Goal: Task Accomplishment & Management: Complete application form

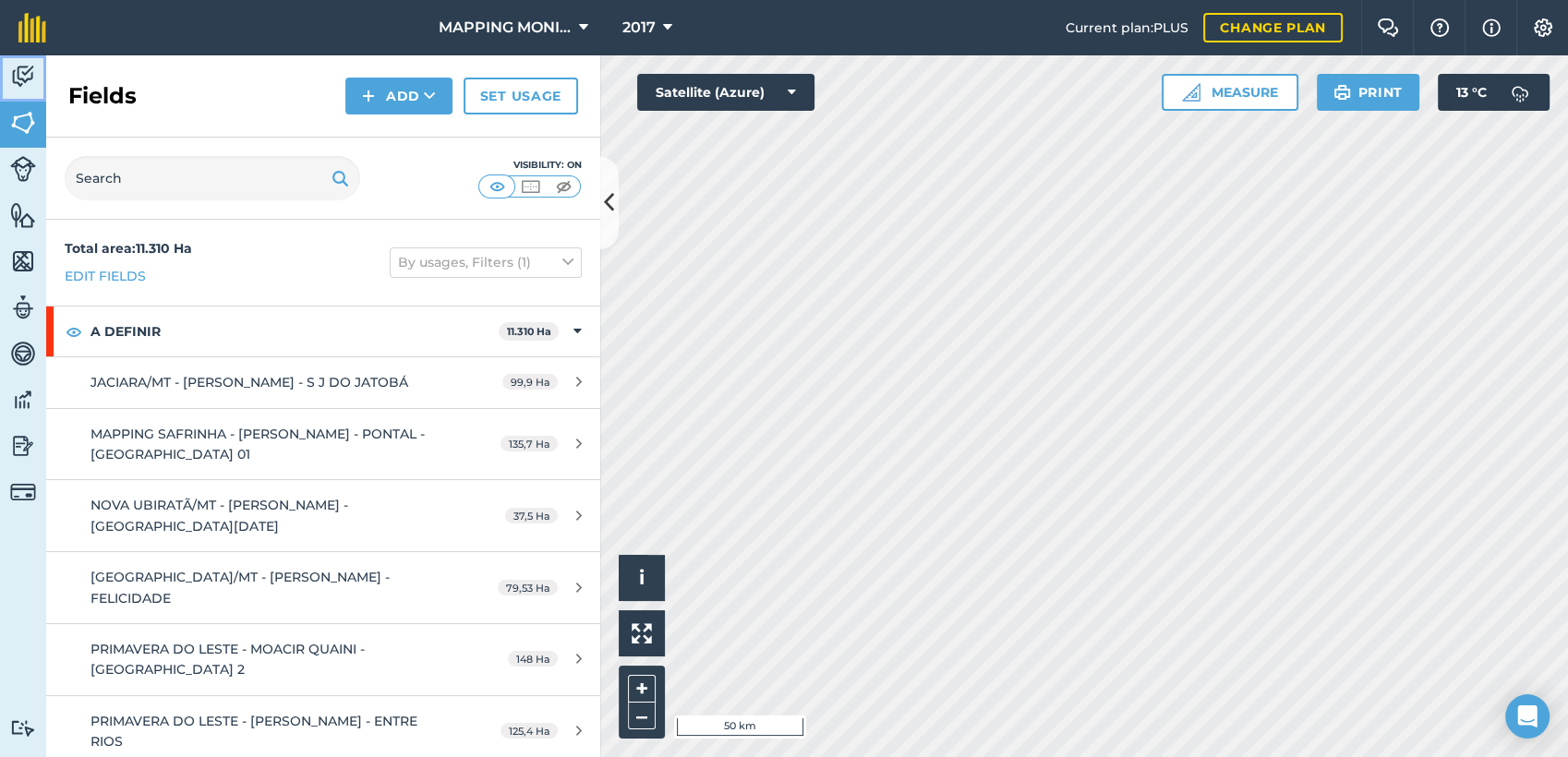
click at [30, 88] on img at bounding box center [23, 77] width 26 height 28
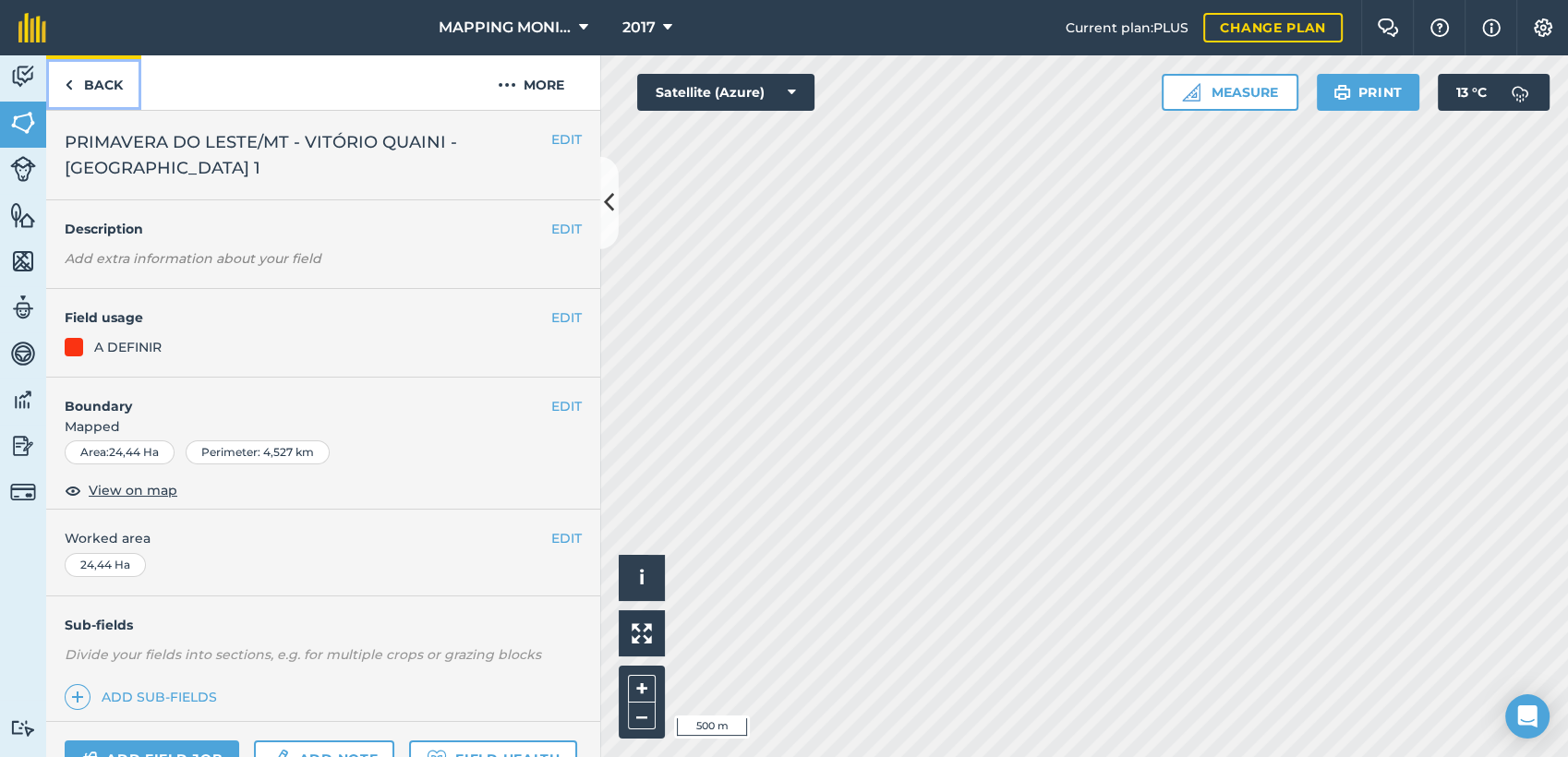
click at [115, 93] on link "Back" at bounding box center [94, 83] width 96 height 55
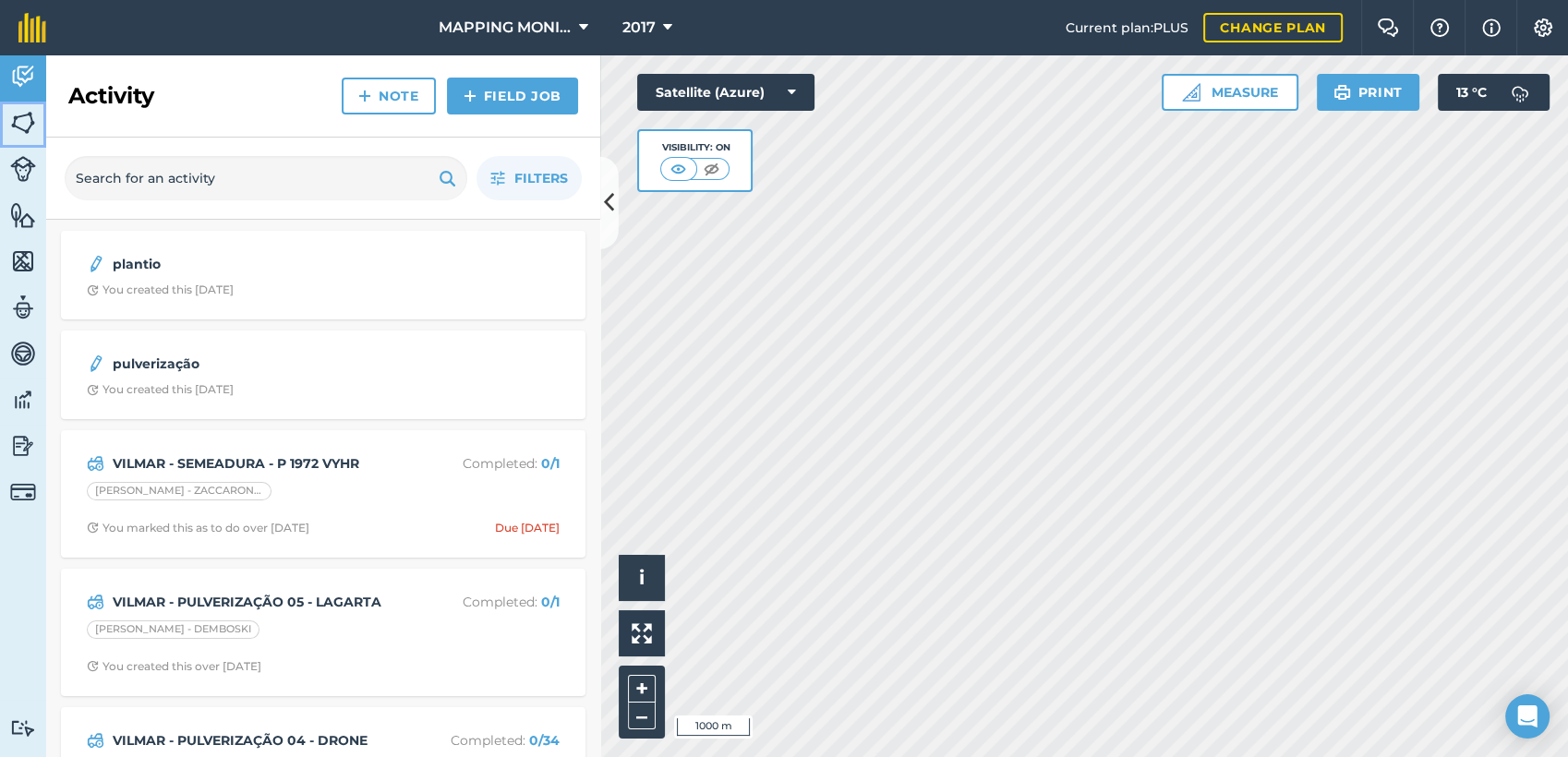
click at [28, 129] on img at bounding box center [23, 122] width 26 height 28
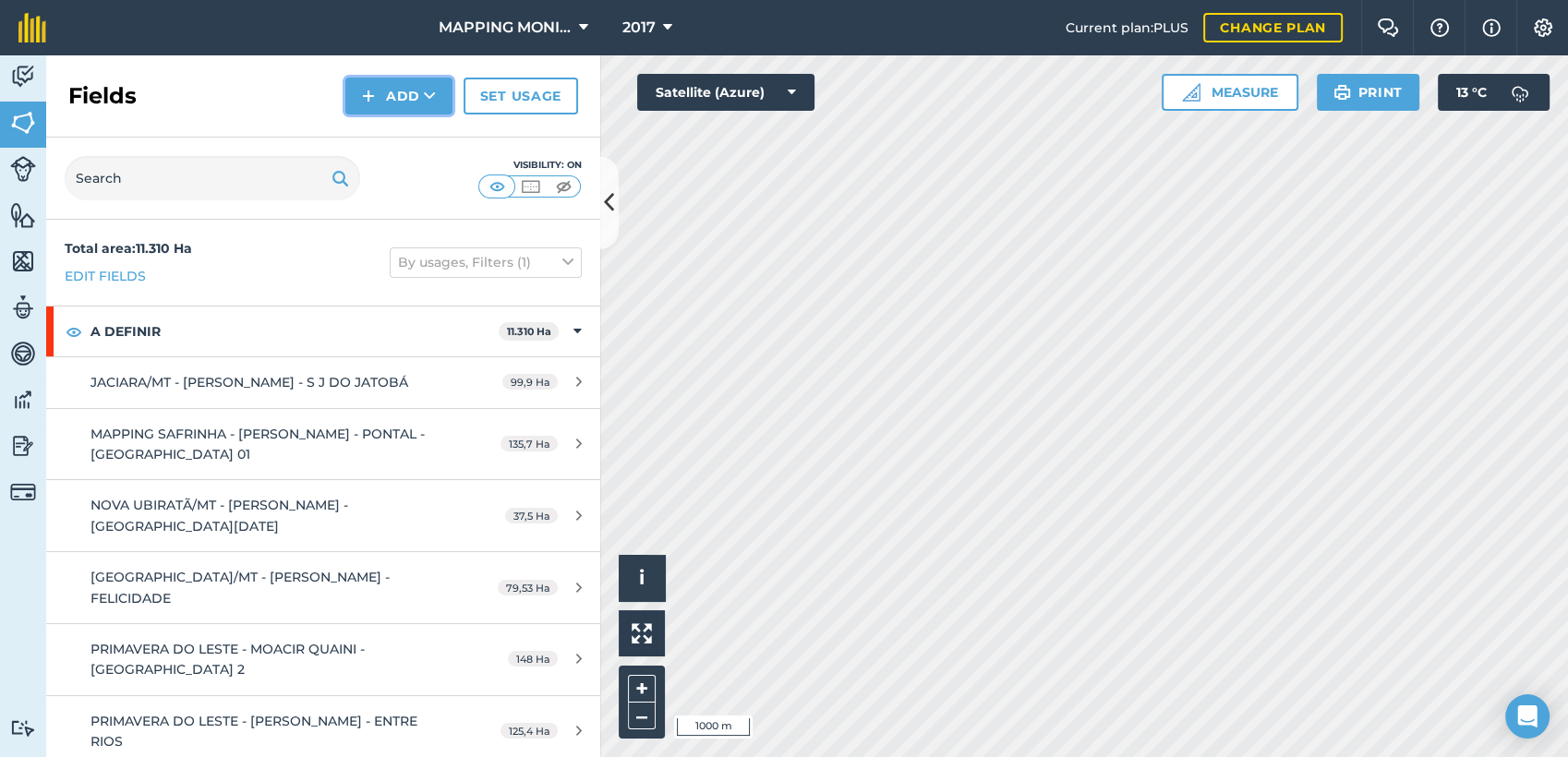
click at [432, 93] on icon at bounding box center [430, 96] width 12 height 19
click at [398, 140] on link "Draw" at bounding box center [398, 137] width 101 height 41
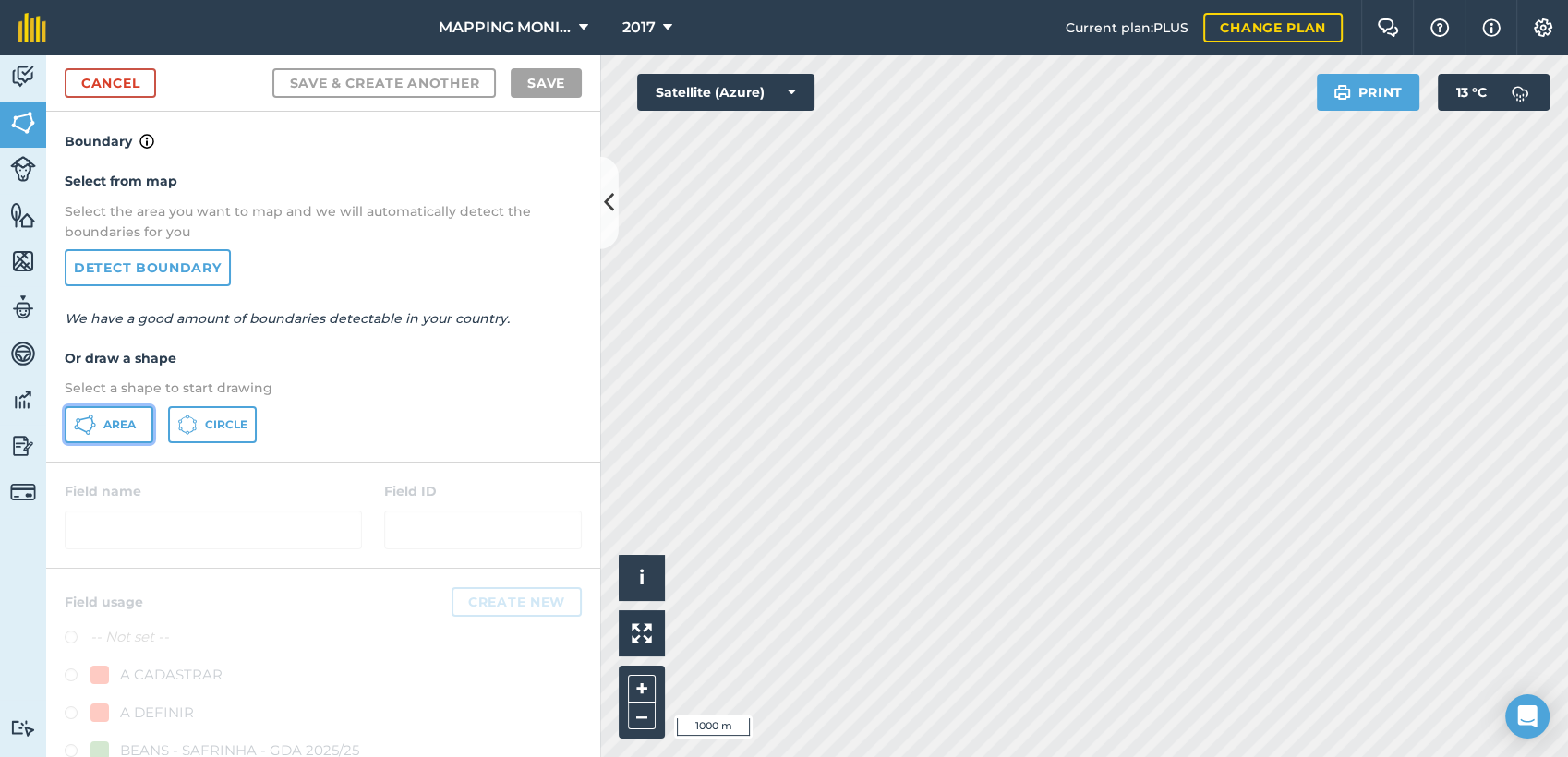
click at [121, 422] on span "Area" at bounding box center [119, 425] width 32 height 15
click at [205, 419] on span "Circle" at bounding box center [226, 425] width 43 height 15
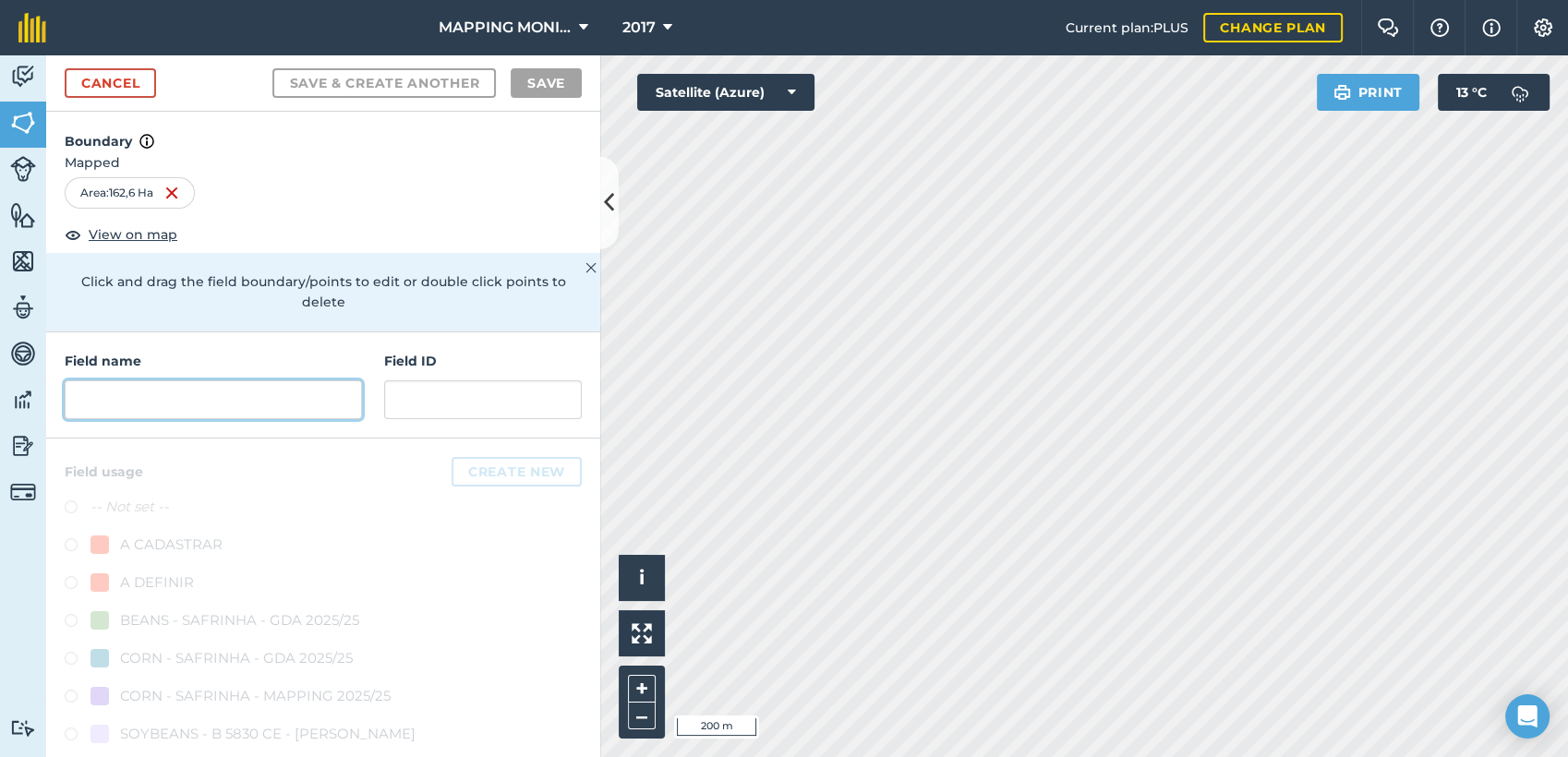
click at [162, 397] on input "text" at bounding box center [213, 400] width 298 height 39
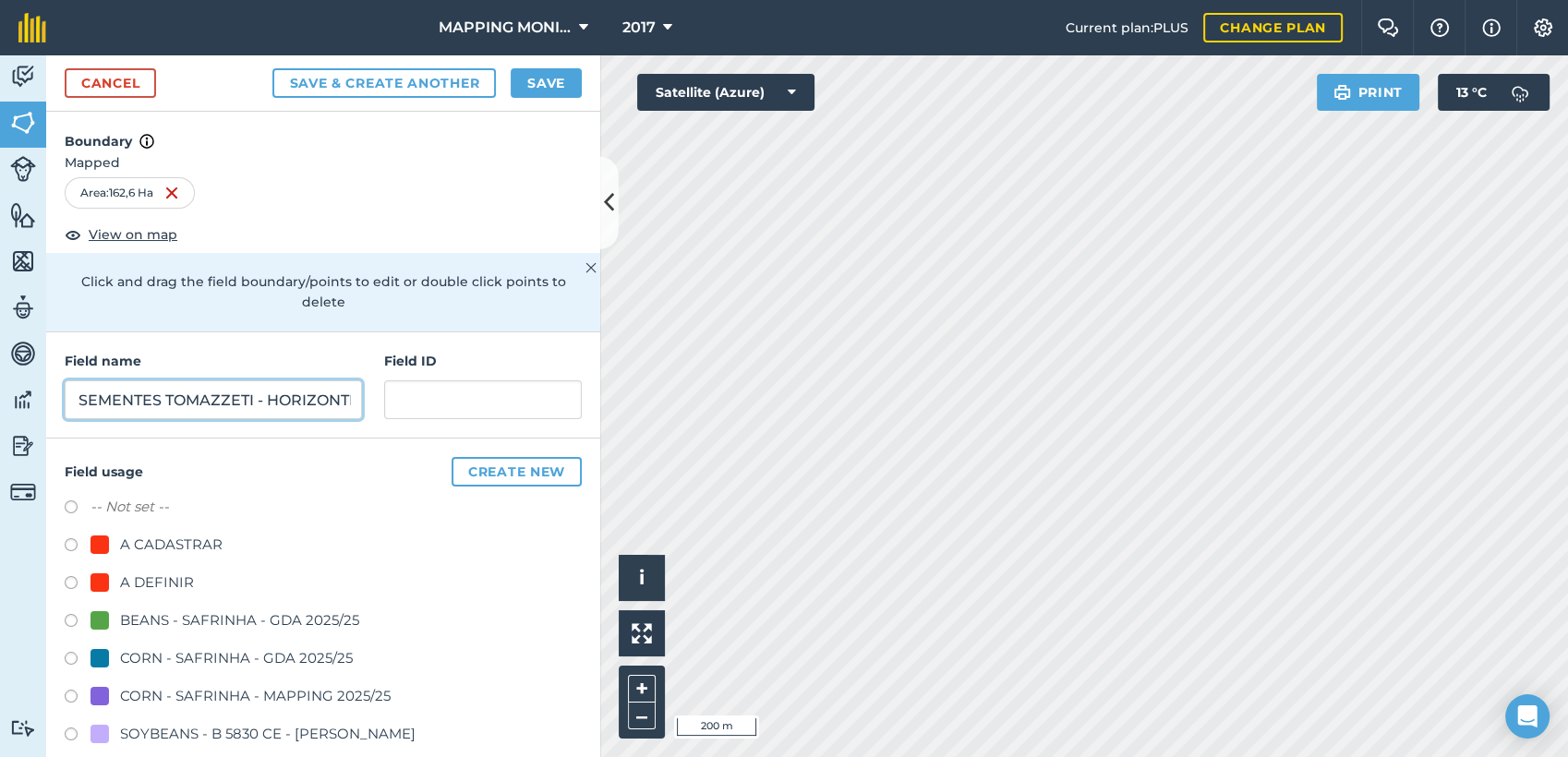
scroll to position [0, 229]
type input "PRIMAVERA DO LESTE/MT - SEMENTES TOMAZZETI - HORIZONTE"
click at [123, 581] on div "A DEFINIR" at bounding box center [157, 583] width 74 height 22
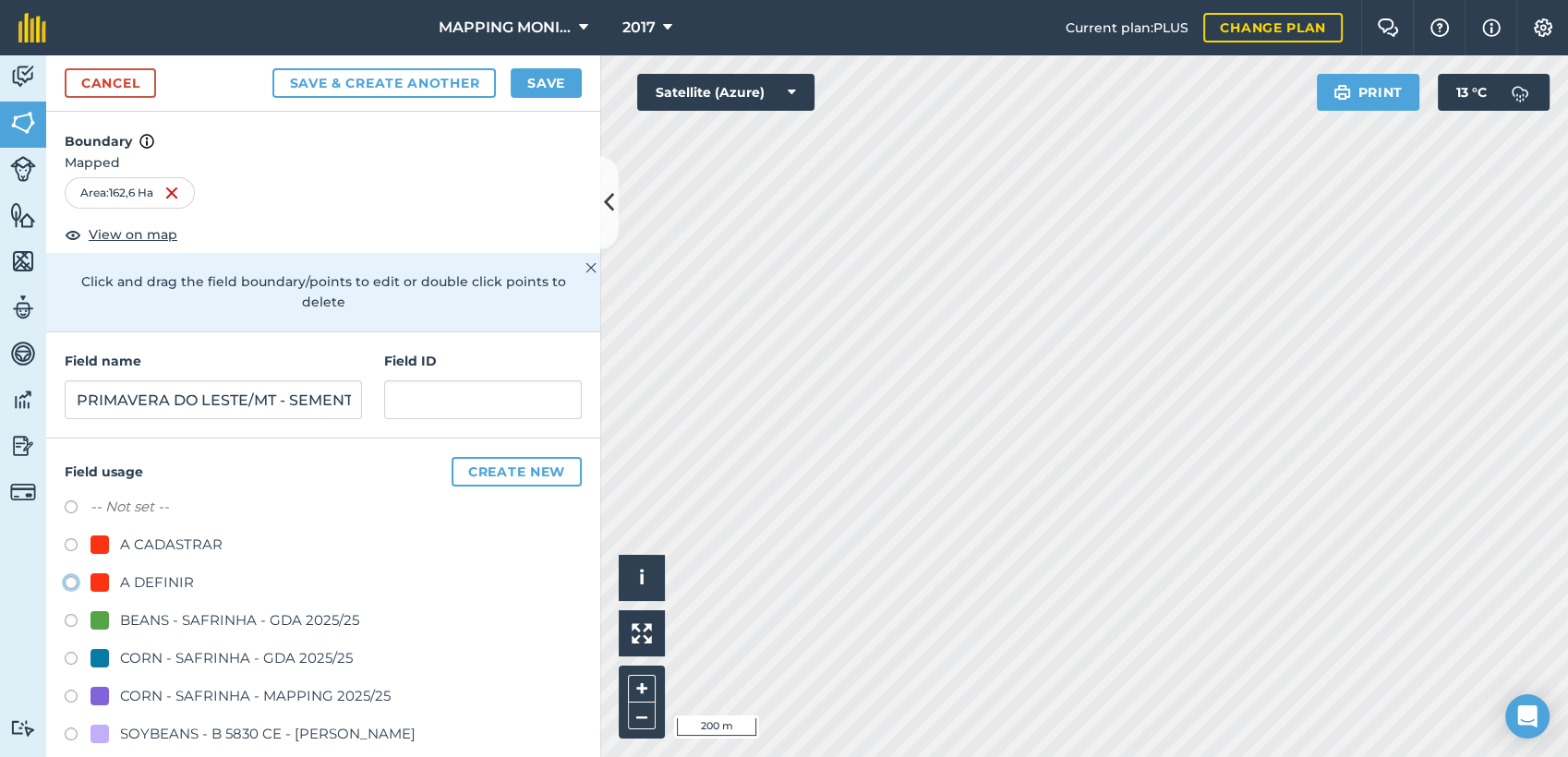
radio input "true"
click at [536, 74] on button "Save" at bounding box center [546, 83] width 71 height 30
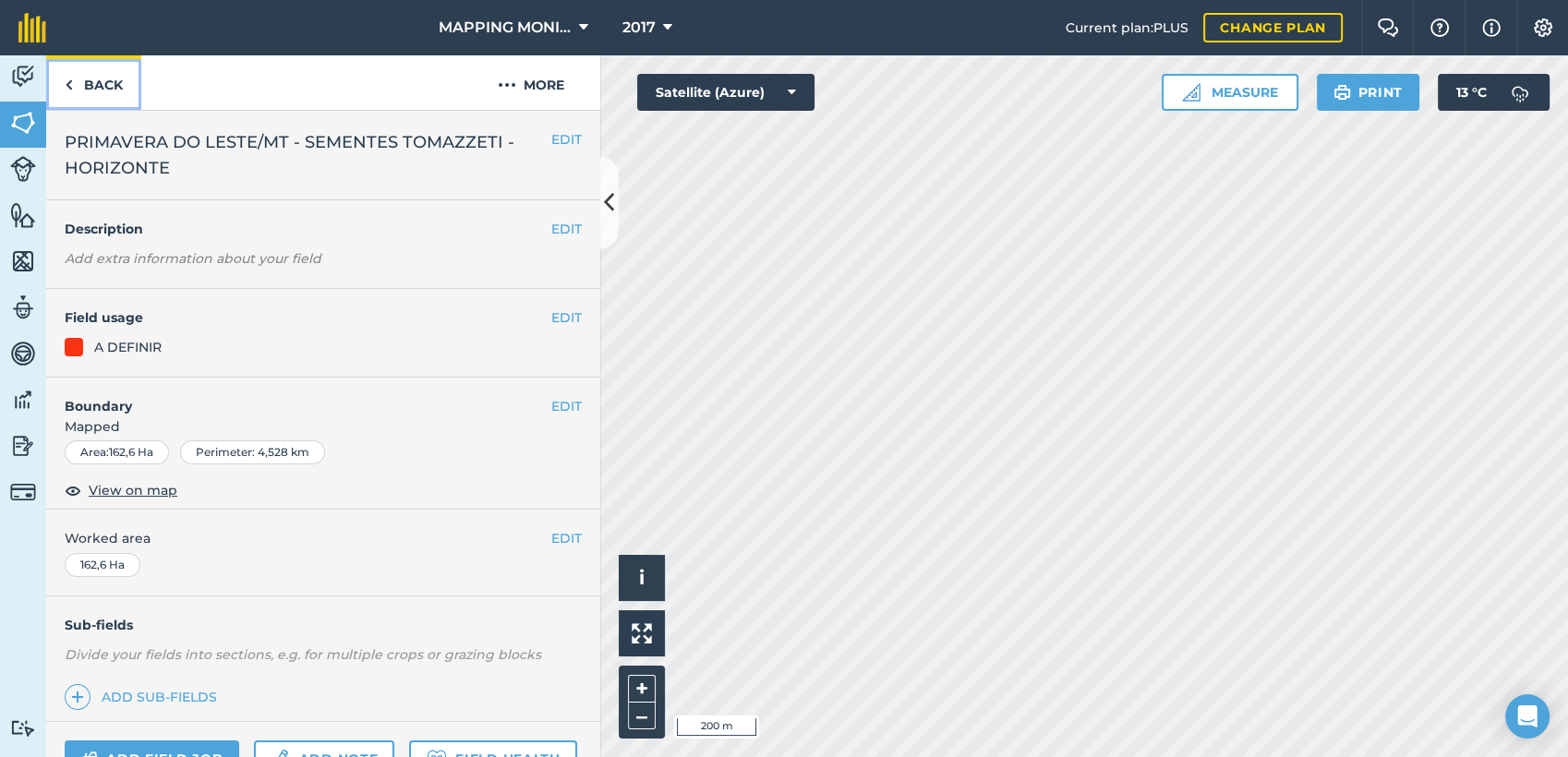
click at [118, 87] on link "Back" at bounding box center [94, 83] width 96 height 55
click at [555, 133] on button "EDIT" at bounding box center [566, 139] width 31 height 20
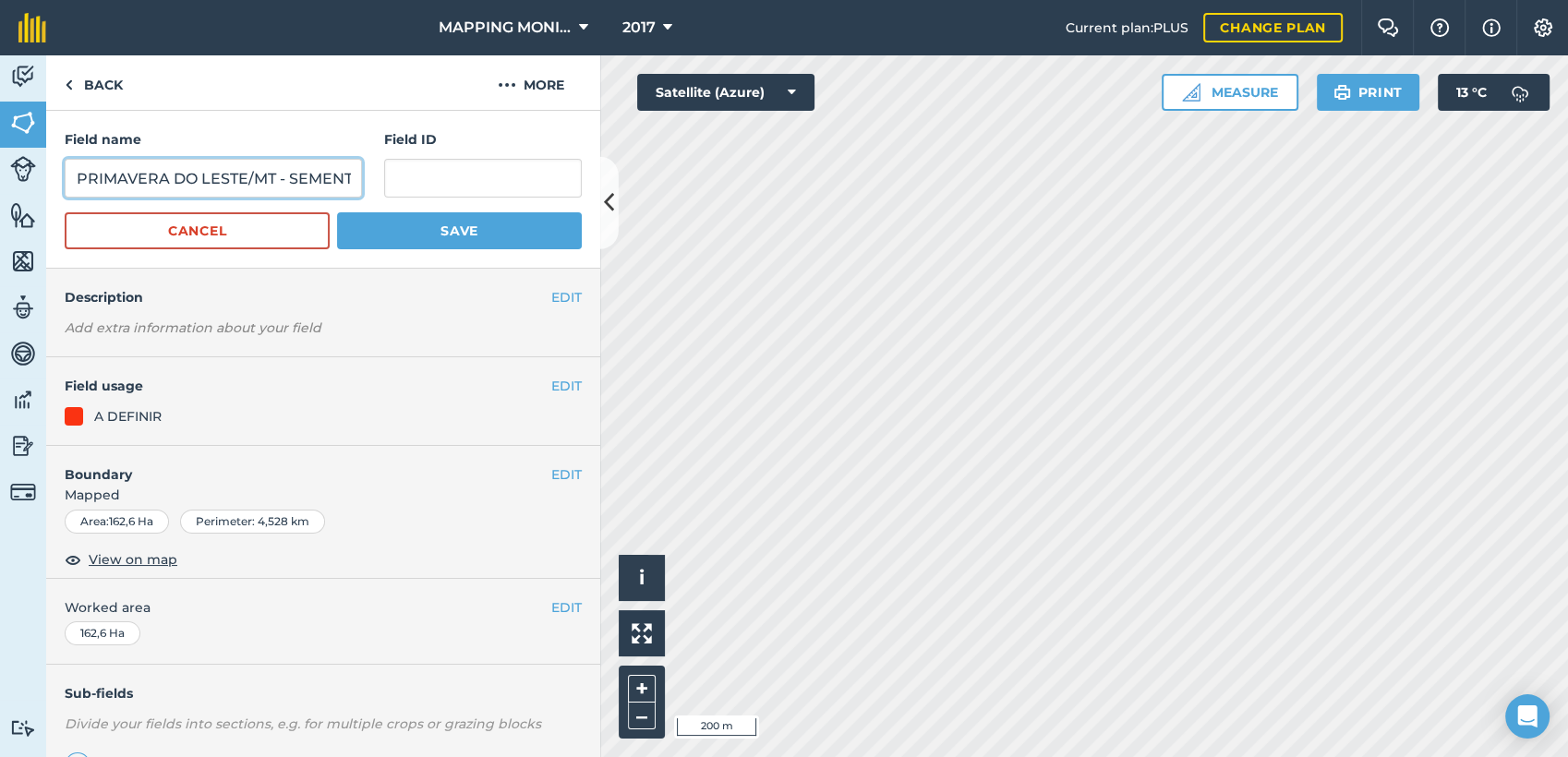
click at [322, 169] on input "PRIMAVERA DO LESTE/MT - SEMENTES TOMAZZETI - HORIZONTE" at bounding box center [213, 178] width 298 height 39
type input "PRIMAVERA DO LESTE/MT - SEMENTES TOMAZETTI - HORIZONTE"
click at [337, 212] on button "Save" at bounding box center [459, 231] width 245 height 37
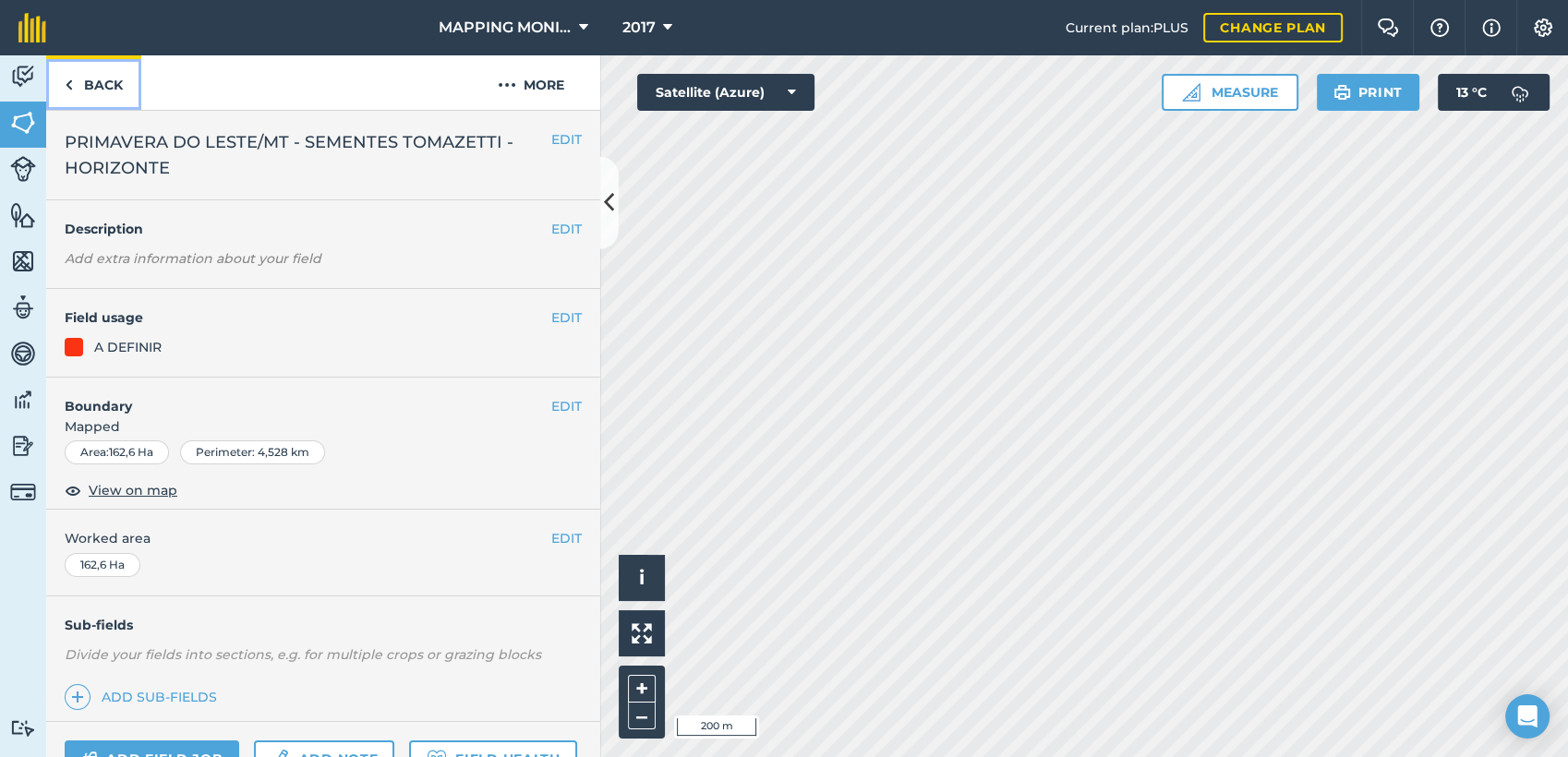
click at [100, 87] on link "Back" at bounding box center [94, 83] width 96 height 55
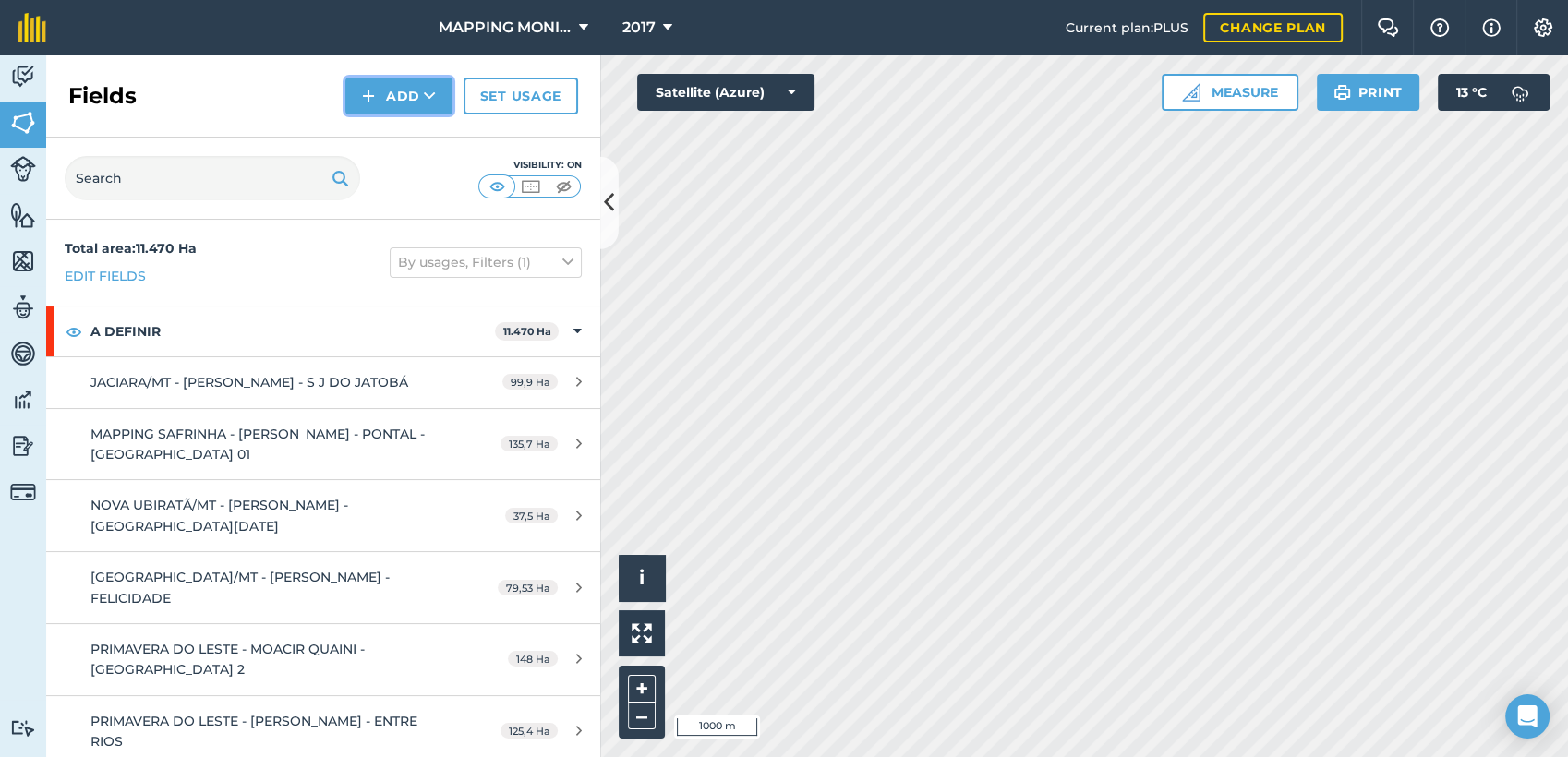
click at [444, 99] on button "Add" at bounding box center [398, 96] width 107 height 37
click at [430, 144] on link "Draw" at bounding box center [398, 137] width 101 height 41
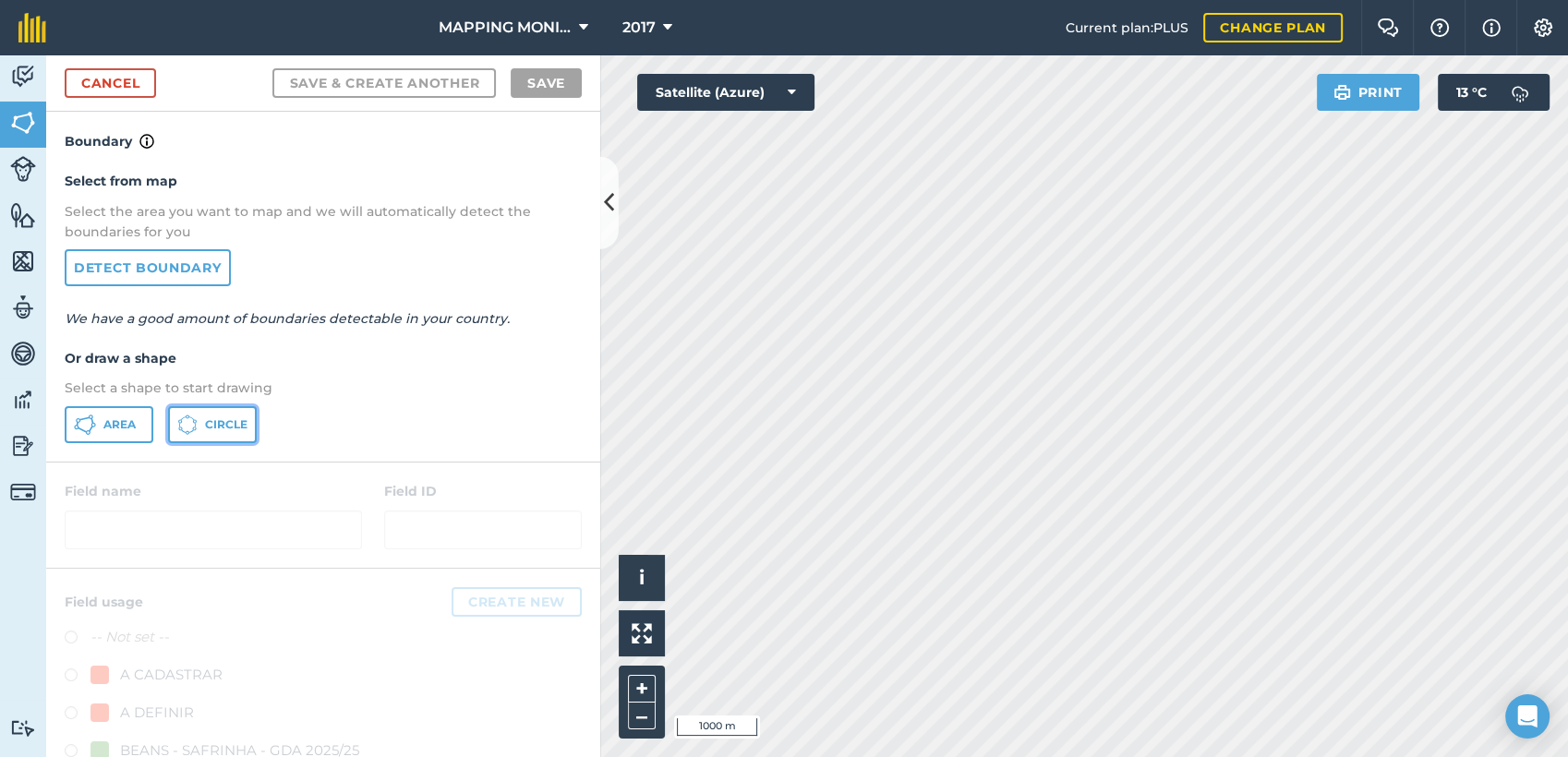
click at [243, 432] on button "Circle" at bounding box center [212, 425] width 89 height 37
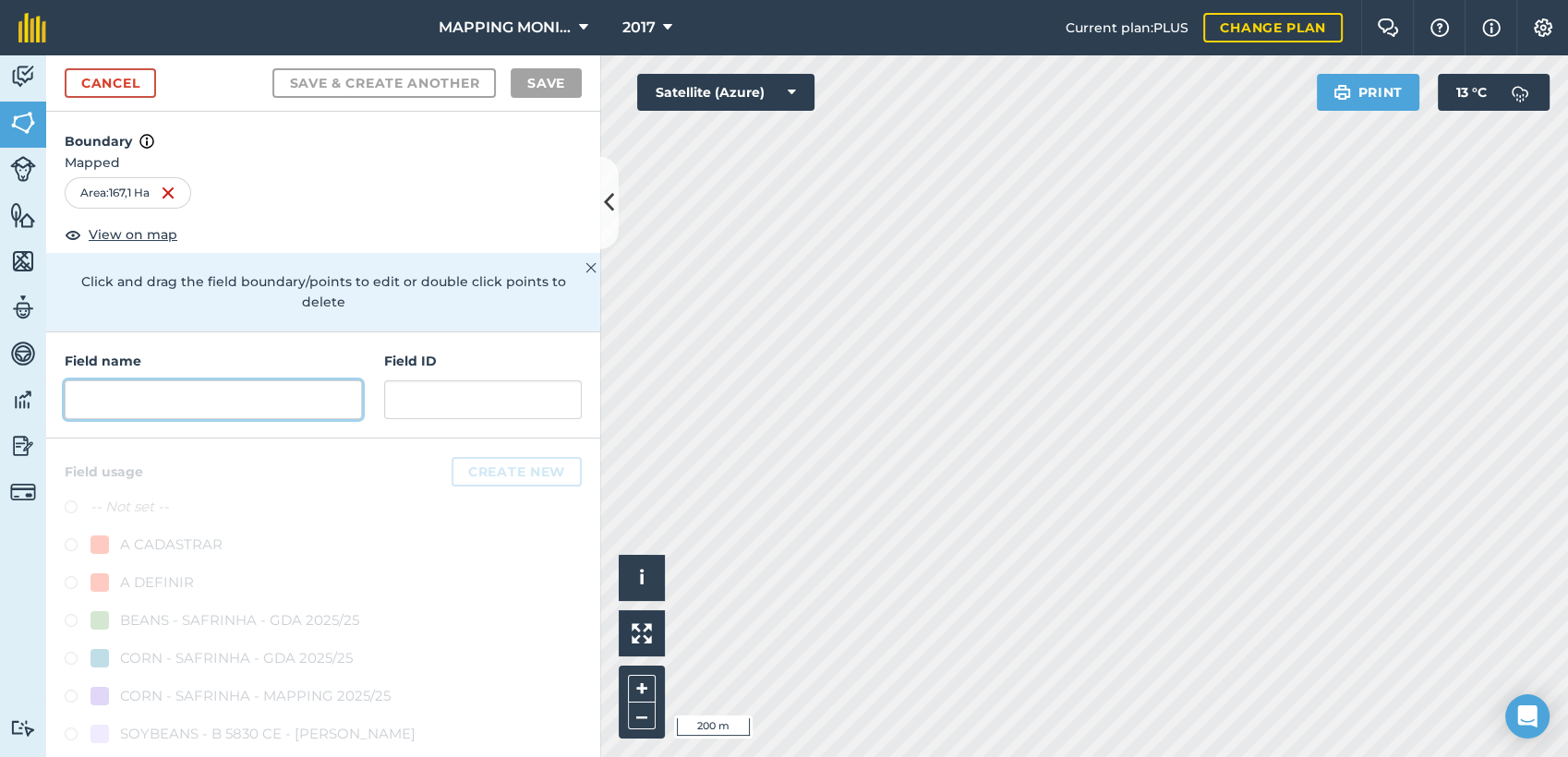
click at [296, 391] on input "text" at bounding box center [213, 400] width 298 height 39
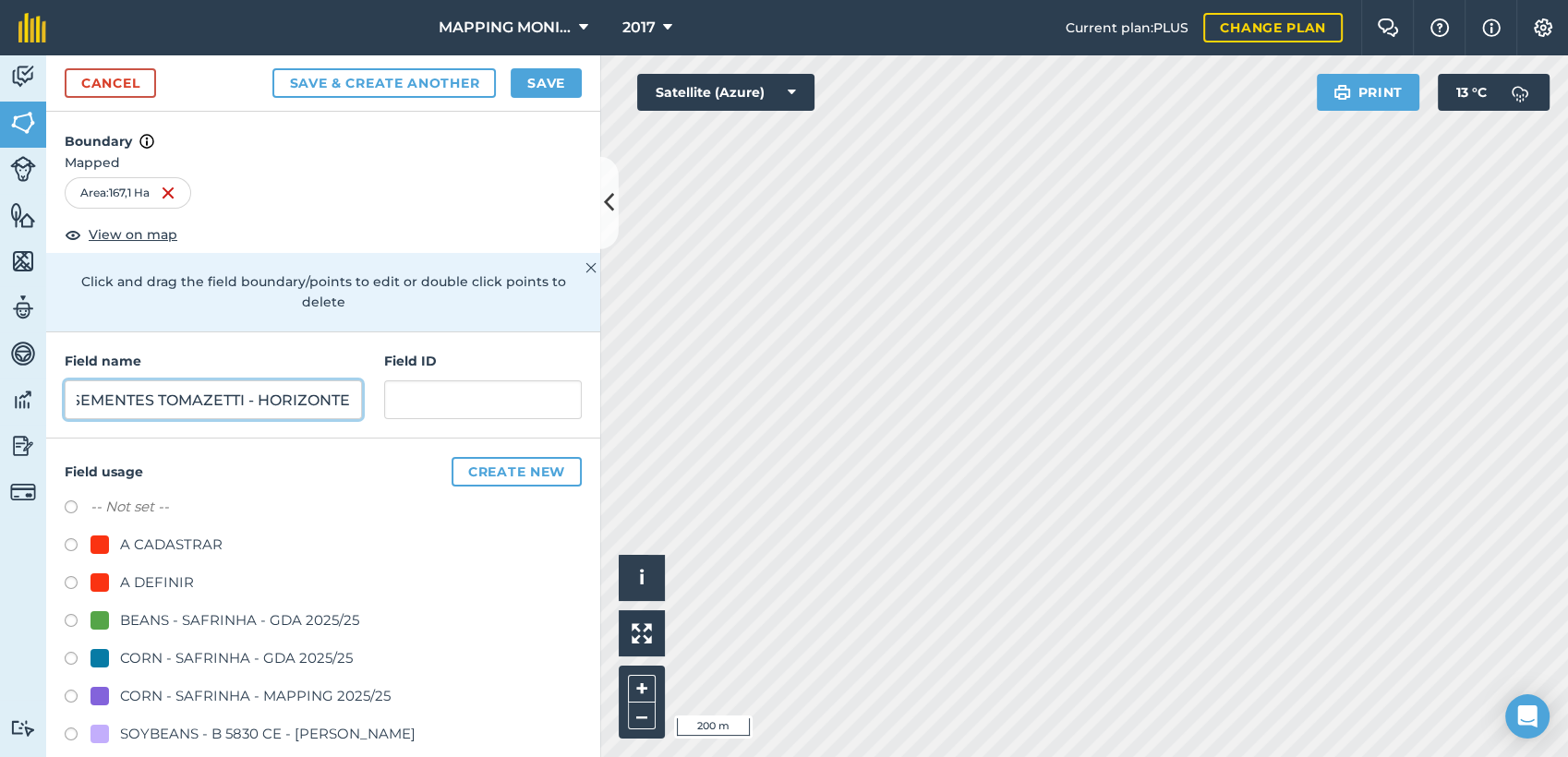
scroll to position [0, 229]
type input "PRIMAVERA DO LESTE/MT - SEMENTES TOMAZETTI - HORIZONTE"
click at [142, 584] on div "A DEFINIR" at bounding box center [157, 583] width 74 height 22
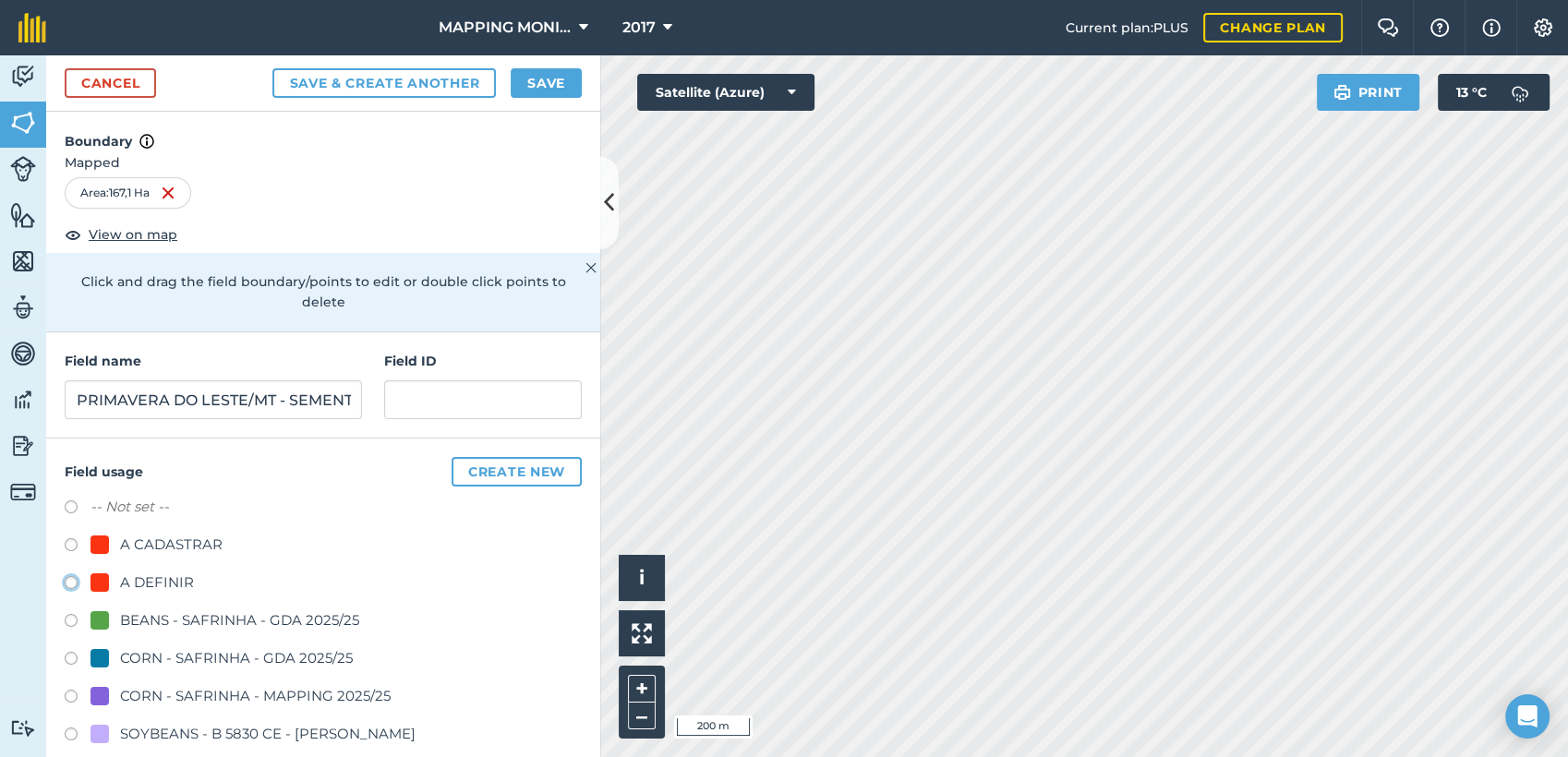
radio input "true"
click at [546, 78] on button "Save" at bounding box center [546, 83] width 71 height 30
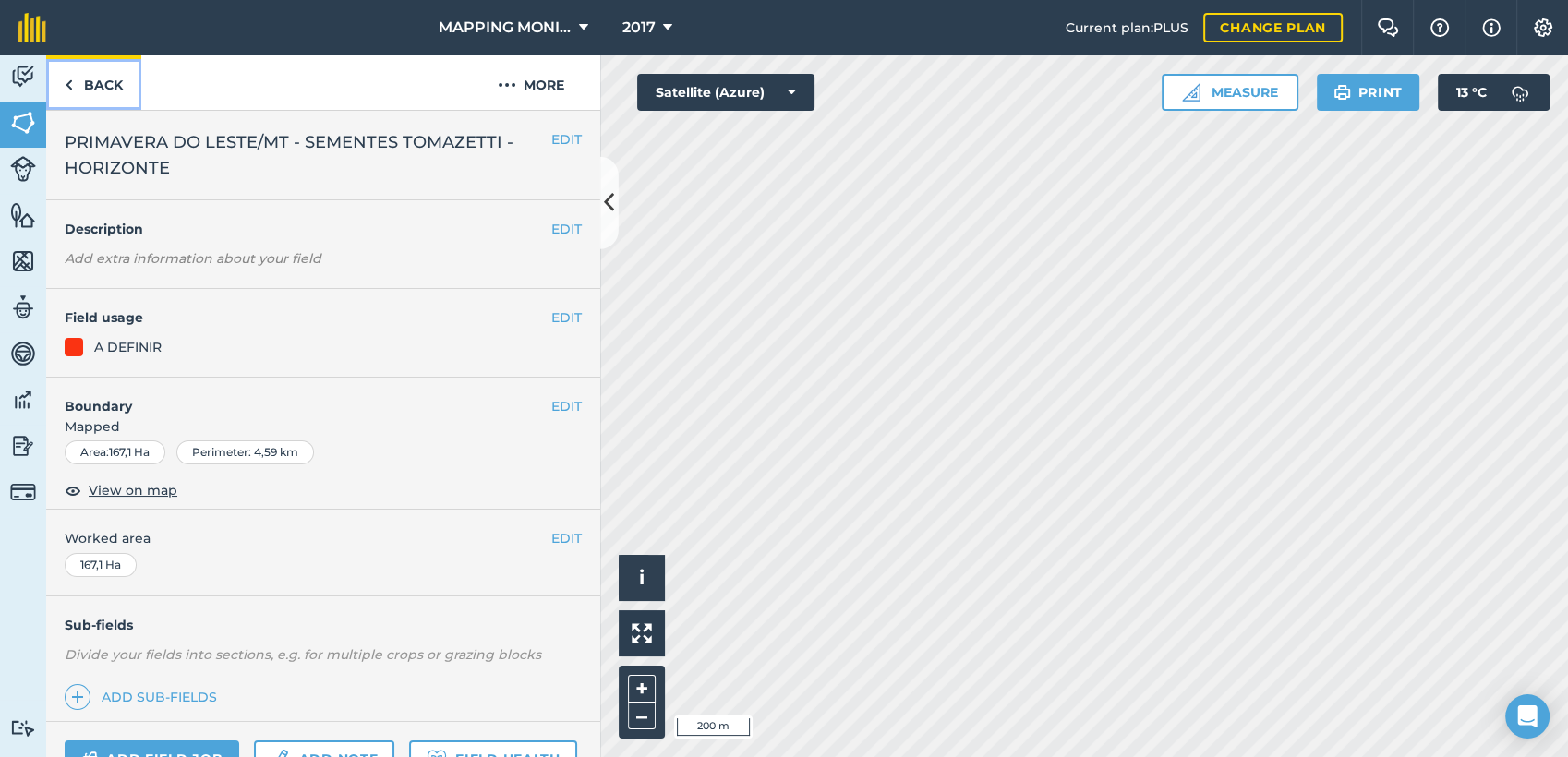
drag, startPoint x: 118, startPoint y: 86, endPoint x: 607, endPoint y: 172, distance: 496.5
click at [118, 86] on link "Back" at bounding box center [94, 83] width 96 height 55
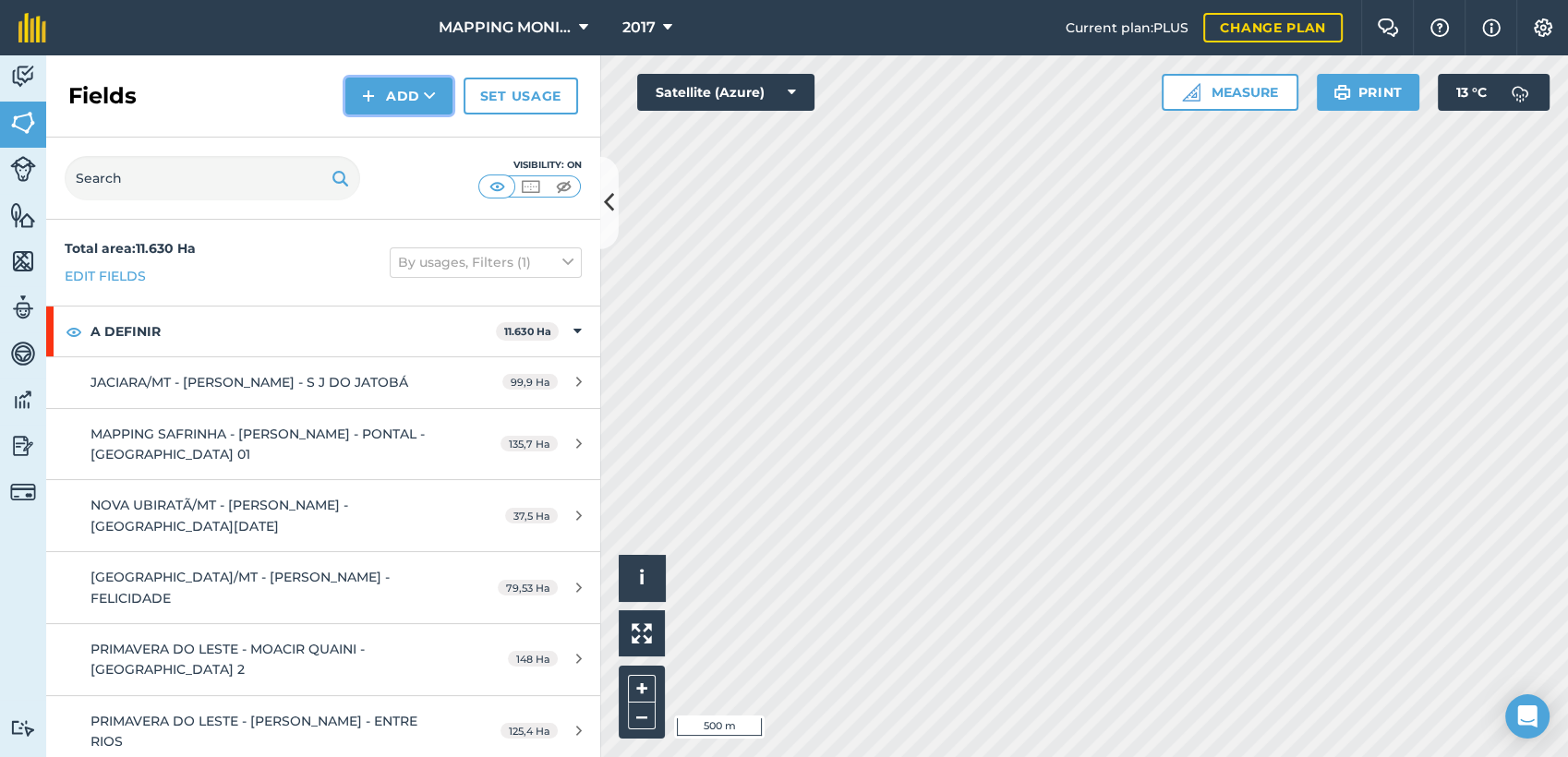
click at [432, 104] on icon at bounding box center [430, 96] width 12 height 19
click at [435, 127] on link "Draw" at bounding box center [398, 137] width 101 height 41
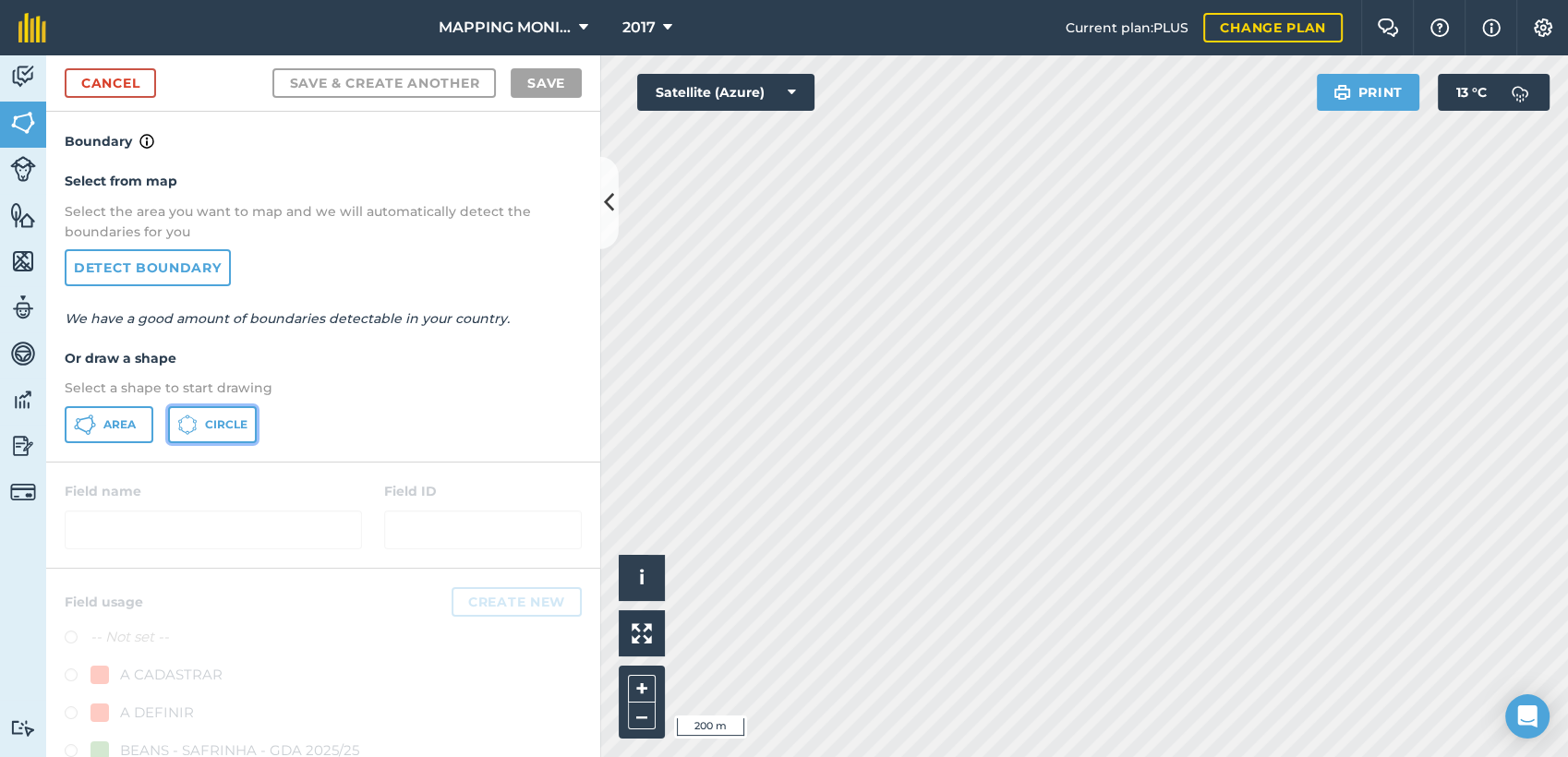
click at [205, 430] on span "Circle" at bounding box center [226, 425] width 43 height 15
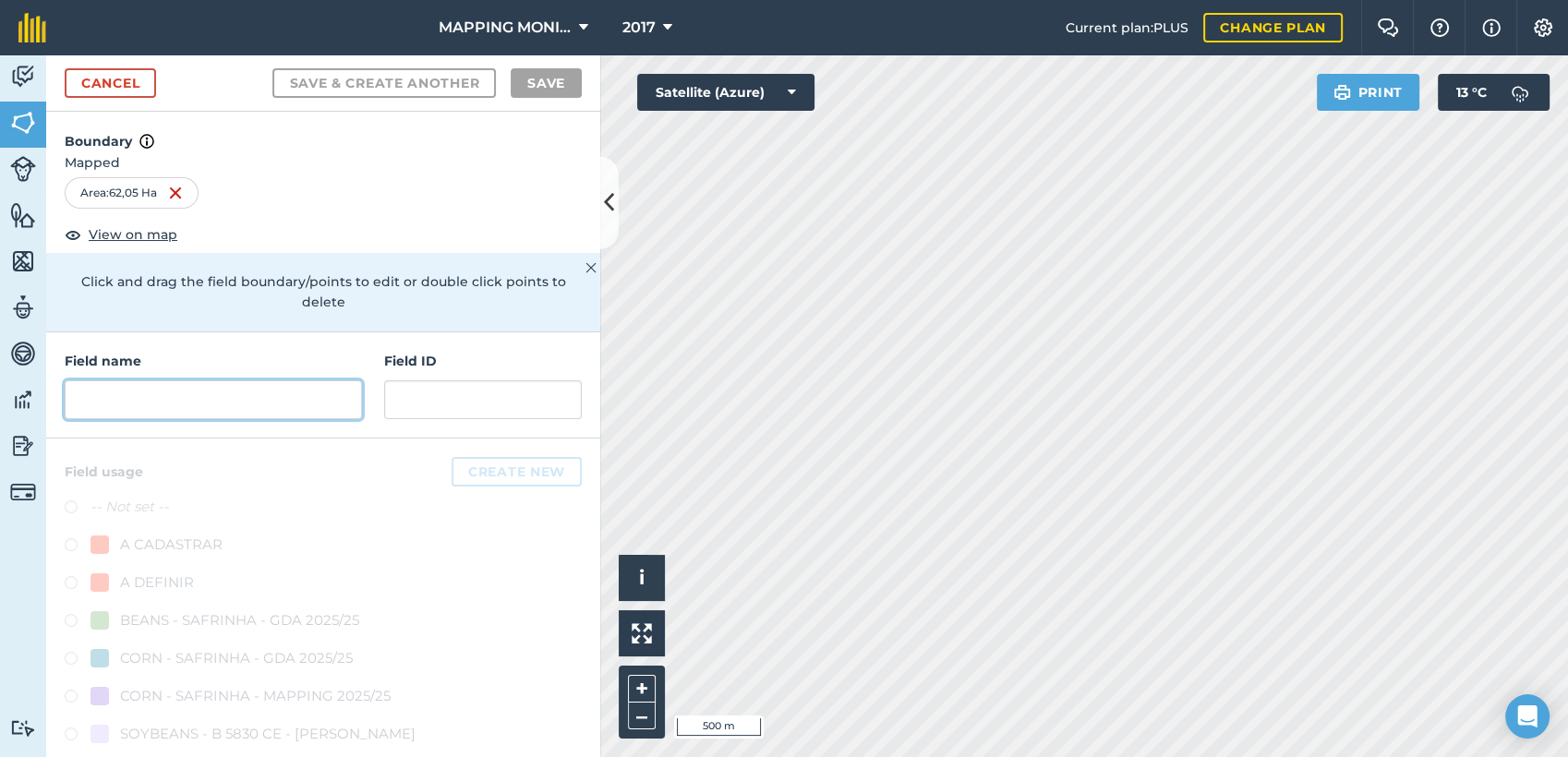
click at [251, 401] on input "text" at bounding box center [213, 400] width 298 height 39
paste input "PRIMAVERA DO LESTE/MT - SEMENTES TOMAZETTI - HORIZONTE"
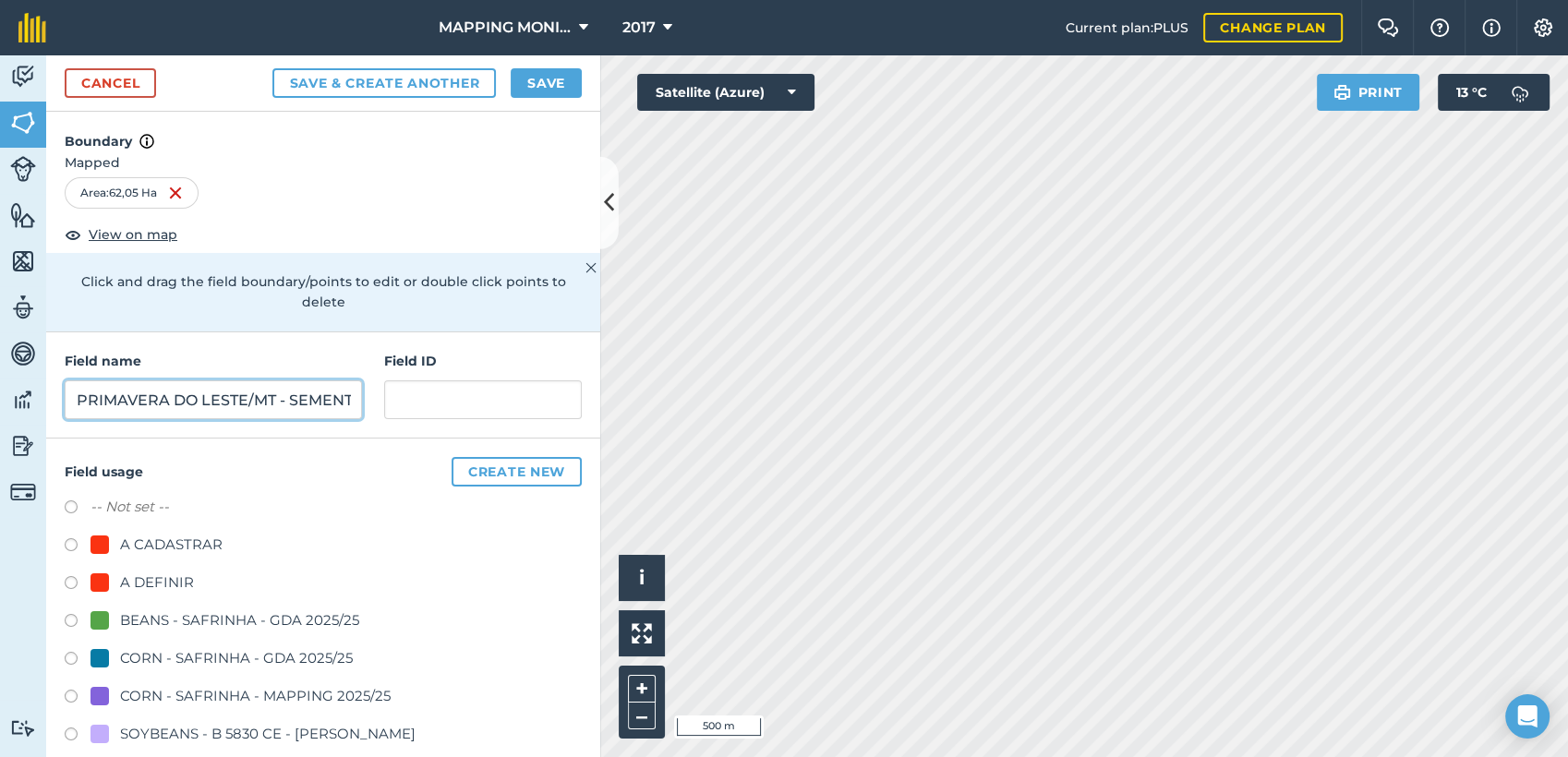
scroll to position [0, 228]
type input "PRIMAVERA DO LESTE/MT - SEMENTES TOMAZETTI - HORIZONTE"
click at [130, 571] on div "A DEFINIR" at bounding box center [157, 583] width 74 height 22
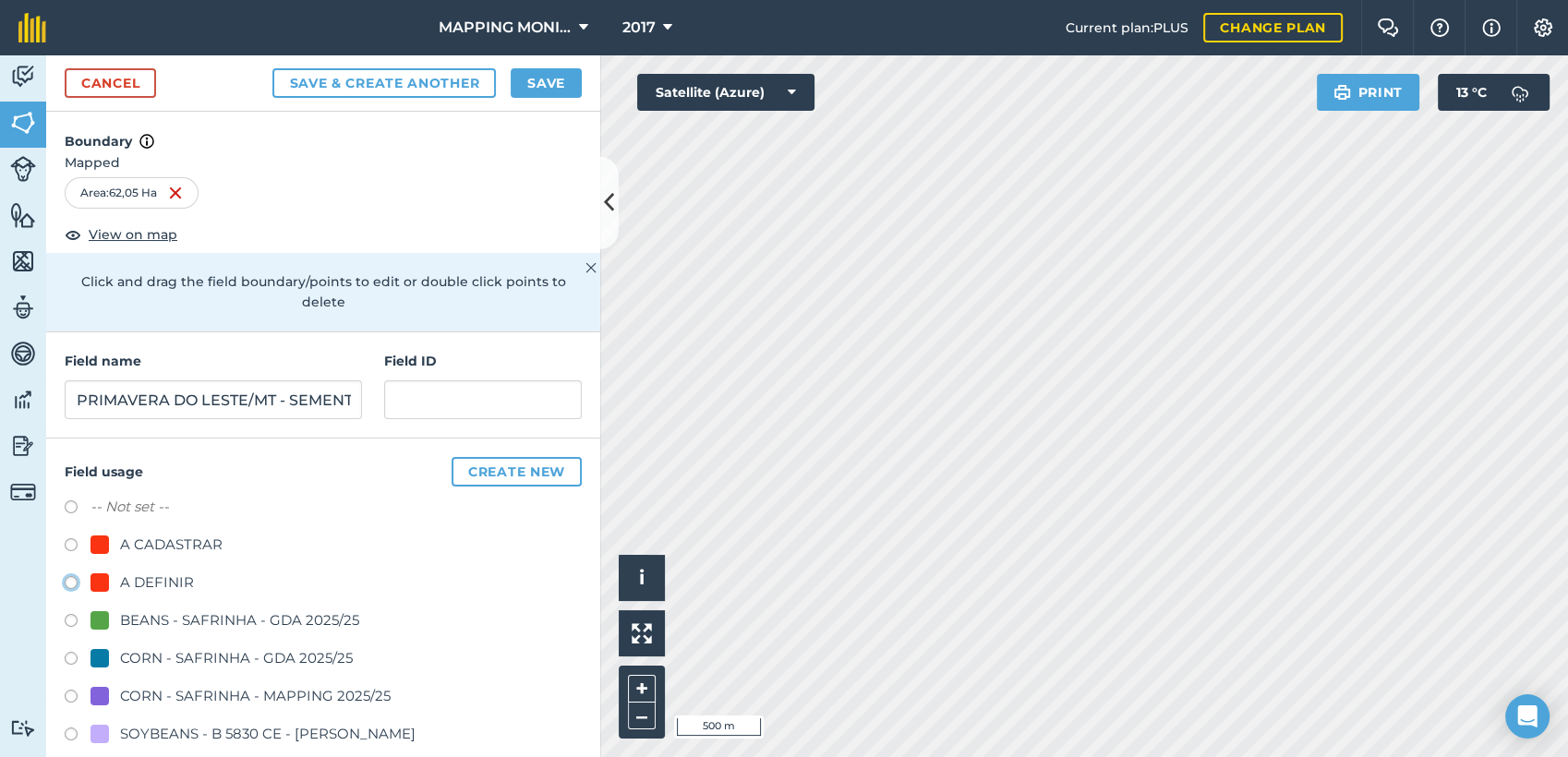
radio input "true"
click at [543, 87] on button "Save" at bounding box center [546, 83] width 71 height 30
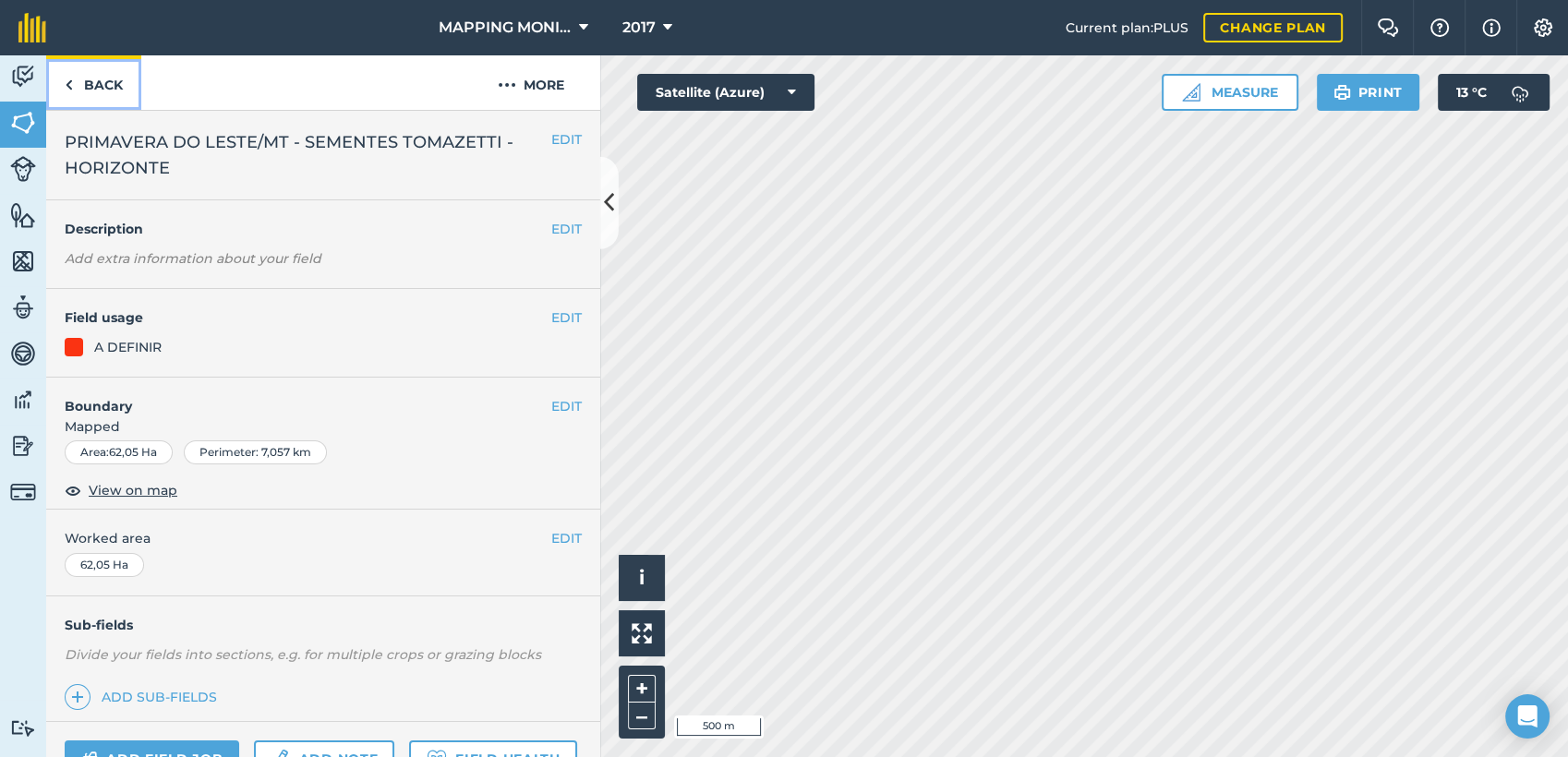
click at [84, 90] on link "Back" at bounding box center [94, 83] width 96 height 55
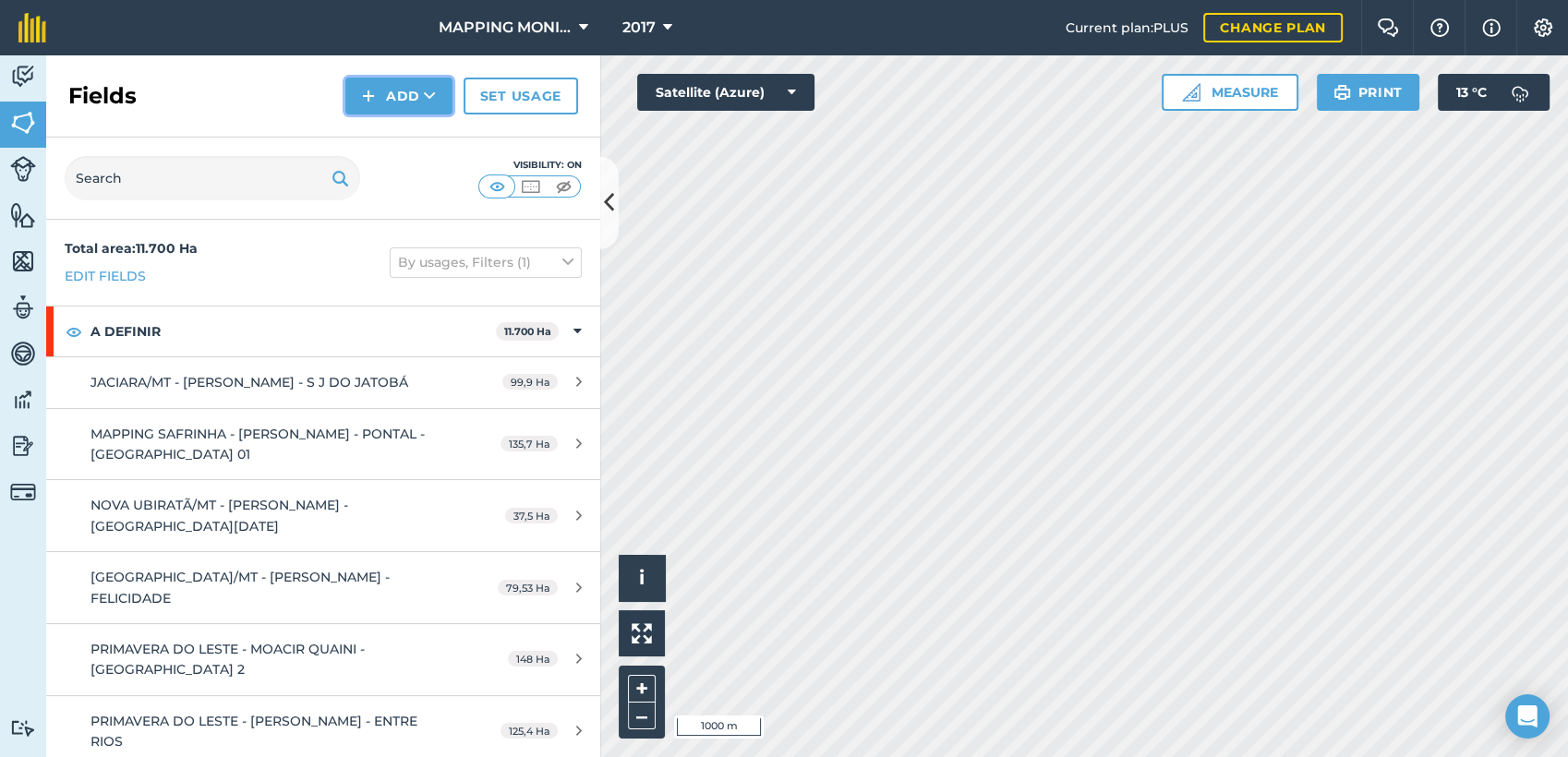
click at [442, 102] on button "Add" at bounding box center [398, 96] width 107 height 37
click at [424, 138] on link "Draw" at bounding box center [398, 137] width 101 height 41
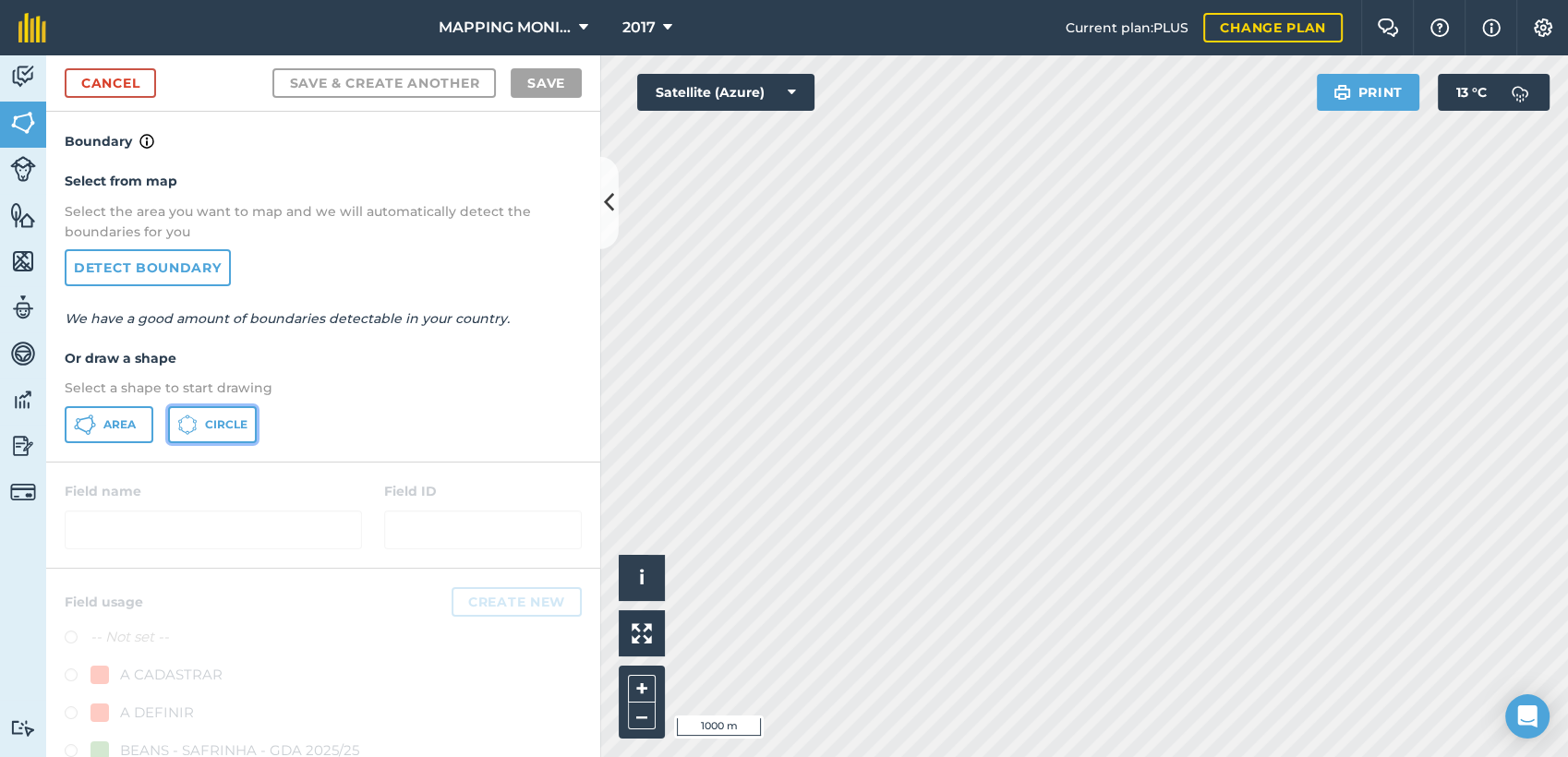
click at [225, 427] on span "Circle" at bounding box center [226, 425] width 43 height 15
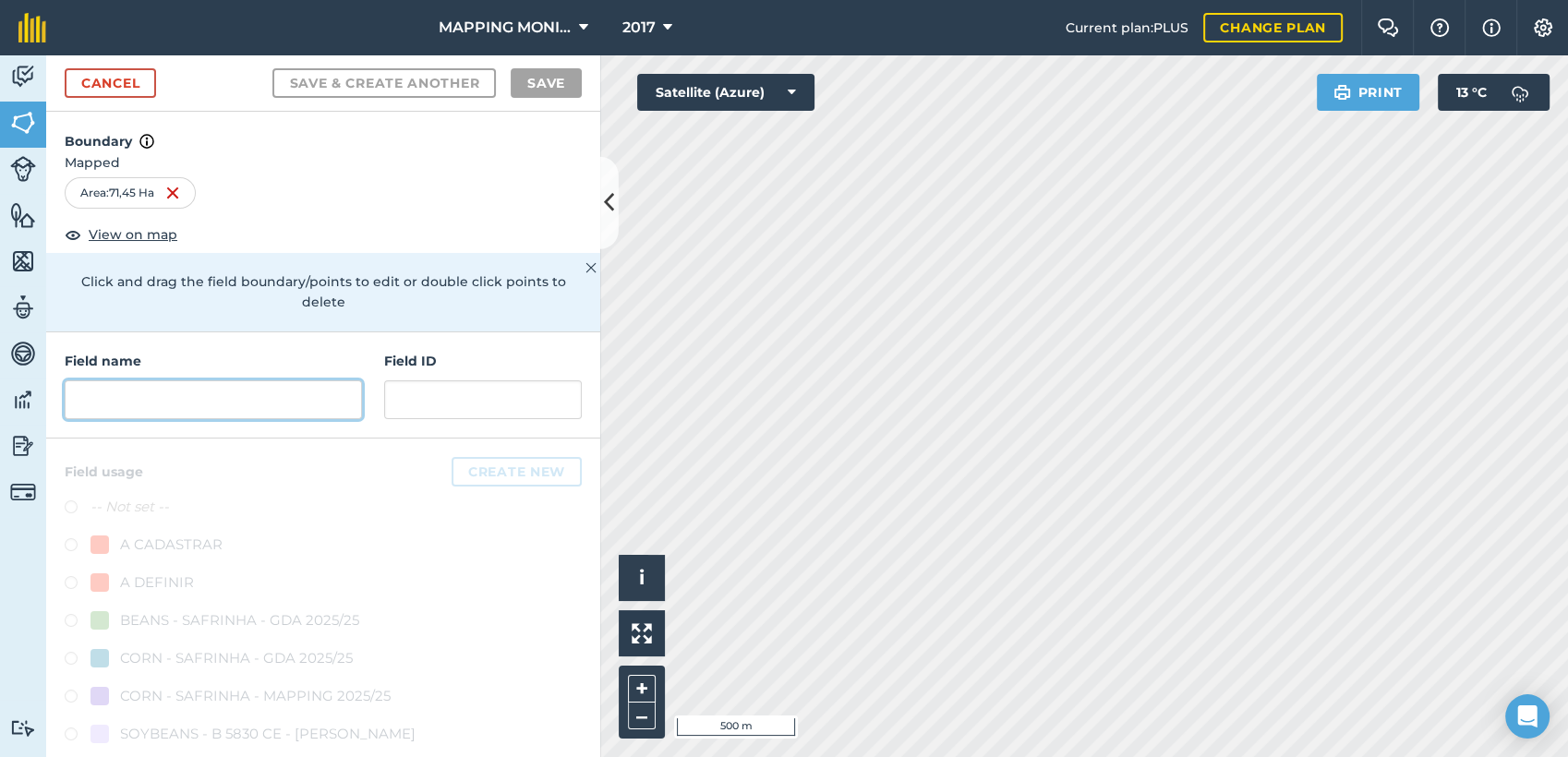
click at [186, 388] on input "text" at bounding box center [213, 400] width 298 height 39
paste input "PRIMAVERA DO LESTE/MT - SEMENTES TOMAZETTI - HORIZONTE"
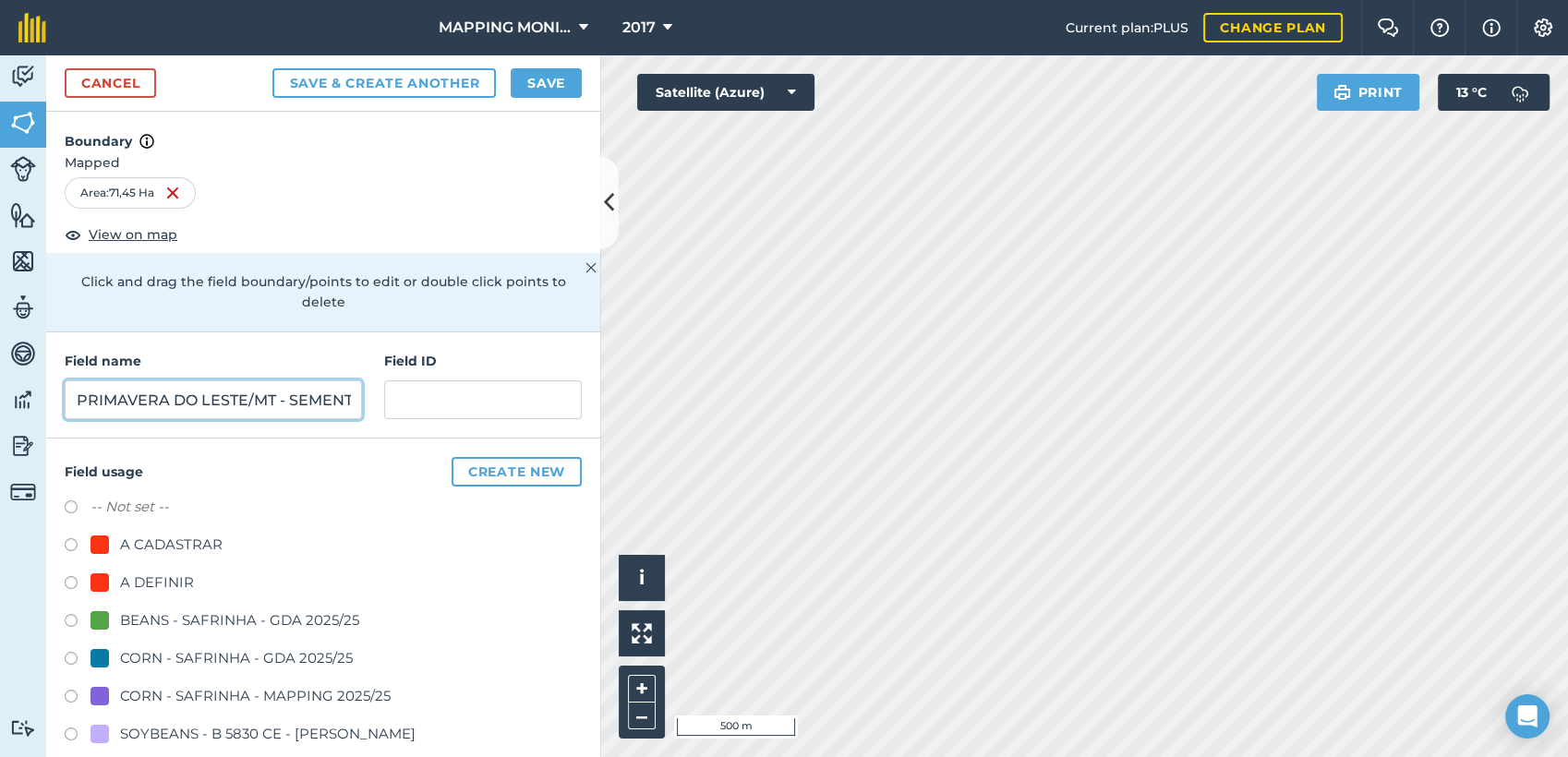
scroll to position [0, 228]
type input "PRIMAVERA DO LESTE/MT - SEMENTES TOMAZETTI - HORIZONTE"
click at [175, 579] on div "A DEFINIR" at bounding box center [157, 583] width 74 height 22
radio input "true"
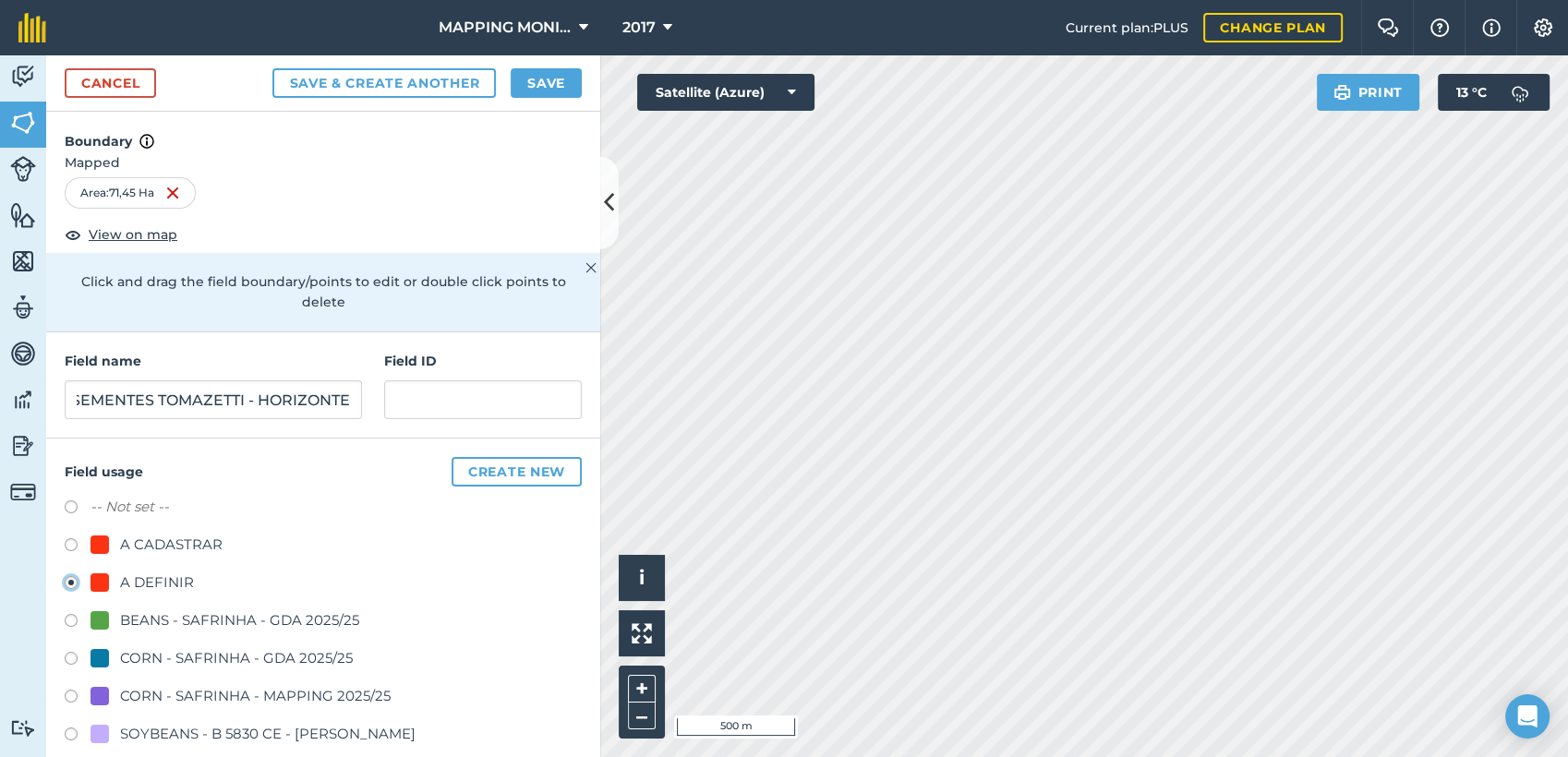
scroll to position [0, 0]
click at [535, 90] on button "Save" at bounding box center [546, 83] width 71 height 30
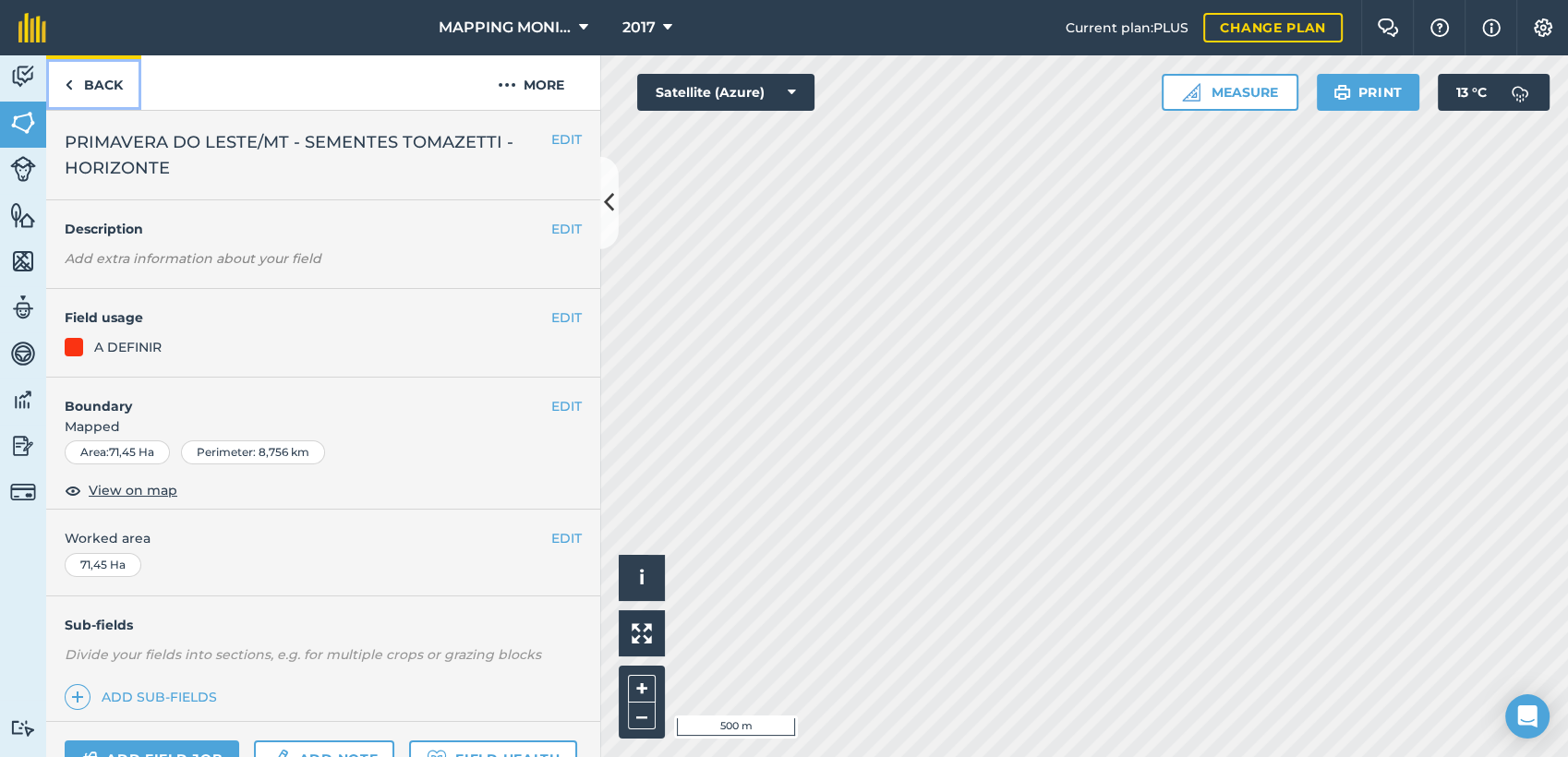
click at [91, 81] on link "Back" at bounding box center [94, 83] width 96 height 55
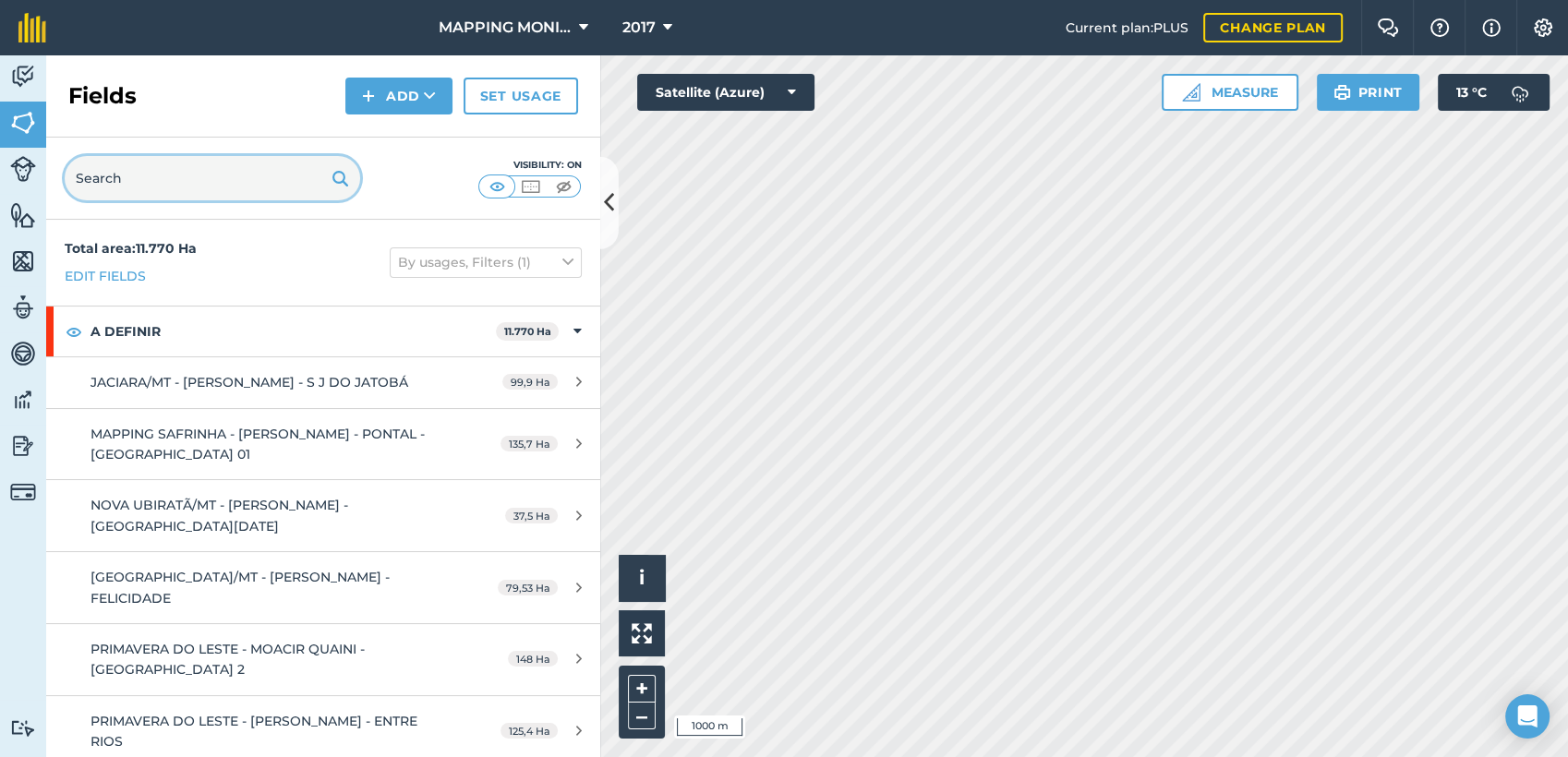
click at [187, 175] on input "text" at bounding box center [212, 178] width 296 height 45
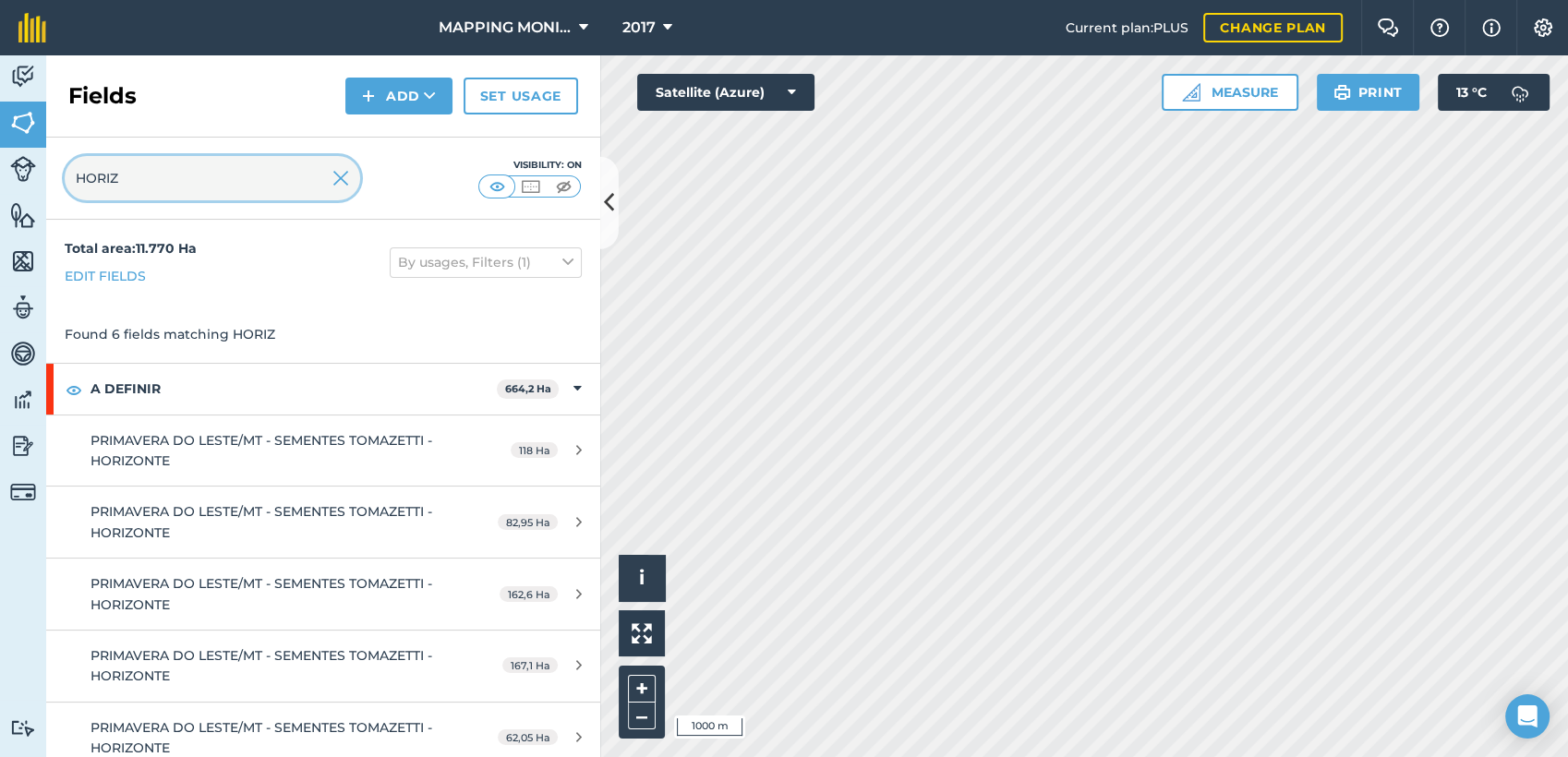
type input "HORIZ"
click at [337, 185] on img at bounding box center [341, 178] width 17 height 22
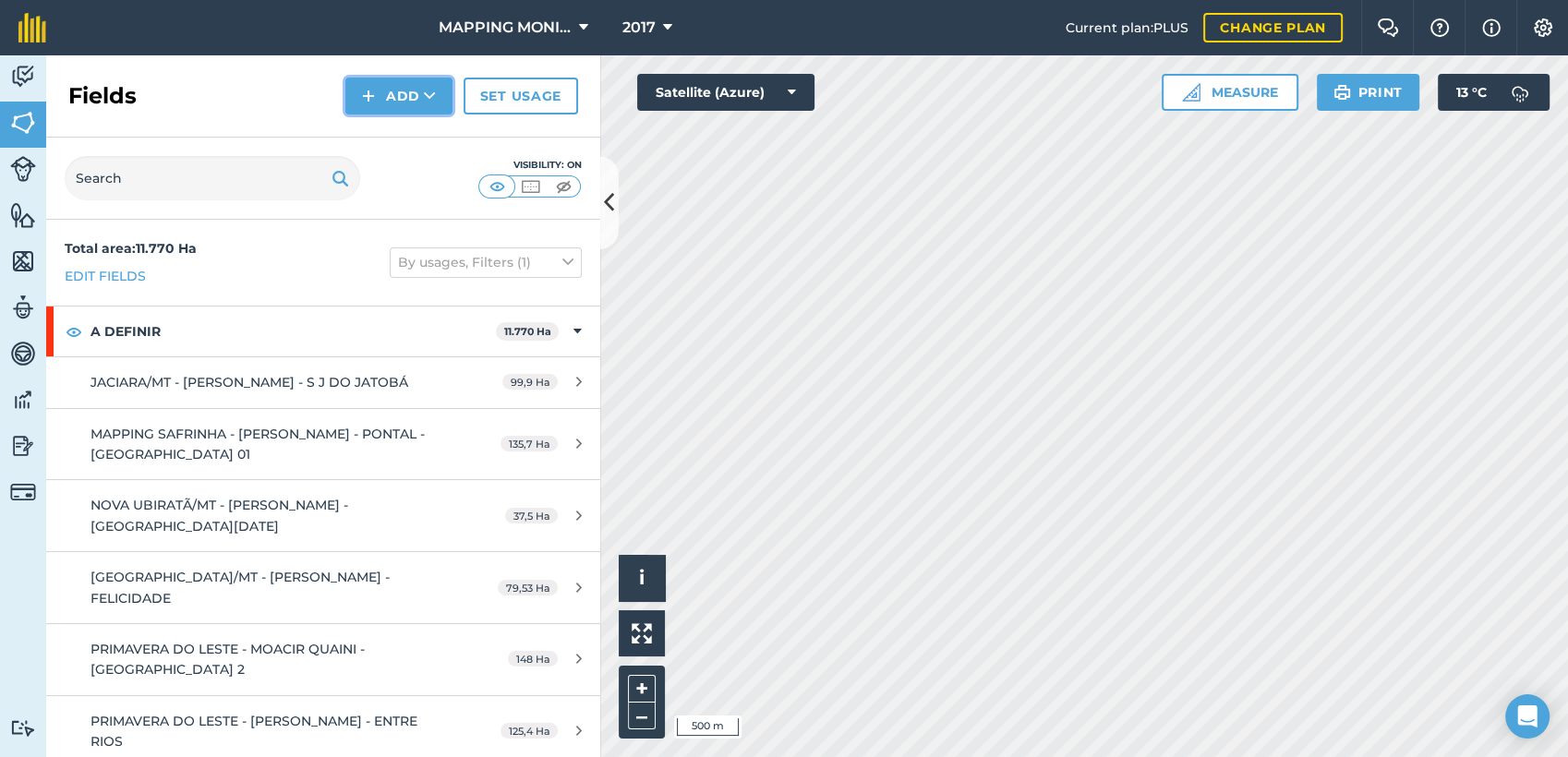
click at [424, 99] on icon at bounding box center [430, 96] width 12 height 19
click at [409, 141] on link "Draw" at bounding box center [398, 137] width 101 height 41
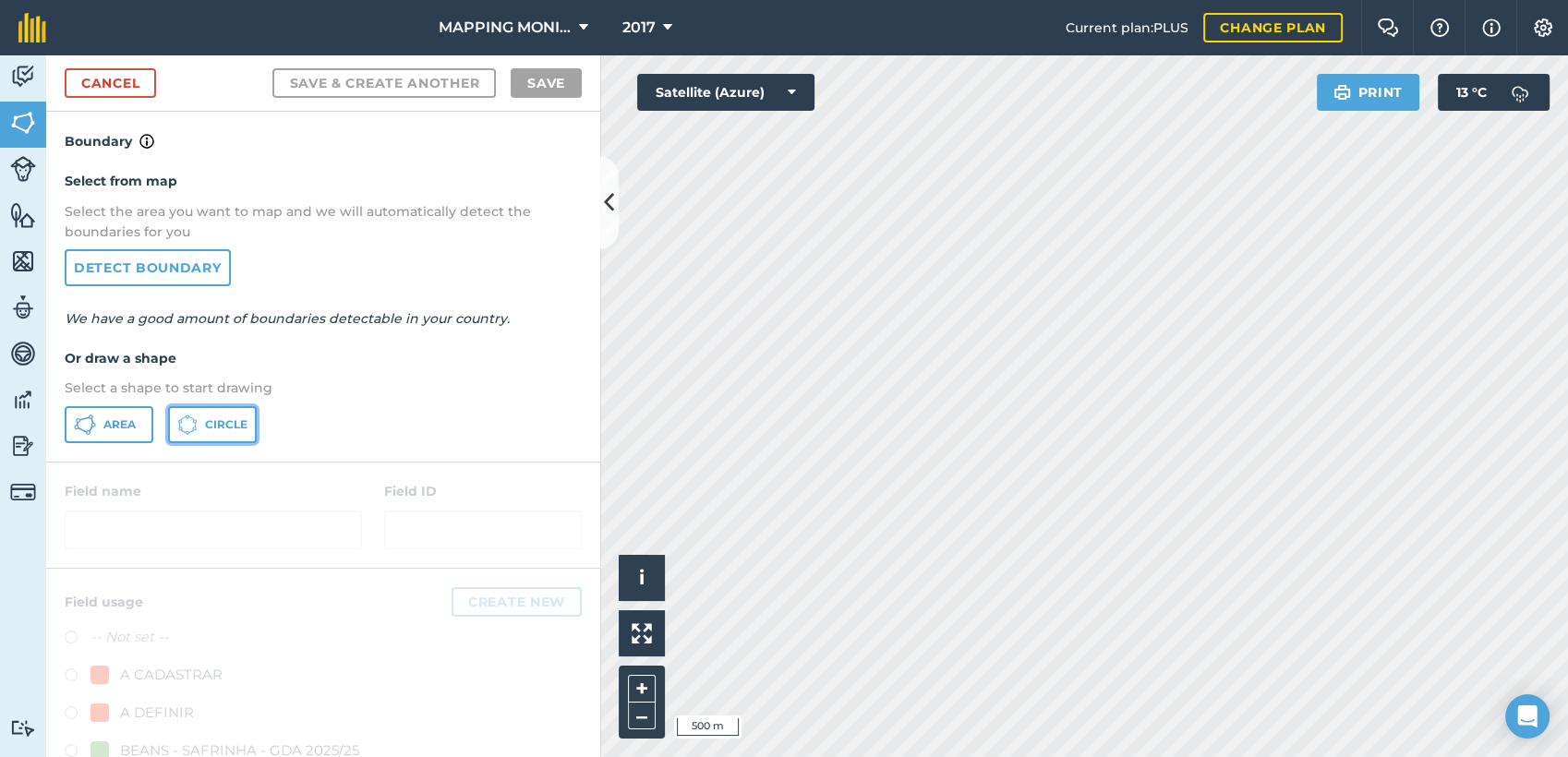
click at [216, 418] on span "Circle" at bounding box center [226, 425] width 43 height 15
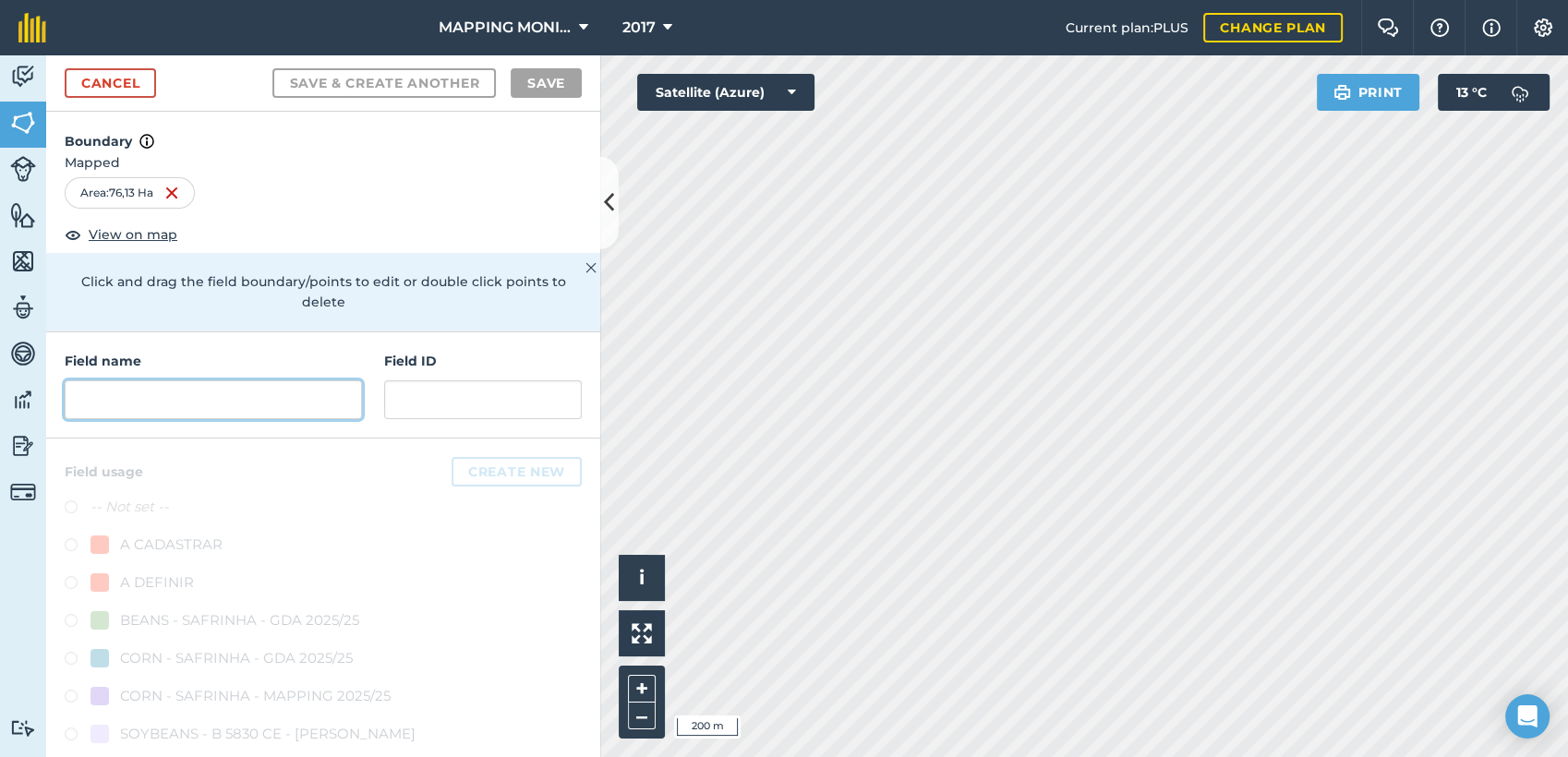
click at [193, 399] on input "text" at bounding box center [213, 400] width 298 height 39
paste input "PRIMAVERA DO LESTE/MT - SEMENTES TOMAZETTI - HORIZONTE"
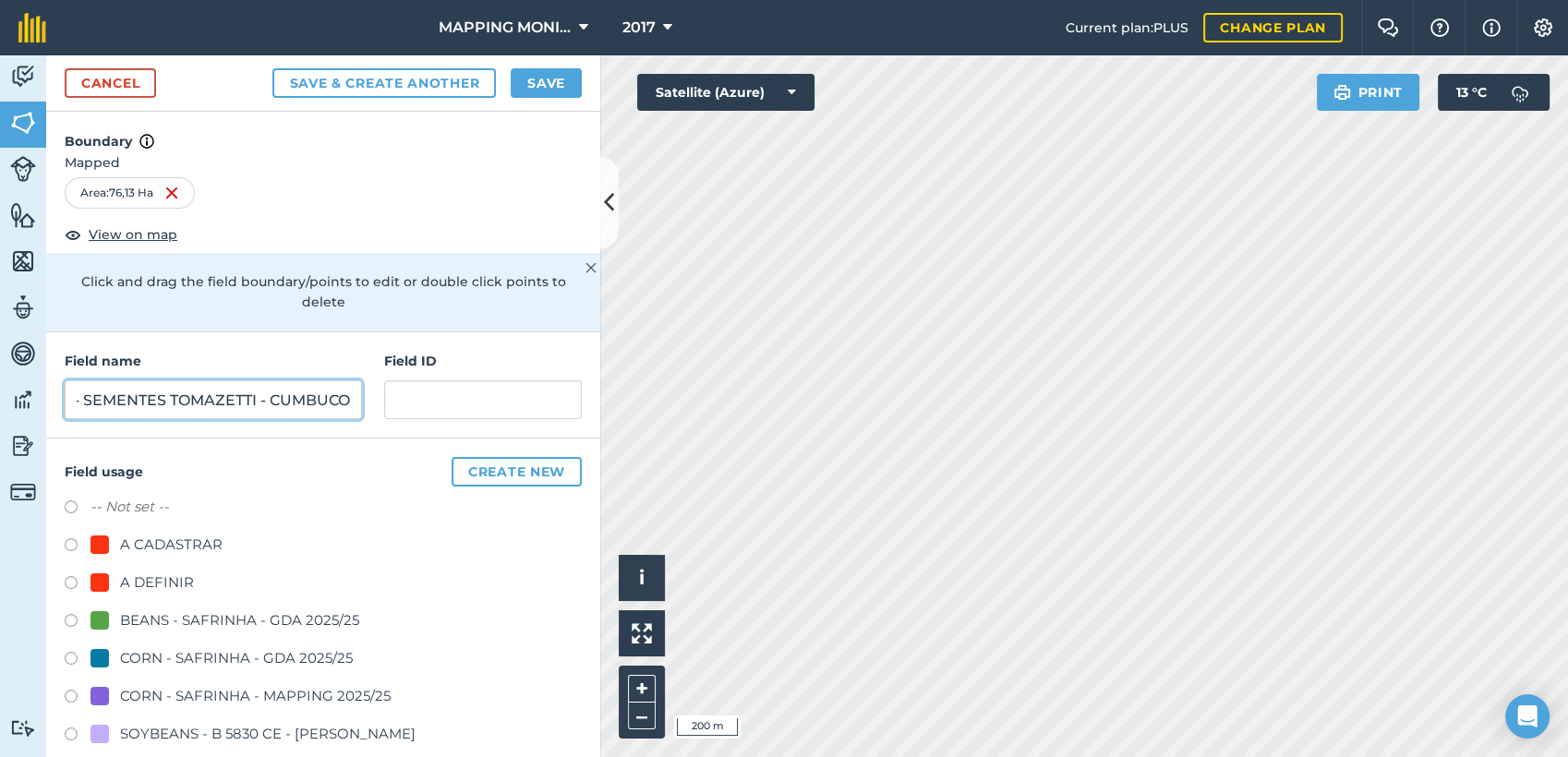
scroll to position [0, 217]
type input "PRIMAVERA DO LESTE/MT - SEMENTES TOMAZETTI - CUMBUCO"
click at [161, 581] on div "A DEFINIR" at bounding box center [157, 583] width 74 height 22
radio input "true"
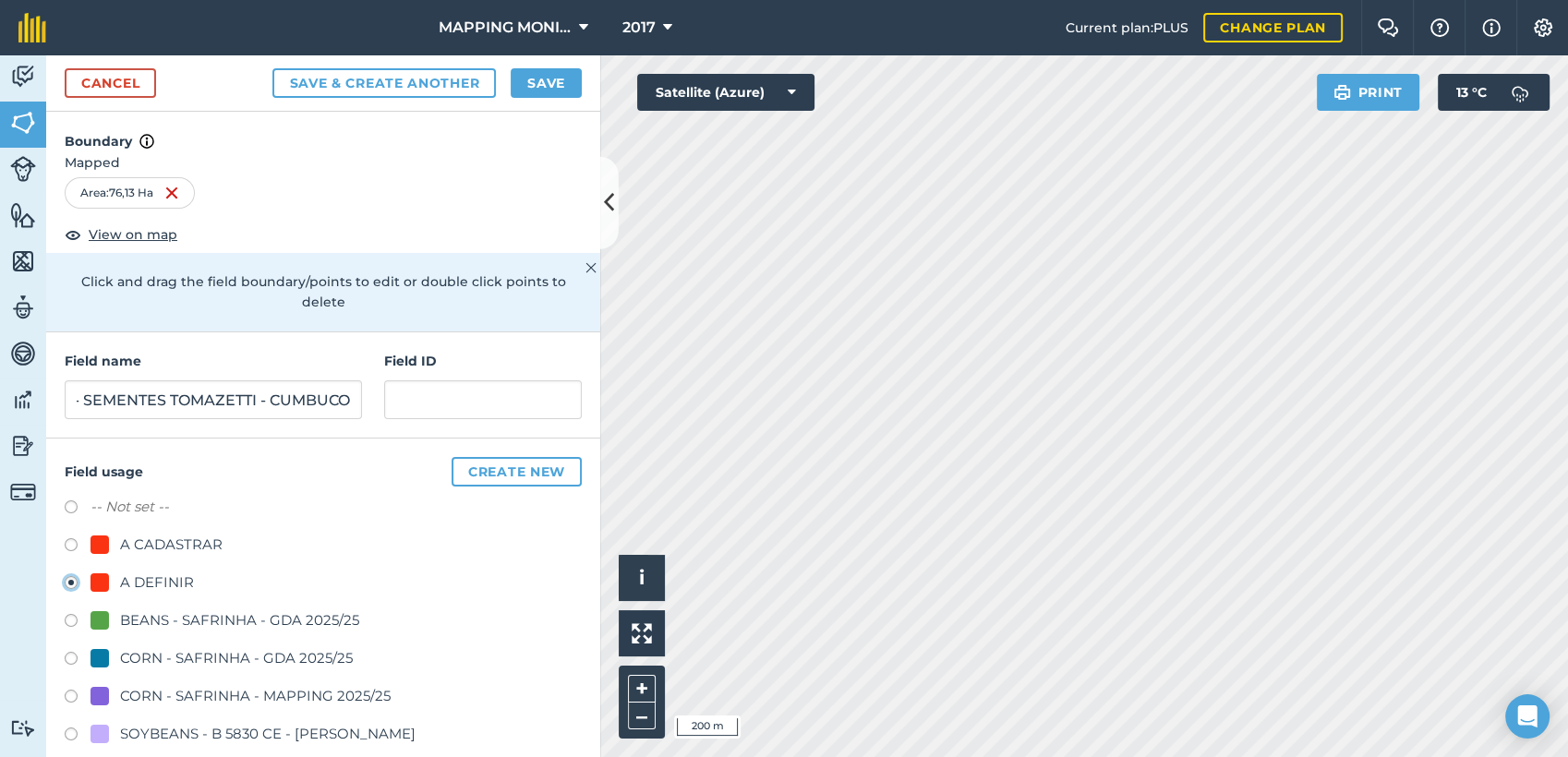
scroll to position [0, 0]
click at [241, 405] on input "PRIMAVERA DO LESTE/MT - SEMENTES TOMAZETTI - CUMBUCO" at bounding box center [213, 400] width 298 height 39
click at [242, 404] on input "PRIMAVERA DO LESTE/MT - SEMENTES TOMAZETTI - CUMBUCO" at bounding box center [213, 400] width 298 height 39
click at [549, 83] on button "Save" at bounding box center [546, 83] width 71 height 30
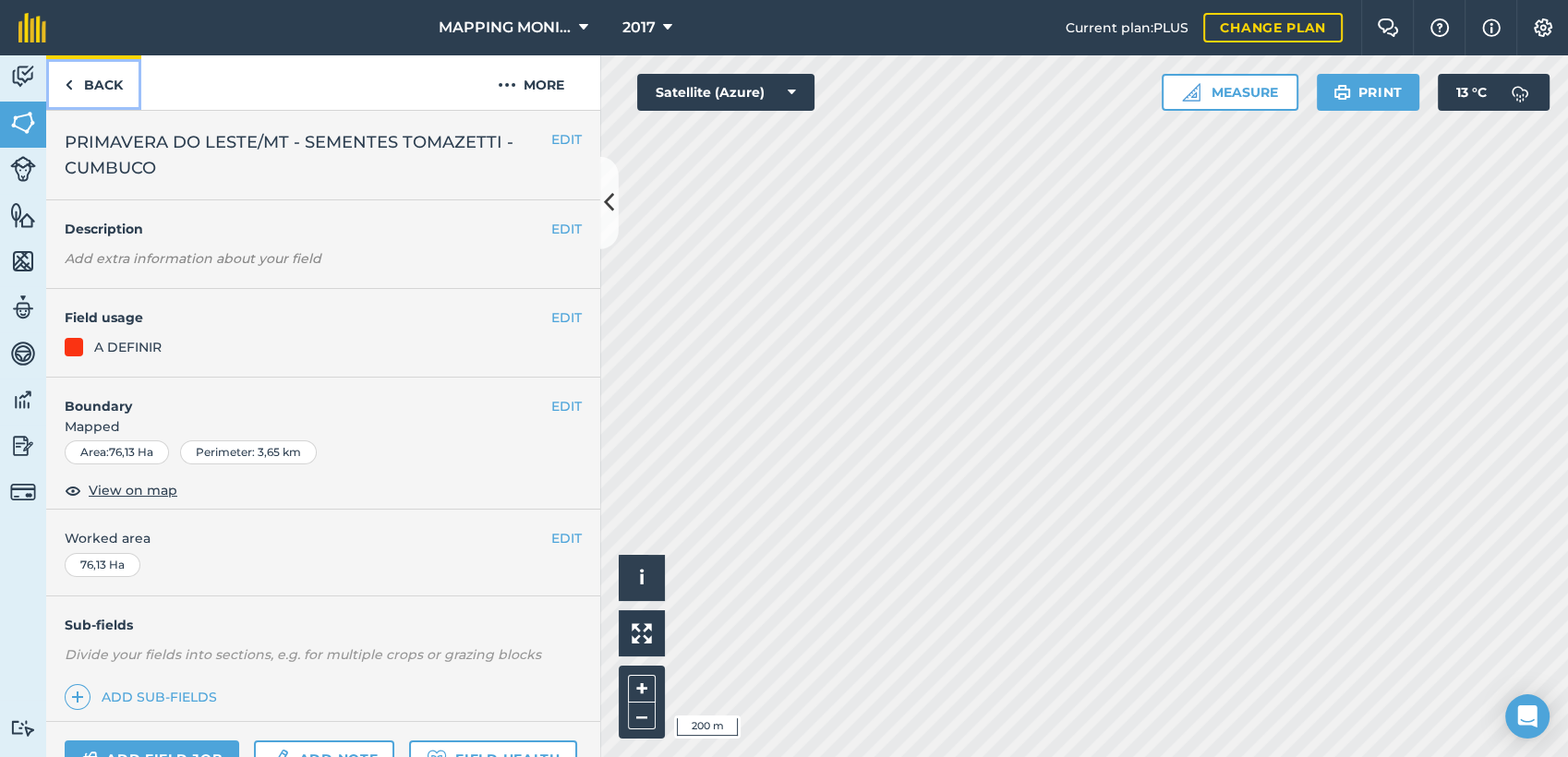
click at [100, 74] on link "Back" at bounding box center [94, 83] width 96 height 55
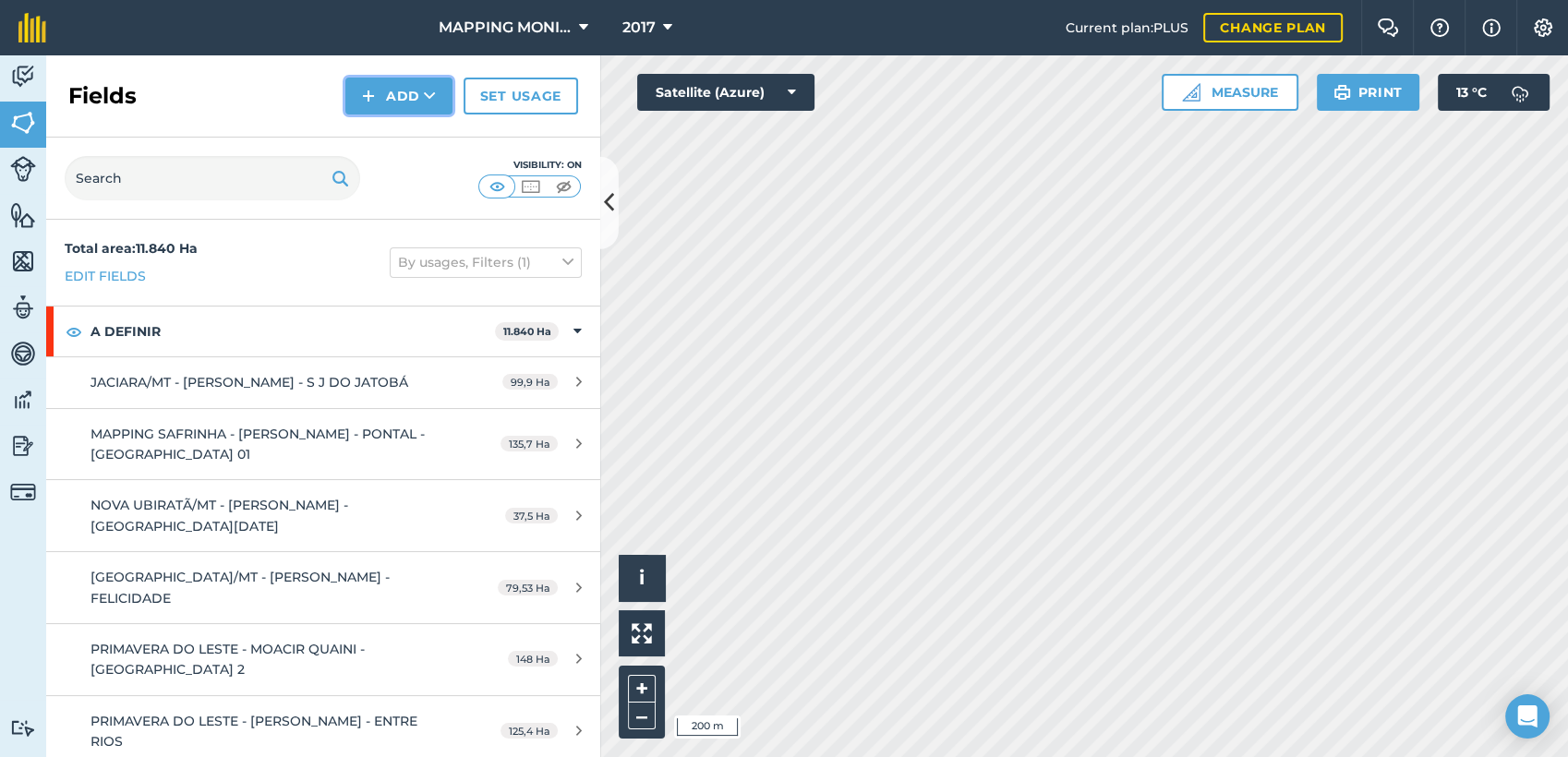
click at [421, 99] on button "Add" at bounding box center [398, 96] width 107 height 37
click at [419, 130] on link "Draw" at bounding box center [398, 137] width 101 height 41
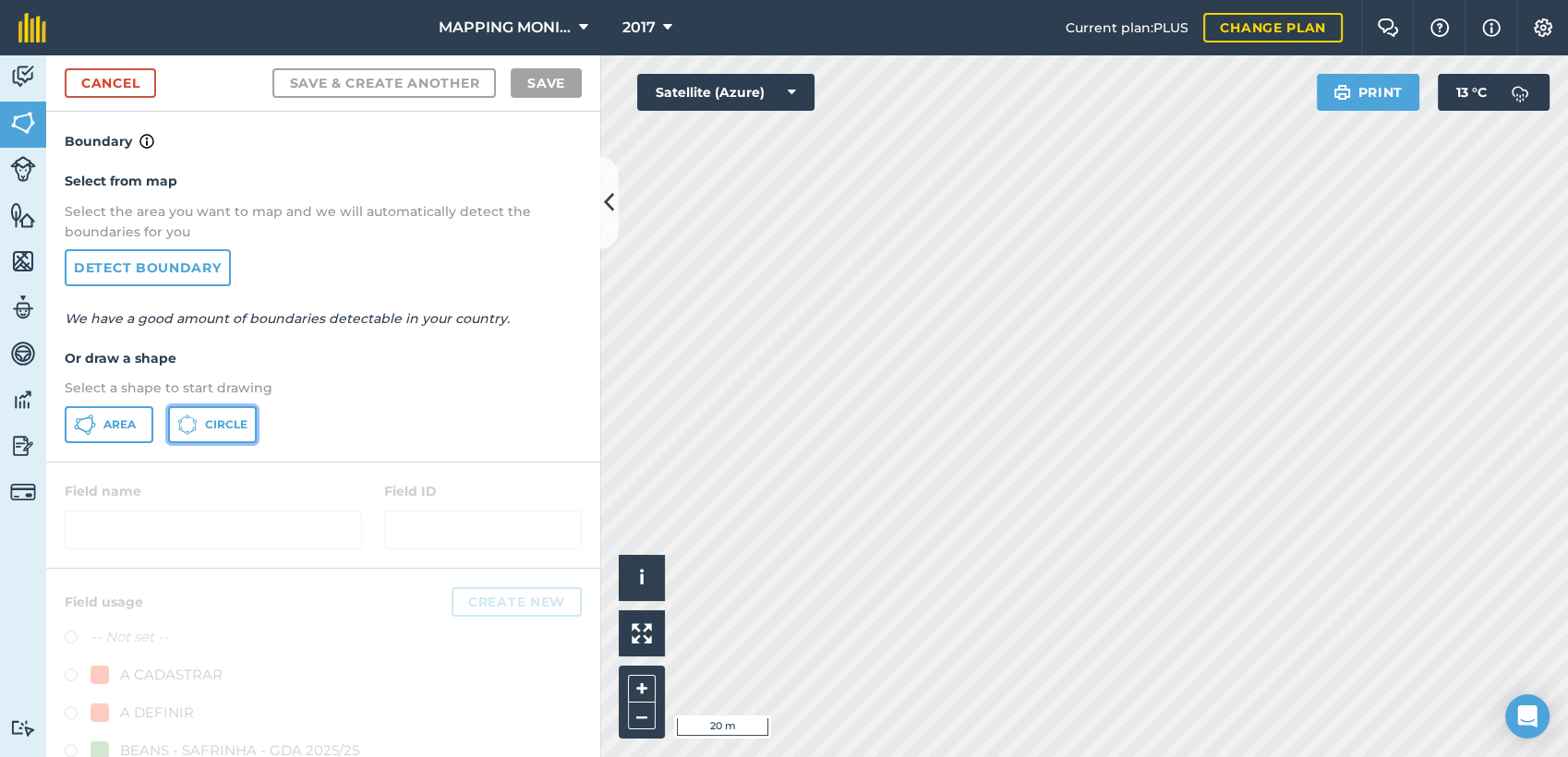
click at [226, 418] on span "Circle" at bounding box center [226, 425] width 43 height 15
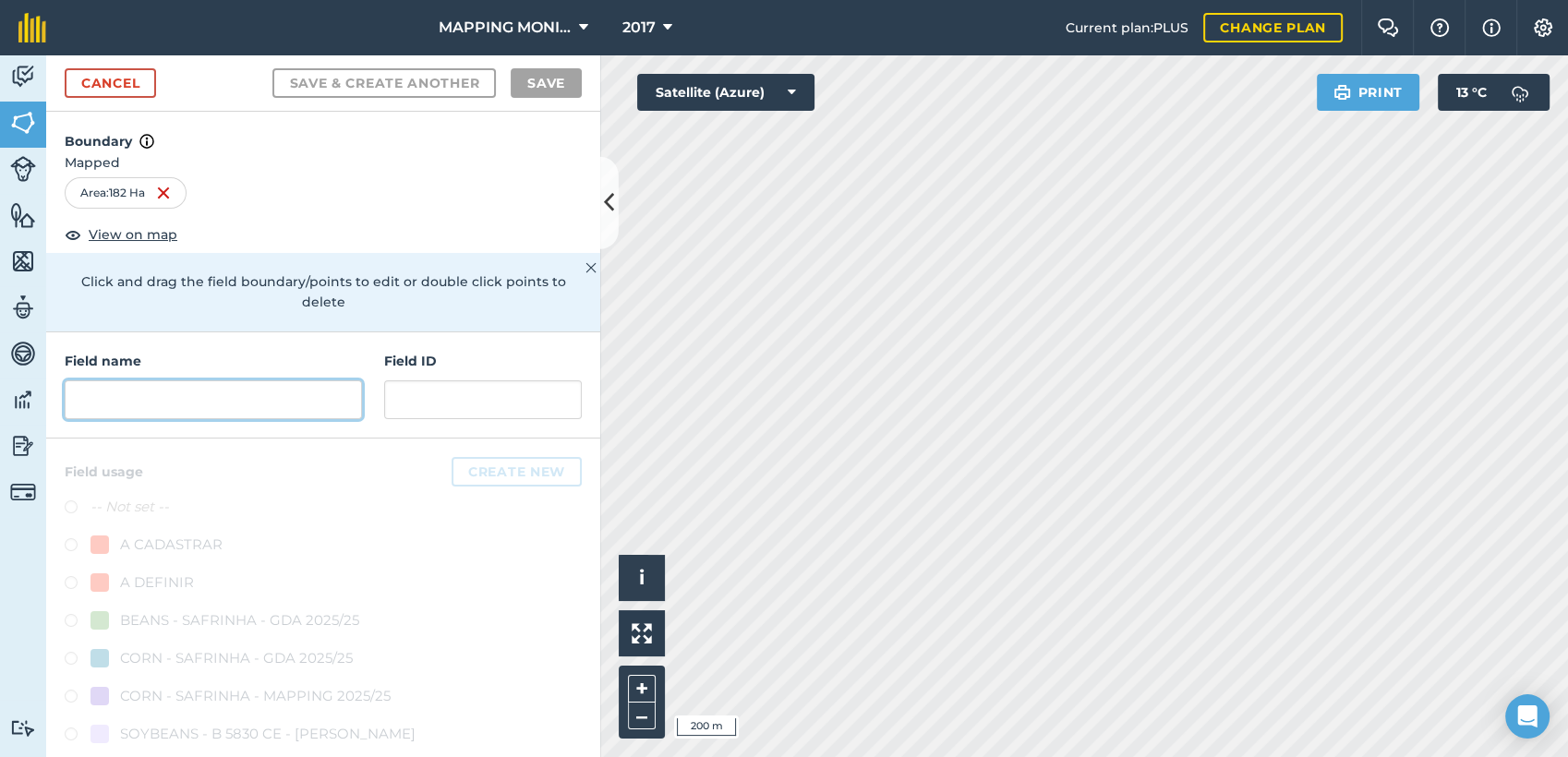
click at [205, 404] on input "text" at bounding box center [213, 400] width 298 height 39
paste input "PRIMAVERA DO LESTE/MT - SEMENTES TOMAZETTI - CUMBUCO"
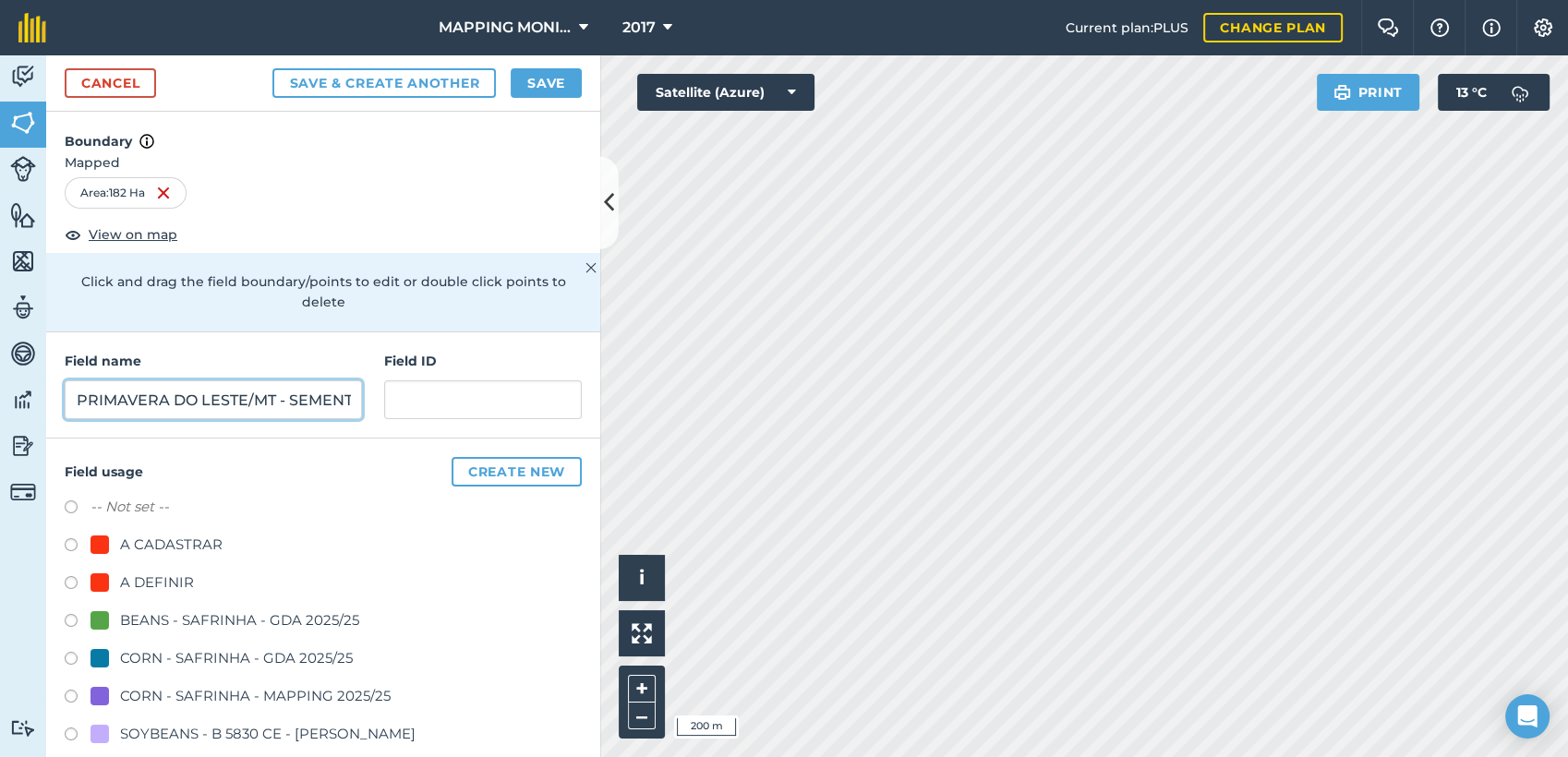
scroll to position [0, 217]
type input "PRIMAVERA DO LESTE/MT - SEMENTES TOMAZETTI - CUMBUCO"
click at [137, 593] on div "A DEFINIR" at bounding box center [323, 584] width 517 height 27
click at [148, 581] on div "A DEFINIR" at bounding box center [157, 583] width 74 height 22
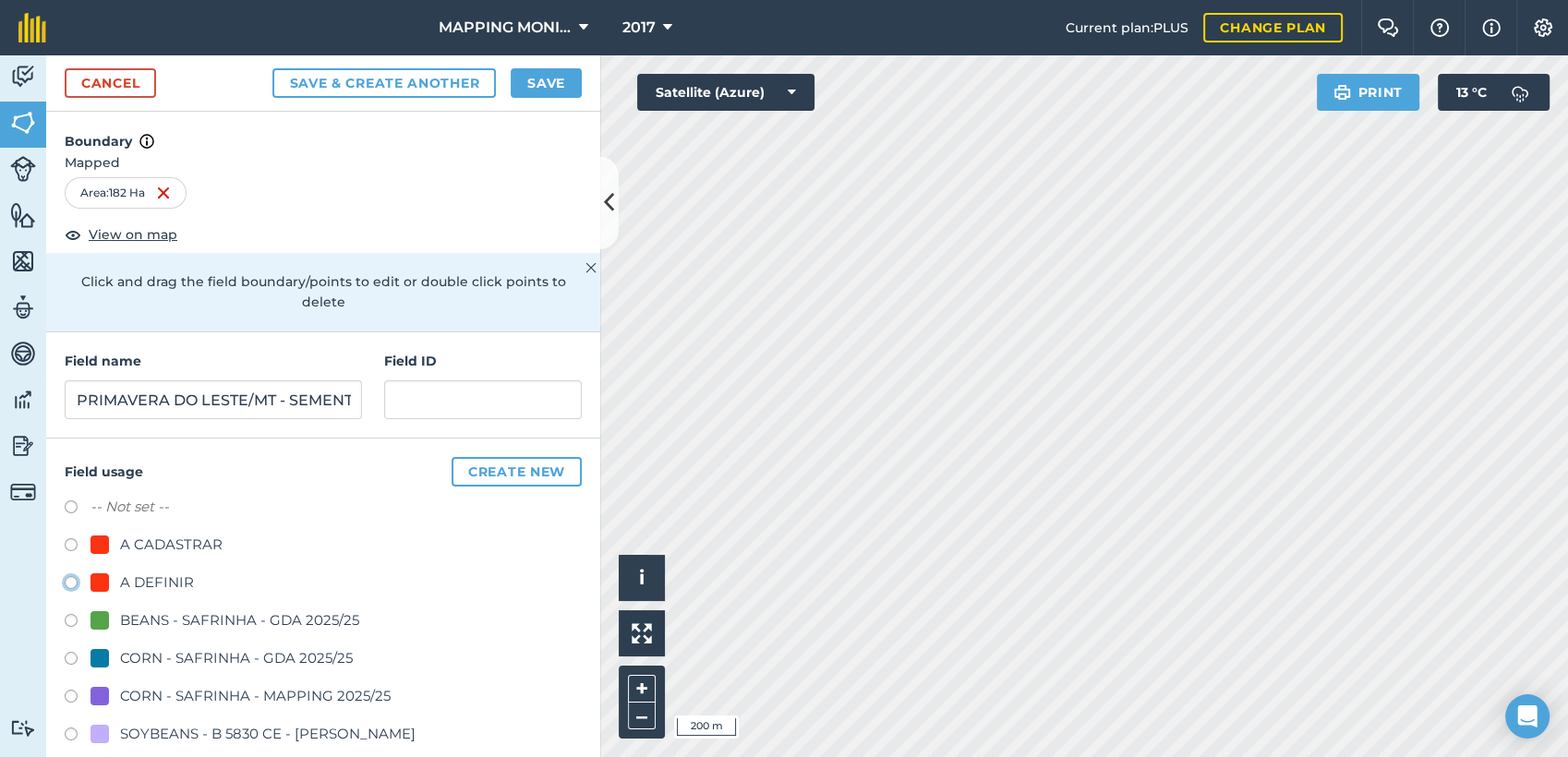
radio input "true"
click at [559, 85] on button "Save" at bounding box center [546, 83] width 71 height 30
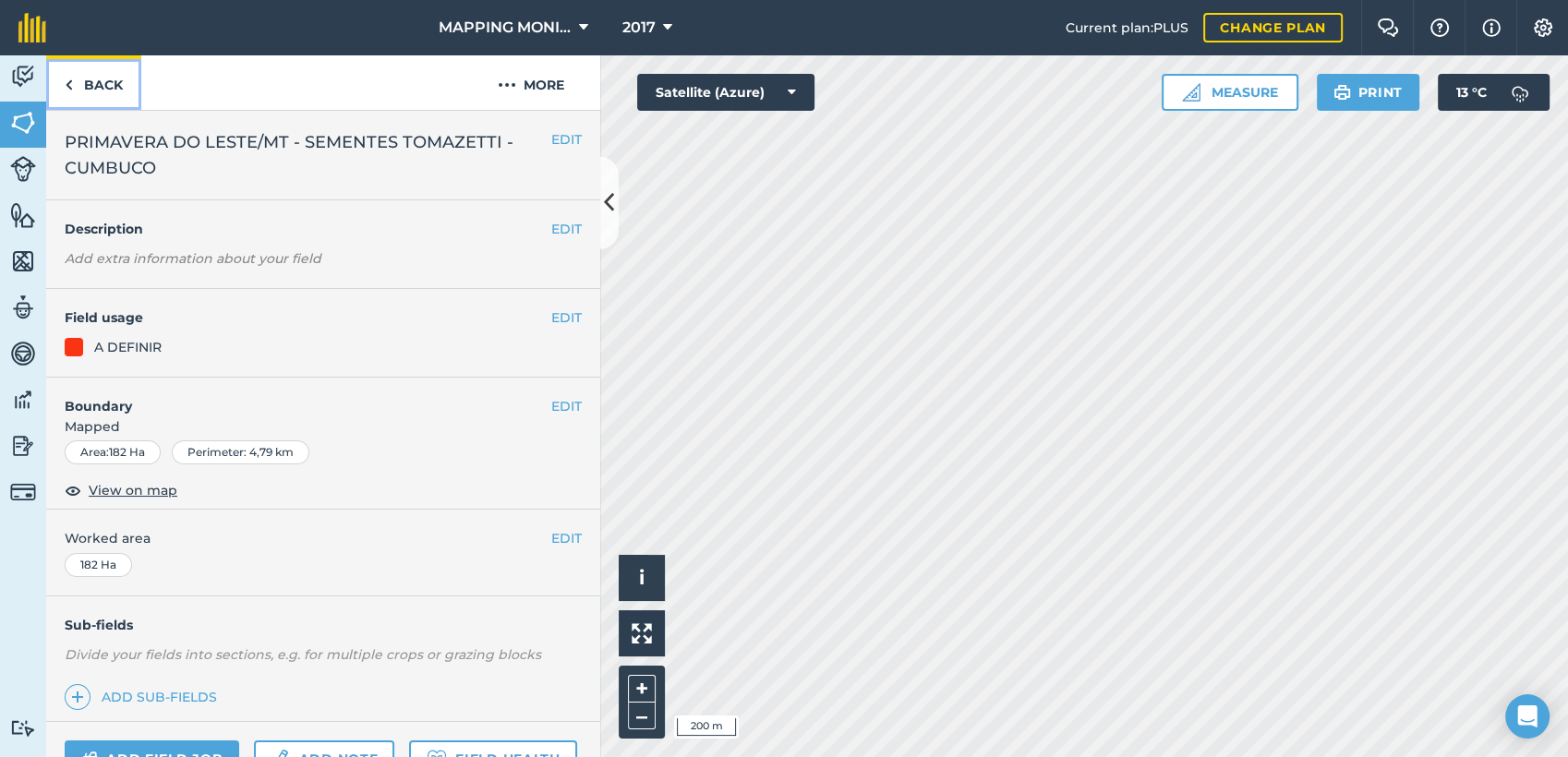
click at [103, 83] on link "Back" at bounding box center [94, 83] width 96 height 55
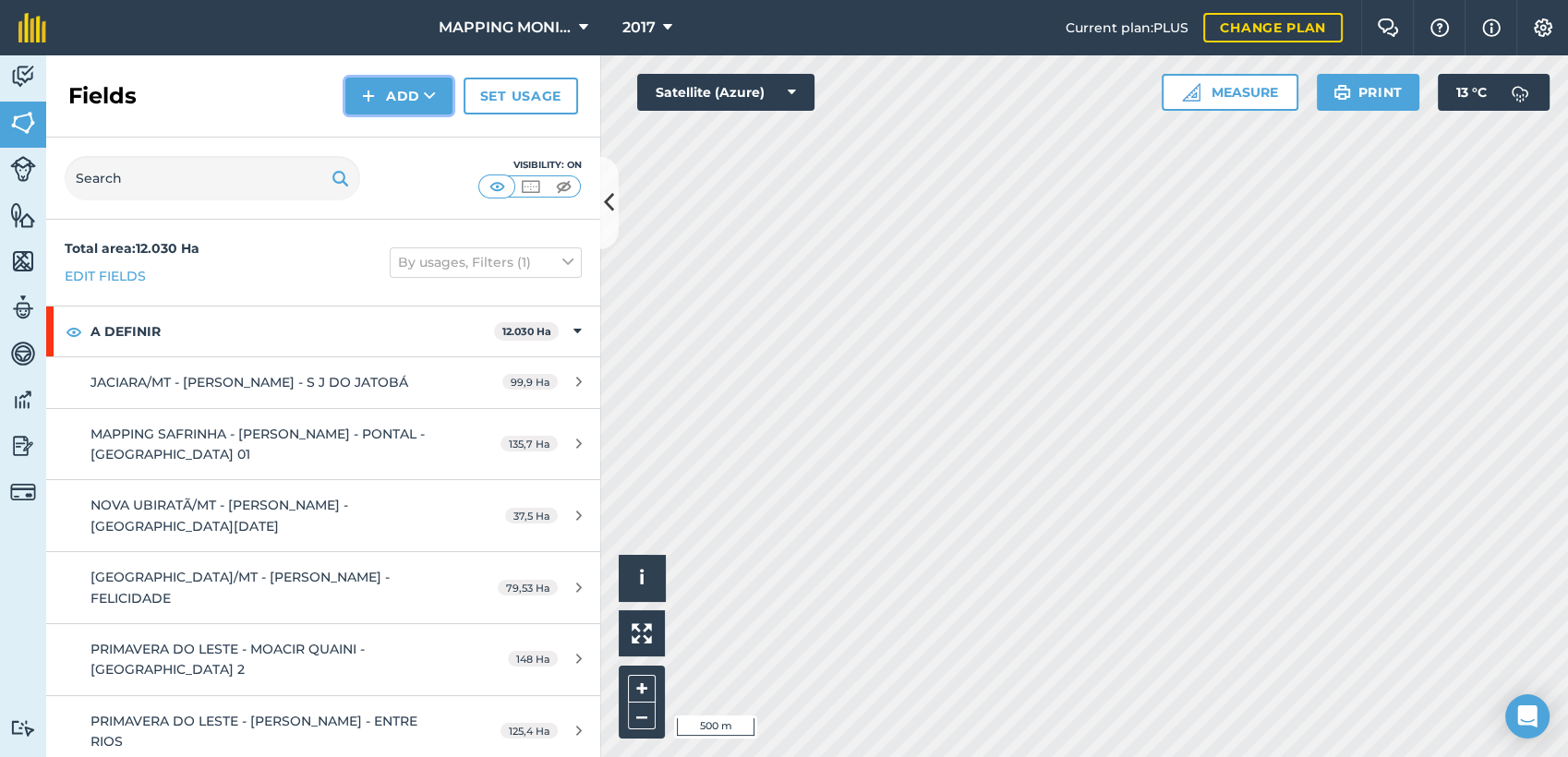
click at [417, 96] on button "Add" at bounding box center [398, 96] width 107 height 37
click at [418, 136] on link "Draw" at bounding box center [398, 137] width 101 height 41
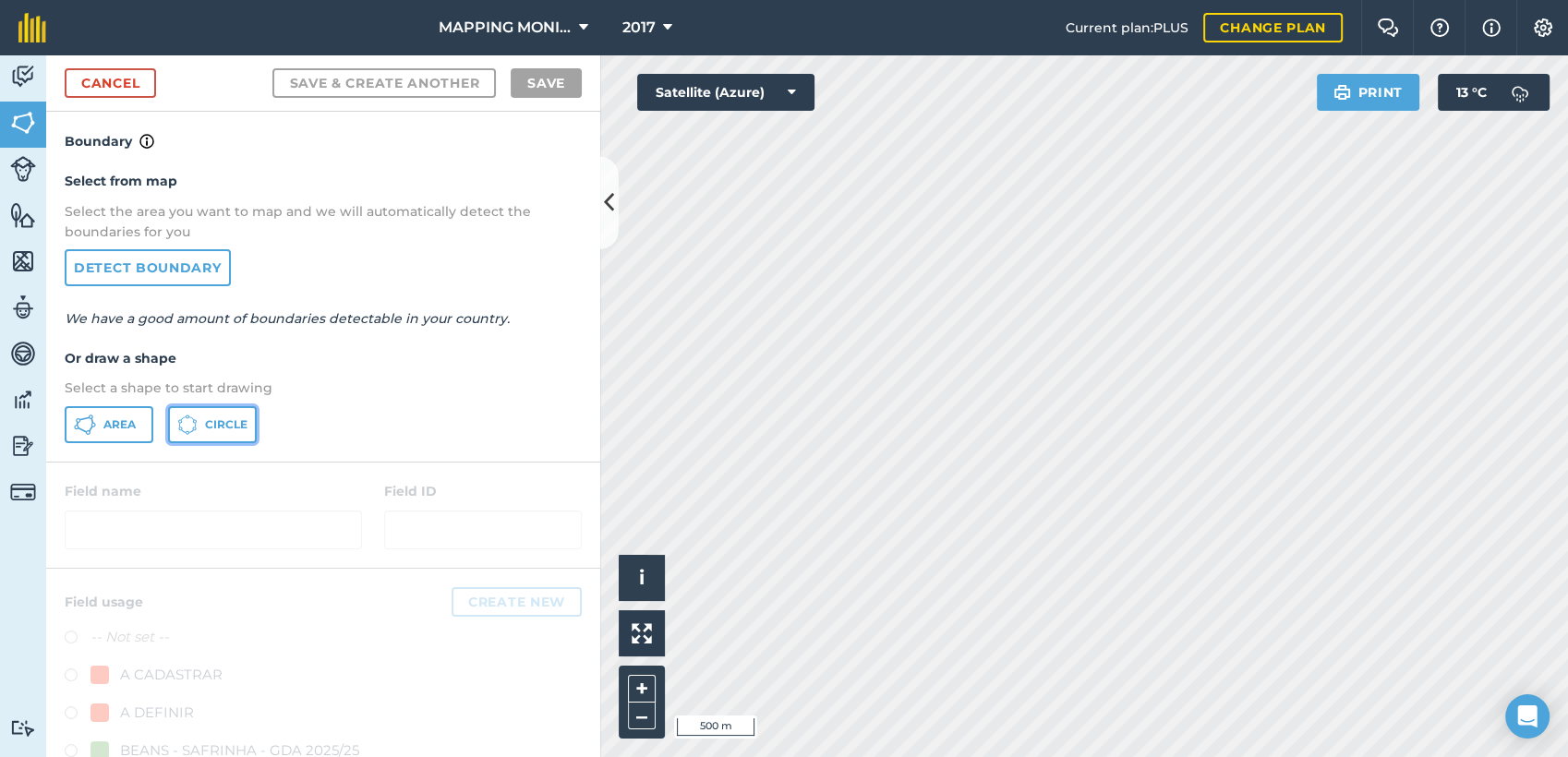
click at [191, 418] on icon at bounding box center [187, 425] width 20 height 20
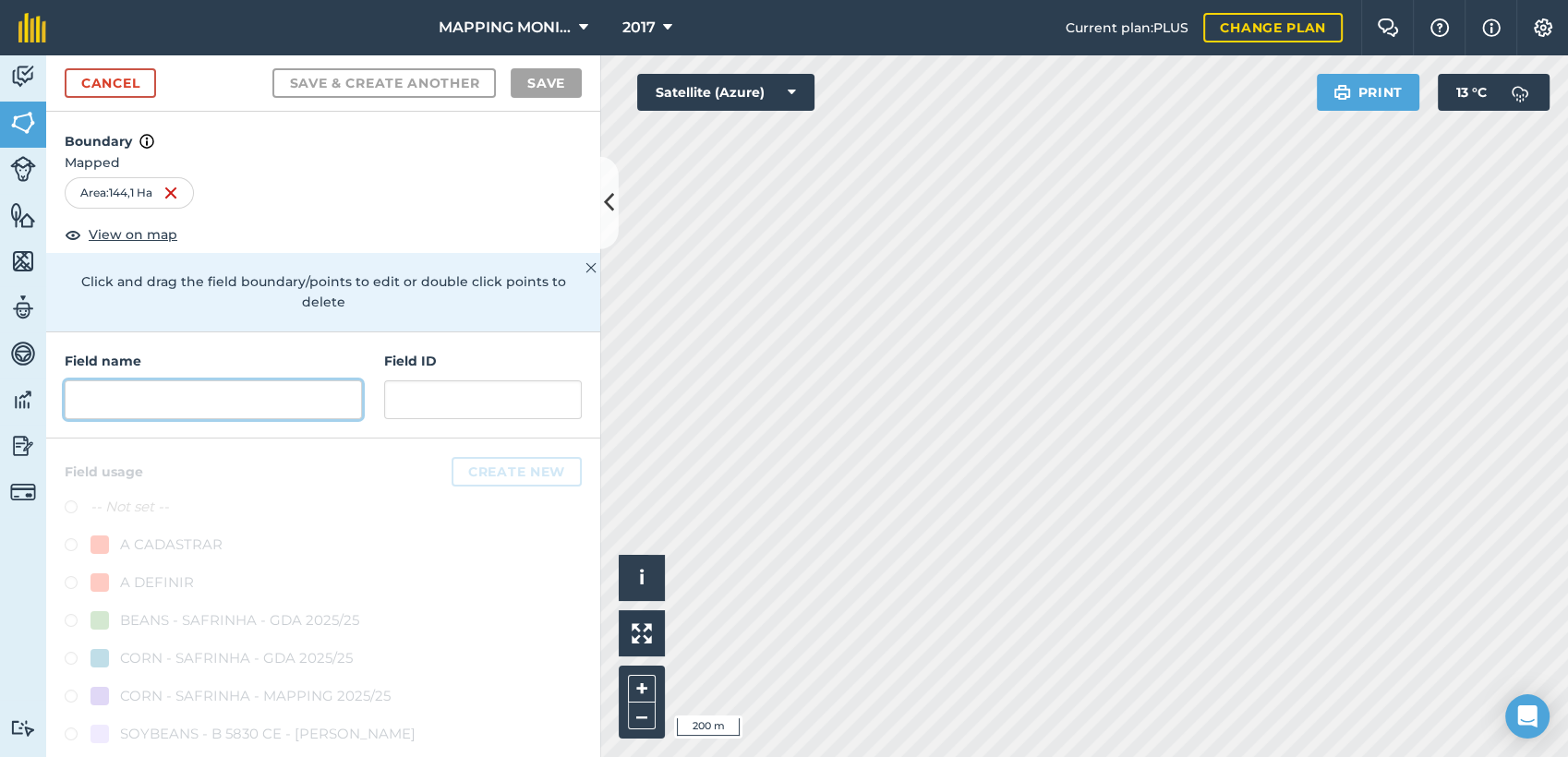
click at [281, 412] on input "text" at bounding box center [213, 400] width 298 height 39
paste input "PRIMAVERA DO LESTE/MT - SEMENTES TOMAZETTI - CUMBUCO"
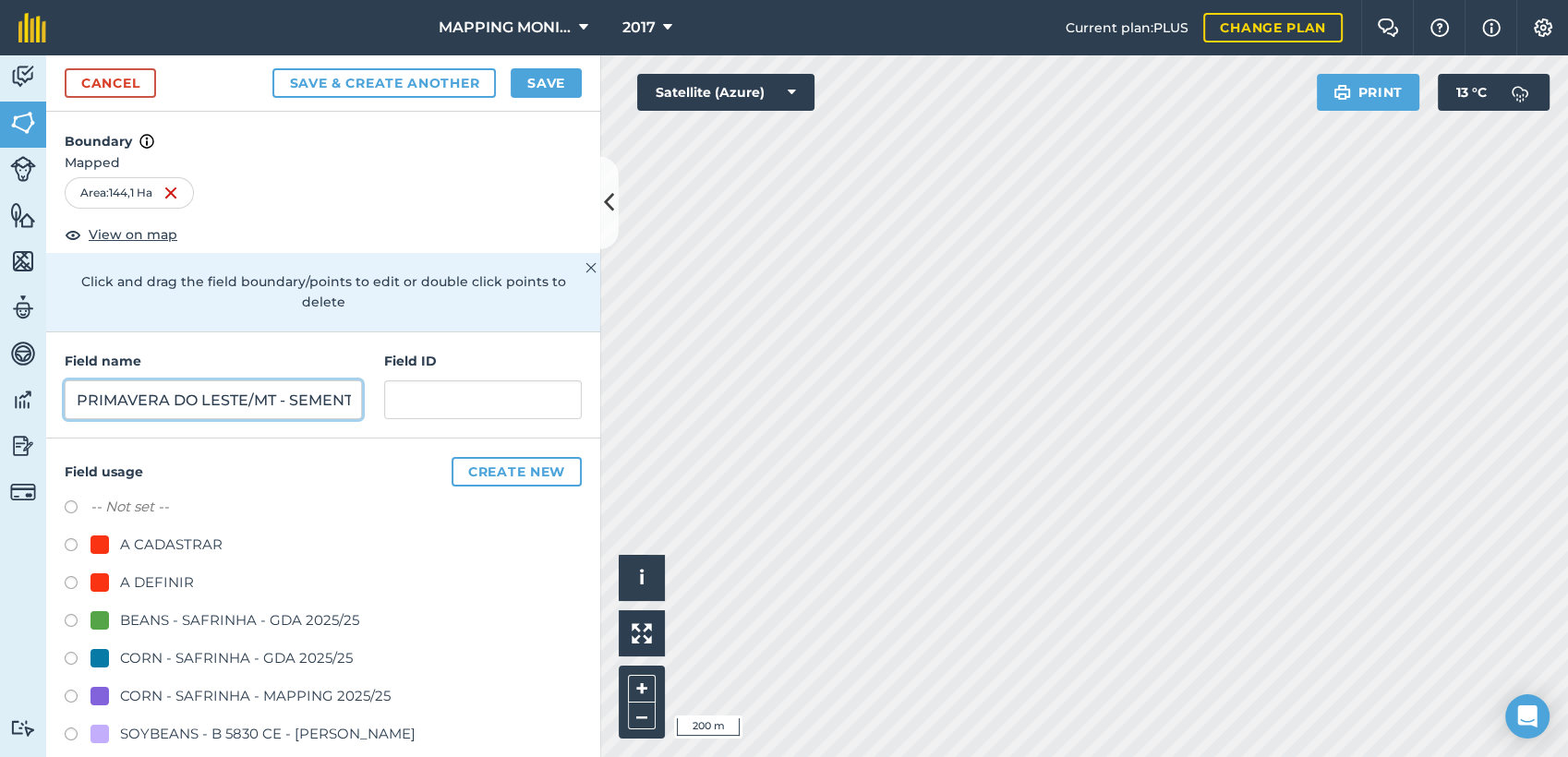
scroll to position [0, 217]
type input "PRIMAVERA DO LESTE/MT - SEMENTES TOMAZETTI - CUMBUCO"
click at [169, 587] on div "A DEFINIR" at bounding box center [157, 583] width 74 height 22
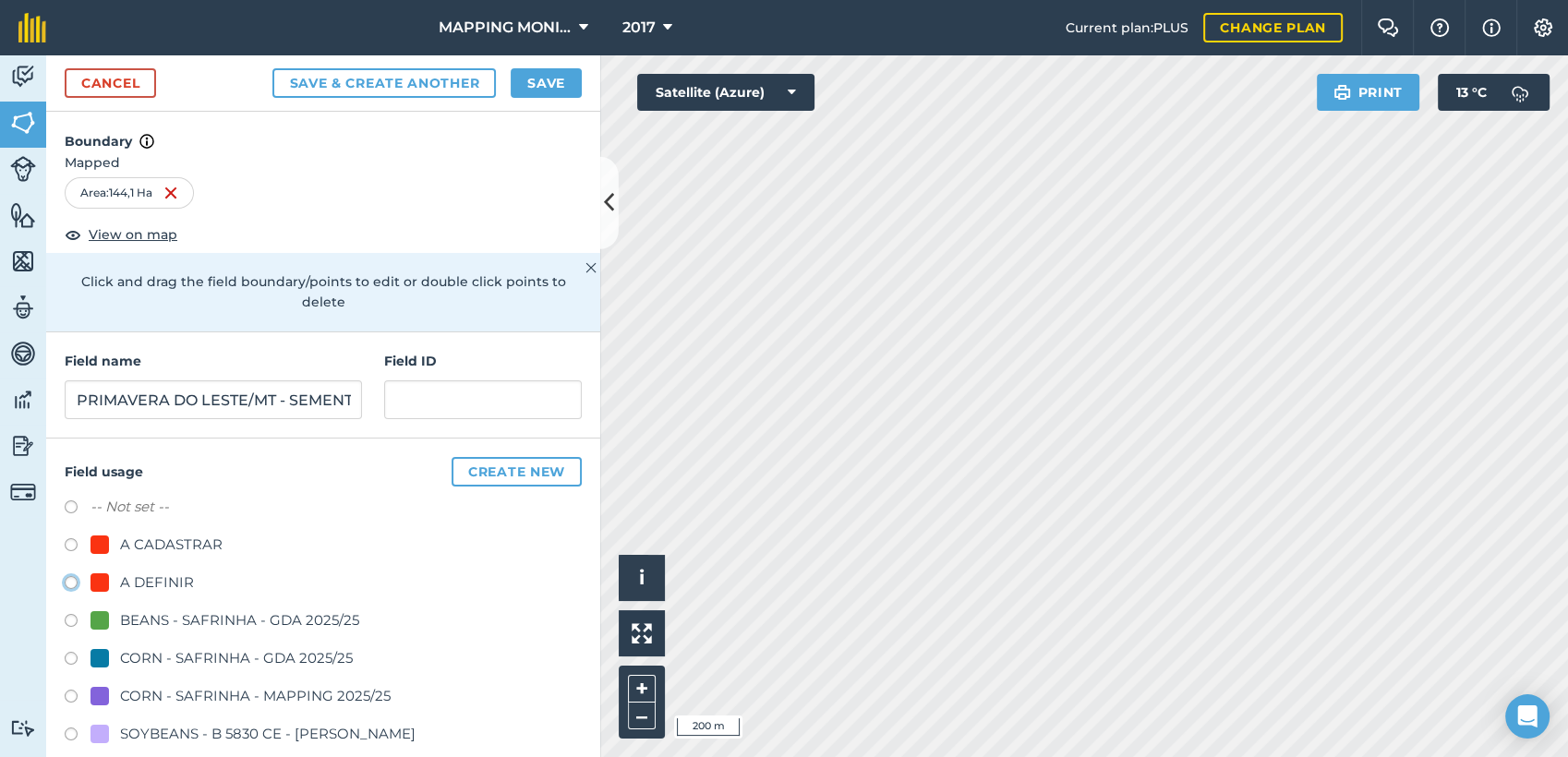
radio input "true"
click at [533, 80] on button "Save" at bounding box center [546, 83] width 71 height 30
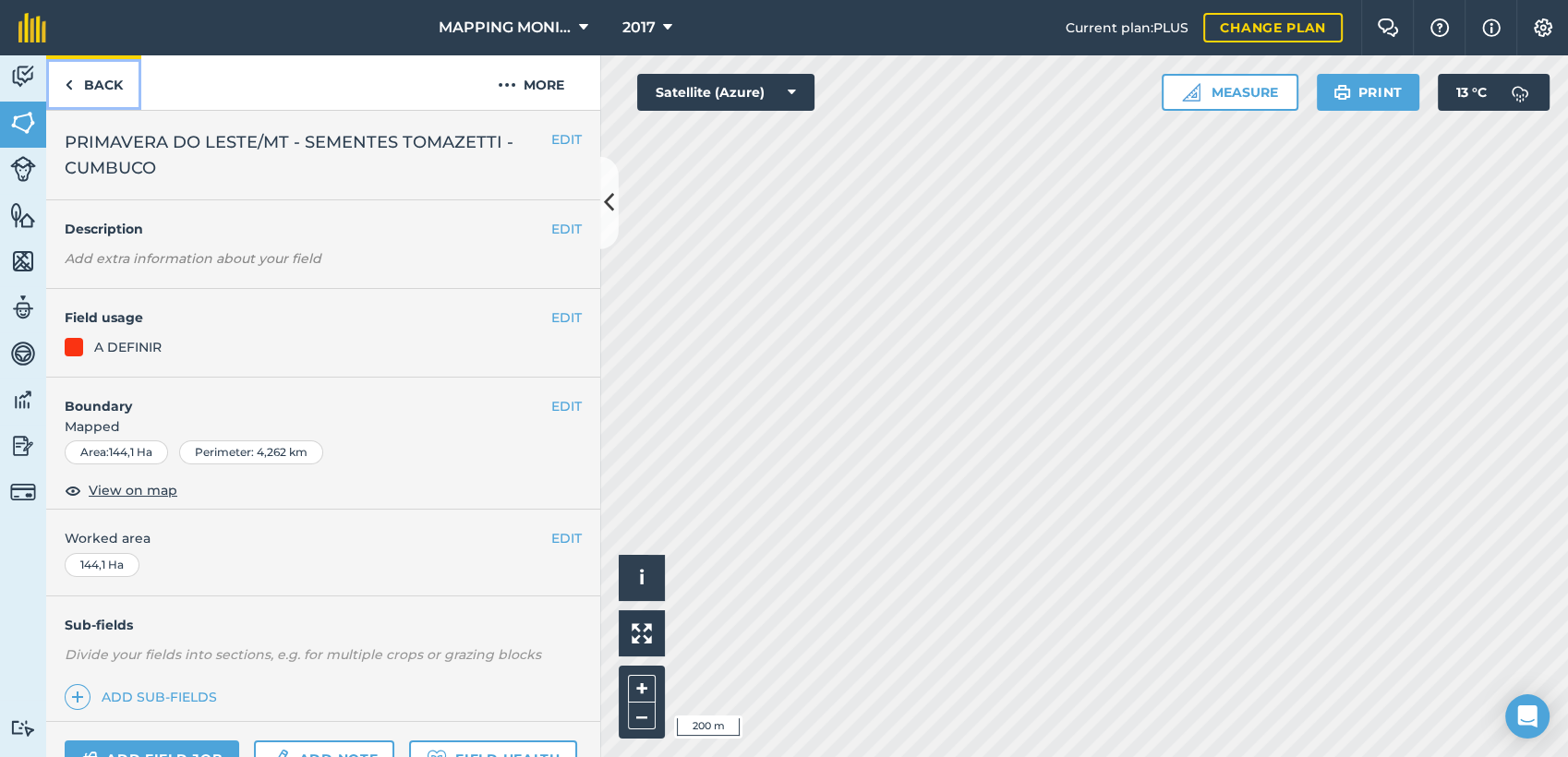
click at [107, 84] on link "Back" at bounding box center [94, 83] width 96 height 55
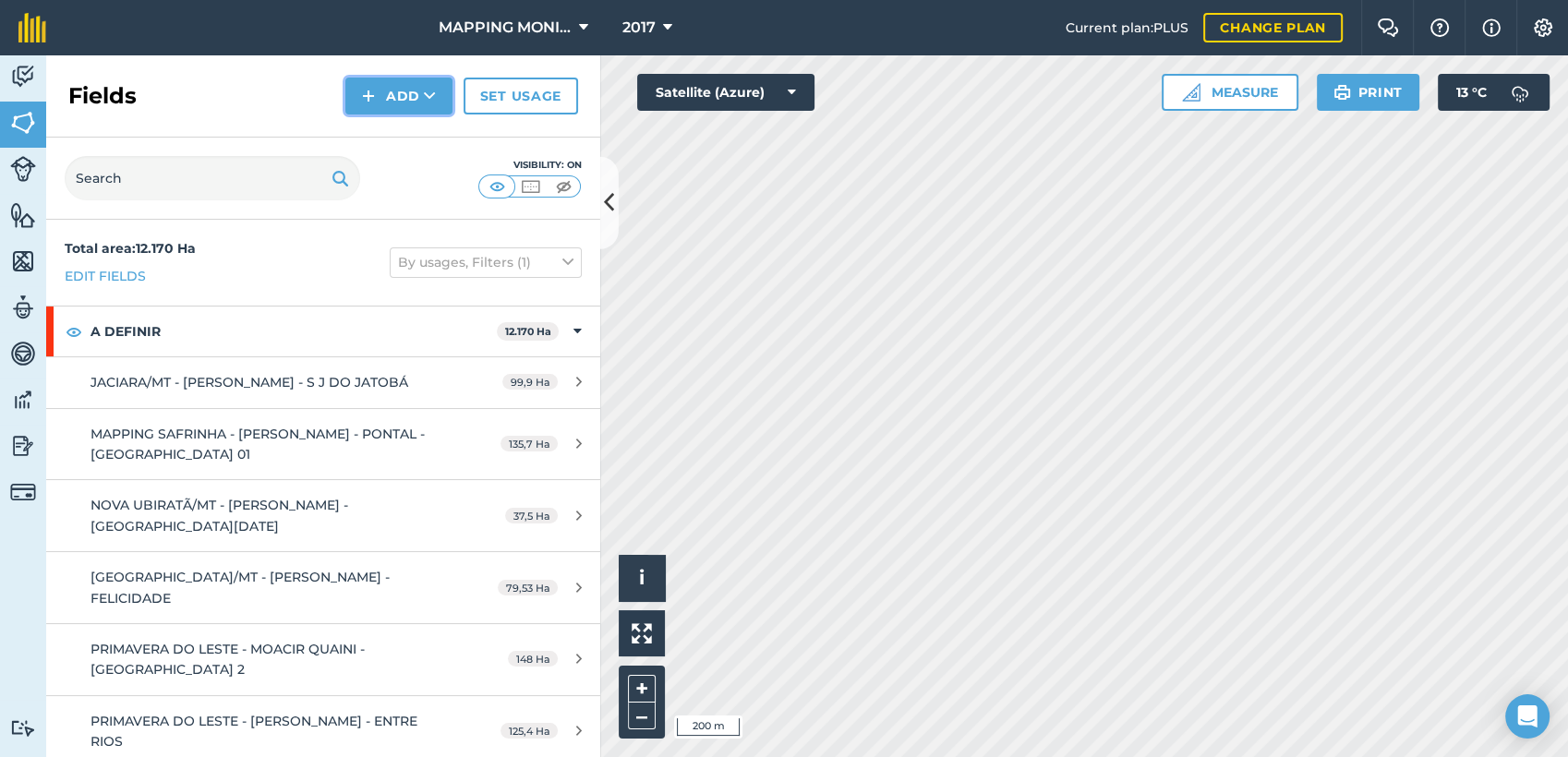
click at [436, 104] on button "Add" at bounding box center [398, 96] width 107 height 37
click at [417, 140] on link "Draw" at bounding box center [398, 137] width 101 height 41
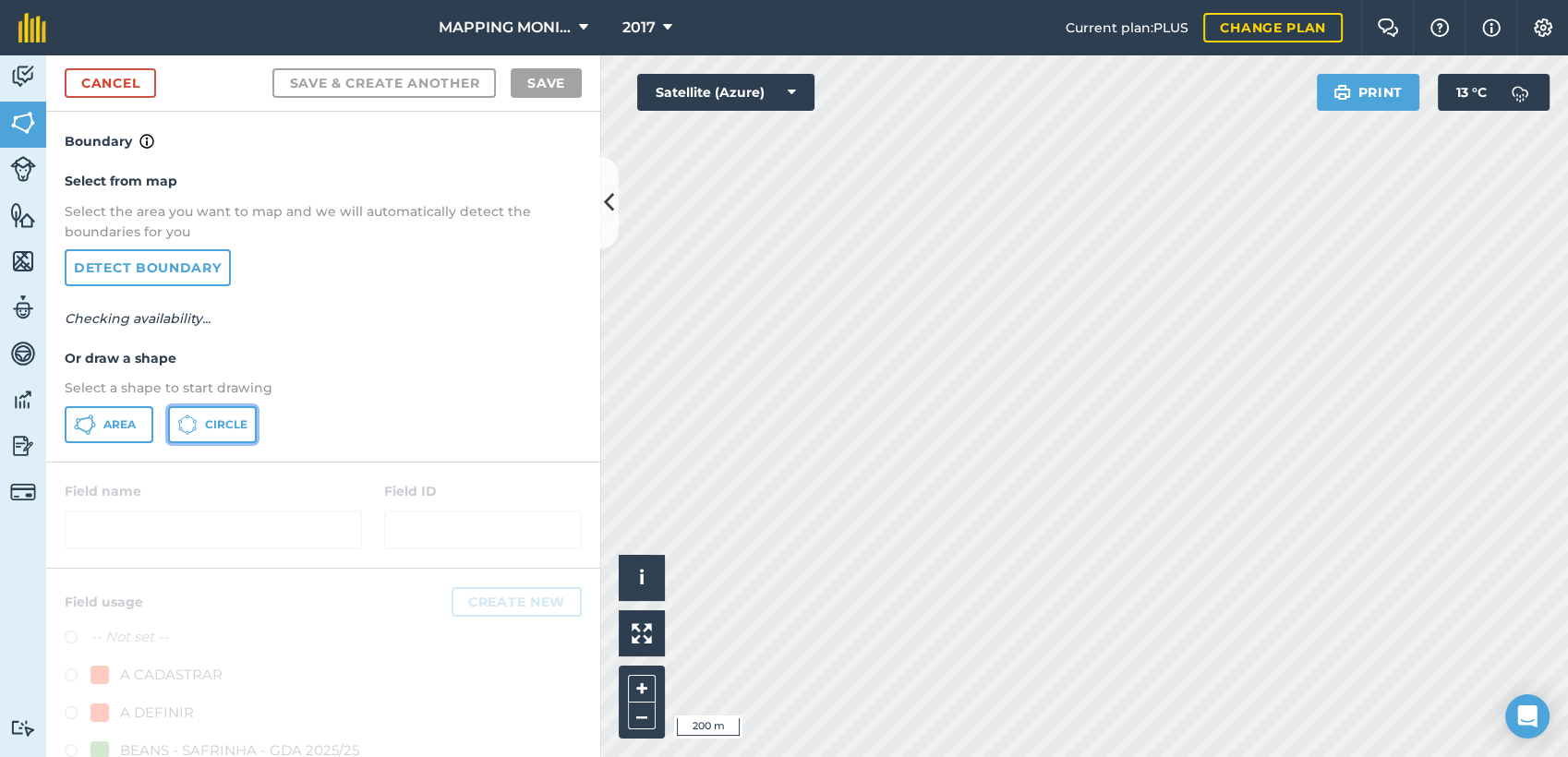
click at [223, 435] on button "Circle" at bounding box center [212, 425] width 89 height 37
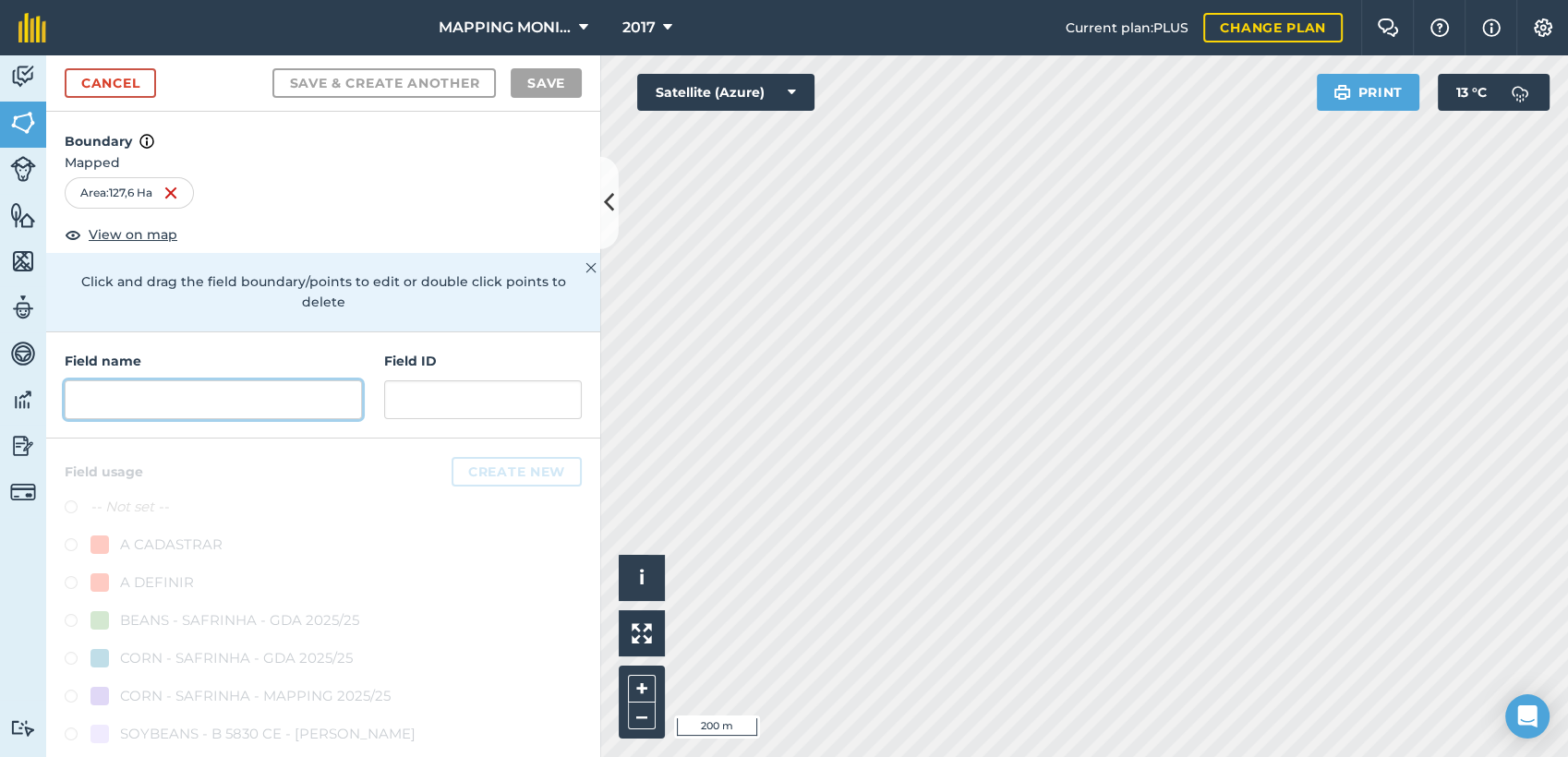
click at [284, 398] on input "text" at bounding box center [213, 400] width 298 height 39
paste input "PRIMAVERA DO LESTE/MT - SEMENTES TOMAZETTI - CUMBUCO"
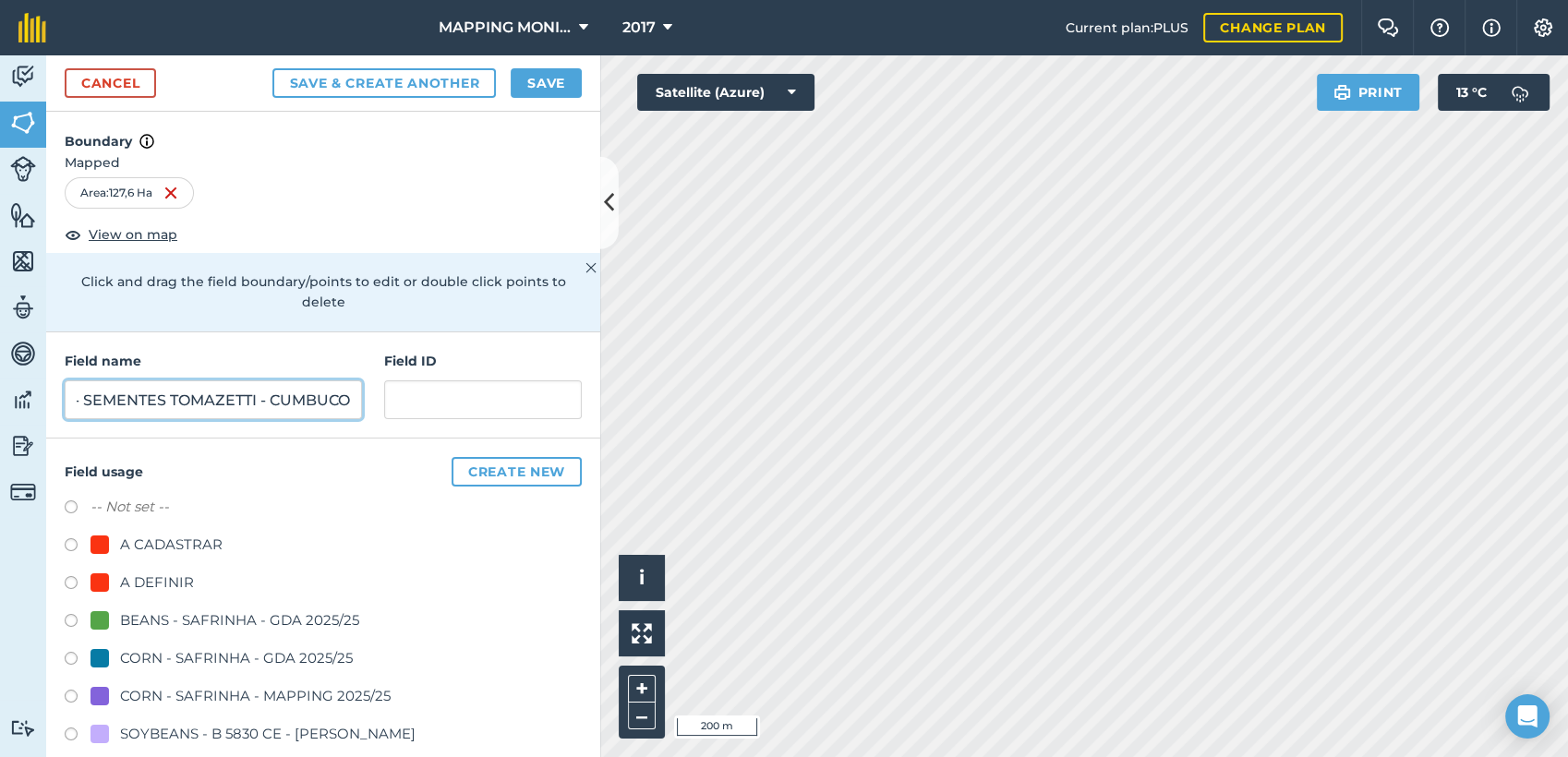
type input "PRIMAVERA DO LESTE/MT - SEMENTES TOMAZETTI - CUMBUCO"
click at [173, 583] on div "A DEFINIR" at bounding box center [157, 583] width 74 height 22
radio input "true"
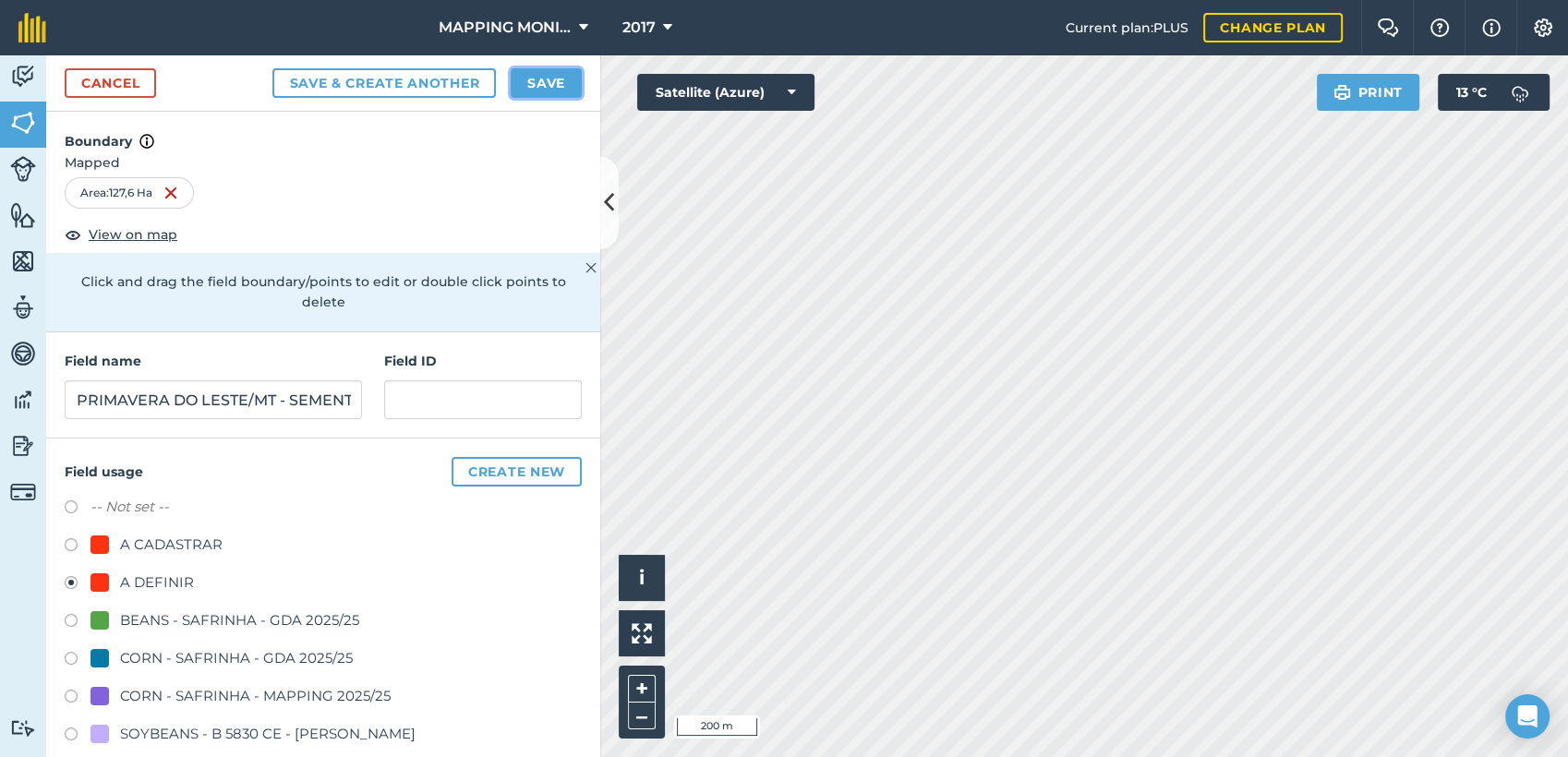
click at [564, 88] on button "Save" at bounding box center [546, 83] width 71 height 30
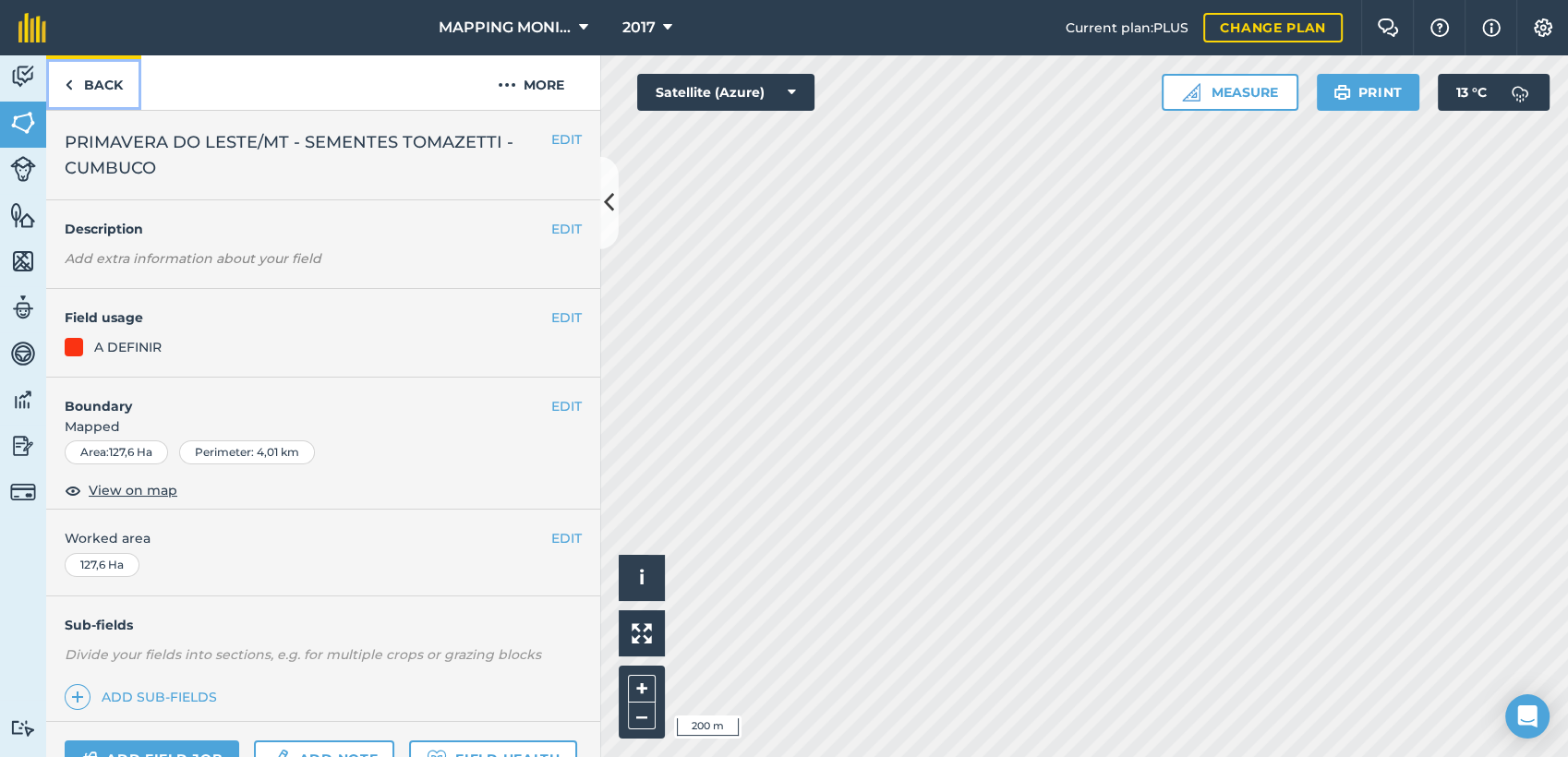
click at [112, 92] on link "Back" at bounding box center [94, 83] width 96 height 55
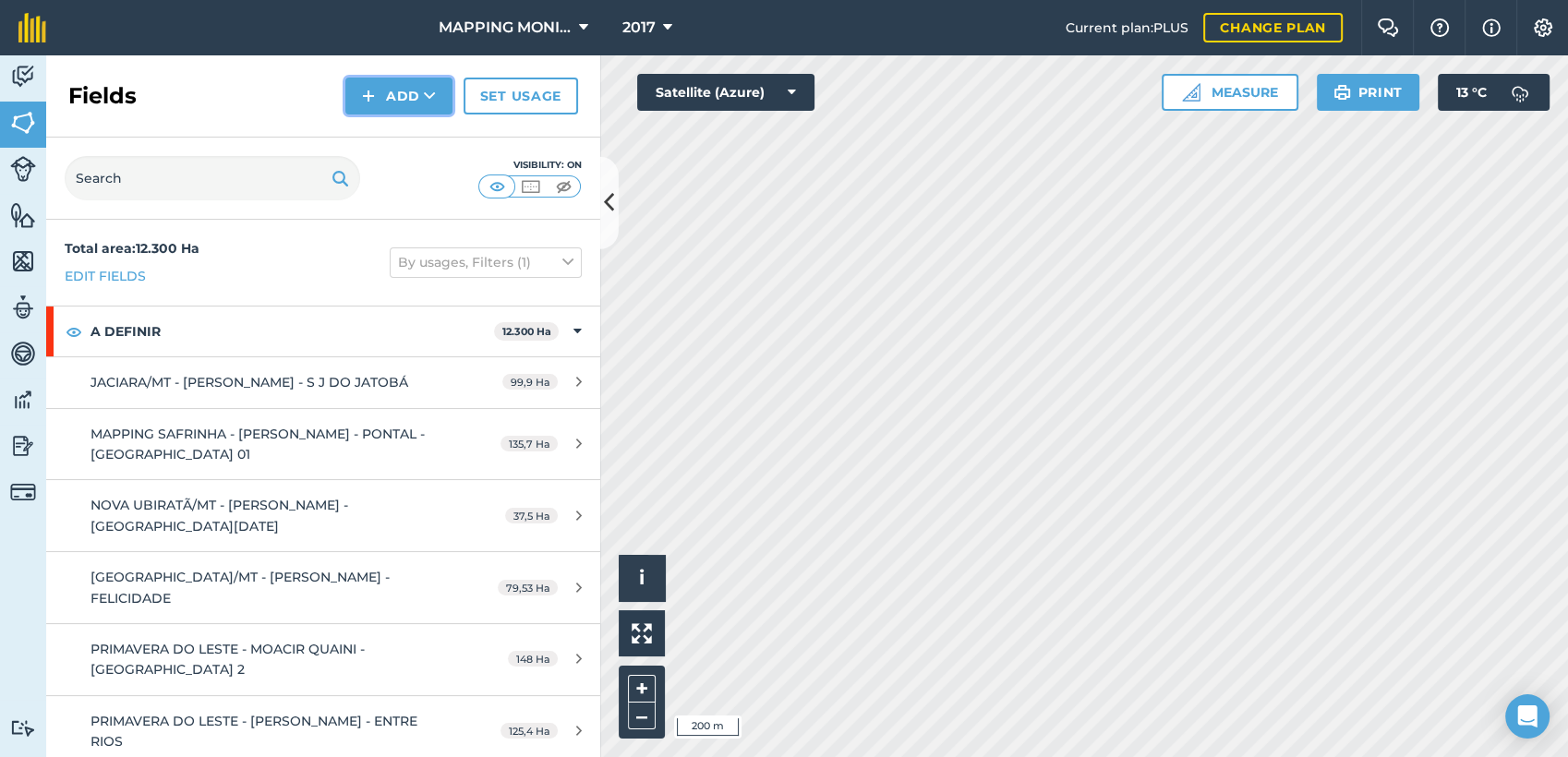
click at [414, 98] on button "Add" at bounding box center [398, 96] width 107 height 37
click at [436, 128] on link "Draw" at bounding box center [398, 137] width 101 height 41
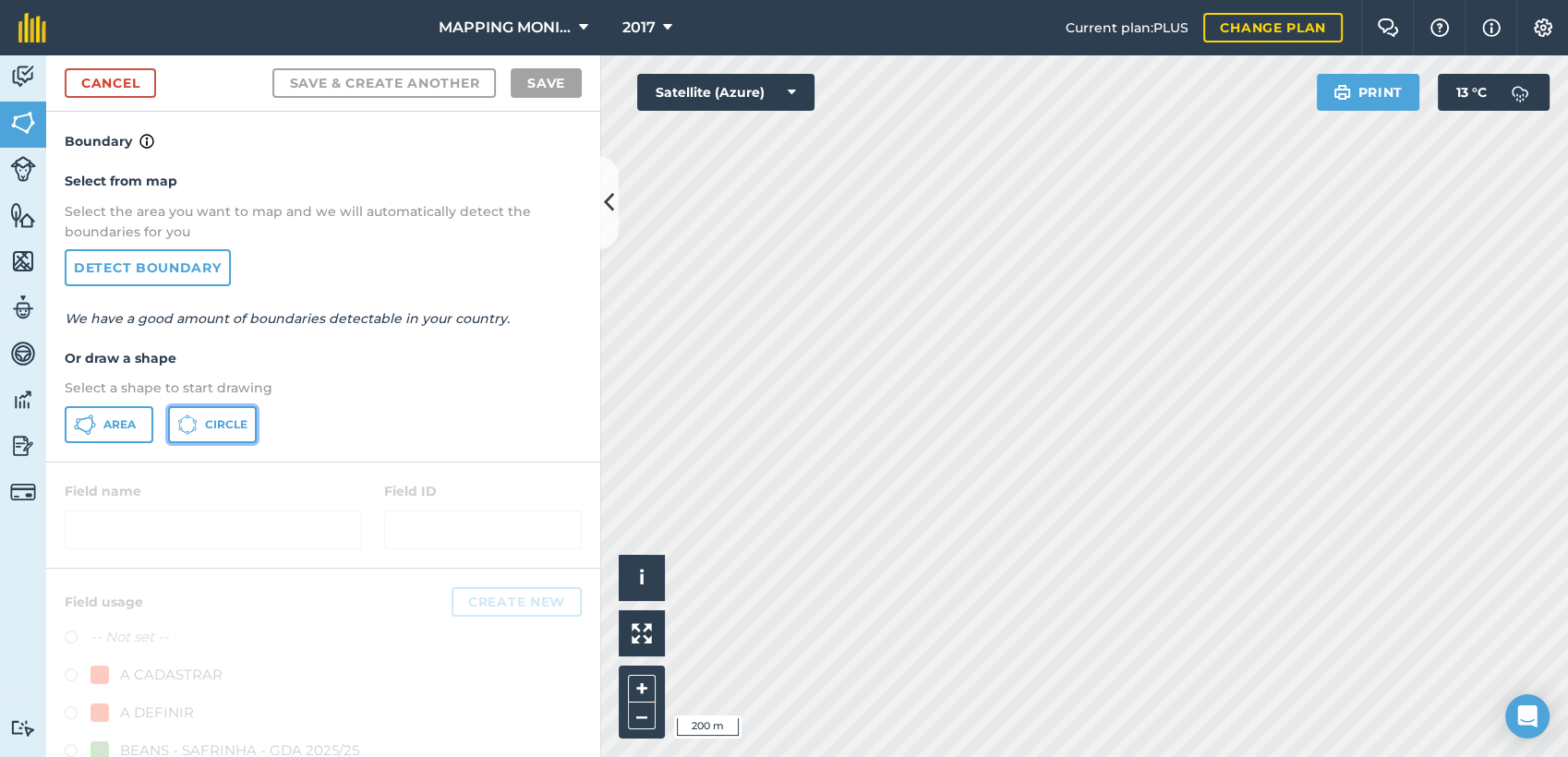
click at [228, 417] on span "Circle" at bounding box center [226, 425] width 43 height 15
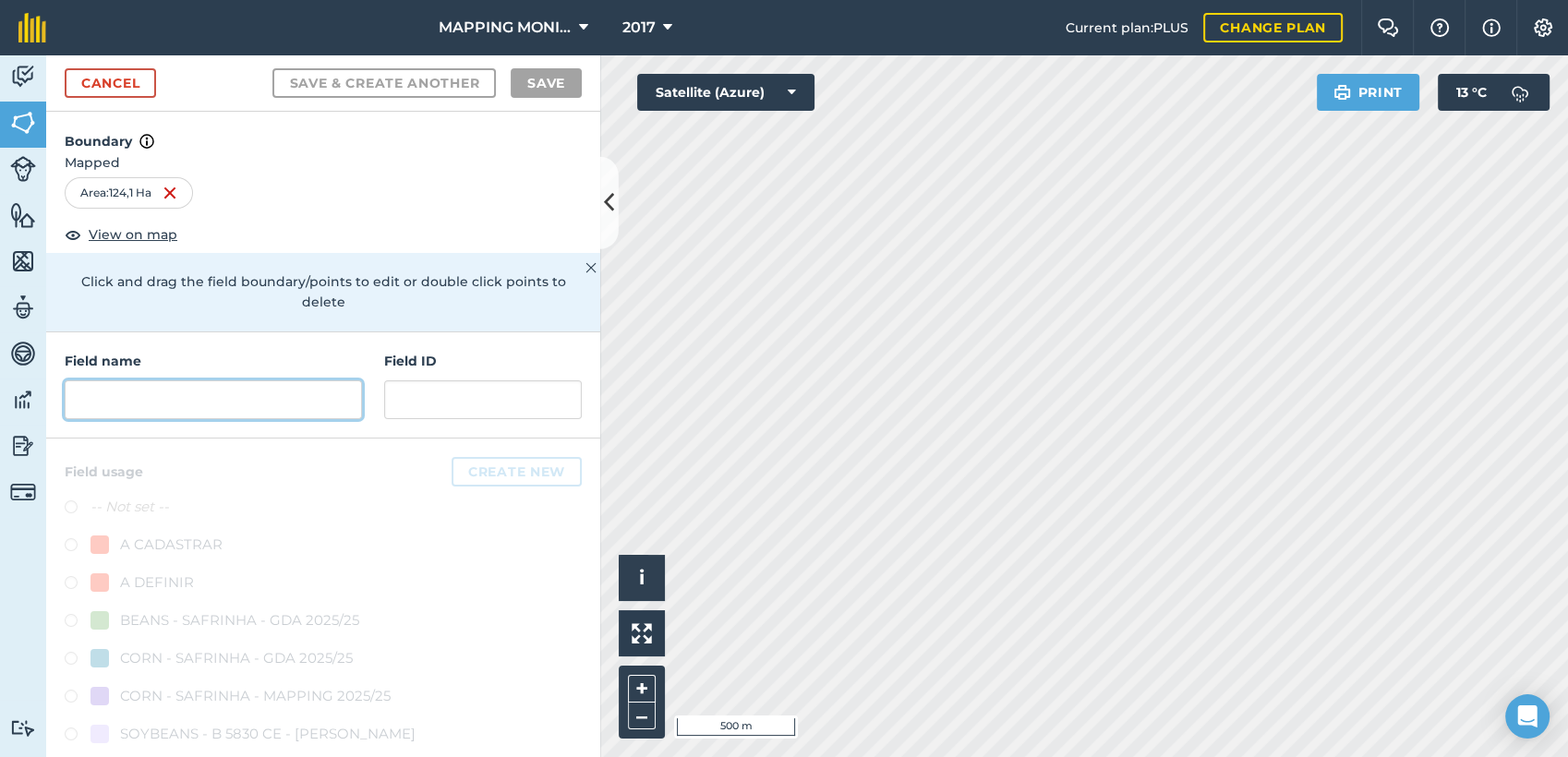
click at [300, 402] on input "text" at bounding box center [213, 400] width 298 height 39
paste input "PRIMAVERA DO LESTE/MT - SEMENTES TOMAZETTI - CUMBUCO"
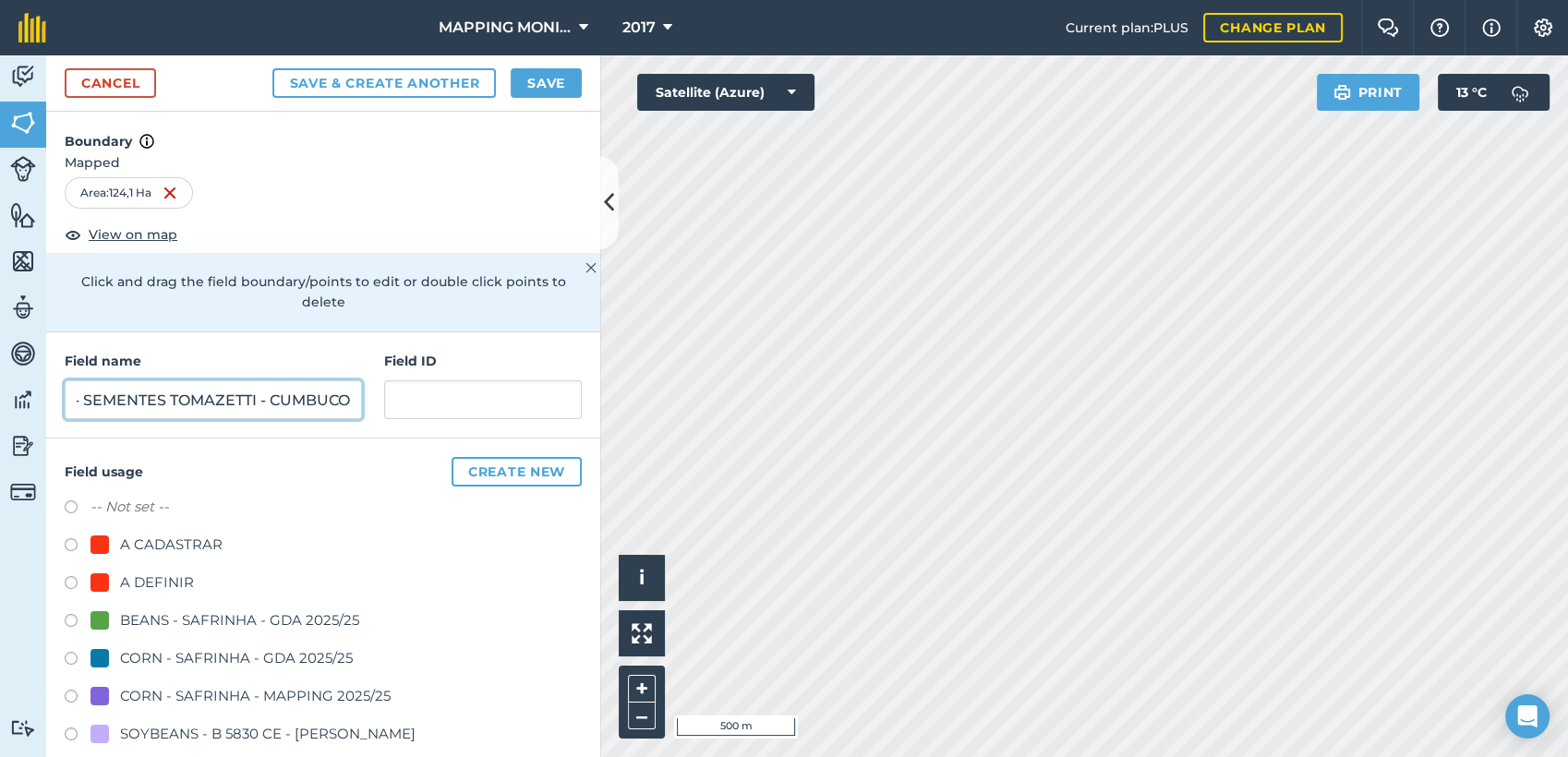
type input "PRIMAVERA DO LESTE/MT - SEMENTES TOMAZETTI - CUMBUCO"
click at [178, 571] on div "A DEFINIR" at bounding box center [157, 583] width 74 height 22
radio input "true"
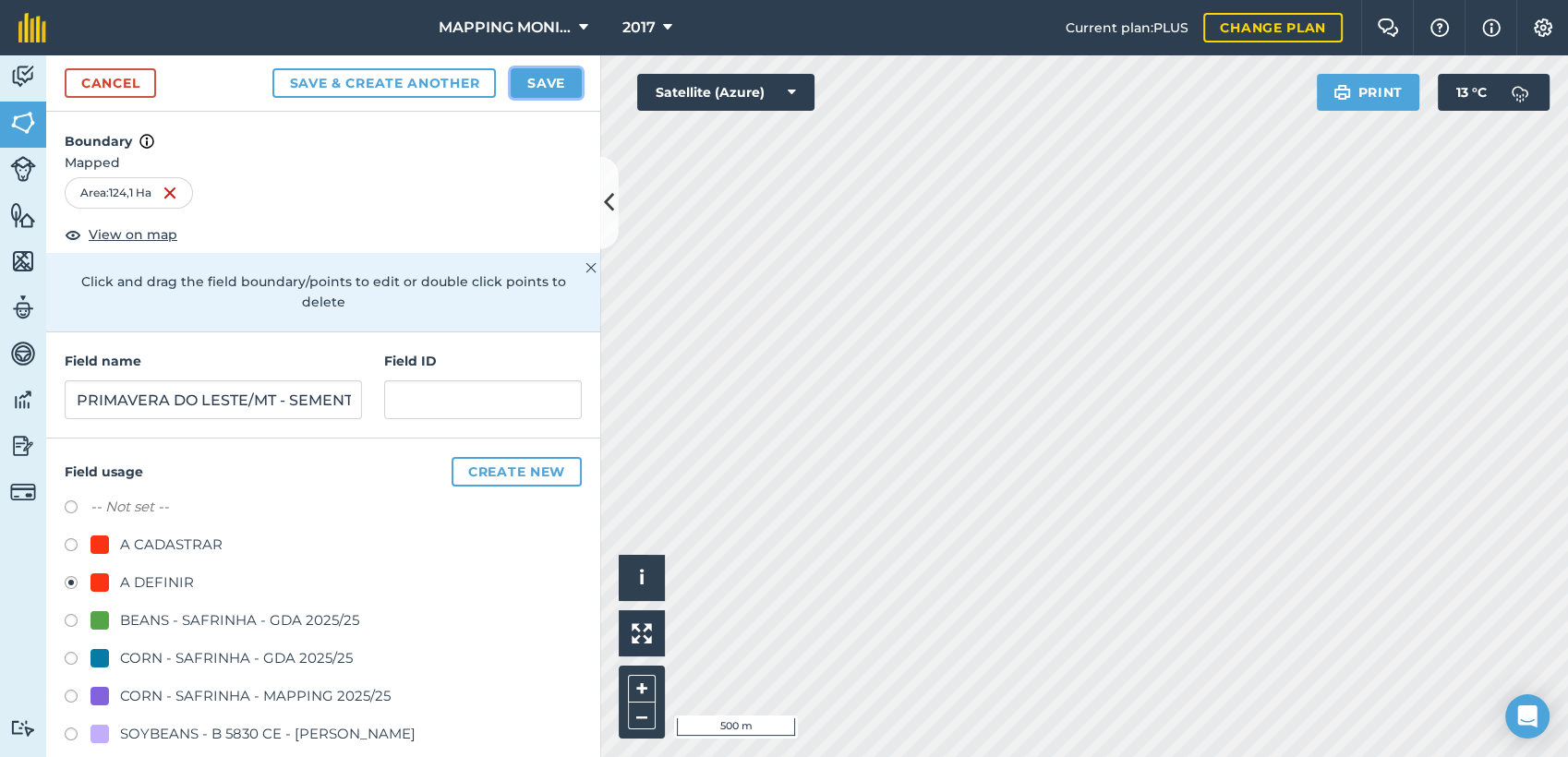
click at [530, 80] on button "Save" at bounding box center [546, 83] width 71 height 30
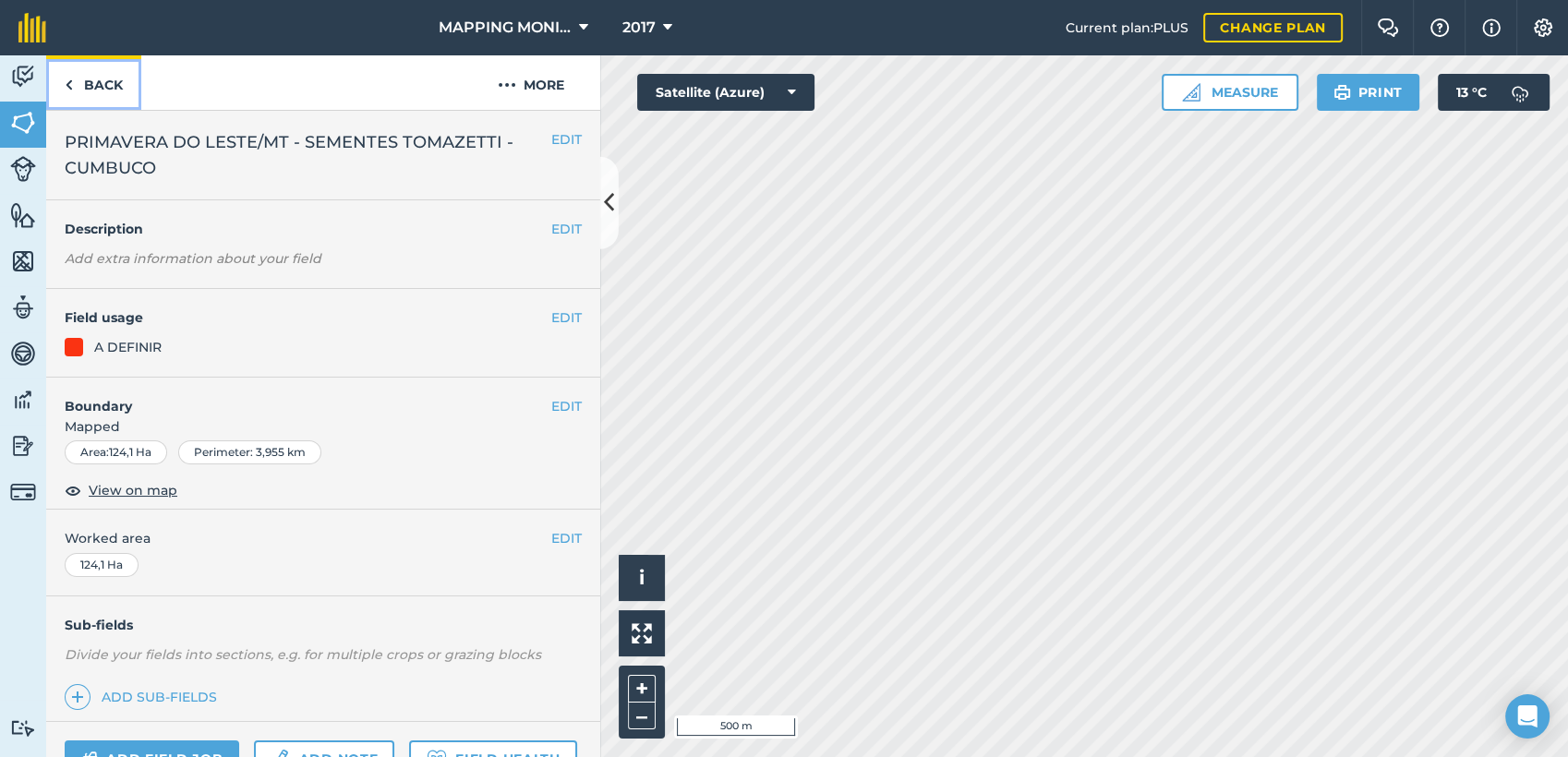
click at [112, 99] on link "Back" at bounding box center [94, 83] width 96 height 55
click at [551, 74] on button "More" at bounding box center [531, 83] width 138 height 55
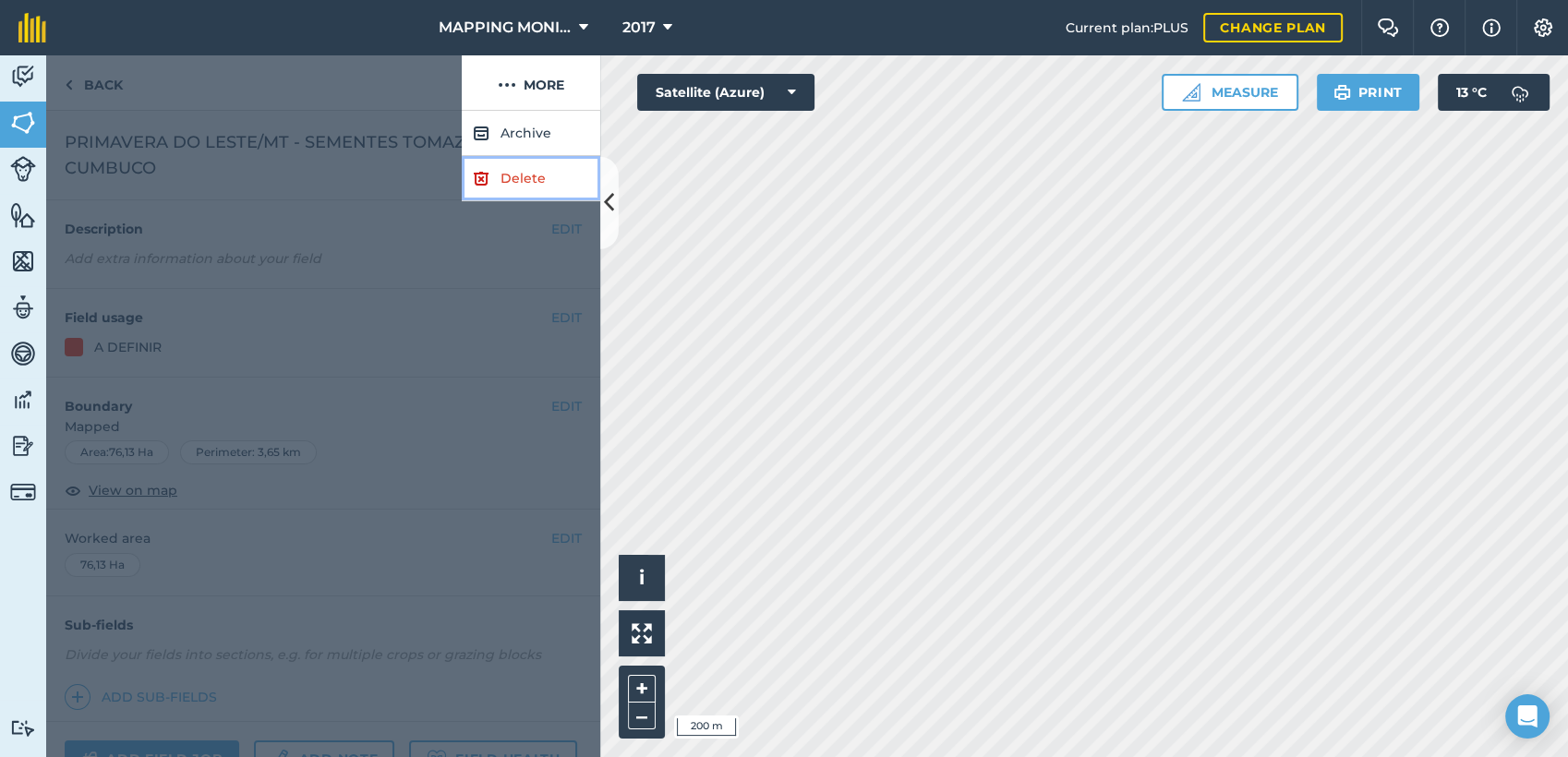
click at [554, 170] on link "Delete" at bounding box center [531, 178] width 138 height 45
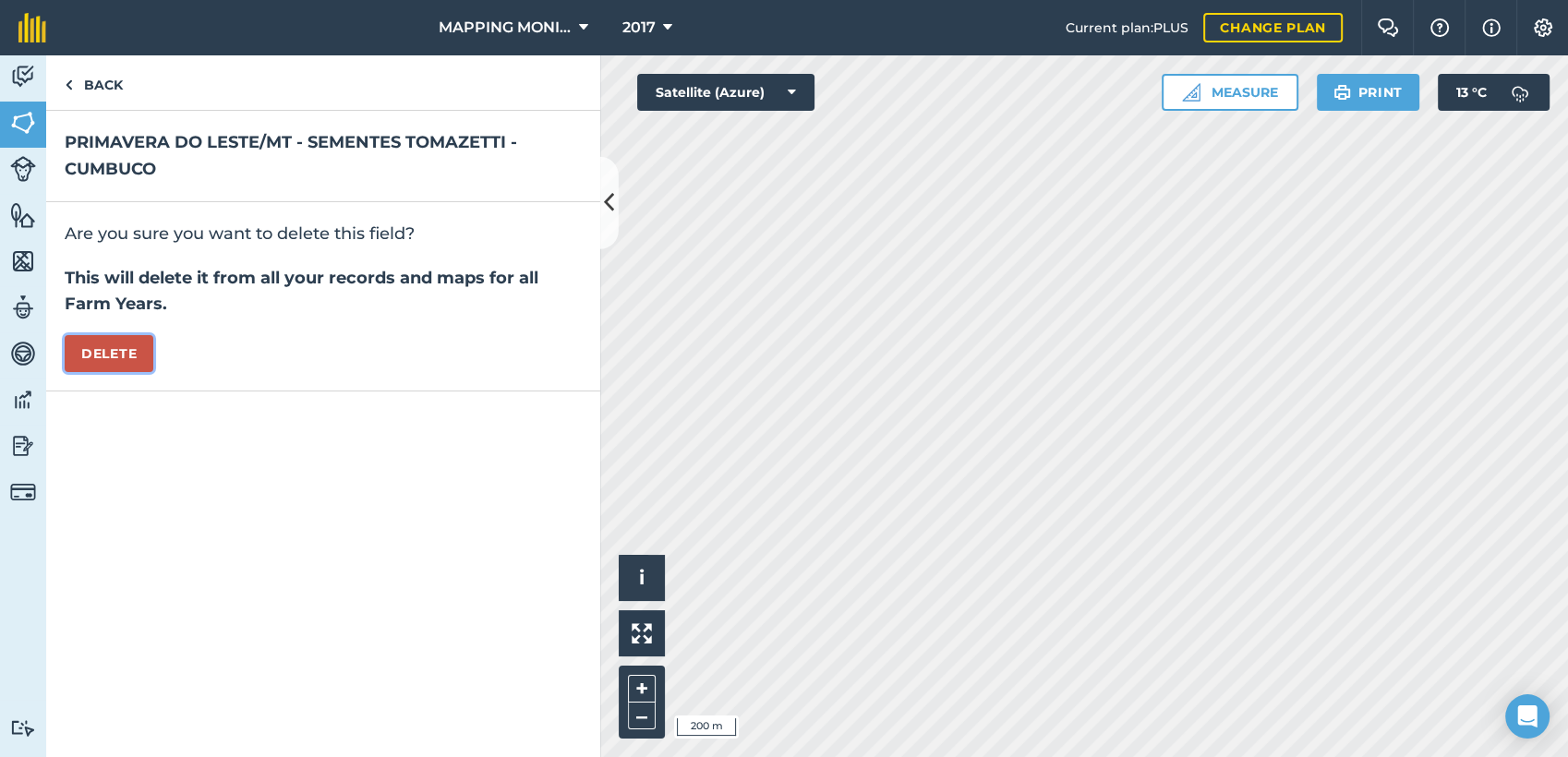
click at [142, 345] on button "Delete" at bounding box center [109, 353] width 89 height 37
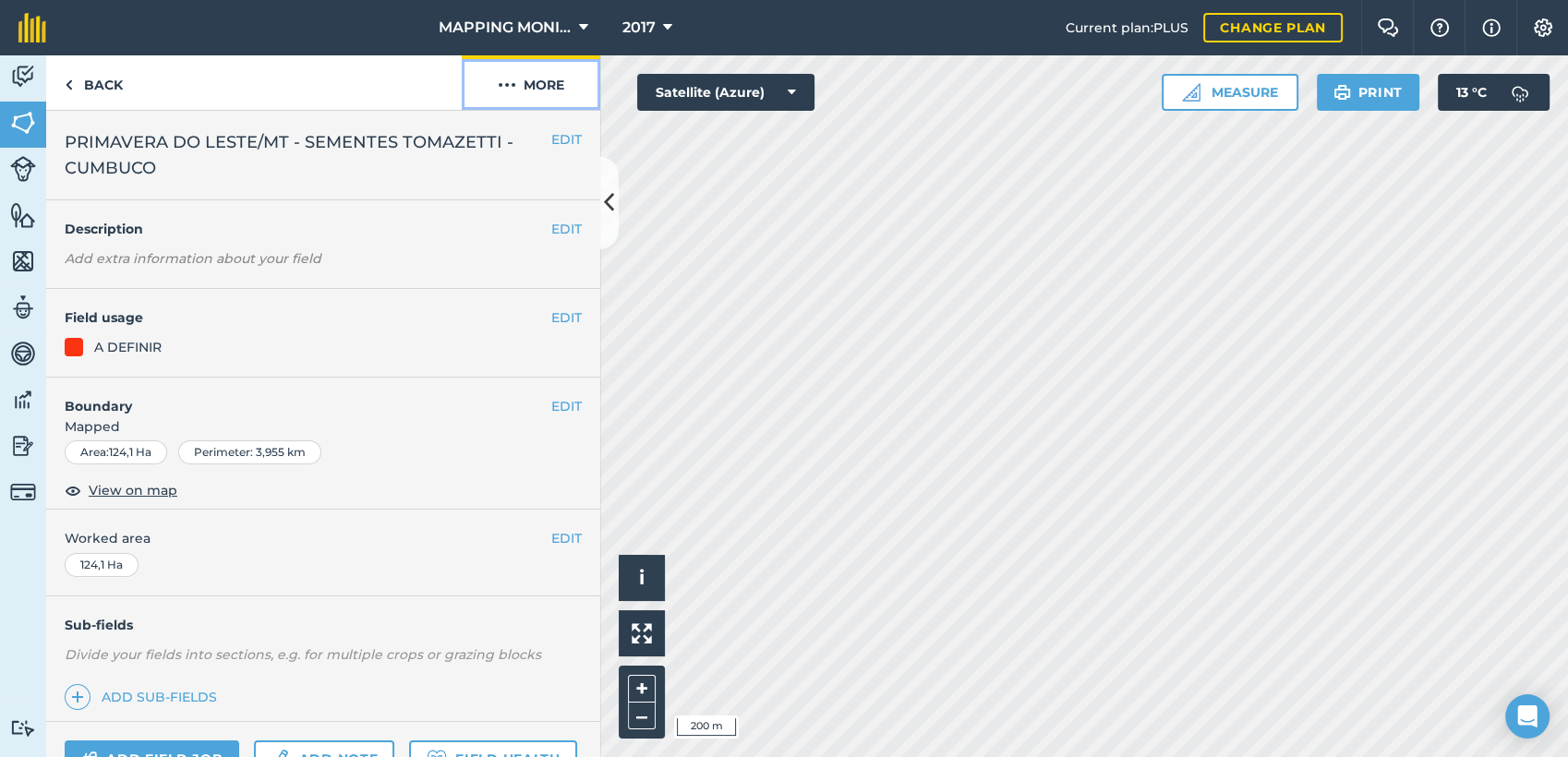
click at [549, 83] on button "More" at bounding box center [531, 83] width 138 height 55
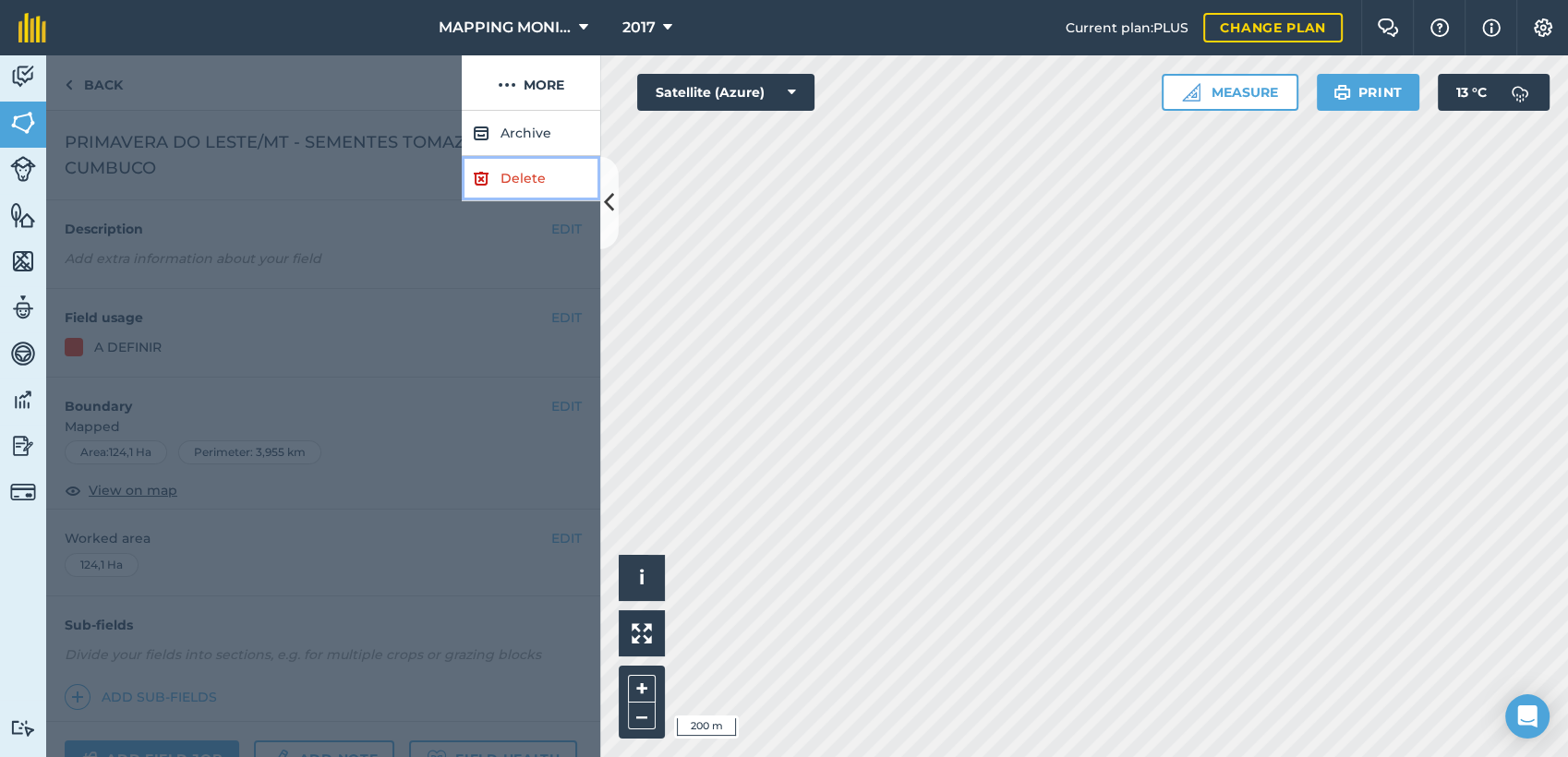
click at [537, 176] on link "Delete" at bounding box center [531, 178] width 138 height 45
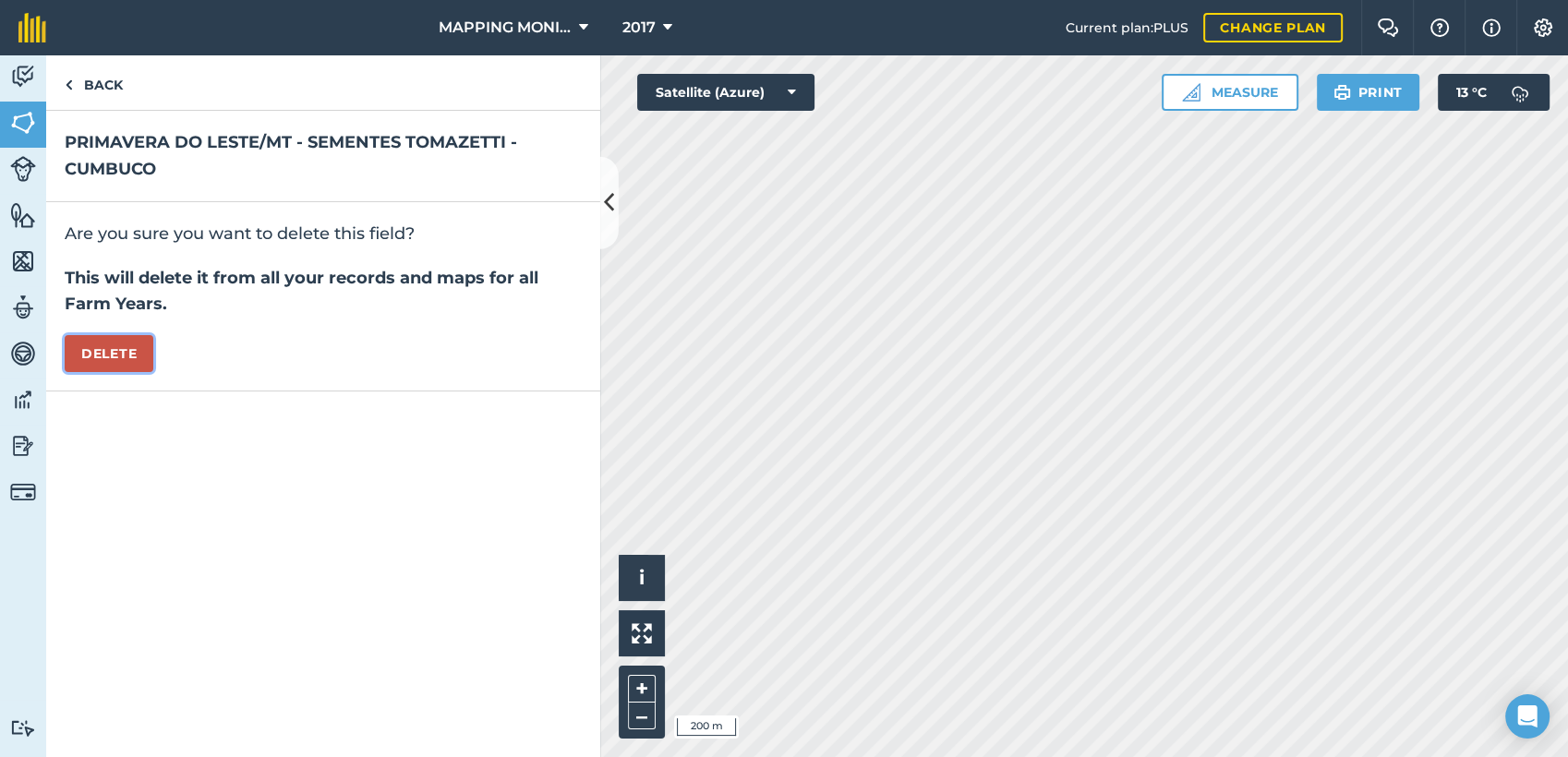
drag, startPoint x: 123, startPoint y: 348, endPoint x: 139, endPoint y: 353, distance: 16.8
click at [123, 350] on button "Delete" at bounding box center [109, 353] width 89 height 37
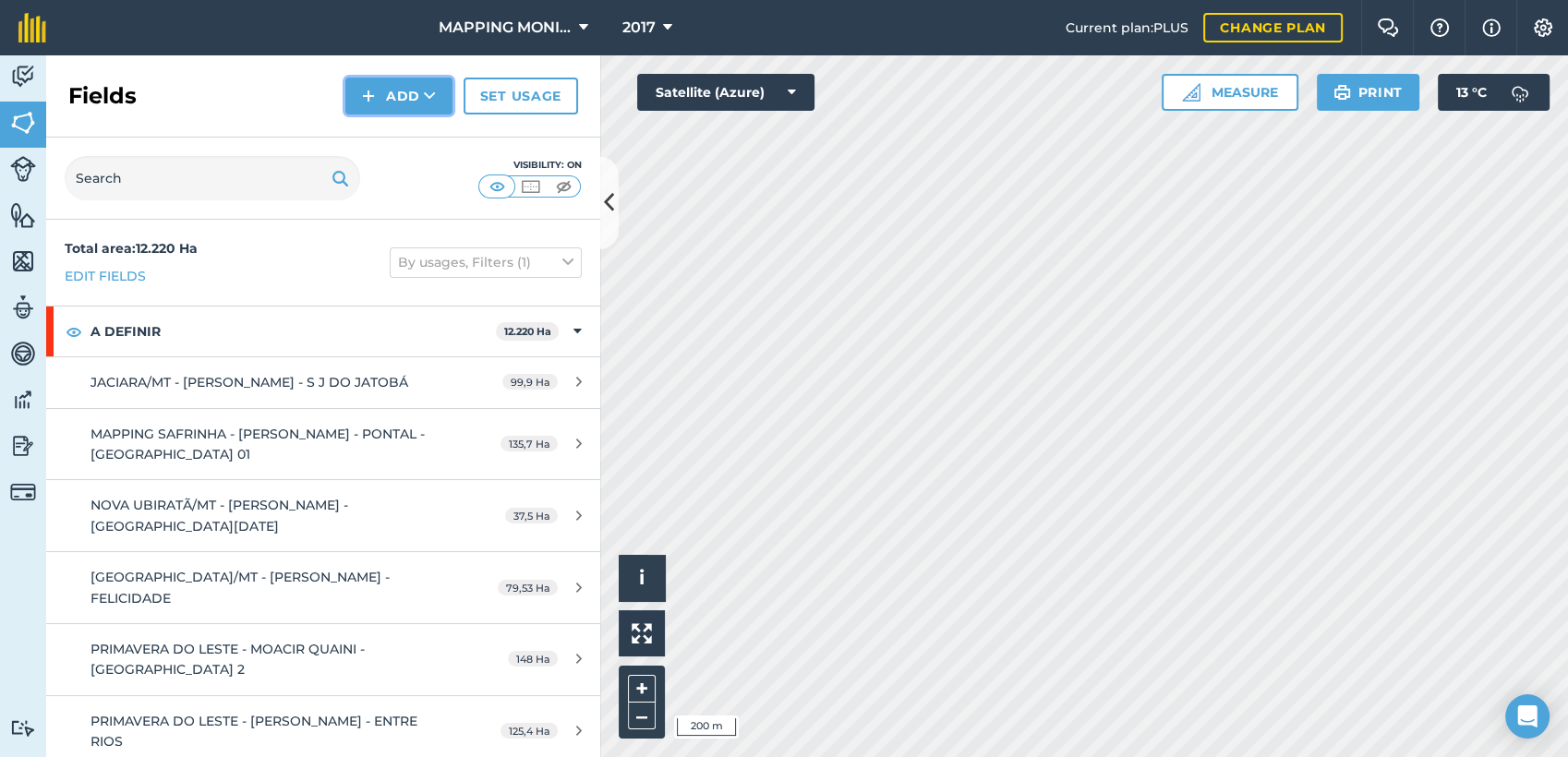
click at [431, 93] on icon at bounding box center [430, 96] width 12 height 19
click at [431, 136] on link "Draw" at bounding box center [398, 137] width 101 height 41
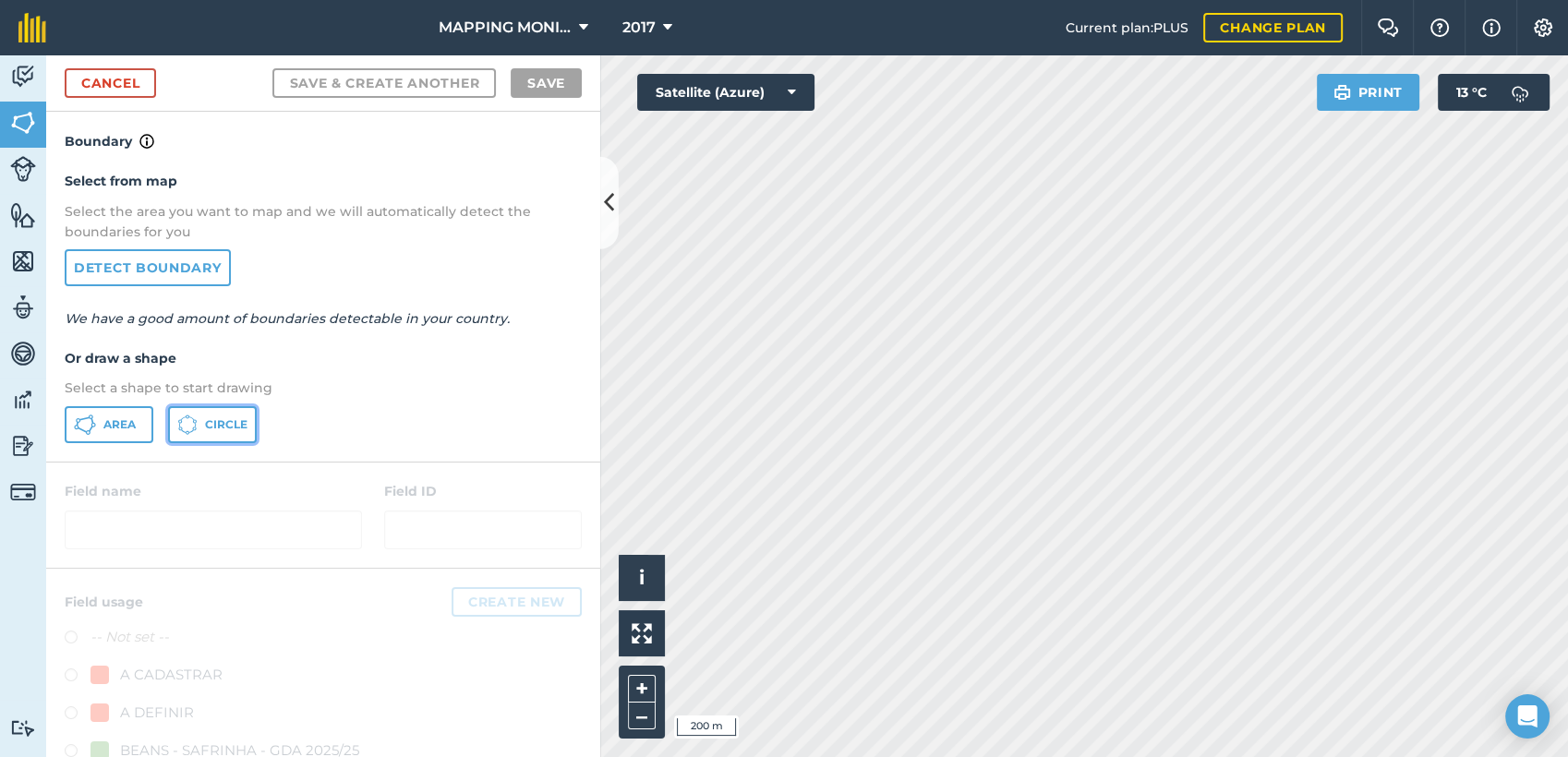
click at [215, 437] on button "Circle" at bounding box center [212, 425] width 89 height 37
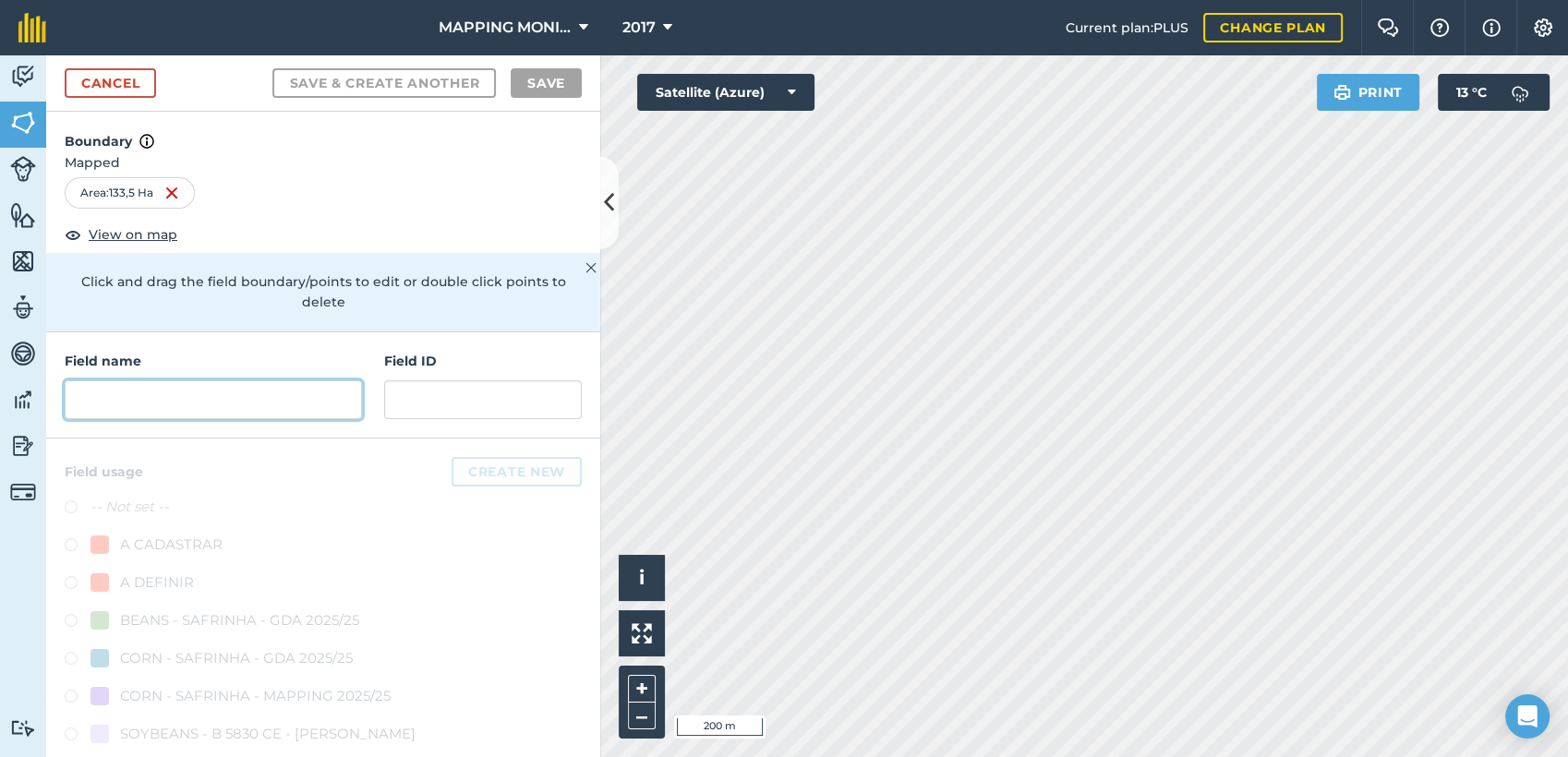
click at [237, 402] on input "text" at bounding box center [213, 400] width 298 height 39
paste input "PRIMAVERA DO LESTE/MT - SEMENTES TOMAZETTI - CUMBUCO"
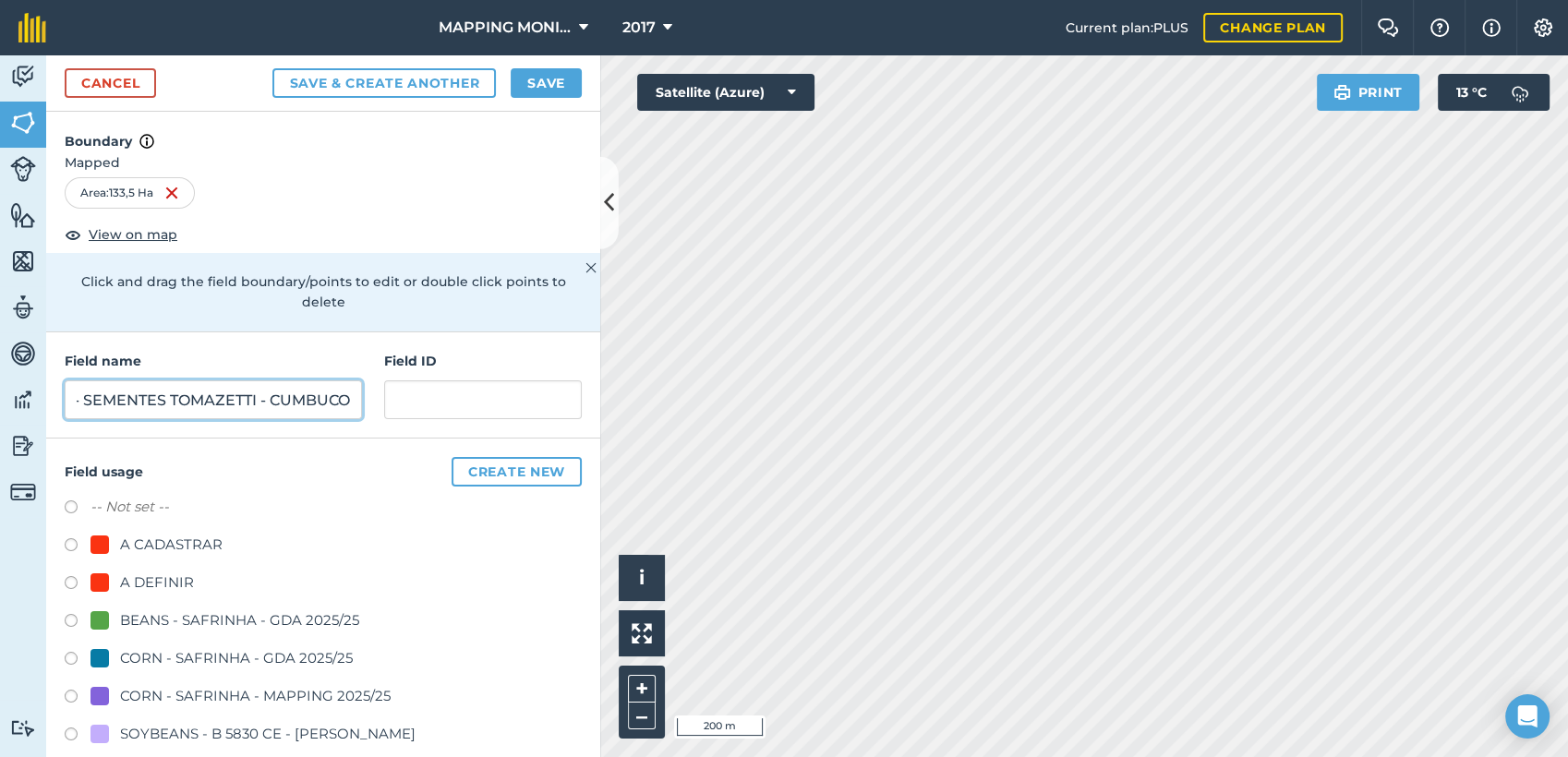
type input "PRIMAVERA DO LESTE/MT - SEMENTES TOMAZETTI - CUMBUCO"
click at [182, 573] on div "A DEFINIR" at bounding box center [157, 583] width 74 height 22
drag, startPoint x: 182, startPoint y: 573, endPoint x: 100, endPoint y: 582, distance: 82.5
click at [100, 582] on div at bounding box center [100, 583] width 19 height 19
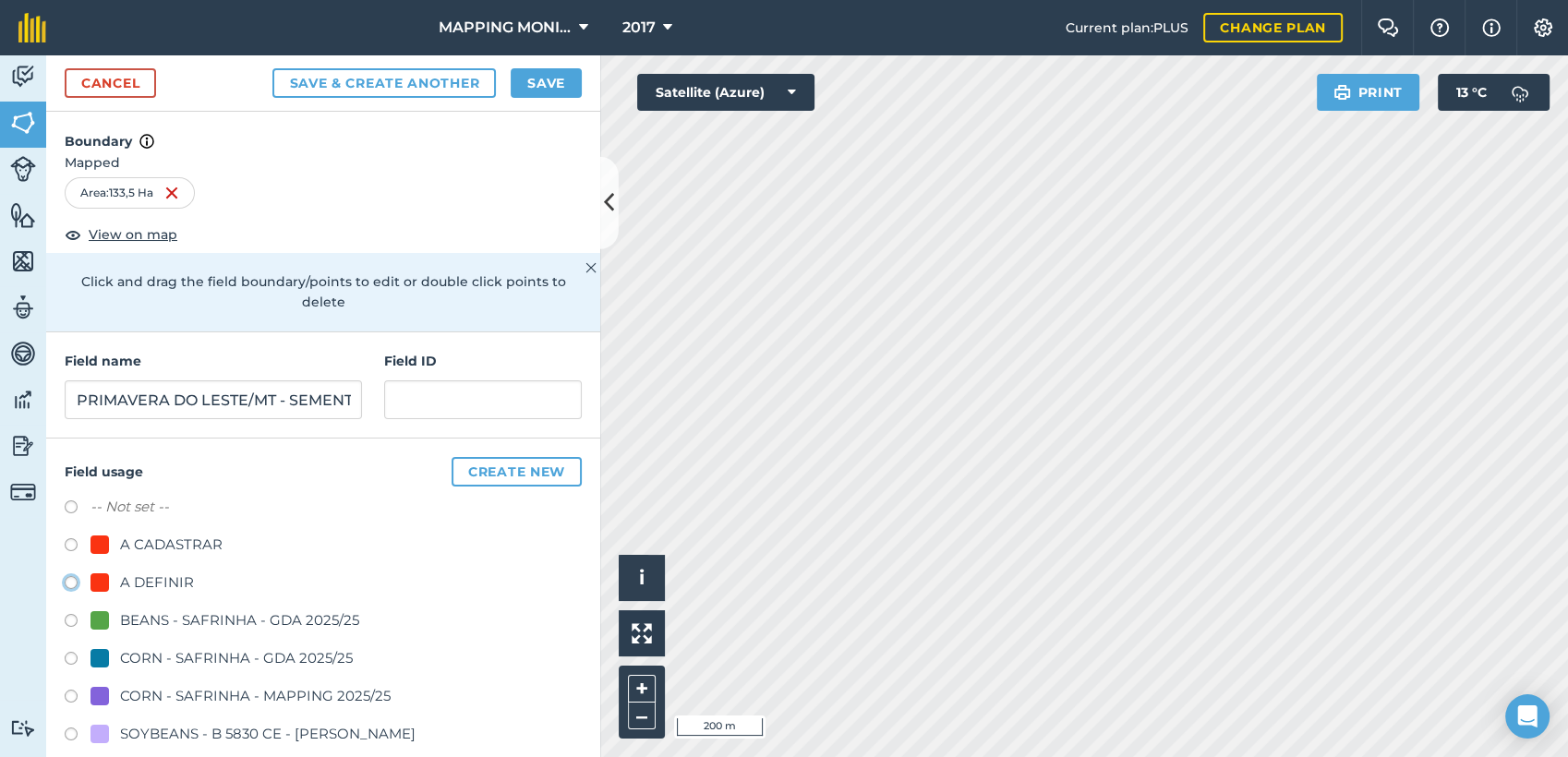
radio input "true"
click at [551, 82] on button "Save" at bounding box center [546, 83] width 71 height 30
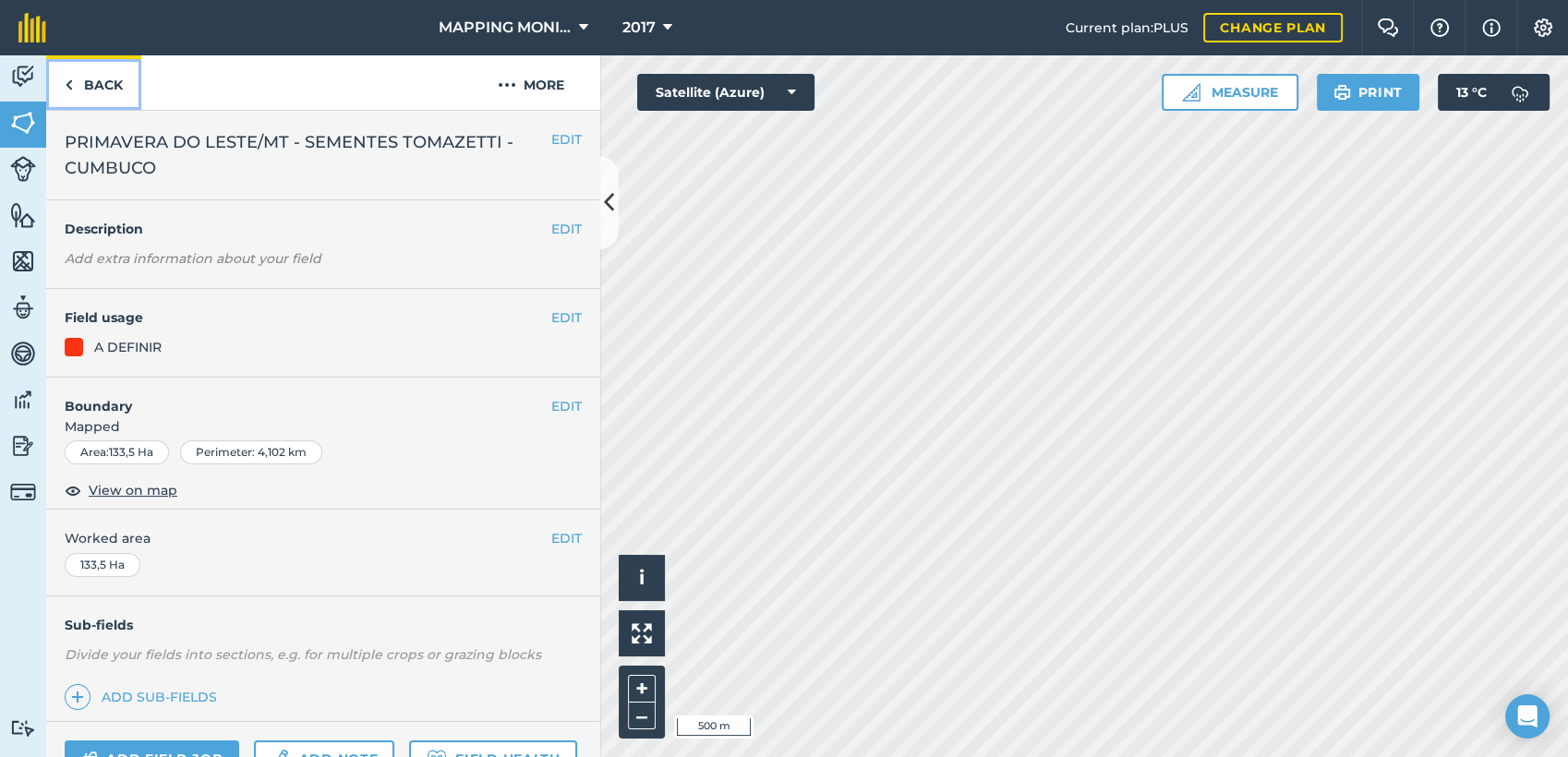
click at [88, 76] on link "Back" at bounding box center [94, 83] width 96 height 55
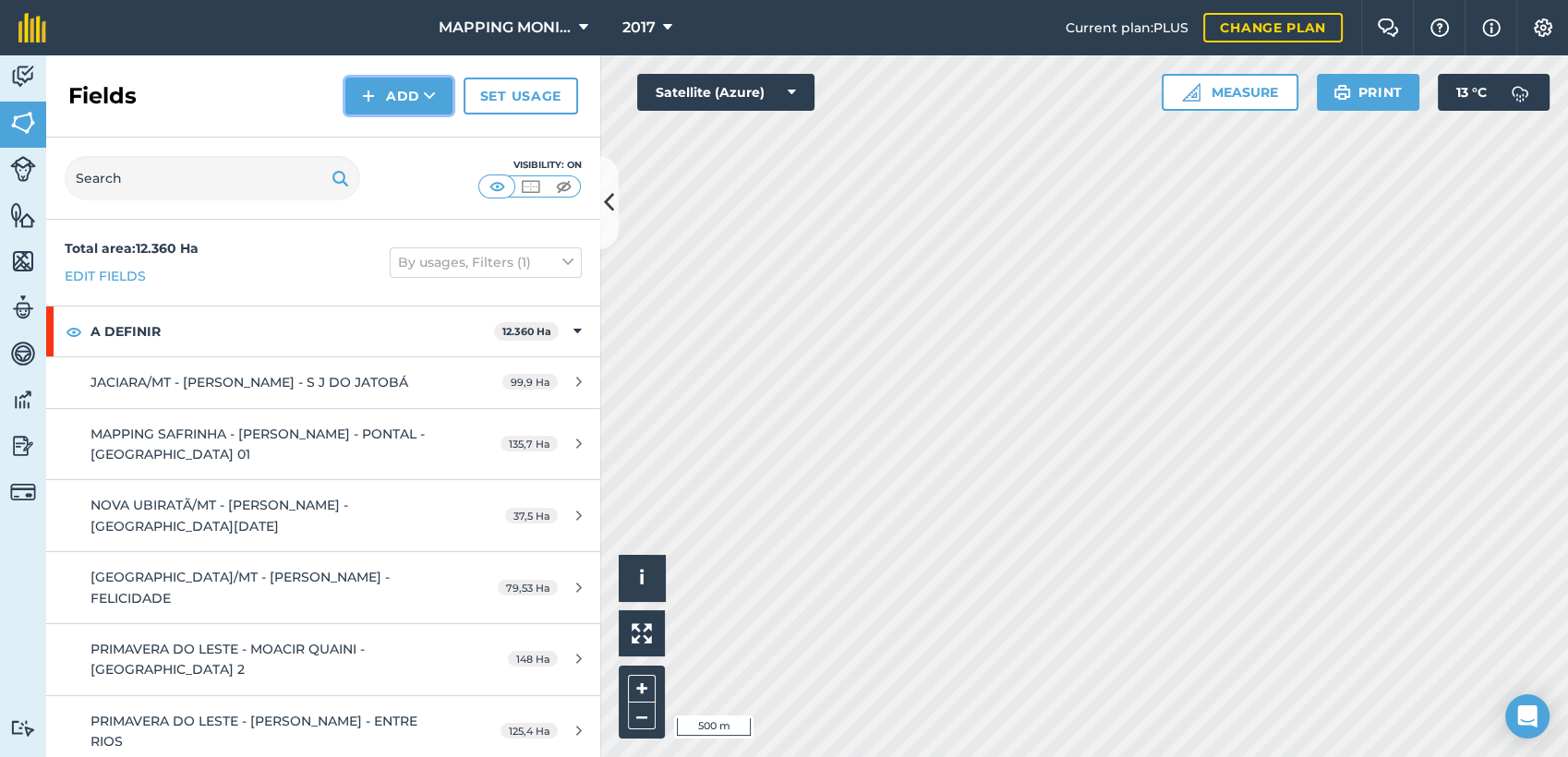
click at [431, 109] on button "Add" at bounding box center [398, 96] width 107 height 37
click at [425, 143] on link "Draw" at bounding box center [398, 137] width 101 height 41
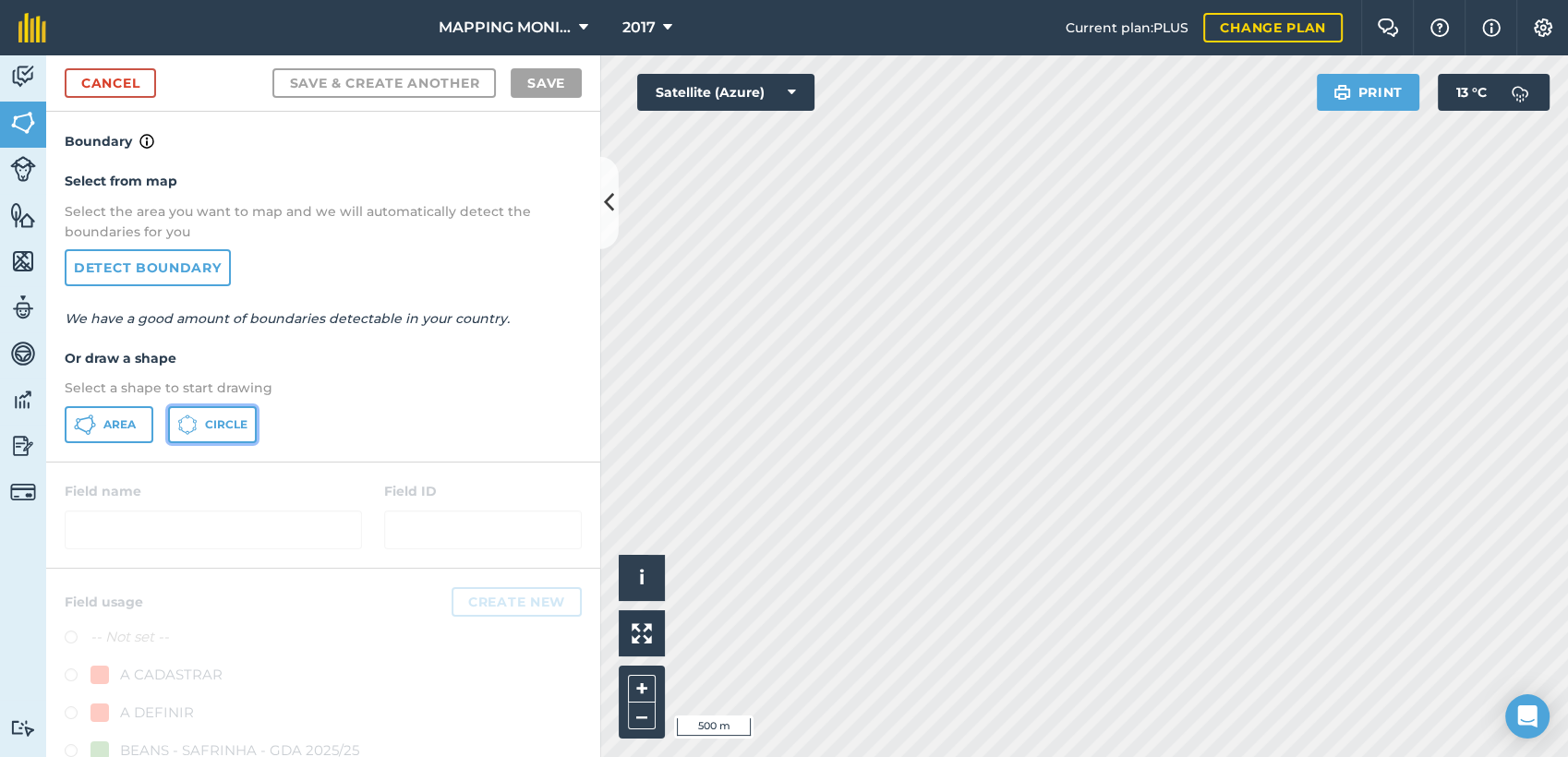
click at [197, 421] on icon at bounding box center [187, 425] width 20 height 20
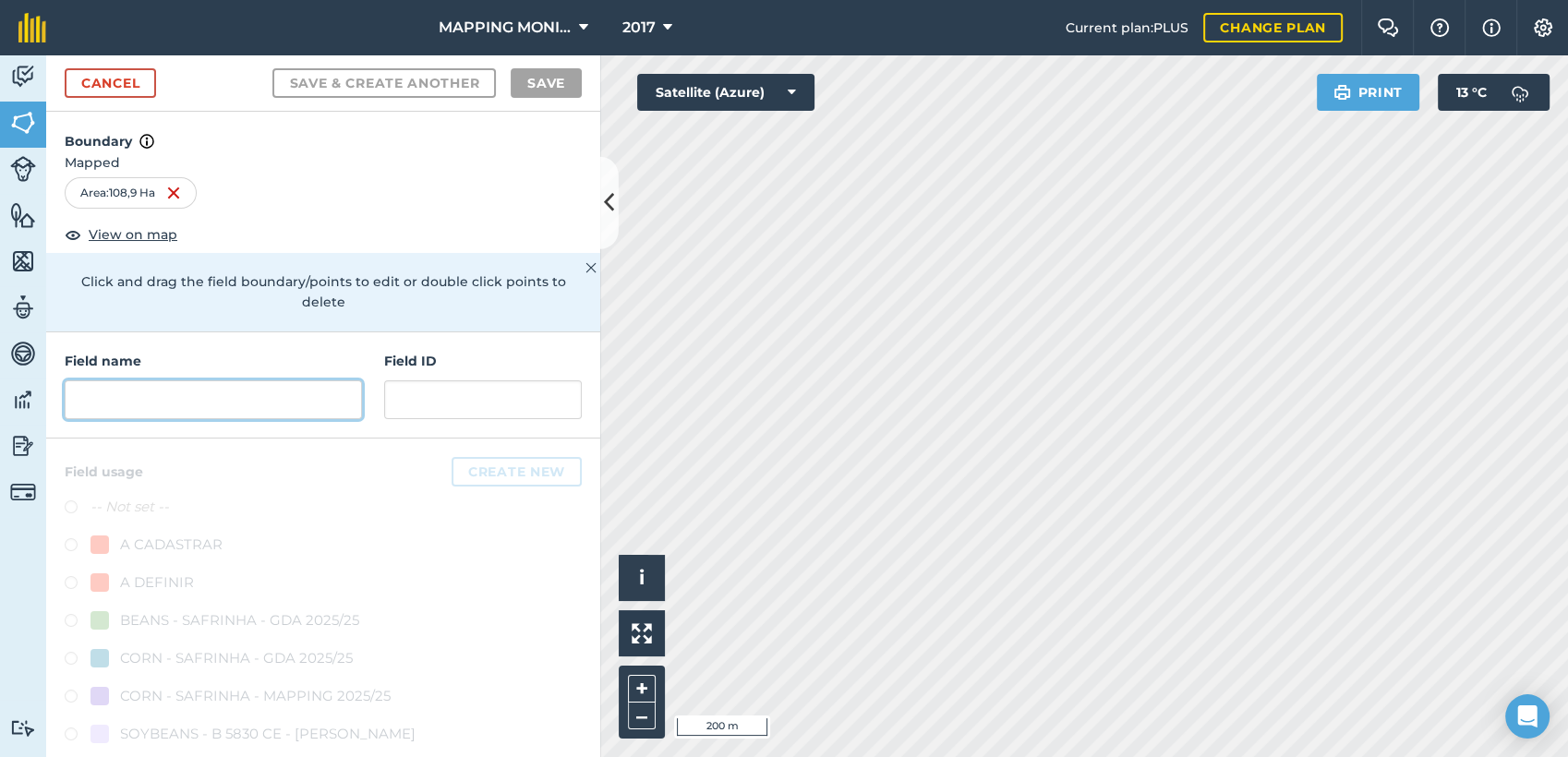
click at [152, 406] on input "text" at bounding box center [213, 400] width 298 height 39
paste input "PRIMAVERA DO LESTE/MT - SEMENTES TOMAZETTI - CUMBUCO"
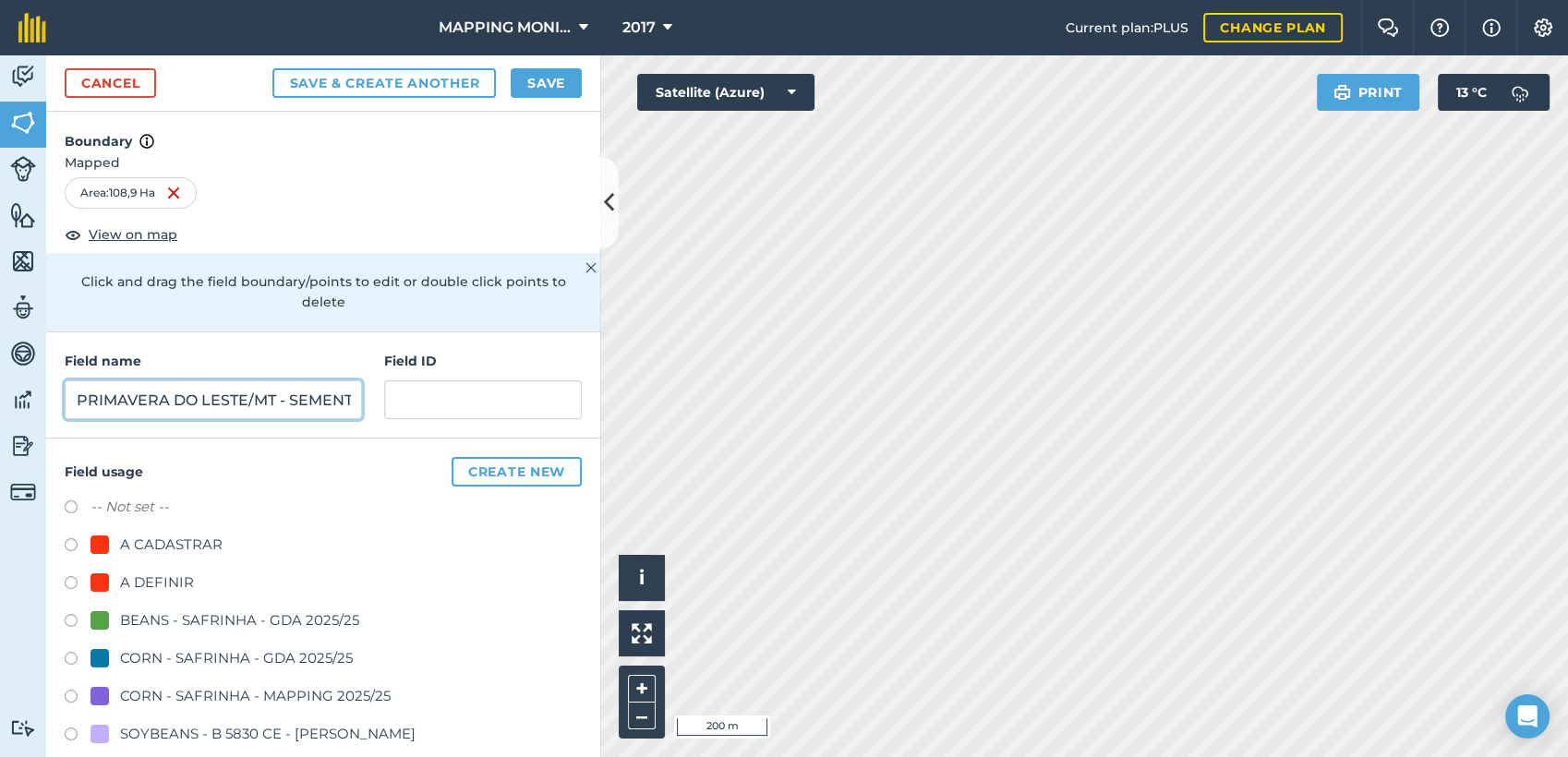
scroll to position [0, 217]
type input "PRIMAVERA DO LESTE/MT - SEMENTES TOMAZETTI - CUMBUCO"
click at [155, 573] on div "A DEFINIR" at bounding box center [157, 583] width 74 height 22
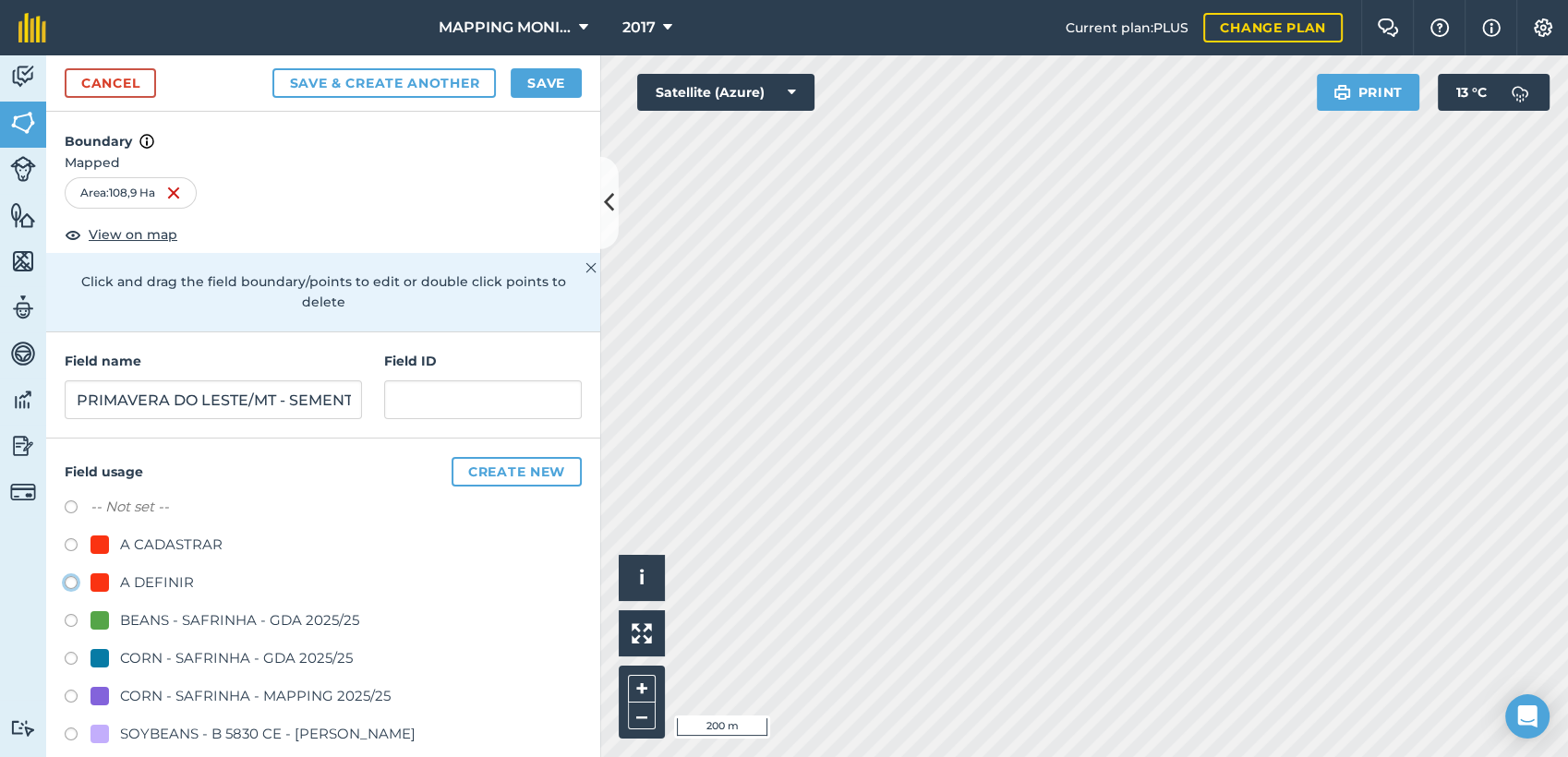
radio input "true"
click at [540, 77] on button "Save" at bounding box center [546, 83] width 71 height 30
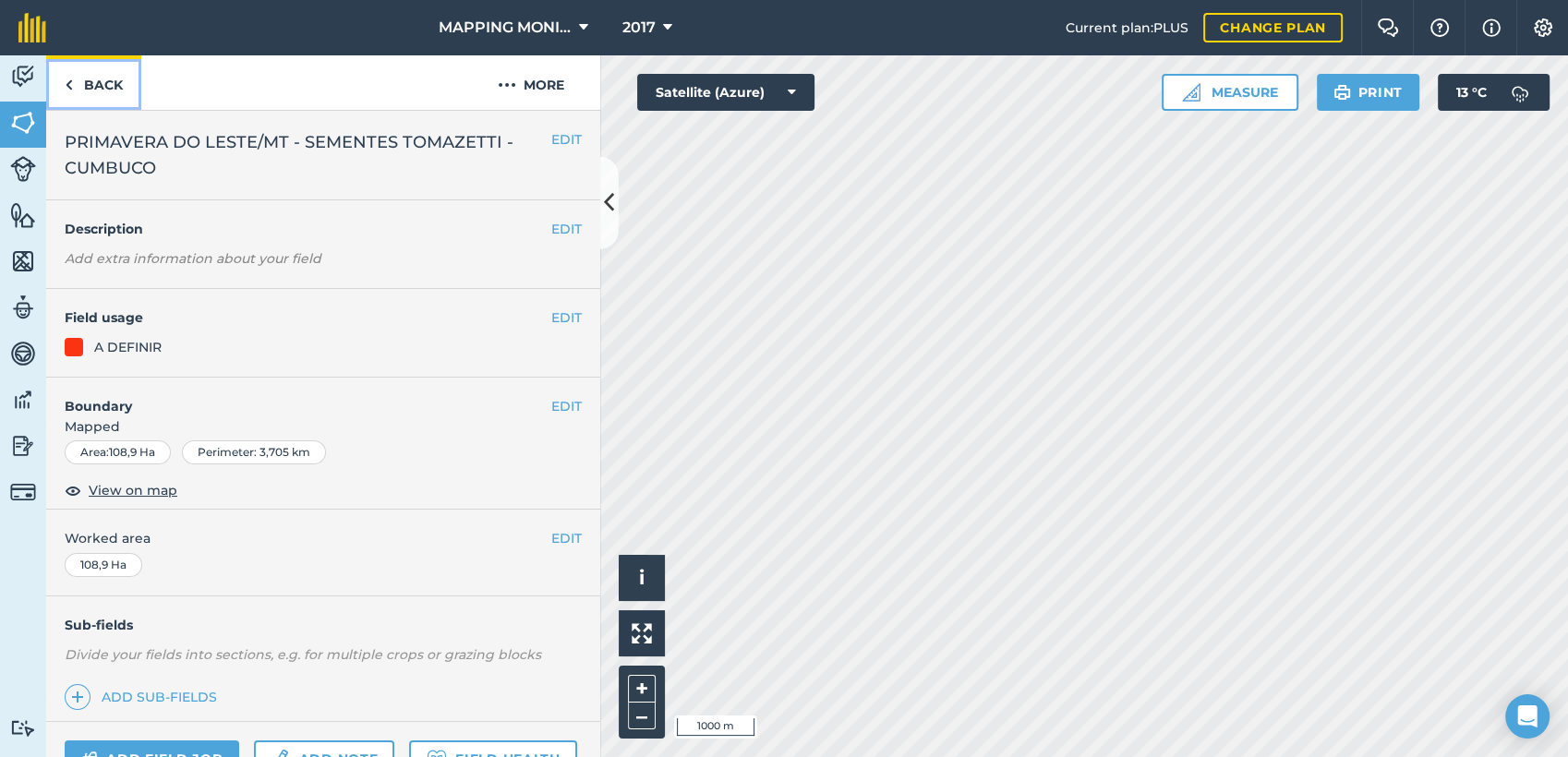
click at [96, 87] on link "Back" at bounding box center [94, 83] width 96 height 55
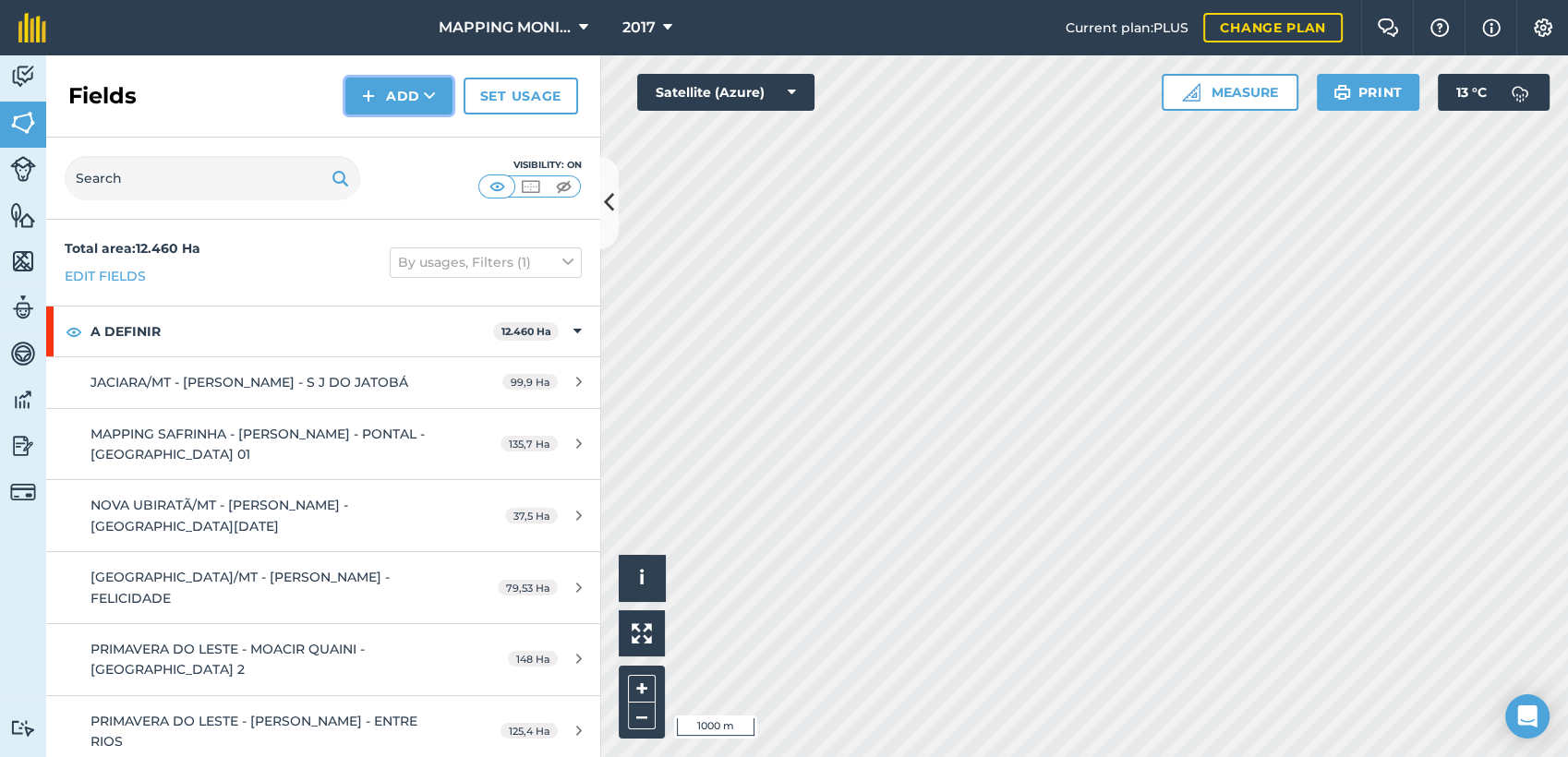
click at [436, 94] on icon at bounding box center [430, 96] width 12 height 19
click at [411, 139] on link "Draw" at bounding box center [398, 137] width 101 height 41
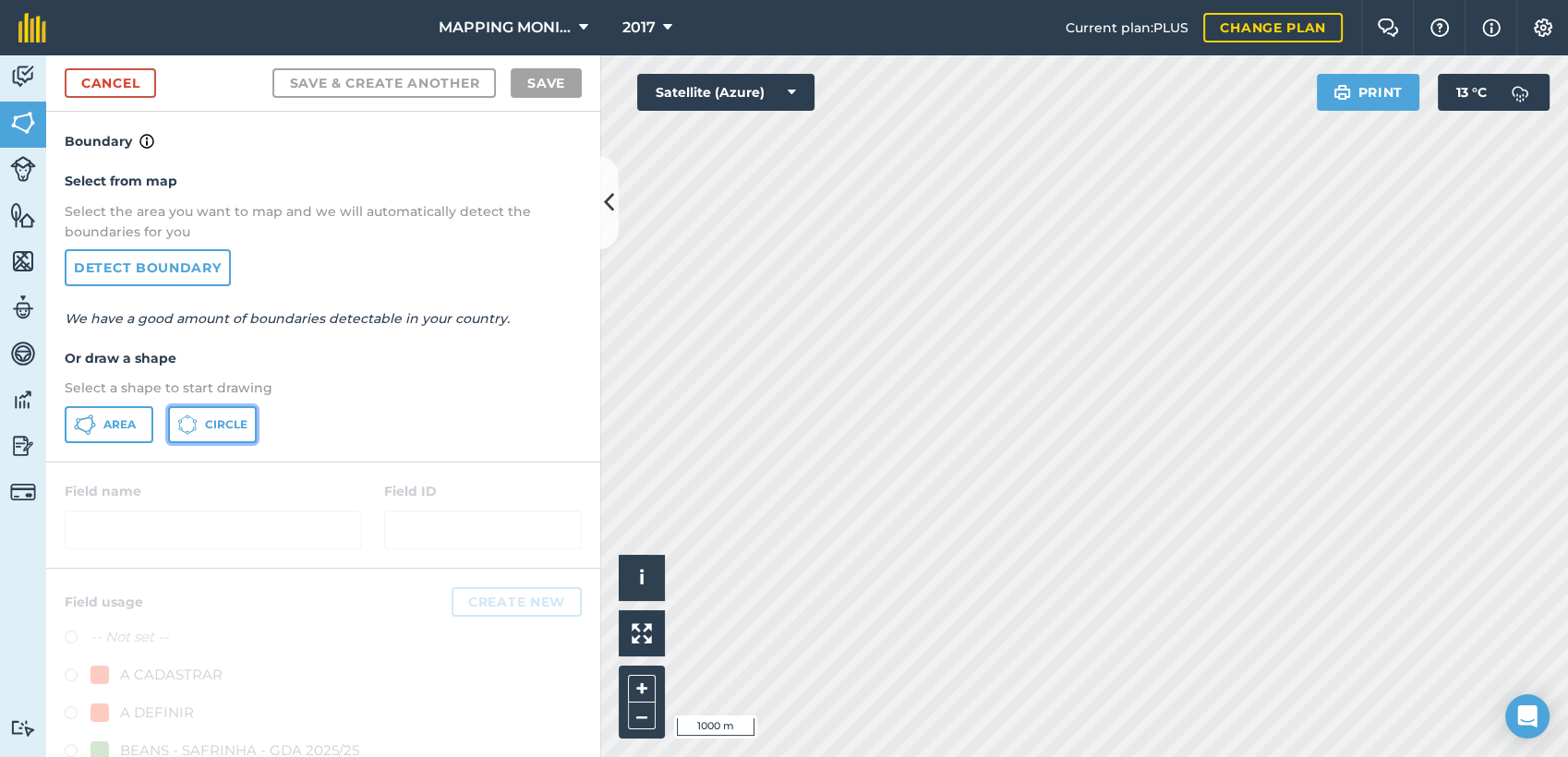
click at [239, 418] on span "Circle" at bounding box center [226, 425] width 43 height 15
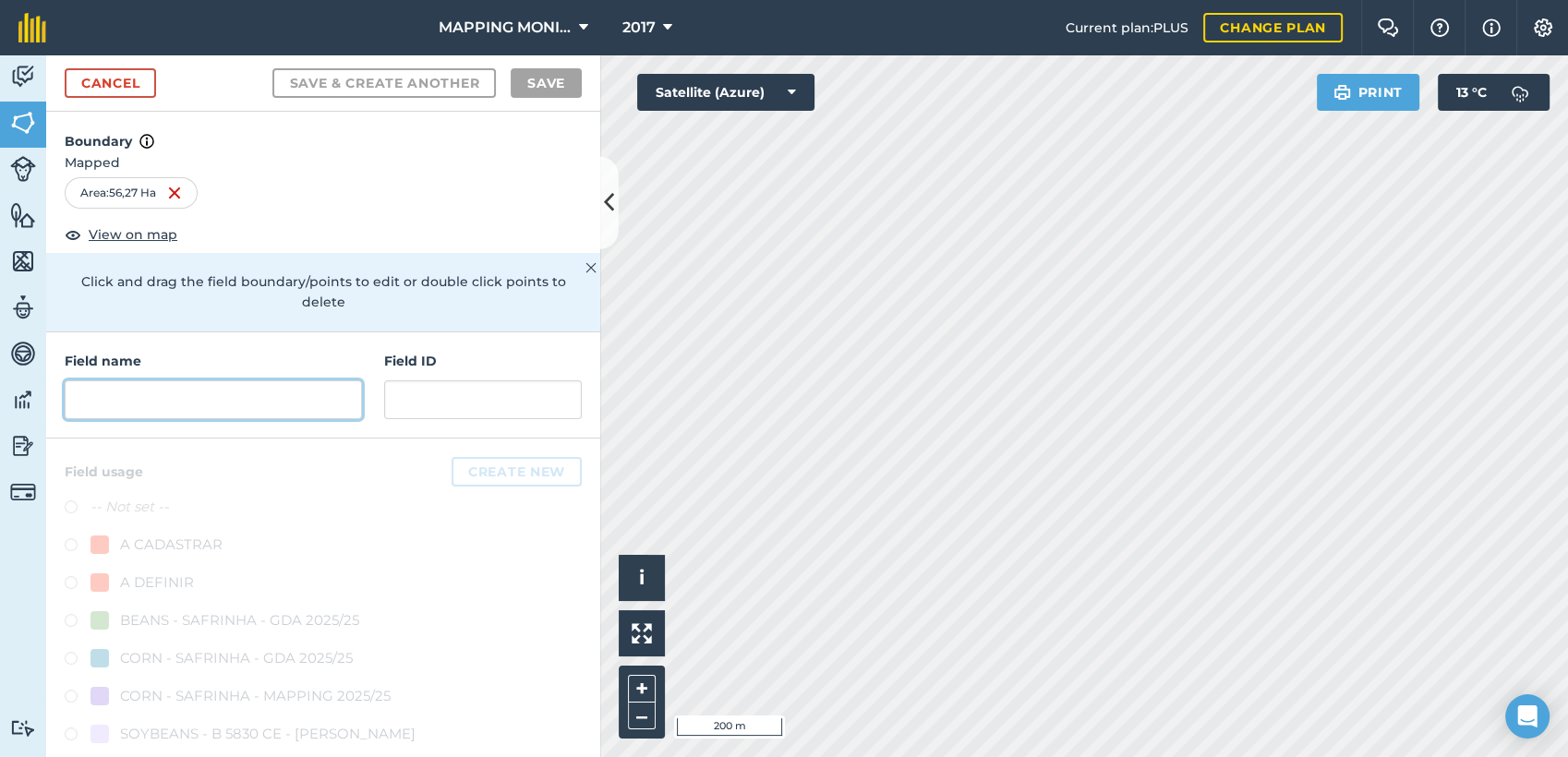
click at [175, 386] on input "text" at bounding box center [213, 400] width 298 height 39
paste input "PRIMAVERA DO LESTE/MT - SEMENTES TOMAZETTI - CUMBUCO"
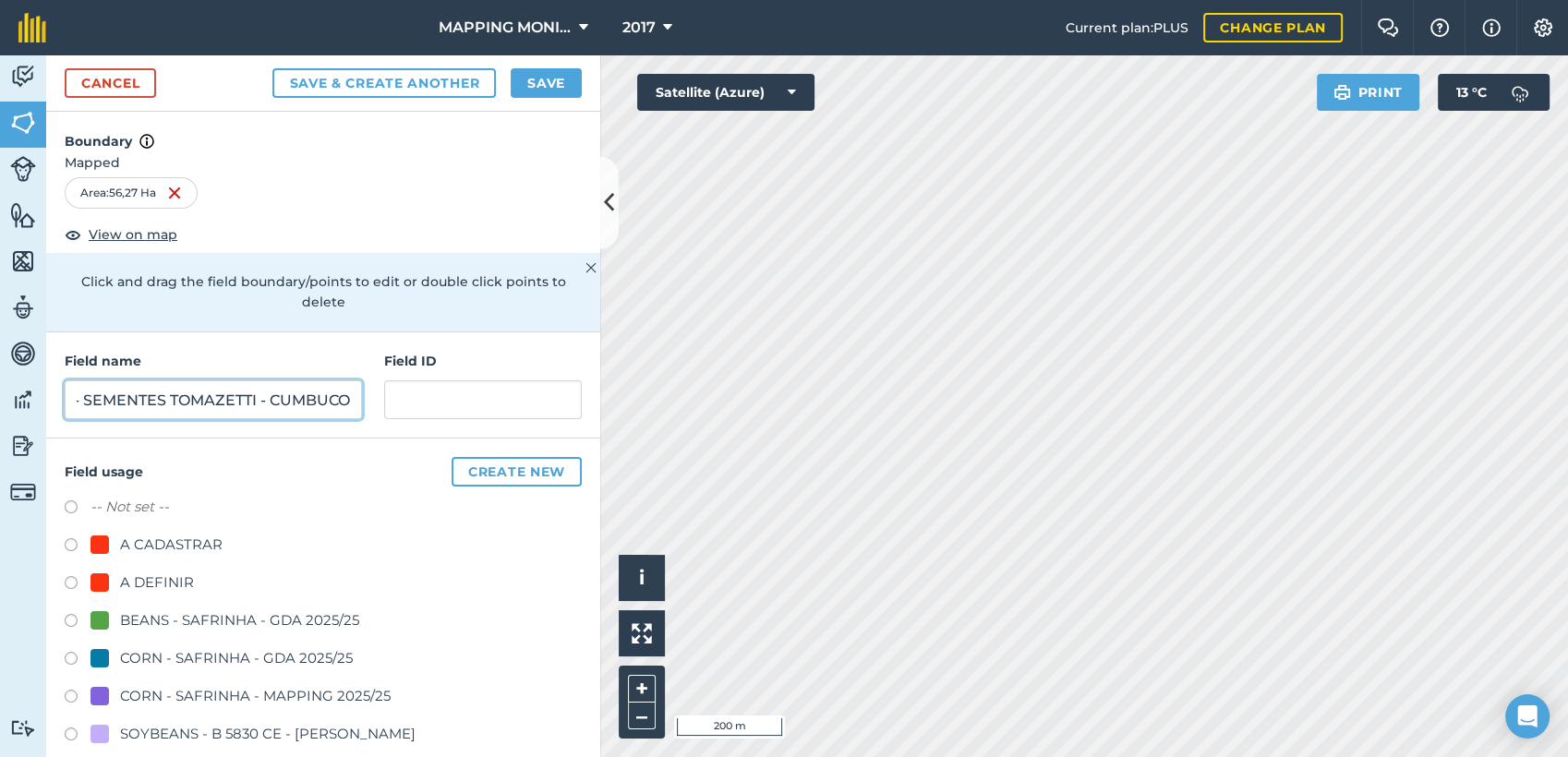
scroll to position [0, 218]
type input "PRIMAVERA DO LESTE/MT - SEMENTES TOMAZETTI - CUMBUCO"
click at [149, 584] on div "A DEFINIR" at bounding box center [157, 583] width 74 height 22
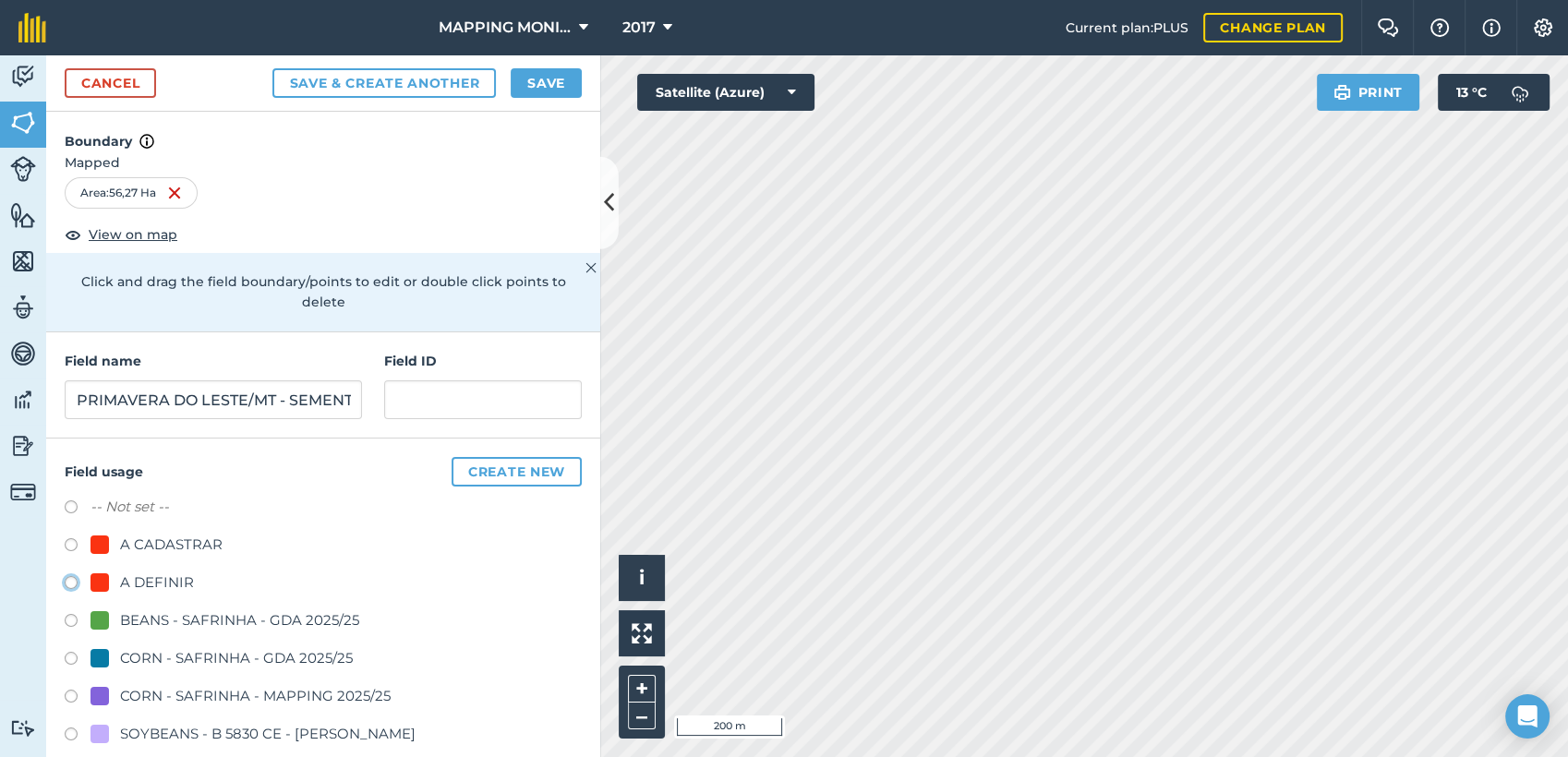
radio input "true"
click at [534, 82] on button "Save" at bounding box center [546, 83] width 71 height 30
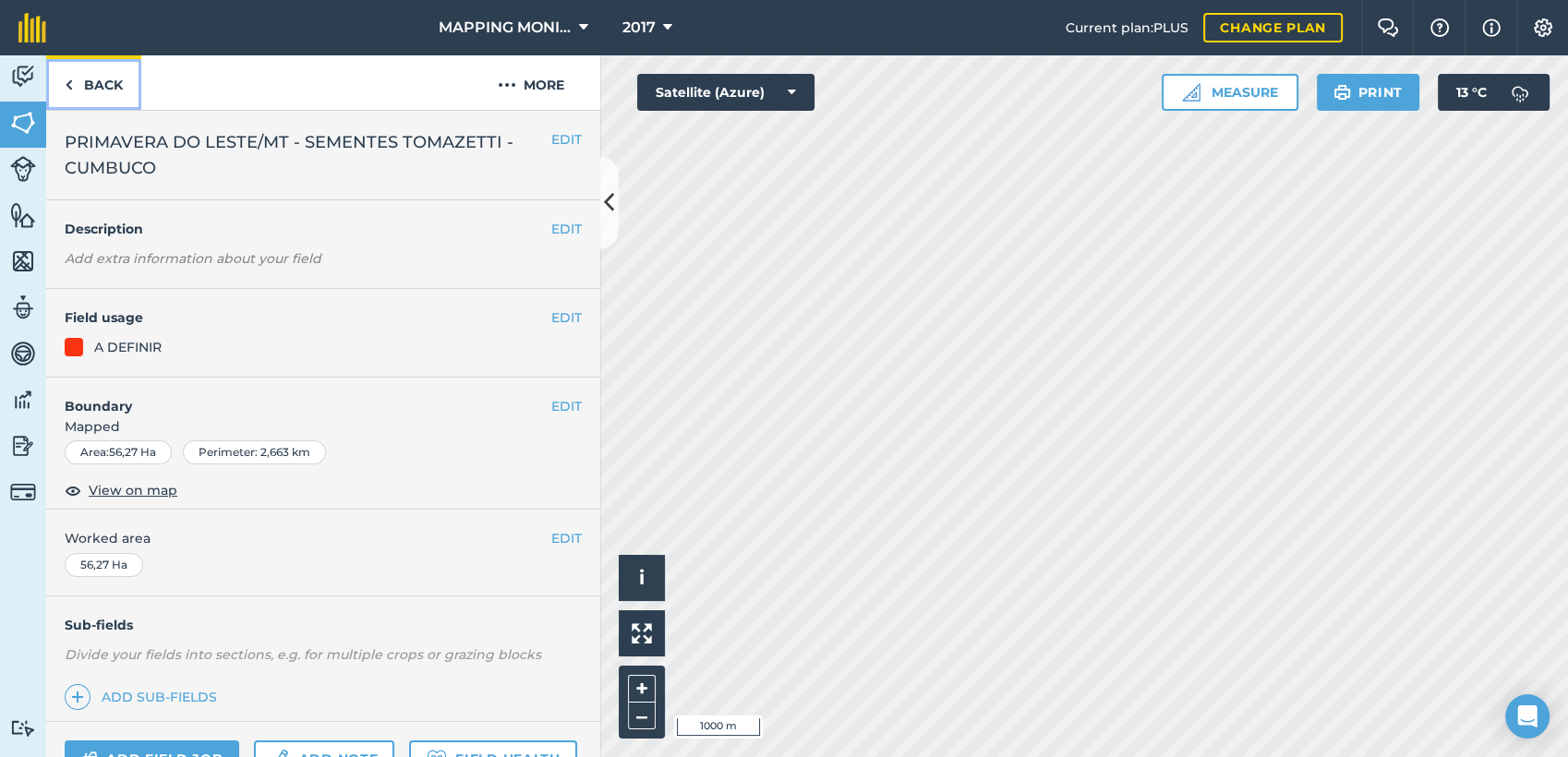
click at [96, 81] on link "Back" at bounding box center [94, 83] width 96 height 55
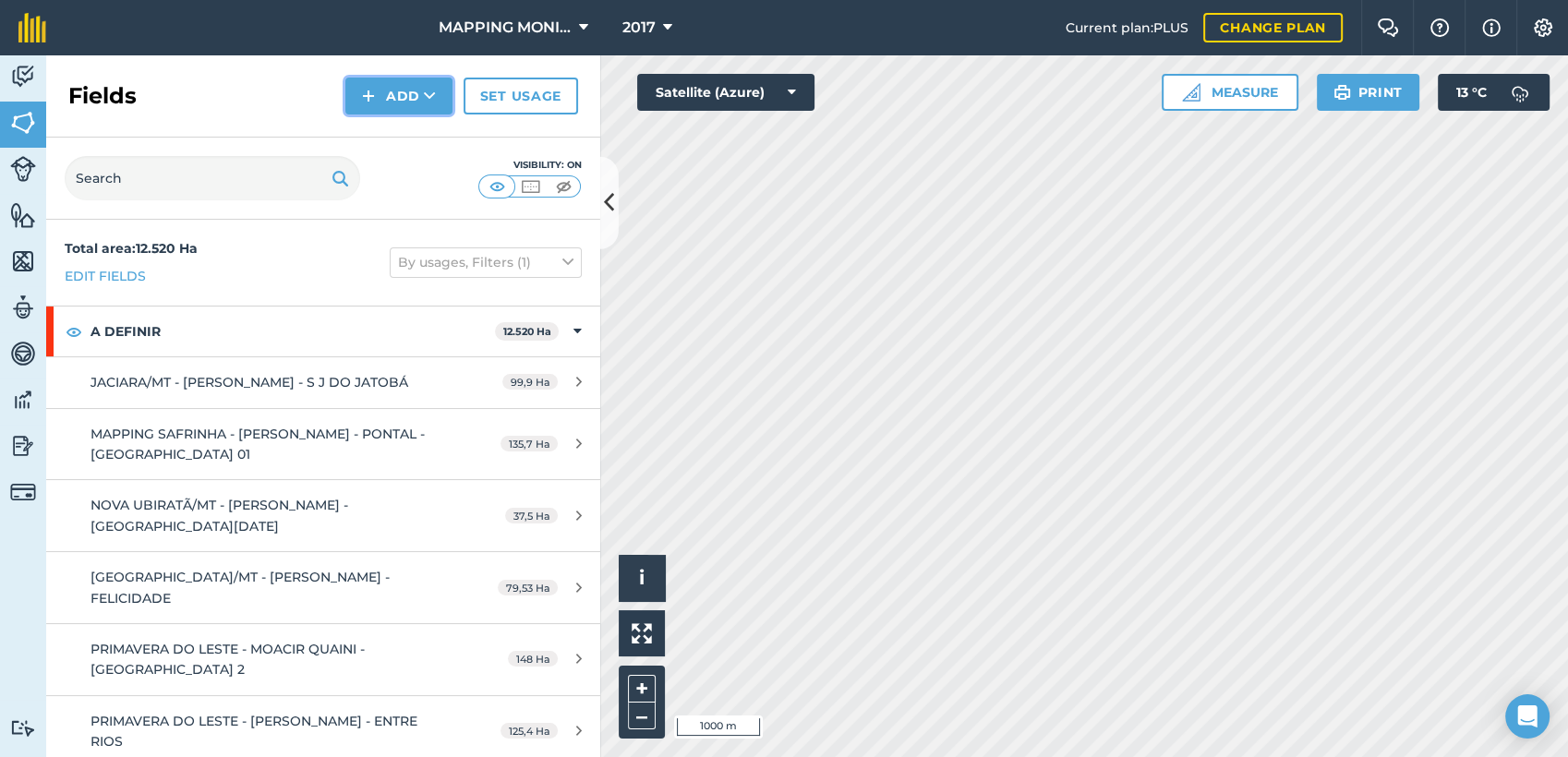
click at [439, 79] on button "Add" at bounding box center [398, 96] width 107 height 37
click at [403, 135] on link "Draw" at bounding box center [398, 137] width 101 height 41
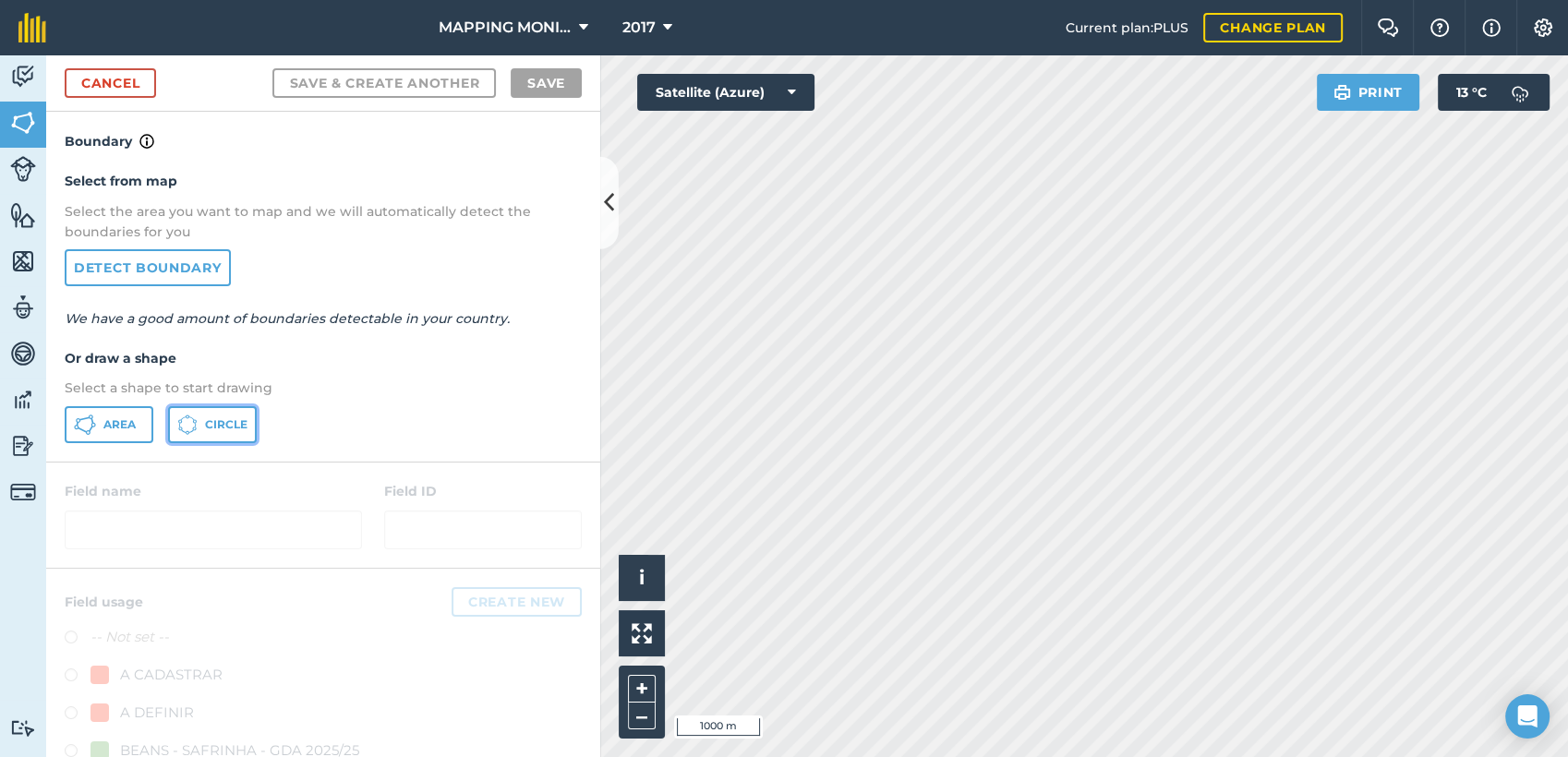
click at [227, 425] on span "Circle" at bounding box center [226, 425] width 43 height 15
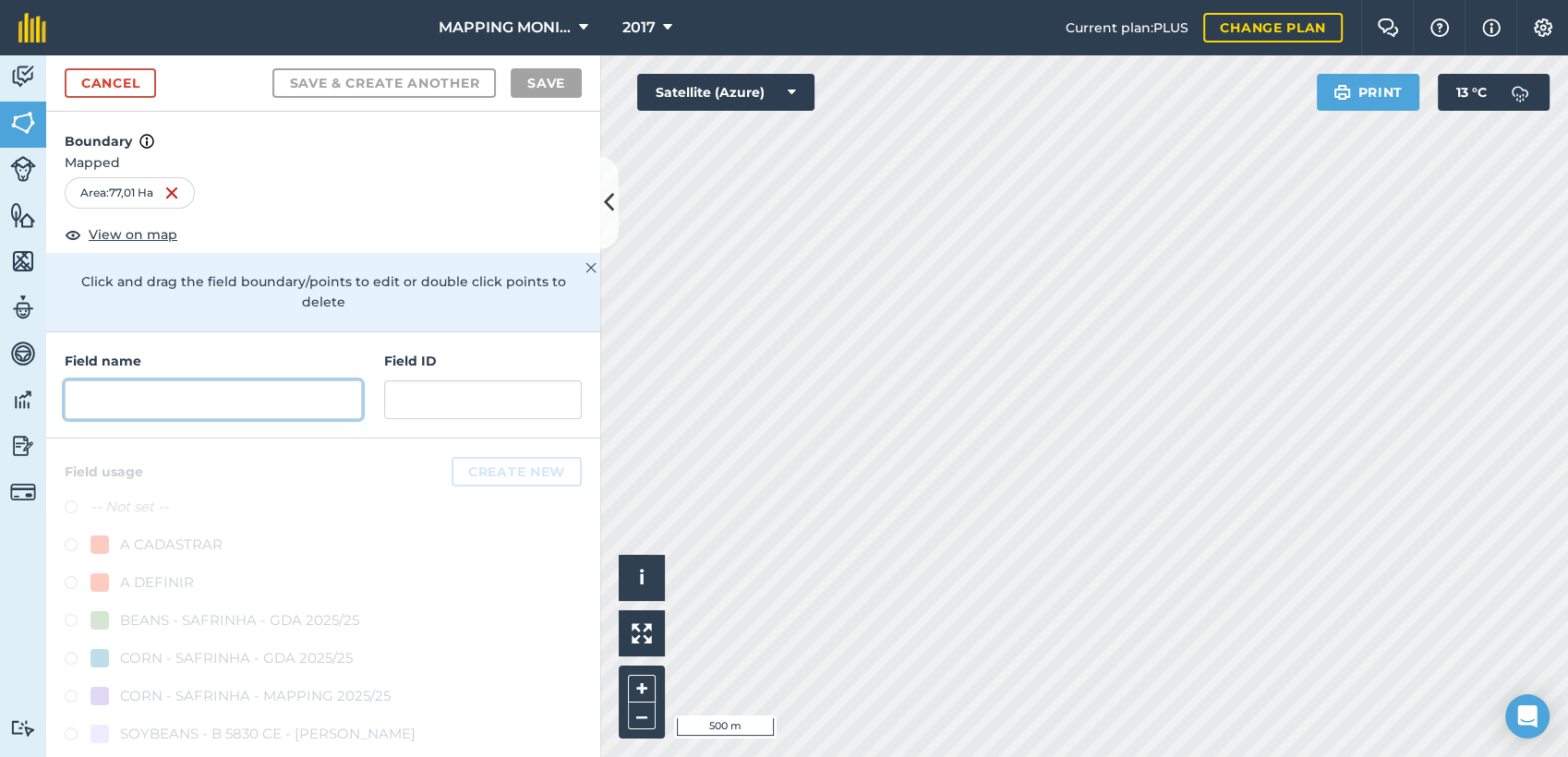
click at [237, 403] on input "text" at bounding box center [213, 400] width 298 height 39
paste input "PRIMAVERA DO LESTE/MT - SEMENTES TOMAZETTI - CUMBUCO"
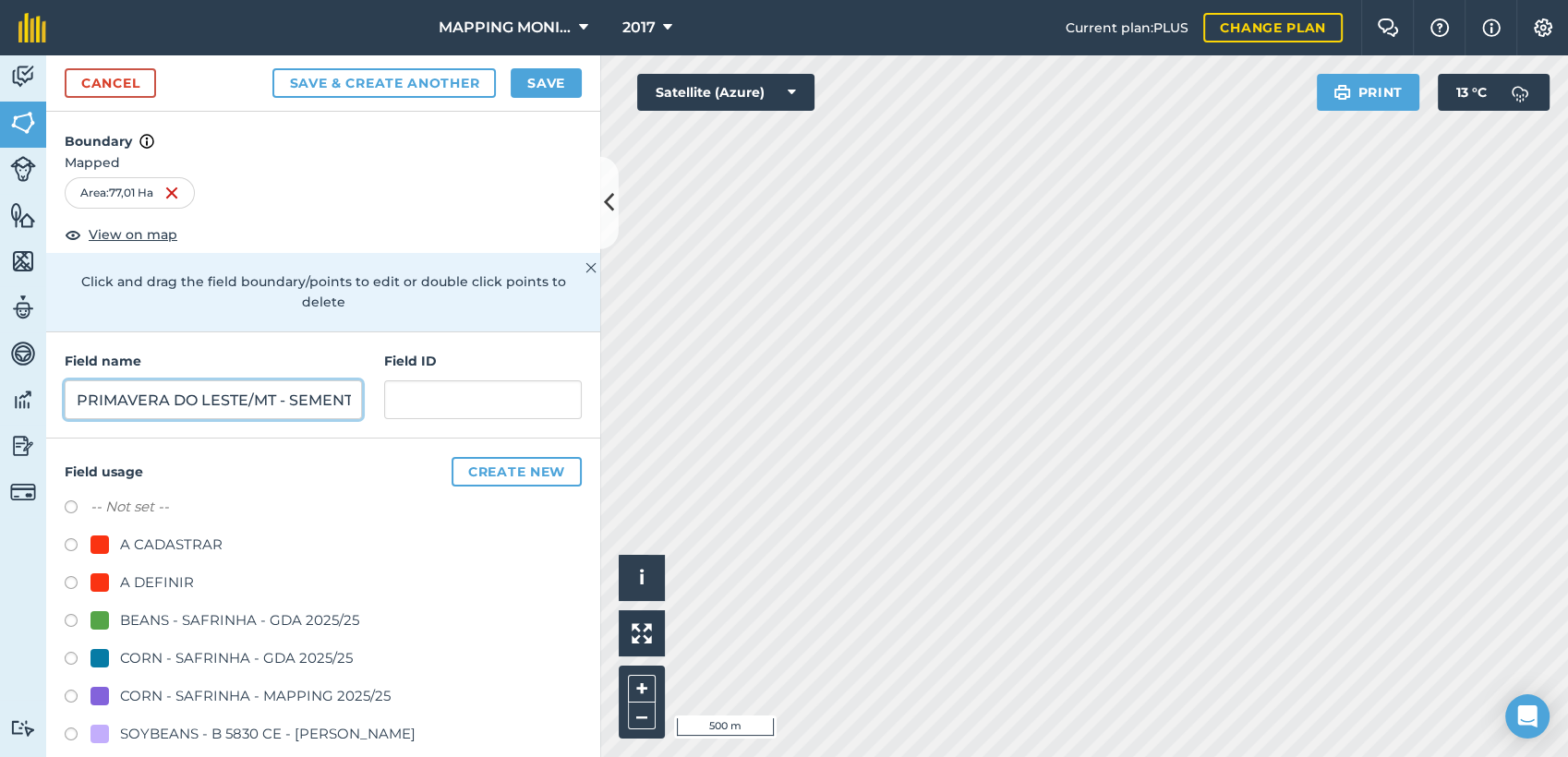
scroll to position [0, 217]
type input "PRIMAVERA DO LESTE/MT - SEMENTES TOMAZETTI - CUMBUCO"
click at [159, 581] on div "A DEFINIR" at bounding box center [157, 583] width 74 height 22
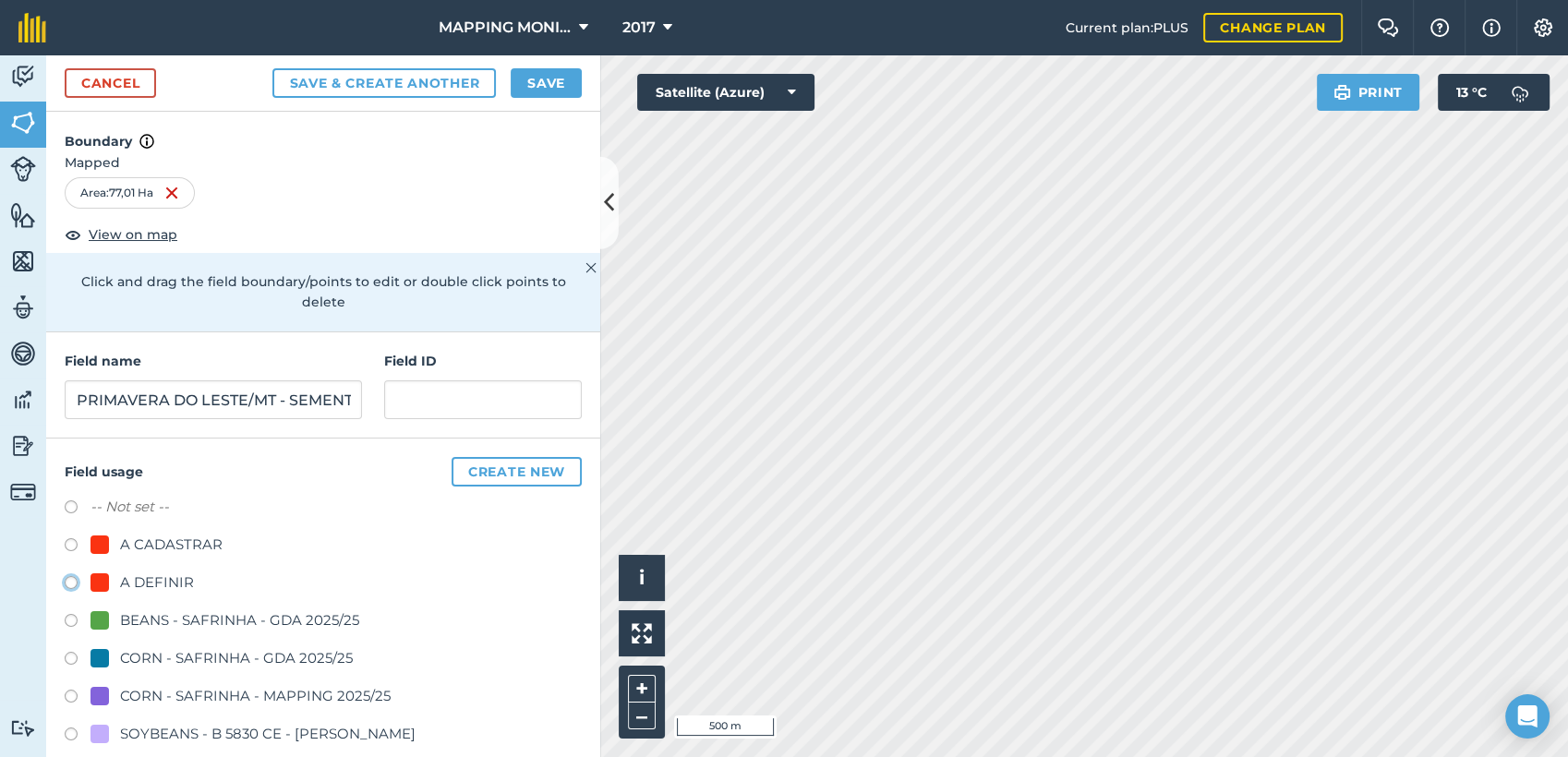
radio input "true"
click at [536, 99] on div "Cancel Save & Create Another Save" at bounding box center [323, 83] width 554 height 57
click at [546, 90] on button "Save" at bounding box center [546, 83] width 71 height 30
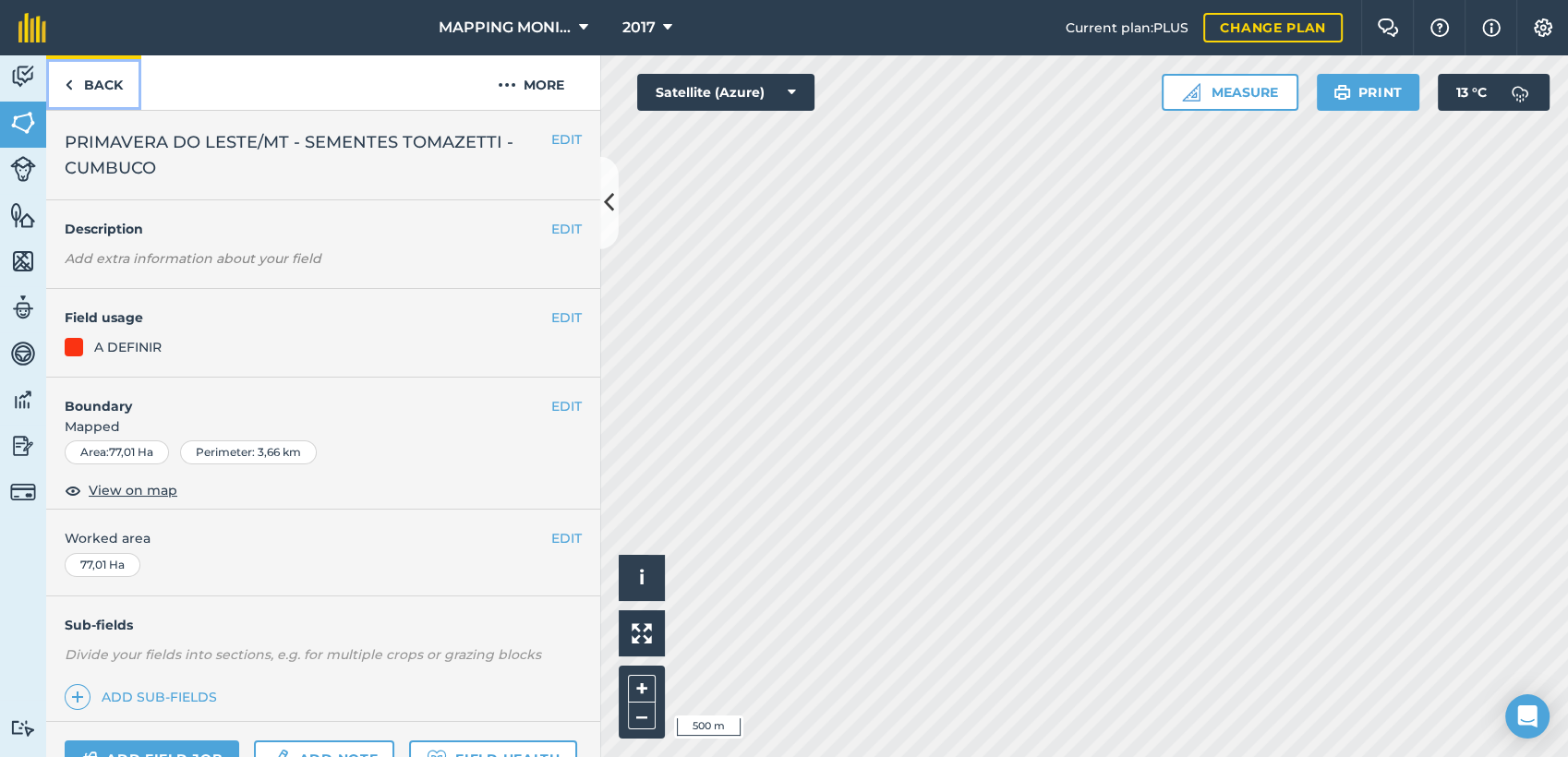
click at [108, 85] on link "Back" at bounding box center [94, 83] width 96 height 55
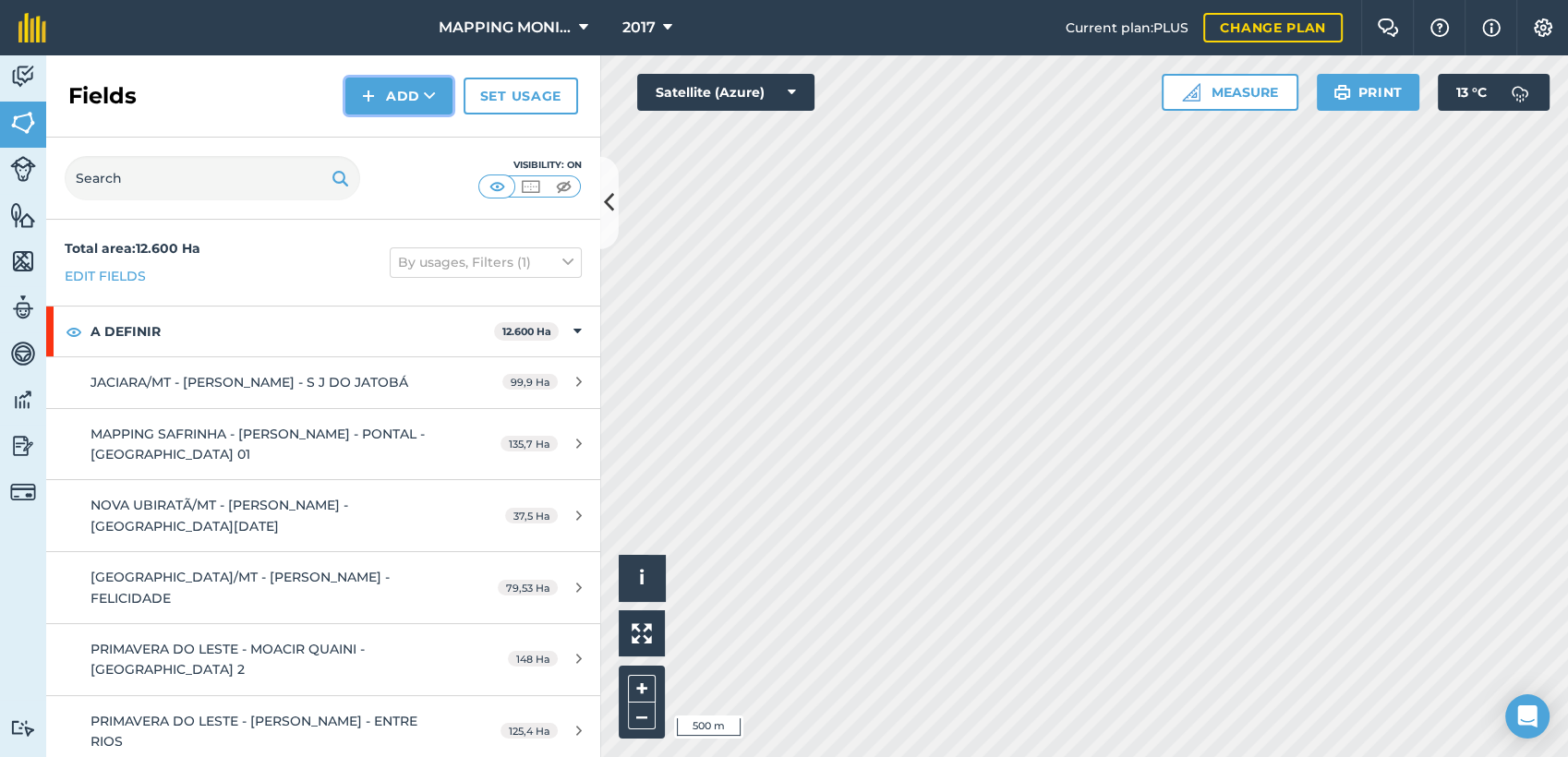
click at [442, 106] on button "Add" at bounding box center [398, 96] width 107 height 37
click at [432, 131] on link "Draw" at bounding box center [398, 137] width 101 height 41
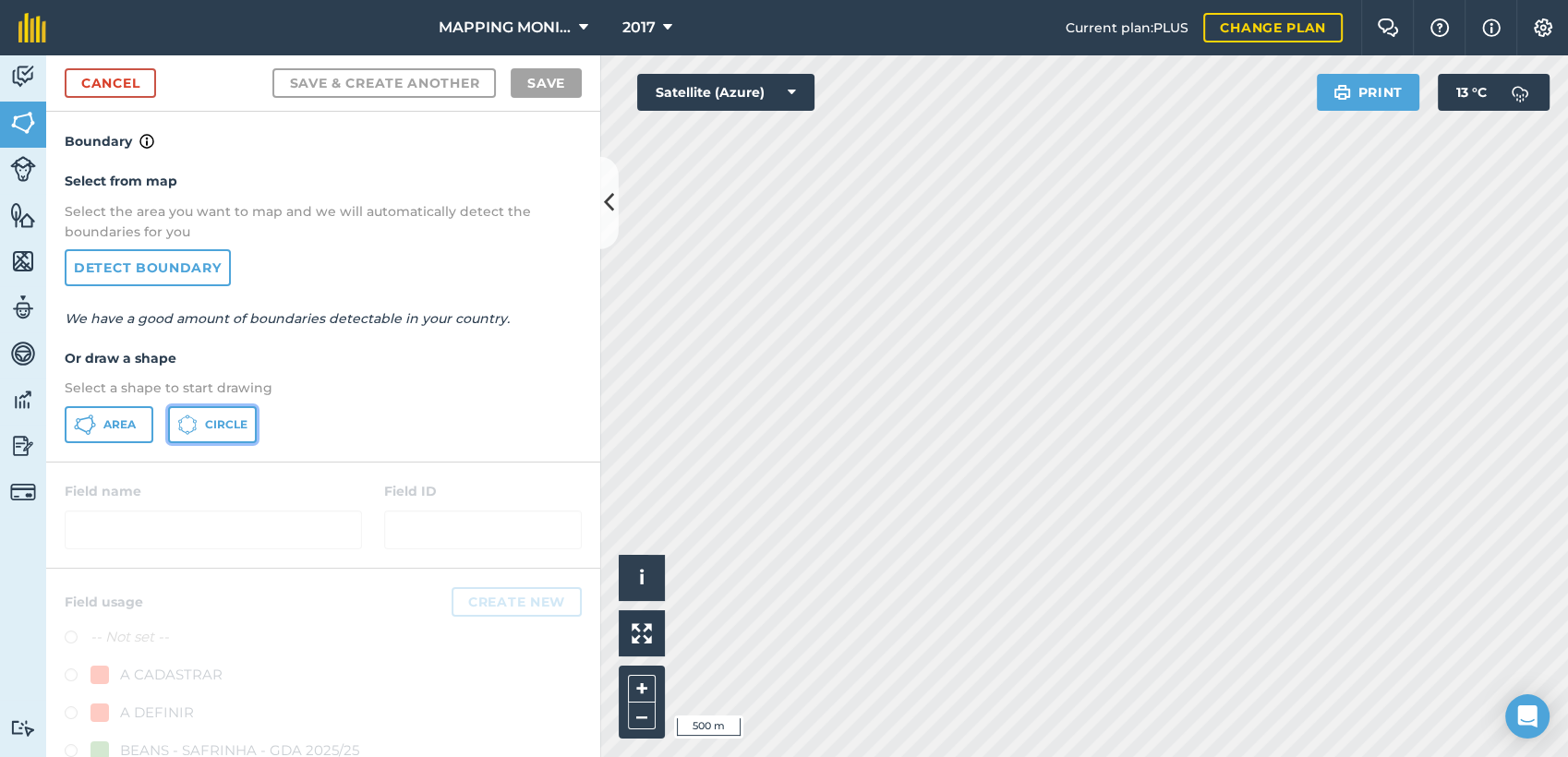
click at [217, 417] on span "Circle" at bounding box center [226, 425] width 43 height 15
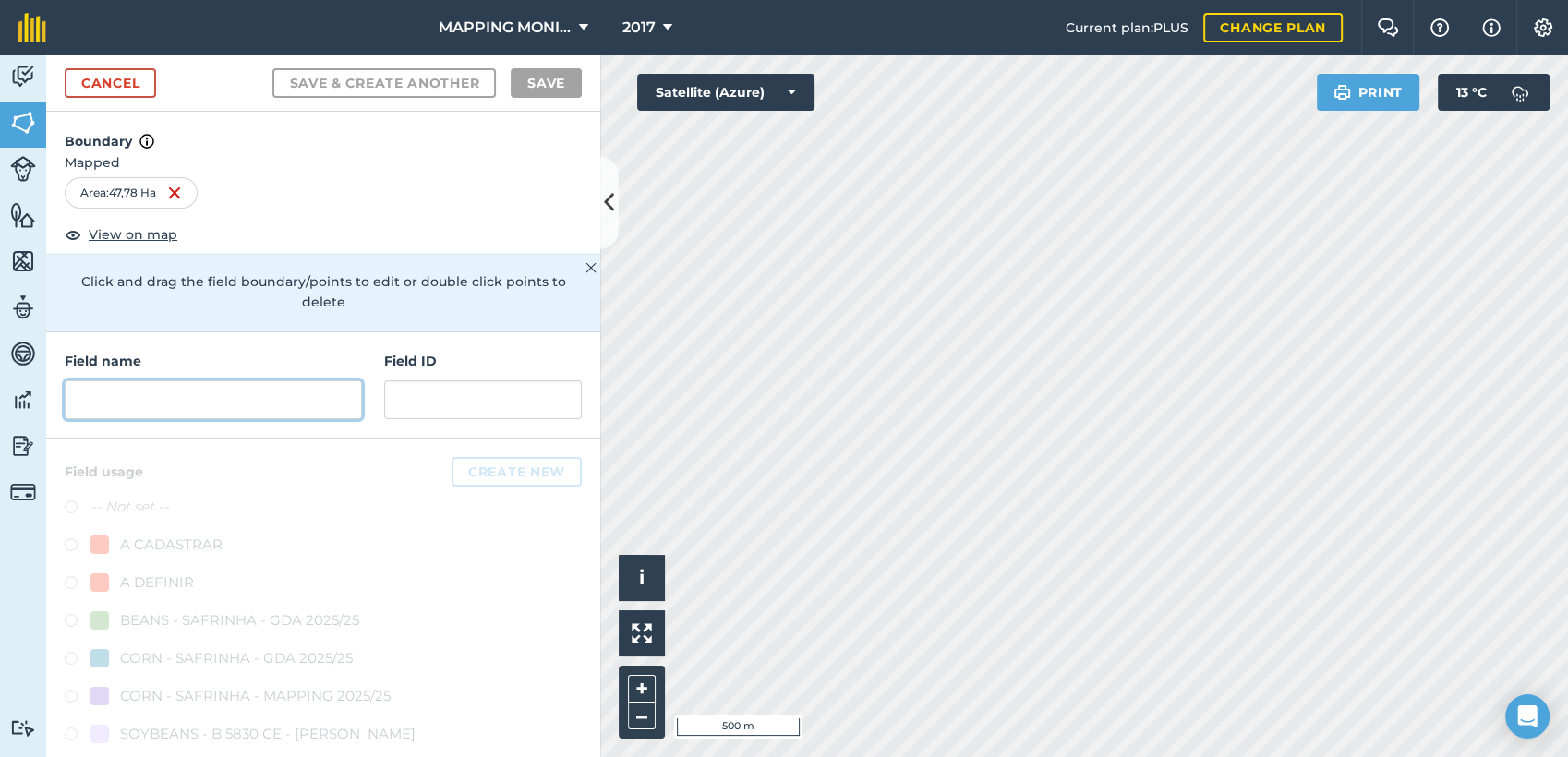
click at [135, 403] on input "text" at bounding box center [213, 400] width 298 height 39
paste input "PRIMAVERA DO LESTE/MT - SEMENTES TOMAZETTI - CUMBUCO"
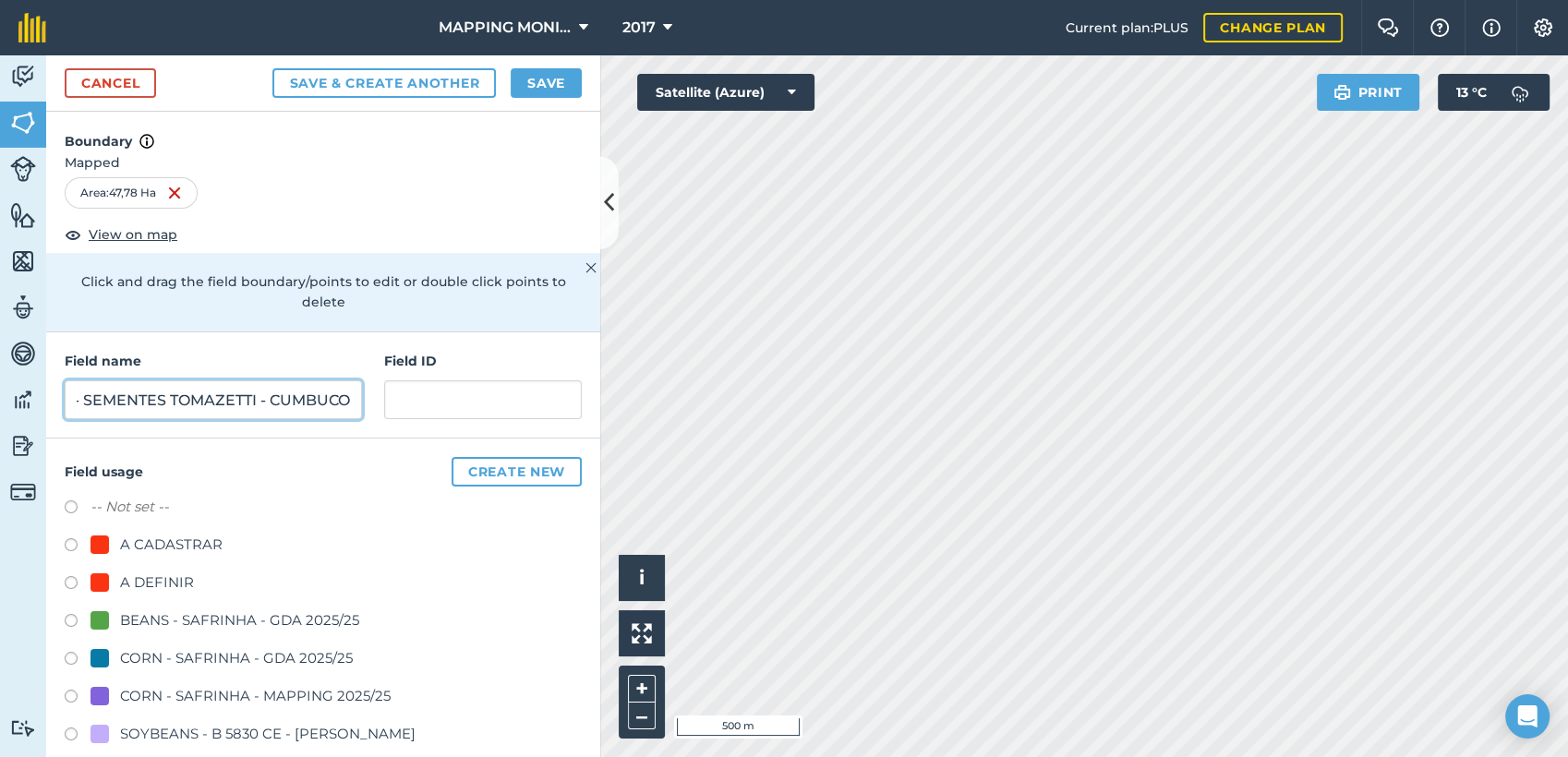
type input "PRIMAVERA DO LESTE/MT - SEMENTES TOMAZETTI - CUMBUCO"
click at [174, 579] on div "A DEFINIR" at bounding box center [157, 583] width 74 height 22
radio input "true"
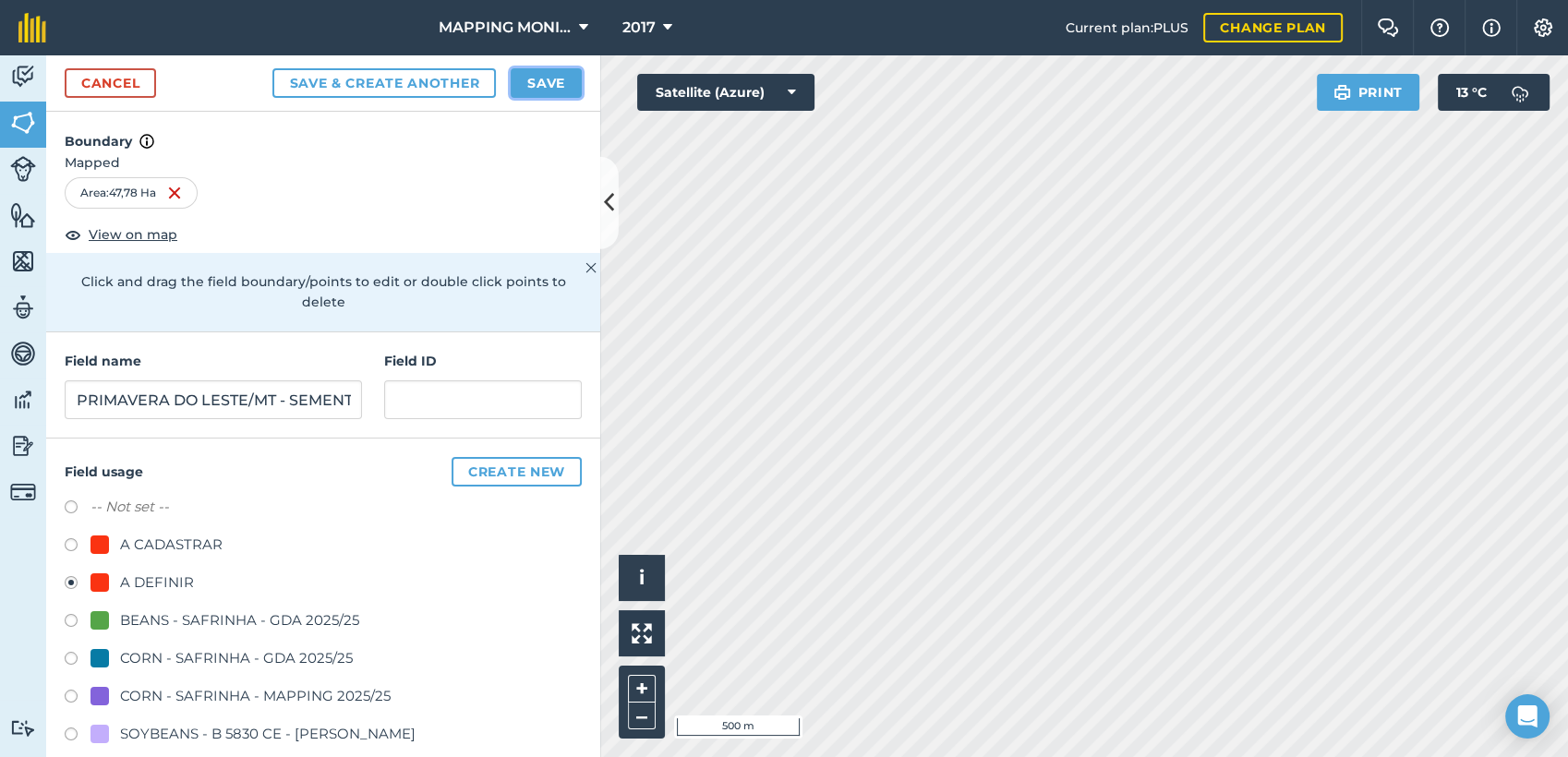
click at [551, 86] on button "Save" at bounding box center [546, 83] width 71 height 30
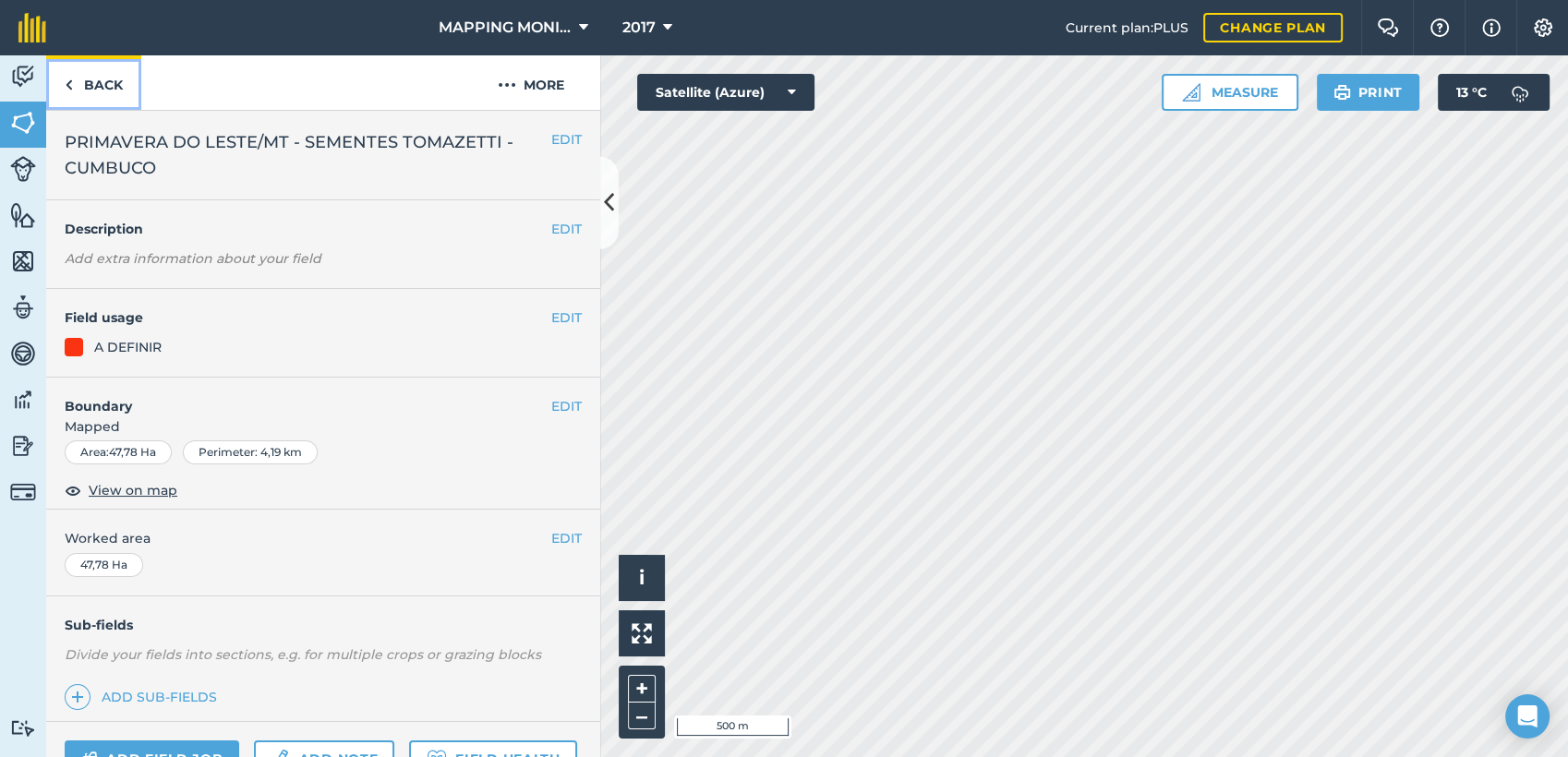
click at [112, 81] on link "Back" at bounding box center [94, 83] width 96 height 55
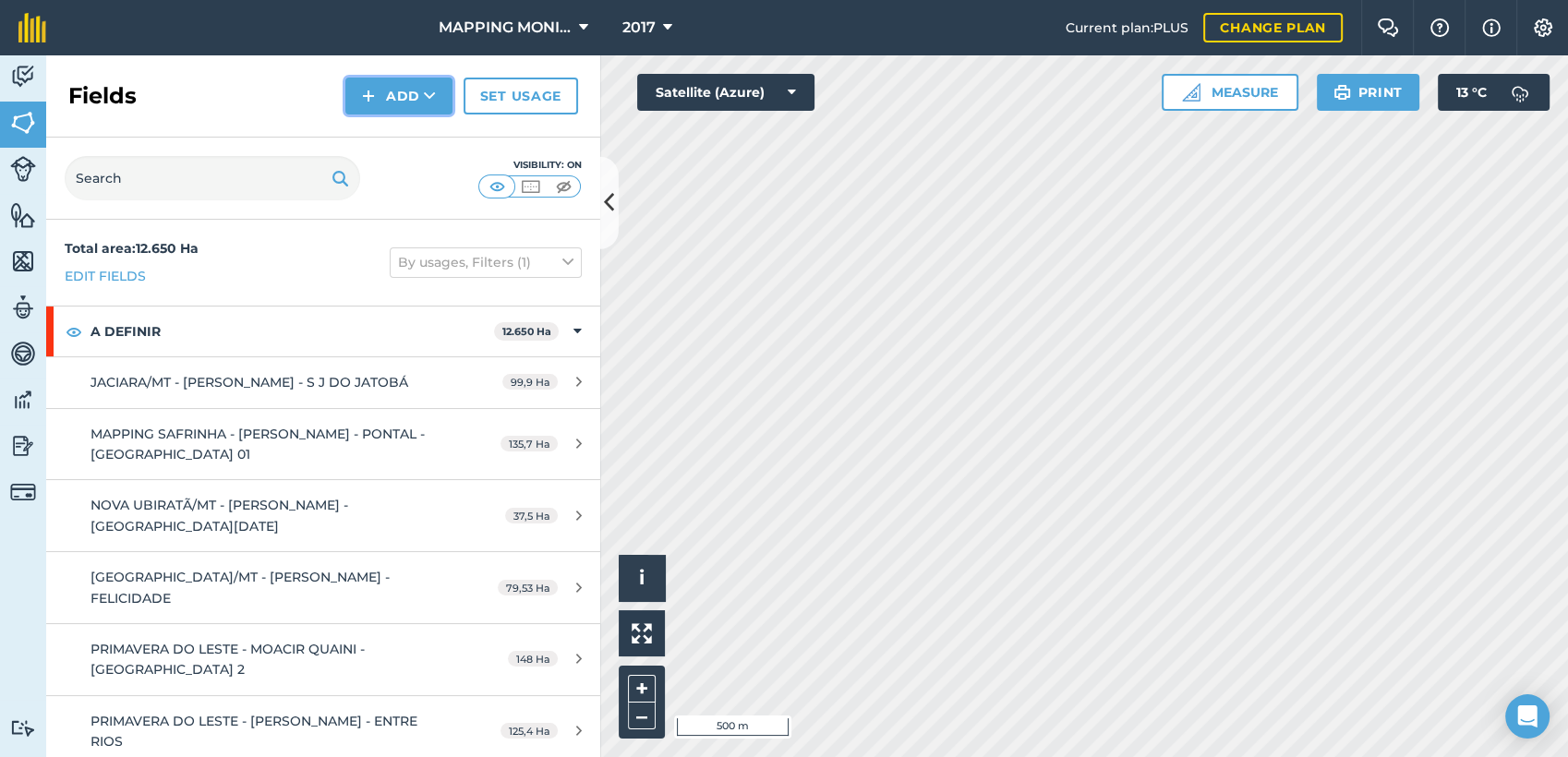
click at [405, 99] on button "Add" at bounding box center [398, 96] width 107 height 37
click at [405, 140] on link "Draw" at bounding box center [398, 137] width 101 height 41
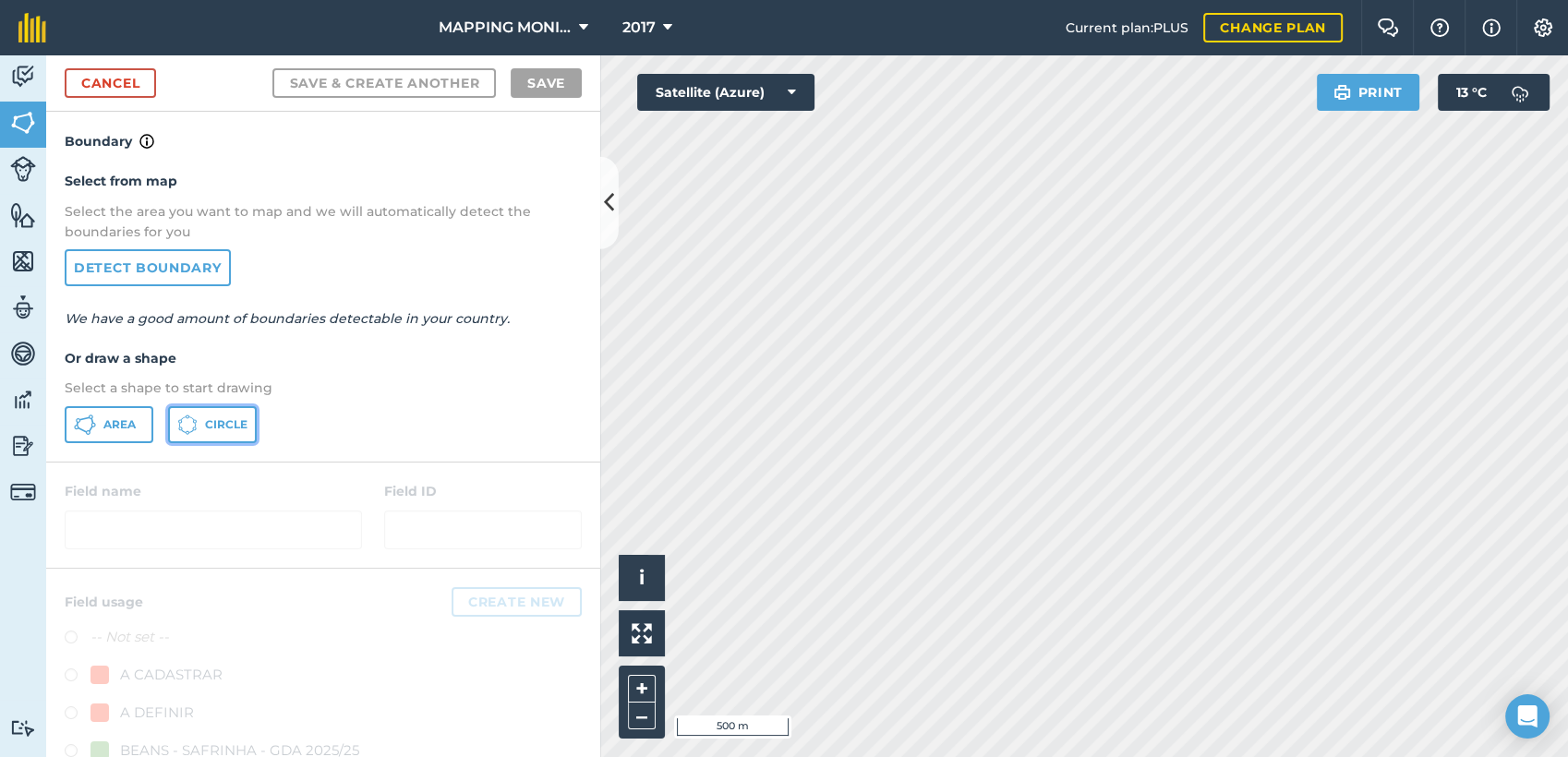
click at [203, 418] on button "Circle" at bounding box center [212, 425] width 89 height 37
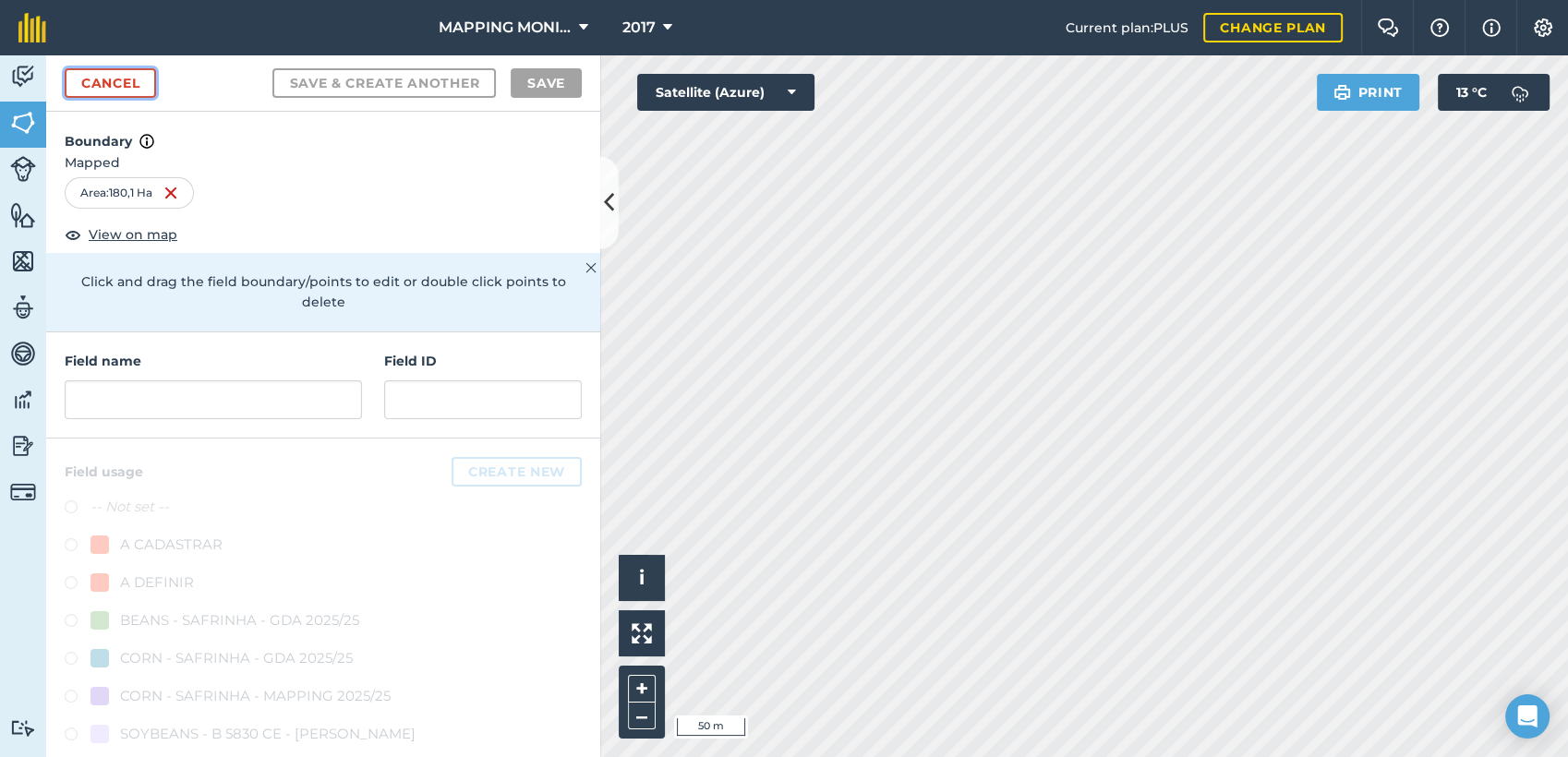
click at [97, 72] on link "Cancel" at bounding box center [110, 83] width 92 height 30
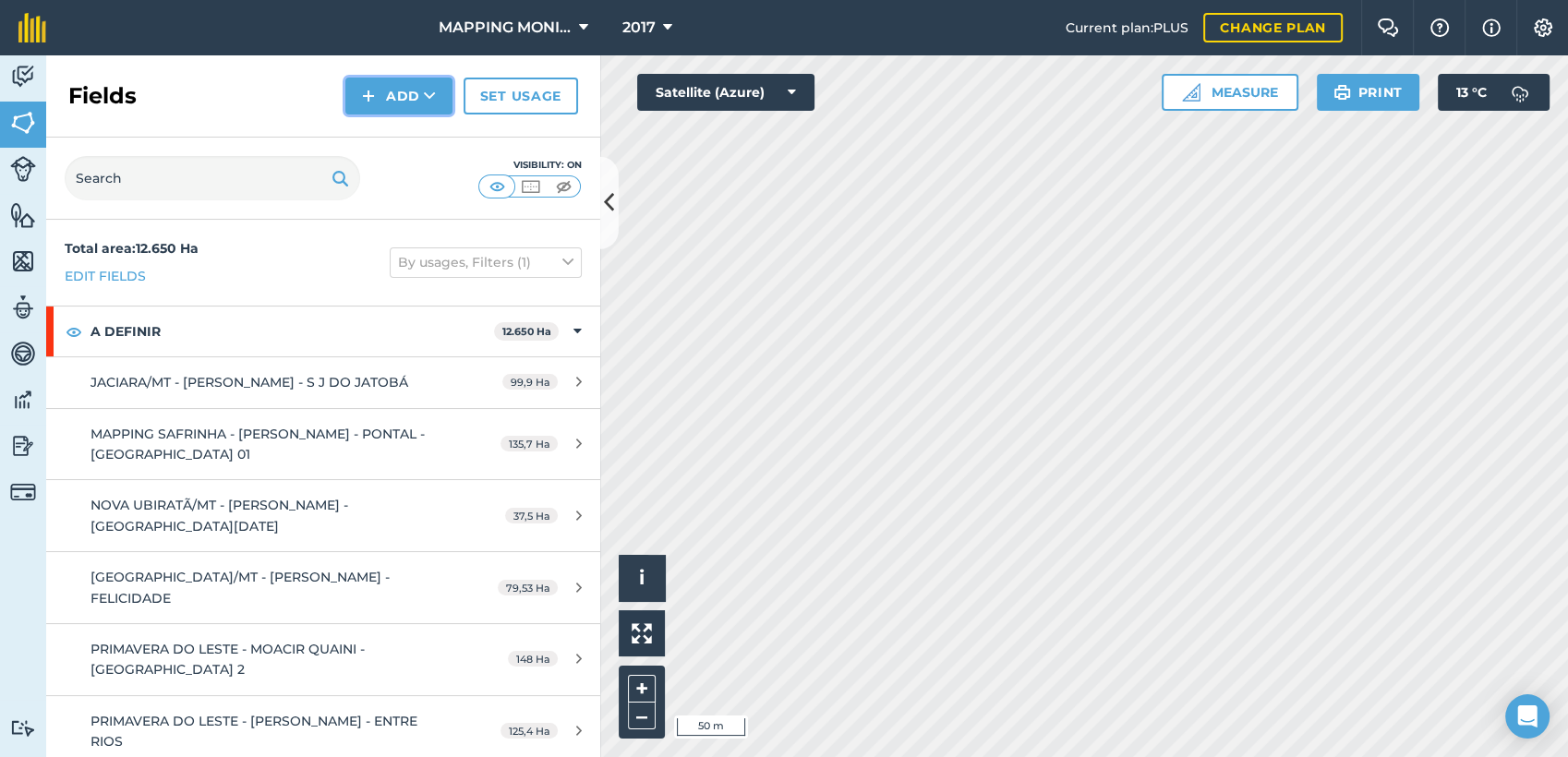
click at [439, 100] on button "Add" at bounding box center [398, 96] width 107 height 37
click at [432, 97] on icon at bounding box center [430, 96] width 12 height 19
click at [417, 135] on link "Draw" at bounding box center [398, 137] width 101 height 41
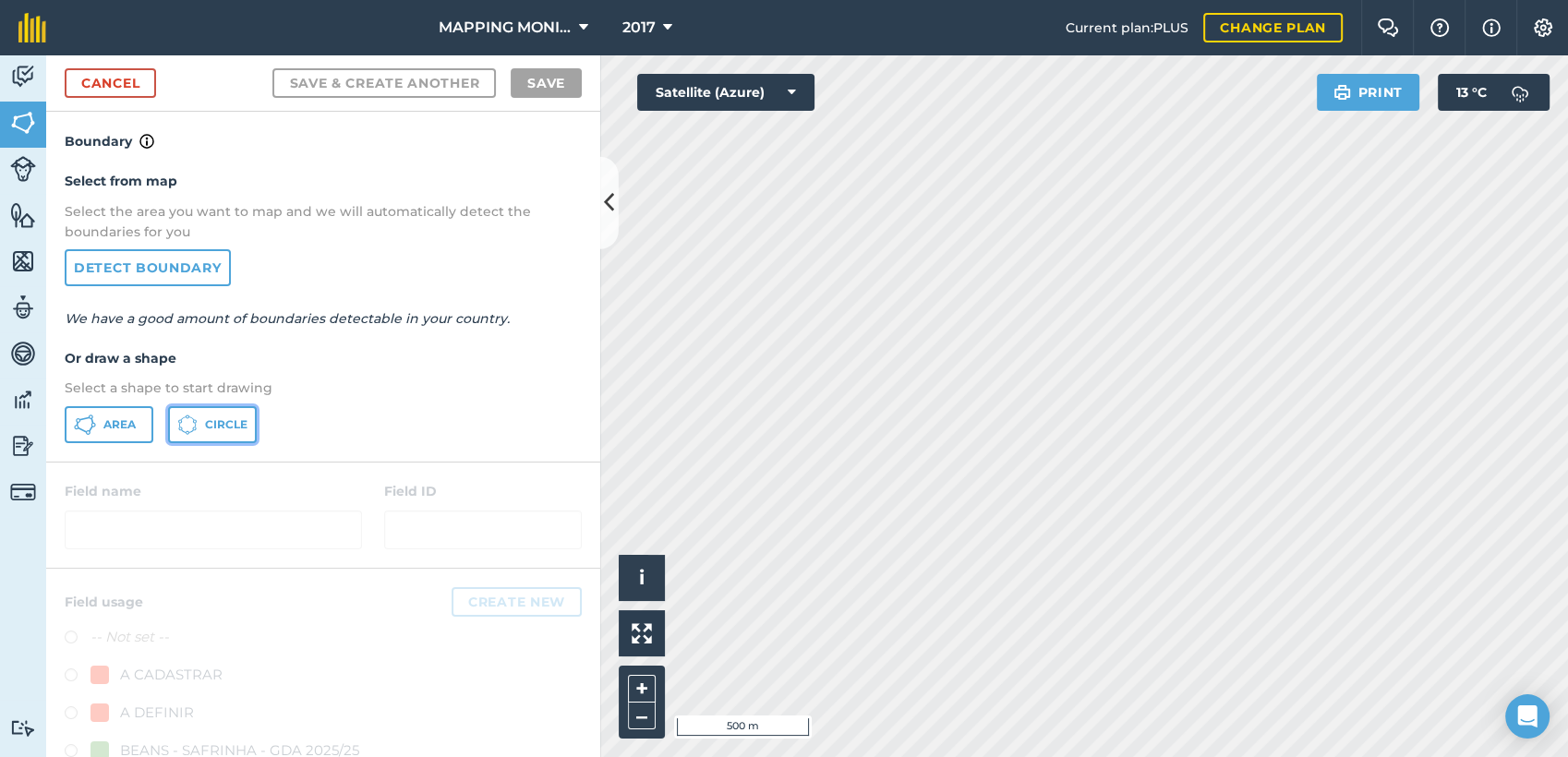
click at [214, 425] on span "Circle" at bounding box center [226, 425] width 43 height 15
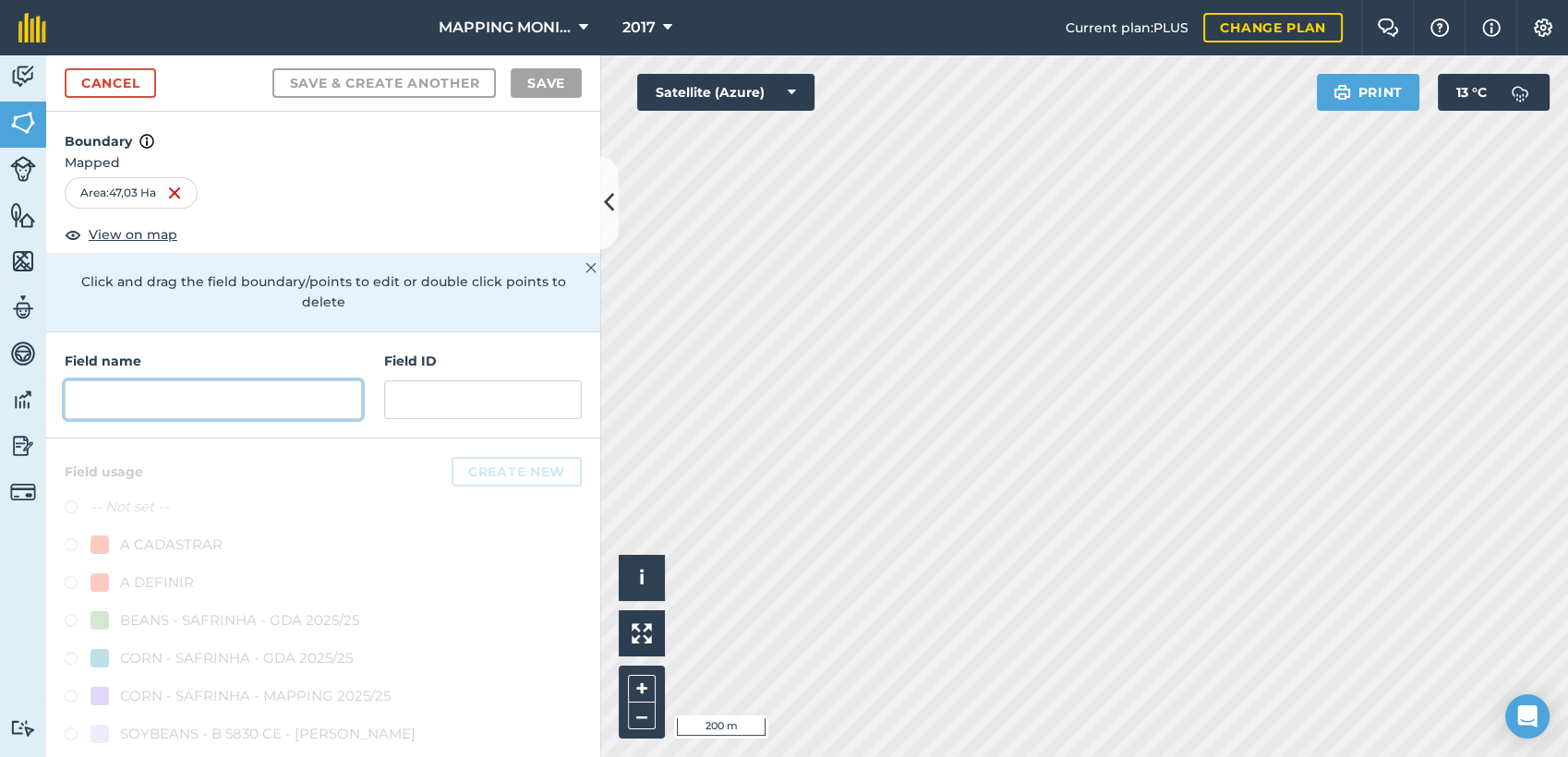
click at [218, 394] on input "text" at bounding box center [213, 400] width 298 height 39
paste input "PRIMAVERA DO LESTE/MT - SEMENTES TOMAZETTI - CUMBUCO"
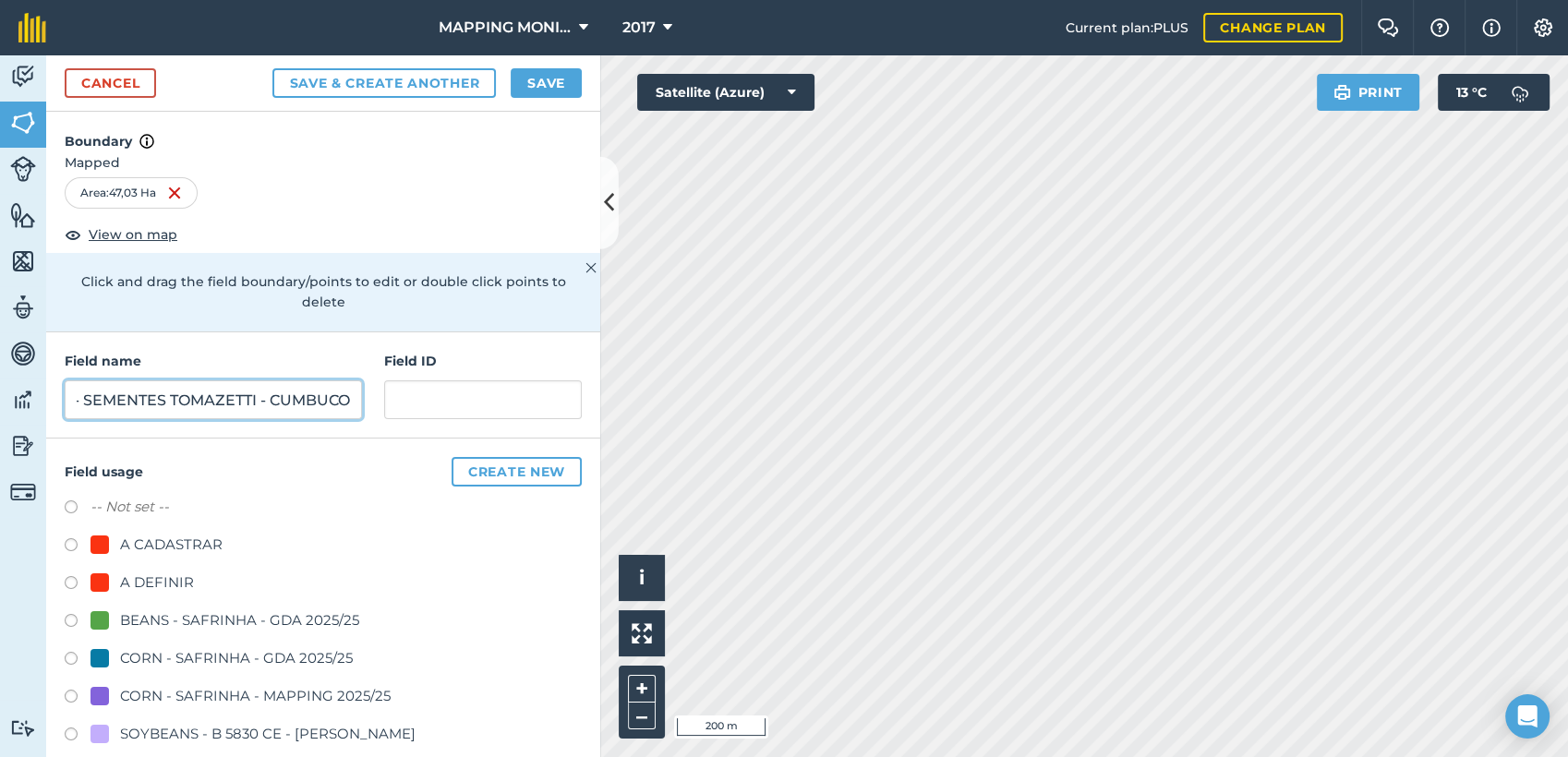
type input "PRIMAVERA DO LESTE/MT - SEMENTES TOMAZETTI - CUMBUCO"
click at [167, 589] on div "A DEFINIR" at bounding box center [157, 583] width 74 height 22
radio input "true"
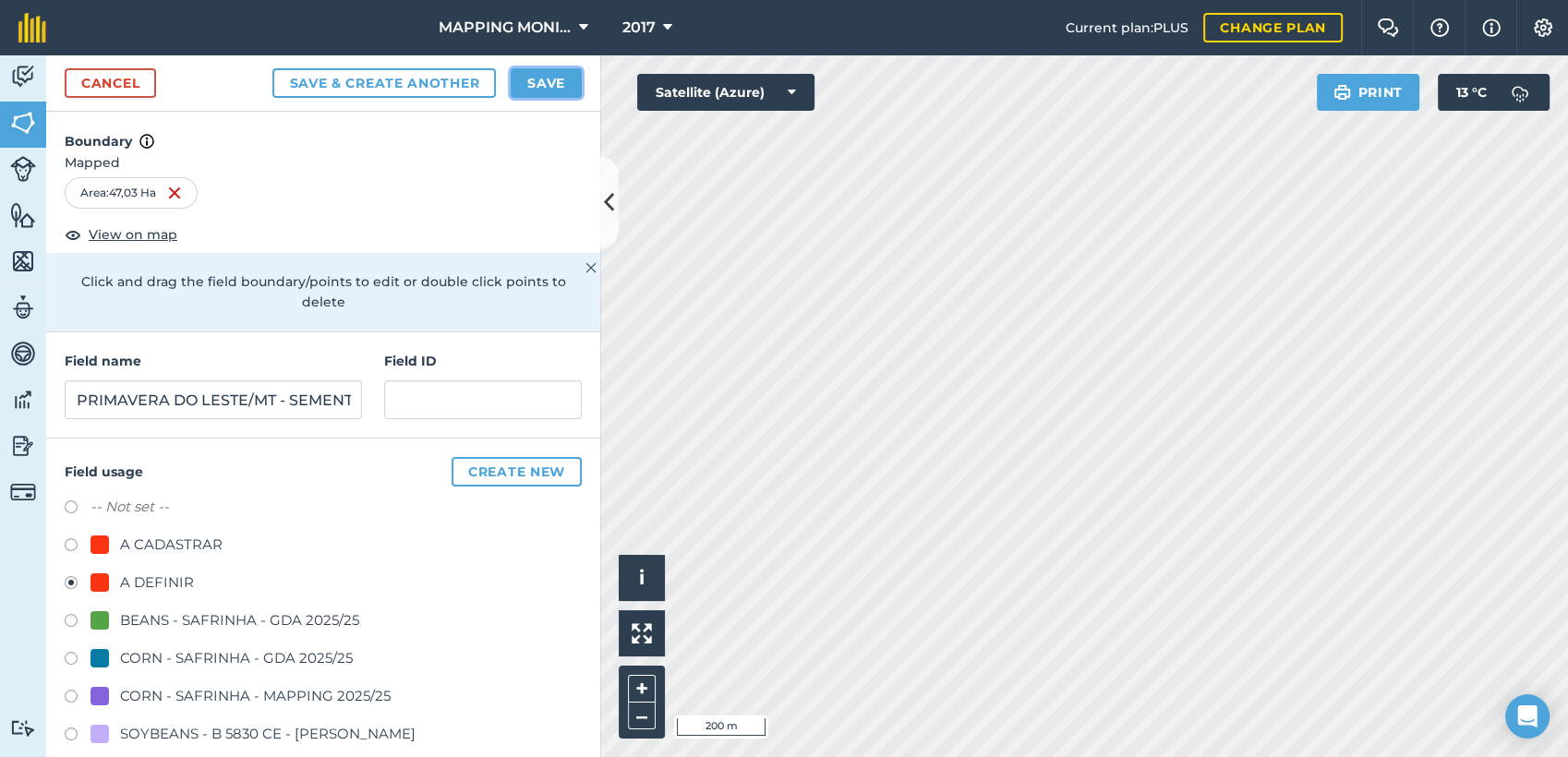
click at [531, 81] on button "Save" at bounding box center [546, 83] width 71 height 30
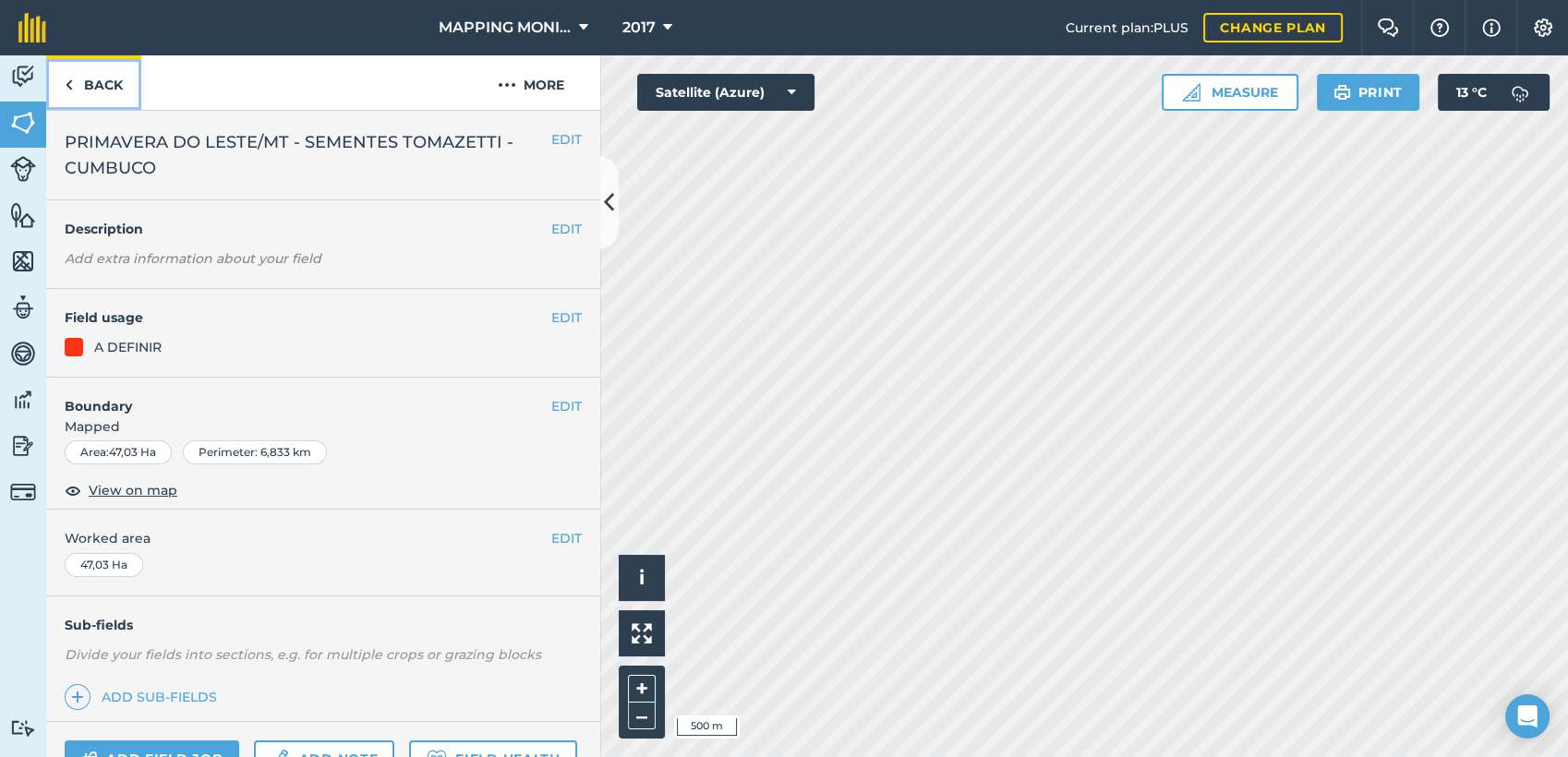
click at [83, 83] on link "Back" at bounding box center [94, 83] width 96 height 55
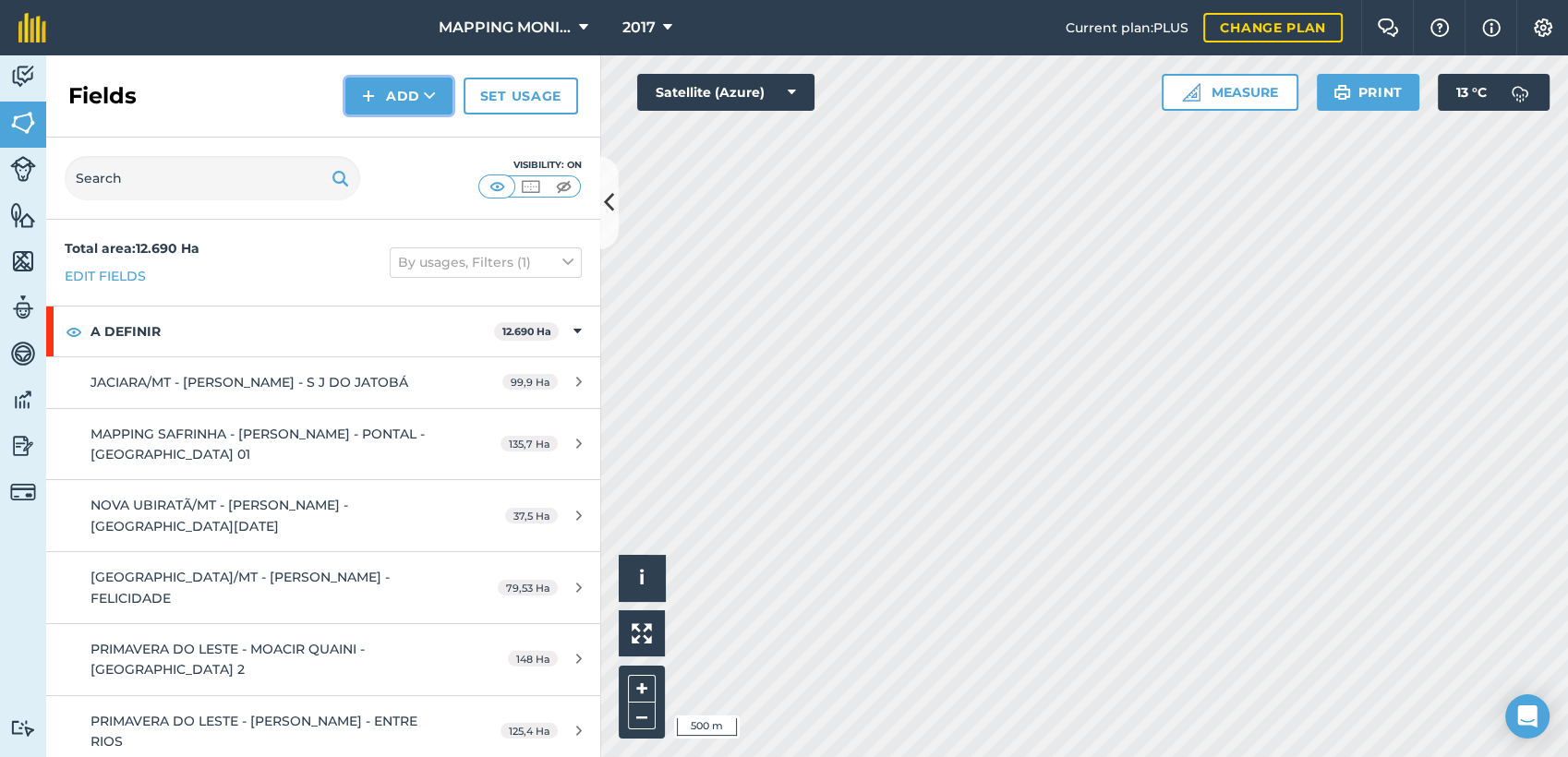
click at [422, 95] on button "Add" at bounding box center [398, 96] width 107 height 37
click at [414, 131] on link "Draw" at bounding box center [398, 137] width 101 height 41
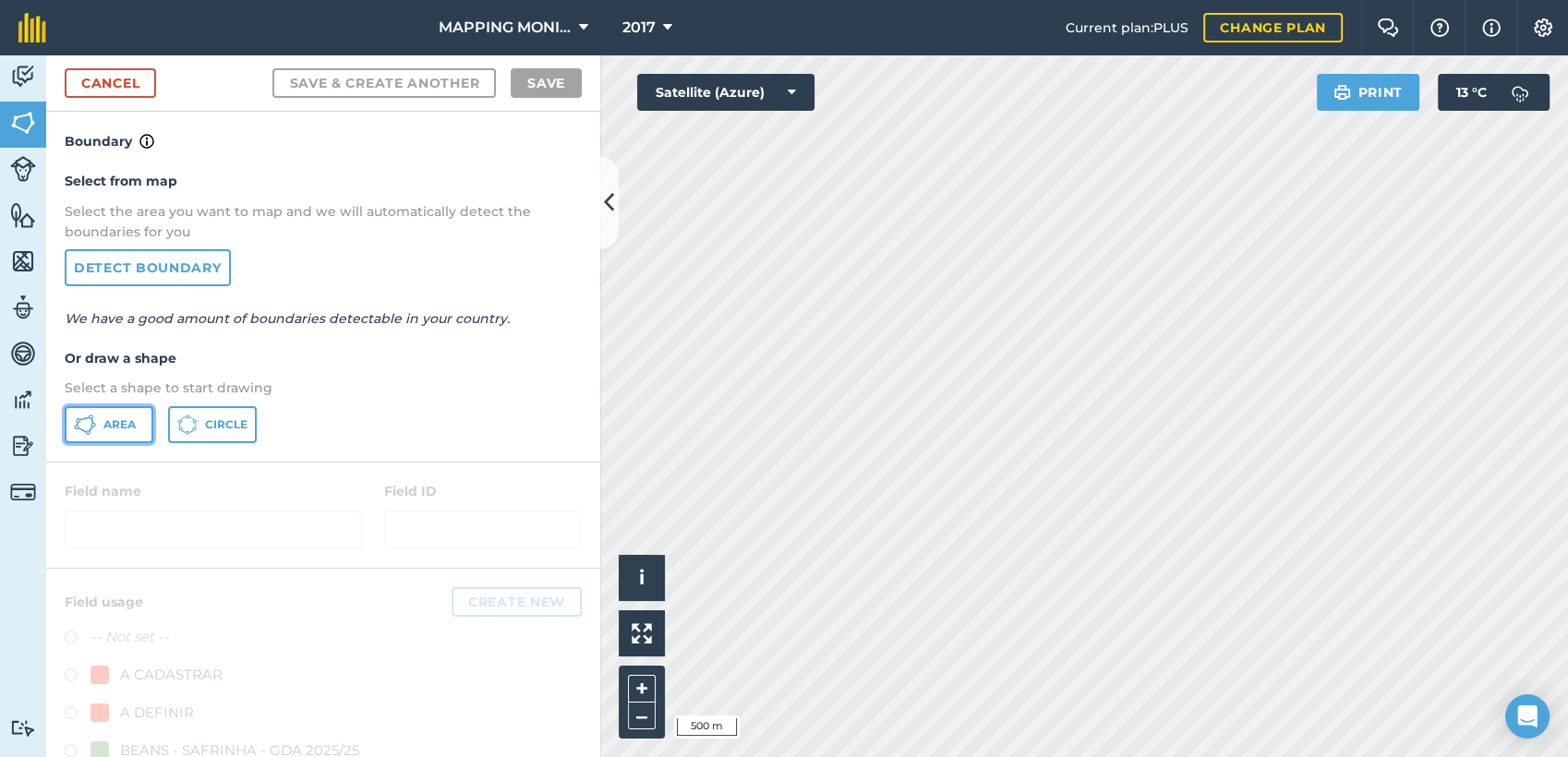
click at [124, 417] on span "Area" at bounding box center [119, 425] width 32 height 15
click at [875, 756] on html "MAPPING MONITORAMENTO AGRICOLA 2017 Current plan : PLUS Change plan Farm Chat H…" at bounding box center [784, 378] width 1568 height 757
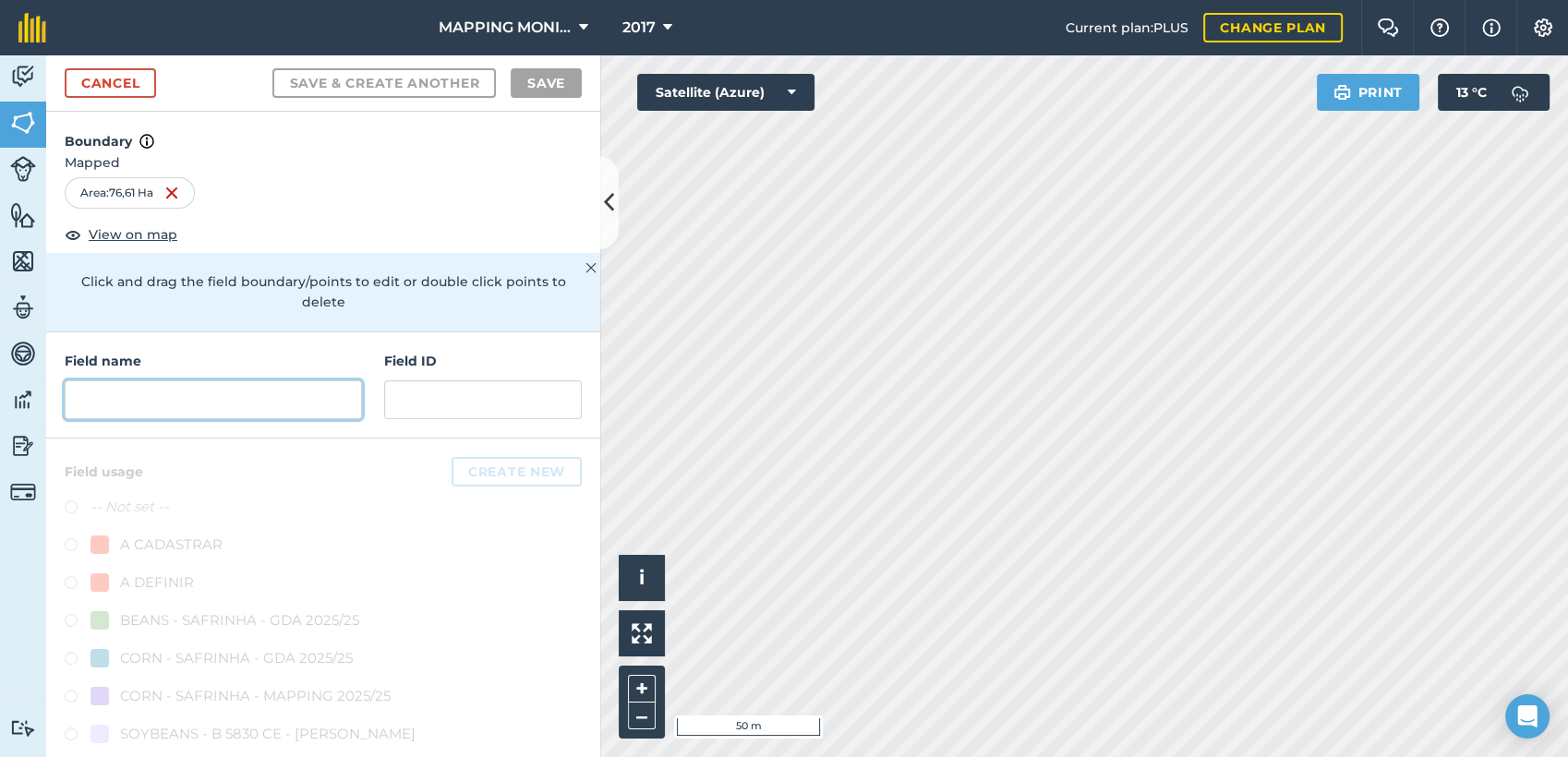
click at [179, 398] on input "text" at bounding box center [213, 400] width 298 height 39
paste input "PRIMAVERA DO LESTE/MT - SEMENTES TOMAZETTI - CUMBUCO"
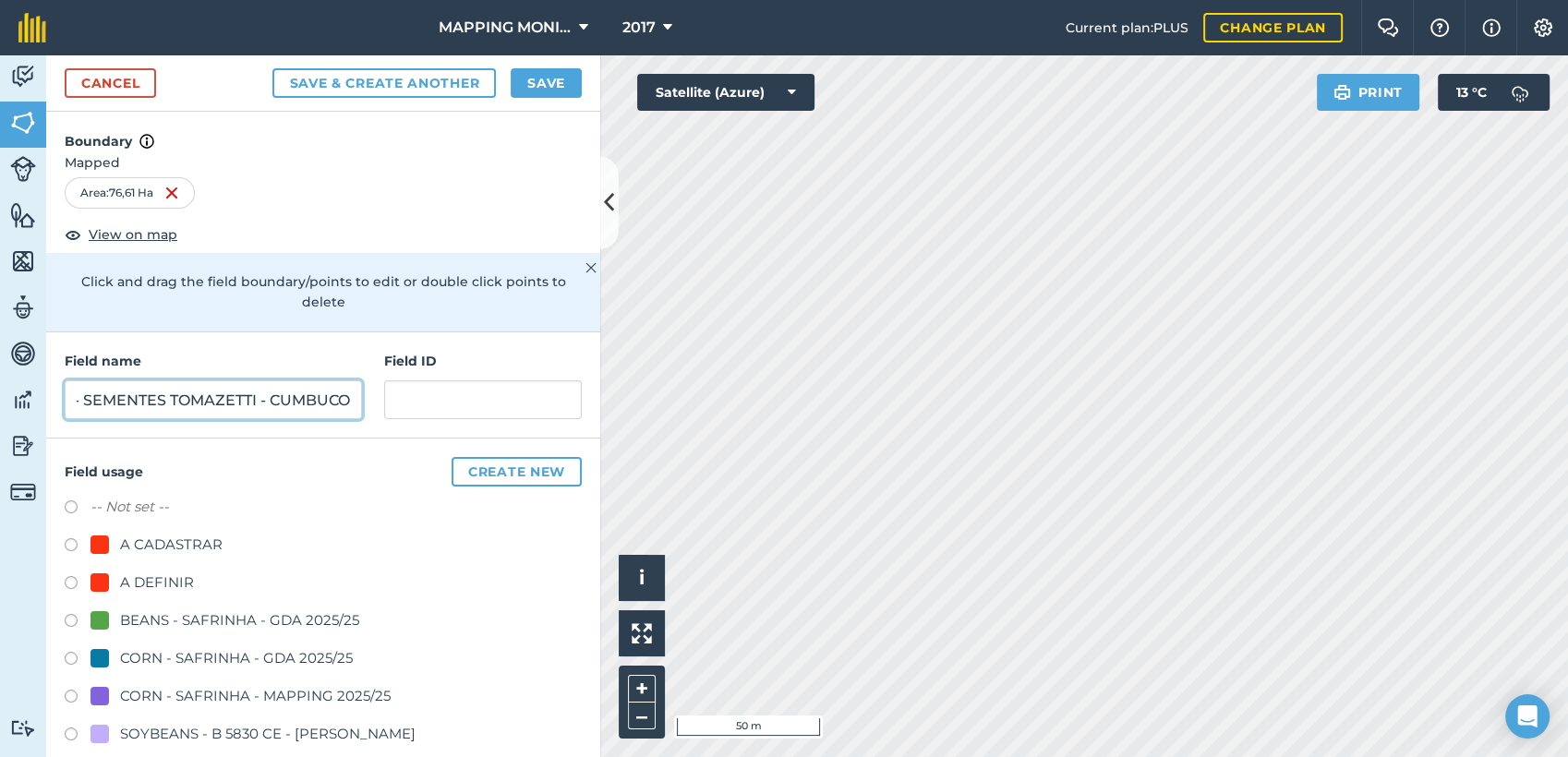
type input "PRIMAVERA DO LESTE/MT - SEMENTES TOMAZETTI - CUMBUCO"
click at [158, 595] on div "A DEFINIR" at bounding box center [323, 584] width 517 height 27
click at [159, 581] on div "A DEFINIR" at bounding box center [157, 583] width 74 height 22
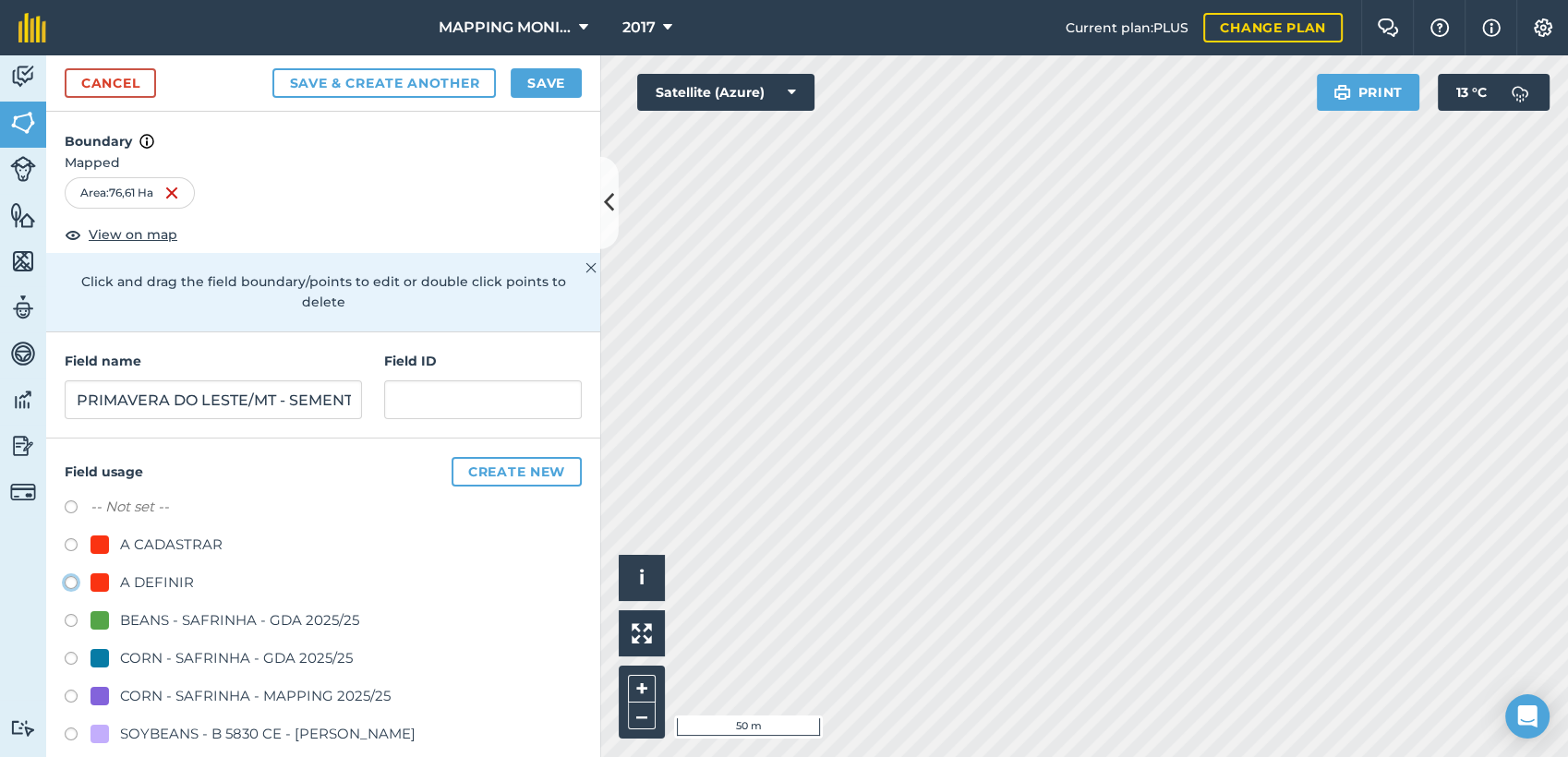
radio input "true"
click at [576, 91] on button "Save" at bounding box center [546, 83] width 71 height 30
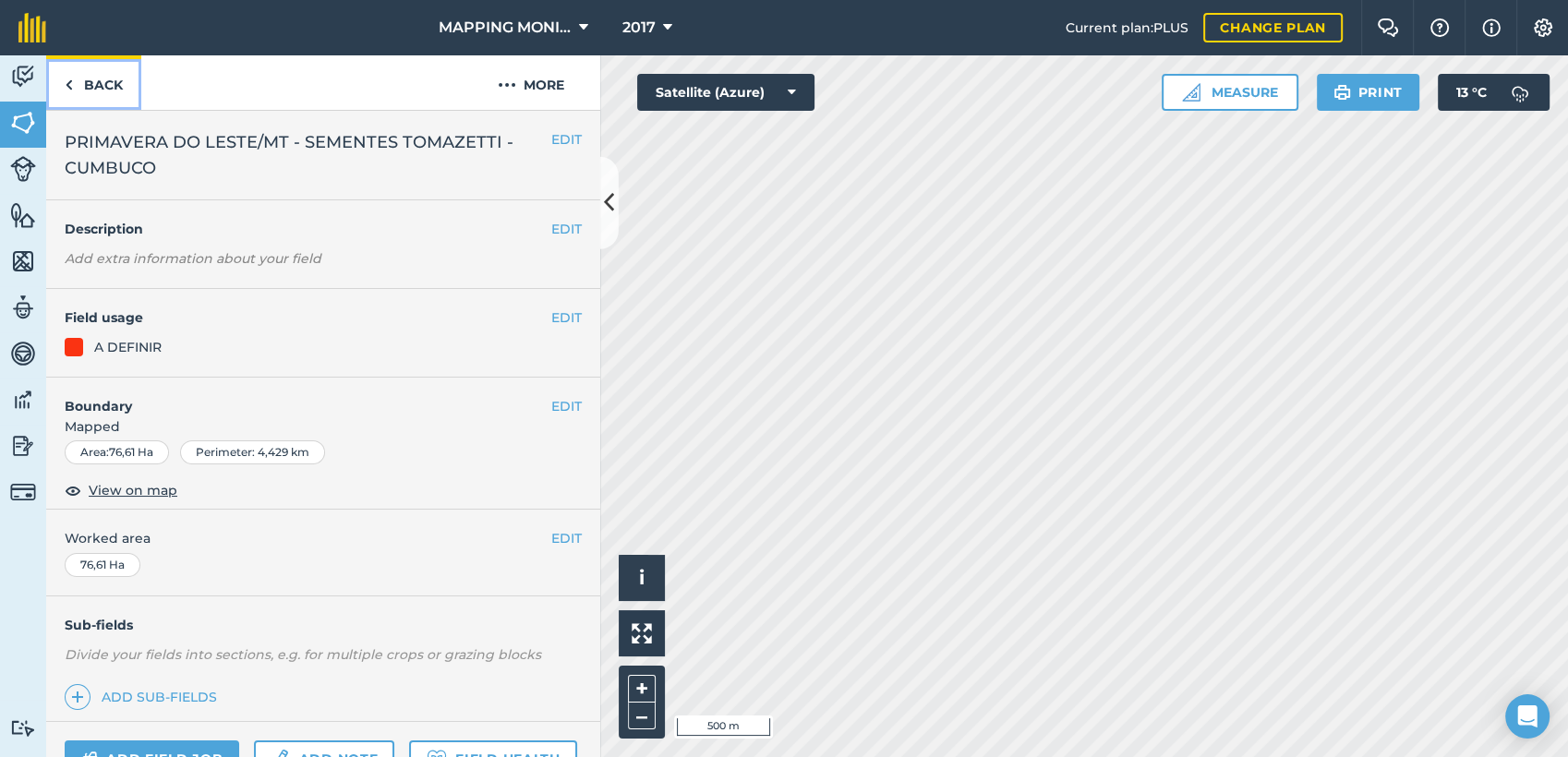
click at [83, 87] on link "Back" at bounding box center [94, 83] width 96 height 55
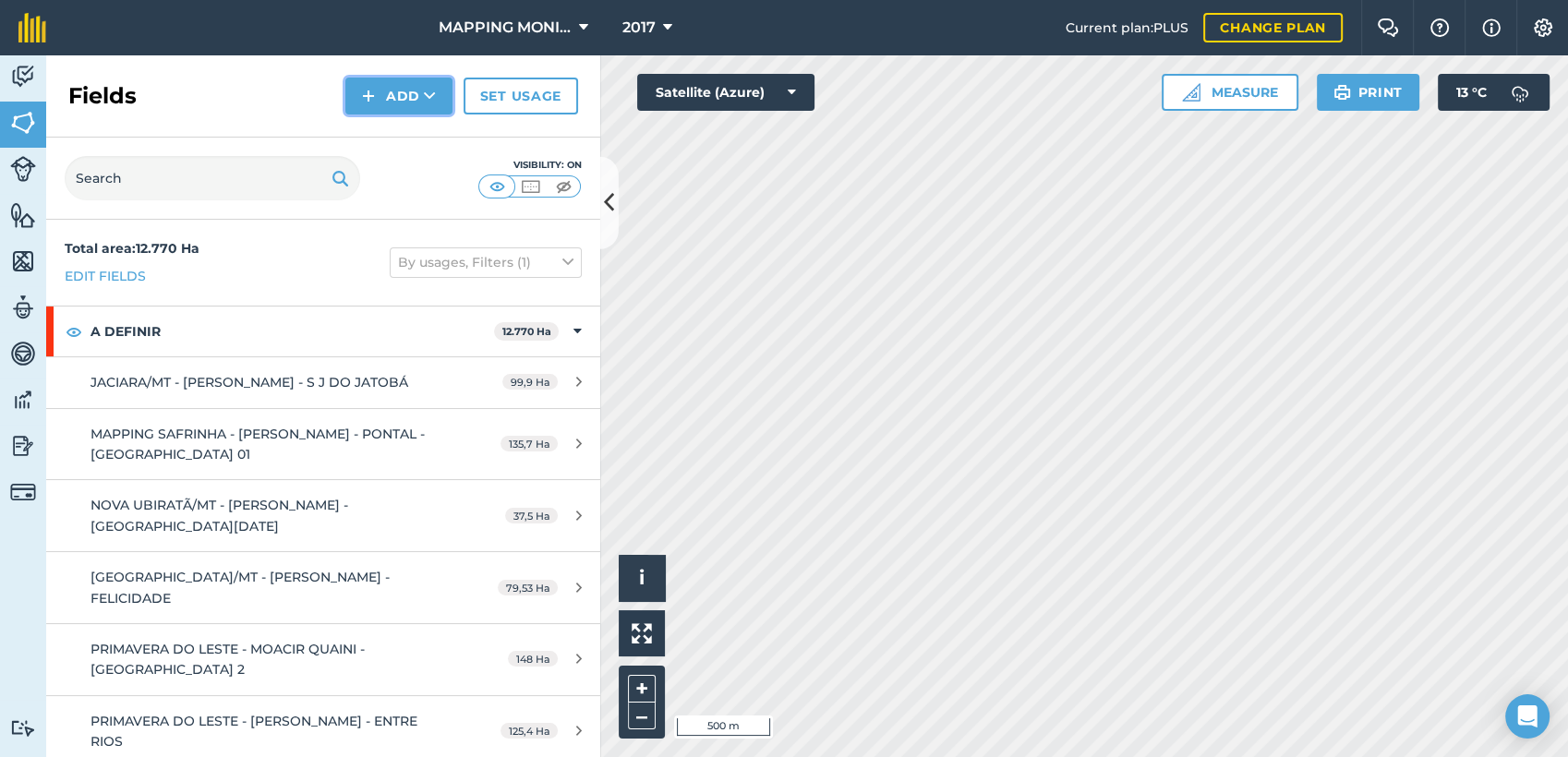
click at [430, 103] on icon at bounding box center [430, 96] width 12 height 19
click at [405, 141] on link "Draw" at bounding box center [398, 137] width 101 height 41
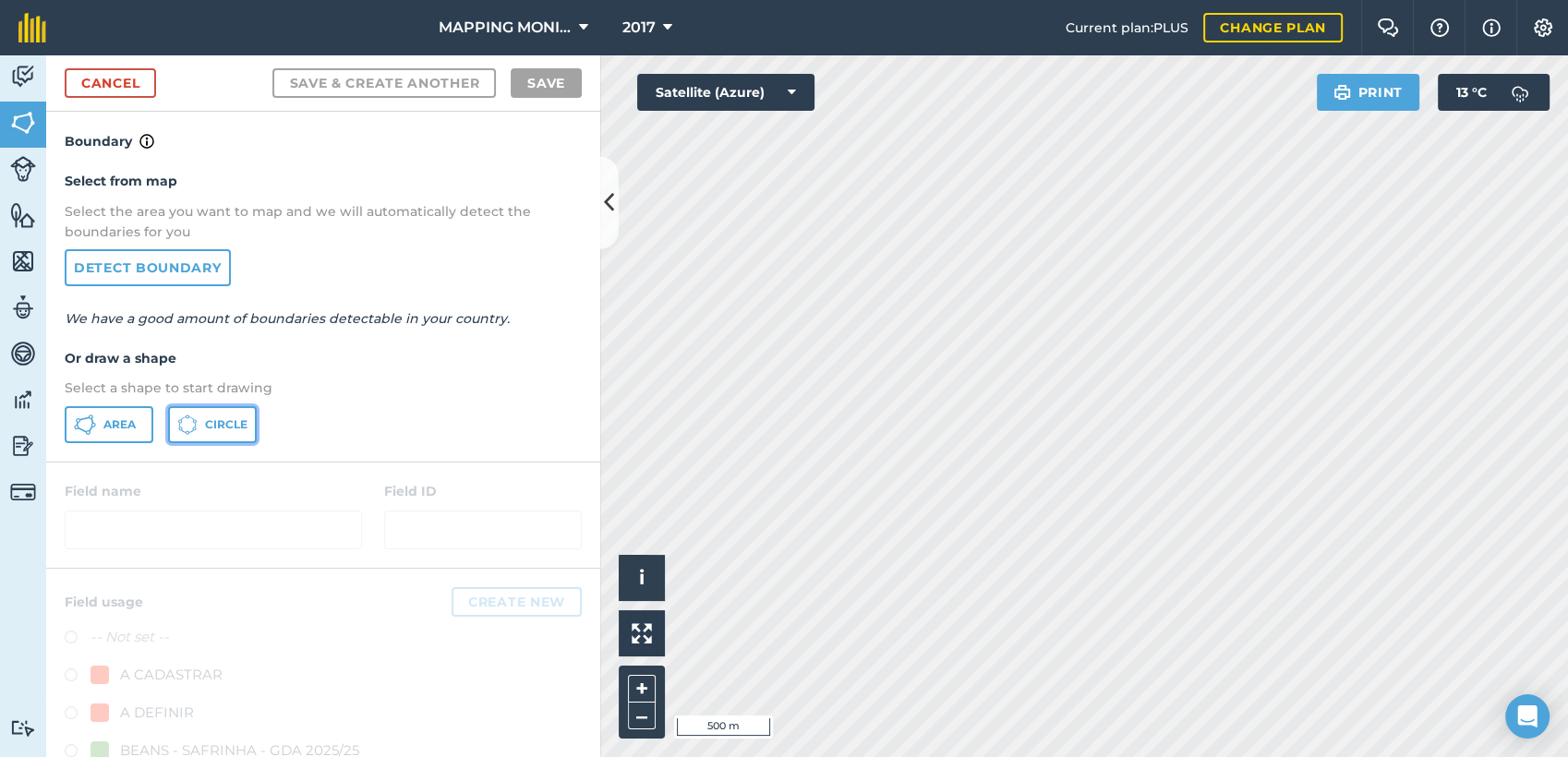
click at [195, 423] on icon at bounding box center [187, 425] width 20 height 20
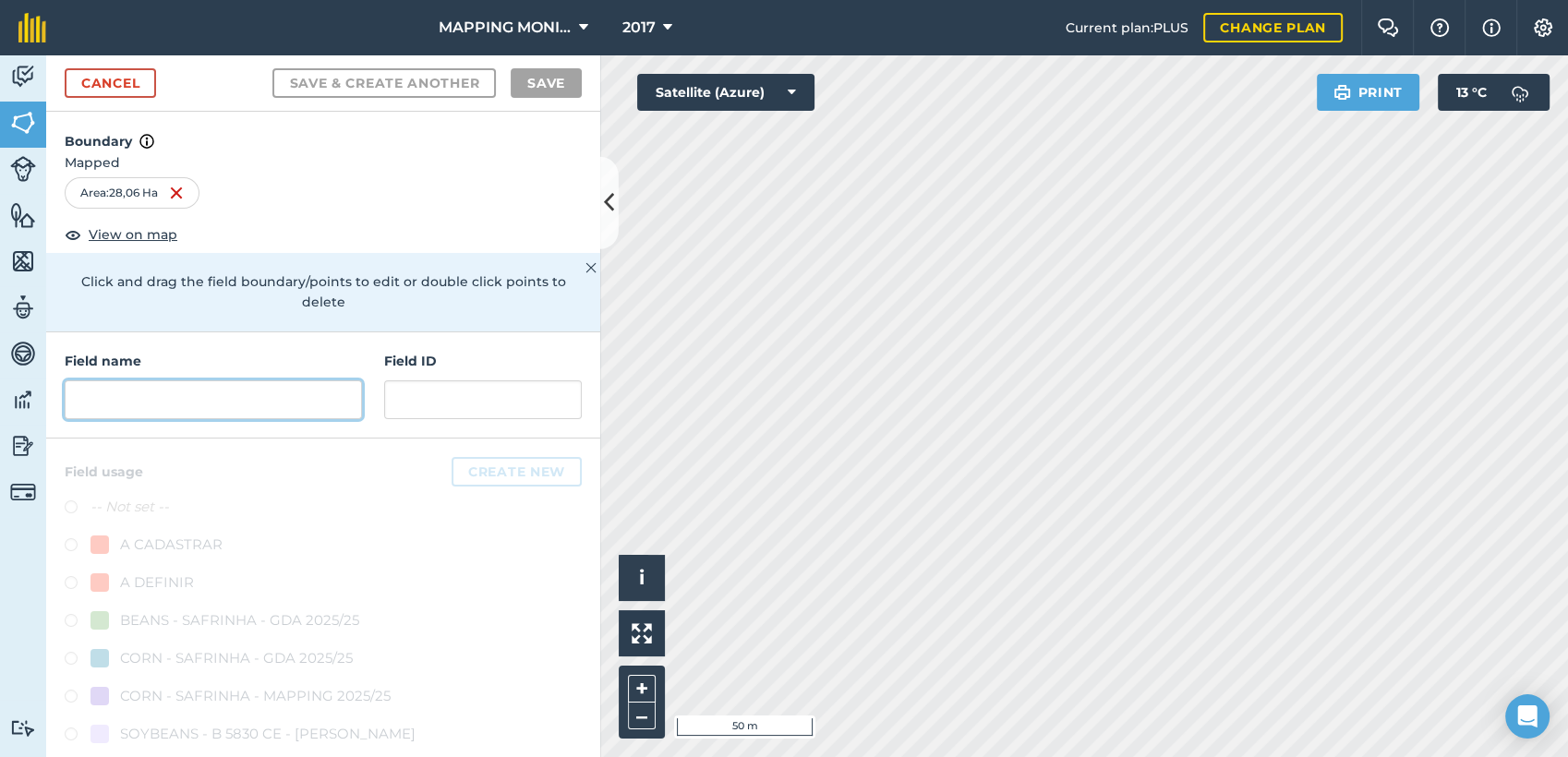
click at [238, 403] on input "text" at bounding box center [213, 400] width 298 height 39
paste input "PRIMAVERA DO LESTE/MT - SEMENTES TOMAZETTI - CUMBUCO"
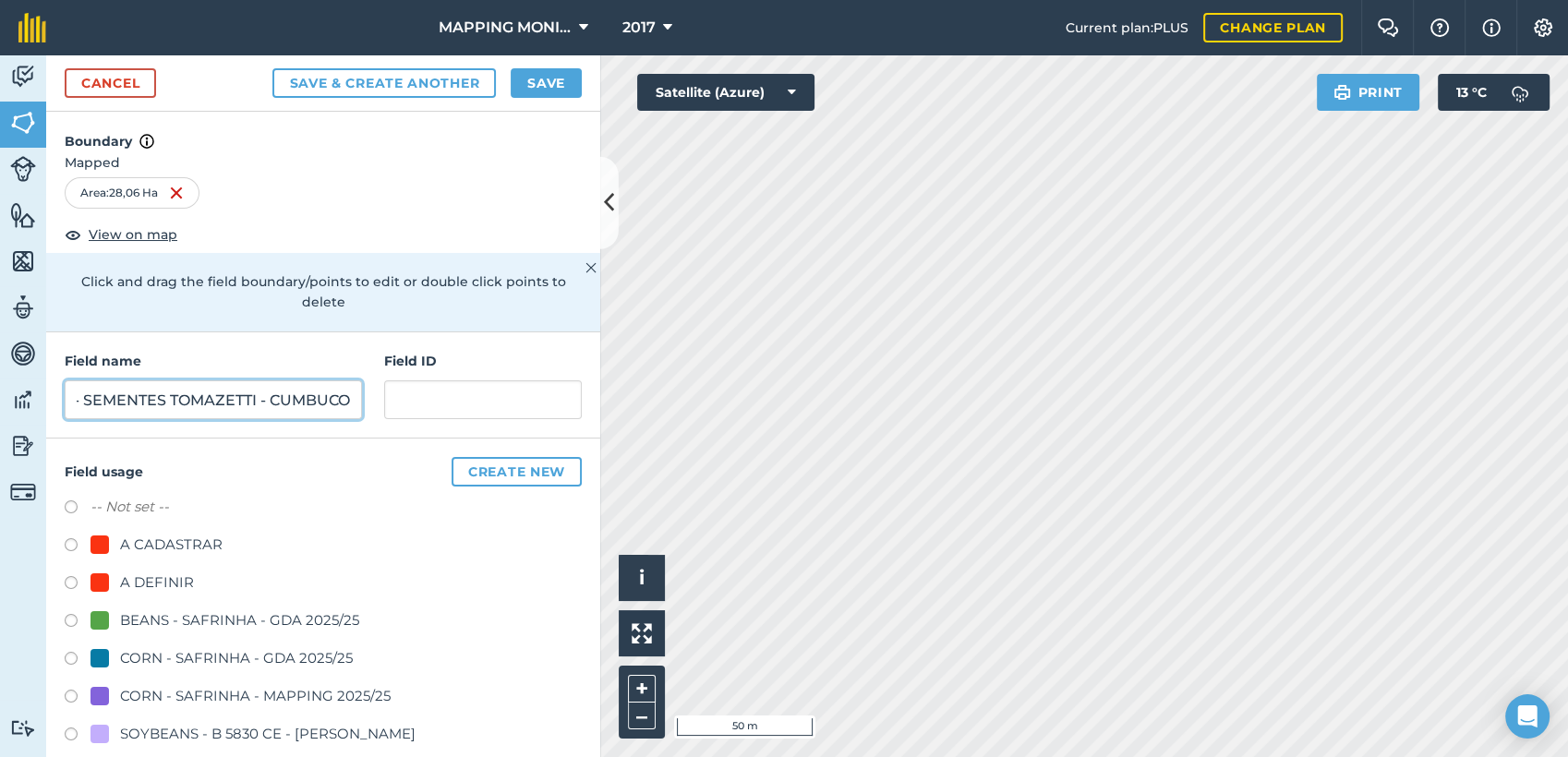
type input "PRIMAVERA DO LESTE/MT - SEMENTES TOMAZETTI - CUMBUCO"
click at [148, 580] on div "A DEFINIR" at bounding box center [157, 583] width 74 height 22
radio input "true"
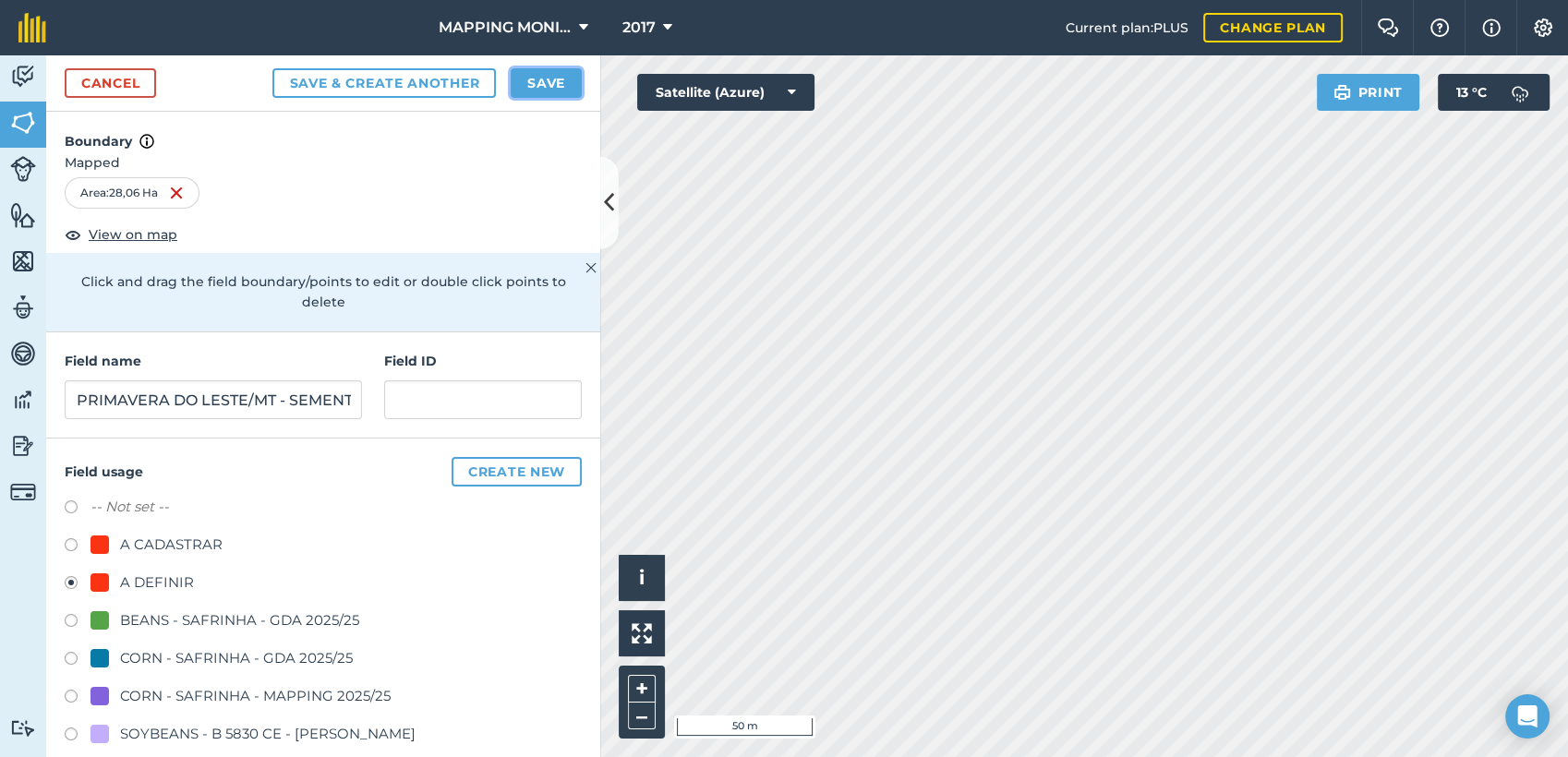
click at [526, 79] on button "Save" at bounding box center [546, 83] width 71 height 30
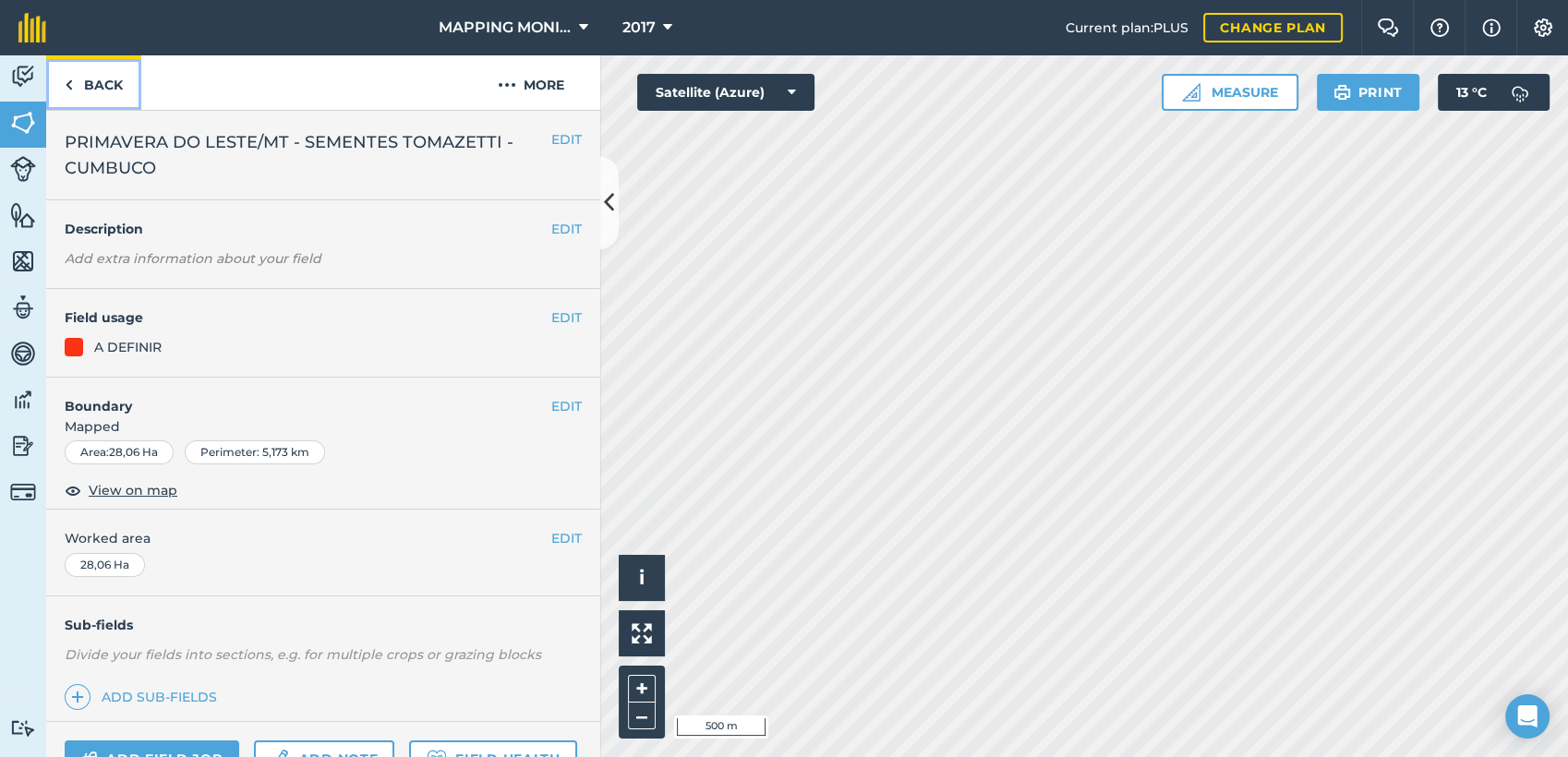
click at [89, 81] on link "Back" at bounding box center [94, 83] width 96 height 55
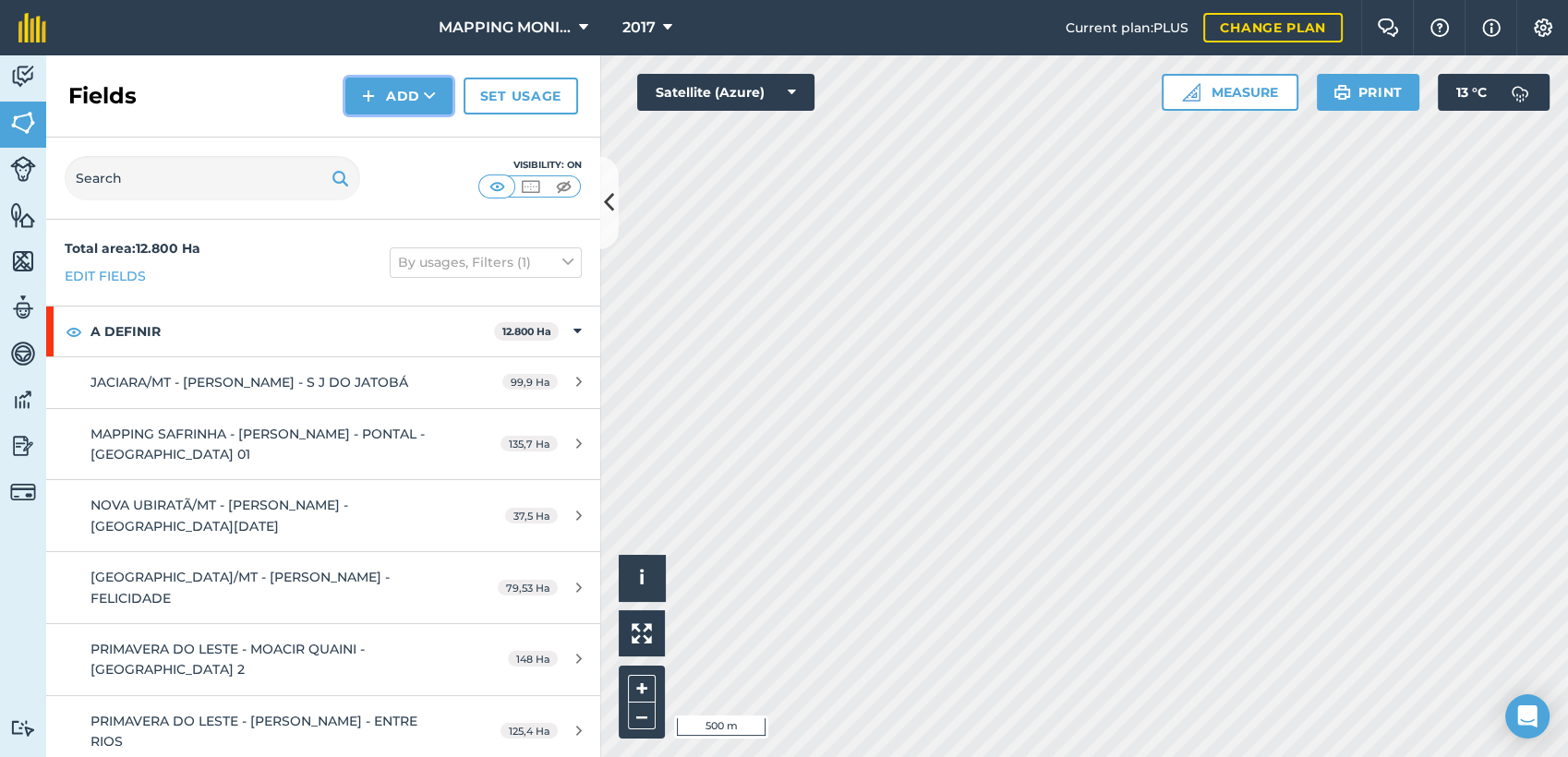
click at [431, 91] on icon at bounding box center [430, 96] width 12 height 19
click at [396, 141] on link "Draw" at bounding box center [398, 137] width 101 height 41
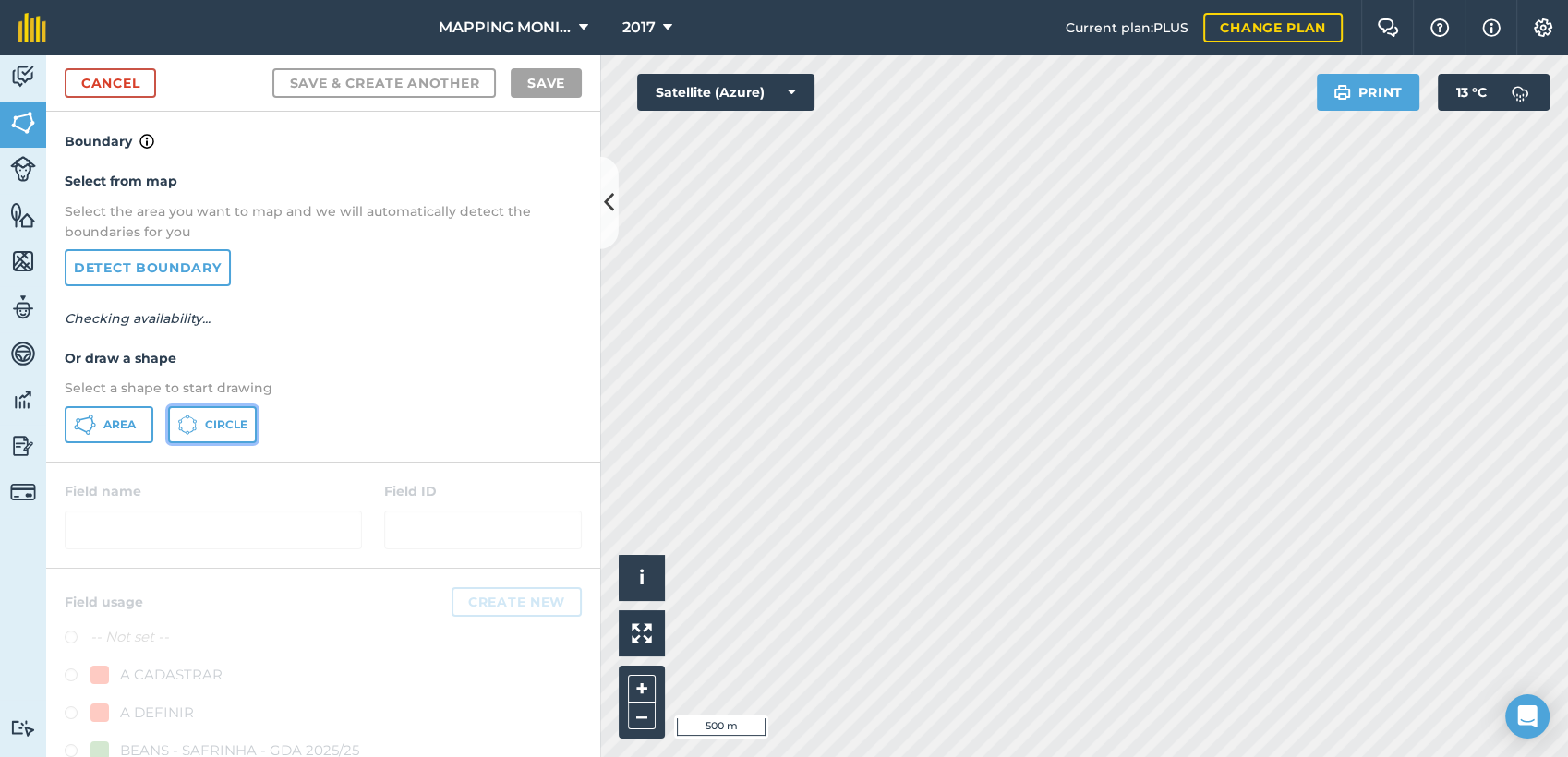
click at [225, 417] on span "Circle" at bounding box center [226, 425] width 43 height 15
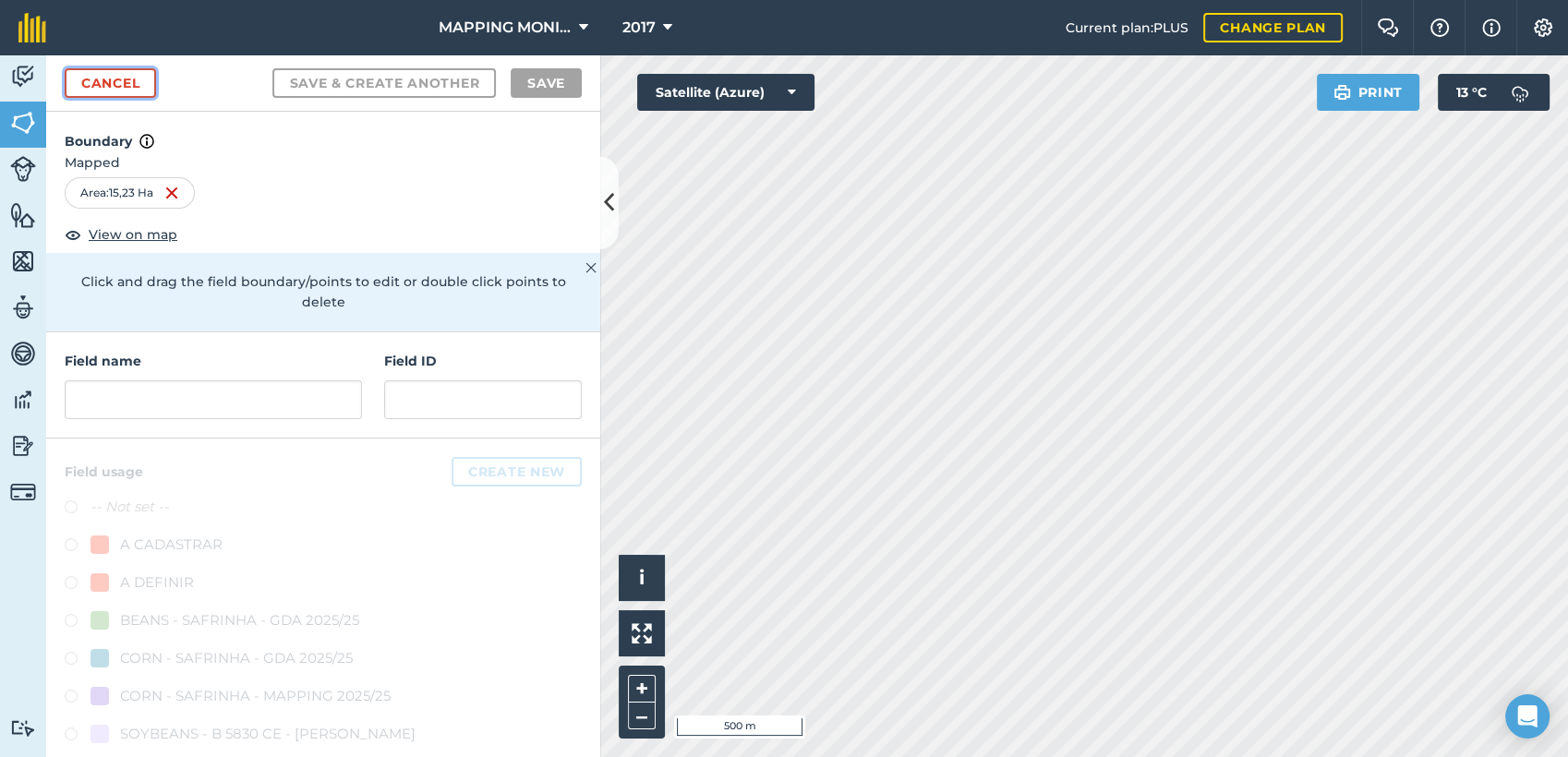
click at [112, 84] on link "Cancel" at bounding box center [110, 83] width 92 height 30
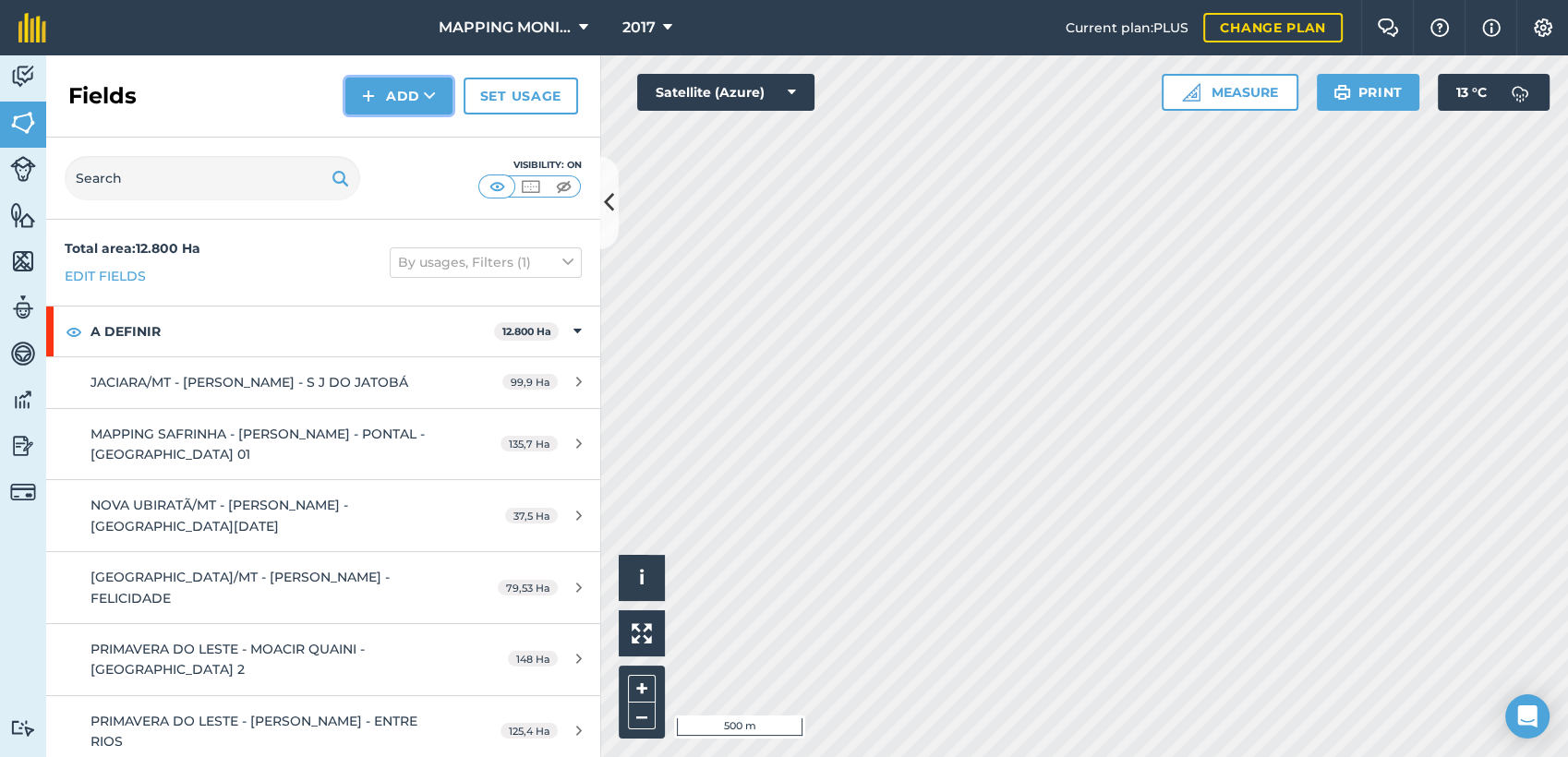
click at [412, 96] on button "Add" at bounding box center [398, 96] width 107 height 37
click at [414, 141] on link "Draw" at bounding box center [398, 137] width 101 height 41
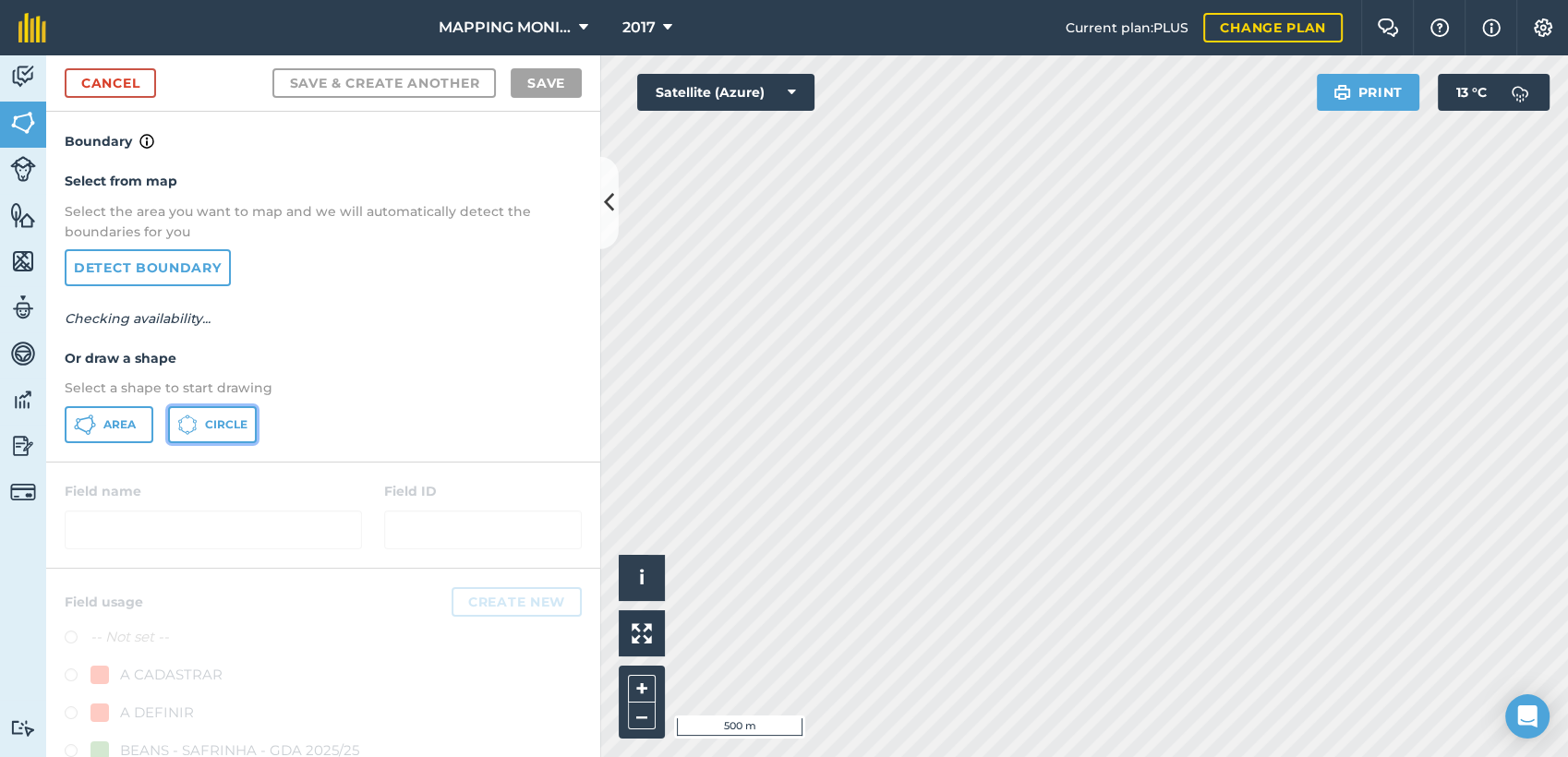
drag, startPoint x: 225, startPoint y: 417, endPoint x: 237, endPoint y: 419, distance: 12.2
click at [225, 417] on span "Circle" at bounding box center [226, 425] width 43 height 15
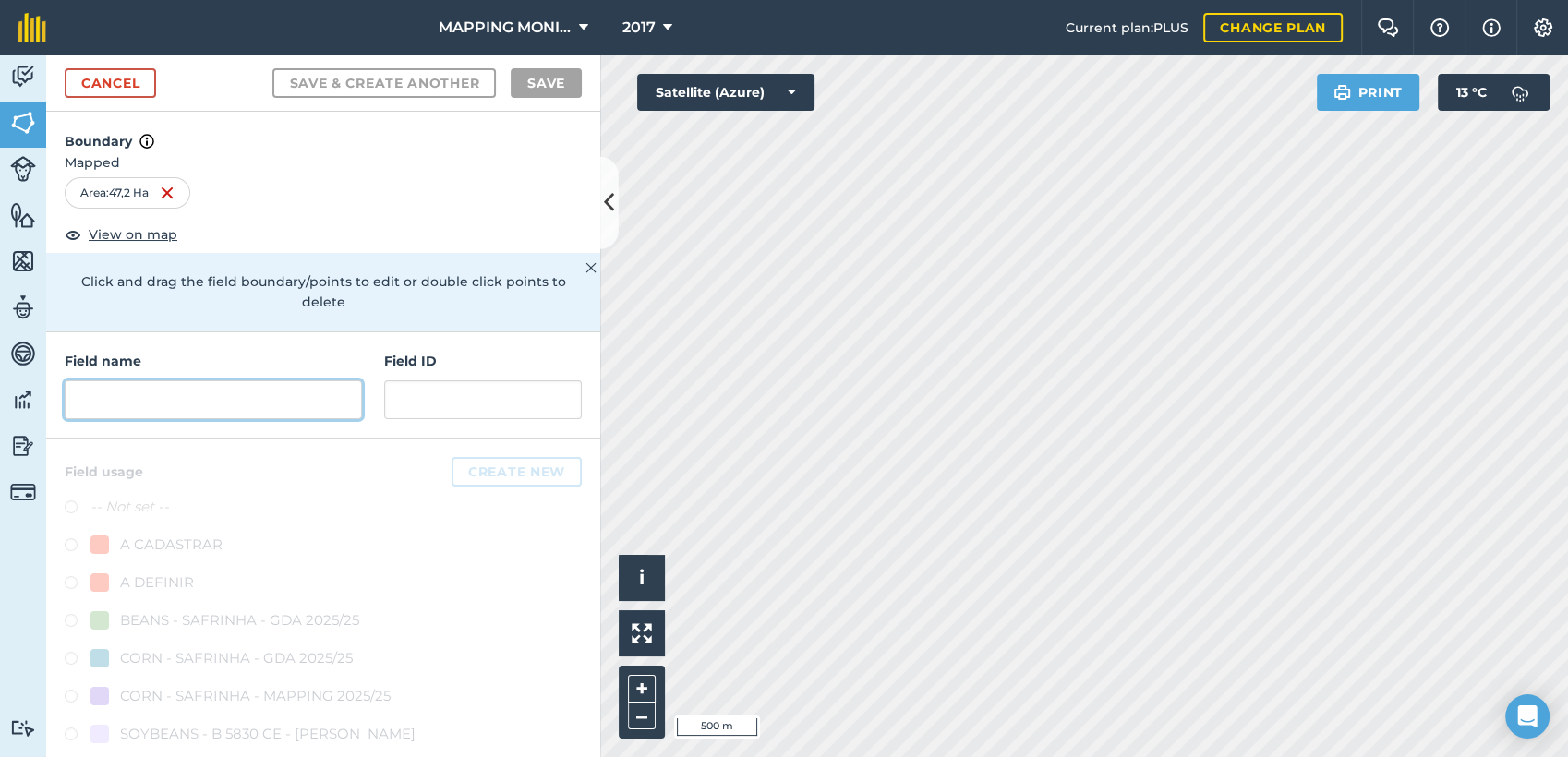
click at [257, 405] on input "text" at bounding box center [213, 400] width 298 height 39
paste input "PRIMAVERA DO LESTE/MT - SEMENTES TOMAZETTI - CUMBUCO"
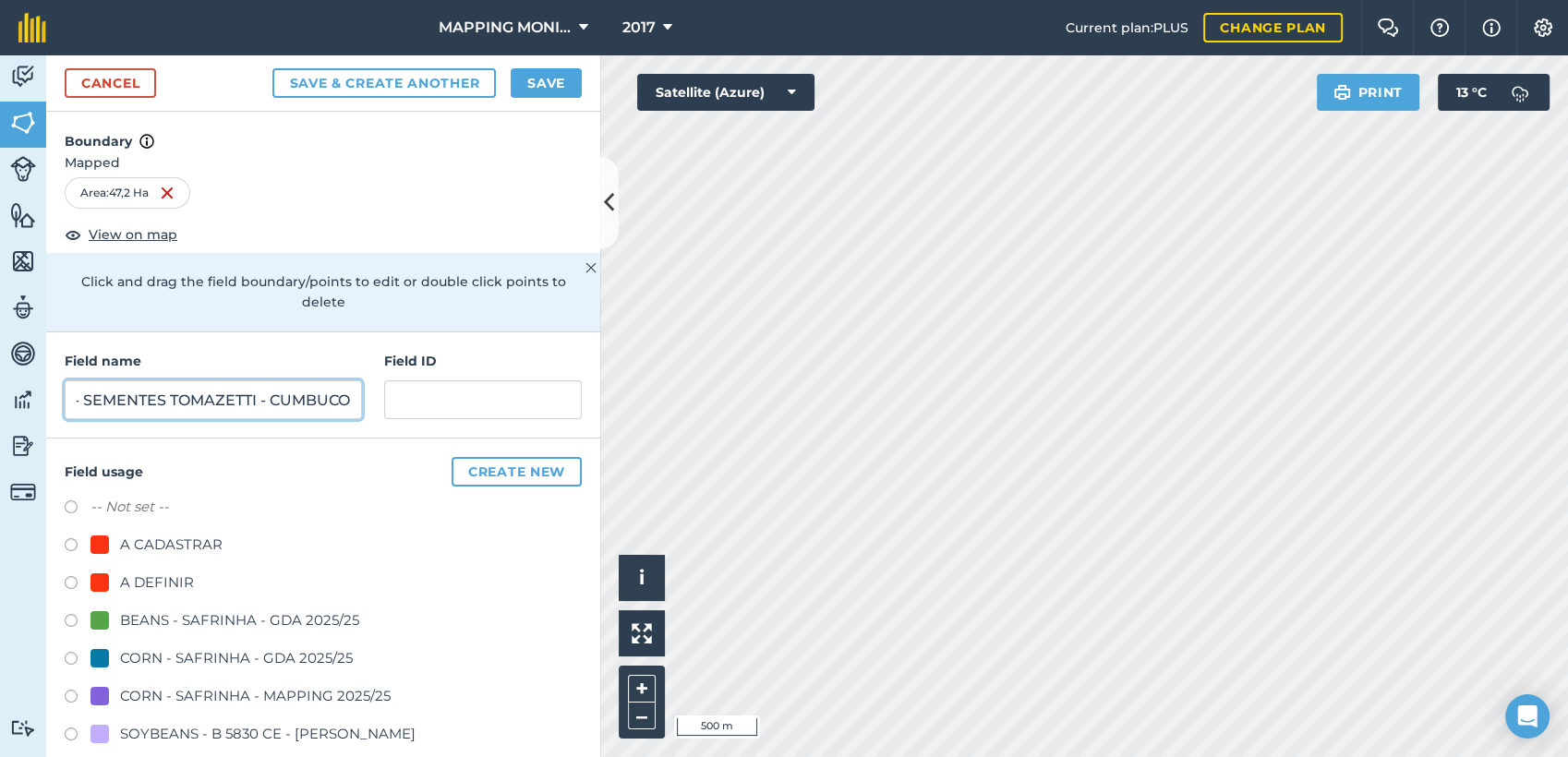
type input "PRIMAVERA DO LESTE/MT - SEMENTES TOMAZETTI - CUMBUCO"
click at [155, 578] on div "A DEFINIR" at bounding box center [157, 583] width 74 height 22
radio input "true"
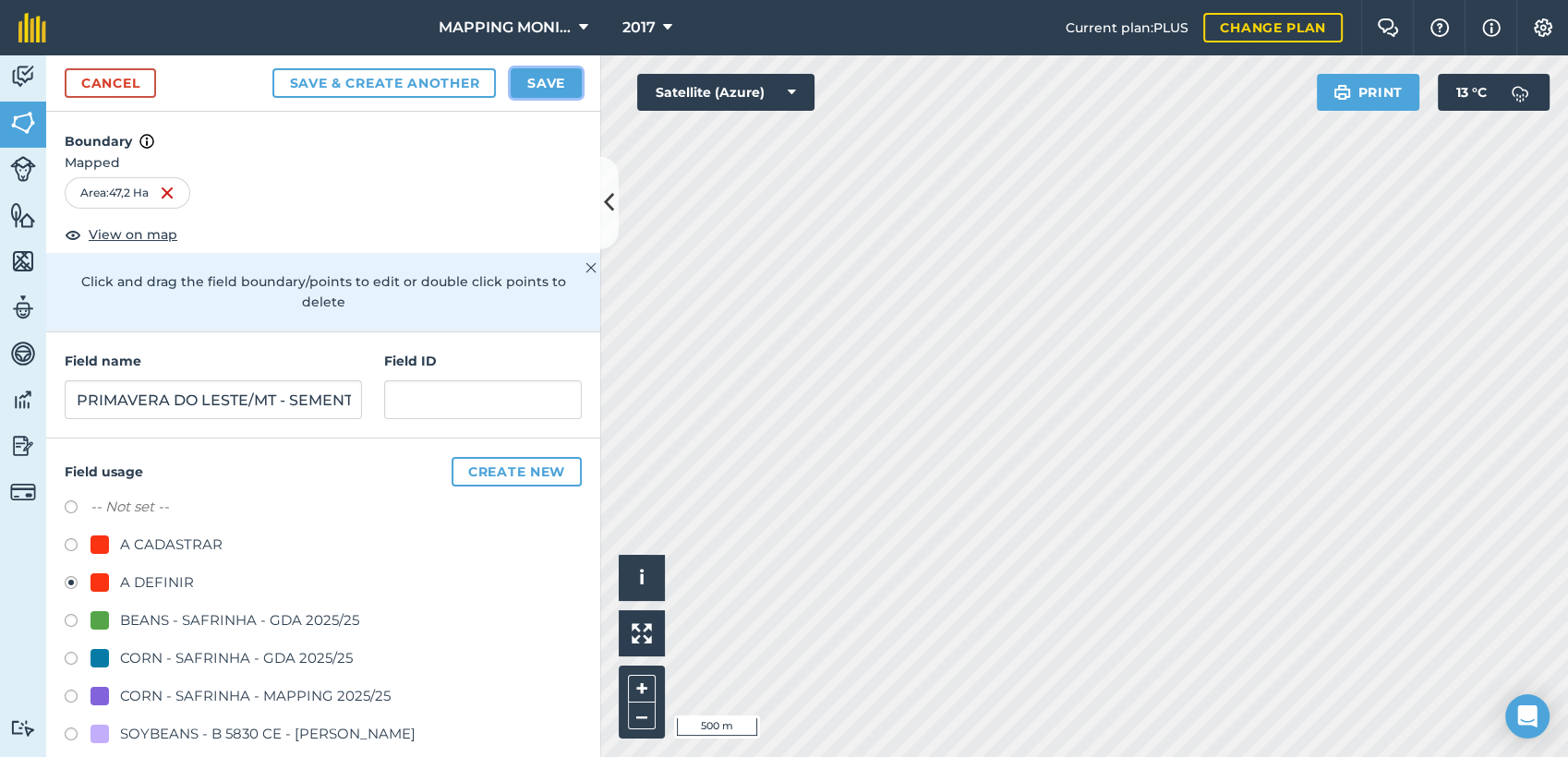
click at [533, 83] on button "Save" at bounding box center [546, 83] width 71 height 30
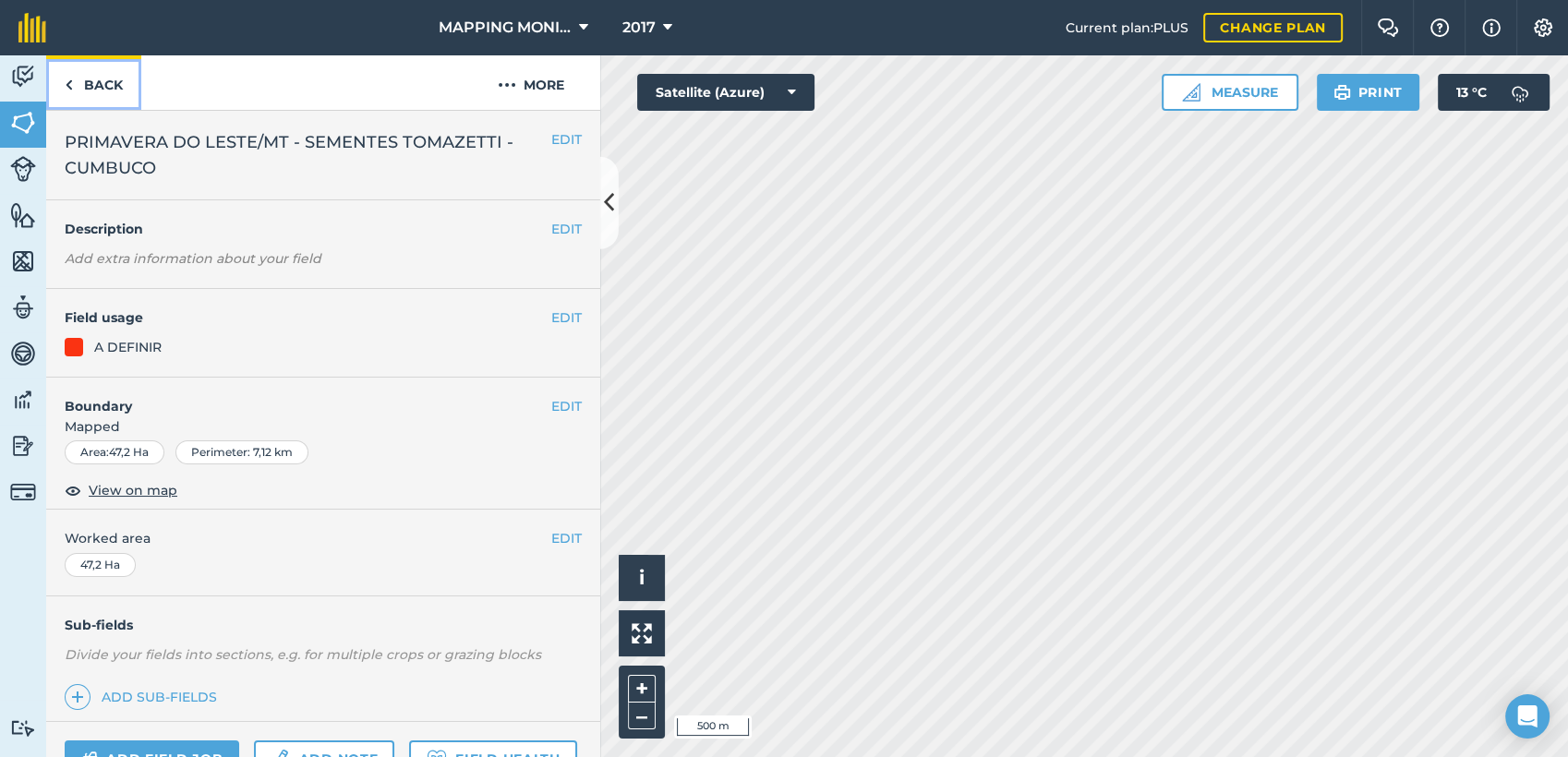
click at [82, 87] on link "Back" at bounding box center [94, 83] width 96 height 55
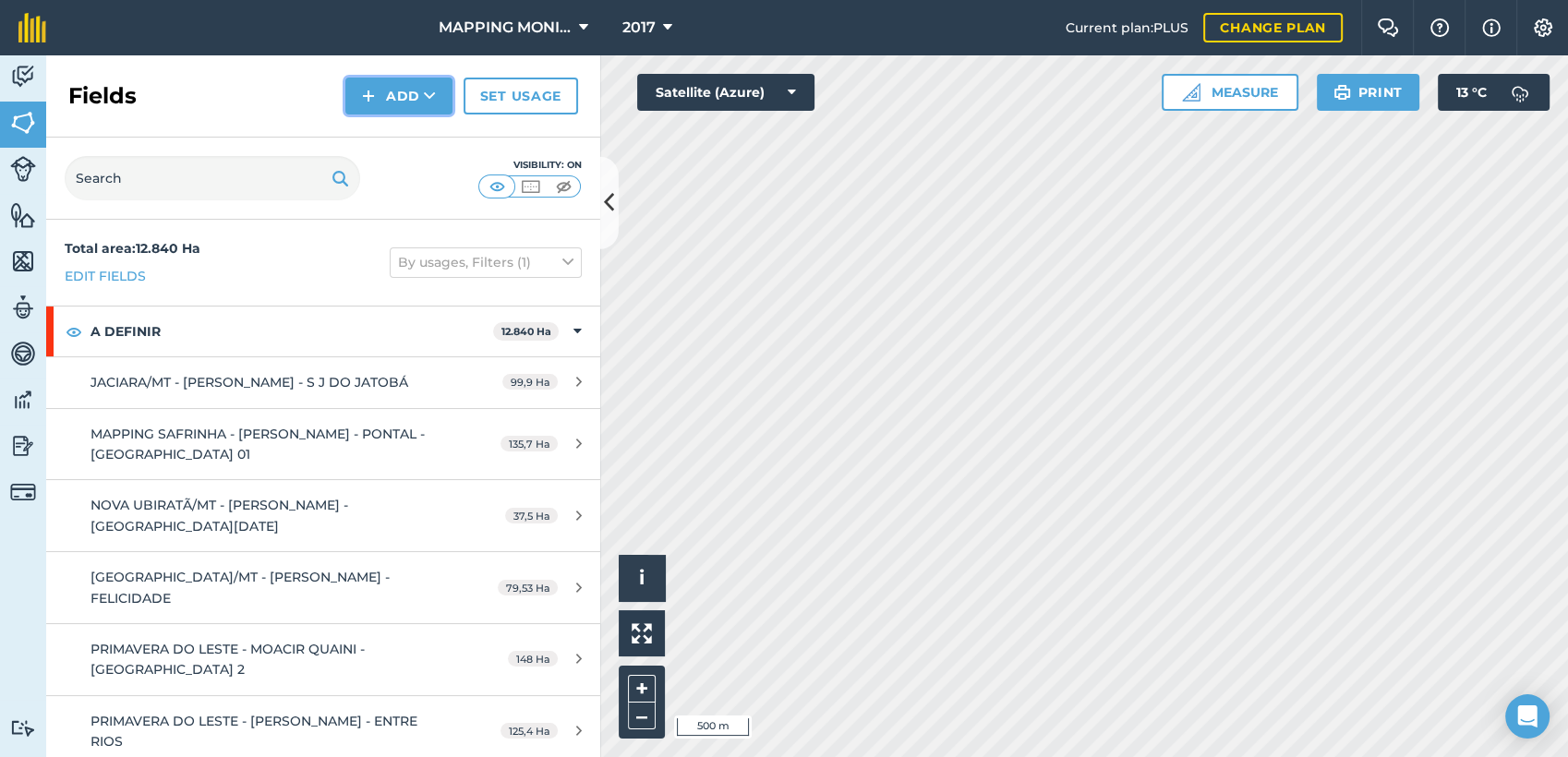
click at [428, 99] on icon at bounding box center [430, 96] width 12 height 19
click at [429, 129] on link "Draw" at bounding box center [398, 137] width 101 height 41
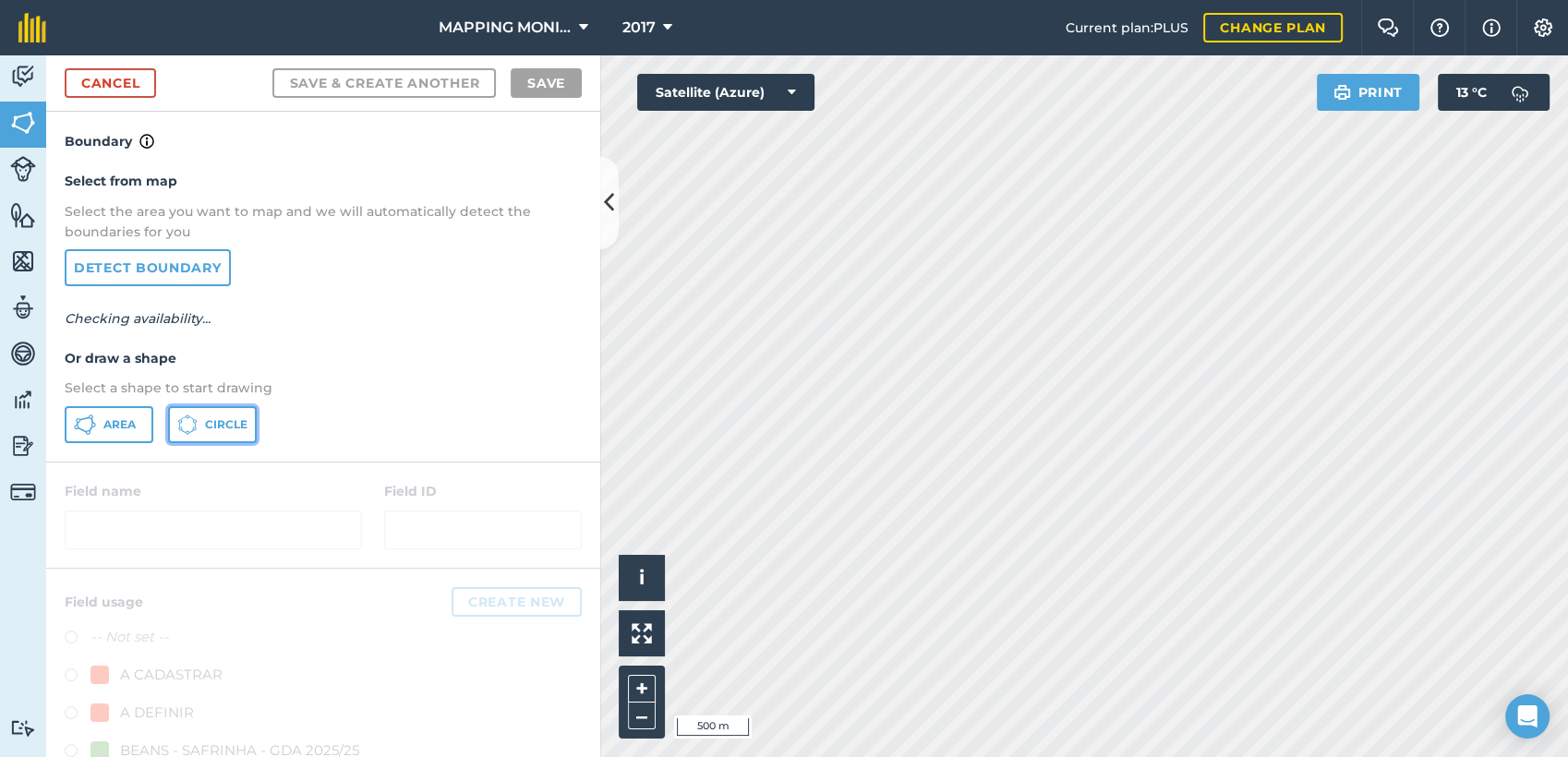
click at [220, 430] on span "Circle" at bounding box center [226, 425] width 43 height 15
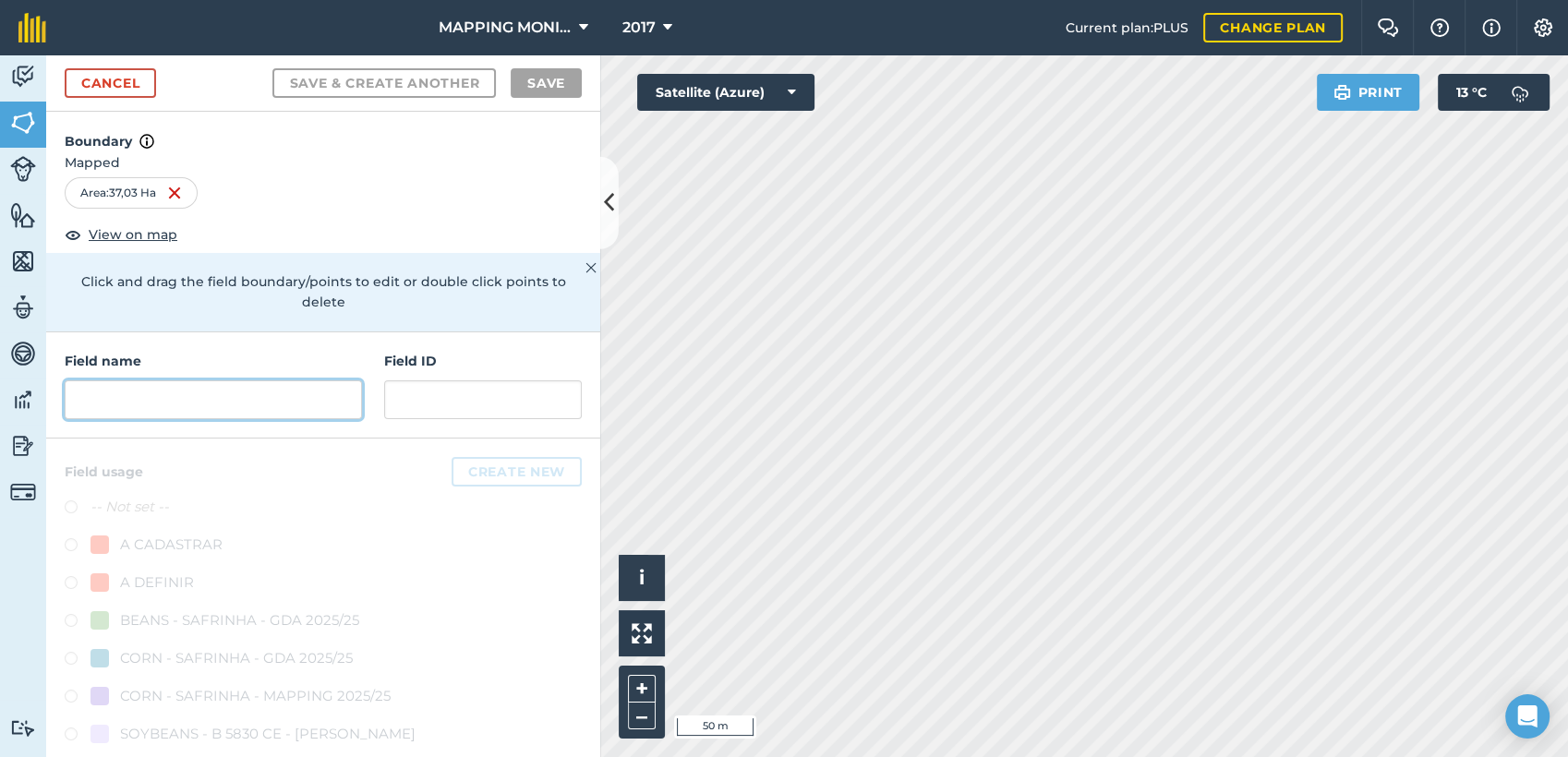
click at [242, 409] on input "text" at bounding box center [213, 400] width 298 height 39
paste input "PRIMAVERA DO LESTE/MT - SEMENTES TOMAZETTI - CUMBUCO"
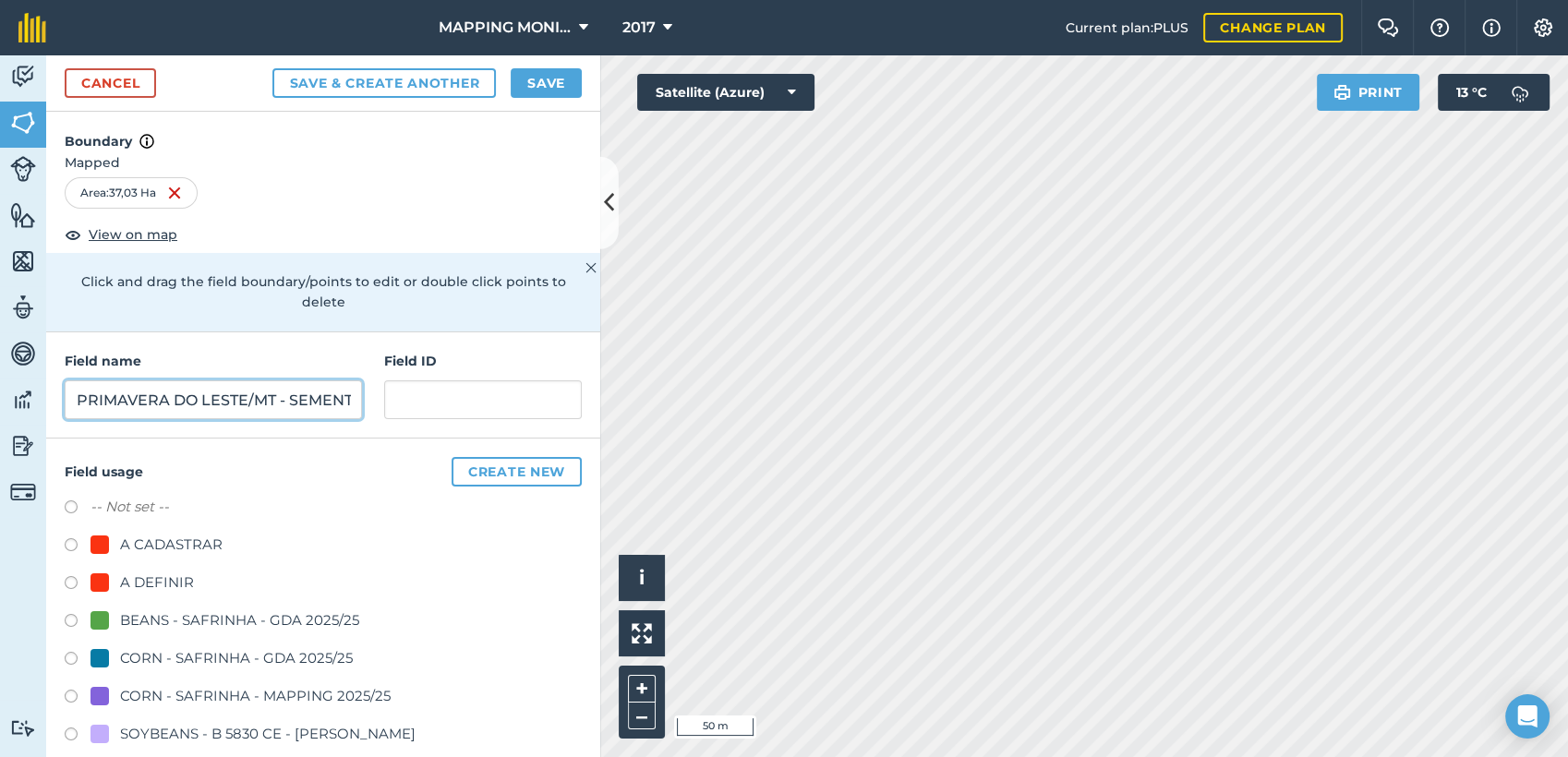
scroll to position [0, 217]
type input "PRIMAVERA DO LESTE/MT - SEMENTES TOMAZETTI - CUMBUCO"
click at [155, 581] on div "A DEFINIR" at bounding box center [157, 583] width 74 height 22
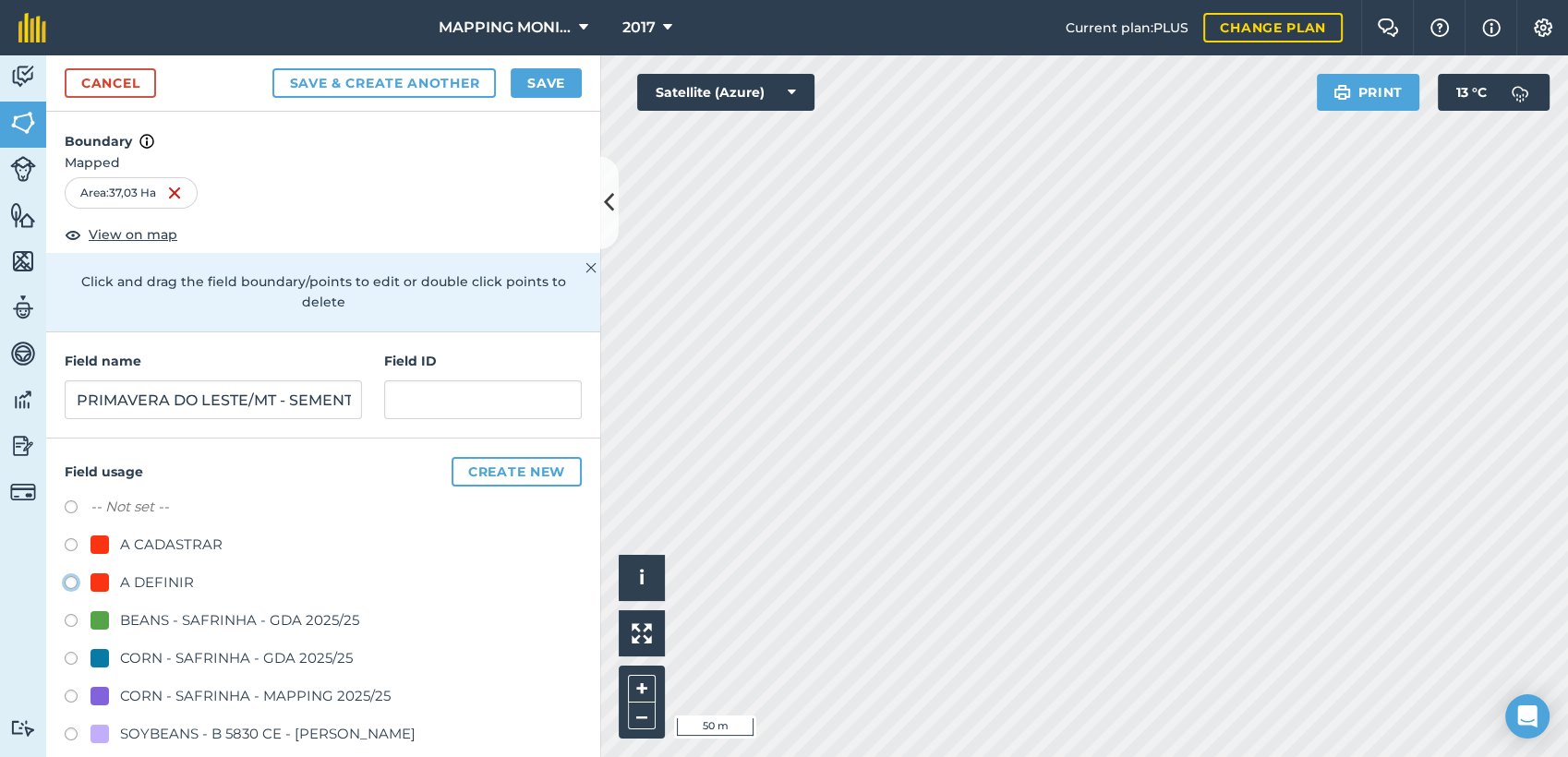
radio input "true"
click at [539, 90] on button "Save" at bounding box center [546, 83] width 71 height 30
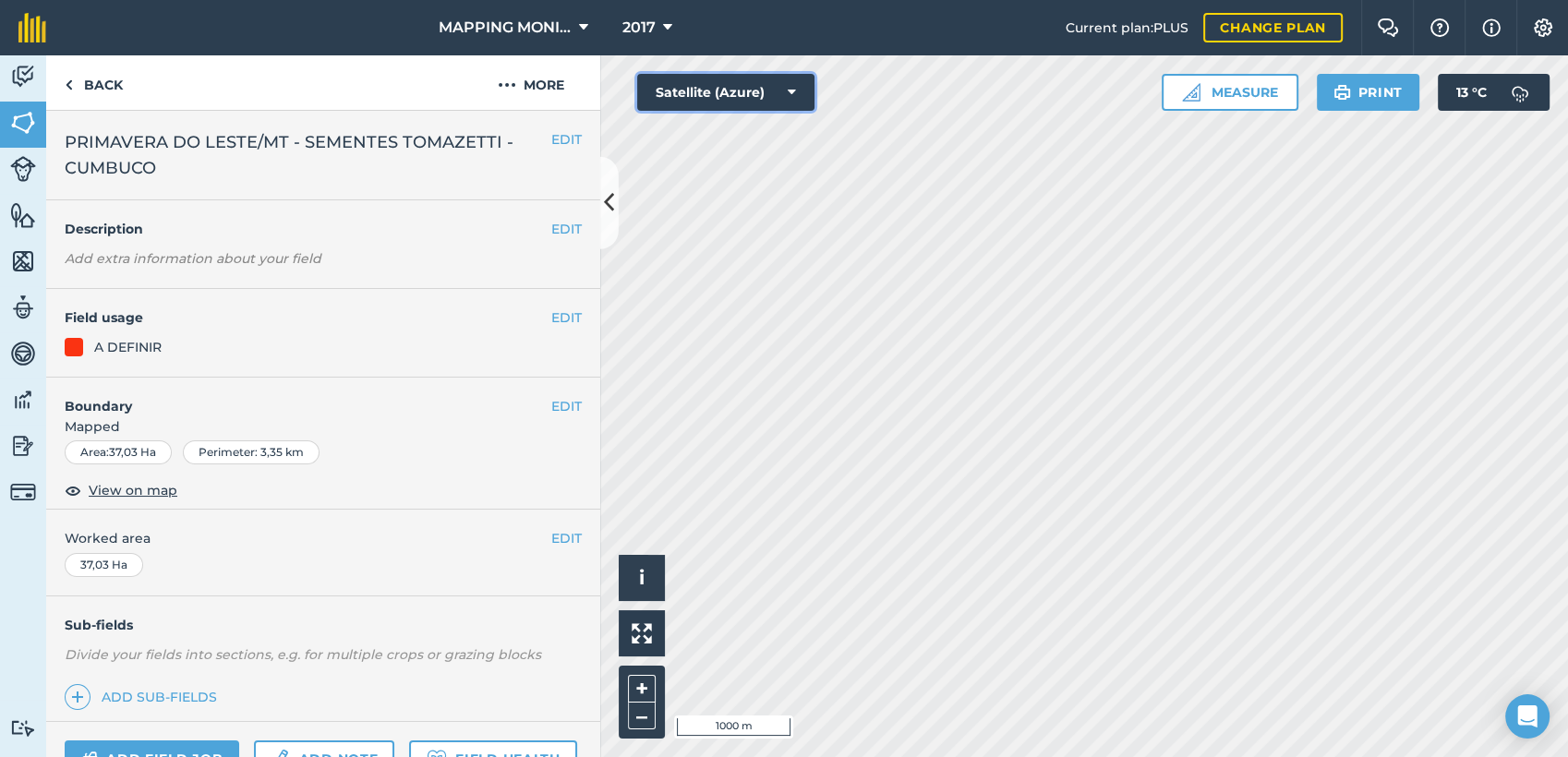
click at [779, 93] on button "Satellite (Azure)" at bounding box center [726, 93] width 177 height 37
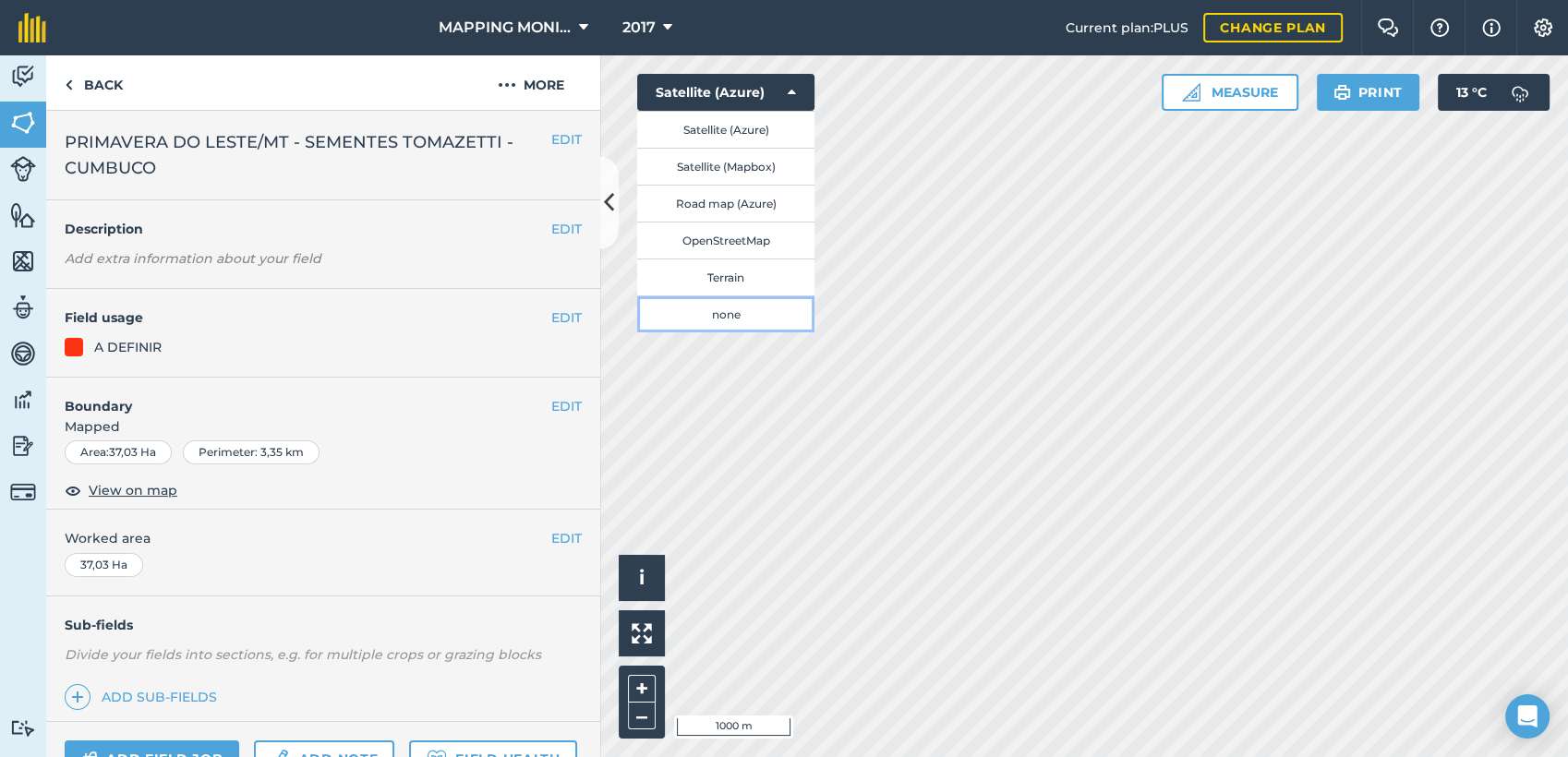
click at [739, 308] on button "none" at bounding box center [726, 314] width 177 height 37
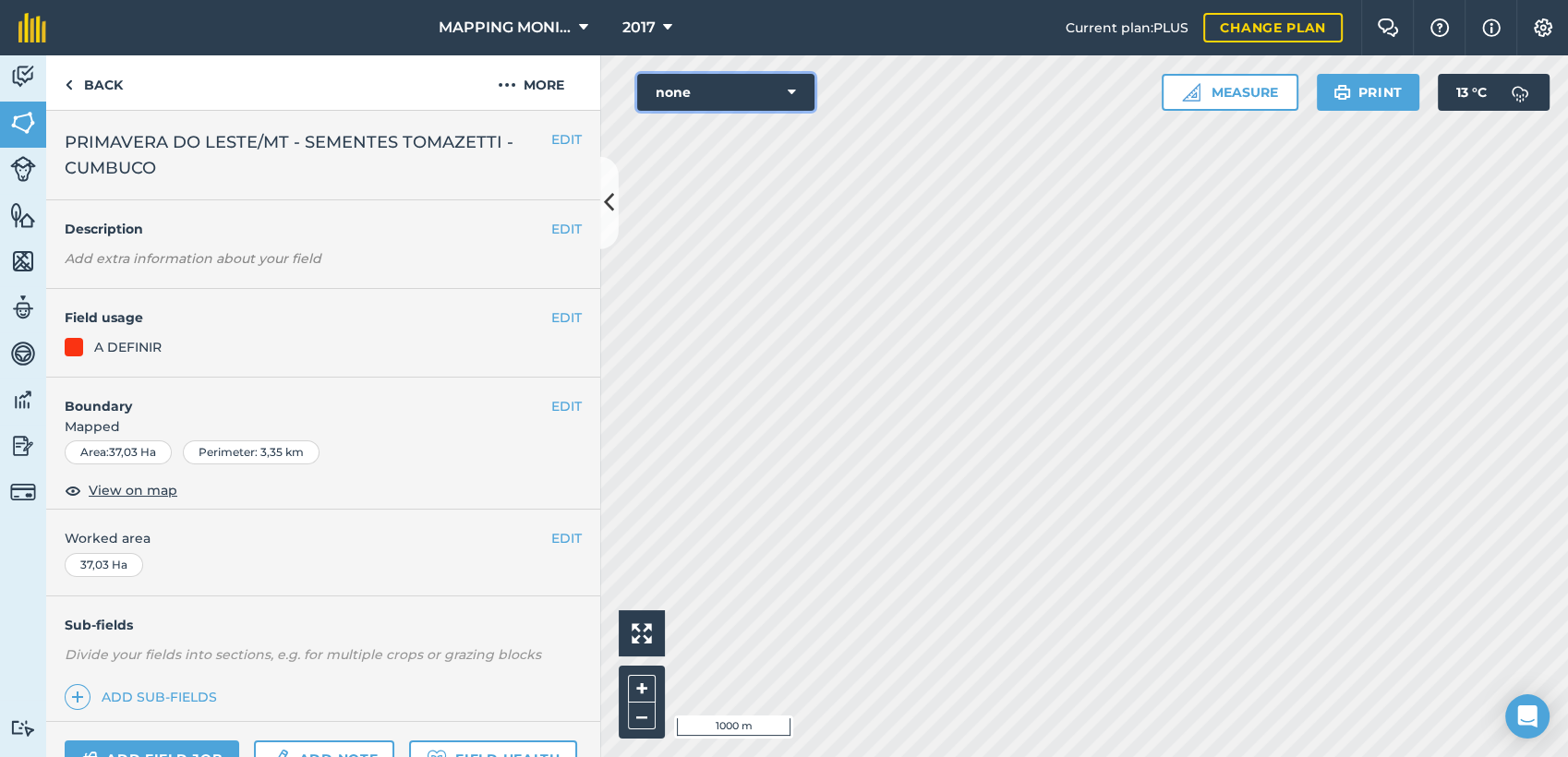
click at [783, 96] on button "none" at bounding box center [726, 93] width 177 height 37
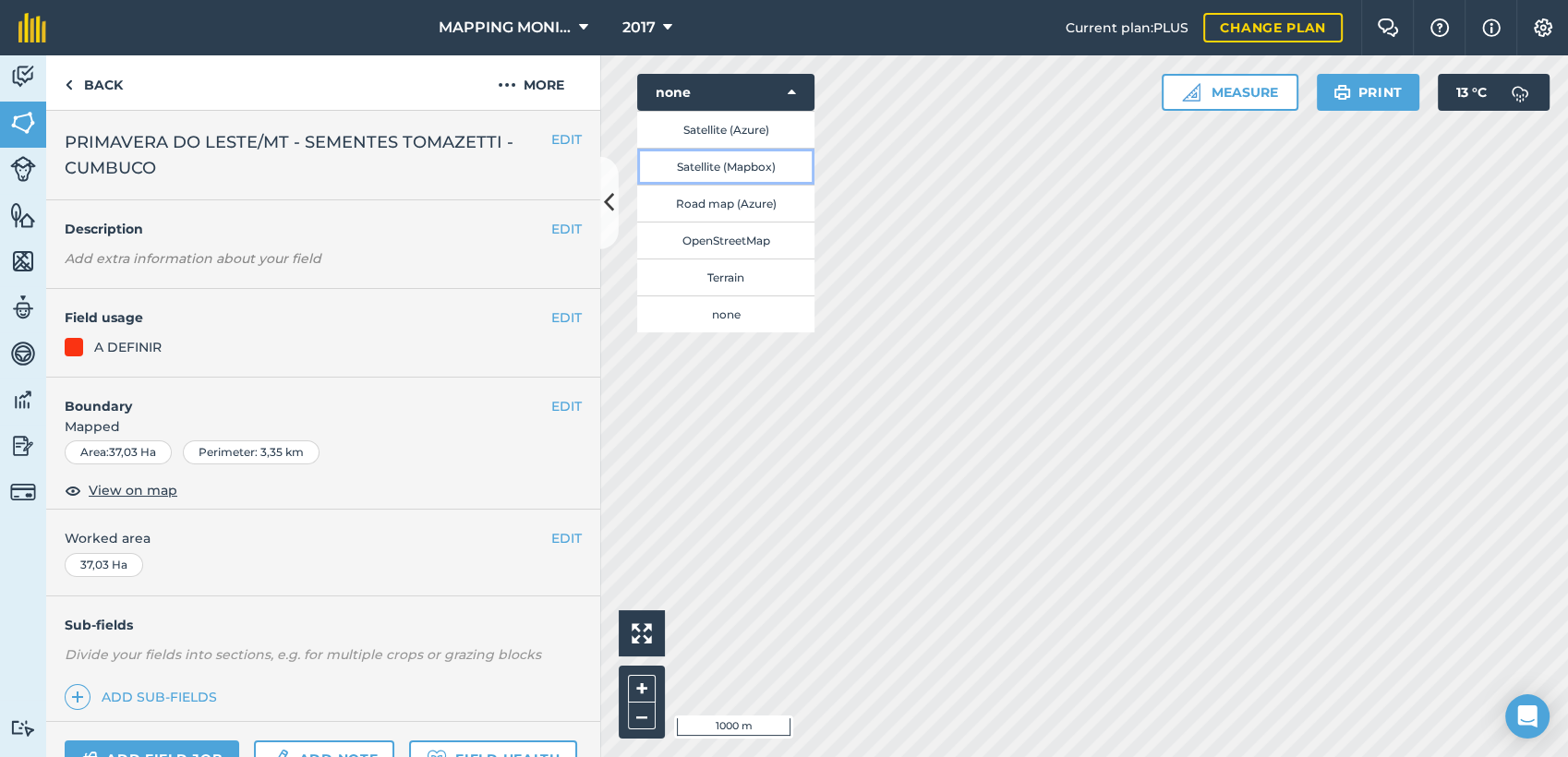
click at [767, 168] on button "Satellite (Mapbox)" at bounding box center [726, 166] width 177 height 37
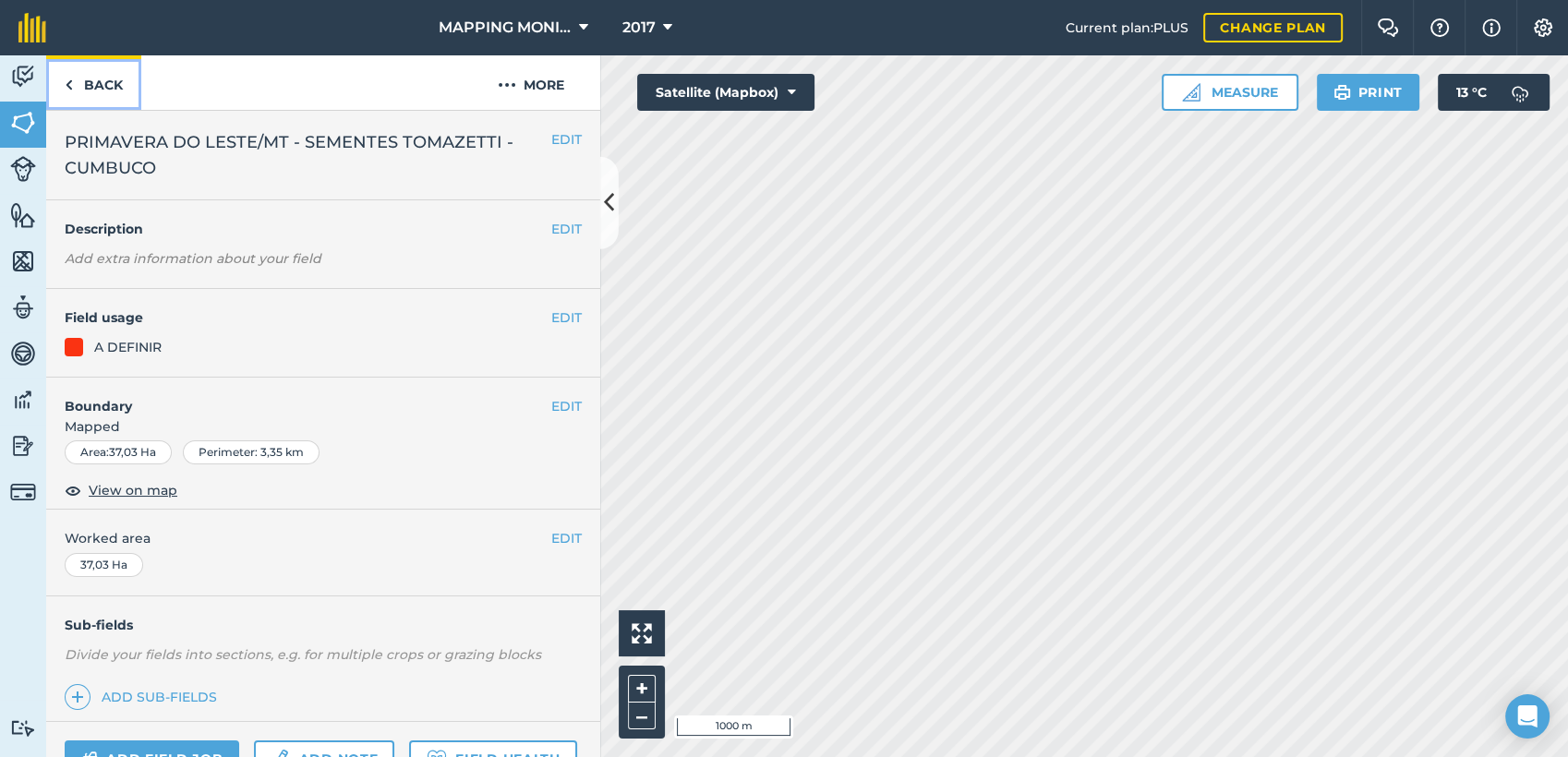
click at [74, 92] on link "Back" at bounding box center [94, 83] width 96 height 55
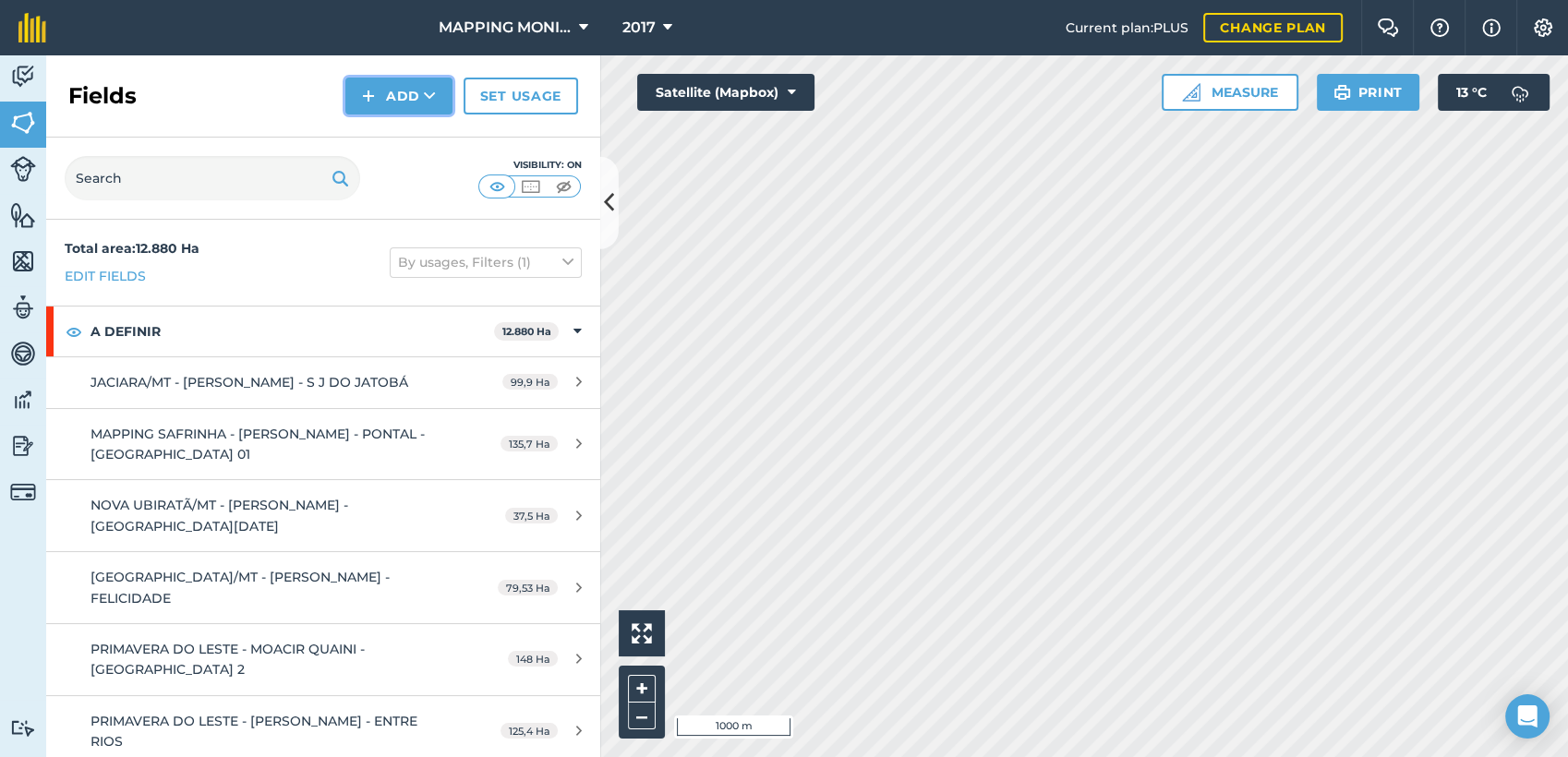
click at [443, 99] on button "Add" at bounding box center [398, 96] width 107 height 37
click at [427, 129] on link "Draw" at bounding box center [398, 137] width 101 height 41
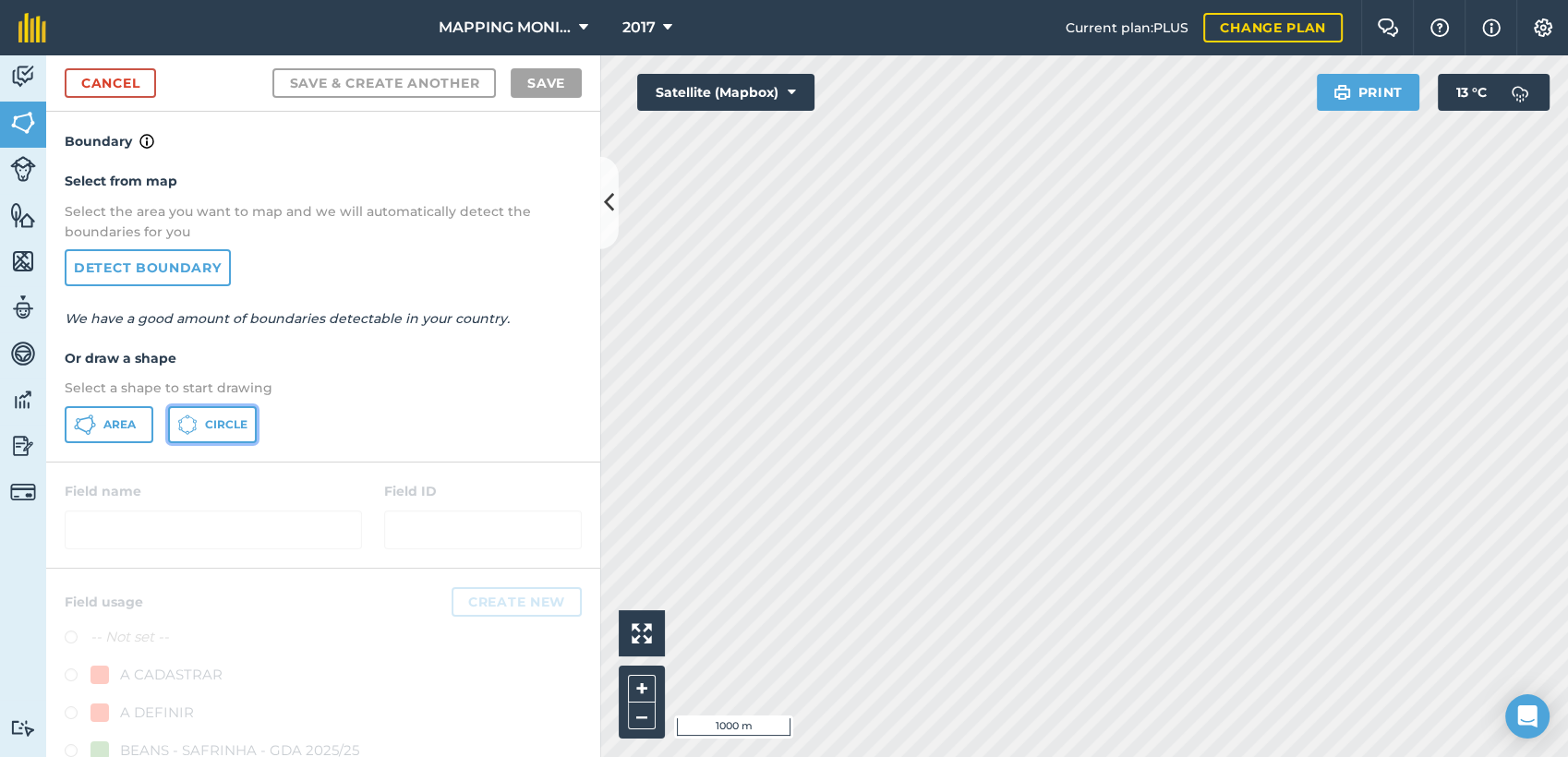
click at [246, 427] on span "Circle" at bounding box center [226, 425] width 43 height 15
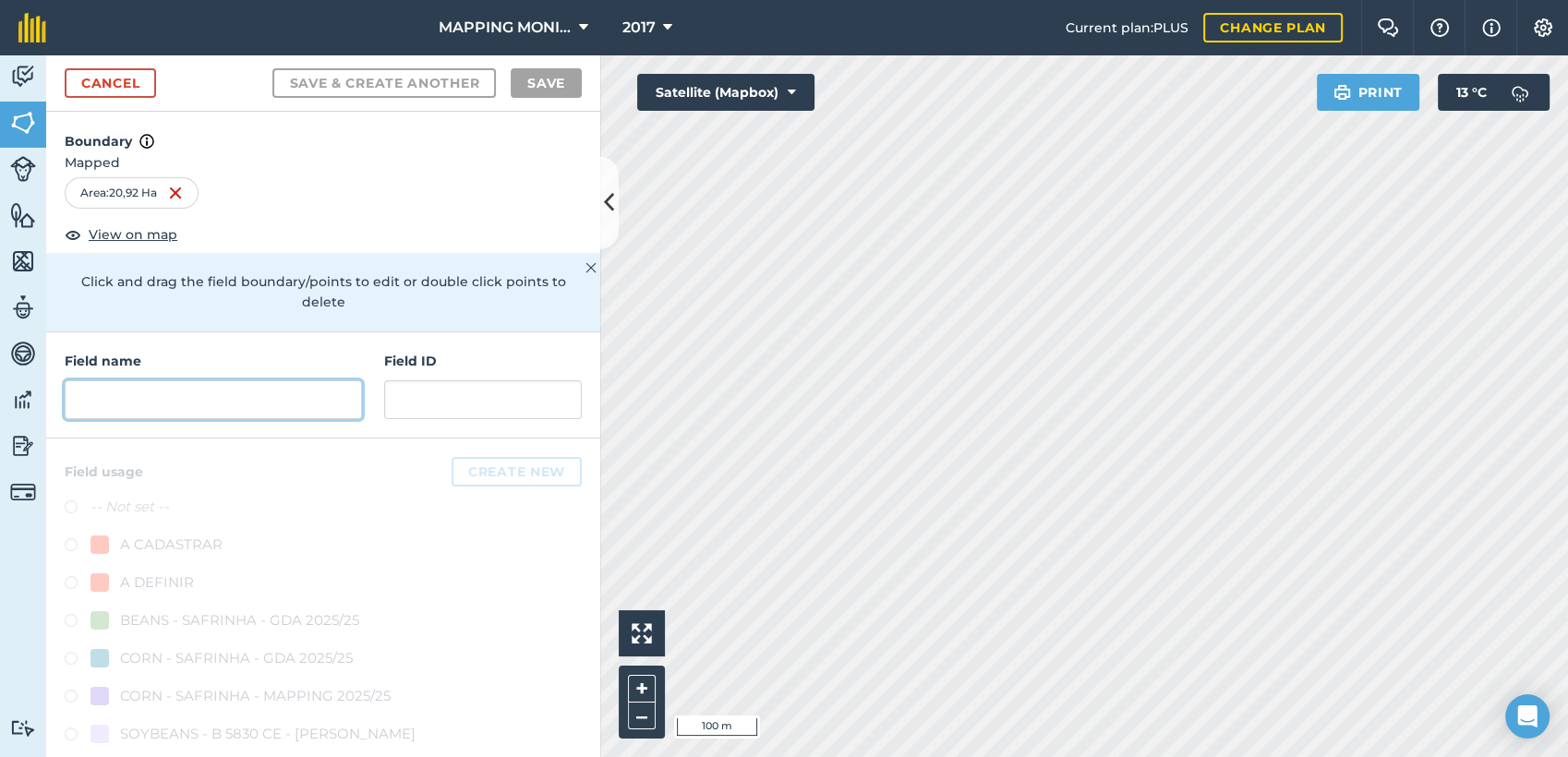
click at [268, 402] on input "text" at bounding box center [213, 400] width 298 height 39
paste input "PRIMAVERA DO LESTE/MT - SEMENTES TOMAZETTI - CUMBUCO"
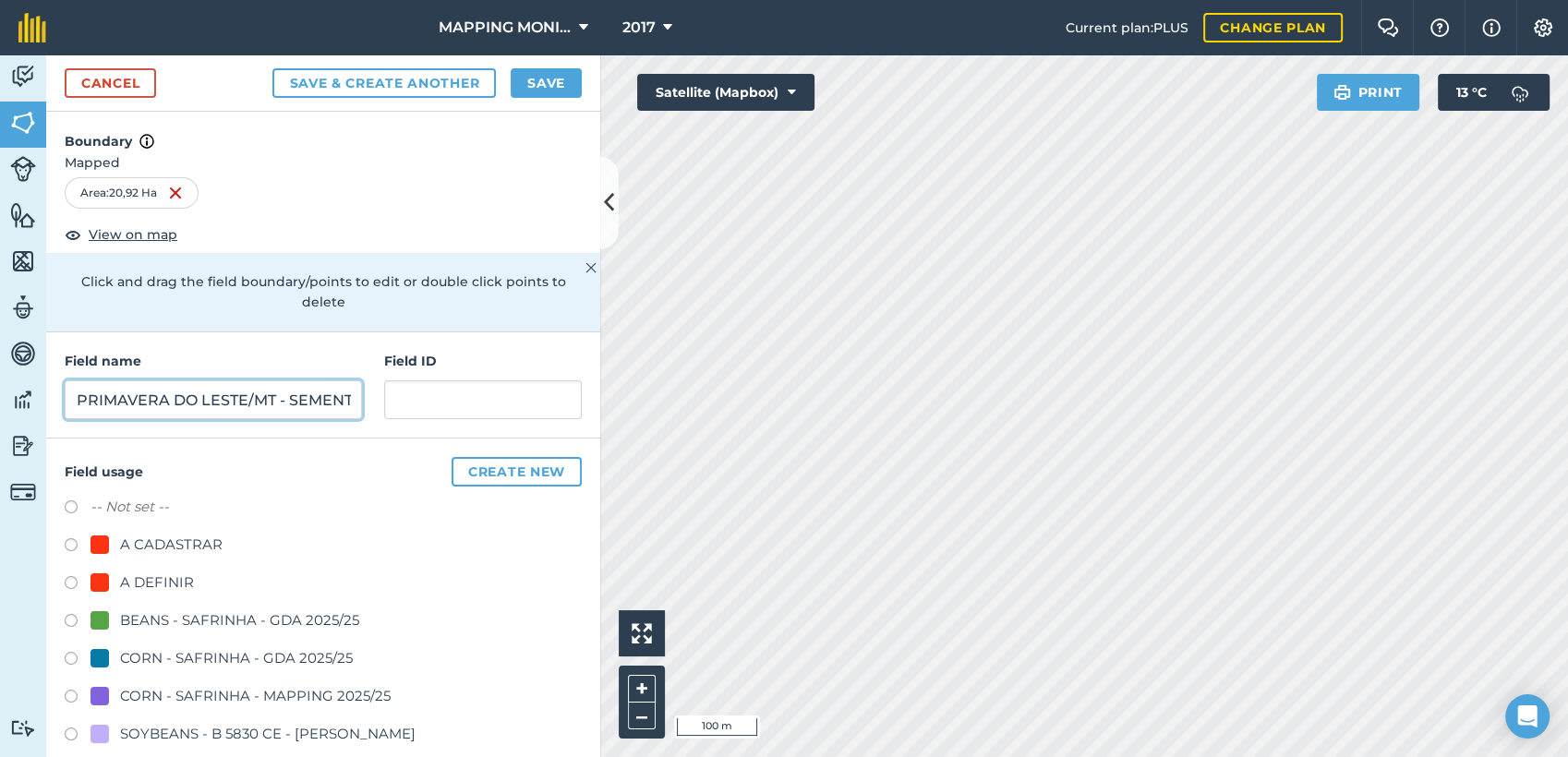
scroll to position [0, 217]
type input "PRIMAVERA DO LESTE/MT - SEMENTES TOMAZETTI - CUMBUCO"
click at [139, 578] on div "A DEFINIR" at bounding box center [157, 583] width 74 height 22
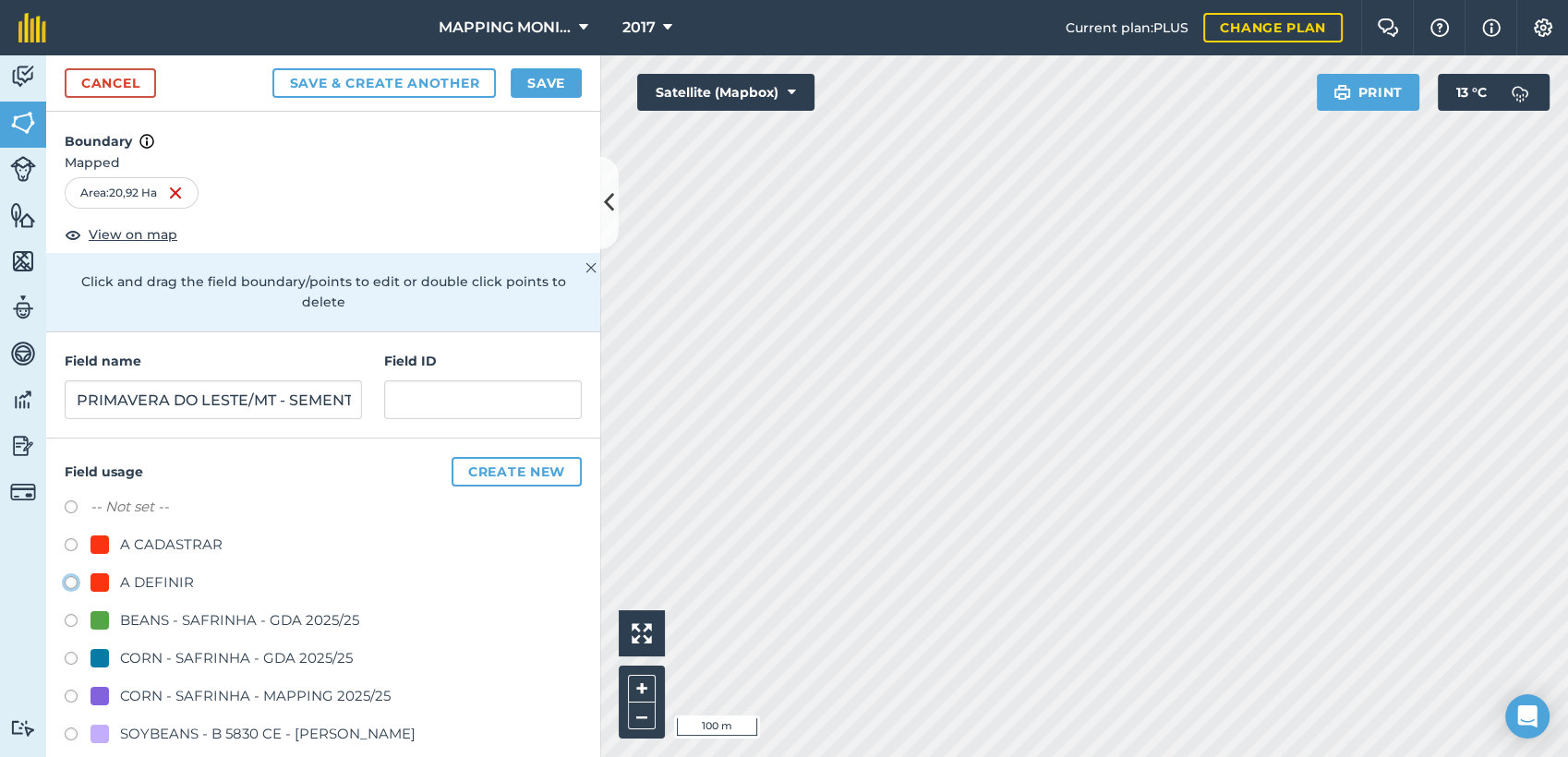
radio input "true"
click at [548, 92] on button "Save" at bounding box center [546, 83] width 71 height 30
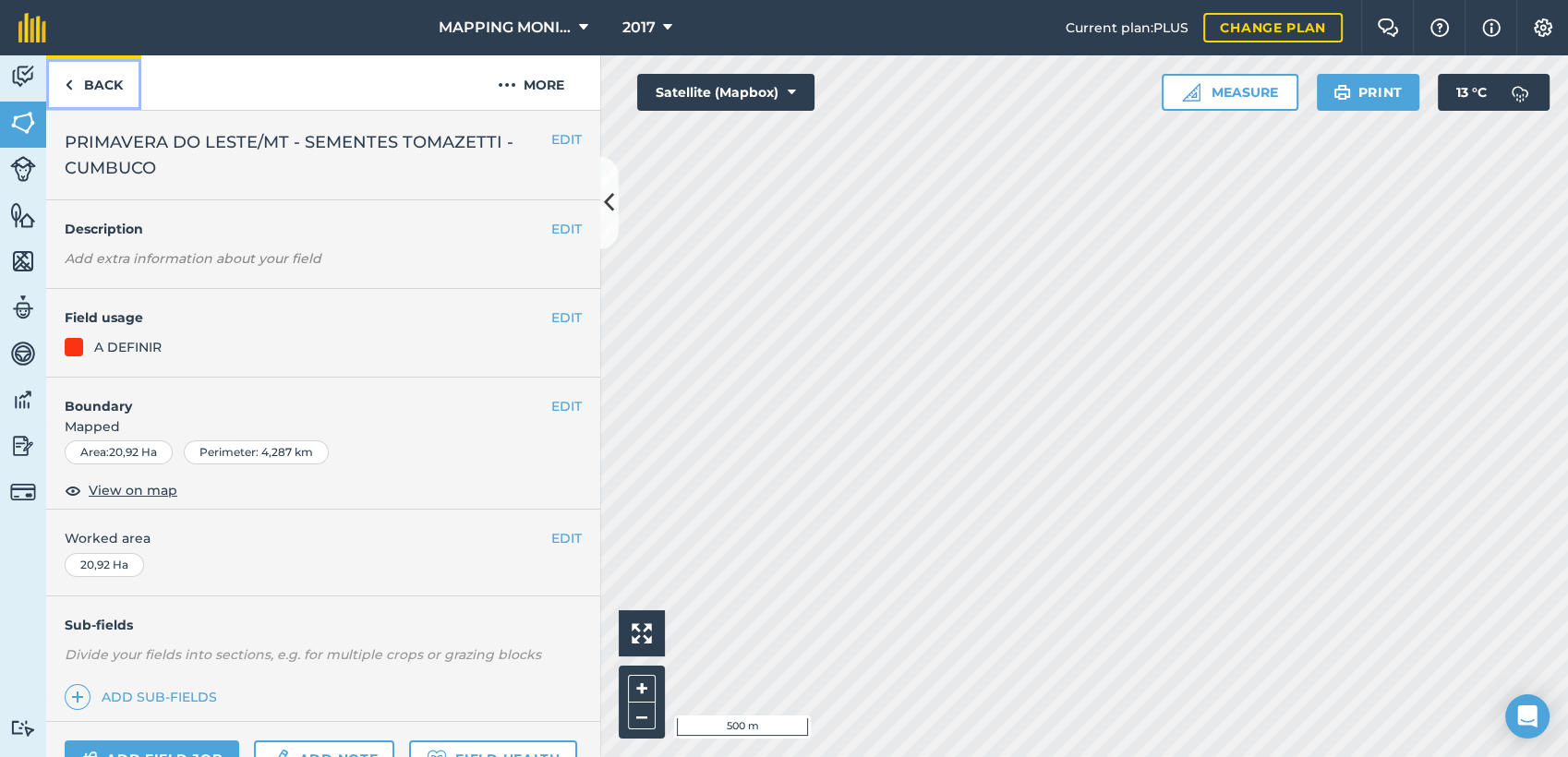
click at [114, 71] on link "Back" at bounding box center [94, 83] width 96 height 55
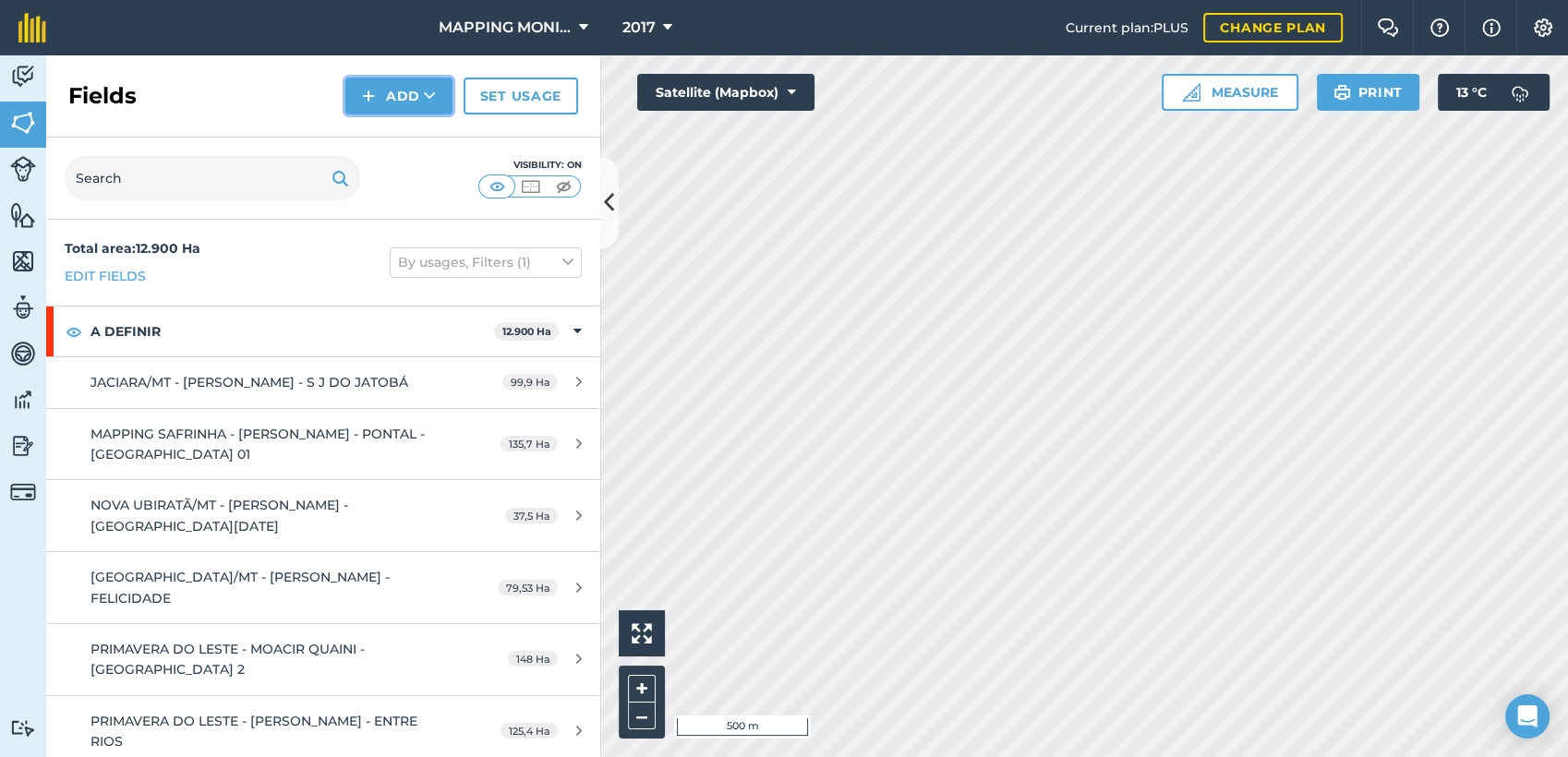
click at [450, 101] on button "Add" at bounding box center [398, 96] width 107 height 37
click at [408, 133] on link "Draw" at bounding box center [398, 137] width 101 height 41
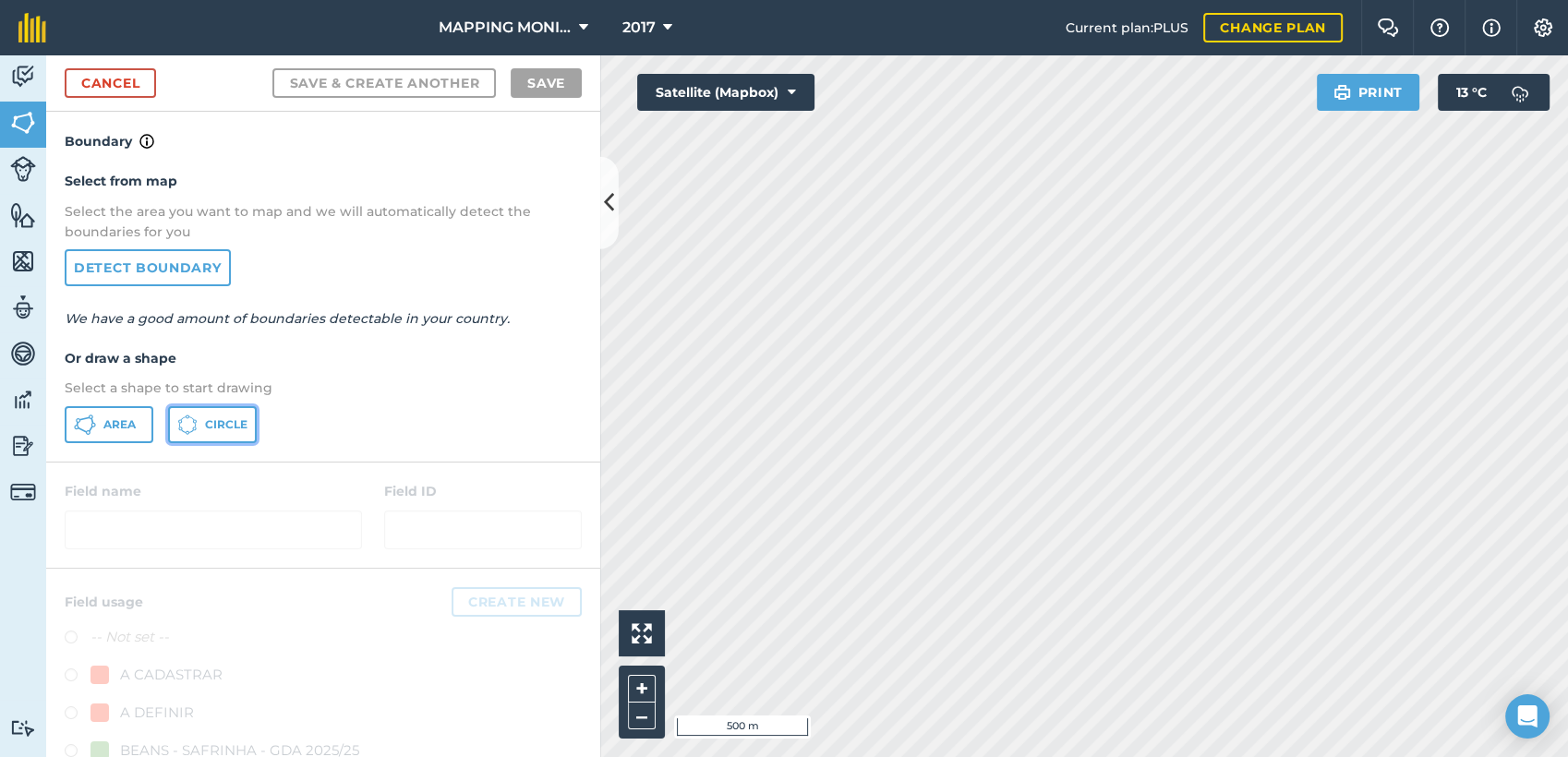
click at [240, 425] on span "Circle" at bounding box center [226, 425] width 43 height 15
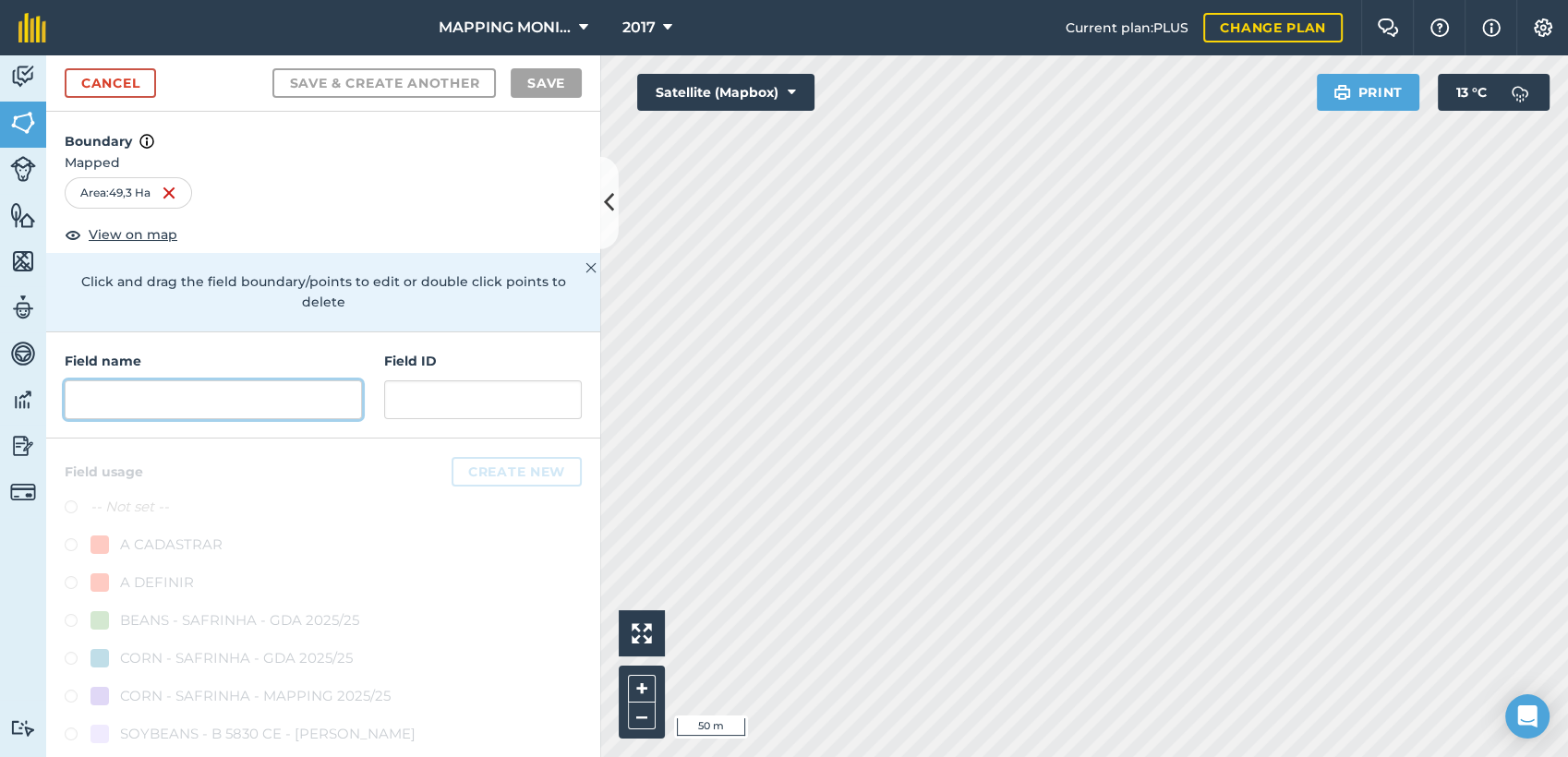
click at [237, 387] on input "text" at bounding box center [213, 400] width 298 height 39
paste input "PRIMAVERA DO LESTE/MT - SEMENTES TOMAZETTI - CUMBUCO"
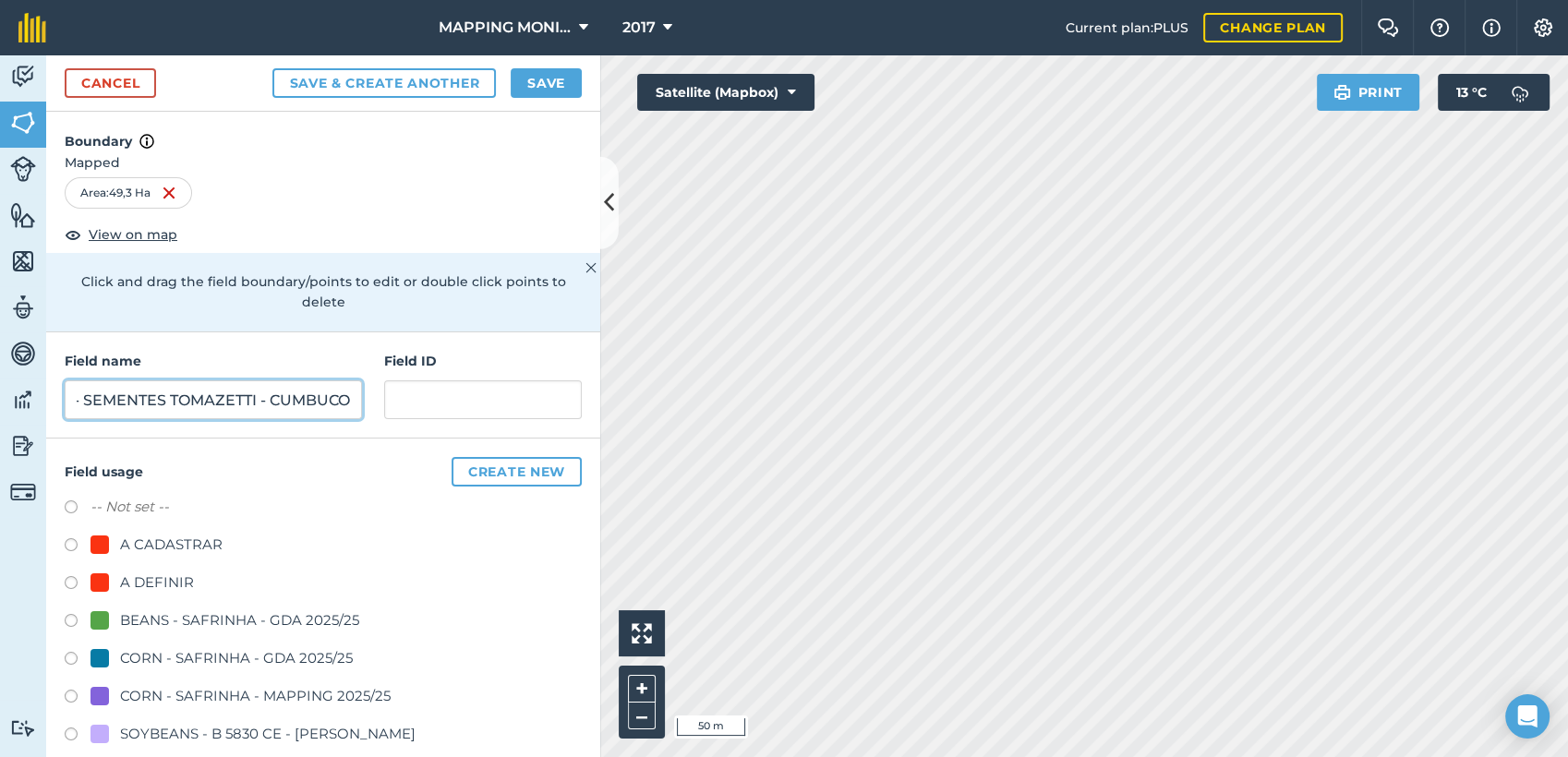
type input "PRIMAVERA DO LESTE/MT - SEMENTES TOMAZETTI - CUMBUCO"
click at [167, 580] on div "A DEFINIR" at bounding box center [157, 583] width 74 height 22
radio input "true"
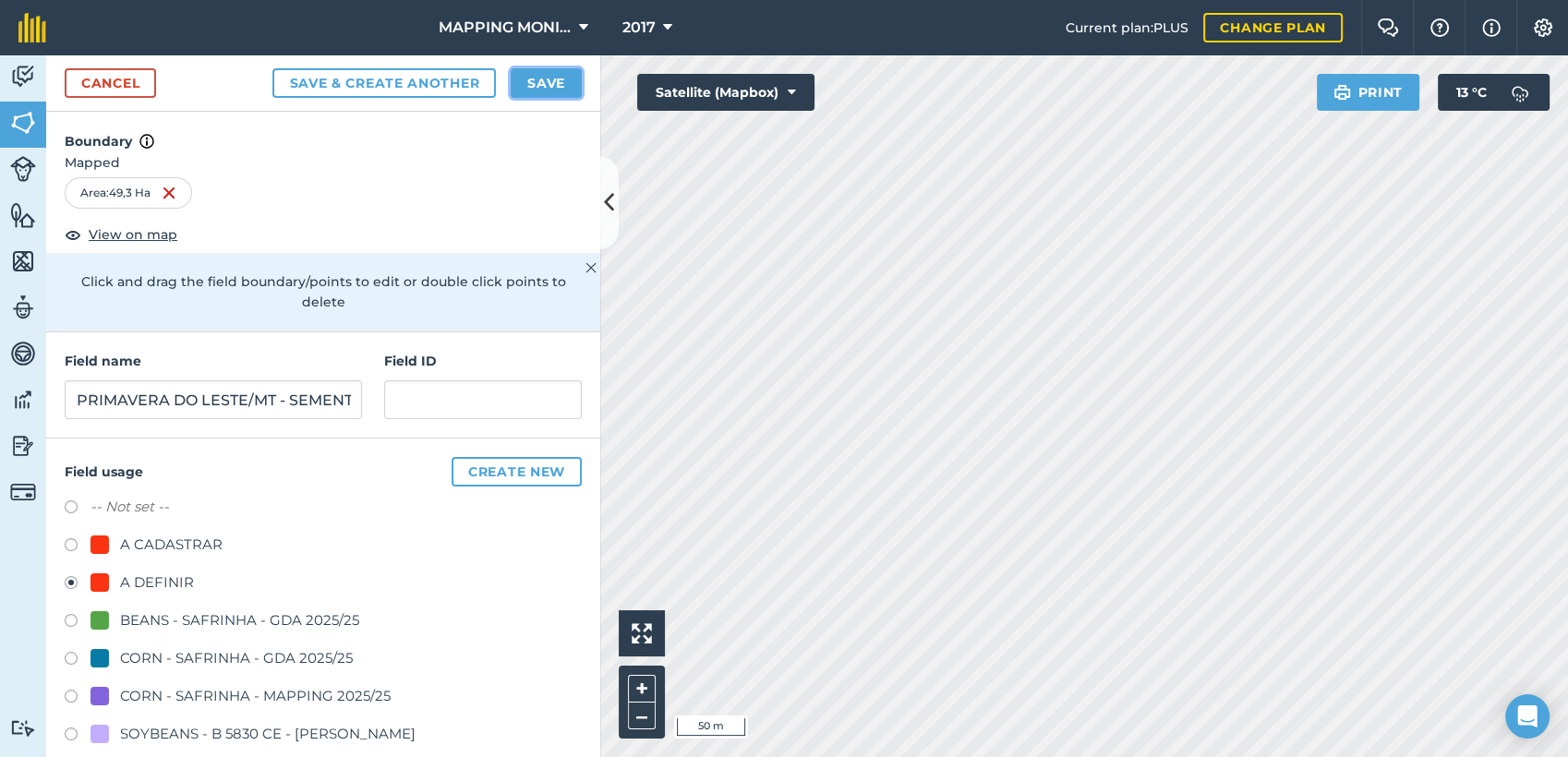
click at [542, 88] on button "Save" at bounding box center [546, 83] width 71 height 30
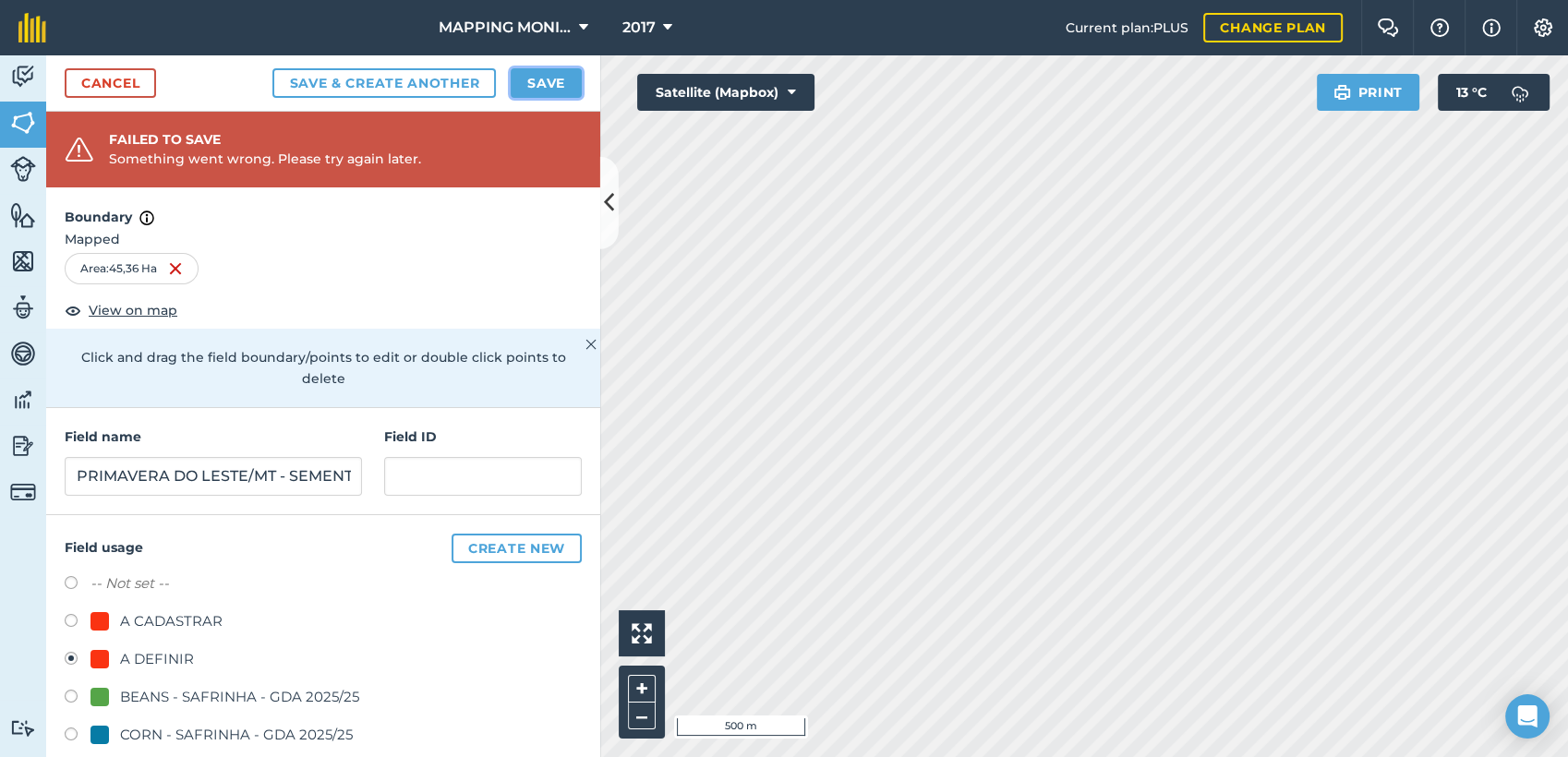
click at [567, 85] on button "Save" at bounding box center [546, 83] width 71 height 30
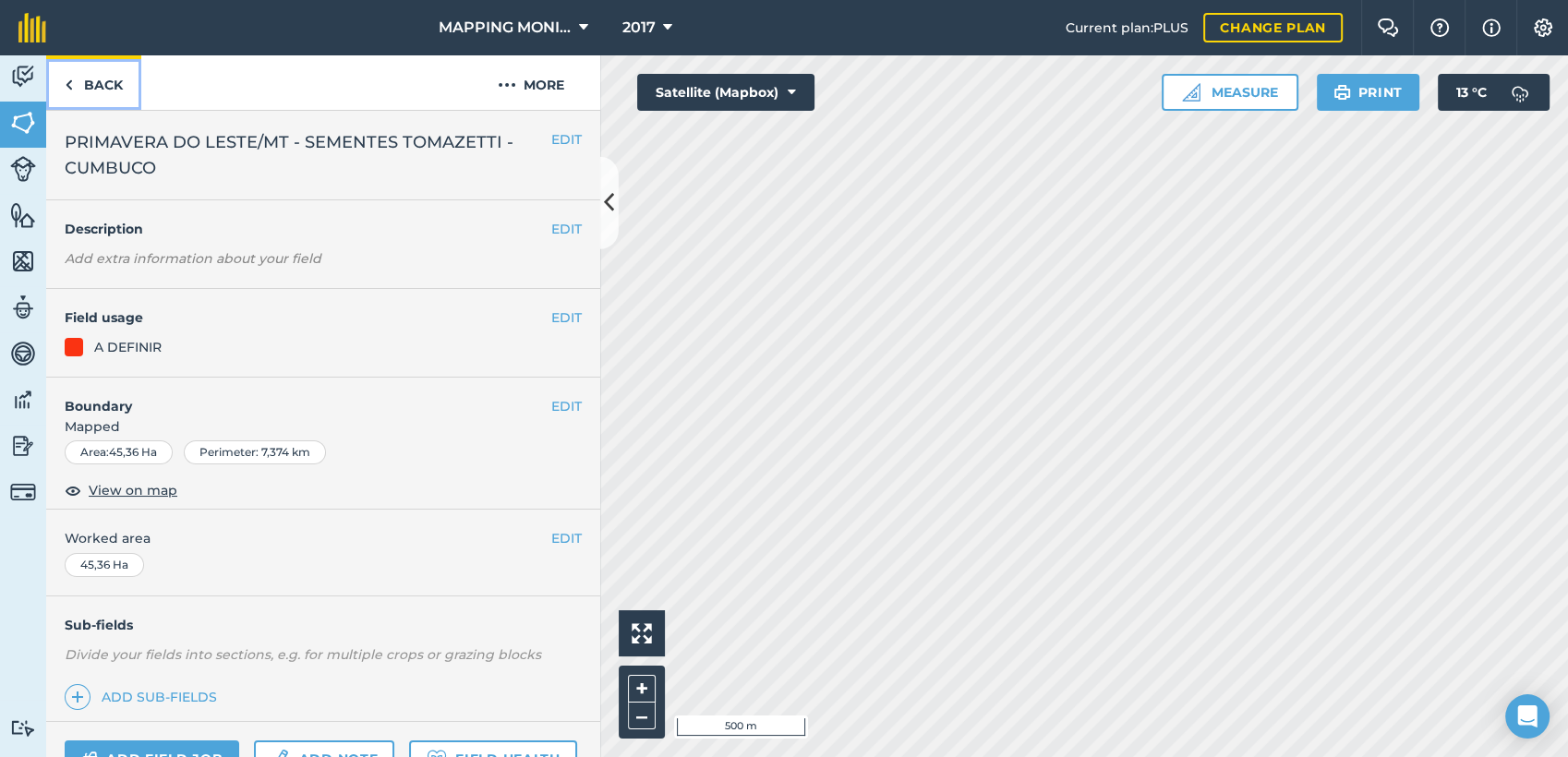
click at [105, 83] on link "Back" at bounding box center [94, 83] width 96 height 55
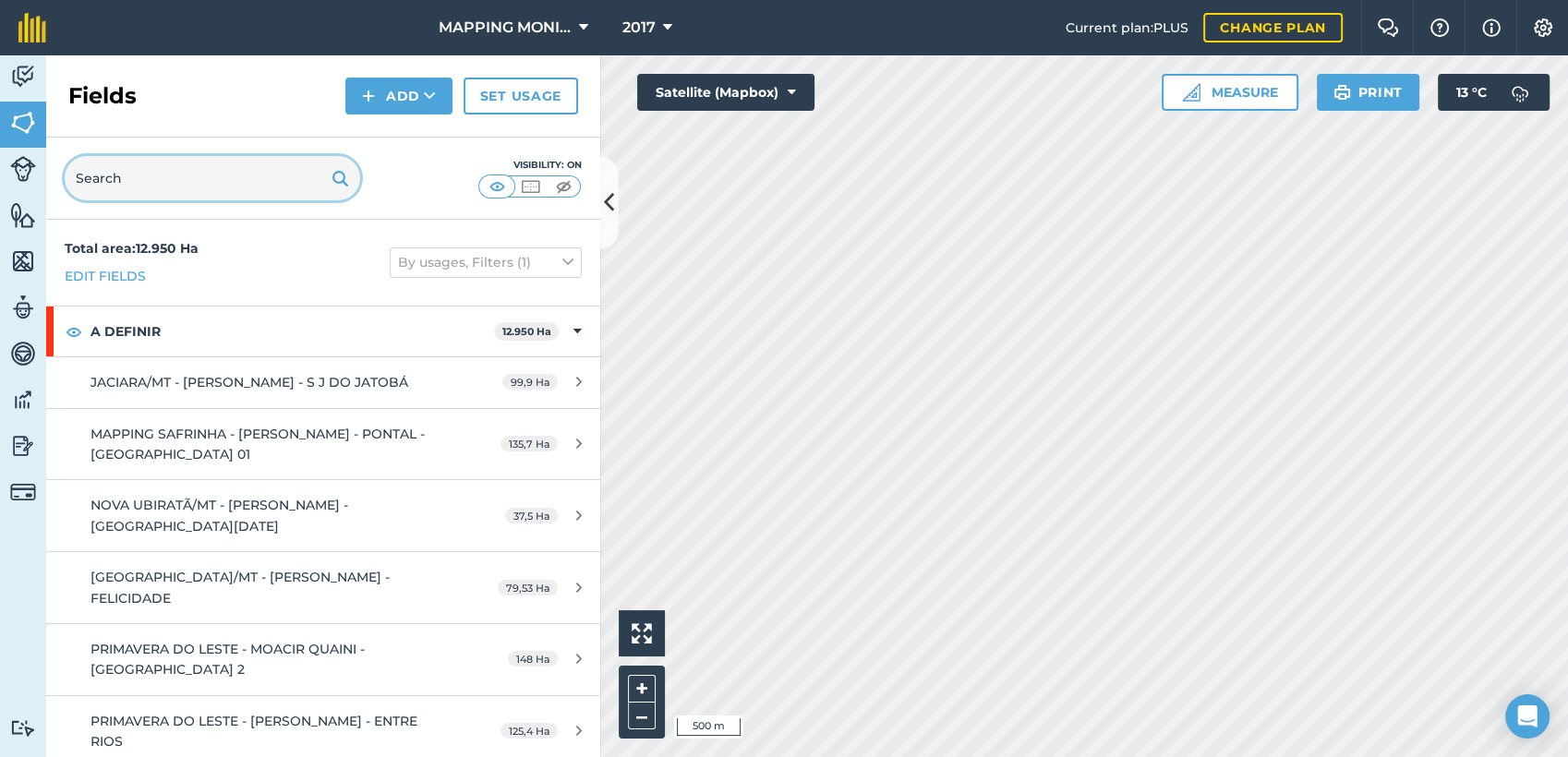
click at [255, 182] on input "text" at bounding box center [212, 178] width 296 height 45
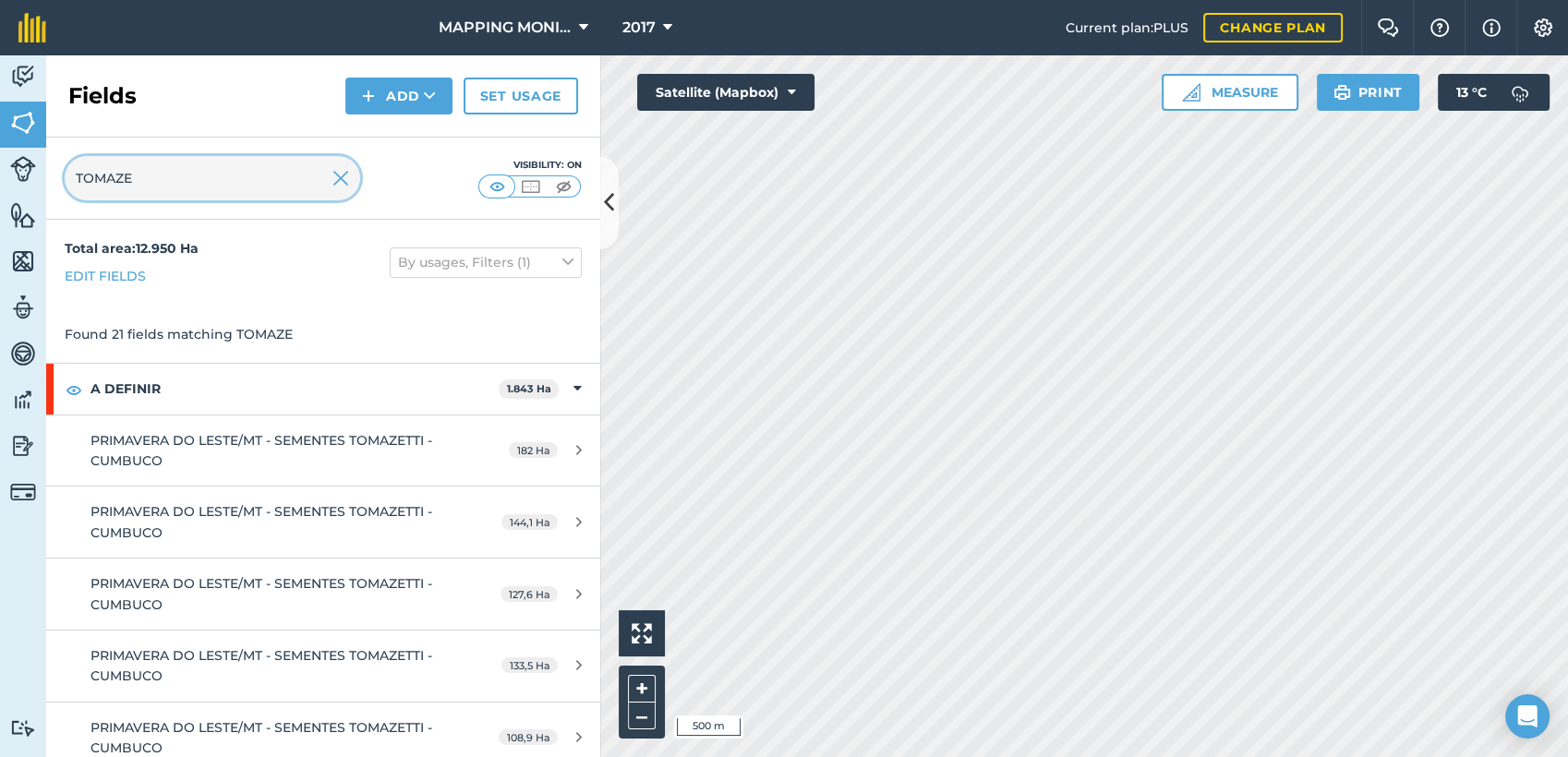
type input "TOMAZE"
click at [425, 93] on icon at bounding box center [430, 96] width 12 height 19
click at [423, 134] on link "Draw" at bounding box center [398, 137] width 101 height 41
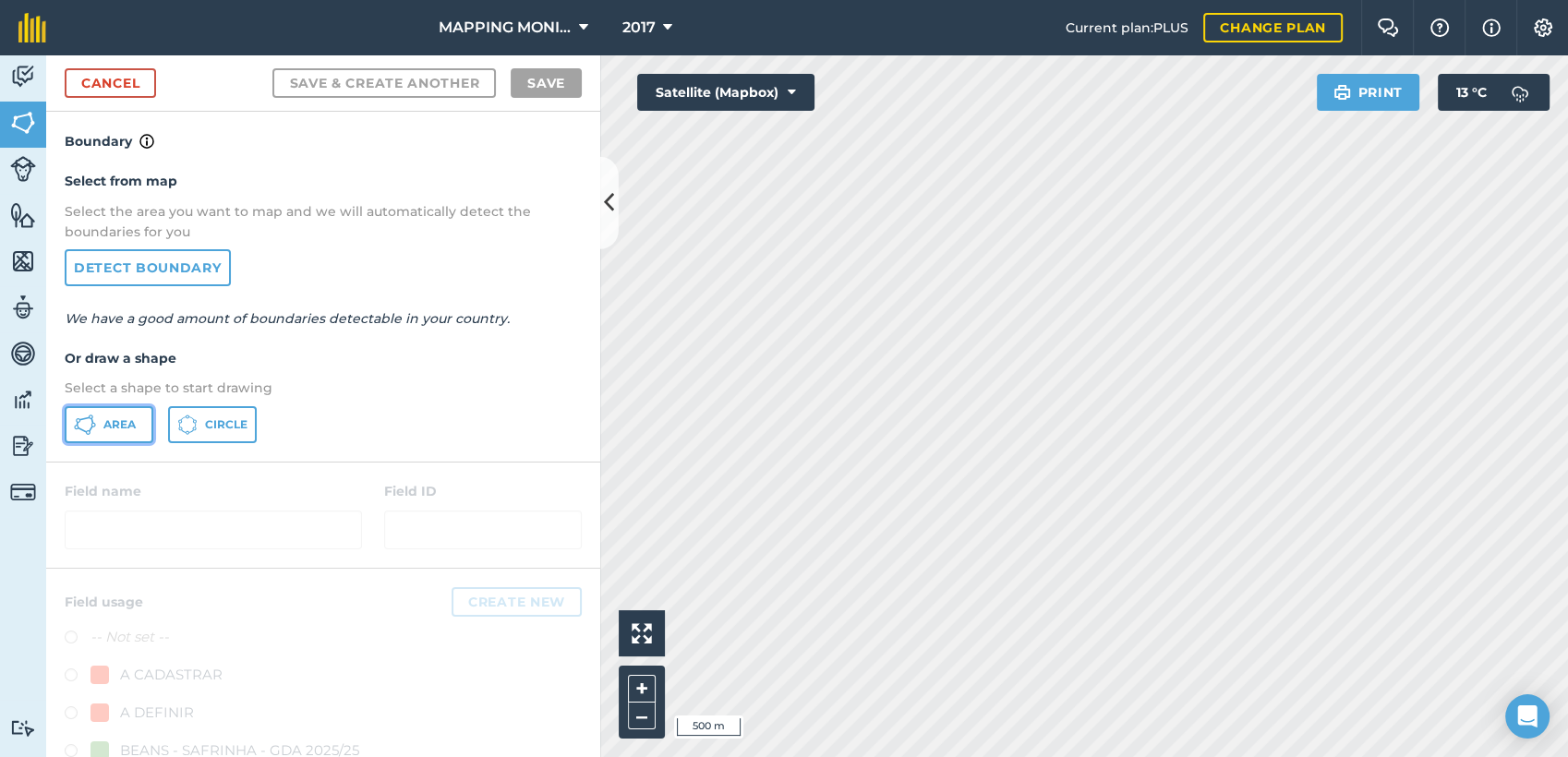
click at [123, 424] on span "Area" at bounding box center [119, 425] width 32 height 15
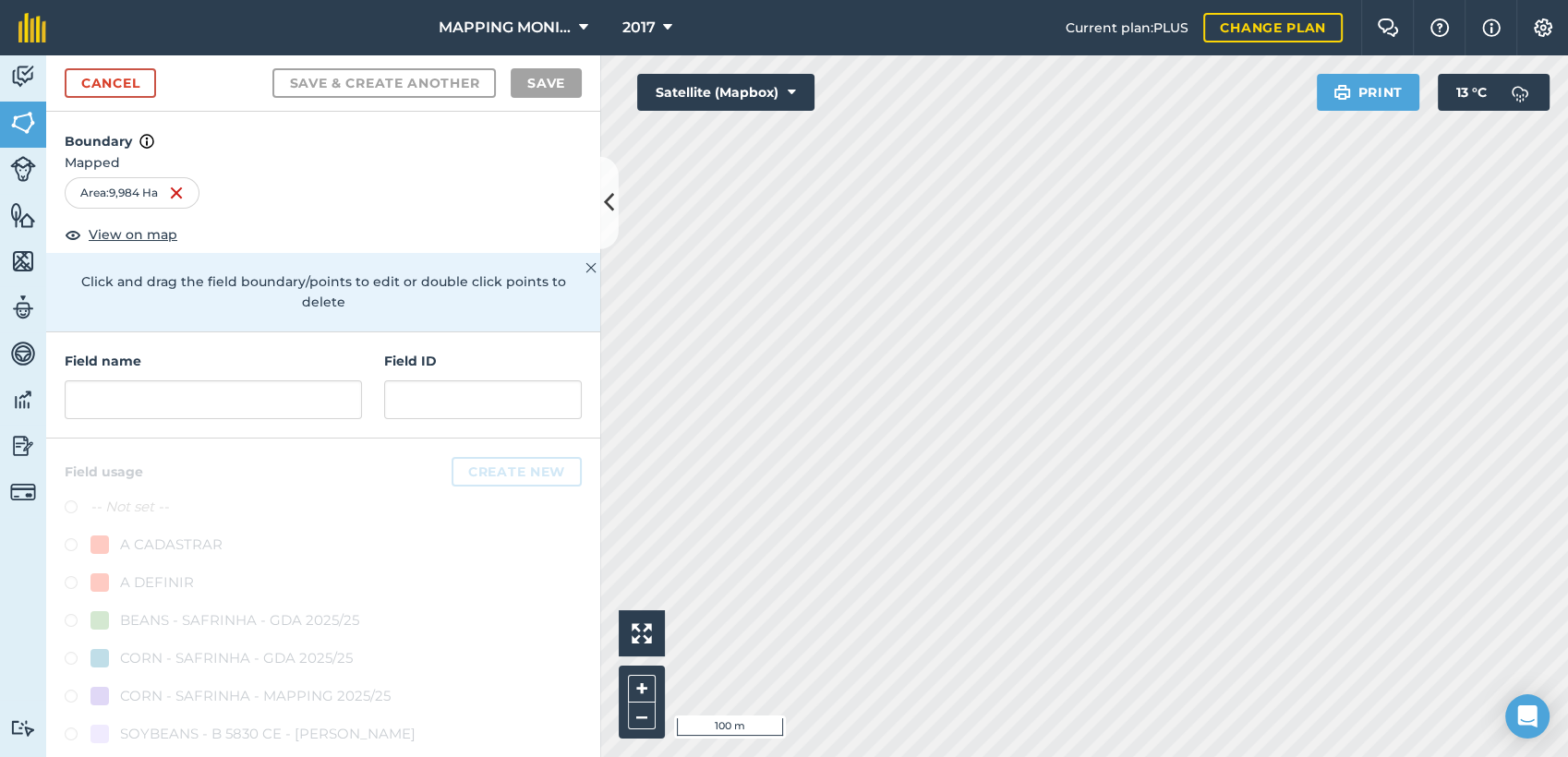
click at [177, 378] on div "Field name" at bounding box center [213, 385] width 298 height 69
drag, startPoint x: 188, startPoint y: 394, endPoint x: 194, endPoint y: 403, distance: 10.8
click at [192, 403] on input "text" at bounding box center [213, 400] width 298 height 39
paste input "PRIMAVERA DO LESTE/MT - SEMENTES TOMAZETTI - CUMBUCO"
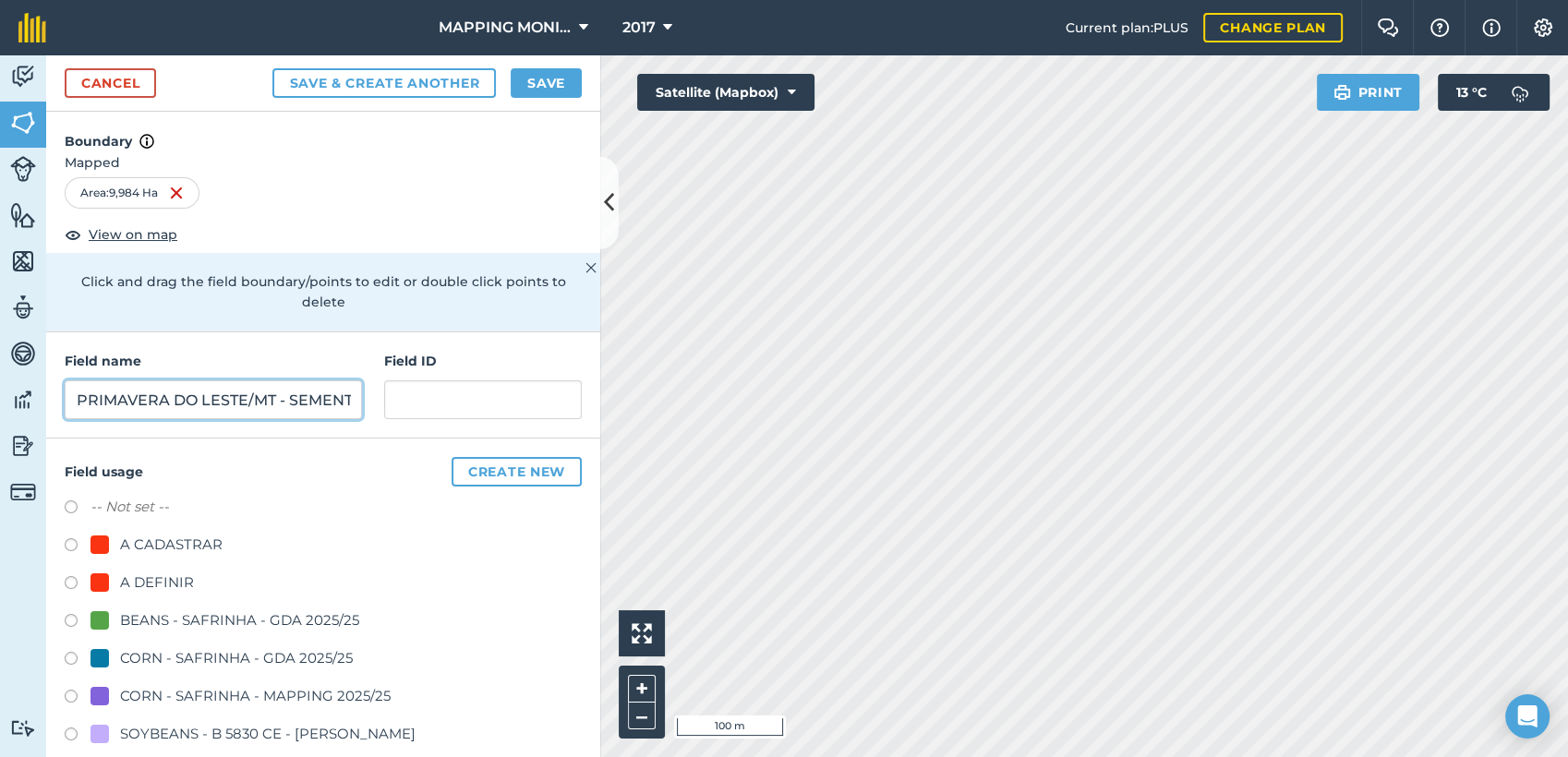
scroll to position [0, 217]
type input "PRIMAVERA DO LESTE/MT - SEMENTES TOMAZETTI - CUMBUCO"
click at [176, 580] on div "A DEFINIR" at bounding box center [157, 583] width 74 height 22
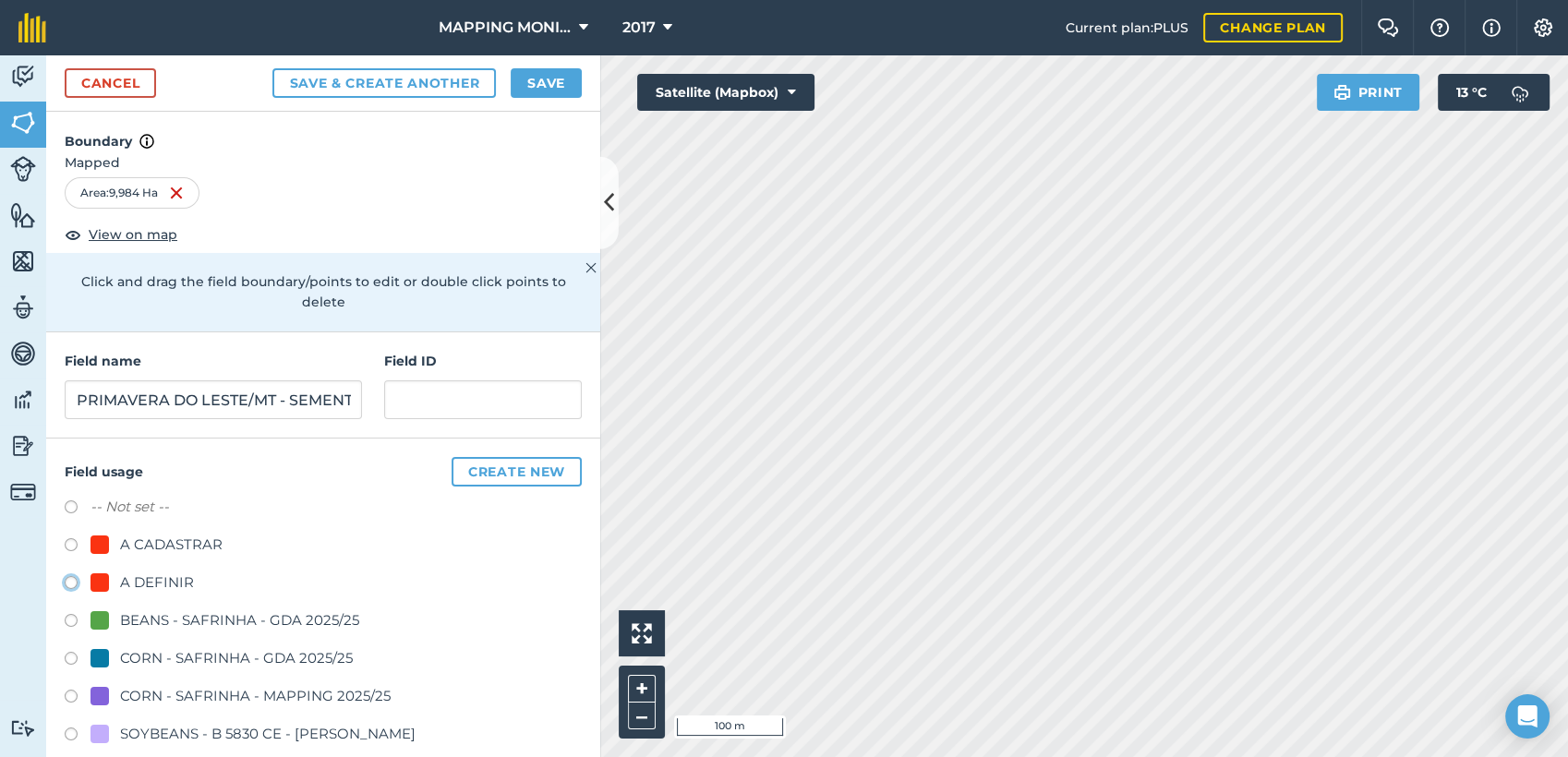
radio input "true"
click at [532, 85] on button "Save" at bounding box center [546, 83] width 71 height 30
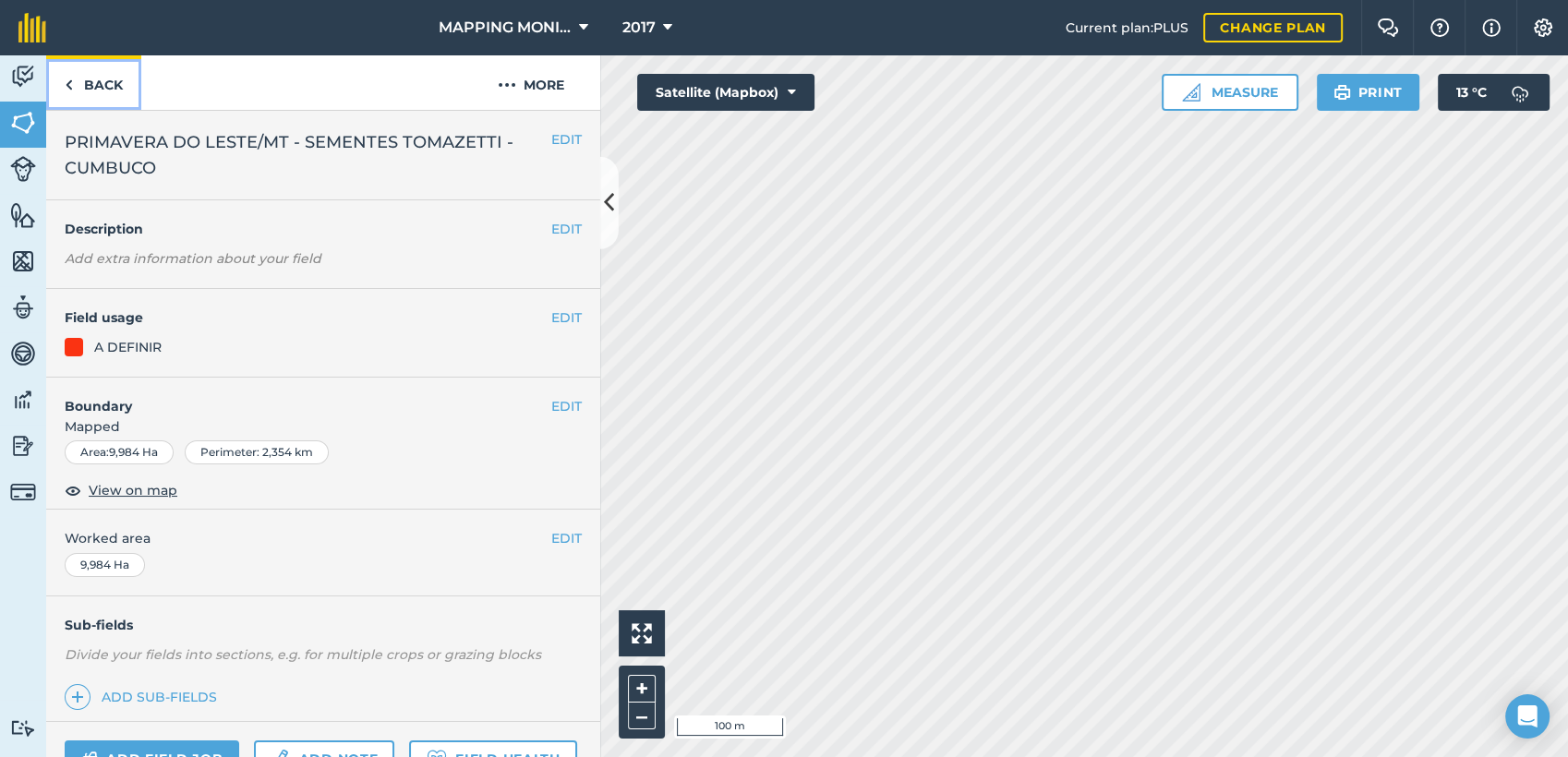
click at [110, 79] on link "Back" at bounding box center [94, 83] width 96 height 55
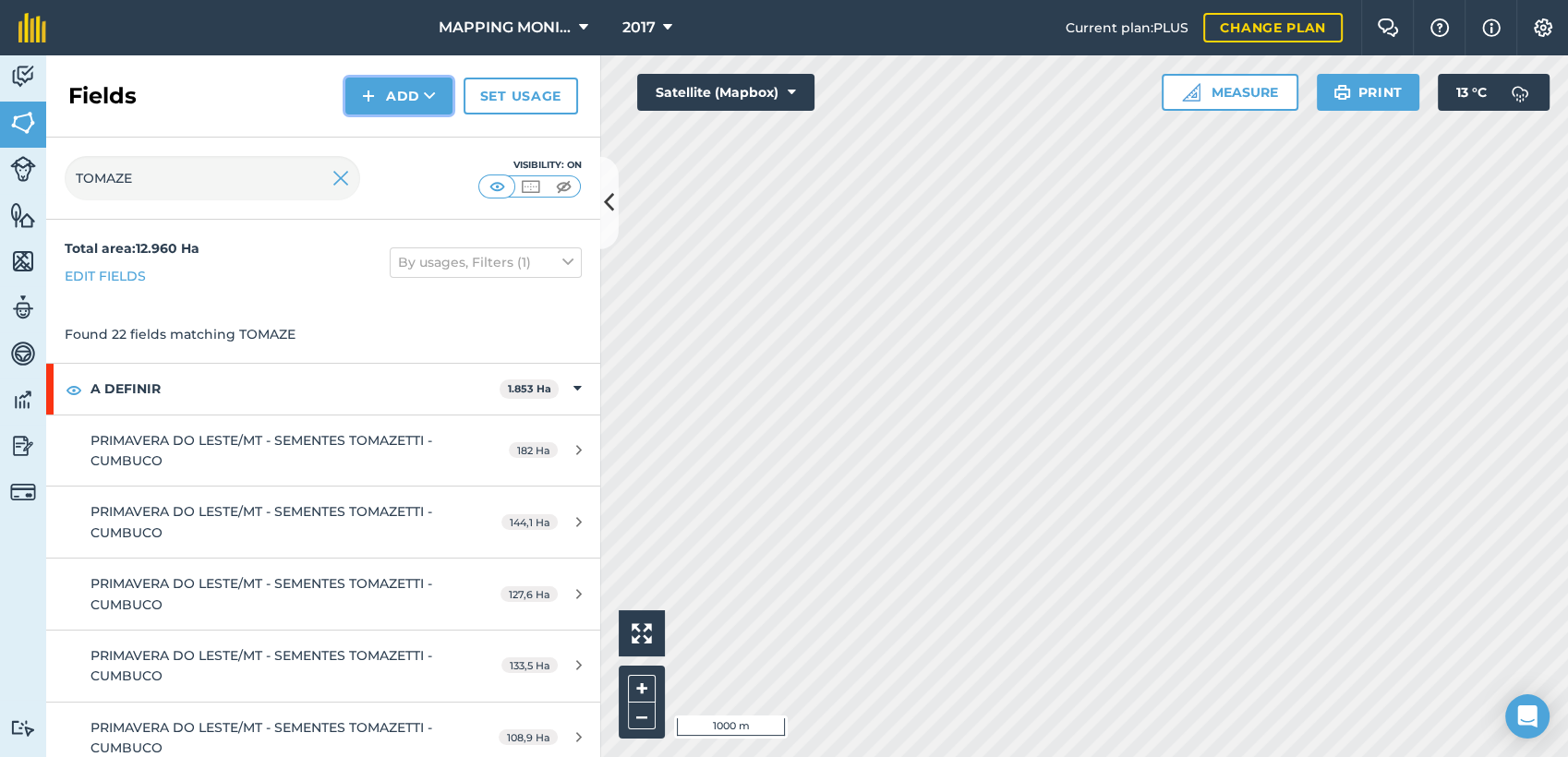
click at [420, 94] on button "Add" at bounding box center [398, 96] width 107 height 37
click at [432, 127] on link "Draw" at bounding box center [398, 137] width 101 height 41
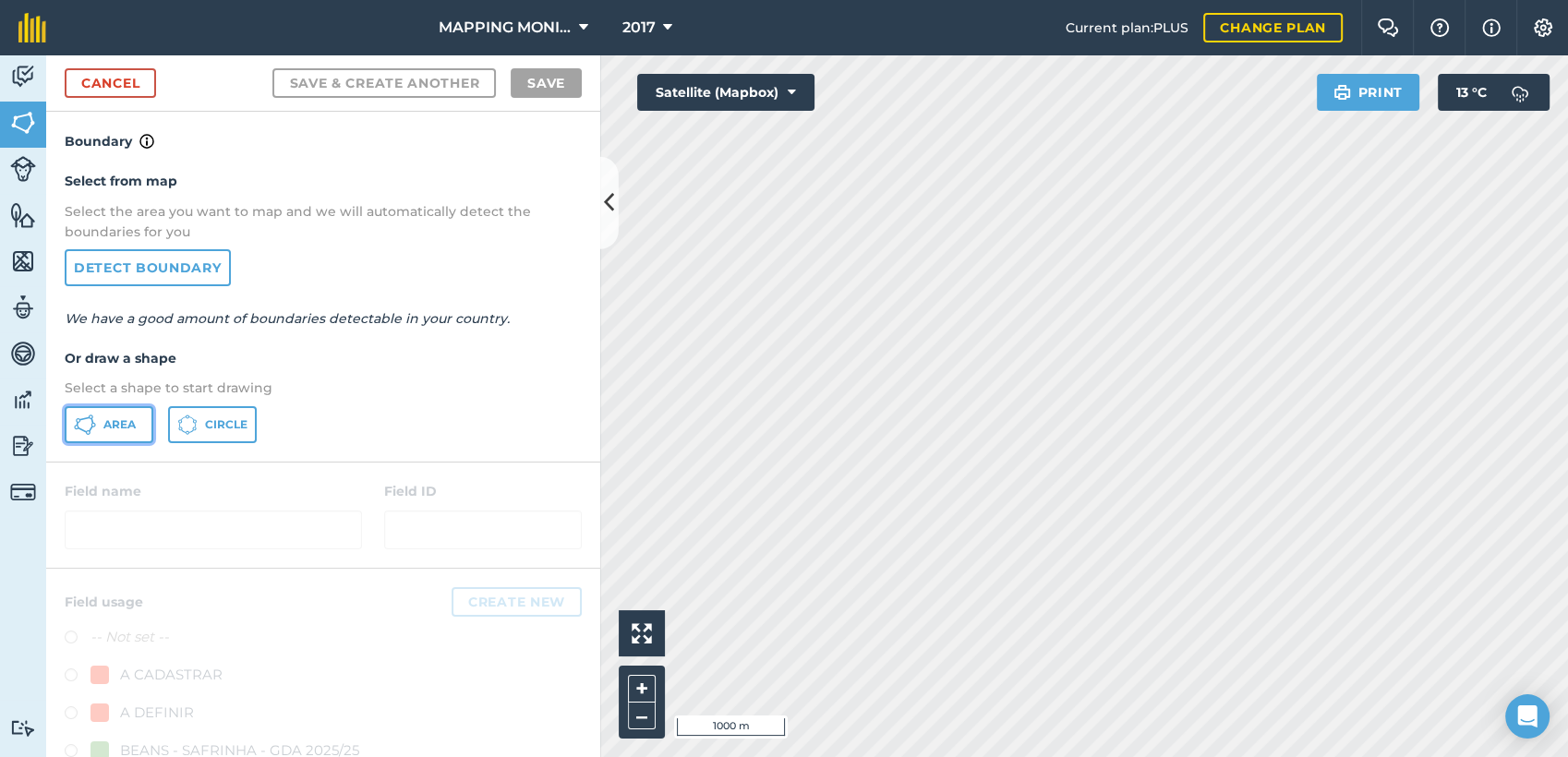
click at [126, 420] on span "Area" at bounding box center [119, 425] width 32 height 15
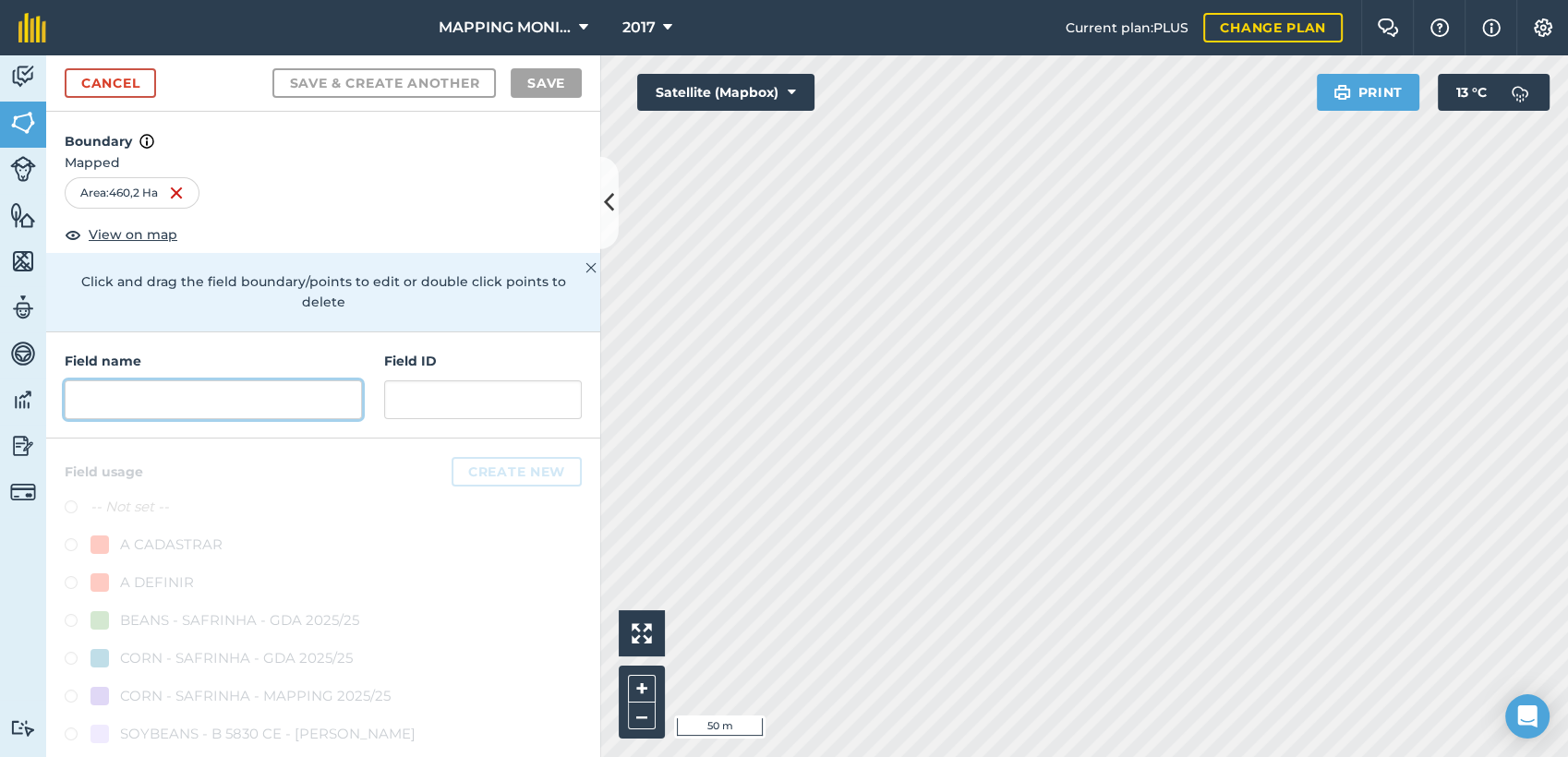
click at [131, 399] on input "text" at bounding box center [213, 400] width 298 height 39
paste input "PRIMAVERA DO LESTE/MT - SEMENTES TOMAZETTI - CUMBUCO"
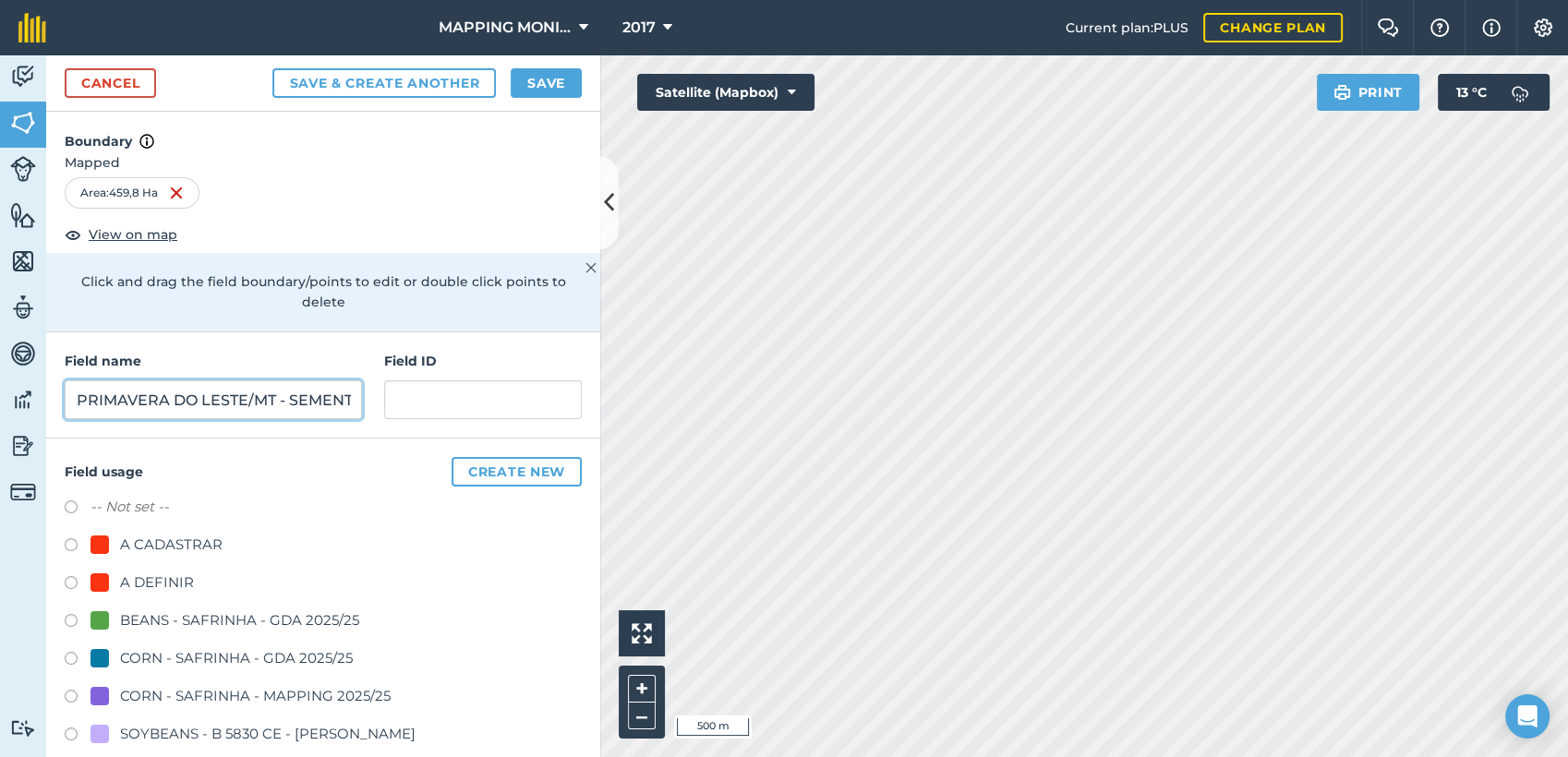
click at [296, 402] on input "PRIMAVERA DO LESTE/MT - SEMENTES TOMAZETTI - CUMBUCO" at bounding box center [213, 400] width 298 height 39
type input "PRIMAVERA DO LESTE/MT - SEMENTES TOMAZETTI - ÁGUAS CLARAS"
click at [145, 585] on div "A DEFINIR" at bounding box center [157, 583] width 74 height 22
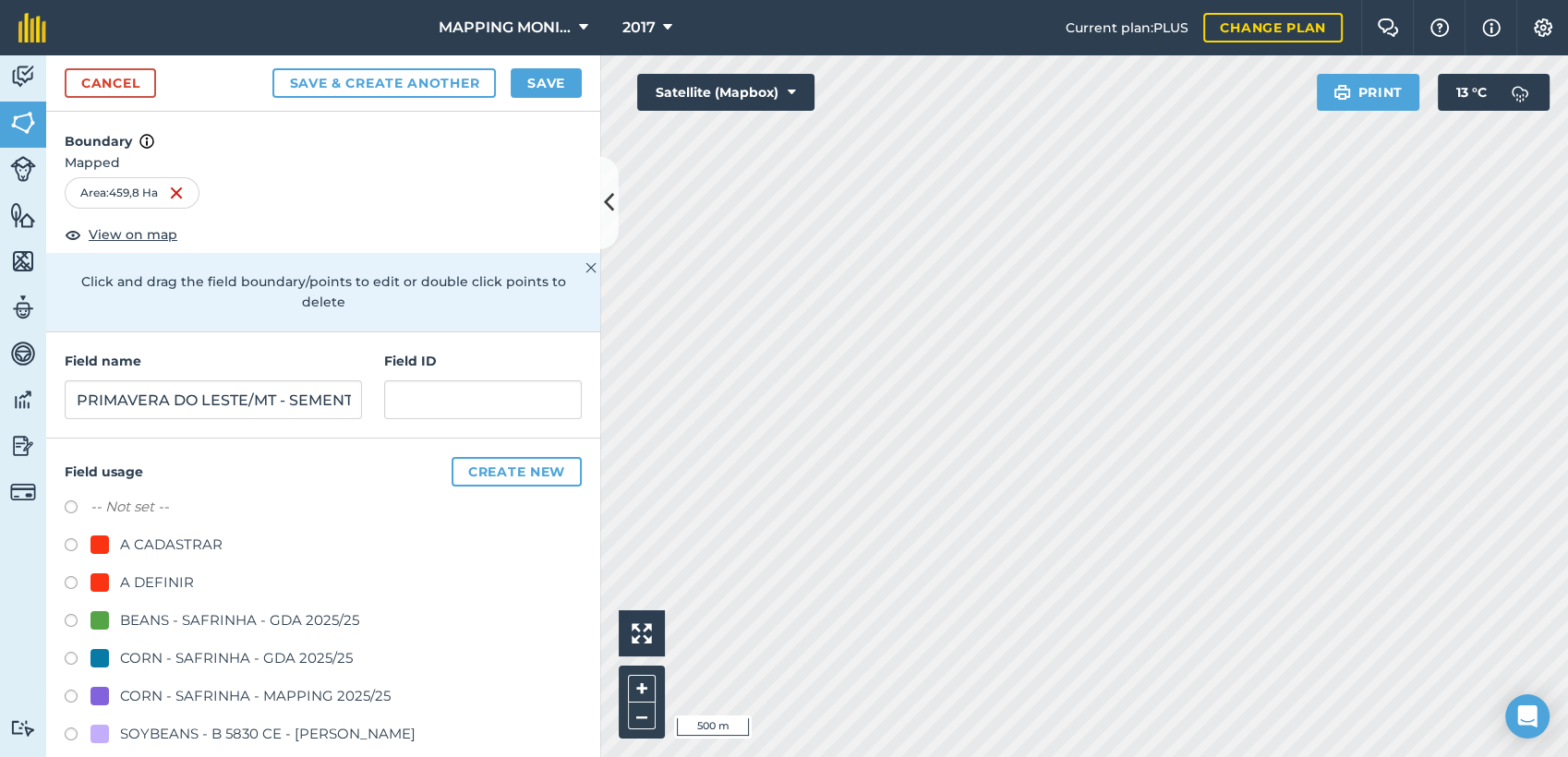
radio input "true"
click at [552, 77] on button "Save" at bounding box center [546, 83] width 71 height 30
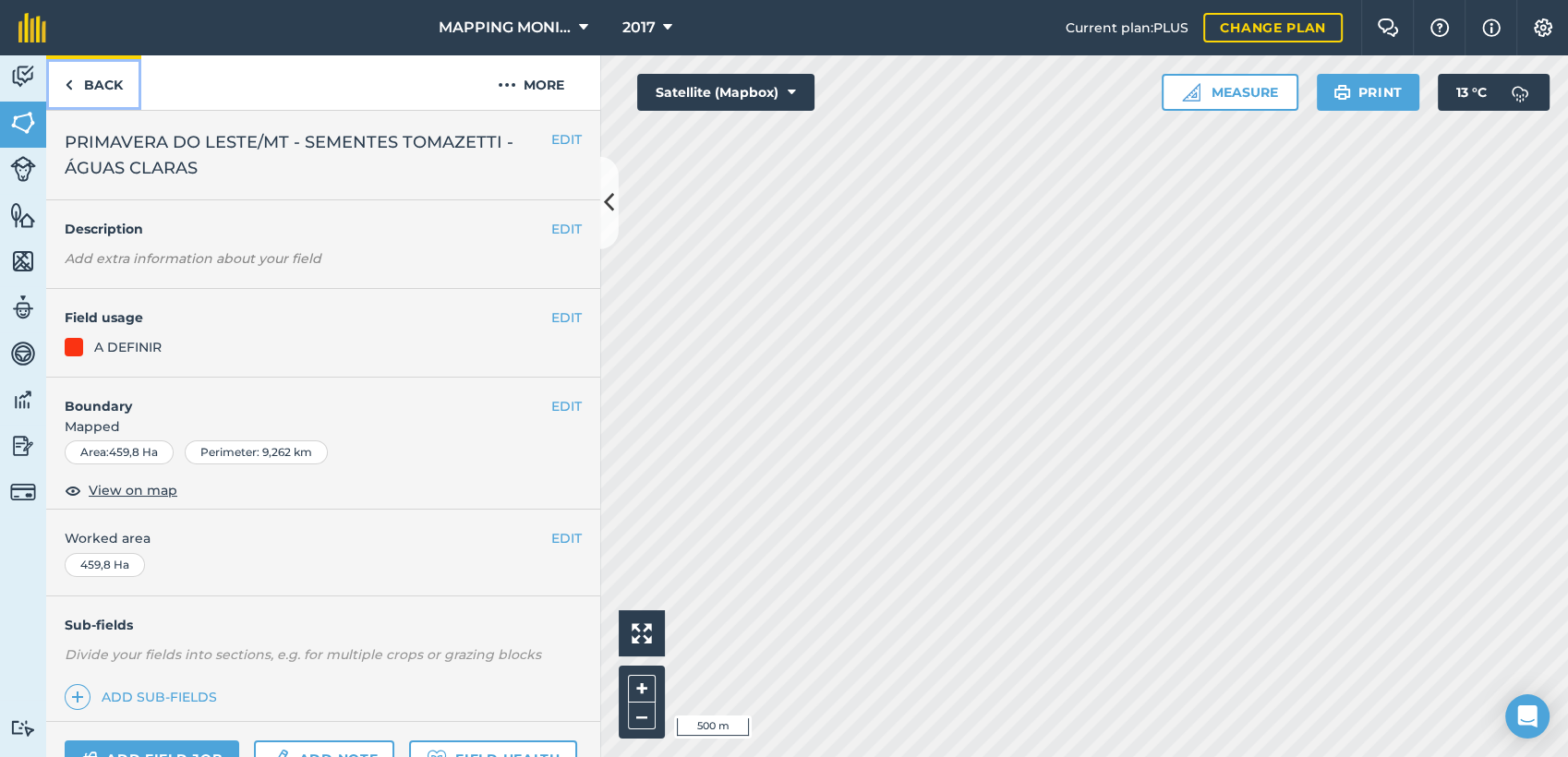
click at [120, 87] on link "Back" at bounding box center [94, 83] width 96 height 55
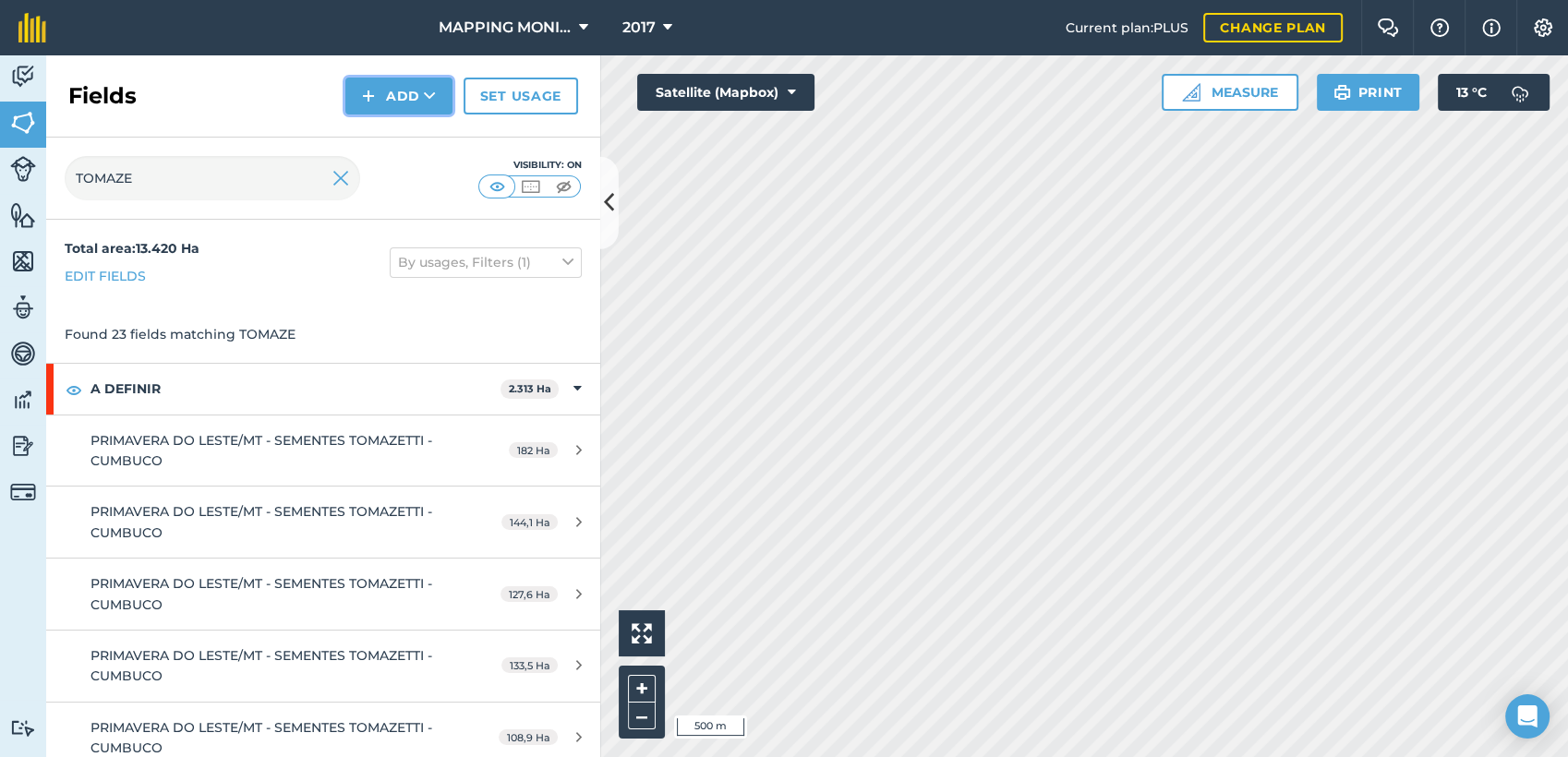
click at [437, 99] on button "Add" at bounding box center [398, 96] width 107 height 37
click at [410, 142] on link "Draw" at bounding box center [398, 137] width 101 height 41
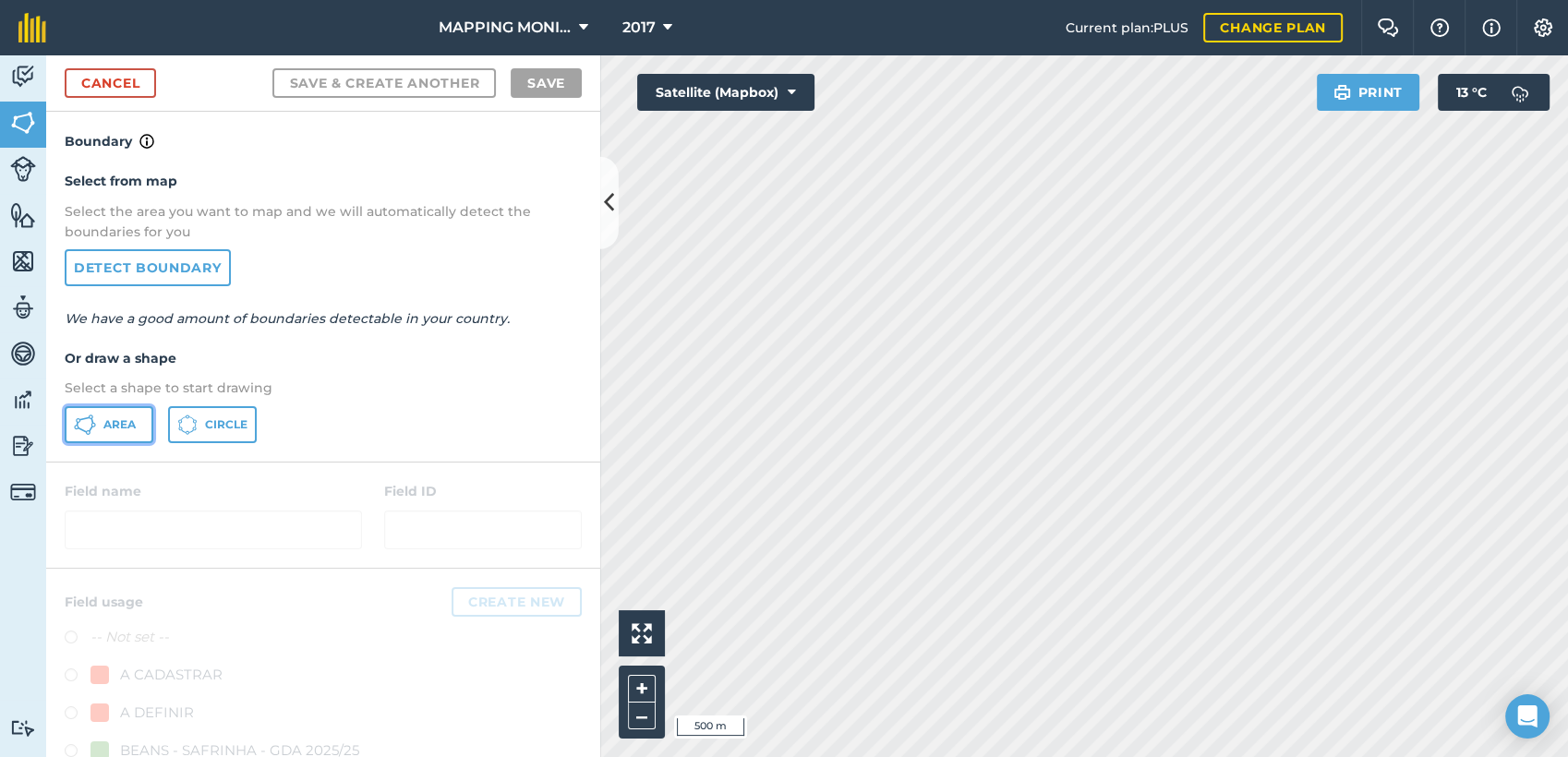
click at [136, 417] on button "Area" at bounding box center [109, 425] width 89 height 37
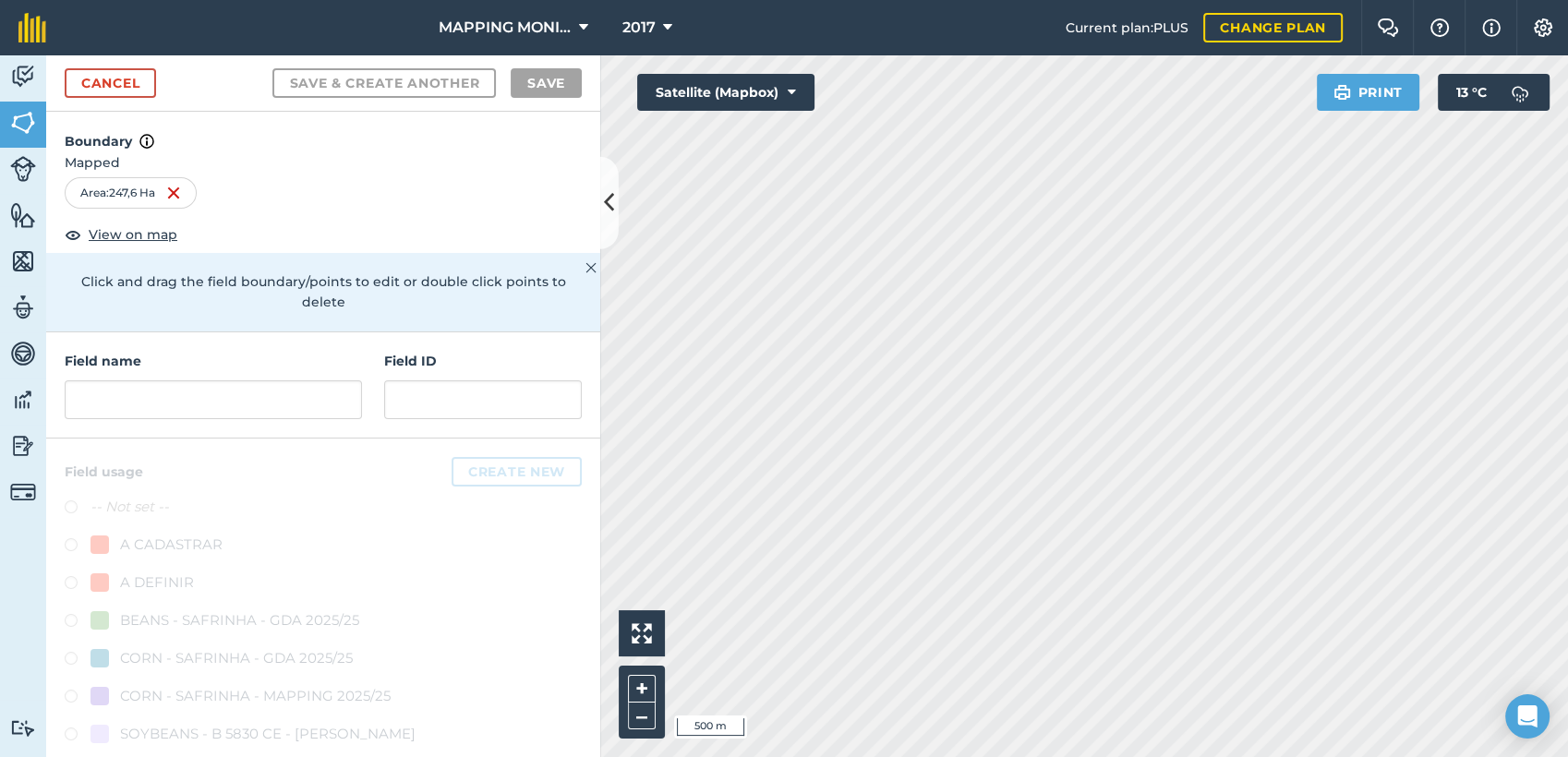
click at [96, 64] on div "Cancel Save & Create Another Save" at bounding box center [323, 83] width 554 height 57
click at [101, 81] on link "Cancel" at bounding box center [110, 83] width 92 height 30
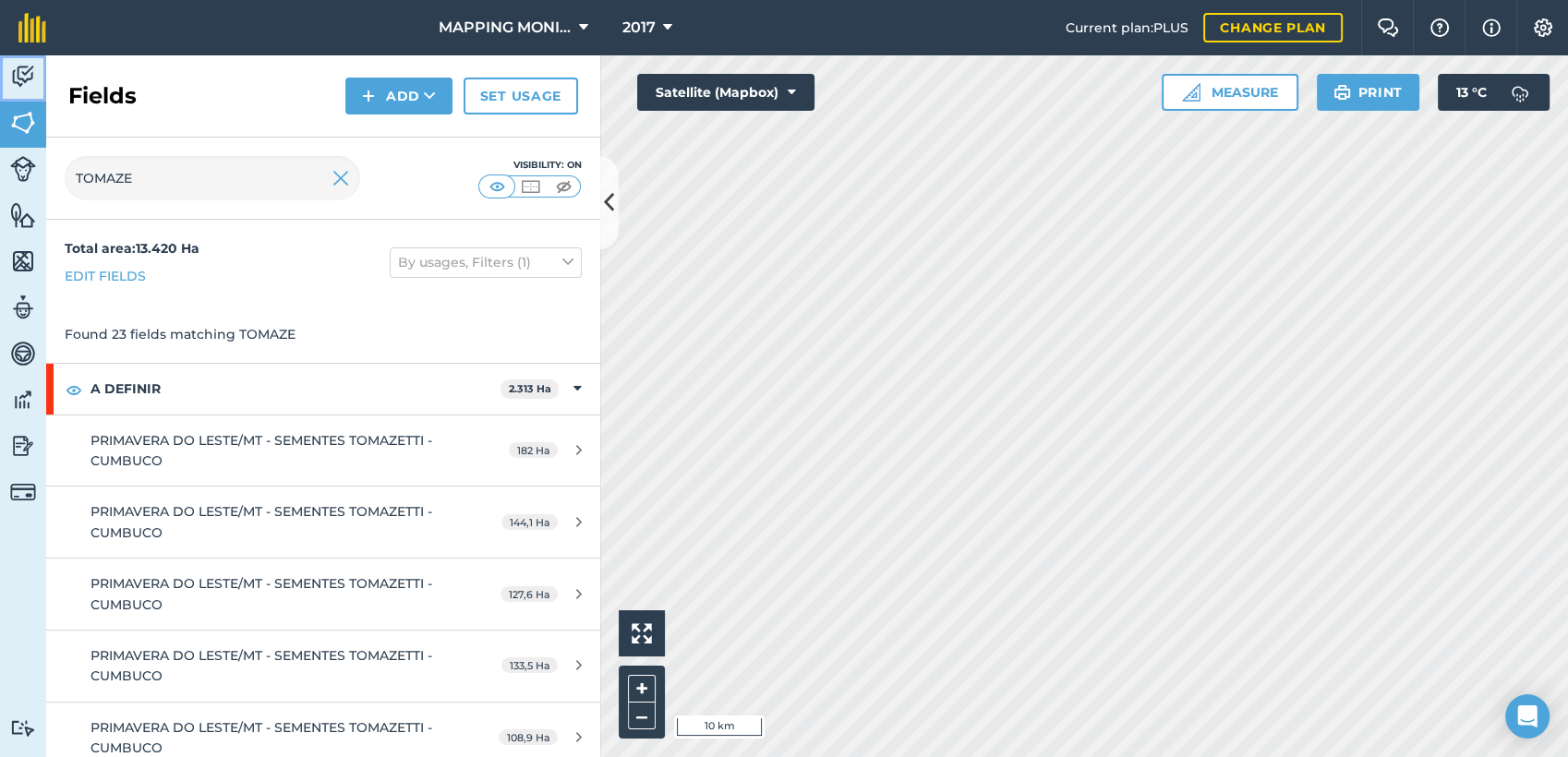
click at [19, 81] on img at bounding box center [23, 77] width 26 height 28
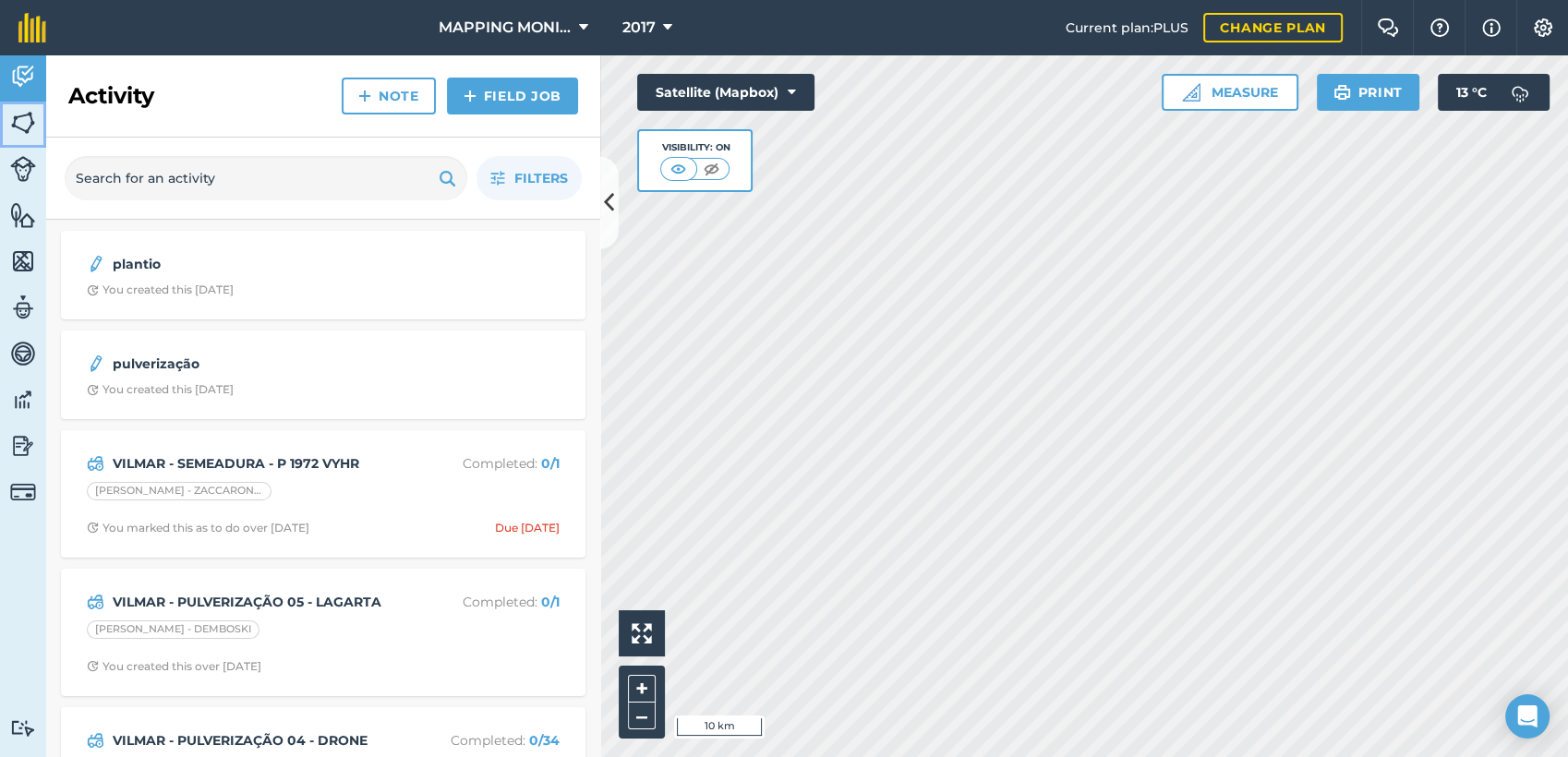
click at [19, 125] on img at bounding box center [23, 122] width 26 height 28
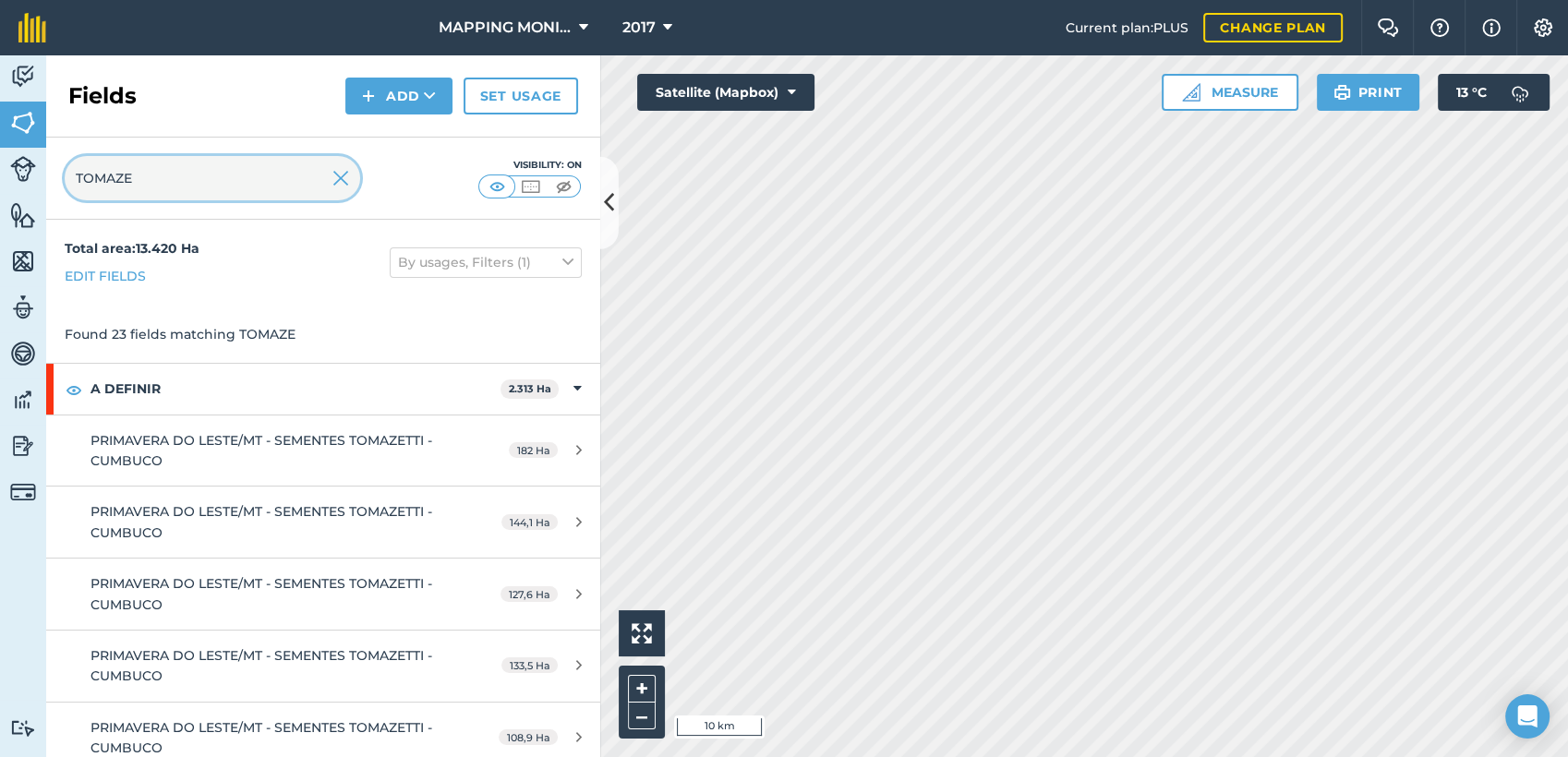
click at [330, 181] on input "TOMAZE" at bounding box center [212, 178] width 296 height 45
click at [338, 179] on img at bounding box center [341, 178] width 17 height 22
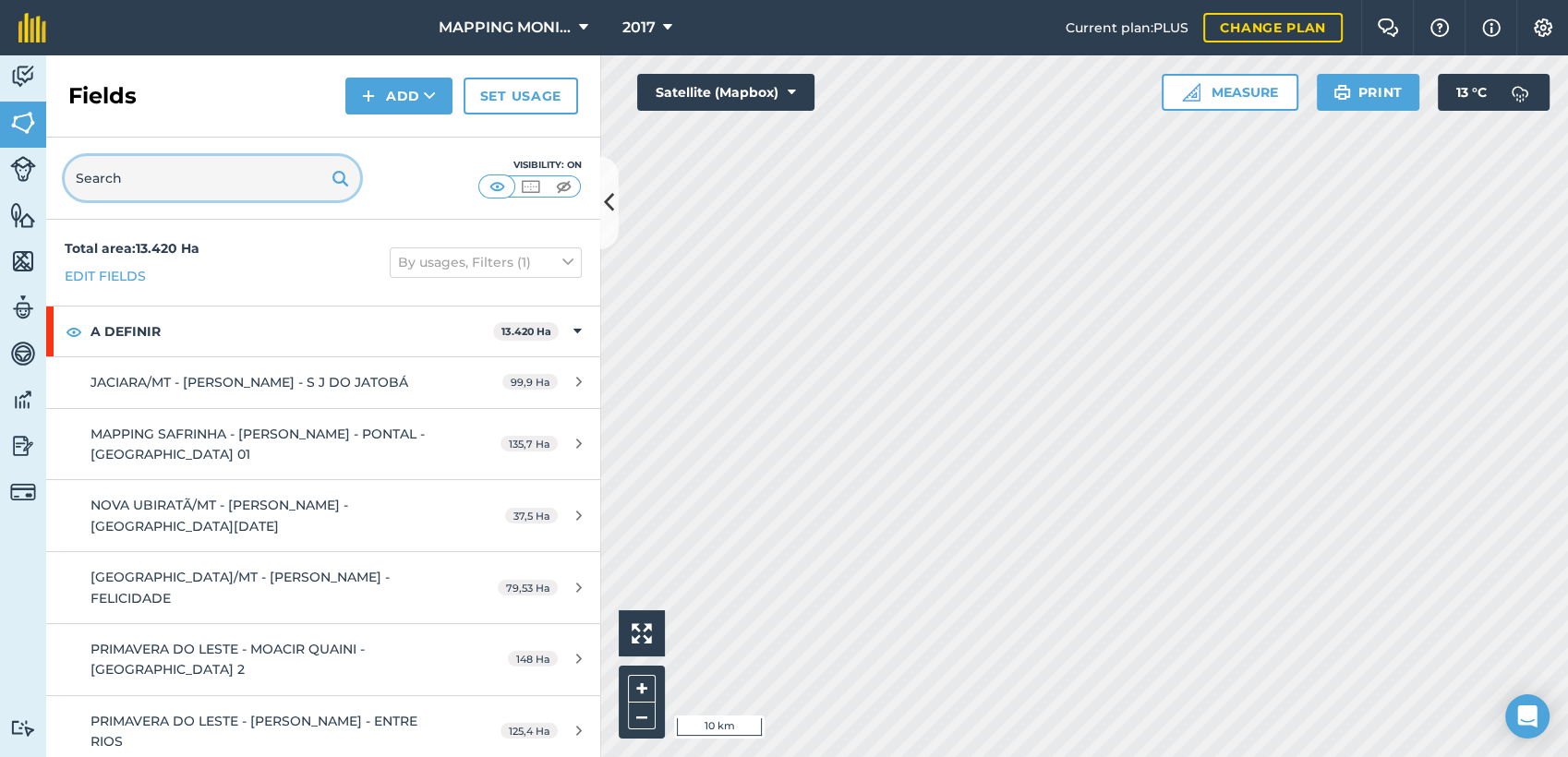
click at [109, 173] on input "text" at bounding box center [212, 178] width 296 height 45
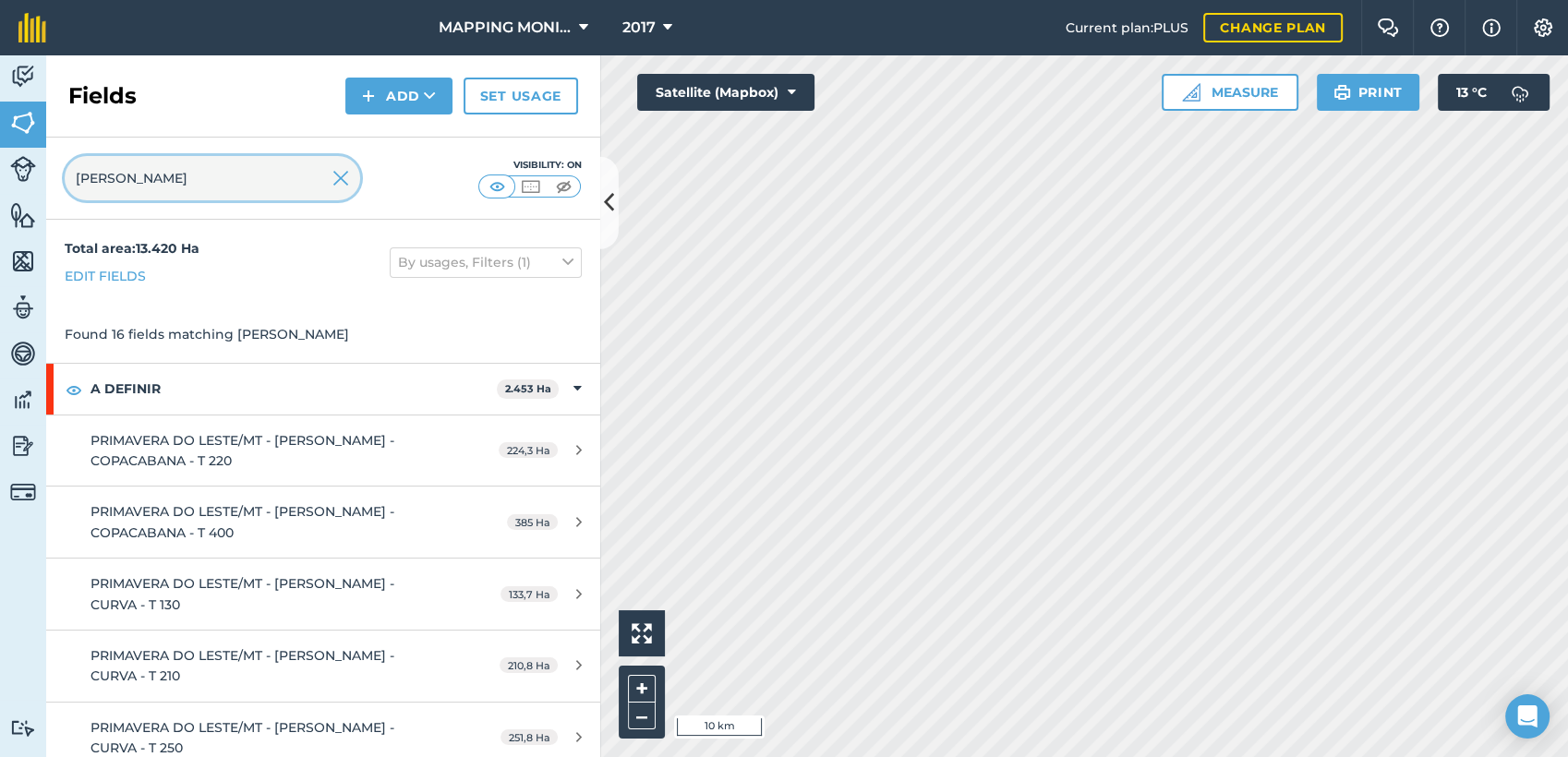
type input "[PERSON_NAME]"
click at [347, 170] on img at bounding box center [341, 178] width 17 height 22
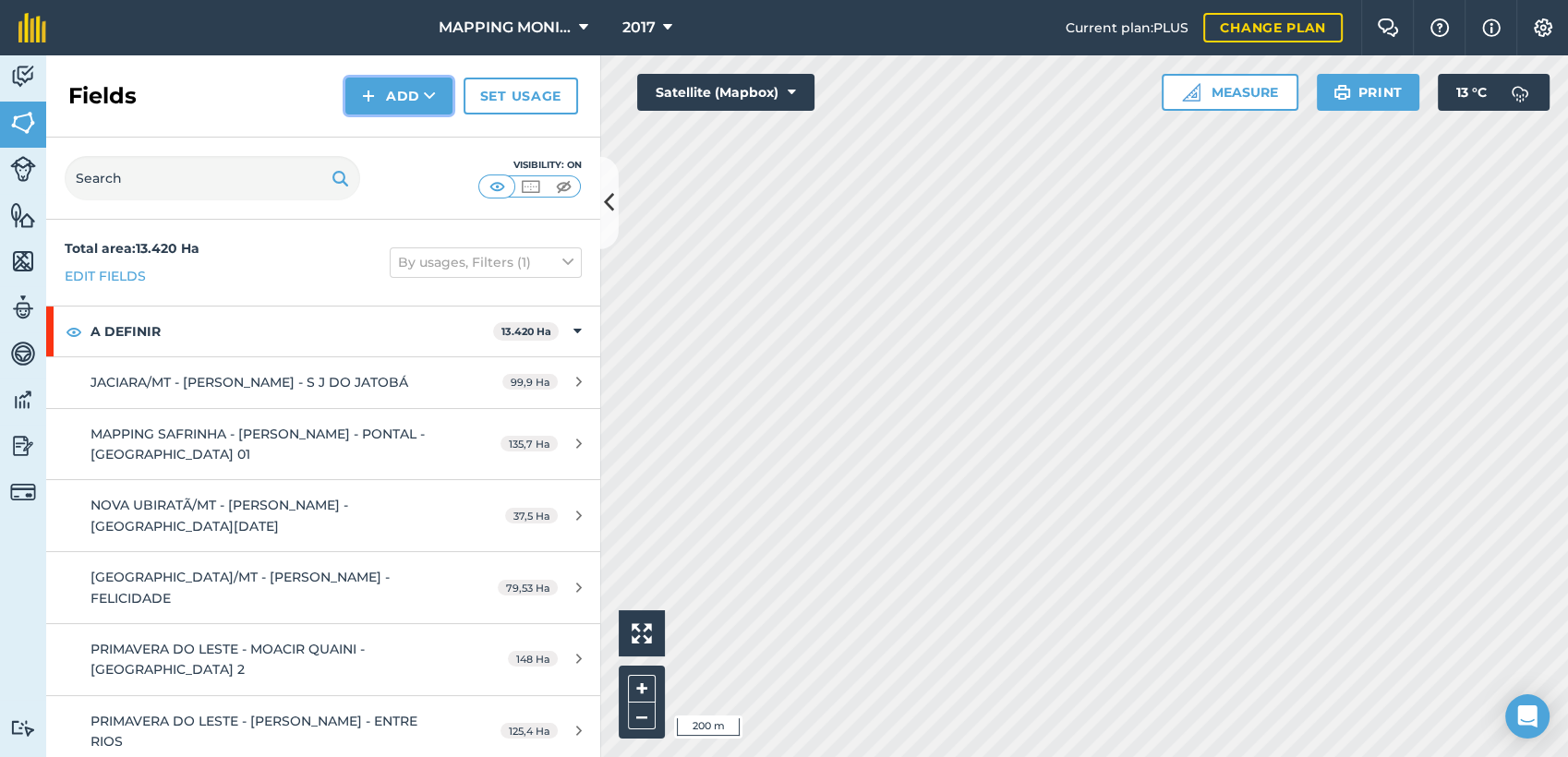
click at [431, 102] on icon at bounding box center [430, 96] width 12 height 19
click at [406, 136] on link "Draw" at bounding box center [398, 137] width 101 height 41
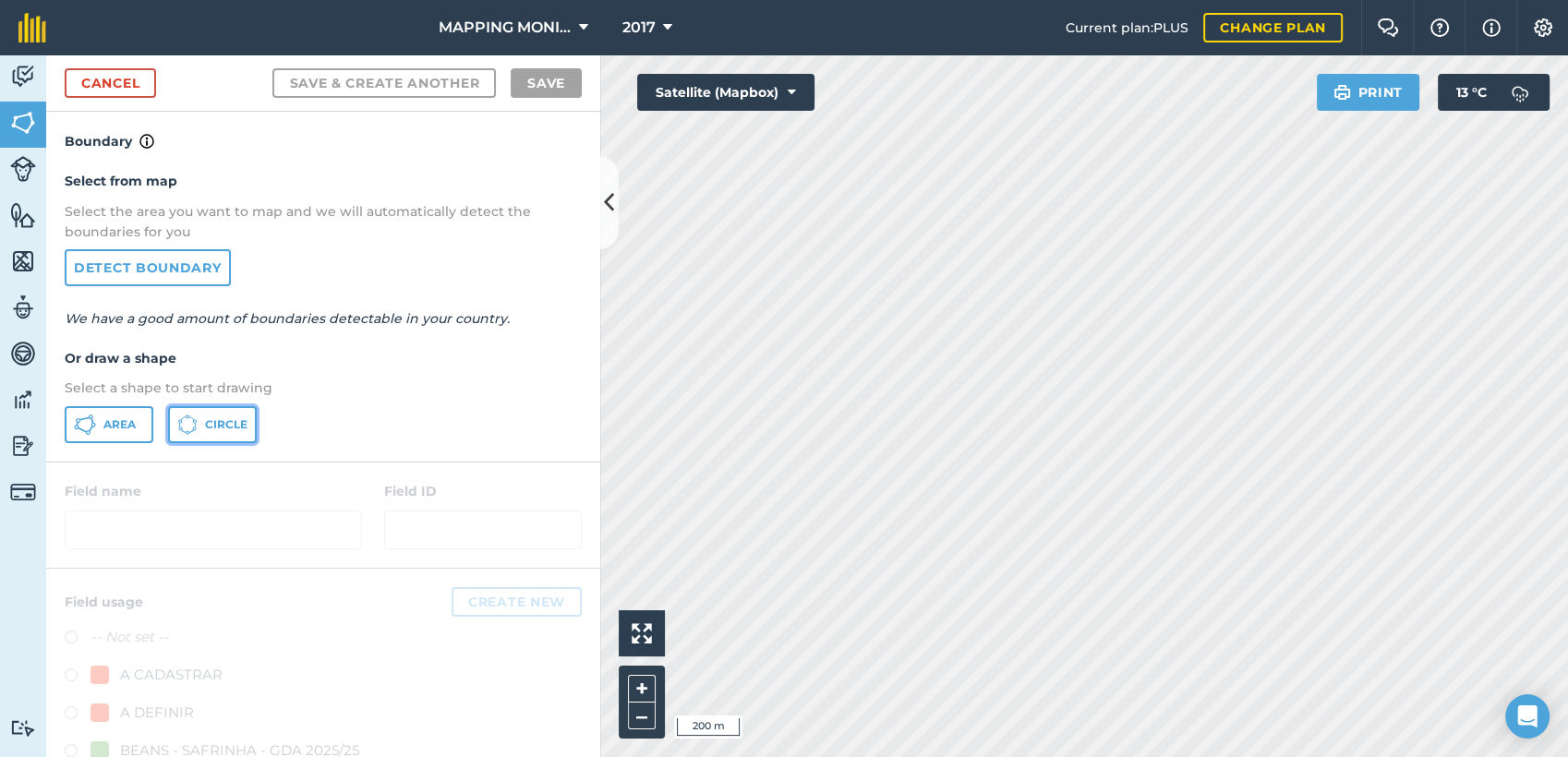
click at [229, 423] on span "Circle" at bounding box center [226, 425] width 43 height 15
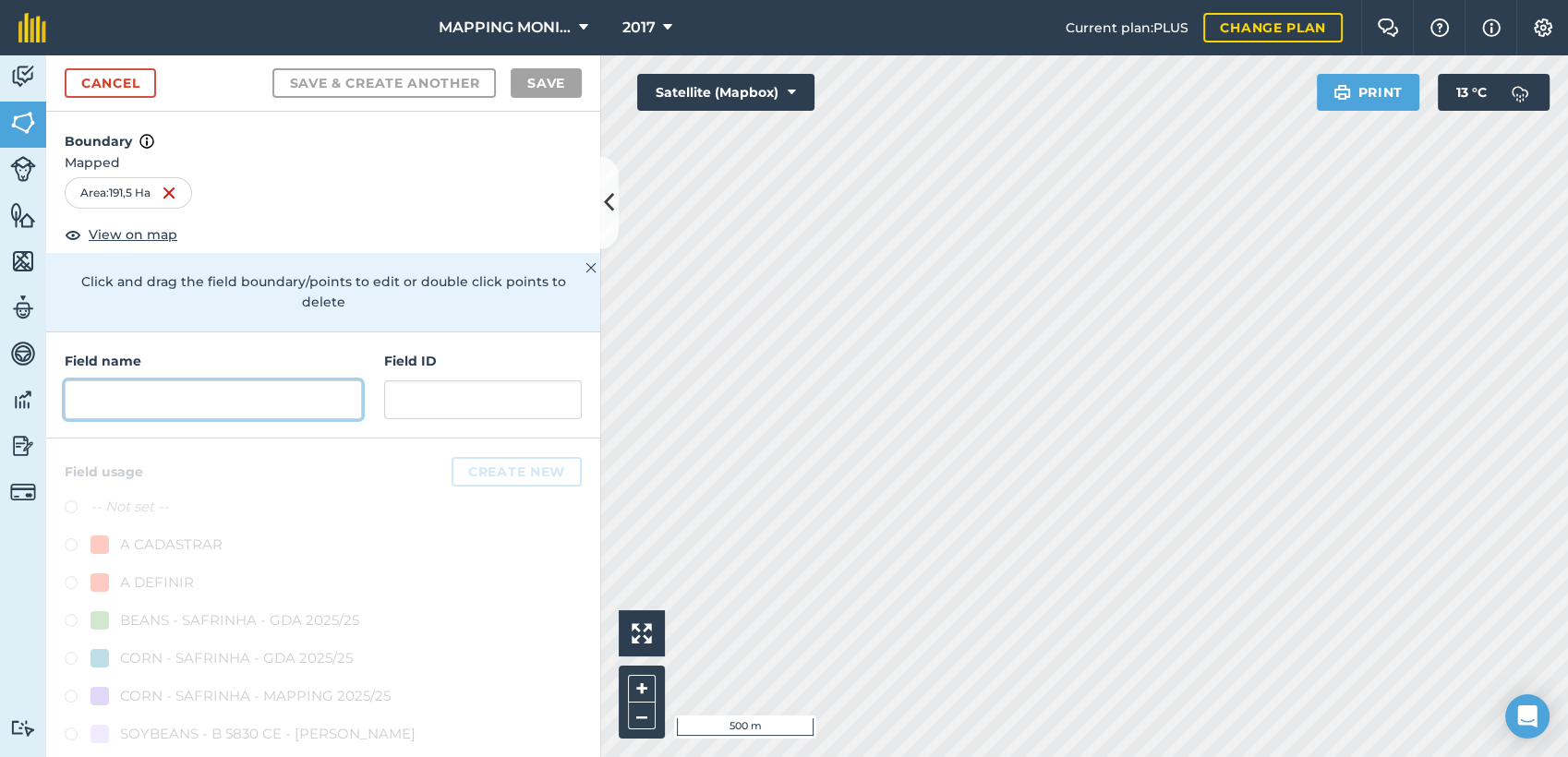
click at [243, 410] on input "text" at bounding box center [213, 400] width 298 height 39
paste input "PRIMAVERA DO LESTE/MT - SEMENTES TOMAZETTI - CUMBUCO"
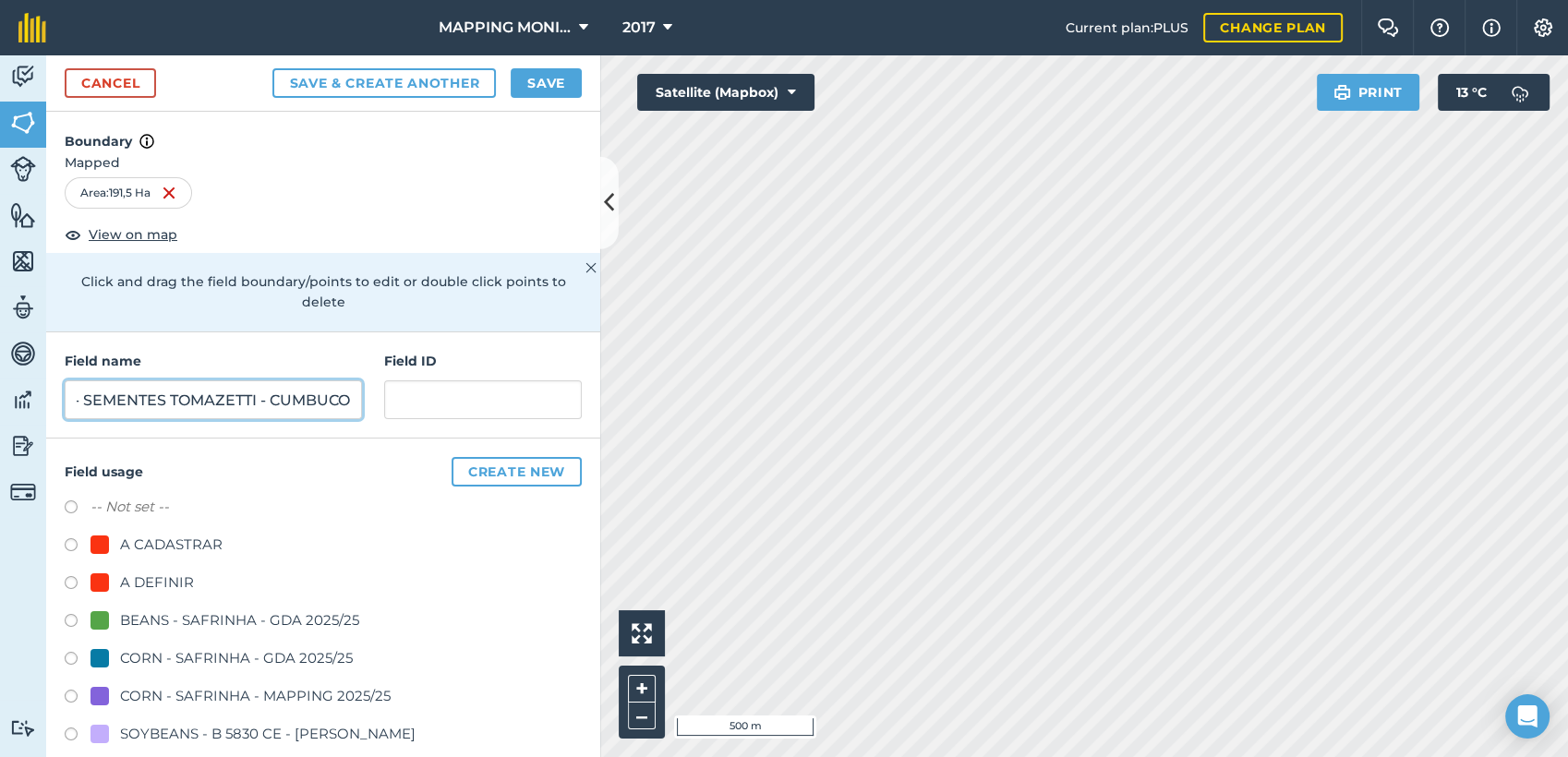
type input "PRIMAVERA DO LESTE/MT - SEMENTES TOMAZETTI - CUMBUCO"
click at [172, 581] on div "A DEFINIR" at bounding box center [157, 583] width 74 height 22
radio input "true"
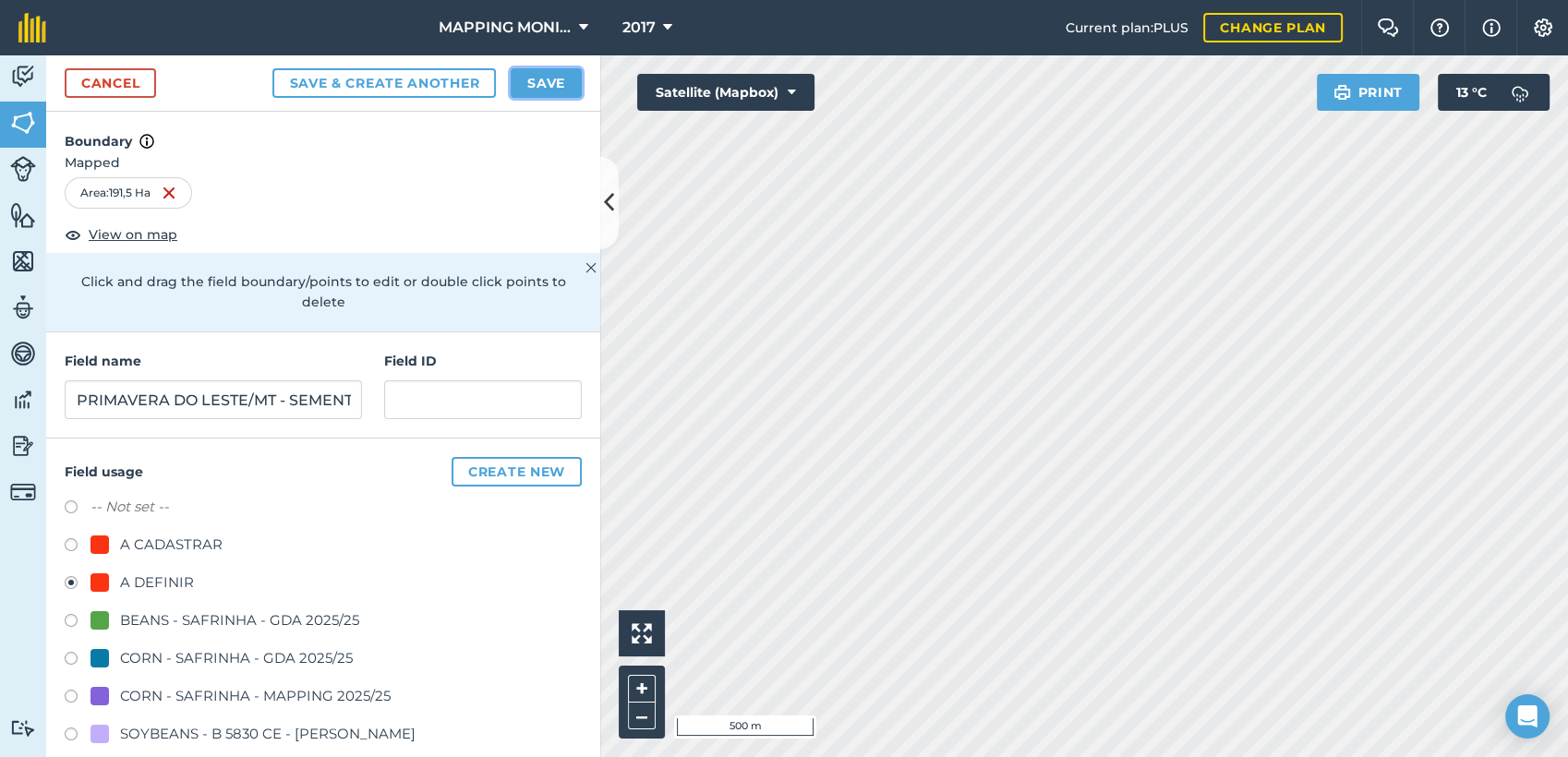
click at [554, 78] on button "Save" at bounding box center [546, 83] width 71 height 30
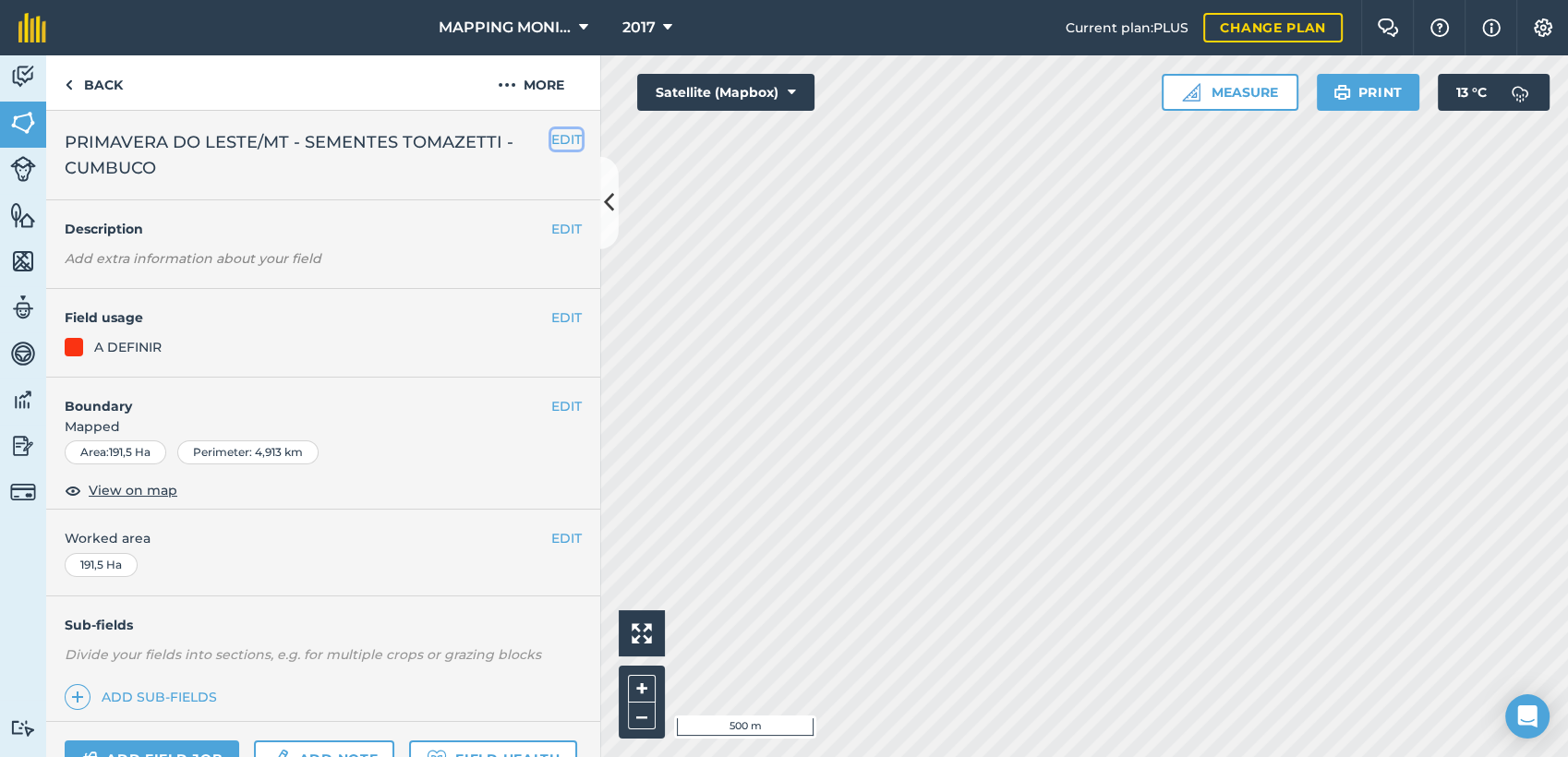
click at [559, 144] on button "EDIT" at bounding box center [566, 139] width 31 height 20
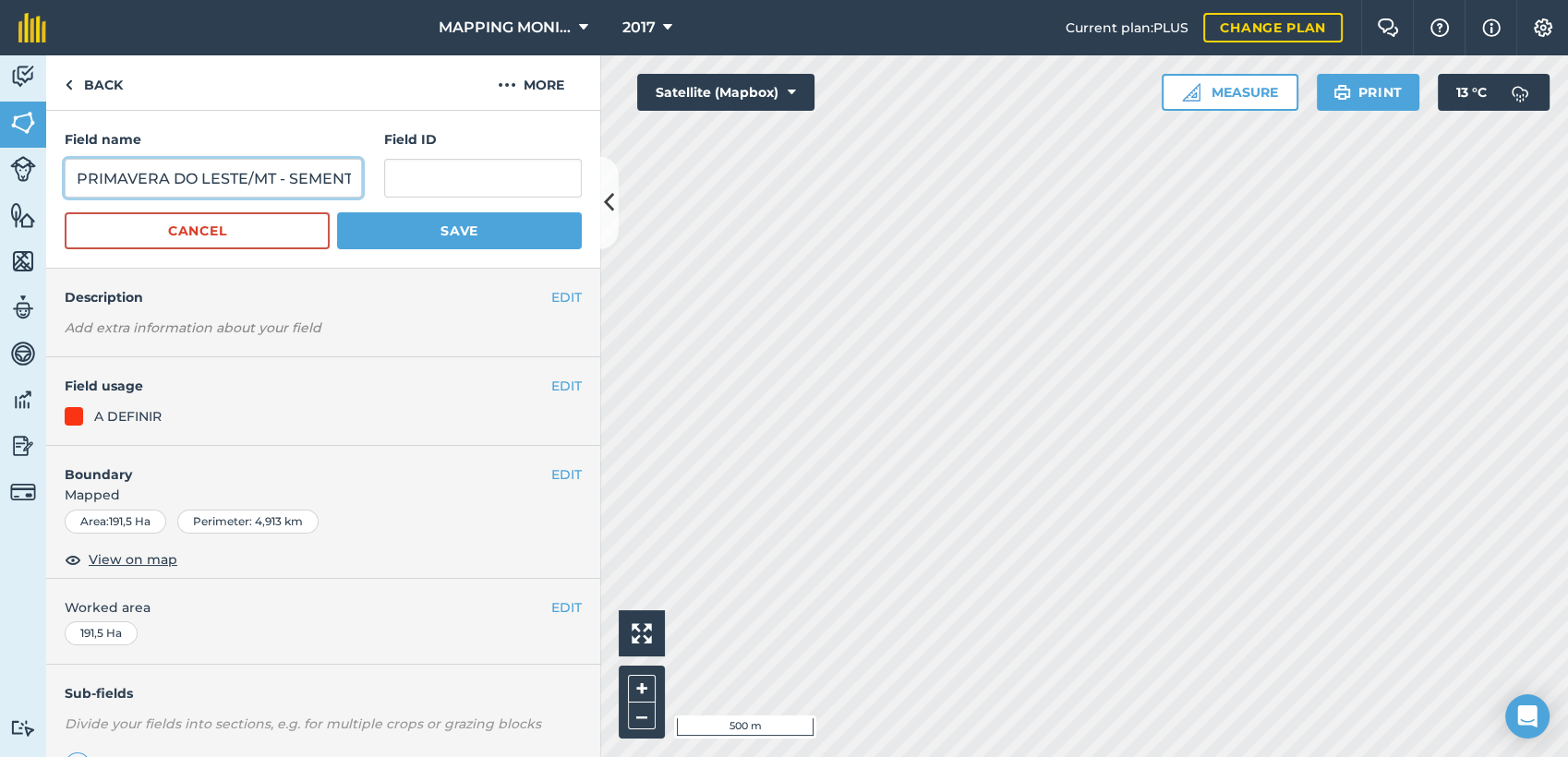
scroll to position [0, 218]
drag, startPoint x: 291, startPoint y: 176, endPoint x: 433, endPoint y: 192, distance: 142.9
click at [433, 192] on div "Field name PRIMAVERA DO LESTE/MT - SEMENTES TOMAZETTI - CUMBUCO Field ID" at bounding box center [323, 163] width 517 height 69
type input "PRIMAVERA DO LESTE/MT - [PERSON_NAME] DAS MORTES"
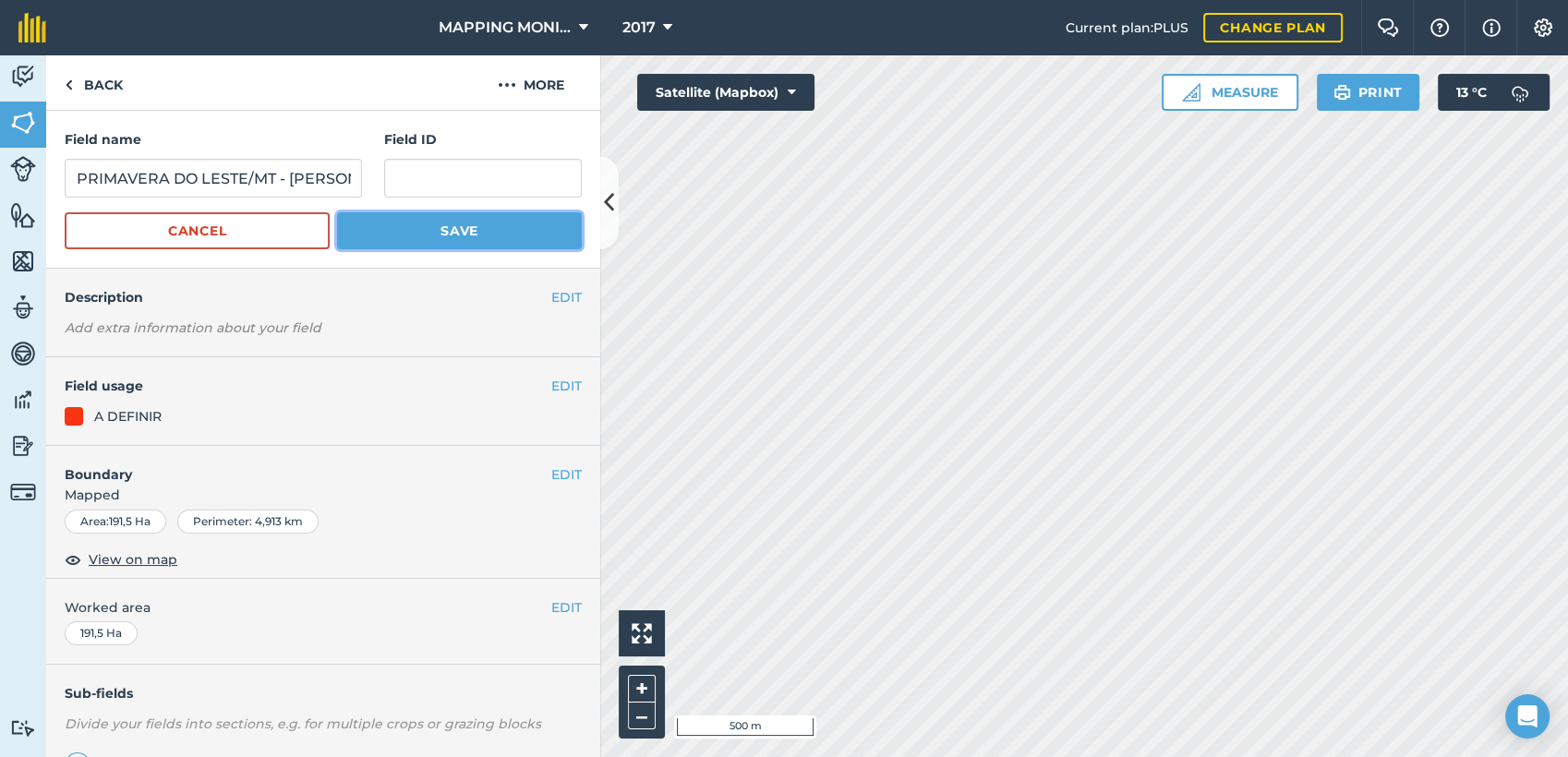
click at [457, 226] on button "Save" at bounding box center [459, 231] width 245 height 37
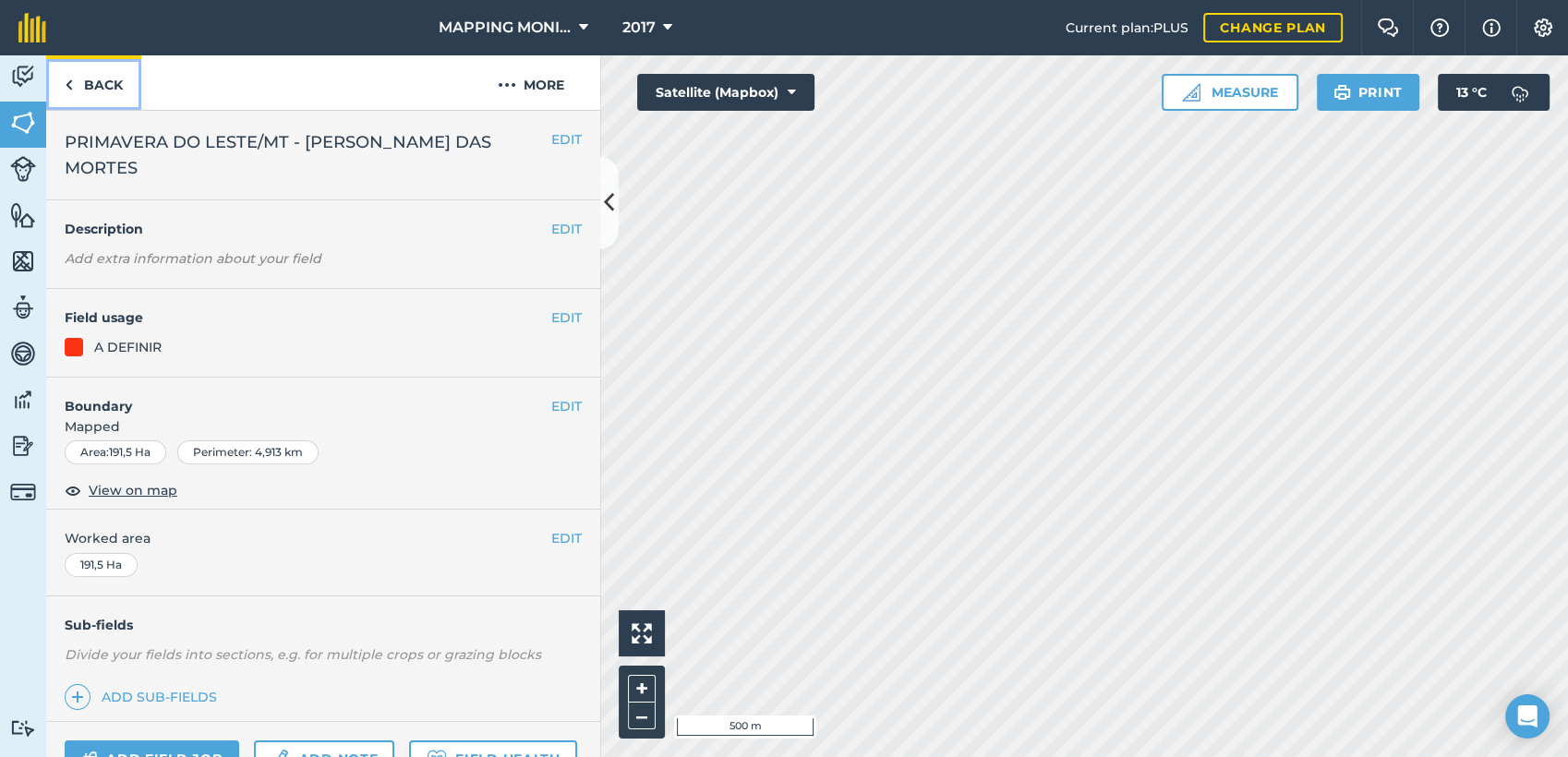
click at [105, 78] on link "Back" at bounding box center [94, 83] width 96 height 55
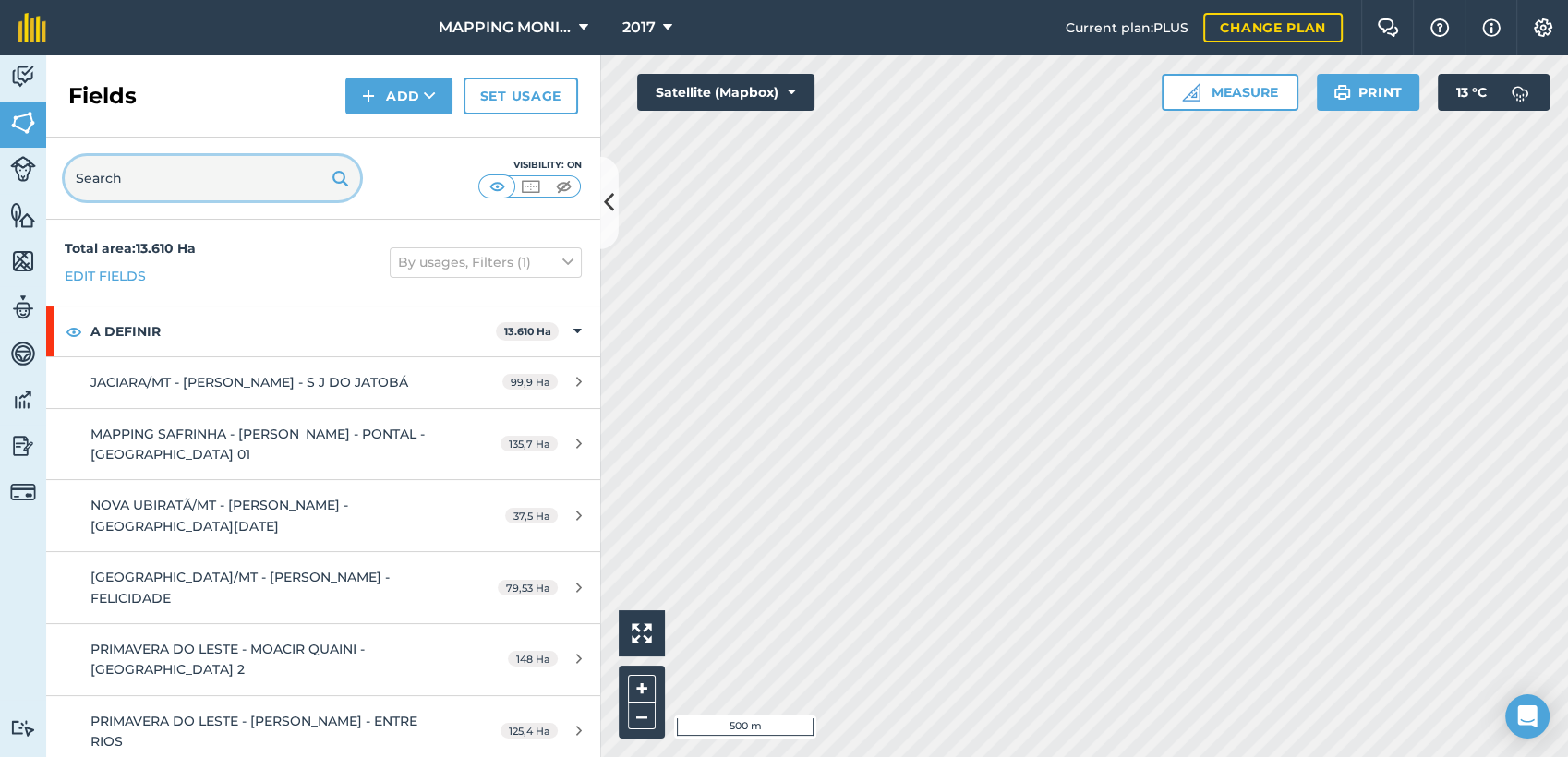
click at [191, 181] on input "text" at bounding box center [212, 178] width 296 height 45
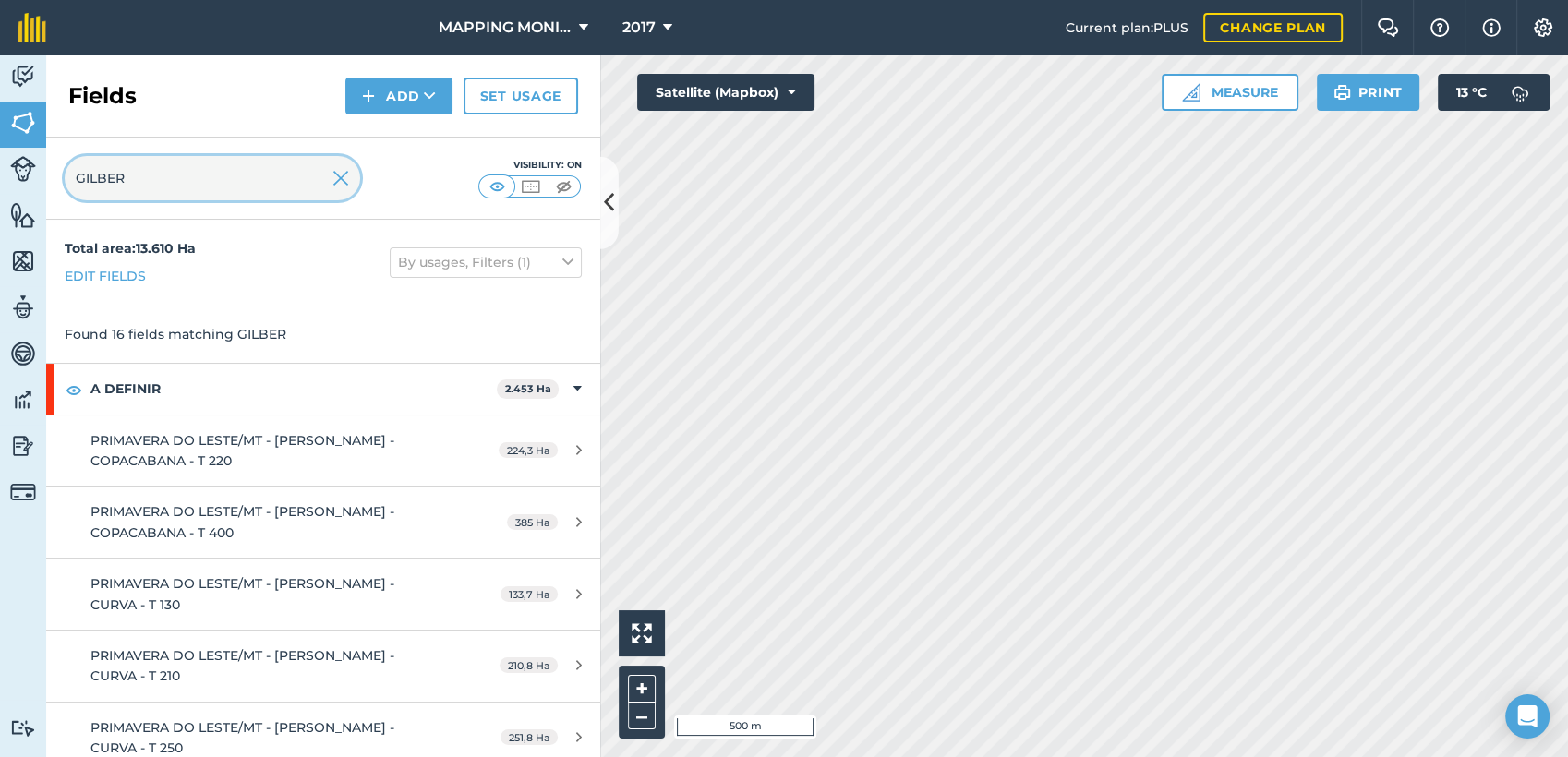
type input "GILBER"
click at [346, 179] on img at bounding box center [341, 178] width 17 height 22
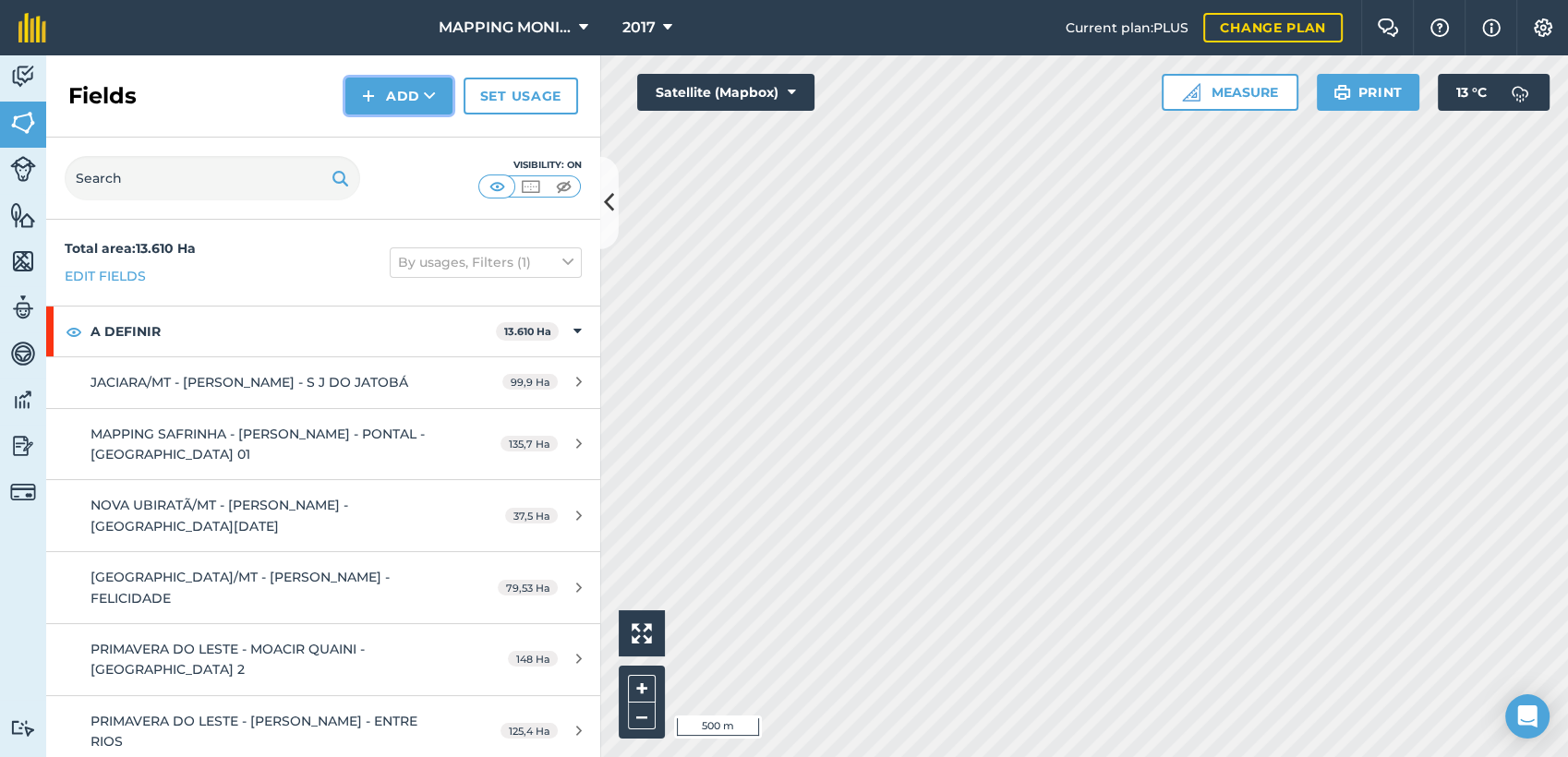
click at [428, 104] on icon at bounding box center [430, 96] width 12 height 19
click at [429, 137] on link "Draw" at bounding box center [398, 137] width 101 height 41
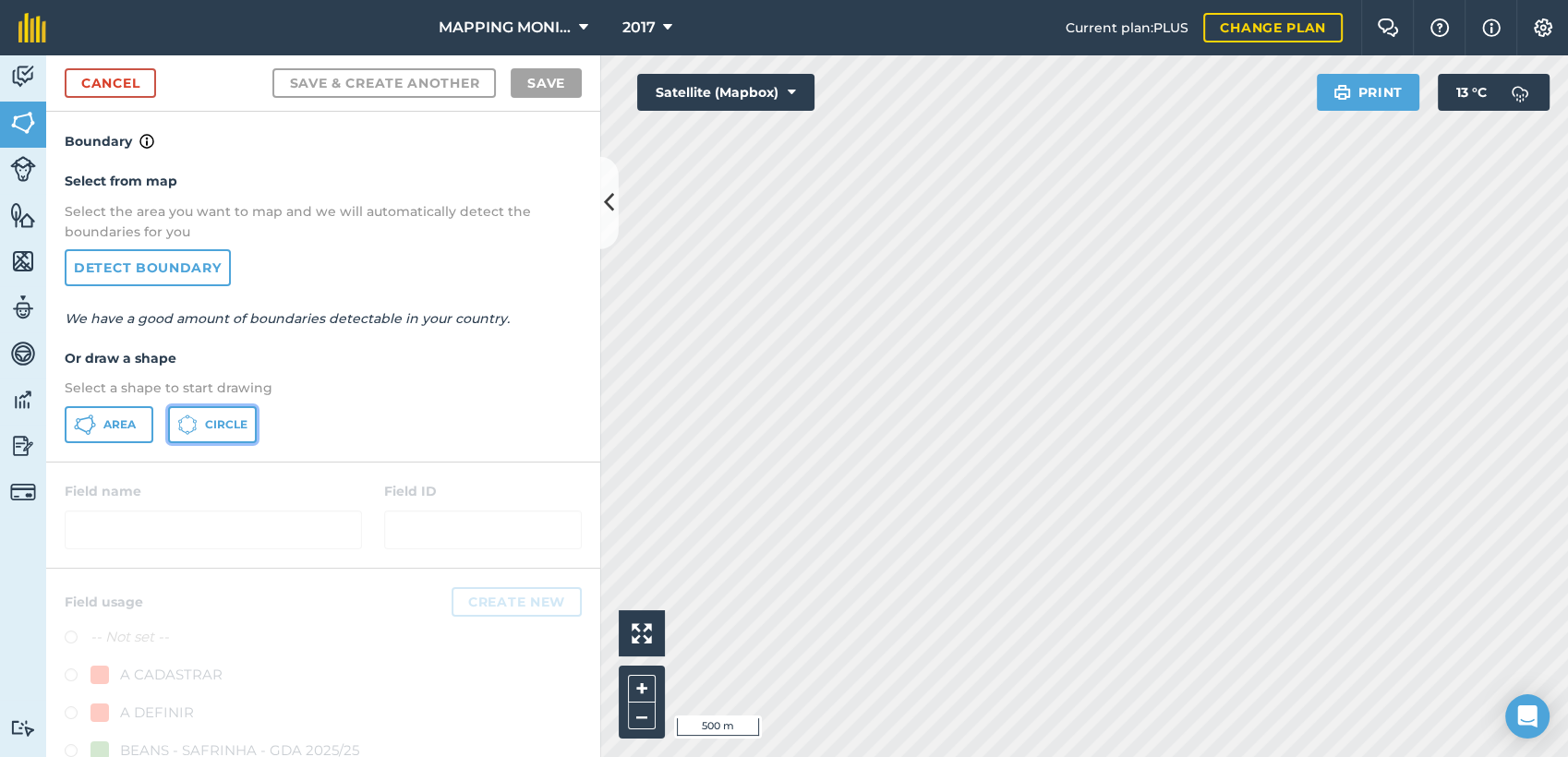
drag, startPoint x: 245, startPoint y: 415, endPoint x: 328, endPoint y: 415, distance: 83.0
click at [248, 415] on button "Circle" at bounding box center [212, 425] width 89 height 37
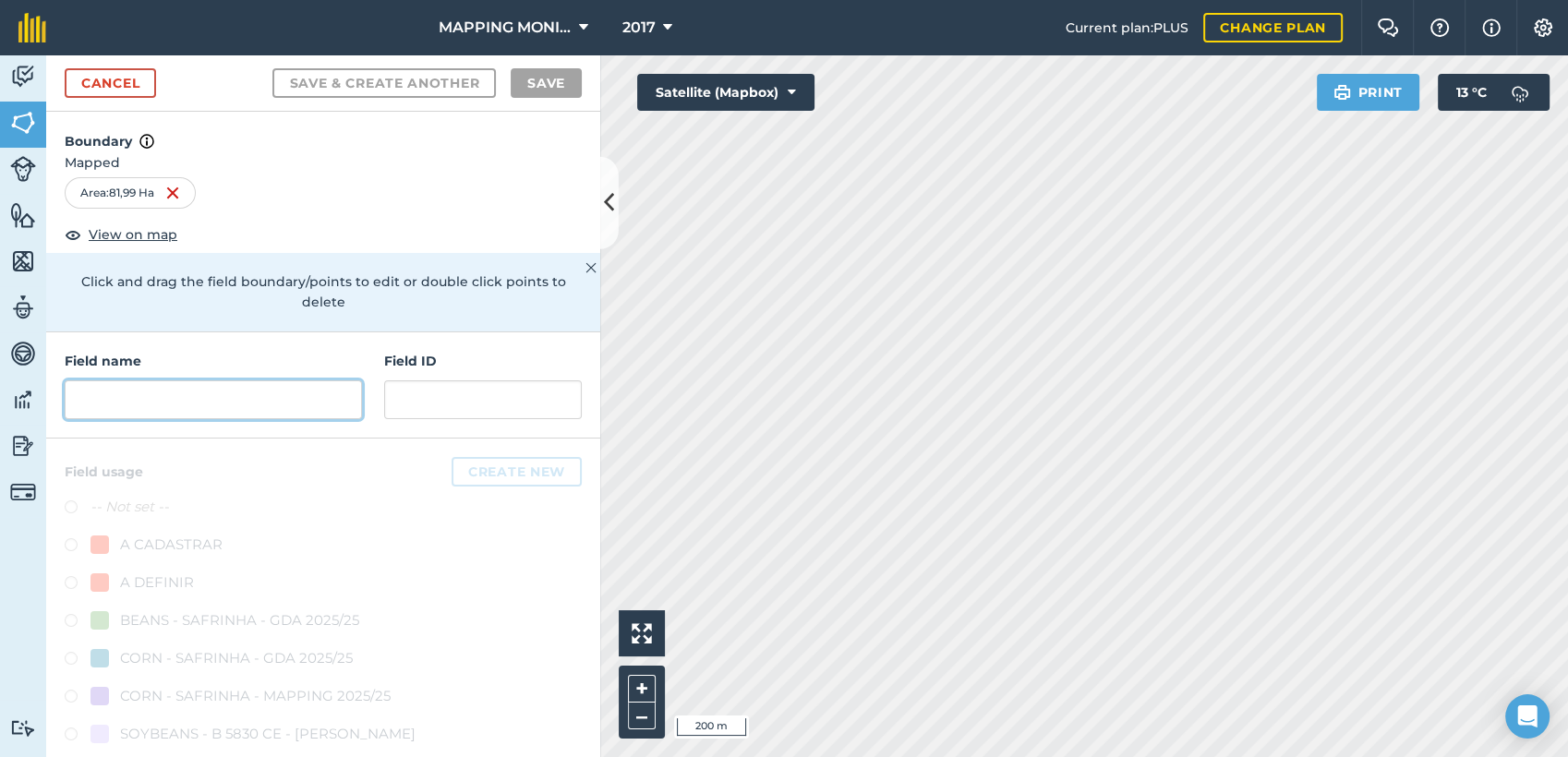
click at [276, 399] on input "text" at bounding box center [213, 400] width 298 height 39
paste input "PRIMAVERA DO LESTE/MT - [PERSON_NAME] DAS MORTES"
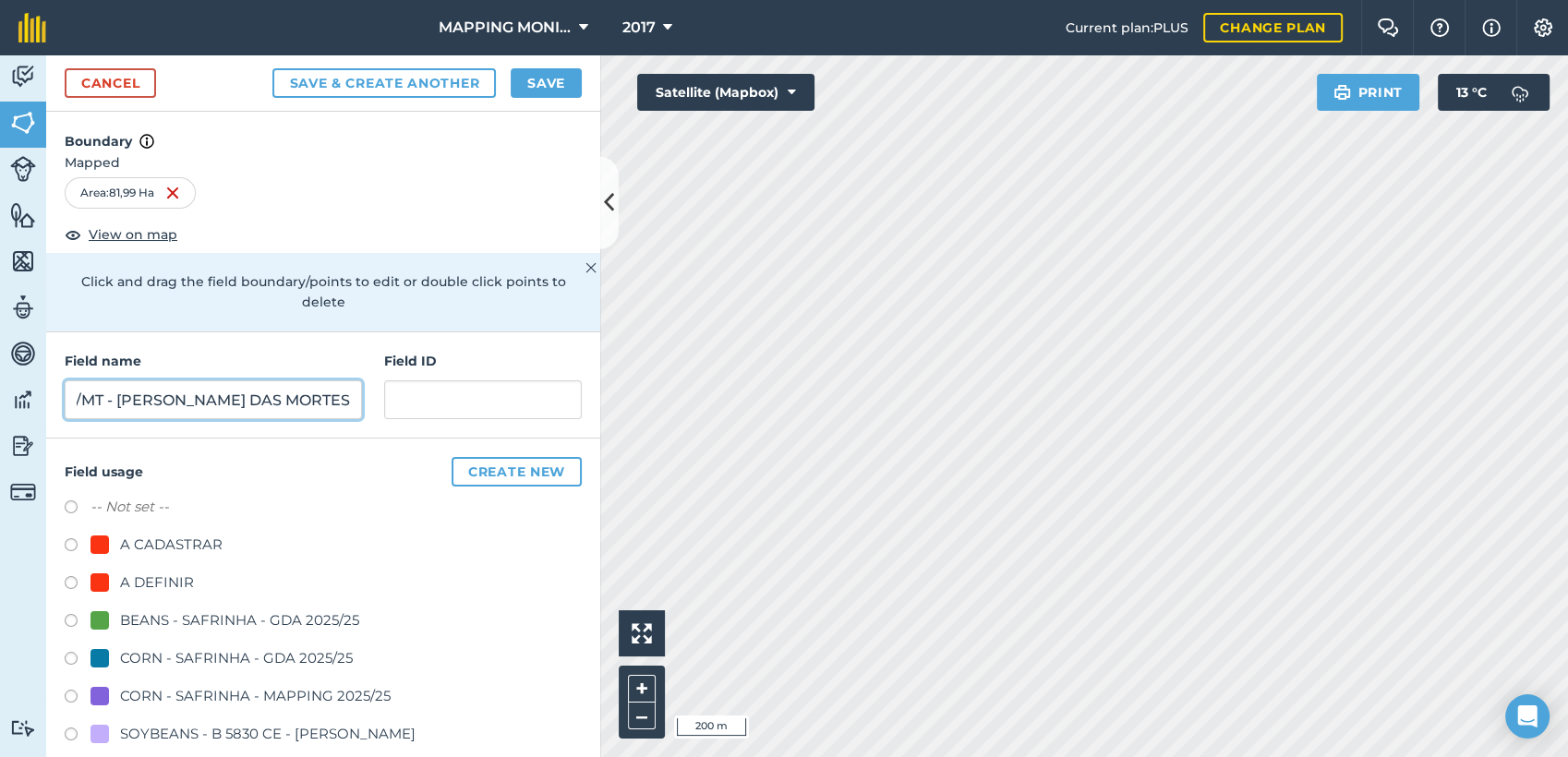
type input "PRIMAVERA DO LESTE/MT - [PERSON_NAME] DAS MORTES"
click at [160, 577] on div "A DEFINIR" at bounding box center [157, 583] width 74 height 22
radio input "true"
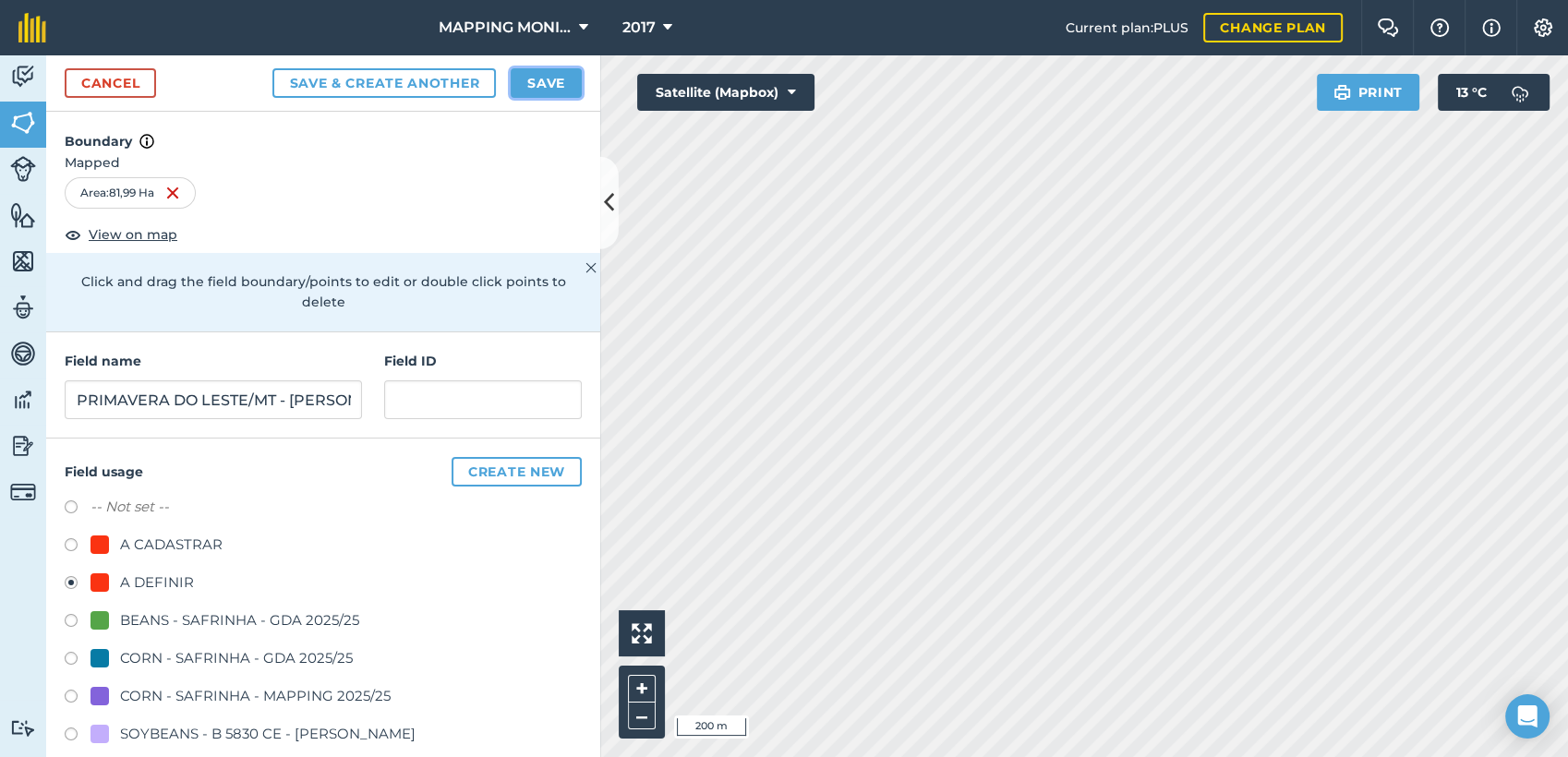
click at [553, 84] on button "Save" at bounding box center [546, 83] width 71 height 30
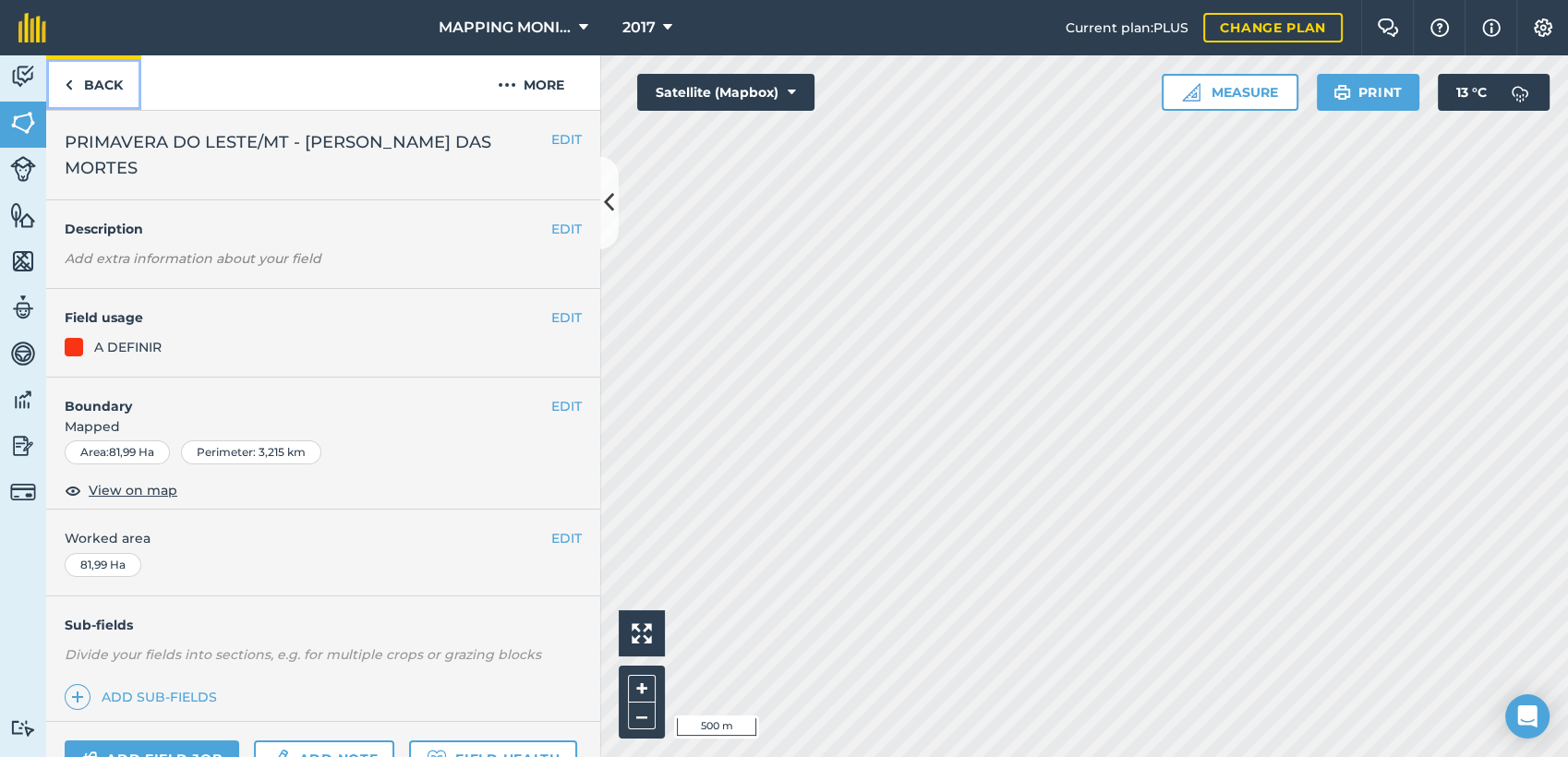
click at [99, 88] on link "Back" at bounding box center [94, 83] width 96 height 55
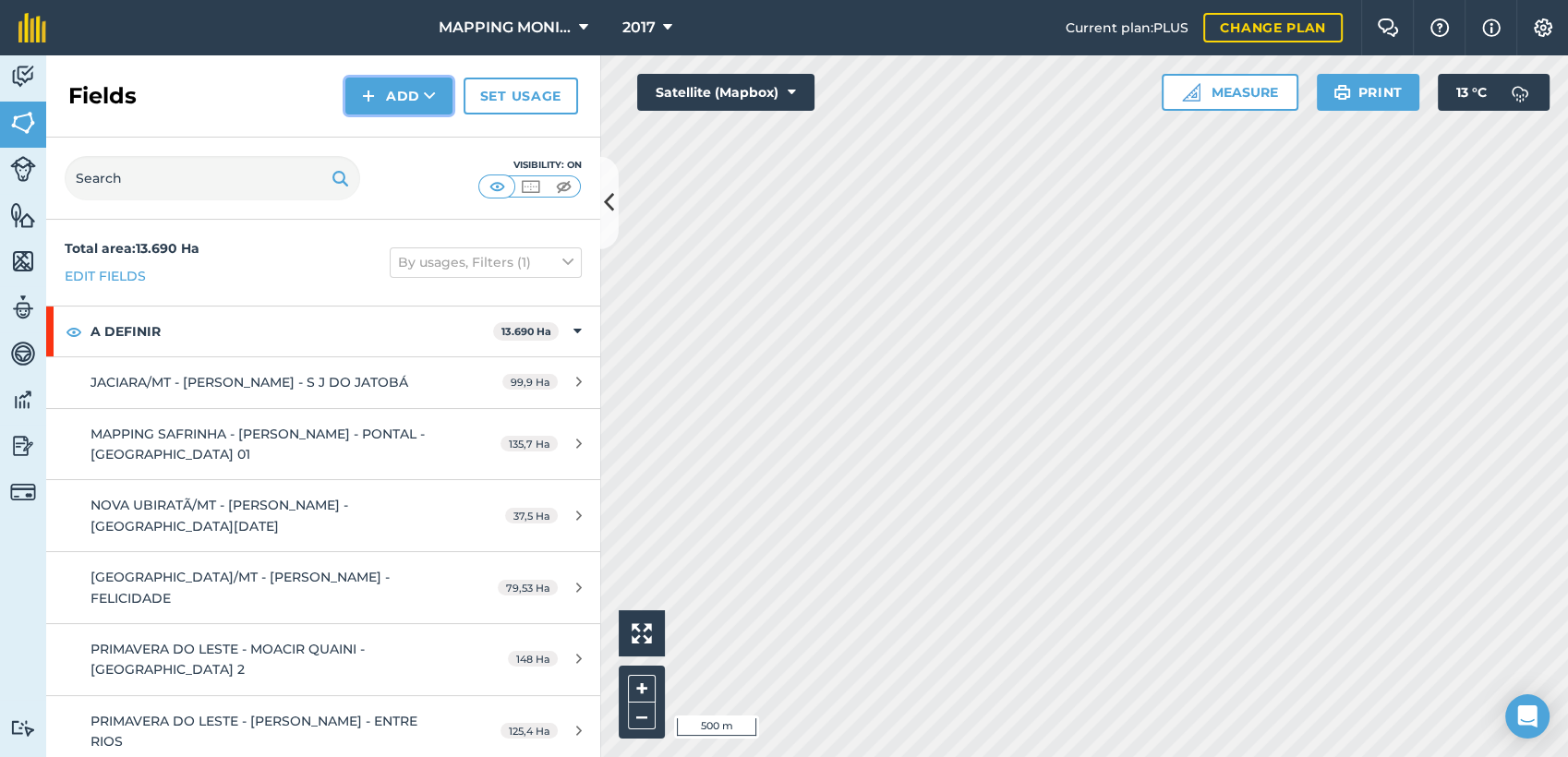
click at [433, 94] on icon at bounding box center [430, 96] width 12 height 19
click at [420, 147] on link "Draw" at bounding box center [398, 137] width 101 height 41
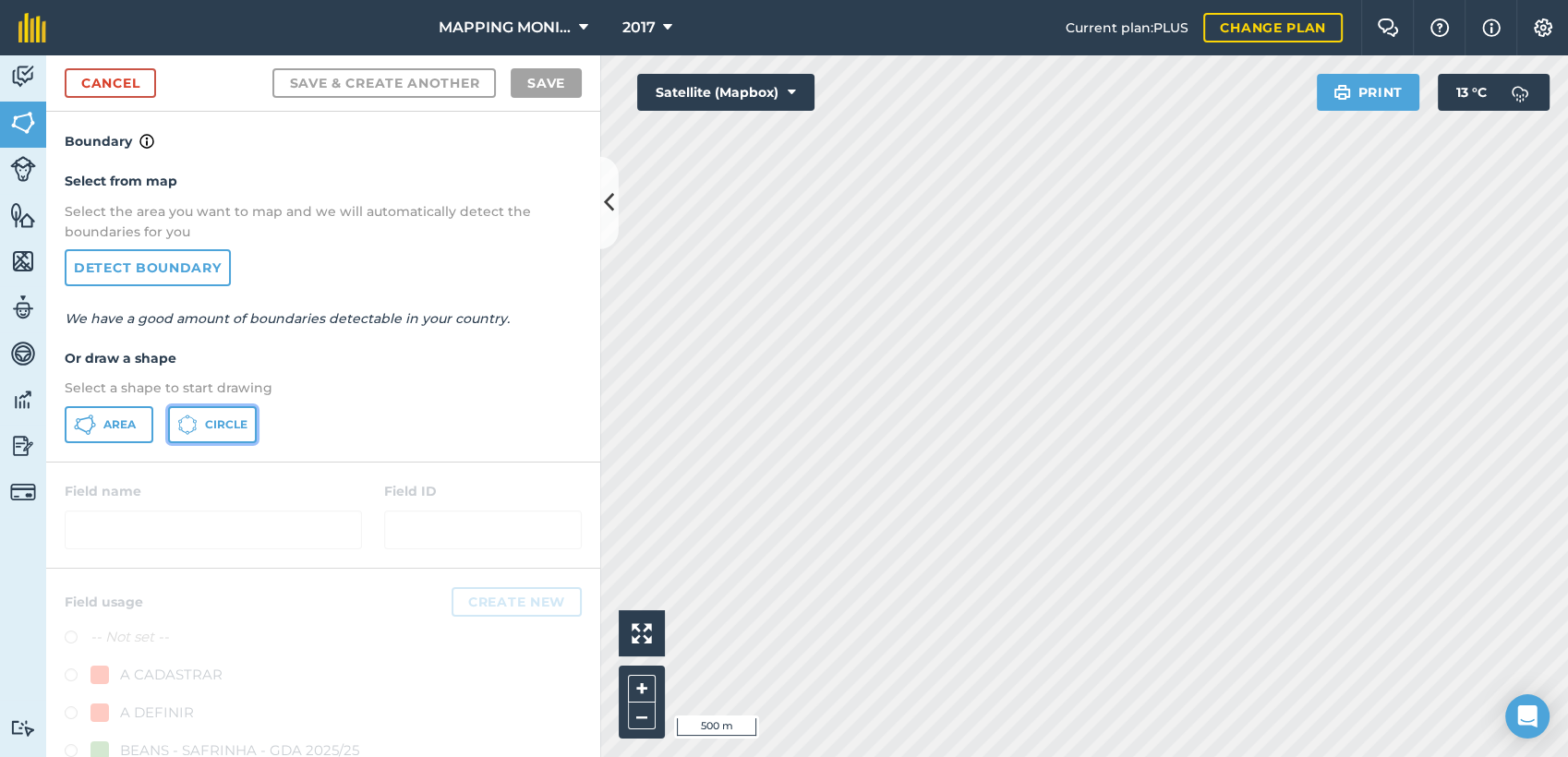
click at [235, 434] on button "Circle" at bounding box center [212, 425] width 89 height 37
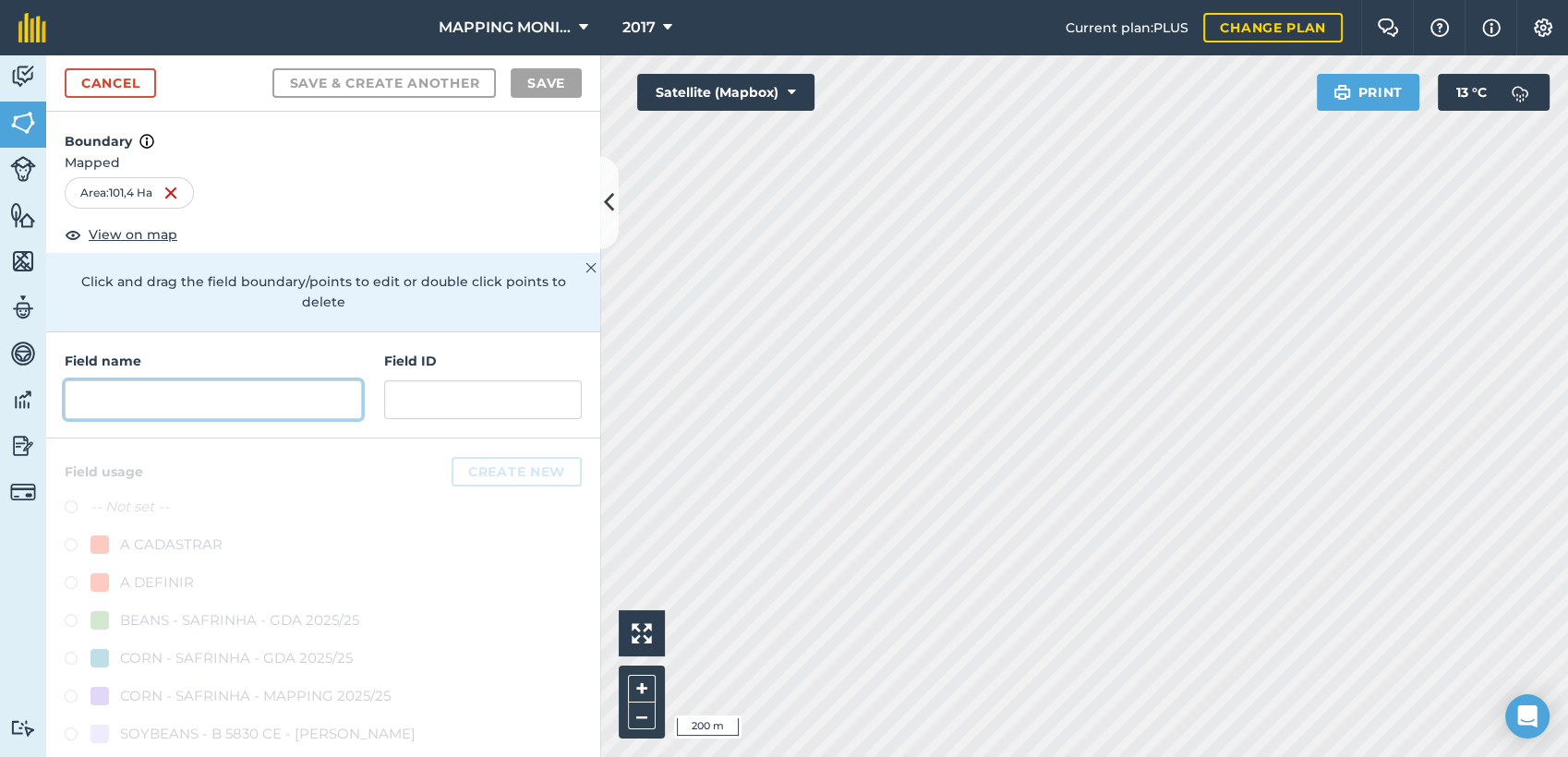
click at [276, 404] on input "text" at bounding box center [213, 400] width 298 height 39
paste input "PRIMAVERA DO LESTE/MT - [PERSON_NAME] DAS MORTES"
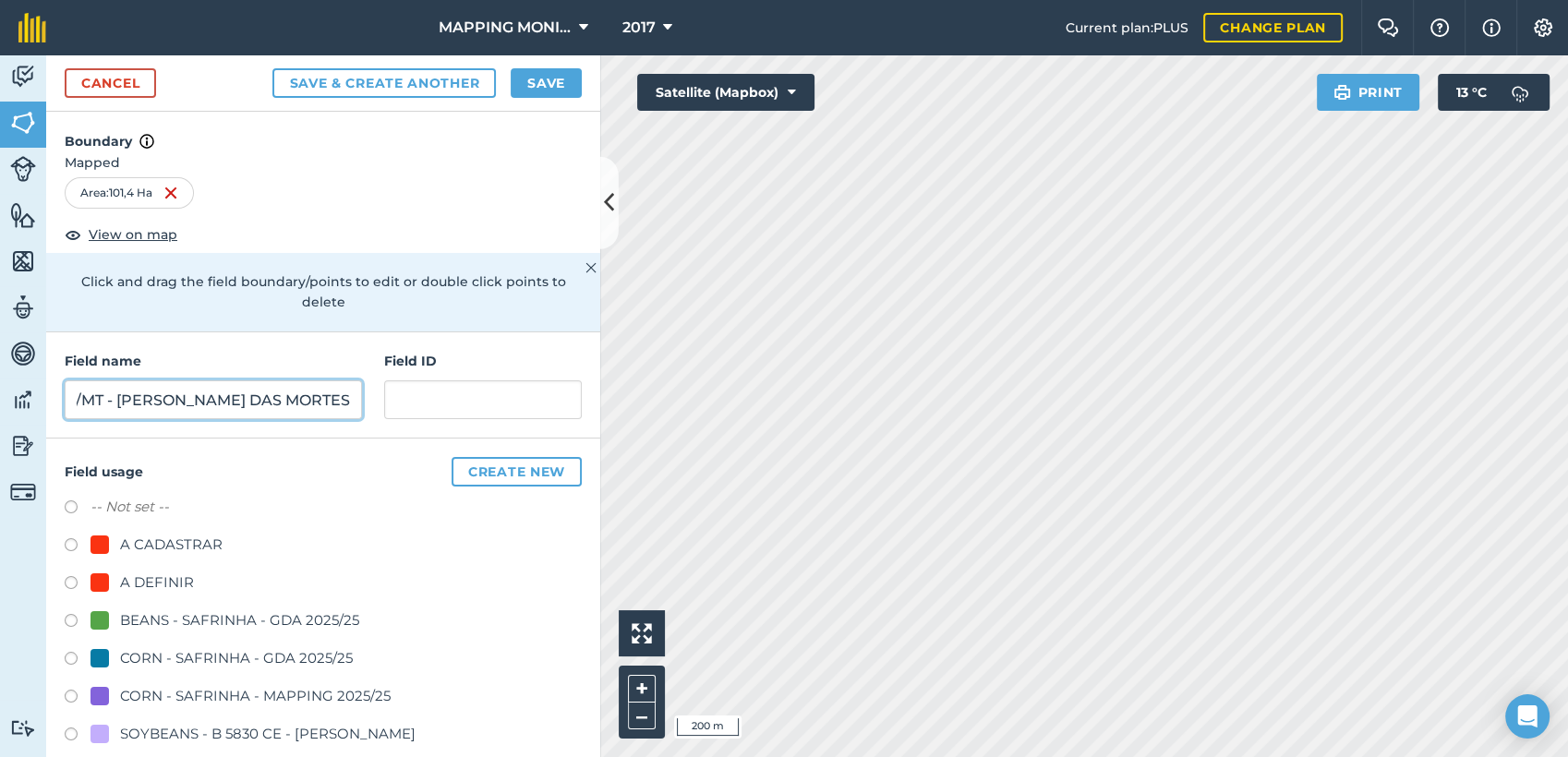
type input "PRIMAVERA DO LESTE/MT - [PERSON_NAME] DAS MORTES"
click at [162, 583] on div "A DEFINIR" at bounding box center [157, 583] width 74 height 22
radio input "true"
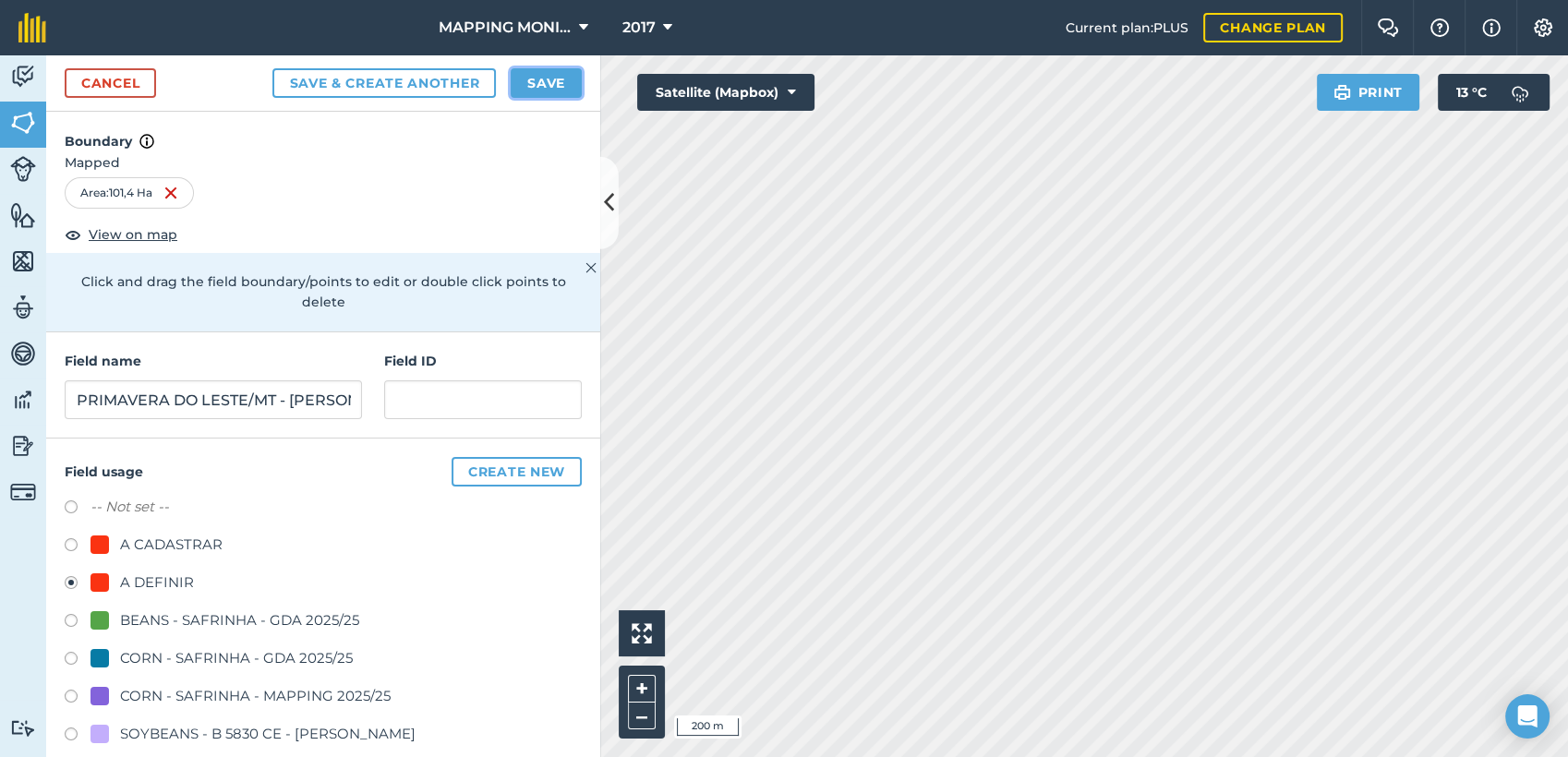
click at [551, 94] on button "Save" at bounding box center [546, 83] width 71 height 30
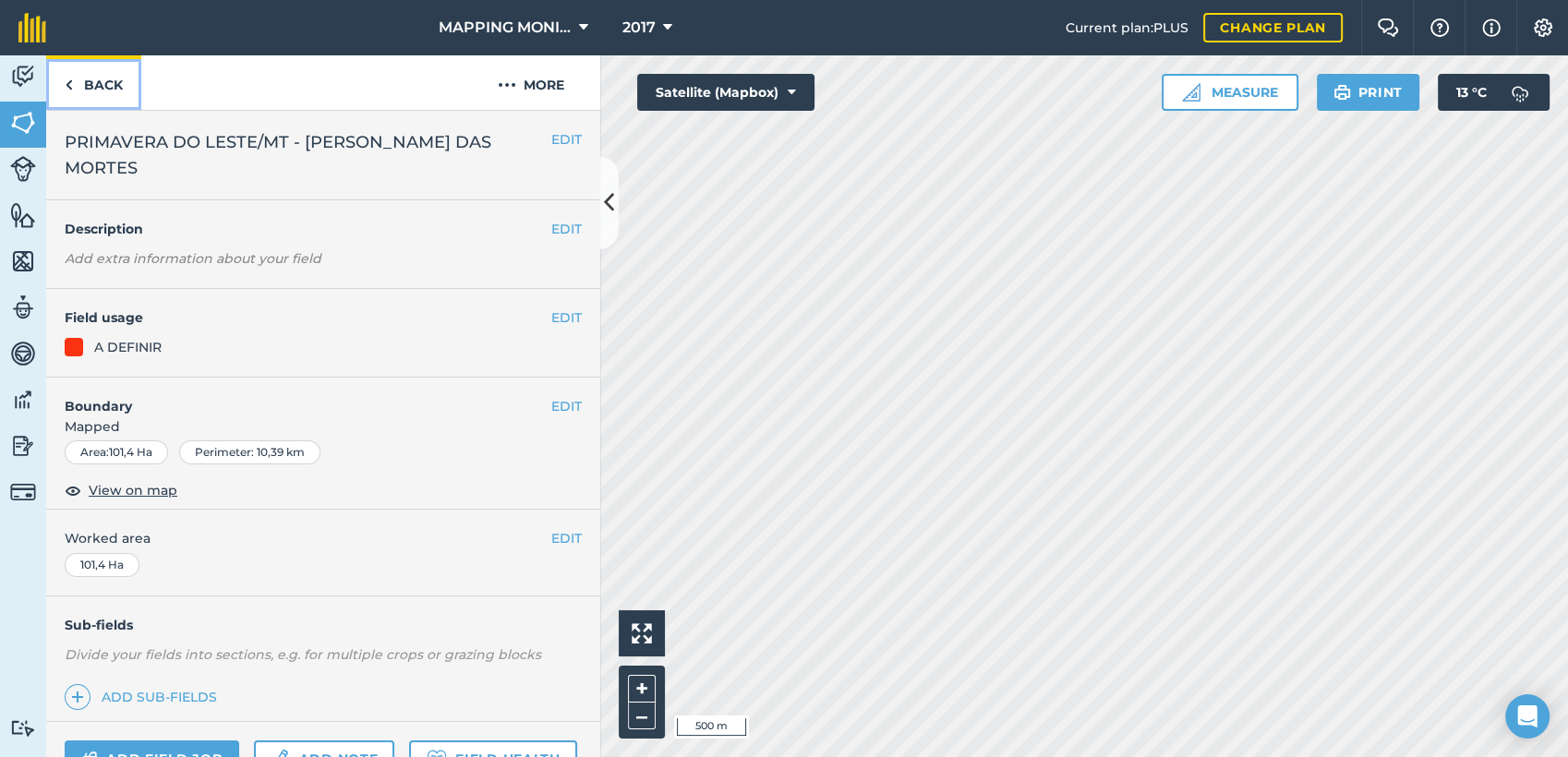
click at [109, 84] on link "Back" at bounding box center [94, 83] width 96 height 55
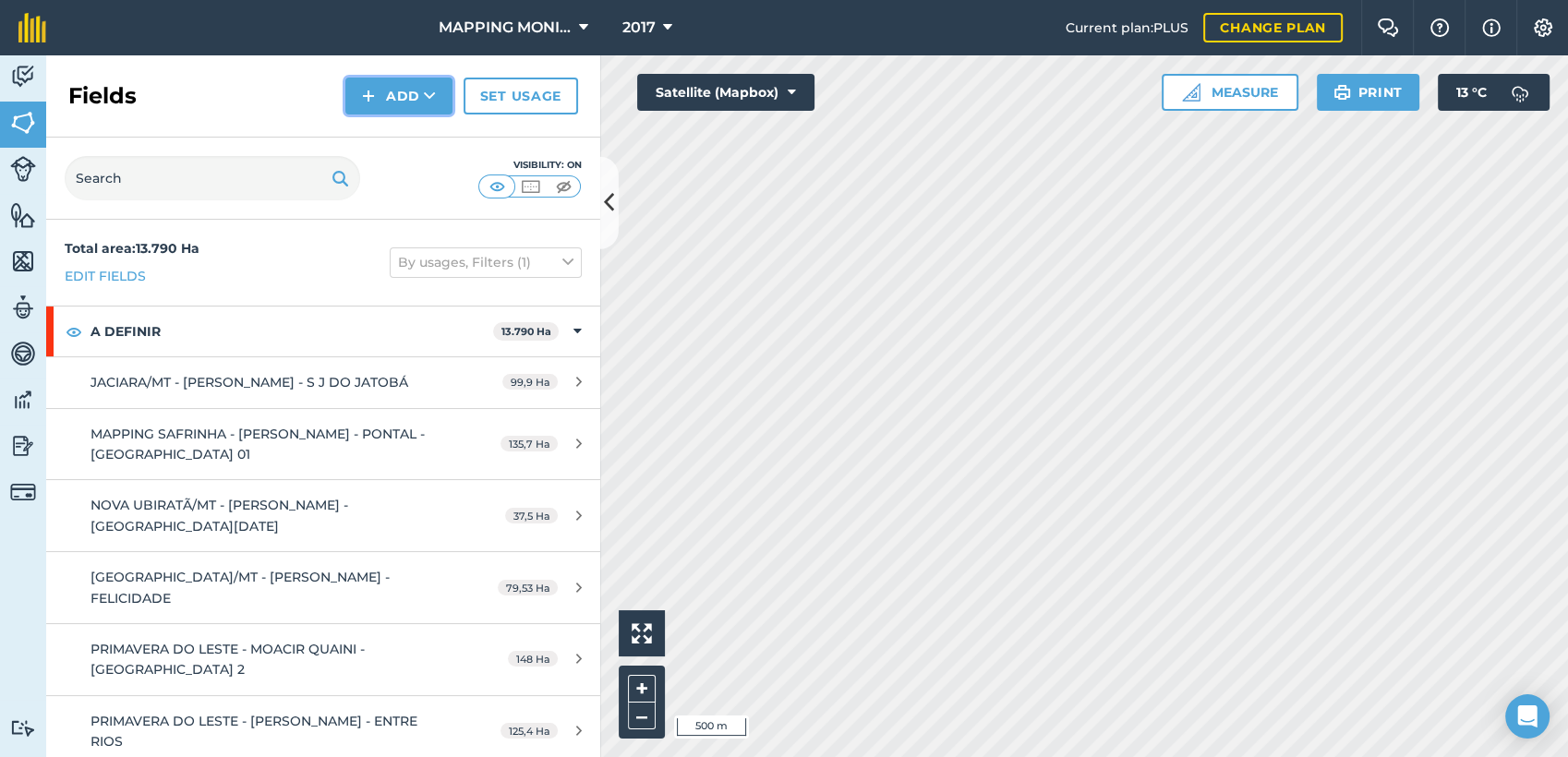
click at [438, 88] on button "Add" at bounding box center [398, 96] width 107 height 37
click at [431, 140] on link "Draw" at bounding box center [398, 137] width 101 height 41
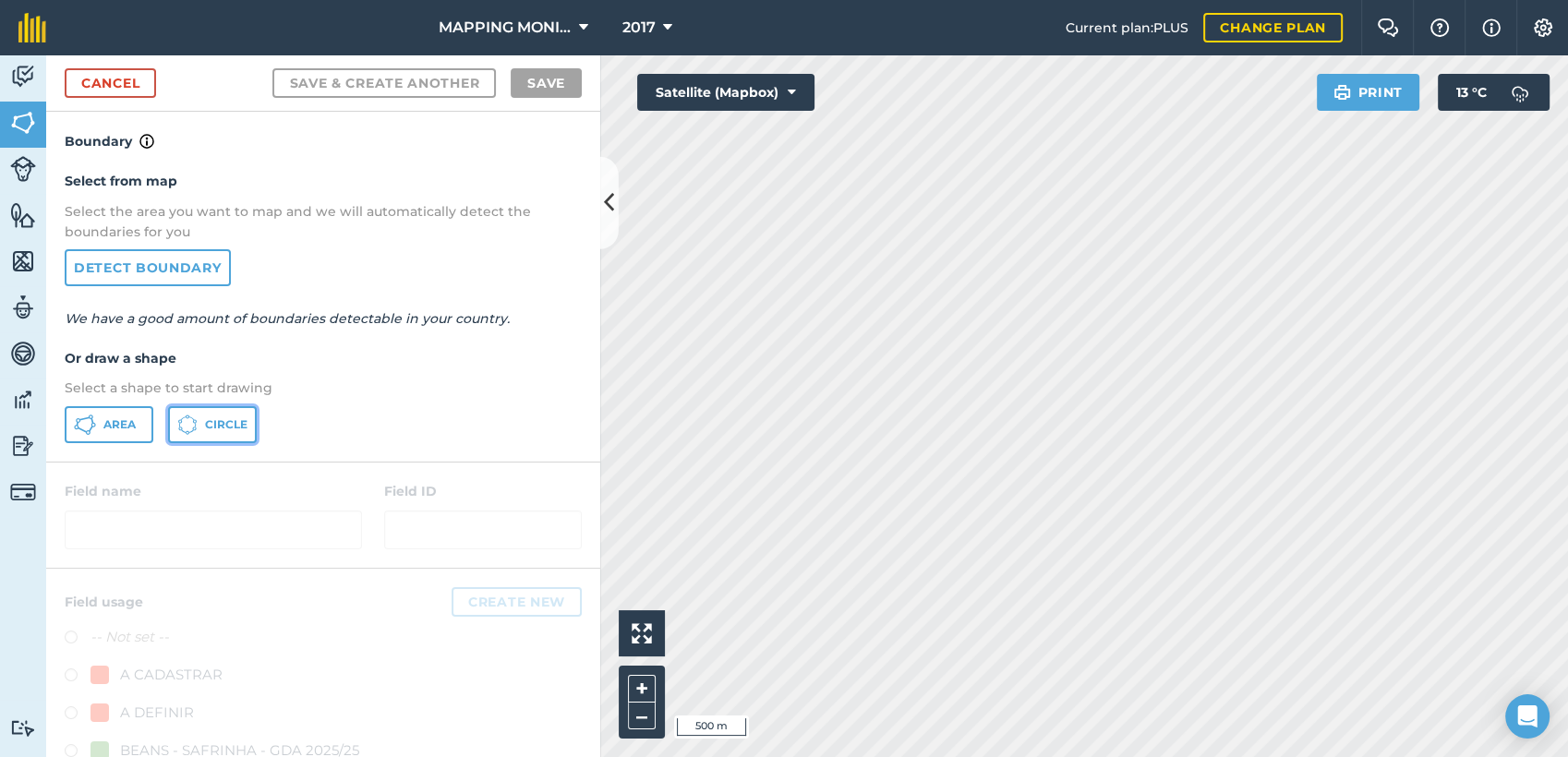
click at [237, 417] on span "Circle" at bounding box center [226, 425] width 43 height 15
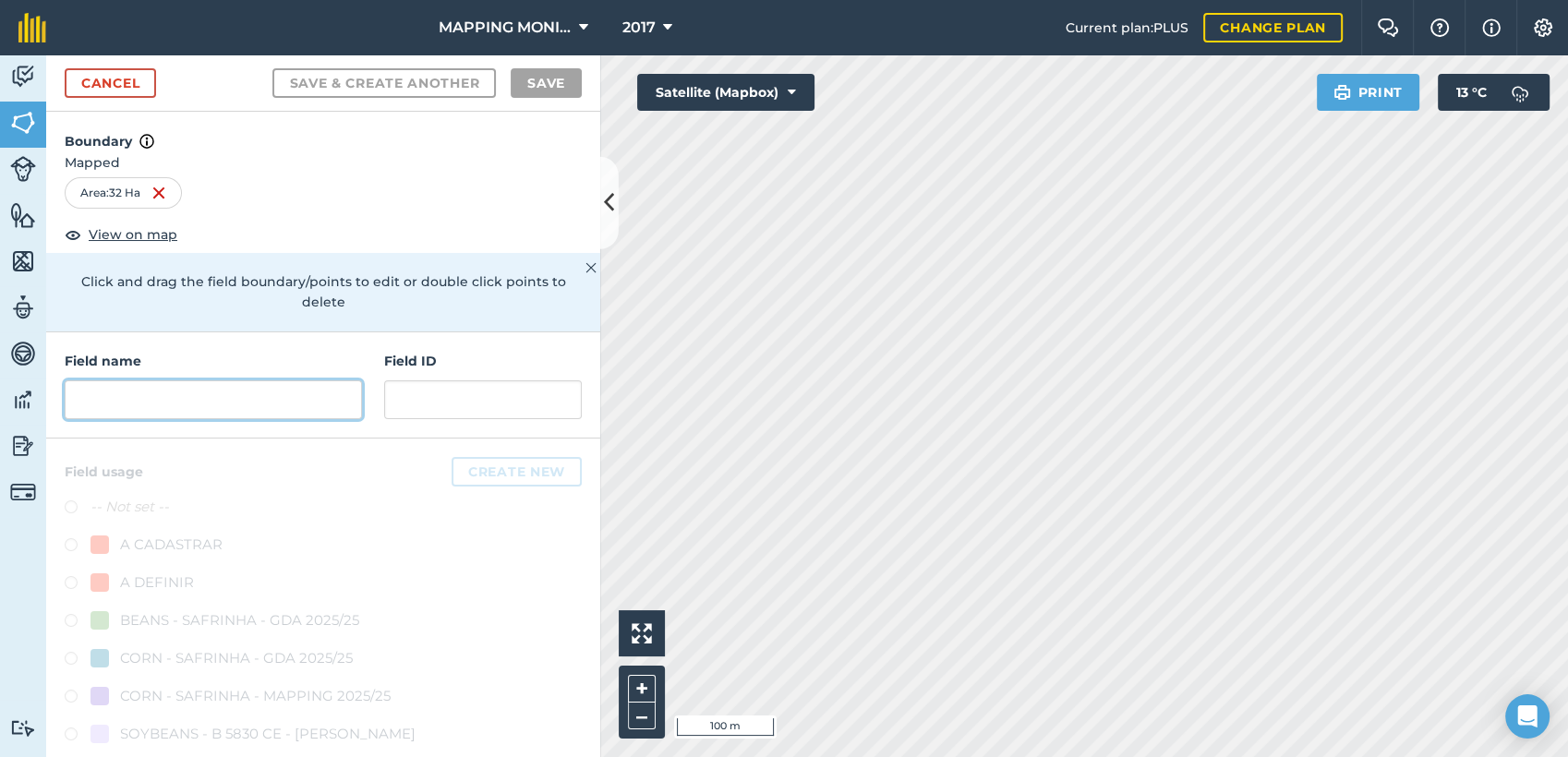
click at [294, 406] on input "text" at bounding box center [213, 400] width 298 height 39
paste input "PRIMAVERA DO LESTE/MT - [PERSON_NAME] DAS MORTES"
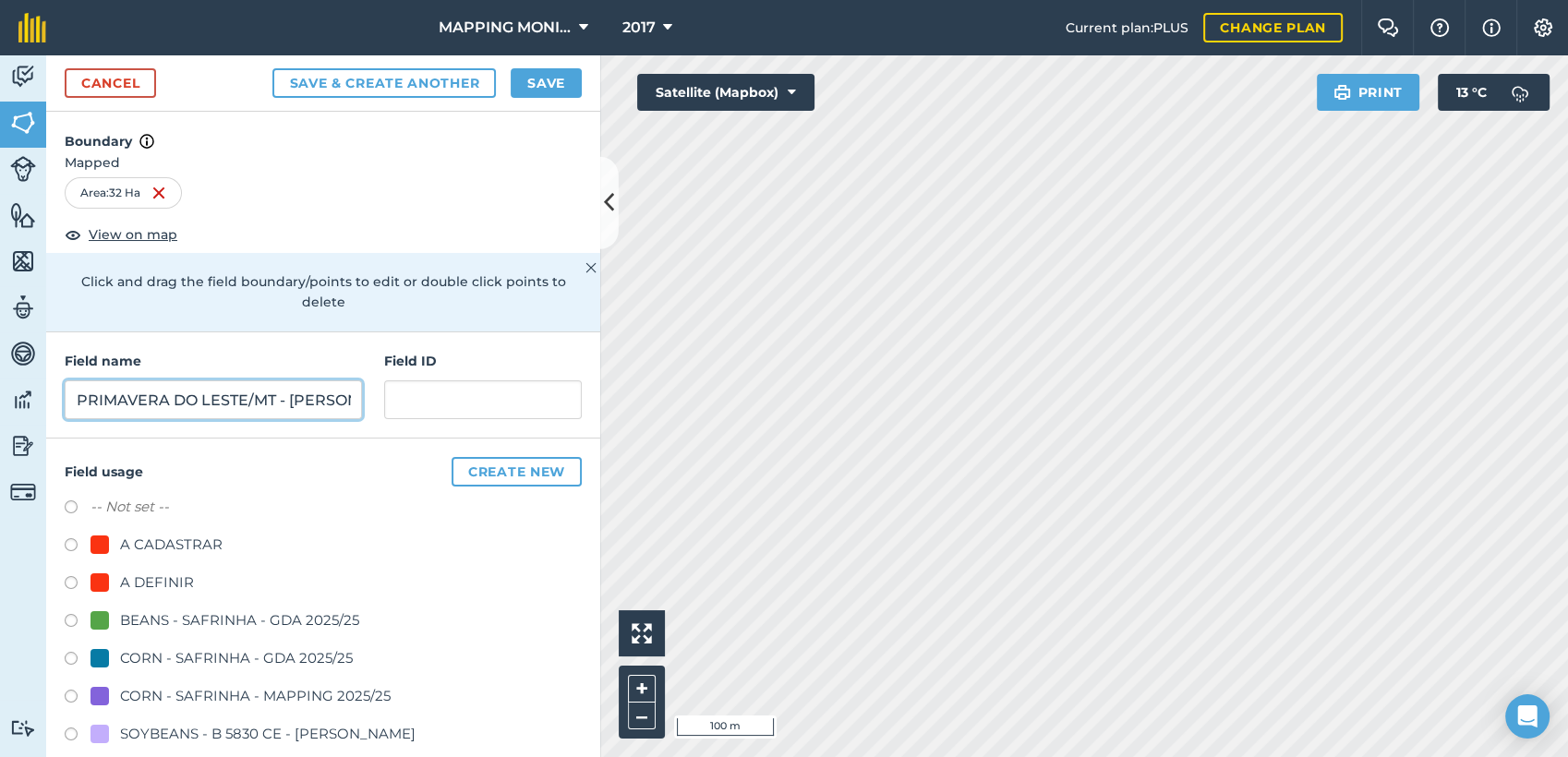
scroll to position [0, 223]
type input "PRIMAVERA DO LESTE/MT - [PERSON_NAME] DAS MORTES"
click at [162, 578] on div "A DEFINIR" at bounding box center [157, 583] width 74 height 22
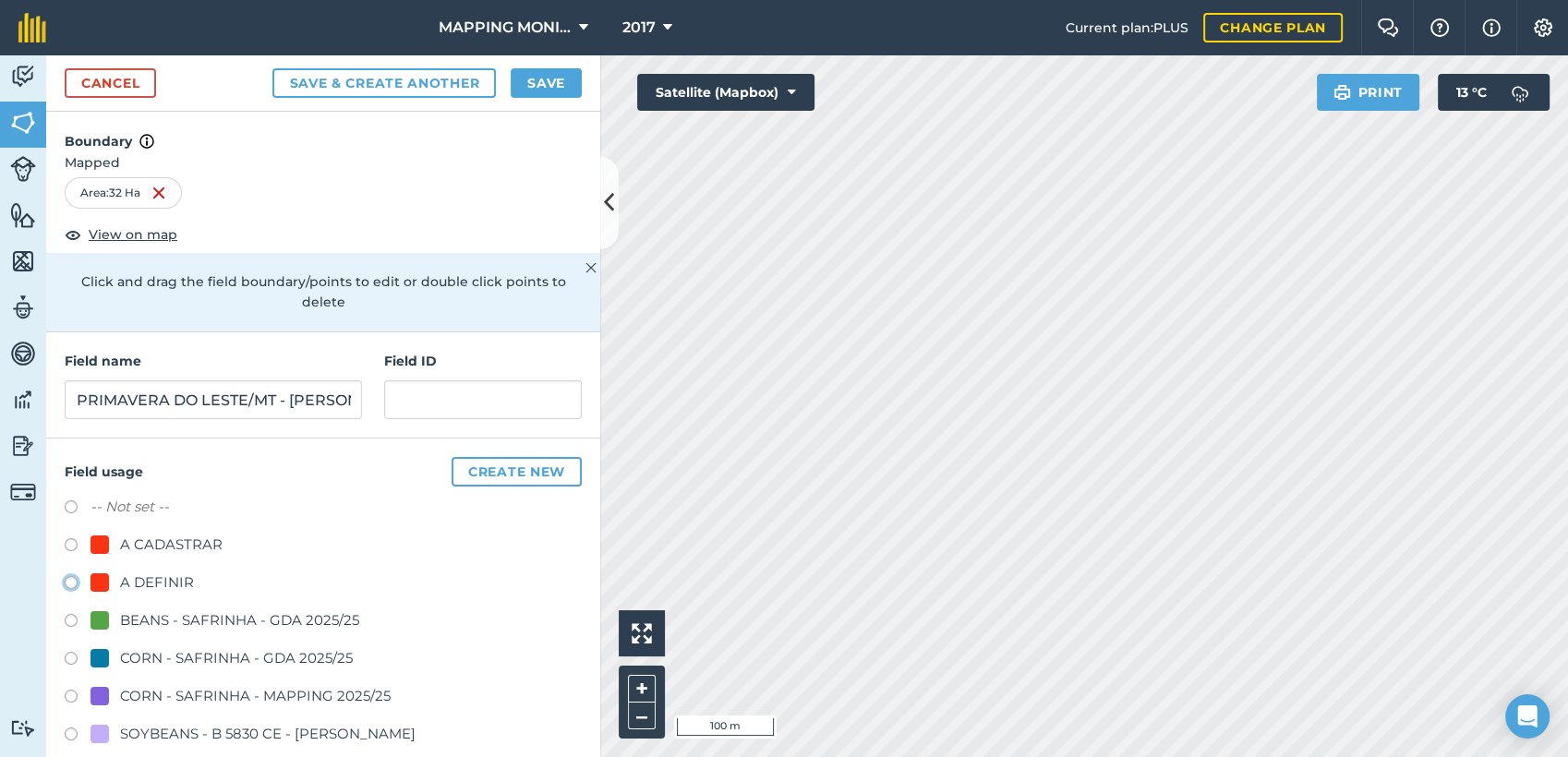
radio input "true"
click at [524, 91] on button "Save" at bounding box center [546, 83] width 71 height 30
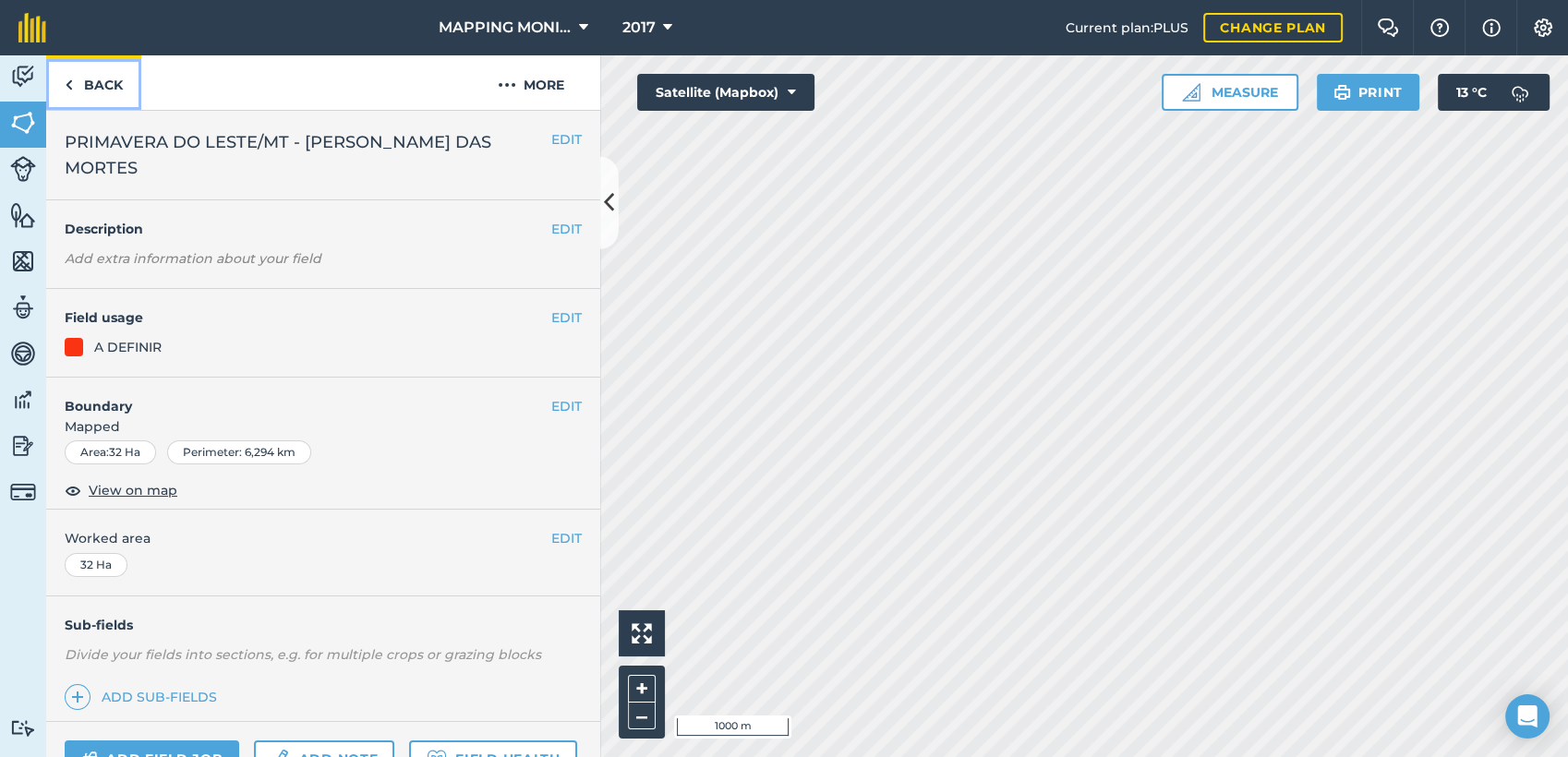
click at [95, 81] on link "Back" at bounding box center [94, 83] width 96 height 55
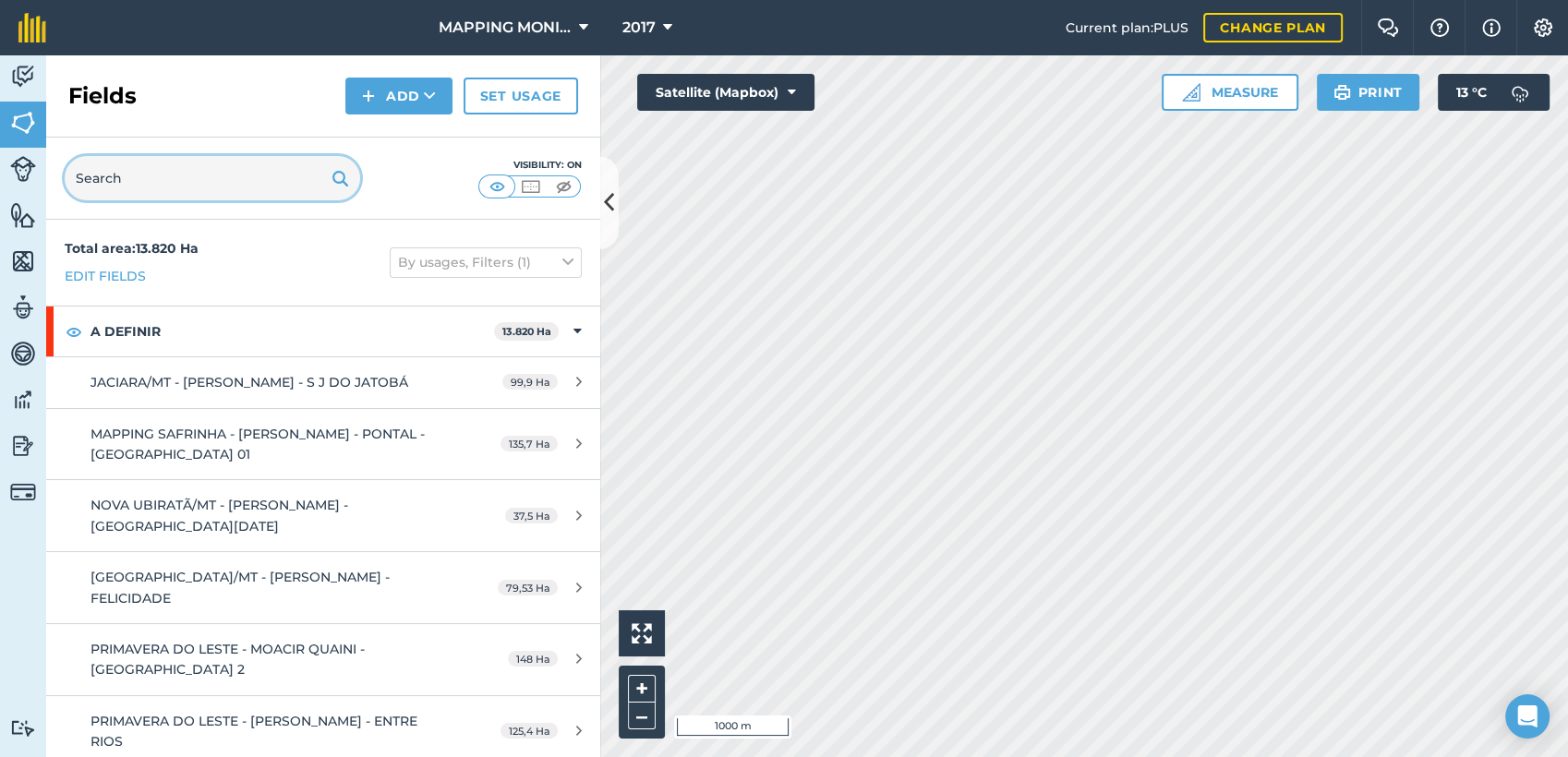
click at [127, 180] on input "text" at bounding box center [212, 178] width 296 height 45
type input "D"
type input "E"
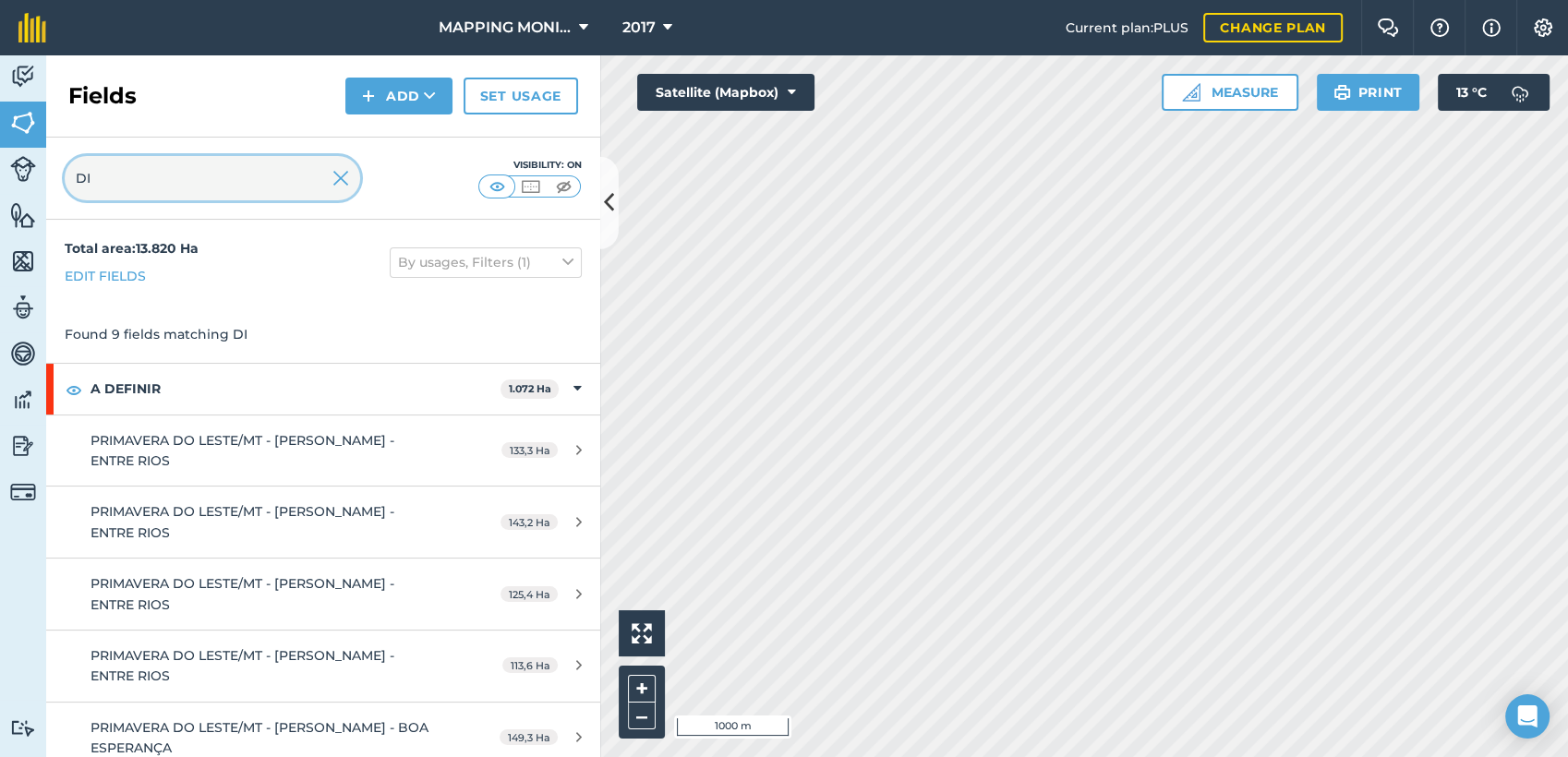
type input "D"
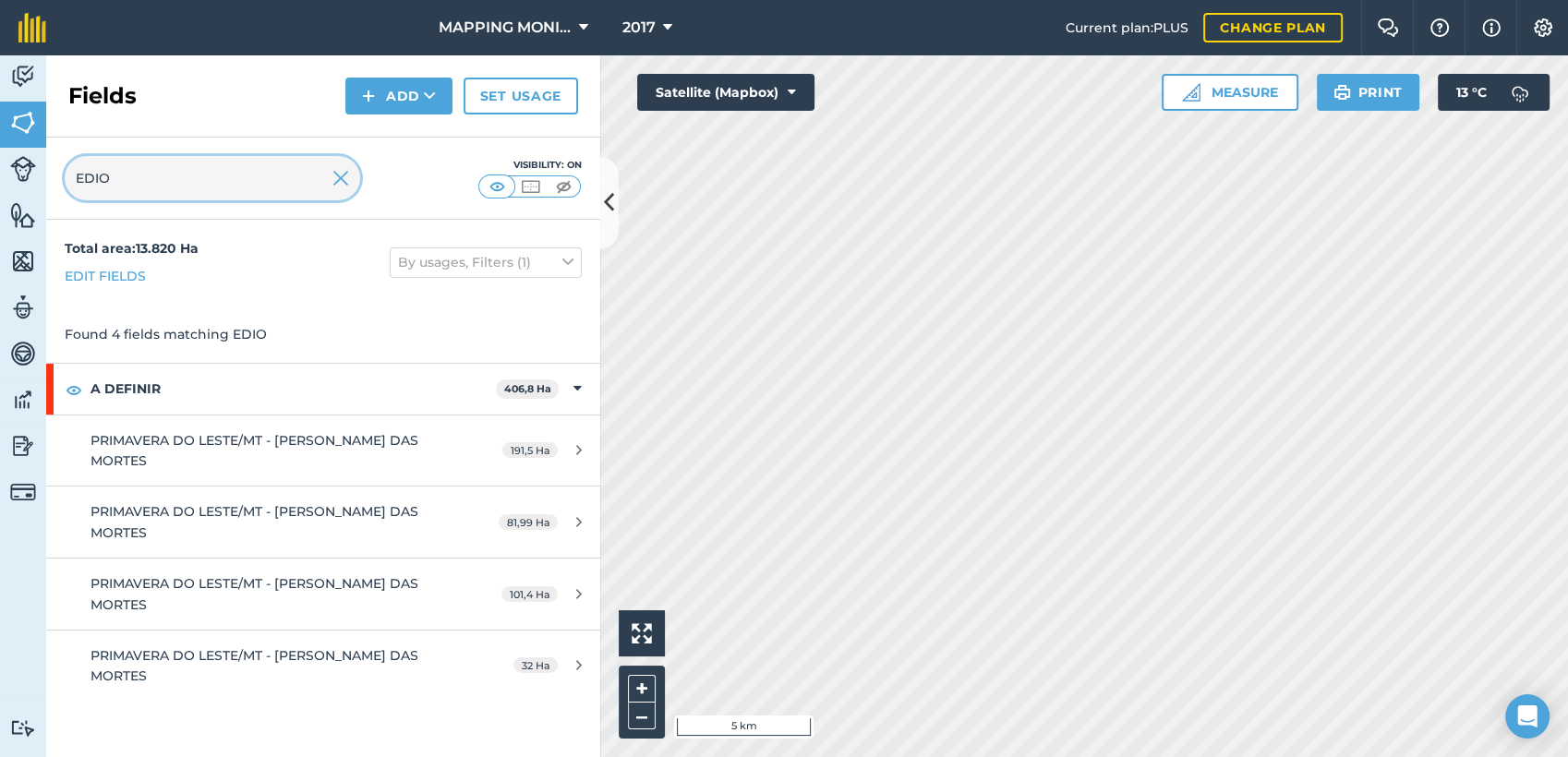
type input "EDIO"
drag, startPoint x: 354, startPoint y: 178, endPoint x: 343, endPoint y: 181, distance: 11.4
click at [353, 178] on input "EDIO" at bounding box center [212, 178] width 296 height 45
click at [340, 181] on img at bounding box center [341, 178] width 17 height 22
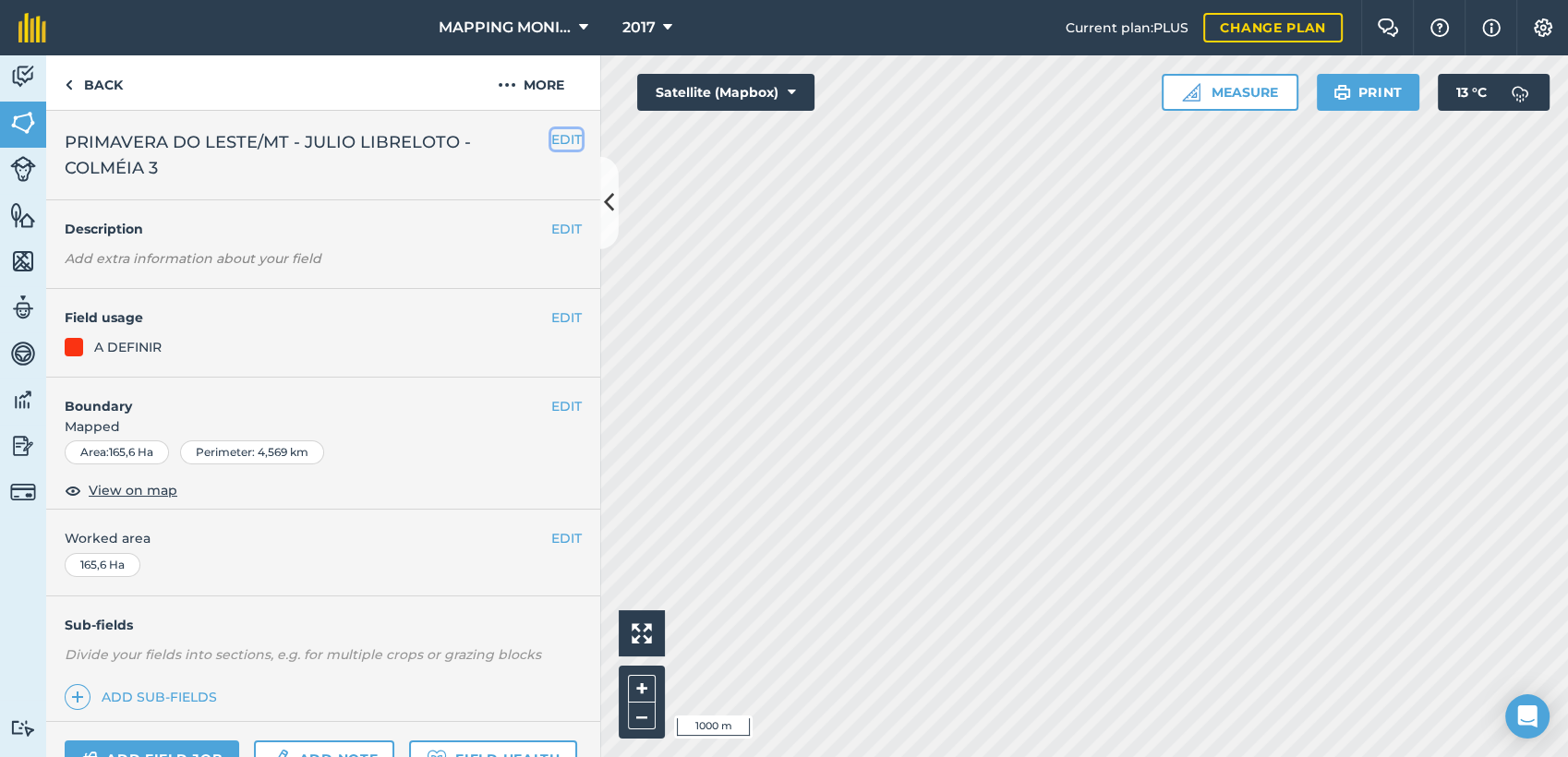
click at [551, 137] on button "EDIT" at bounding box center [566, 139] width 31 height 20
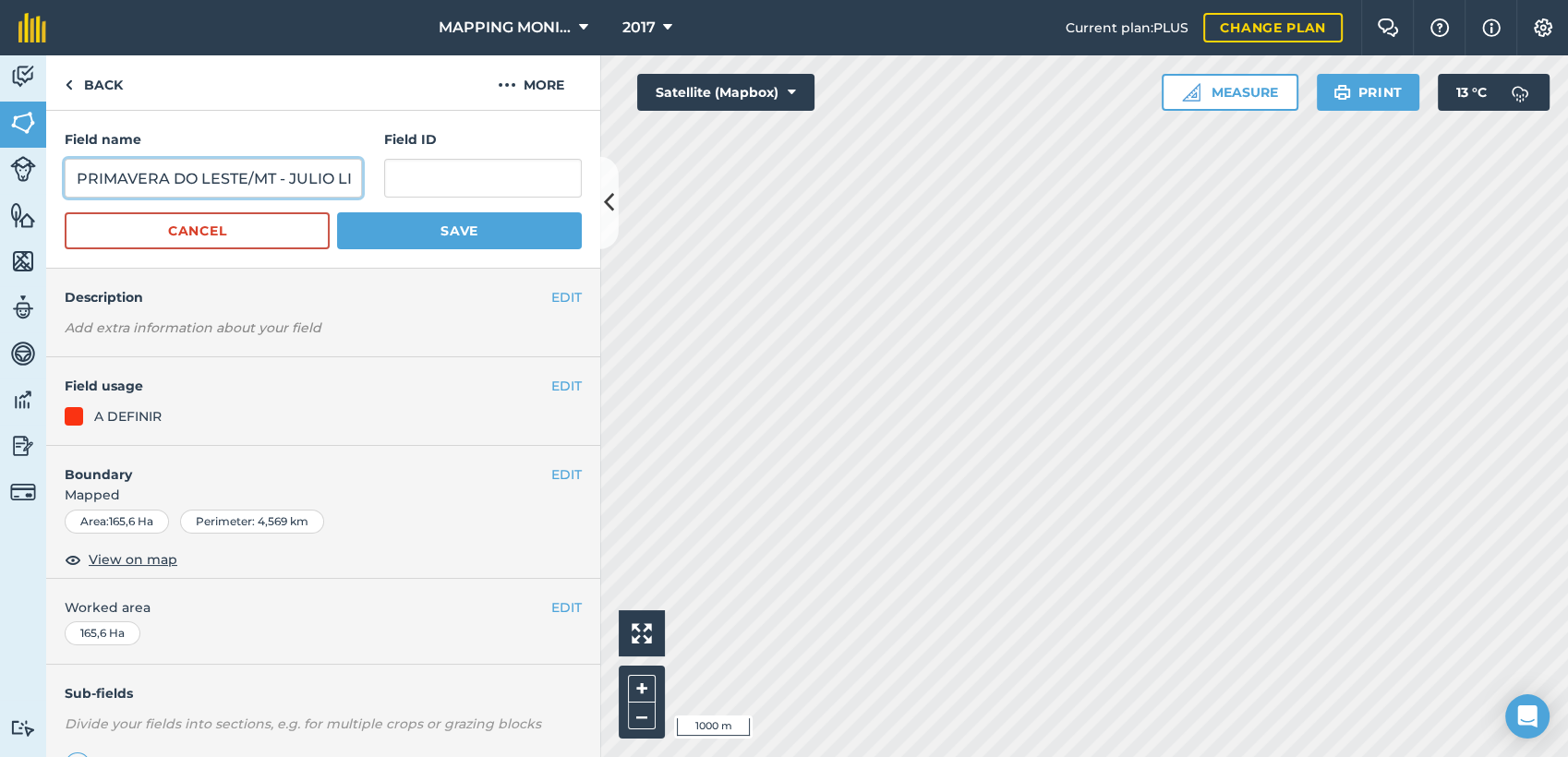
click at [319, 175] on input "PRIMAVERA DO LESTE/MT - JULIO LIBRELOTO - COLMÉIA 3" at bounding box center [213, 178] width 298 height 39
click at [305, 233] on button "Cancel" at bounding box center [198, 231] width 265 height 37
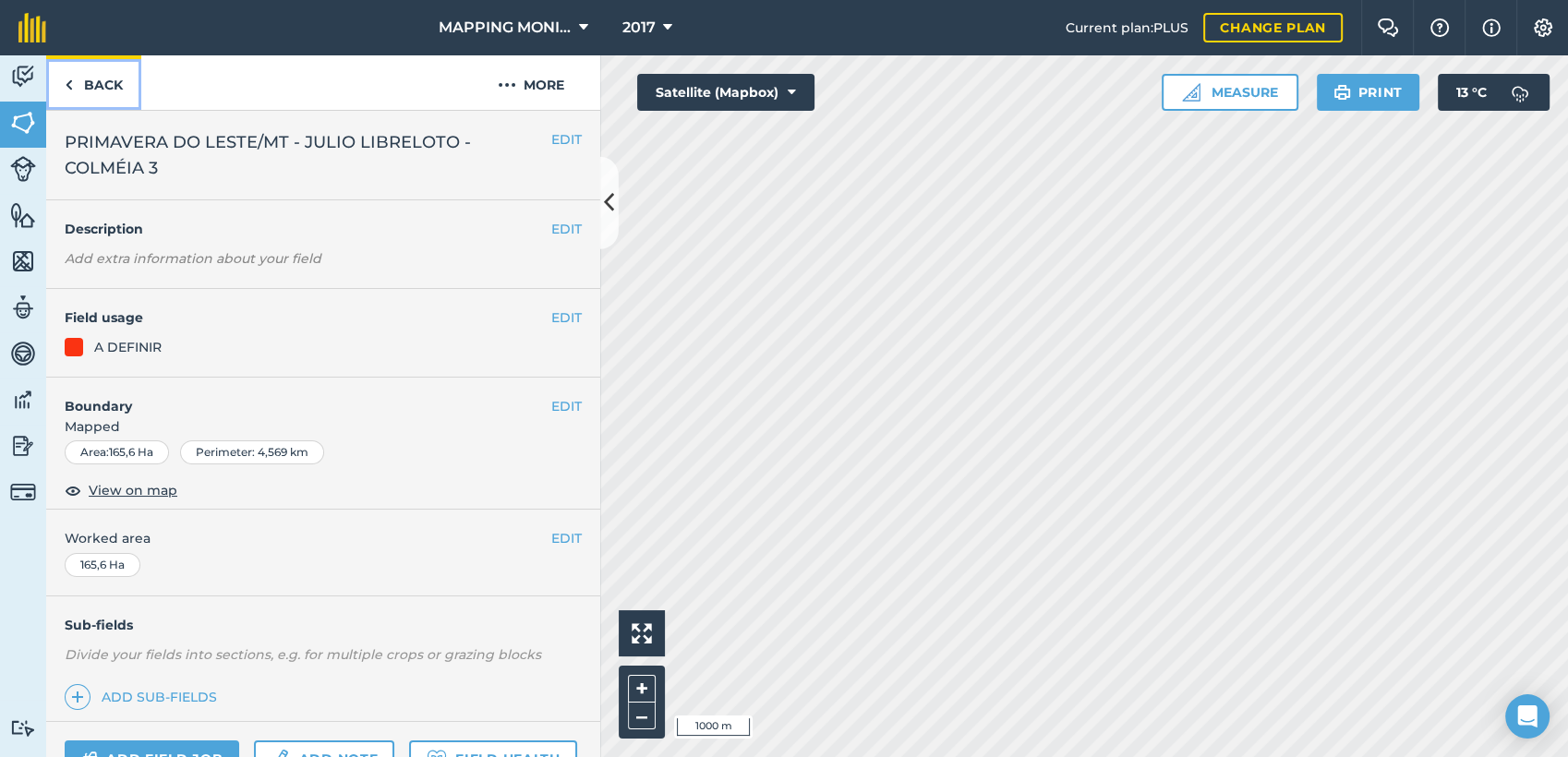
click at [109, 93] on link "Back" at bounding box center [94, 83] width 96 height 55
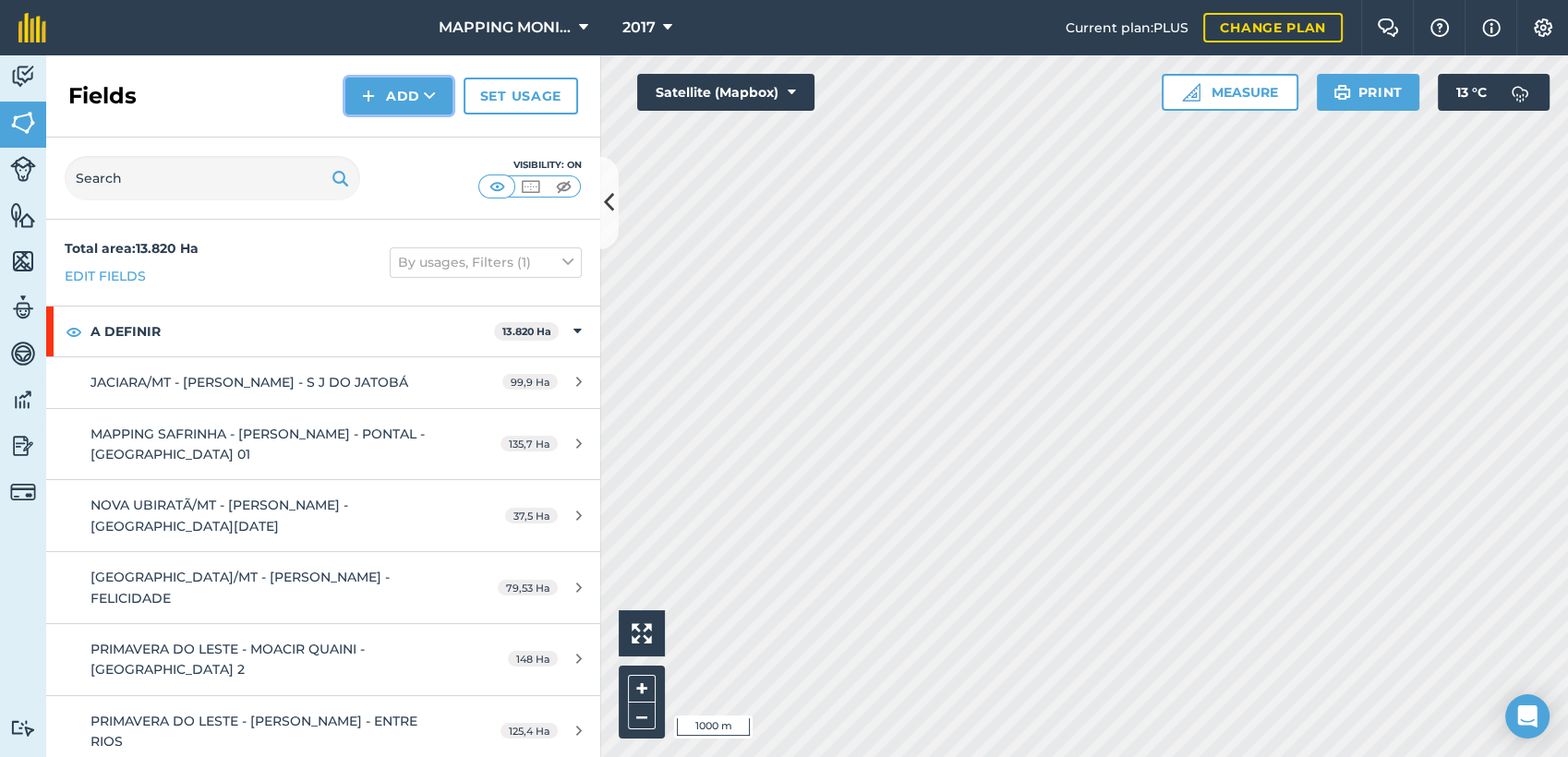
click at [425, 99] on icon at bounding box center [430, 96] width 12 height 19
click at [418, 139] on link "Draw" at bounding box center [398, 137] width 101 height 41
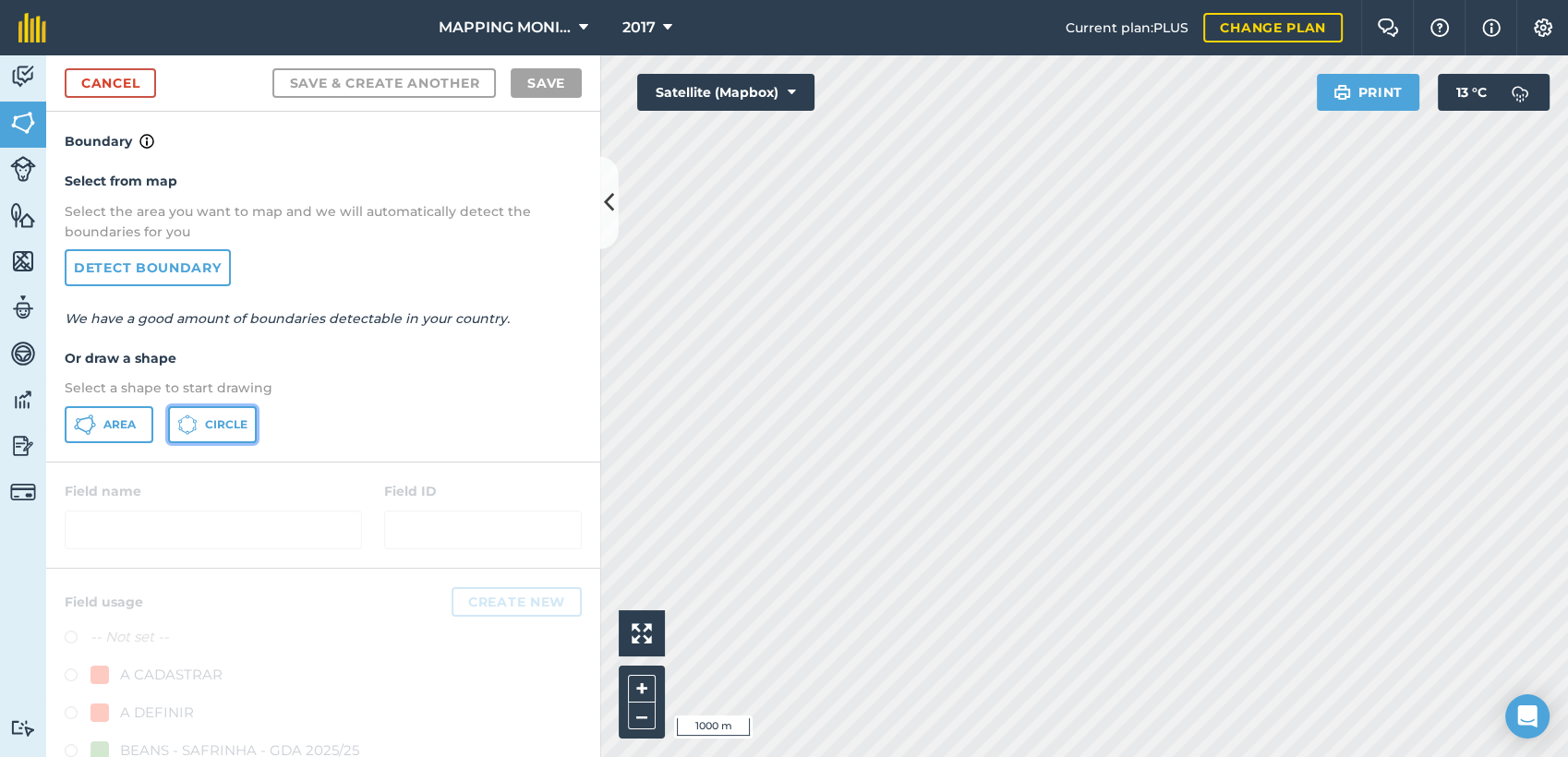
click at [229, 413] on button "Circle" at bounding box center [212, 425] width 89 height 37
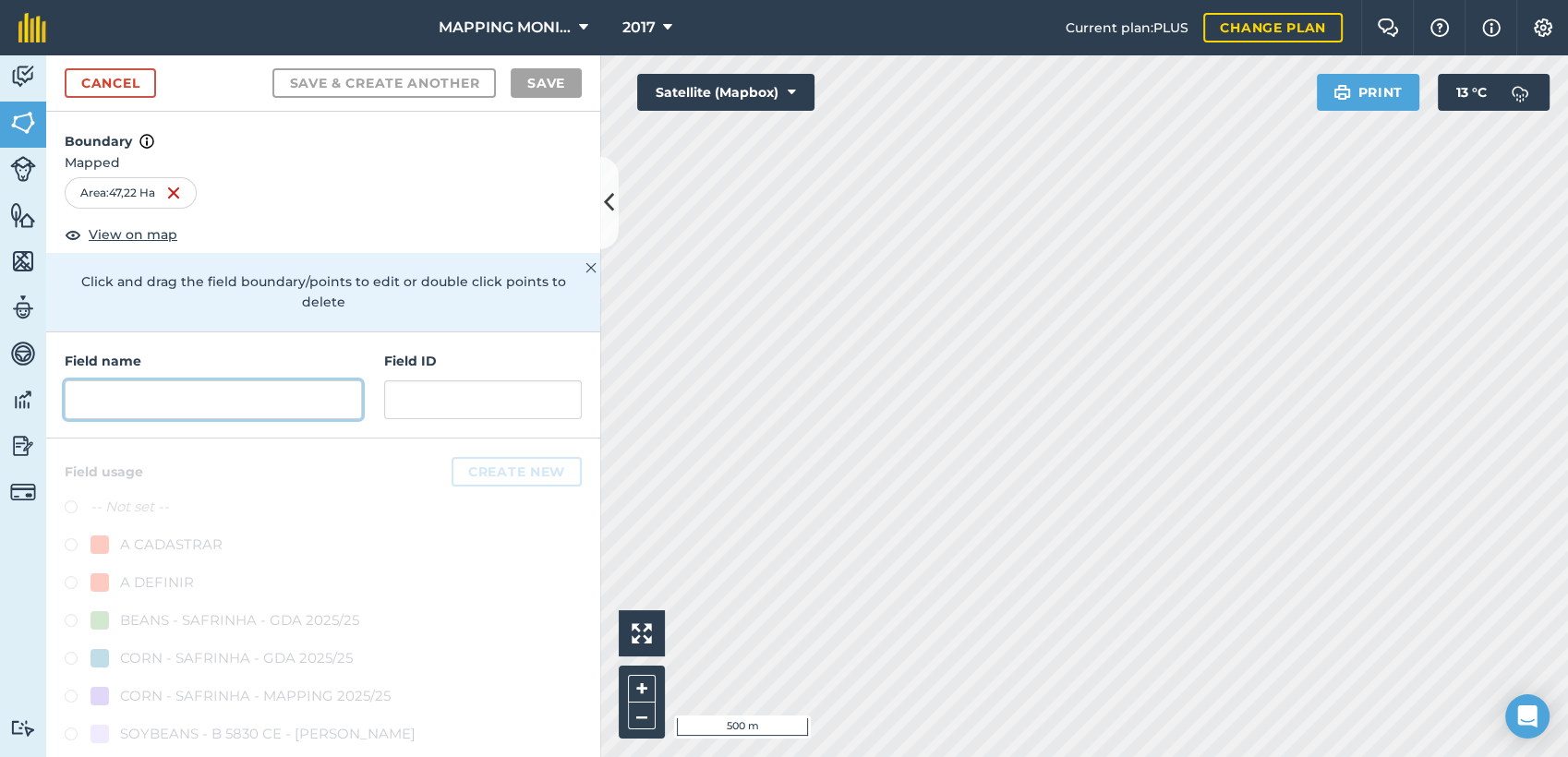
click at [148, 406] on input "text" at bounding box center [213, 400] width 298 height 39
paste input "PRIMAVERA DO LESTE/MT - JULIO LIBRELOTO - COLMÉIA 3"
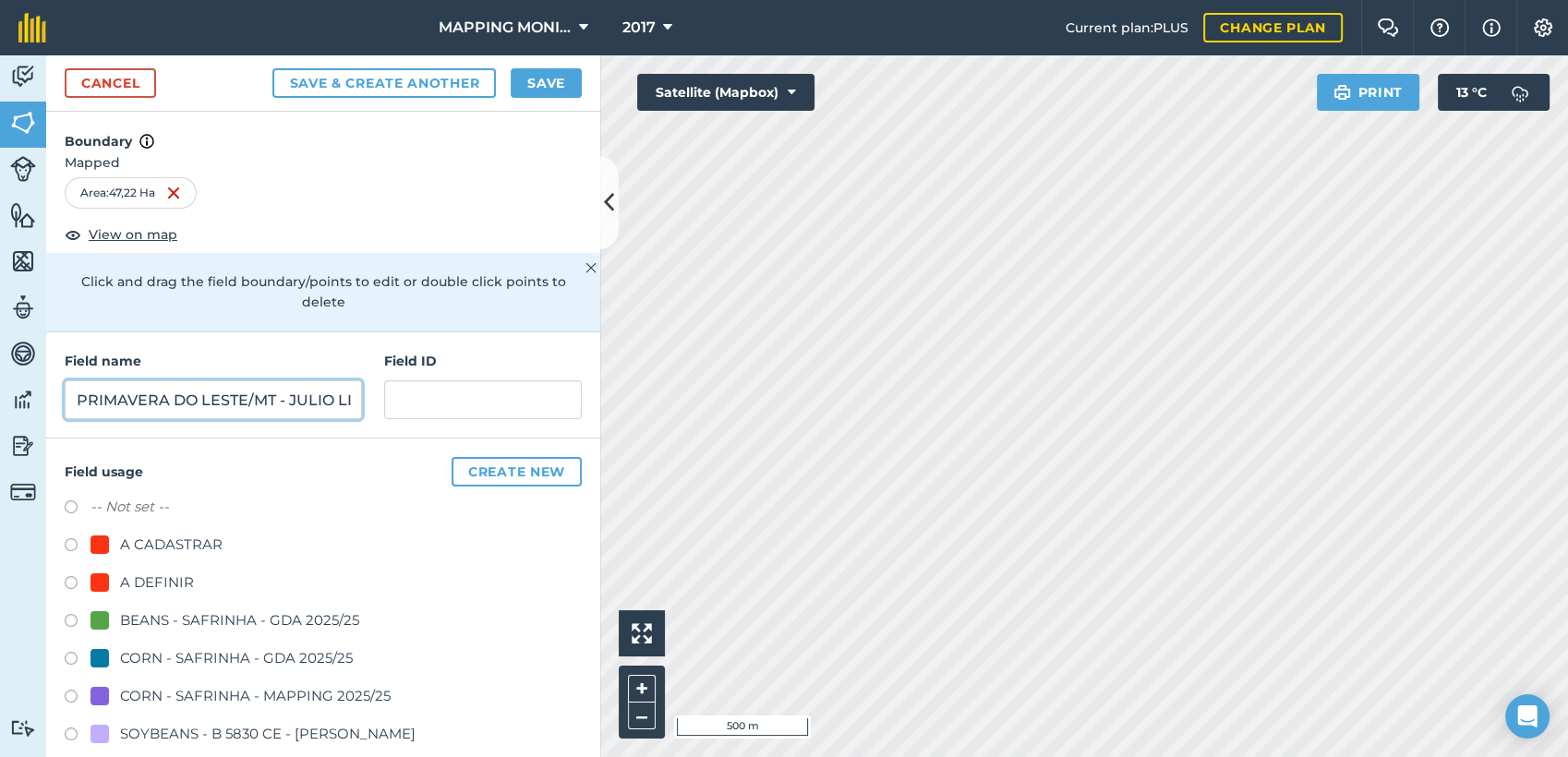
scroll to position [0, 180]
type input "PRIMAVERA DO LESTE/MT - JULIO LIBRELOTO - COLMÉIA 3"
click at [169, 576] on div "A DEFINIR" at bounding box center [157, 583] width 74 height 22
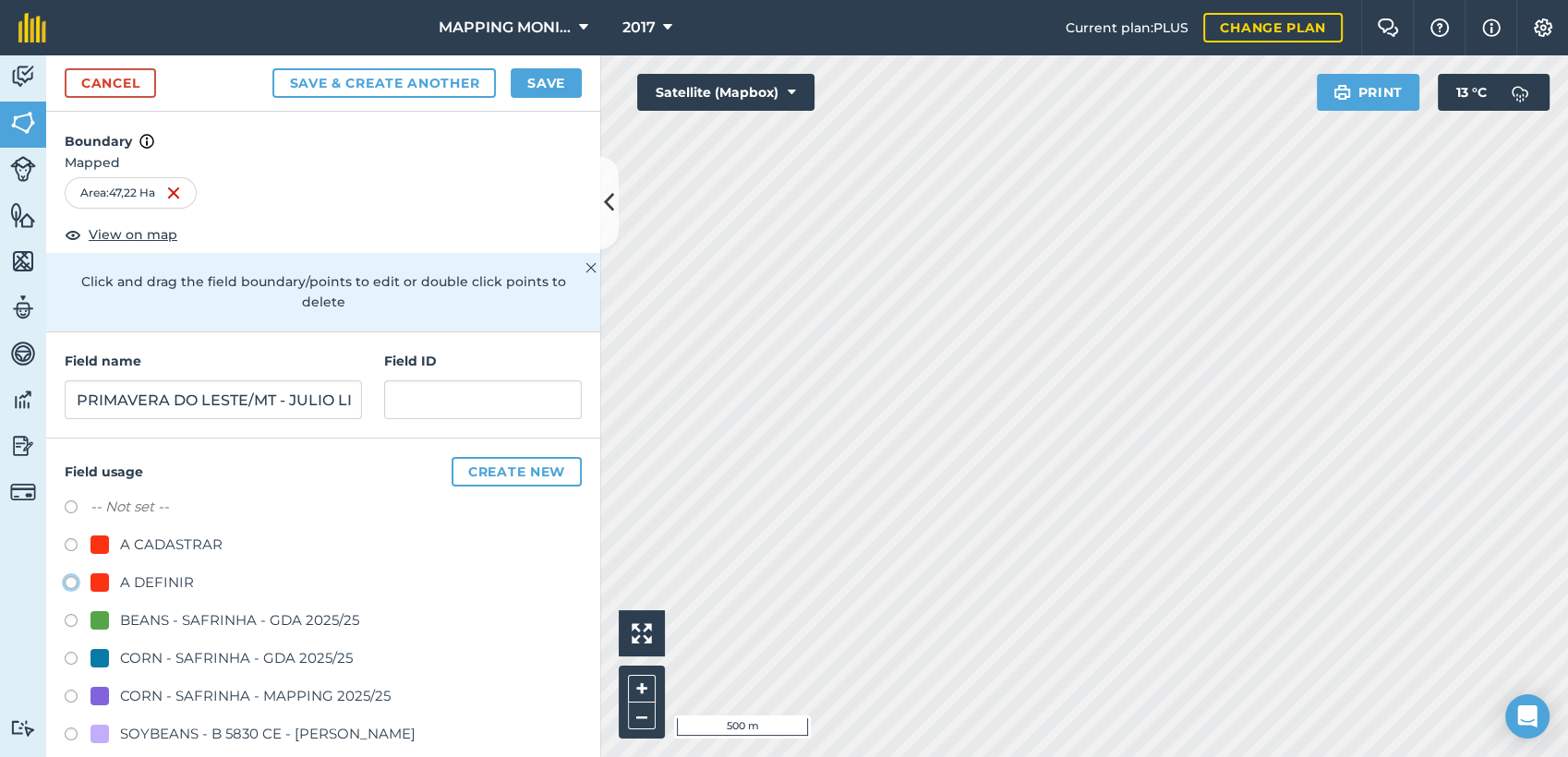
radio input "true"
click at [543, 92] on button "Save" at bounding box center [546, 83] width 71 height 30
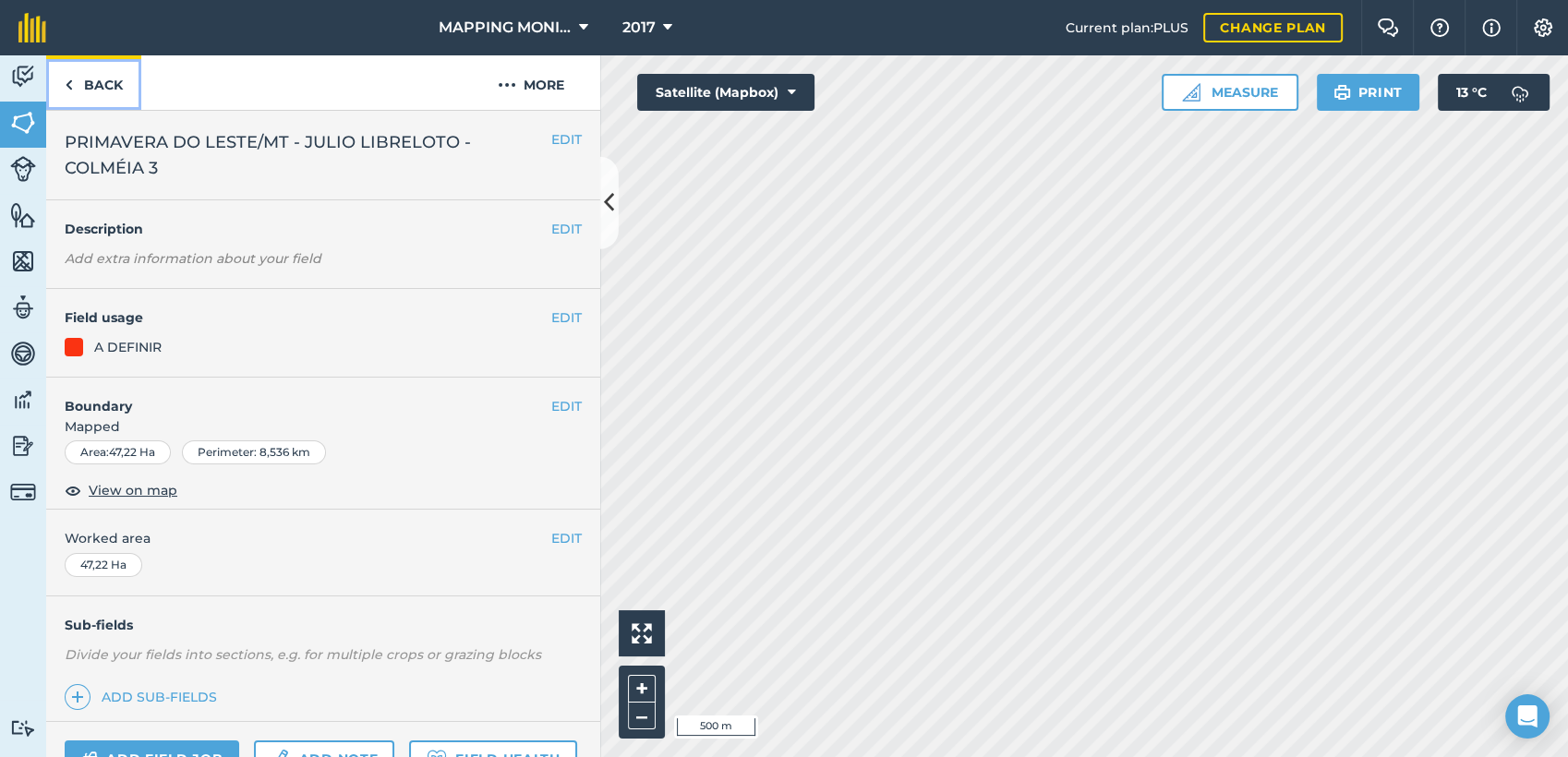
click at [103, 83] on link "Back" at bounding box center [94, 83] width 96 height 55
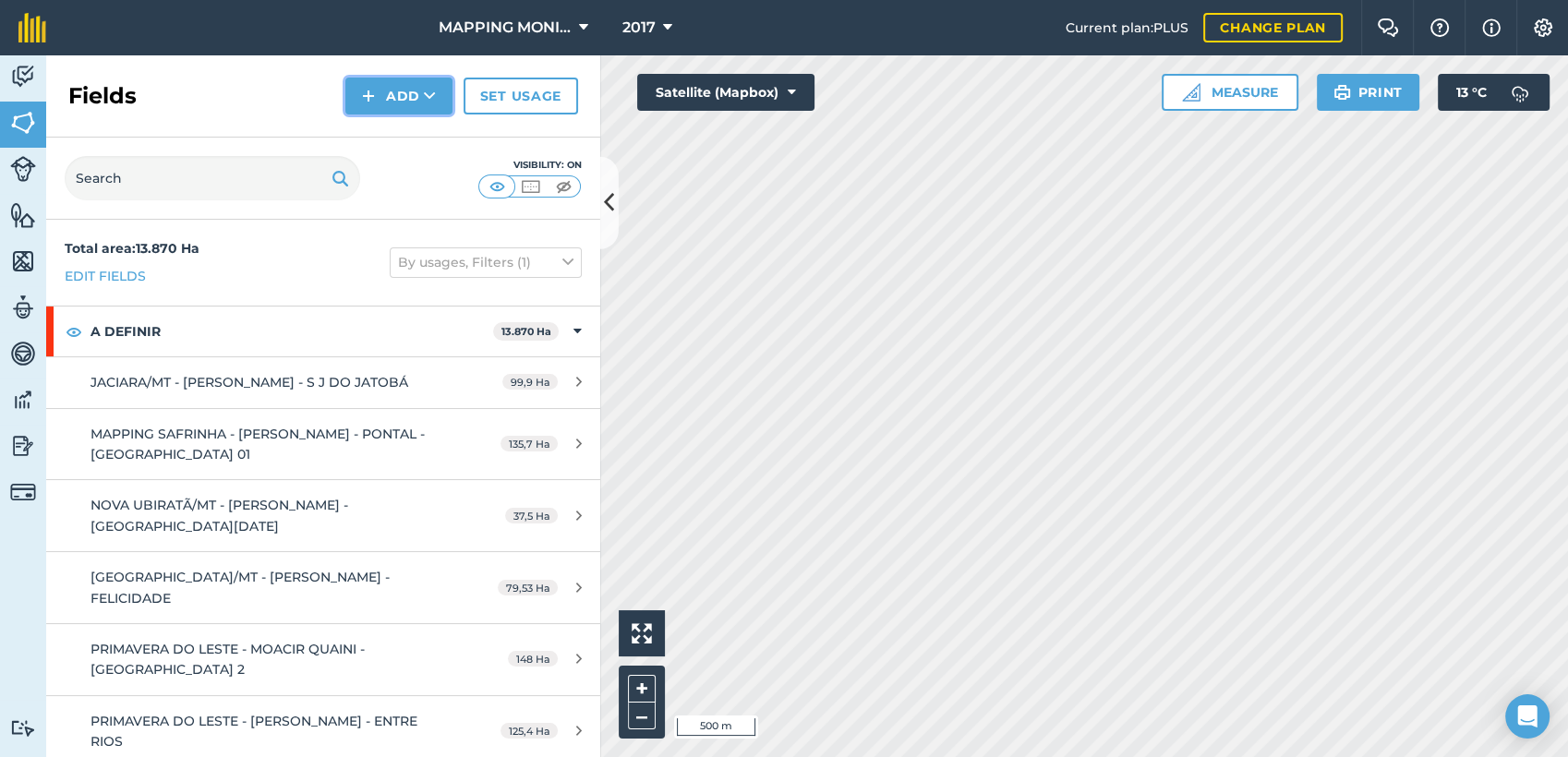
click at [432, 89] on icon at bounding box center [430, 96] width 12 height 19
click at [418, 139] on link "Draw" at bounding box center [398, 137] width 101 height 41
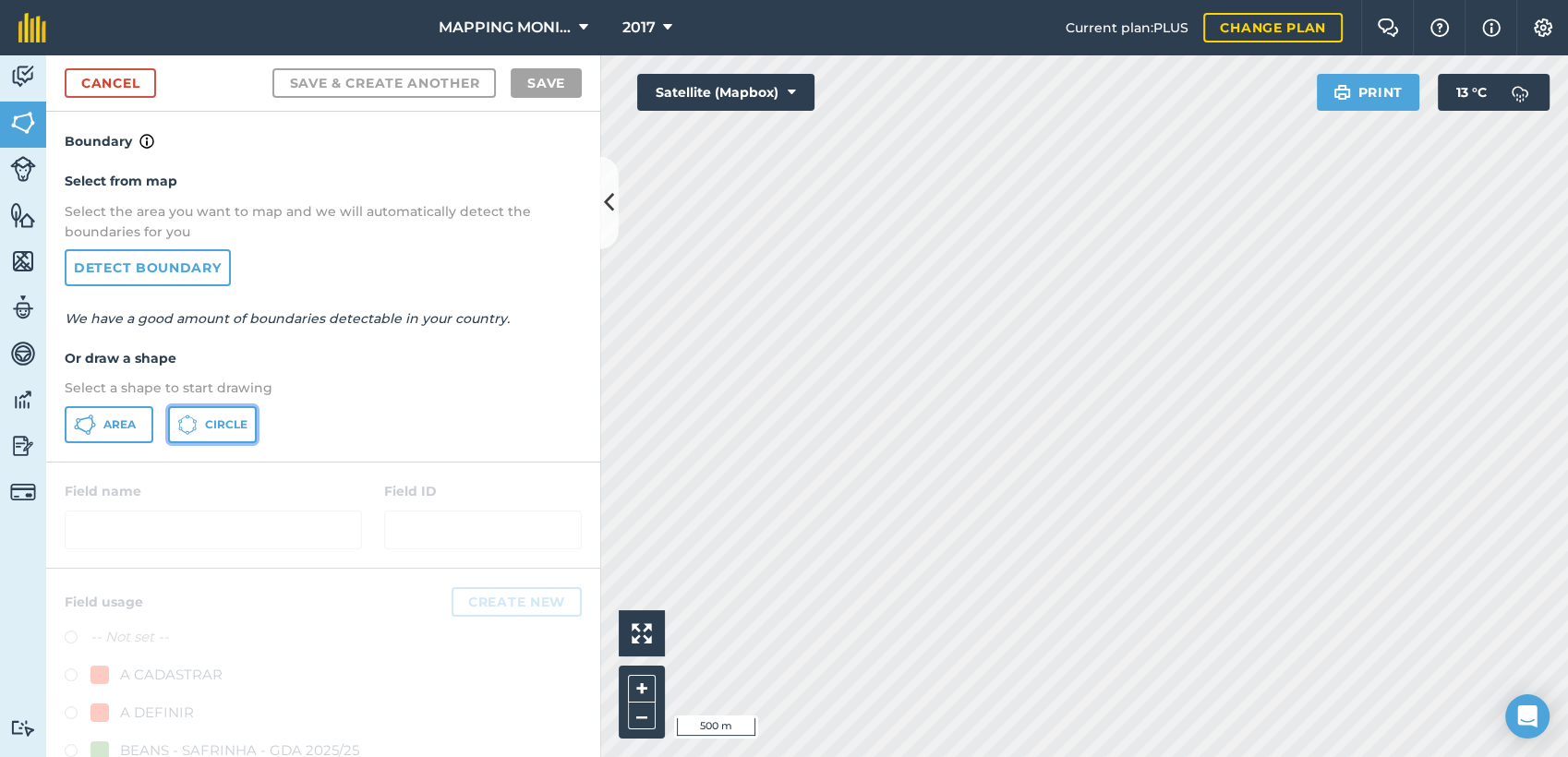
click at [246, 428] on span "Circle" at bounding box center [226, 425] width 43 height 15
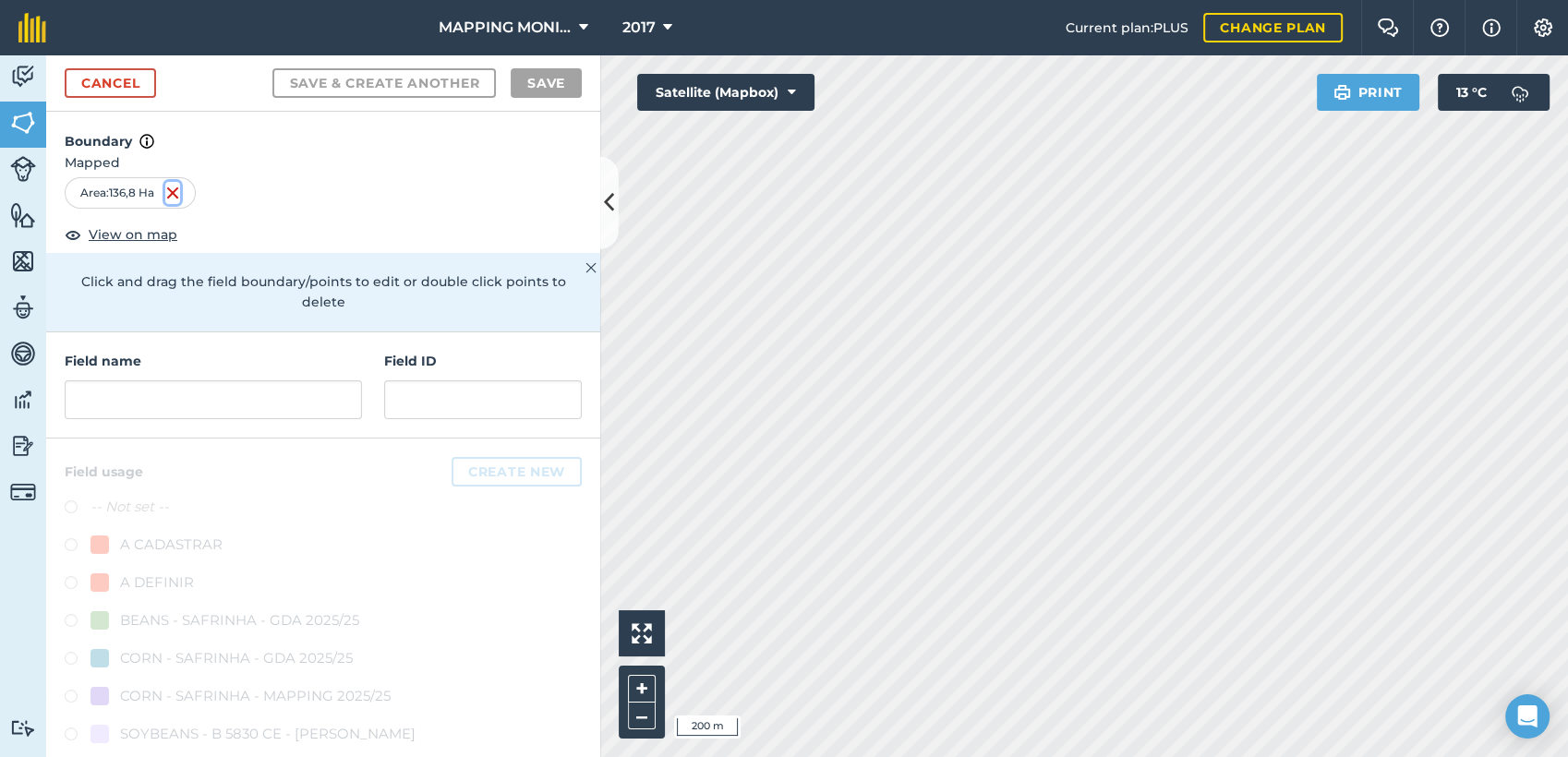
click at [180, 192] on img at bounding box center [173, 193] width 15 height 22
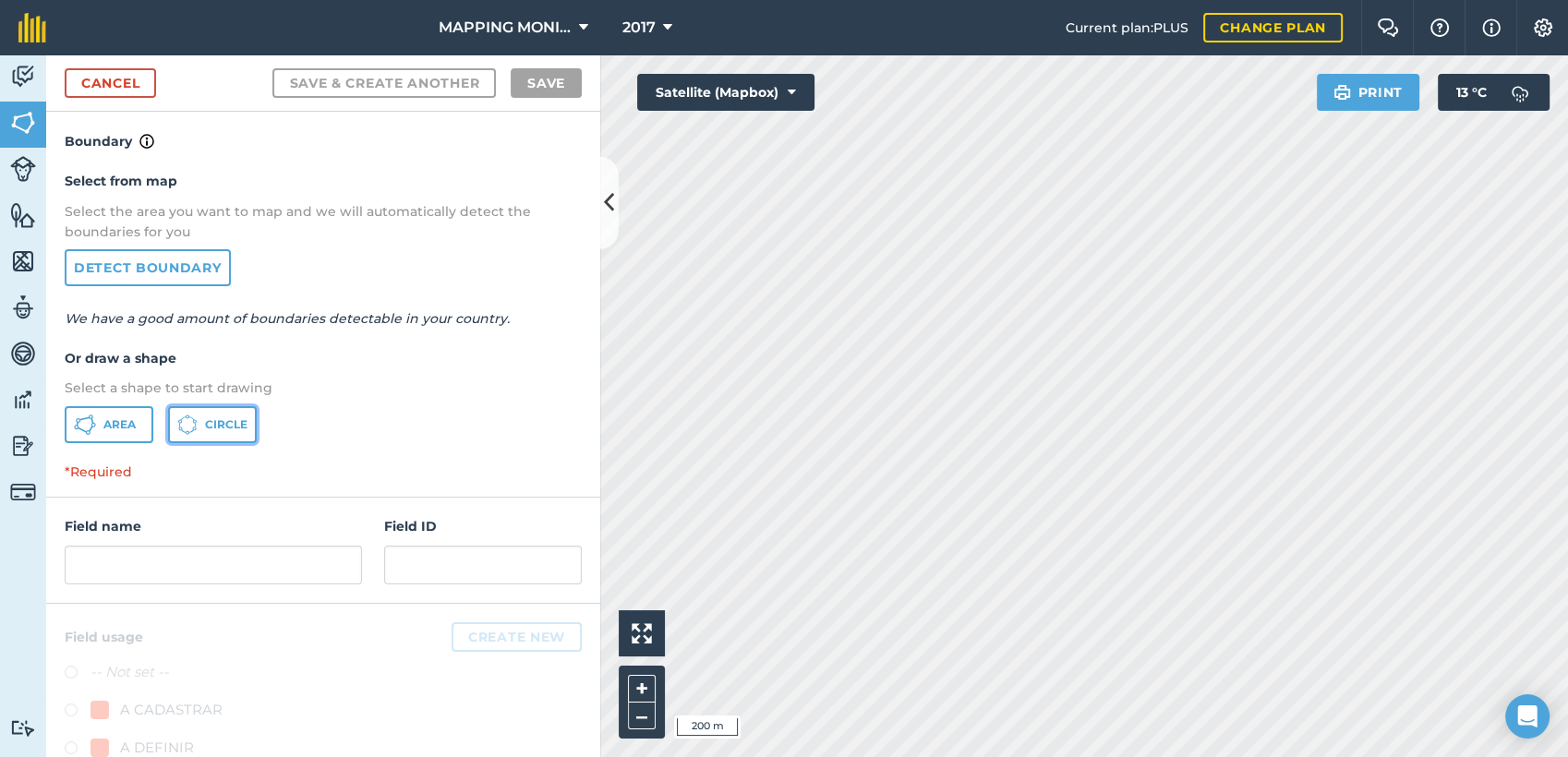
click at [240, 417] on span "Circle" at bounding box center [226, 425] width 43 height 15
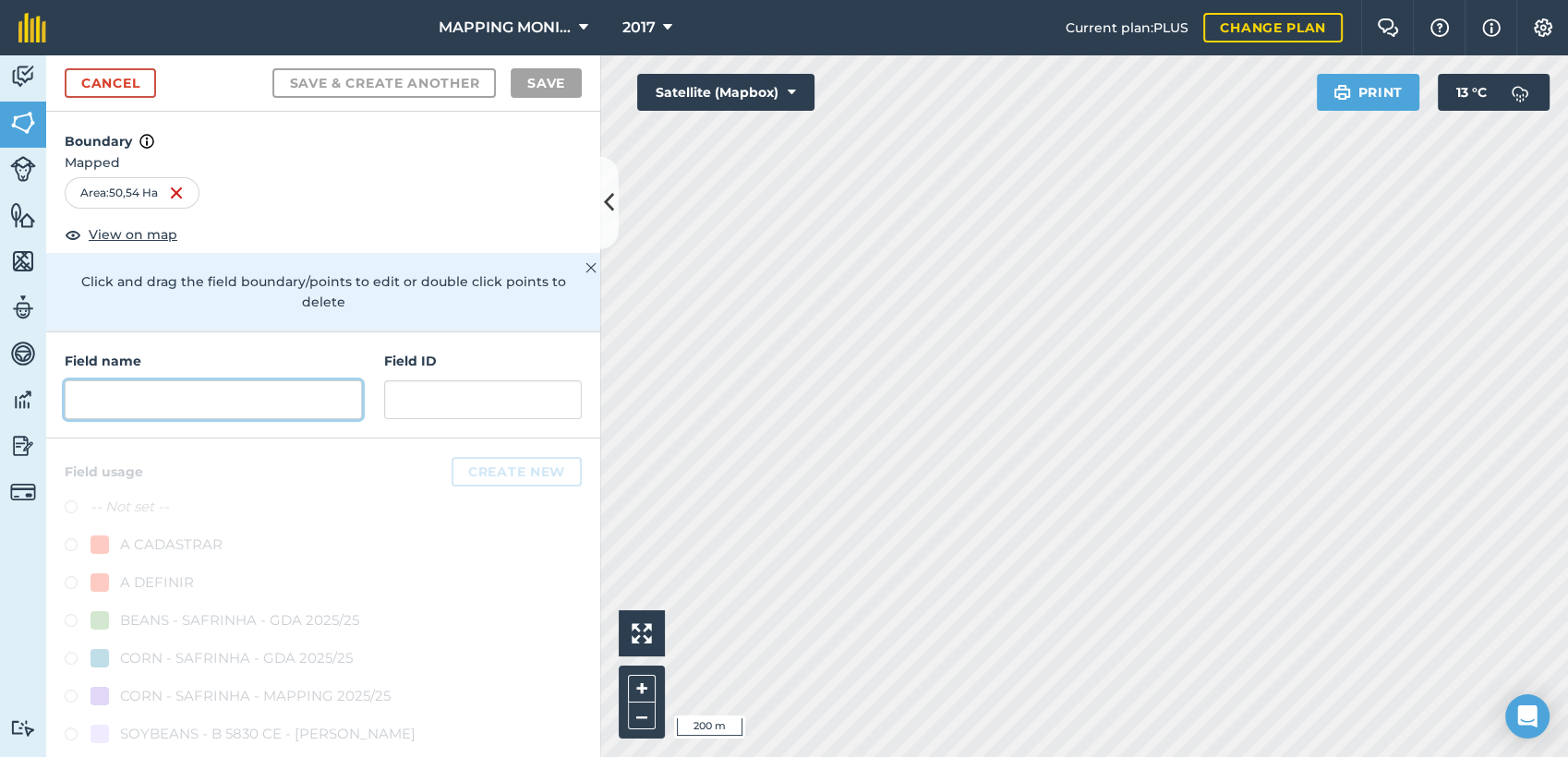
click at [284, 410] on input "text" at bounding box center [213, 400] width 298 height 39
paste input "PRIMAVERA DO LESTE/MT - JULIO LIBRELOTO - COLMÉIA 3"
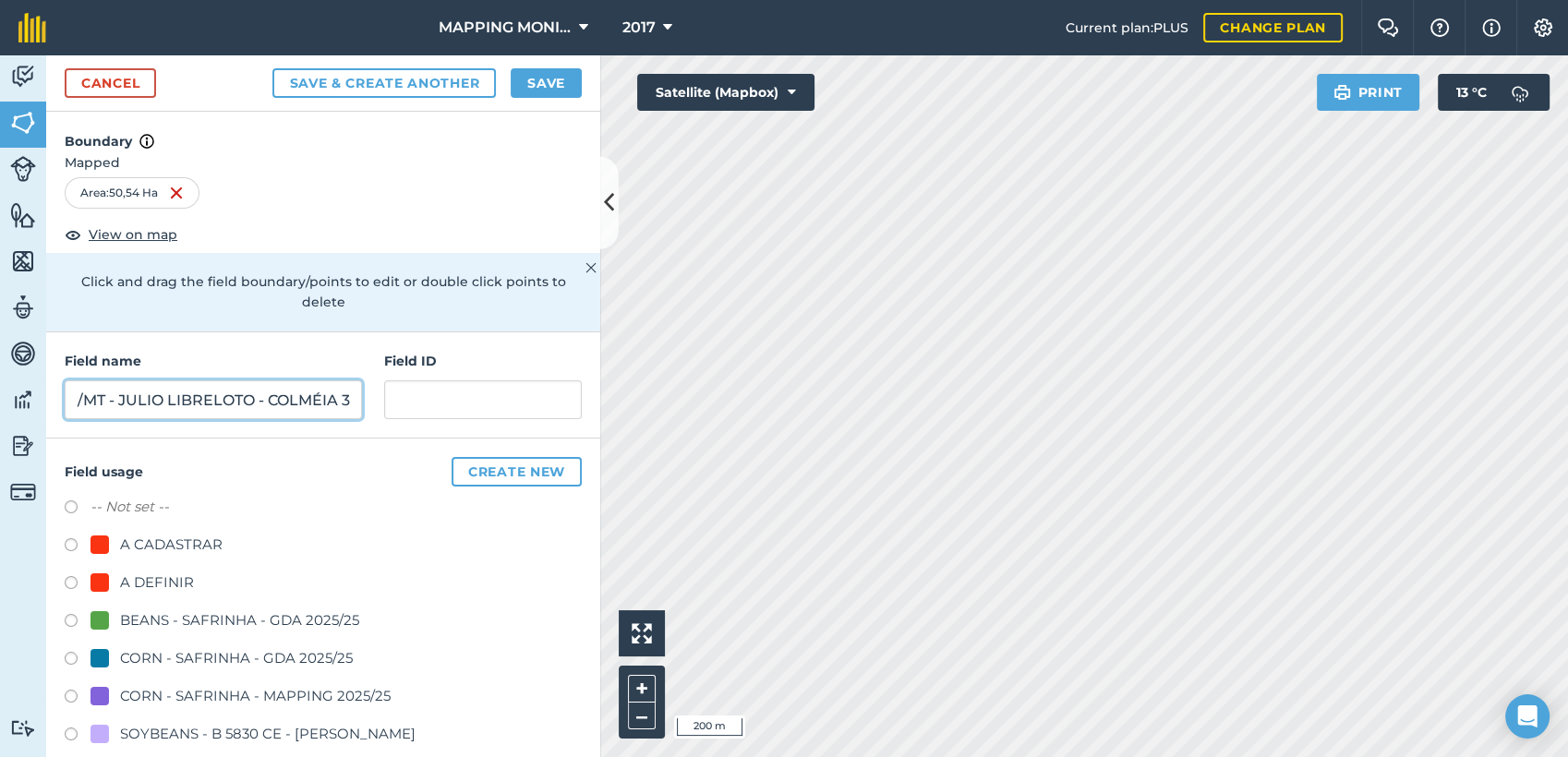
type input "PRIMAVERA DO LESTE/MT - JULIO LIBRELOTO - COLMÉIA 3"
click at [178, 597] on div "A DEFINIR" at bounding box center [323, 584] width 517 height 27
click at [169, 578] on div "A DEFINIR" at bounding box center [157, 583] width 74 height 22
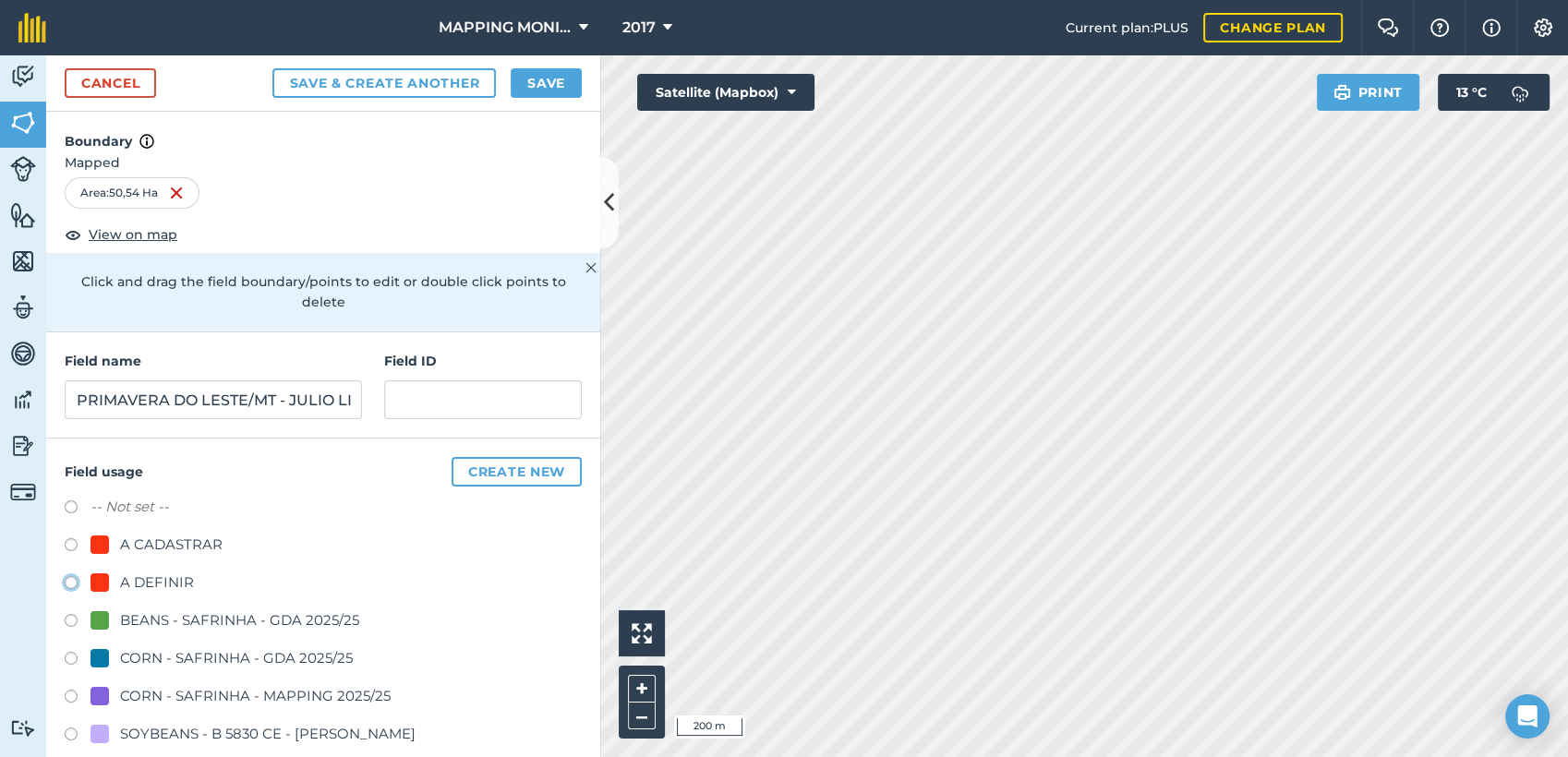
radio input "true"
click at [534, 97] on button "Save" at bounding box center [546, 83] width 71 height 30
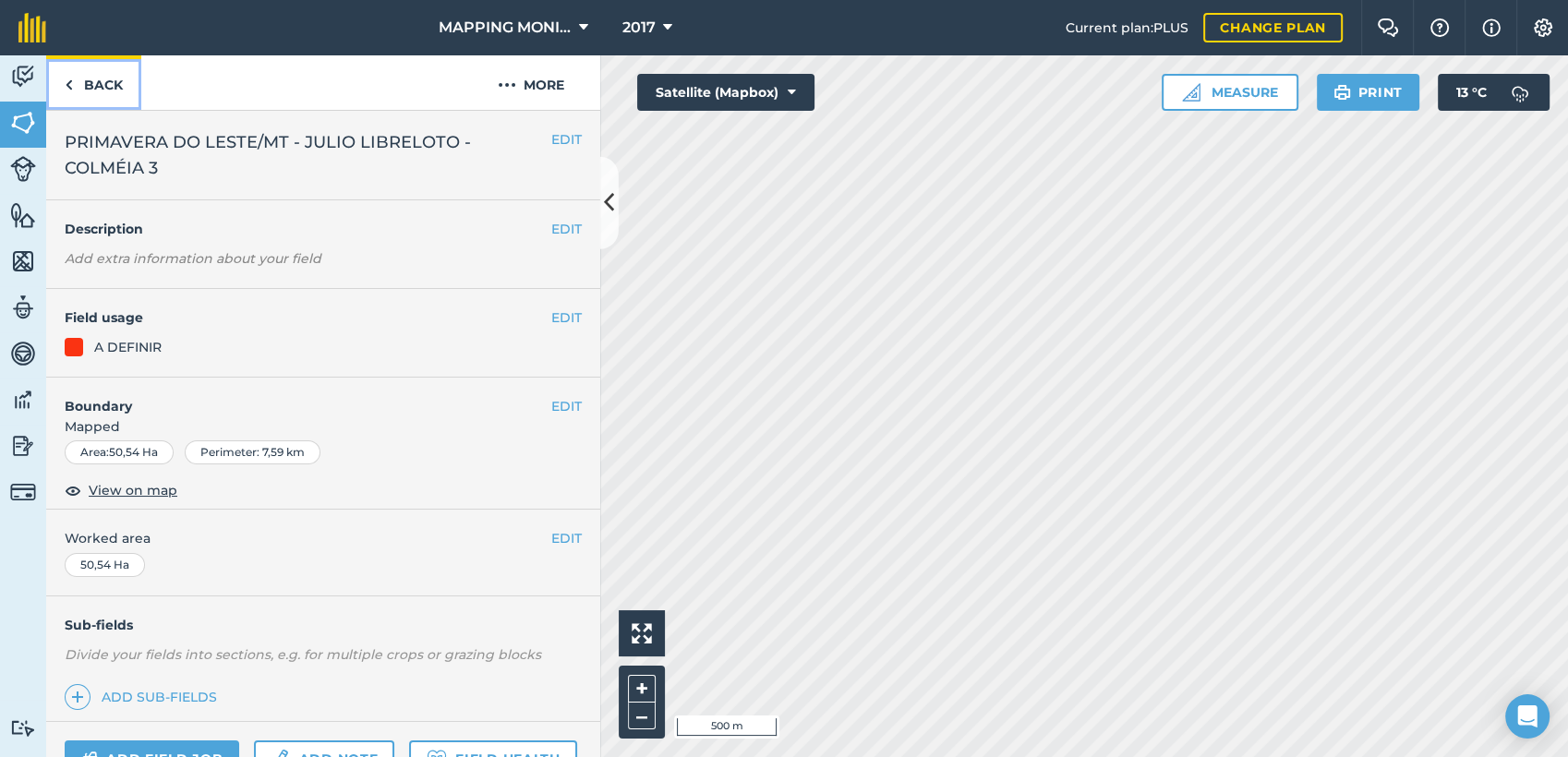
click at [105, 80] on link "Back" at bounding box center [94, 83] width 96 height 55
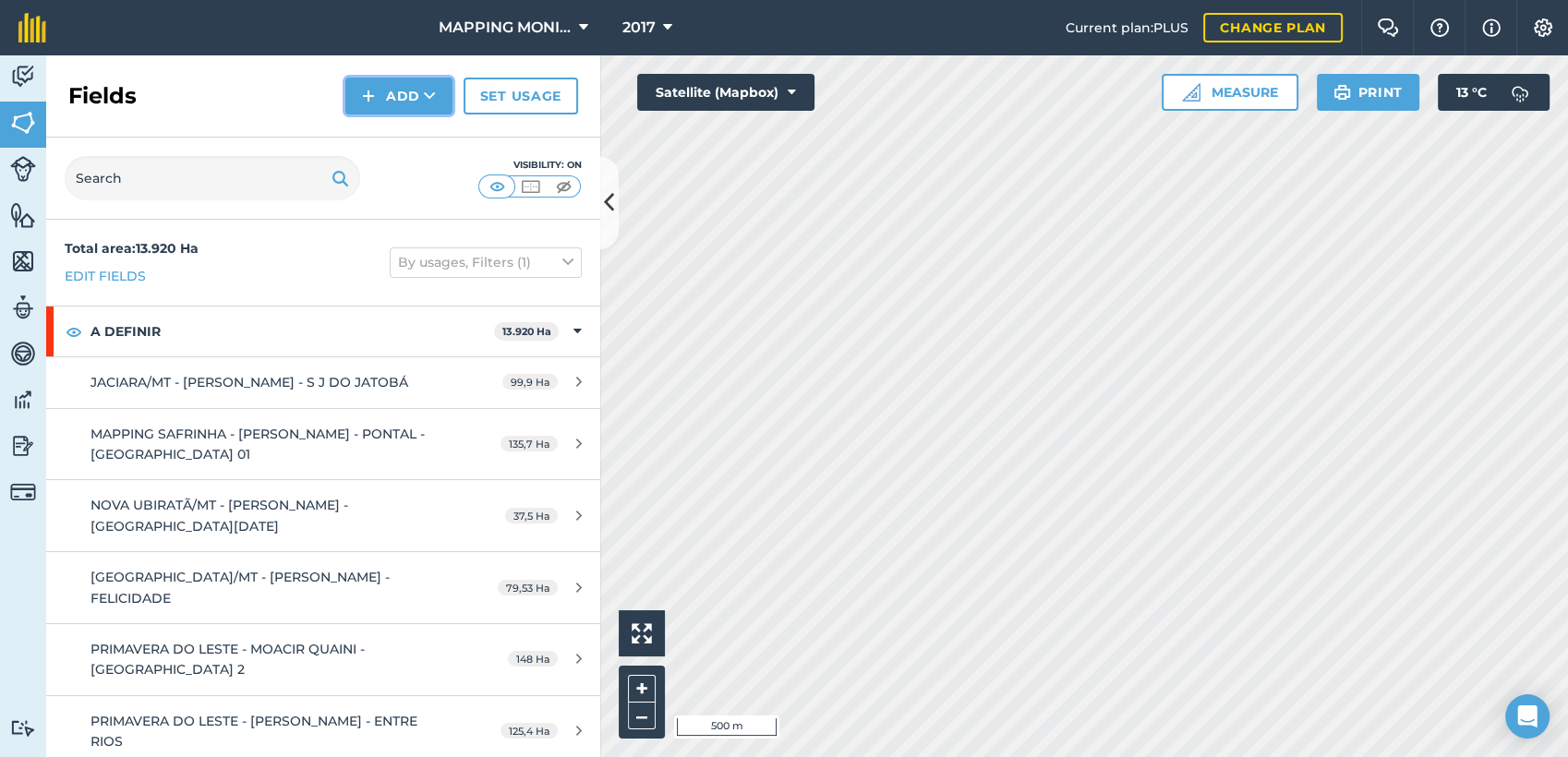
drag, startPoint x: 433, startPoint y: 102, endPoint x: 443, endPoint y: 107, distance: 11.2
click at [435, 102] on icon at bounding box center [430, 96] width 12 height 19
click at [451, 131] on div "Fields Add Draw Import Set usage" at bounding box center [323, 96] width 554 height 83
click at [434, 85] on button "Add" at bounding box center [398, 96] width 107 height 37
click at [404, 135] on link "Draw" at bounding box center [398, 137] width 101 height 41
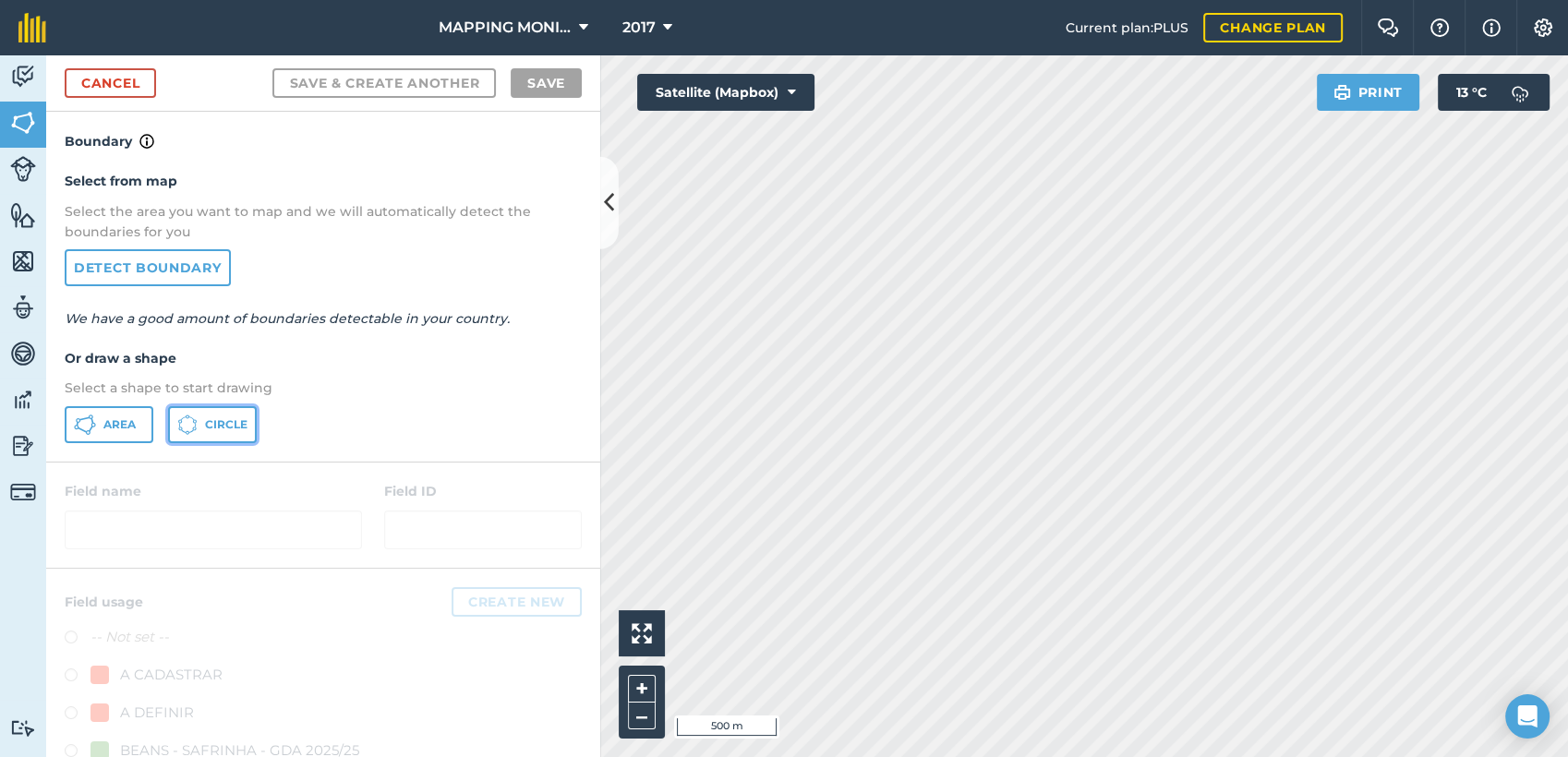
click at [229, 420] on span "Circle" at bounding box center [226, 425] width 43 height 15
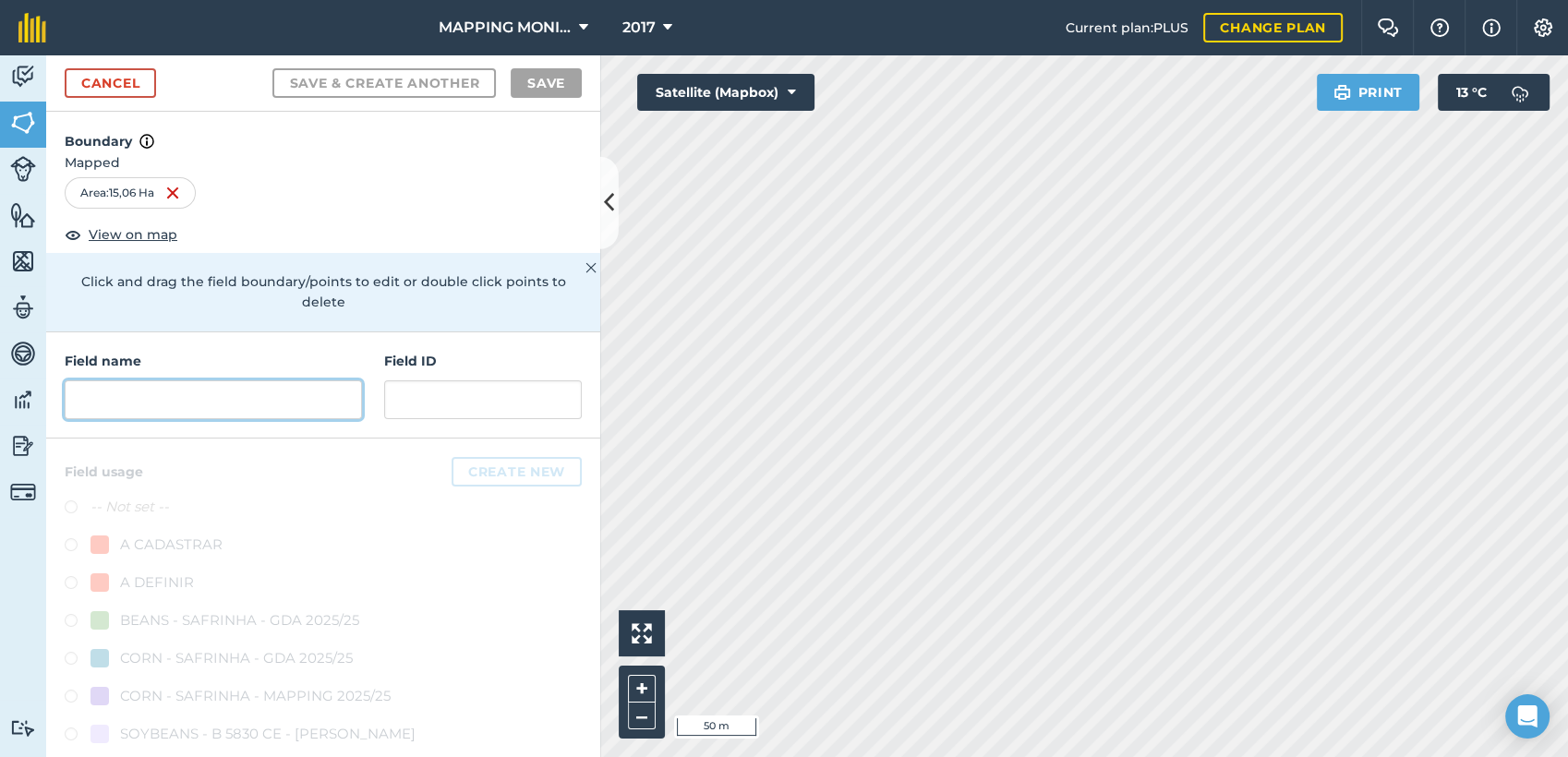
click at [274, 406] on input "text" at bounding box center [213, 400] width 298 height 39
paste input "PRIMAVERA DO LESTE/MT - JULIO LIBRELOTO - COLMÉIA 3"
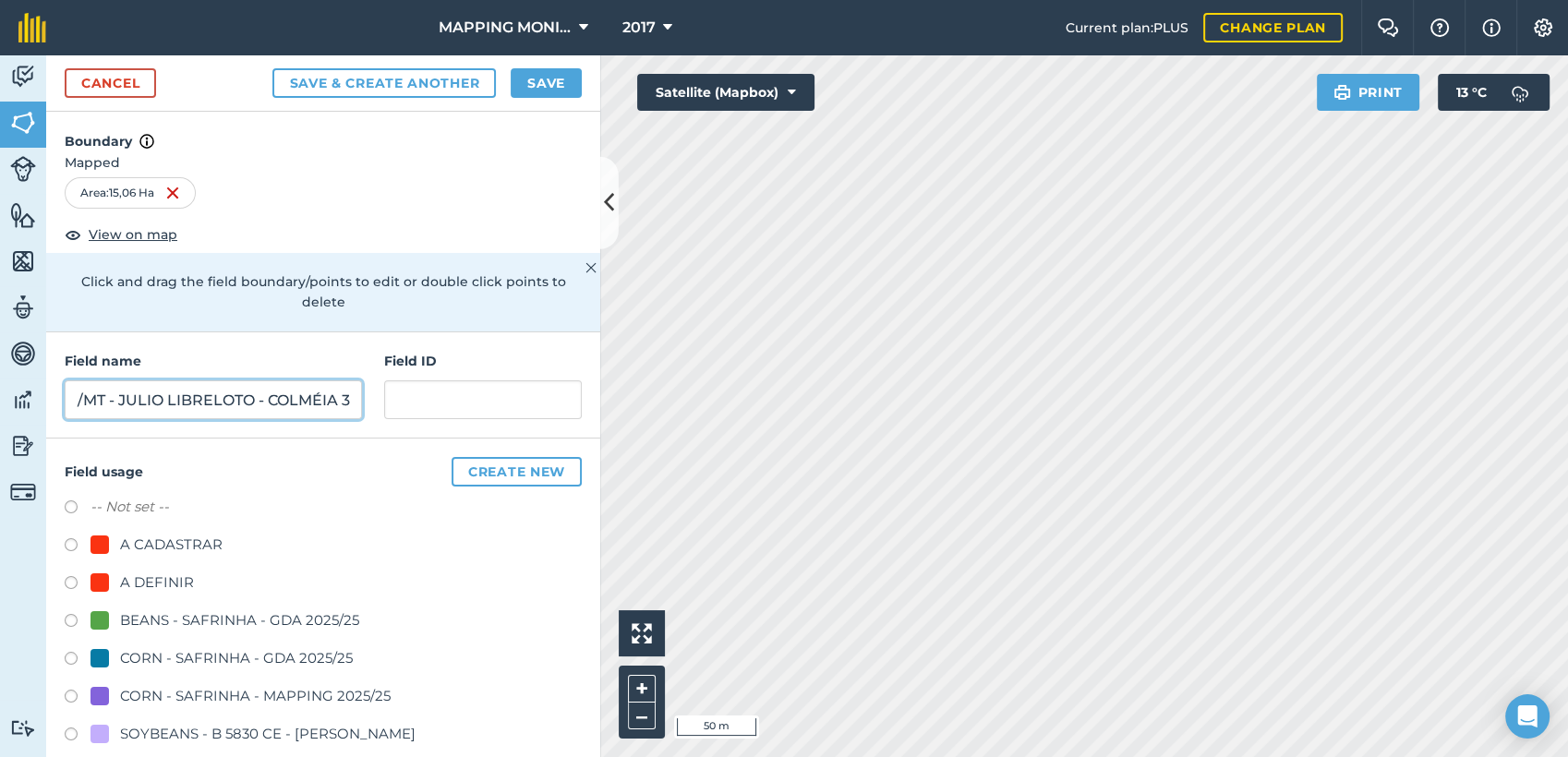
type input "PRIMAVERA DO LESTE/MT - JULIO LIBRELOTO - COLMÉIA 3"
click at [162, 582] on div "A DEFINIR" at bounding box center [157, 583] width 74 height 22
radio input "true"
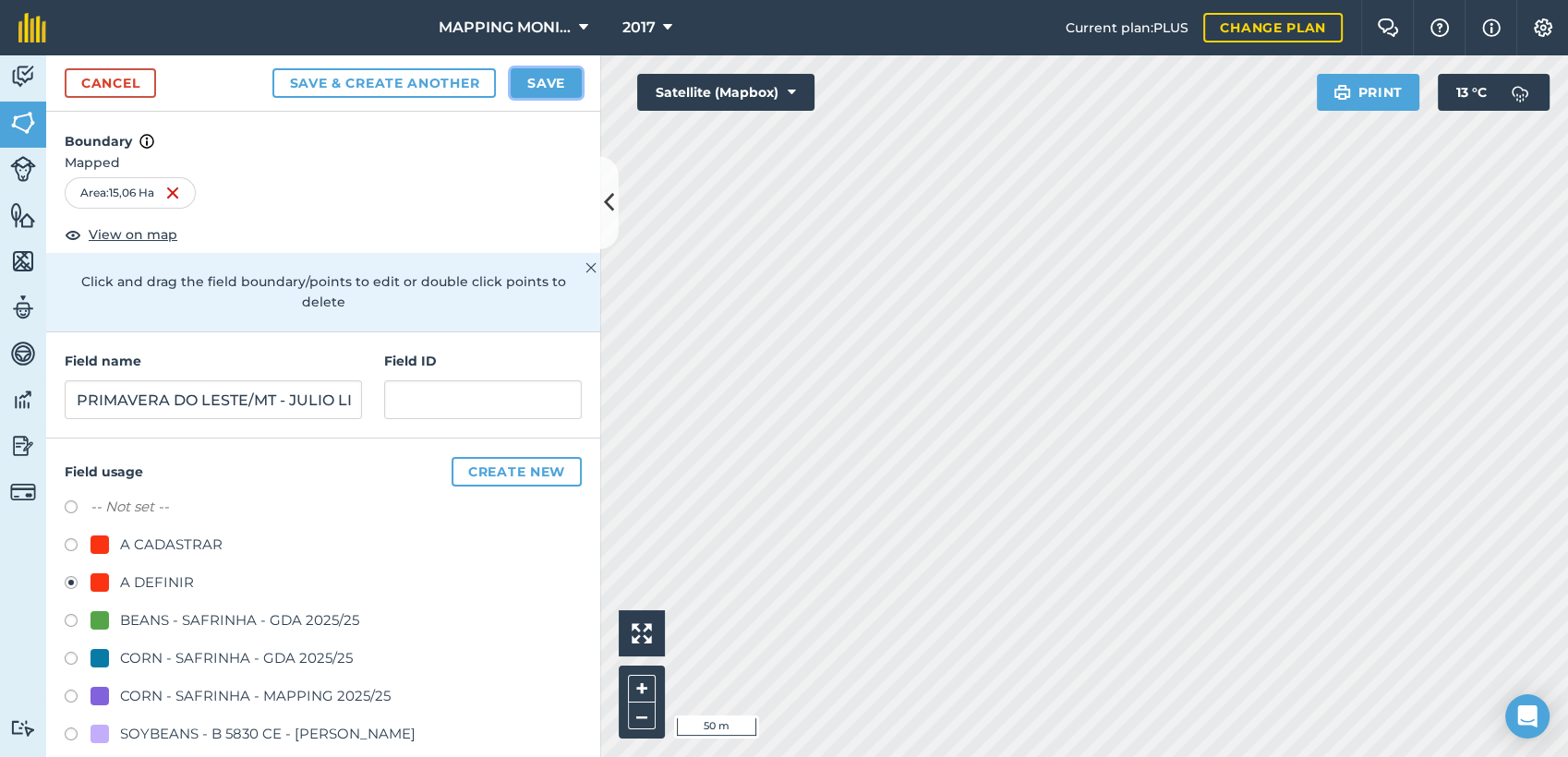
click at [554, 80] on button "Save" at bounding box center [546, 83] width 71 height 30
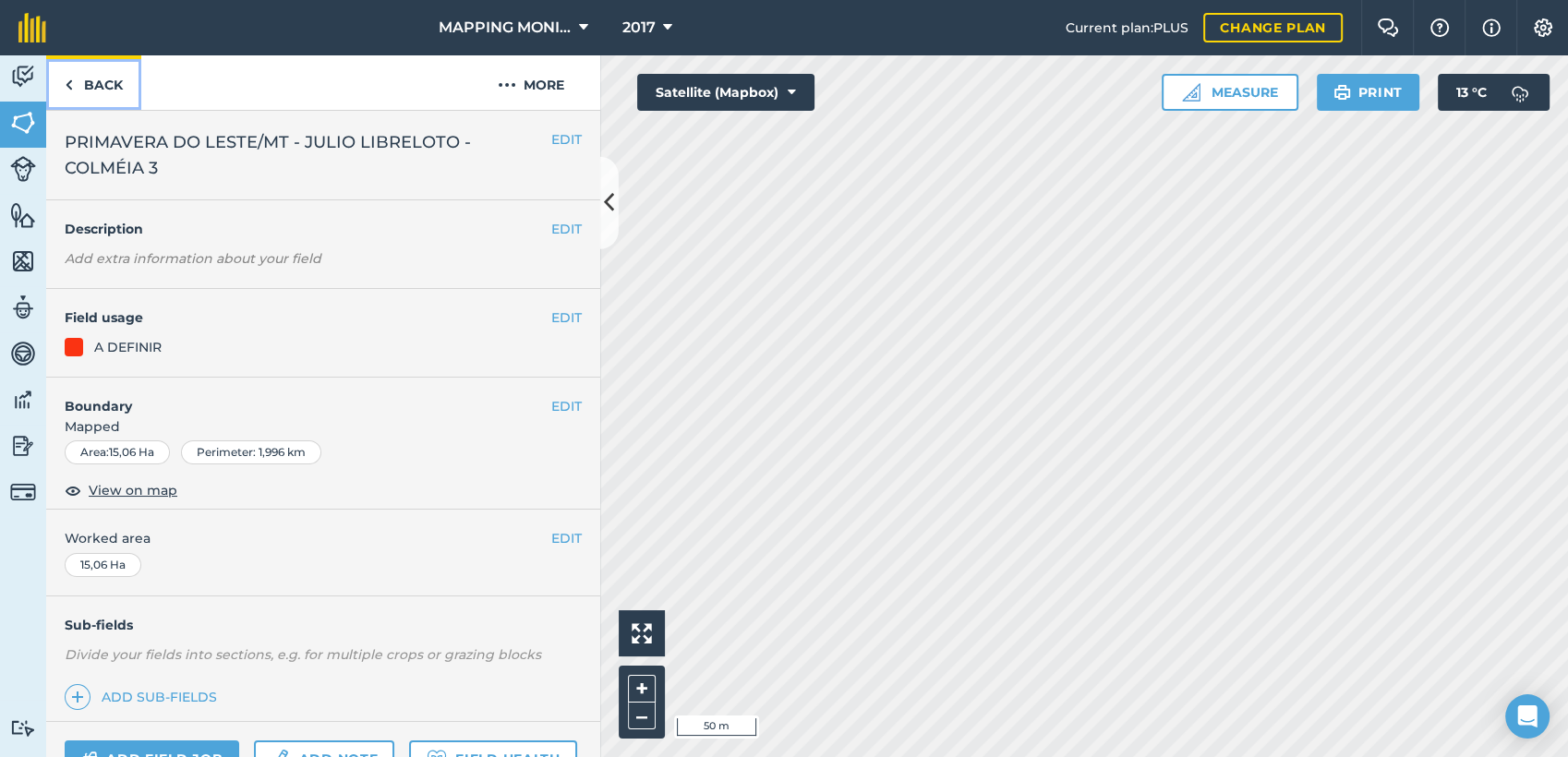
click at [93, 76] on link "Back" at bounding box center [94, 83] width 96 height 55
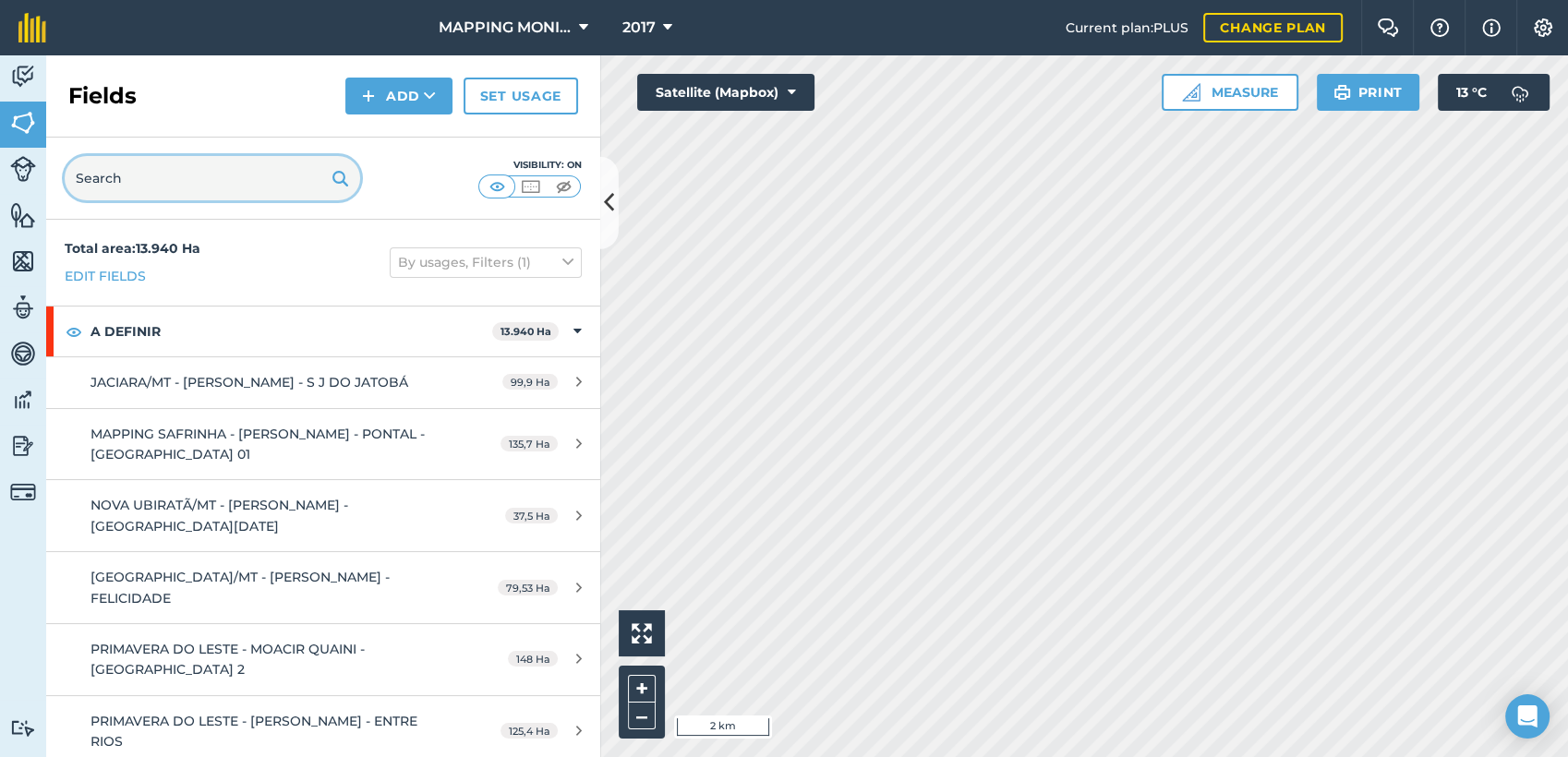
click at [225, 179] on input "text" at bounding box center [212, 178] width 296 height 45
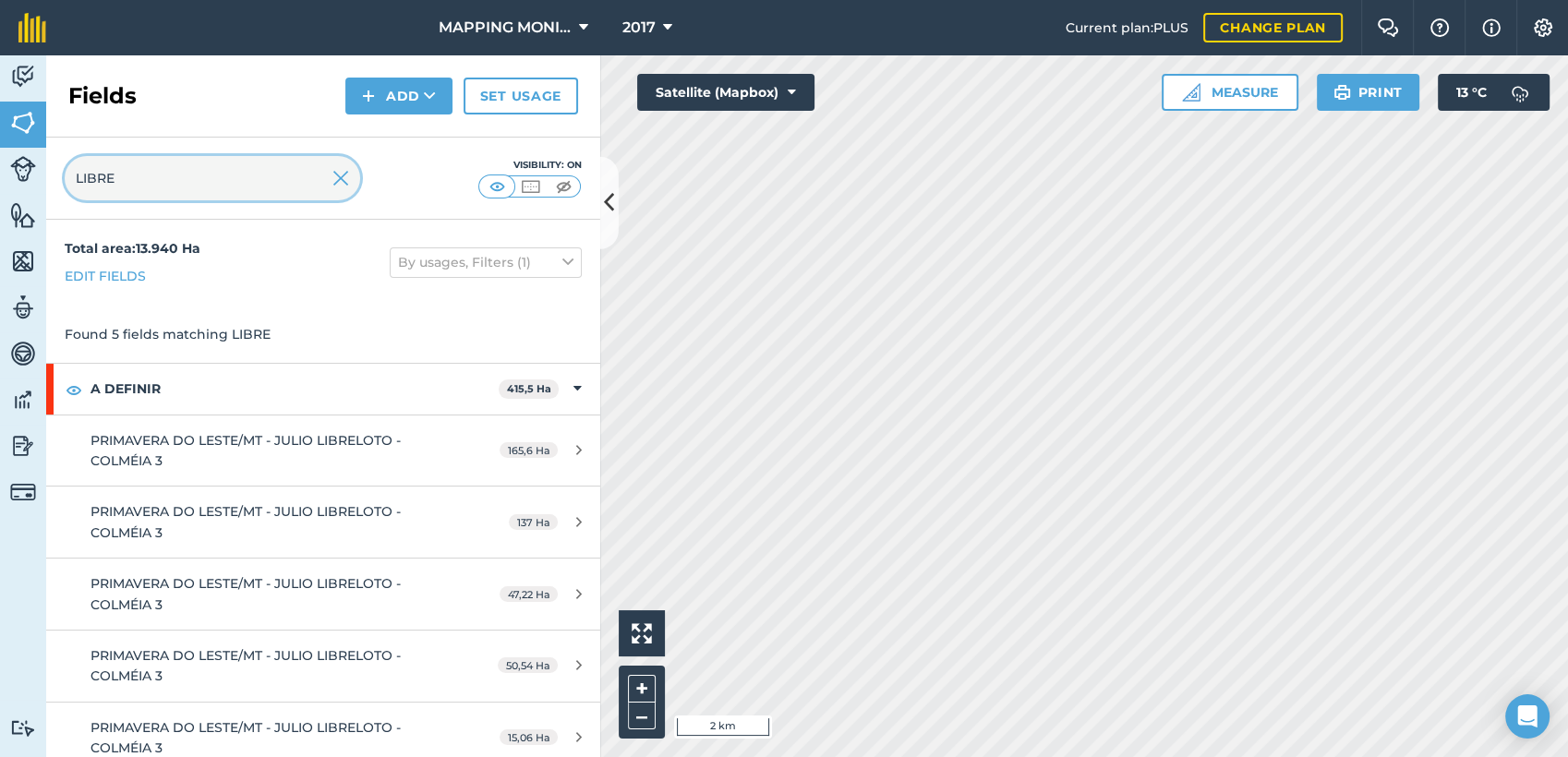
type input "LIBRE"
click at [339, 175] on img at bounding box center [341, 178] width 17 height 22
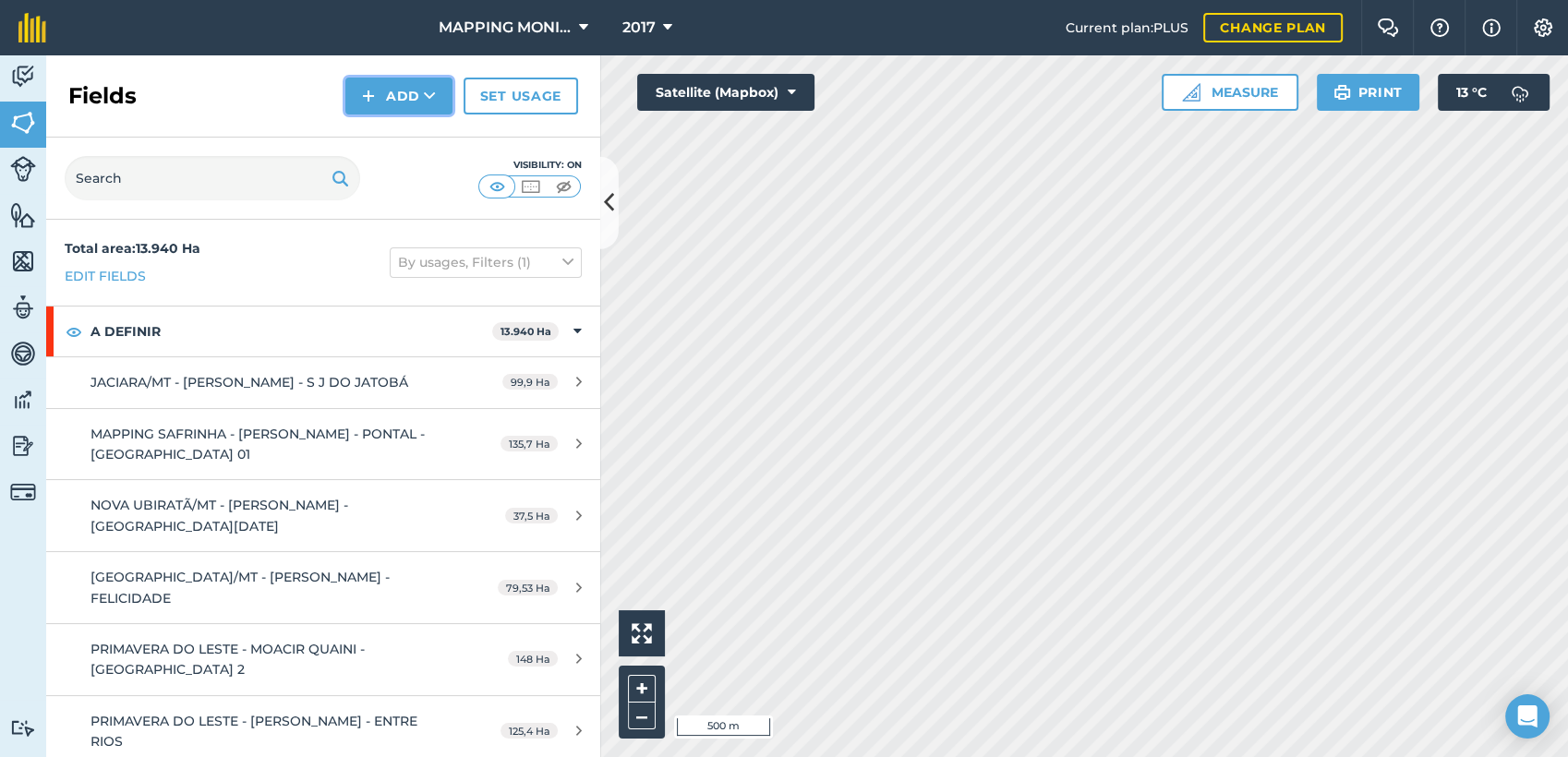
click at [442, 99] on button "Add" at bounding box center [398, 96] width 107 height 37
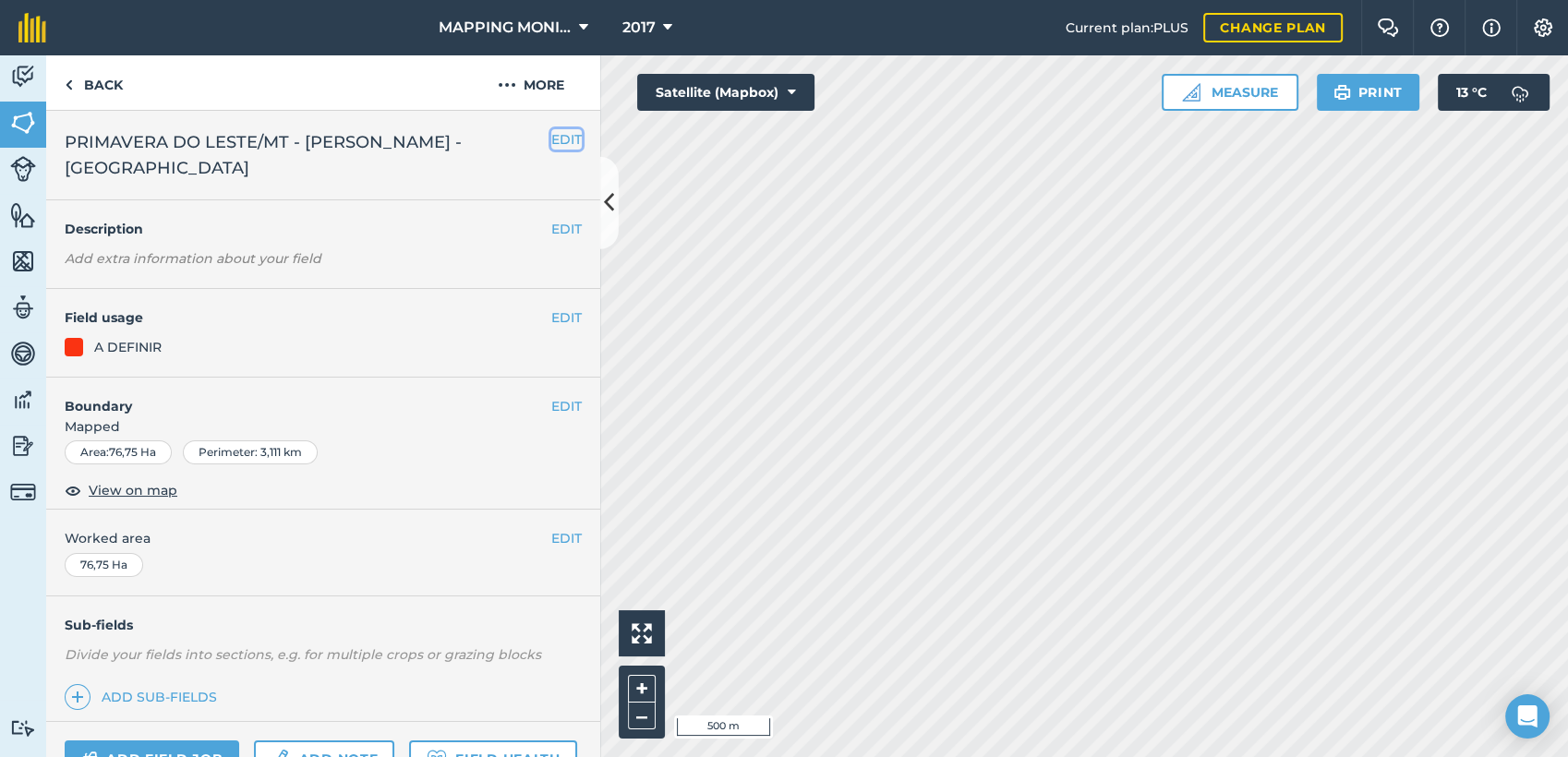
click at [551, 139] on button "EDIT" at bounding box center [566, 139] width 31 height 20
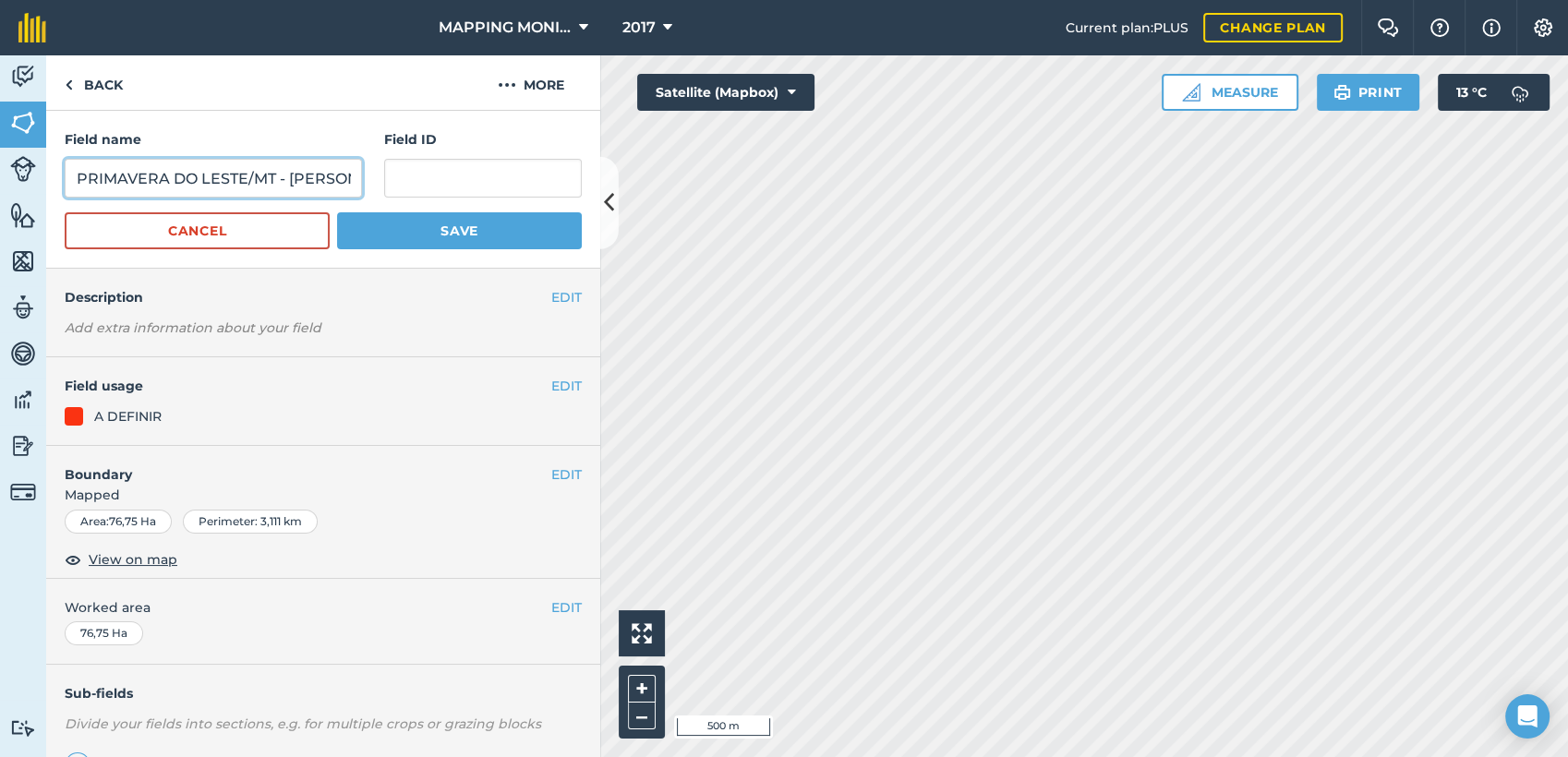
click at [236, 178] on input "PRIMAVERA DO LESTE/MT - [PERSON_NAME] - [GEOGRAPHIC_DATA]" at bounding box center [213, 178] width 298 height 39
click at [209, 240] on button "Cancel" at bounding box center [198, 231] width 265 height 37
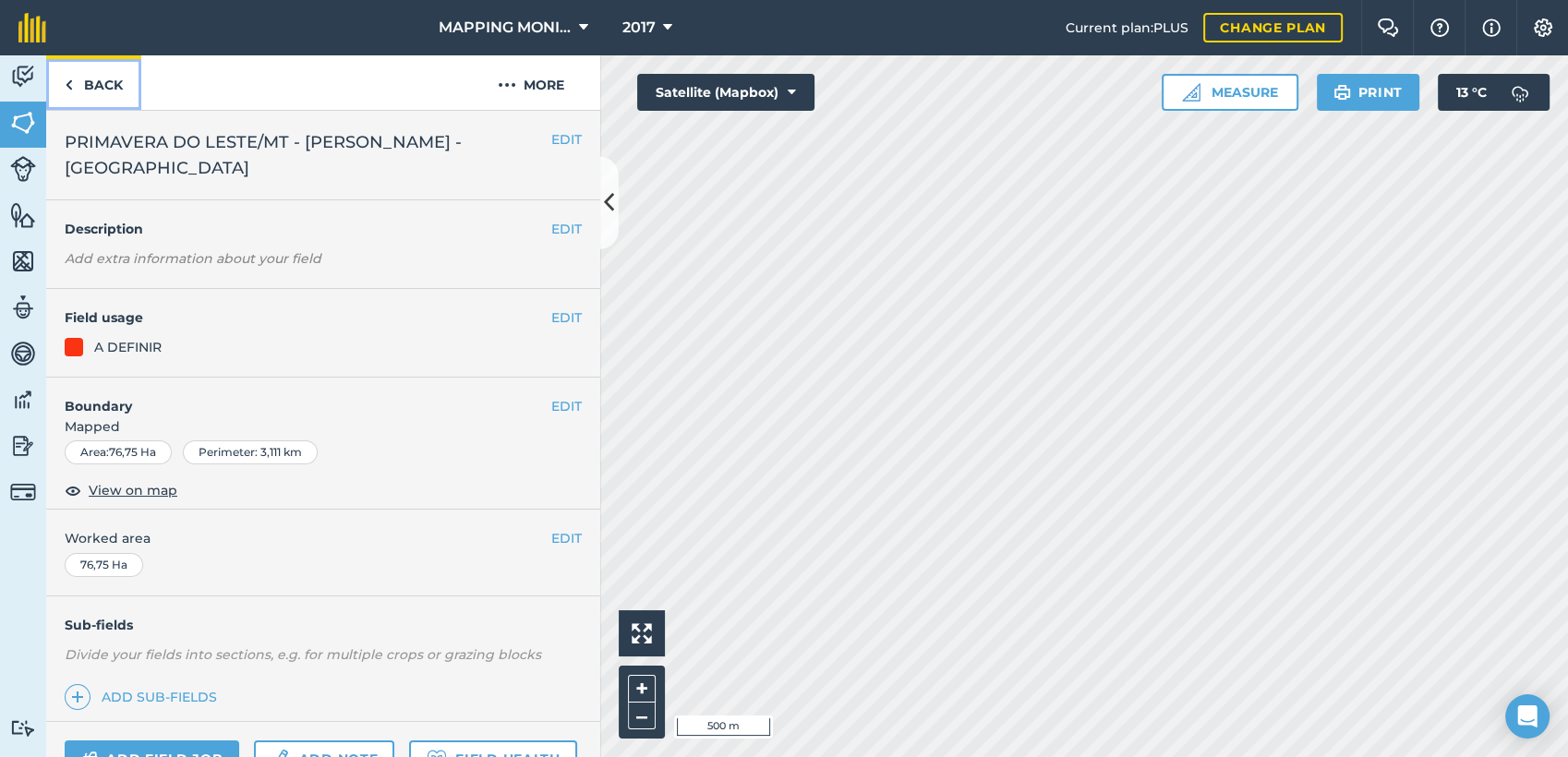
click at [123, 84] on link "Back" at bounding box center [94, 83] width 96 height 55
click at [98, 79] on link "Back" at bounding box center [94, 83] width 96 height 55
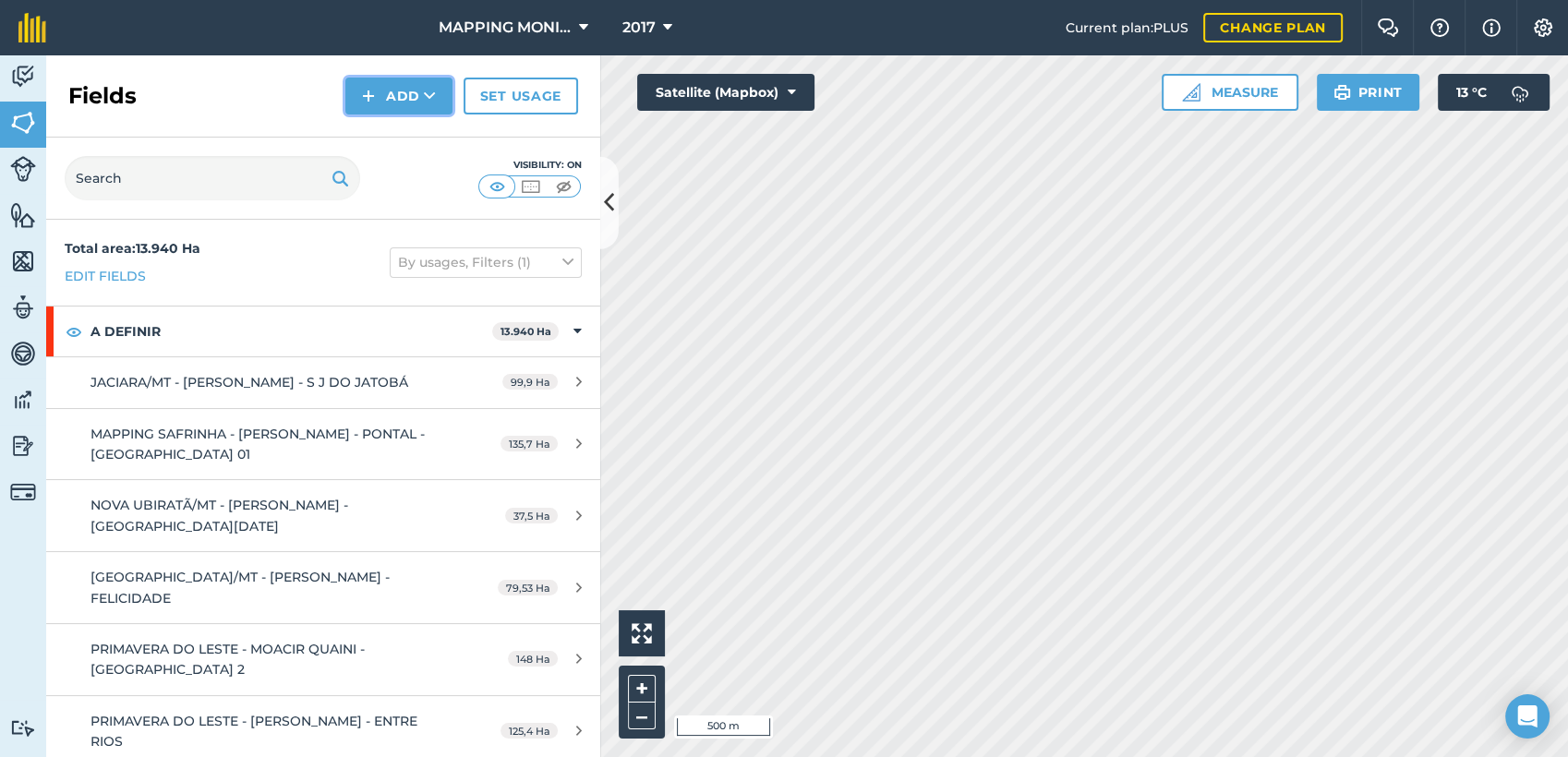
click at [418, 99] on button "Add" at bounding box center [398, 96] width 107 height 37
click at [419, 136] on link "Draw" at bounding box center [398, 137] width 101 height 41
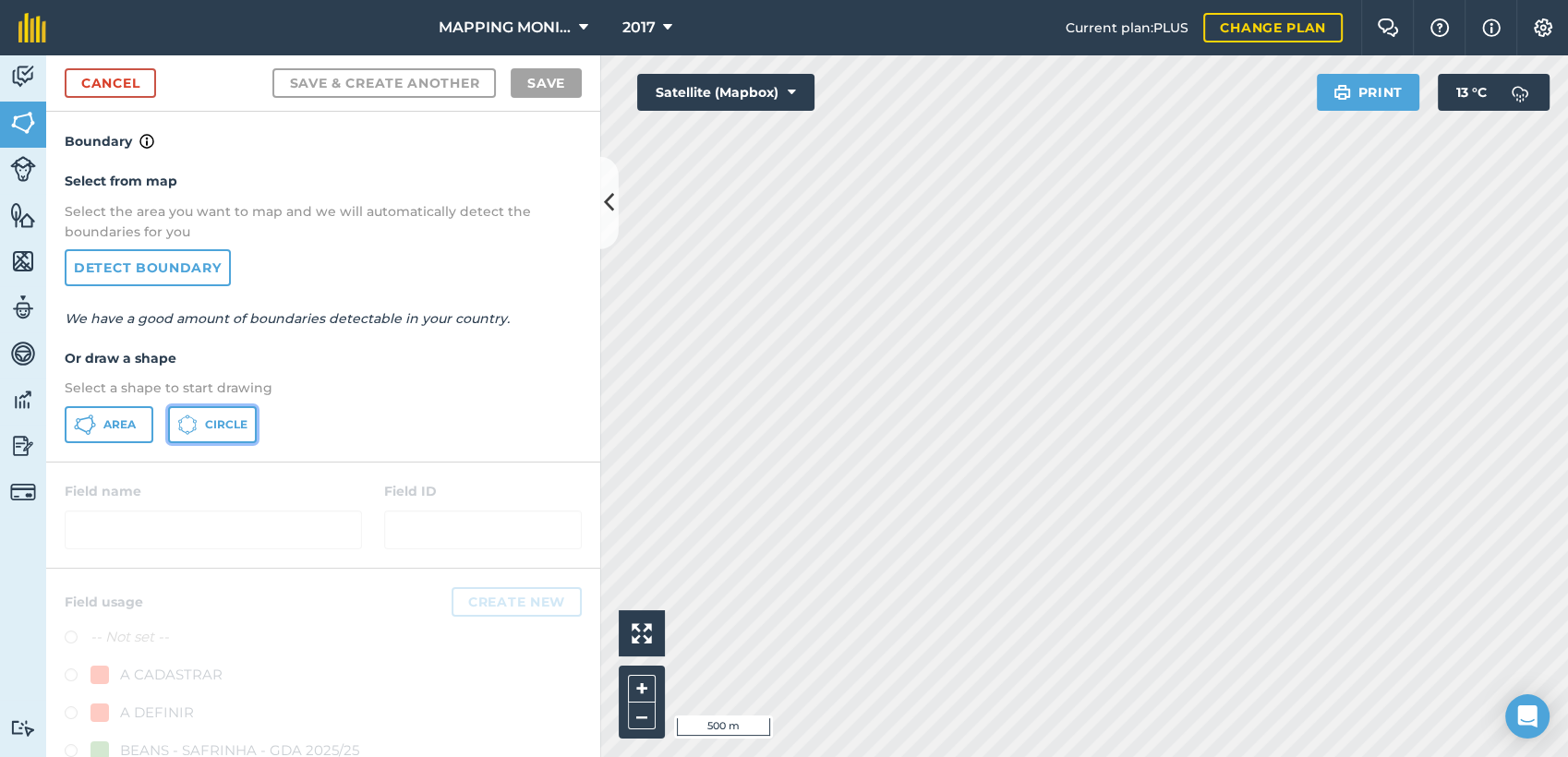
click at [229, 415] on button "Circle" at bounding box center [212, 425] width 89 height 37
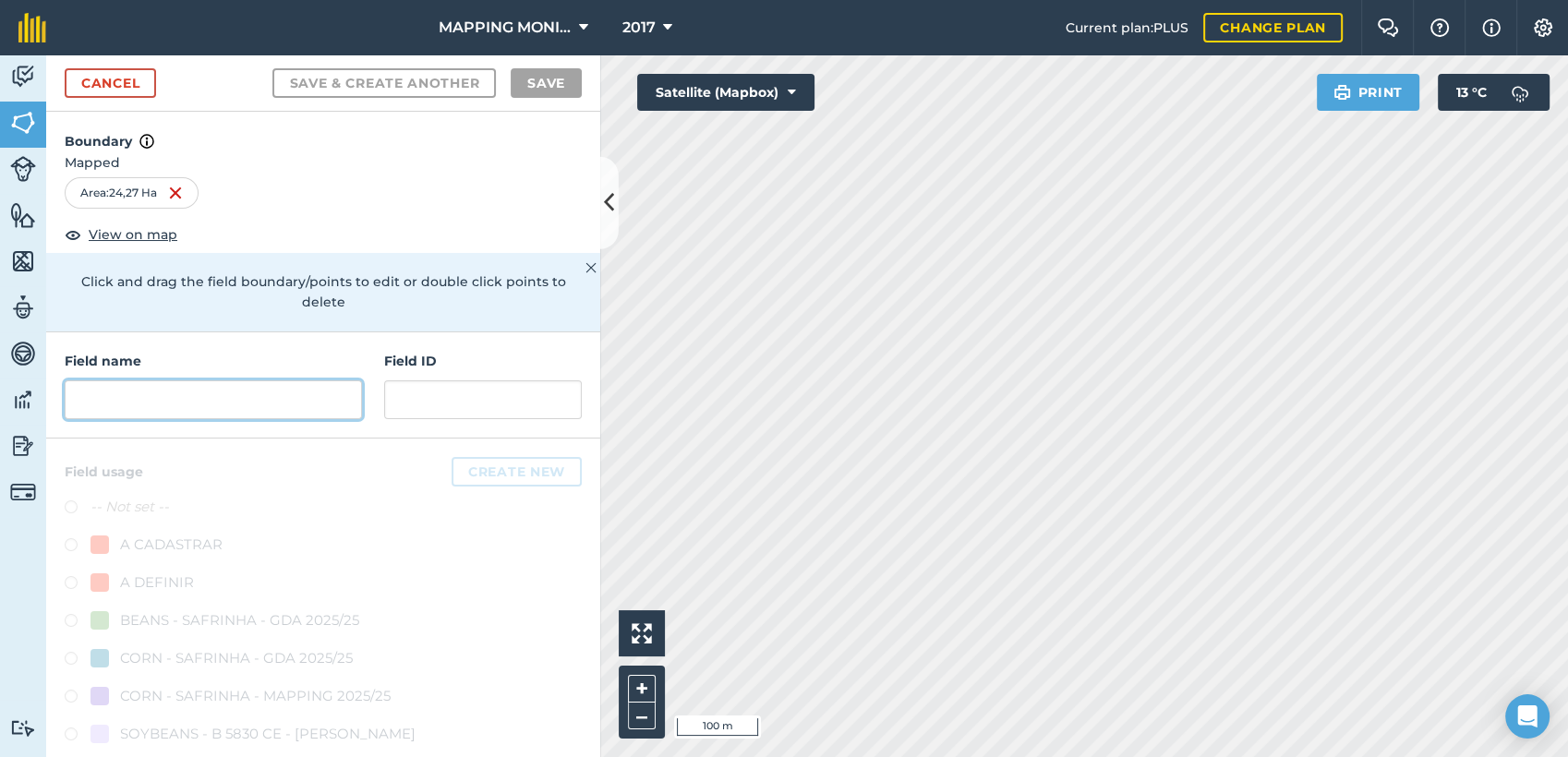
click at [316, 403] on input "text" at bounding box center [213, 400] width 298 height 39
paste input "PRIMAVERA DO LESTE/MT - [PERSON_NAME] - [GEOGRAPHIC_DATA]"
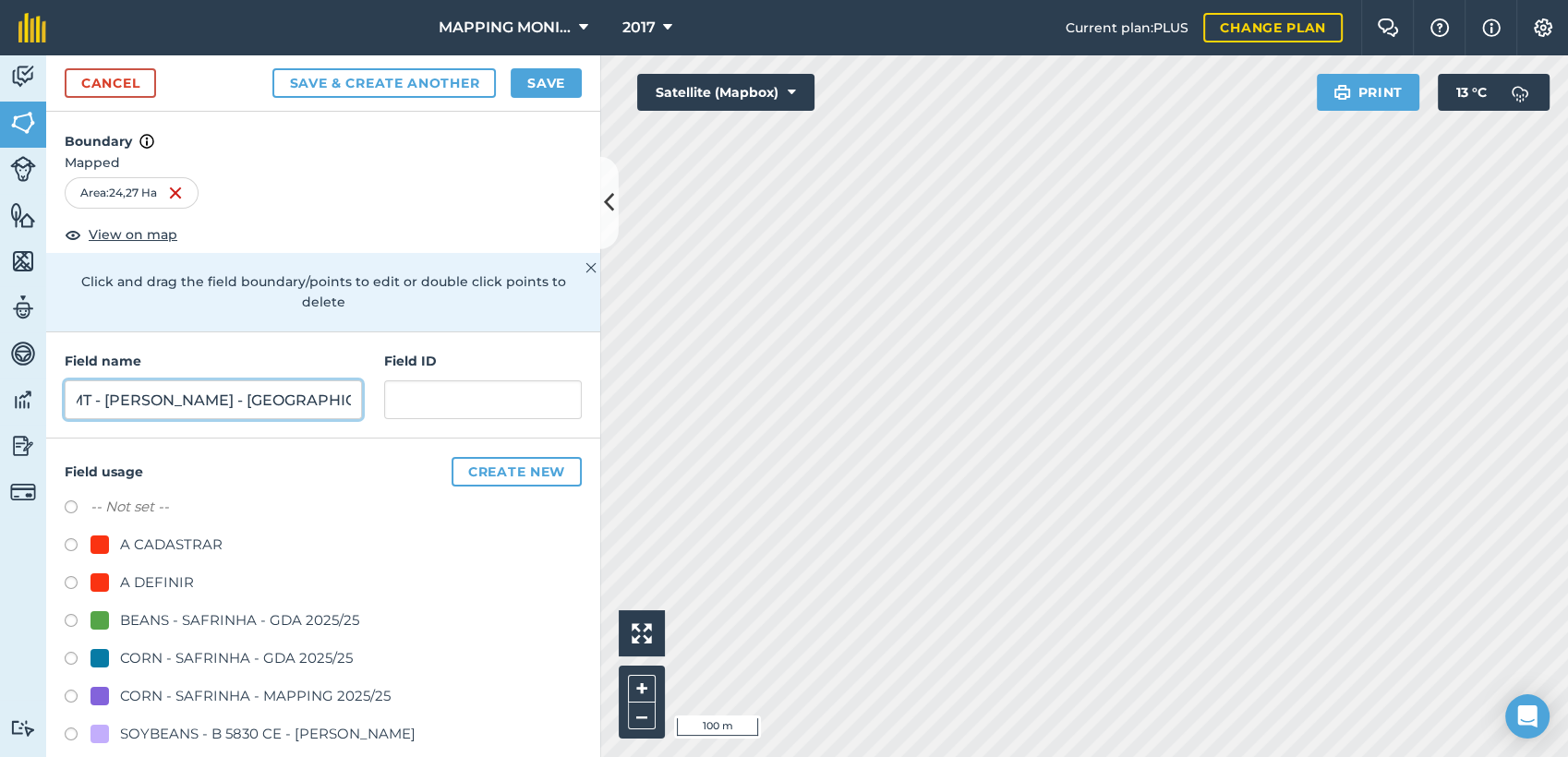
type input "PRIMAVERA DO LESTE/MT - [PERSON_NAME] - [GEOGRAPHIC_DATA]"
click at [195, 579] on div "A DEFINIR" at bounding box center [323, 584] width 517 height 27
click at [173, 587] on div "A DEFINIR" at bounding box center [157, 583] width 74 height 22
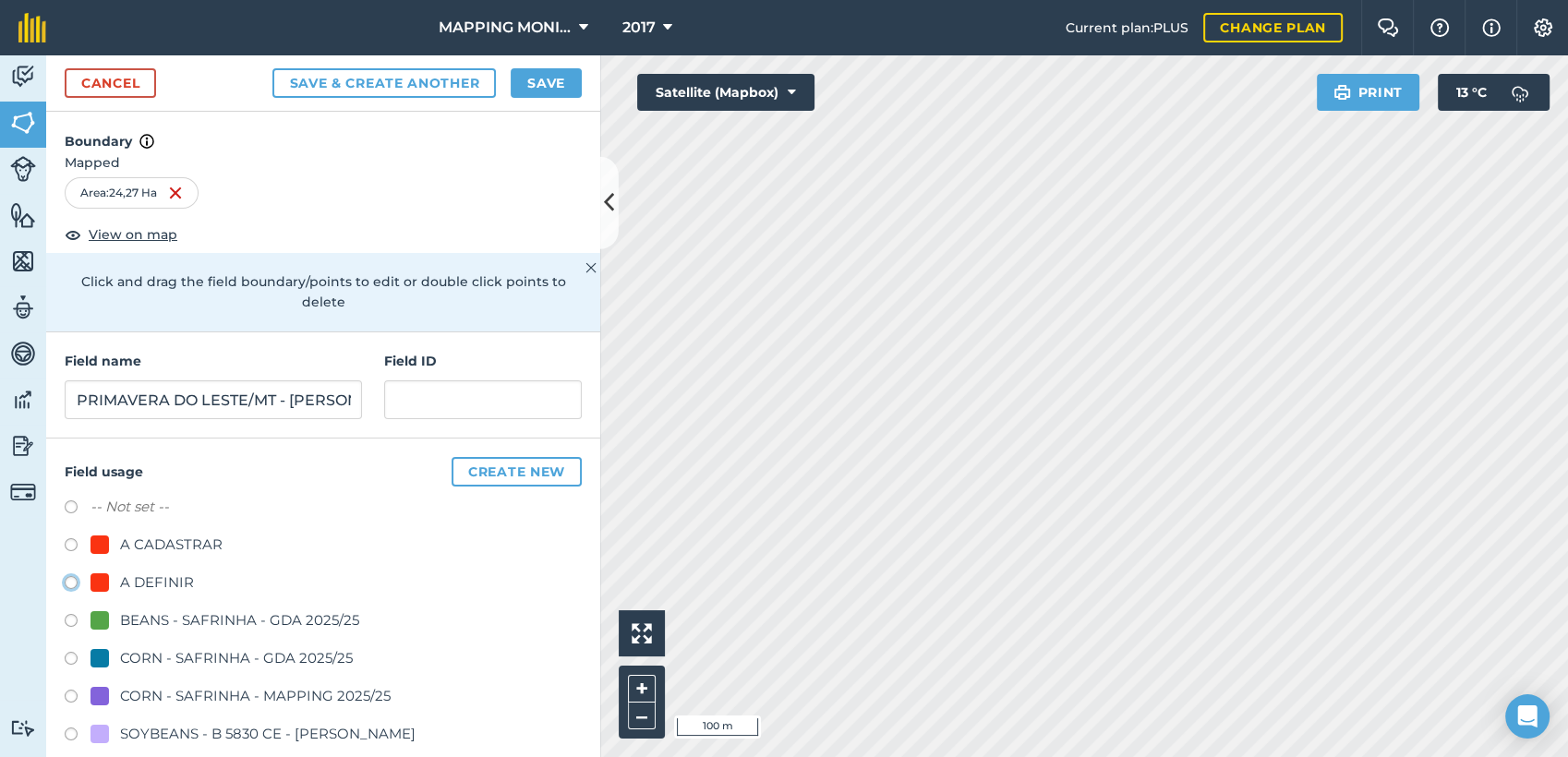
radio input "true"
click at [568, 78] on button "Save" at bounding box center [546, 83] width 71 height 30
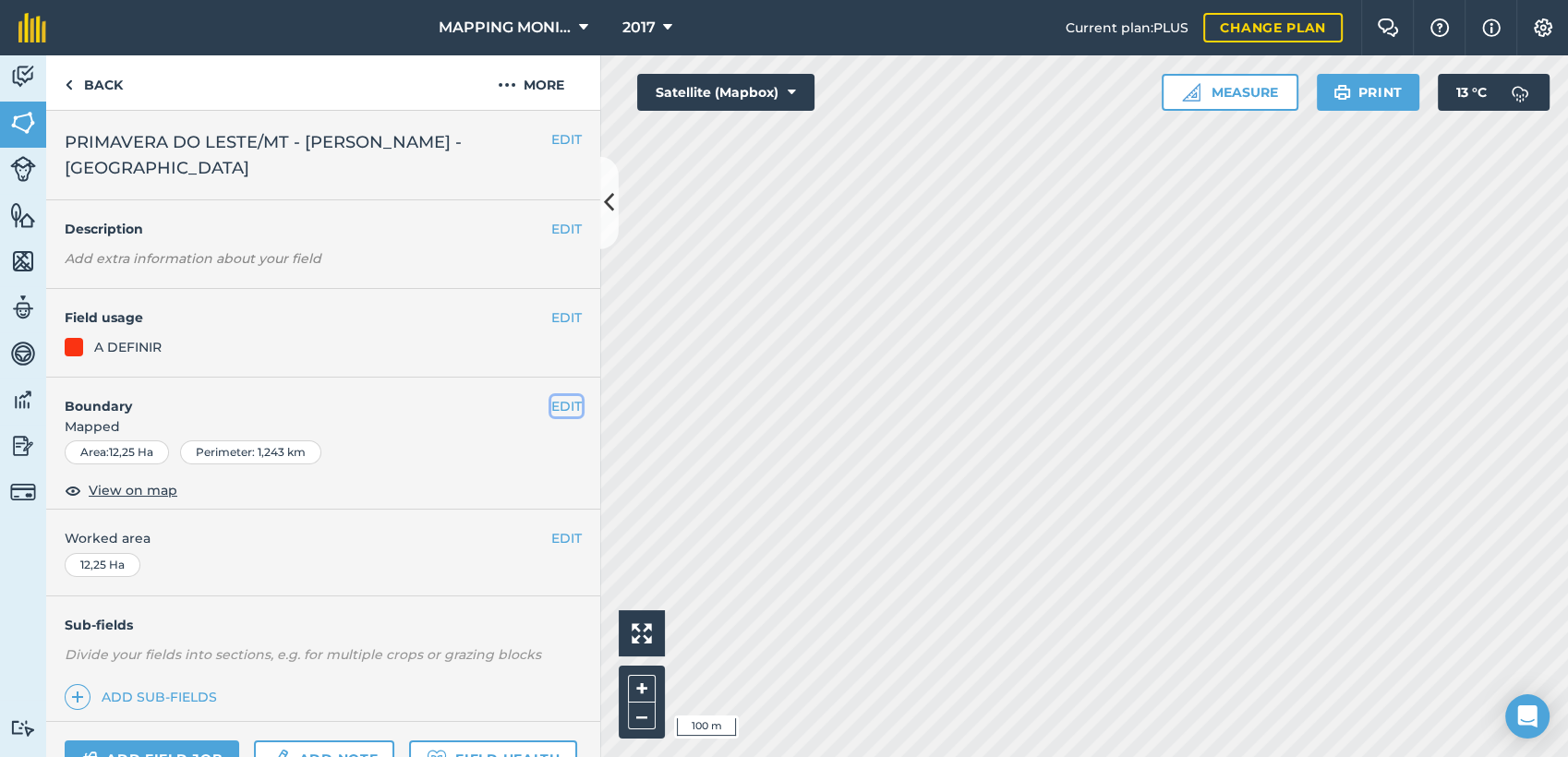
click at [558, 402] on button "EDIT" at bounding box center [566, 406] width 31 height 20
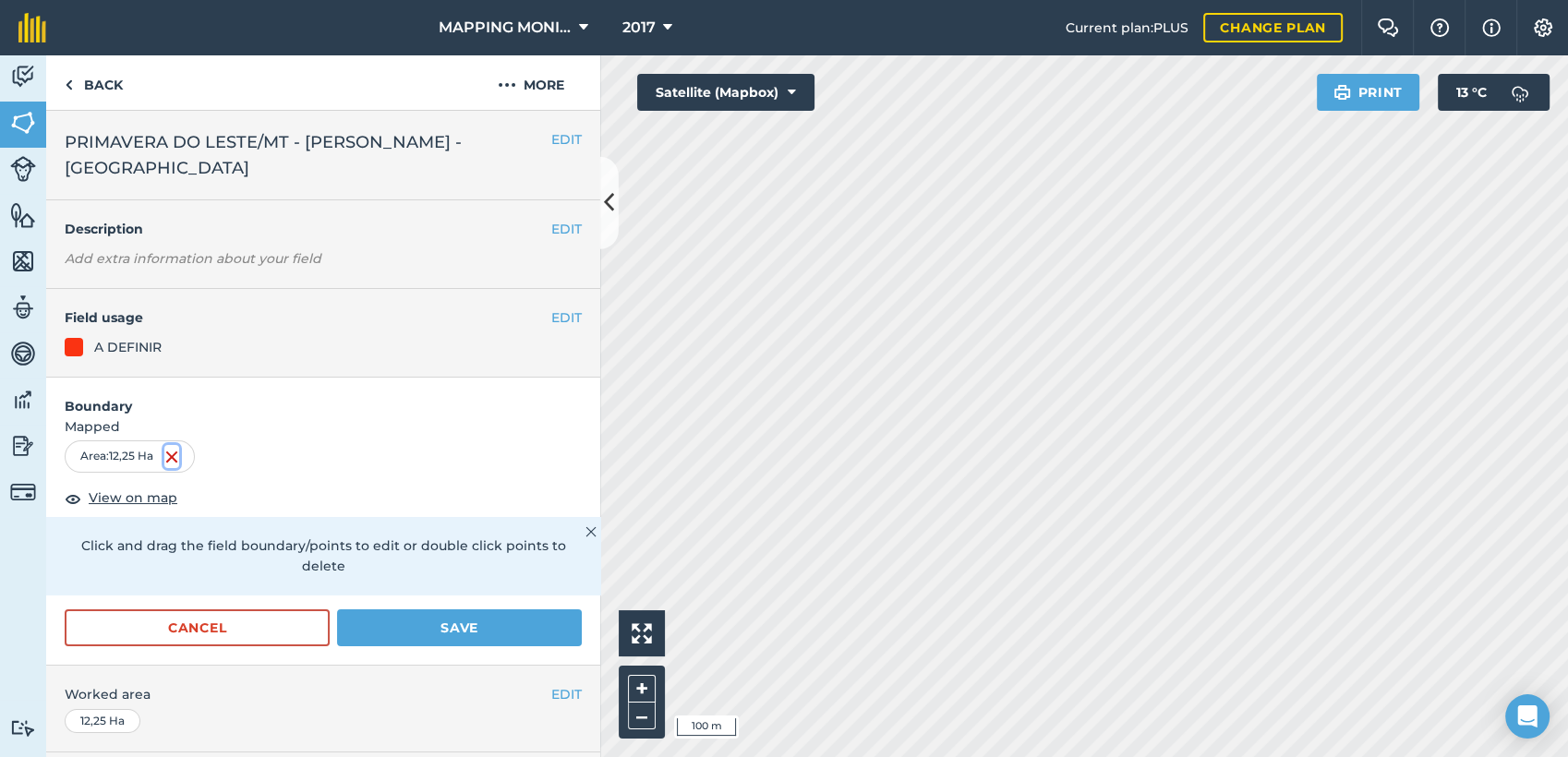
click at [175, 459] on img at bounding box center [172, 457] width 15 height 22
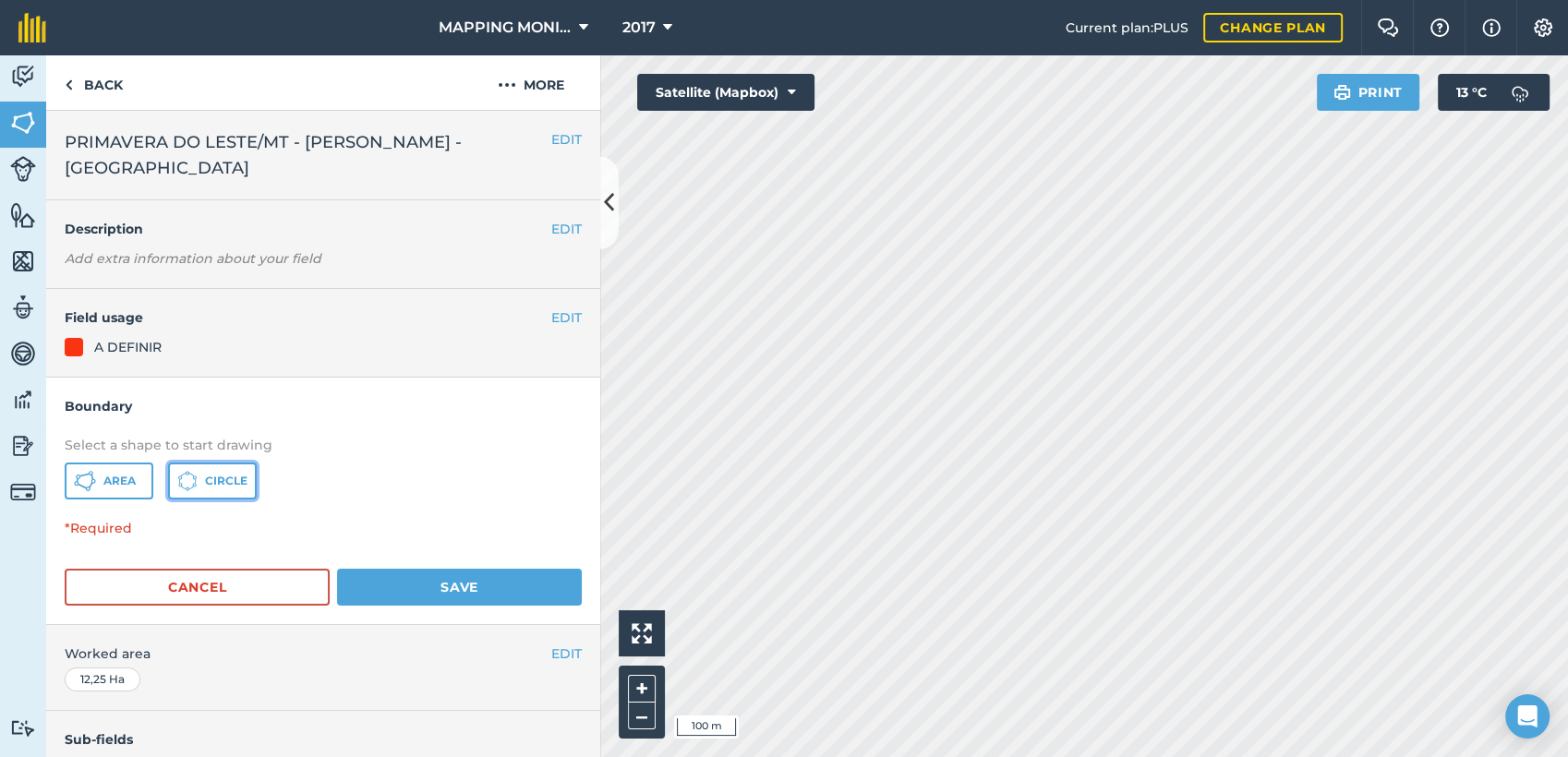
drag, startPoint x: 225, startPoint y: 473, endPoint x: 258, endPoint y: 478, distance: 33.4
click at [225, 474] on span "Circle" at bounding box center [226, 481] width 43 height 15
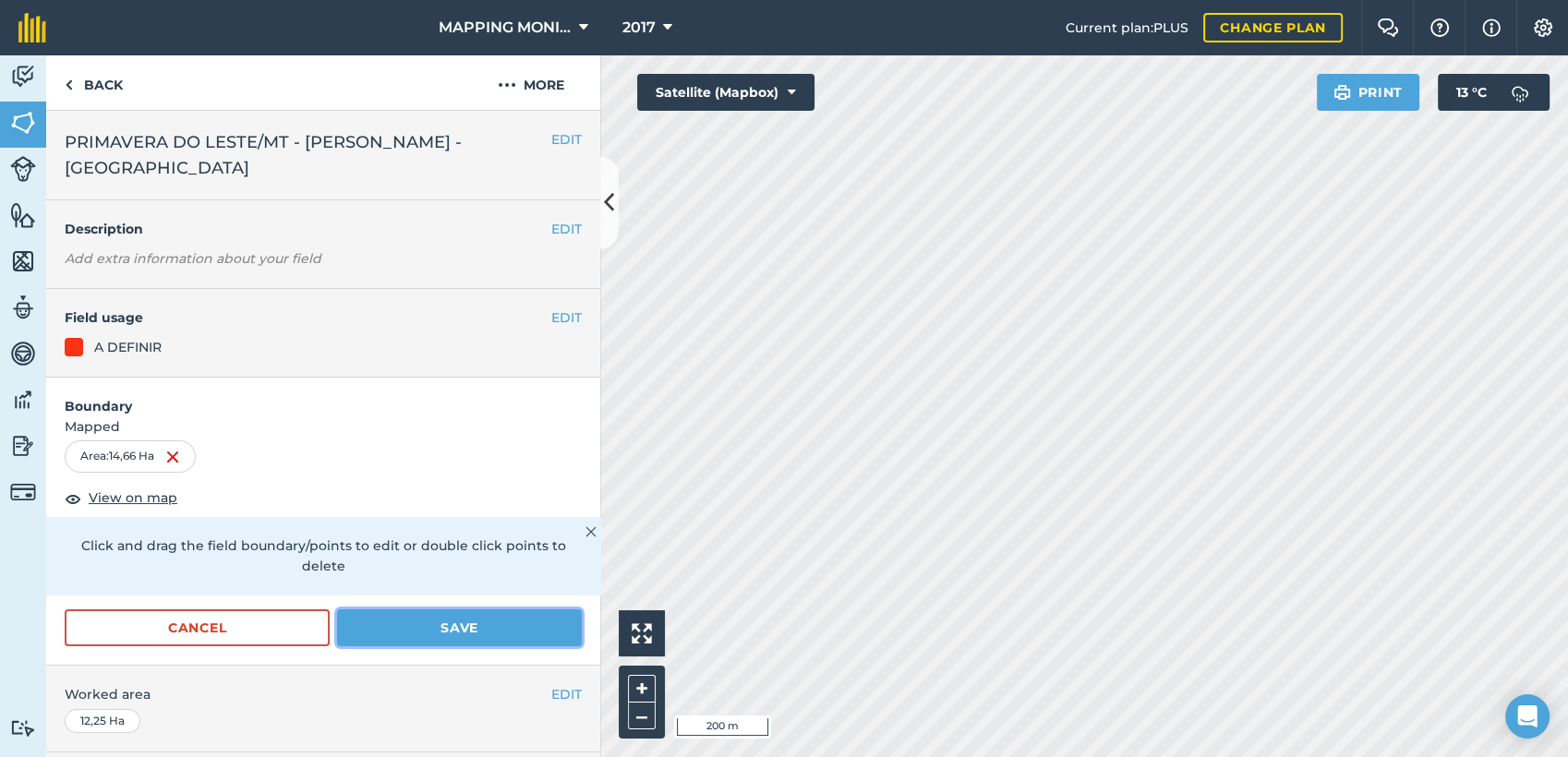
click at [445, 623] on button "Save" at bounding box center [459, 628] width 245 height 37
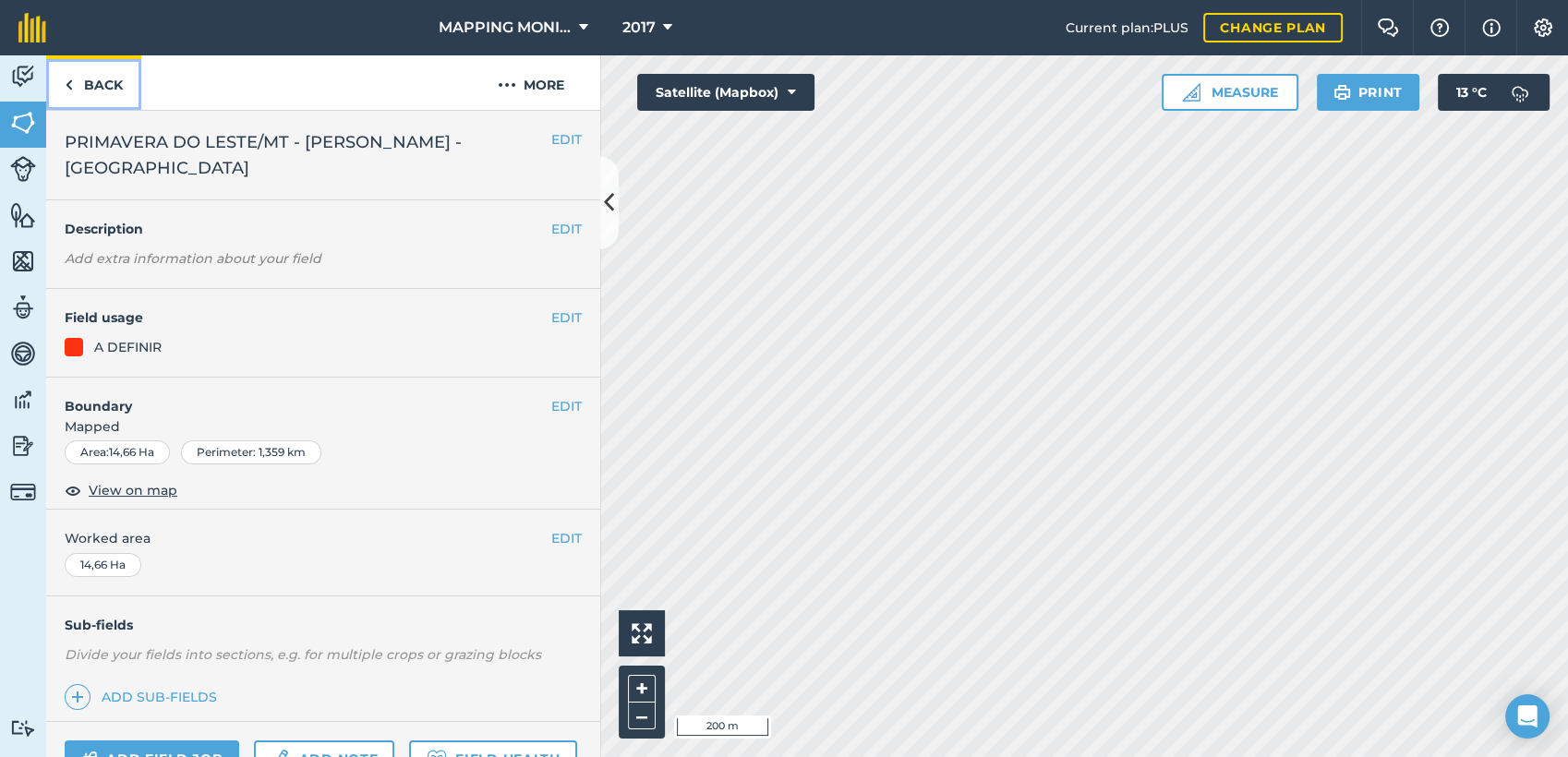
click at [93, 81] on link "Back" at bounding box center [94, 83] width 96 height 55
click at [95, 83] on link "Back" at bounding box center [94, 83] width 96 height 55
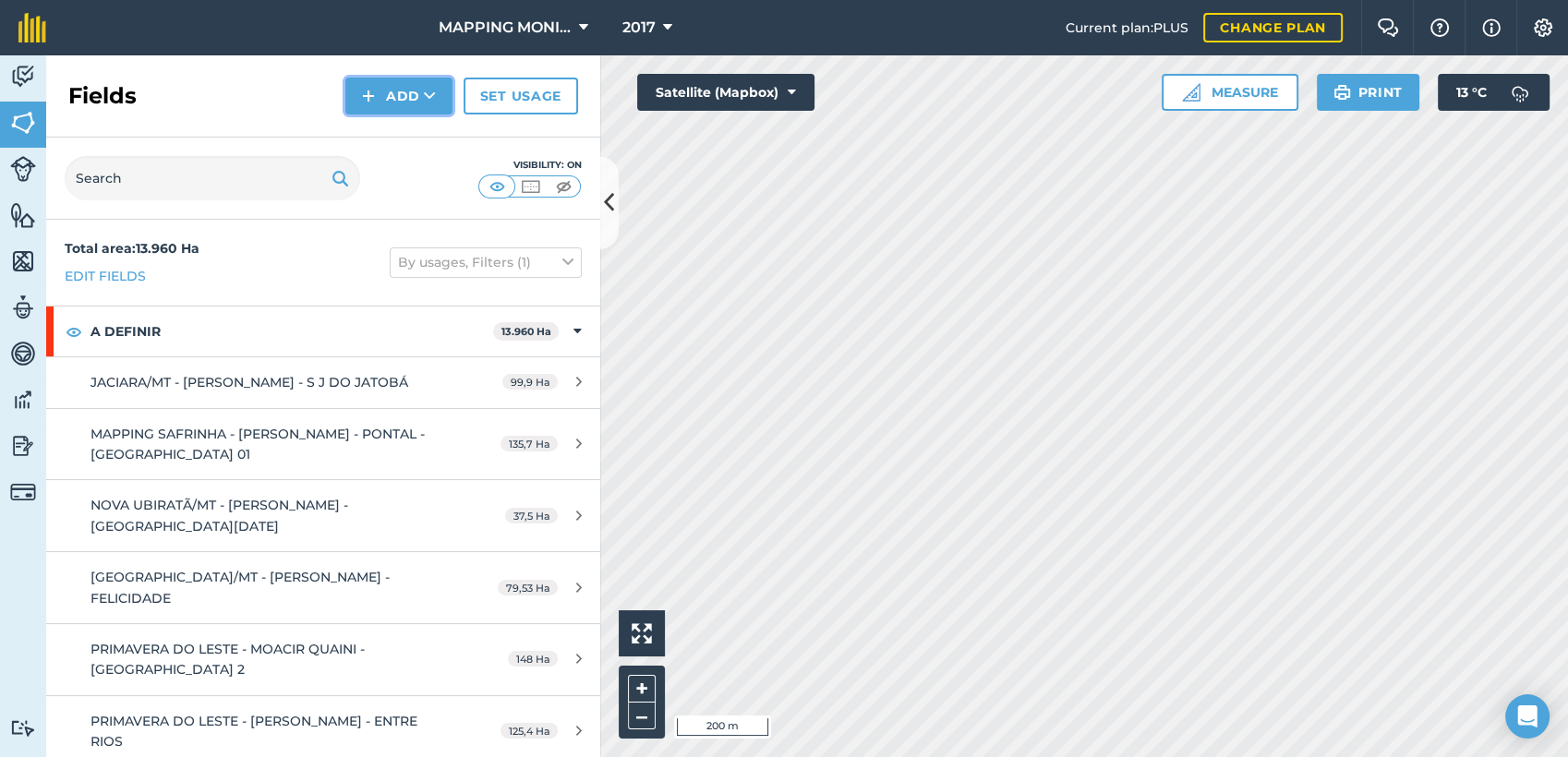
click at [426, 93] on icon at bounding box center [430, 96] width 12 height 19
click at [414, 137] on link "Draw" at bounding box center [398, 137] width 101 height 41
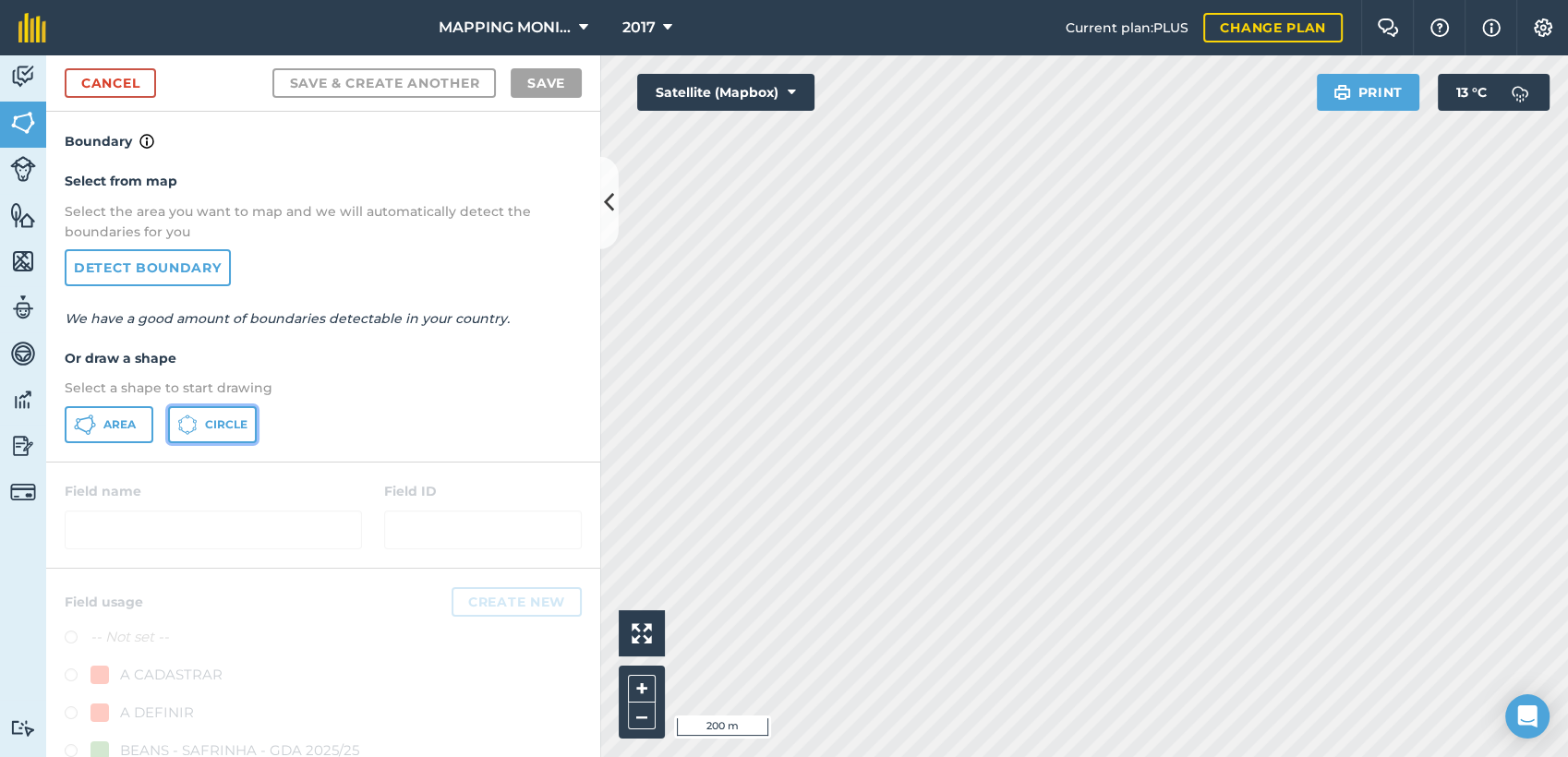
click at [215, 432] on button "Circle" at bounding box center [212, 425] width 89 height 37
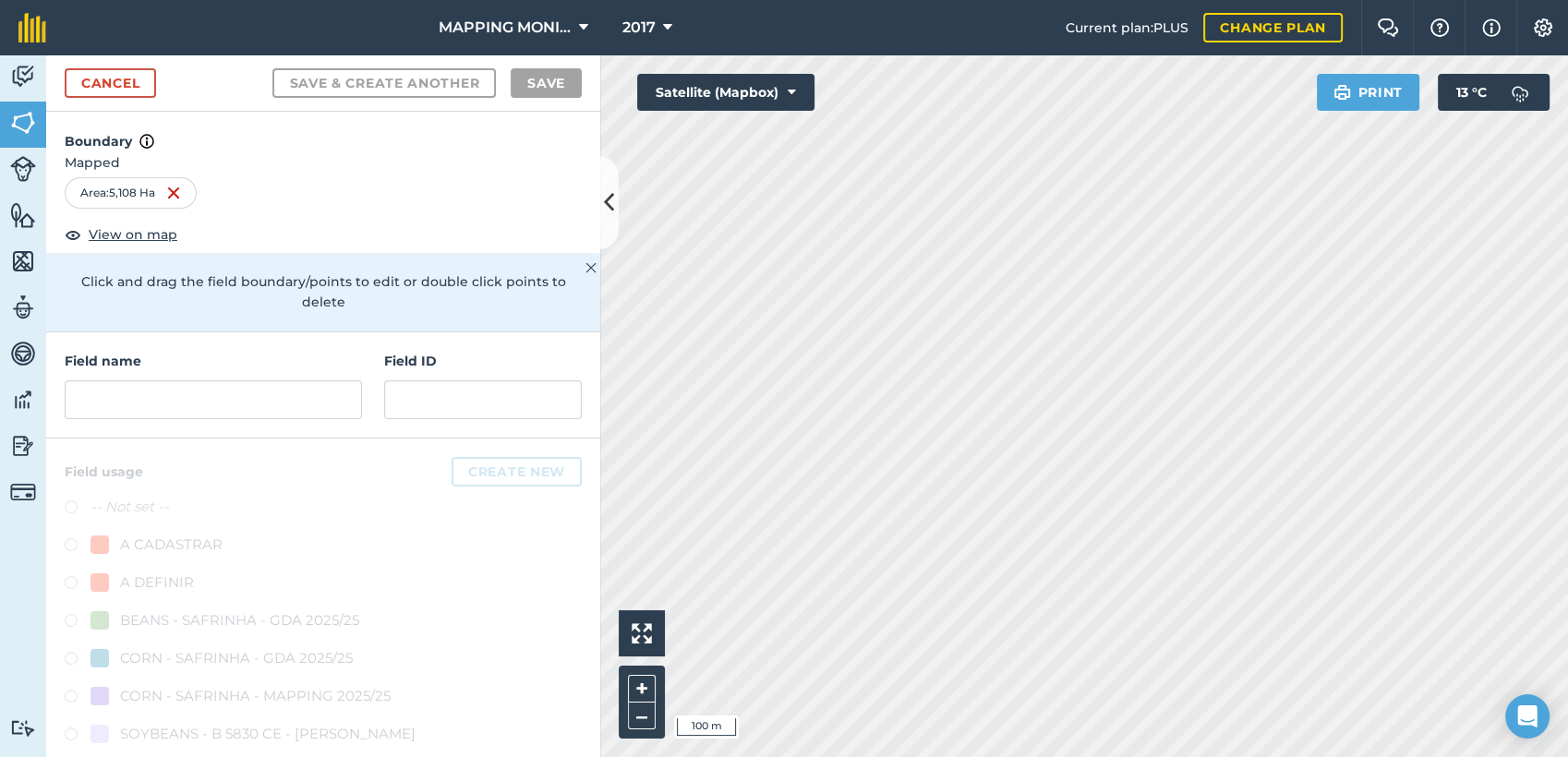
click at [242, 420] on div "Field name Field ID" at bounding box center [323, 385] width 554 height 106
click at [241, 412] on input "text" at bounding box center [213, 400] width 298 height 39
paste input "PRIMAVERA DO LESTE/MT - [PERSON_NAME] - [GEOGRAPHIC_DATA]"
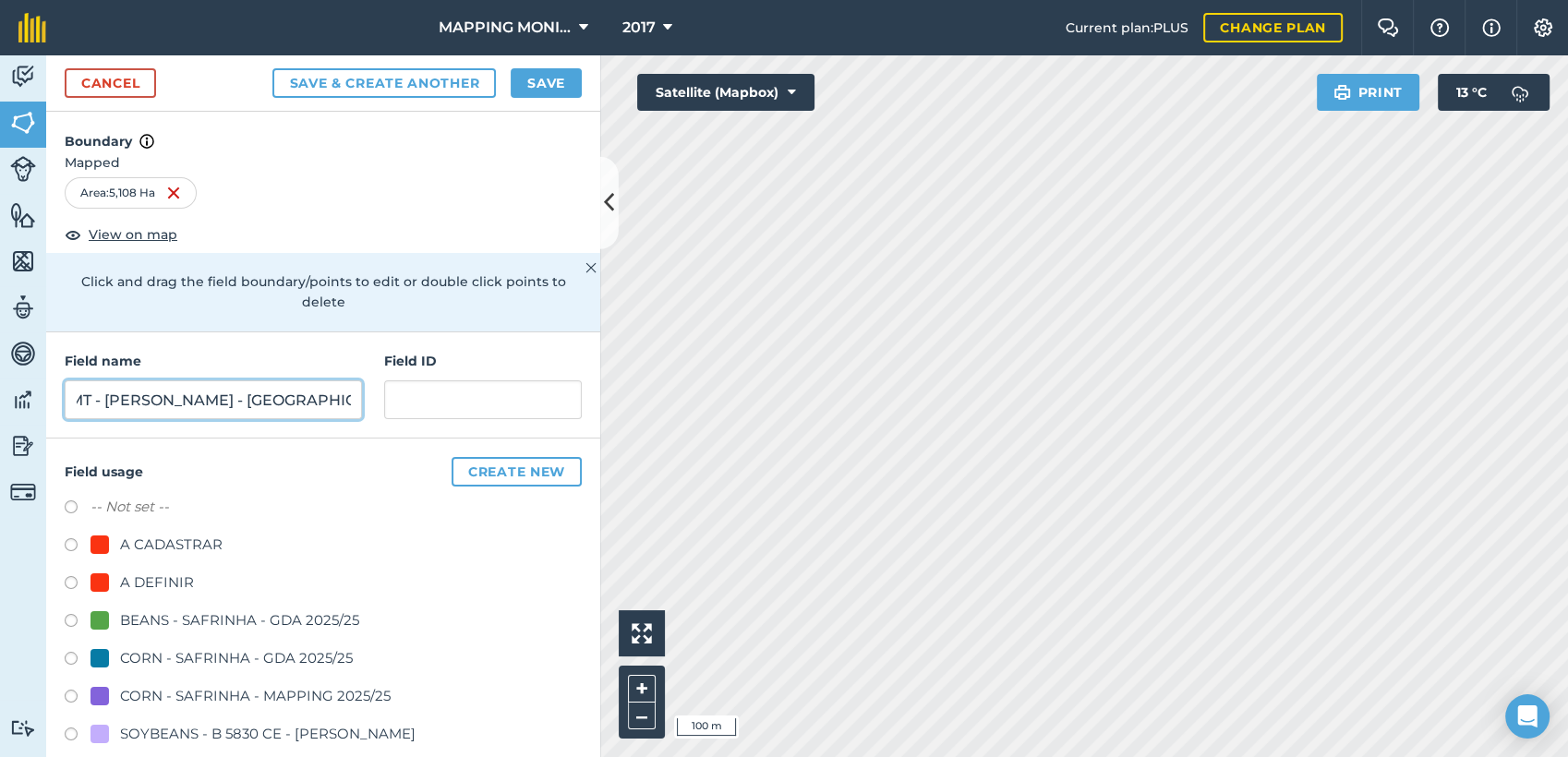
type input "PRIMAVERA DO LESTE/MT - [PERSON_NAME] - [GEOGRAPHIC_DATA]"
click at [174, 585] on div "A DEFINIR" at bounding box center [157, 583] width 74 height 22
radio input "true"
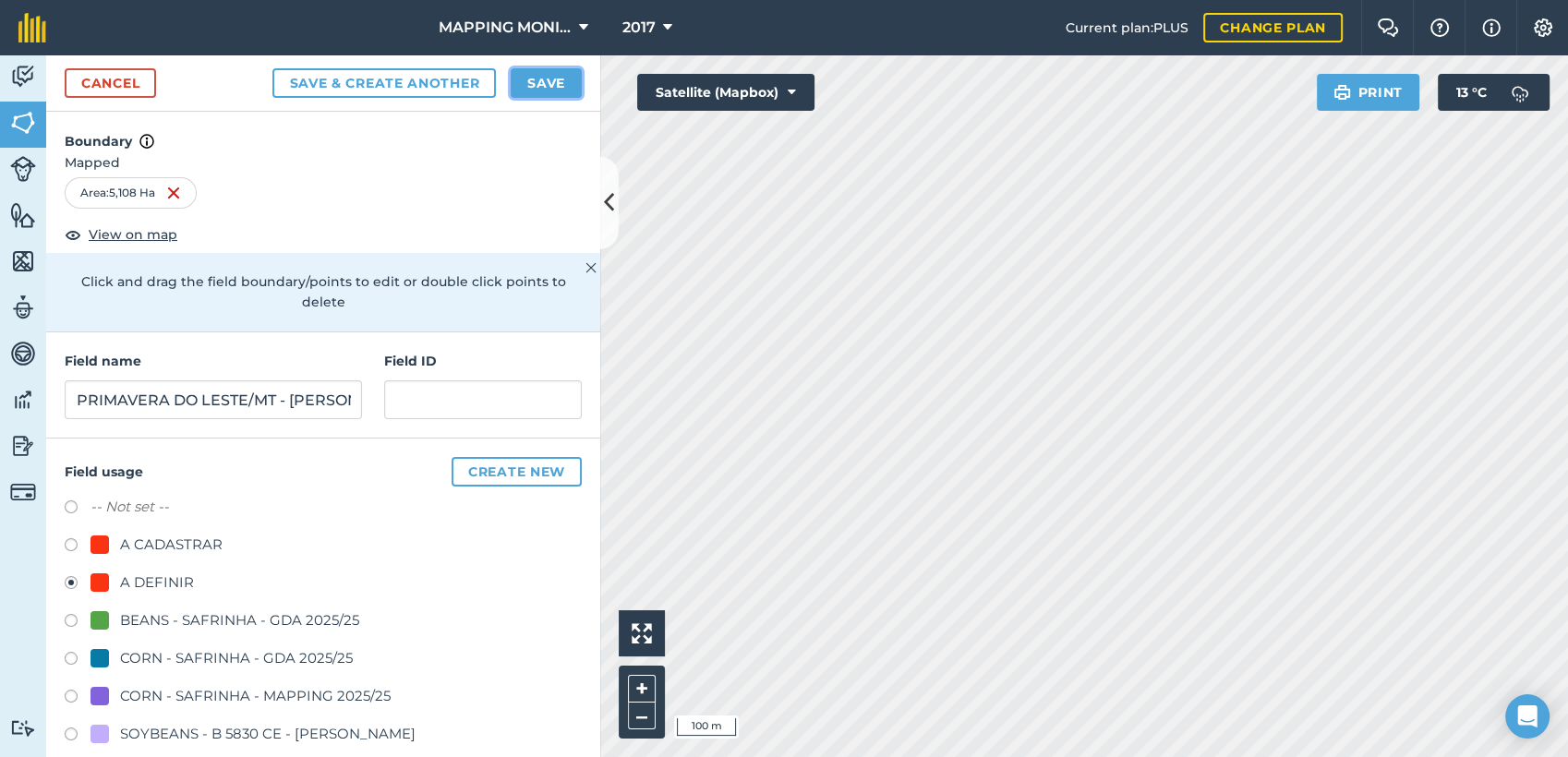
click at [567, 83] on button "Save" at bounding box center [546, 83] width 71 height 30
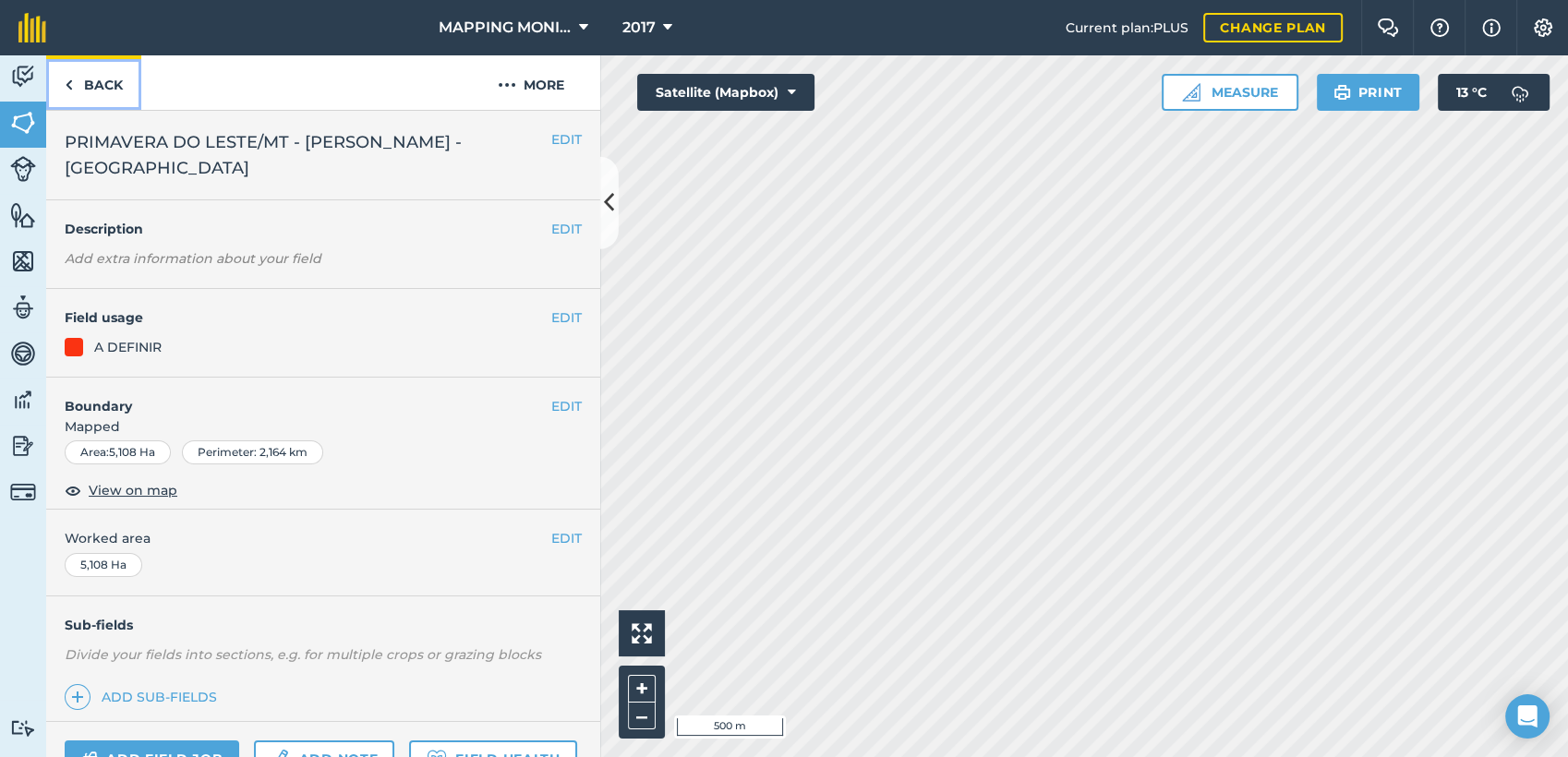
click at [78, 83] on link "Back" at bounding box center [94, 83] width 96 height 55
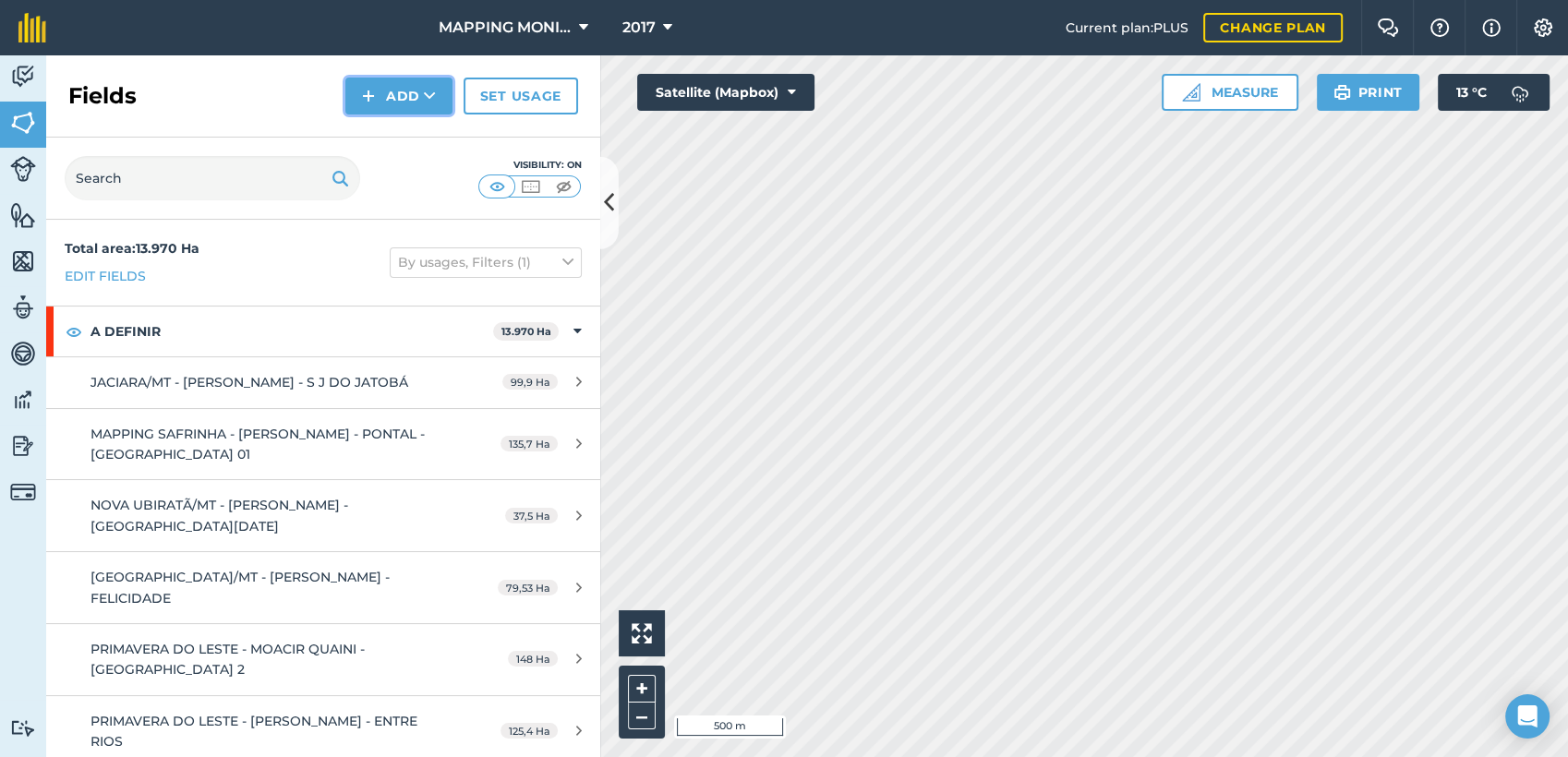
click at [441, 93] on button "Add" at bounding box center [398, 96] width 107 height 37
click at [403, 136] on link "Draw" at bounding box center [398, 137] width 101 height 41
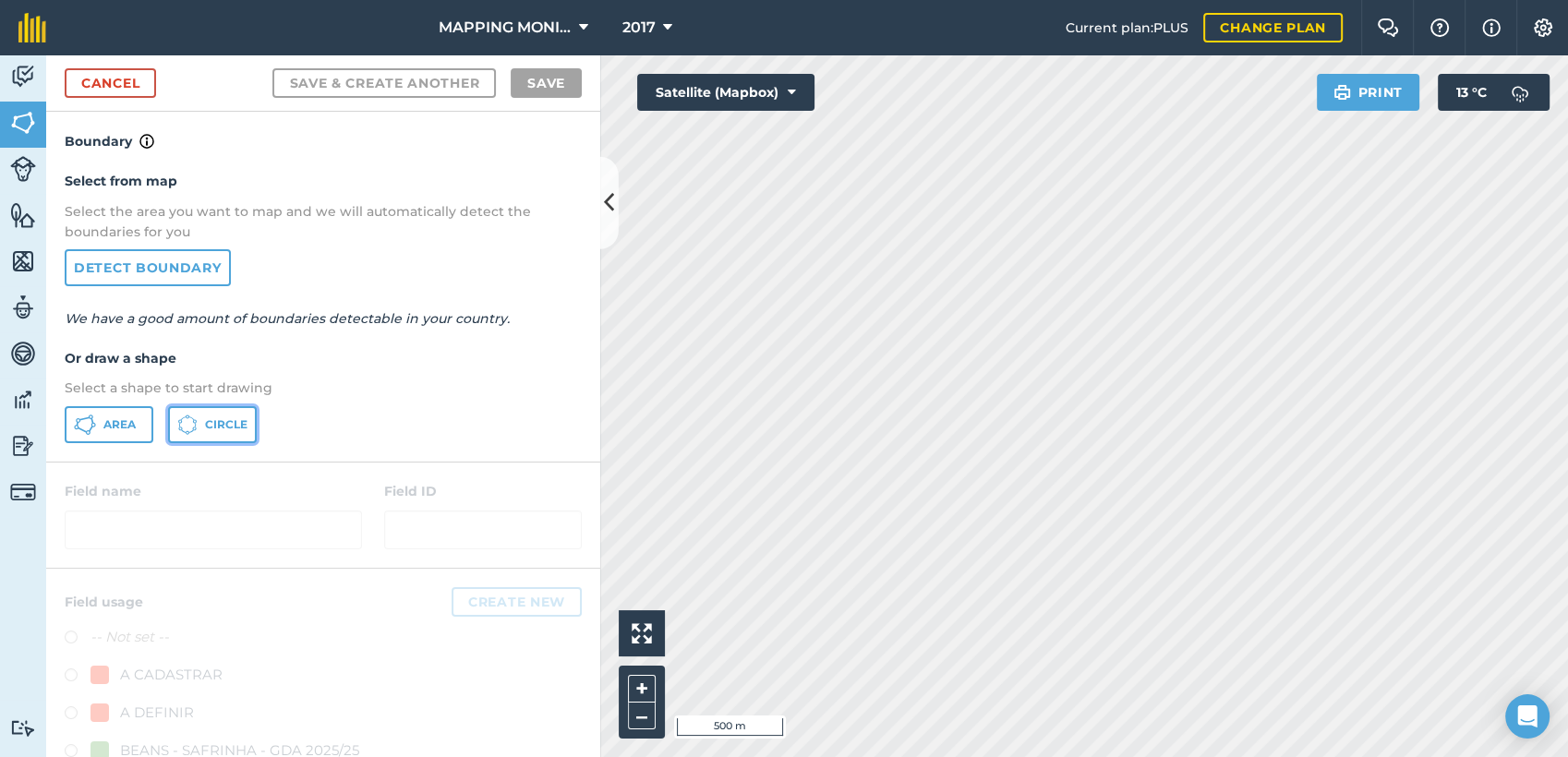
click at [239, 410] on button "Circle" at bounding box center [212, 425] width 89 height 37
click at [135, 418] on span "Area" at bounding box center [119, 425] width 32 height 15
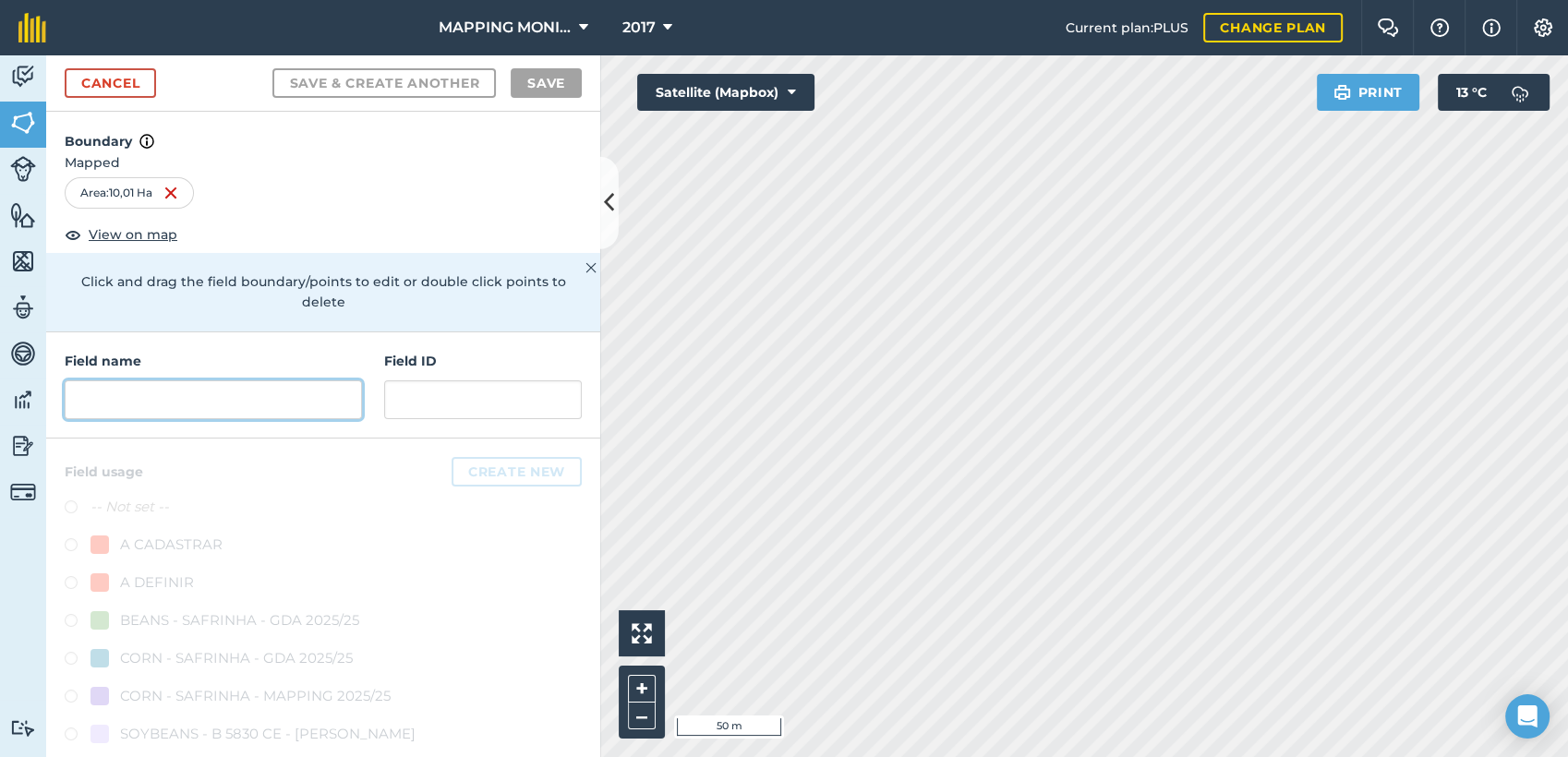
click at [236, 381] on input "text" at bounding box center [213, 400] width 298 height 39
paste input "PRIMAVERA DO LESTE/MT - [PERSON_NAME] - [GEOGRAPHIC_DATA]"
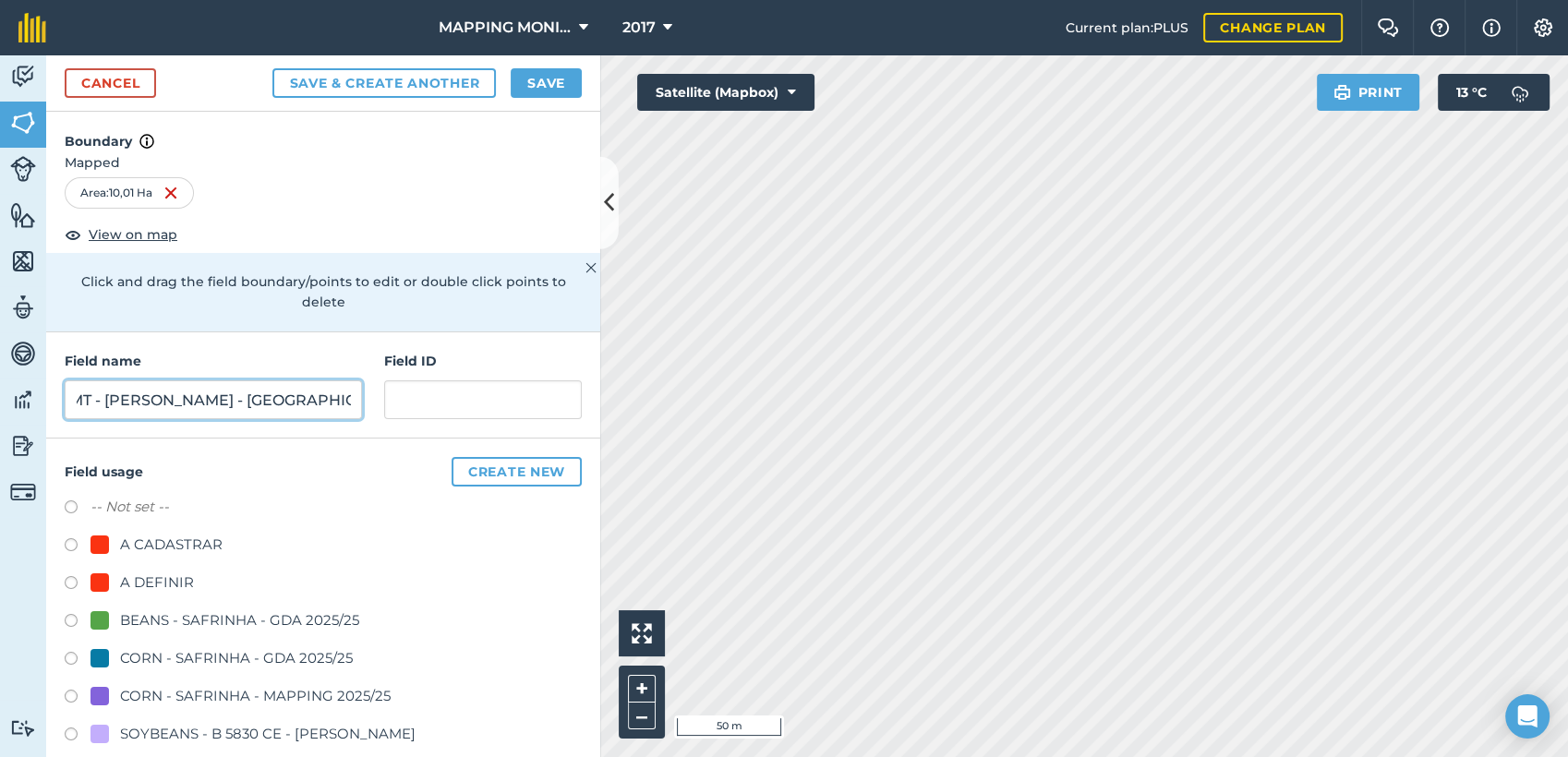
type input "PRIMAVERA DO LESTE/MT - [PERSON_NAME] - [GEOGRAPHIC_DATA]"
click at [170, 588] on div "A DEFINIR" at bounding box center [157, 583] width 74 height 22
radio input "true"
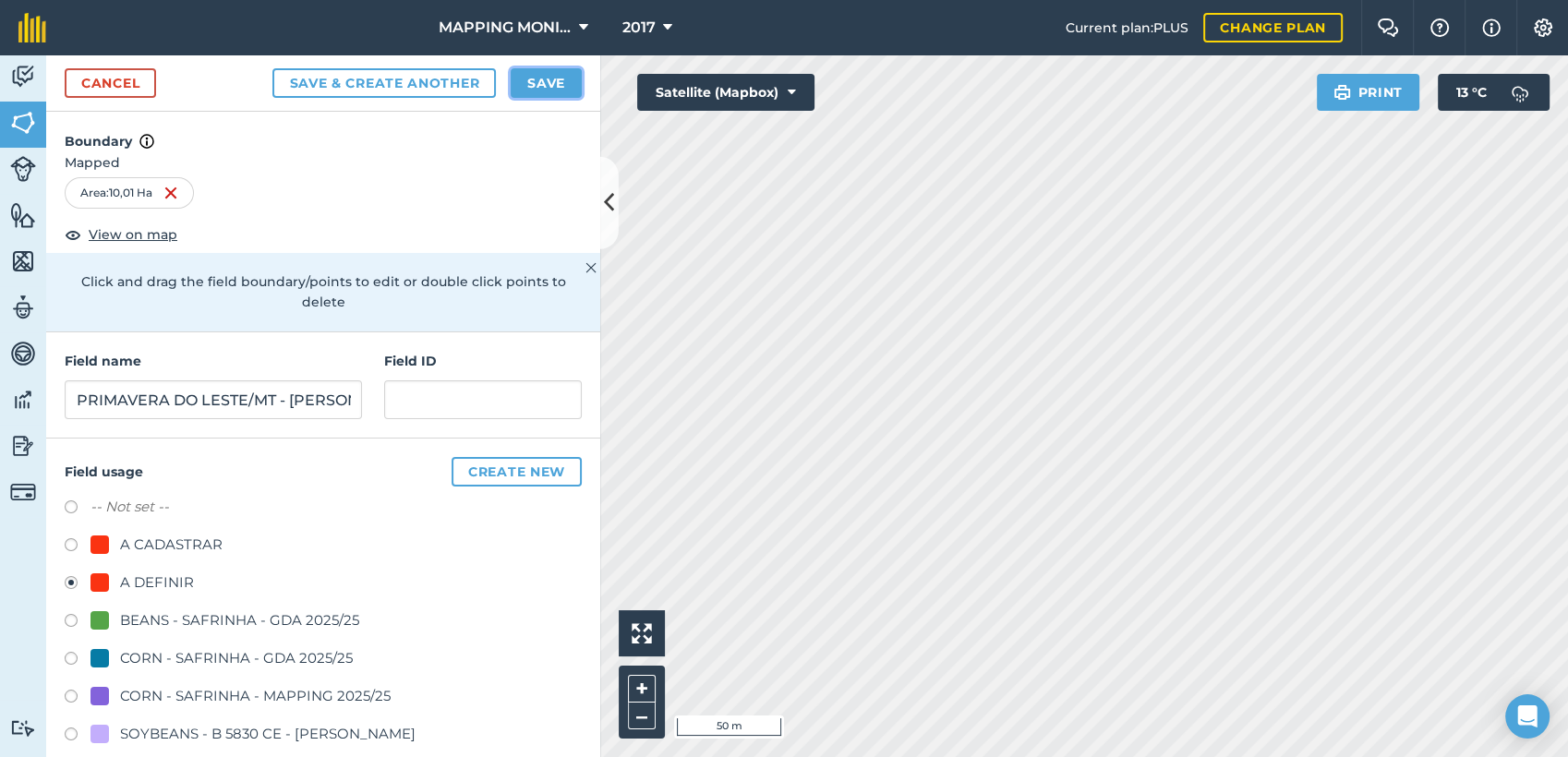
click at [544, 87] on button "Save" at bounding box center [546, 83] width 71 height 30
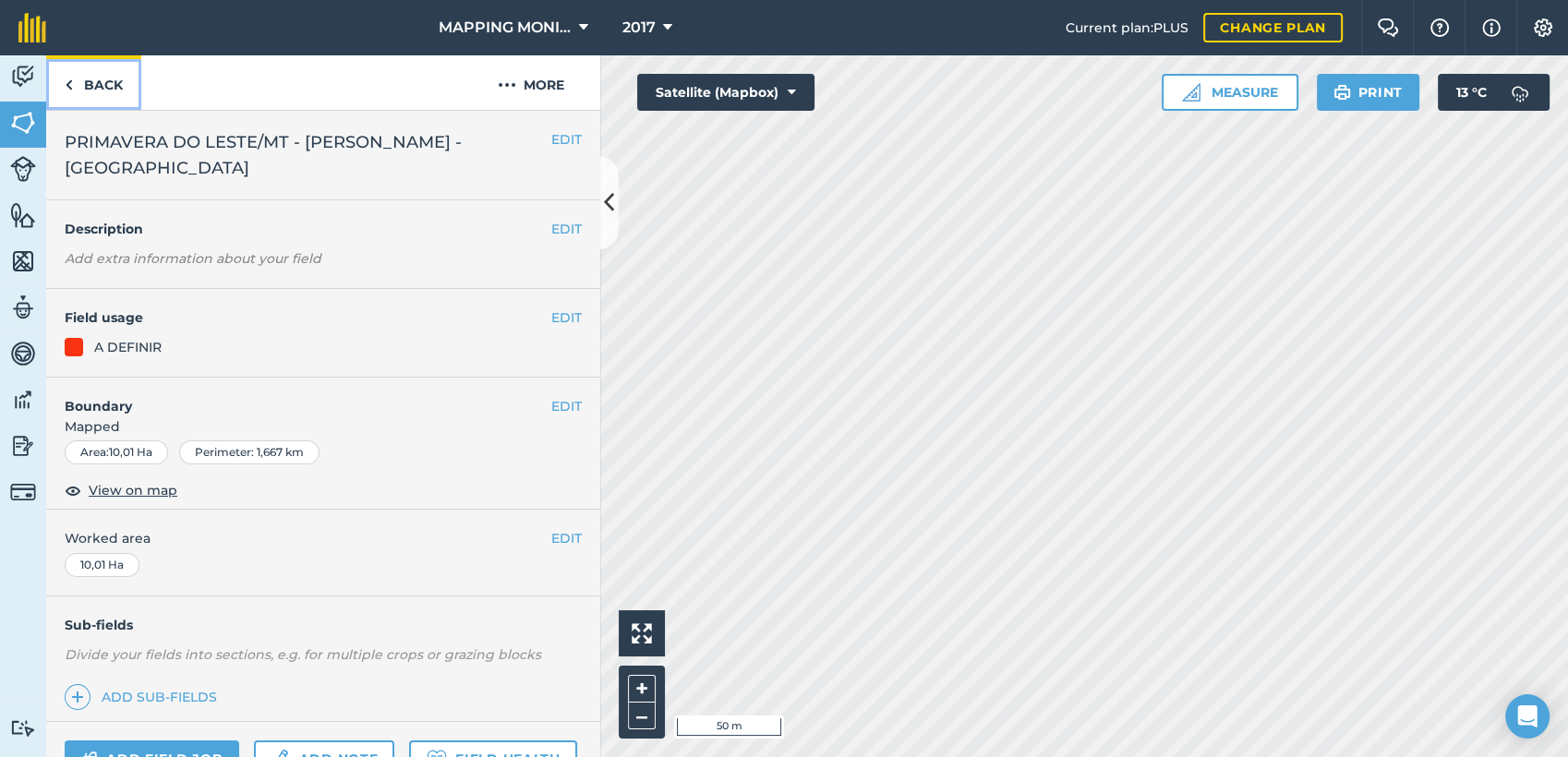
click at [82, 85] on link "Back" at bounding box center [94, 83] width 96 height 55
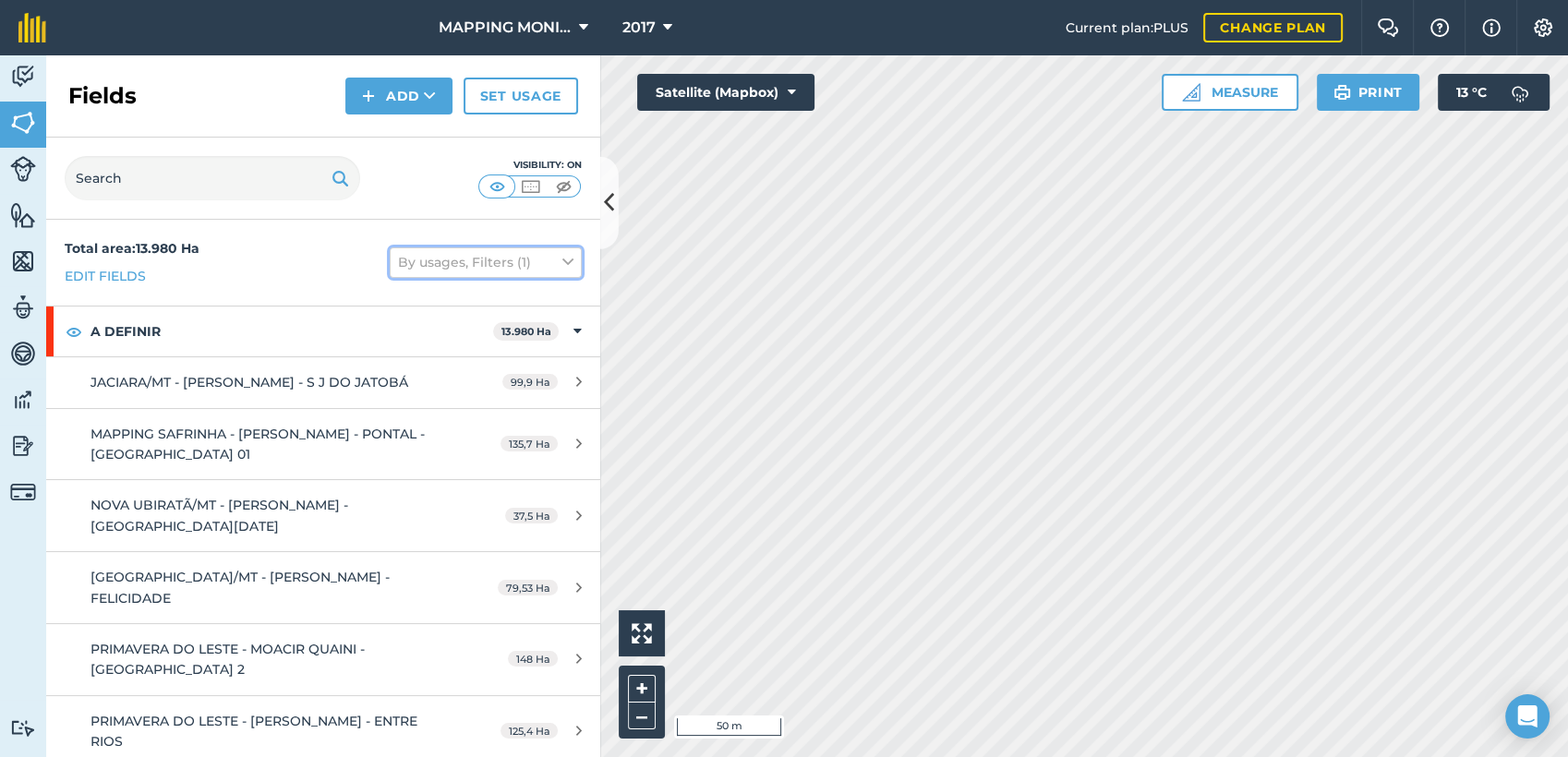
click at [451, 254] on button "By usages, Filters (1)" at bounding box center [485, 263] width 192 height 30
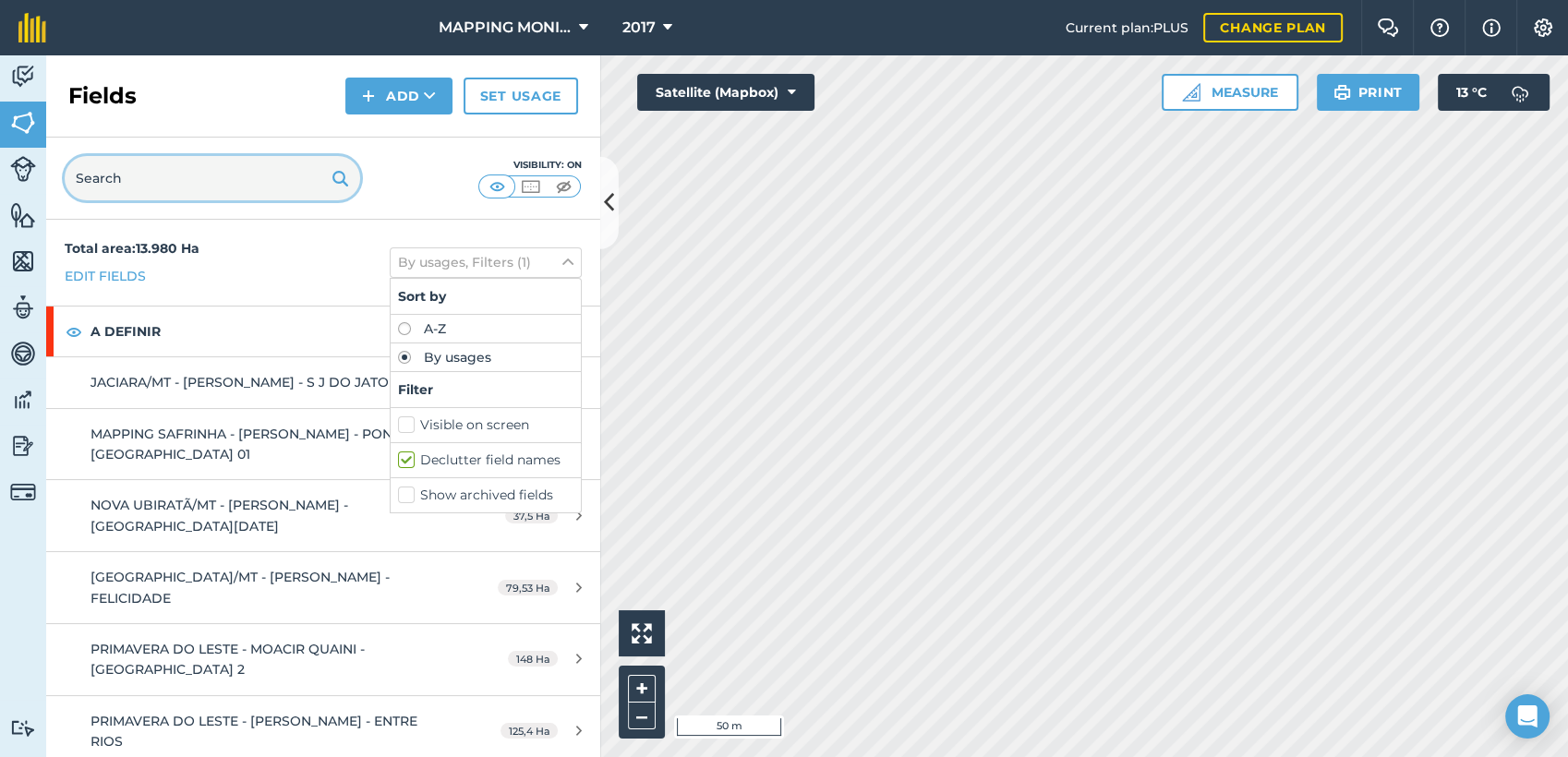
click at [197, 173] on input "text" at bounding box center [212, 178] width 296 height 45
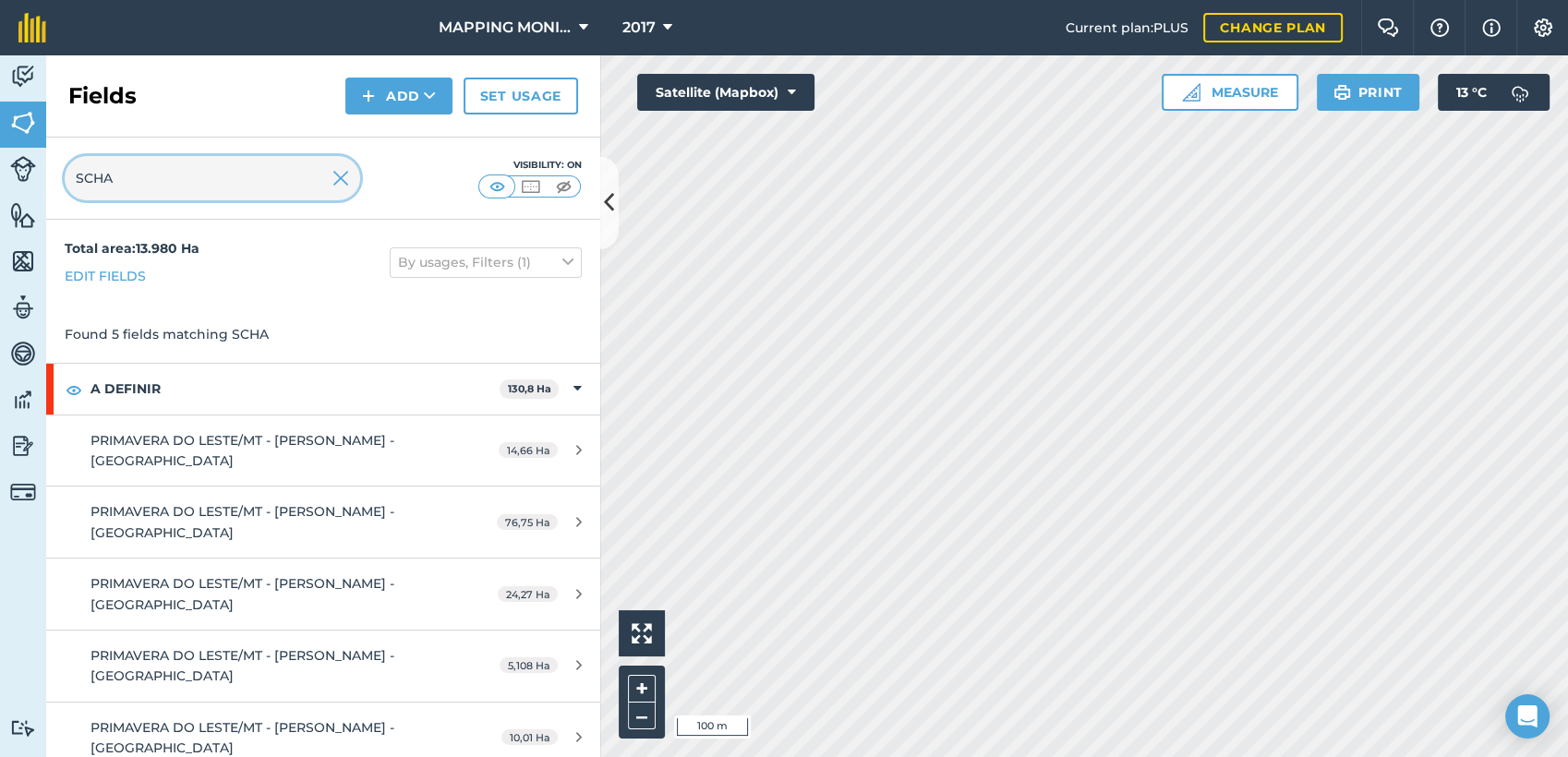
type input "SCHA"
click at [347, 174] on img at bounding box center [341, 178] width 17 height 22
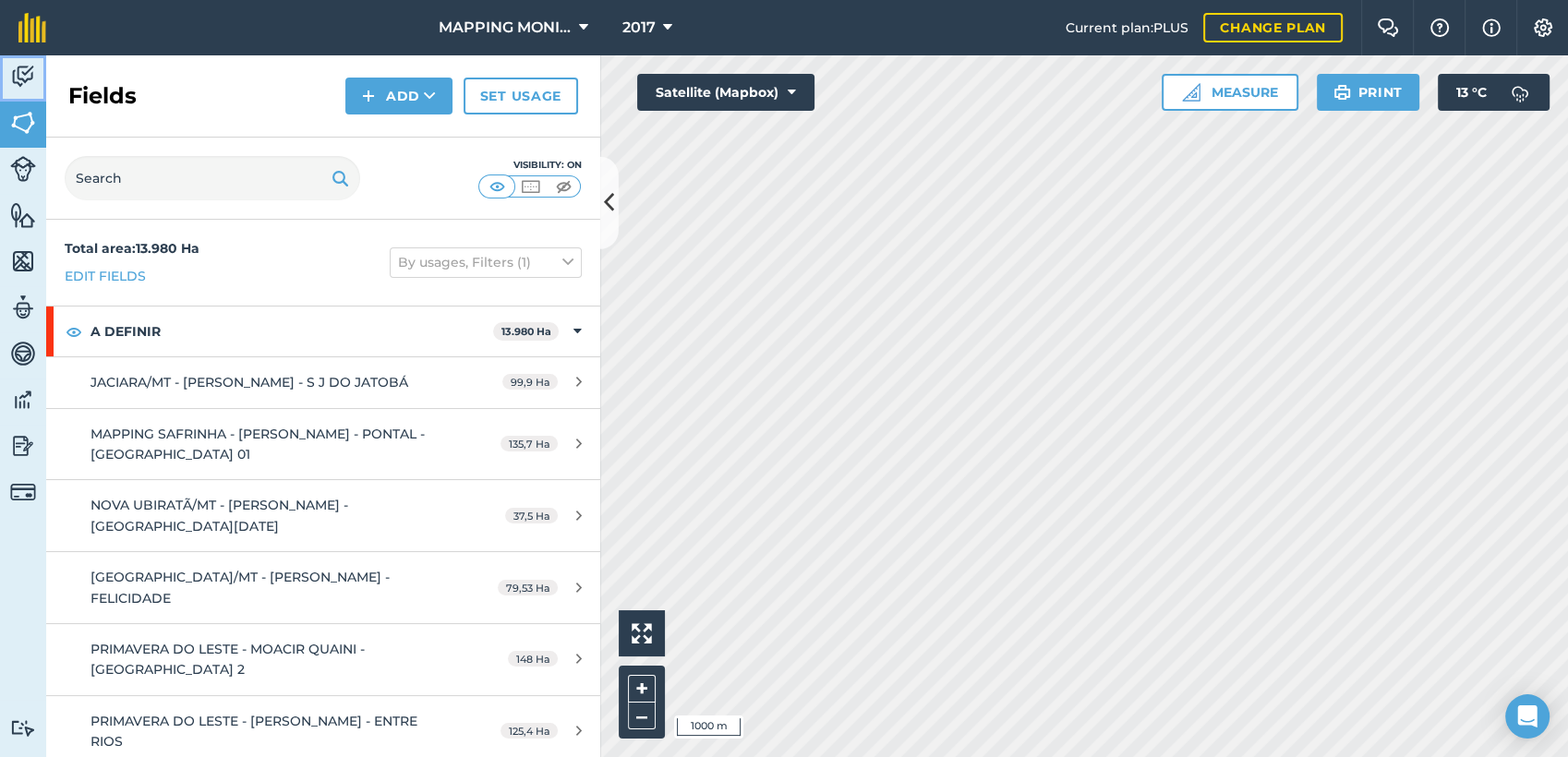
click at [6, 80] on link "Activity" at bounding box center [23, 79] width 46 height 46
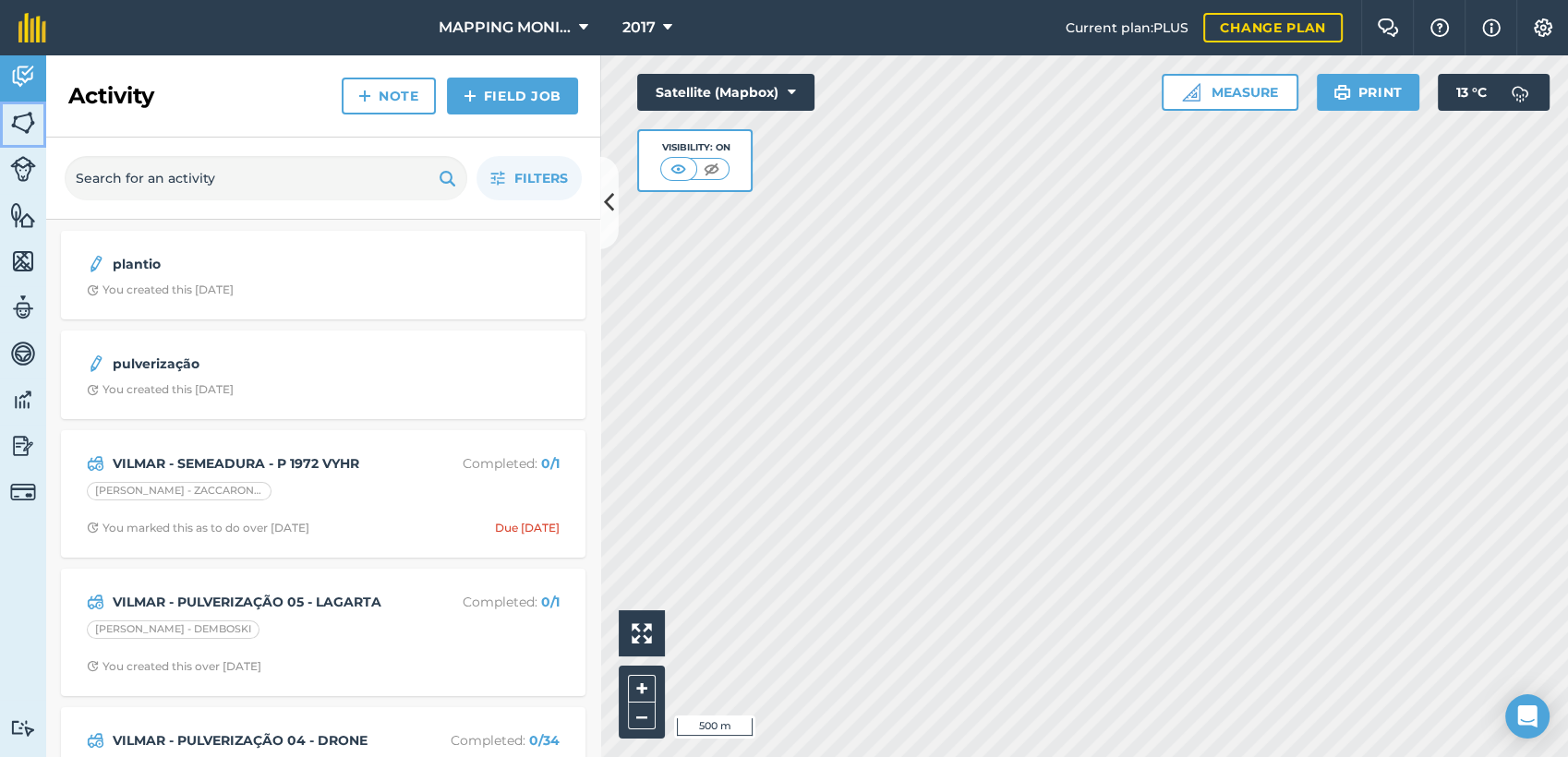
drag, startPoint x: 18, startPoint y: 122, endPoint x: 35, endPoint y: 123, distance: 17.0
click at [18, 122] on img at bounding box center [23, 122] width 26 height 28
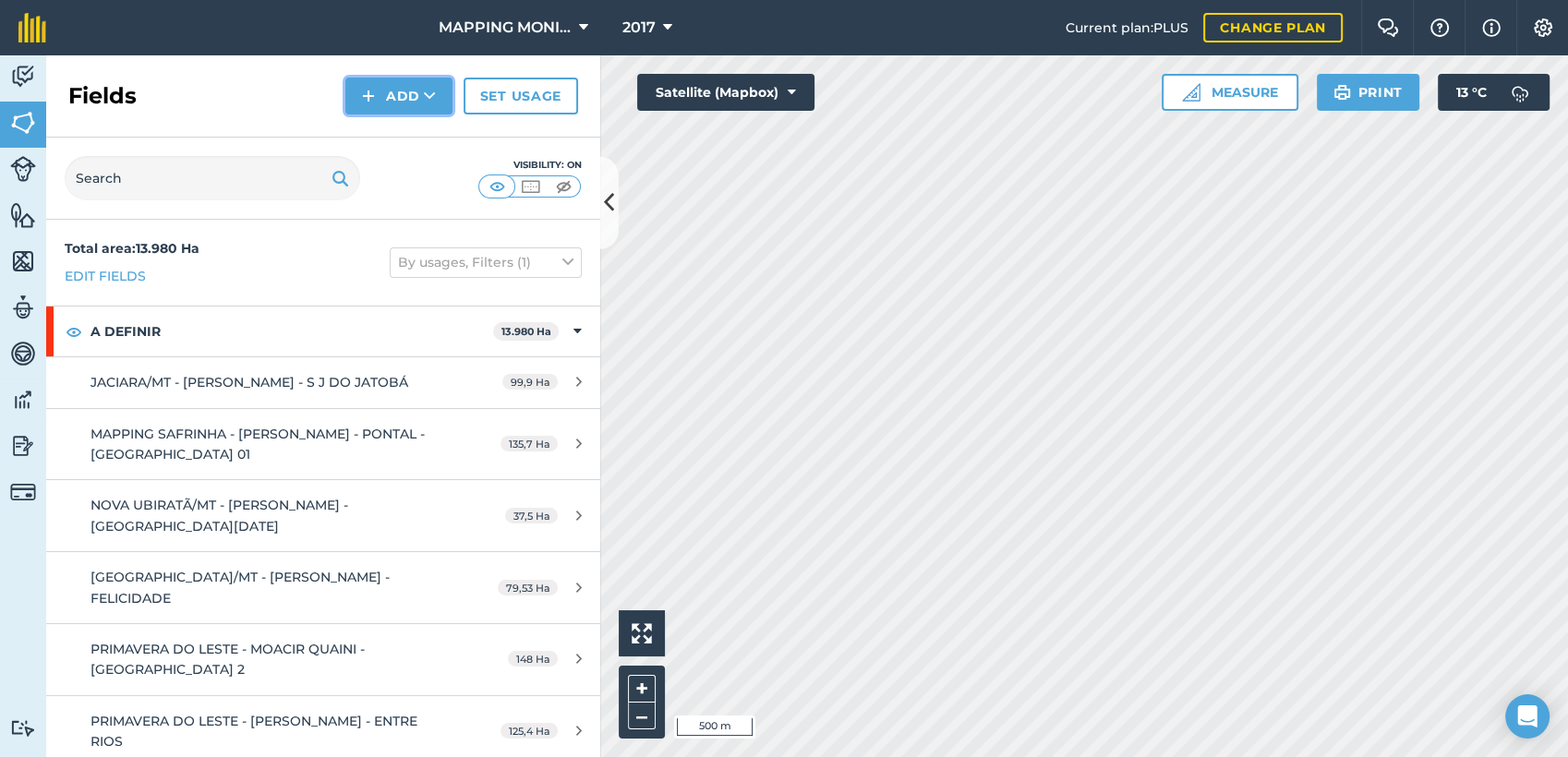
click at [421, 98] on button "Add" at bounding box center [398, 96] width 107 height 37
click at [419, 143] on link "Draw" at bounding box center [398, 137] width 101 height 41
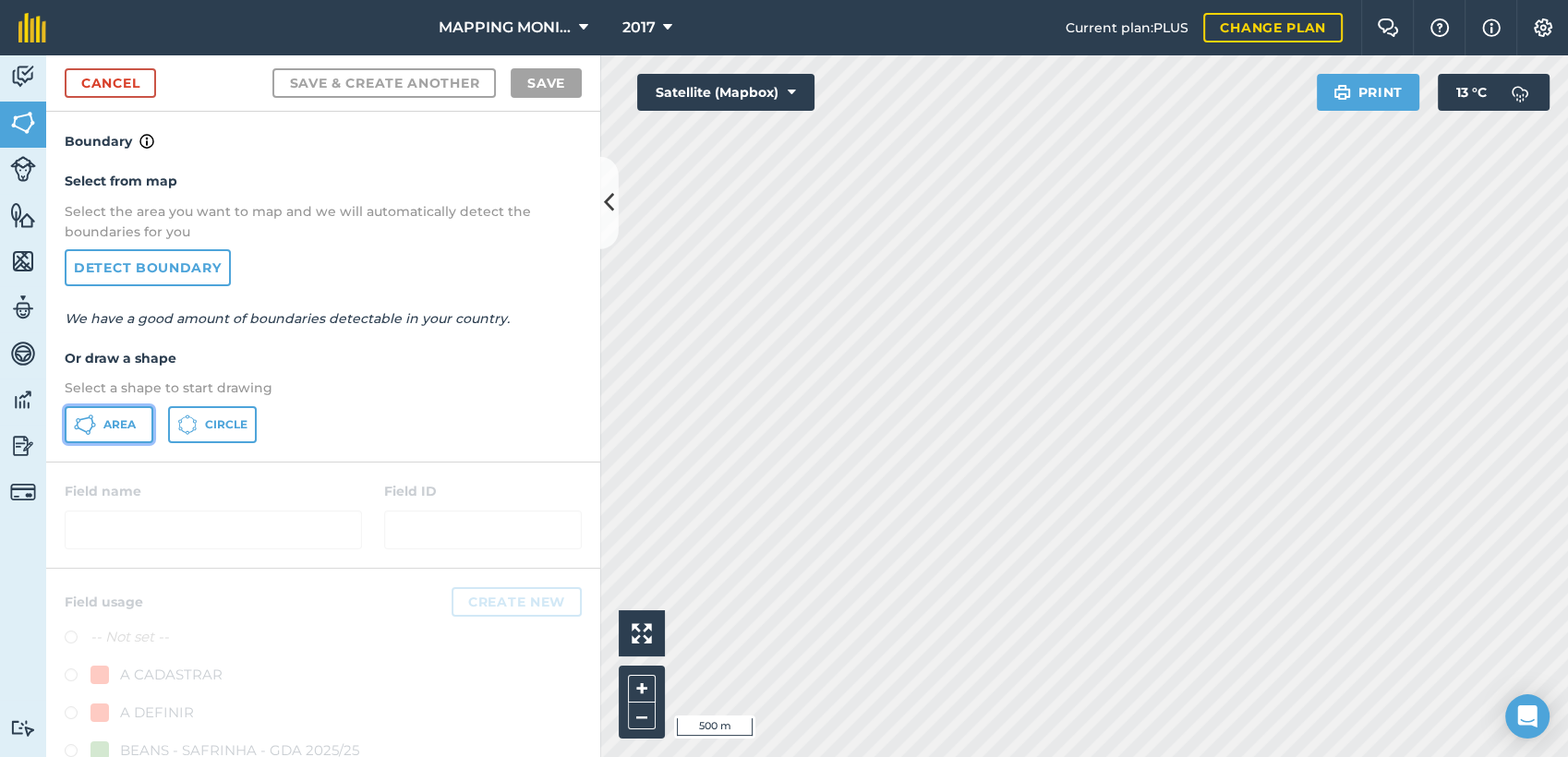
click at [113, 426] on span "Area" at bounding box center [119, 425] width 32 height 15
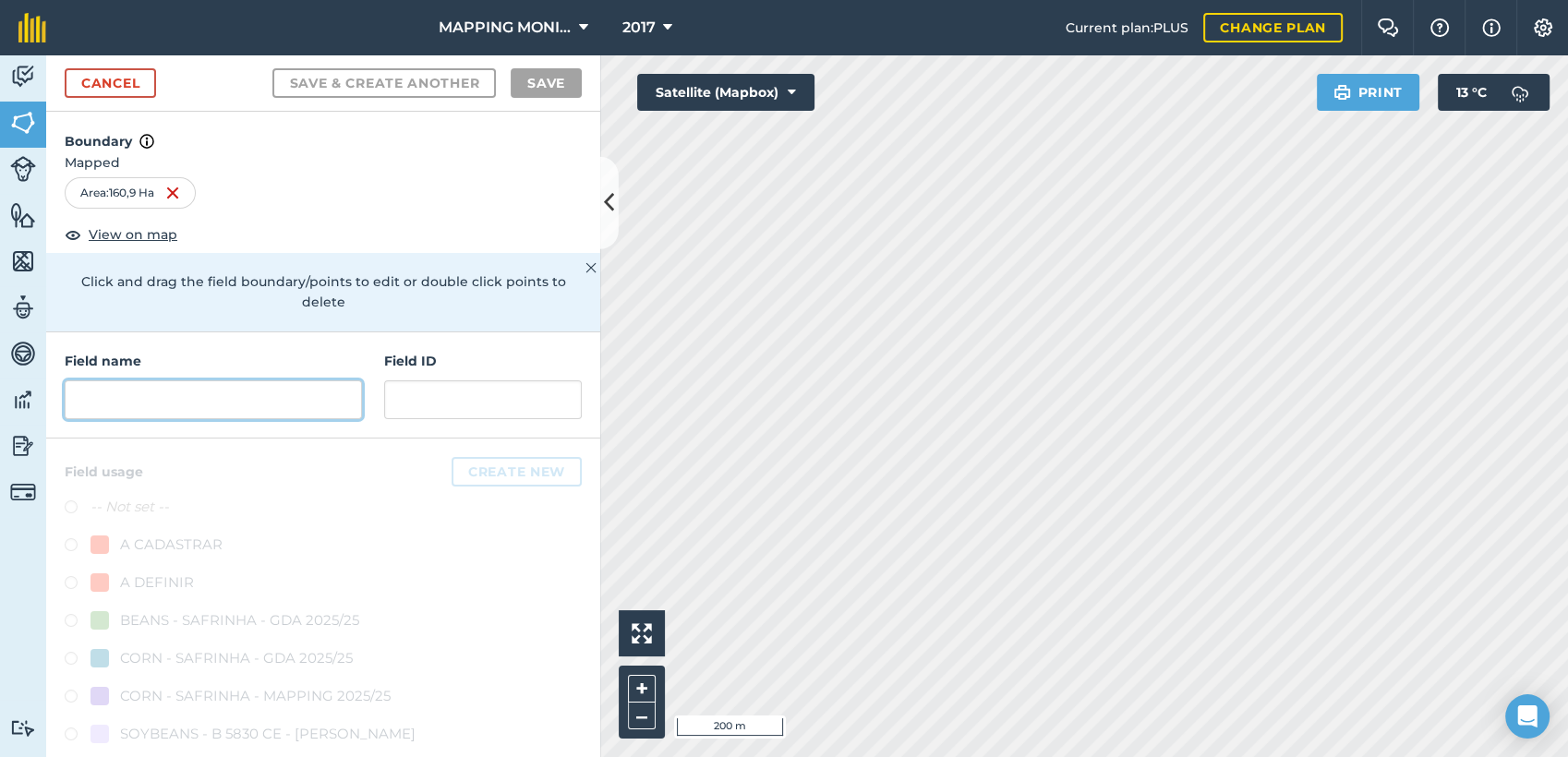
click at [248, 396] on input "text" at bounding box center [213, 400] width 298 height 39
click at [161, 413] on input "text" at bounding box center [213, 400] width 298 height 39
paste input "PRIMAVERA DO LESTE/MT - [PERSON_NAME] - [GEOGRAPHIC_DATA]"
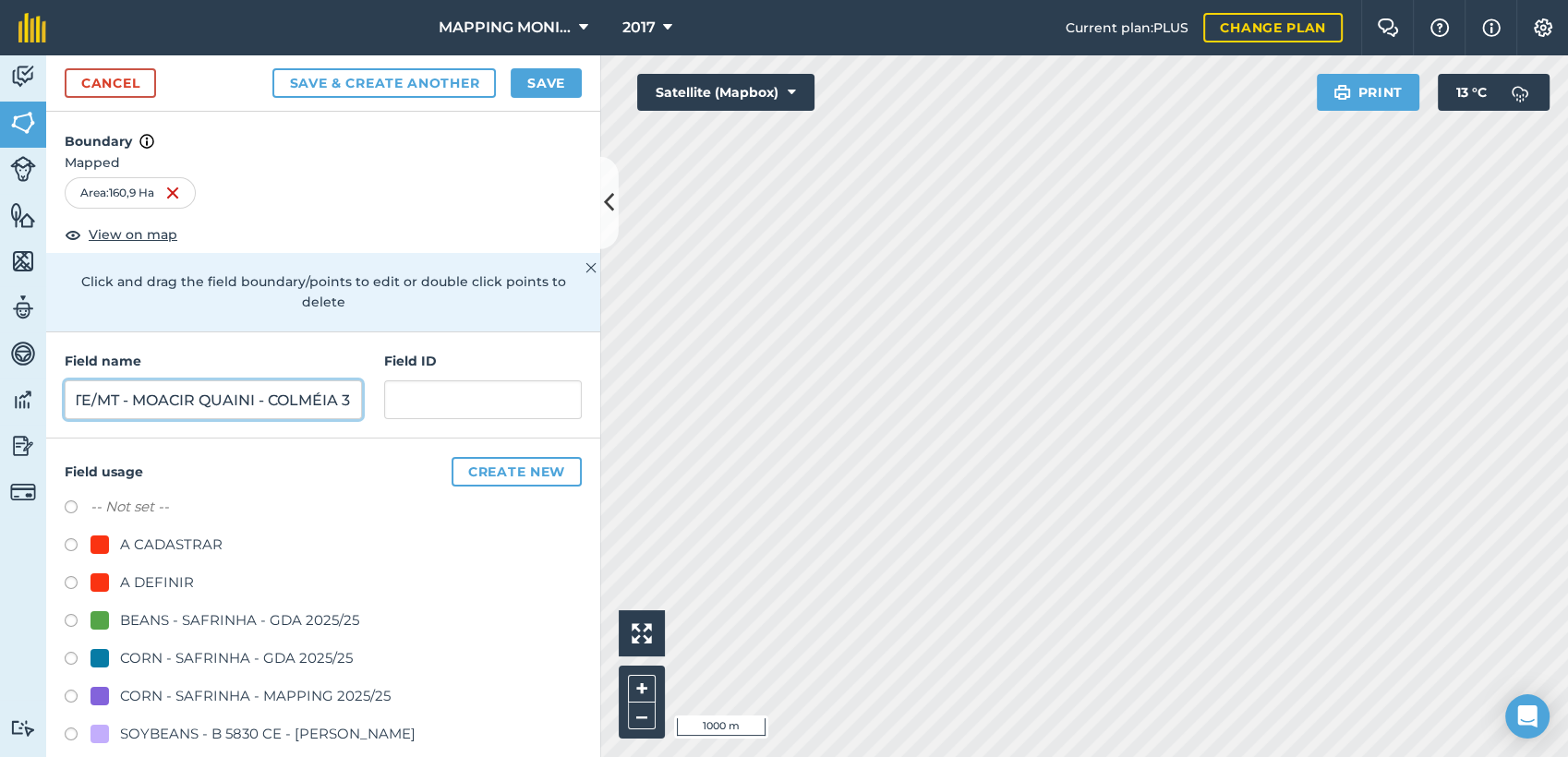
scroll to position [0, 167]
type input "PRIMAVERA DO LESTE/MT - MOACIR QUAINI - COLMÉIA 3"
click at [148, 578] on div "A DEFINIR" at bounding box center [157, 583] width 74 height 22
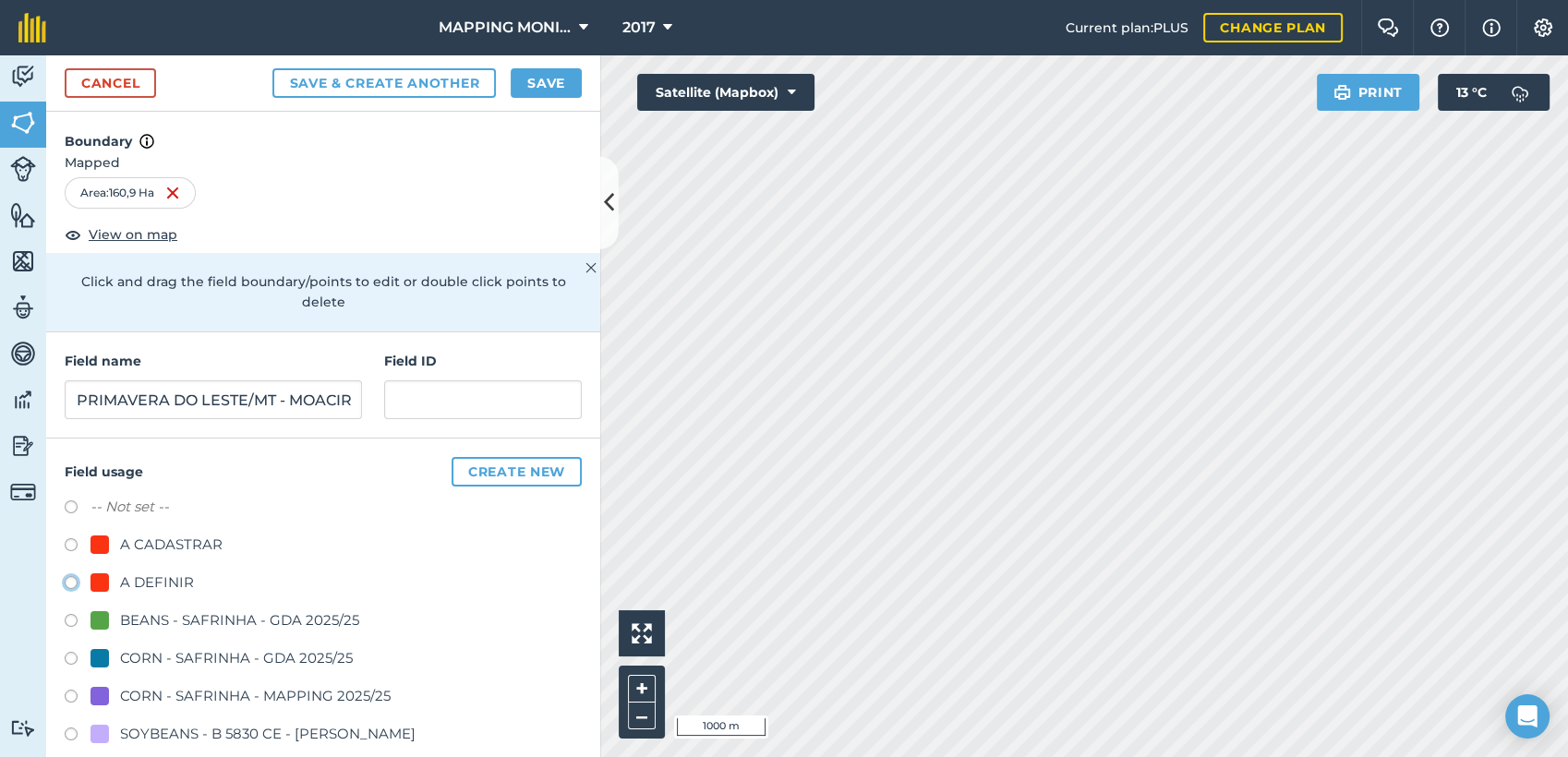
radio input "true"
click at [561, 85] on button "Save" at bounding box center [546, 83] width 71 height 30
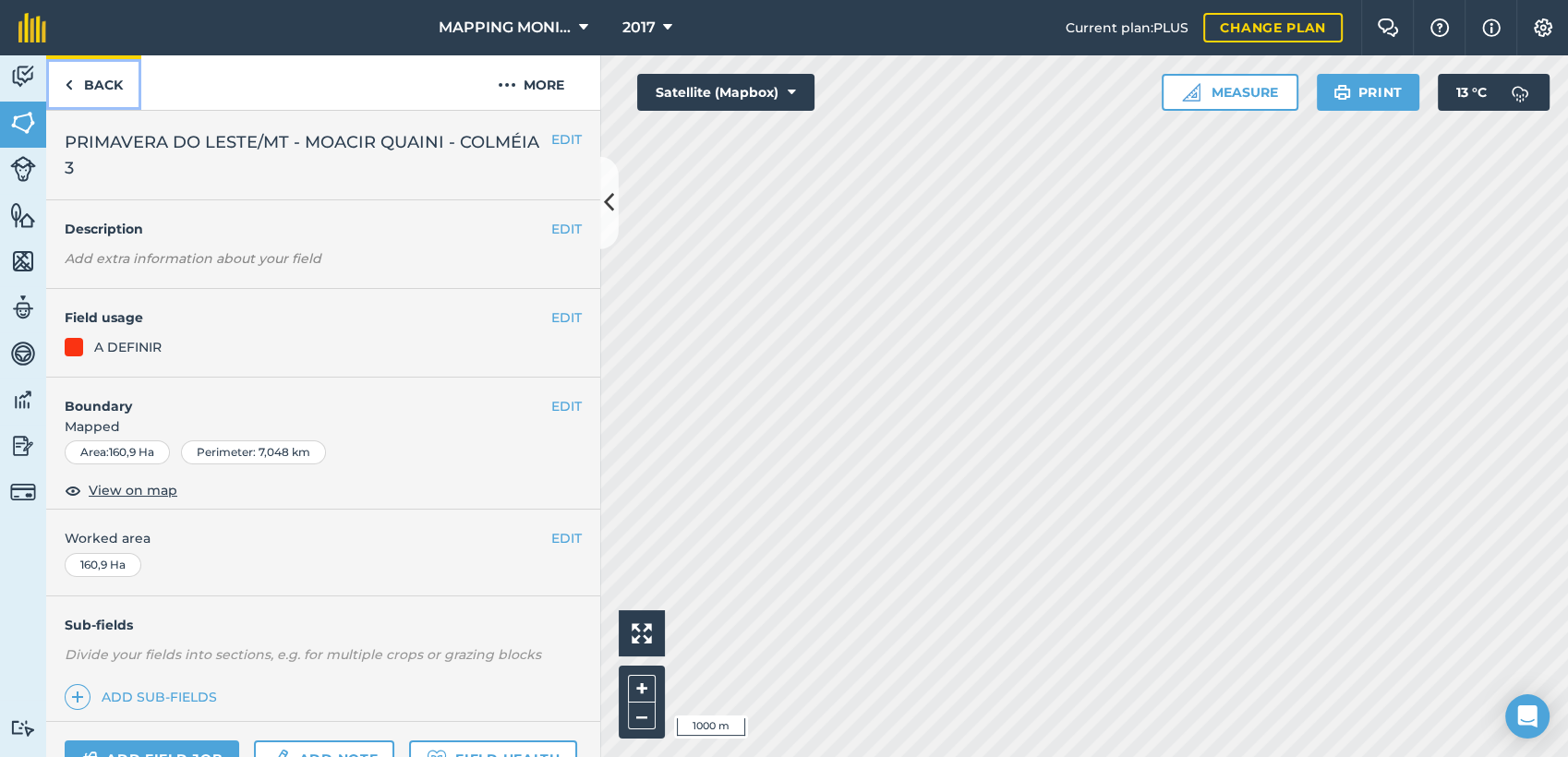
click at [101, 83] on link "Back" at bounding box center [94, 83] width 96 height 55
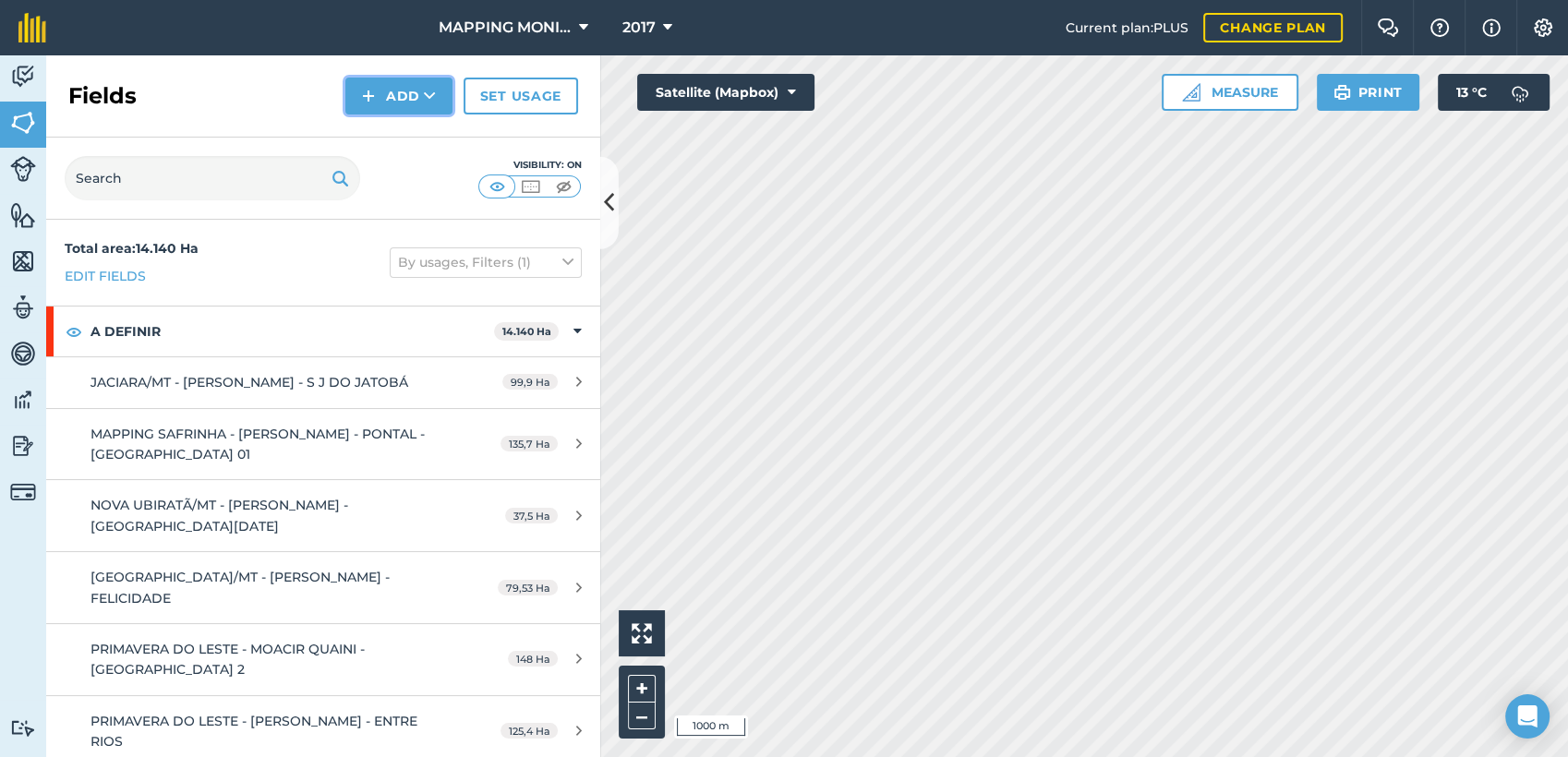
click at [435, 106] on button "Add" at bounding box center [398, 96] width 107 height 37
click at [436, 145] on link "Draw" at bounding box center [398, 137] width 101 height 41
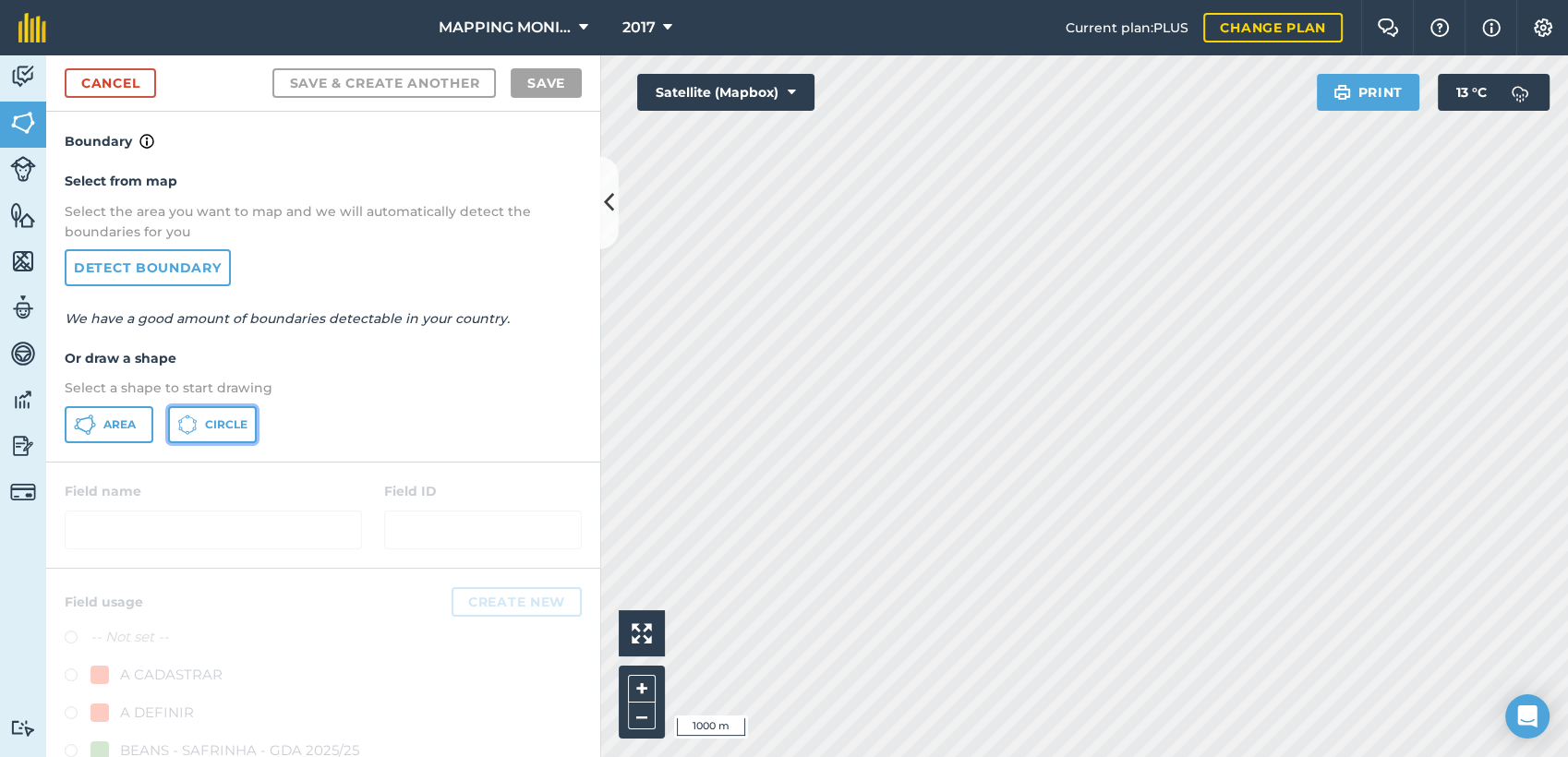
click at [221, 427] on span "Circle" at bounding box center [226, 425] width 43 height 15
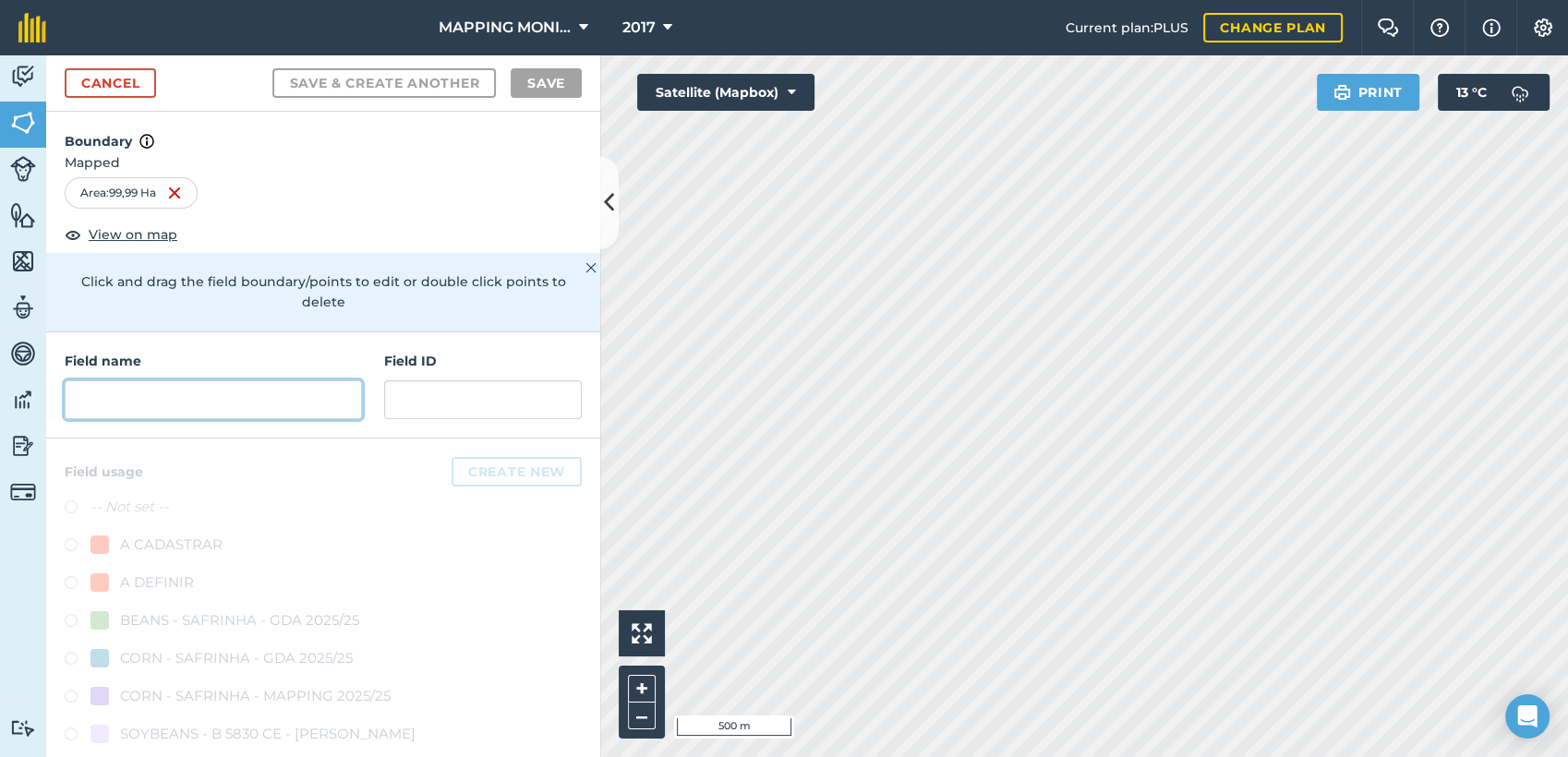
click at [137, 388] on input "text" at bounding box center [213, 400] width 298 height 39
paste input "PRIMAVERA DO LESTE/MT - [PERSON_NAME] - [GEOGRAPHIC_DATA]"
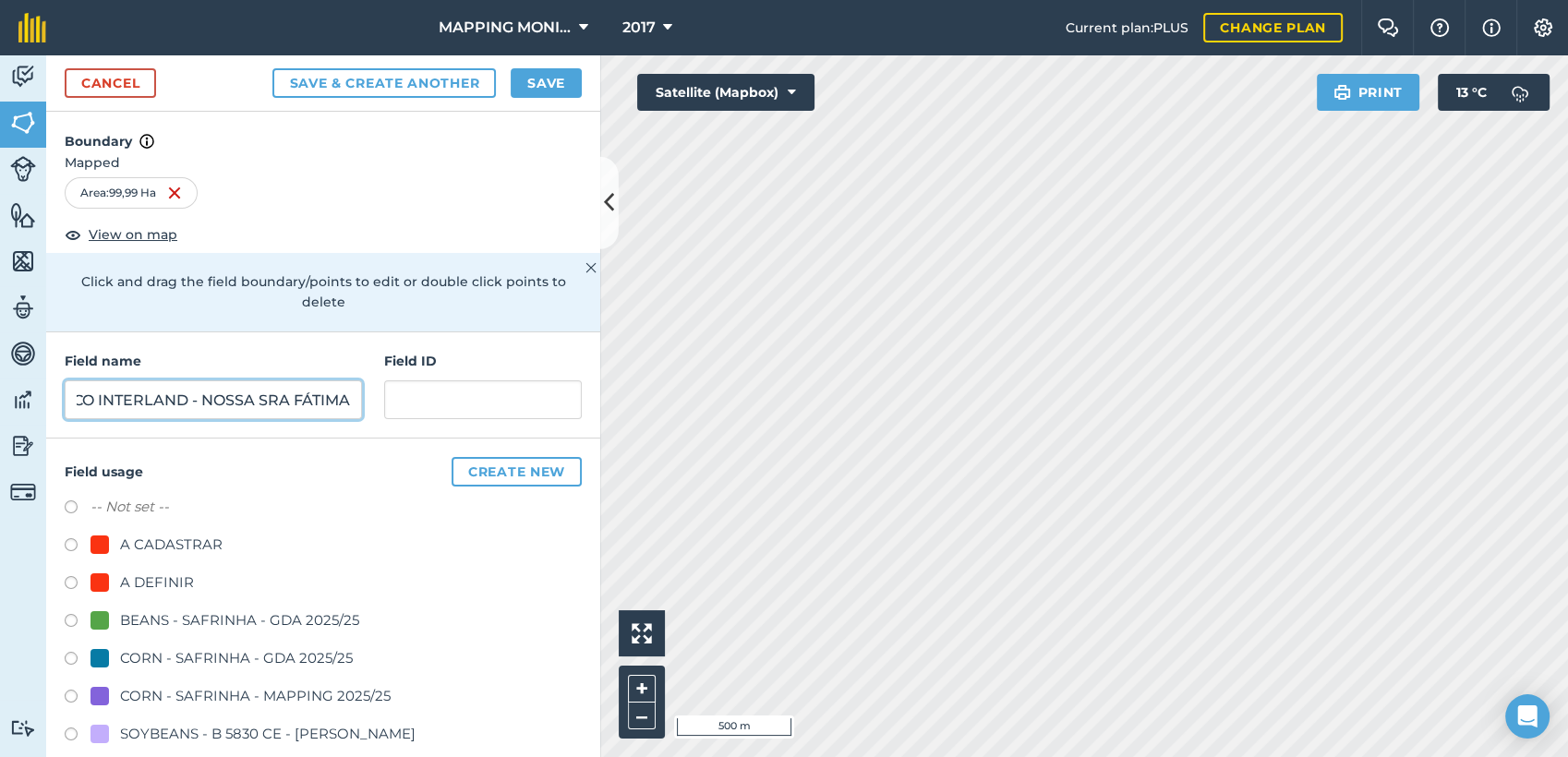
scroll to position [0, 263]
type input "PRIMAVERA DO LESTE/MT - MARCO INTERLAND - NOSSA SRA FÁTIMA"
click at [159, 587] on div "A DEFINIR" at bounding box center [157, 583] width 74 height 22
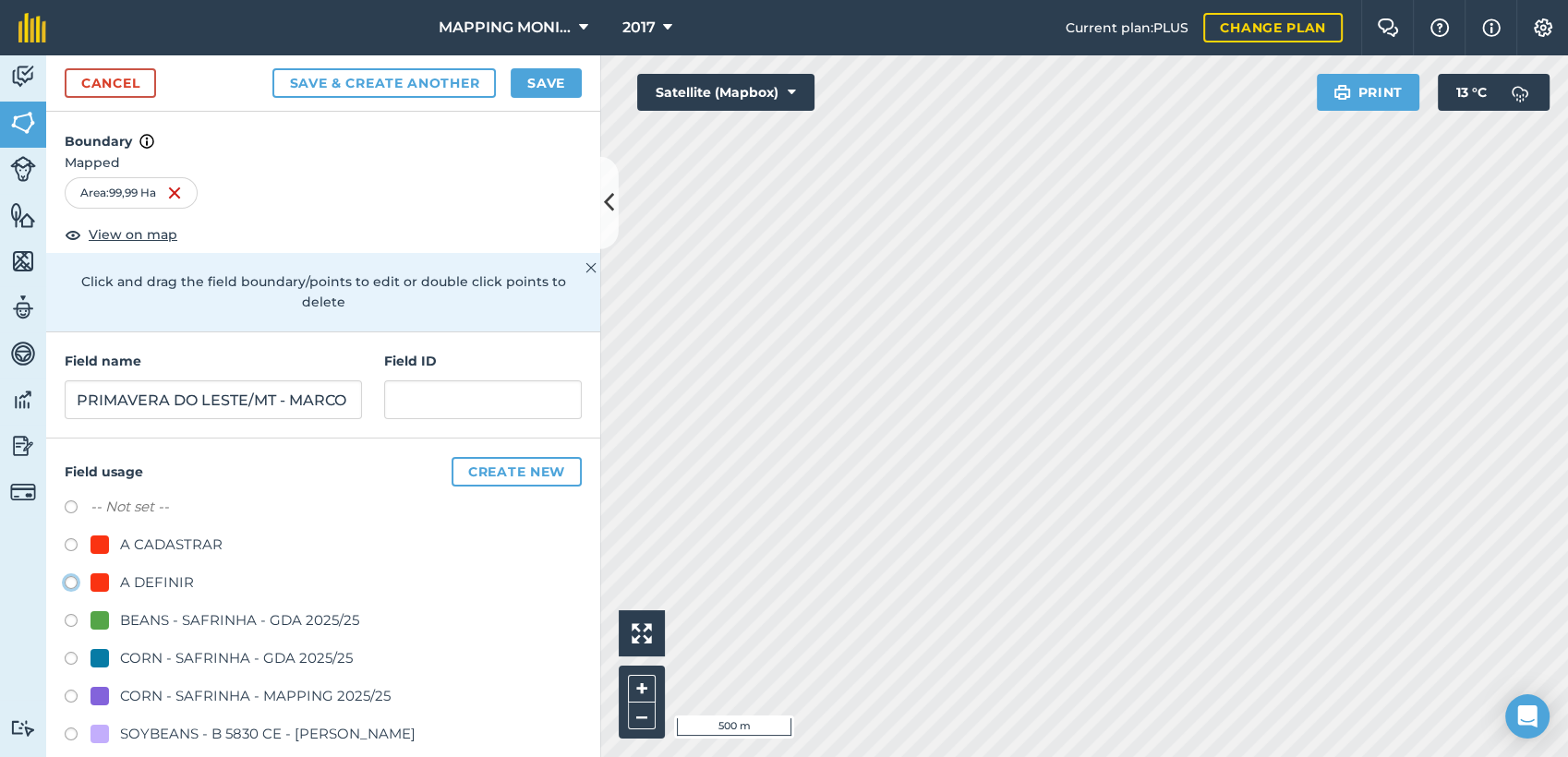
radio input "true"
click at [226, 391] on input "PRIMAVERA DO LESTE/MT - MARCO INTERLAND - NOSSA SRA FÁTIMA" at bounding box center [213, 400] width 298 height 39
click at [565, 73] on button "Save" at bounding box center [546, 83] width 71 height 30
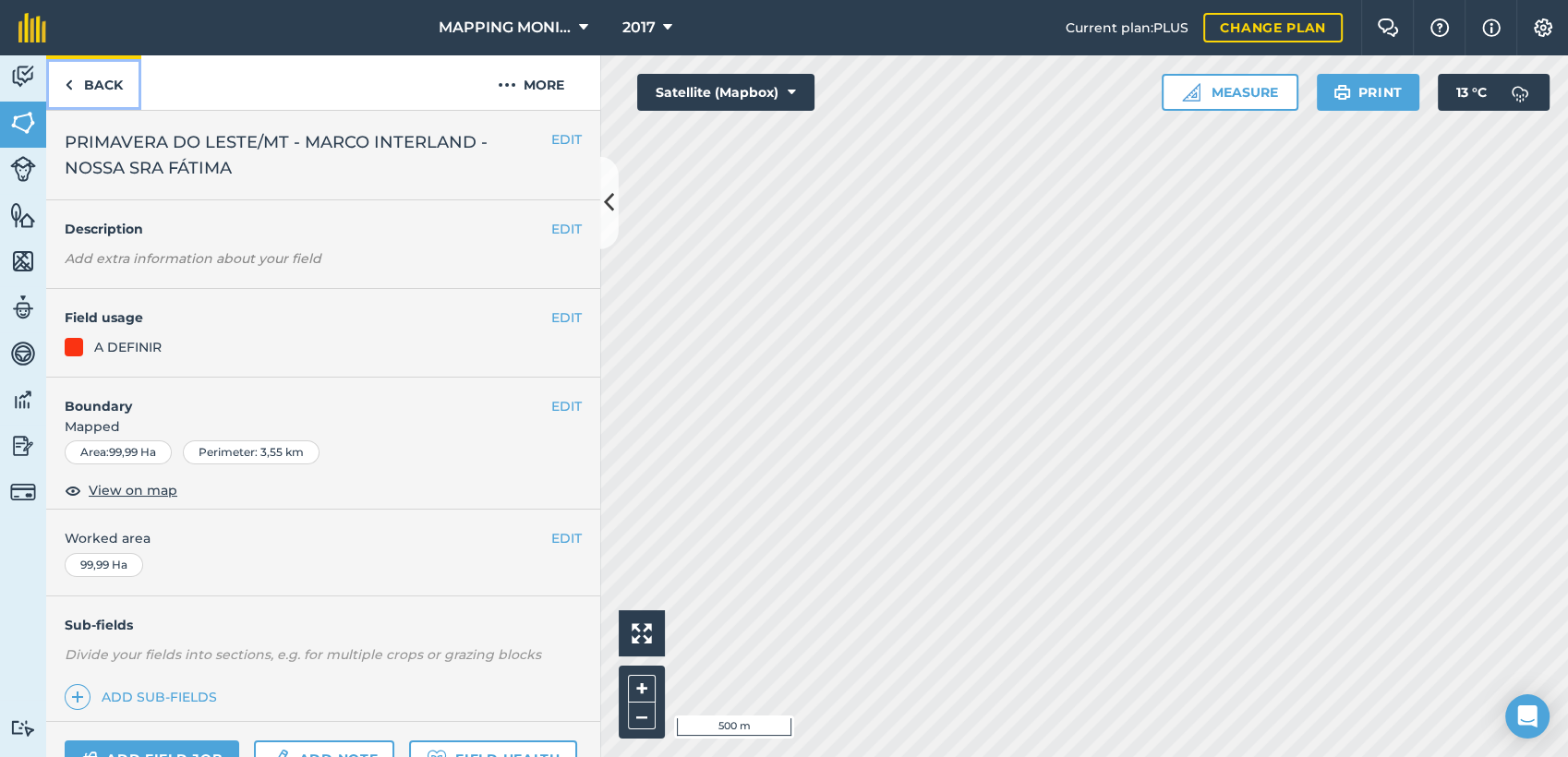
click at [112, 89] on link "Back" at bounding box center [94, 83] width 96 height 55
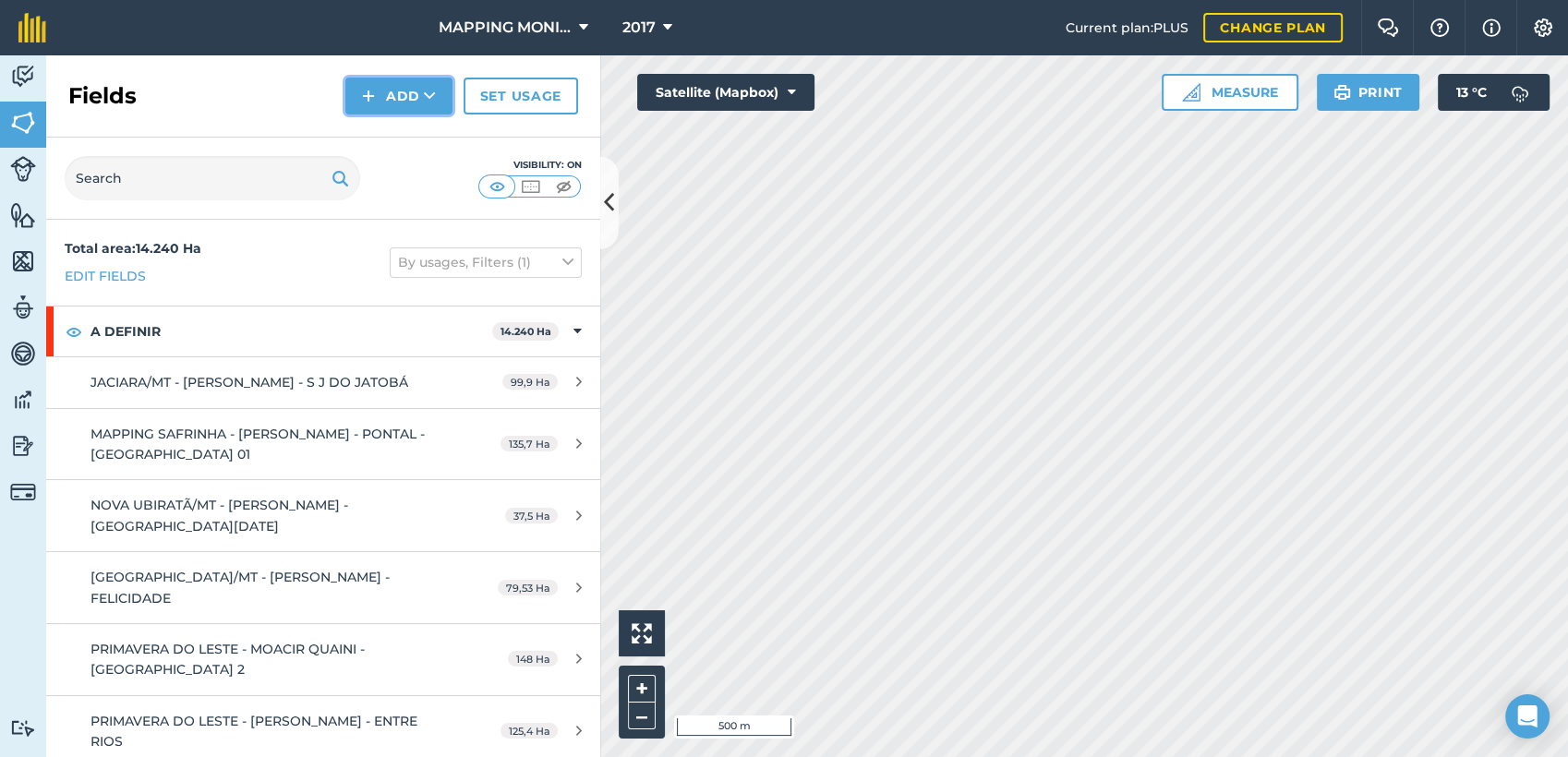
click at [421, 95] on button "Add" at bounding box center [398, 96] width 107 height 37
click at [417, 134] on link "Draw" at bounding box center [398, 137] width 101 height 41
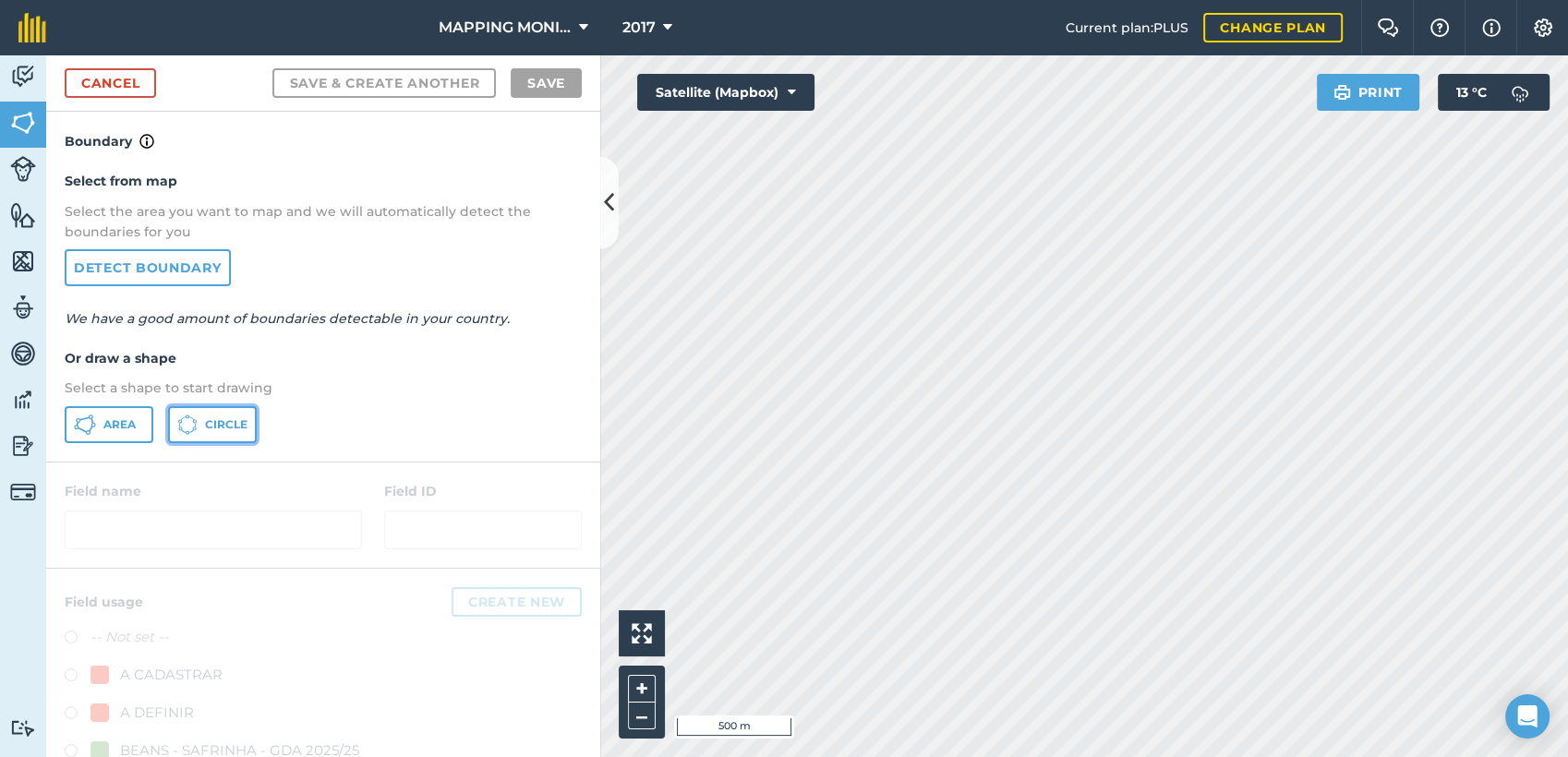
click at [239, 408] on button "Circle" at bounding box center [212, 425] width 89 height 37
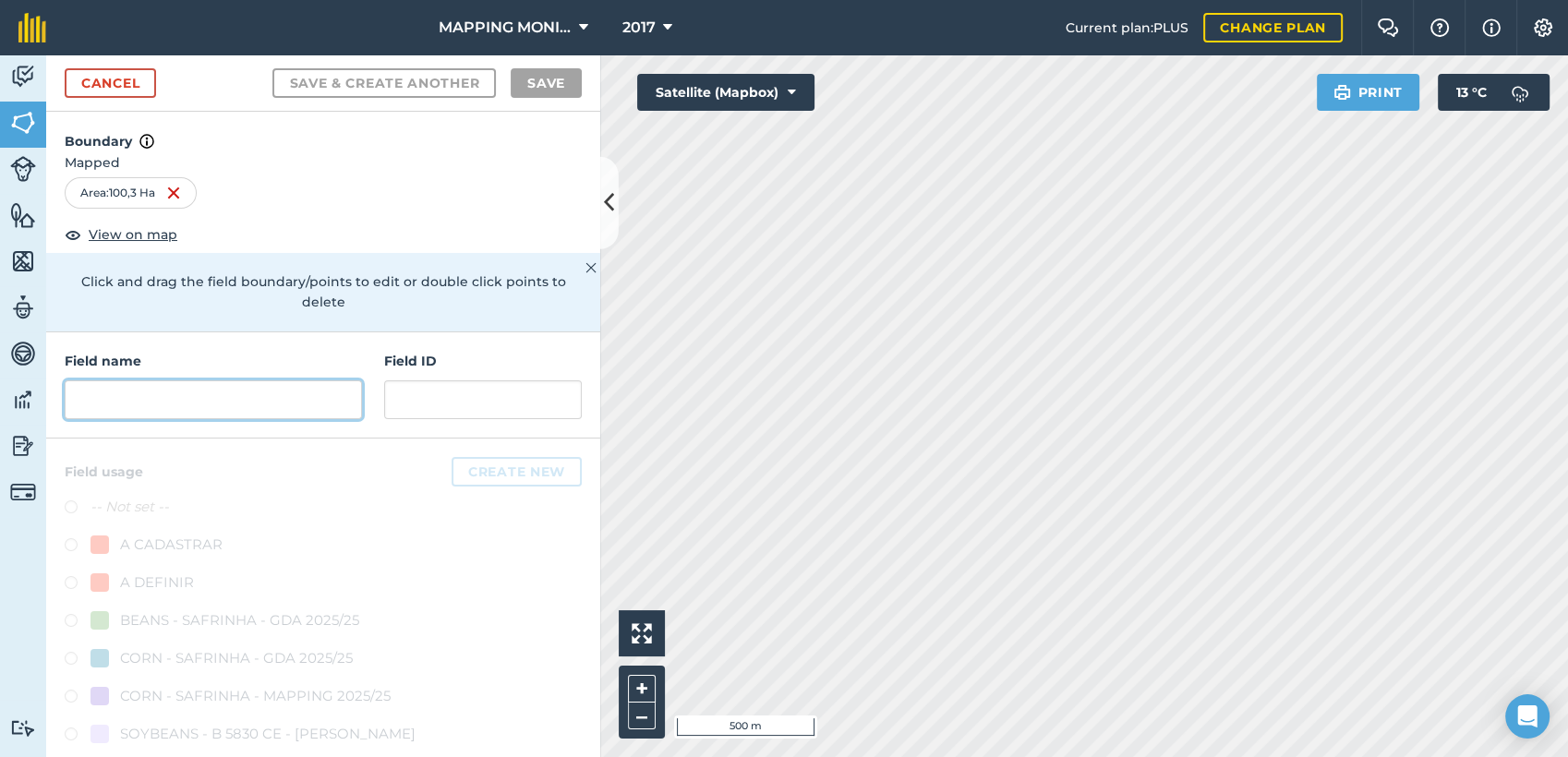
click at [245, 390] on input "text" at bounding box center [213, 400] width 298 height 39
paste input "PRIMAVERA DO LESTE/MT - MARCO INTERLAND - NOSSA SRA FÁTIMA"
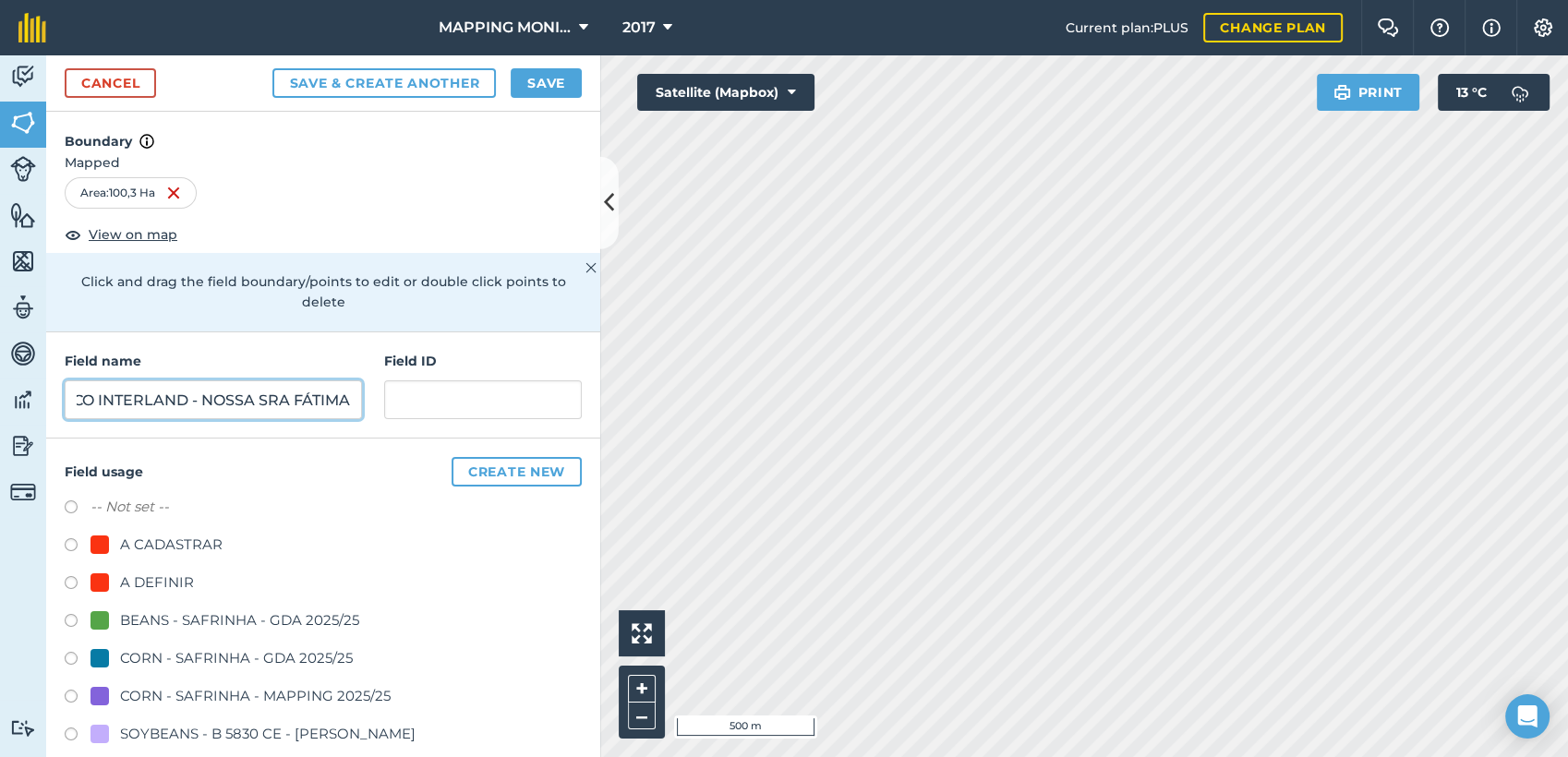
type input "PRIMAVERA DO LESTE/MT - MARCO INTERLAND - NOSSA SRA FÁTIMA"
click at [174, 578] on div "A DEFINIR" at bounding box center [157, 583] width 74 height 22
click at [154, 574] on div "A DEFINIR" at bounding box center [157, 583] width 74 height 22
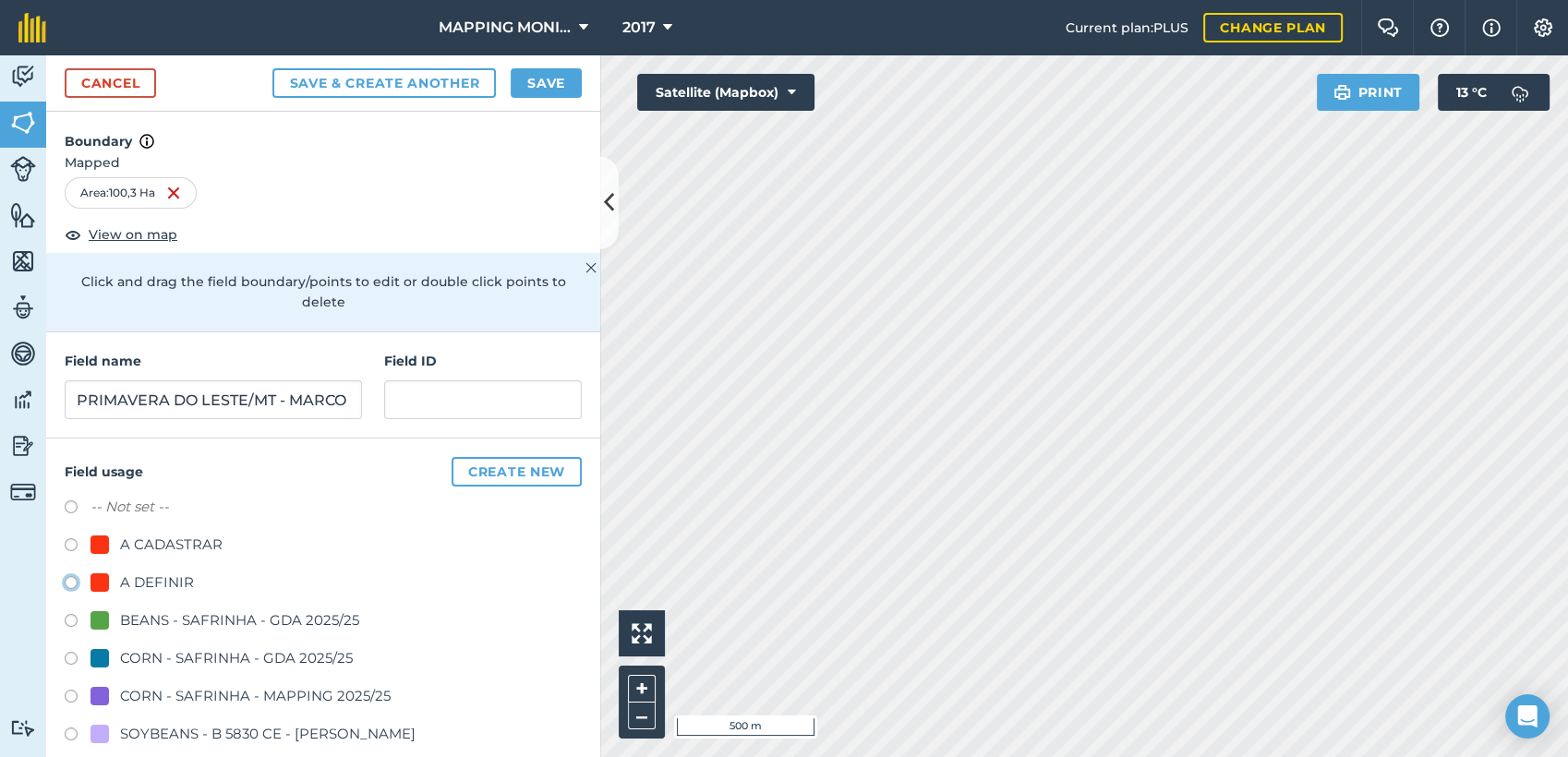
radio input "true"
click at [566, 77] on button "Save" at bounding box center [546, 83] width 71 height 30
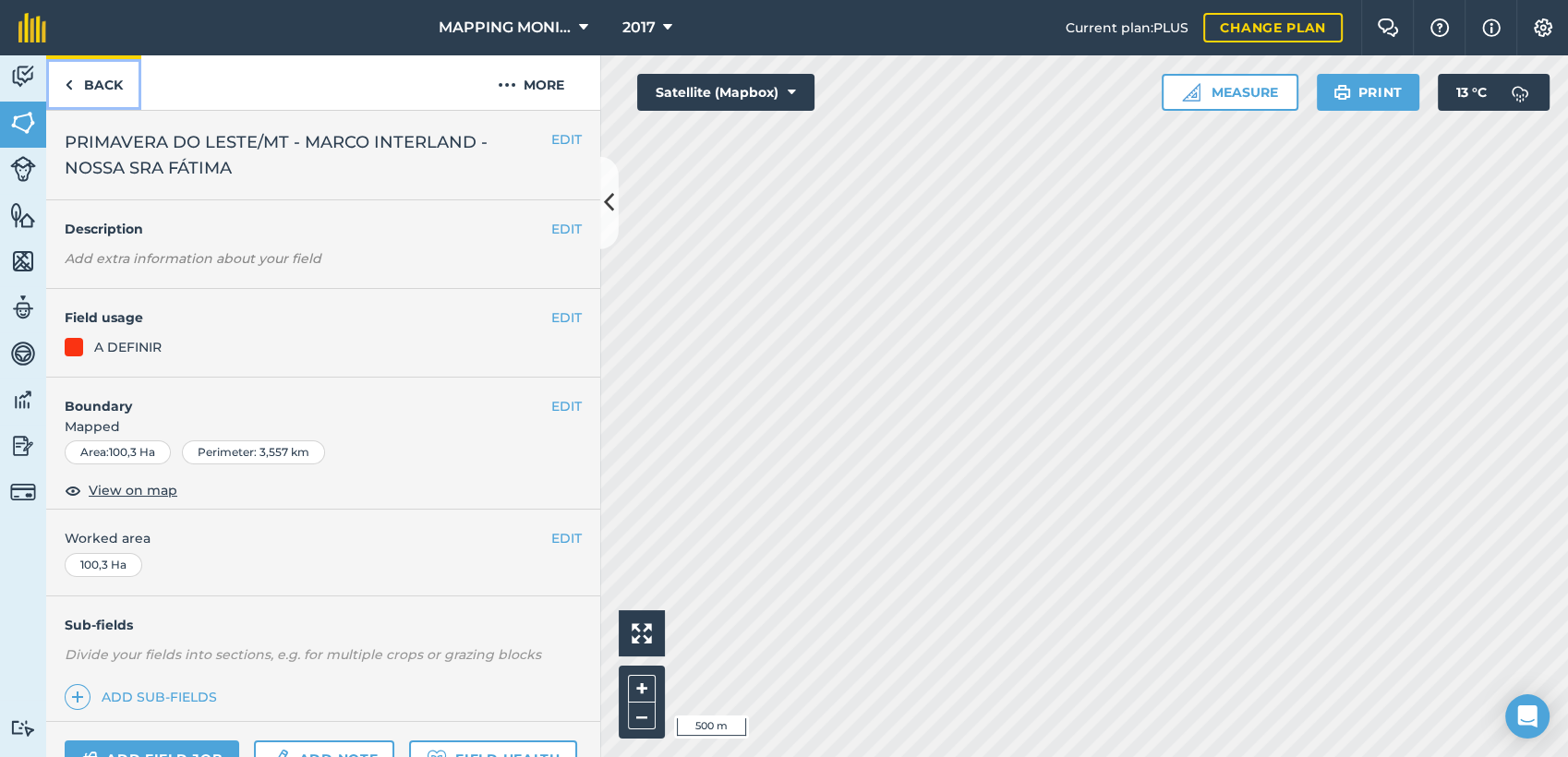
click at [103, 85] on link "Back" at bounding box center [94, 83] width 96 height 55
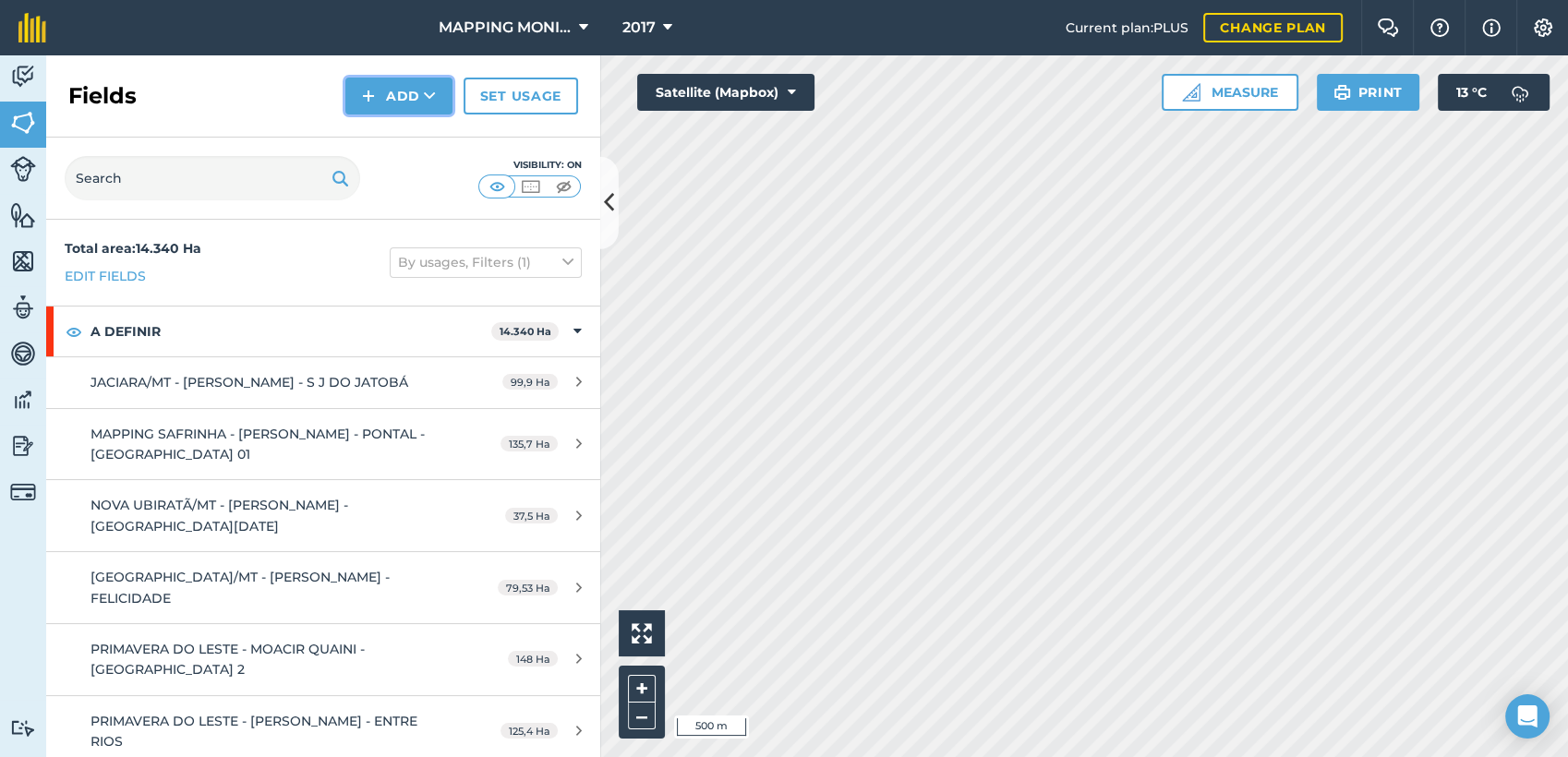
click at [439, 99] on button "Add" at bounding box center [398, 96] width 107 height 37
click at [421, 140] on link "Draw" at bounding box center [398, 137] width 101 height 41
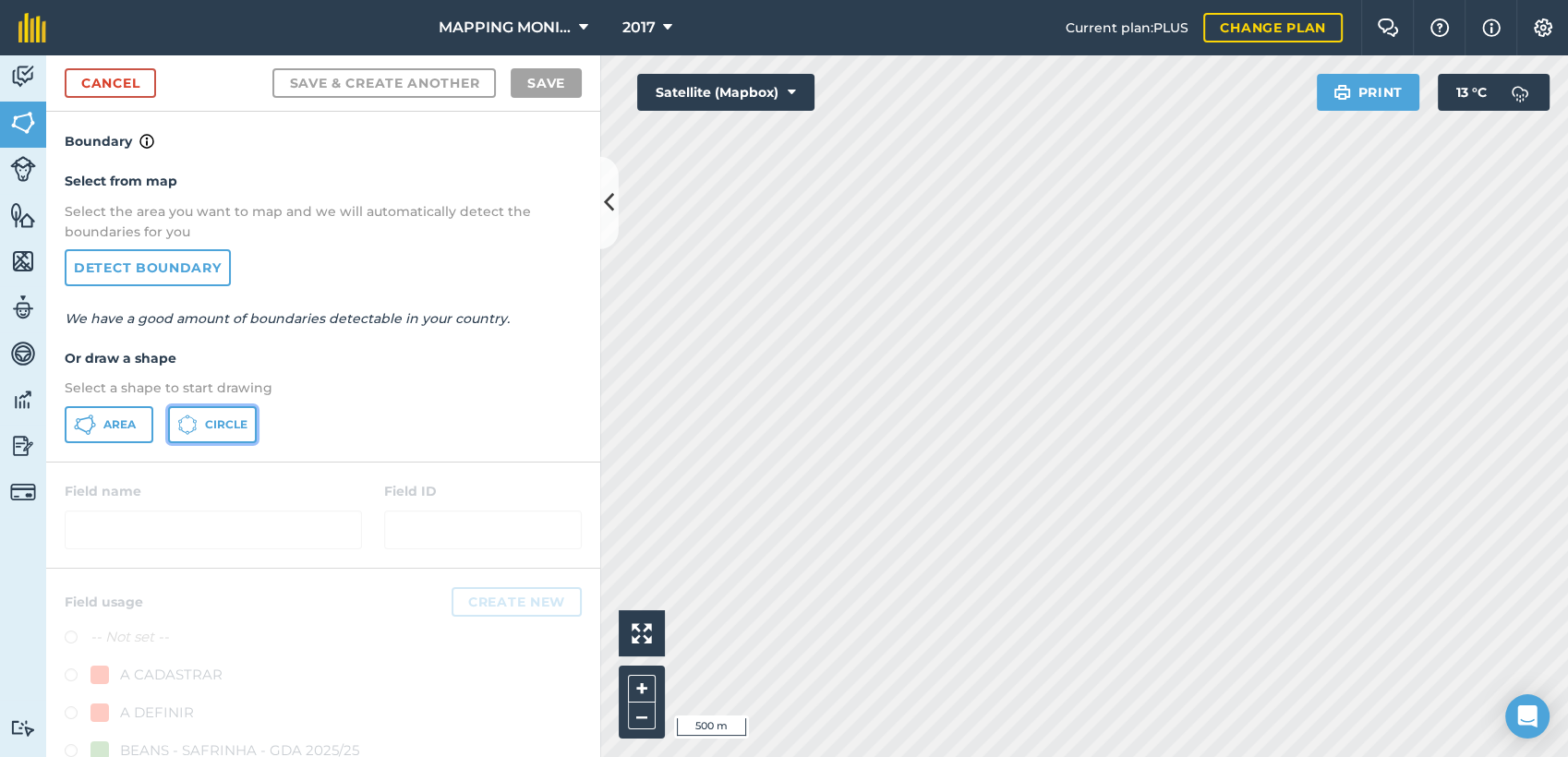
click at [232, 430] on span "Circle" at bounding box center [226, 425] width 43 height 15
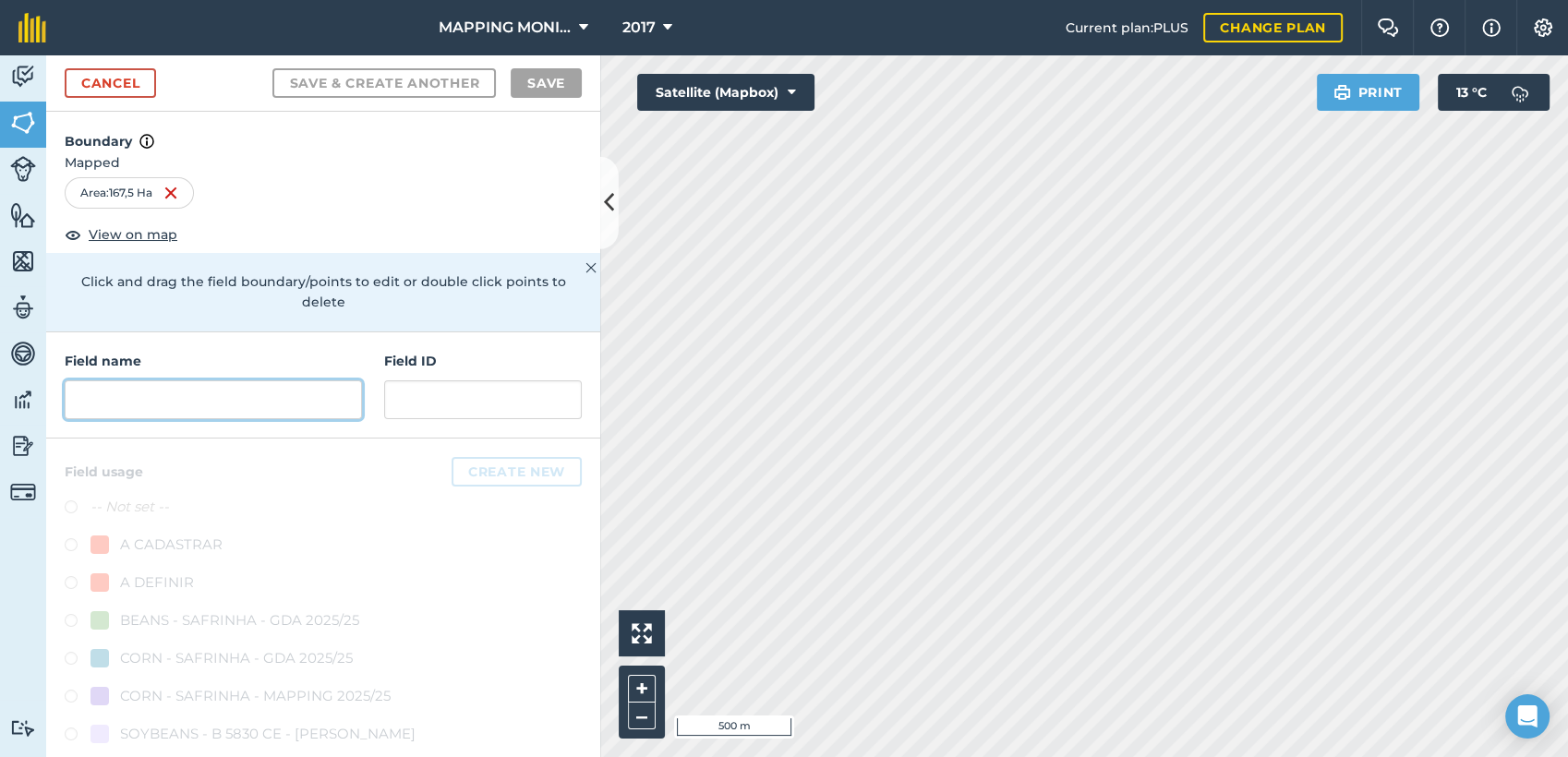
click at [298, 390] on input "text" at bounding box center [213, 400] width 298 height 39
paste input "PRIMAVERA DO LESTE/MT - MARCO INTERLAND - NOSSA SRA FÁTIMA"
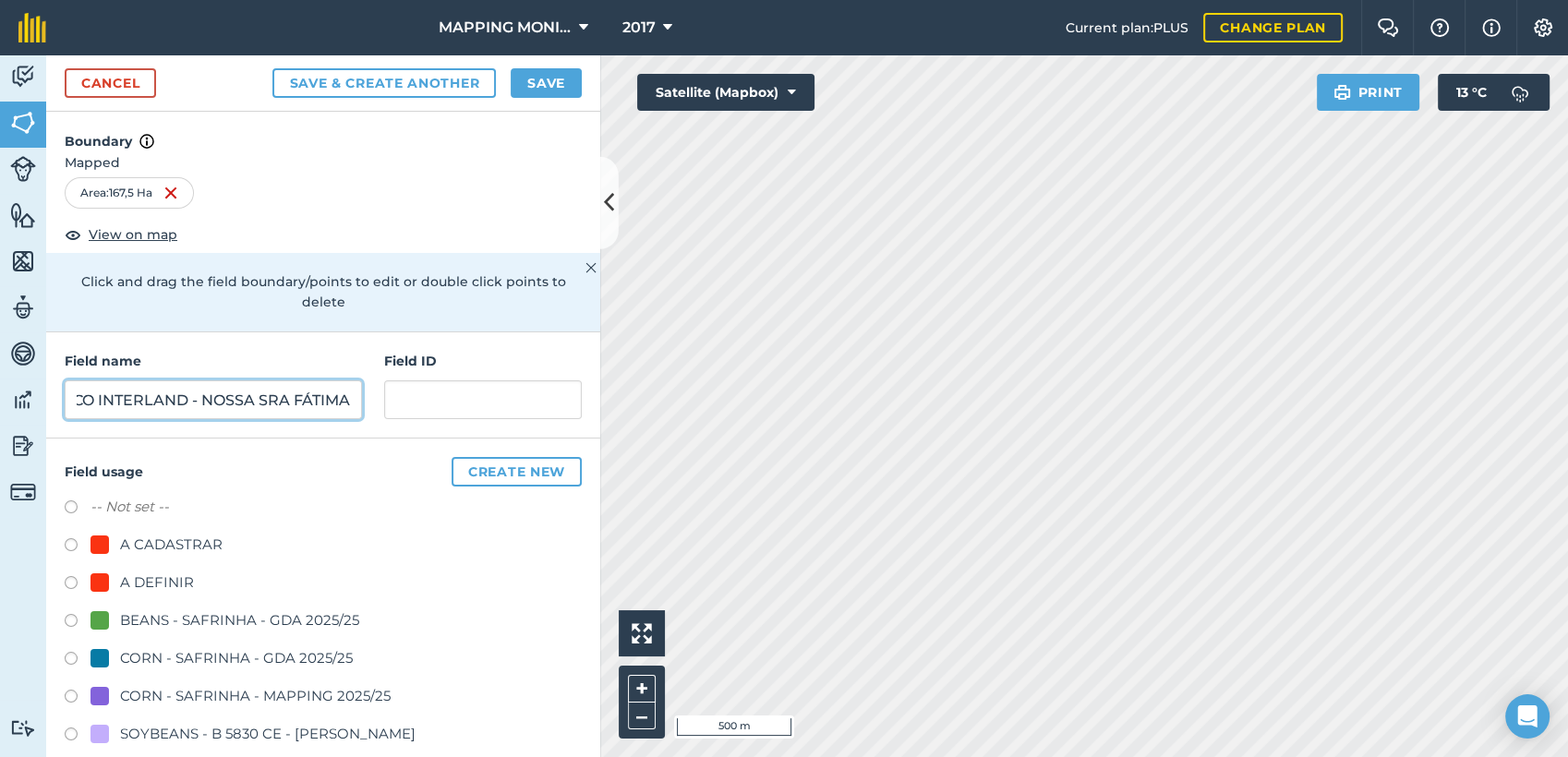
type input "PRIMAVERA DO LESTE/MT - MARCO INTERLAND - NOSSA SRA FÁTIMA"
click at [169, 583] on div "A DEFINIR" at bounding box center [157, 583] width 74 height 22
radio input "true"
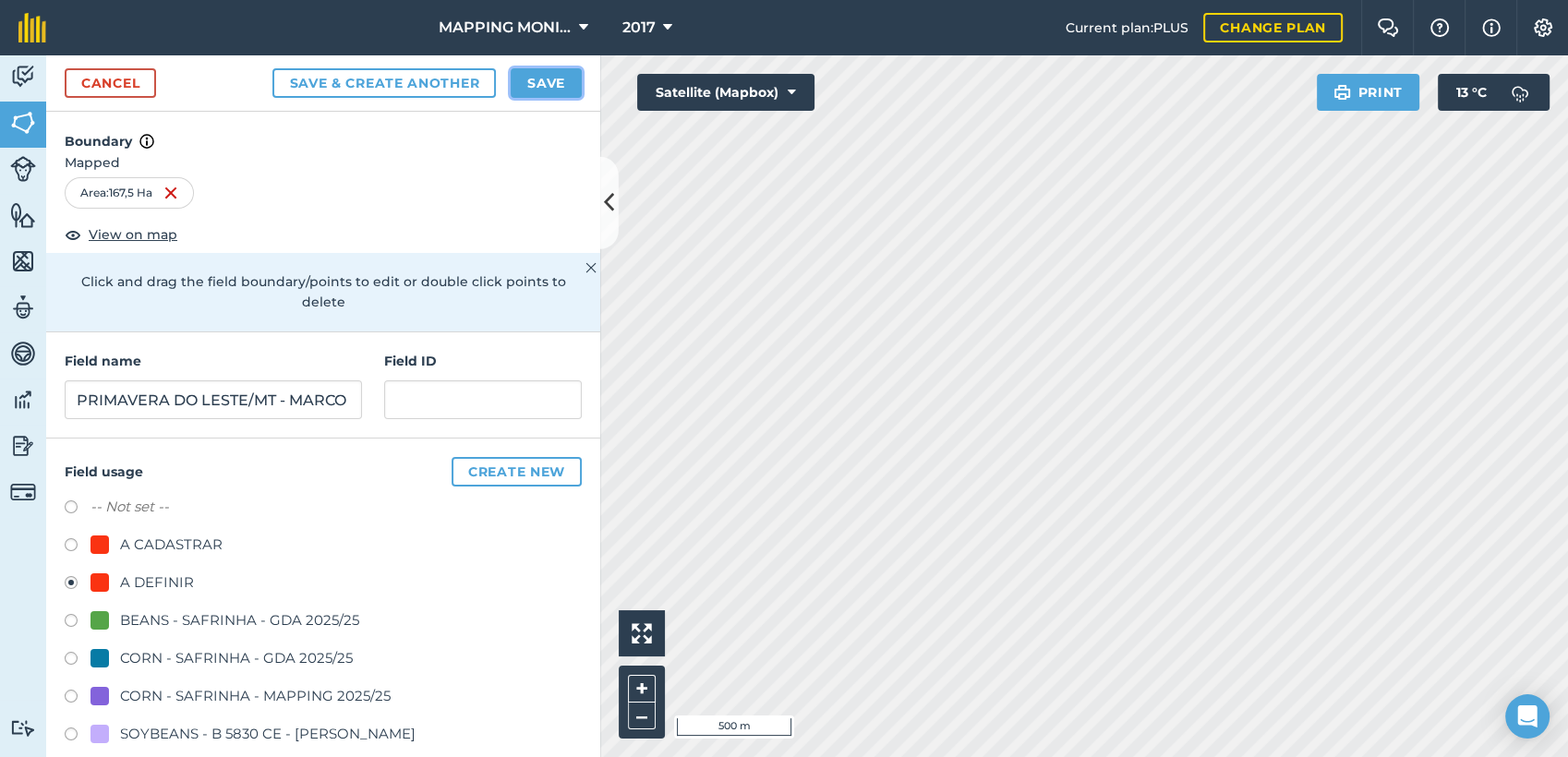
click at [543, 83] on button "Save" at bounding box center [546, 83] width 71 height 30
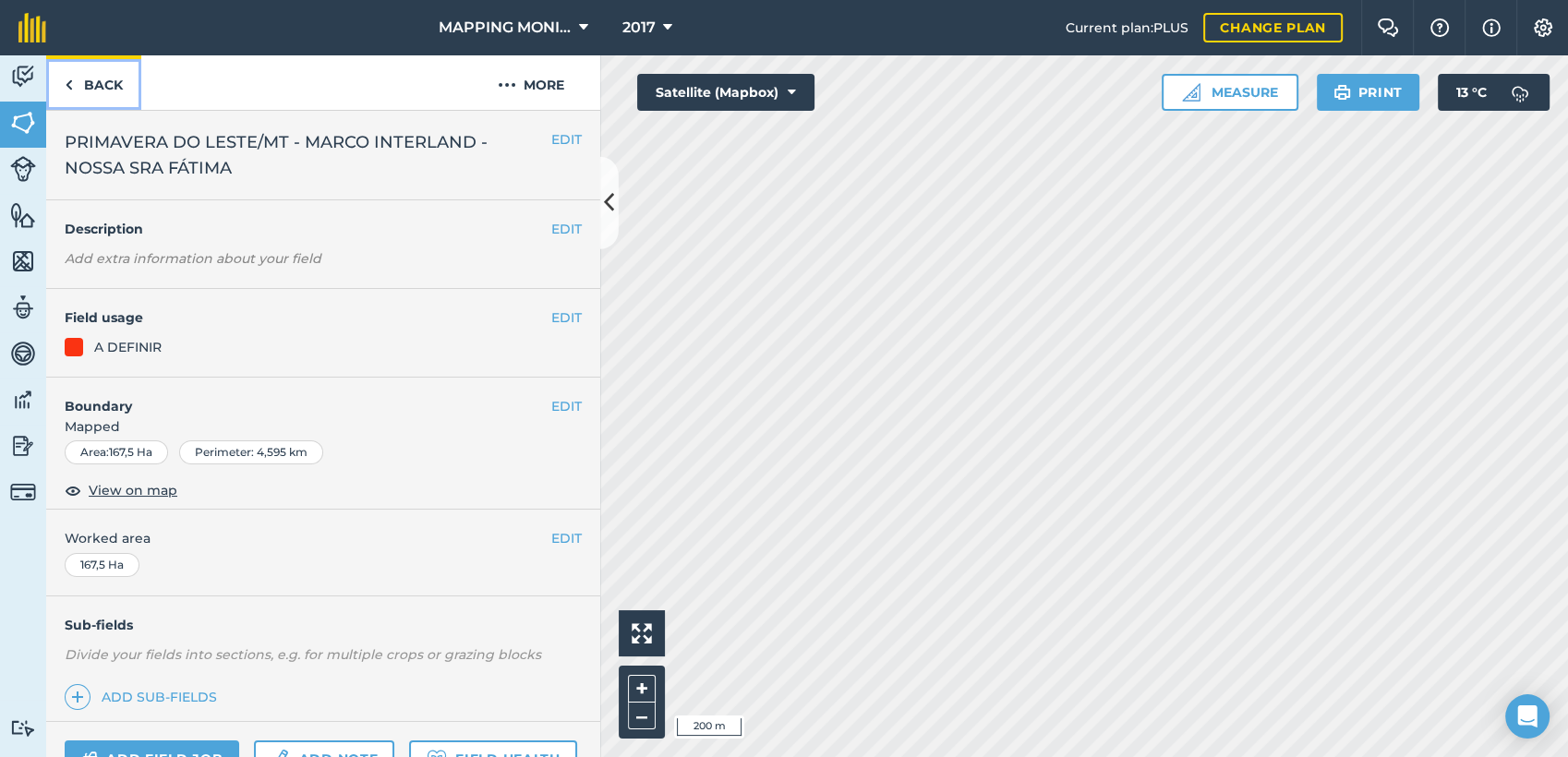
click at [109, 77] on link "Back" at bounding box center [94, 83] width 96 height 55
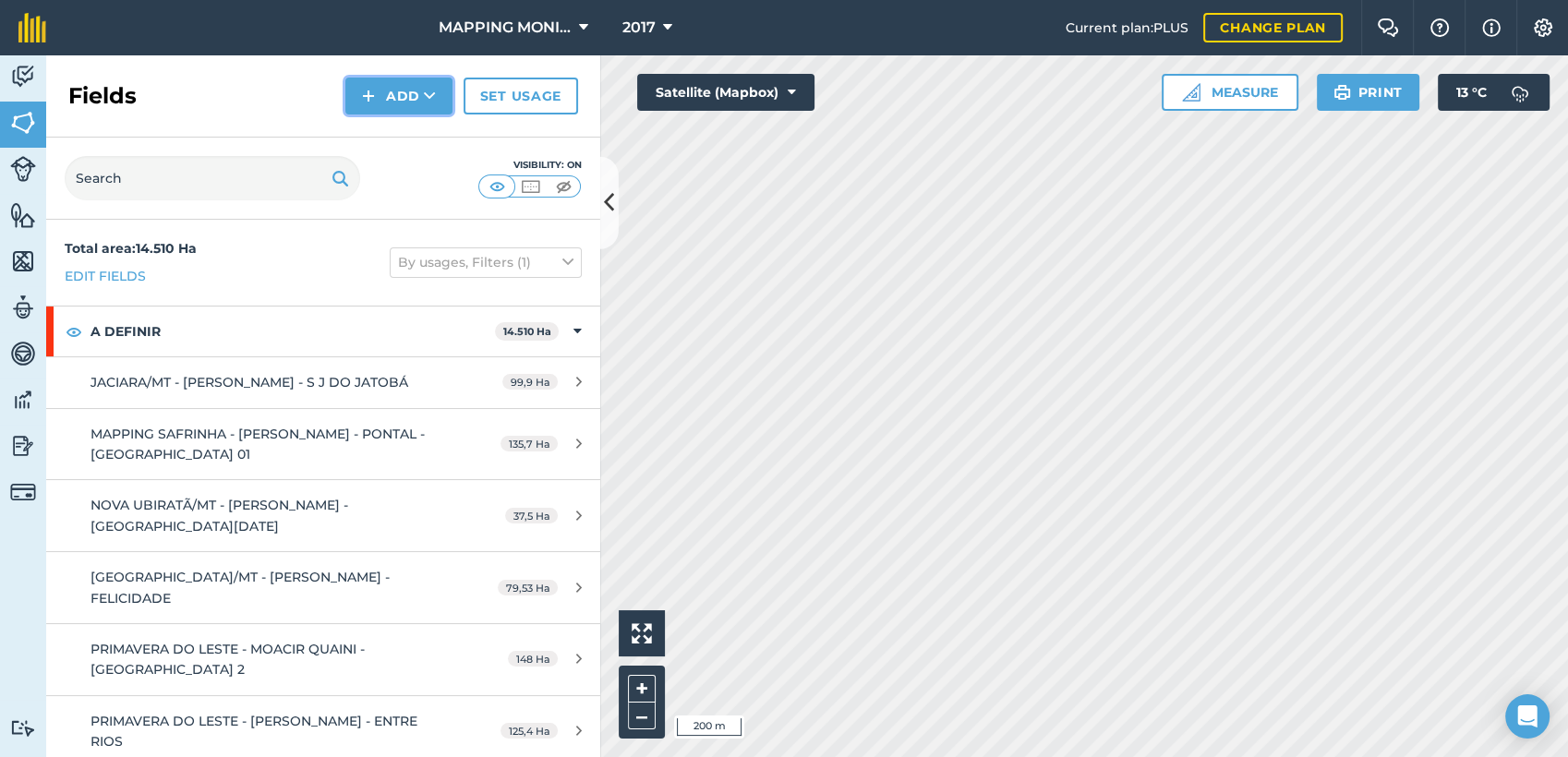
click at [427, 108] on button "Add" at bounding box center [398, 96] width 107 height 37
click at [414, 141] on link "Draw" at bounding box center [398, 137] width 101 height 41
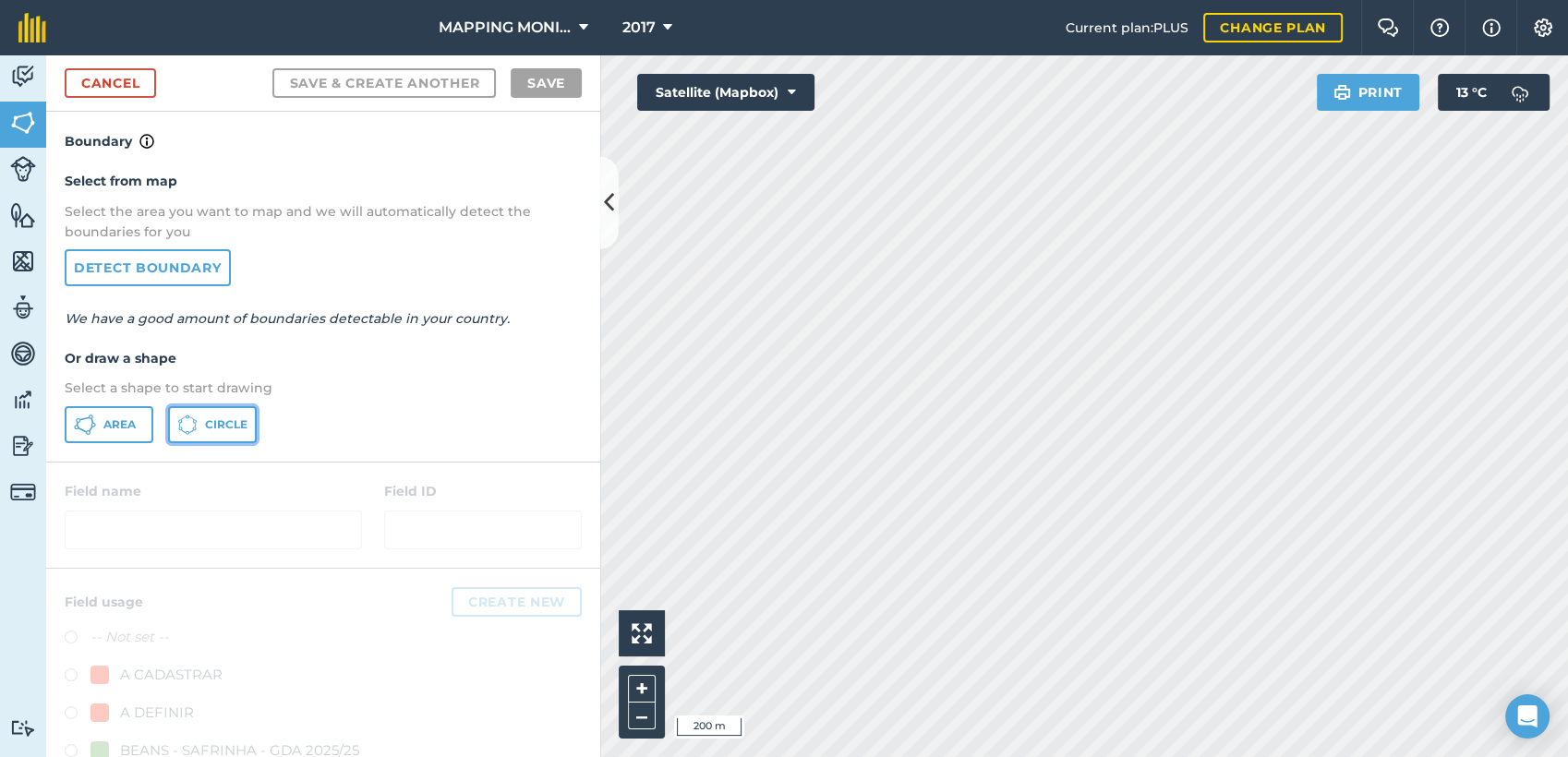
drag, startPoint x: 216, startPoint y: 426, endPoint x: 227, endPoint y: 423, distance: 11.4
click at [219, 425] on span "Circle" at bounding box center [226, 425] width 43 height 15
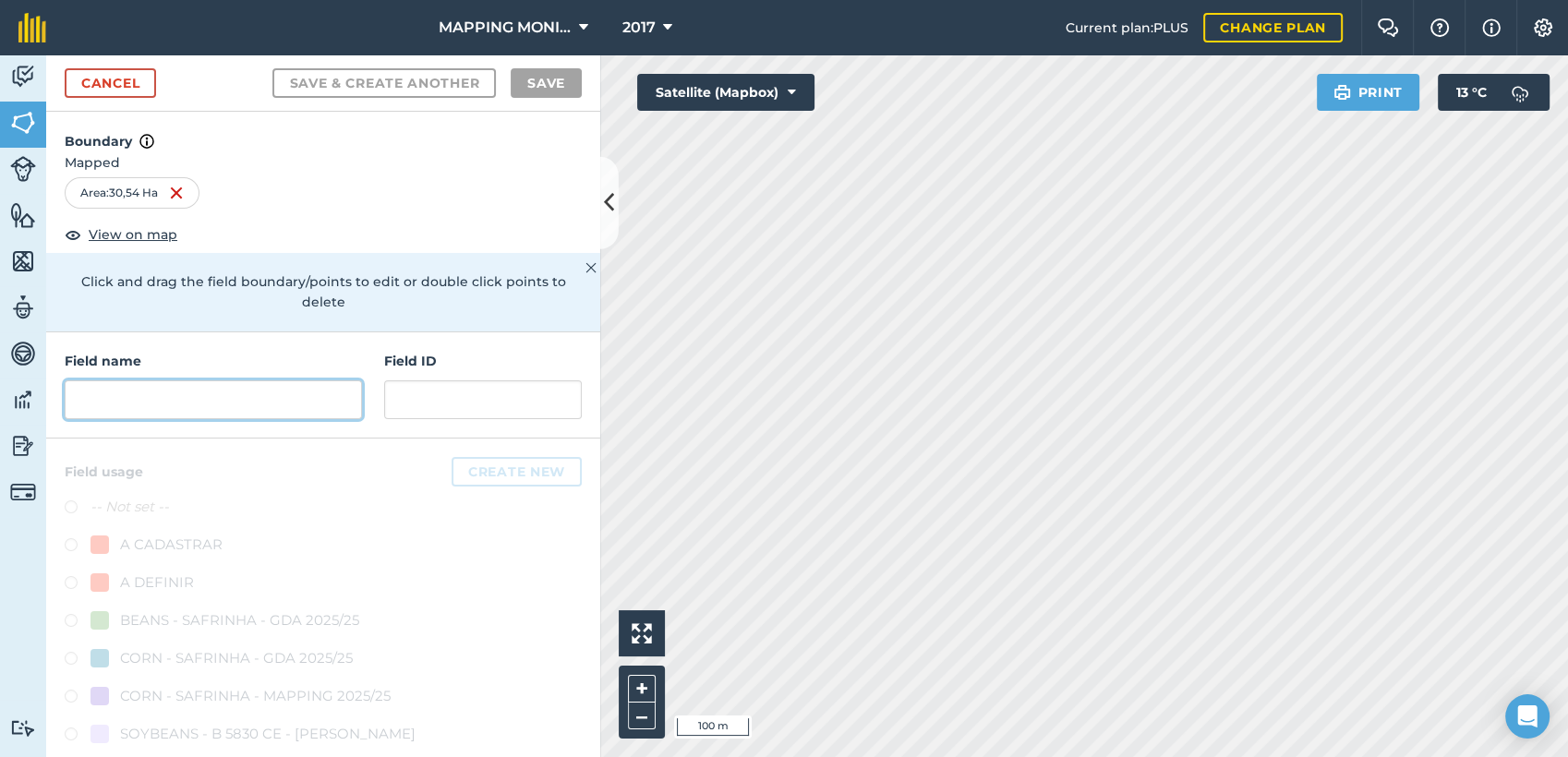
click at [230, 399] on input "text" at bounding box center [213, 400] width 298 height 39
paste input "PRIMAVERA DO LESTE/MT - MARCO INTERLAND - NOSSA SRA FÁTIMA"
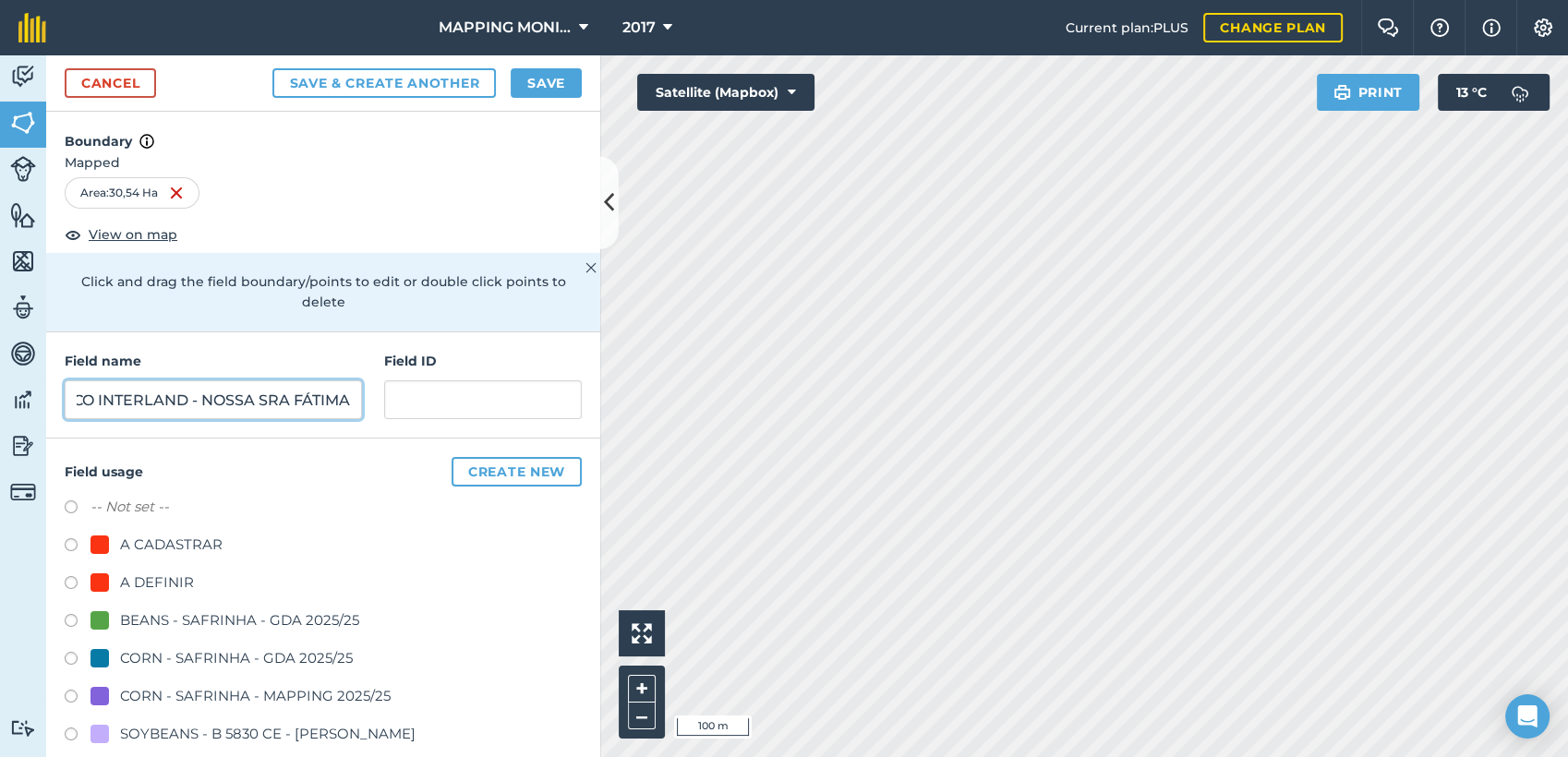
type input "PRIMAVERA DO LESTE/MT - MARCO INTERLAND - NOSSA SRA FÁTIMA"
click at [175, 587] on div "A DEFINIR" at bounding box center [157, 583] width 74 height 22
radio input "true"
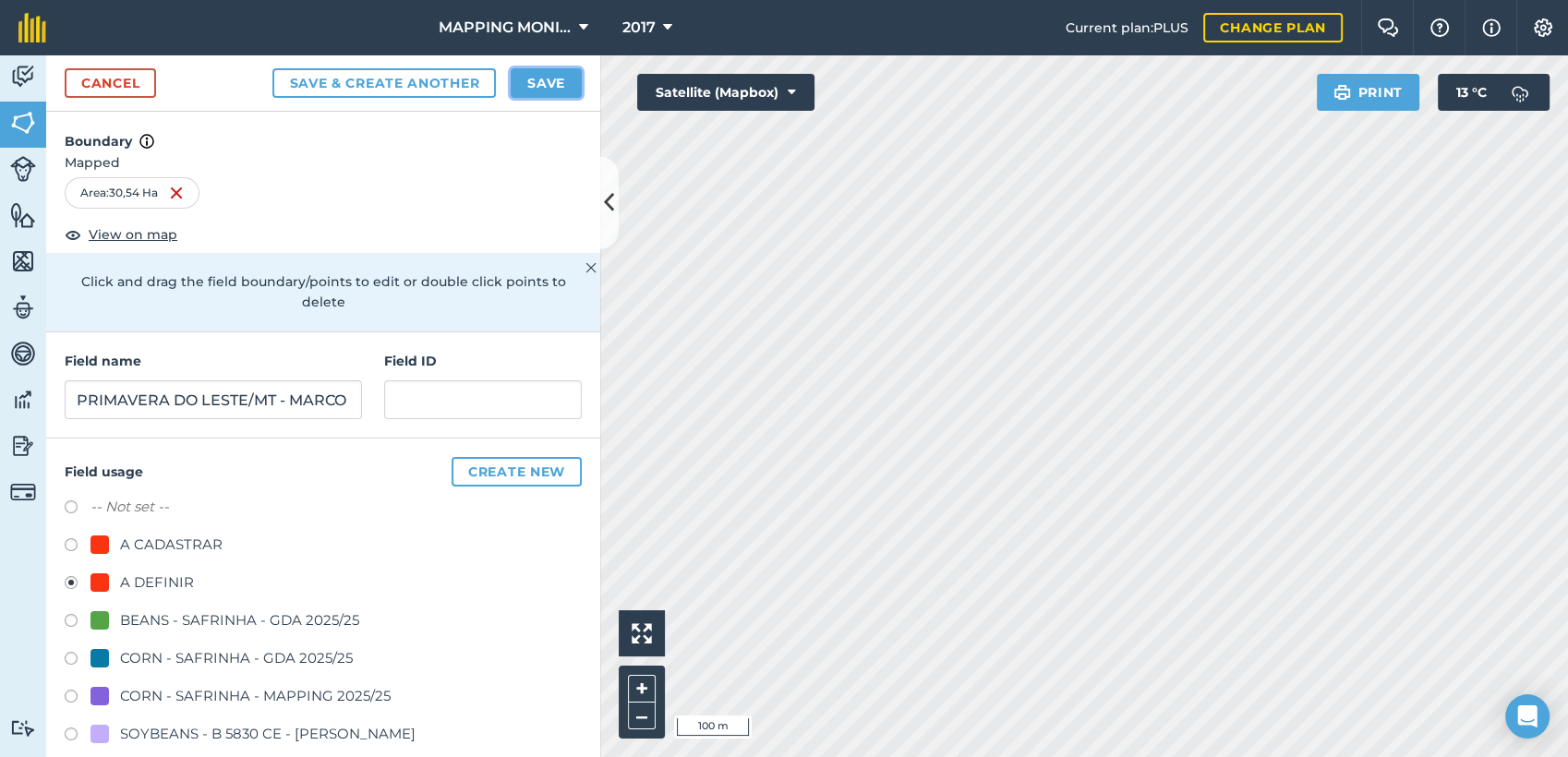
click at [545, 78] on button "Save" at bounding box center [546, 83] width 71 height 30
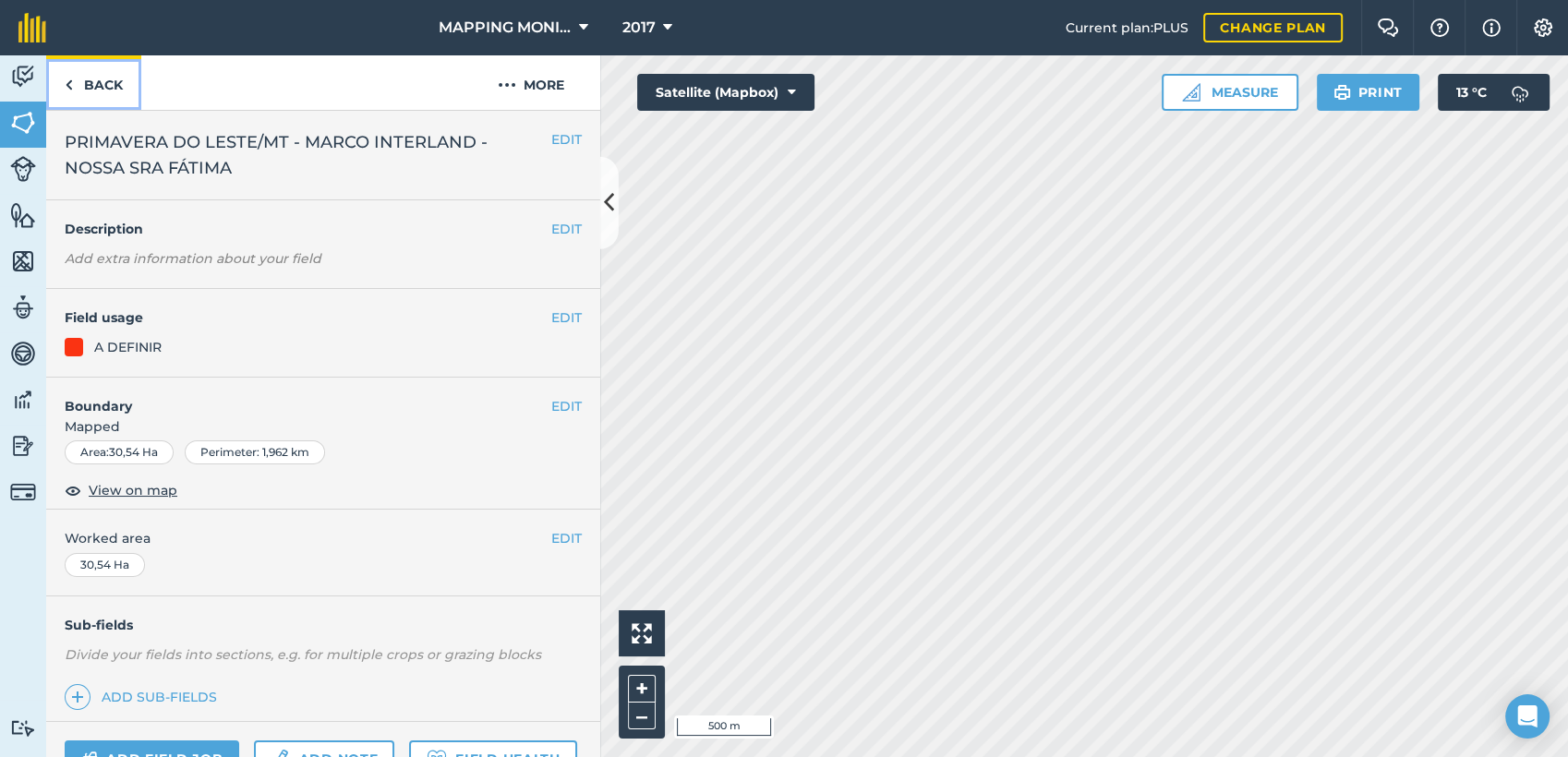
click at [94, 95] on link "Back" at bounding box center [94, 83] width 96 height 55
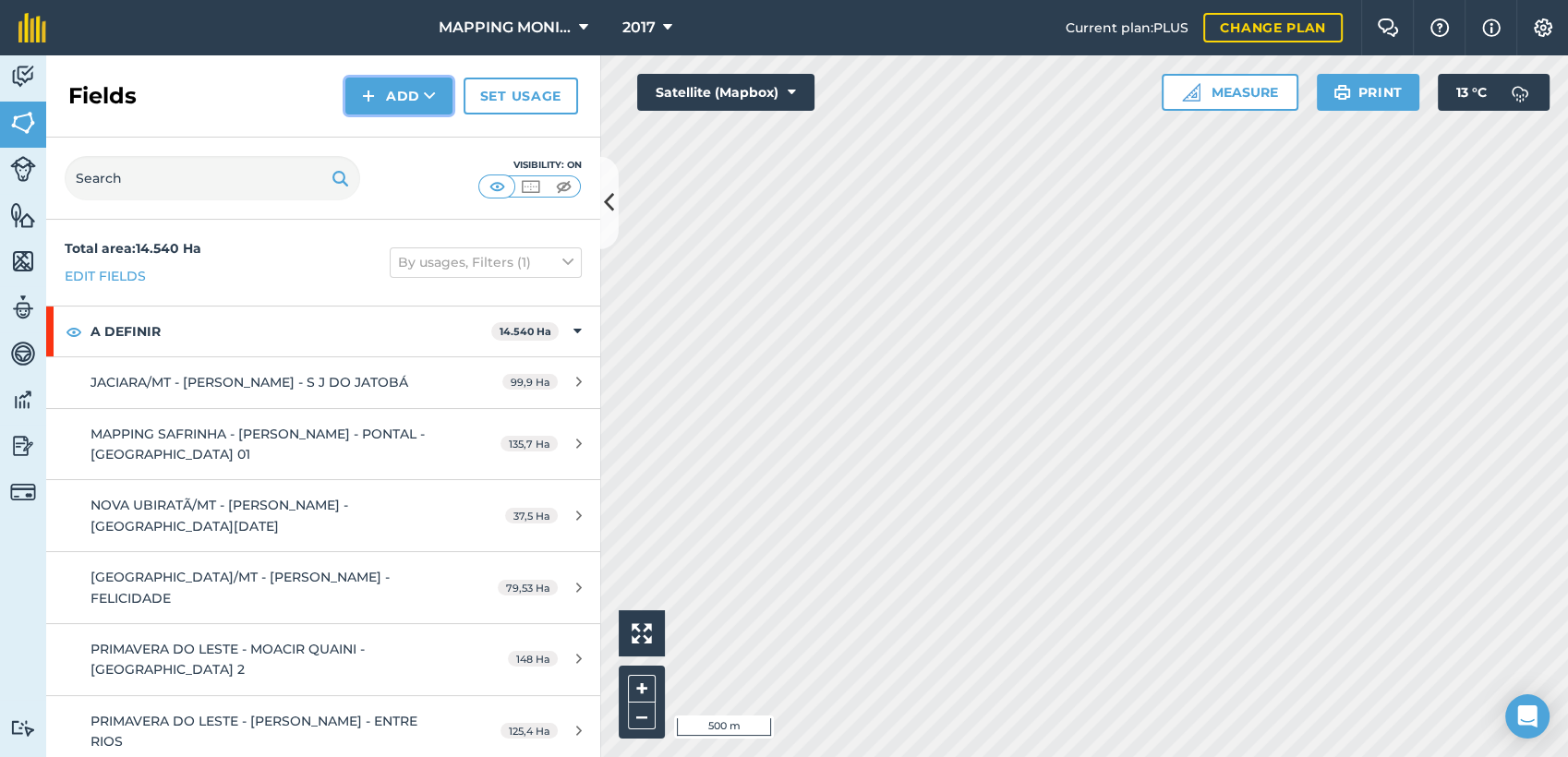
click at [429, 93] on icon at bounding box center [430, 96] width 12 height 19
click at [427, 131] on link "Draw" at bounding box center [398, 137] width 101 height 41
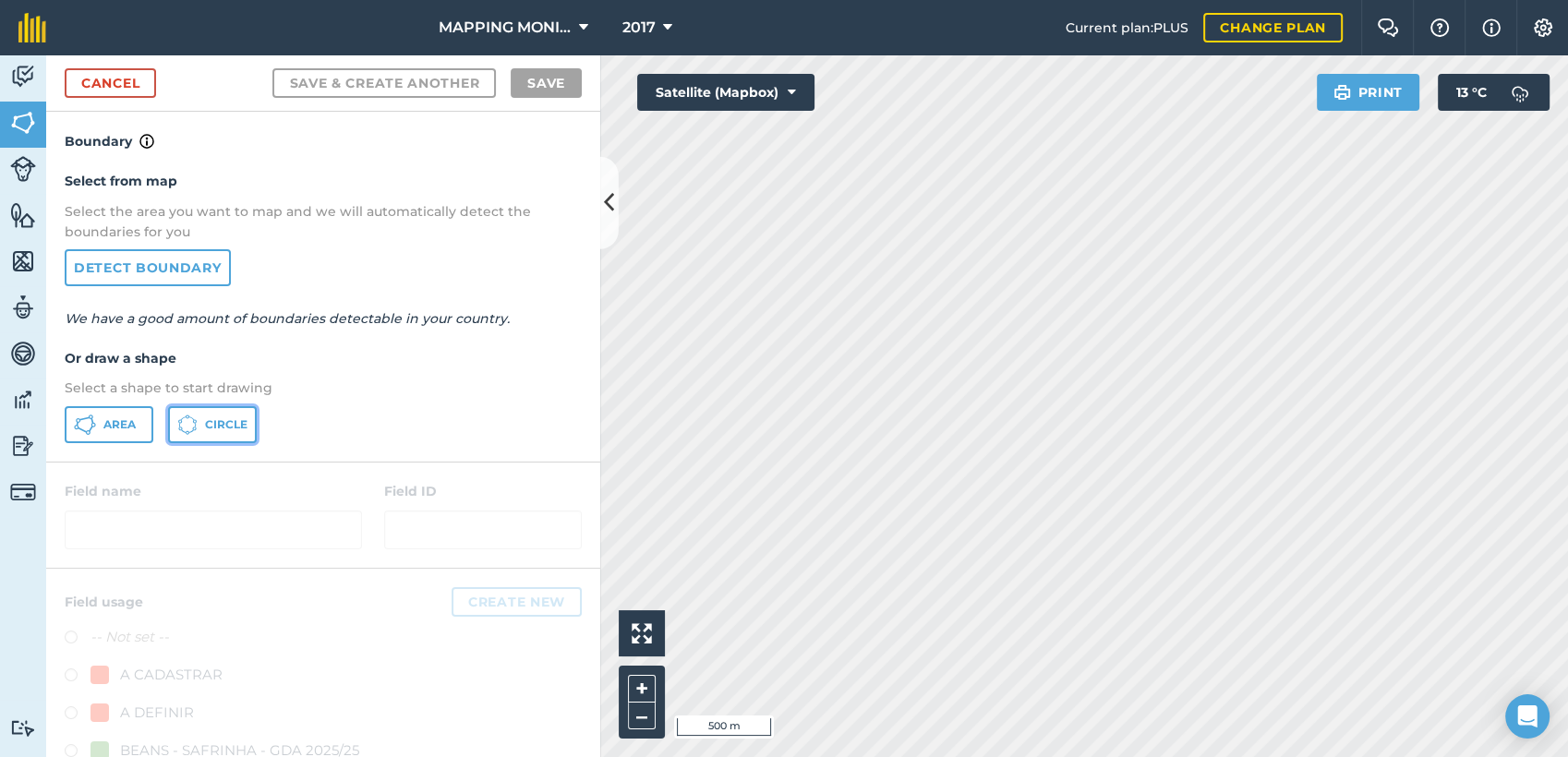
click at [213, 418] on span "Circle" at bounding box center [226, 425] width 43 height 15
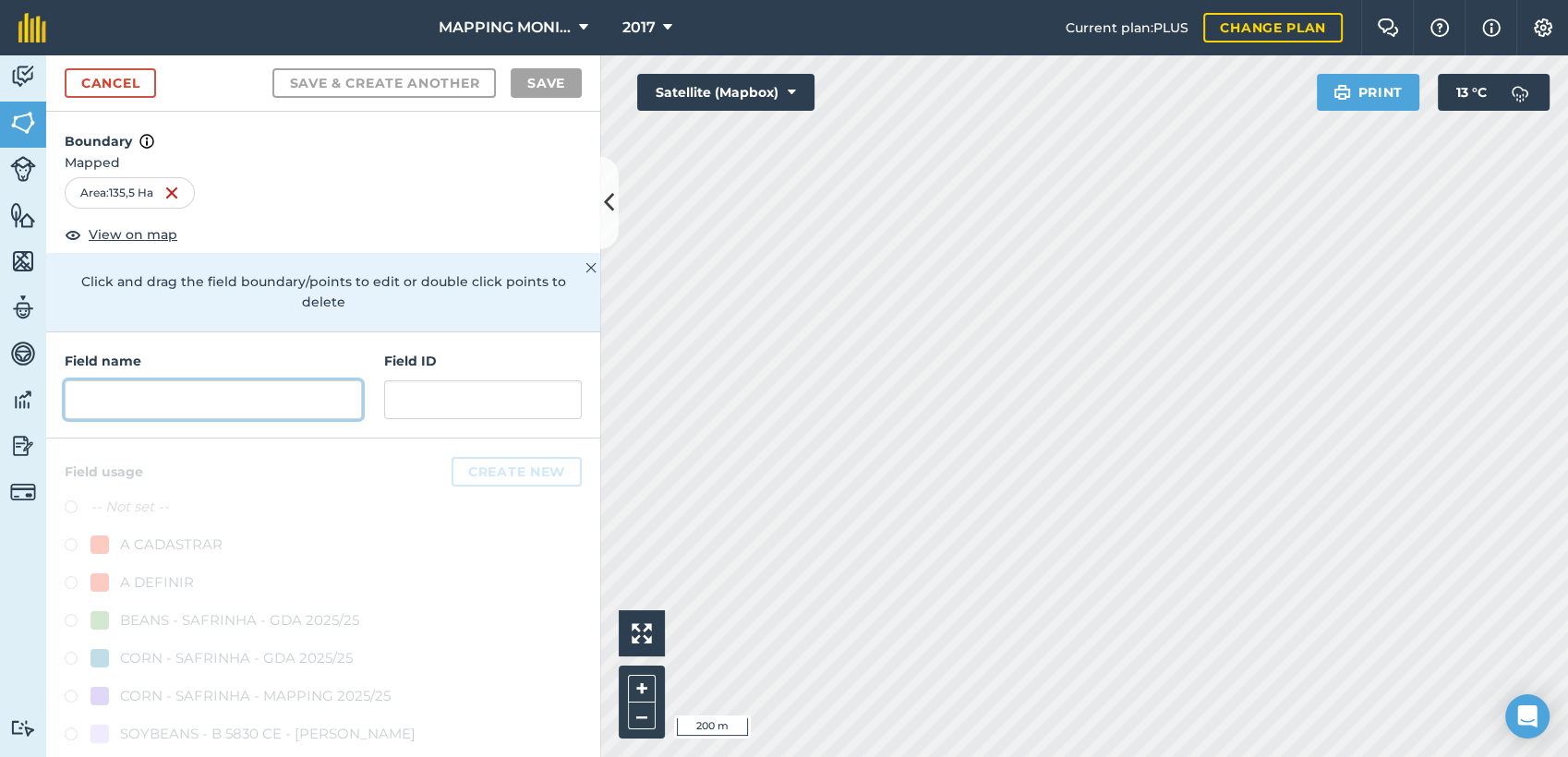
click at [235, 408] on input "text" at bounding box center [213, 400] width 298 height 39
paste input "PRIMAVERA DO LESTE/MT - MARCO INTERLAND - NOSSA SRA FÁTIMA"
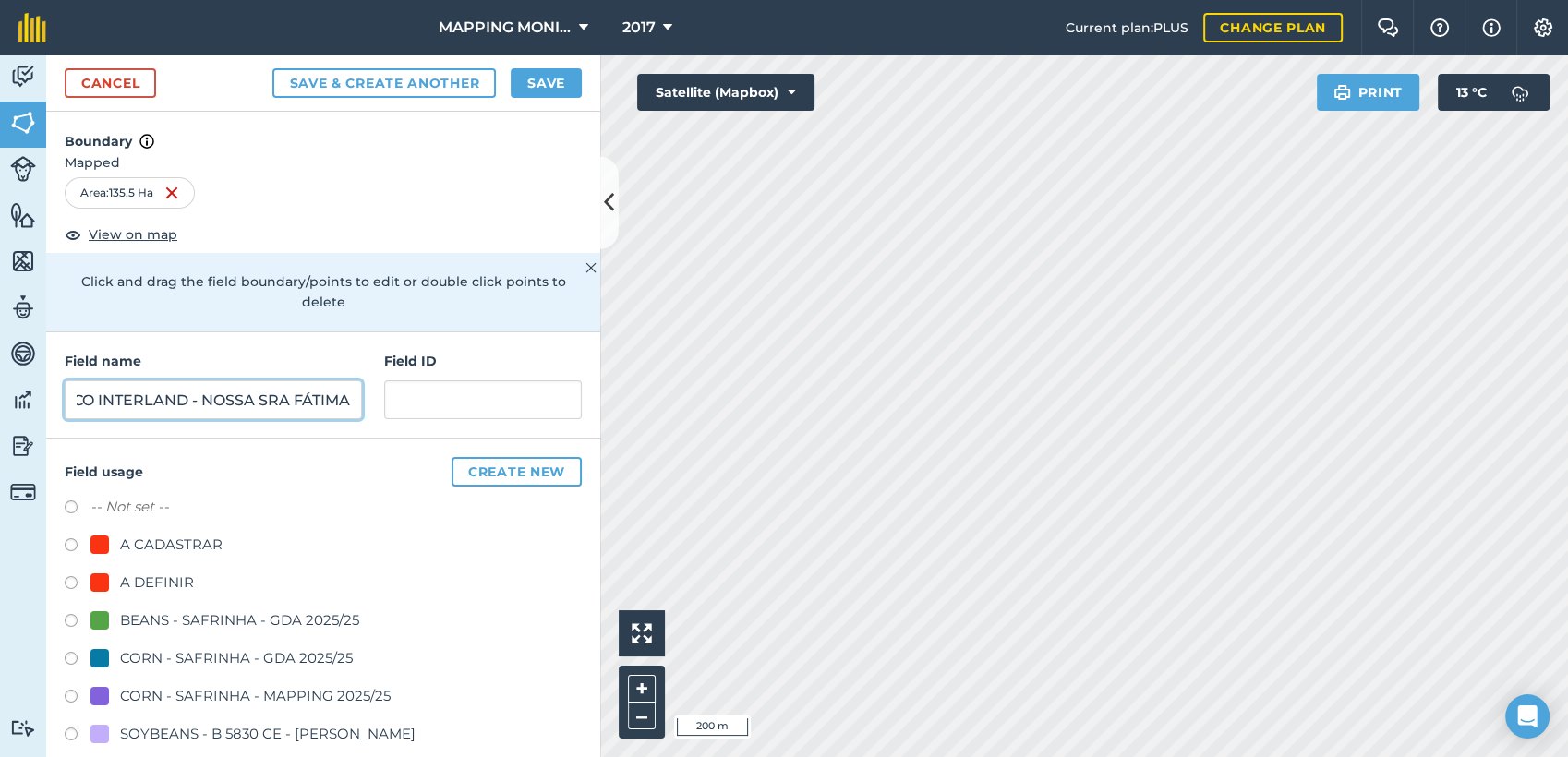
type input "PRIMAVERA DO LESTE/MT - MARCO INTERLAND - NOSSA SRA FÁTIMA"
click at [175, 581] on div "A DEFINIR" at bounding box center [157, 583] width 74 height 22
radio input "true"
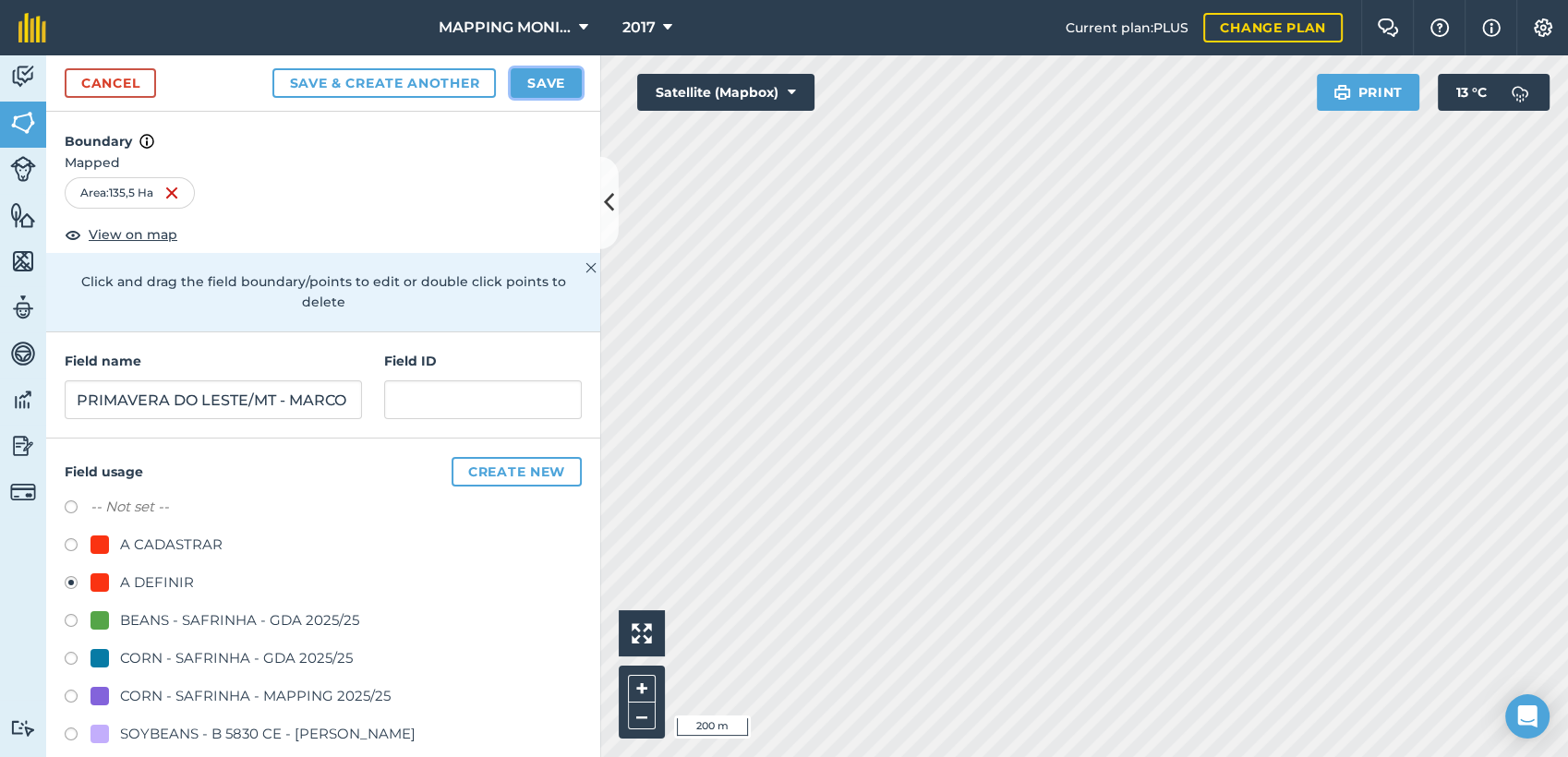
click at [533, 86] on button "Save" at bounding box center [546, 83] width 71 height 30
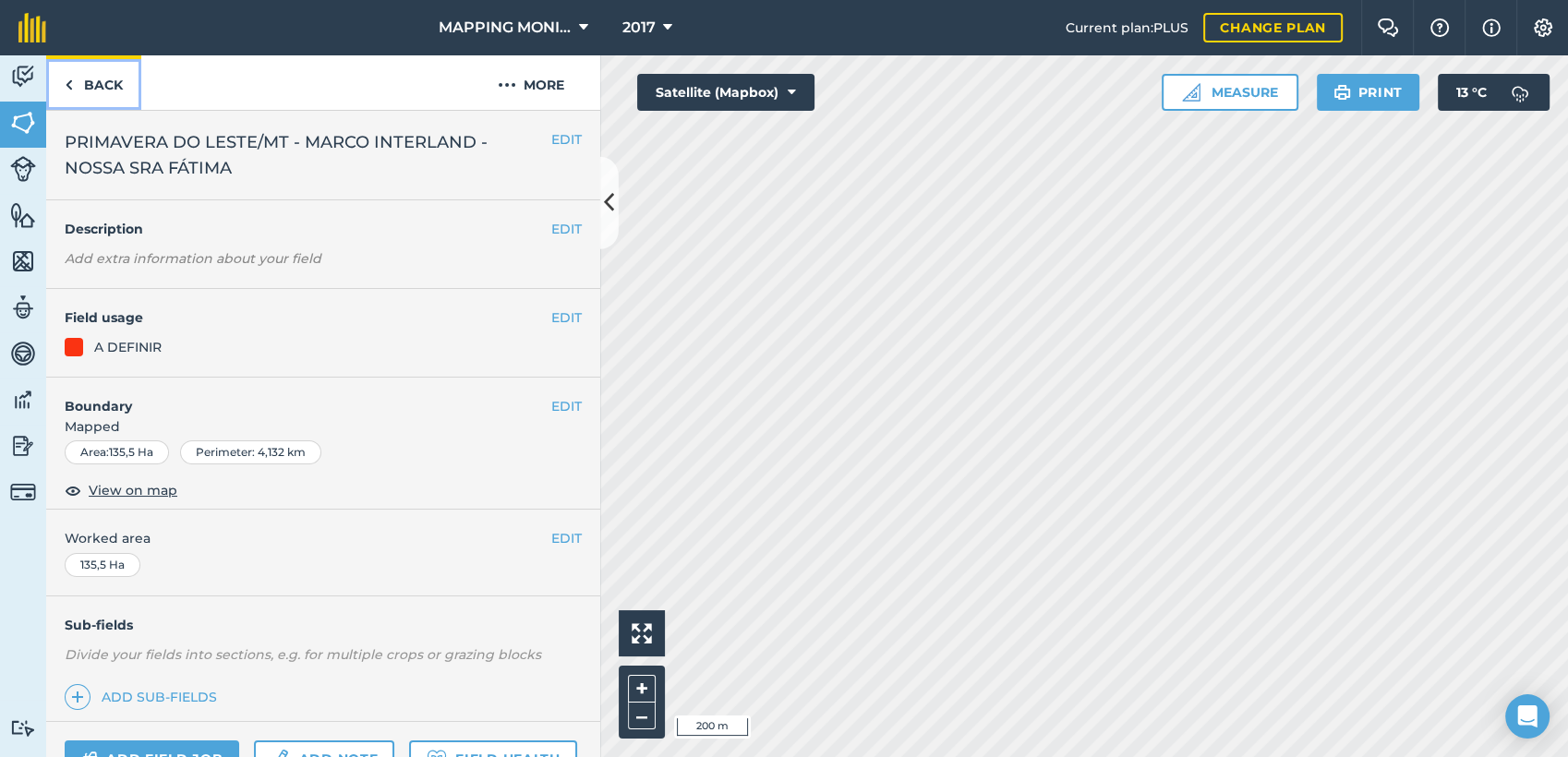
click at [87, 88] on link "Back" at bounding box center [94, 83] width 96 height 55
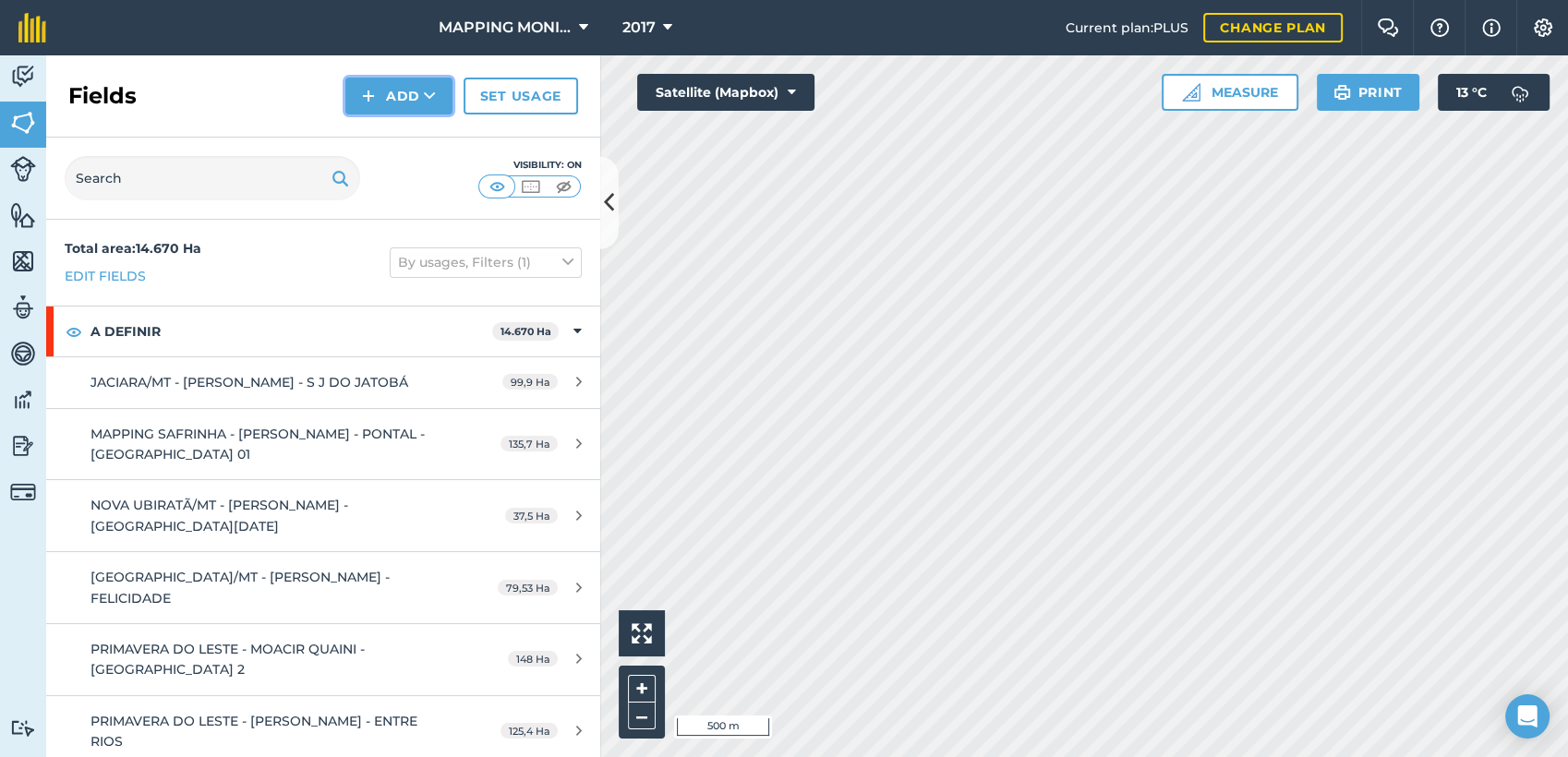
click at [429, 91] on icon at bounding box center [430, 96] width 12 height 19
click at [401, 136] on link "Draw" at bounding box center [398, 137] width 101 height 41
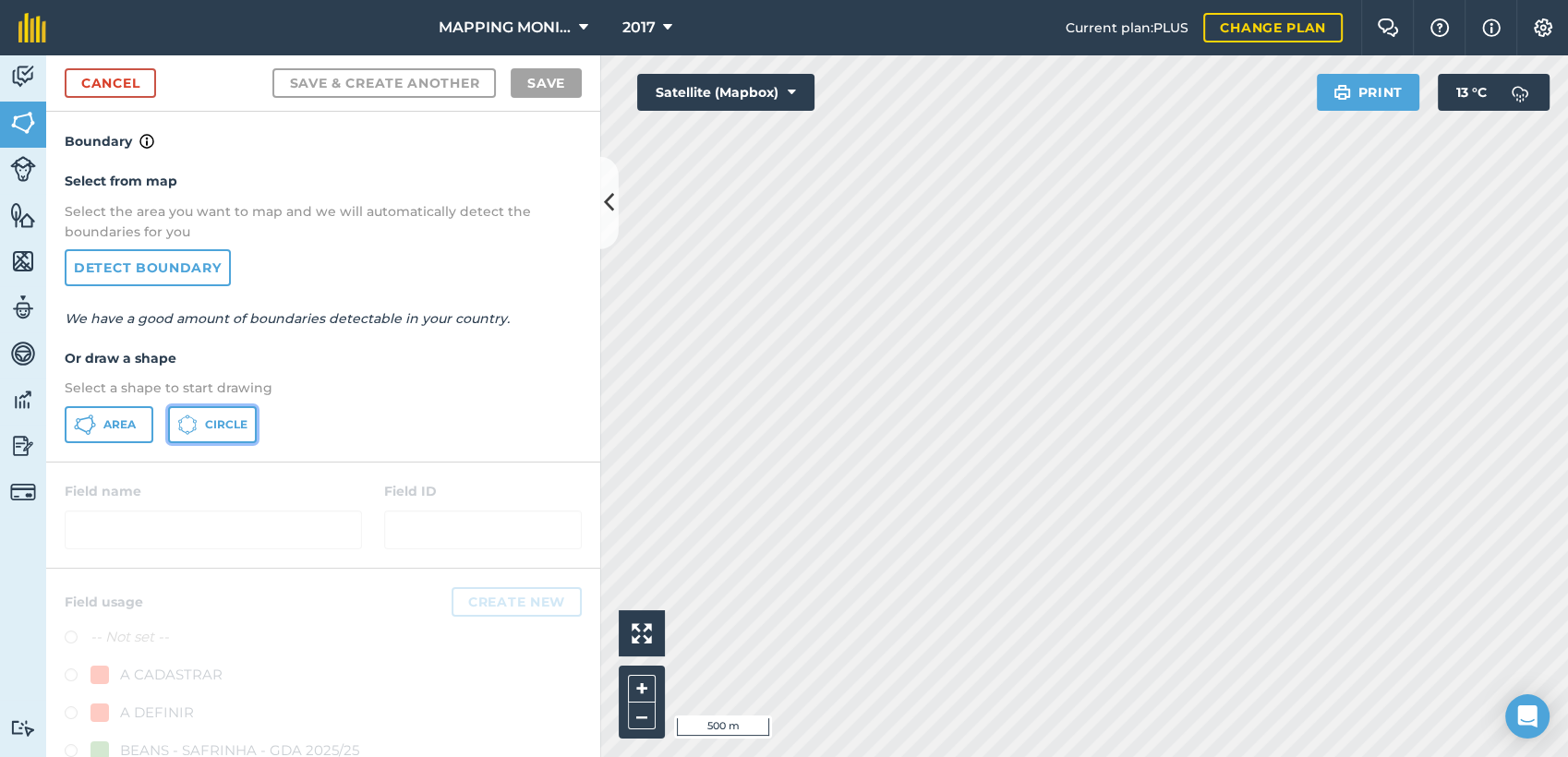
drag, startPoint x: 233, startPoint y: 422, endPoint x: 395, endPoint y: 455, distance: 165.3
click at [241, 422] on span "Circle" at bounding box center [226, 425] width 43 height 15
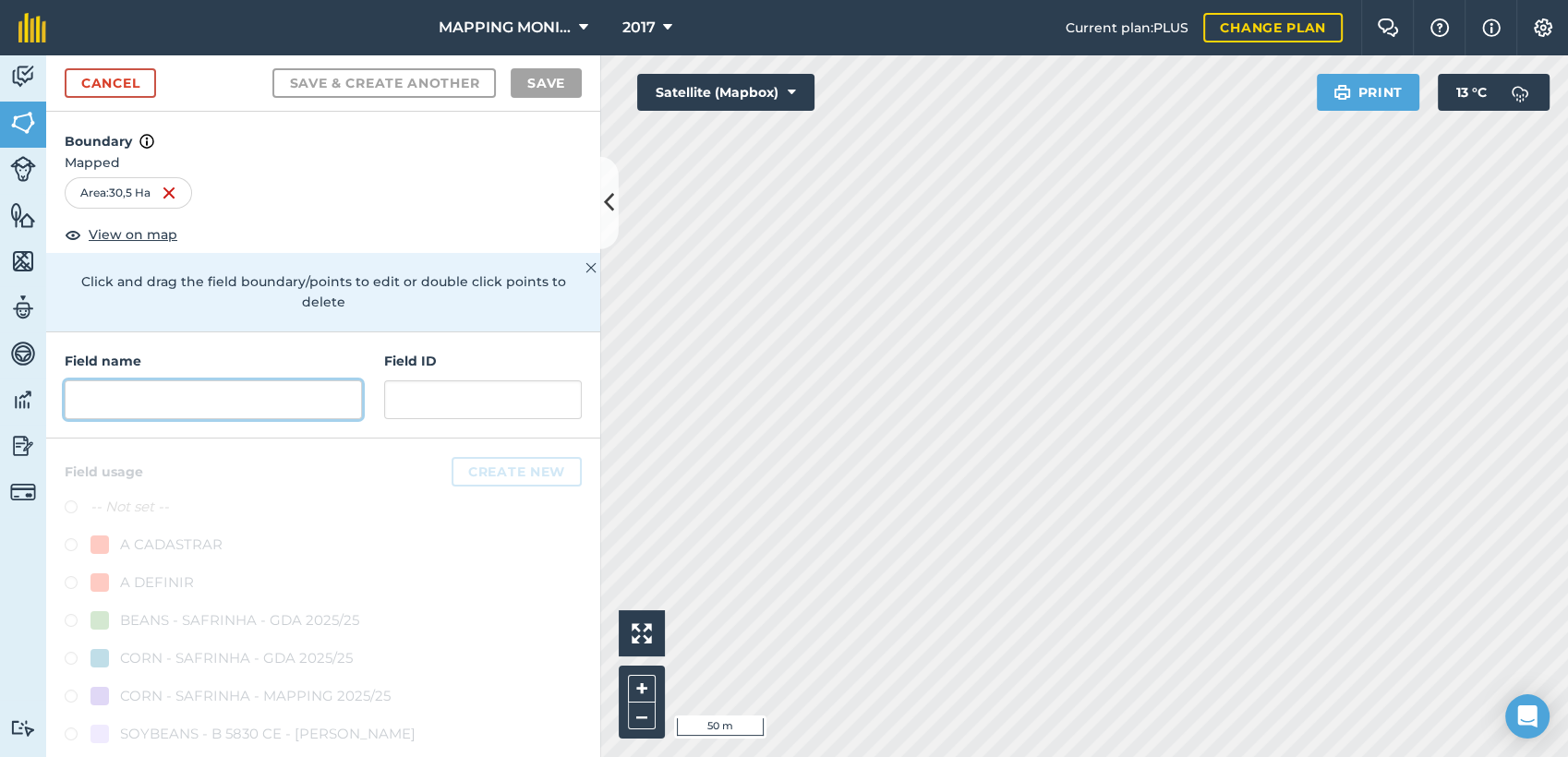
click at [201, 389] on input "text" at bounding box center [213, 400] width 298 height 39
paste input "PRIMAVERA DO LESTE/MT - MARCO INTERLAND - NOSSA SRA FÁTIMA"
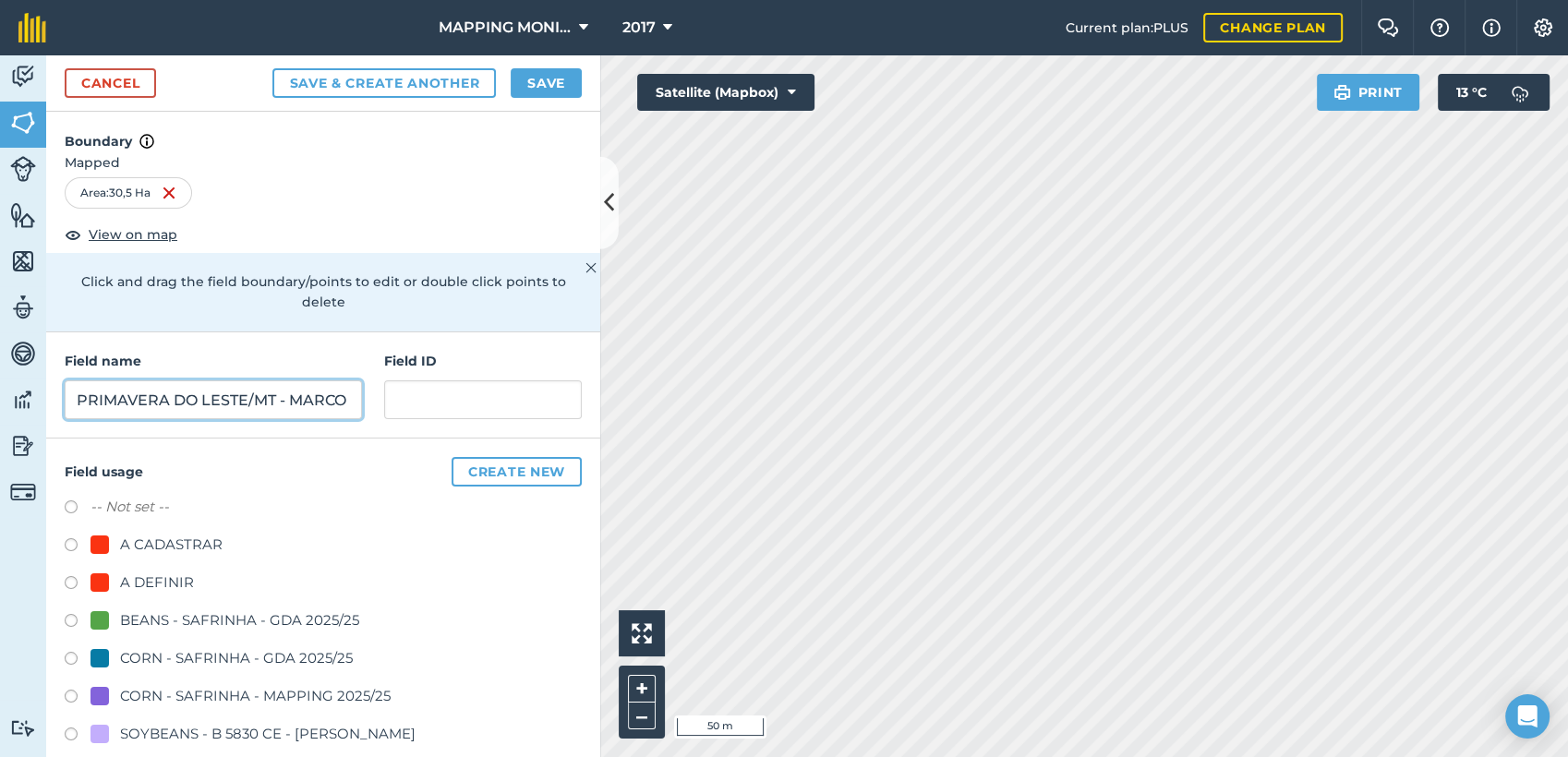
scroll to position [0, 263]
type input "PRIMAVERA DO LESTE/MT - MARCO INTERLAND - NOSSA SRA FÁTIMA"
click at [148, 576] on div "A DEFINIR" at bounding box center [157, 583] width 74 height 22
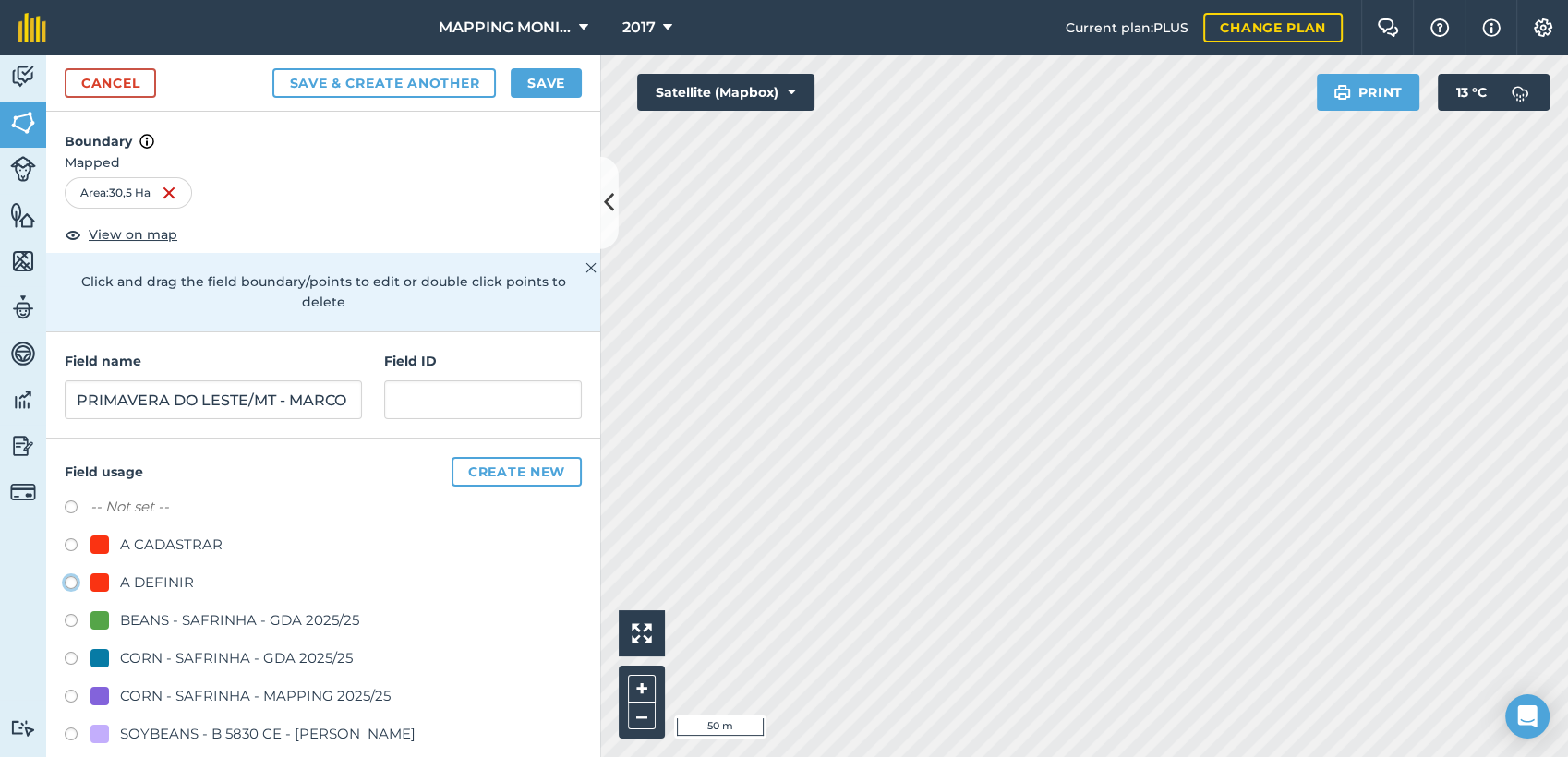
radio input "true"
click at [569, 79] on button "Save" at bounding box center [546, 83] width 71 height 30
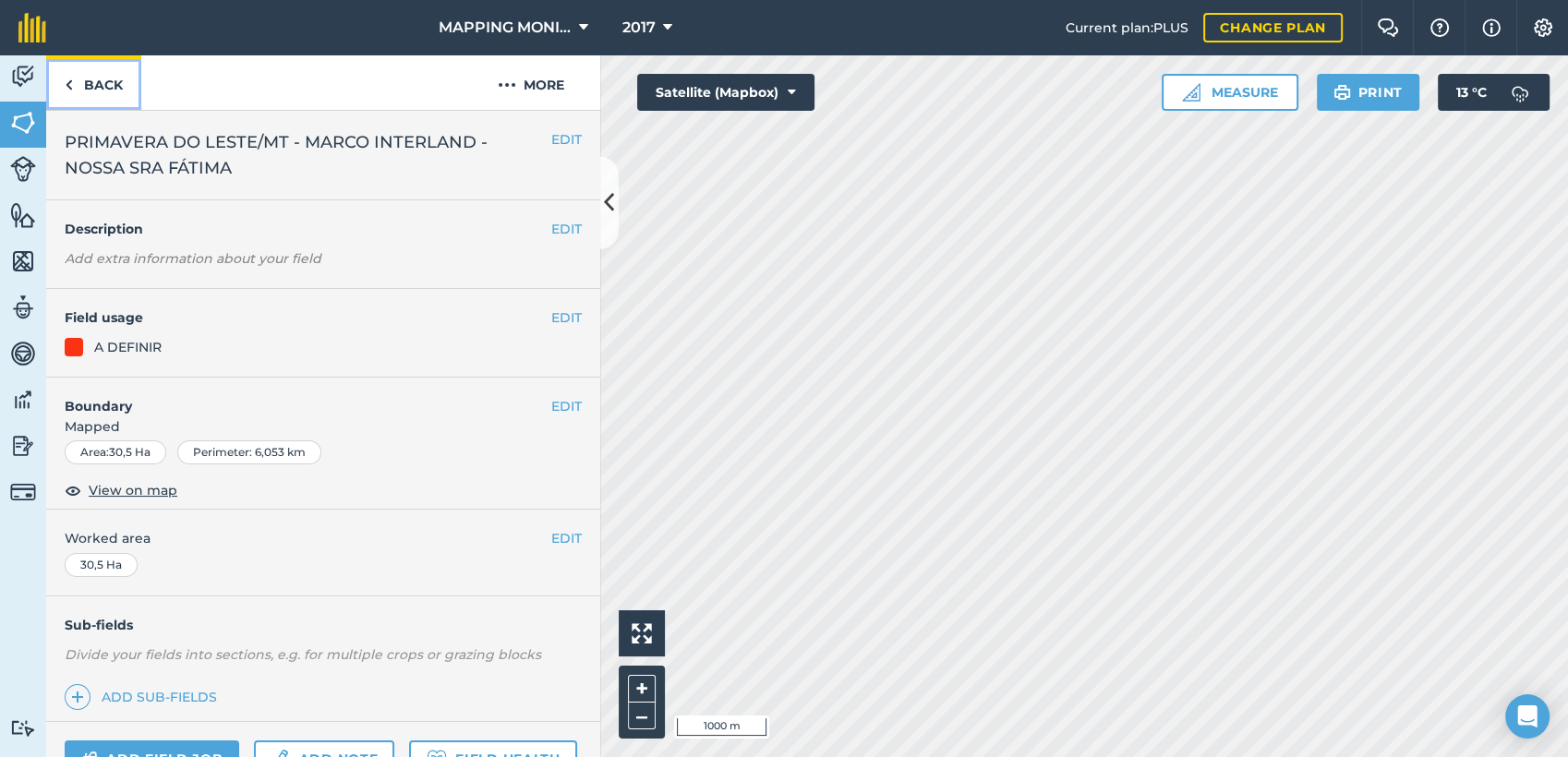
click at [102, 91] on link "Back" at bounding box center [94, 83] width 96 height 55
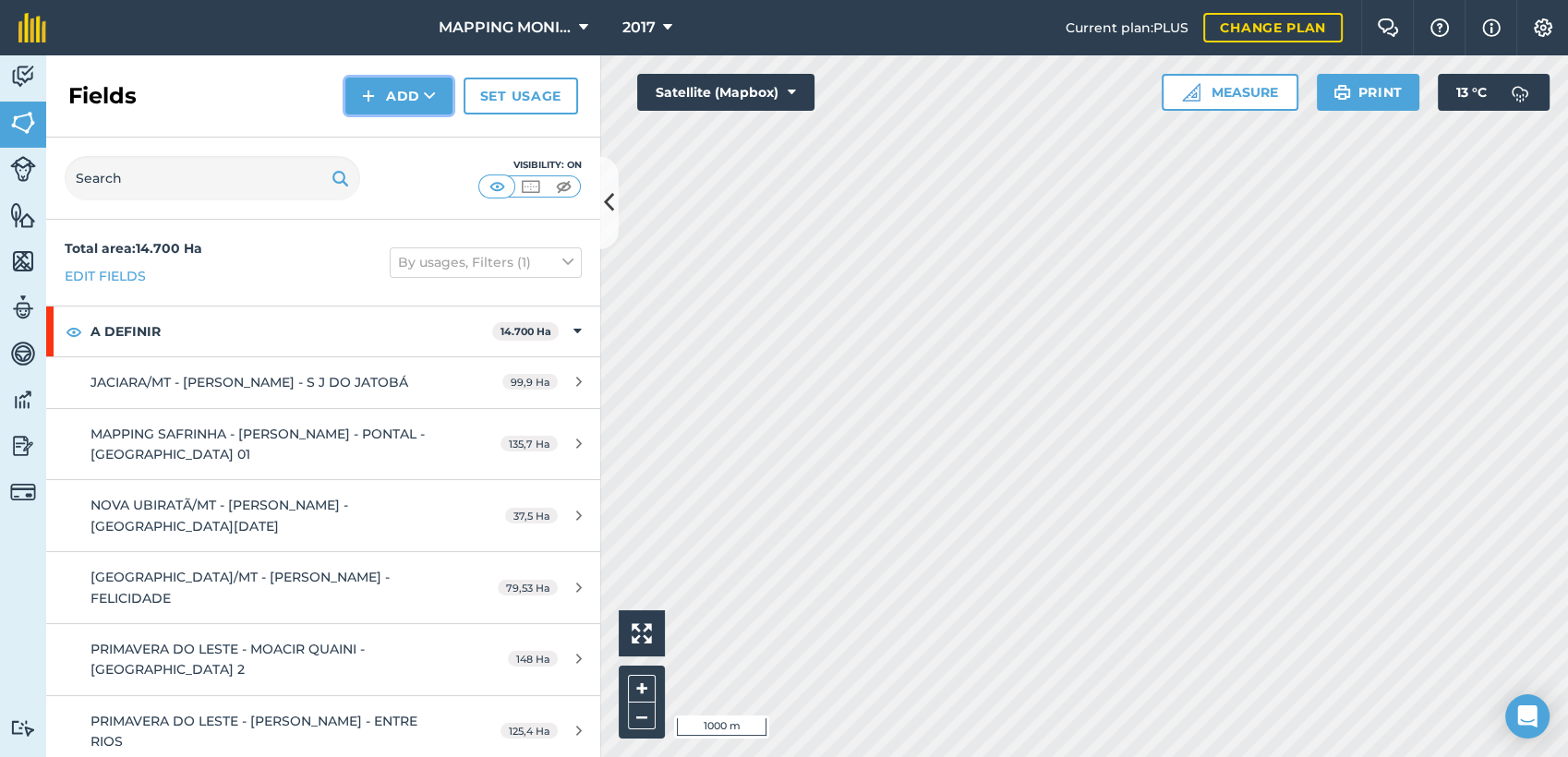
click at [436, 93] on button "Add" at bounding box center [398, 96] width 107 height 37
click at [419, 135] on link "Draw" at bounding box center [398, 137] width 101 height 41
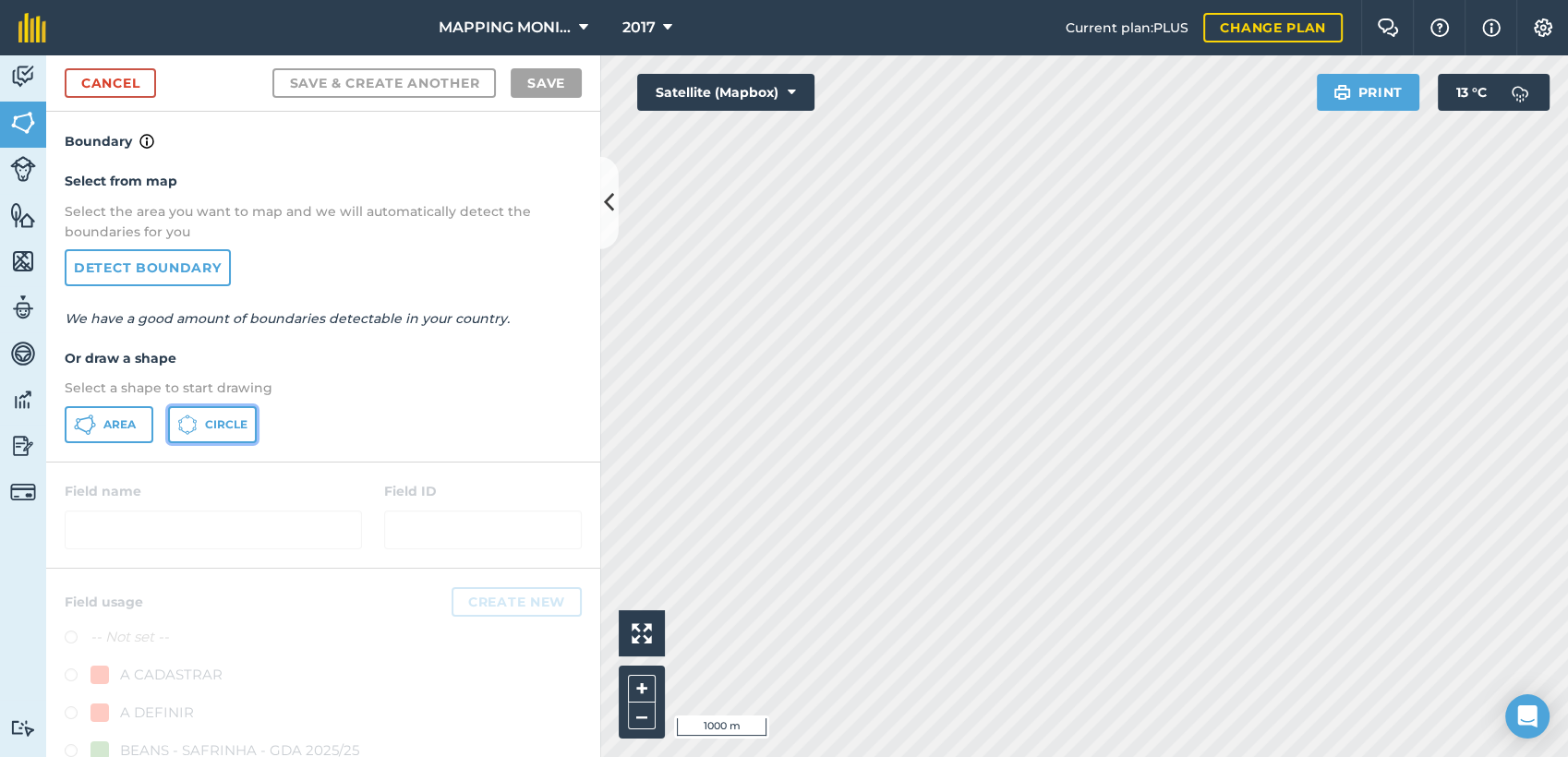
click at [231, 423] on span "Circle" at bounding box center [226, 425] width 43 height 15
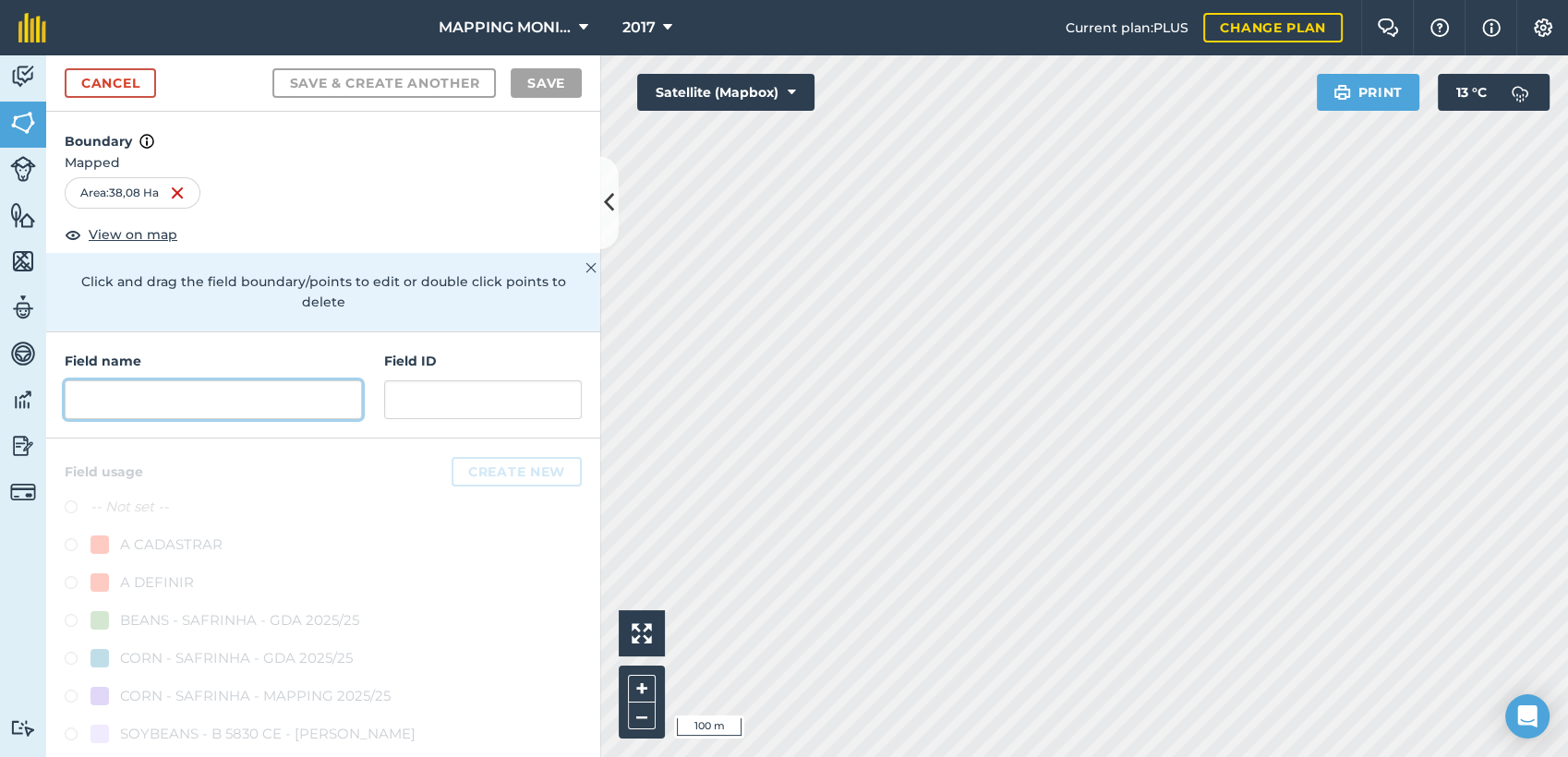
click at [214, 399] on input "text" at bounding box center [213, 400] width 298 height 39
paste input "PRIMAVERA DO LESTE/MT - MARCO INTERLAND - NOSSA SRA FÁTIMA"
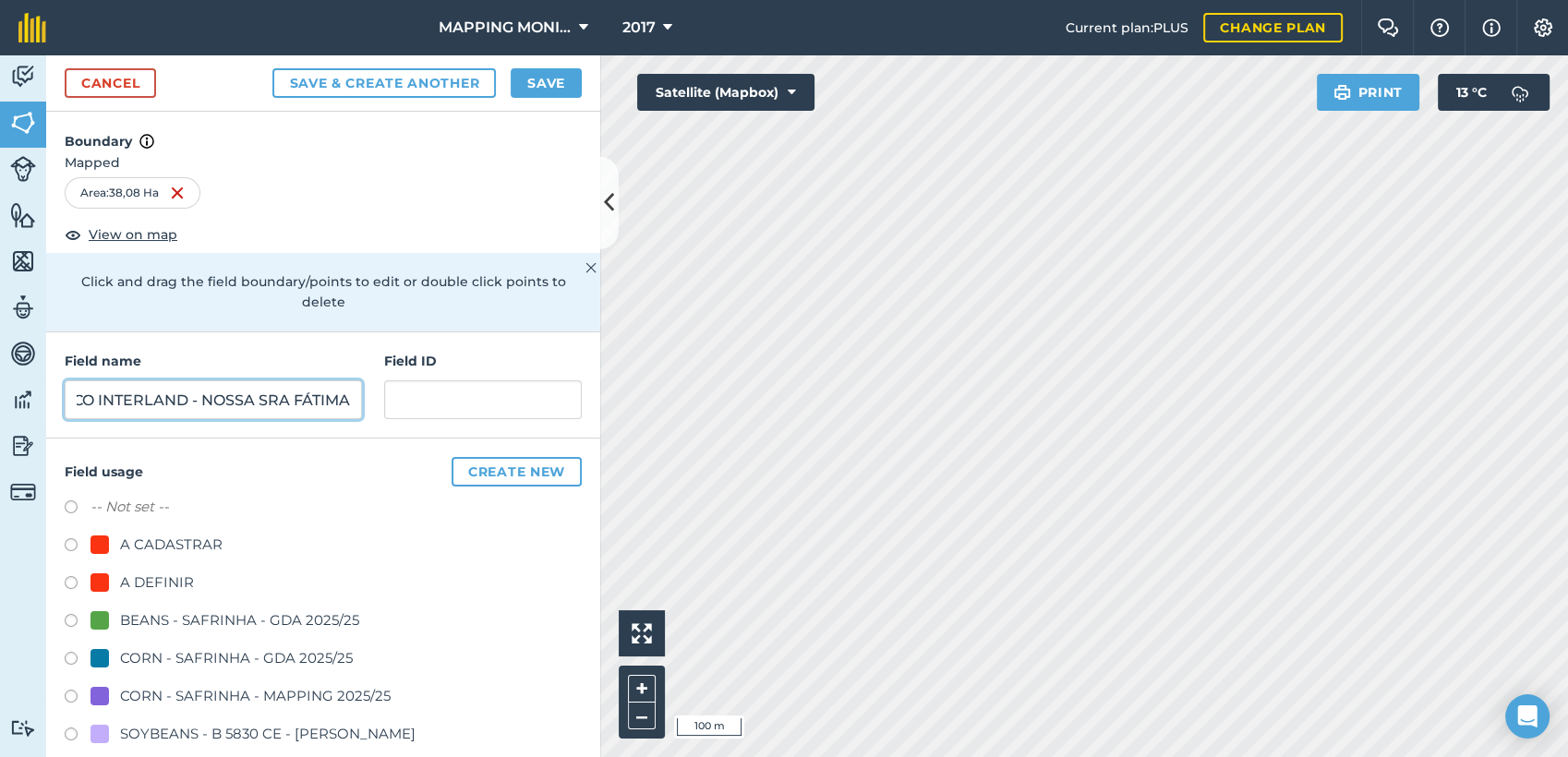
type input "PRIMAVERA DO LESTE/MT - MARCO INTERLAND - NOSSA SRA FÁTIMA"
click at [148, 582] on div "A DEFINIR" at bounding box center [157, 583] width 74 height 22
radio input "true"
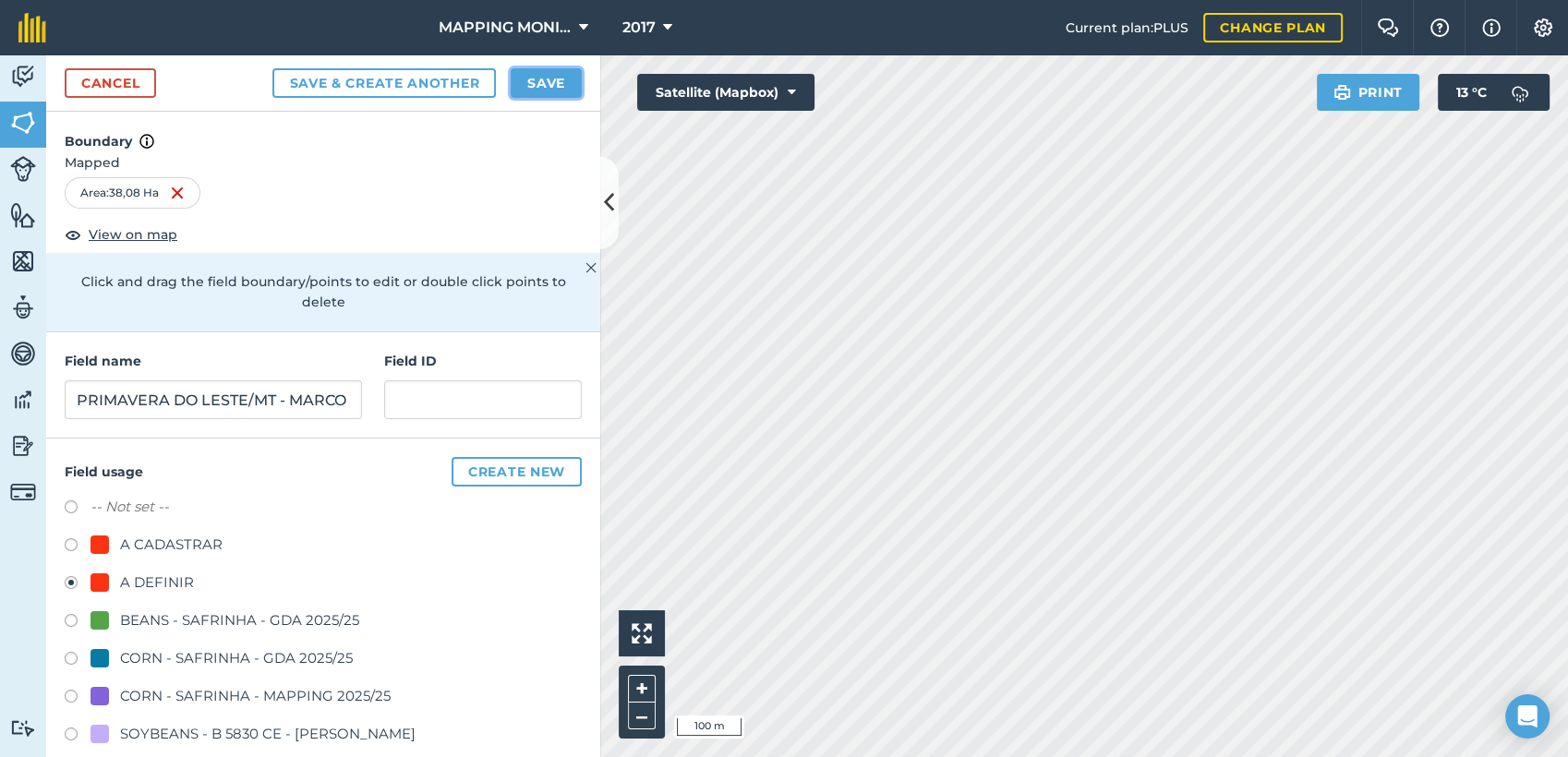
click at [532, 81] on button "Save" at bounding box center [546, 83] width 71 height 30
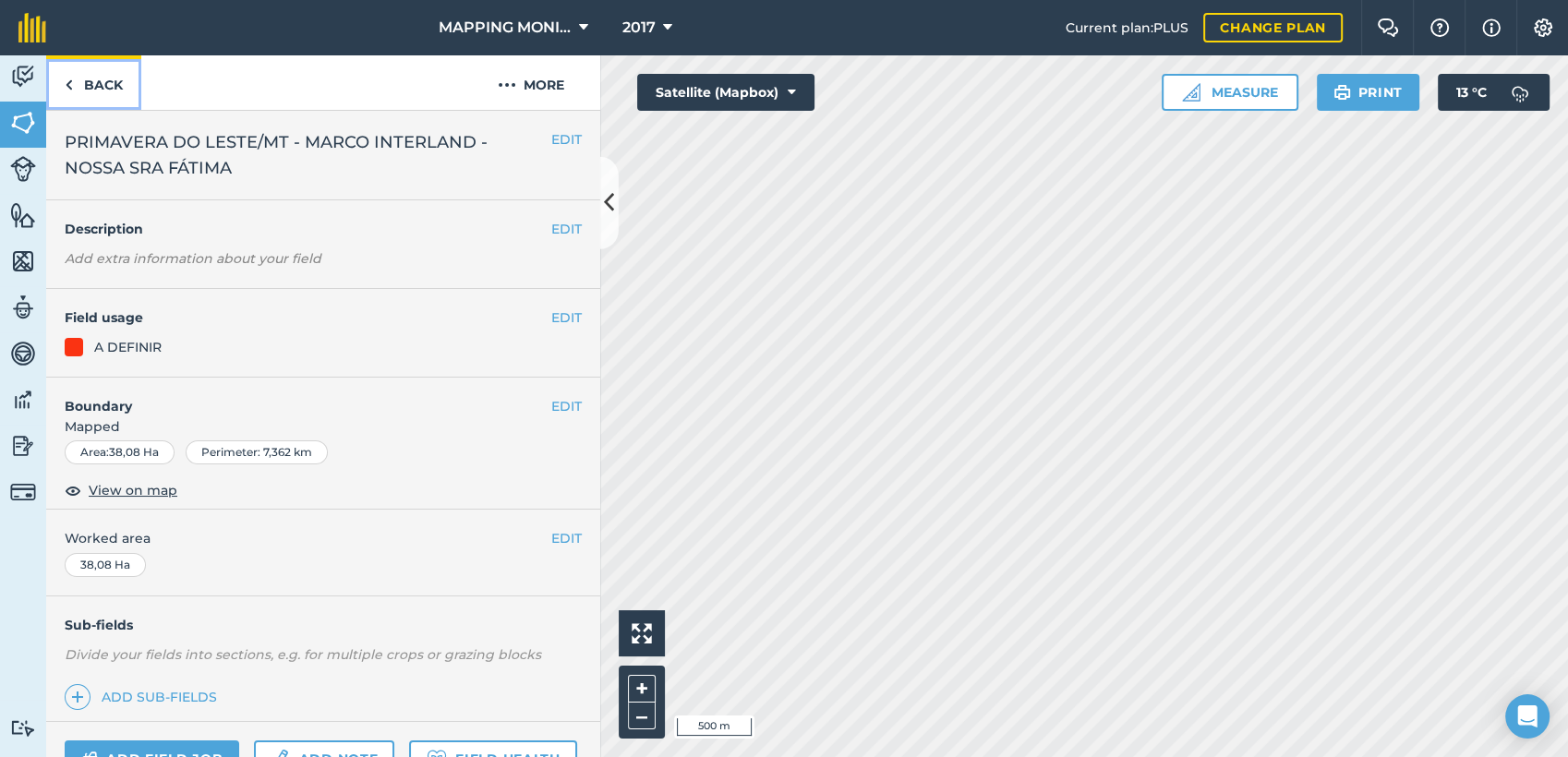
click at [81, 87] on link "Back" at bounding box center [94, 83] width 96 height 55
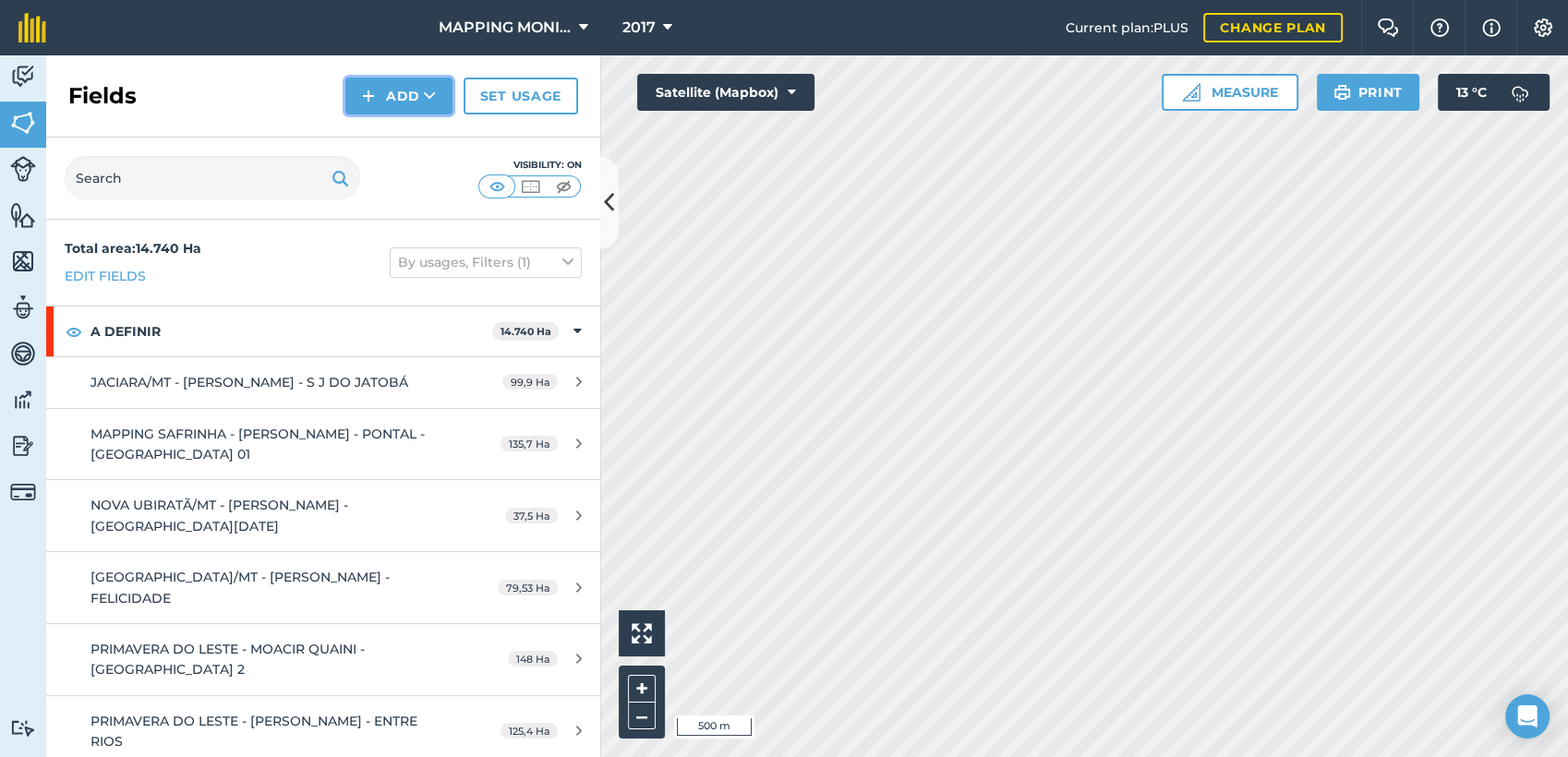
click at [427, 106] on button "Add" at bounding box center [398, 96] width 107 height 37
click at [444, 139] on link "Draw" at bounding box center [398, 137] width 101 height 41
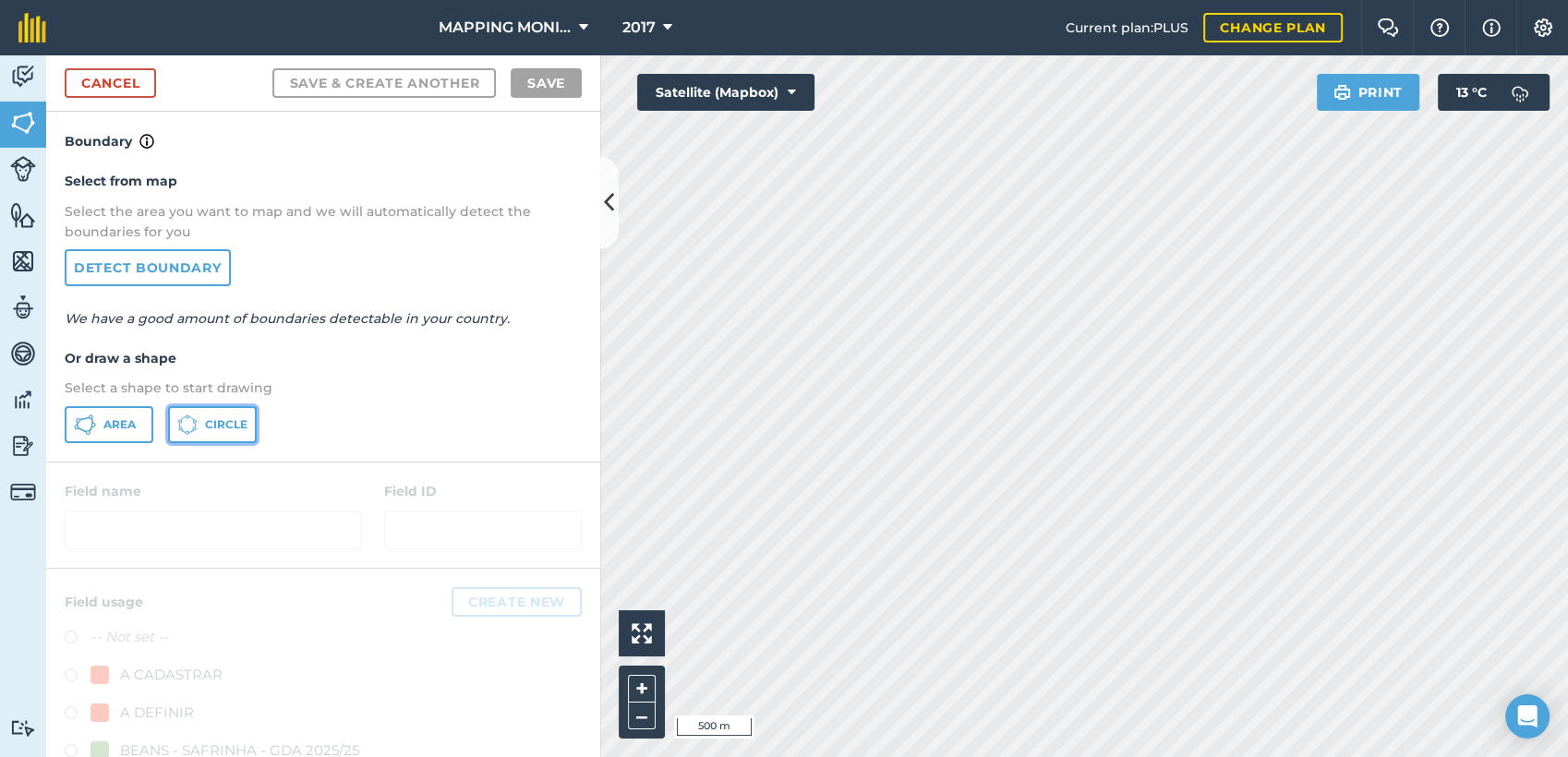
click at [209, 410] on button "Circle" at bounding box center [212, 425] width 89 height 37
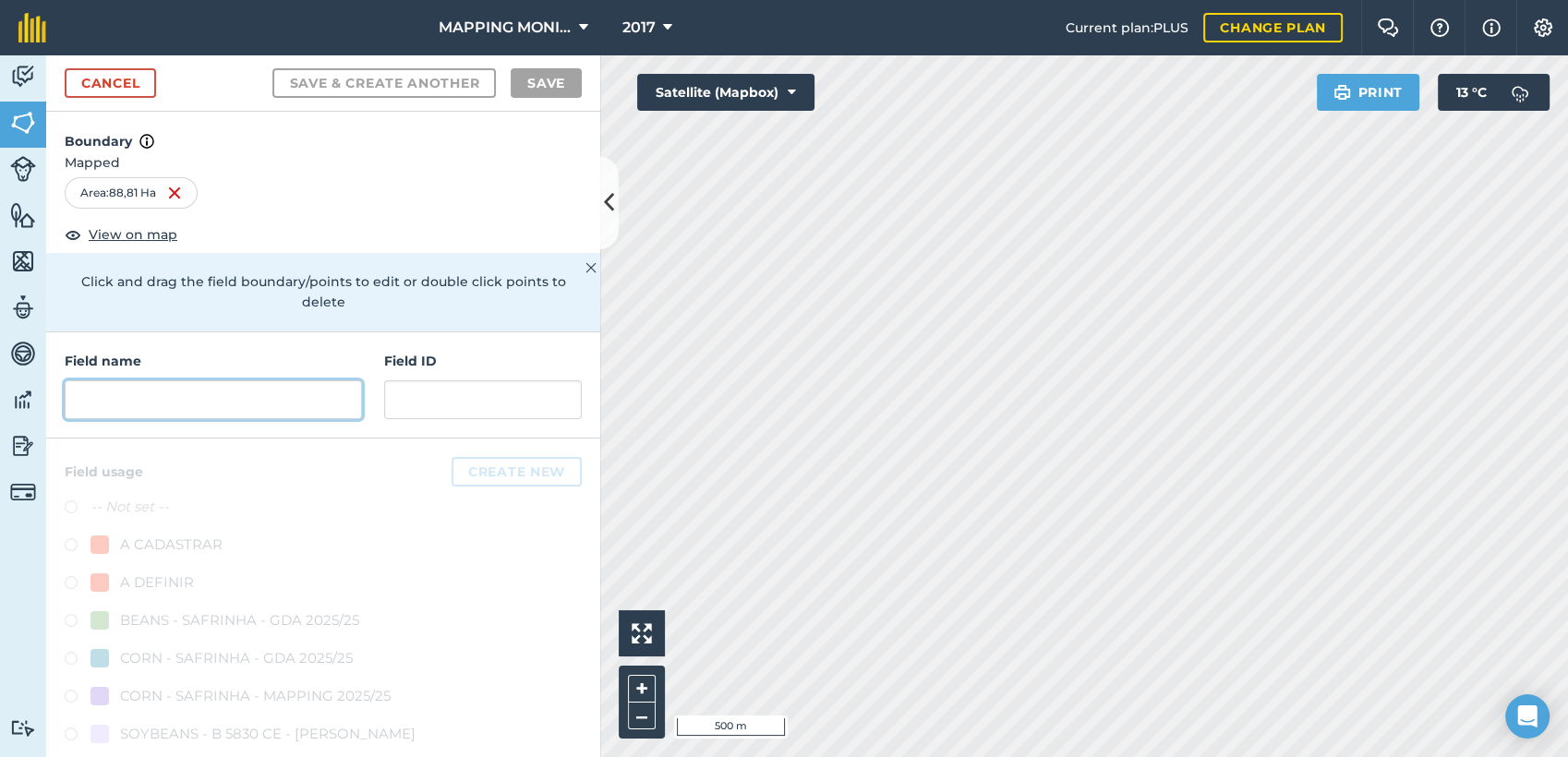
click at [309, 413] on input "text" at bounding box center [213, 400] width 298 height 39
paste input "PRIMAVERA DO LESTE/MT - MARCO INTERLAND - NOSSA SRA FÁTIMA"
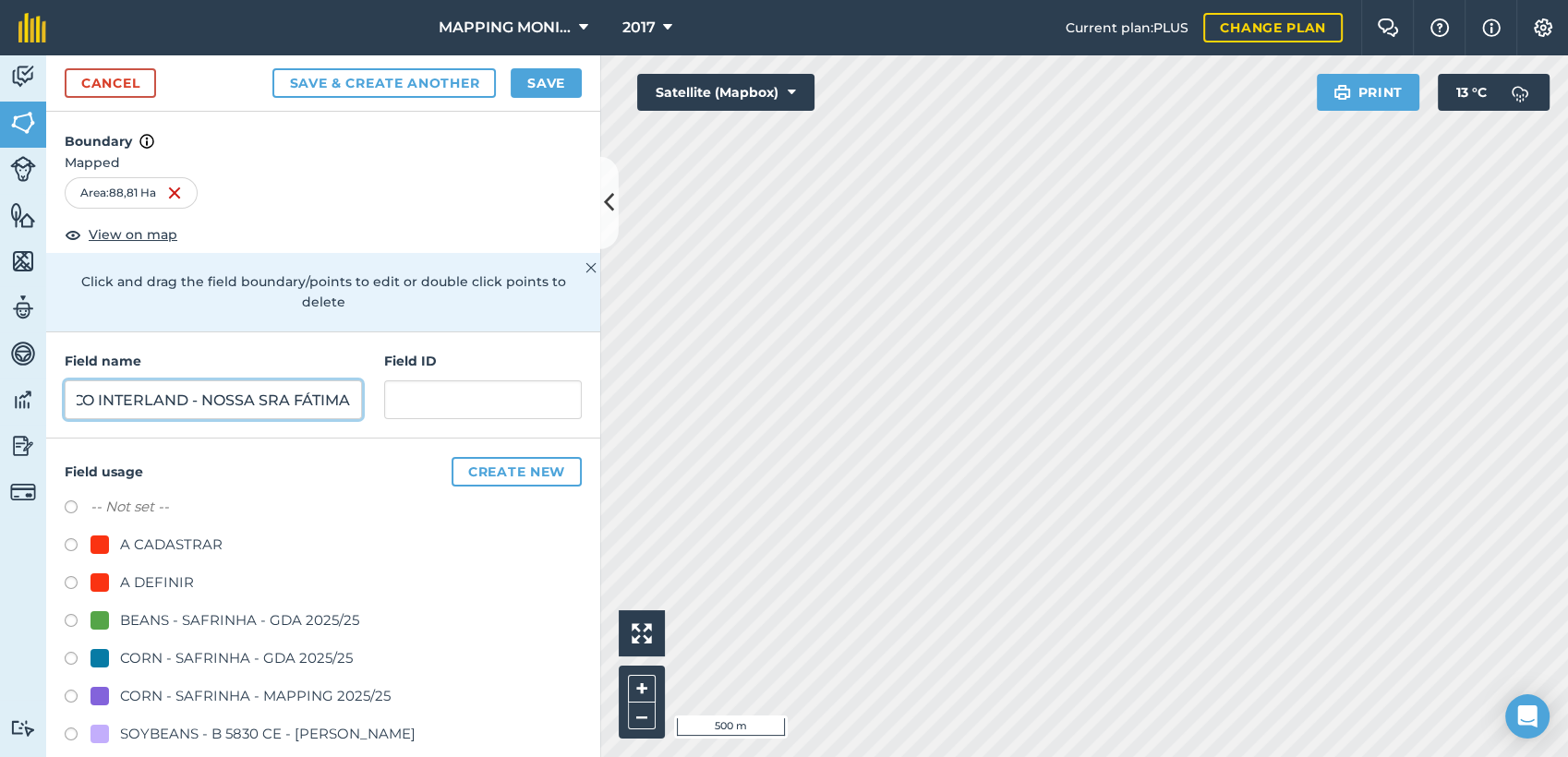
type input "PRIMAVERA DO LESTE/MT - MARCO INTERLAND - NOSSA SRA FÁTIMA"
click at [152, 576] on div "A DEFINIR" at bounding box center [157, 583] width 74 height 22
radio input "true"
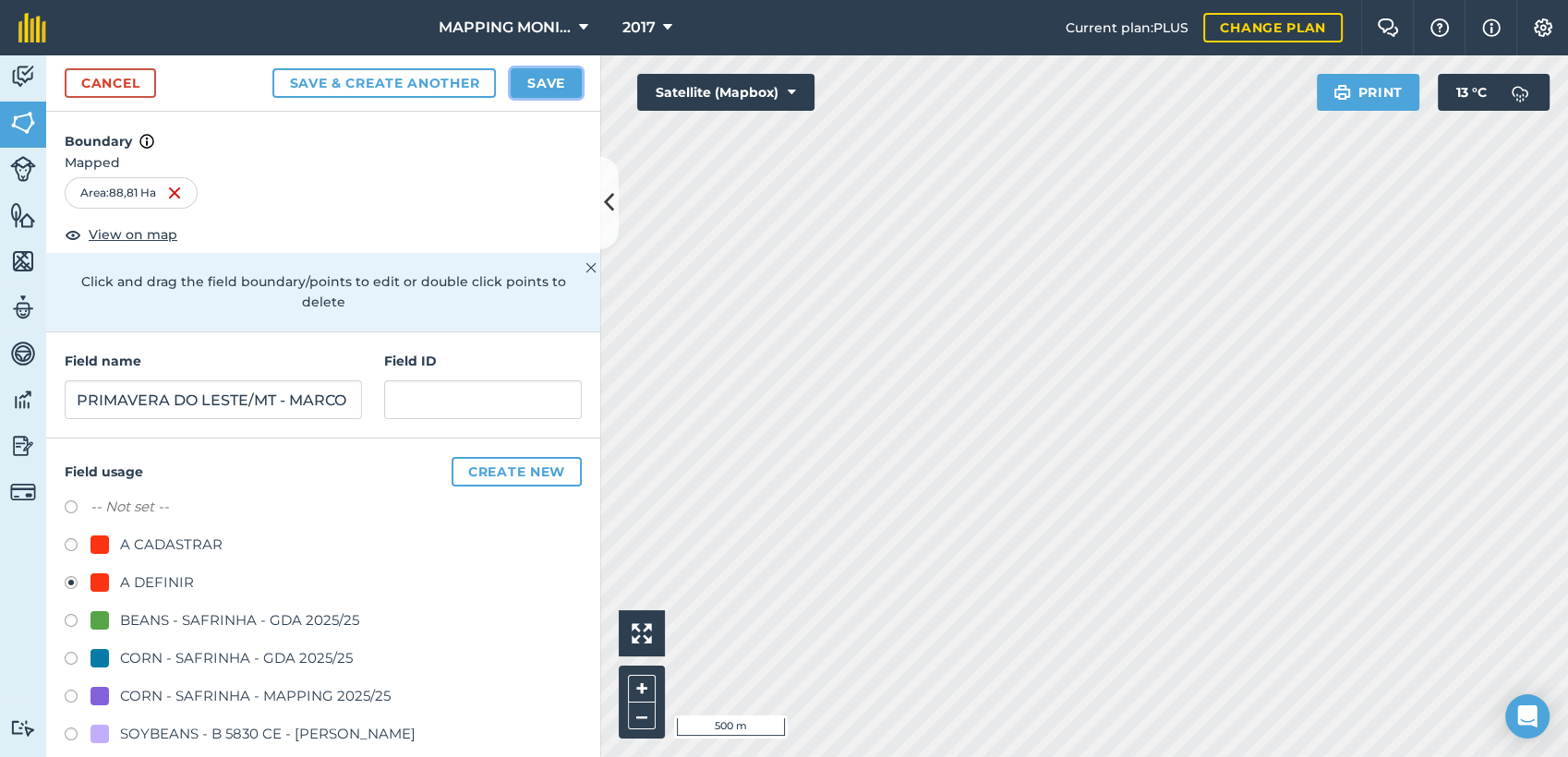
click at [548, 85] on button "Save" at bounding box center [546, 83] width 71 height 30
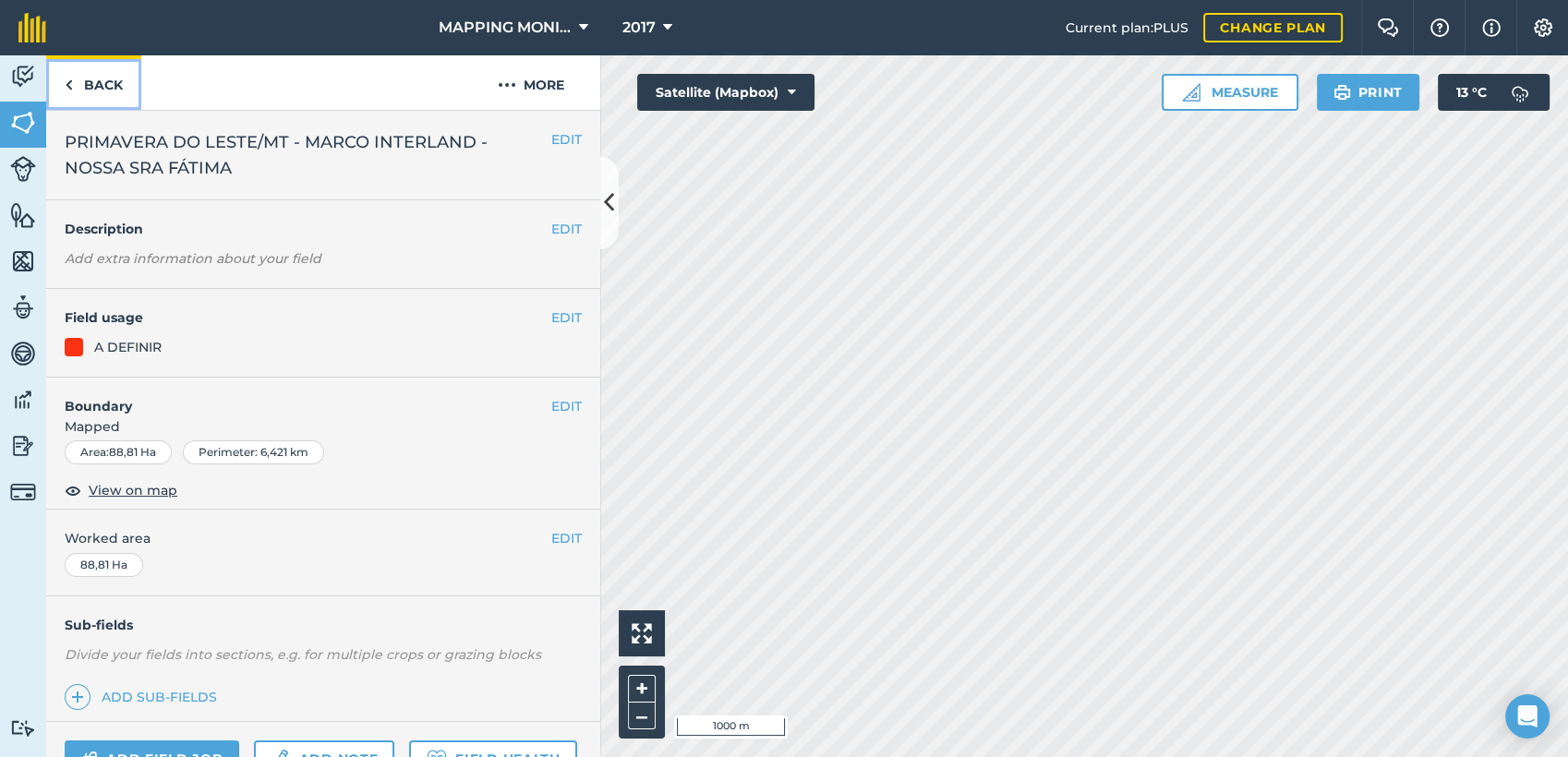
click at [120, 89] on link "Back" at bounding box center [94, 83] width 96 height 55
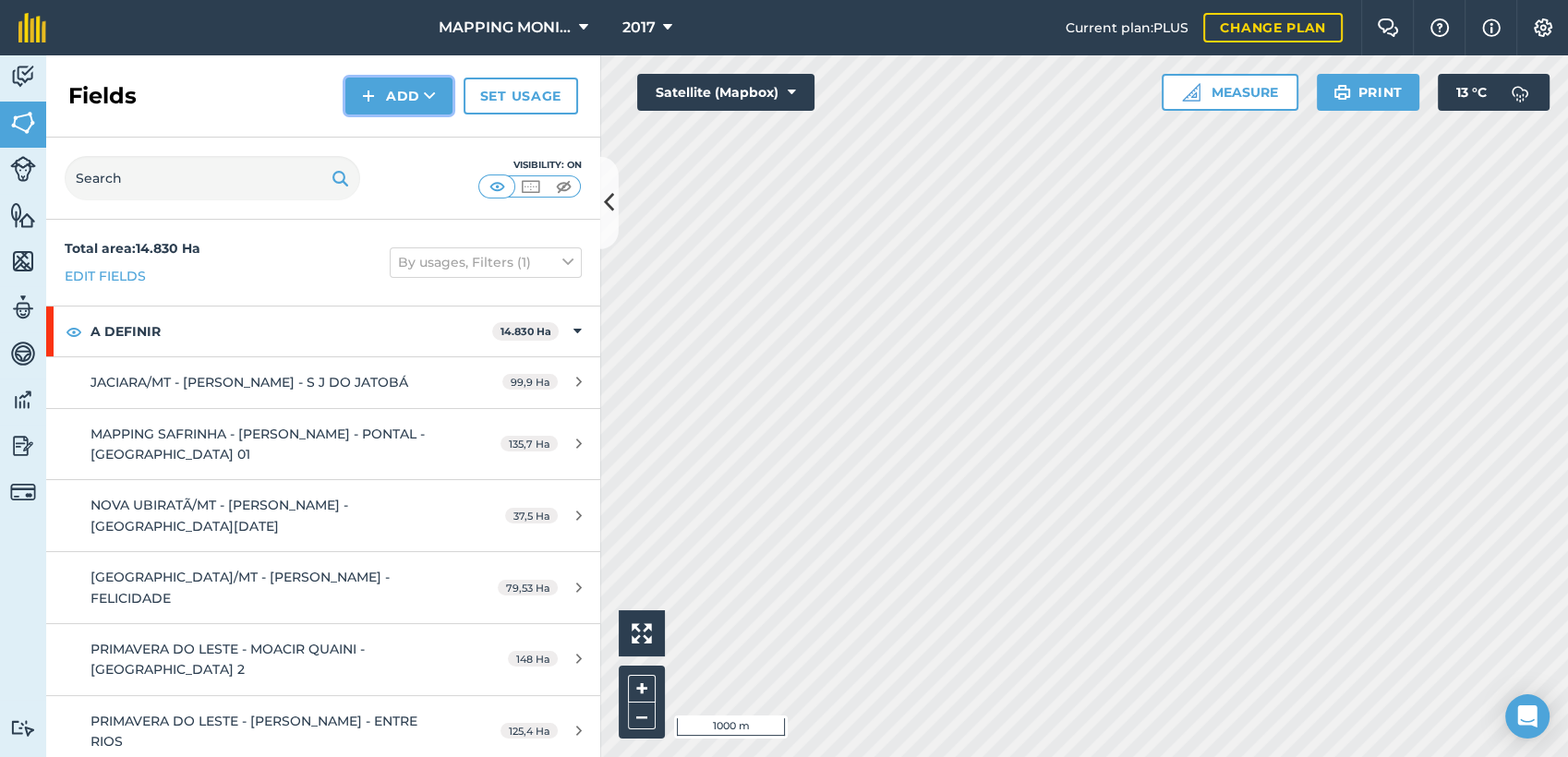
click at [440, 96] on button "Add" at bounding box center [398, 96] width 107 height 37
click at [421, 144] on link "Draw" at bounding box center [398, 137] width 101 height 41
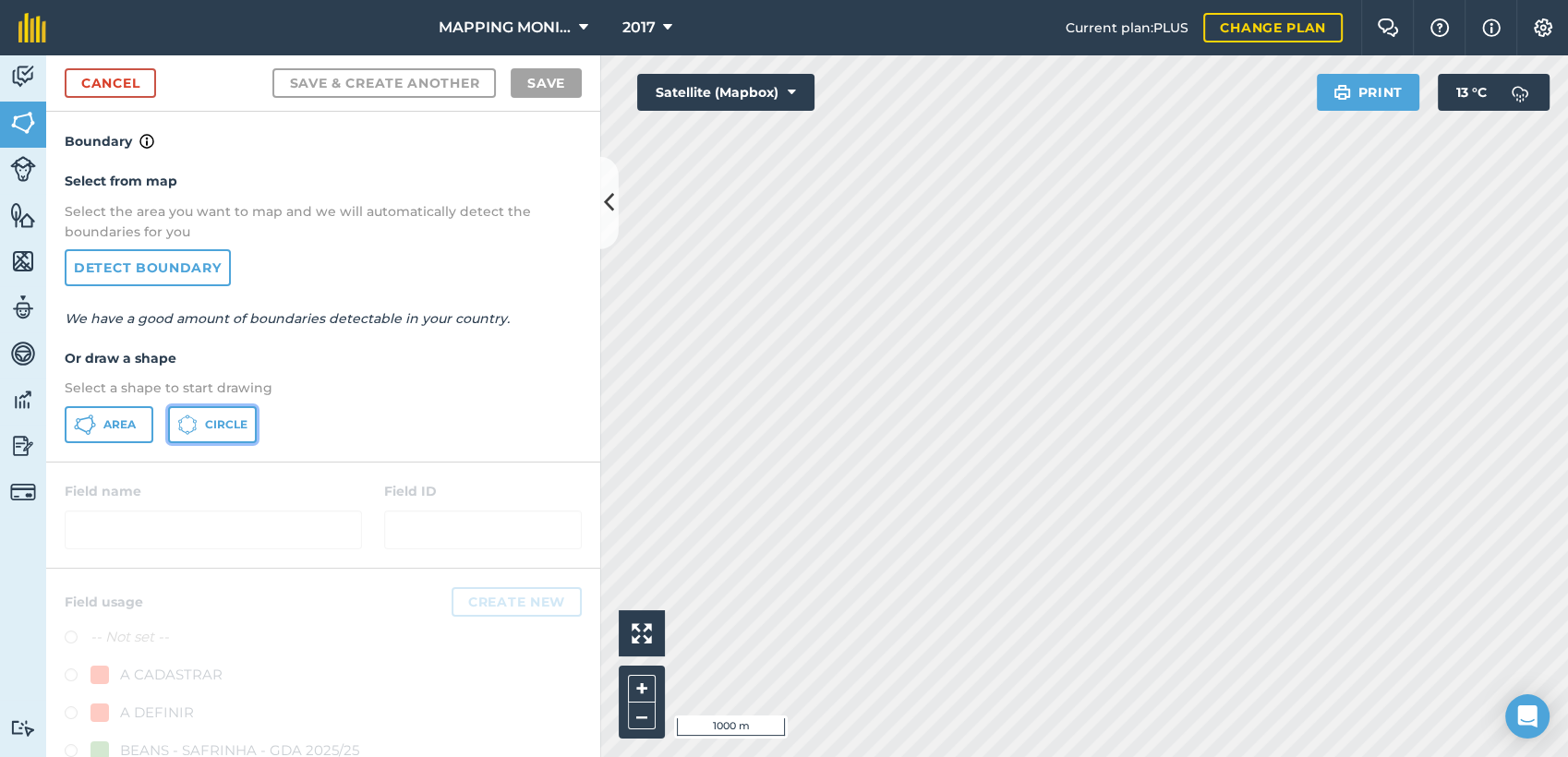
click at [207, 416] on button "Circle" at bounding box center [212, 425] width 89 height 37
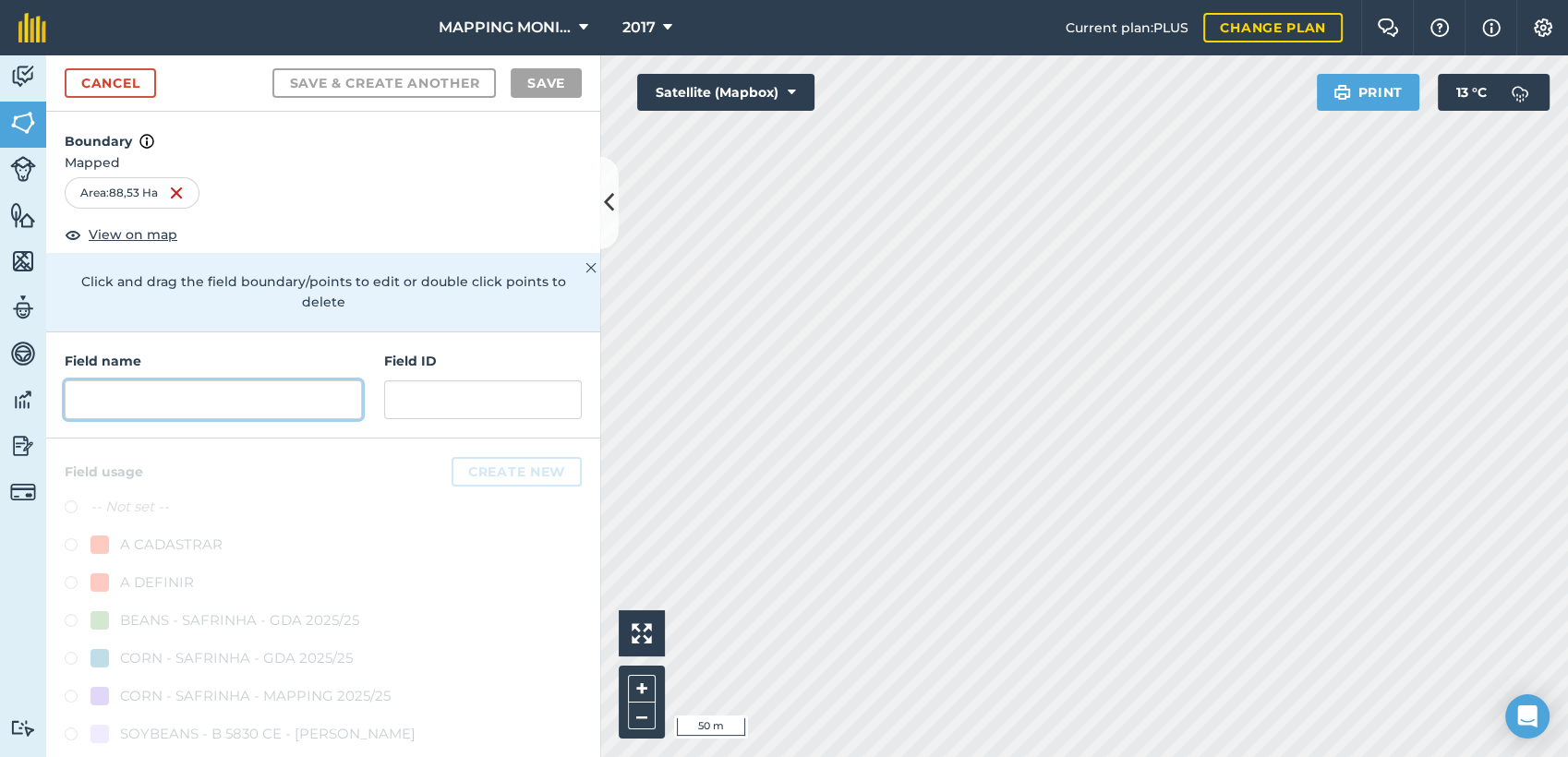
click at [250, 394] on input "text" at bounding box center [213, 400] width 298 height 39
paste input "PRIMAVERA DO LESTE/MT - MARCO INTERLAND - NOSSA SRA FÁTIMA"
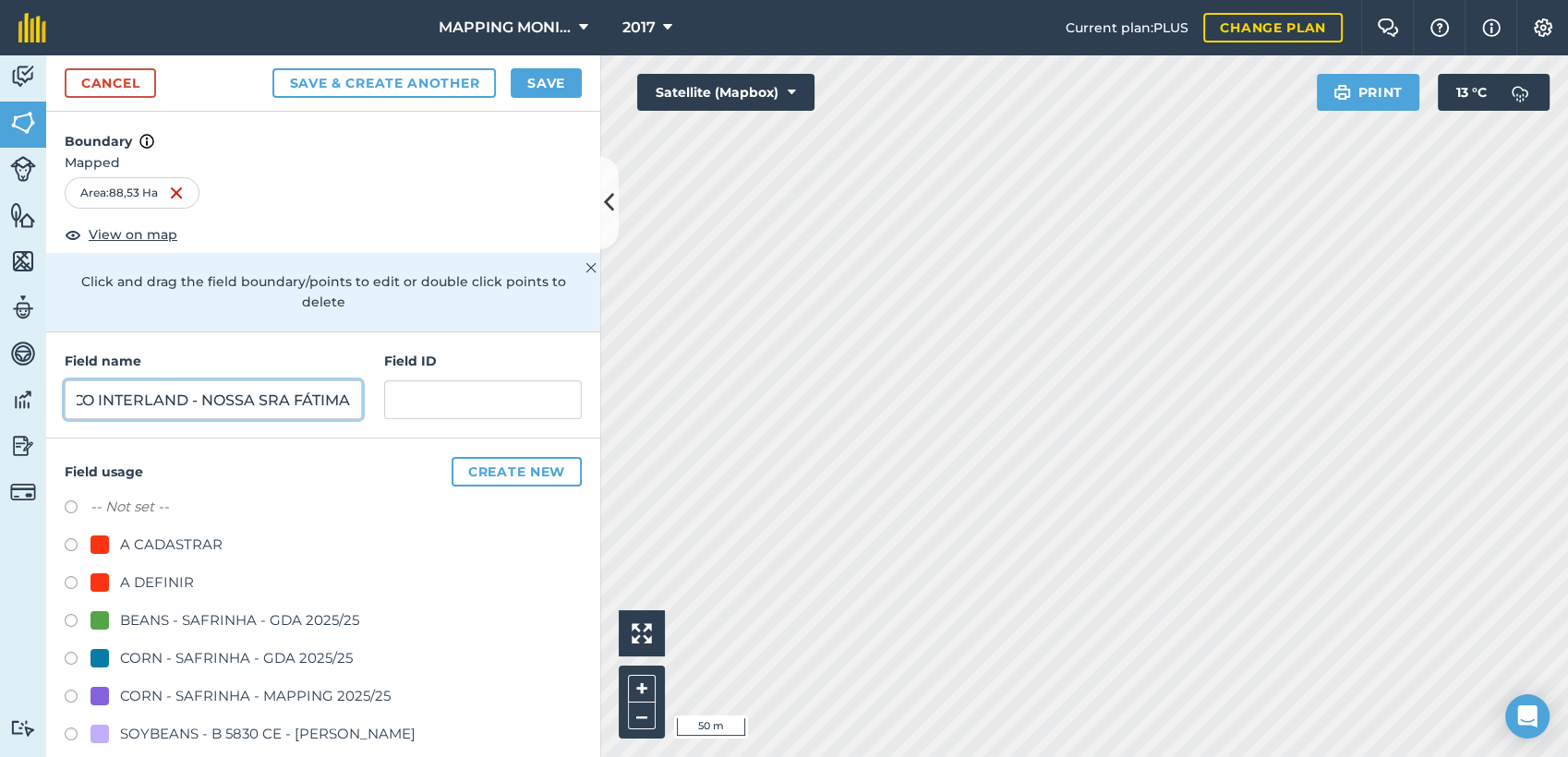
type input "PRIMAVERA DO LESTE/MT - MARCO INTERLAND - NOSSA SRA FÁTIMA"
click at [159, 572] on div "A DEFINIR" at bounding box center [157, 583] width 74 height 22
radio input "true"
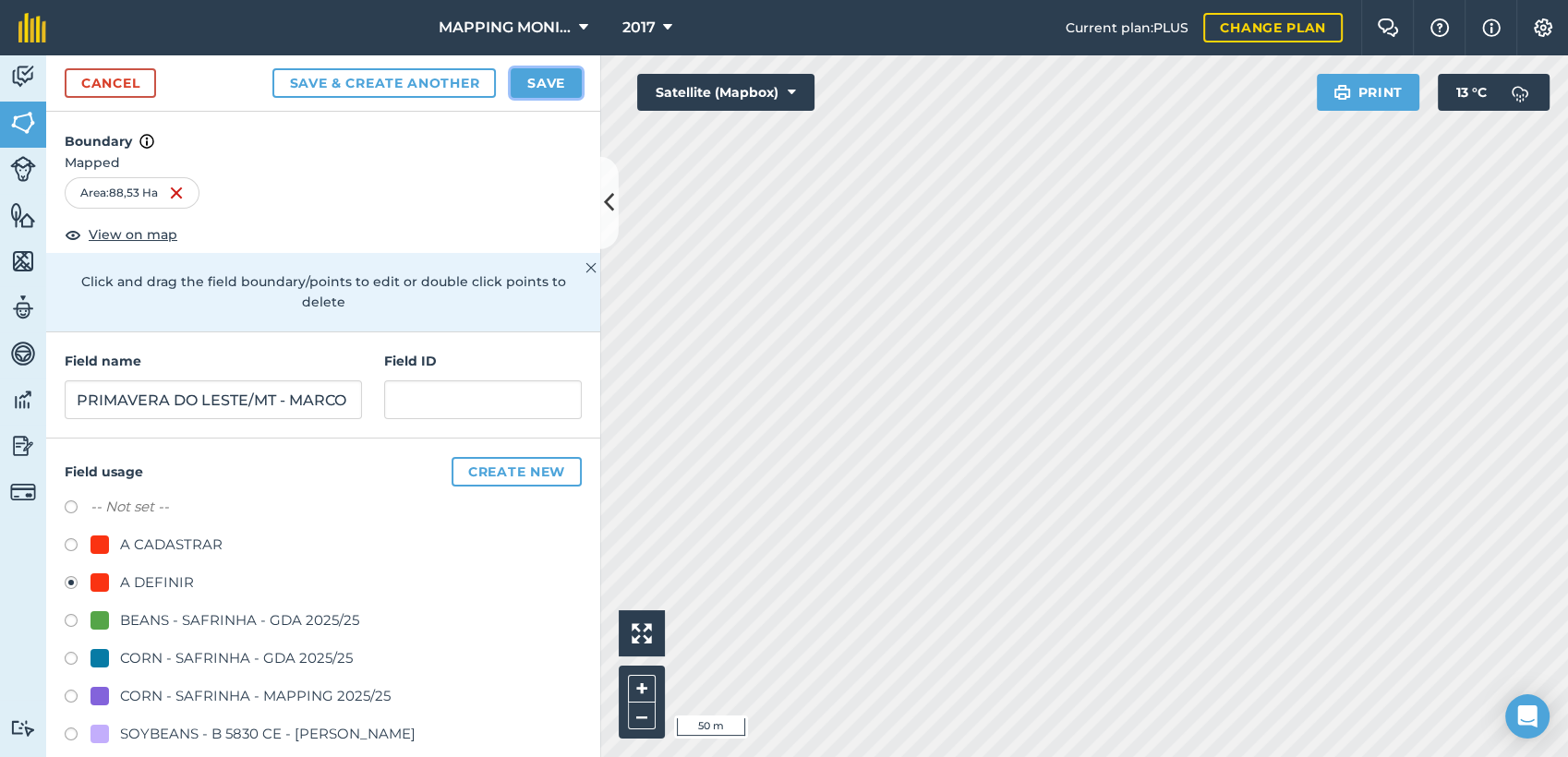
click at [516, 88] on button "Save" at bounding box center [546, 83] width 71 height 30
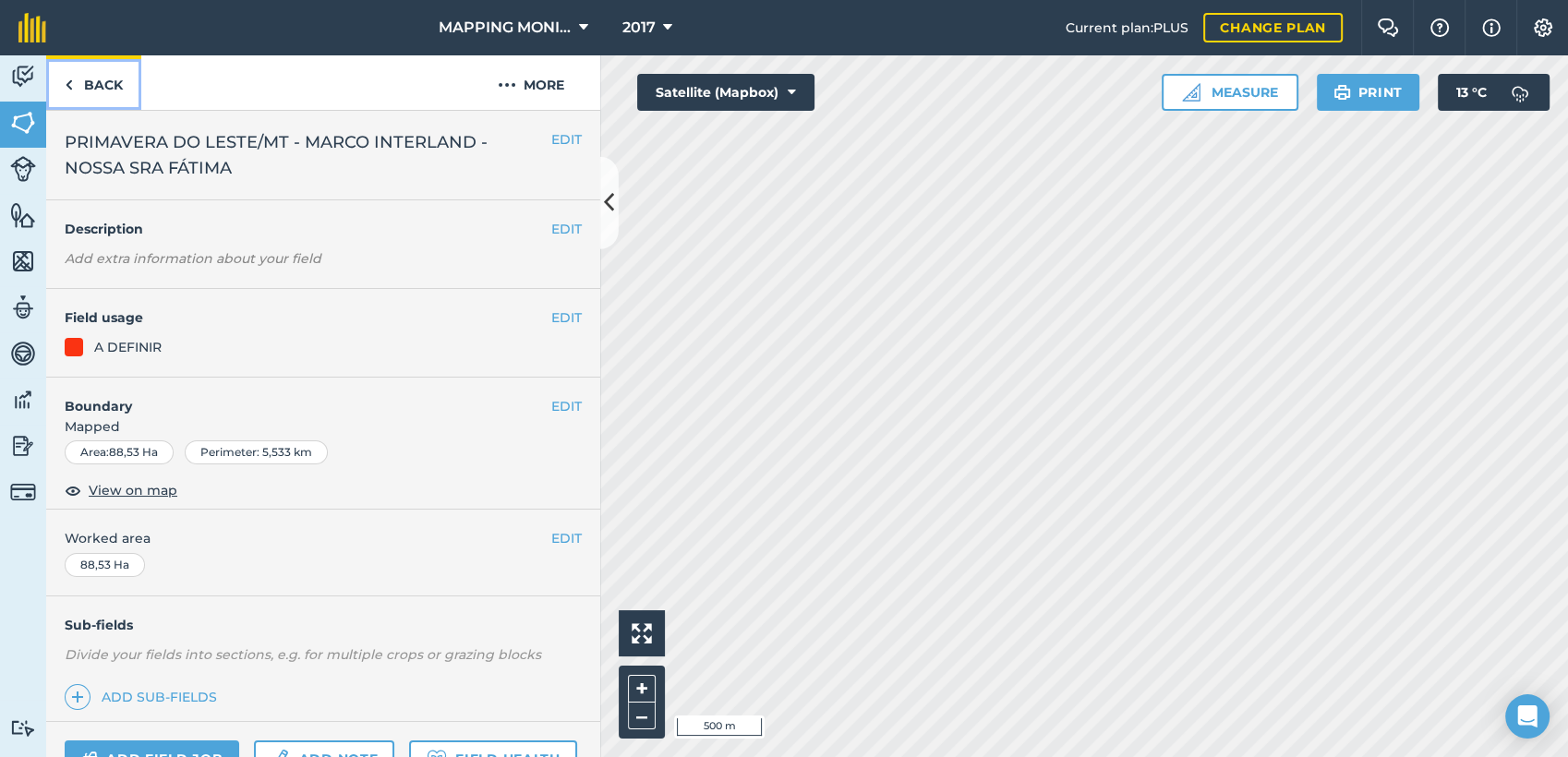
click at [104, 83] on link "Back" at bounding box center [94, 83] width 96 height 55
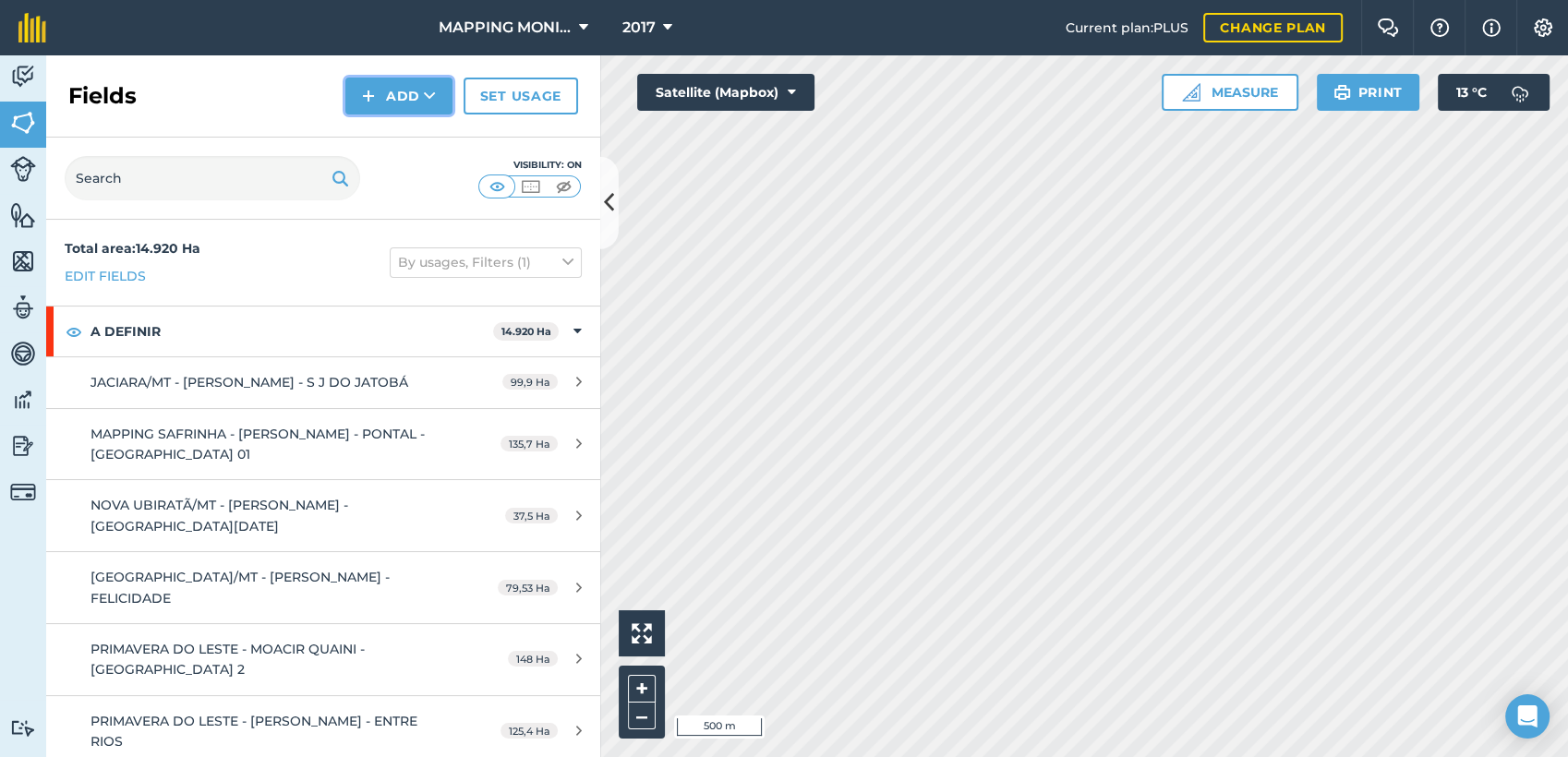
click at [442, 99] on button "Add" at bounding box center [398, 96] width 107 height 37
click at [427, 131] on link "Draw" at bounding box center [398, 137] width 101 height 41
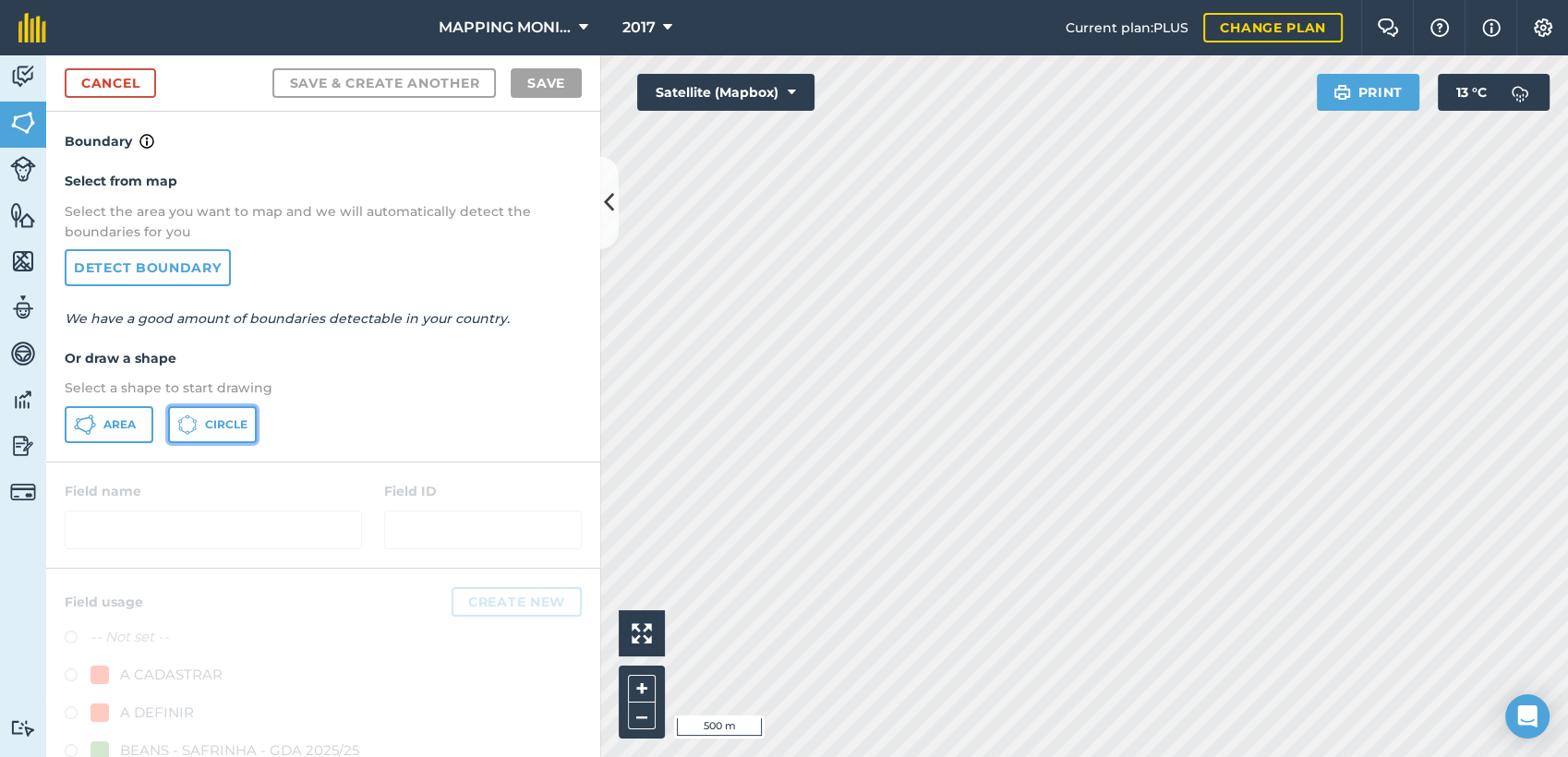
click at [242, 417] on span "Circle" at bounding box center [226, 425] width 43 height 15
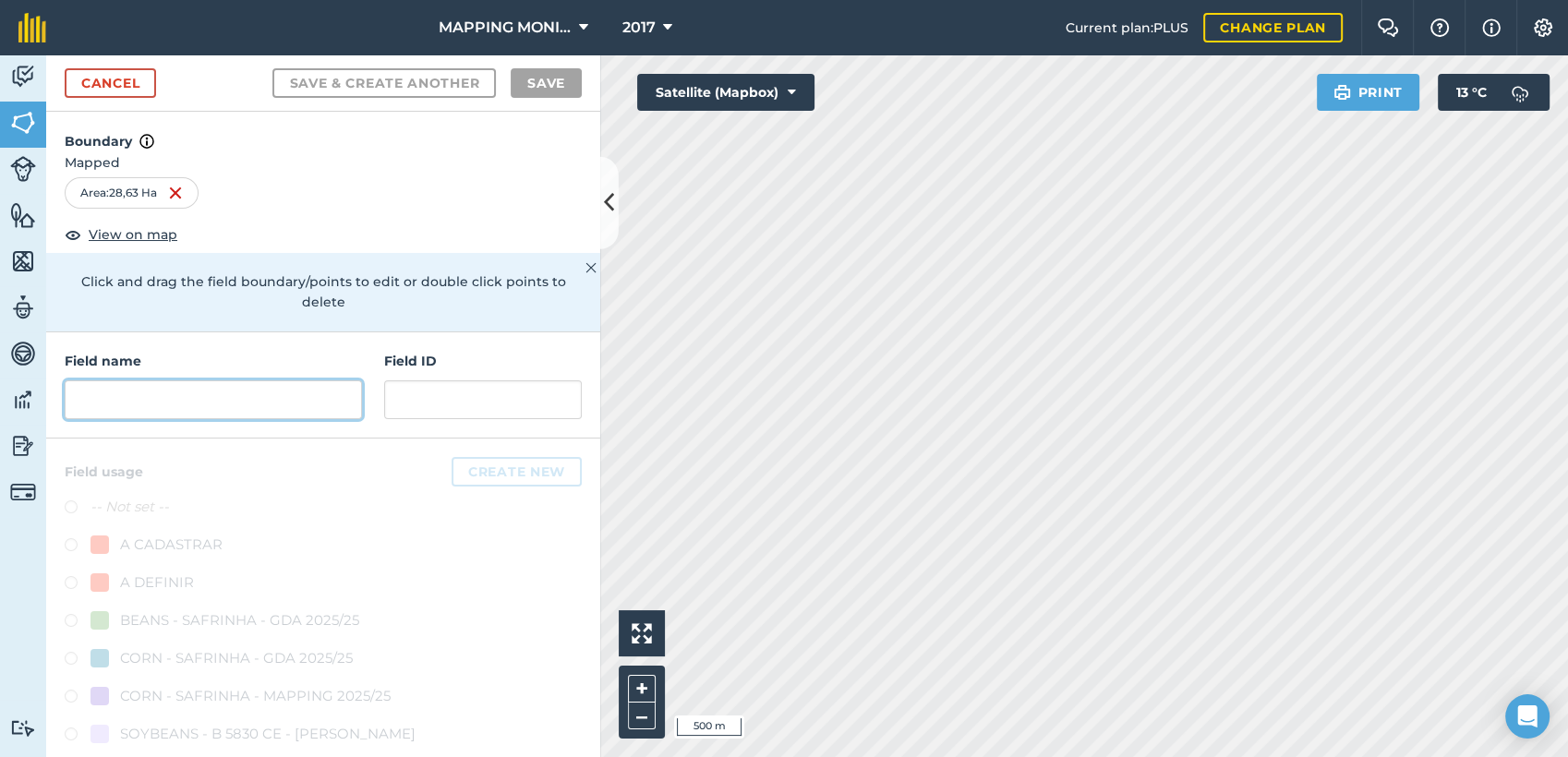
click at [224, 395] on input "text" at bounding box center [213, 400] width 298 height 39
paste input "PRIMAVERA DO LESTE/MT - MARCO INTERLAND - NOSSA SRA FÁTIMA"
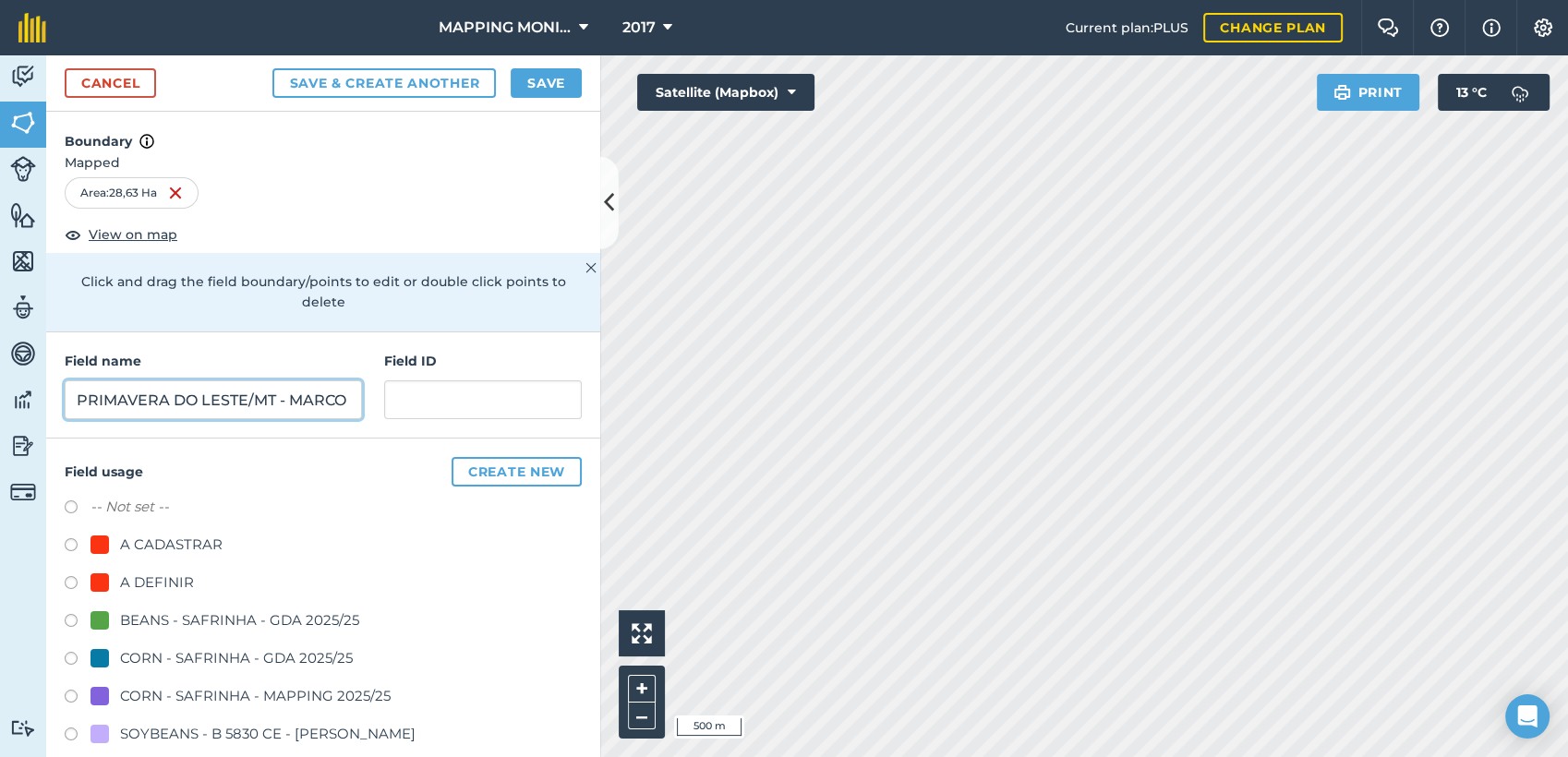
scroll to position [0, 263]
type input "PRIMAVERA DO LESTE/MT - MARCO INTERLAND - NOSSA SRA FÁTIMA"
click at [135, 582] on div "A DEFINIR" at bounding box center [157, 583] width 74 height 22
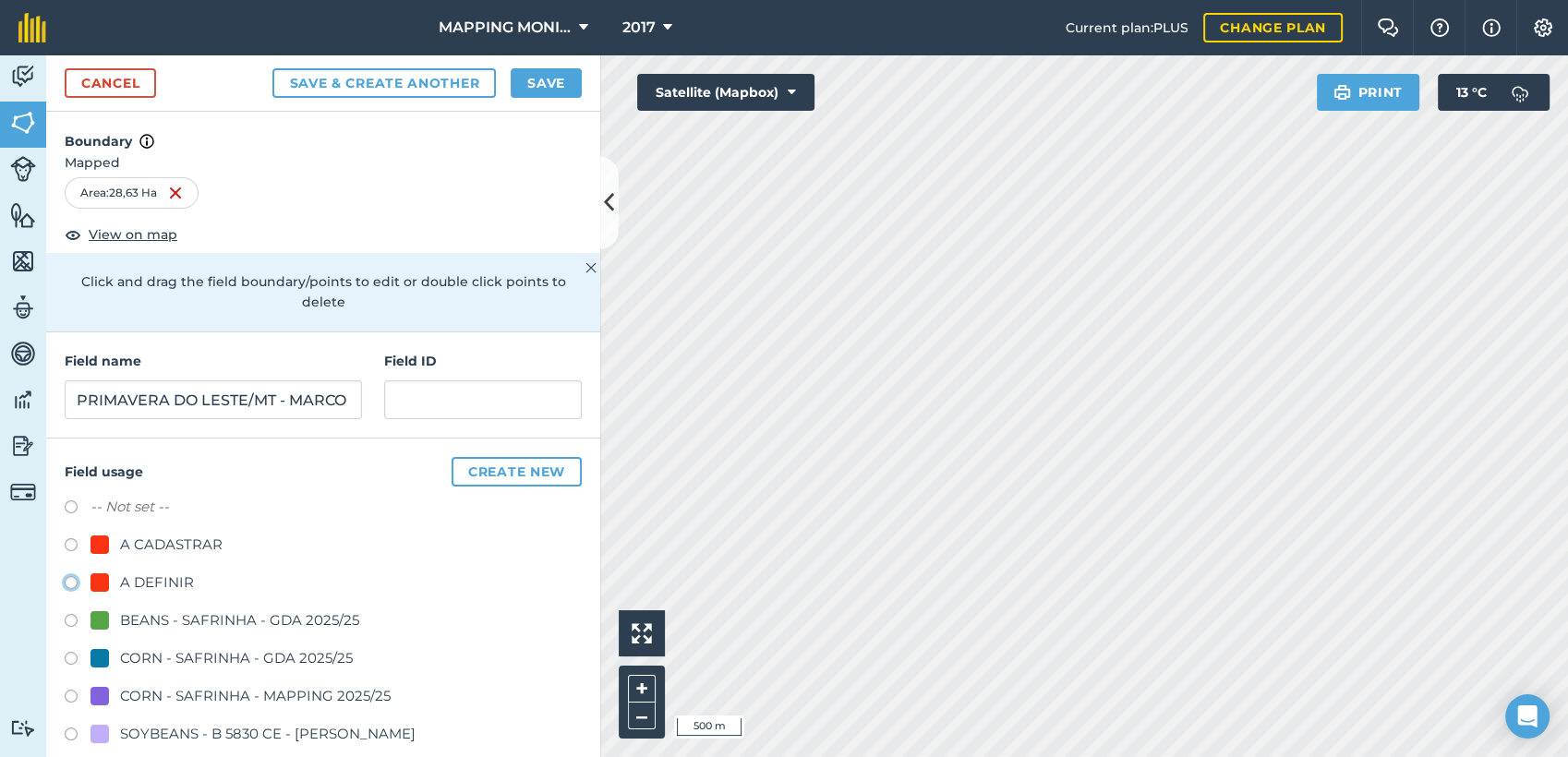
radio input "true"
click at [576, 77] on button "Save" at bounding box center [546, 83] width 71 height 30
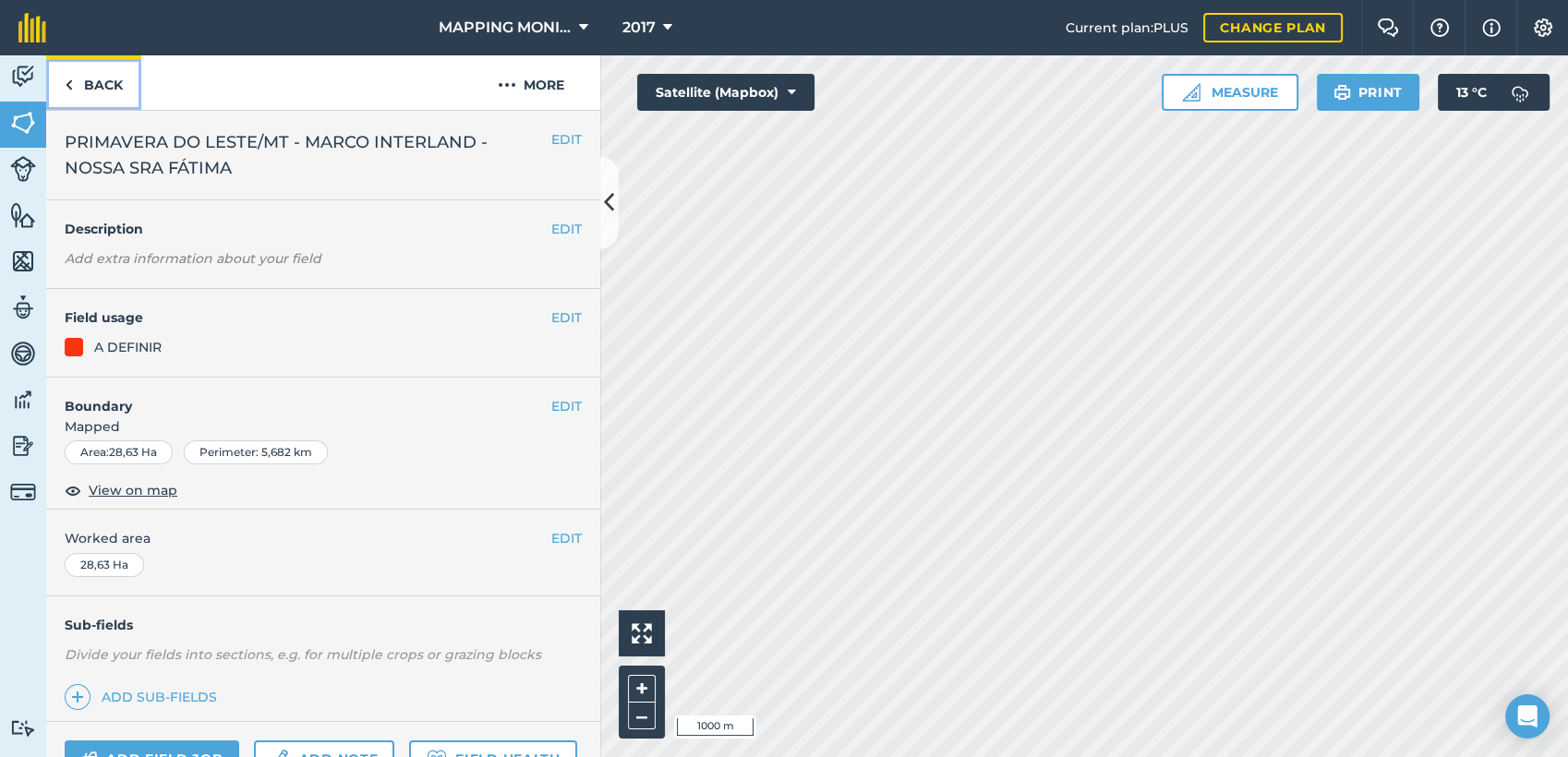
click at [104, 88] on link "Back" at bounding box center [94, 83] width 96 height 55
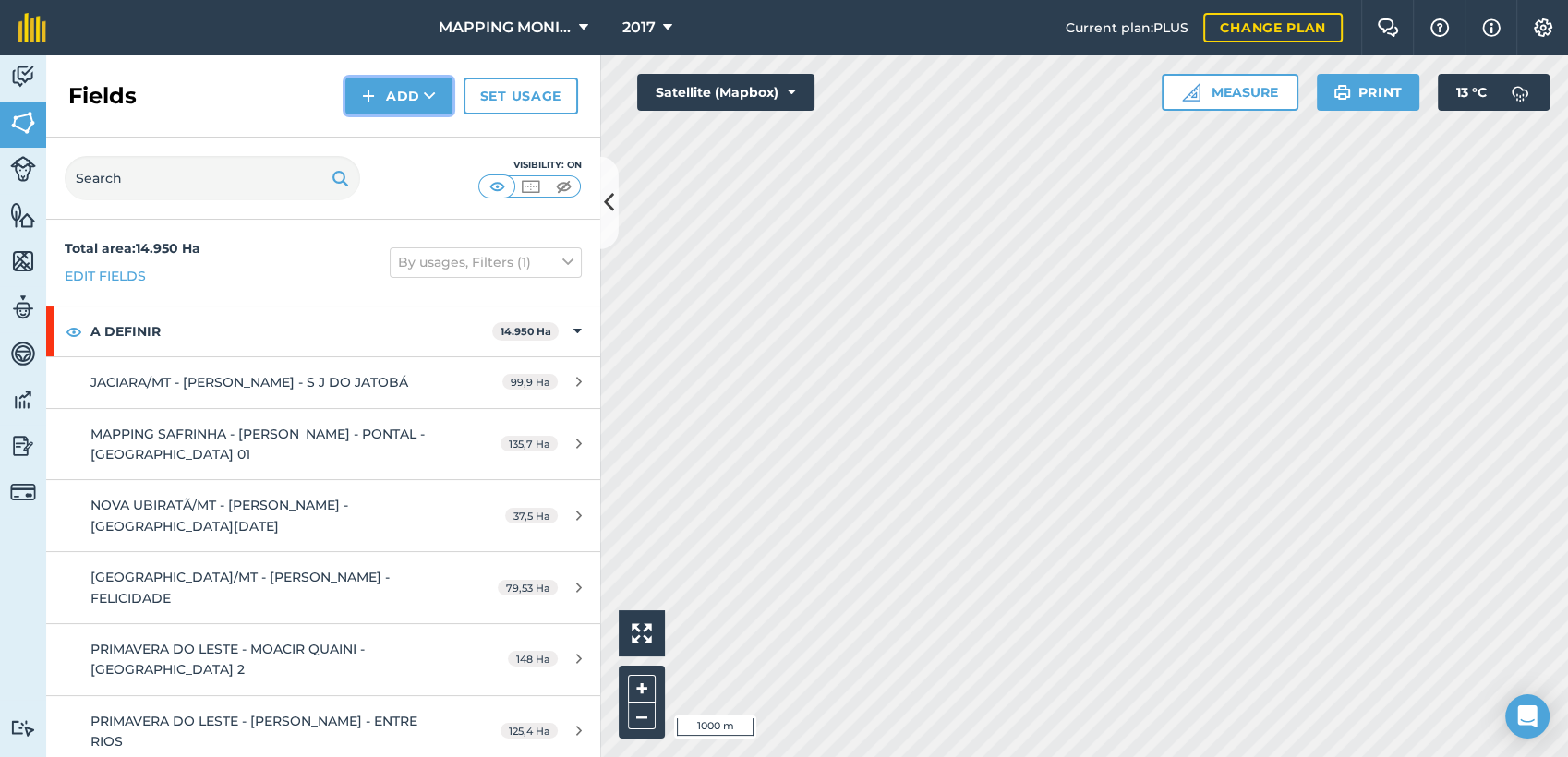
click at [417, 94] on button "Add" at bounding box center [398, 96] width 107 height 37
click at [428, 134] on link "Draw" at bounding box center [398, 137] width 101 height 41
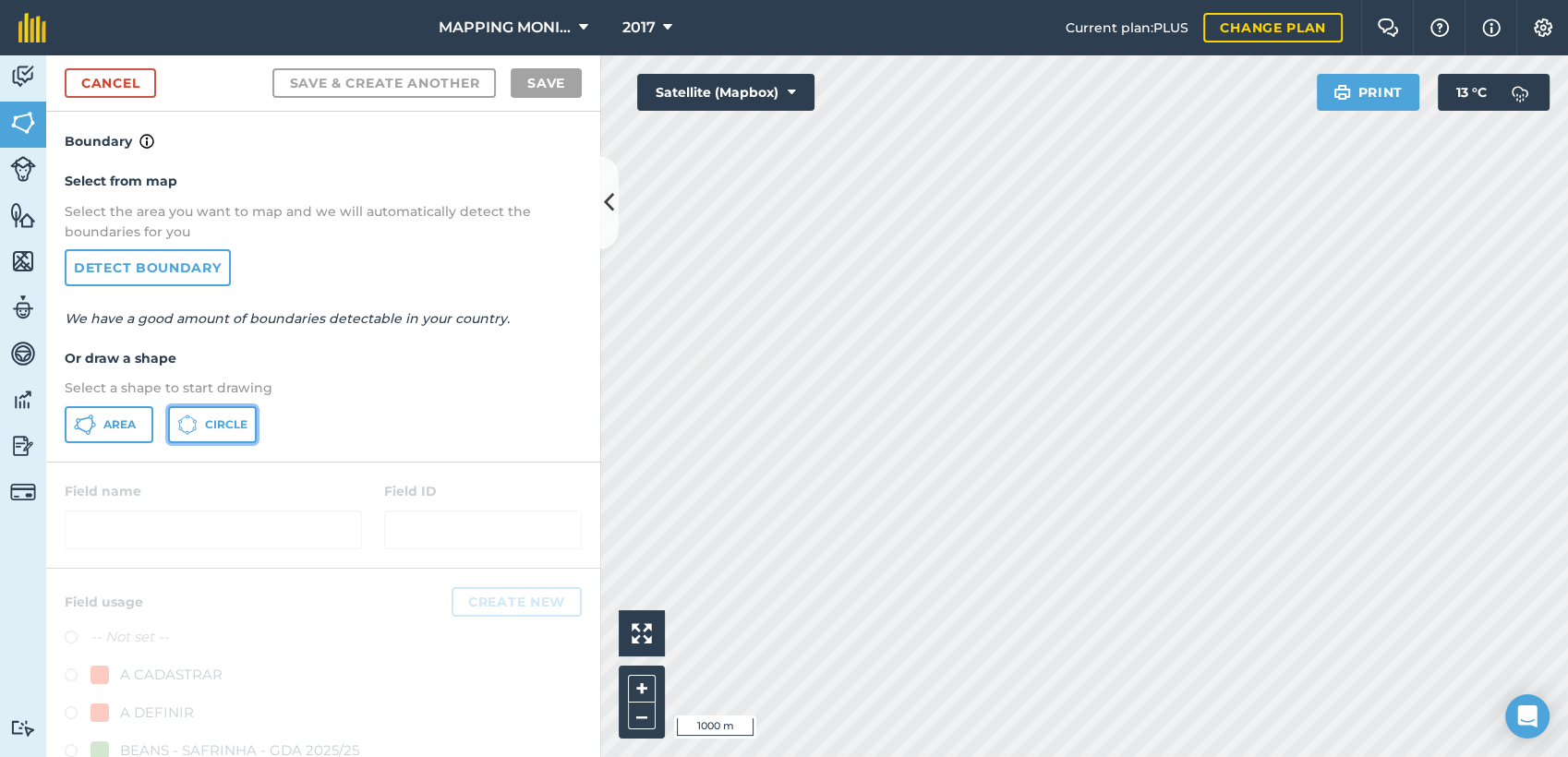
click at [204, 433] on button "Circle" at bounding box center [212, 425] width 89 height 37
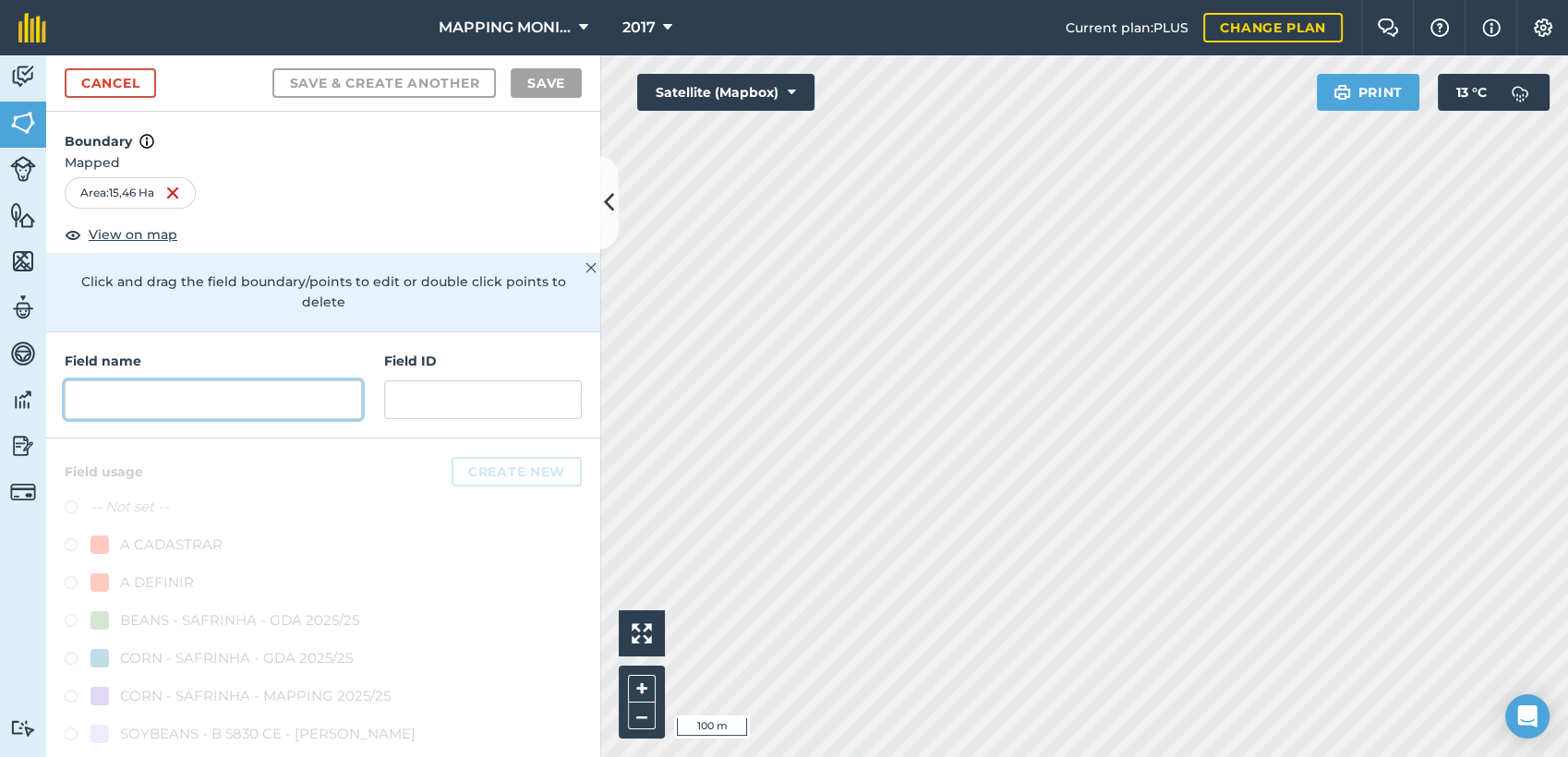
click at [134, 397] on input "text" at bounding box center [213, 400] width 298 height 39
paste input "PRIMAVERA DO LESTE/MT - MARCO INTERLAND - NOSSA SRA FÁTIMA"
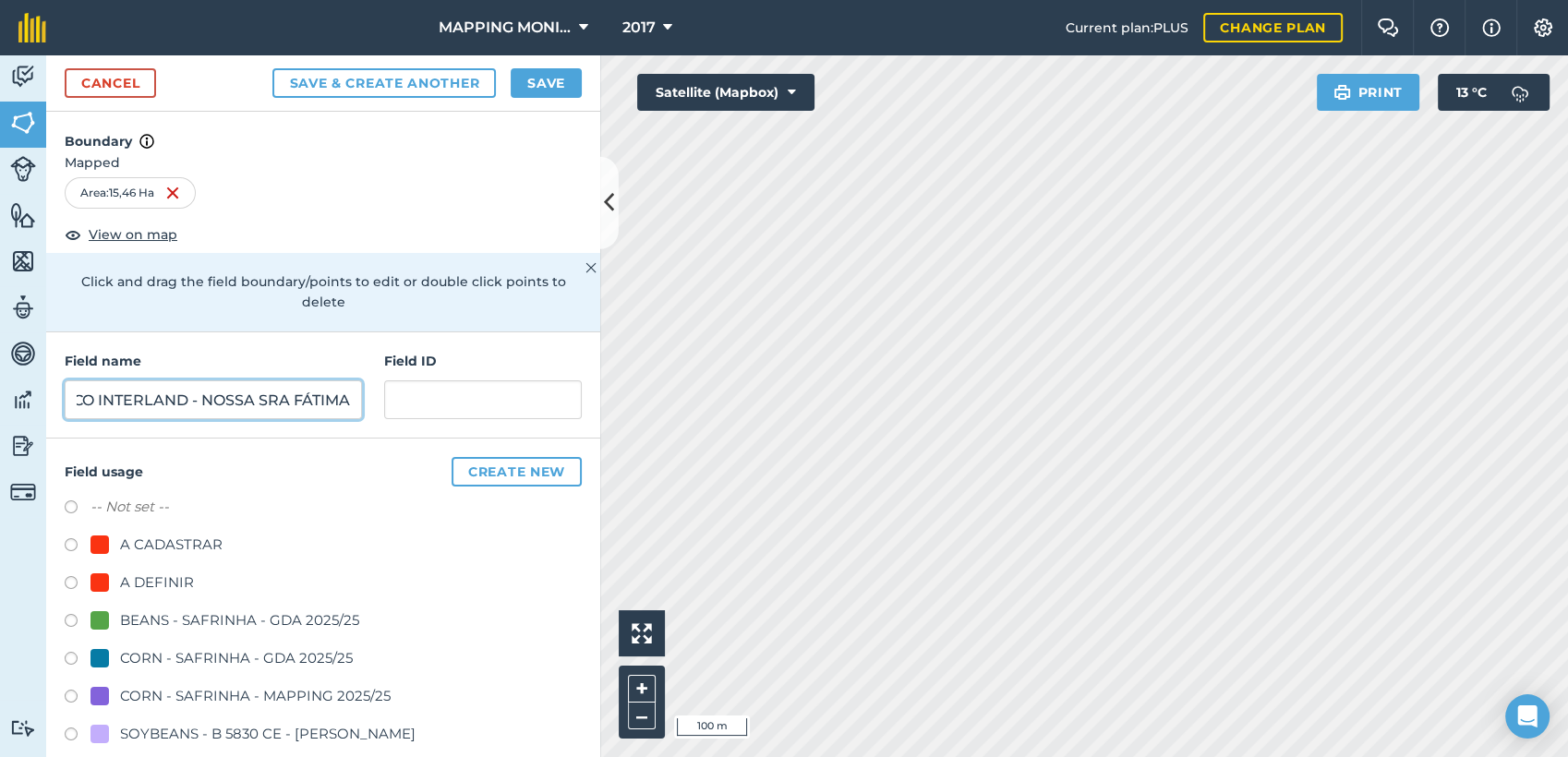
type input "PRIMAVERA DO LESTE/MT - MARCO INTERLAND - NOSSA SRA FÁTIMA"
click at [161, 581] on div "A DEFINIR" at bounding box center [157, 583] width 74 height 22
radio input "true"
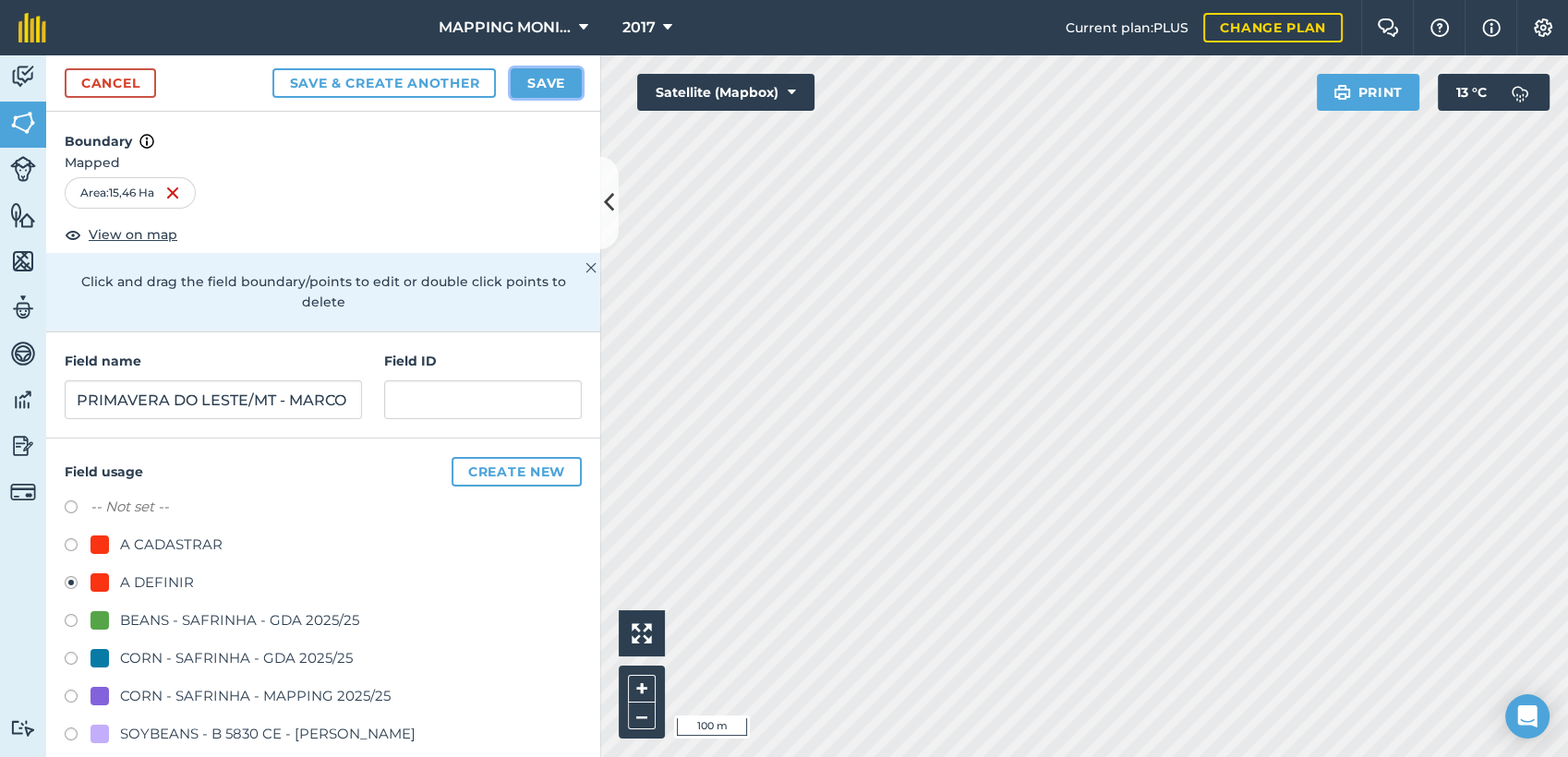
click at [539, 85] on button "Save" at bounding box center [546, 83] width 71 height 30
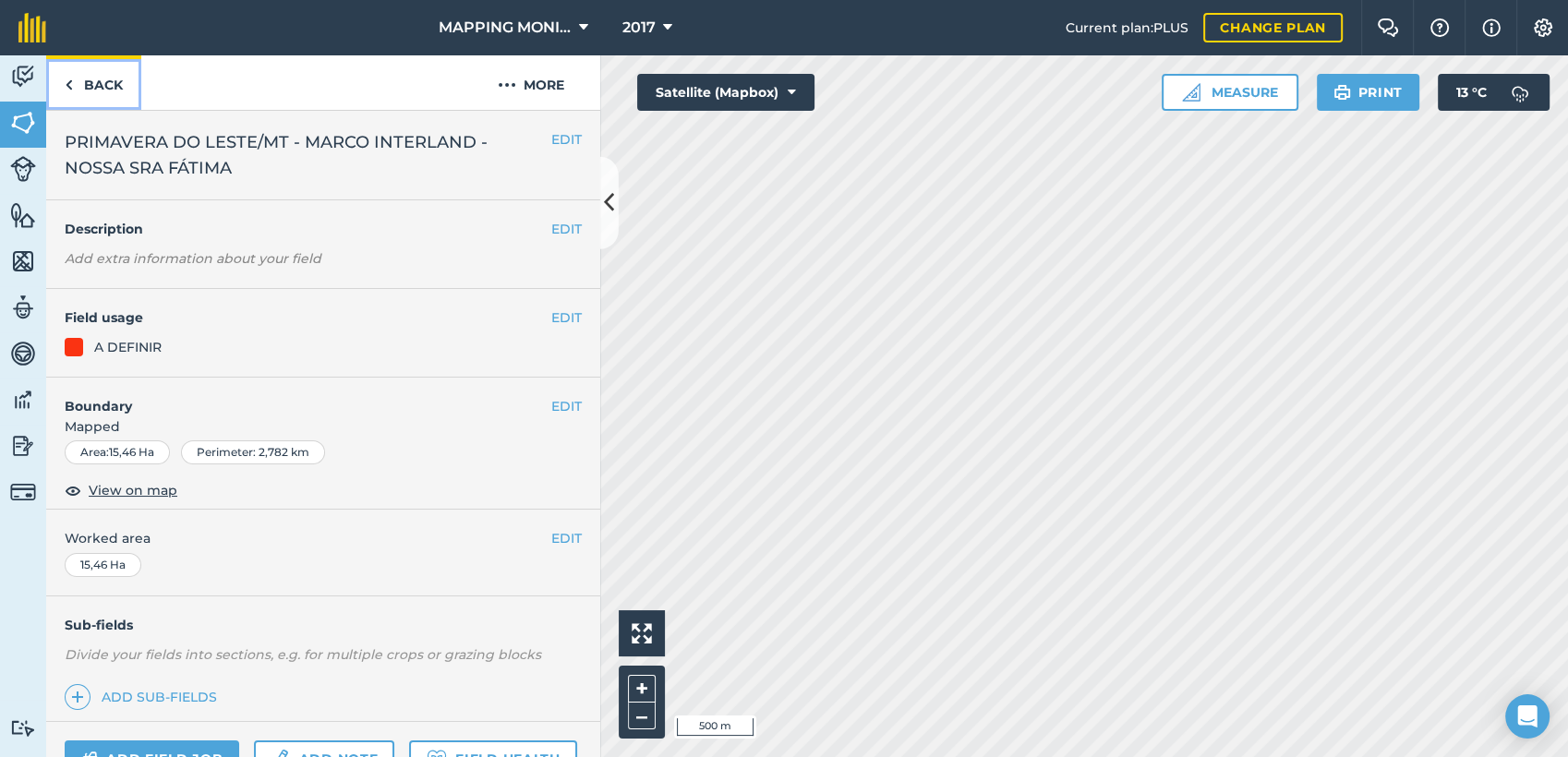
click at [101, 84] on link "Back" at bounding box center [94, 83] width 96 height 55
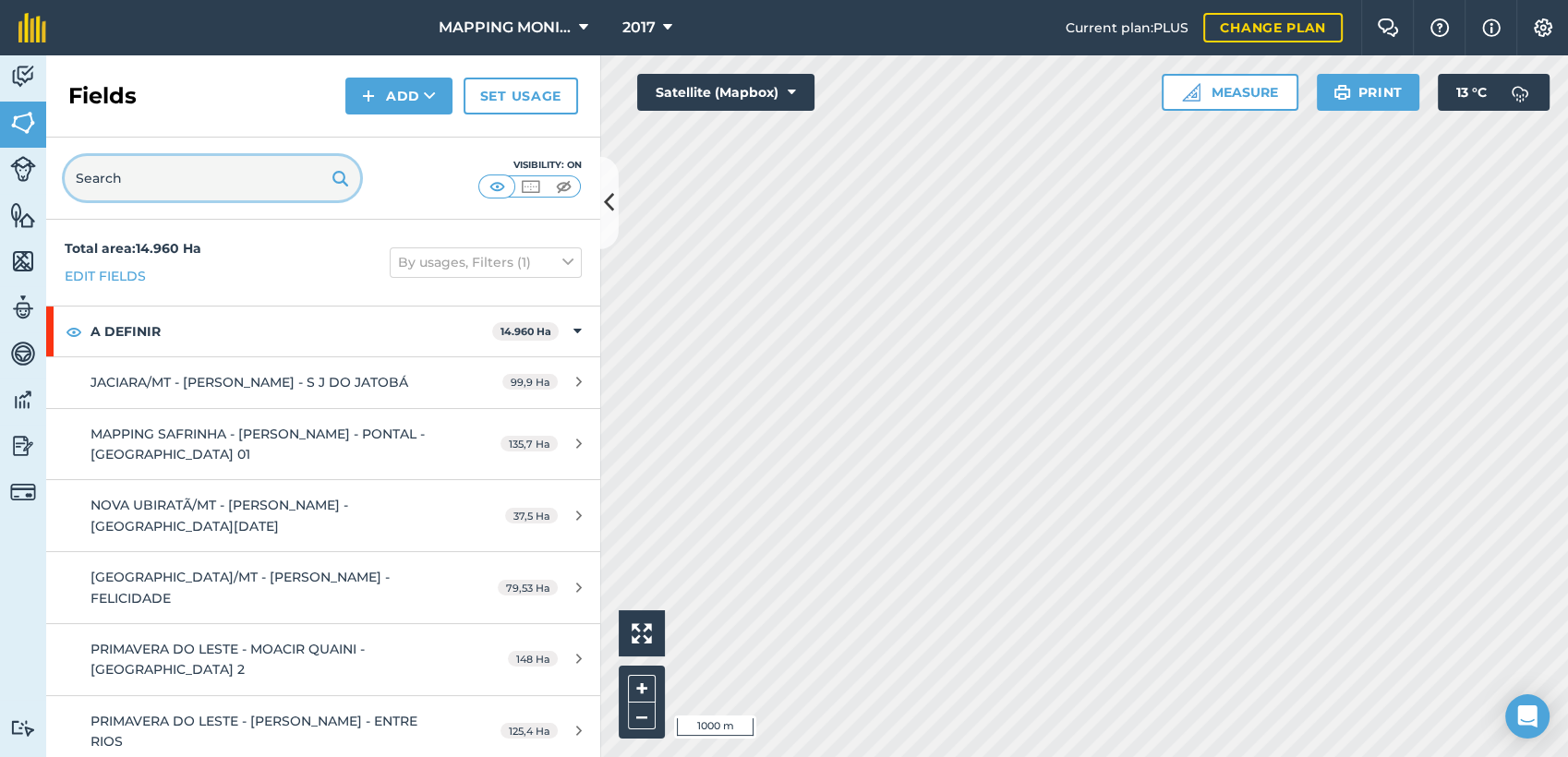
click at [214, 179] on input "text" at bounding box center [212, 178] width 296 height 45
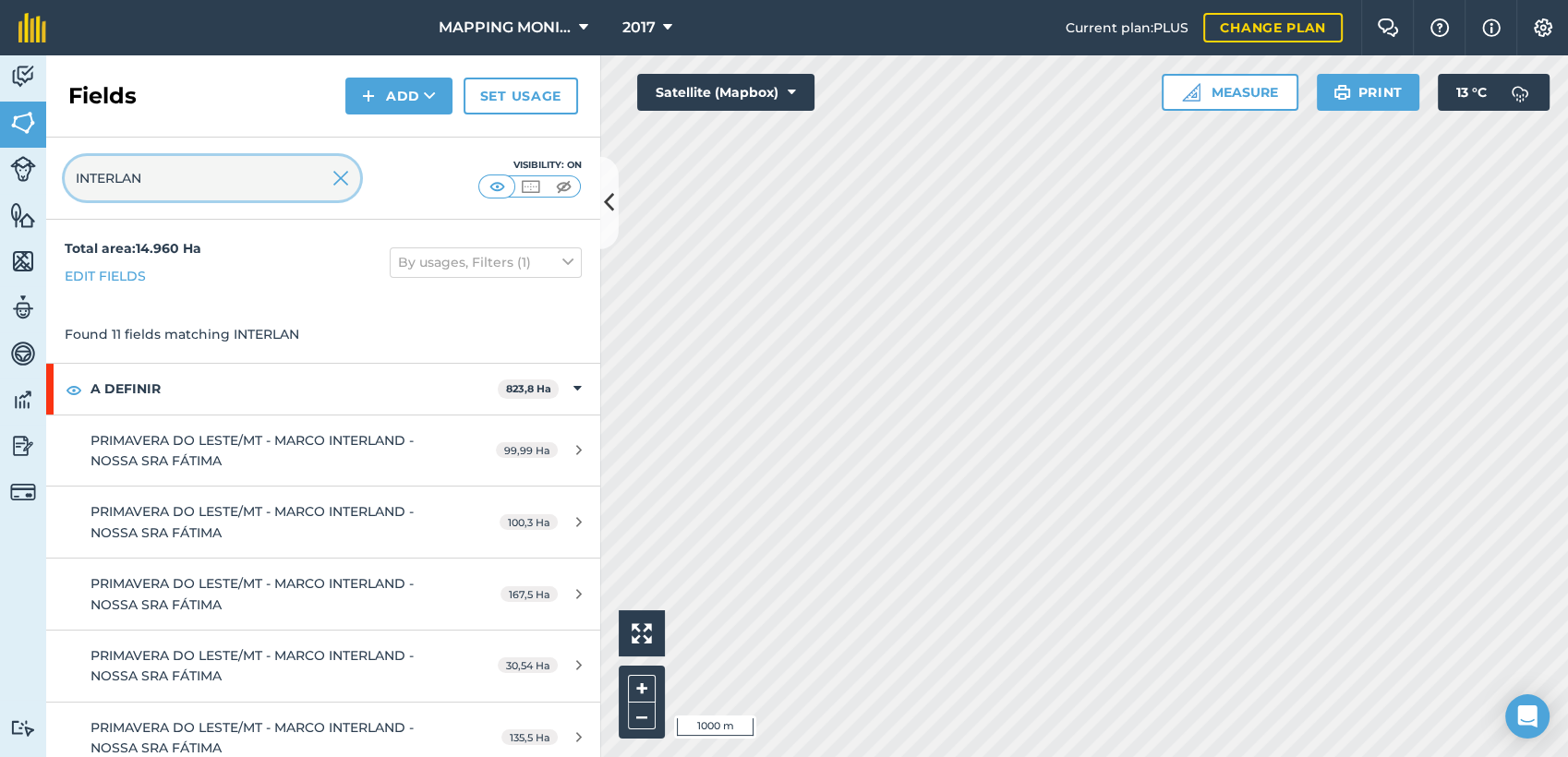
type input "INTERLAN"
click at [336, 188] on img at bounding box center [341, 178] width 17 height 22
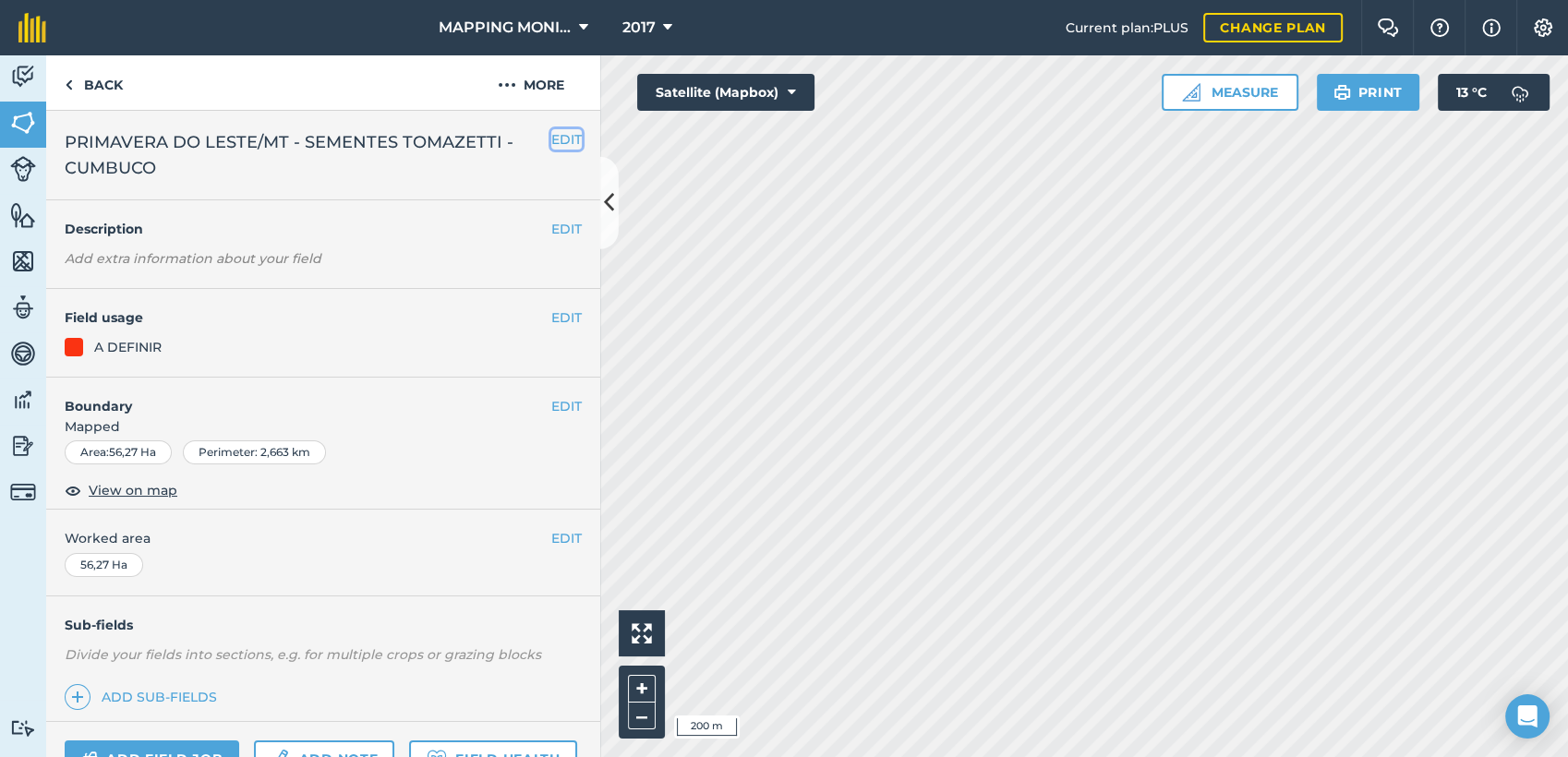
click at [560, 144] on button "EDIT" at bounding box center [566, 139] width 31 height 20
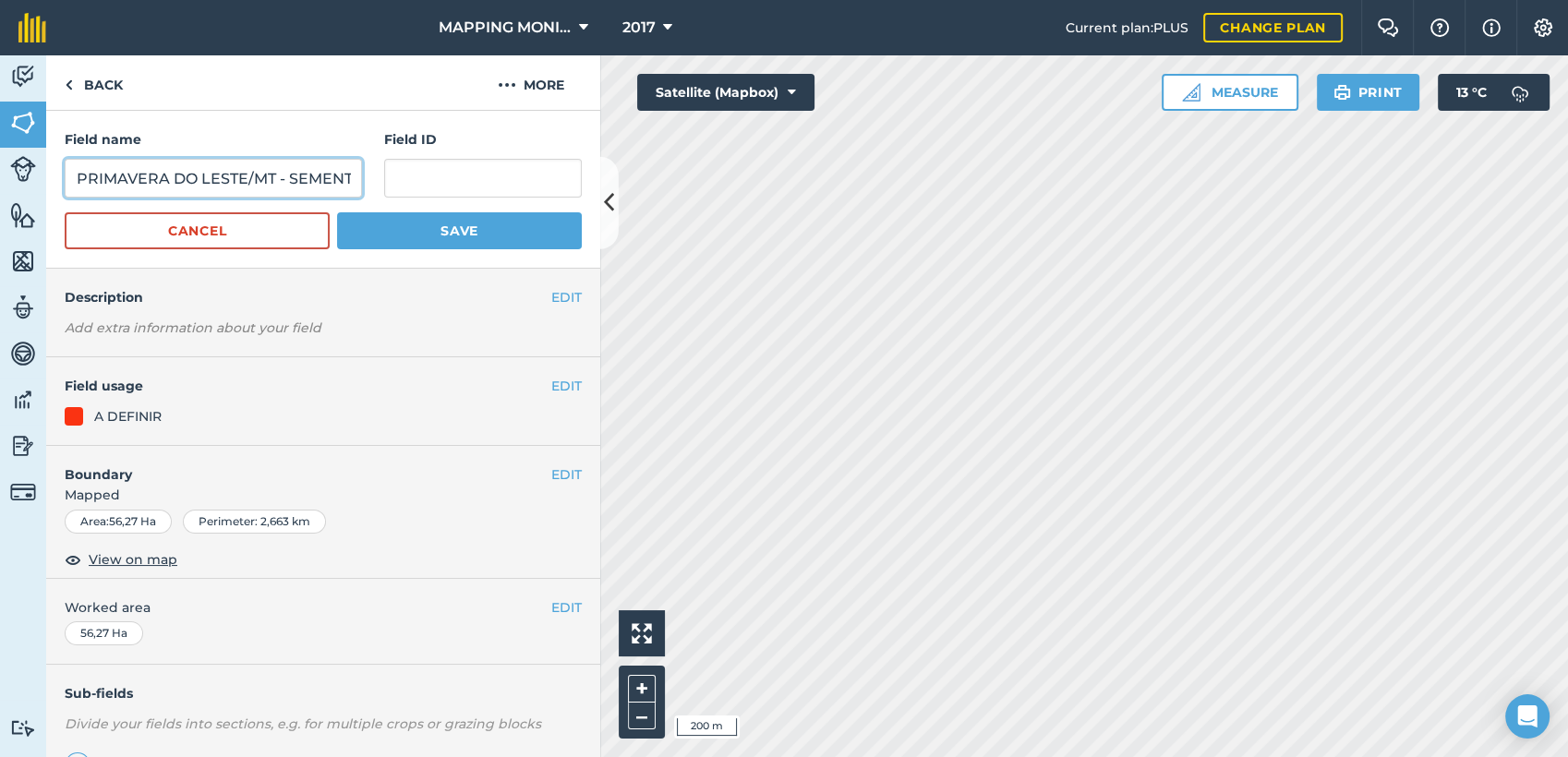
click at [285, 173] on input "PRIMAVERA DO LESTE/MT - SEMENTES TOMAZETTI - CUMBUCO" at bounding box center [213, 178] width 298 height 39
click at [81, 82] on link "Back" at bounding box center [94, 83] width 96 height 55
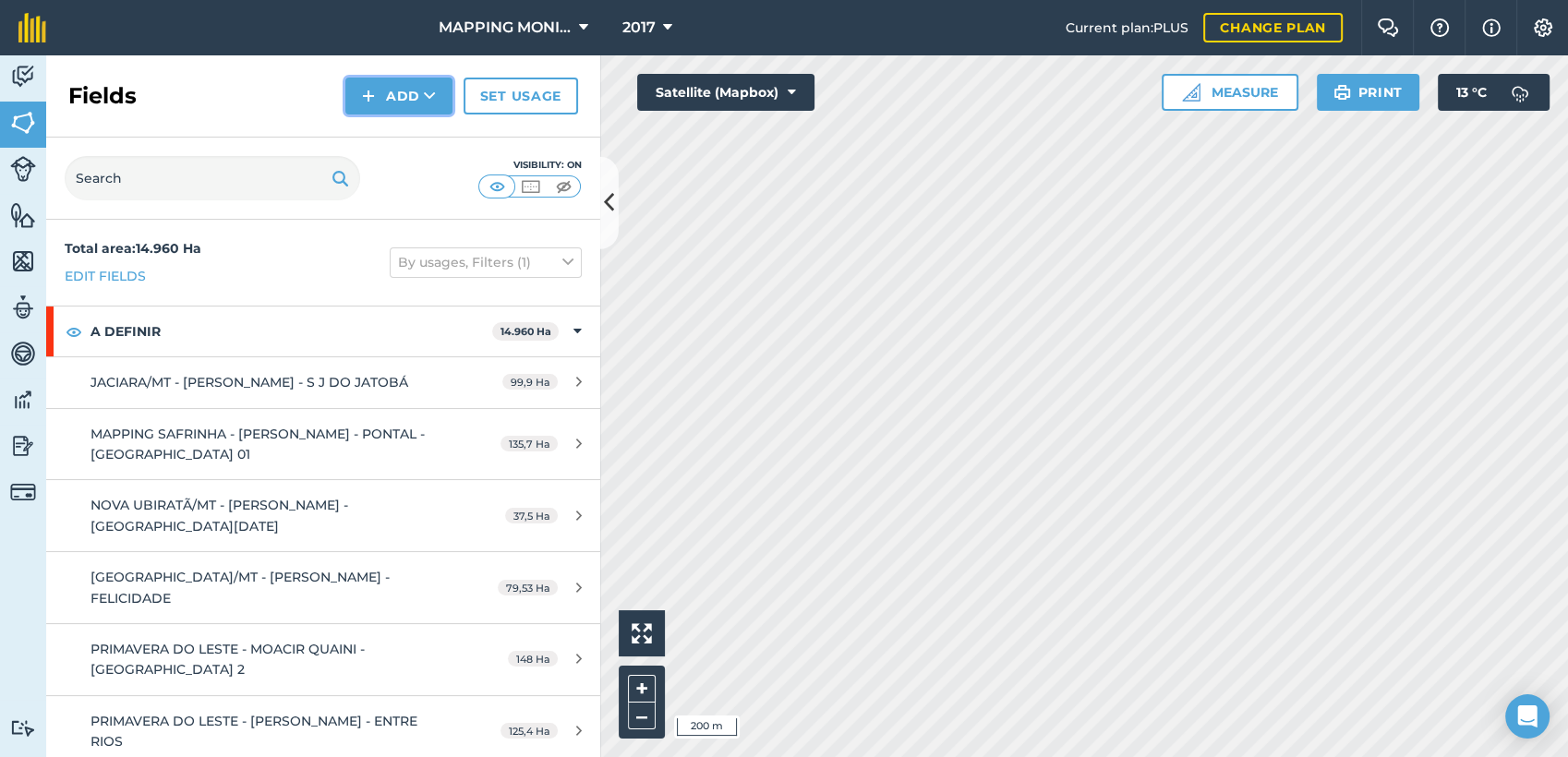
click at [385, 99] on button "Add" at bounding box center [398, 96] width 107 height 37
click at [429, 136] on link "Draw" at bounding box center [398, 137] width 101 height 41
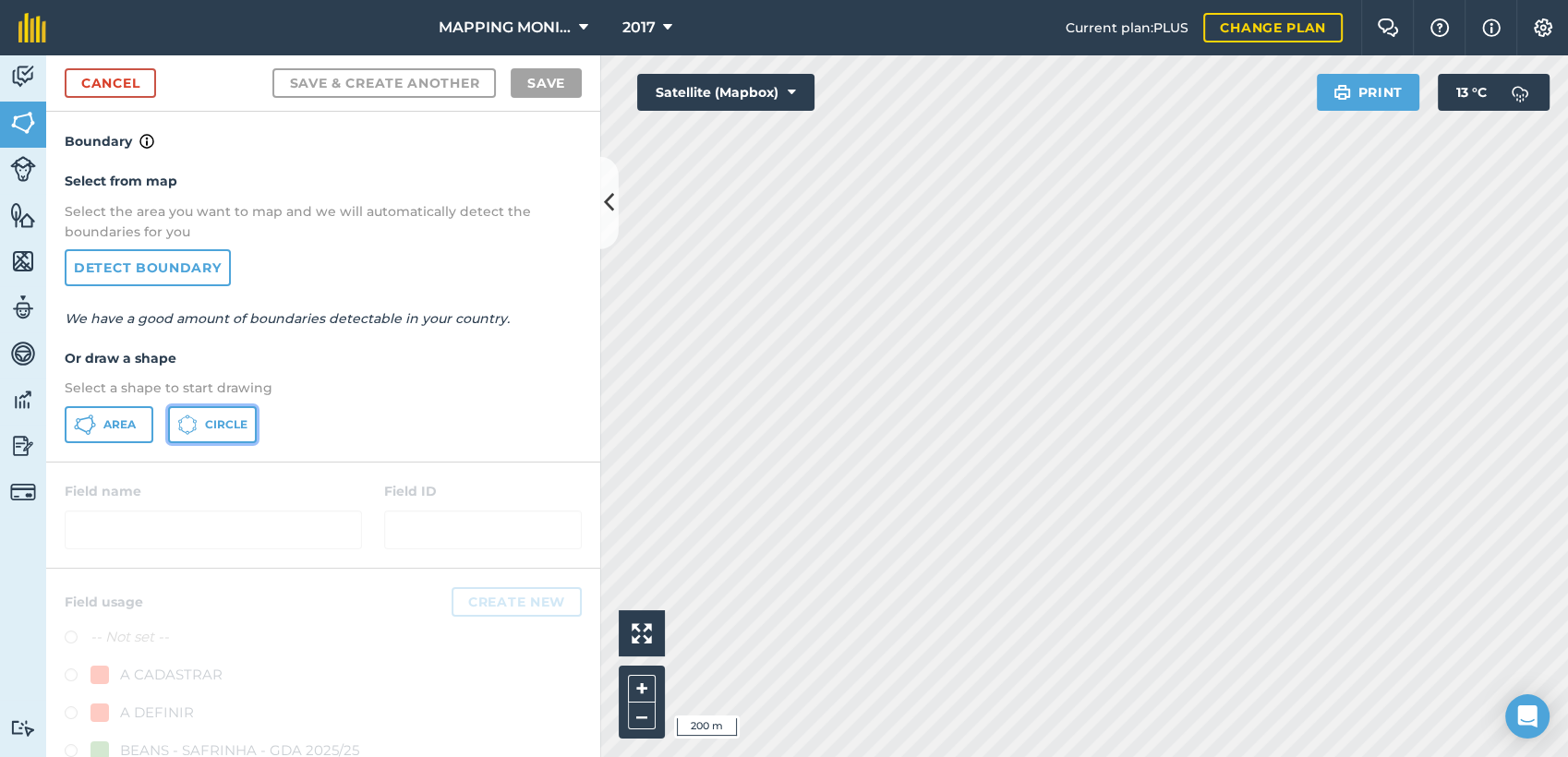
click at [231, 424] on span "Circle" at bounding box center [226, 425] width 43 height 15
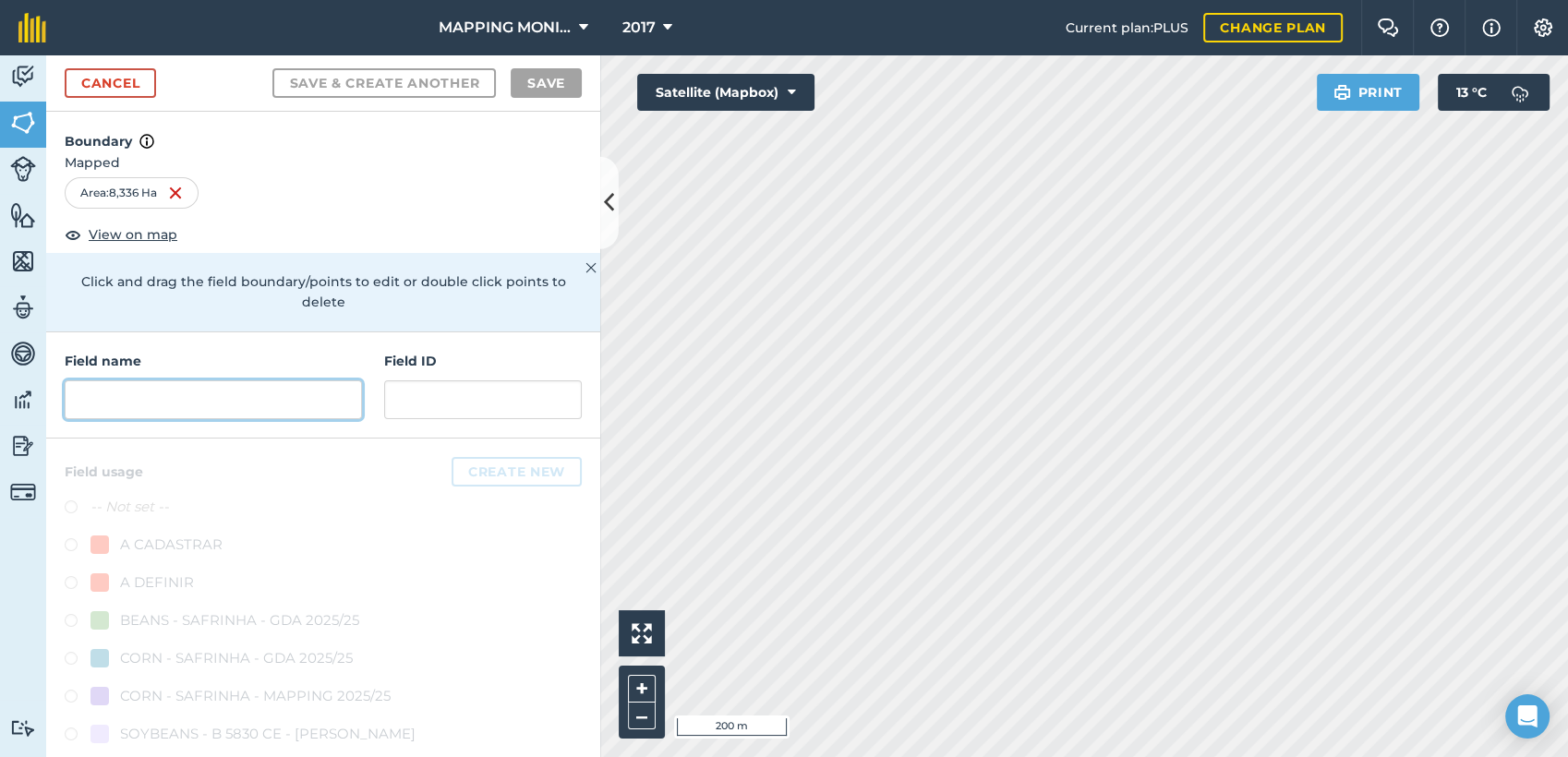
click at [264, 404] on input "text" at bounding box center [213, 400] width 298 height 39
paste input "PRIMAVERA DO LESTE/MT - SEMENTES TOMAZETTI - CUMBUCO"
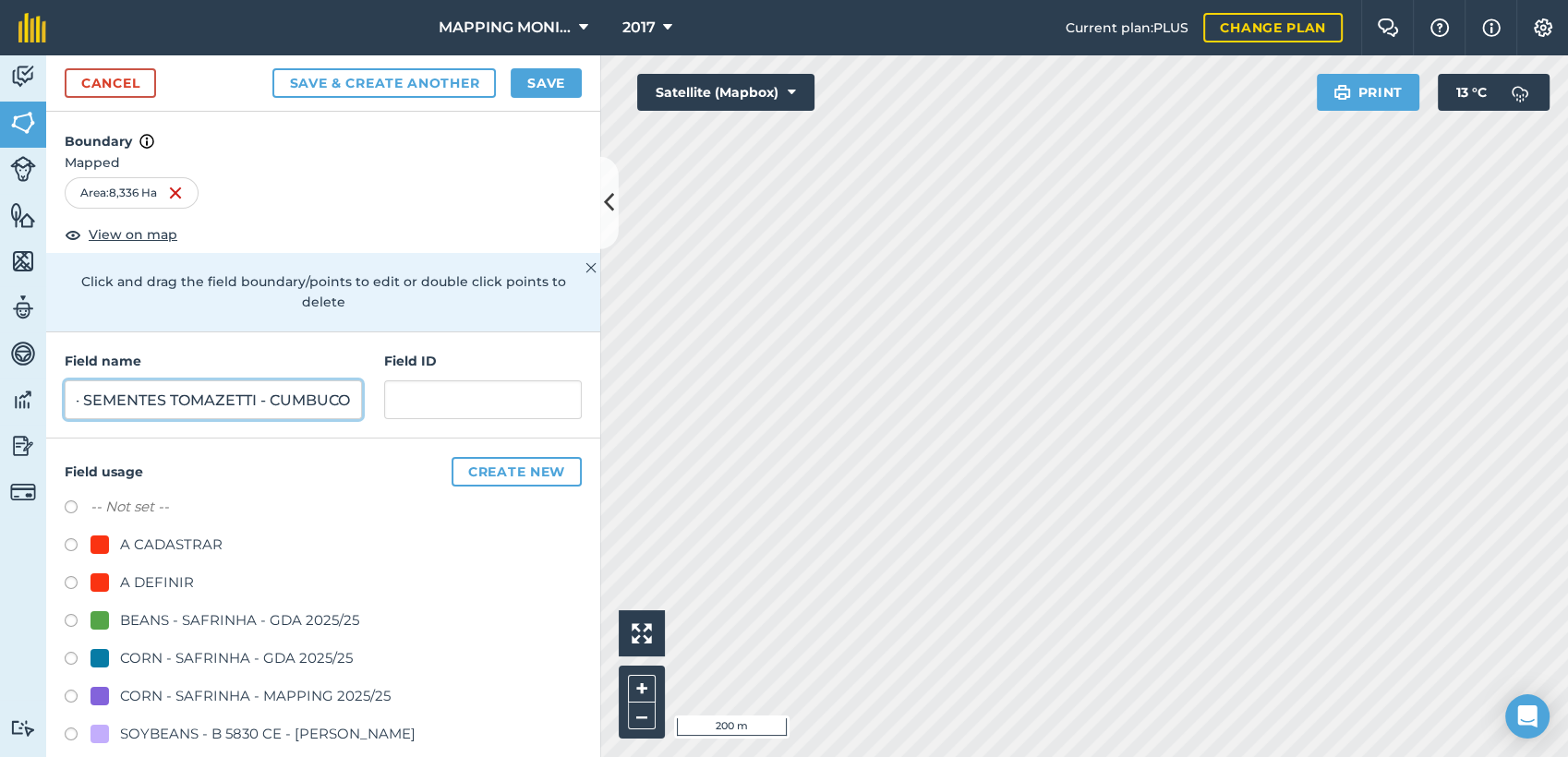
type input "PRIMAVERA DO LESTE/MT - SEMENTES TOMAZETTI - CUMBUCO"
click at [156, 572] on div "A DEFINIR" at bounding box center [157, 583] width 74 height 22
radio input "true"
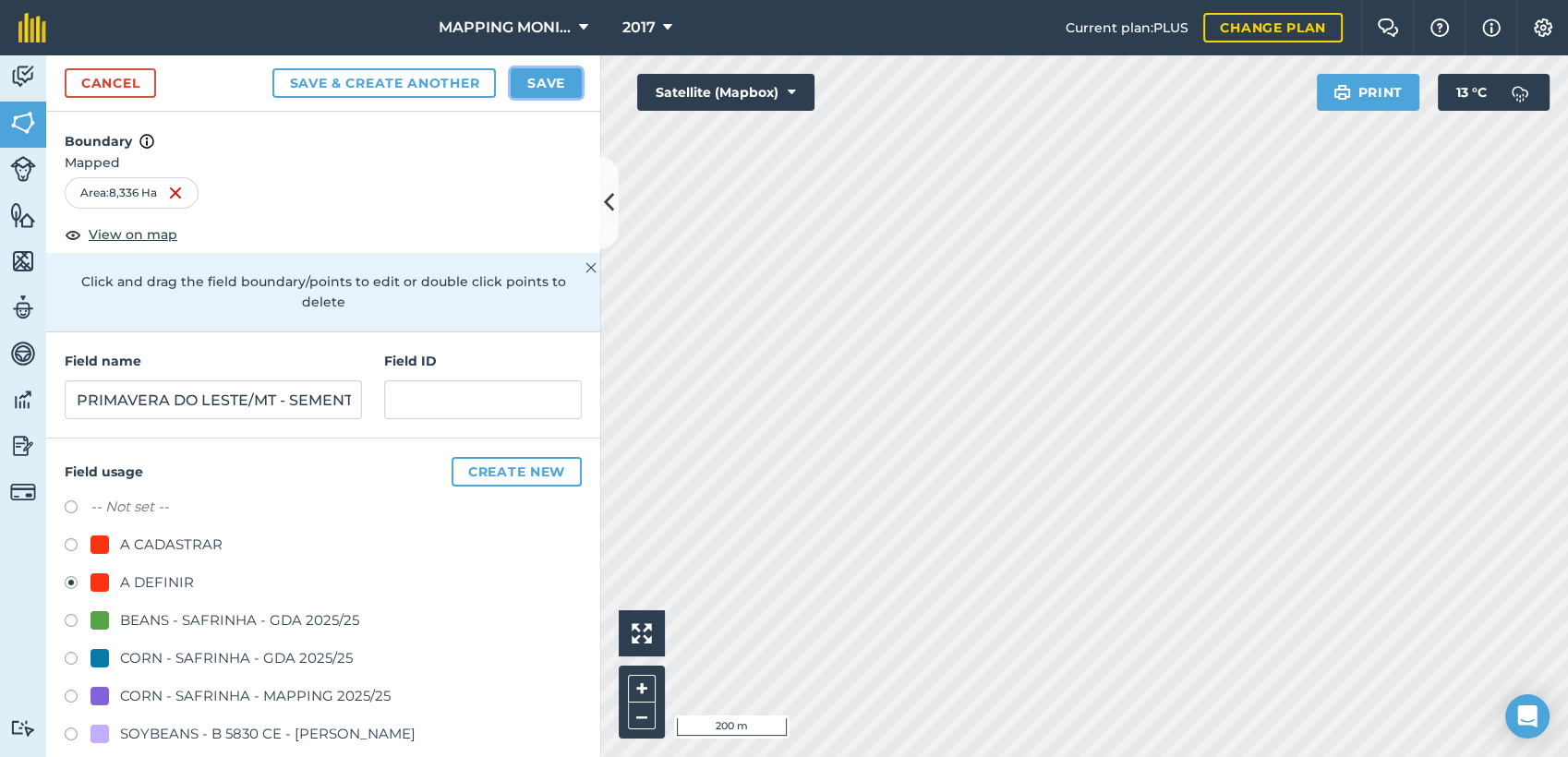
click at [546, 90] on button "Save" at bounding box center [546, 83] width 71 height 30
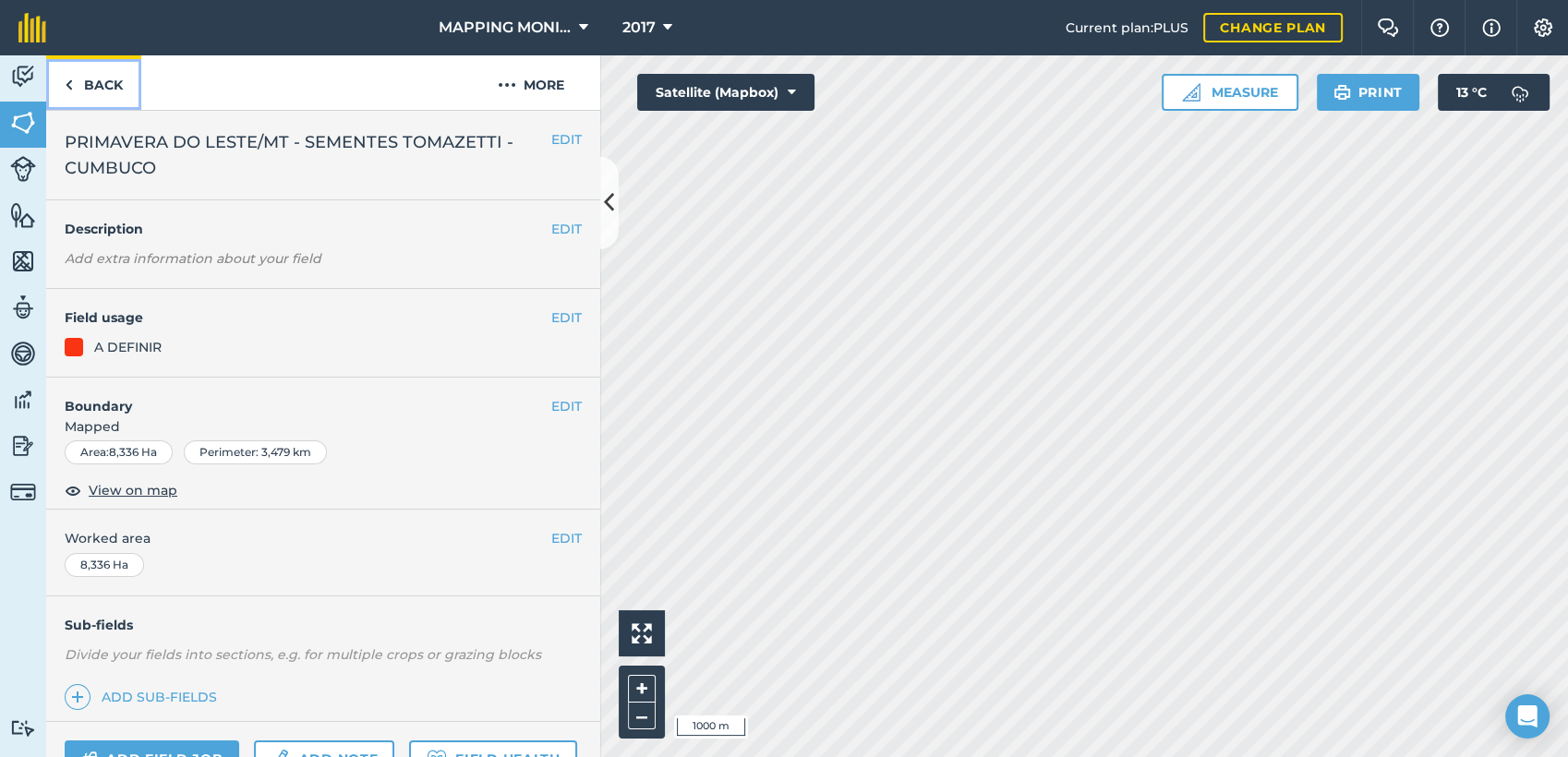
click at [95, 74] on link "Back" at bounding box center [94, 83] width 96 height 55
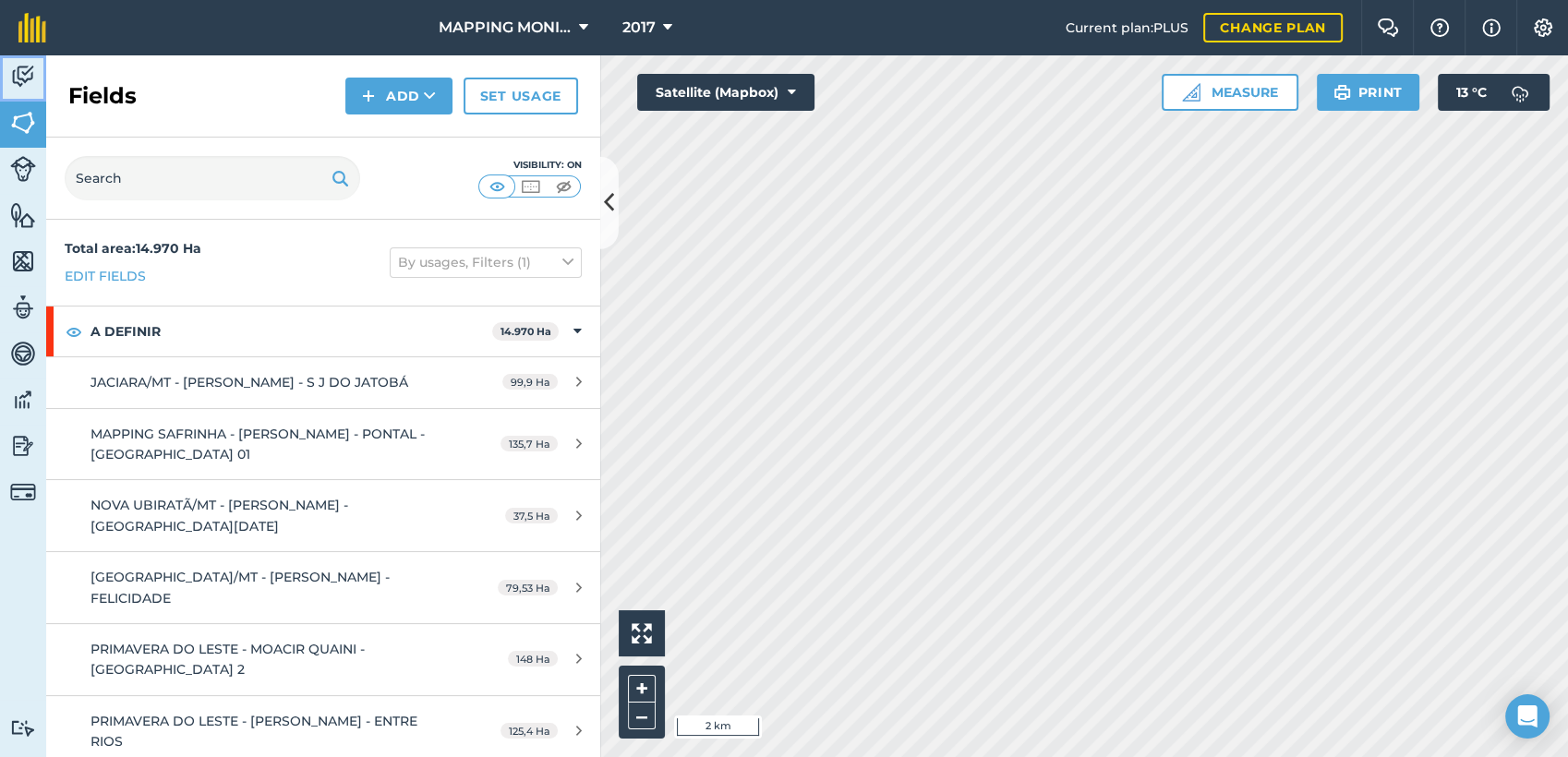
click at [22, 79] on img at bounding box center [23, 77] width 26 height 28
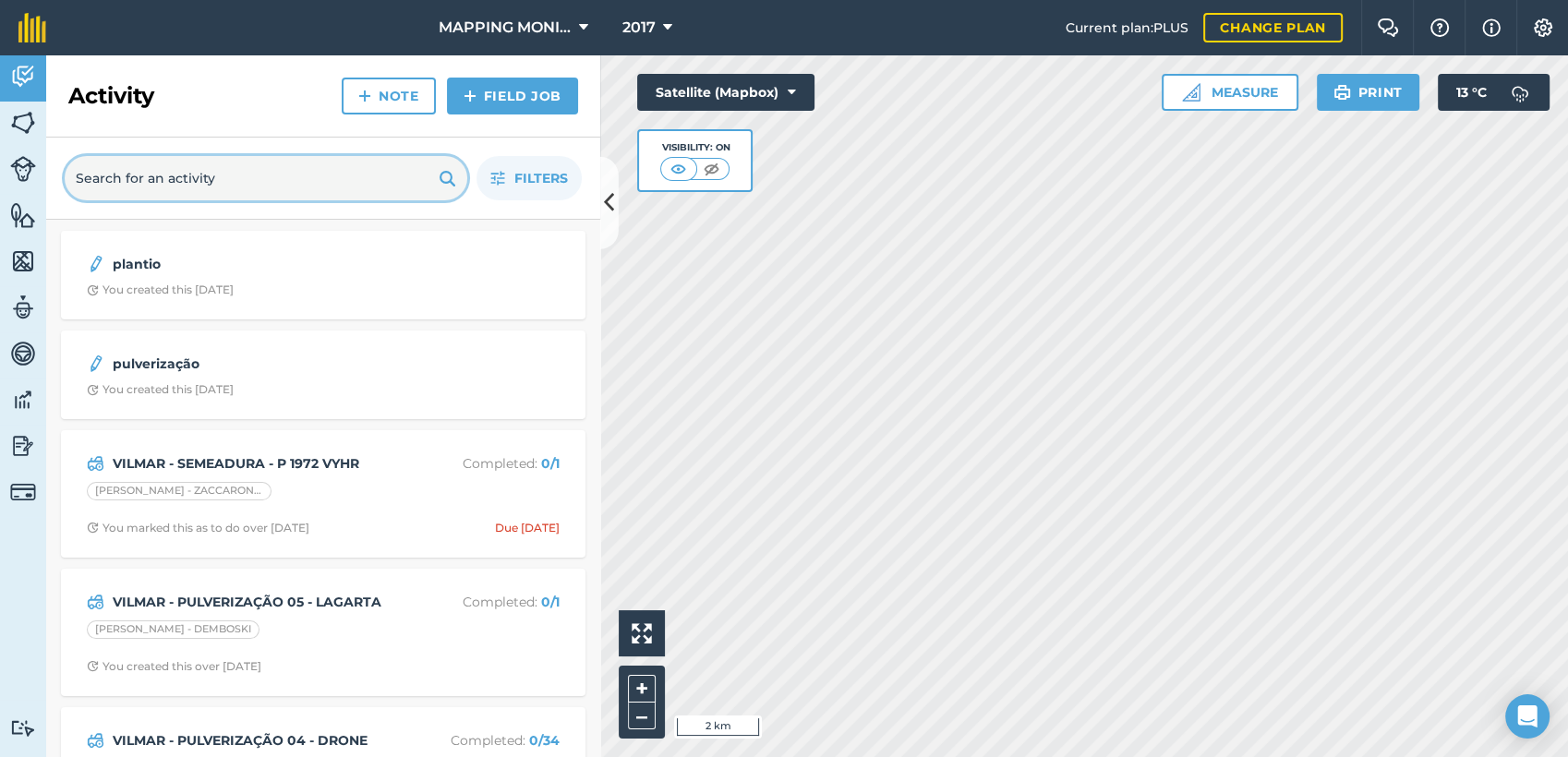
click at [177, 181] on input "text" at bounding box center [266, 178] width 403 height 45
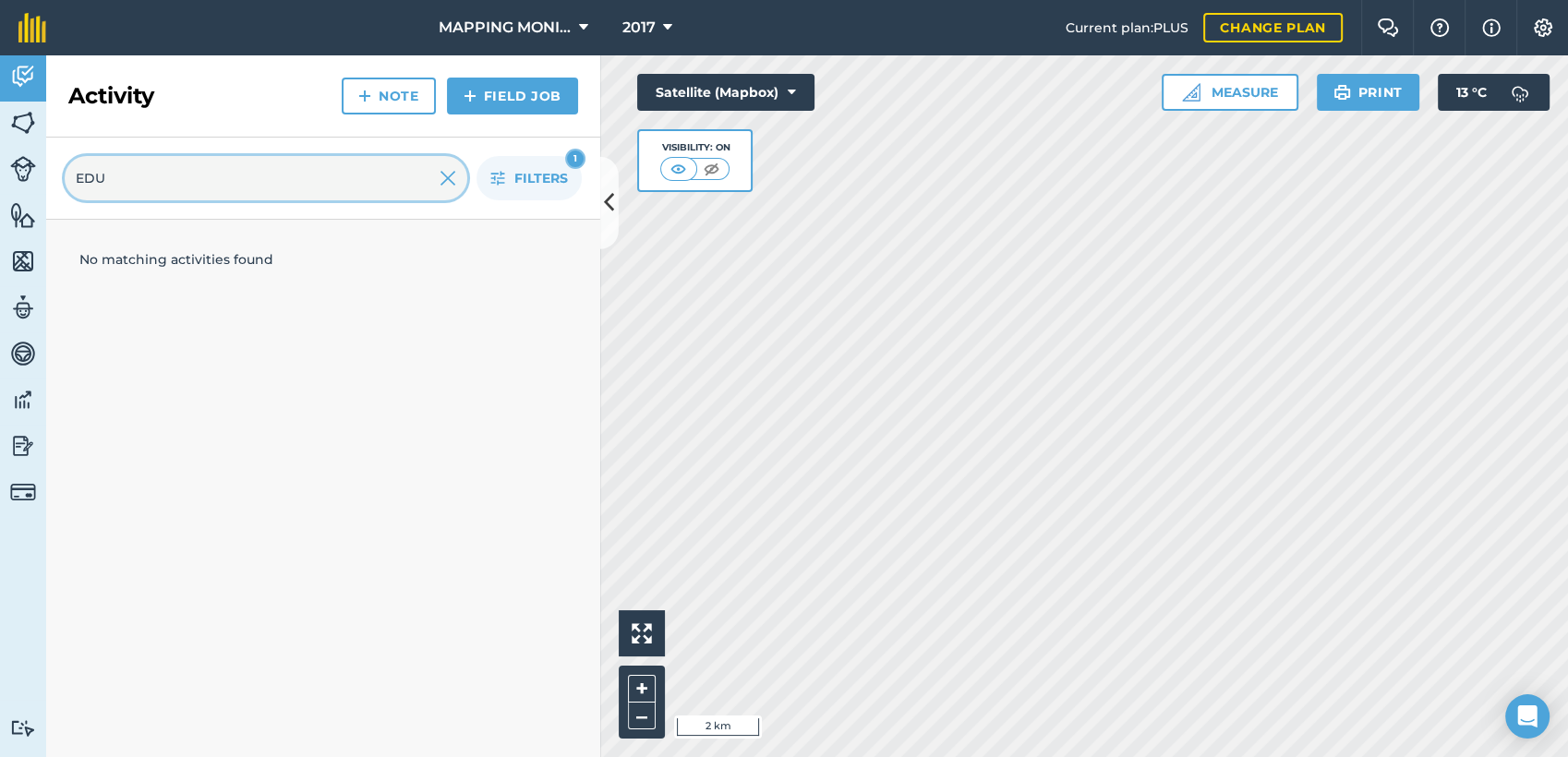
type input "EDU"
click at [32, 114] on img at bounding box center [23, 122] width 26 height 28
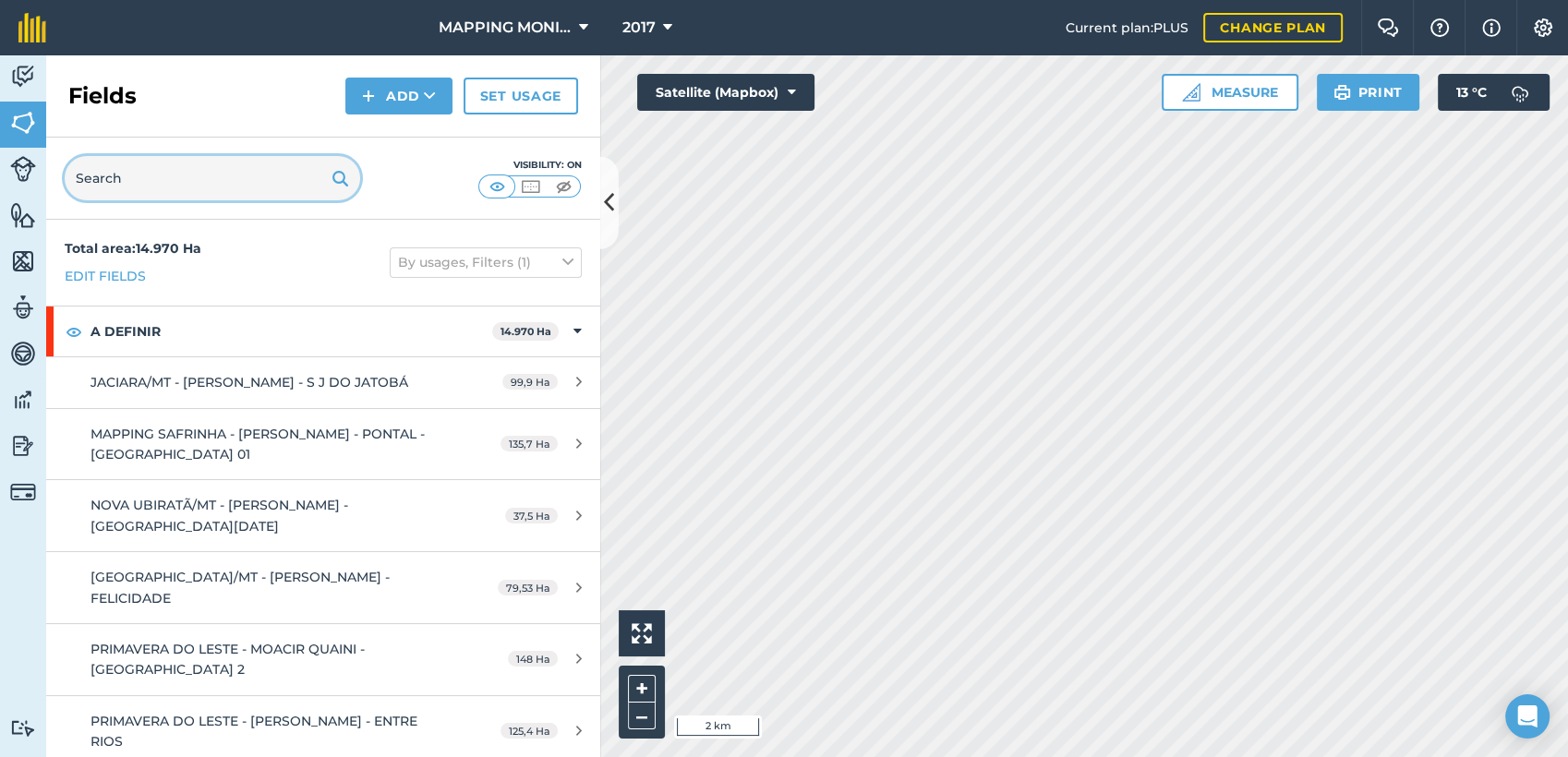
click at [133, 173] on input "text" at bounding box center [212, 178] width 296 height 45
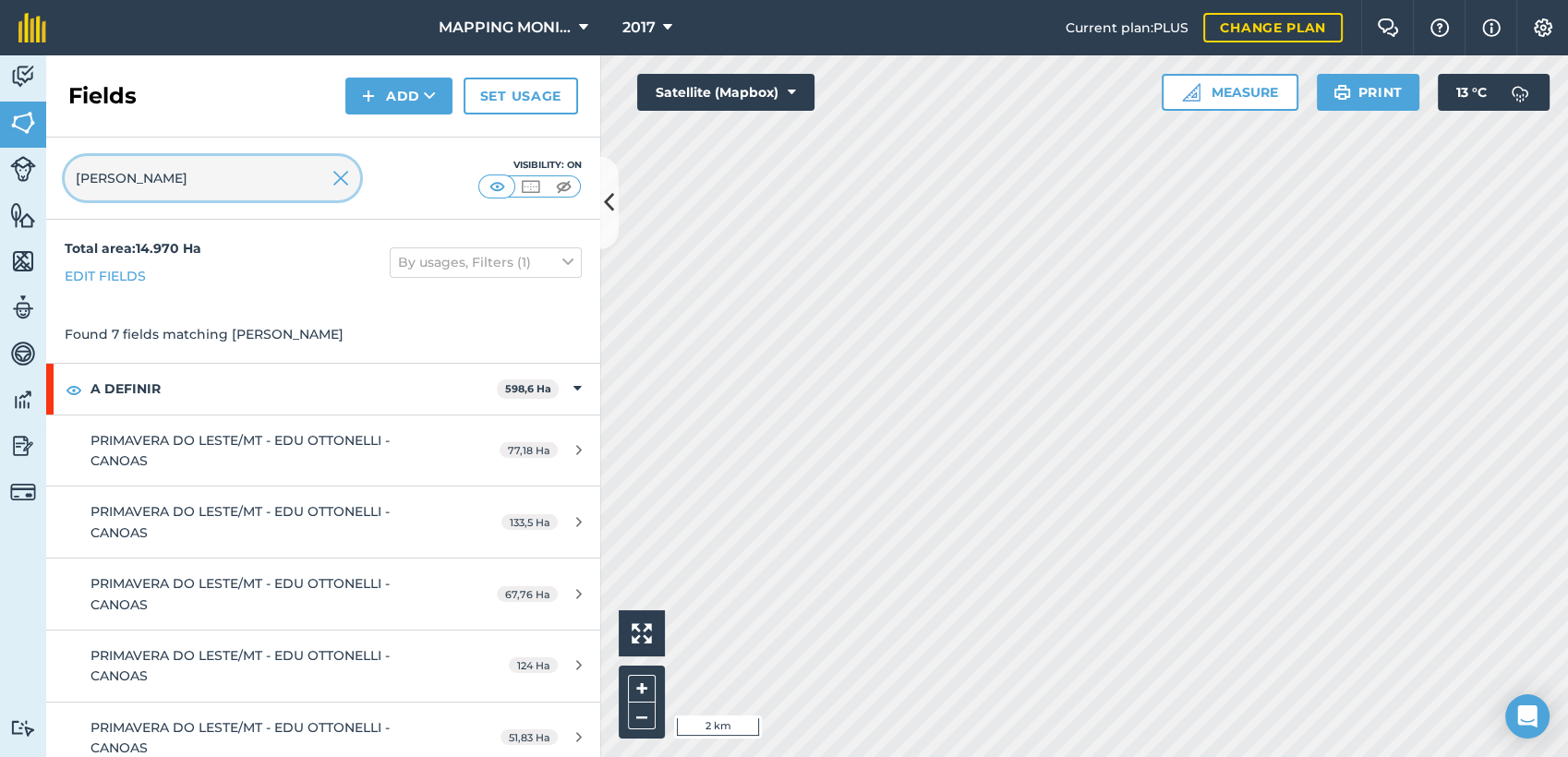
type input "[PERSON_NAME]"
click at [343, 181] on img at bounding box center [341, 178] width 17 height 22
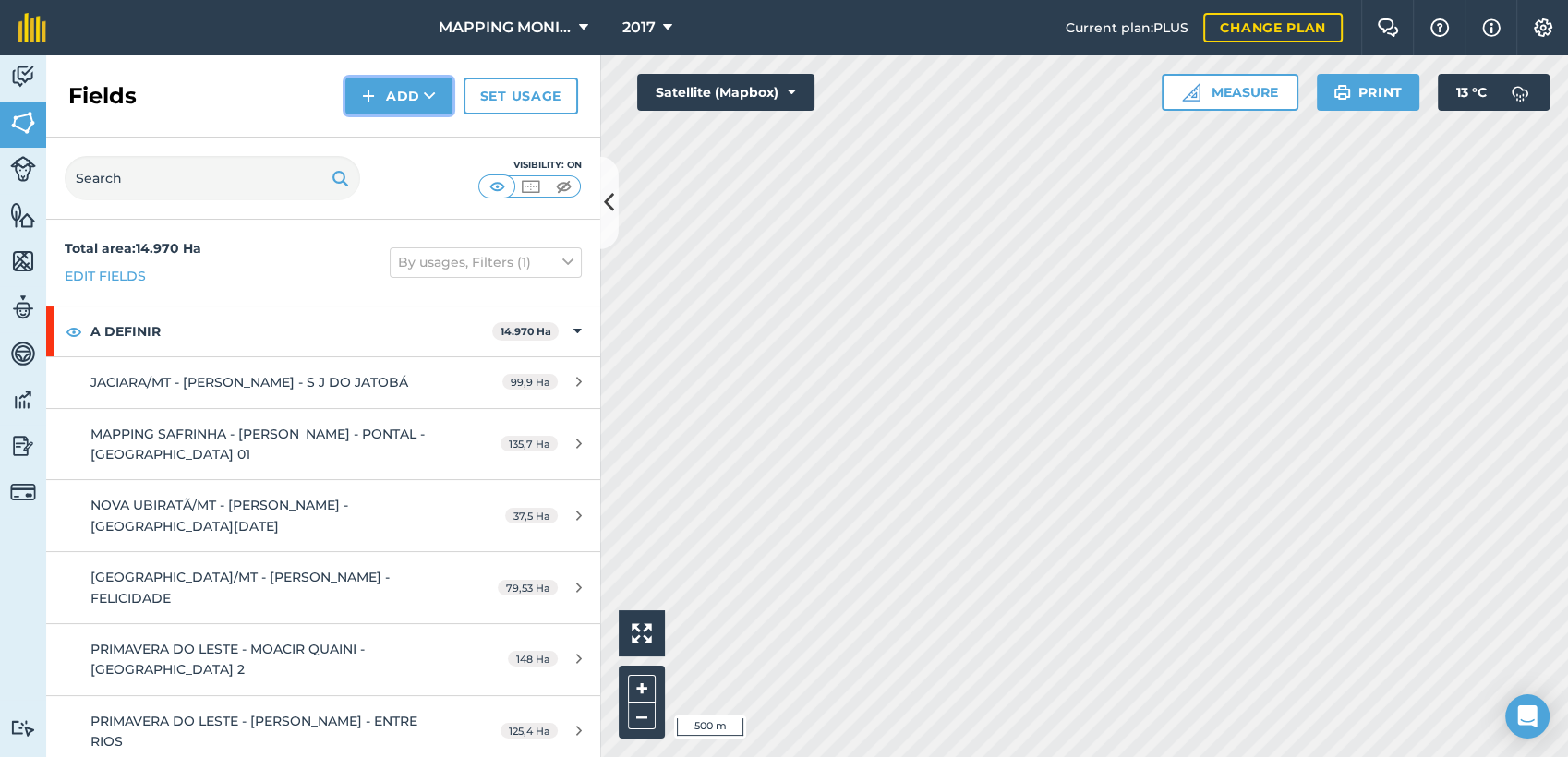
click at [442, 93] on button "Add" at bounding box center [398, 96] width 107 height 37
click at [420, 133] on link "Draw" at bounding box center [398, 137] width 101 height 41
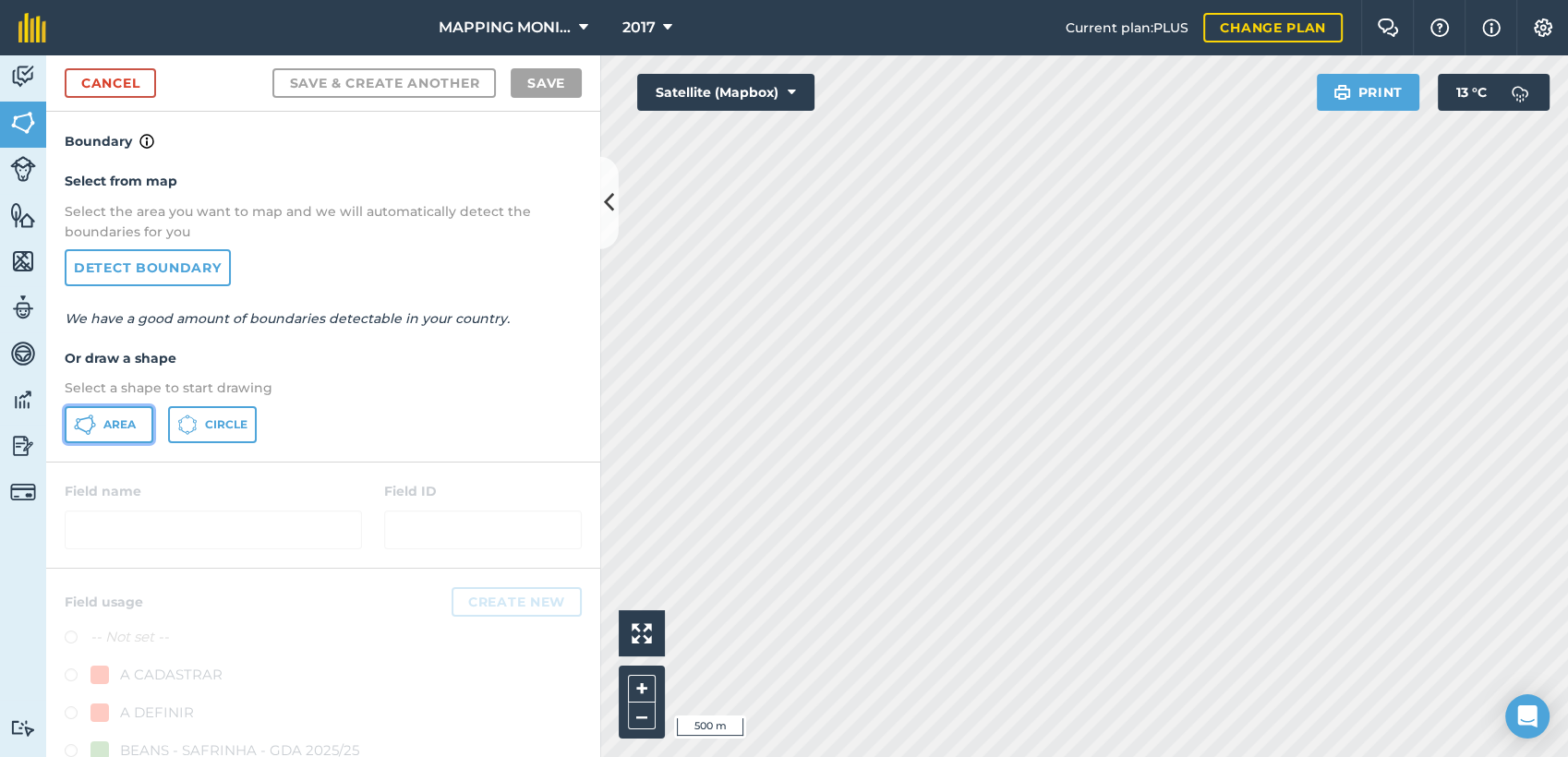
click at [109, 427] on span "Area" at bounding box center [119, 425] width 32 height 15
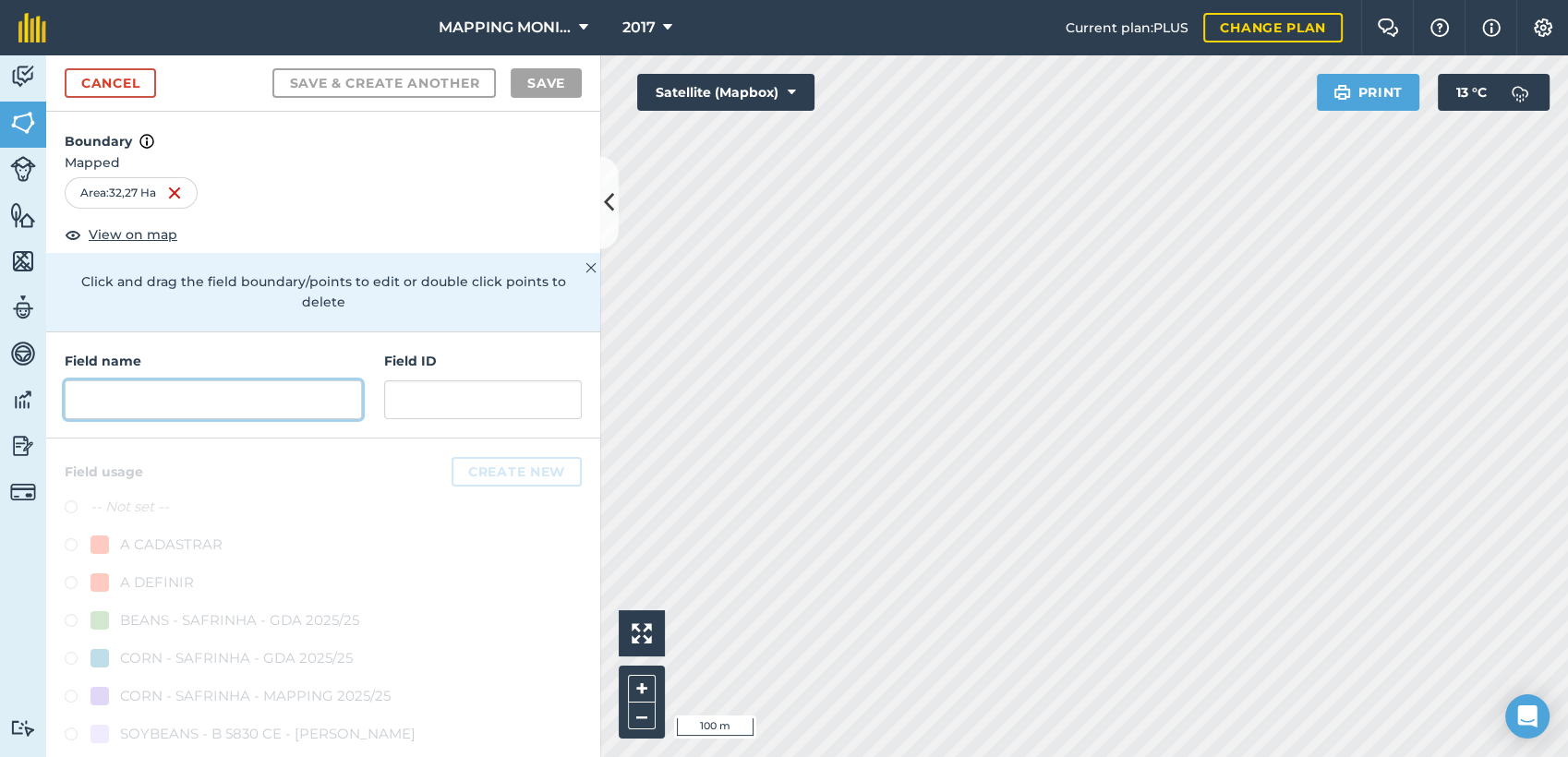
click at [105, 400] on input "text" at bounding box center [213, 400] width 298 height 39
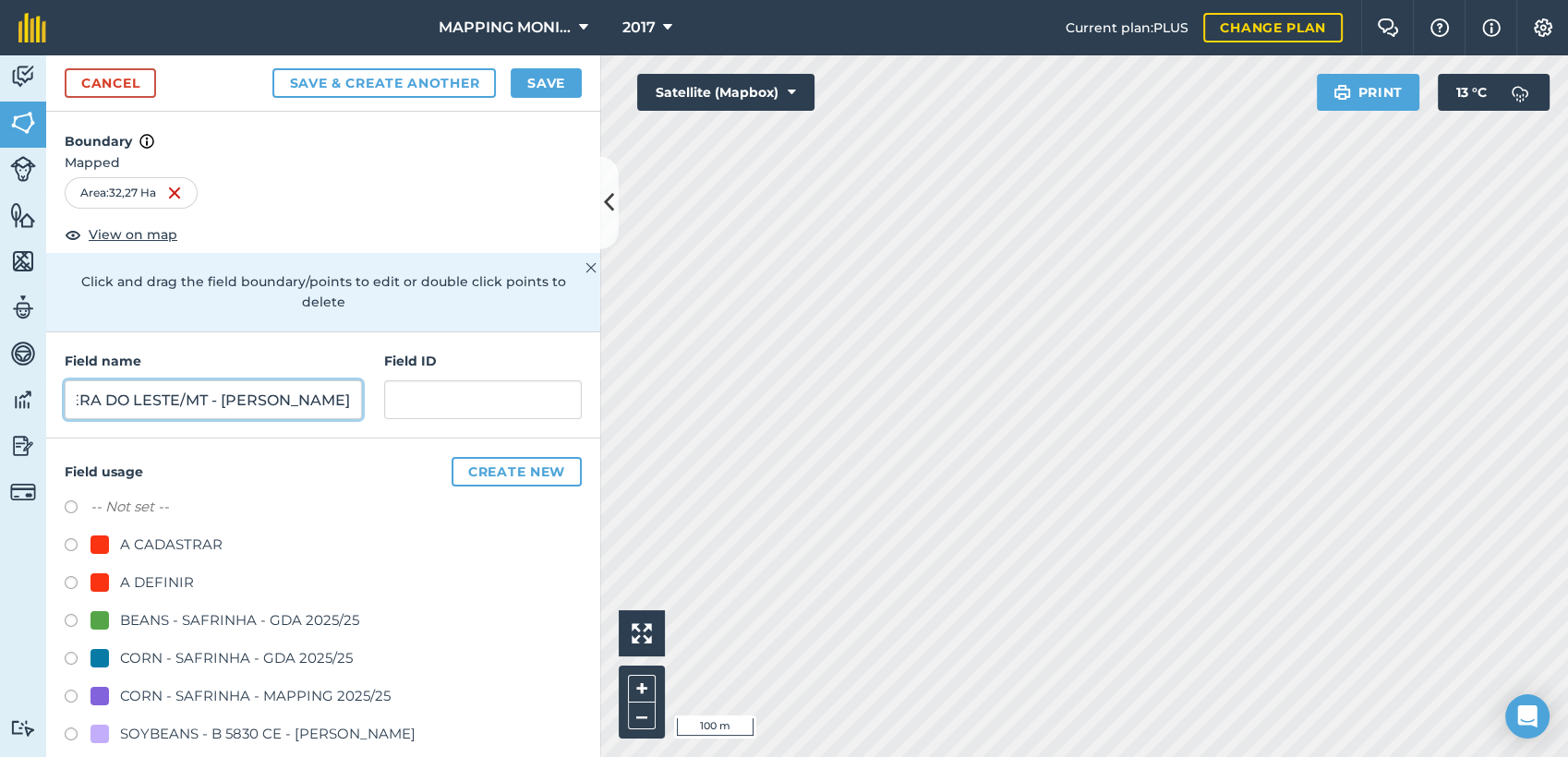
scroll to position [0, 184]
type input "PRIMAVERA DO LESTE/MT - [PERSON_NAME]"
click at [148, 572] on div "A DEFINIR" at bounding box center [157, 583] width 74 height 22
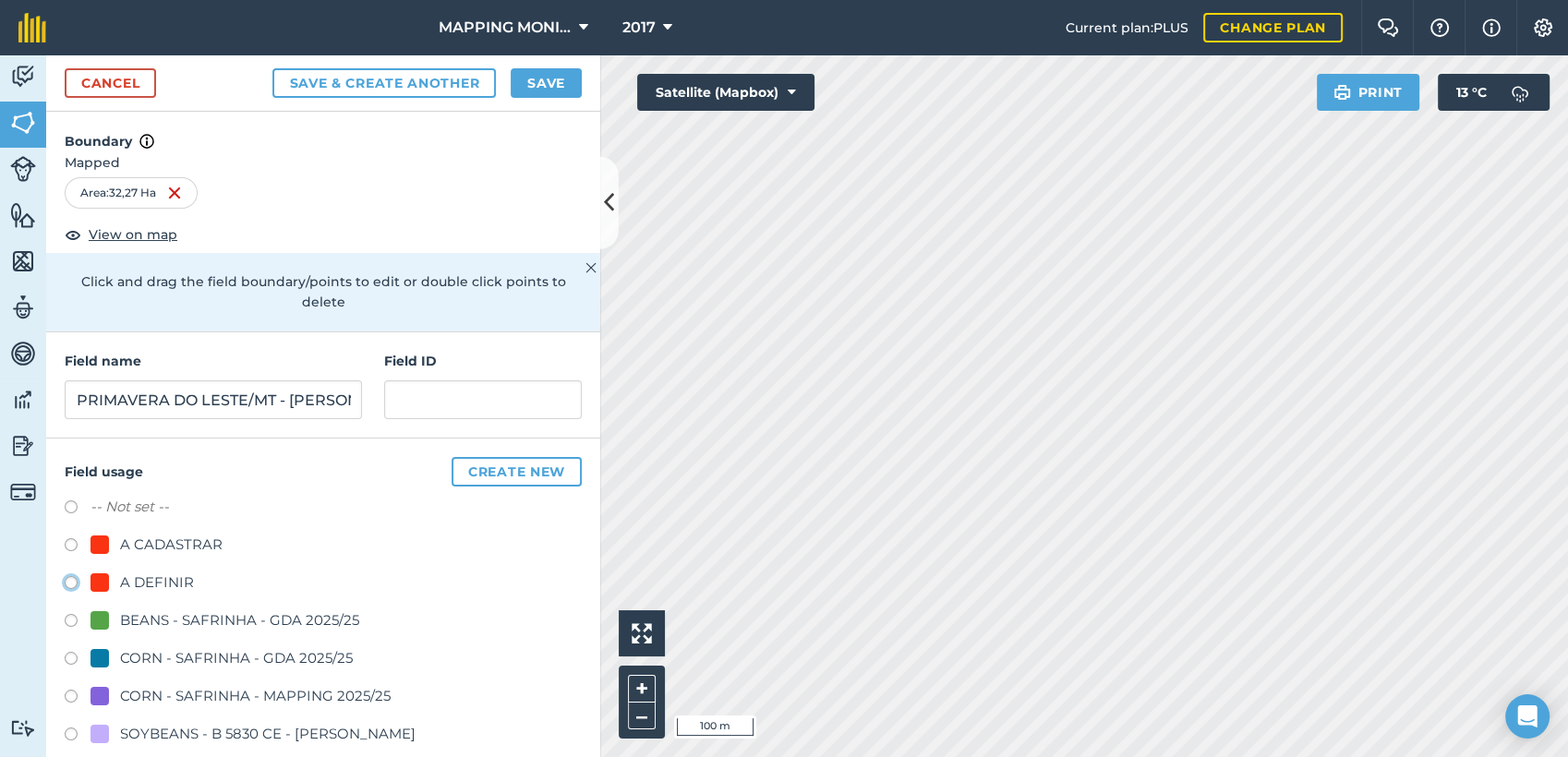
radio input "true"
click at [551, 93] on button "Save" at bounding box center [546, 83] width 71 height 30
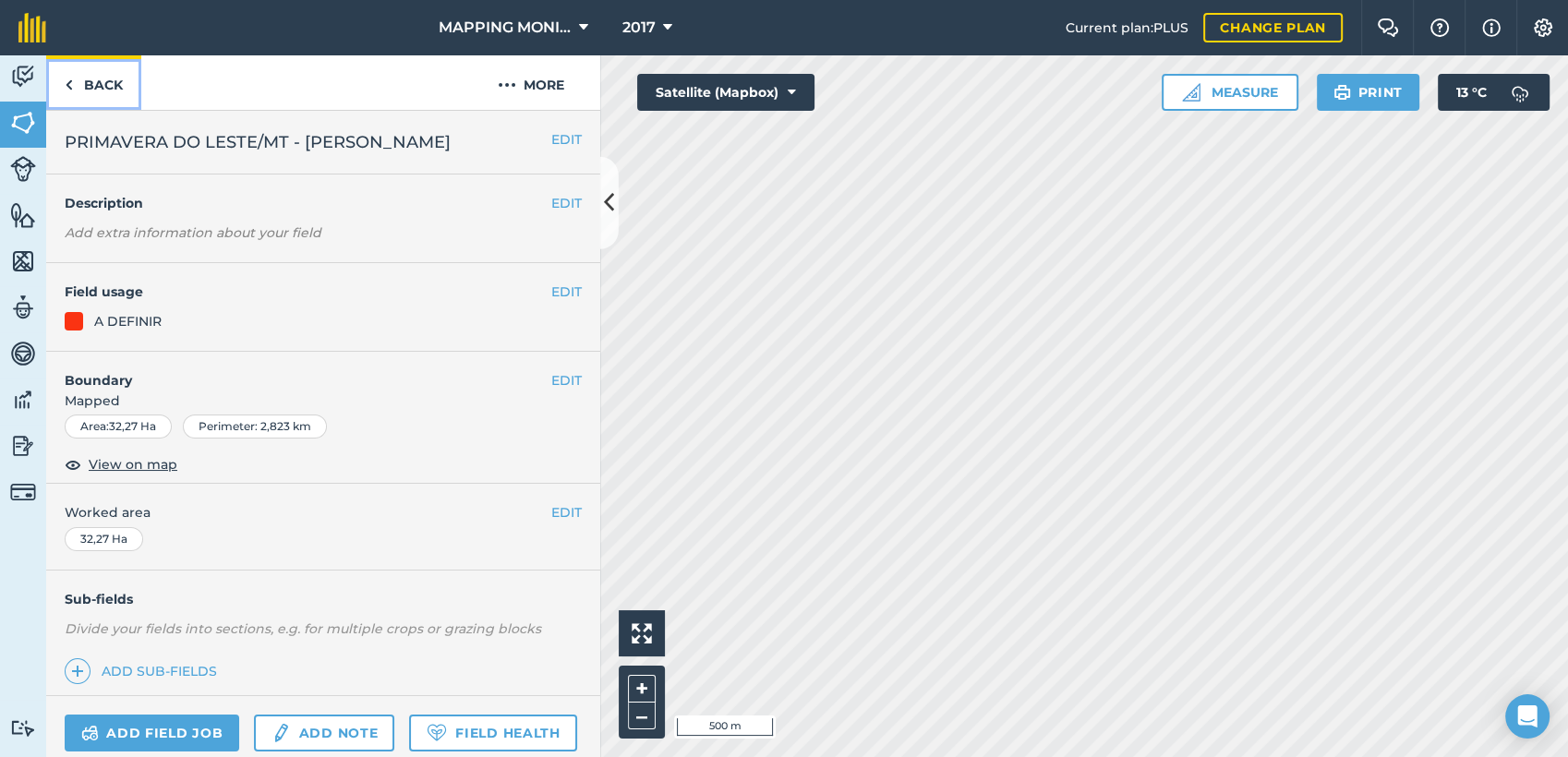
click at [82, 85] on link "Back" at bounding box center [94, 83] width 96 height 55
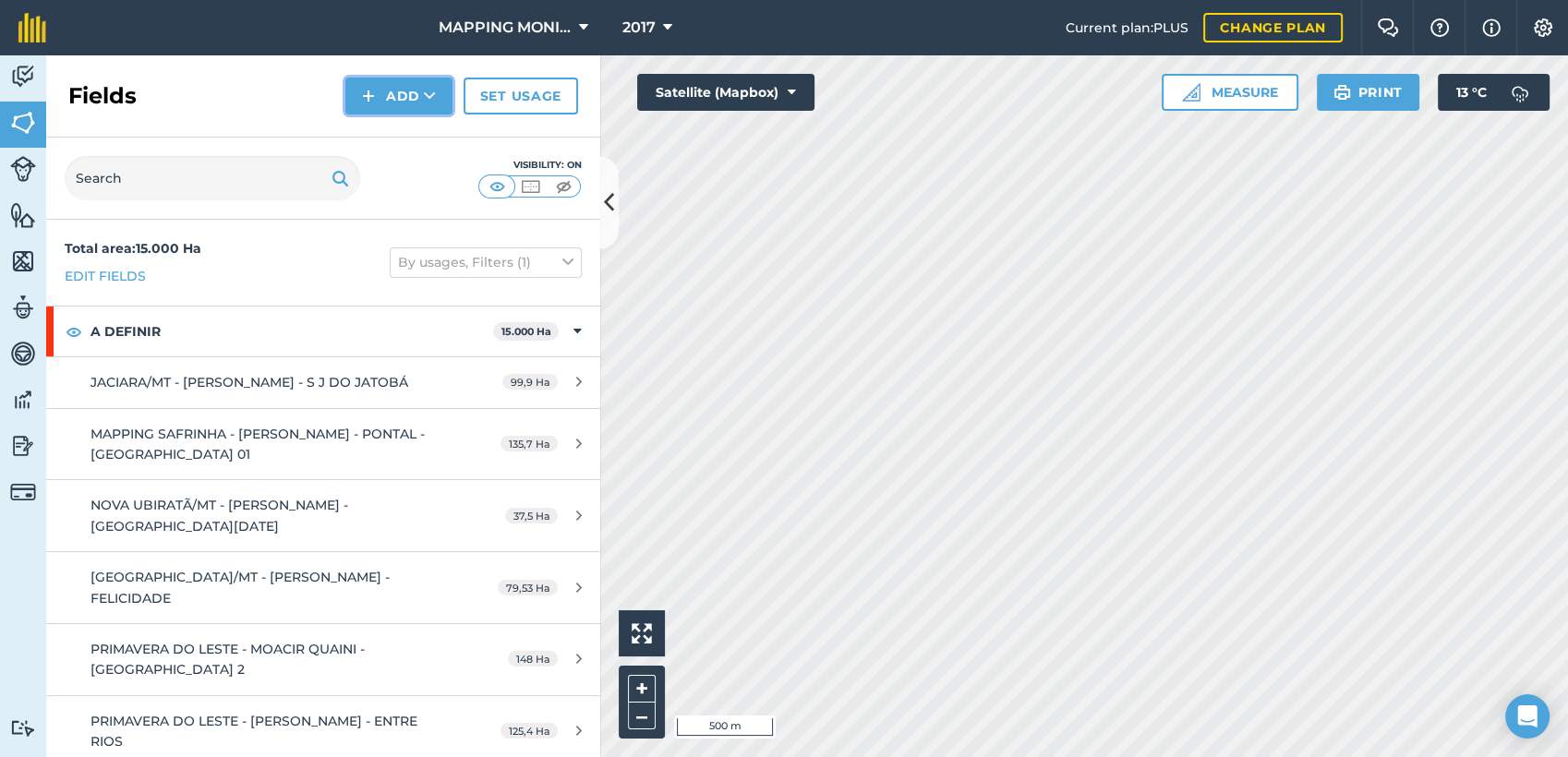
click at [414, 85] on button "Add" at bounding box center [398, 96] width 107 height 37
click at [421, 136] on link "Draw" at bounding box center [398, 137] width 101 height 41
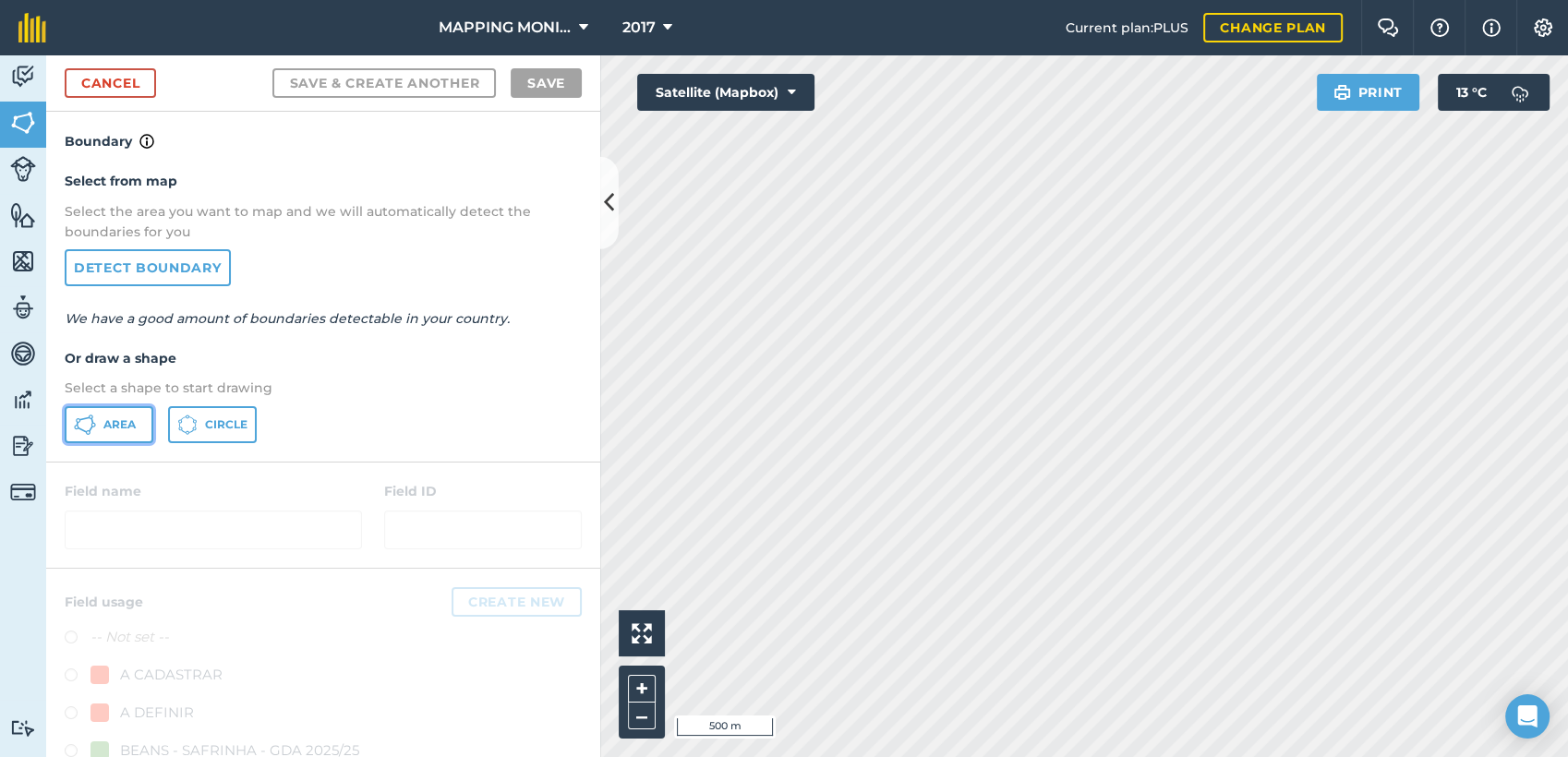
click at [90, 430] on icon at bounding box center [85, 425] width 22 height 22
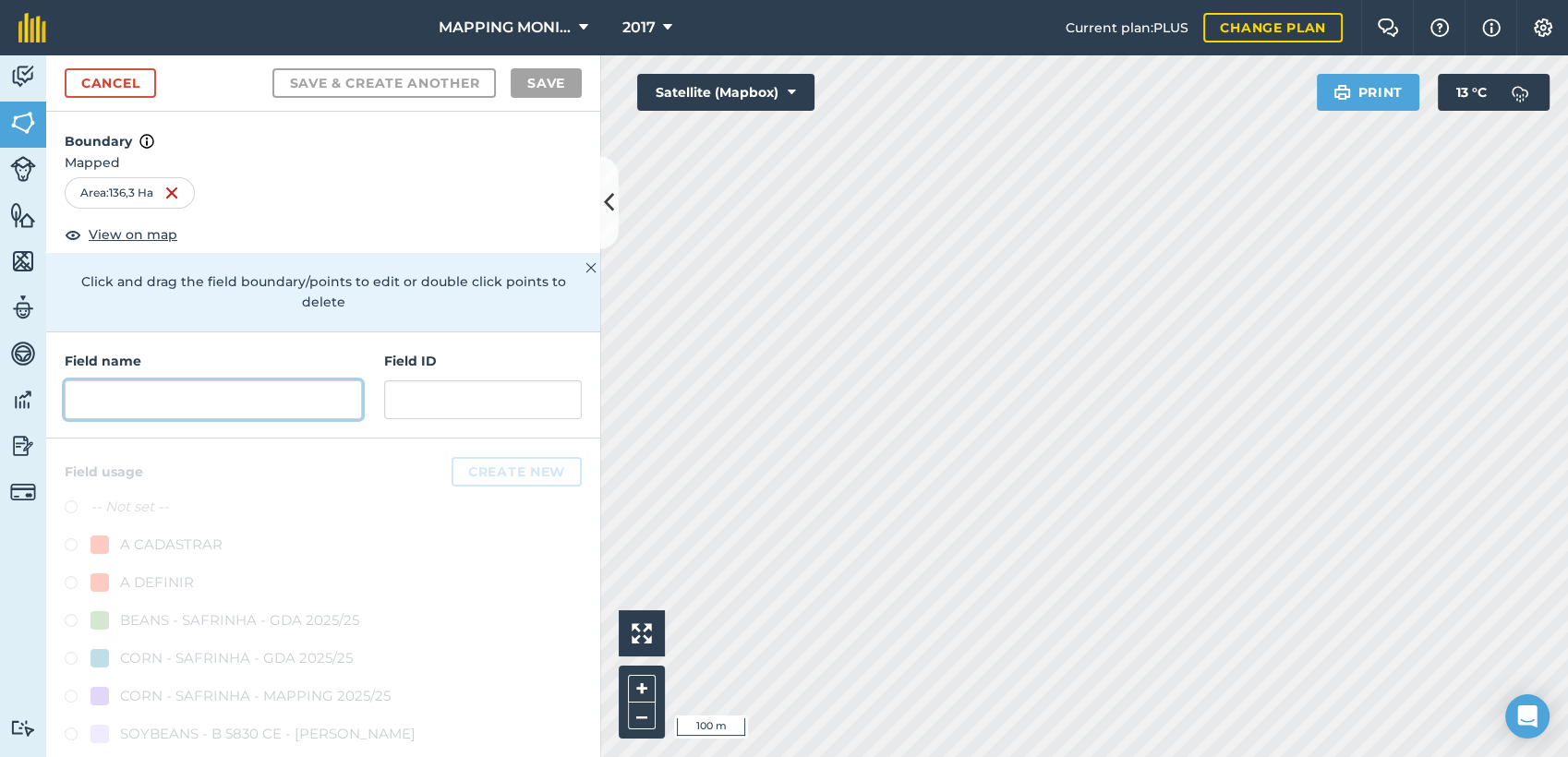
click at [254, 399] on input "text" at bounding box center [213, 400] width 298 height 39
paste input "PRIMAVERA DO LESTE/MT - SEMENTES TOMAZETTI - CUMBUCO"
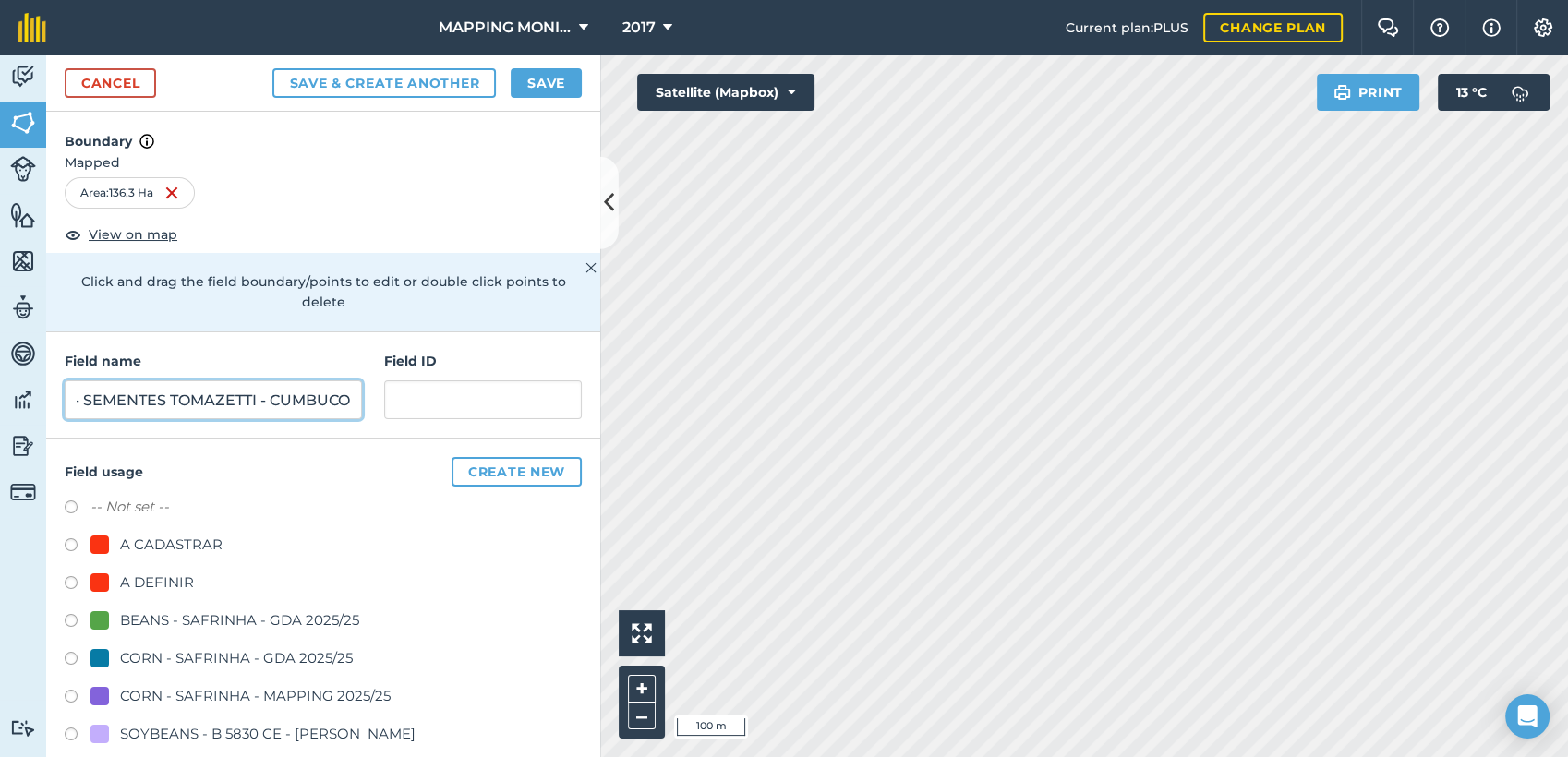
click at [269, 404] on input "PRIMAVERA DO LESTE/MT - SEMENTES TOMAZETTI - CUMBUCO" at bounding box center [213, 400] width 298 height 39
click at [266, 388] on input "PRIMAVERA DO LESTE/MT - [PERSON_NAME]" at bounding box center [213, 400] width 298 height 39
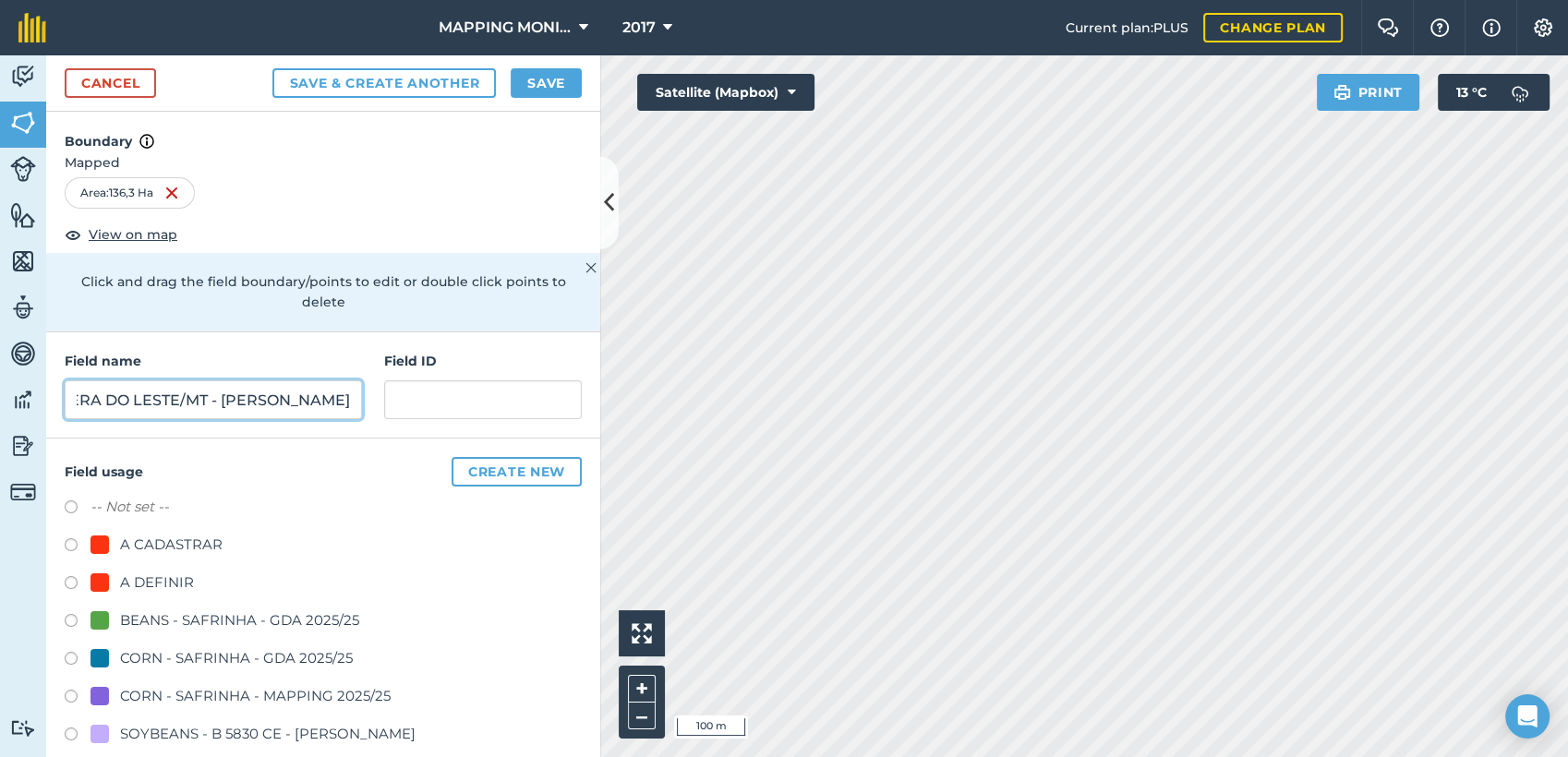
click at [266, 388] on input "PRIMAVERA DO LESTE/MT - [PERSON_NAME]" at bounding box center [213, 400] width 298 height 39
type input "PRIMAVERA DO LESTE/MT - [PERSON_NAME]"
click at [174, 570] on div "-- Not set -- A CADASTRAR A DEFINIR BEANS - SAFRINHA - GDA 2025/25 CORN - SAFRI…" at bounding box center [323, 755] width 517 height 519
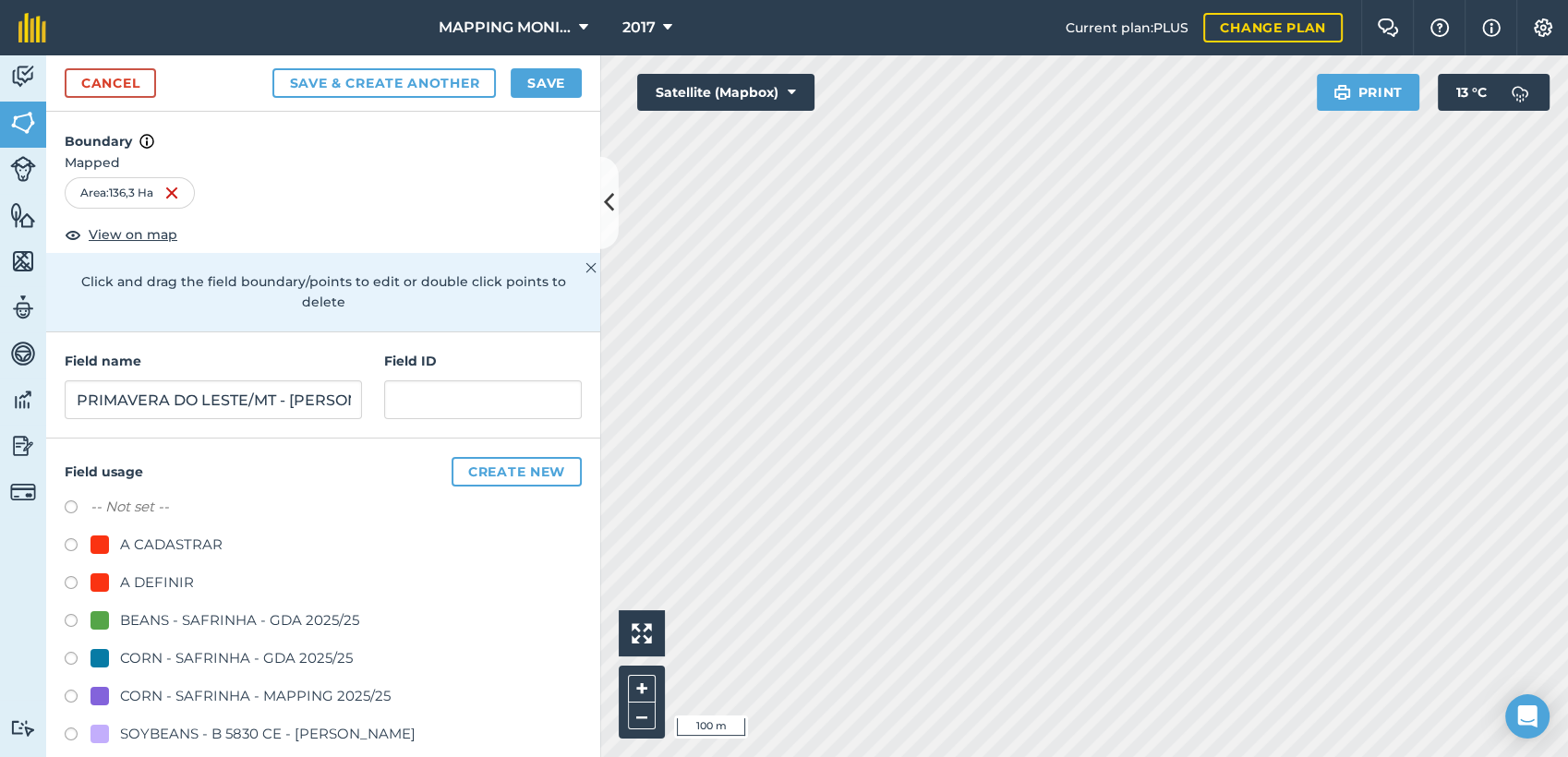
drag, startPoint x: 174, startPoint y: 573, endPoint x: 231, endPoint y: 487, distance: 103.2
click at [176, 573] on div "A DEFINIR" at bounding box center [157, 583] width 74 height 22
radio input "true"
click at [546, 78] on button "Save" at bounding box center [546, 83] width 71 height 30
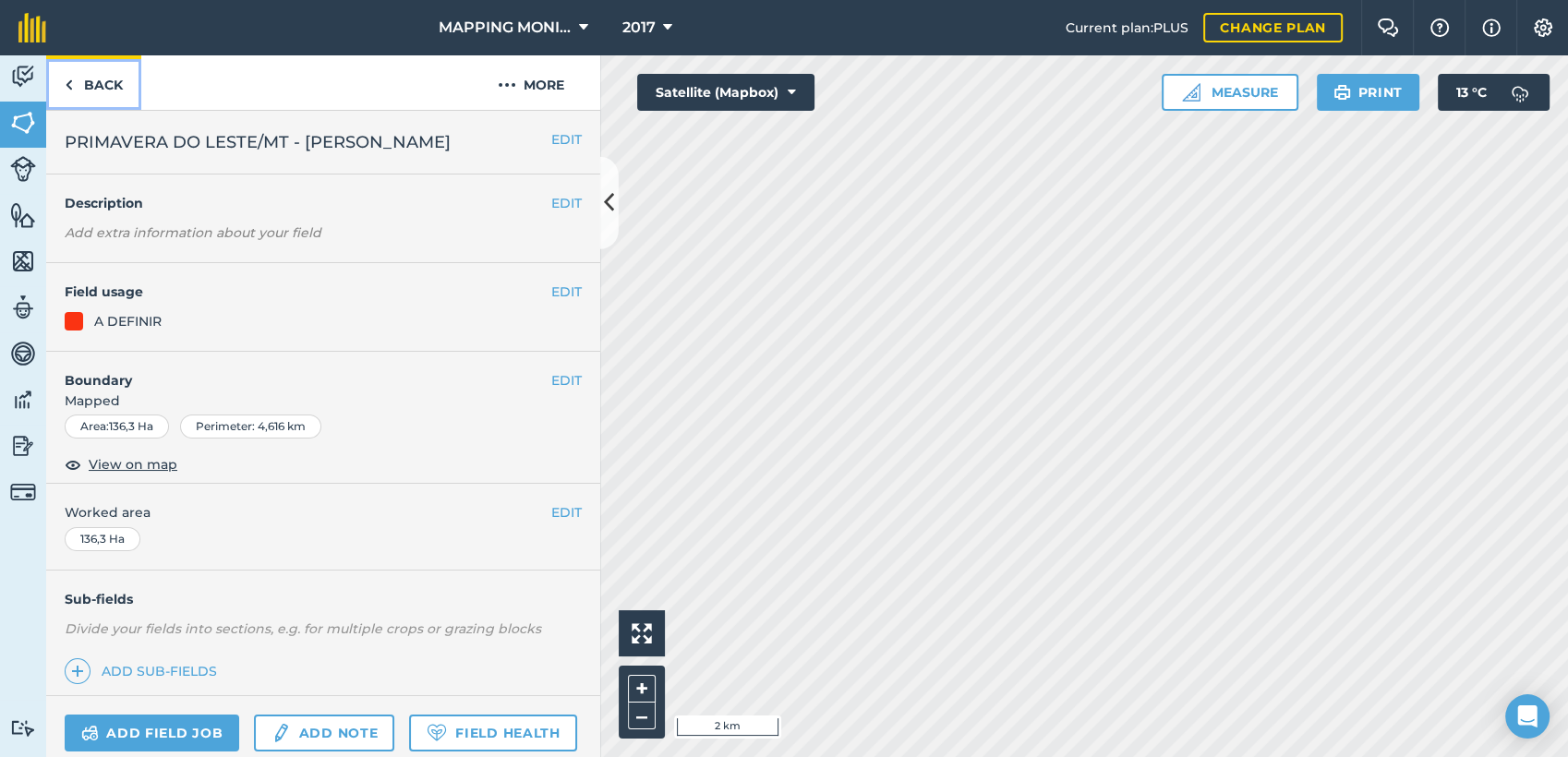
click at [81, 76] on link "Back" at bounding box center [94, 83] width 96 height 55
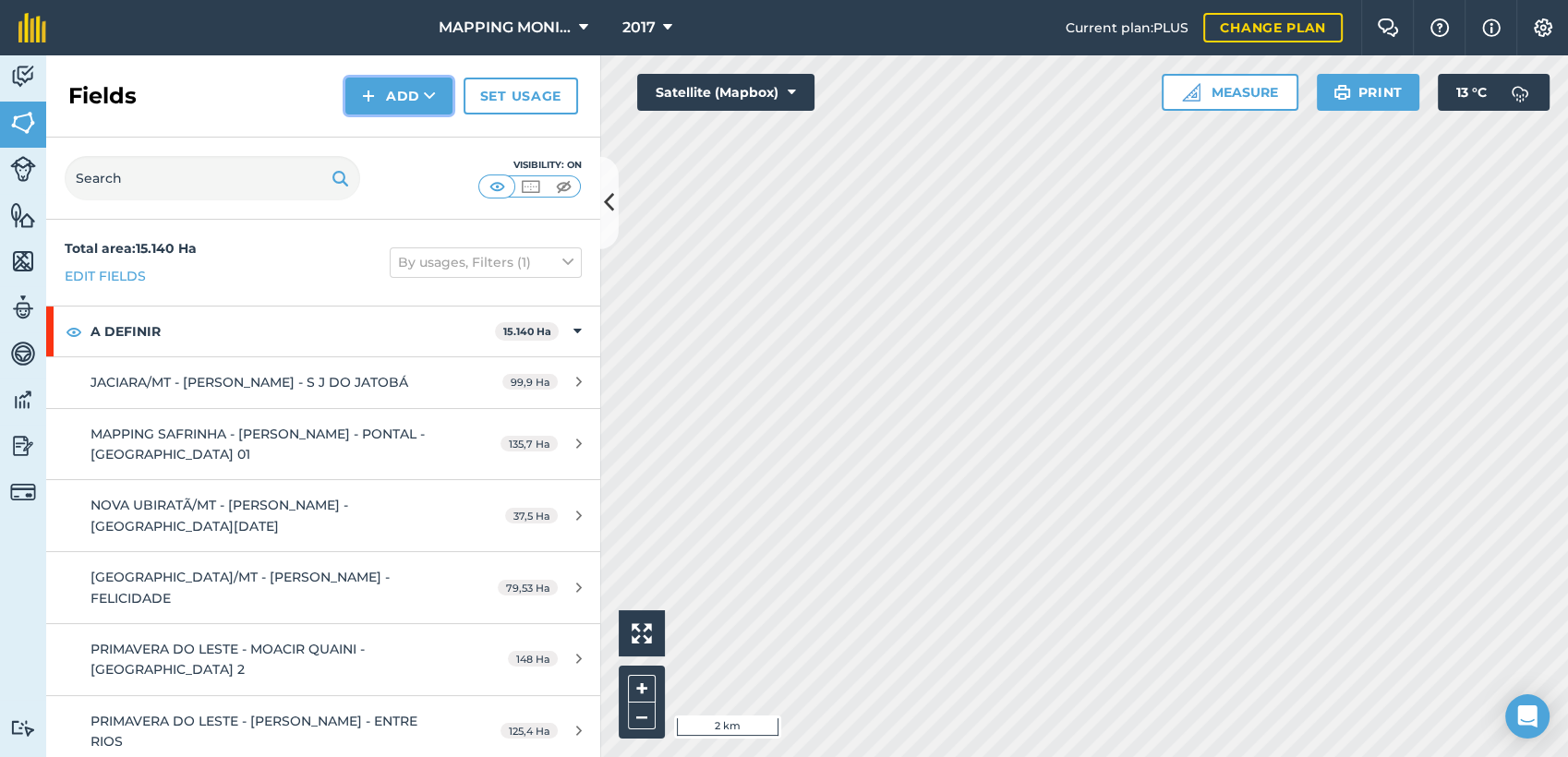
click at [445, 99] on button "Add" at bounding box center [398, 96] width 107 height 37
click at [420, 129] on link "Draw" at bounding box center [398, 137] width 101 height 41
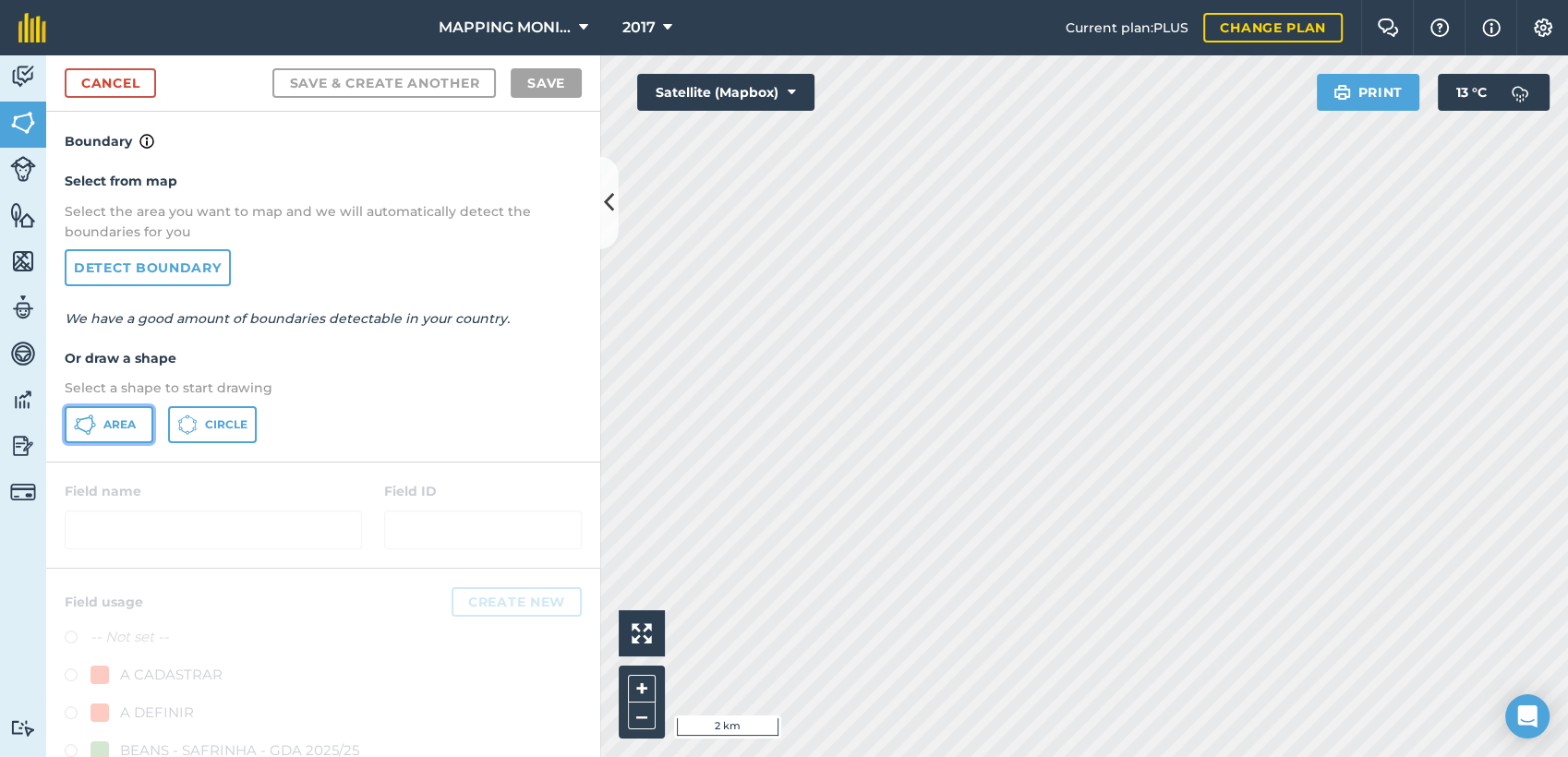
click at [136, 425] on button "Area" at bounding box center [109, 425] width 89 height 37
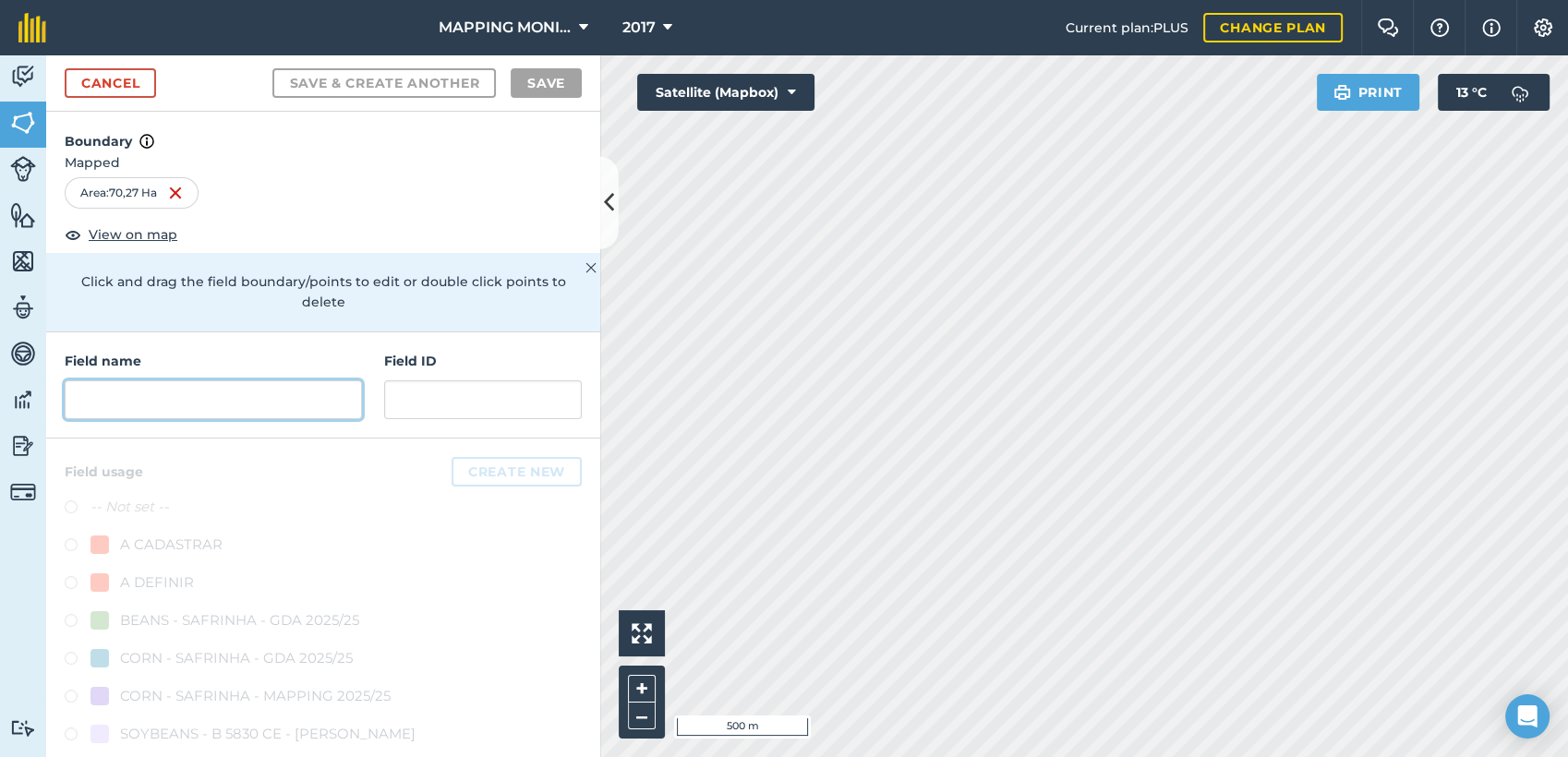
click at [103, 399] on input "text" at bounding box center [213, 400] width 298 height 39
paste input "PRIMAVERA DO LESTE/MT - [PERSON_NAME]"
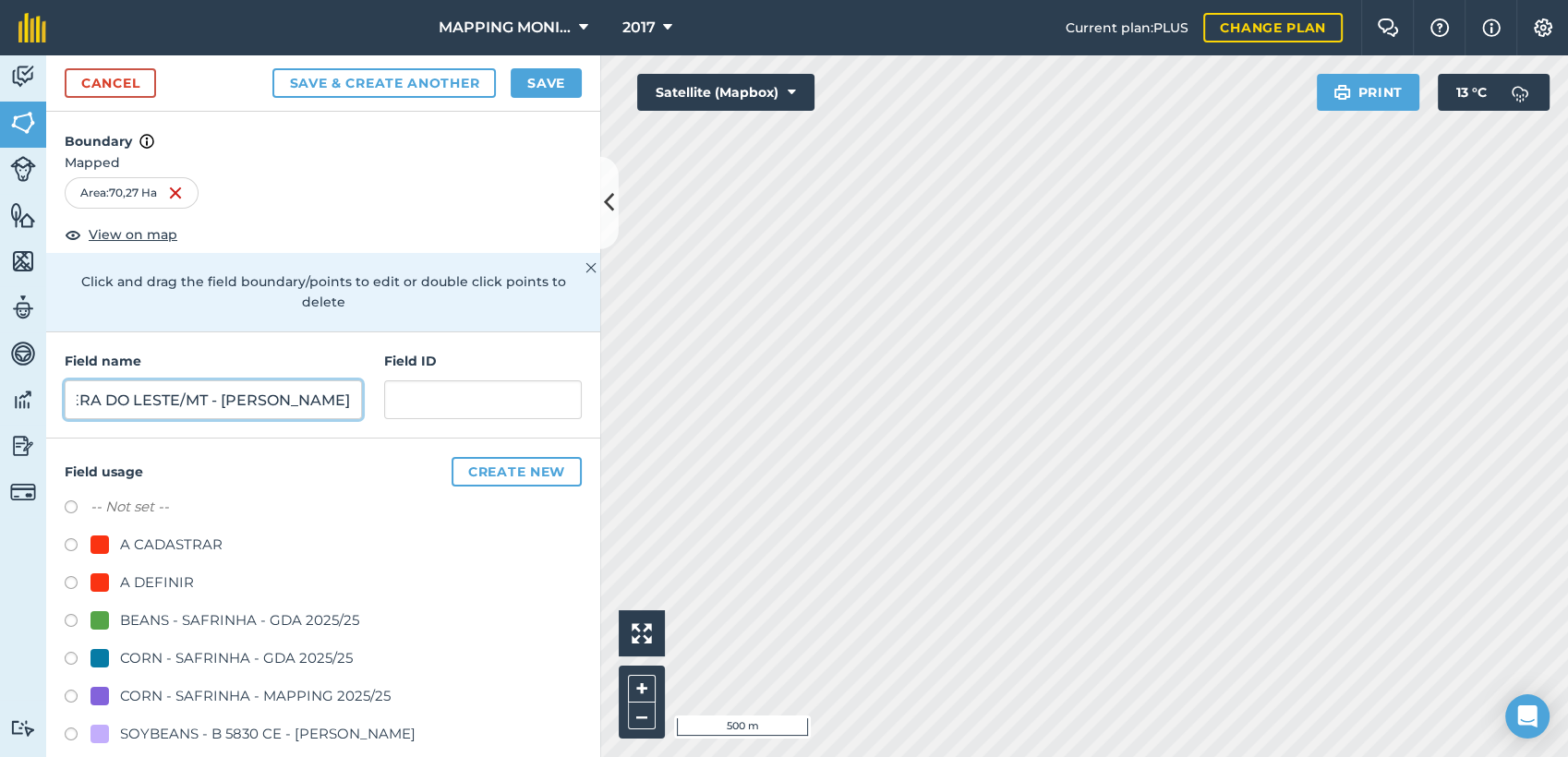
type input "PRIMAVERA DO LESTE/MT - [PERSON_NAME]"
click at [156, 587] on div "A DEFINIR" at bounding box center [157, 583] width 74 height 22
radio input "true"
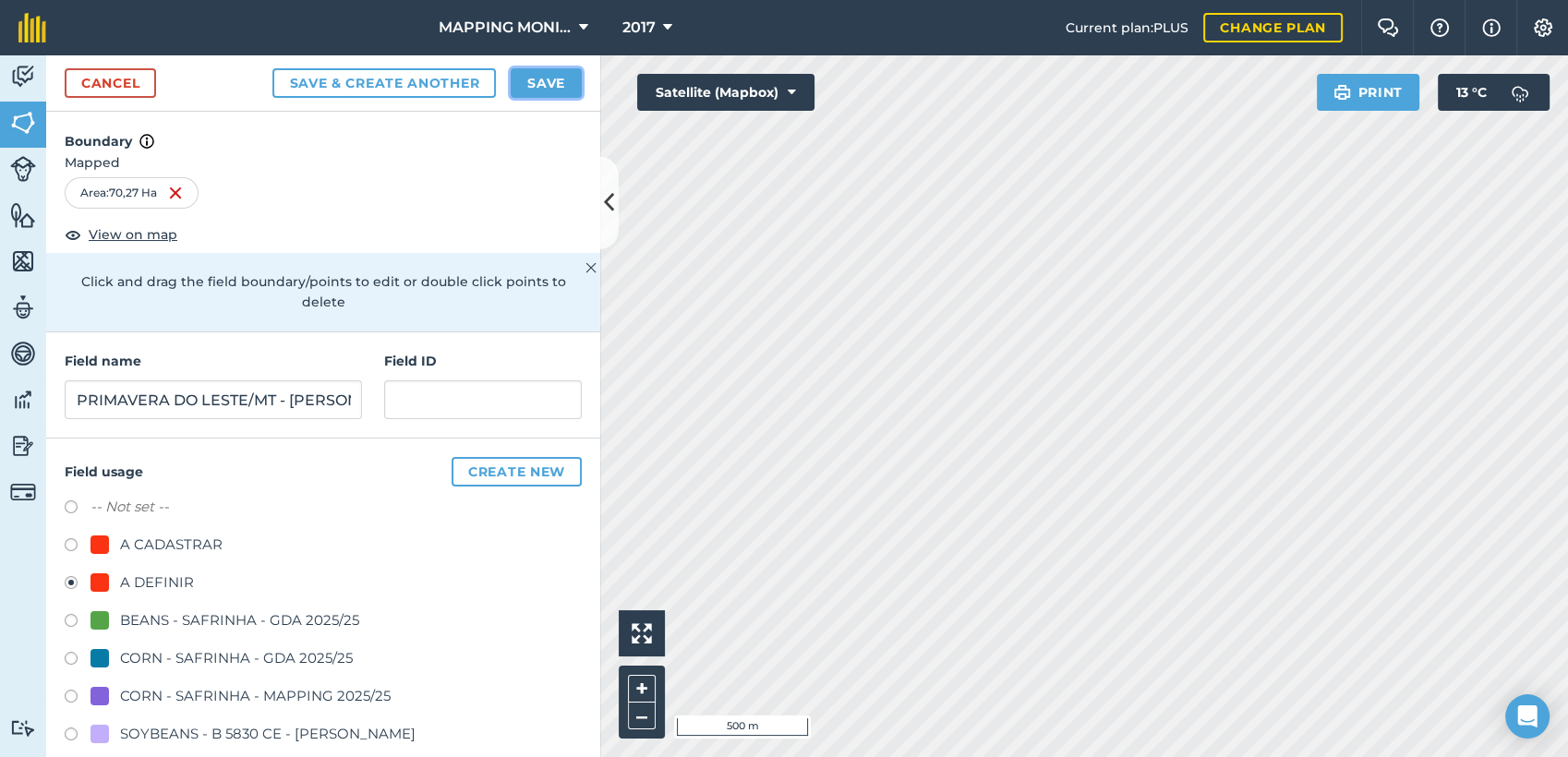
click at [532, 78] on button "Save" at bounding box center [546, 83] width 71 height 30
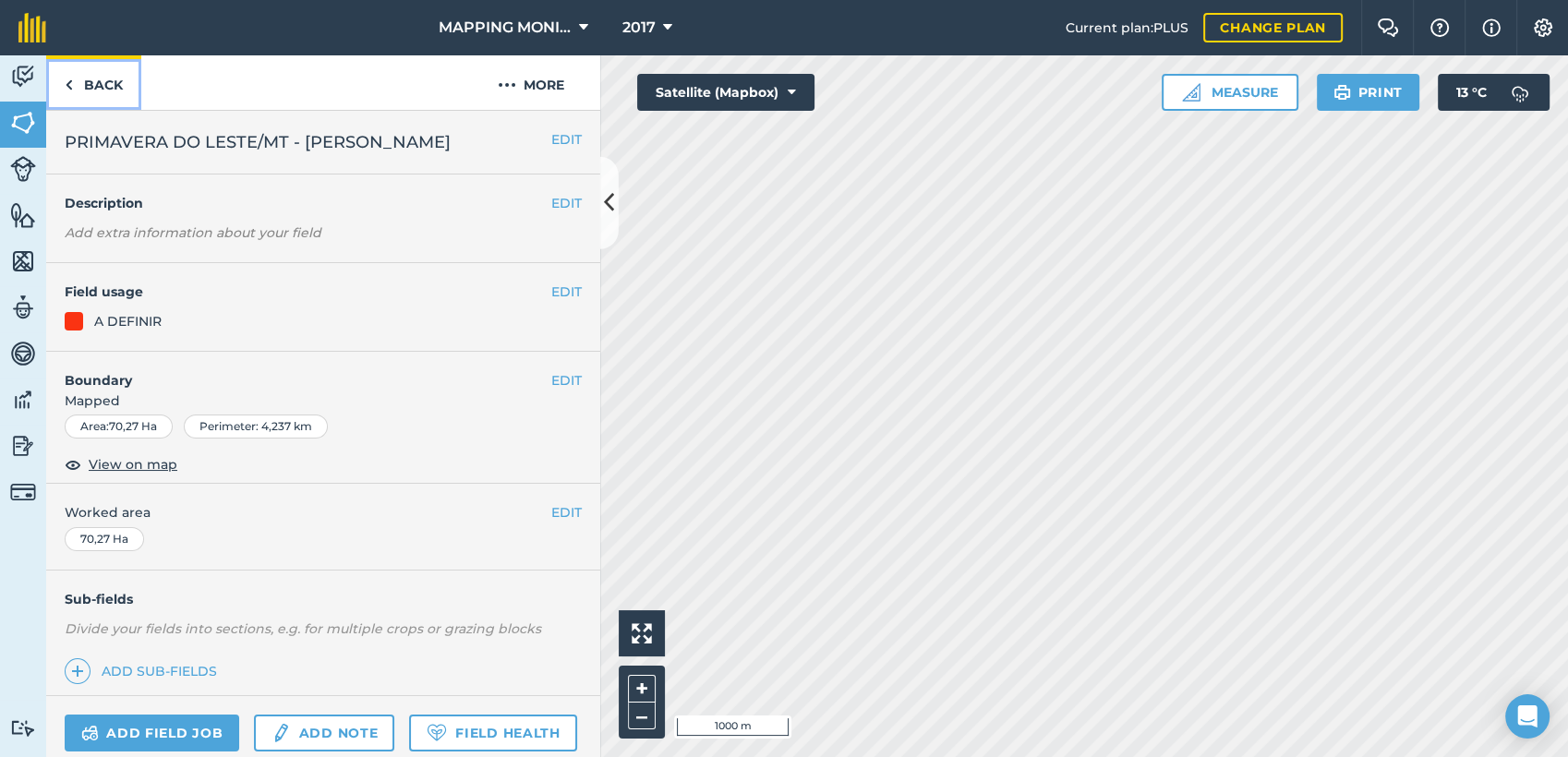
click at [94, 78] on link "Back" at bounding box center [94, 83] width 96 height 55
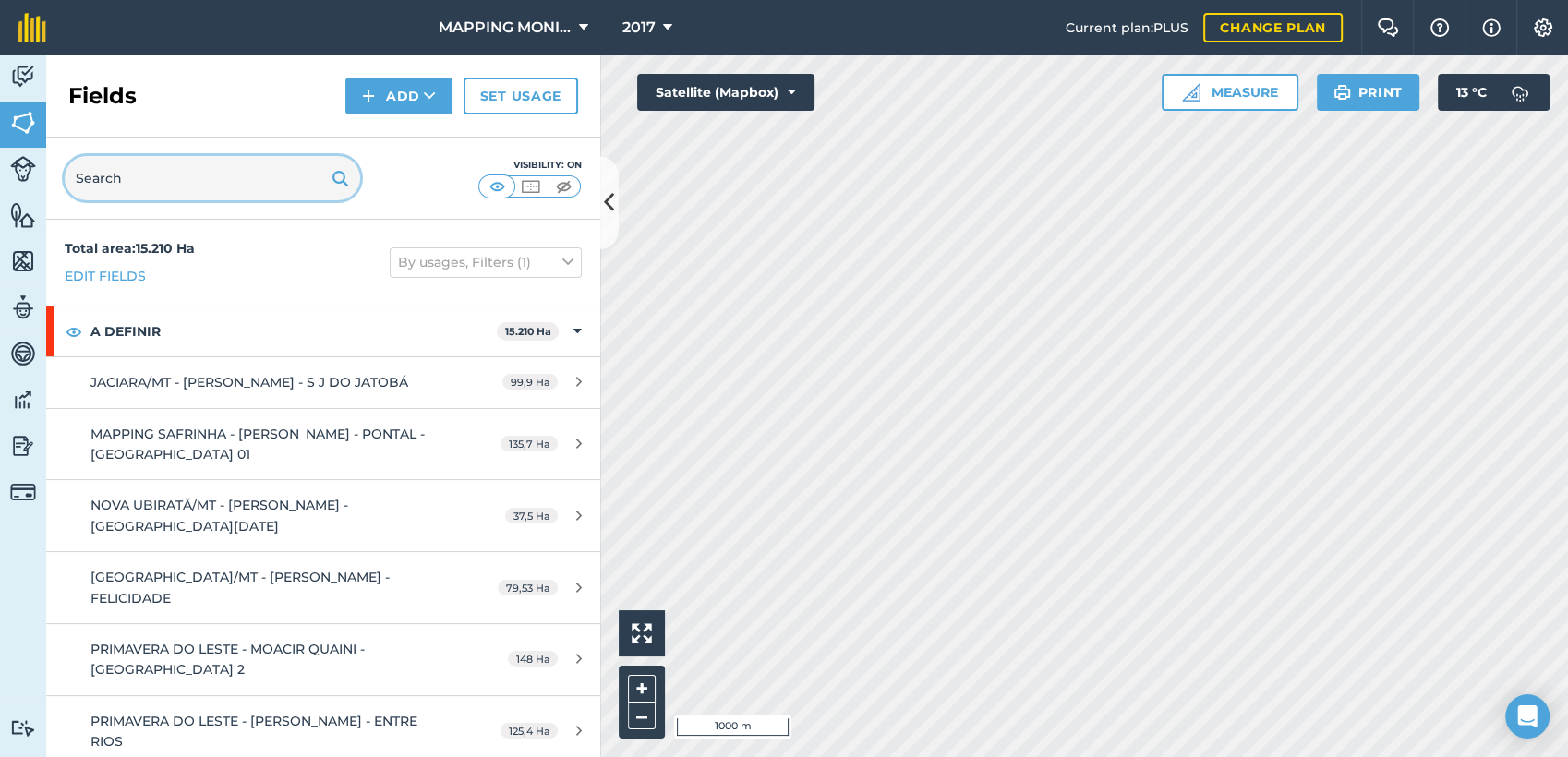
click at [170, 175] on input "text" at bounding box center [212, 178] width 296 height 45
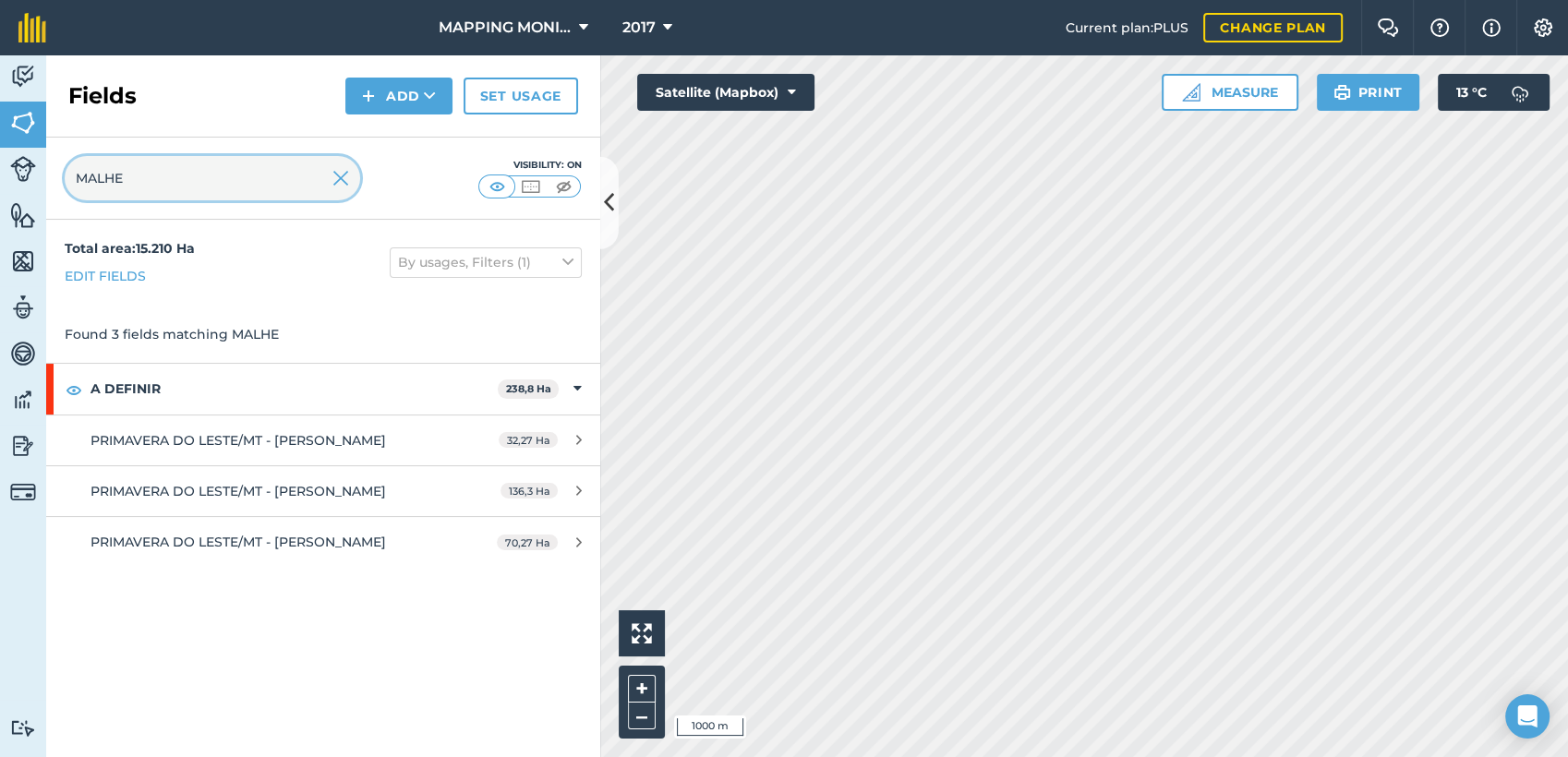
type input "MALHE"
click at [445, 102] on button "Add" at bounding box center [398, 96] width 107 height 37
click at [427, 146] on link "Draw" at bounding box center [398, 137] width 101 height 41
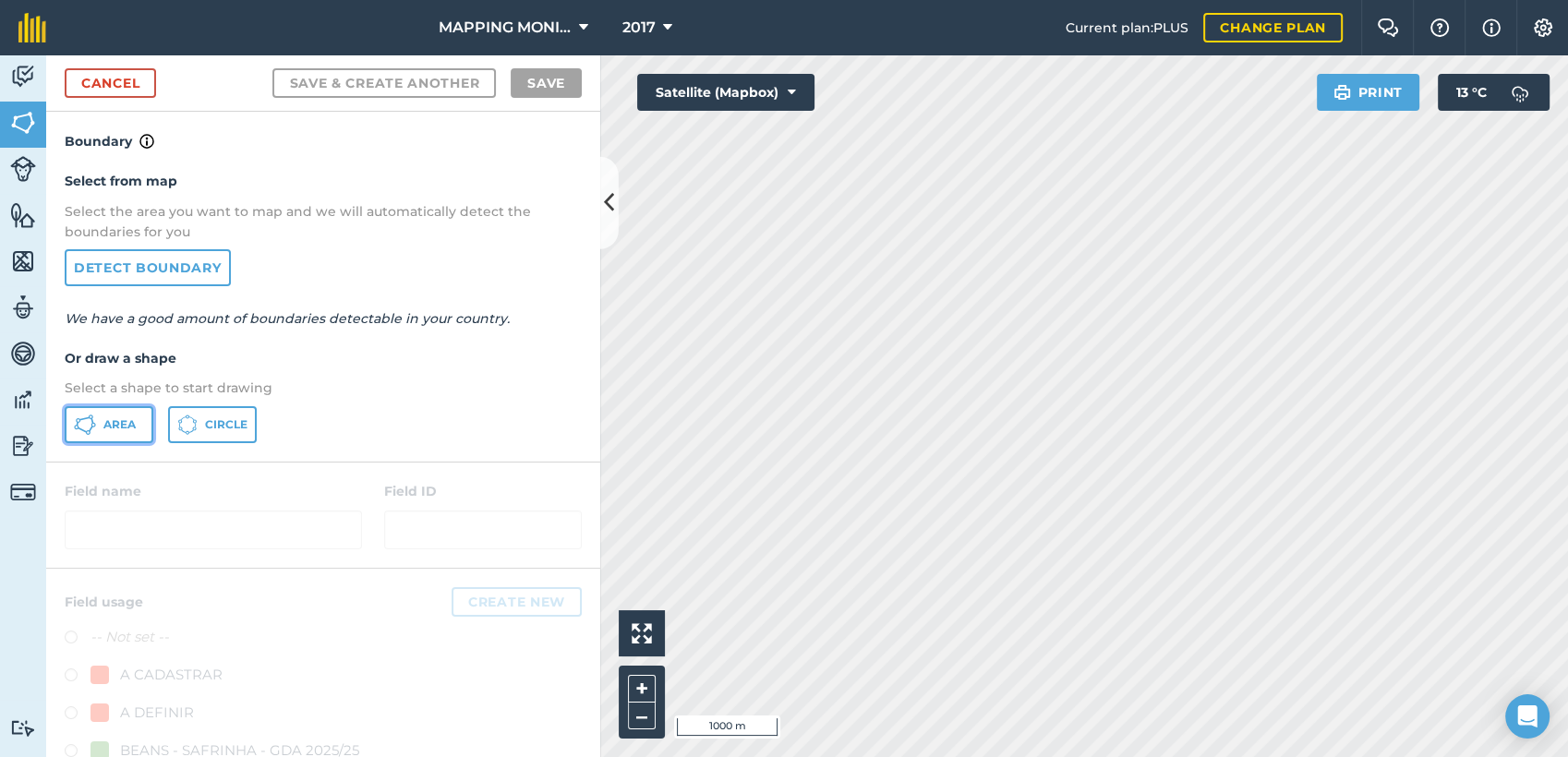
click at [123, 417] on span "Area" at bounding box center [119, 425] width 32 height 15
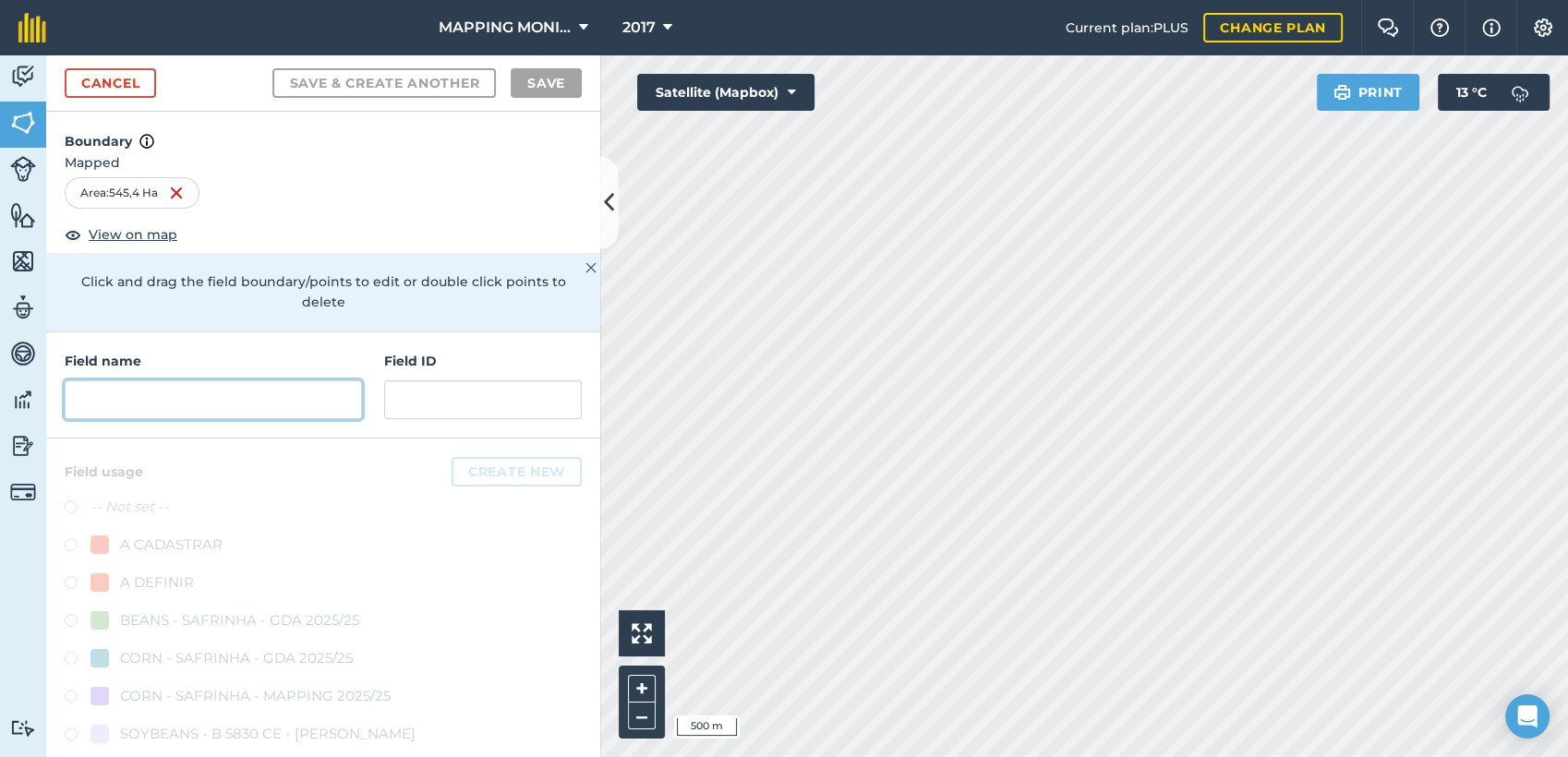
click at [257, 395] on input "text" at bounding box center [213, 400] width 298 height 39
paste input "PRIMAVERA DO LESTE/MT - [PERSON_NAME]"
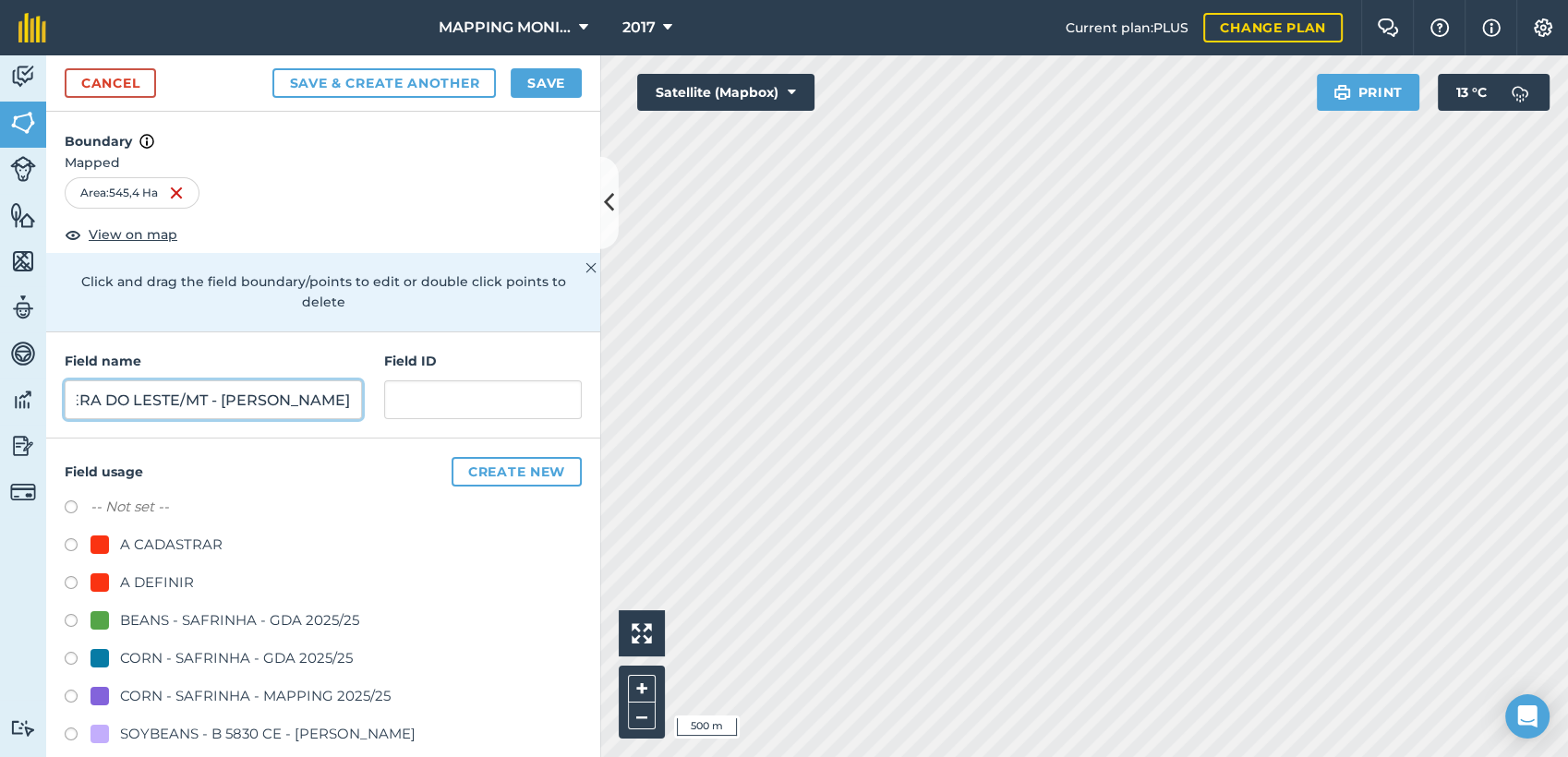
type input "PRIMAVERA DO LESTE/MT - [PERSON_NAME]"
click at [182, 584] on div "A DEFINIR" at bounding box center [157, 583] width 74 height 22
radio input "true"
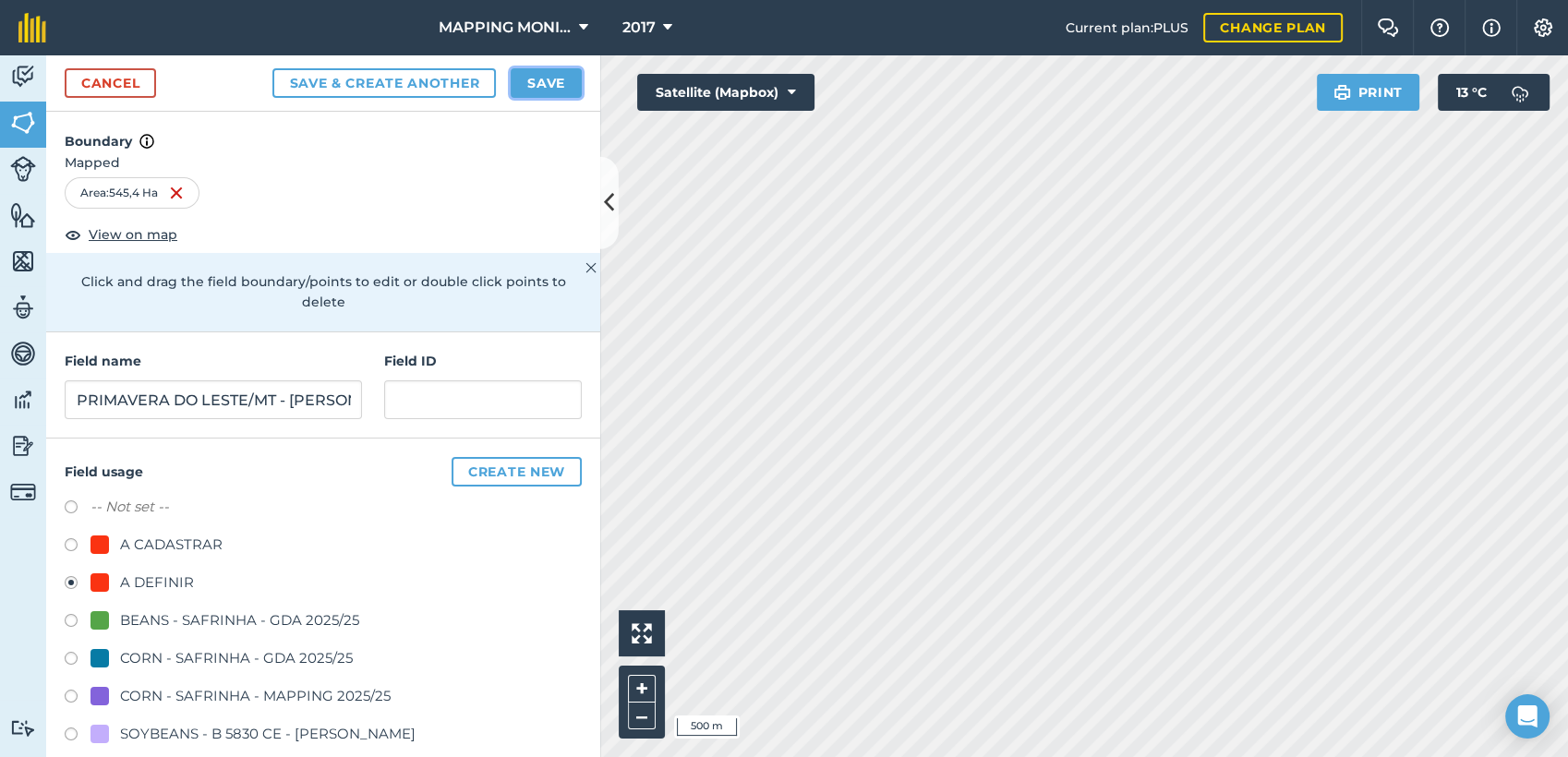
click at [559, 87] on button "Save" at bounding box center [546, 83] width 71 height 30
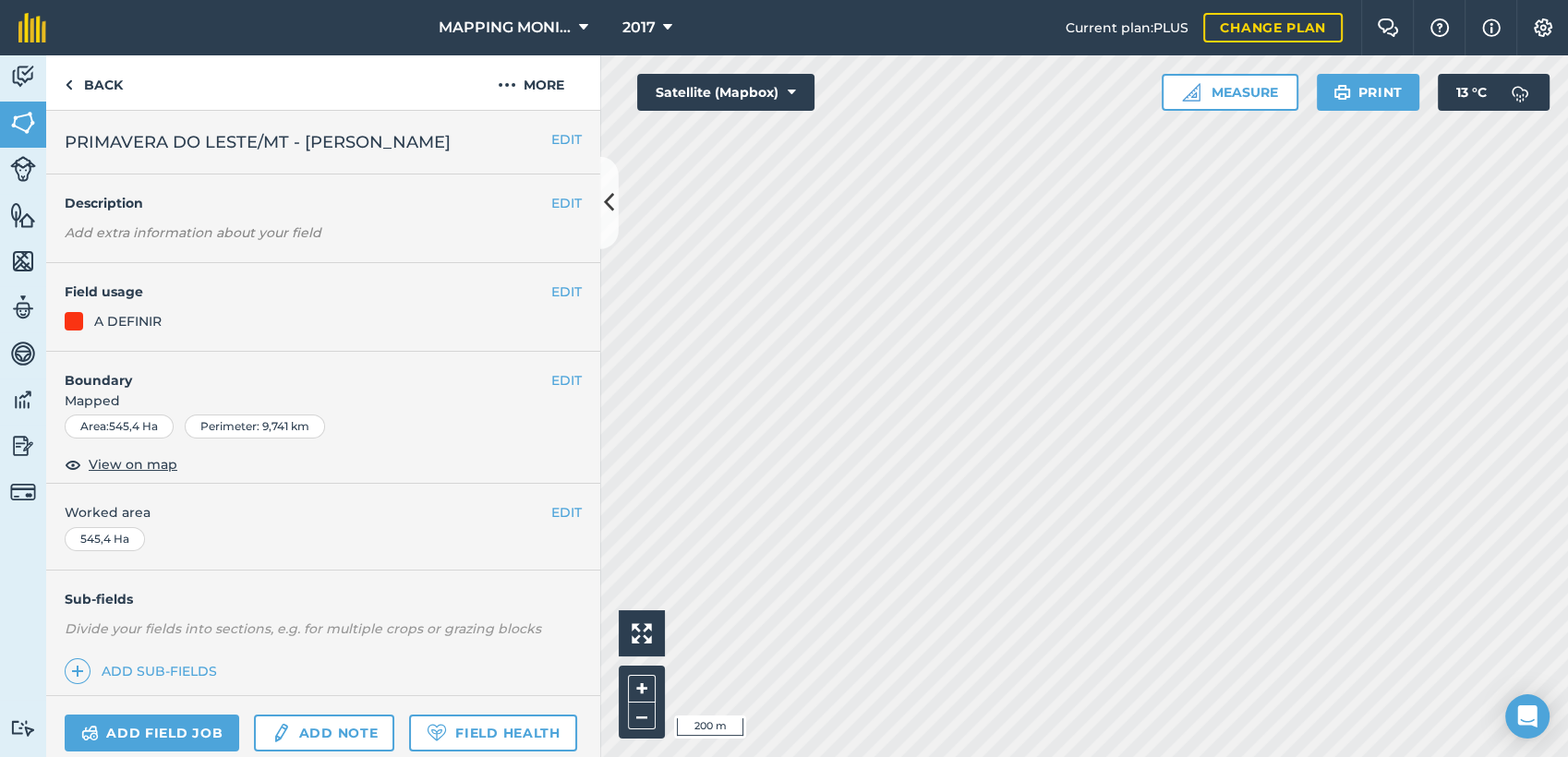
click at [533, 391] on h4 "Boundary" at bounding box center [299, 371] width 505 height 39
click at [554, 391] on button "EDIT" at bounding box center [566, 380] width 31 height 20
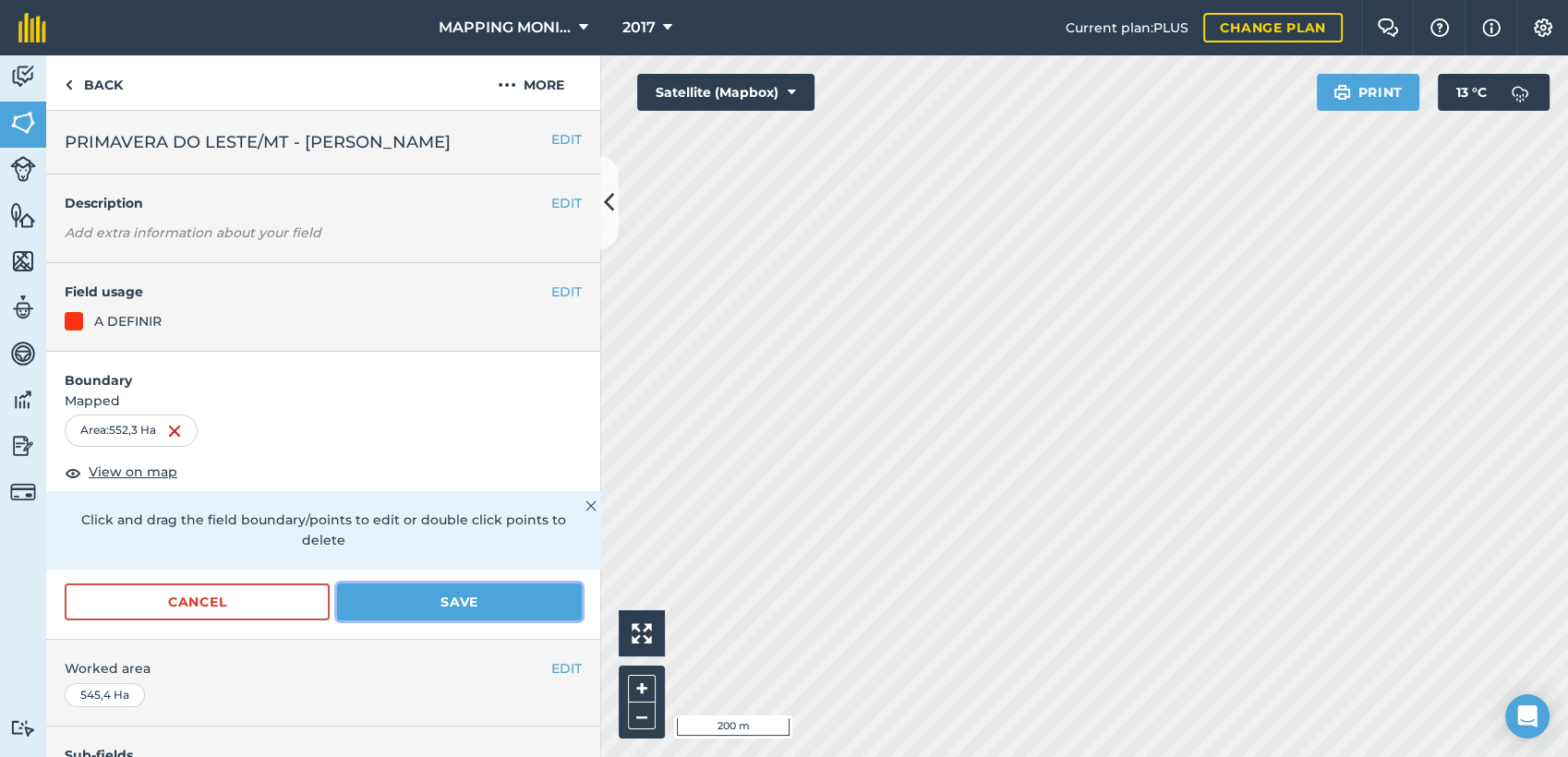
click at [462, 617] on button "Save" at bounding box center [459, 602] width 245 height 37
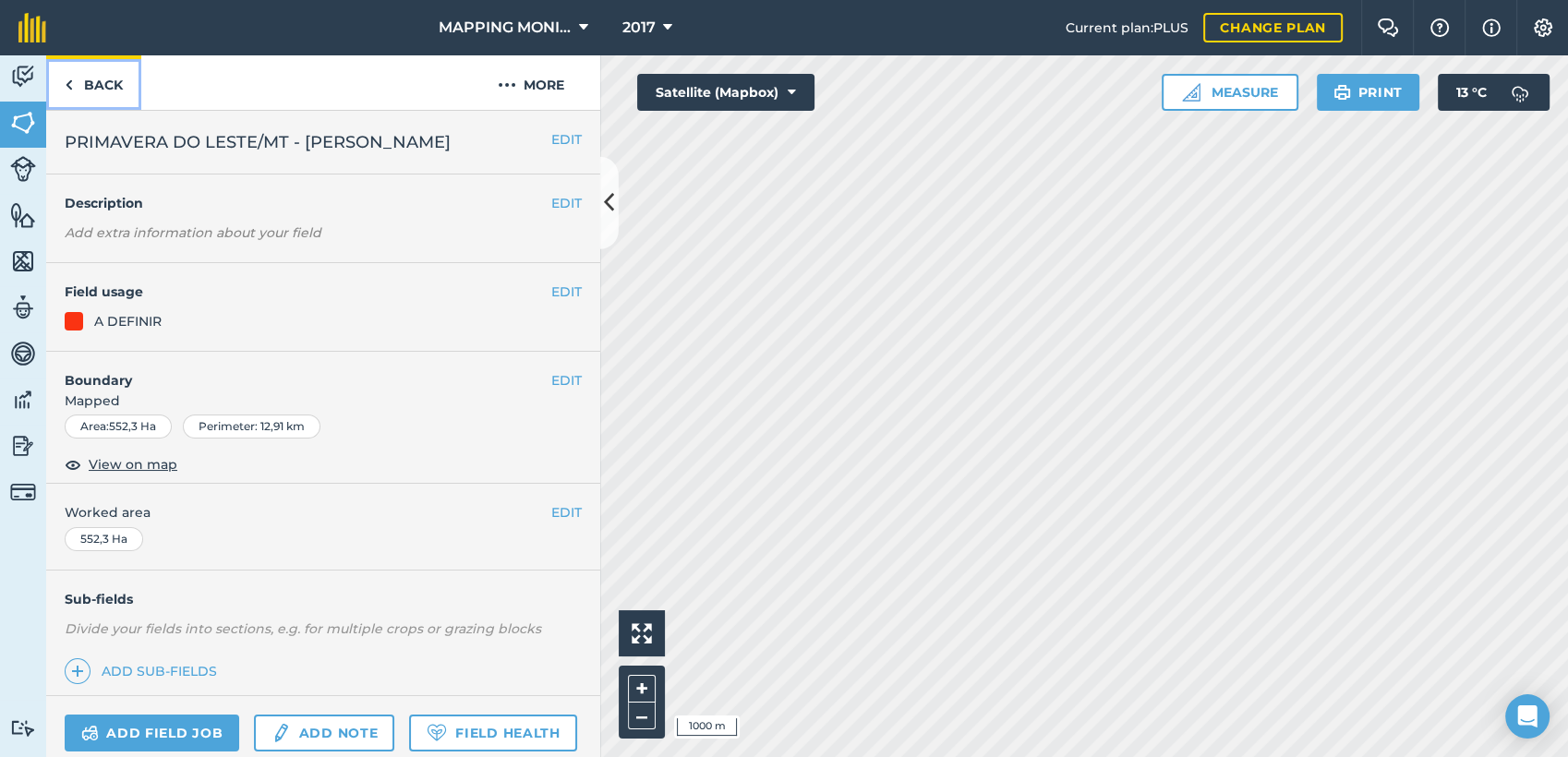
click at [119, 91] on link "Back" at bounding box center [94, 83] width 96 height 55
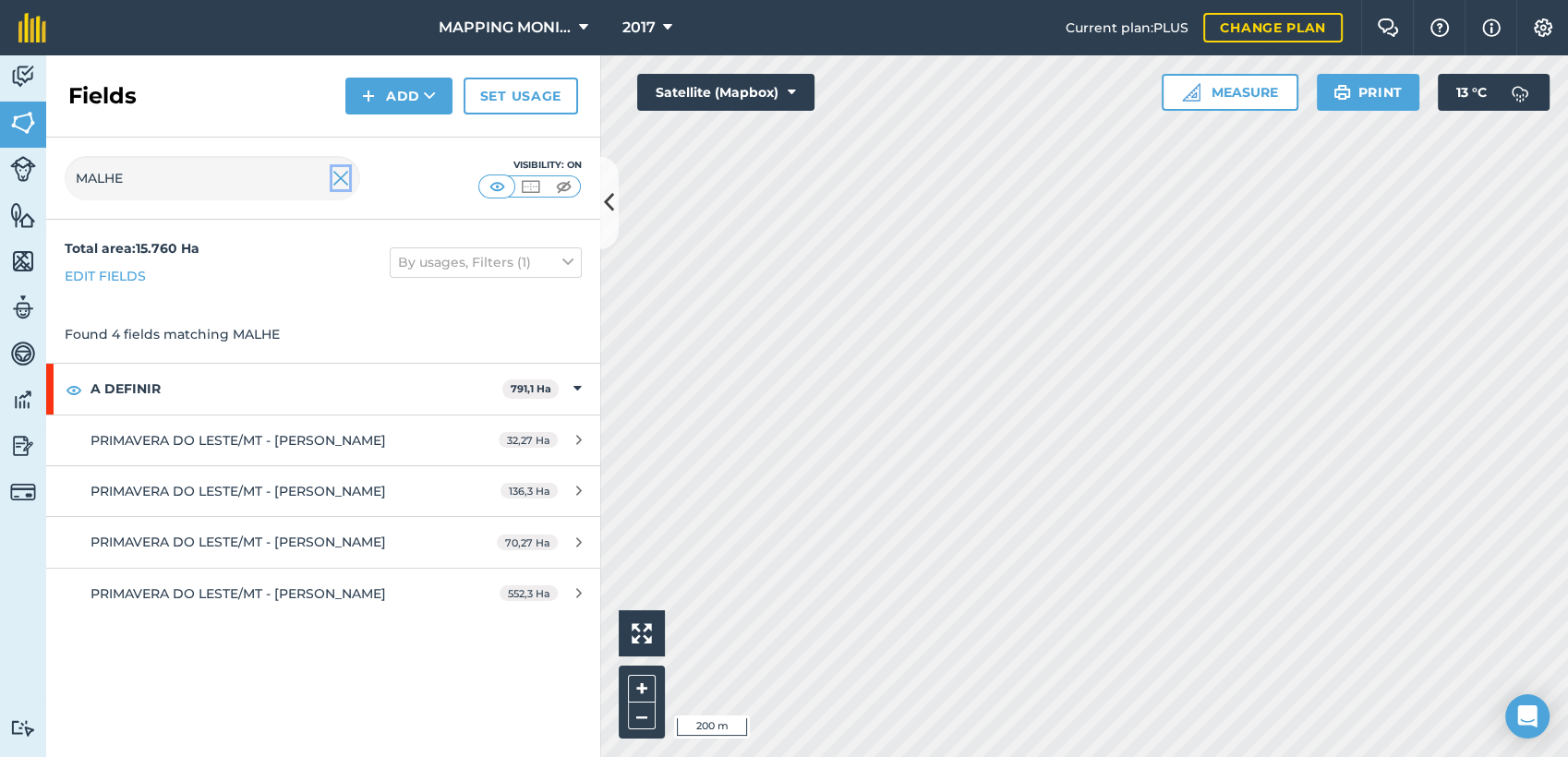
click at [338, 171] on img at bounding box center [341, 178] width 17 height 22
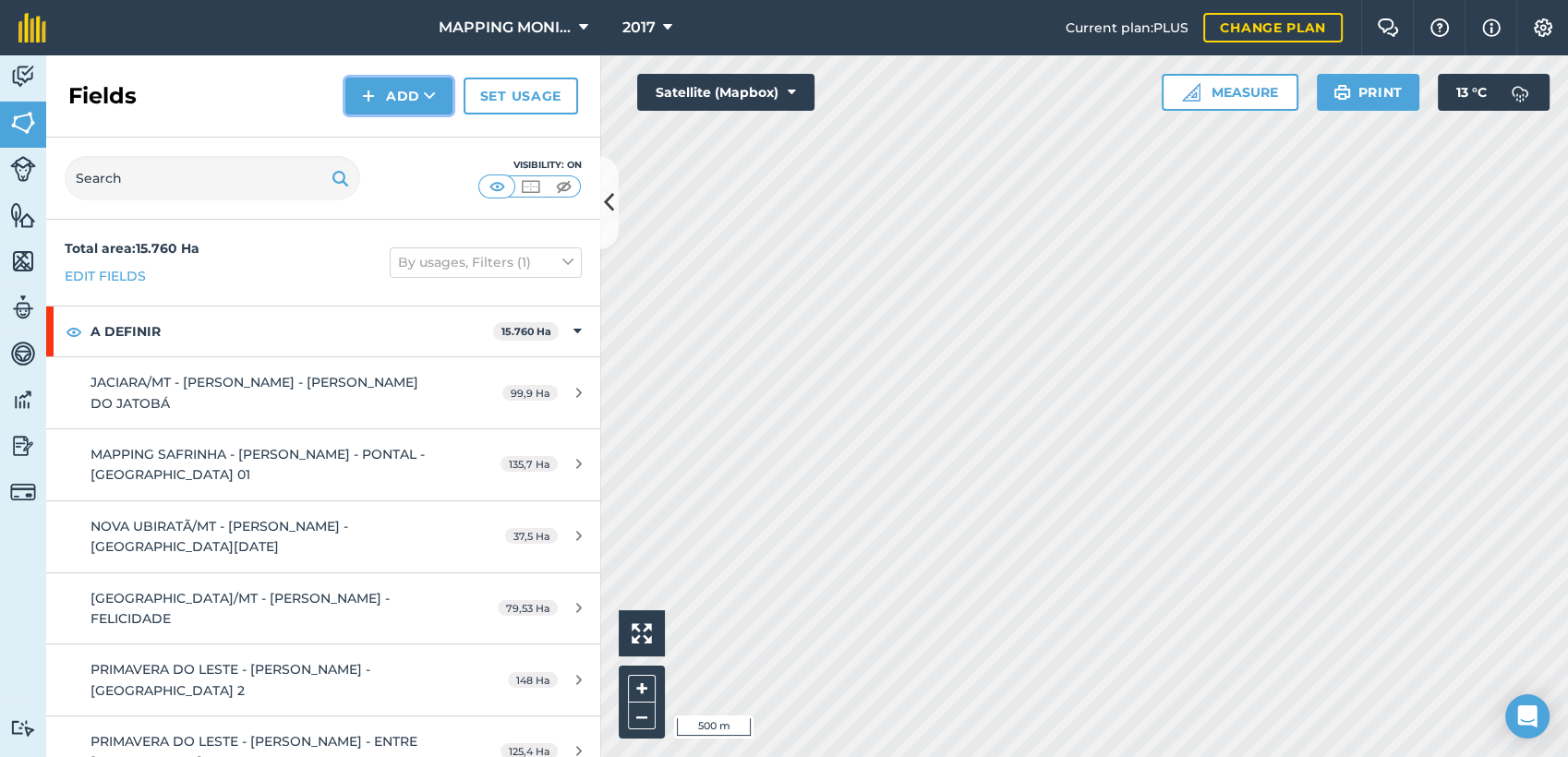
click at [435, 100] on icon at bounding box center [430, 96] width 12 height 19
click at [449, 134] on link "Draw" at bounding box center [398, 137] width 101 height 41
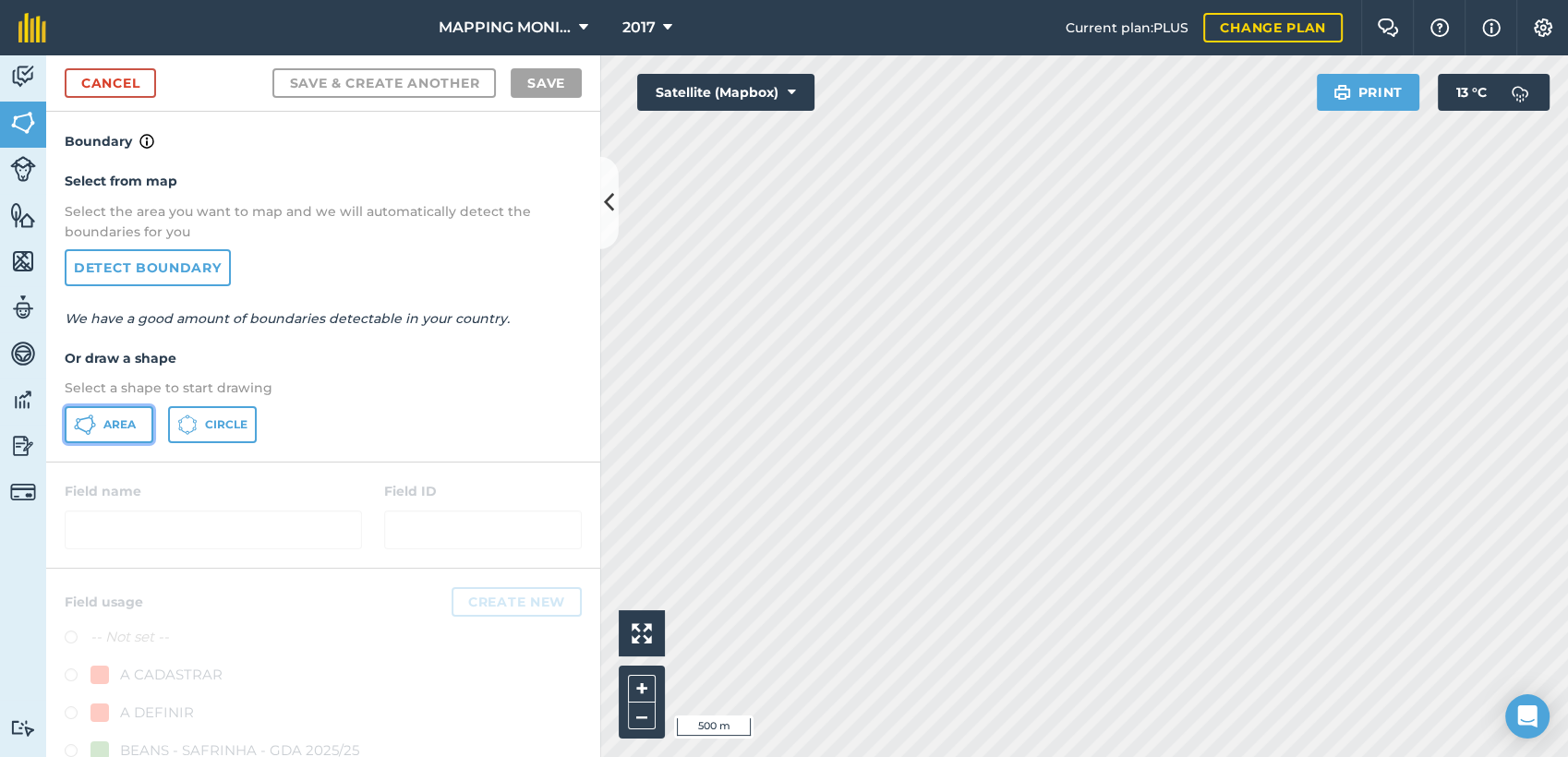
drag, startPoint x: 127, startPoint y: 428, endPoint x: 195, endPoint y: 423, distance: 68.2
click at [128, 428] on span "Area" at bounding box center [119, 425] width 32 height 15
click at [214, 417] on span "Circle" at bounding box center [226, 425] width 43 height 15
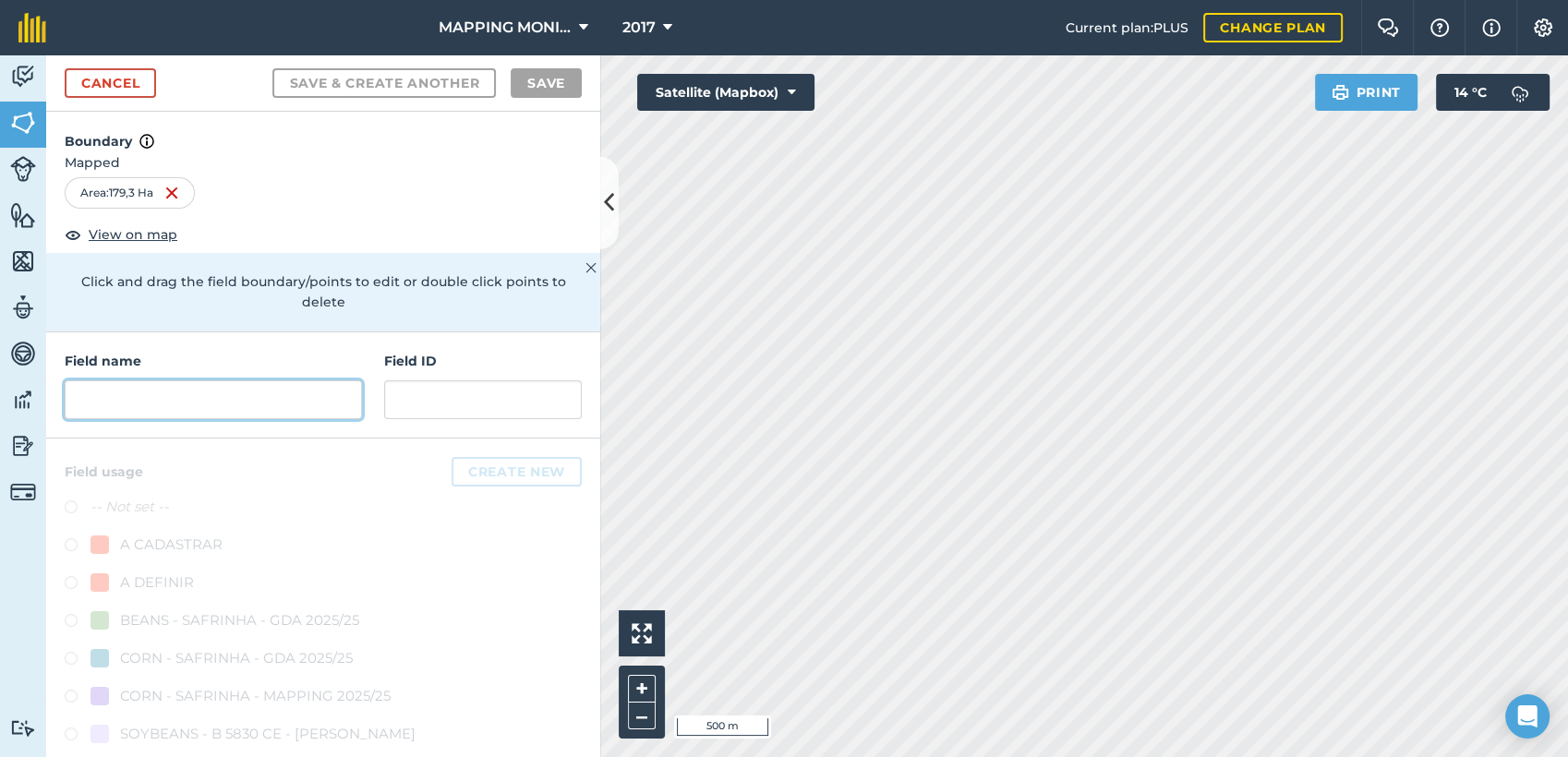
click at [212, 400] on input "text" at bounding box center [213, 400] width 298 height 39
paste input "PRIMAVERA DO LESTE/MT - [PERSON_NAME]"
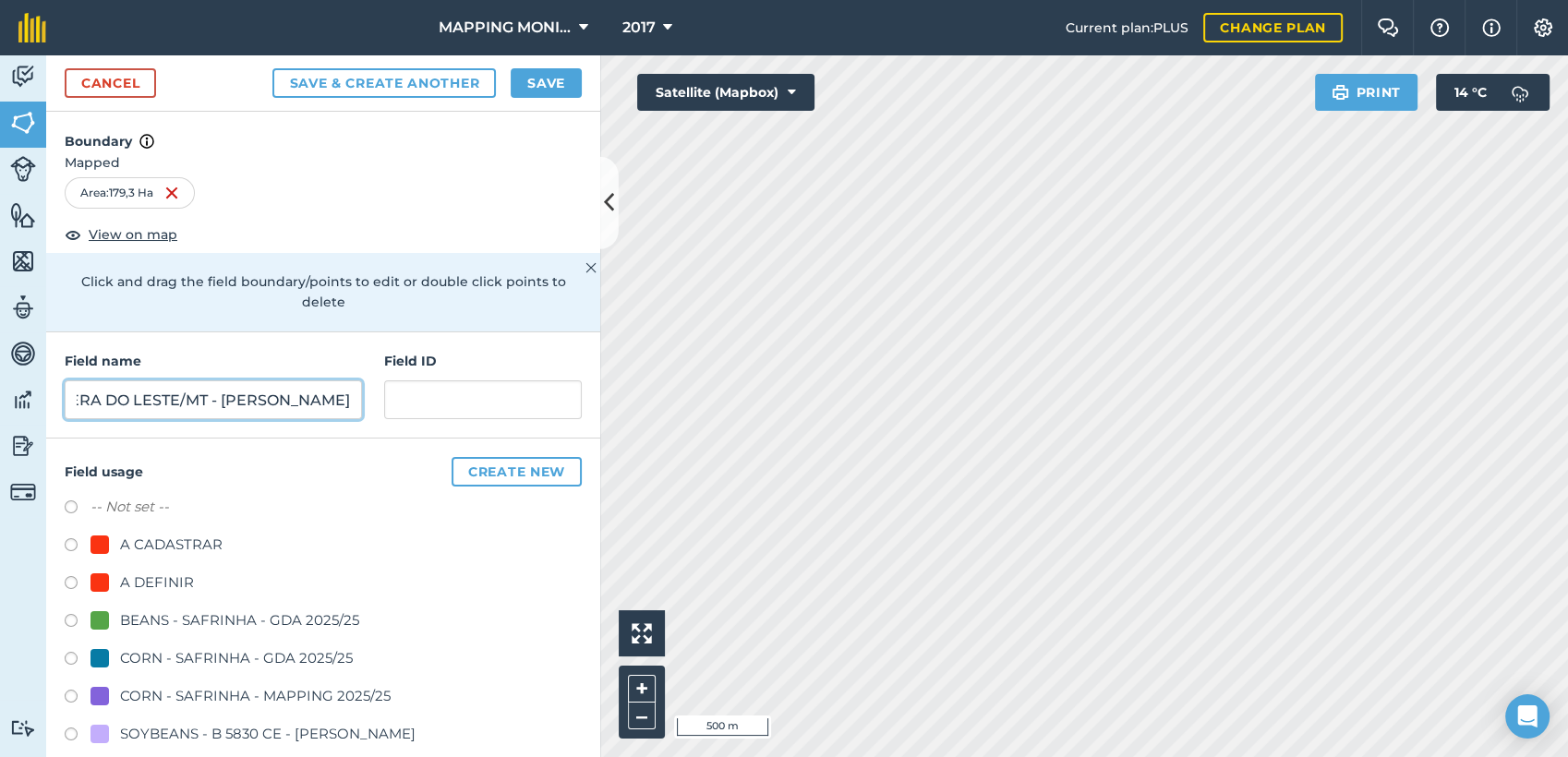
scroll to position [0, 142]
type input "PRIMAVERA DO LESTE/MT - EDIO OTTONELLI - PRETO"
click at [173, 574] on div "A DEFINIR" at bounding box center [157, 583] width 74 height 22
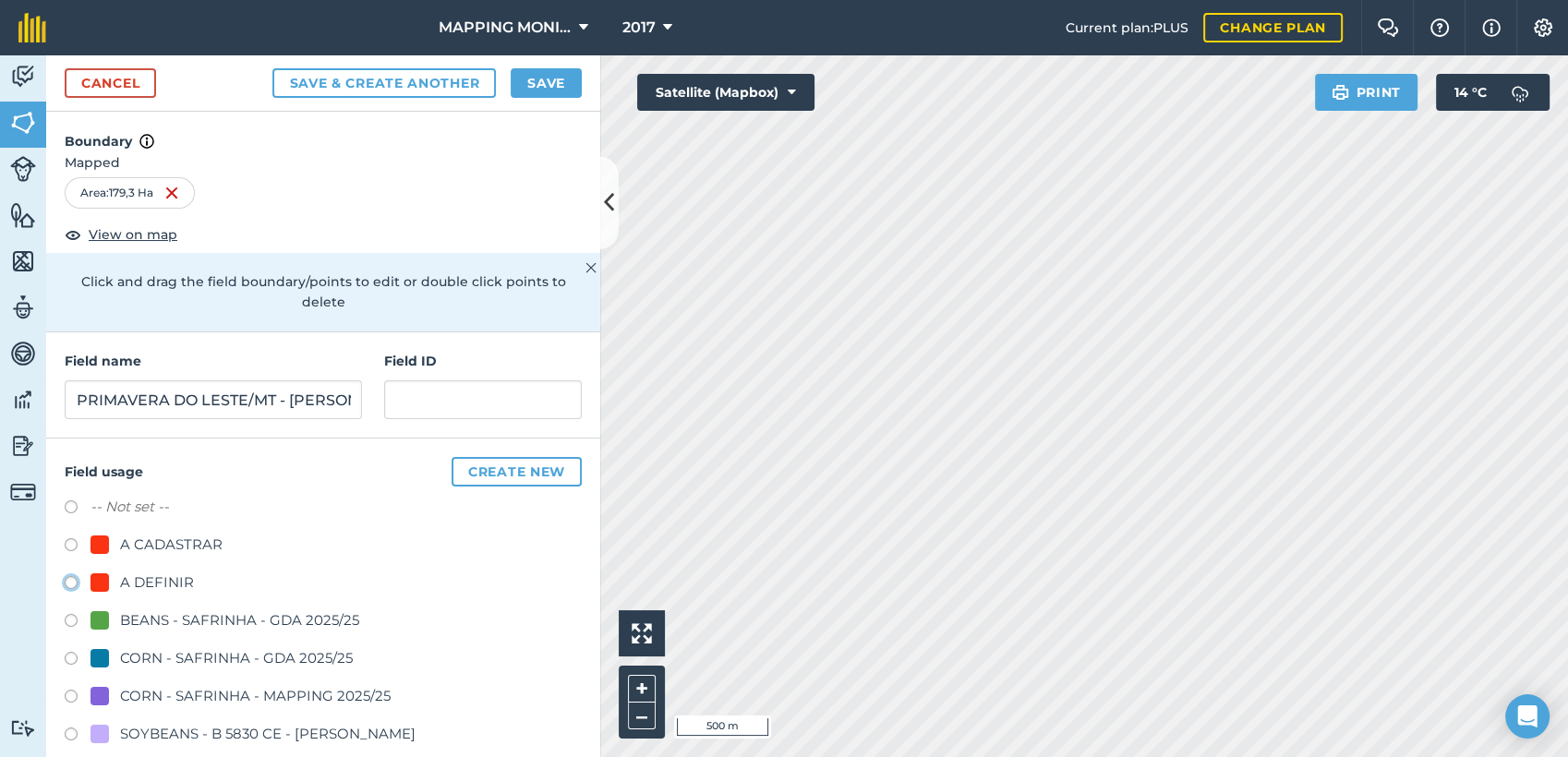
radio input "true"
click at [544, 90] on button "Save" at bounding box center [546, 83] width 71 height 30
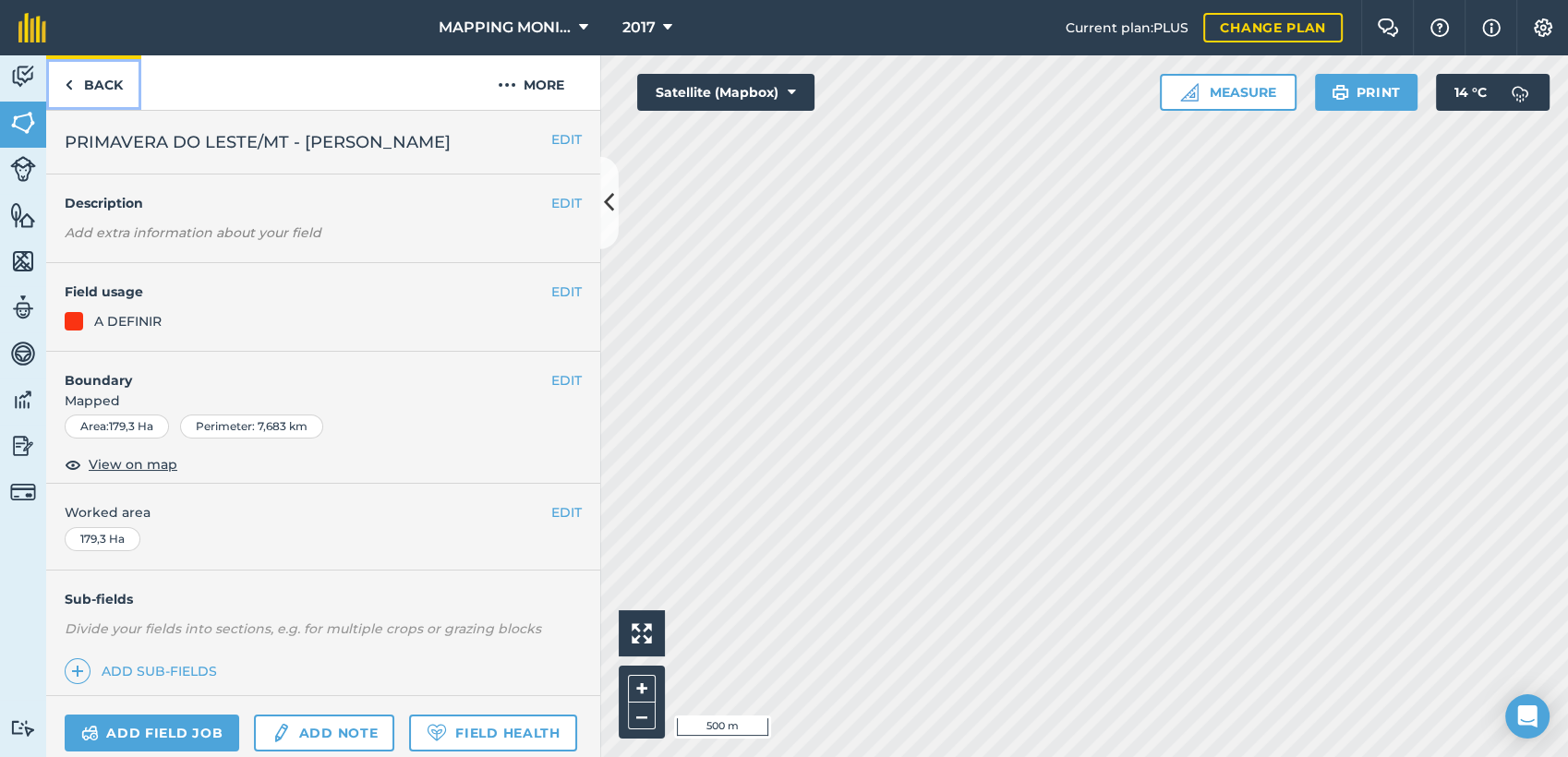
click at [86, 82] on link "Back" at bounding box center [94, 83] width 96 height 55
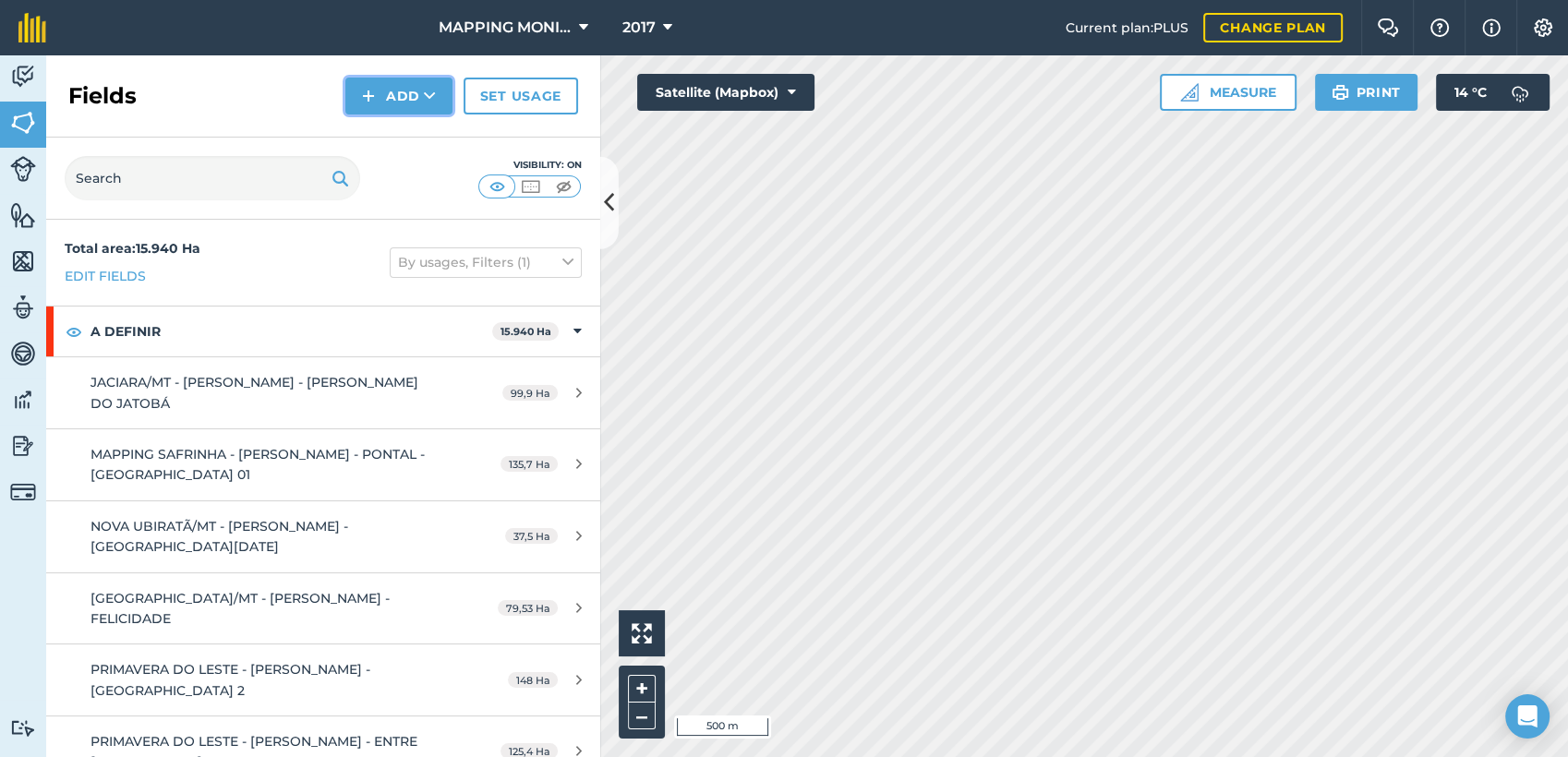
click at [433, 96] on icon at bounding box center [430, 96] width 12 height 19
click at [421, 138] on link "Draw" at bounding box center [398, 137] width 101 height 41
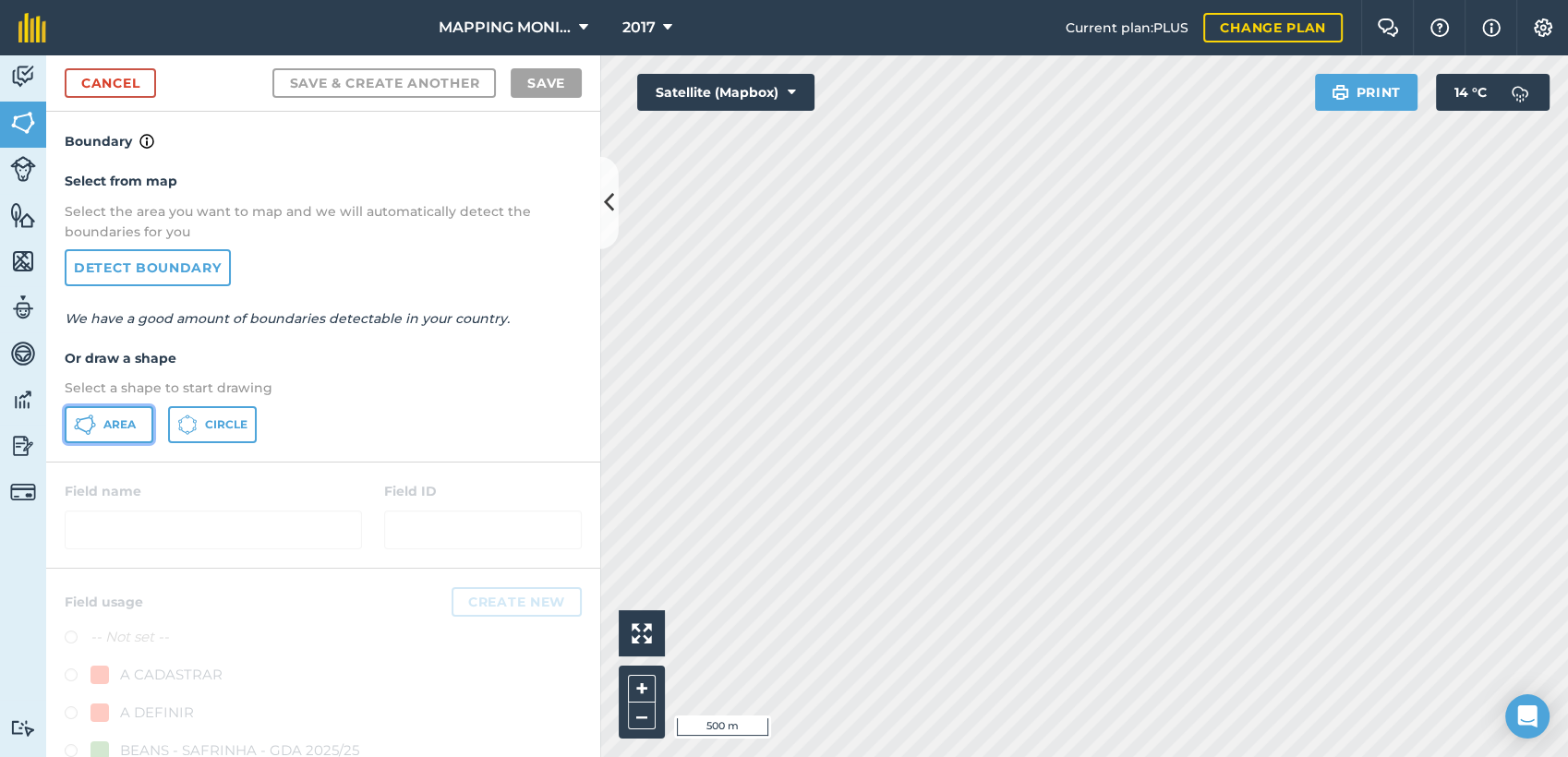
click at [110, 417] on span "Area" at bounding box center [119, 425] width 32 height 15
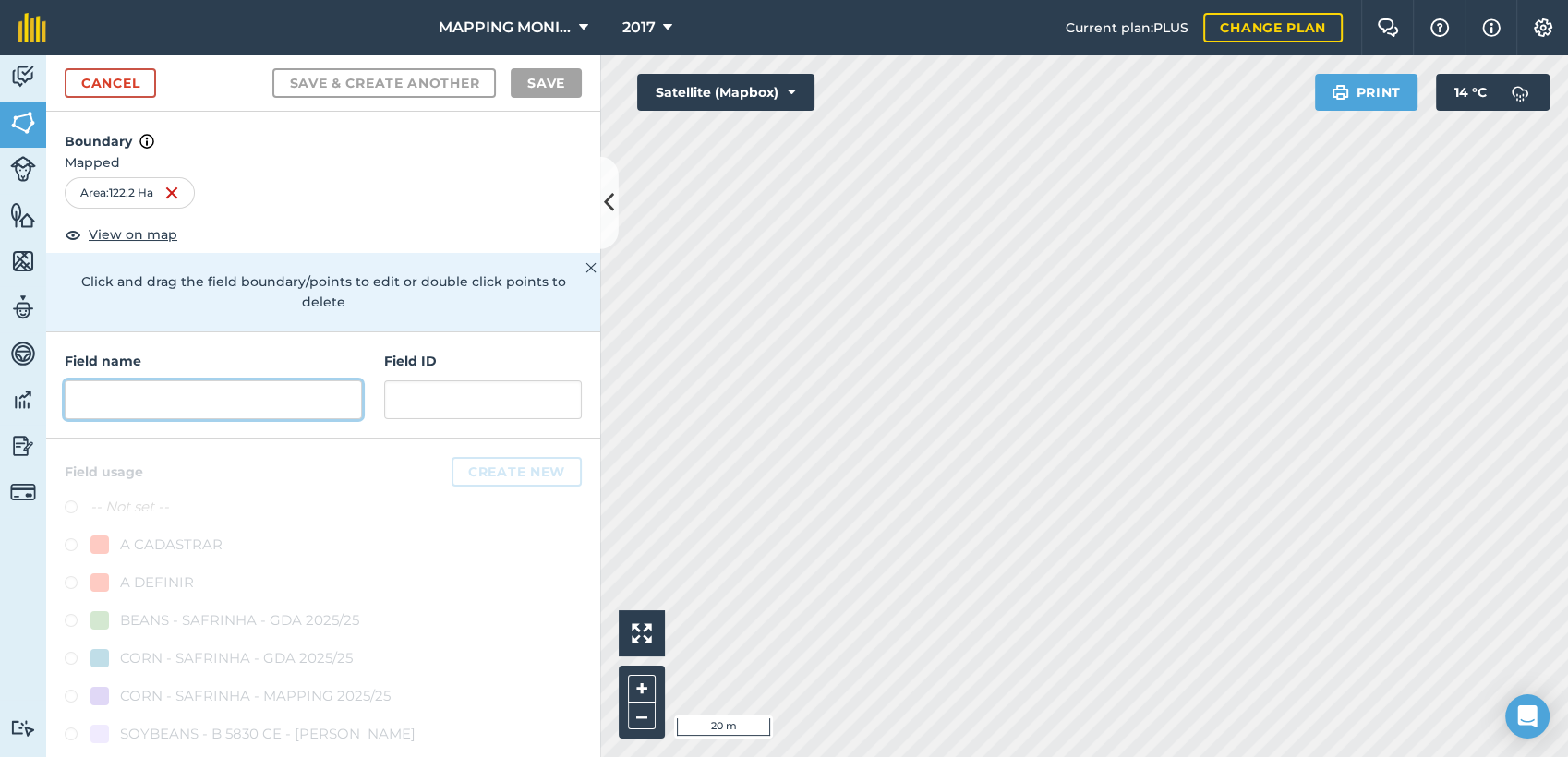
click at [318, 402] on input "text" at bounding box center [213, 400] width 298 height 39
paste input "PRIMAVERA DO LESTE/MT - [PERSON_NAME]"
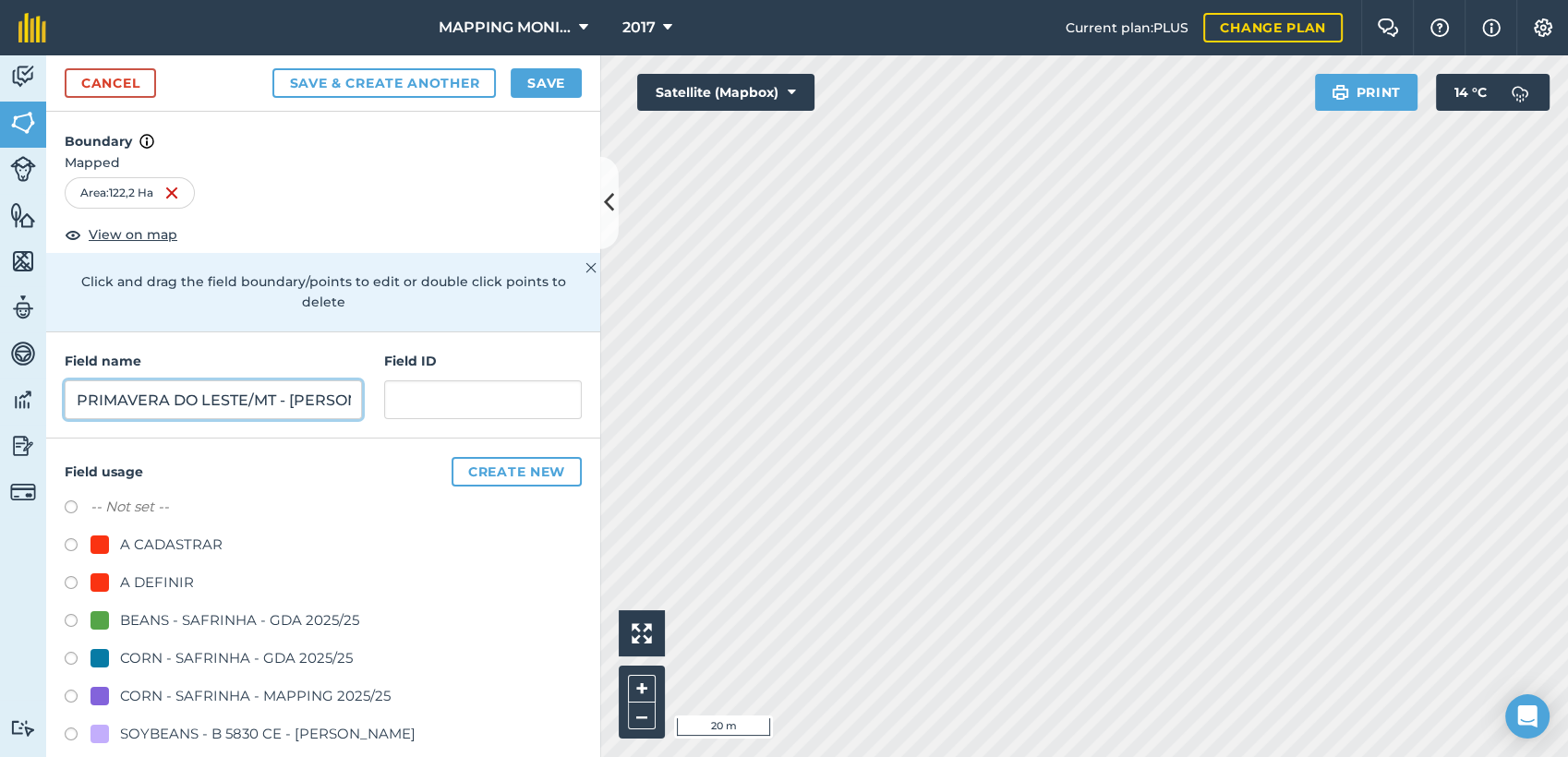
scroll to position [0, 184]
type input "PRIMAVERA DO LESTE/MT - [PERSON_NAME]"
click at [166, 583] on div "A DEFINIR" at bounding box center [157, 583] width 74 height 22
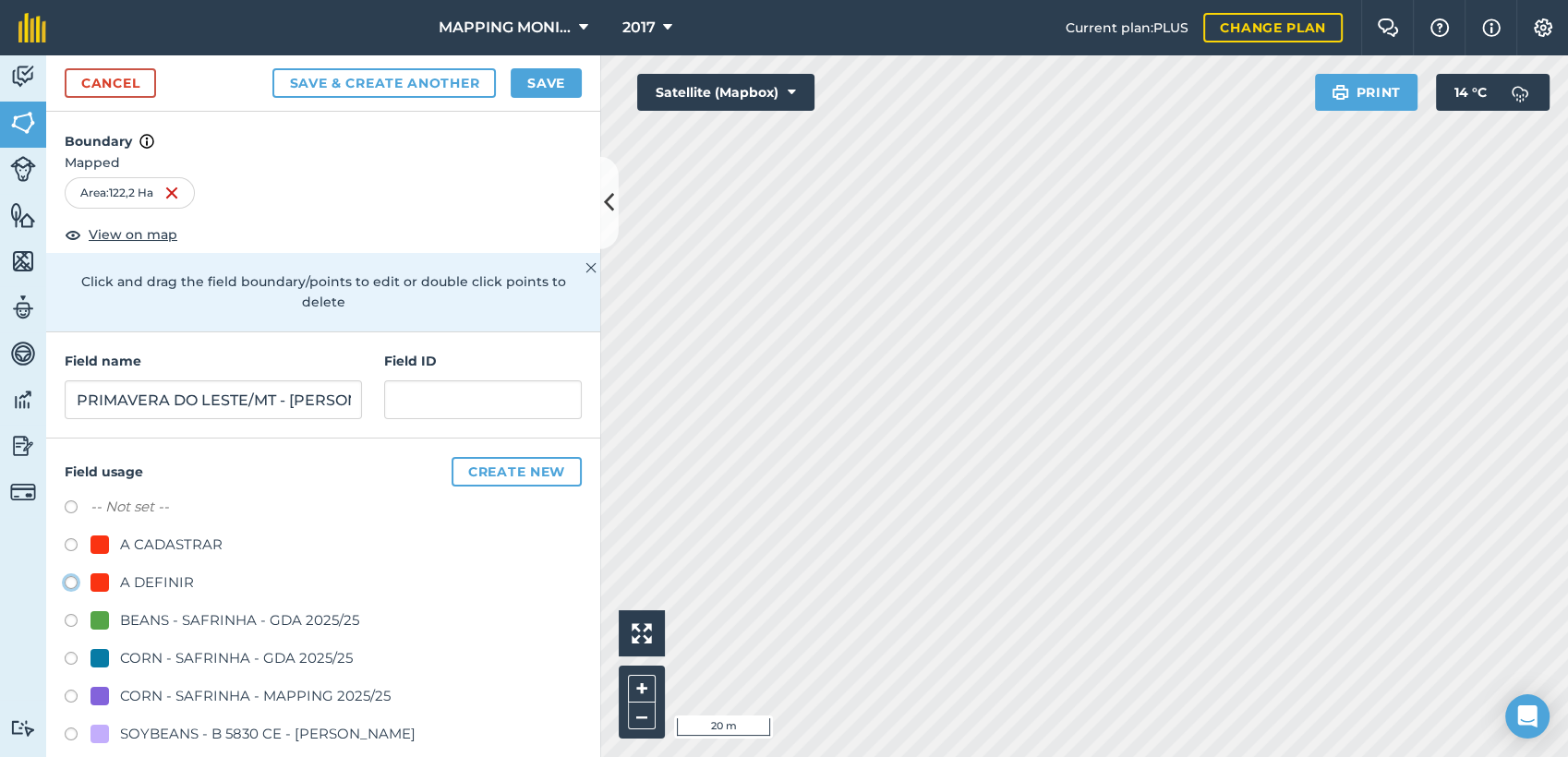
radio input "true"
click at [552, 84] on button "Save" at bounding box center [546, 83] width 71 height 30
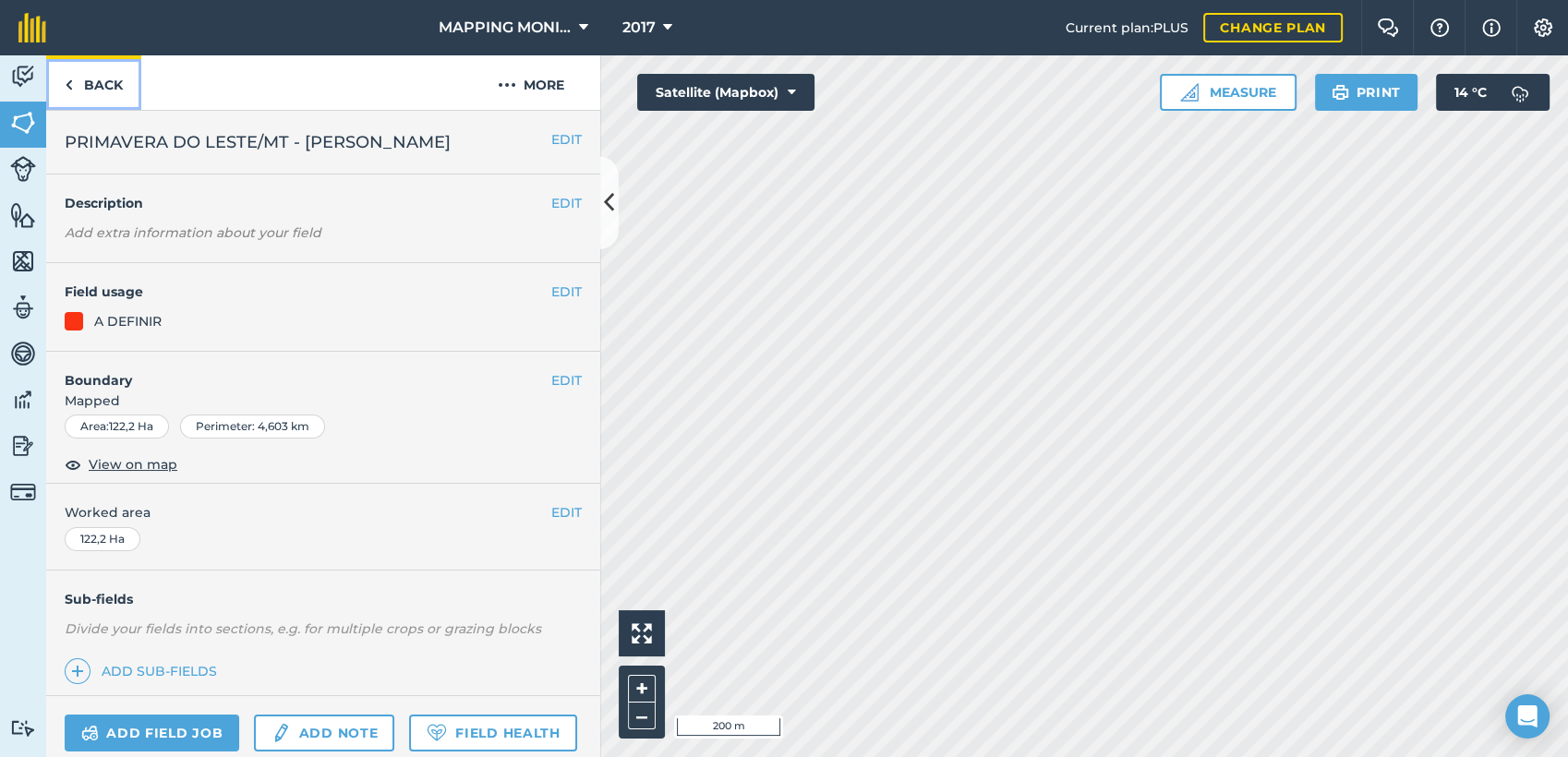
click at [111, 90] on link "Back" at bounding box center [94, 83] width 96 height 55
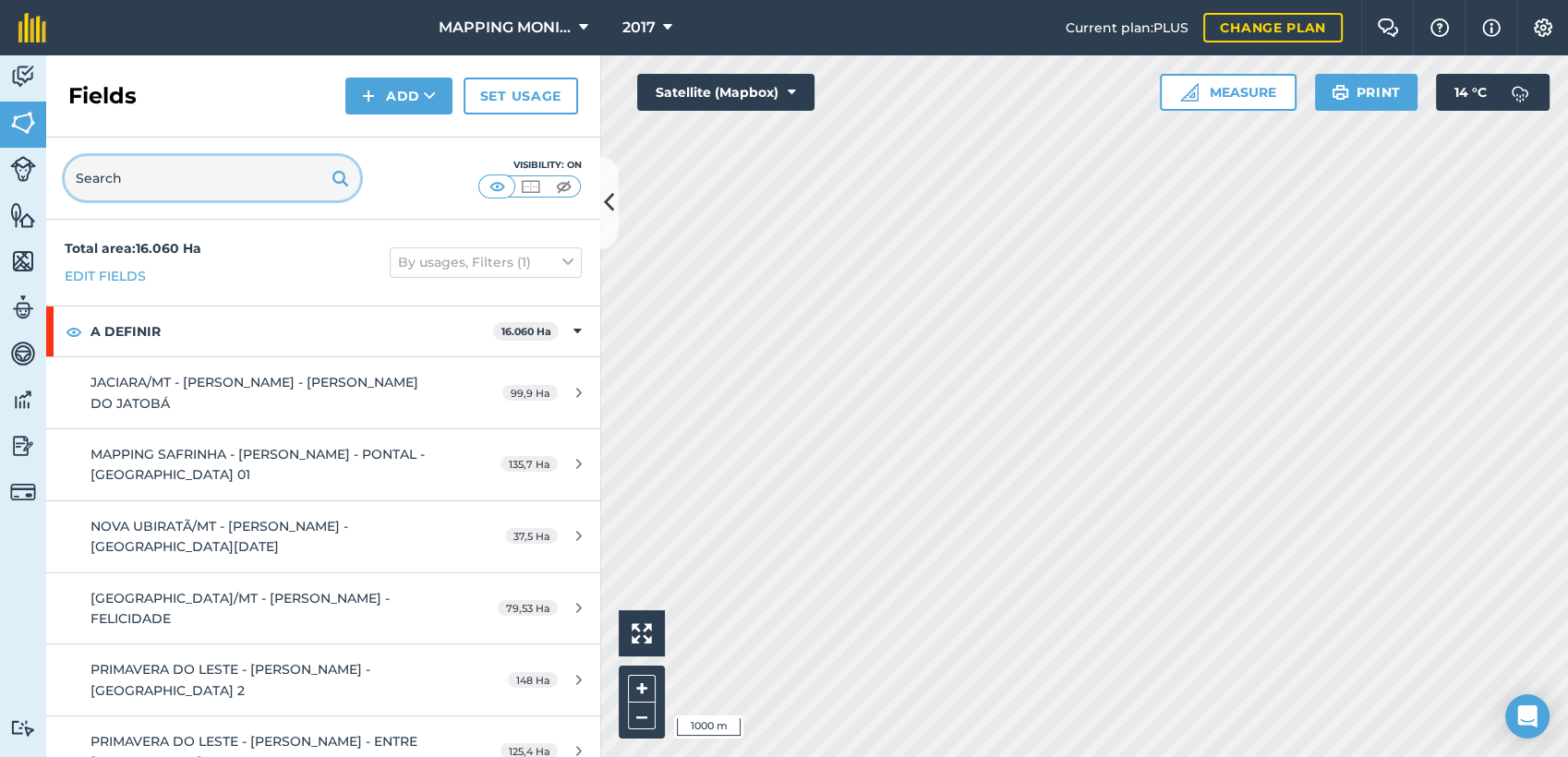
click at [155, 173] on input "text" at bounding box center [212, 178] width 296 height 45
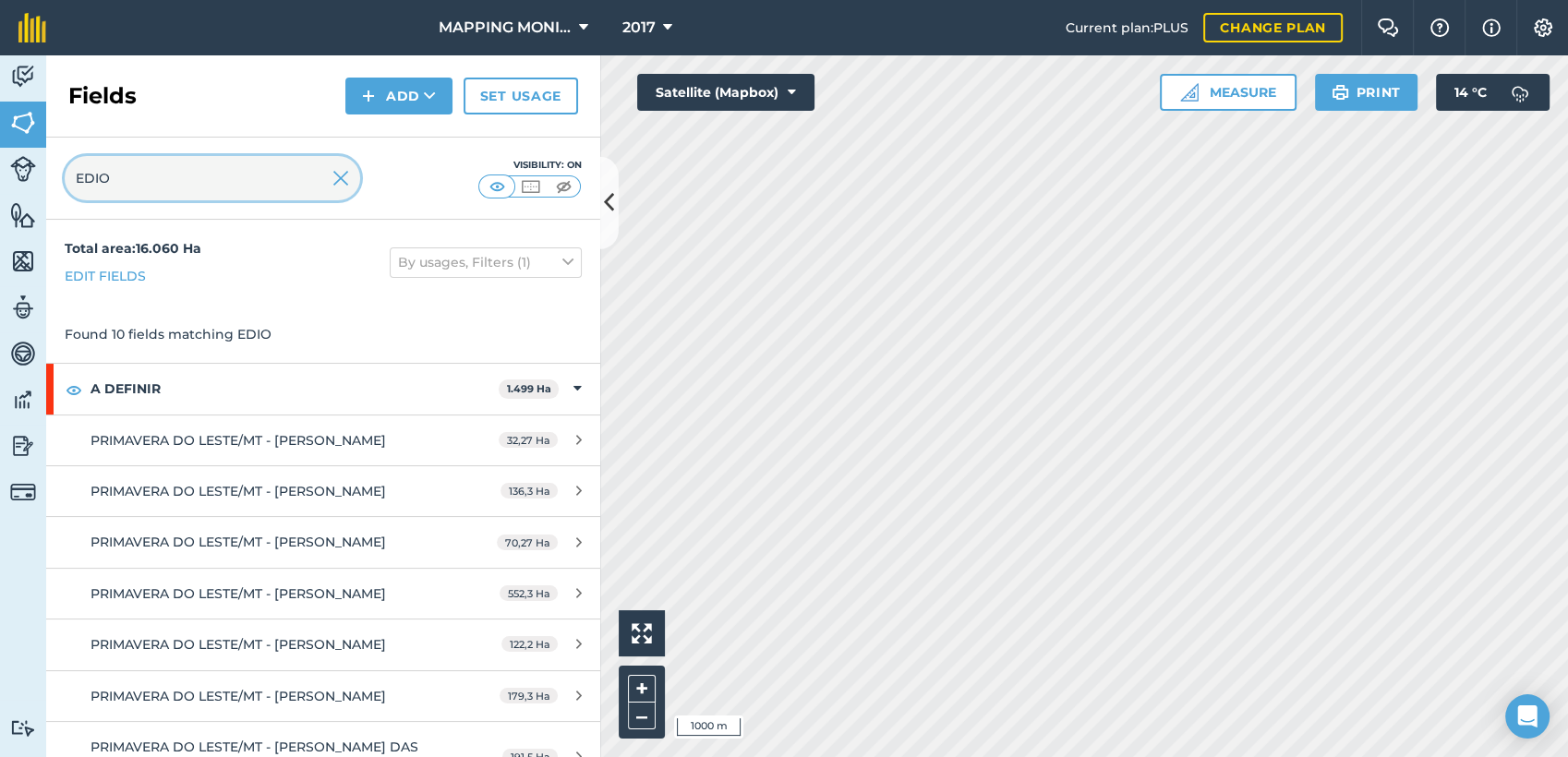
type input "EDIO"
click at [338, 176] on img at bounding box center [341, 178] width 17 height 22
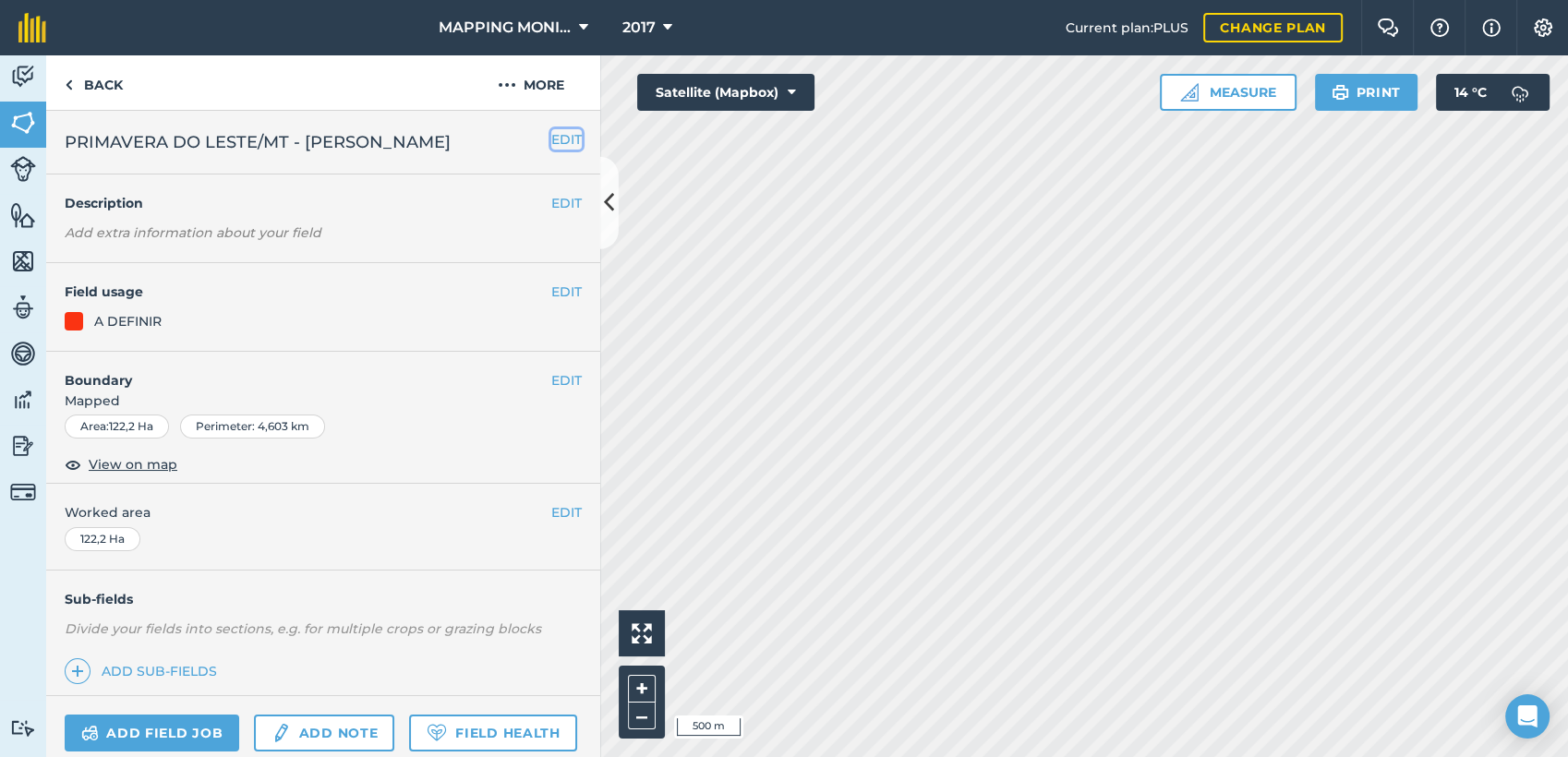
click at [551, 144] on button "EDIT" at bounding box center [566, 139] width 31 height 20
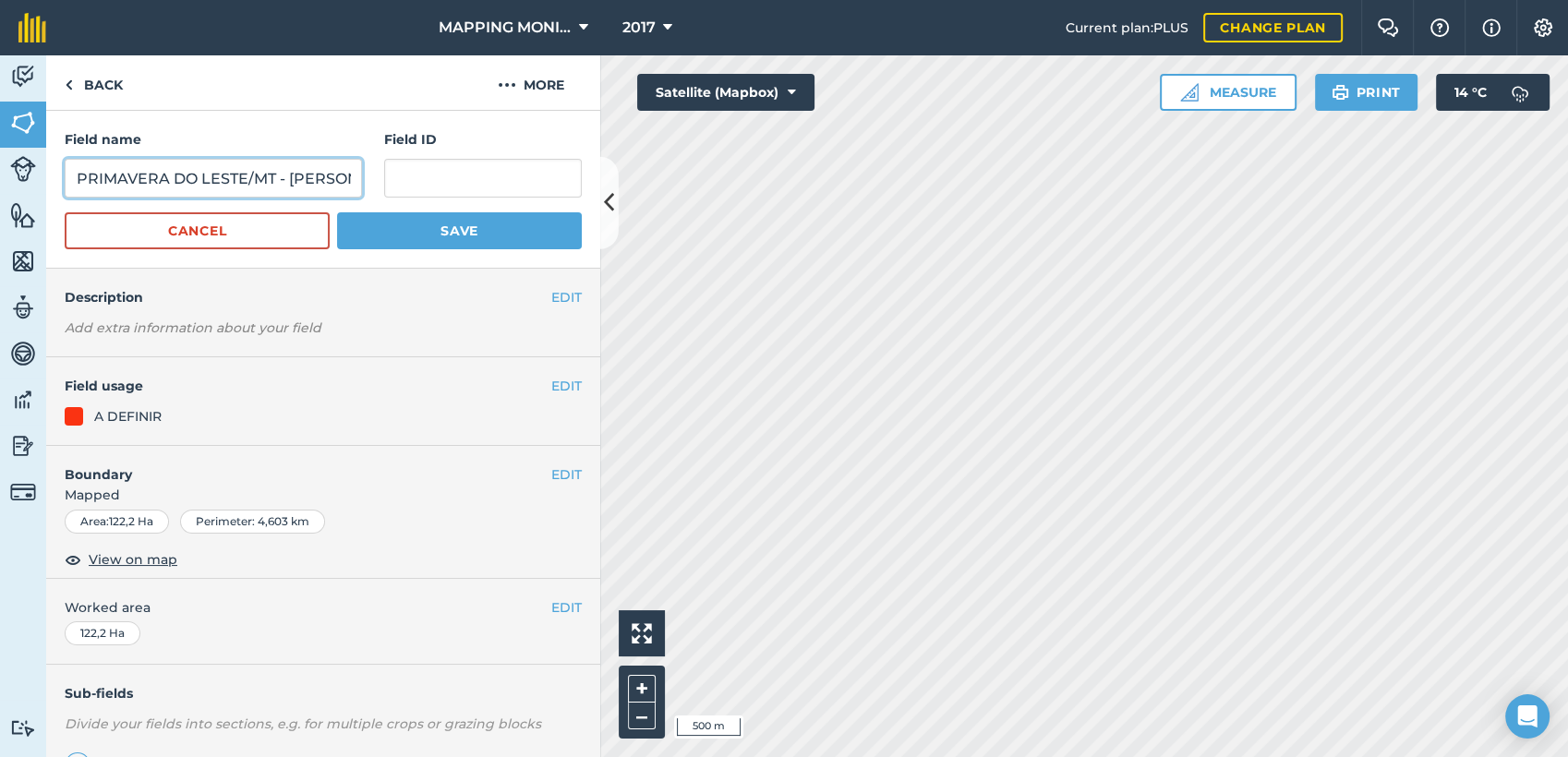
click at [332, 175] on input "PRIMAVERA DO LESTE/MT - [PERSON_NAME]" at bounding box center [213, 178] width 298 height 39
type input "PRIMAVERA DO LESTE/MT - EDIO OTTONELLI - PRETO"
click at [448, 230] on button "Save" at bounding box center [459, 231] width 245 height 37
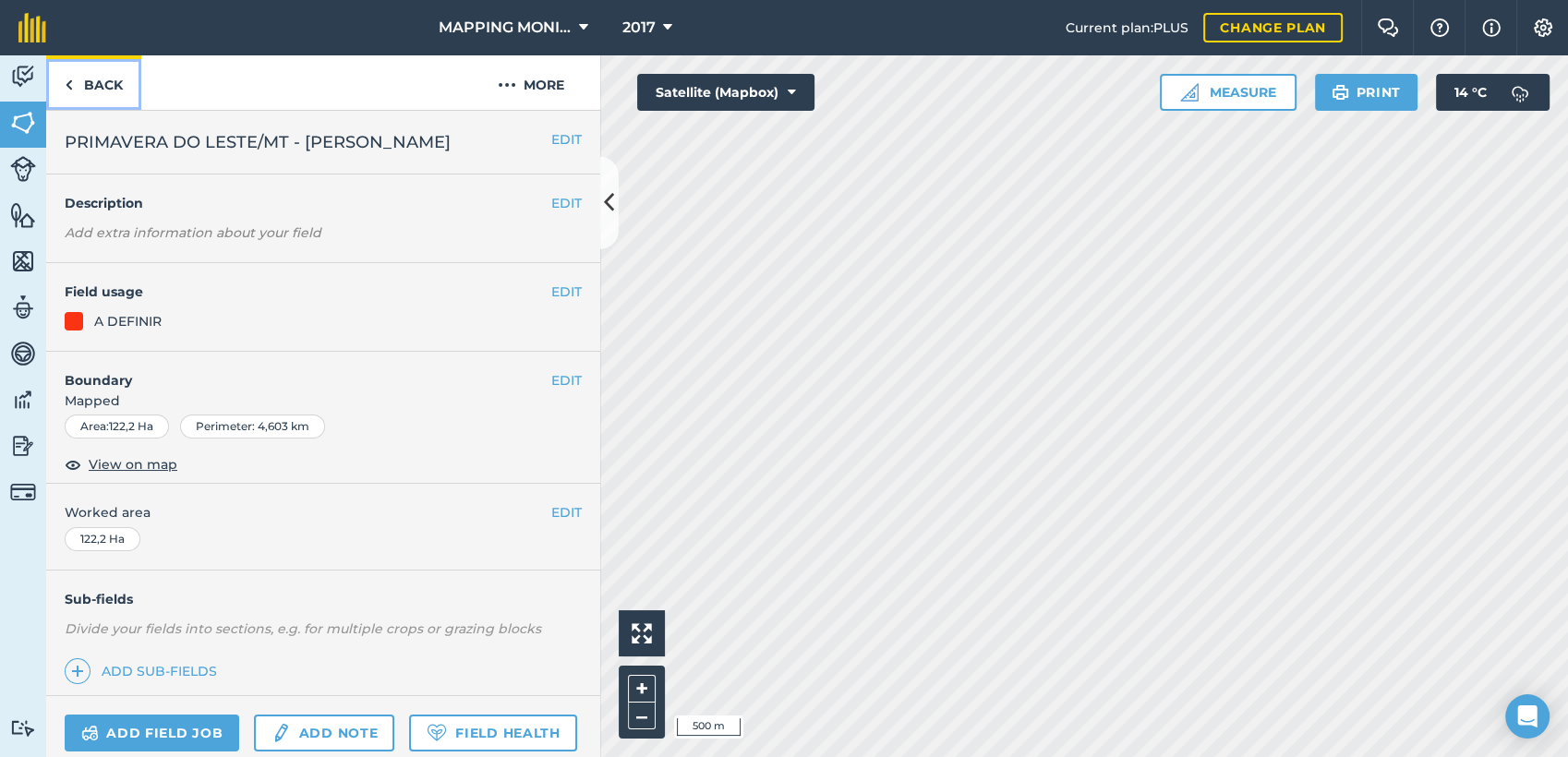
click at [118, 96] on link "Back" at bounding box center [94, 83] width 96 height 55
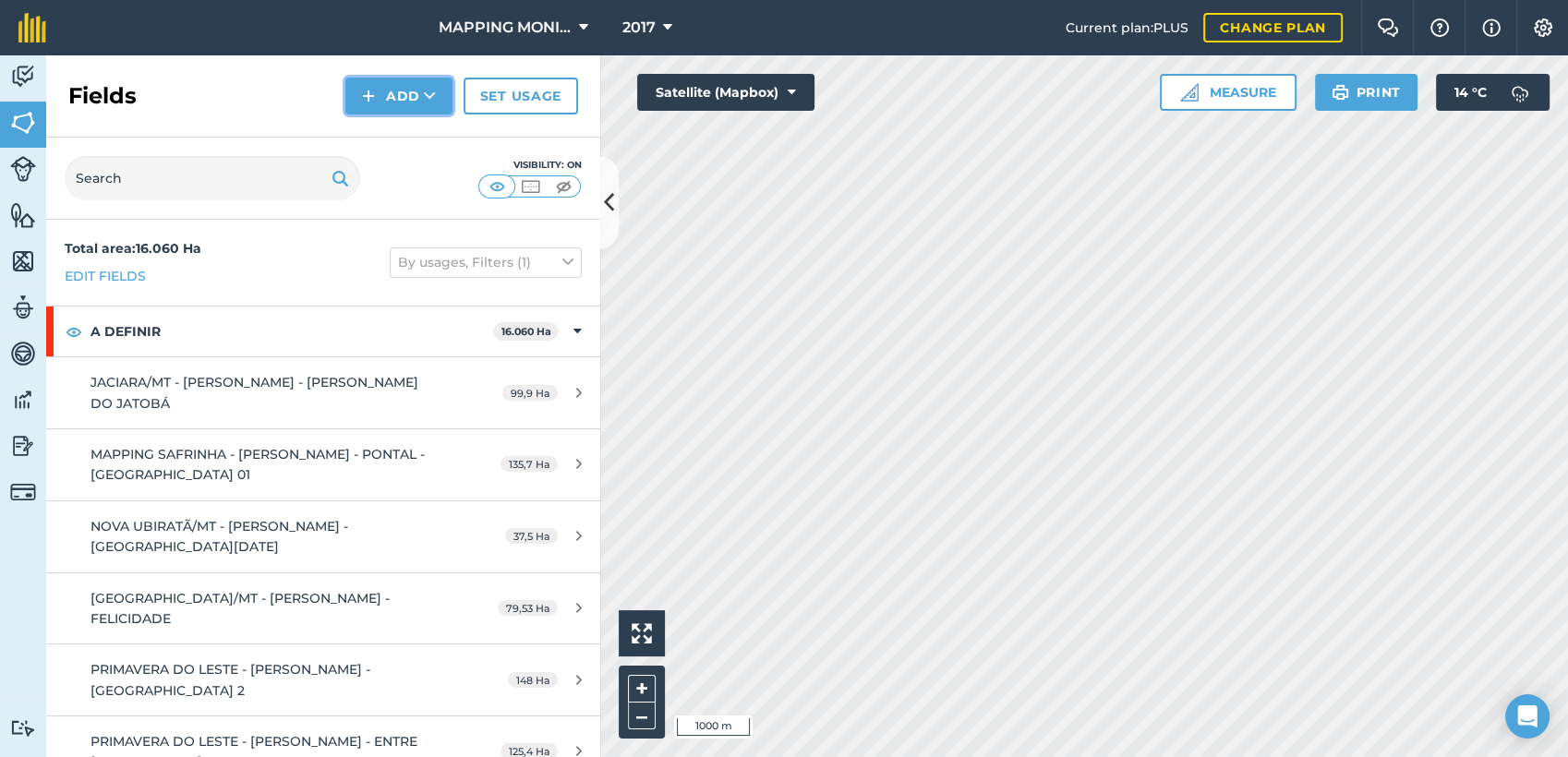
click at [436, 94] on icon at bounding box center [430, 96] width 12 height 19
click at [416, 144] on link "Draw" at bounding box center [398, 137] width 101 height 41
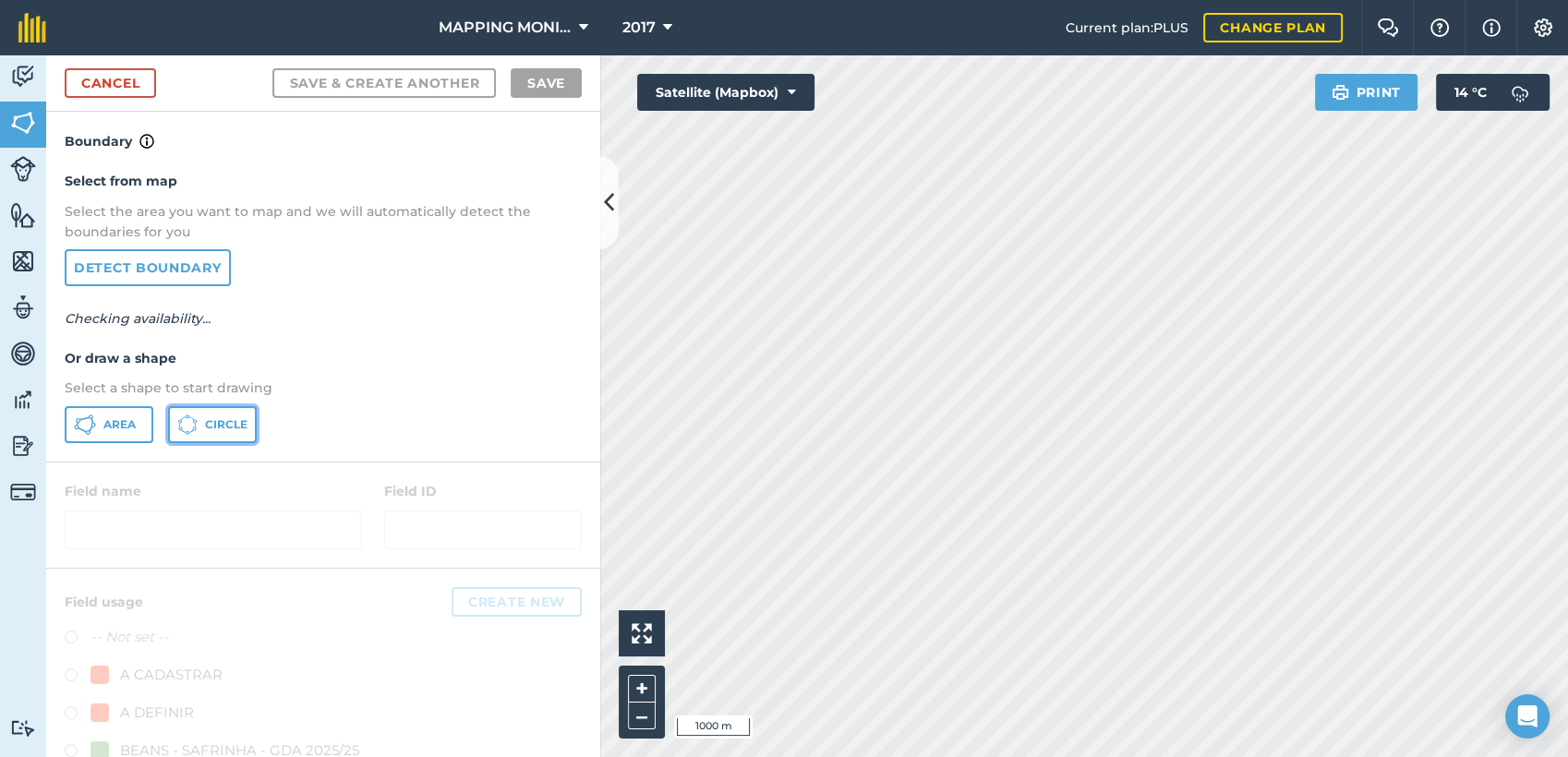
drag, startPoint x: 220, startPoint y: 428, endPoint x: 552, endPoint y: 392, distance: 333.9
click at [220, 426] on span "Circle" at bounding box center [226, 425] width 43 height 15
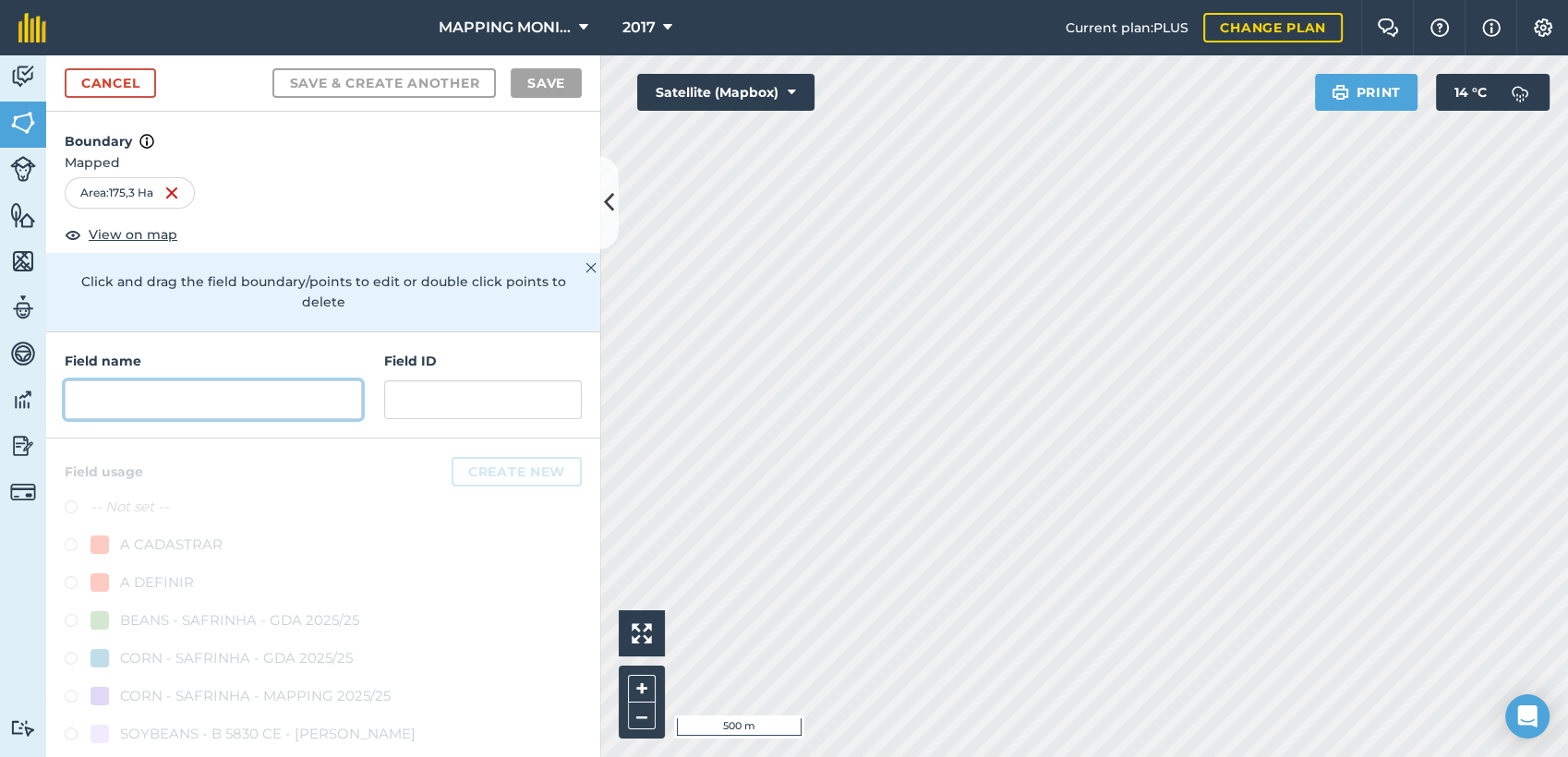
click at [170, 390] on input "text" at bounding box center [213, 400] width 298 height 39
paste input "PRIMAVERA DO LESTE/MT - [PERSON_NAME]"
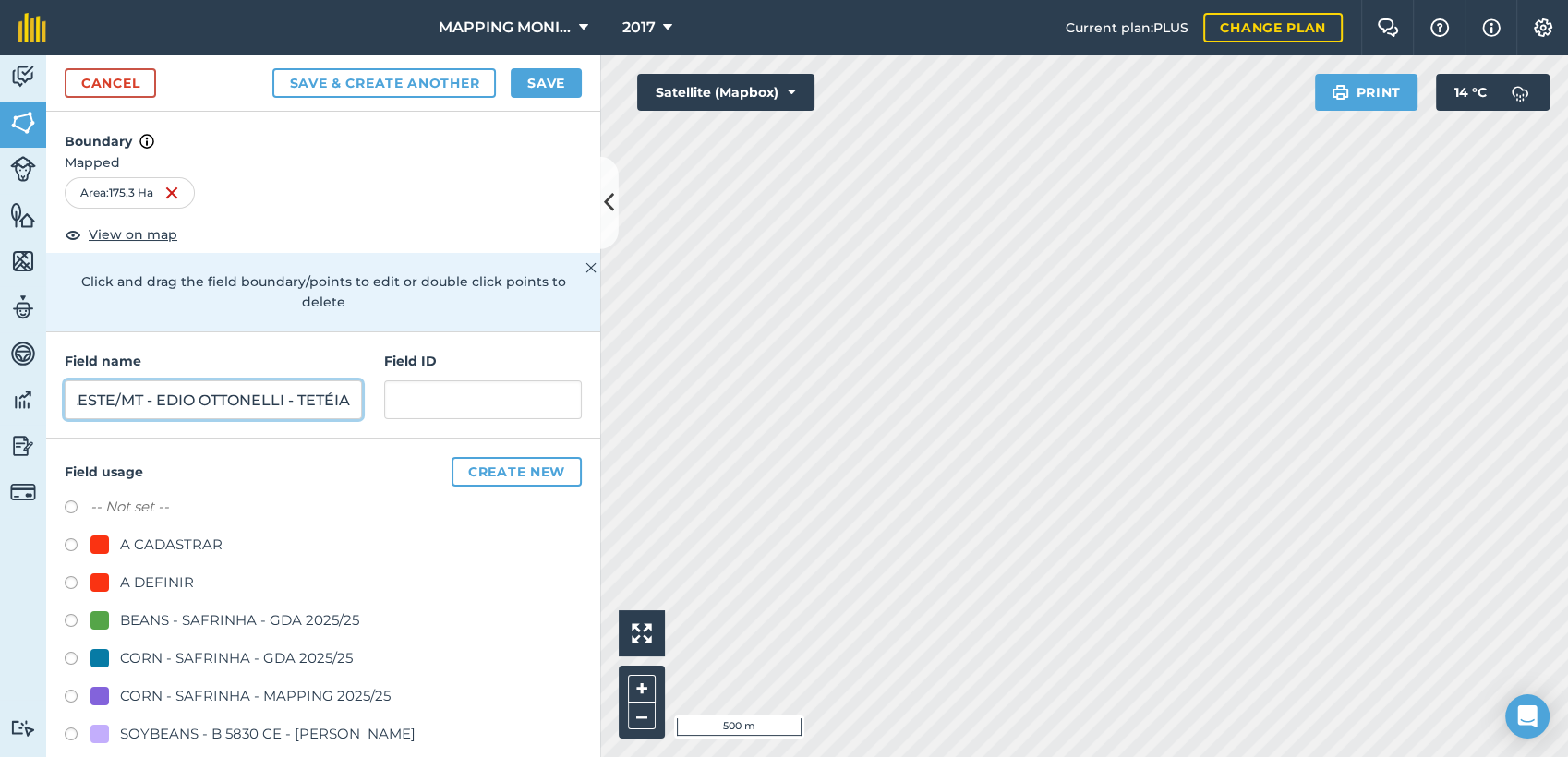
scroll to position [0, 143]
type input "PRIMAVERA DO LESTE/MT - EDIO OTTONELLI - TETÉIA"
click at [178, 579] on div "A DEFINIR" at bounding box center [157, 583] width 74 height 22
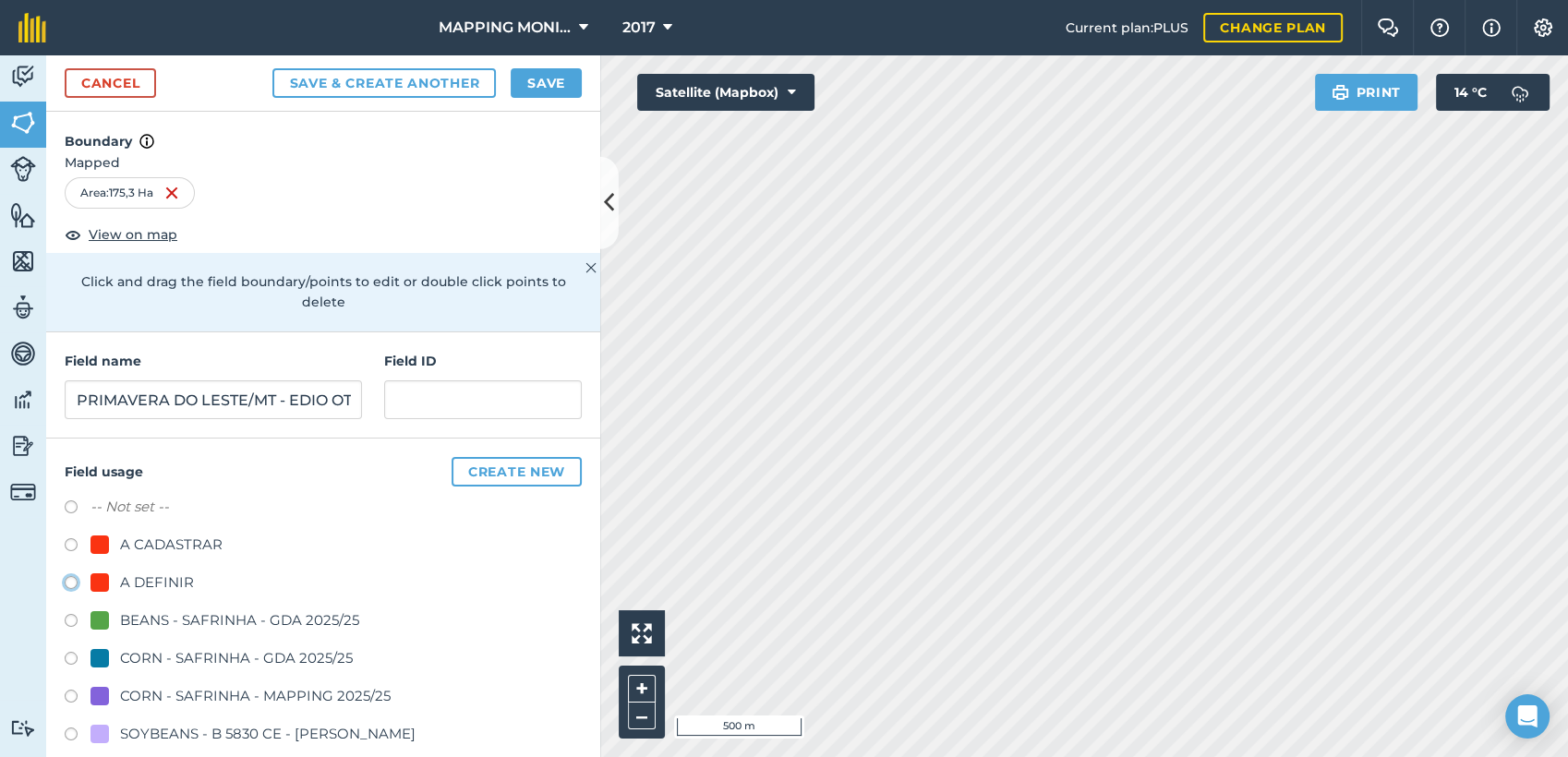
radio input "true"
click at [567, 71] on button "Save" at bounding box center [546, 83] width 71 height 30
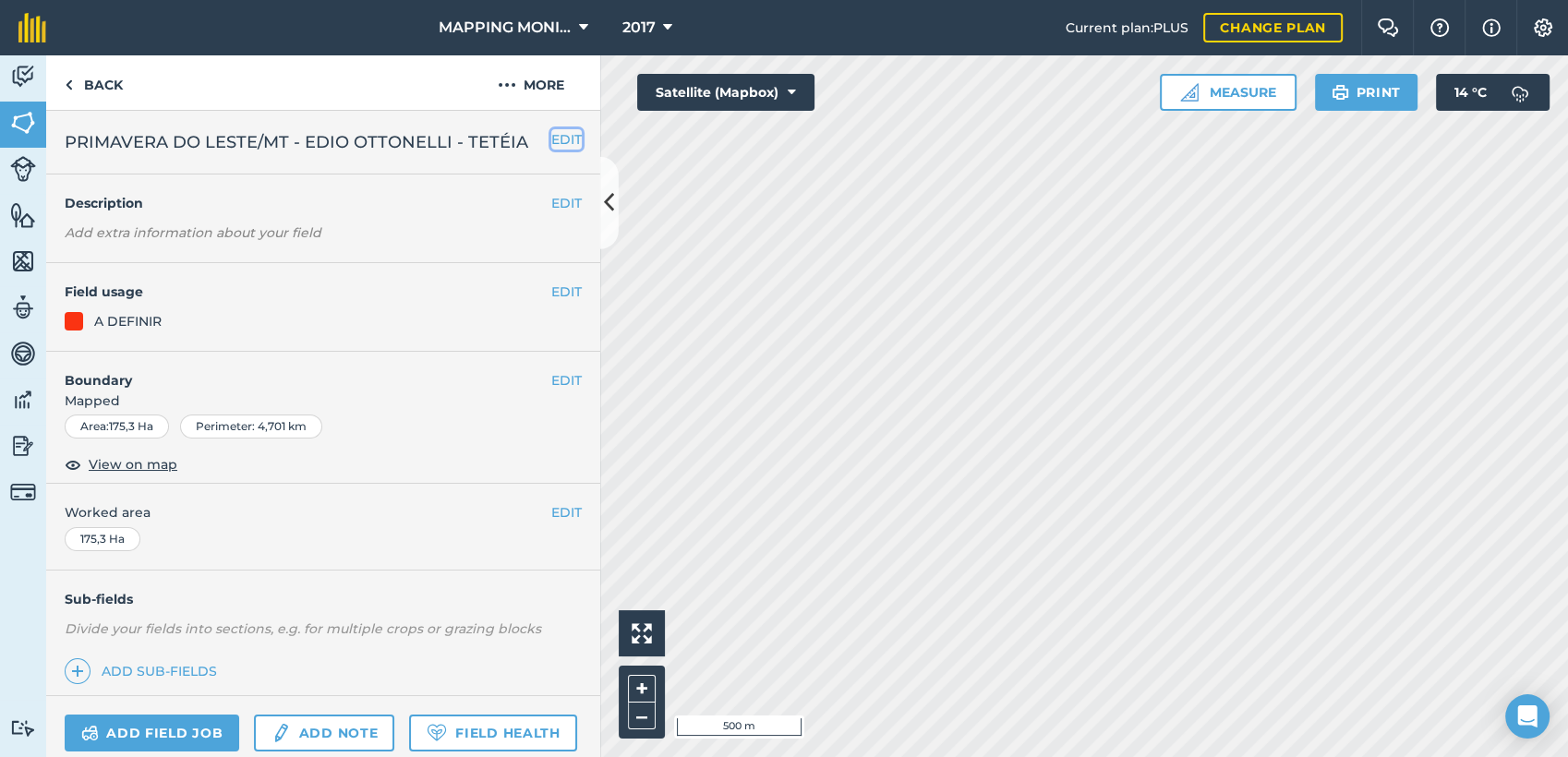
click at [551, 135] on button "EDIT" at bounding box center [566, 139] width 31 height 20
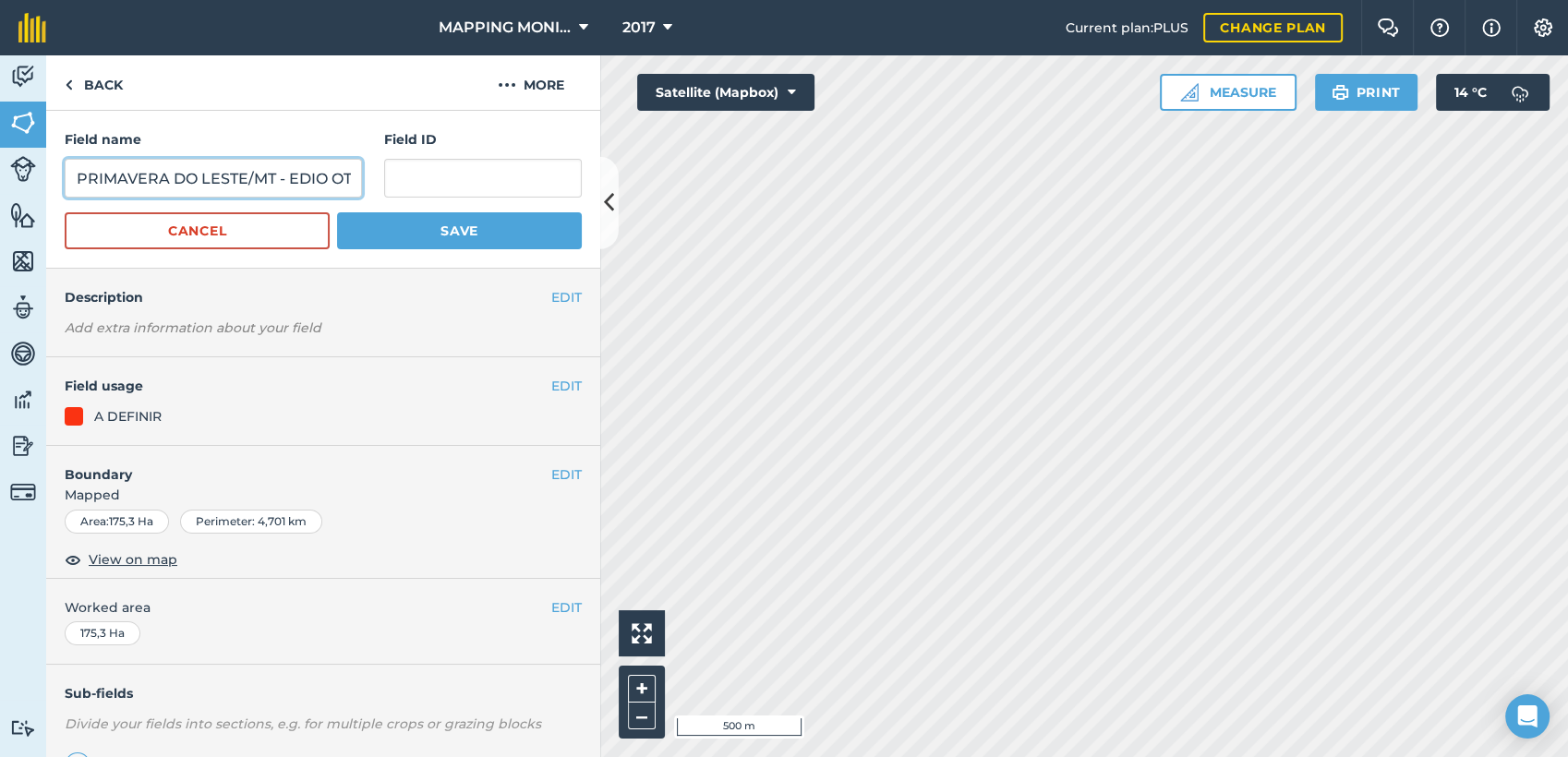
click at [302, 173] on input "PRIMAVERA DO LESTE/MT - EDIO OTTONELLI - TETÉIA" at bounding box center [213, 178] width 298 height 39
click at [281, 233] on button "Cancel" at bounding box center [198, 231] width 265 height 37
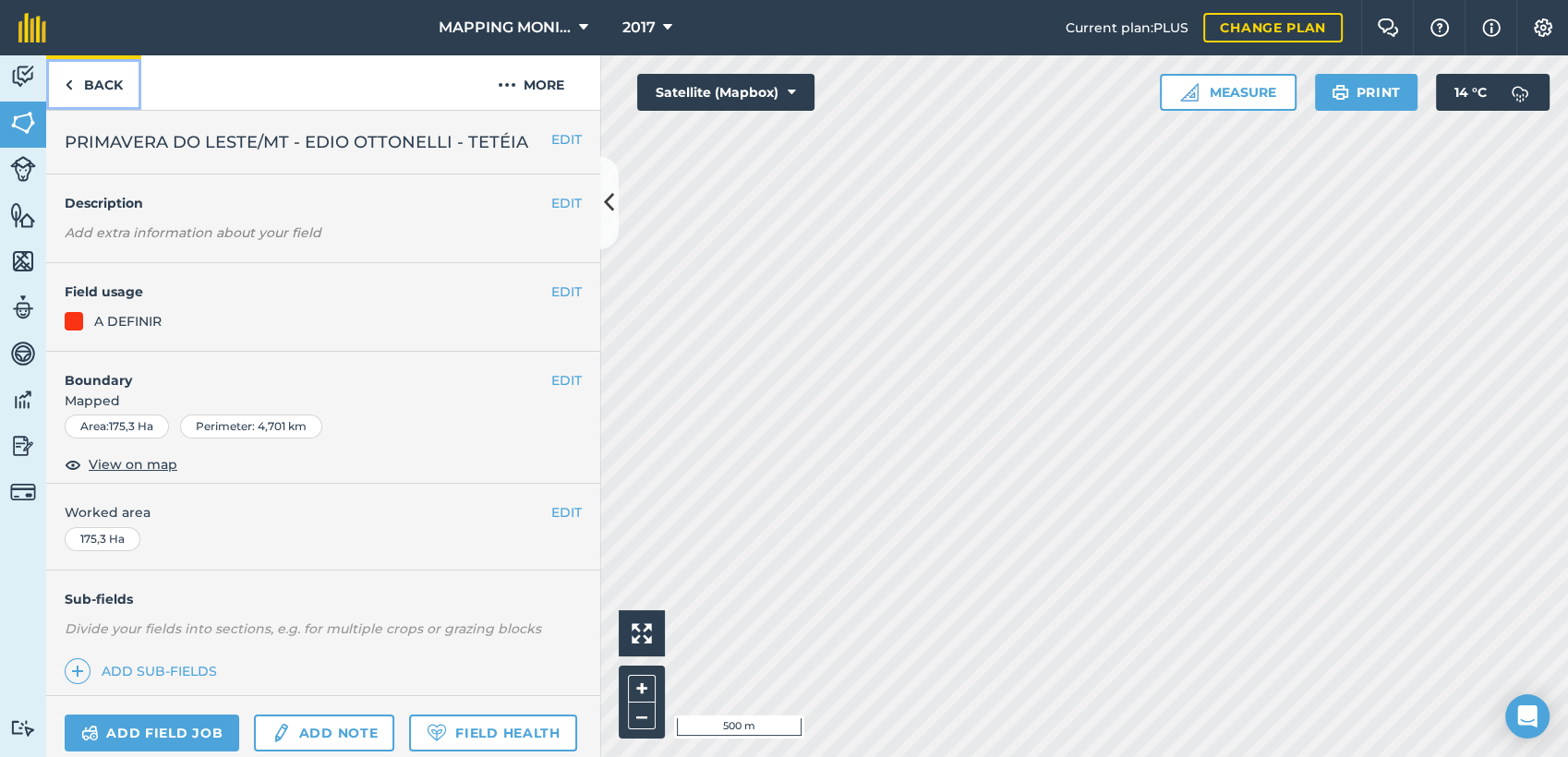
click at [94, 85] on link "Back" at bounding box center [94, 83] width 96 height 55
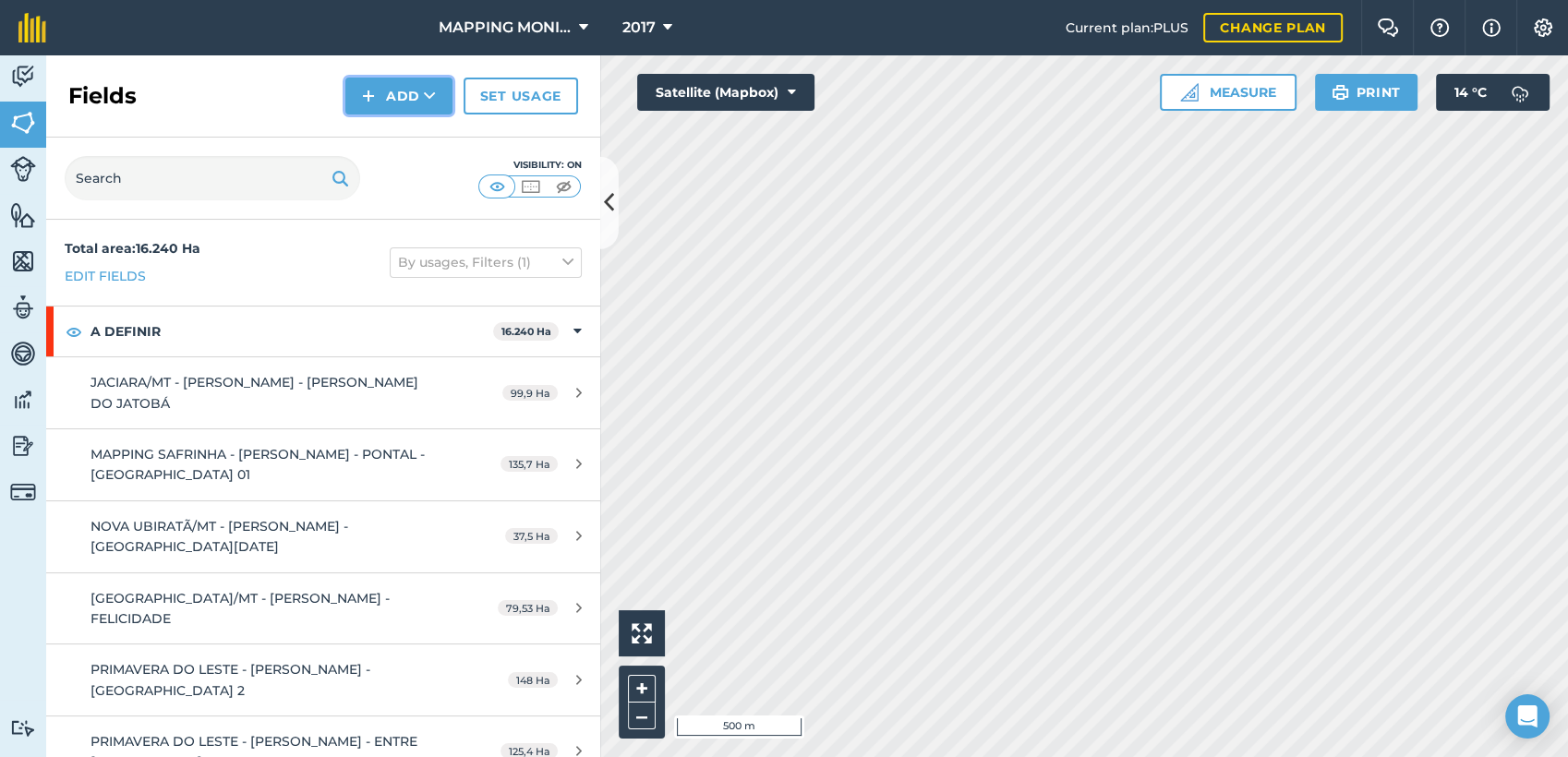
click at [417, 95] on button "Add" at bounding box center [398, 96] width 107 height 37
click at [421, 129] on link "Draw" at bounding box center [398, 137] width 101 height 41
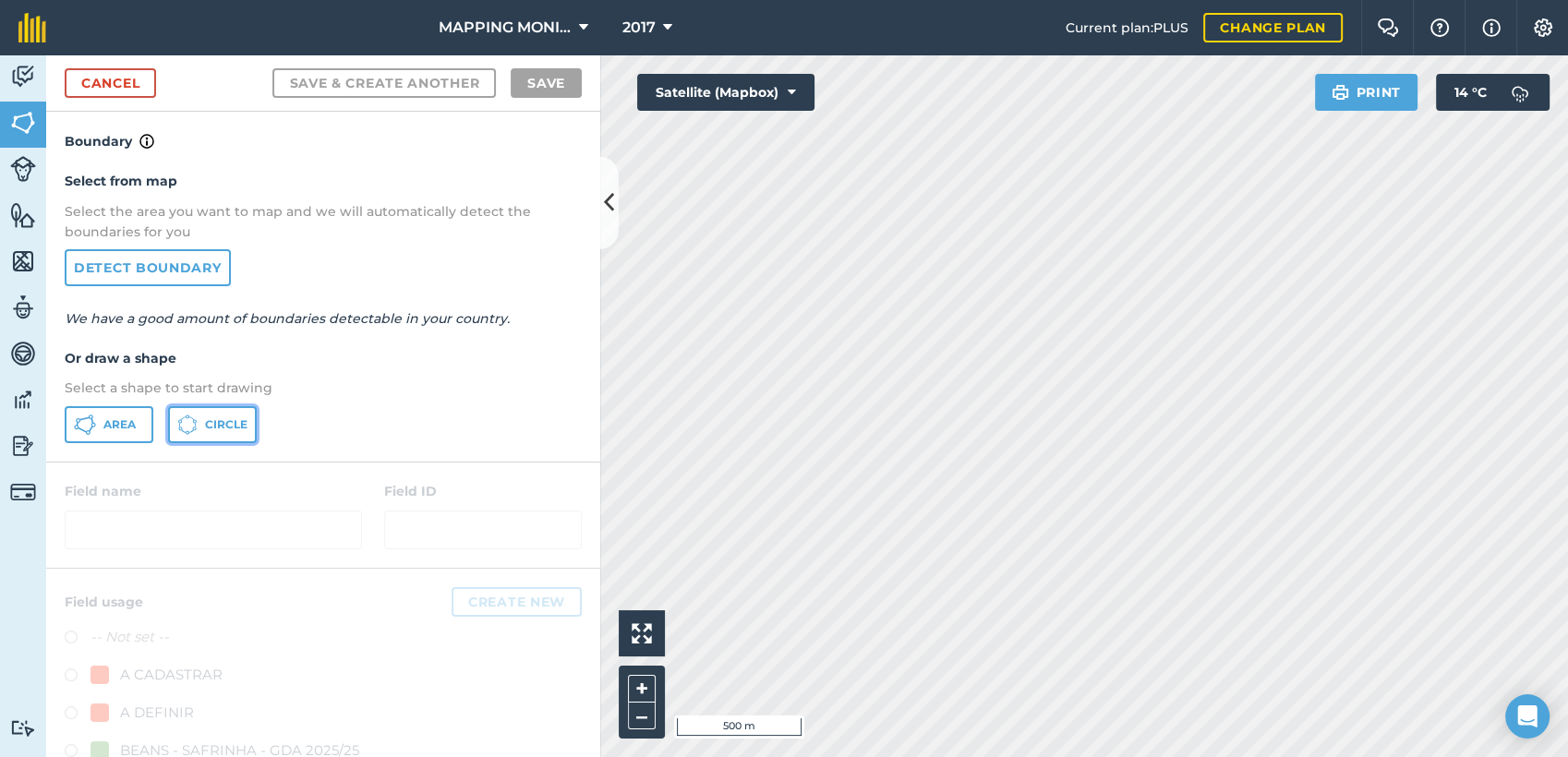
click at [229, 420] on span "Circle" at bounding box center [226, 425] width 43 height 15
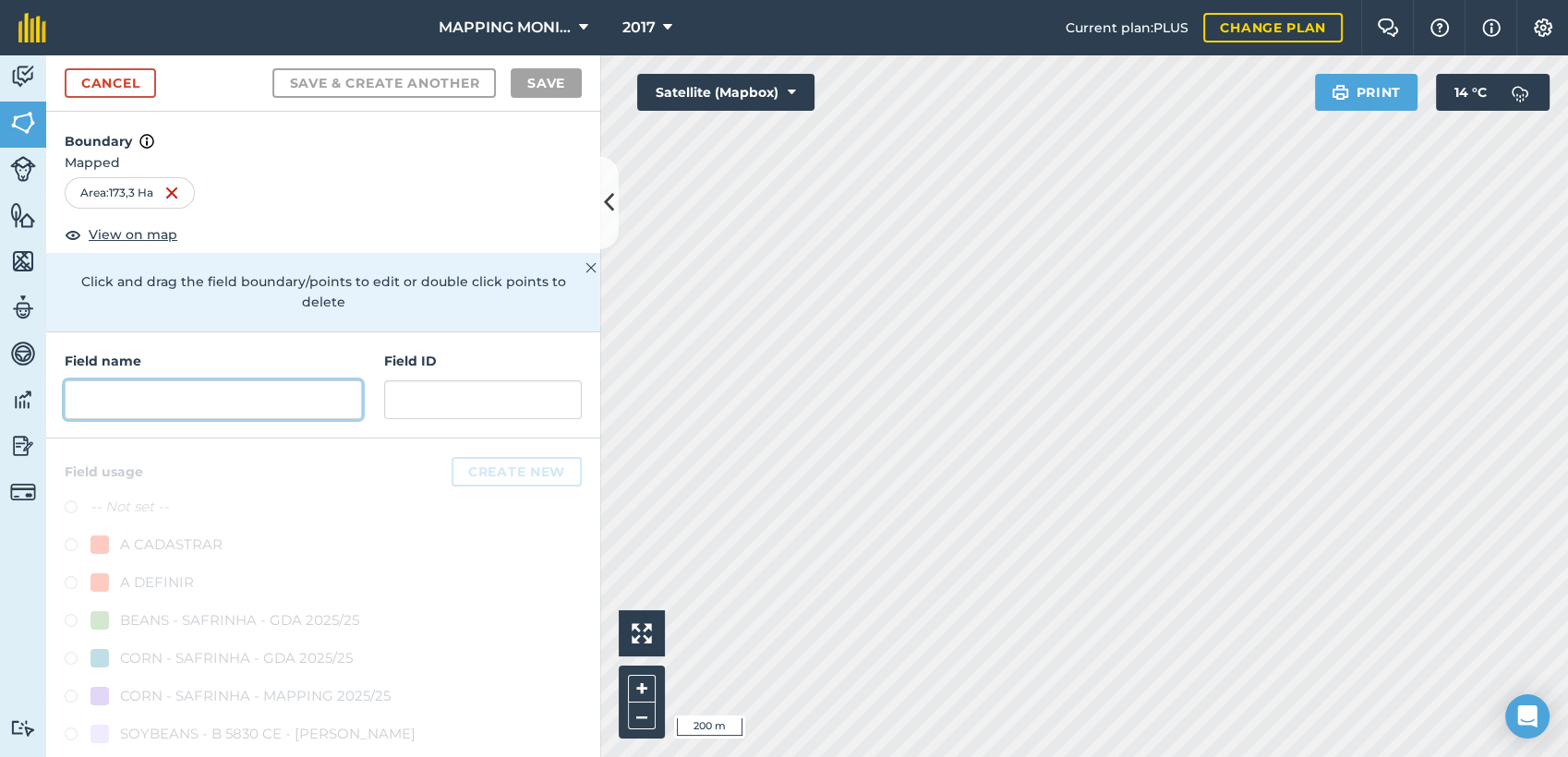
click at [241, 403] on input "text" at bounding box center [213, 400] width 298 height 39
paste input "PRIMAVERA DO LESTE/MT - EDIO OTTONELLI - TETÉIA"
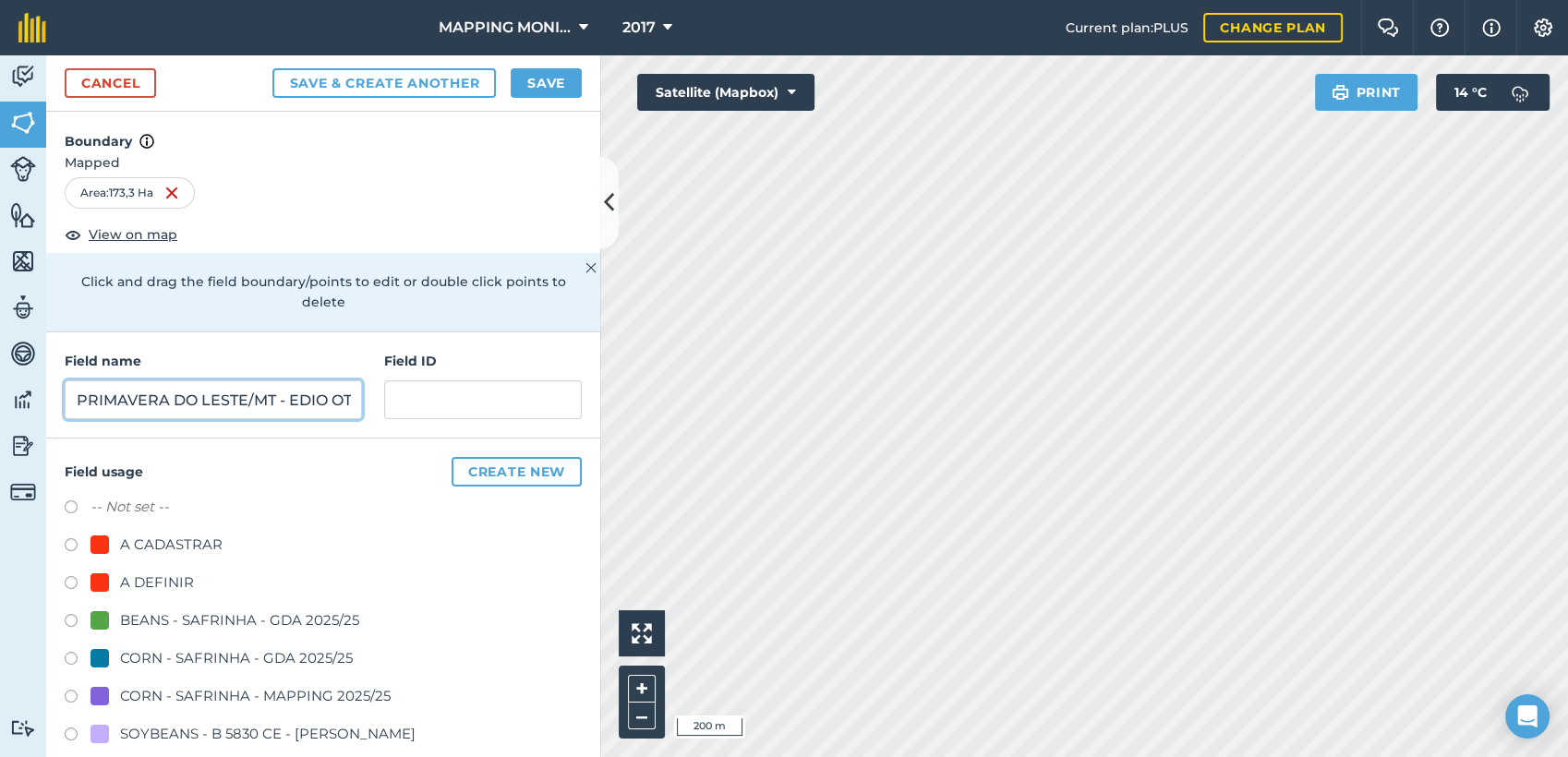
scroll to position [0, 143]
type input "PRIMAVERA DO LESTE/MT - EDIO OTTONELLI - TETÉIA"
click at [177, 580] on div "A DEFINIR" at bounding box center [157, 583] width 74 height 22
radio input "true"
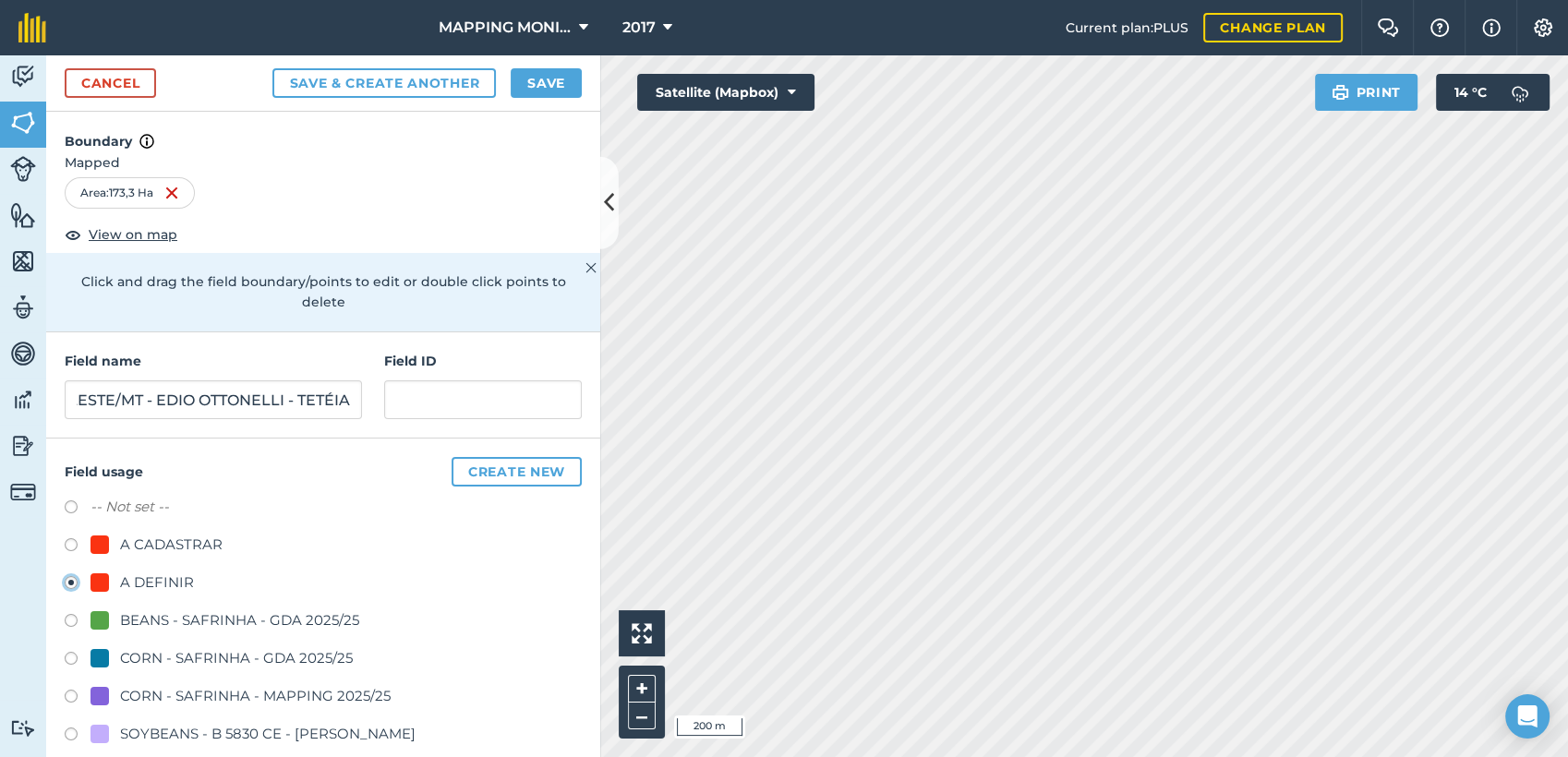
scroll to position [0, 0]
click at [561, 81] on button "Save" at bounding box center [546, 83] width 71 height 30
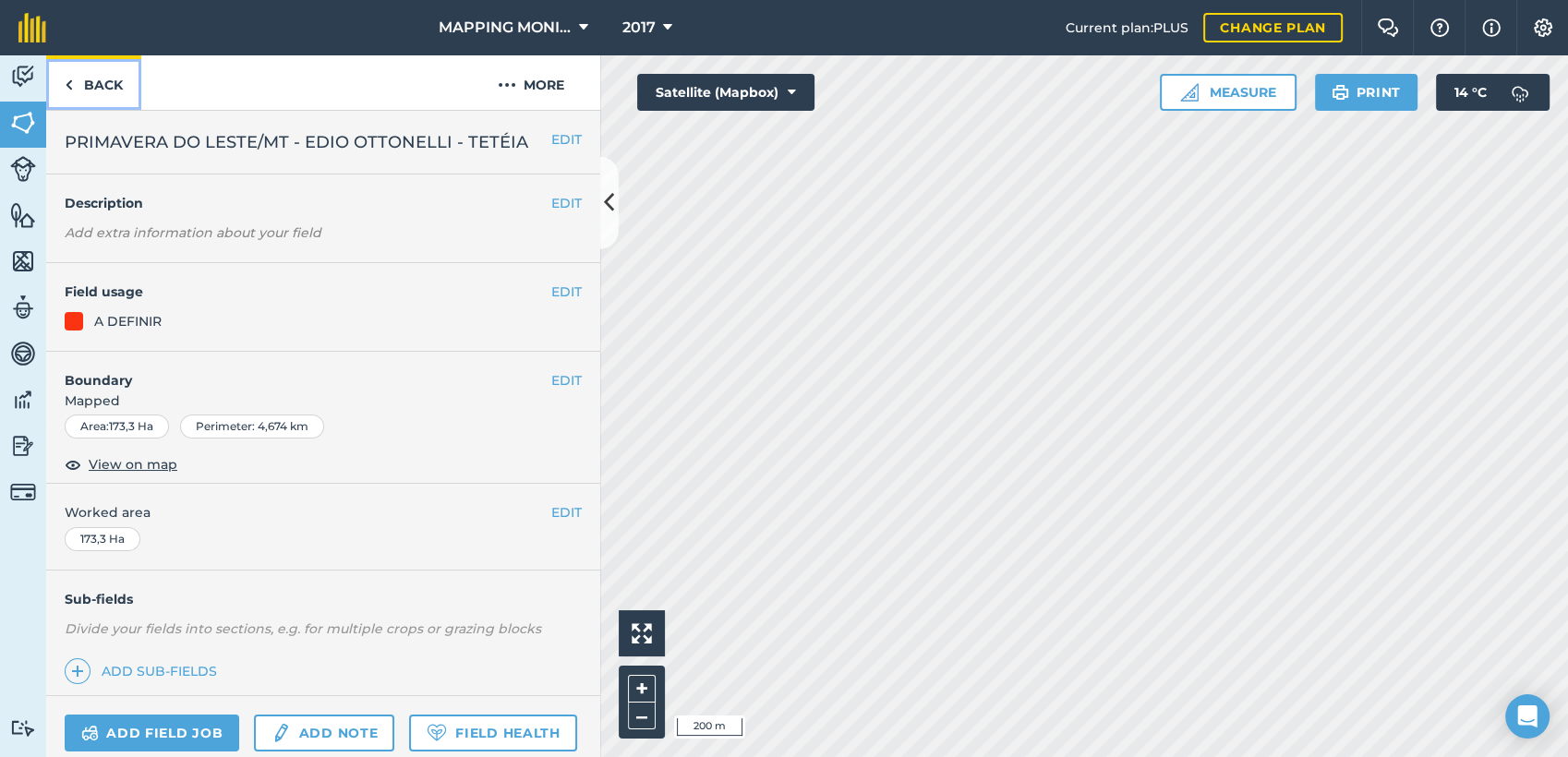
click at [113, 85] on link "Back" at bounding box center [94, 83] width 96 height 55
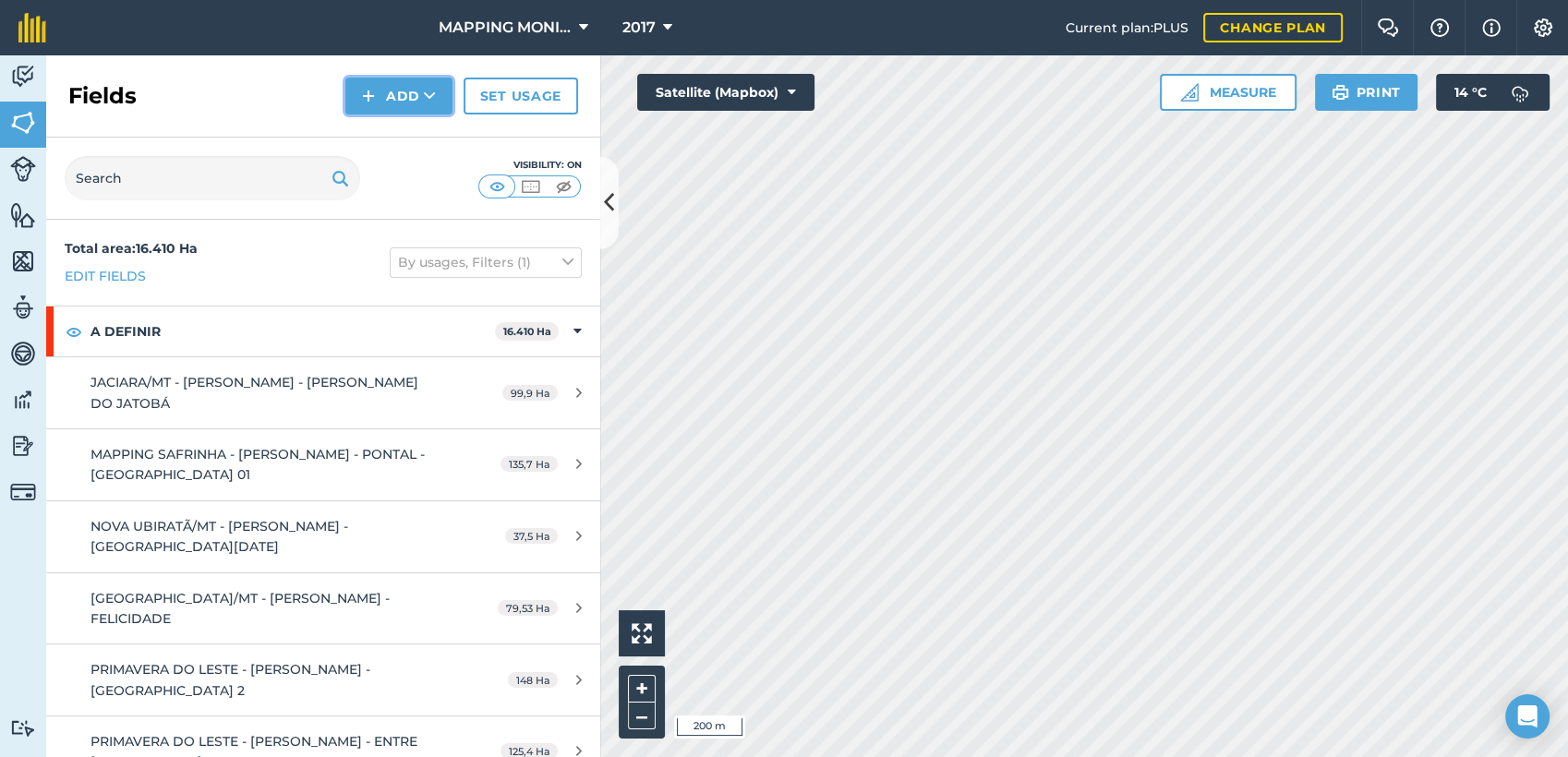
click at [407, 105] on button "Add" at bounding box center [398, 96] width 107 height 37
click at [425, 141] on link "Draw" at bounding box center [398, 137] width 101 height 41
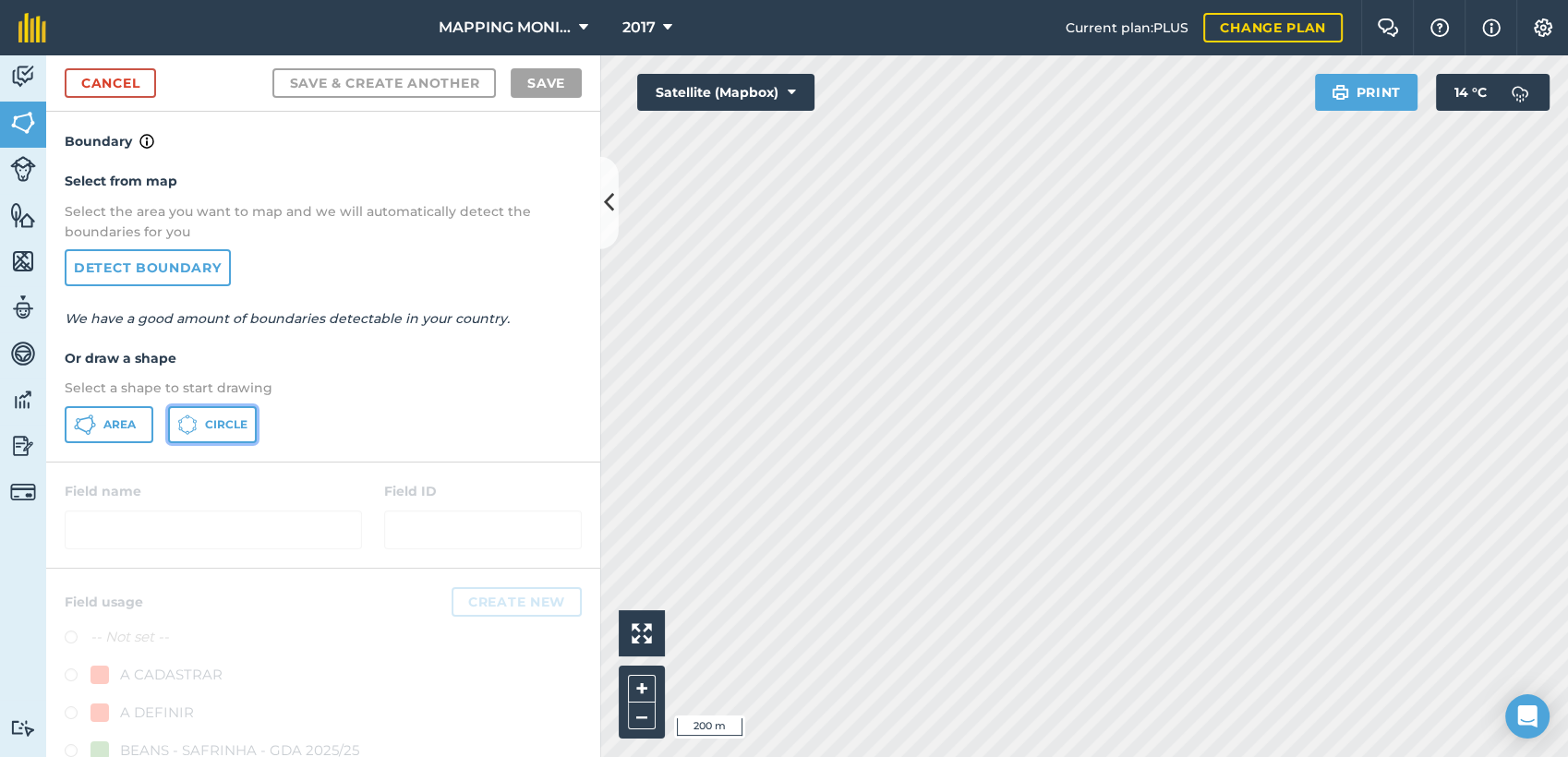
drag, startPoint x: 216, startPoint y: 420, endPoint x: 461, endPoint y: 498, distance: 257.1
click at [217, 420] on span "Circle" at bounding box center [226, 425] width 43 height 15
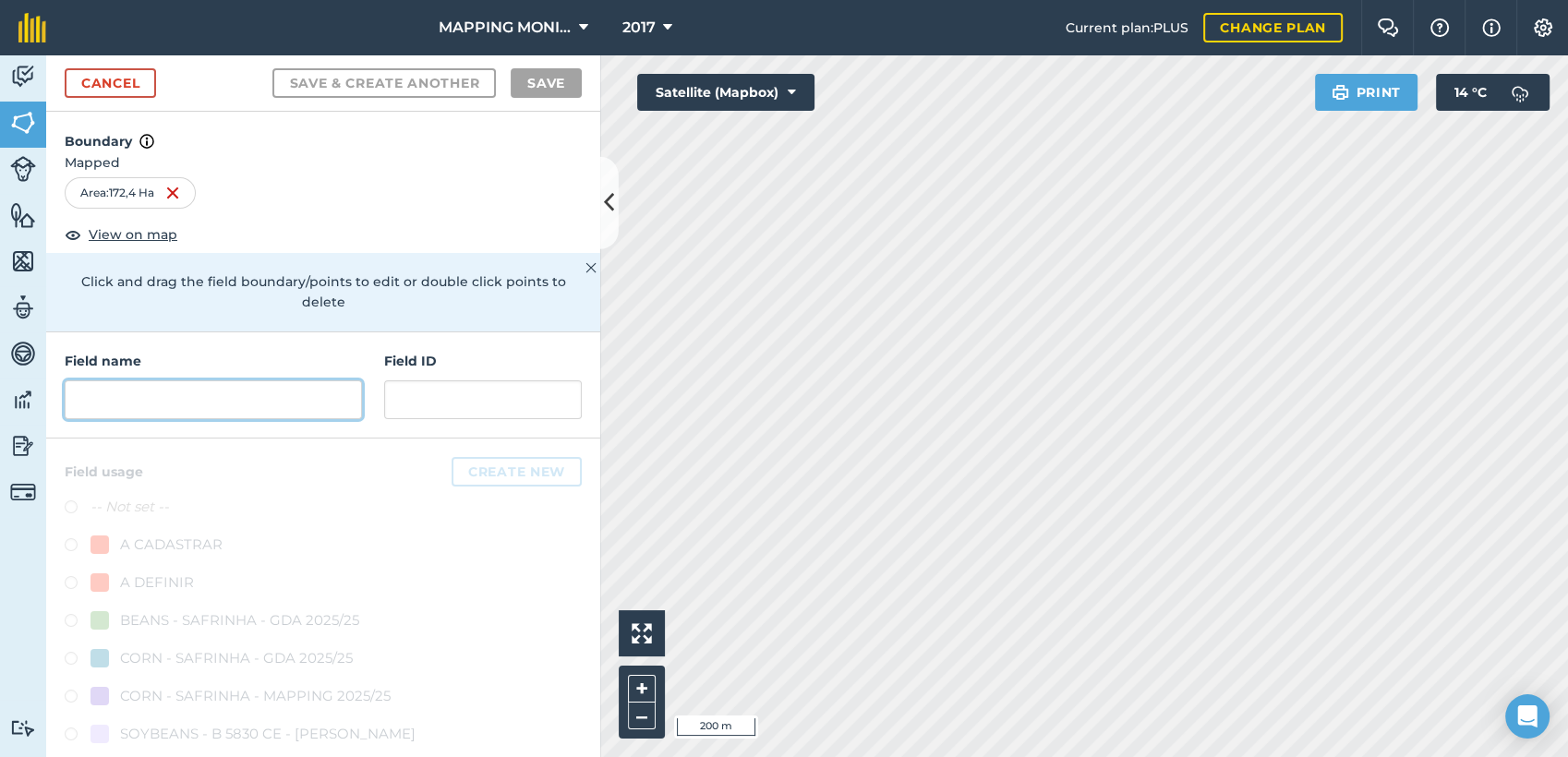
click at [251, 403] on input "text" at bounding box center [213, 400] width 298 height 39
paste input "PRIMAVERA DO LESTE/MT - EDIO OTTONELLI - TETÉIA"
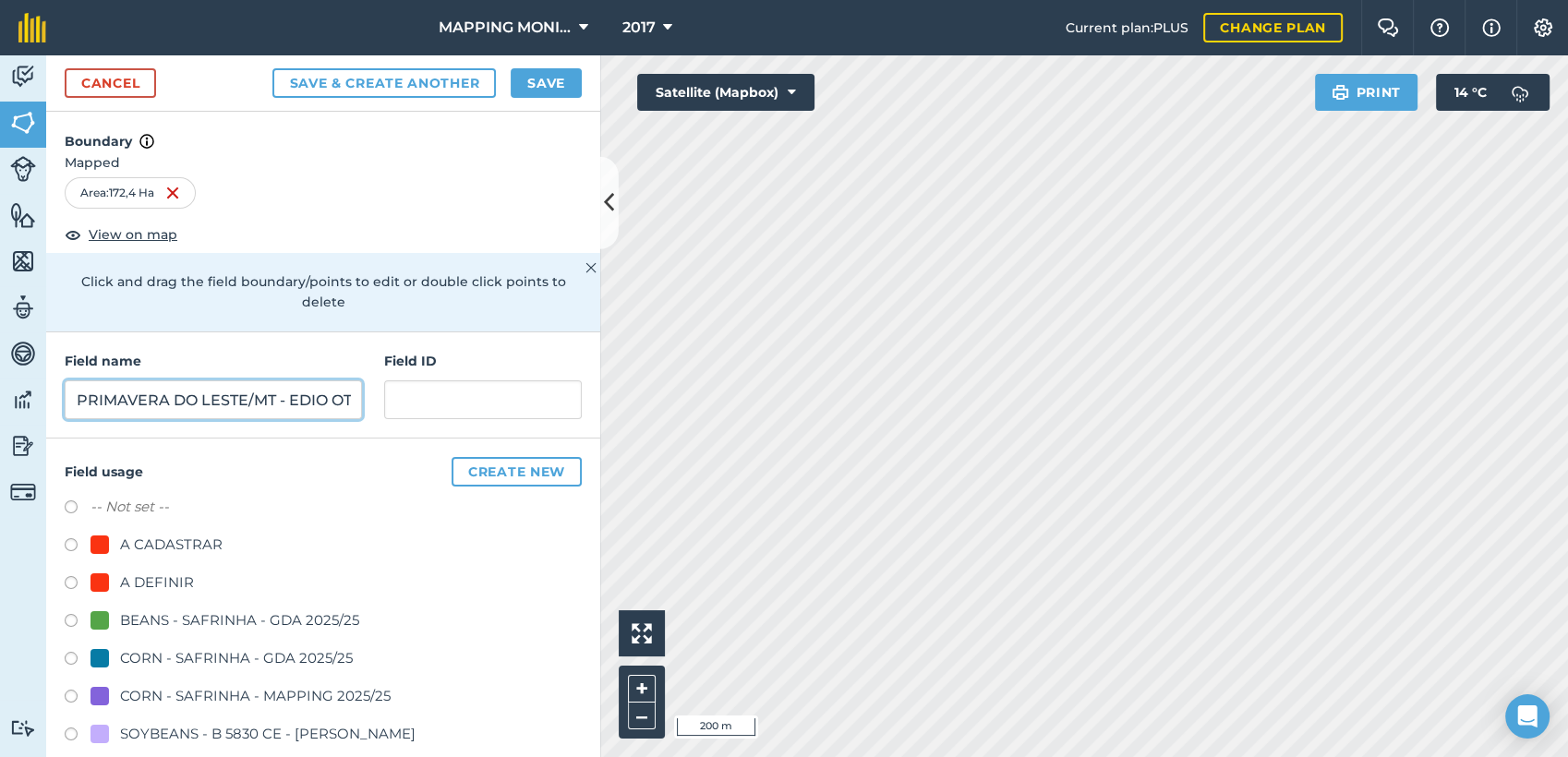
scroll to position [0, 143]
type input "PRIMAVERA DO LESTE/MT - EDIO OTTONELLI - TETÉIA"
click at [151, 575] on div "A DEFINIR" at bounding box center [157, 583] width 74 height 22
radio input "true"
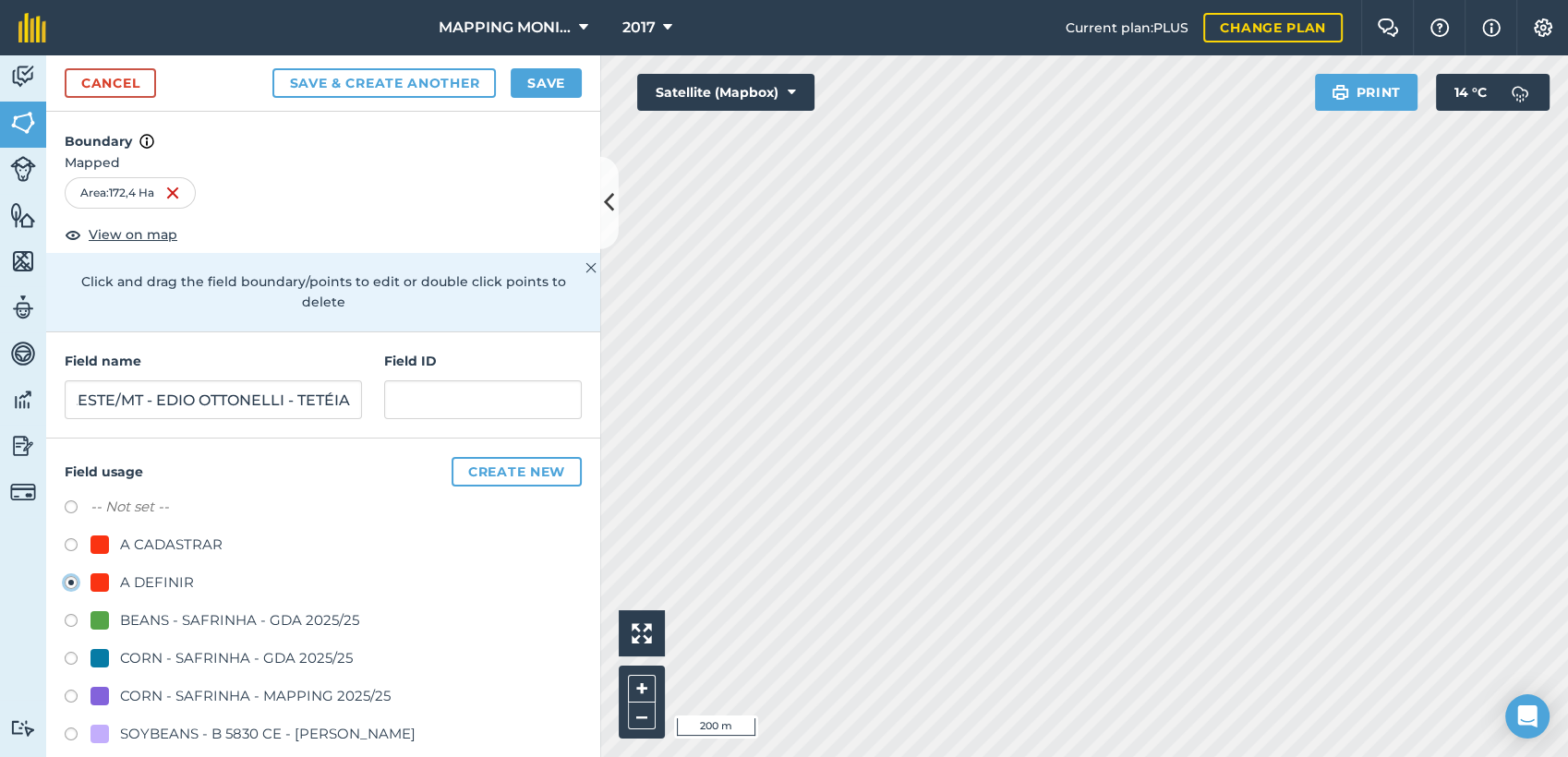
scroll to position [0, 0]
click at [538, 84] on button "Save" at bounding box center [546, 83] width 71 height 30
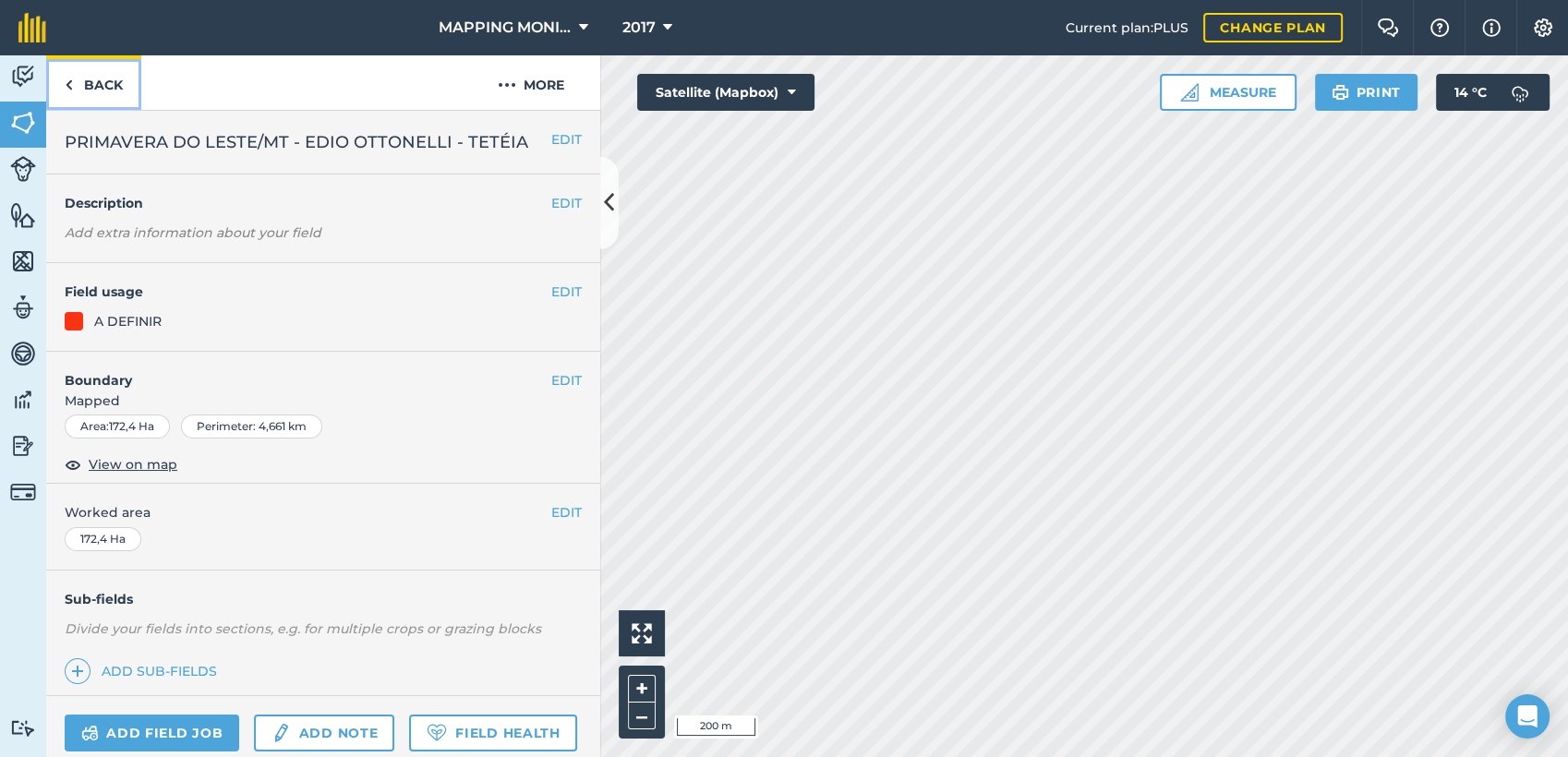
click at [84, 72] on link "Back" at bounding box center [94, 83] width 96 height 55
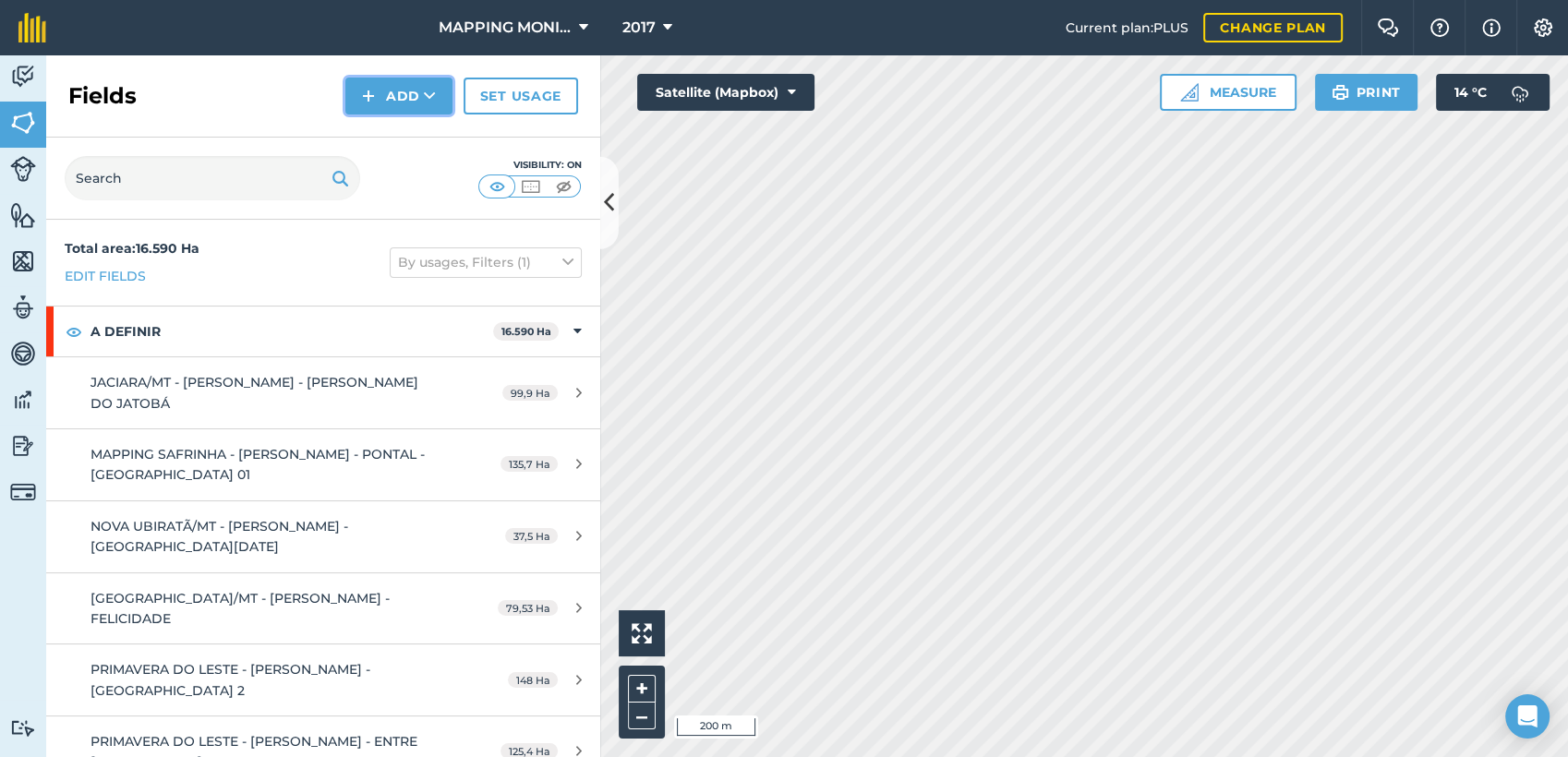
click at [410, 99] on button "Add" at bounding box center [398, 96] width 107 height 37
click at [420, 178] on link "Import" at bounding box center [398, 179] width 101 height 41
click at [430, 95] on icon at bounding box center [430, 96] width 12 height 19
click at [405, 129] on link "Draw" at bounding box center [398, 137] width 101 height 41
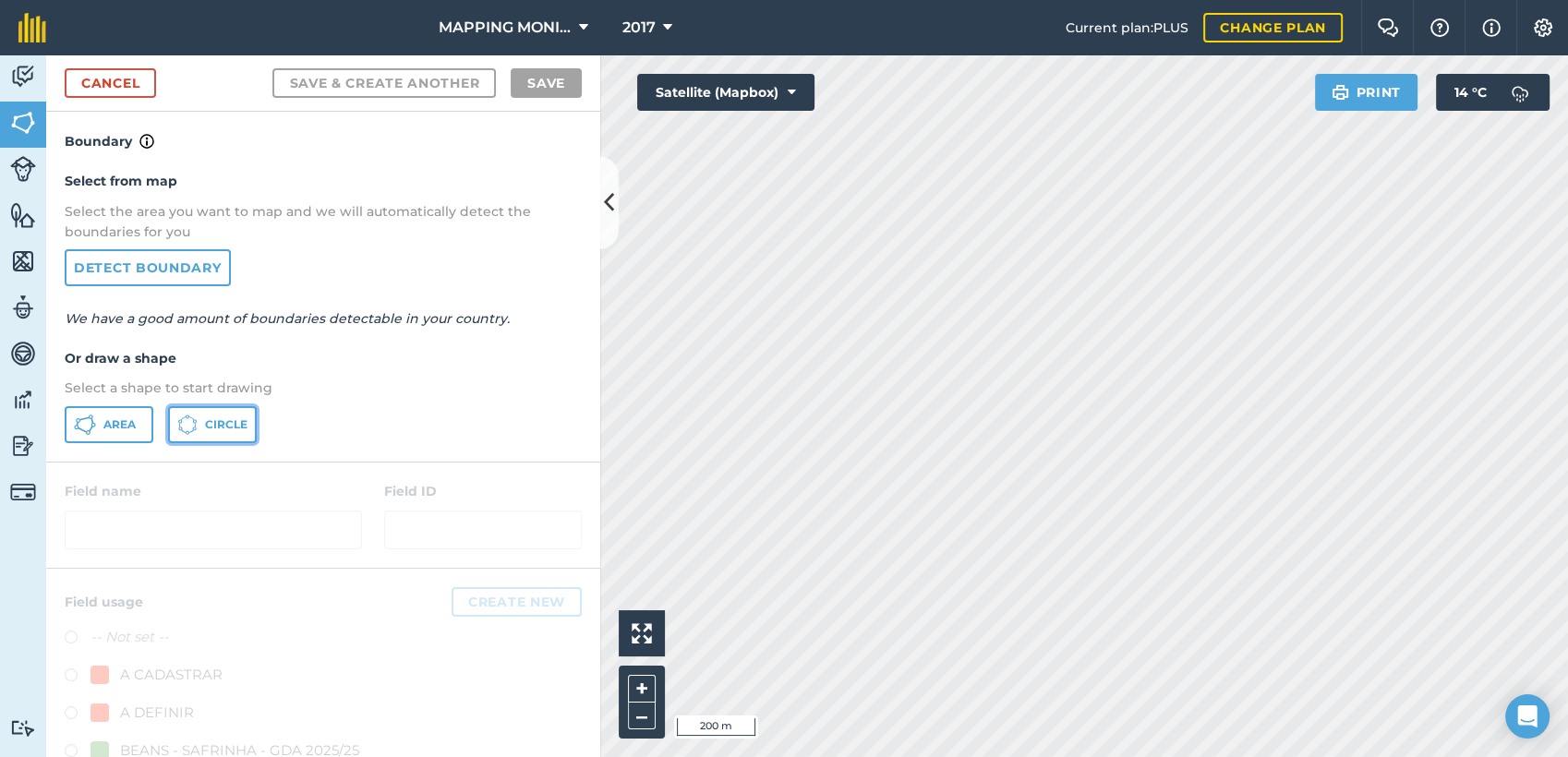
click at [219, 418] on span "Circle" at bounding box center [226, 425] width 43 height 15
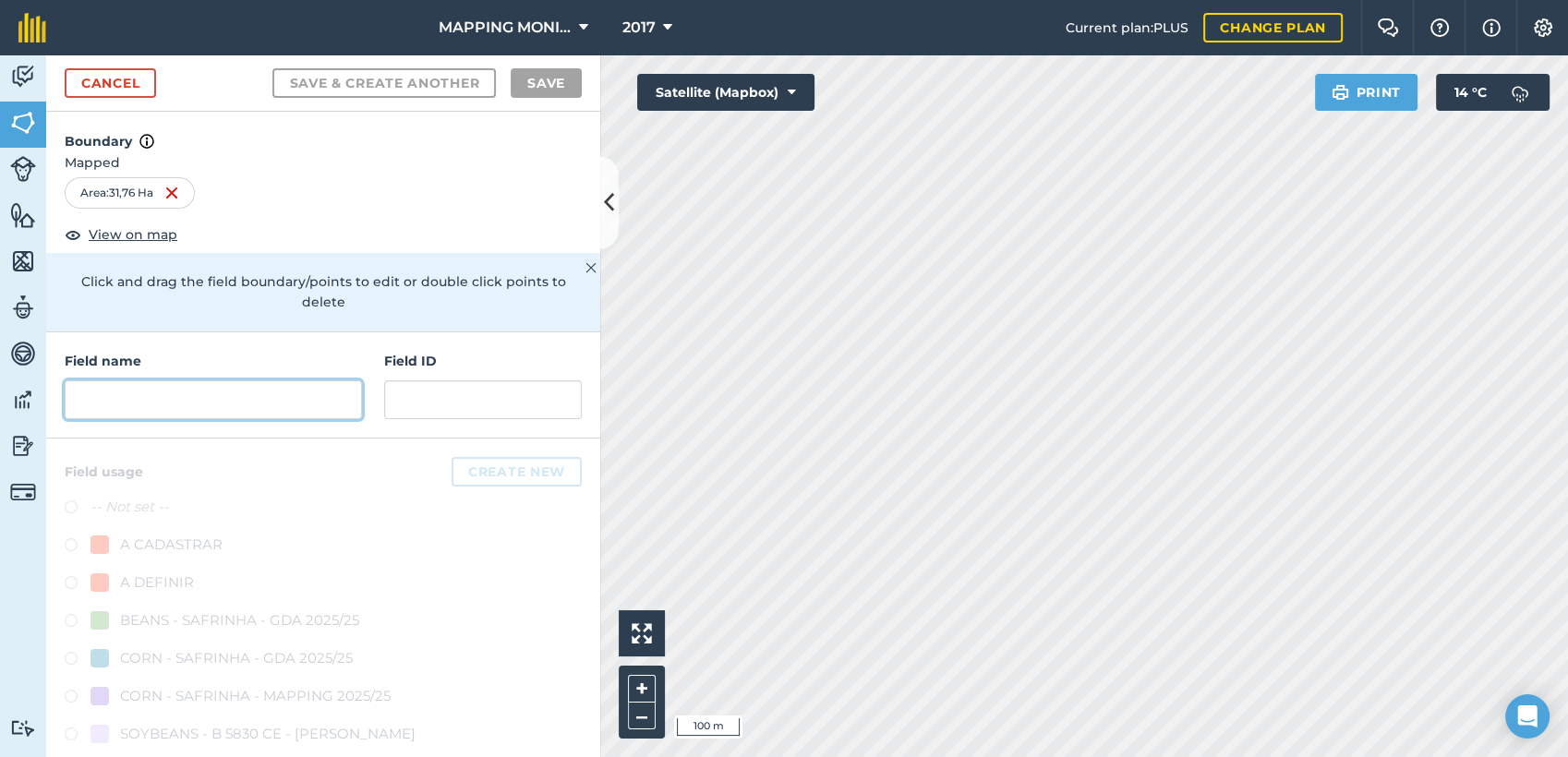
click at [156, 391] on input "text" at bounding box center [213, 400] width 298 height 39
paste input "PRIMAVERA DO LESTE/MT - EDIO OTTONELLI - TETÉIA"
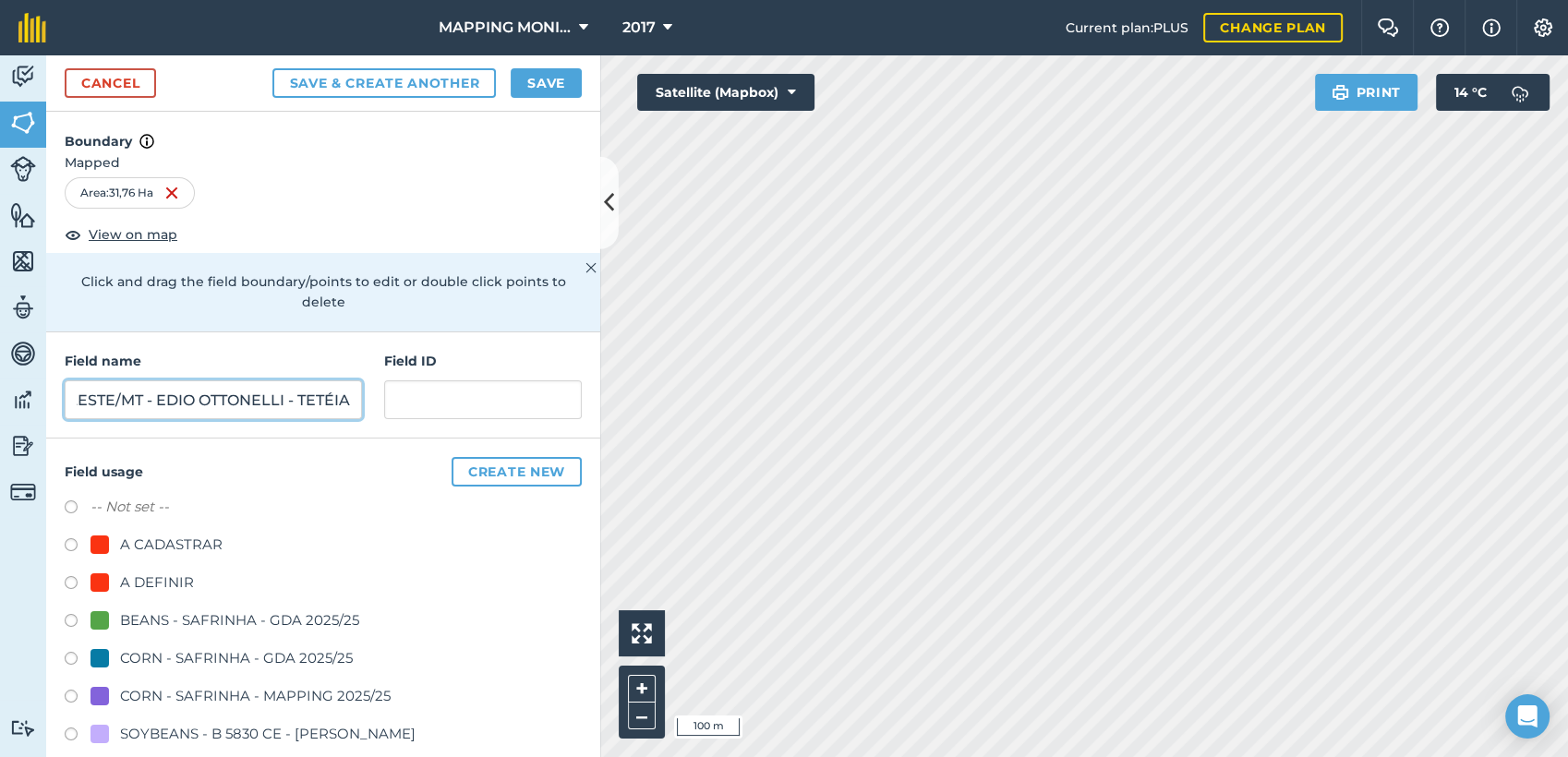
type input "PRIMAVERA DO LESTE/MT - EDIO OTTONELLI - TETÉIA"
click at [141, 584] on div "A DEFINIR" at bounding box center [157, 583] width 74 height 22
radio input "true"
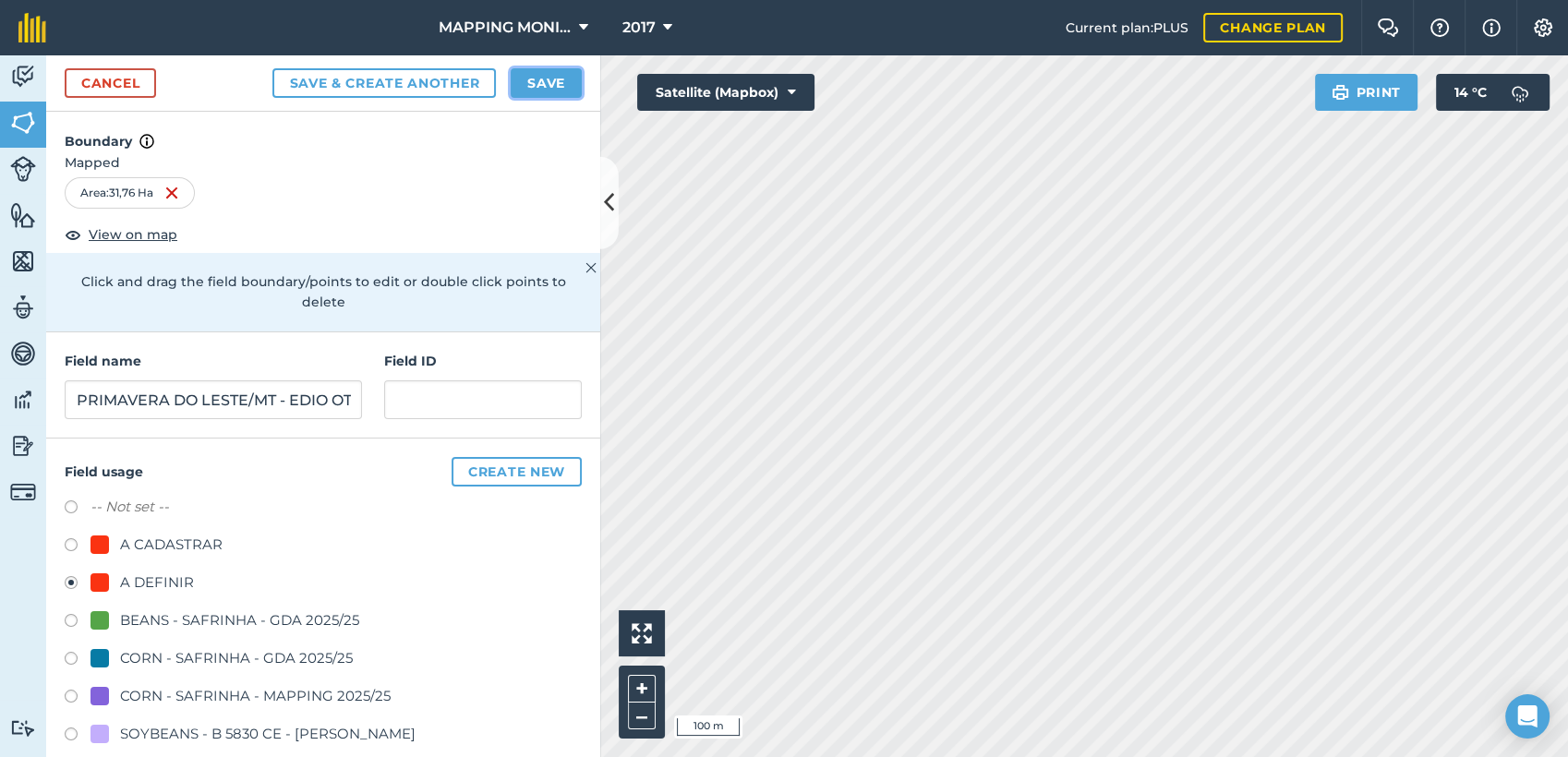
click at [548, 76] on button "Save" at bounding box center [546, 83] width 71 height 30
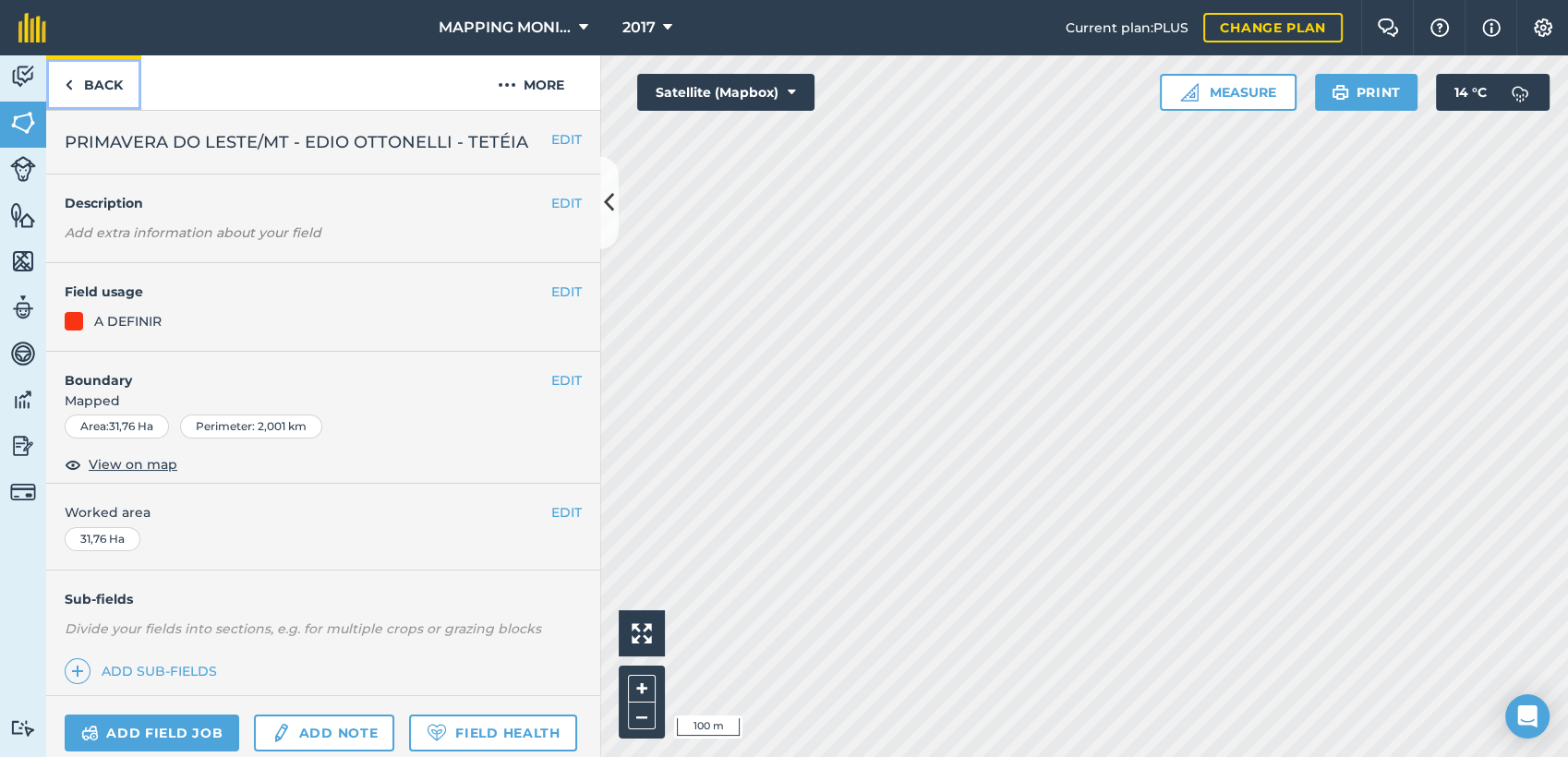
click at [91, 71] on link "Back" at bounding box center [94, 83] width 96 height 55
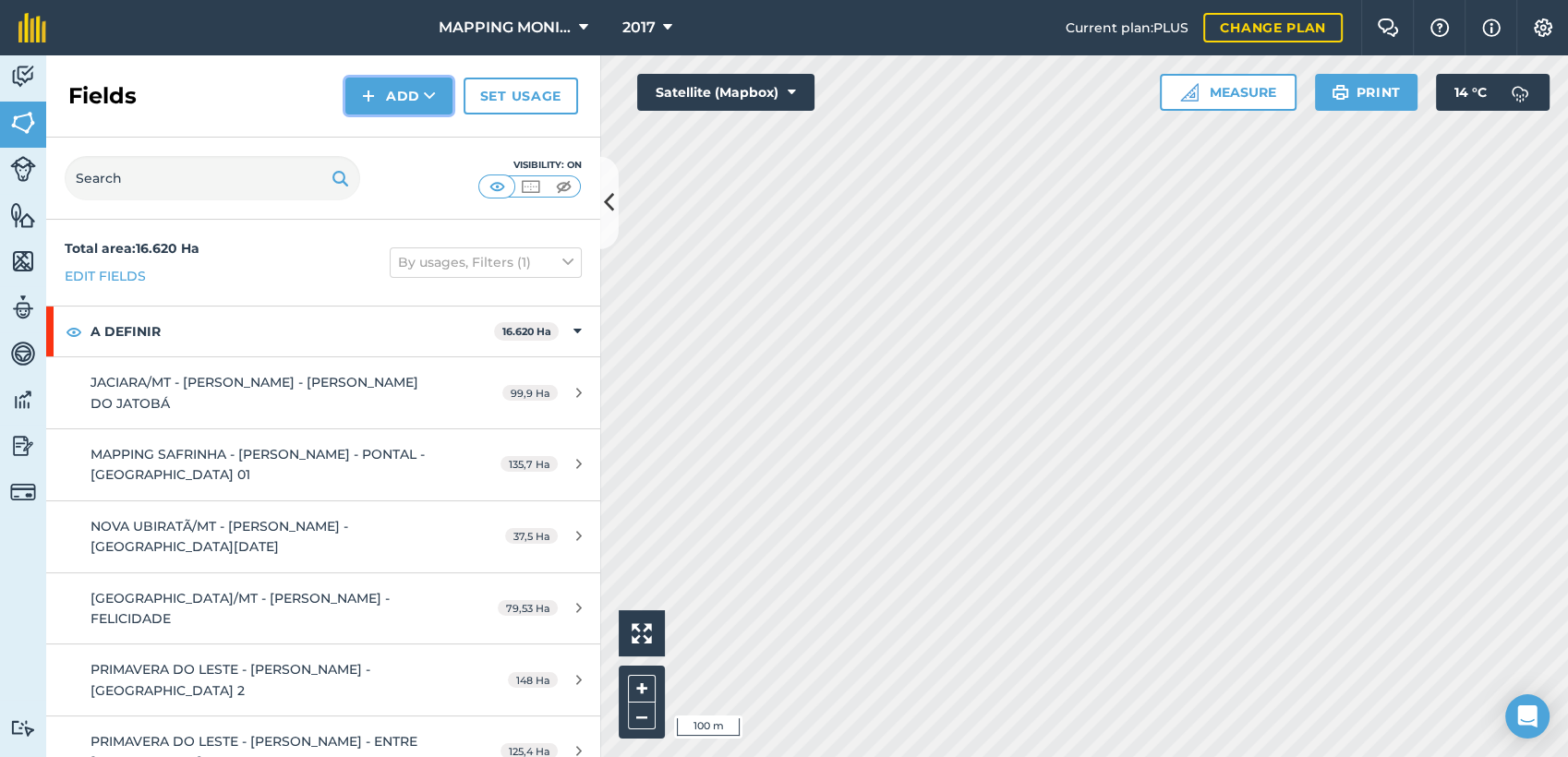
click at [431, 101] on icon at bounding box center [430, 96] width 12 height 19
click at [414, 129] on link "Draw" at bounding box center [398, 137] width 101 height 41
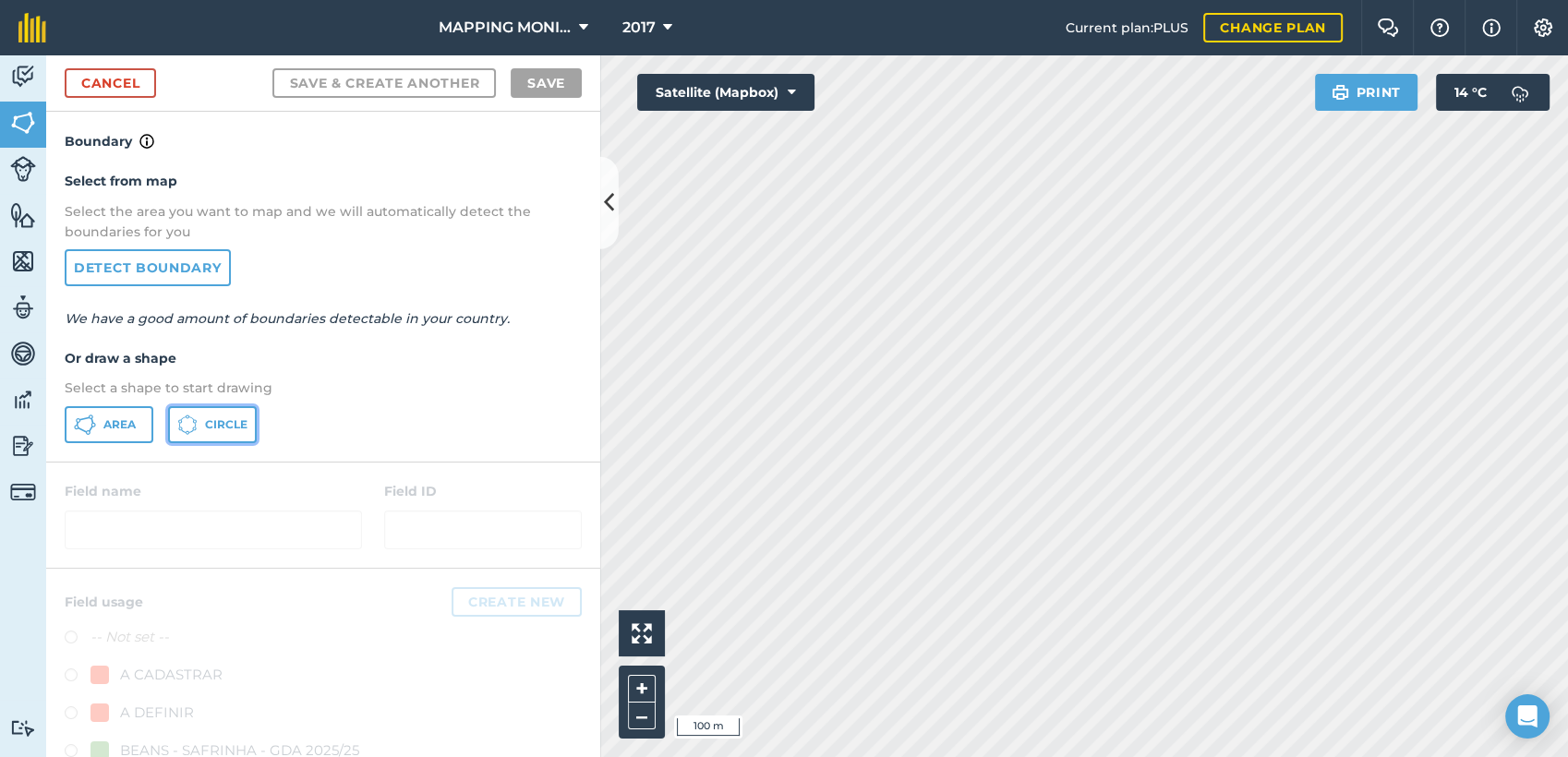
click at [213, 425] on span "Circle" at bounding box center [226, 425] width 43 height 15
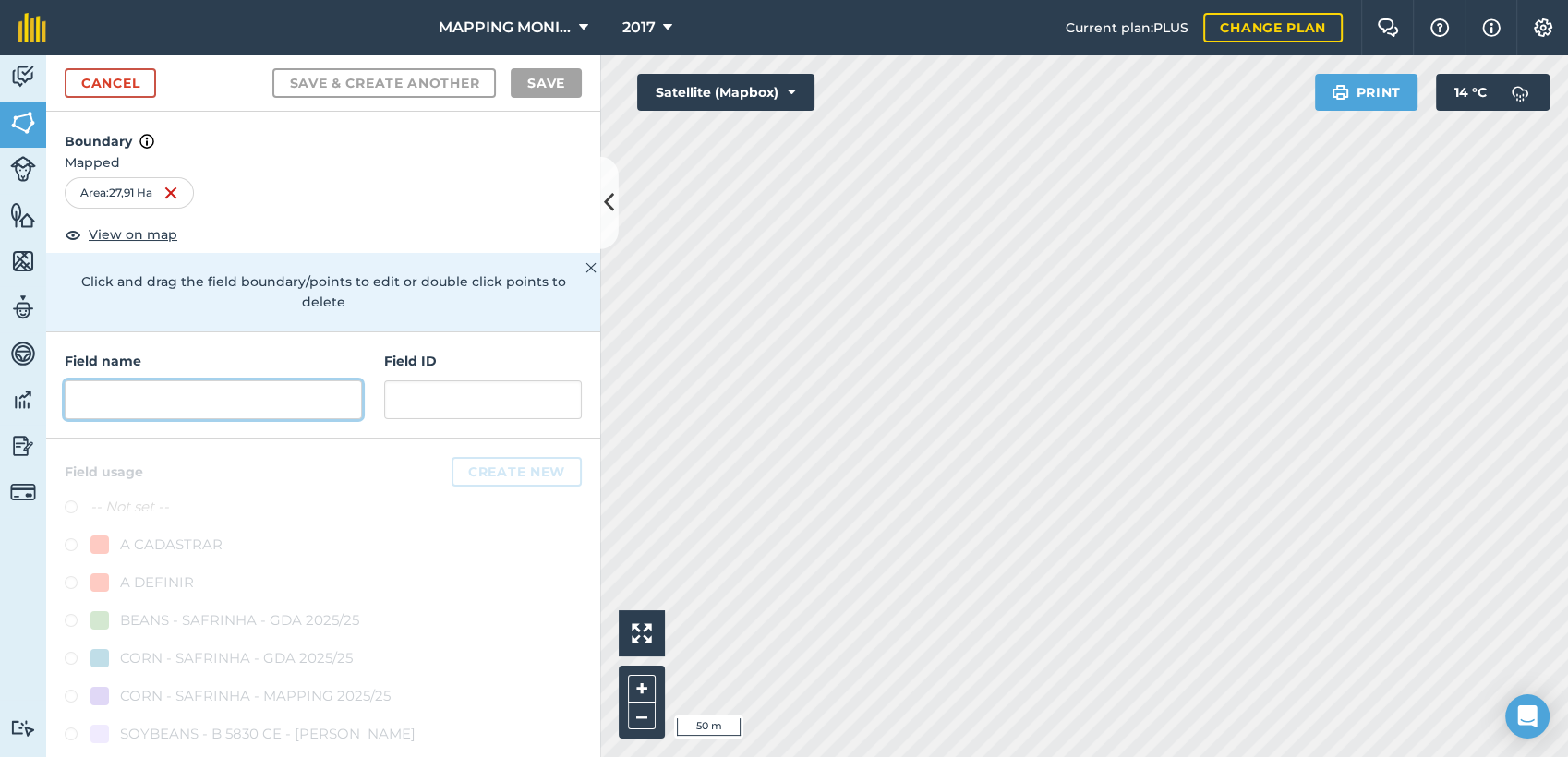
click at [237, 400] on input "text" at bounding box center [213, 400] width 298 height 39
paste input "PRIMAVERA DO LESTE/MT - EDIO OTTONELLI - TETÉIA"
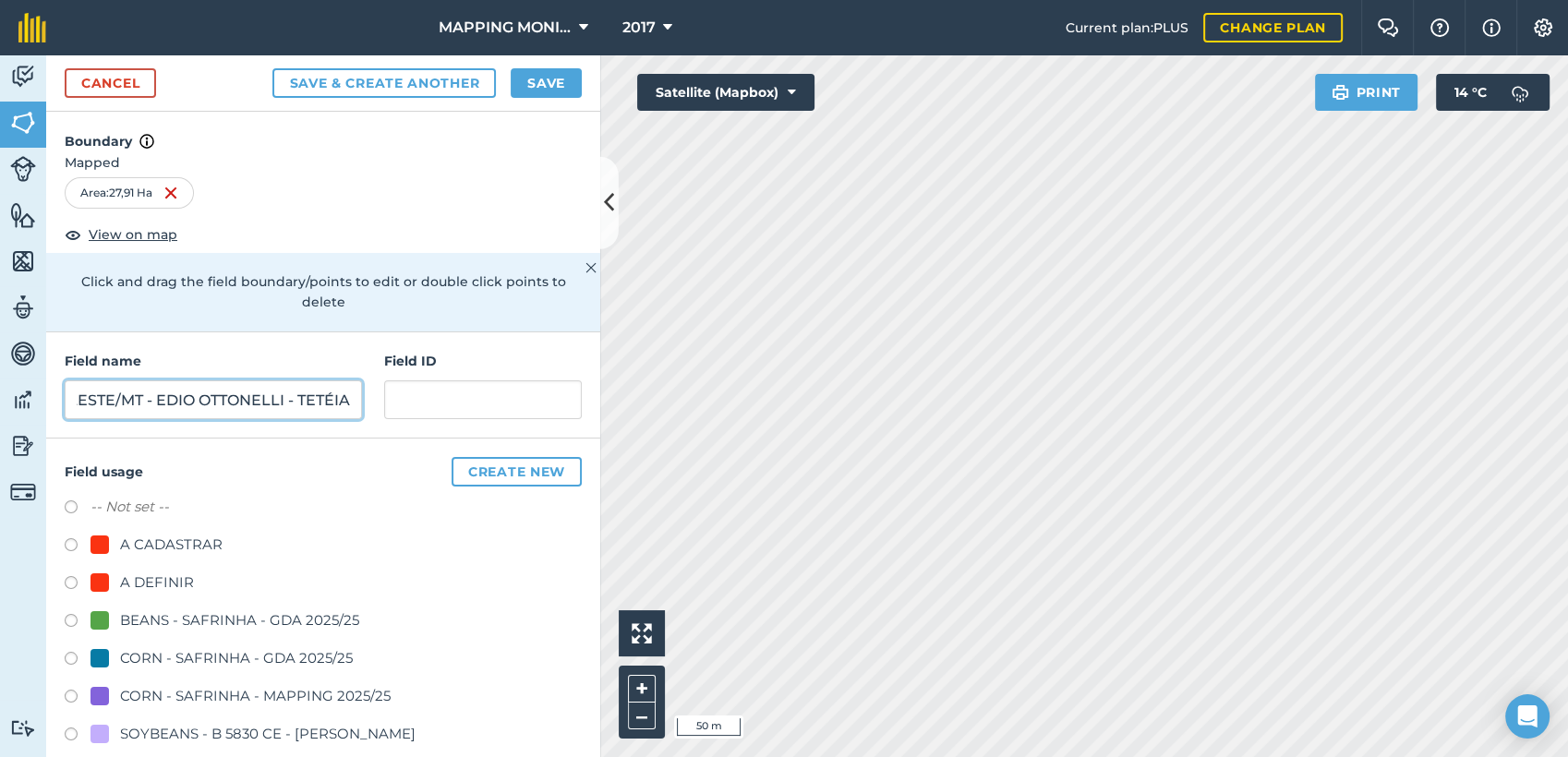
type input "PRIMAVERA DO LESTE/MT - EDIO OTTONELLI - TETÉIA"
click at [146, 584] on div "A DEFINIR" at bounding box center [157, 583] width 74 height 22
radio input "true"
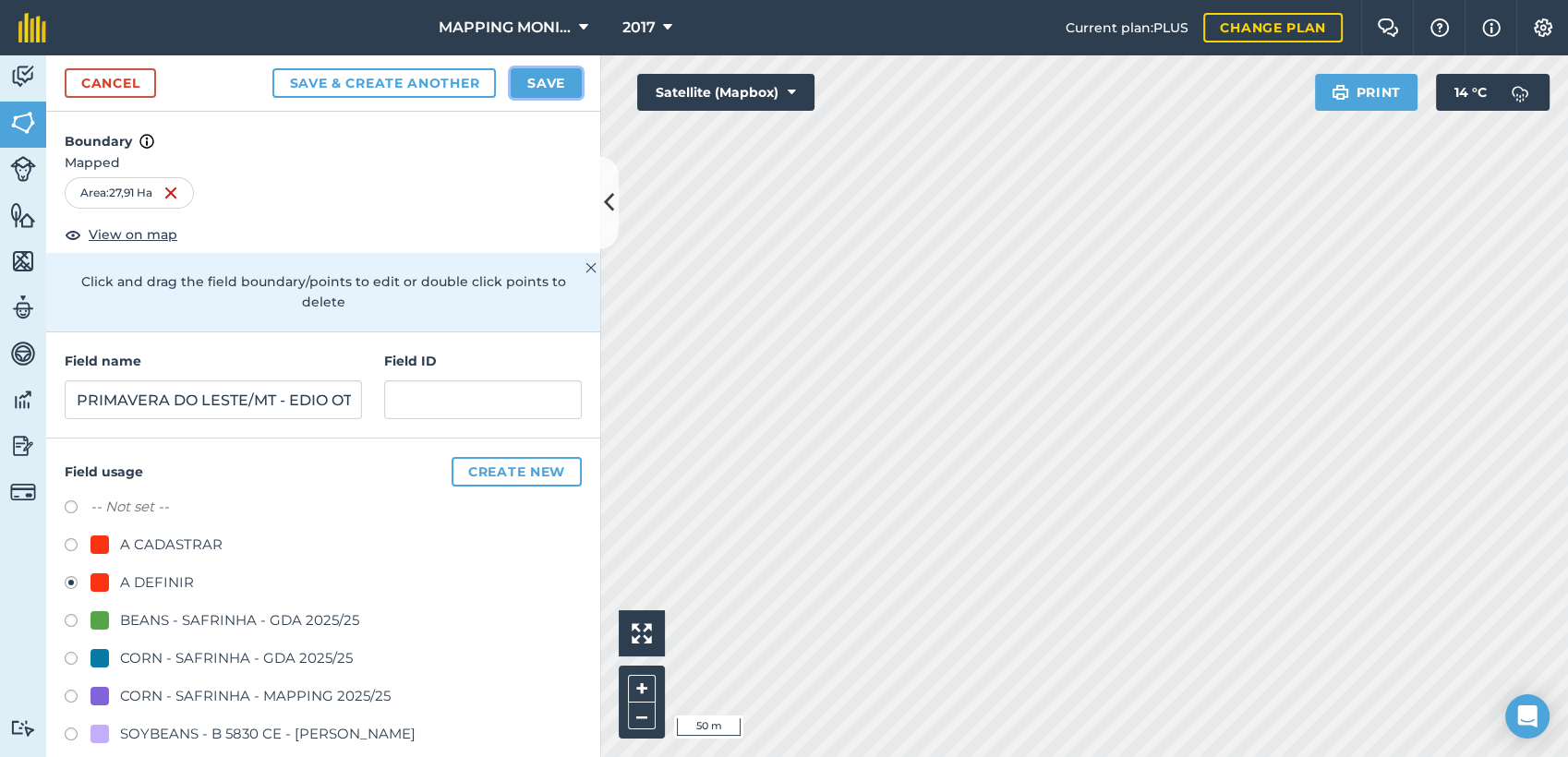
click at [554, 78] on button "Save" at bounding box center [546, 83] width 71 height 30
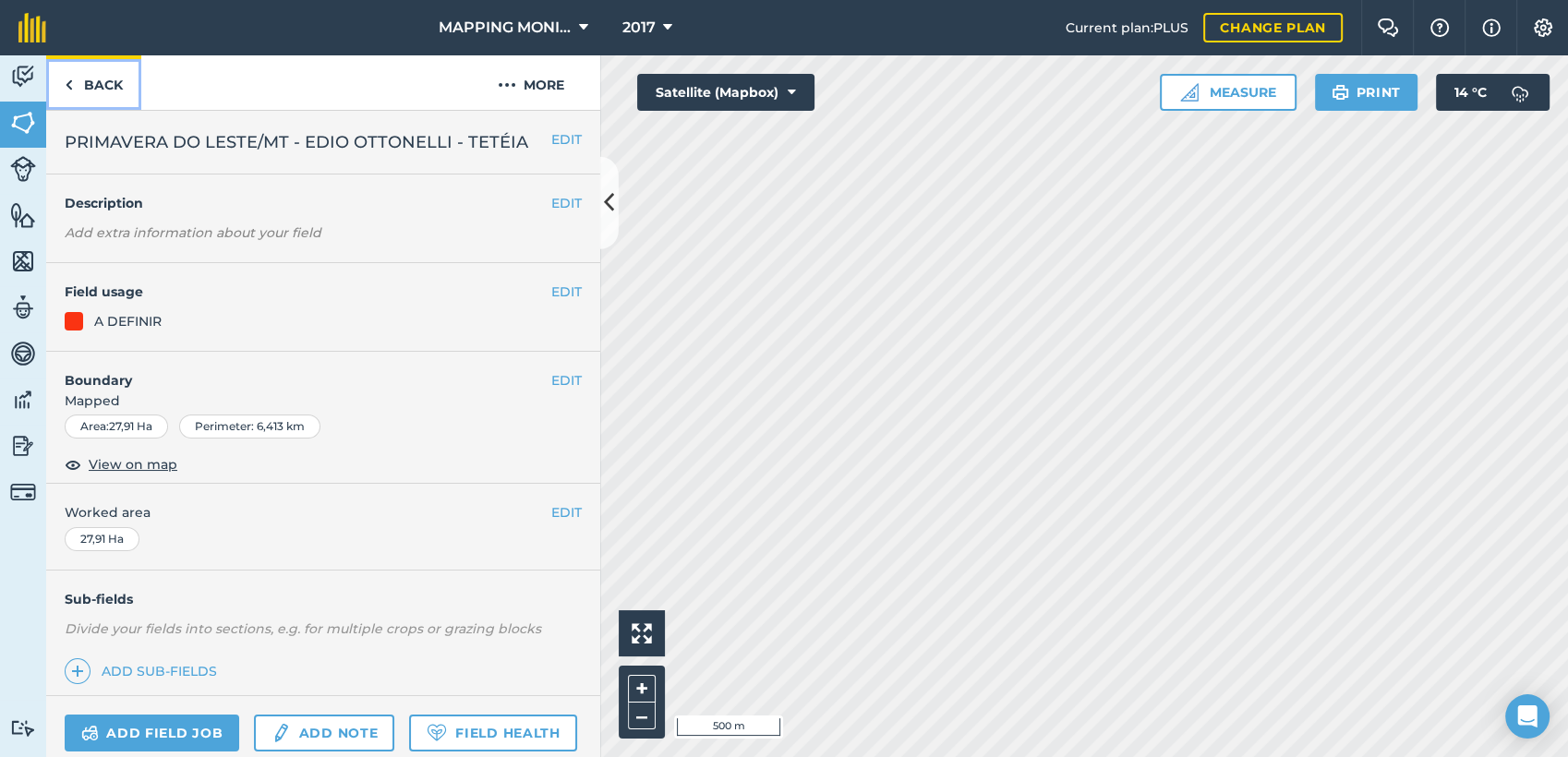
click at [97, 80] on link "Back" at bounding box center [94, 83] width 96 height 55
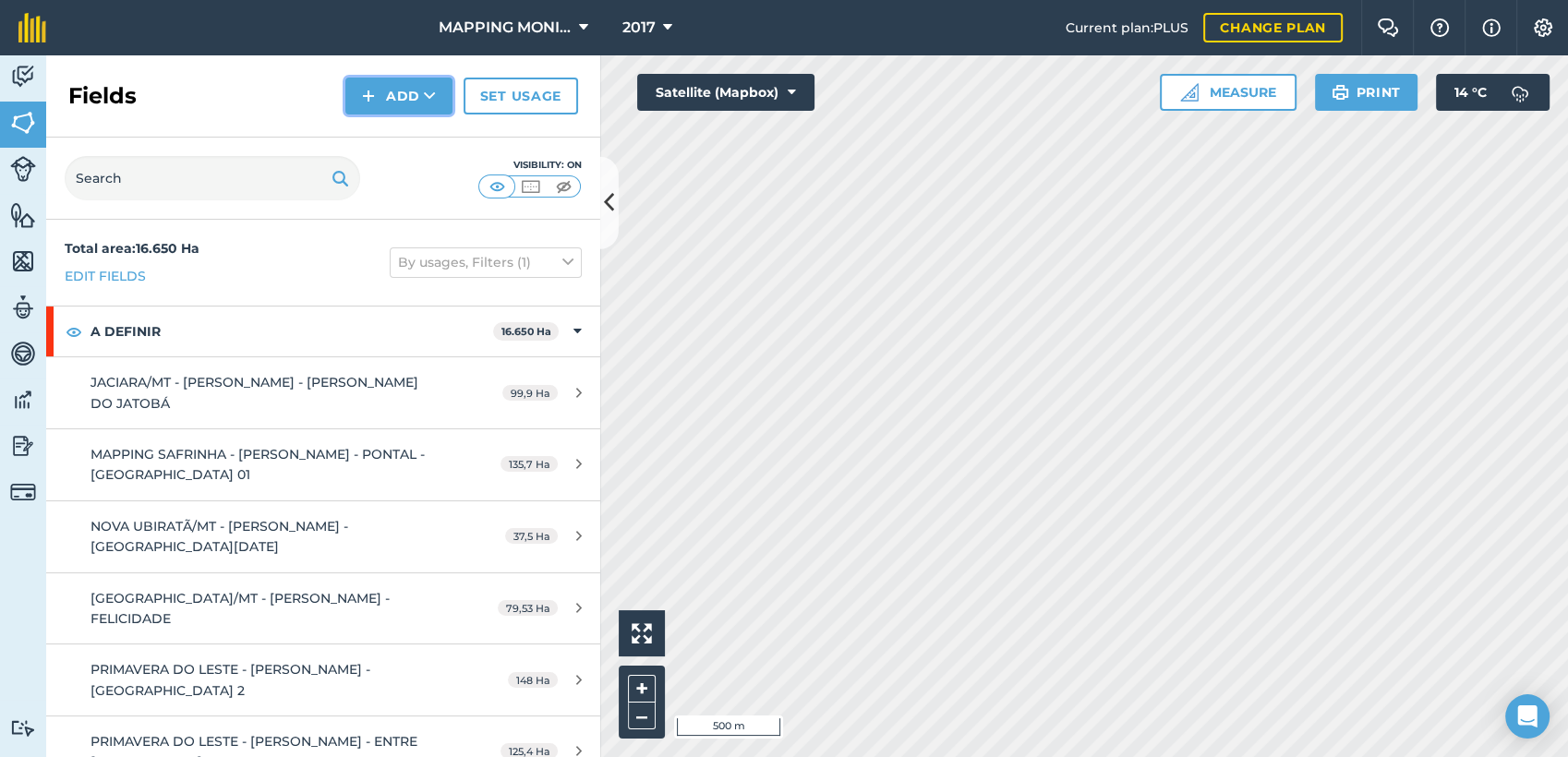
click at [418, 101] on button "Add" at bounding box center [398, 96] width 107 height 37
click at [415, 145] on link "Draw" at bounding box center [398, 137] width 101 height 41
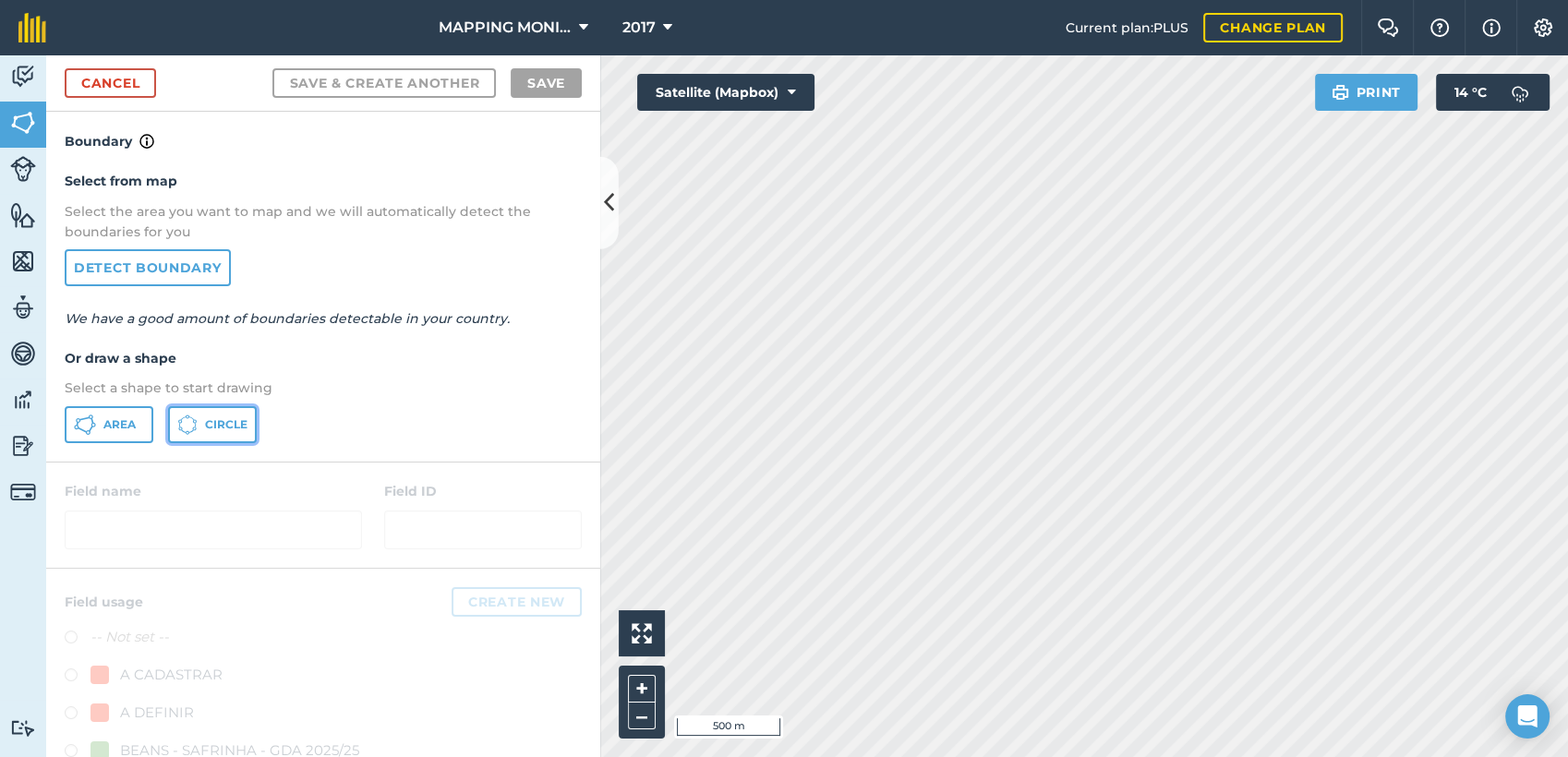
click at [200, 420] on button "Circle" at bounding box center [212, 425] width 89 height 37
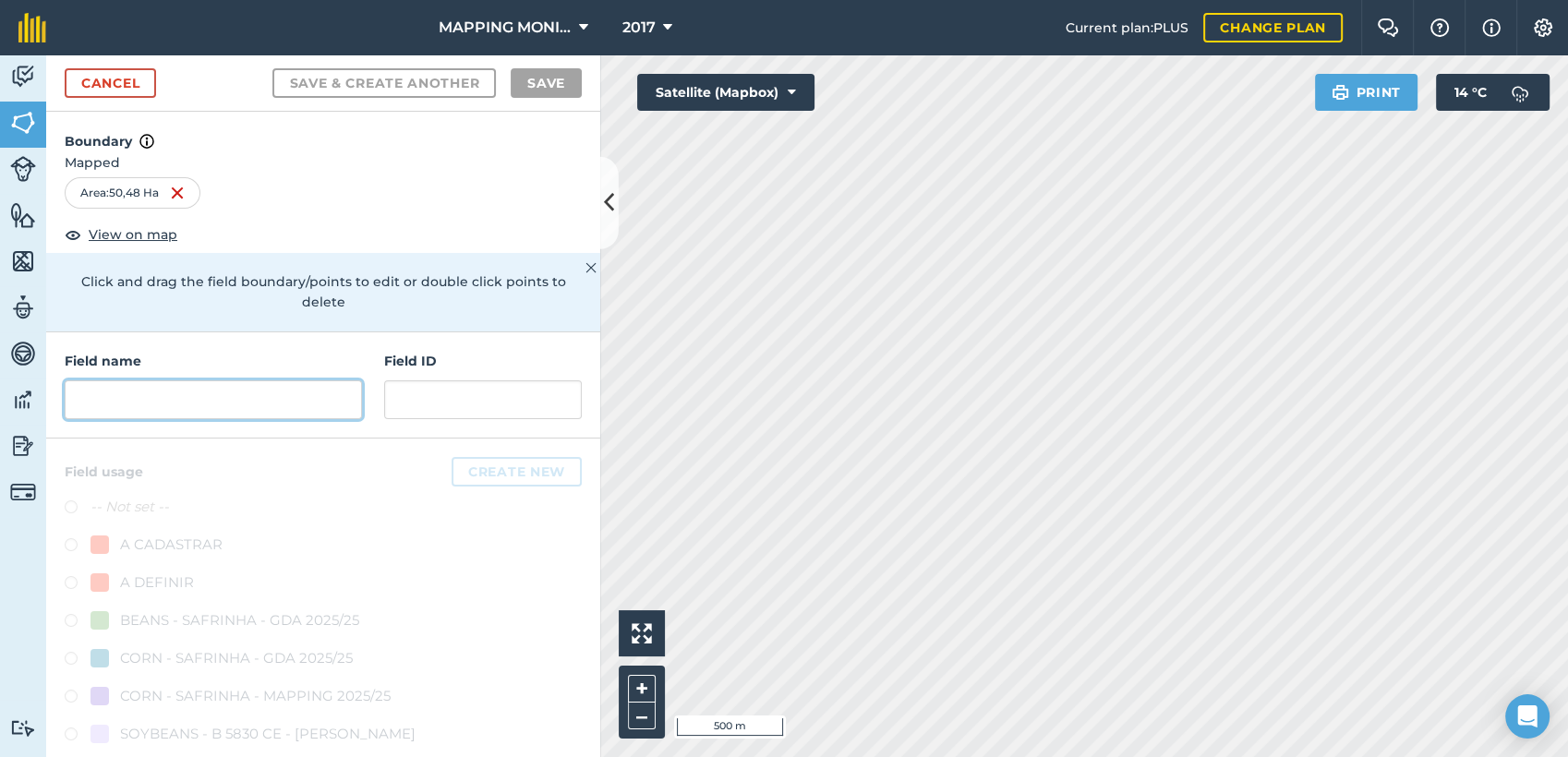
click at [146, 394] on input "text" at bounding box center [213, 400] width 298 height 39
paste input "PRIMAVERA DO LESTE/MT - EDIO OTTONELLI - TETÉIA"
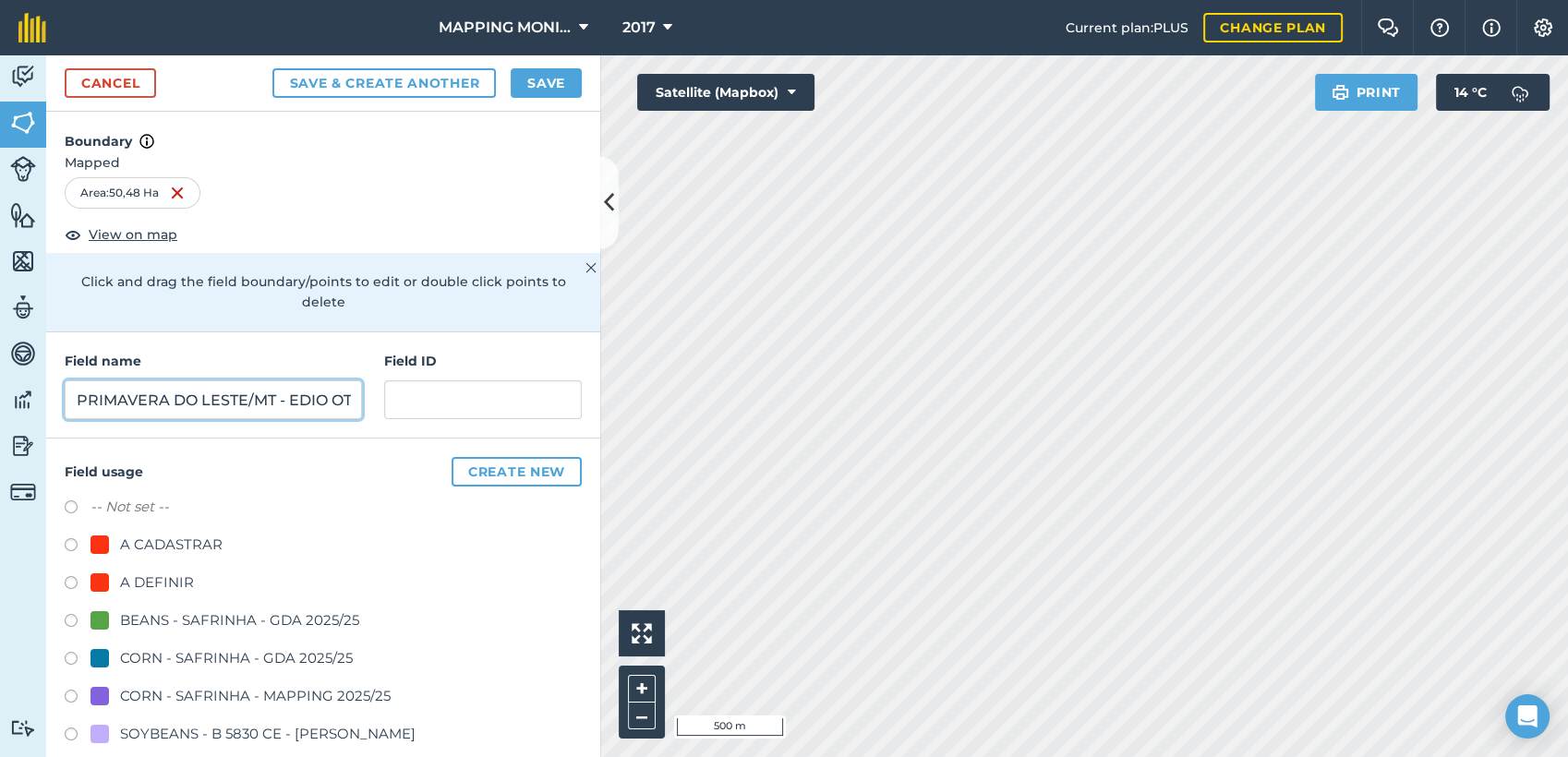
scroll to position [0, 143]
type input "PRIMAVERA DO LESTE/MT - EDIO OTTONELLI - TETÉIA"
click at [174, 583] on div "A DEFINIR" at bounding box center [157, 583] width 74 height 22
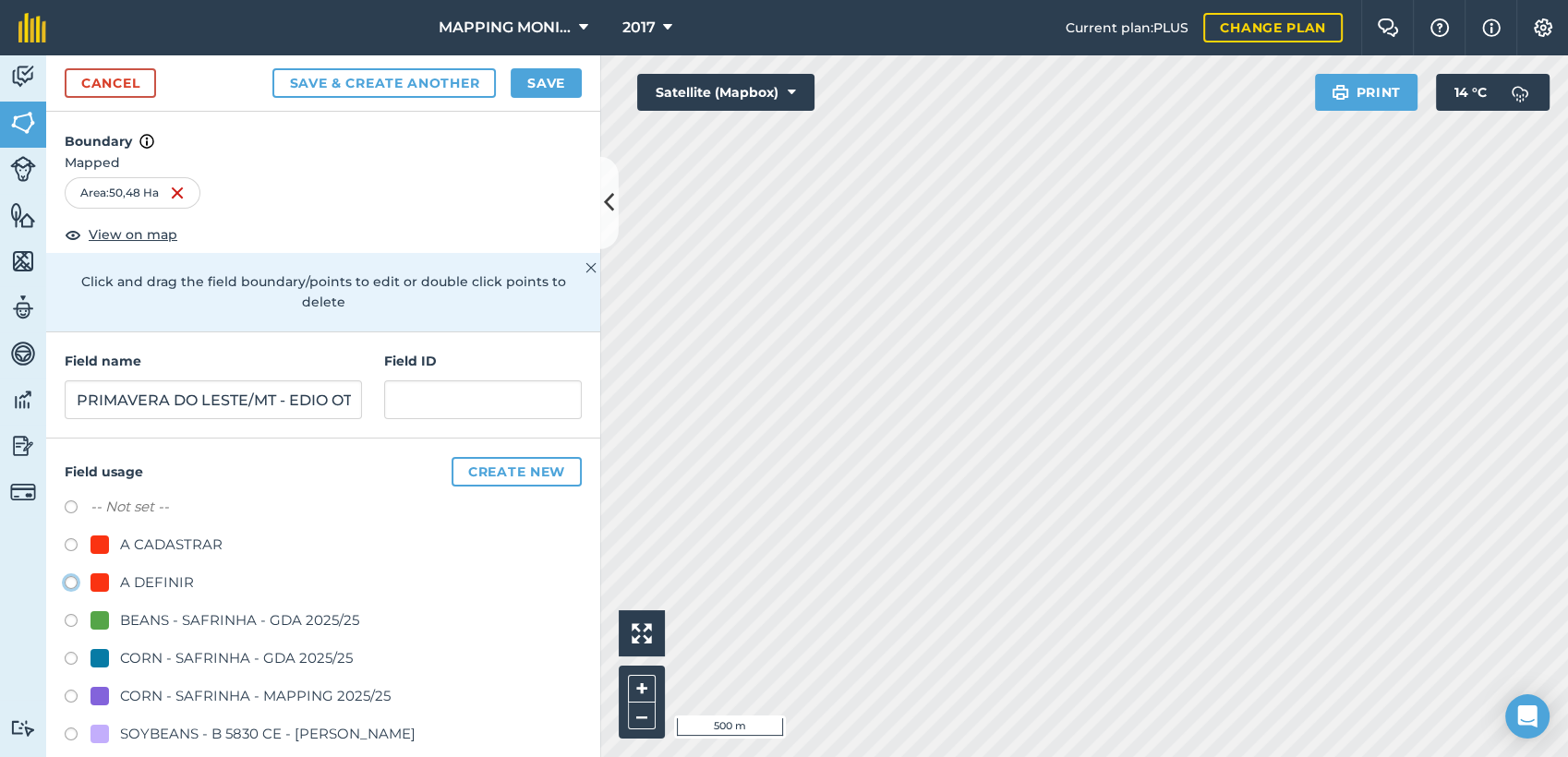
radio input "true"
click at [557, 71] on button "Save" at bounding box center [546, 83] width 71 height 30
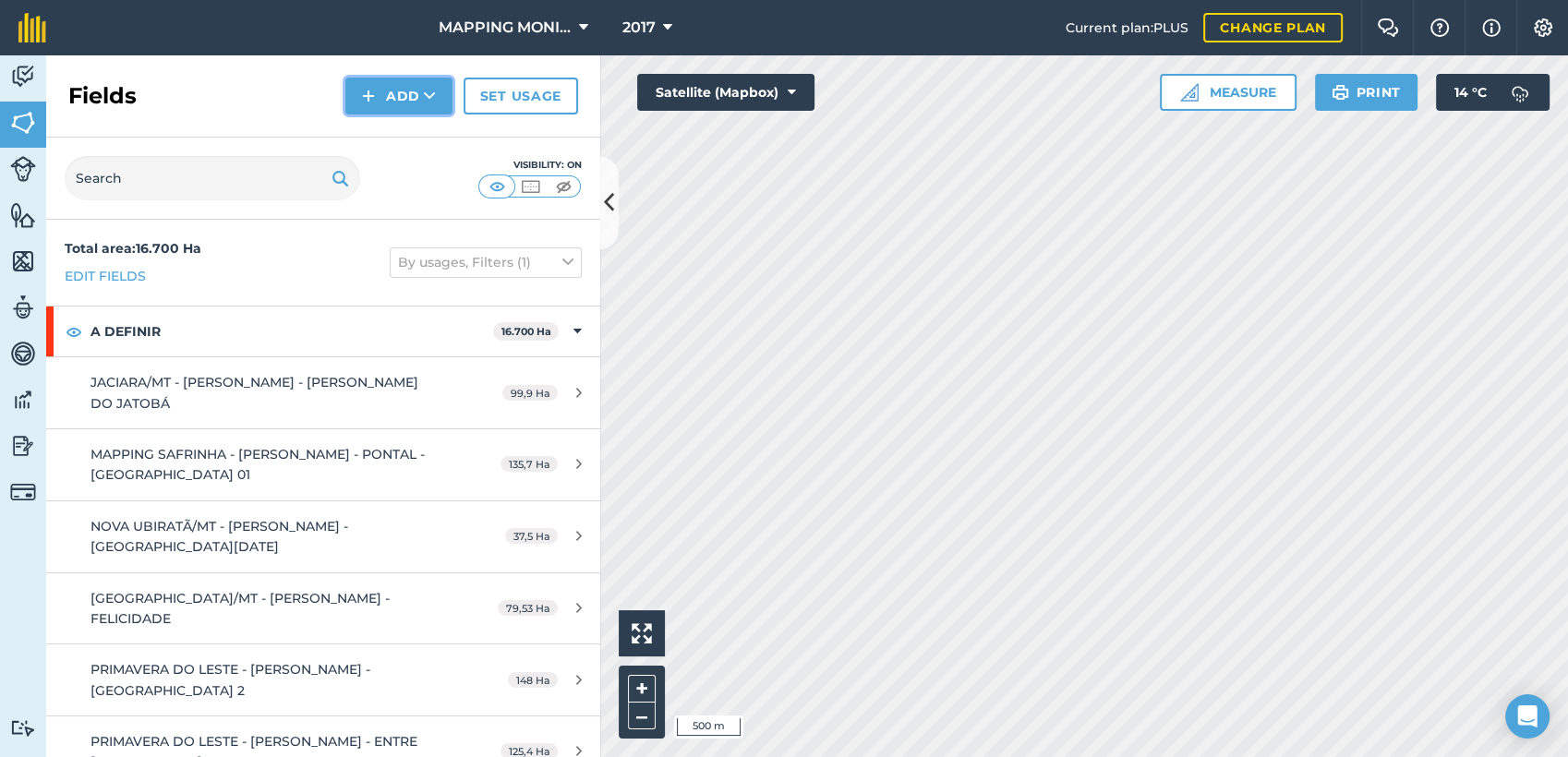
click at [424, 103] on icon at bounding box center [430, 96] width 12 height 19
click at [407, 148] on link "Draw" at bounding box center [398, 137] width 101 height 41
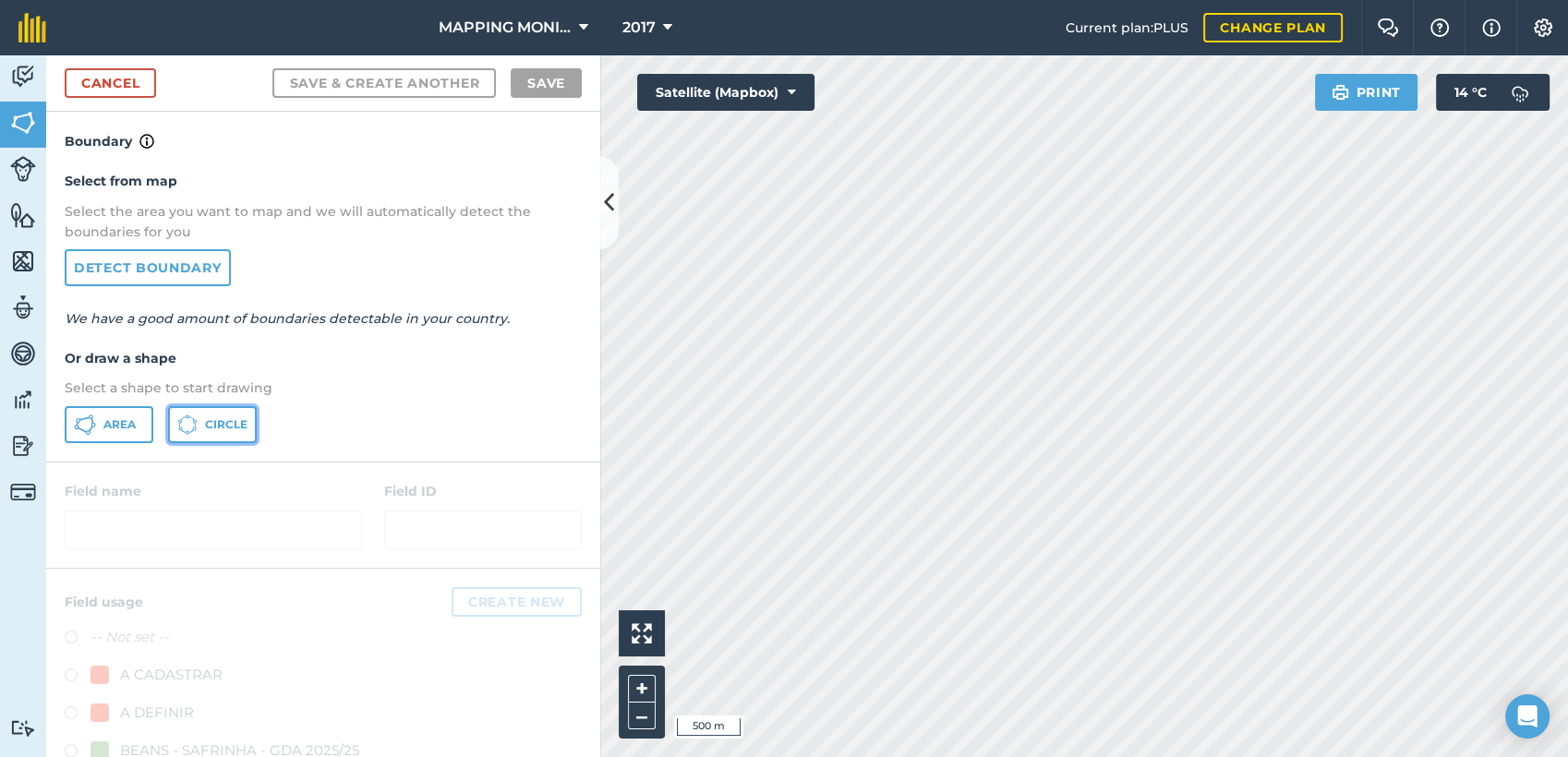
click at [239, 422] on span "Circle" at bounding box center [226, 425] width 43 height 15
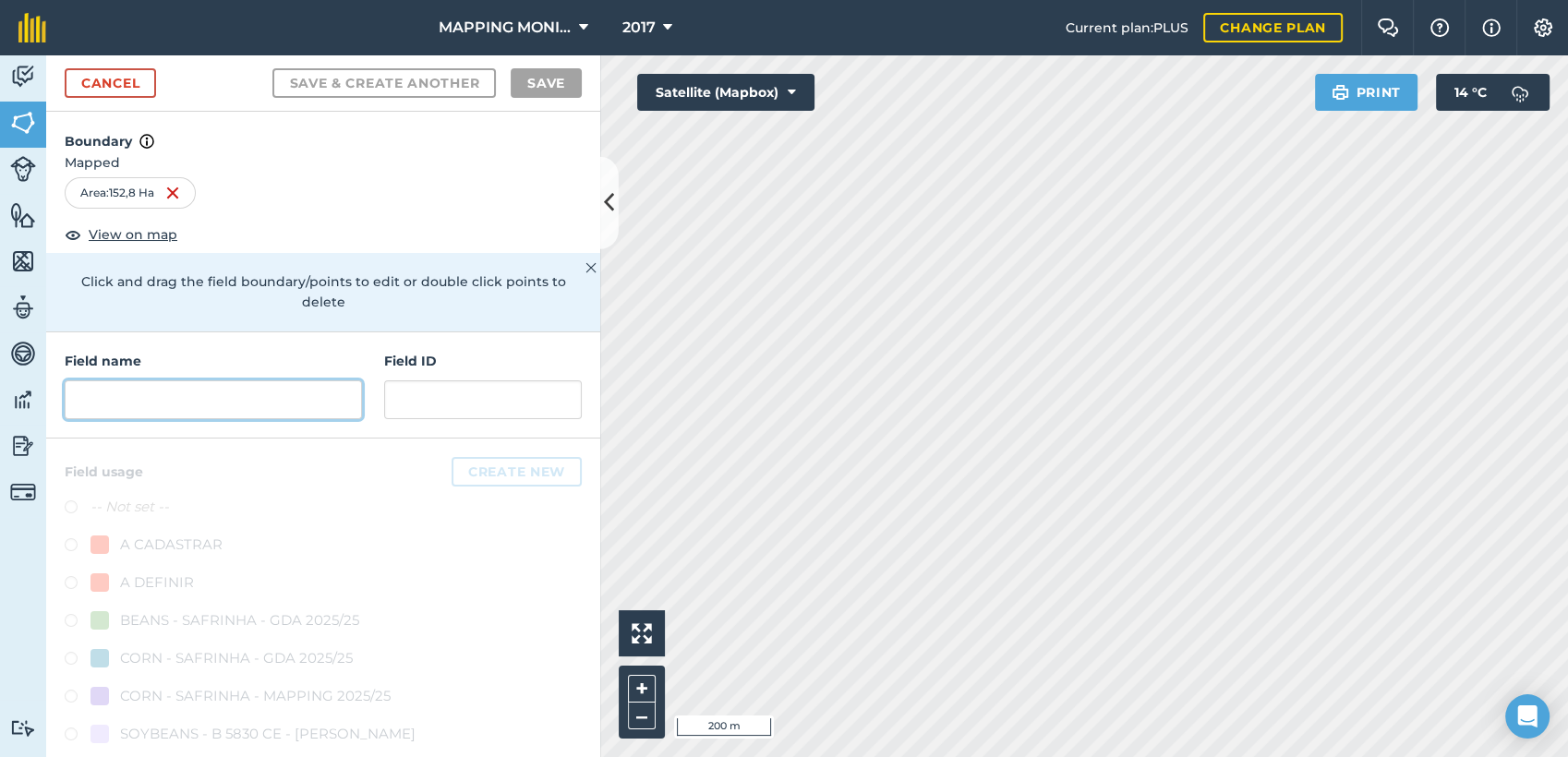
click at [259, 395] on input "text" at bounding box center [213, 400] width 298 height 39
paste input "PRIMAVERA DO LESTE/MT - EDIO OTTONELLI - TETÉIA"
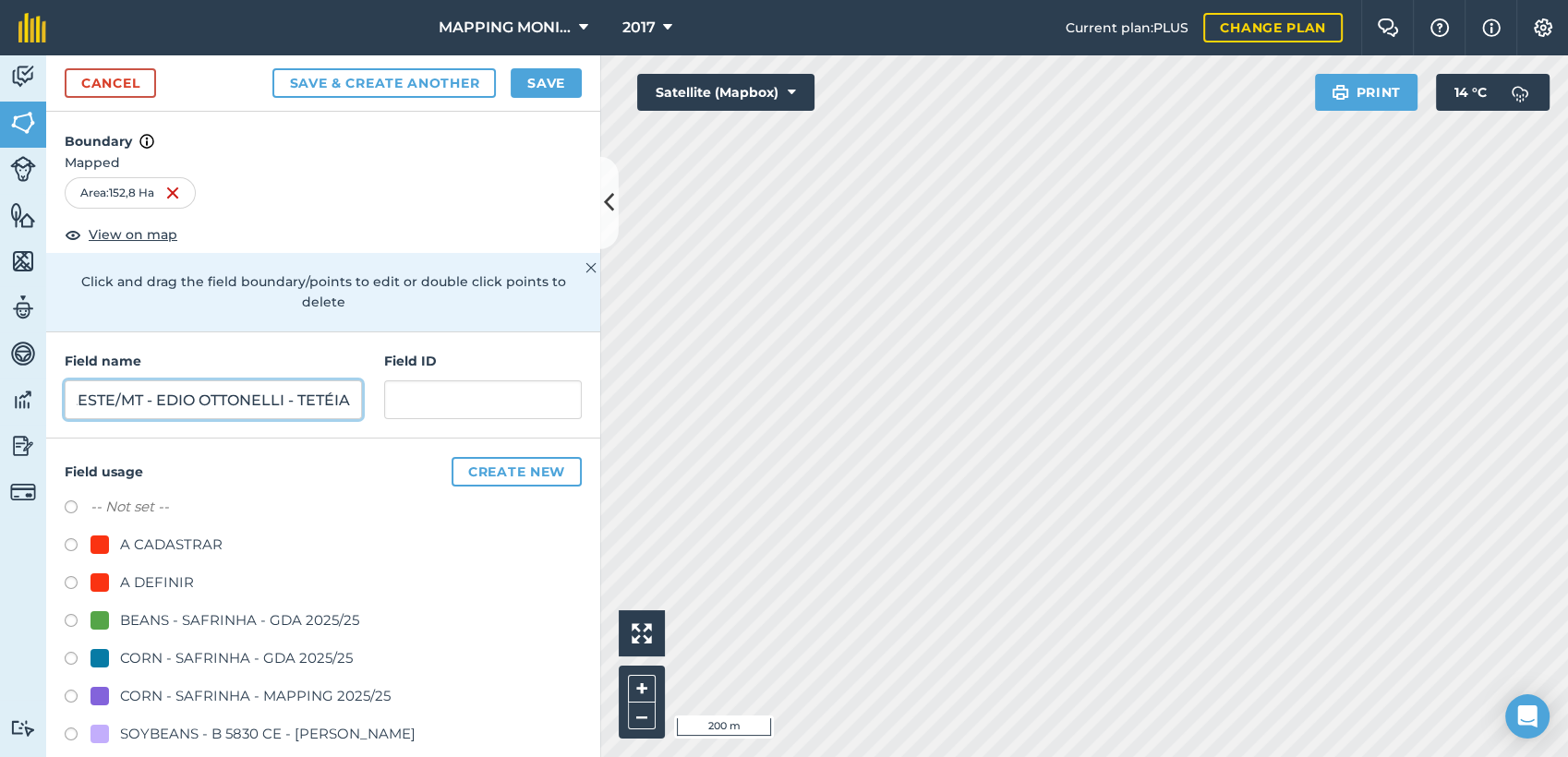
type input "PRIMAVERA DO LESTE/MT - EDIO OTTONELLI - TETÉIA"
click at [177, 580] on div "A DEFINIR" at bounding box center [157, 583] width 74 height 22
radio input "true"
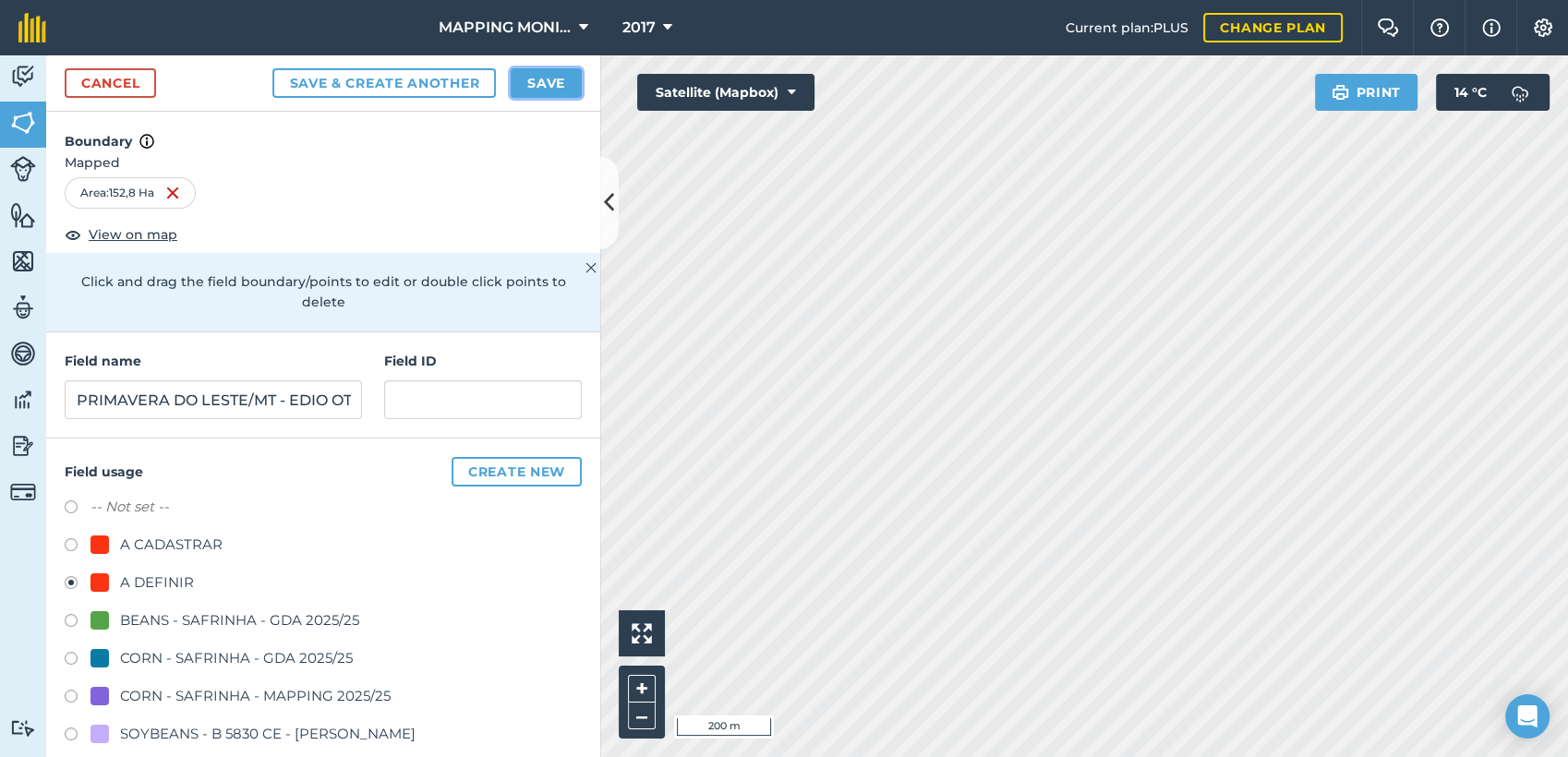
click at [535, 86] on button "Save" at bounding box center [546, 83] width 71 height 30
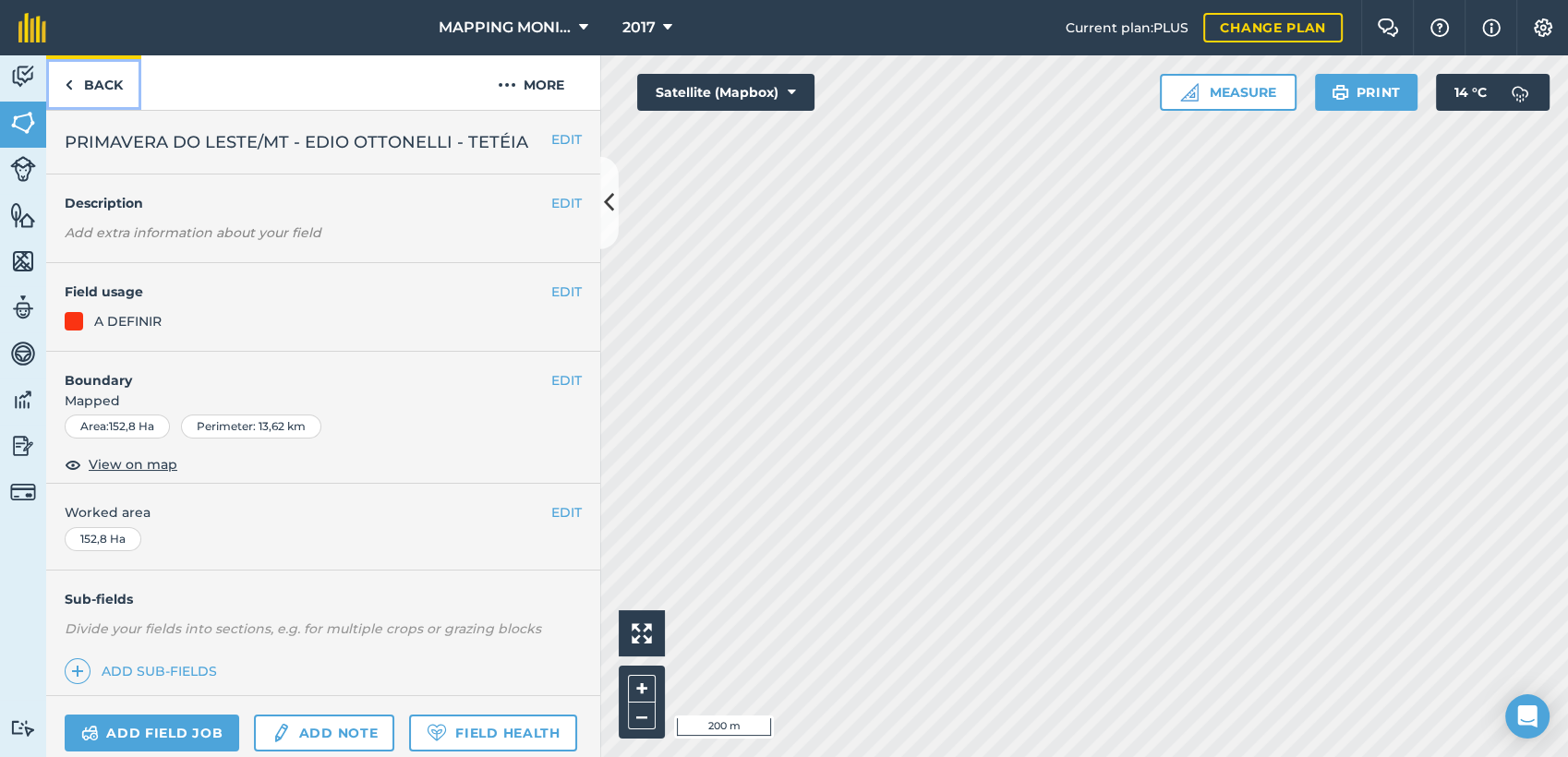
click at [110, 87] on link "Back" at bounding box center [94, 83] width 96 height 55
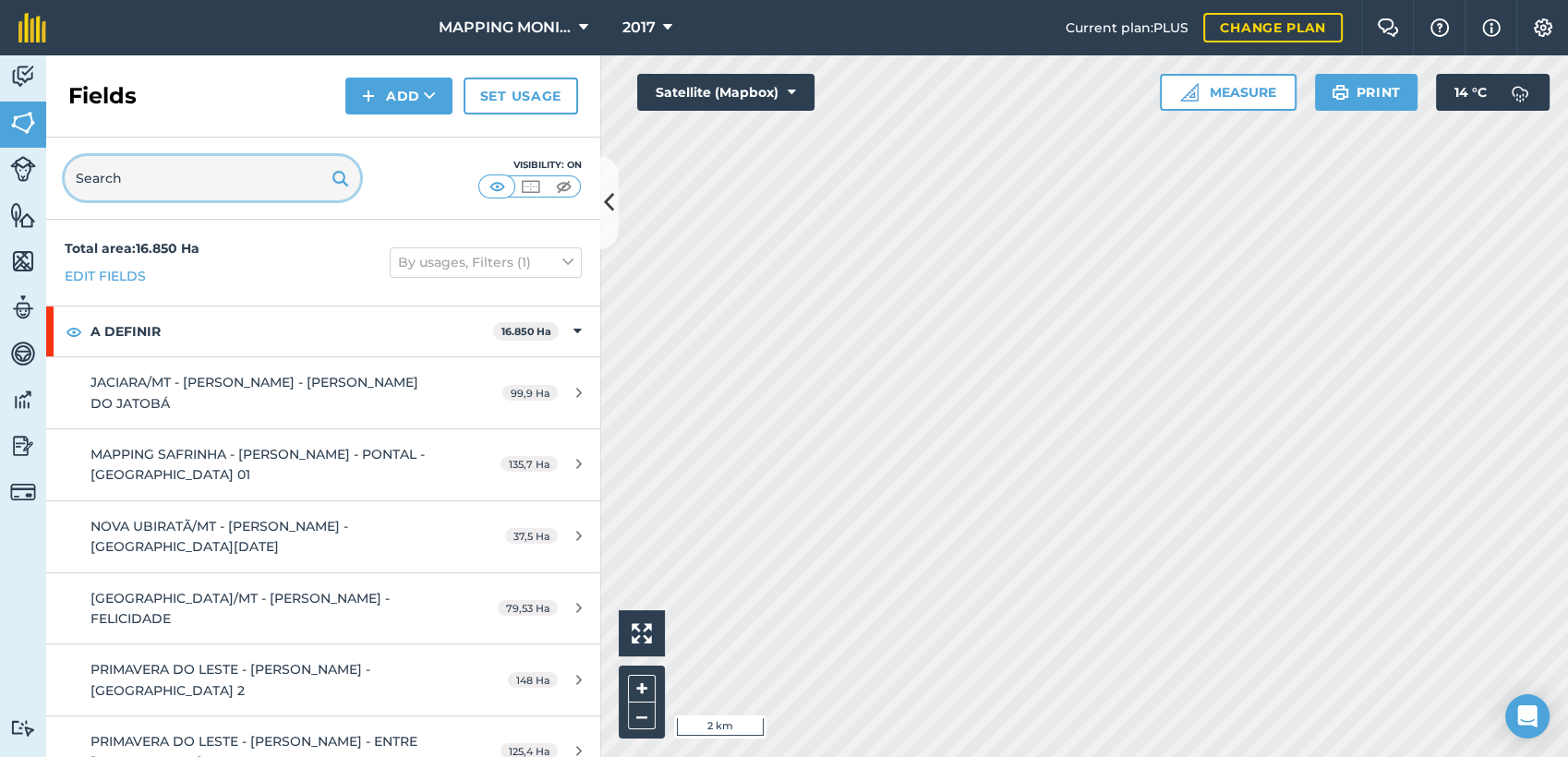
click at [132, 182] on input "text" at bounding box center [212, 178] width 296 height 45
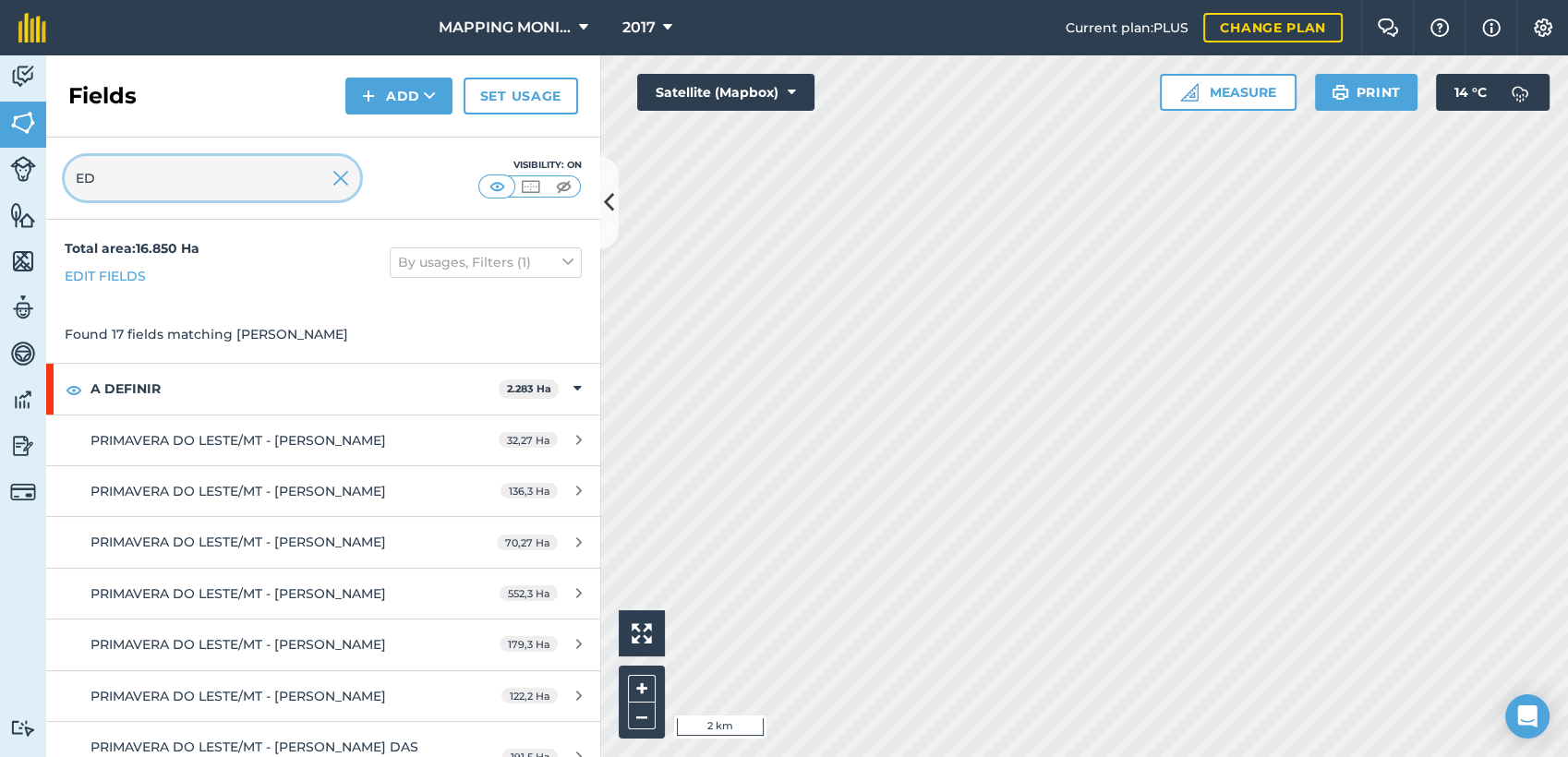
type input "E"
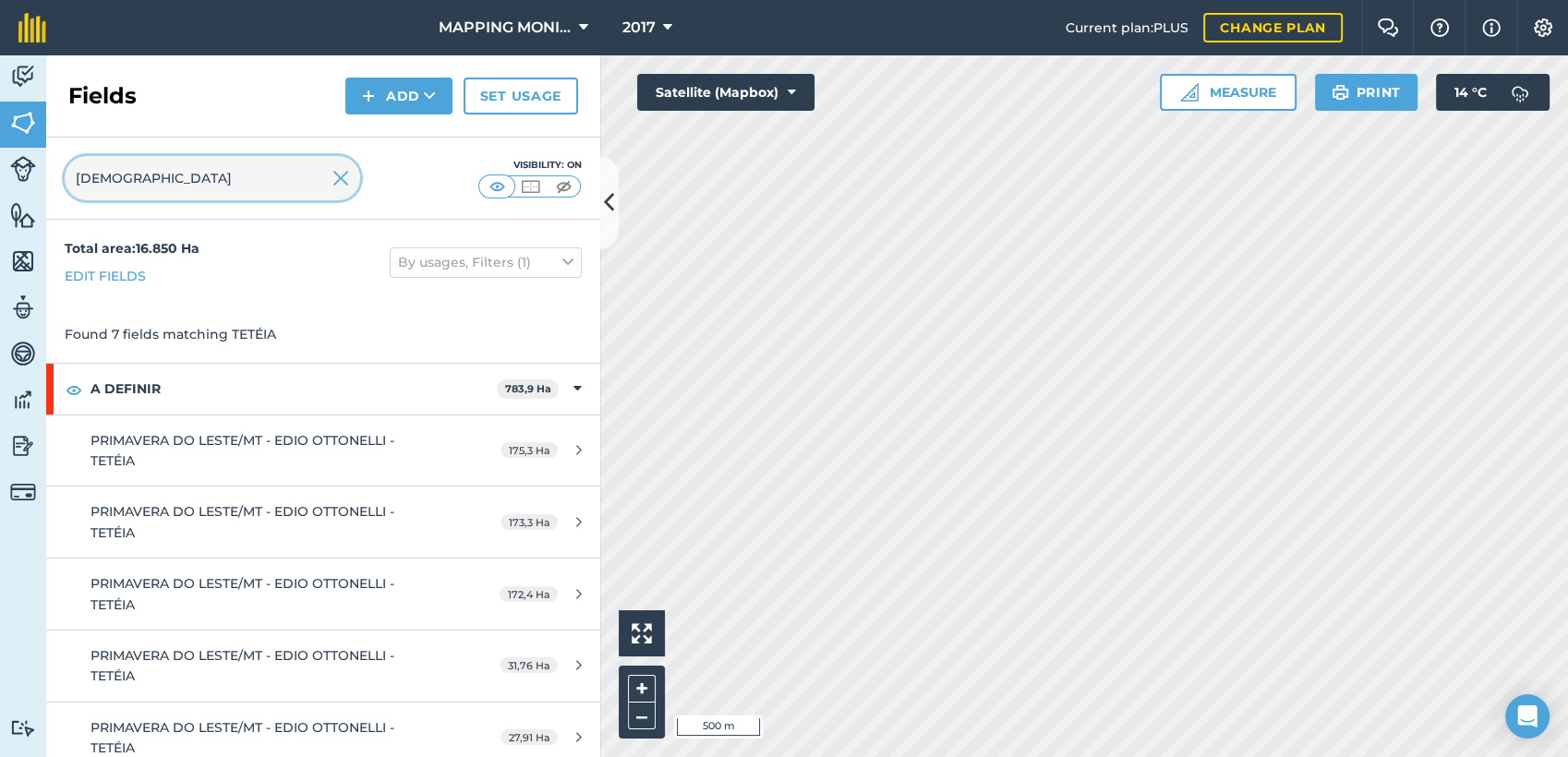
type input "TETÉIA"
click at [447, 96] on button "Add" at bounding box center [398, 96] width 107 height 37
click at [424, 136] on link "Draw" at bounding box center [398, 137] width 101 height 41
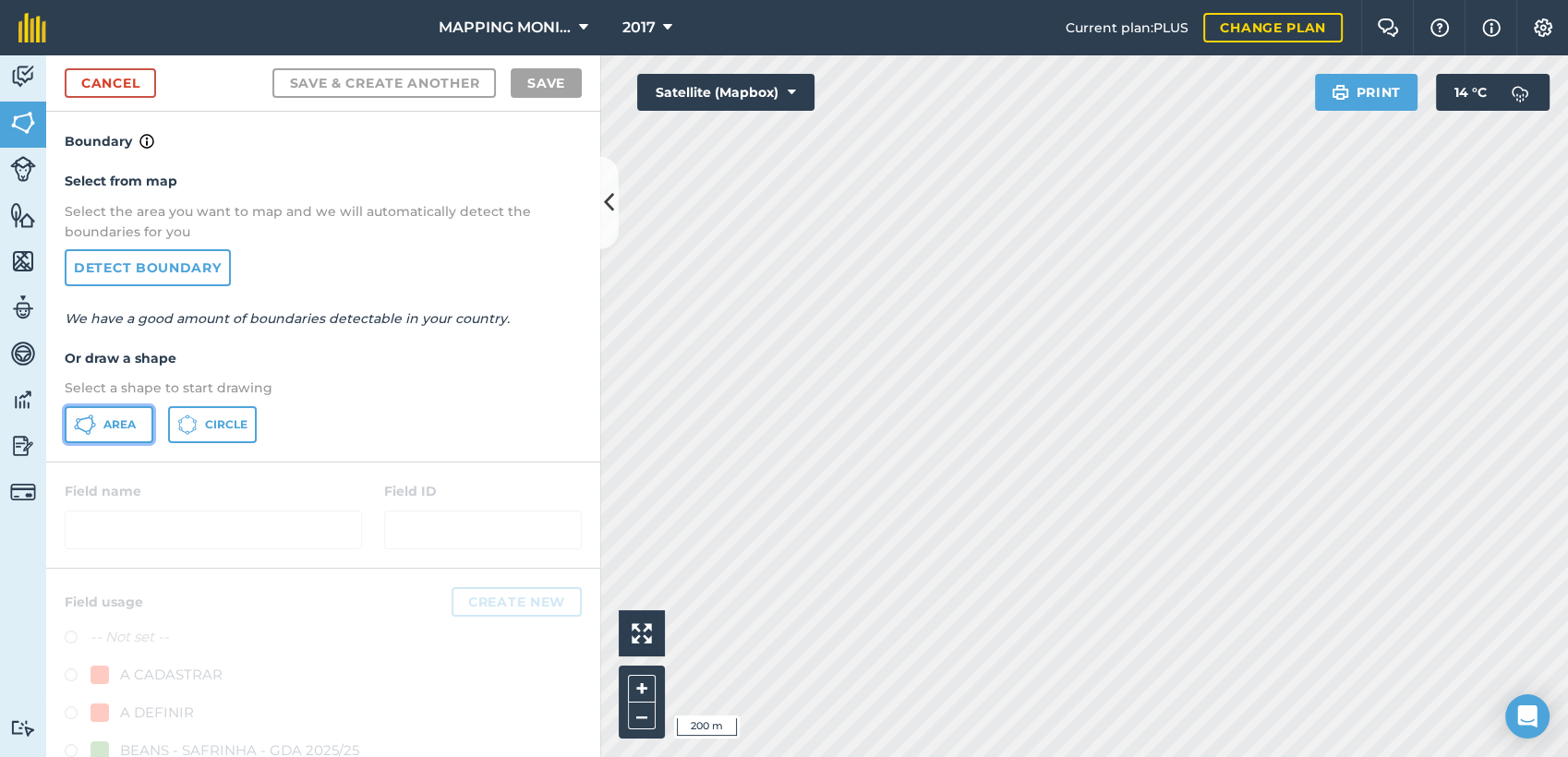
click at [145, 418] on button "Area" at bounding box center [109, 425] width 89 height 37
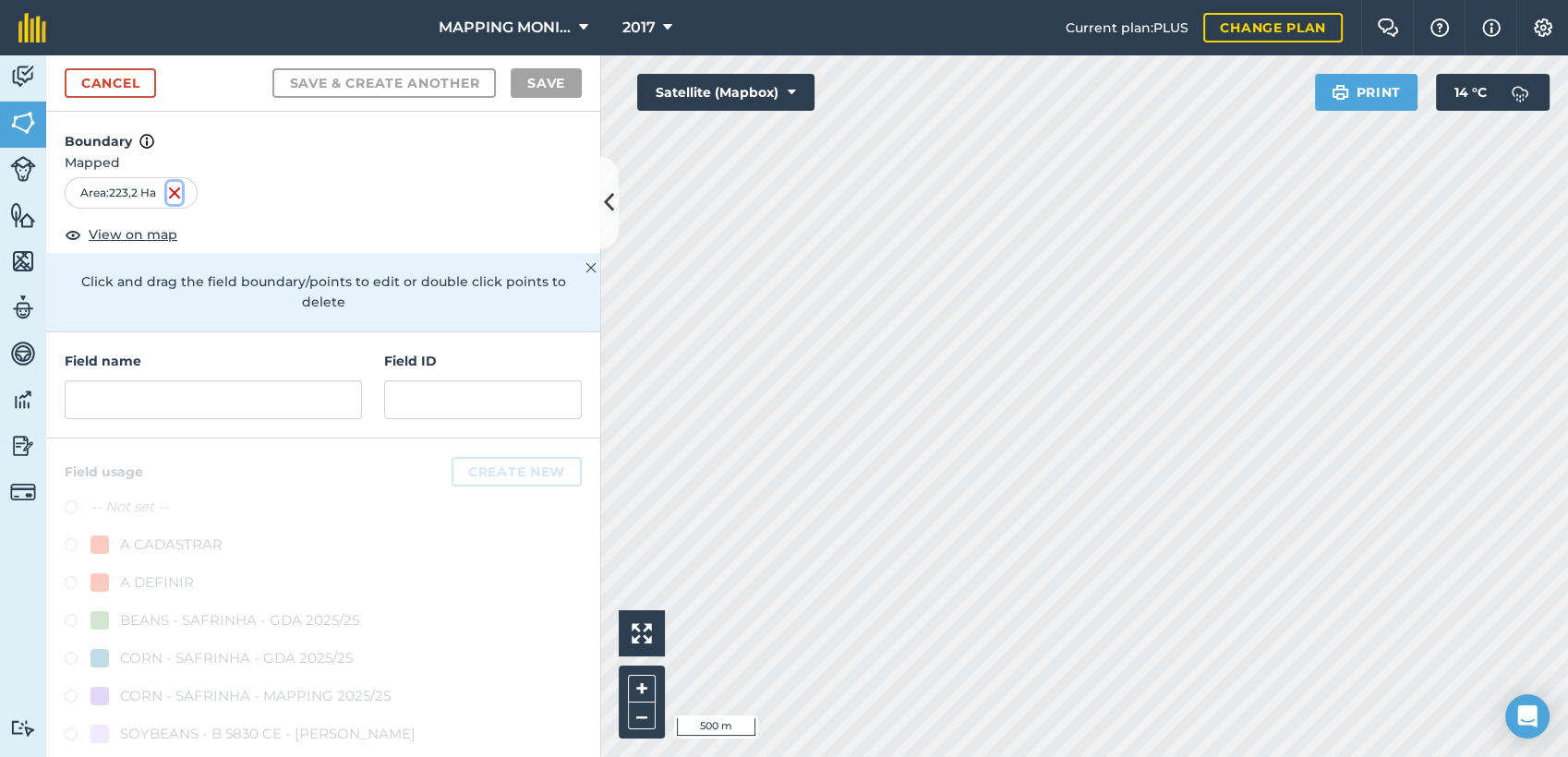
click at [178, 196] on img at bounding box center [174, 193] width 15 height 22
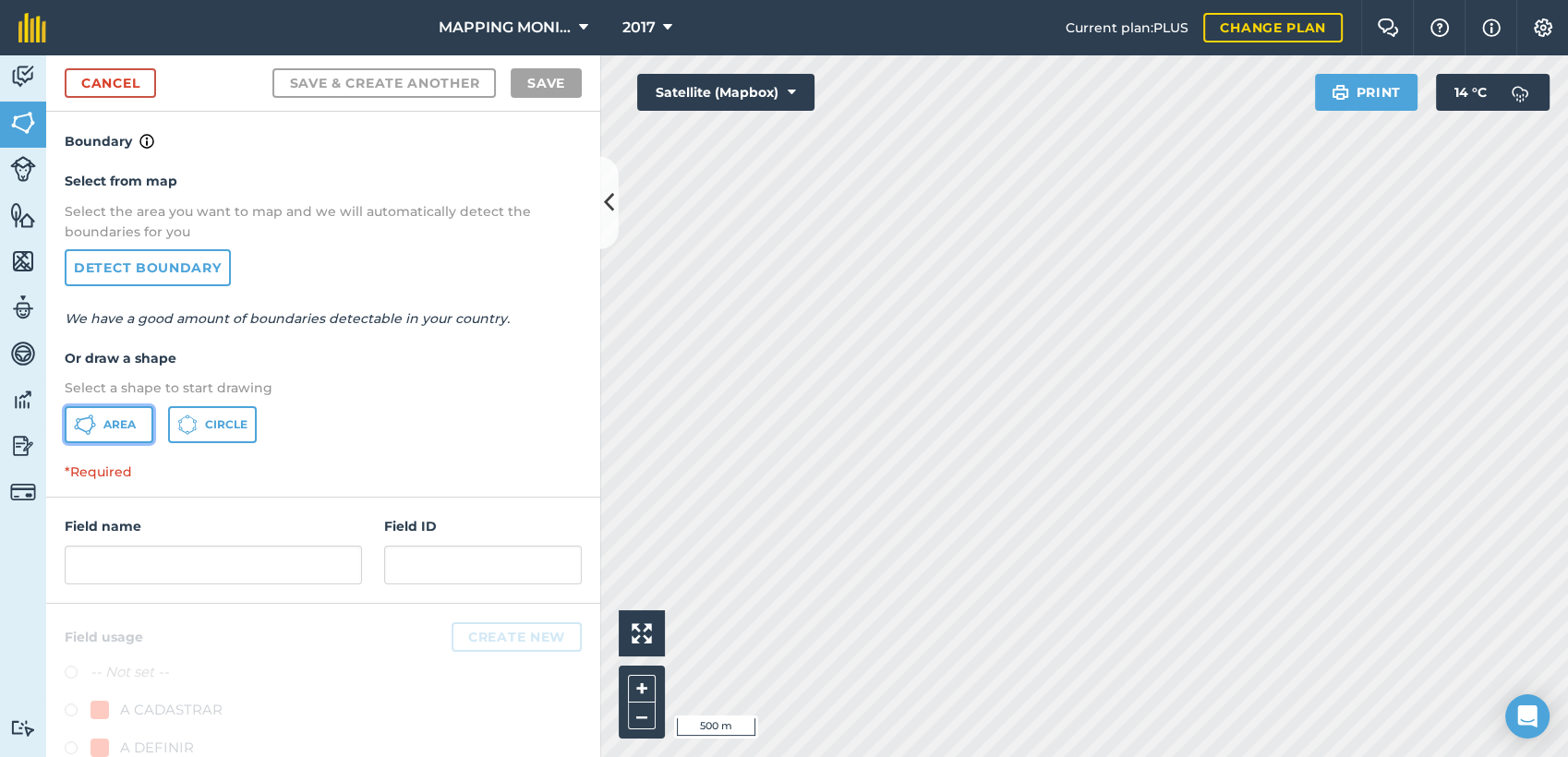
click at [122, 414] on button "Area" at bounding box center [109, 425] width 89 height 37
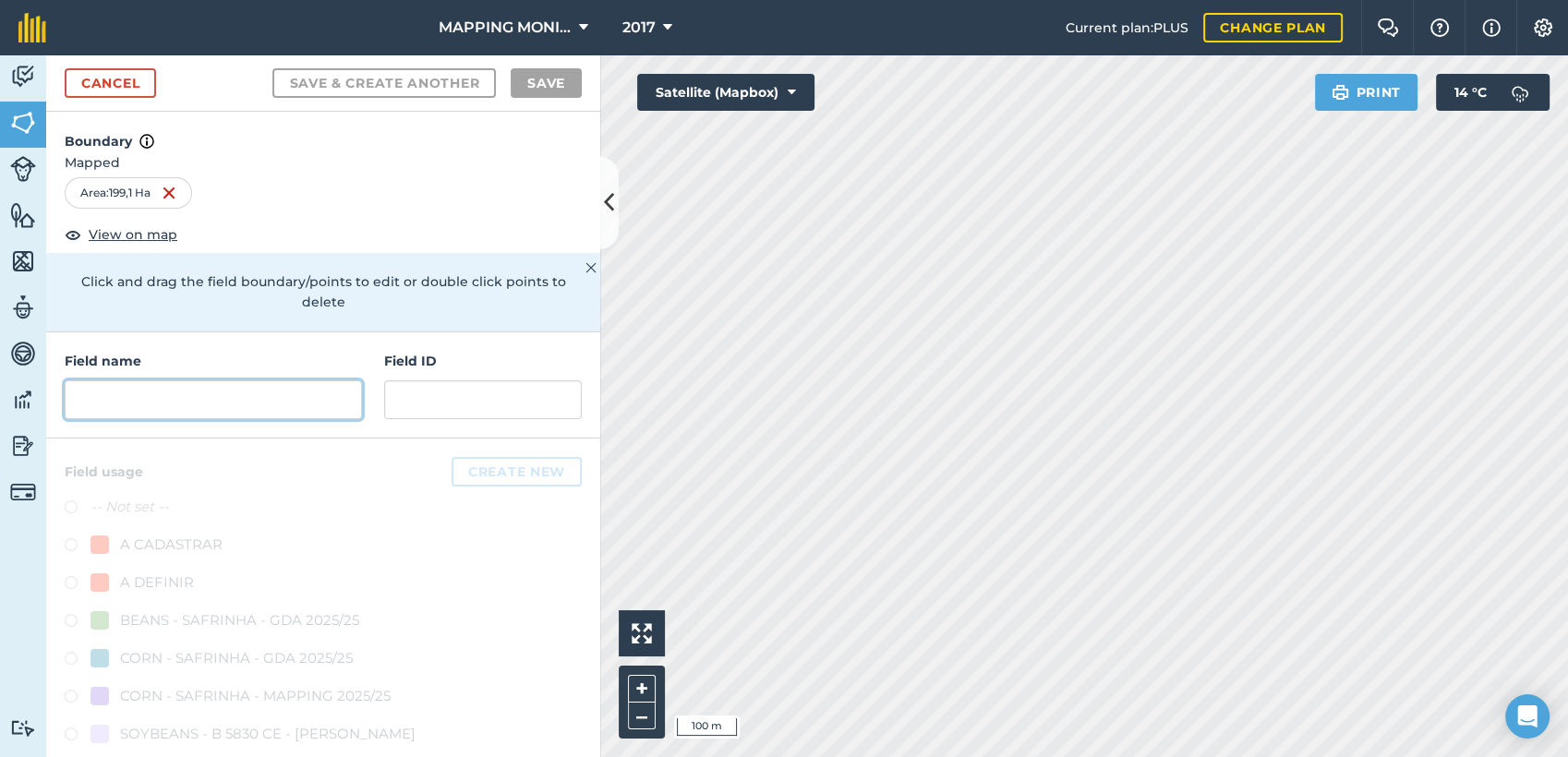
click at [188, 413] on input "text" at bounding box center [213, 400] width 298 height 39
paste input "PRIMAVERA DO LESTE/MT - EDIO OTTONELLI - TETÉIA"
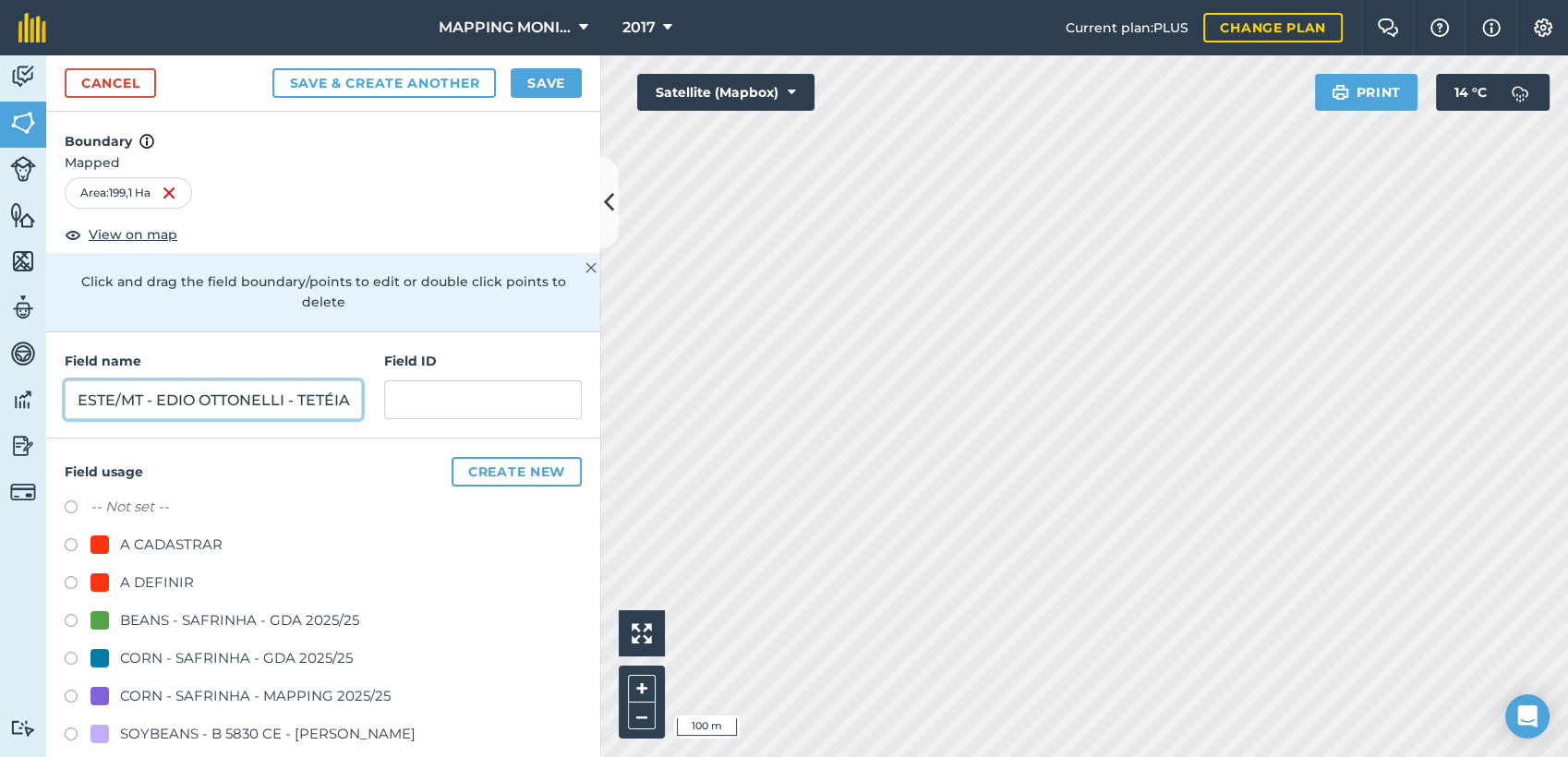
type input "PRIMAVERA DO LESTE/MT - EDIO OTTONELLI - TETÉIA"
click at [142, 572] on div "A DEFINIR" at bounding box center [157, 583] width 74 height 22
radio input "true"
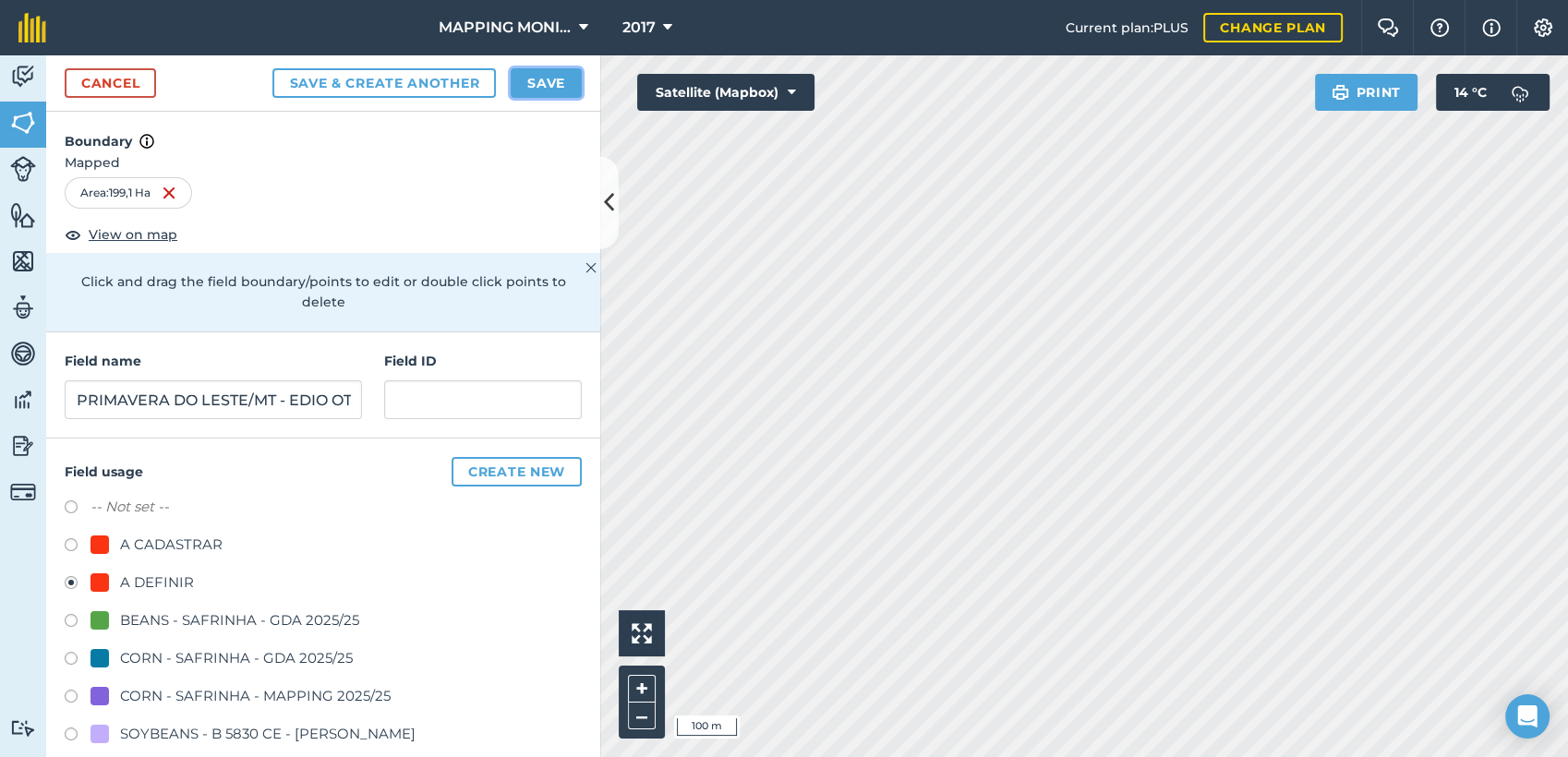
click at [543, 77] on button "Save" at bounding box center [546, 83] width 71 height 30
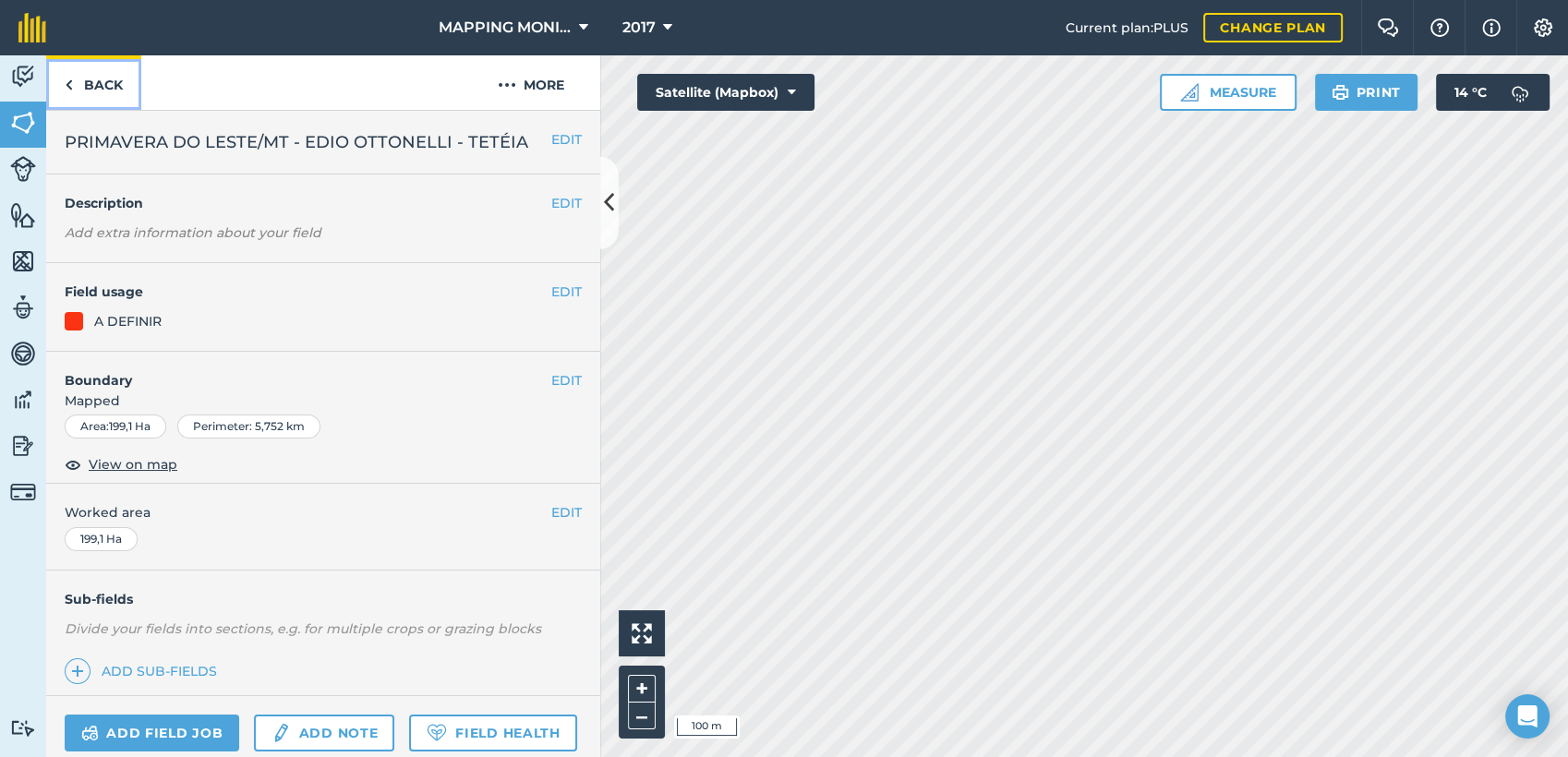
click at [99, 72] on link "Back" at bounding box center [94, 83] width 96 height 55
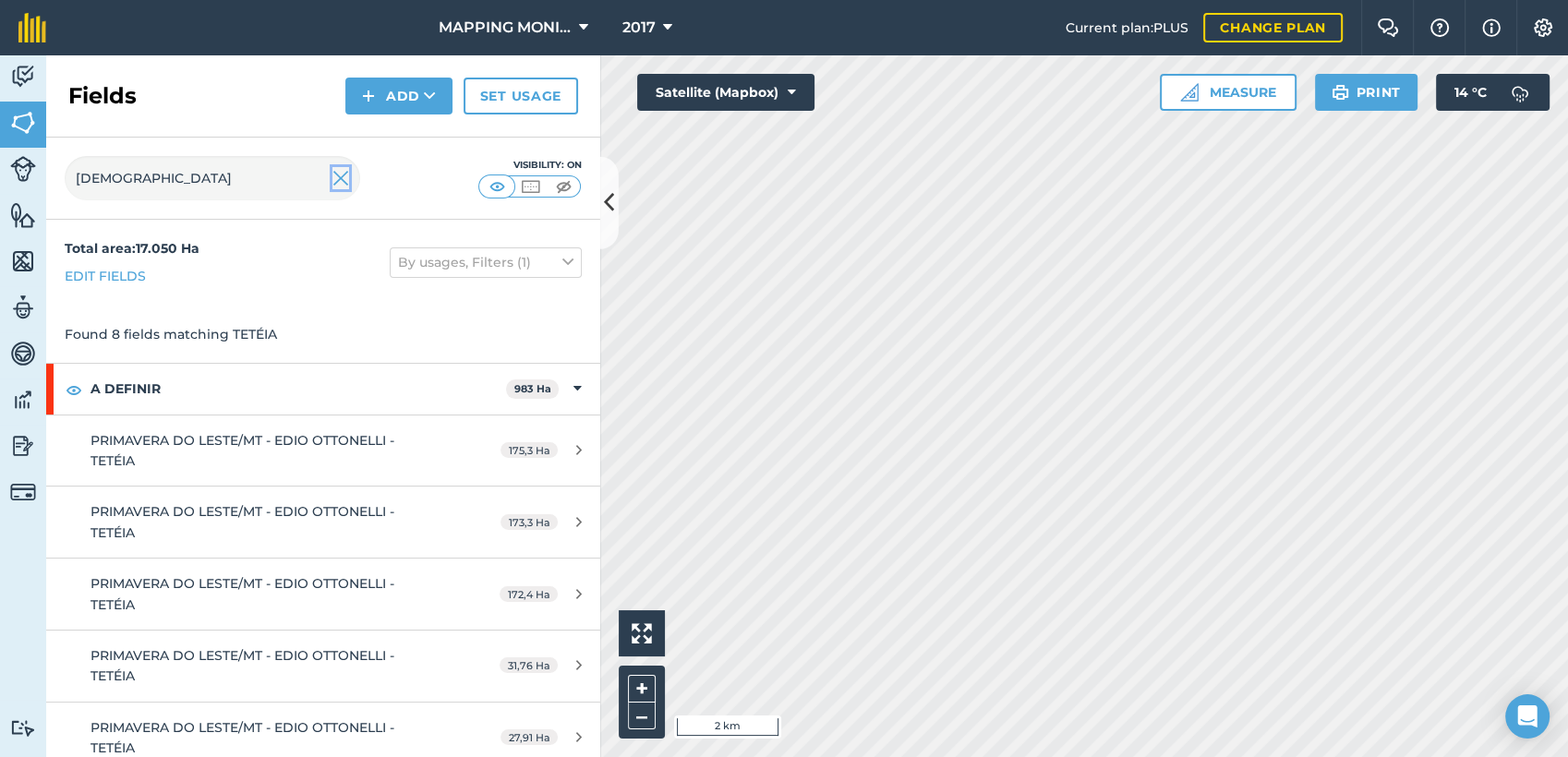
click at [346, 172] on img at bounding box center [341, 178] width 17 height 22
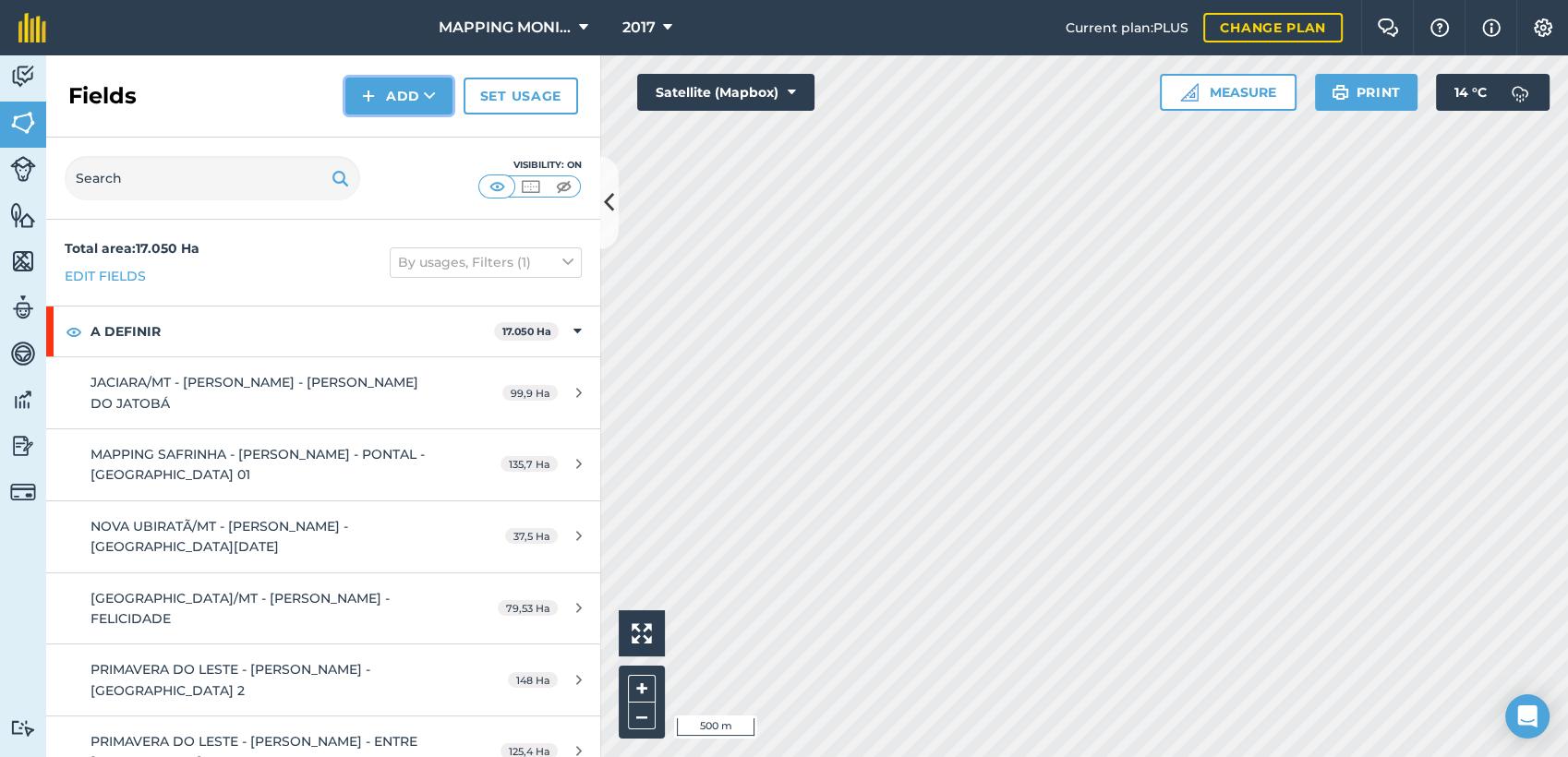
click at [436, 97] on icon at bounding box center [430, 96] width 12 height 19
click at [422, 136] on link "Draw" at bounding box center [398, 137] width 101 height 41
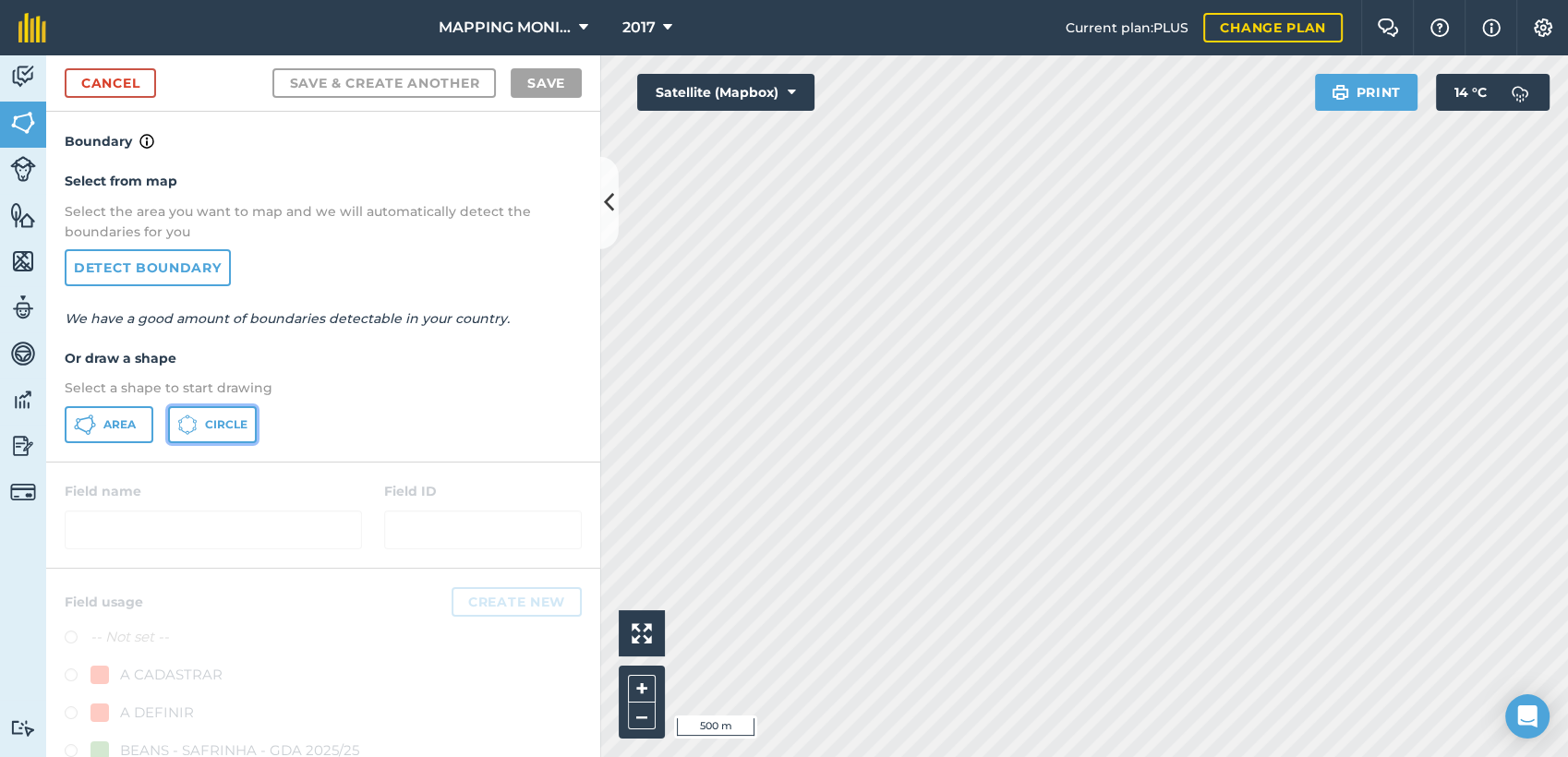
click at [225, 427] on span "Circle" at bounding box center [226, 425] width 43 height 15
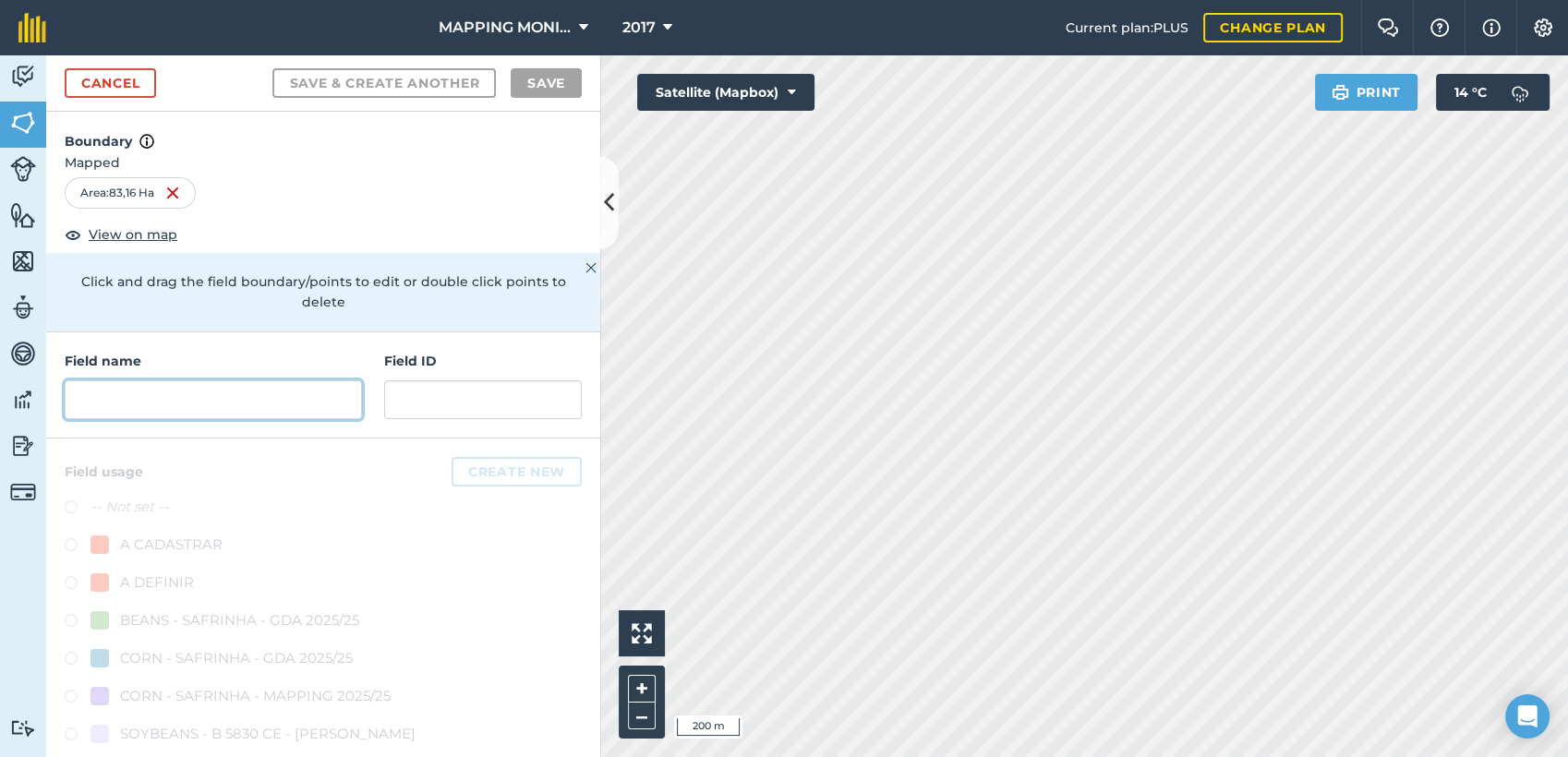
click at [213, 403] on input "text" at bounding box center [213, 400] width 298 height 39
paste input "PRIMAVERA DO LESTE/MT - EDIO OTTONELLI - TETÉIA"
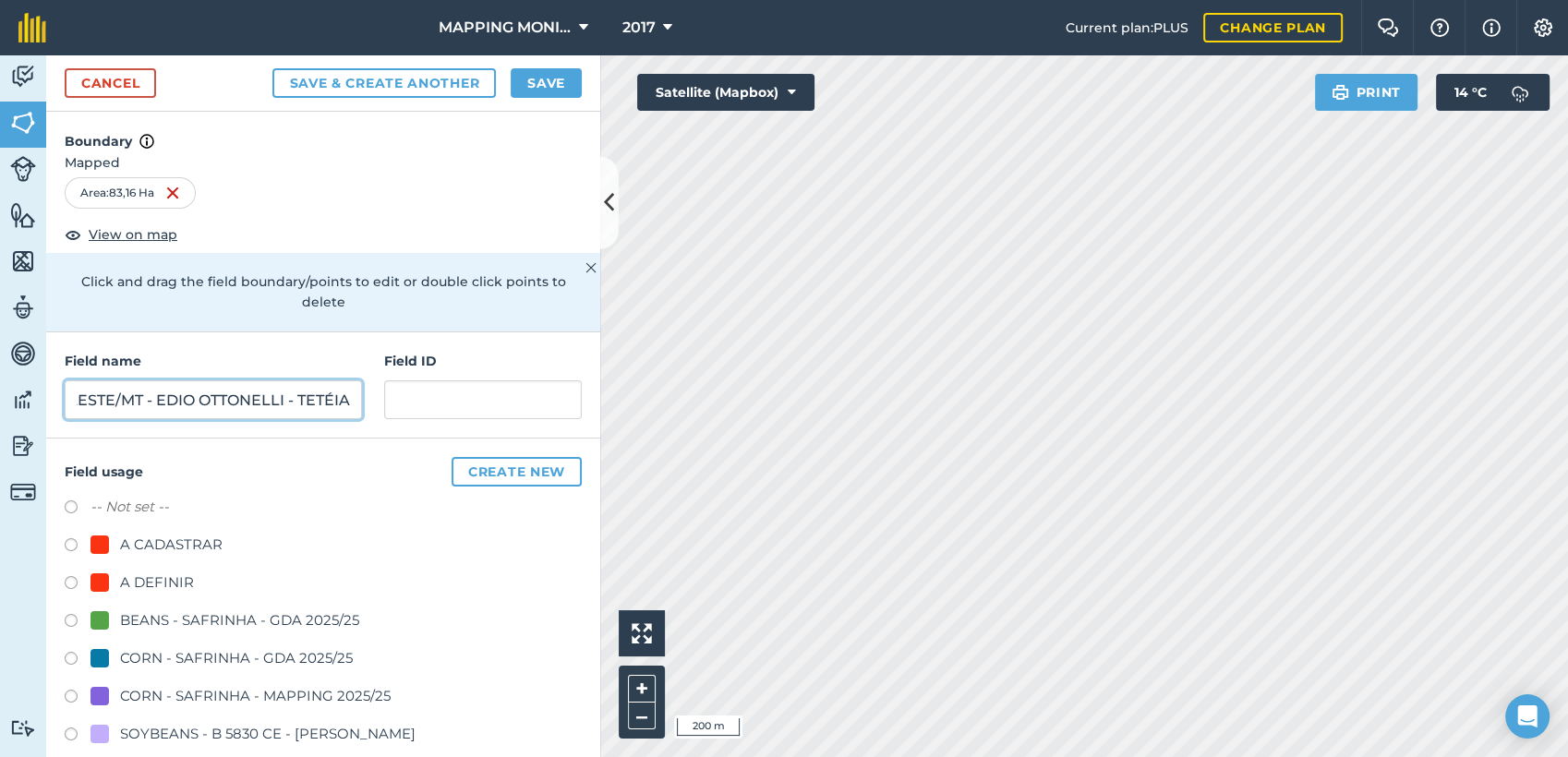
drag, startPoint x: 295, startPoint y: 396, endPoint x: 392, endPoint y: 394, distance: 97.0
click at [392, 395] on div "Field name PRIMAVERA DO LESTE/MT - EDIO OTTONELLI - TETÉIA Field ID" at bounding box center [323, 385] width 554 height 106
type input "PRIMAVERA DO LESTE/MT - EDIO OTTONELLI - CHIMELO"
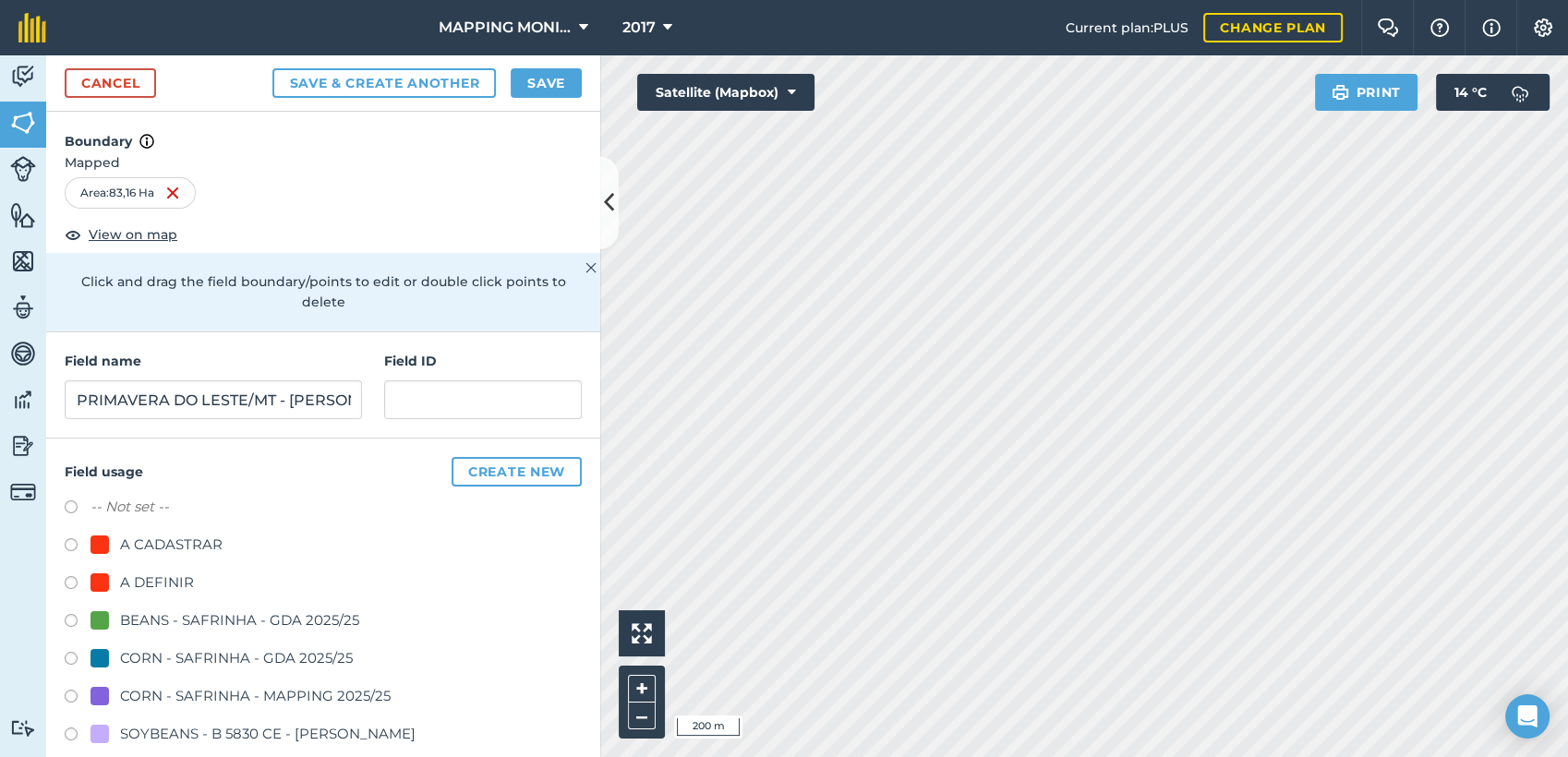
click at [173, 572] on div "A DEFINIR" at bounding box center [157, 583] width 74 height 22
radio input "true"
click at [543, 73] on button "Save" at bounding box center [546, 83] width 71 height 30
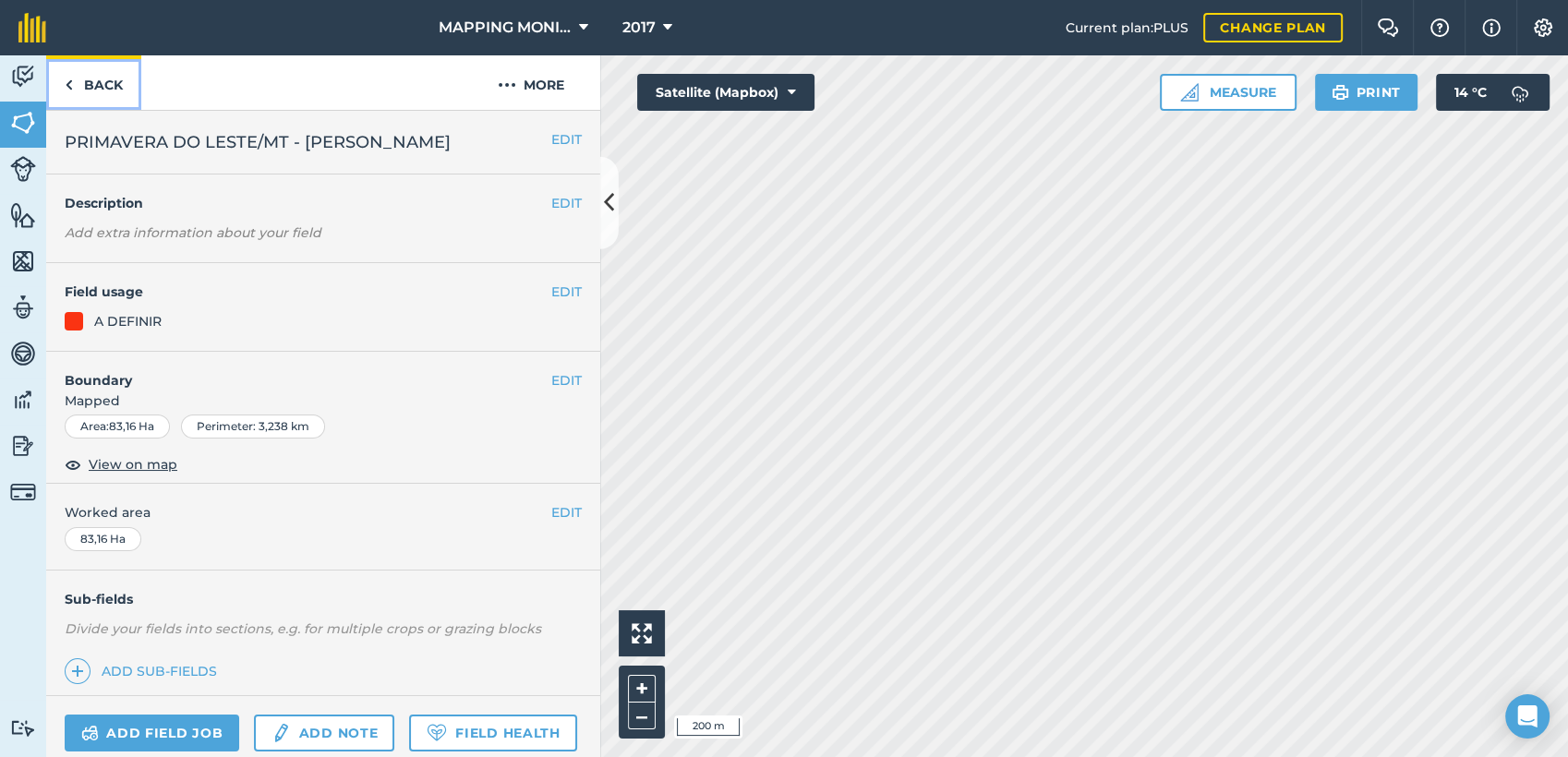
click at [122, 93] on link "Back" at bounding box center [94, 83] width 96 height 55
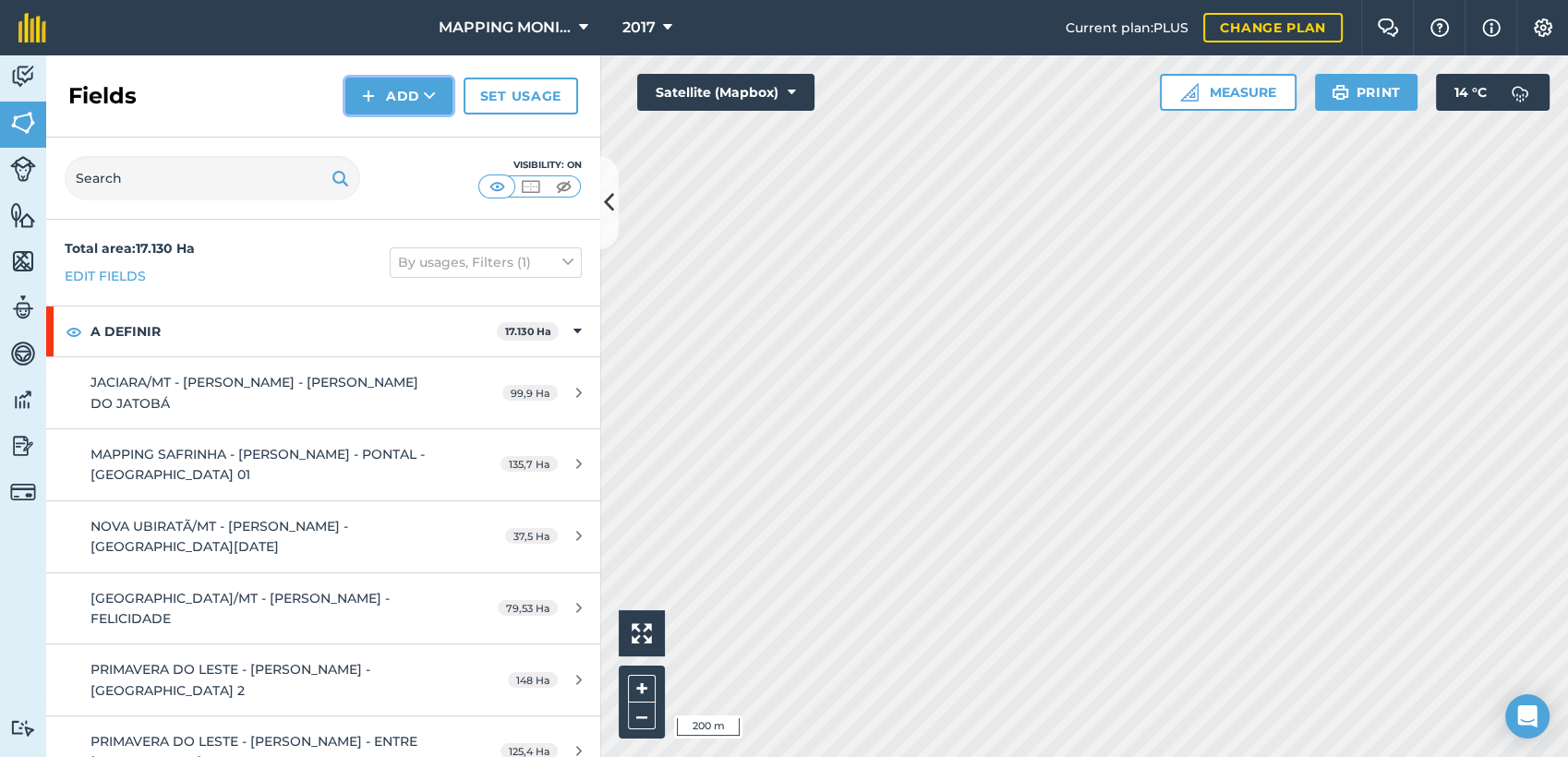
click at [425, 99] on icon at bounding box center [430, 96] width 12 height 19
click at [421, 141] on link "Draw" at bounding box center [398, 137] width 101 height 41
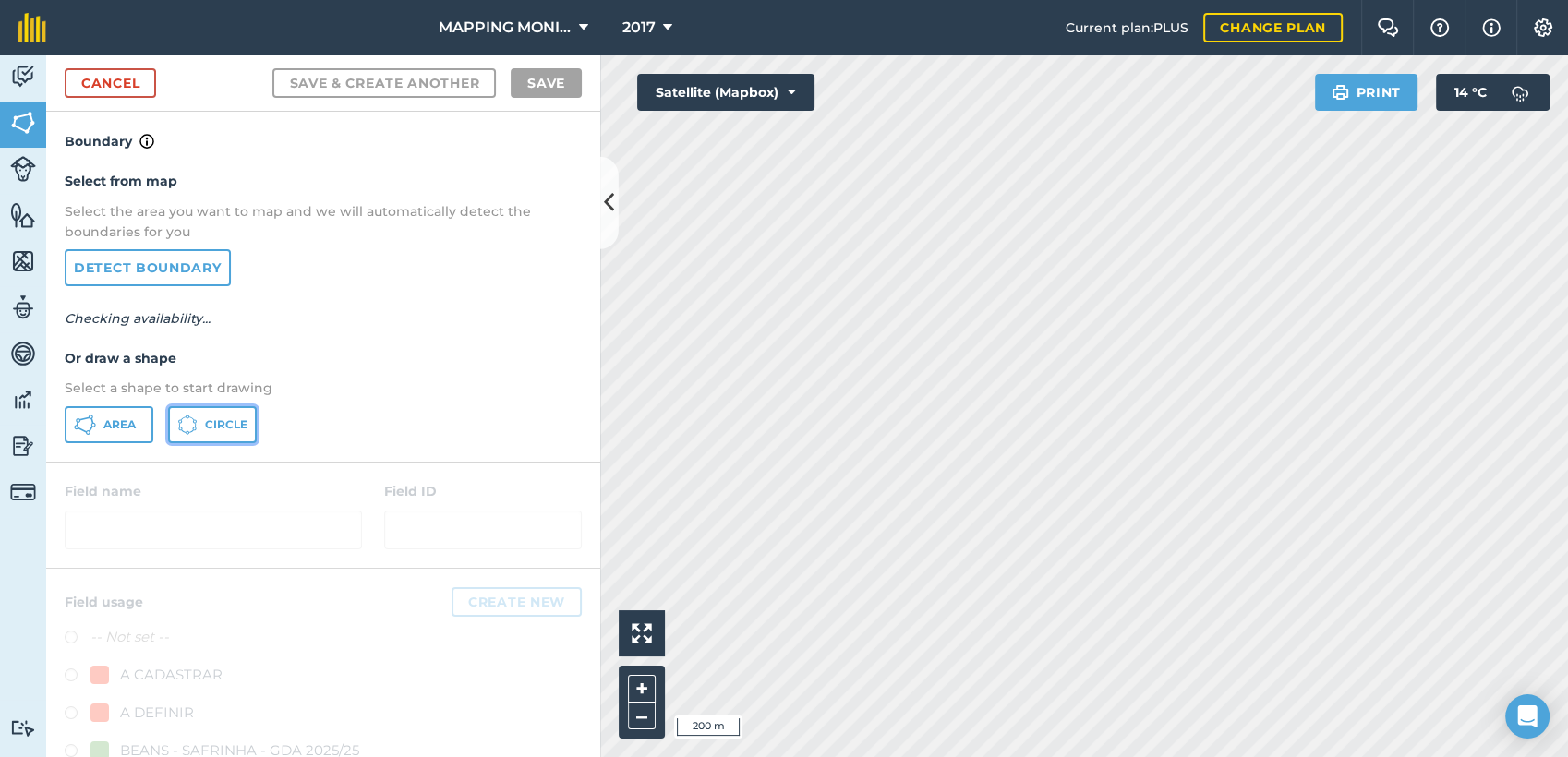
click at [255, 425] on button "Circle" at bounding box center [212, 425] width 89 height 37
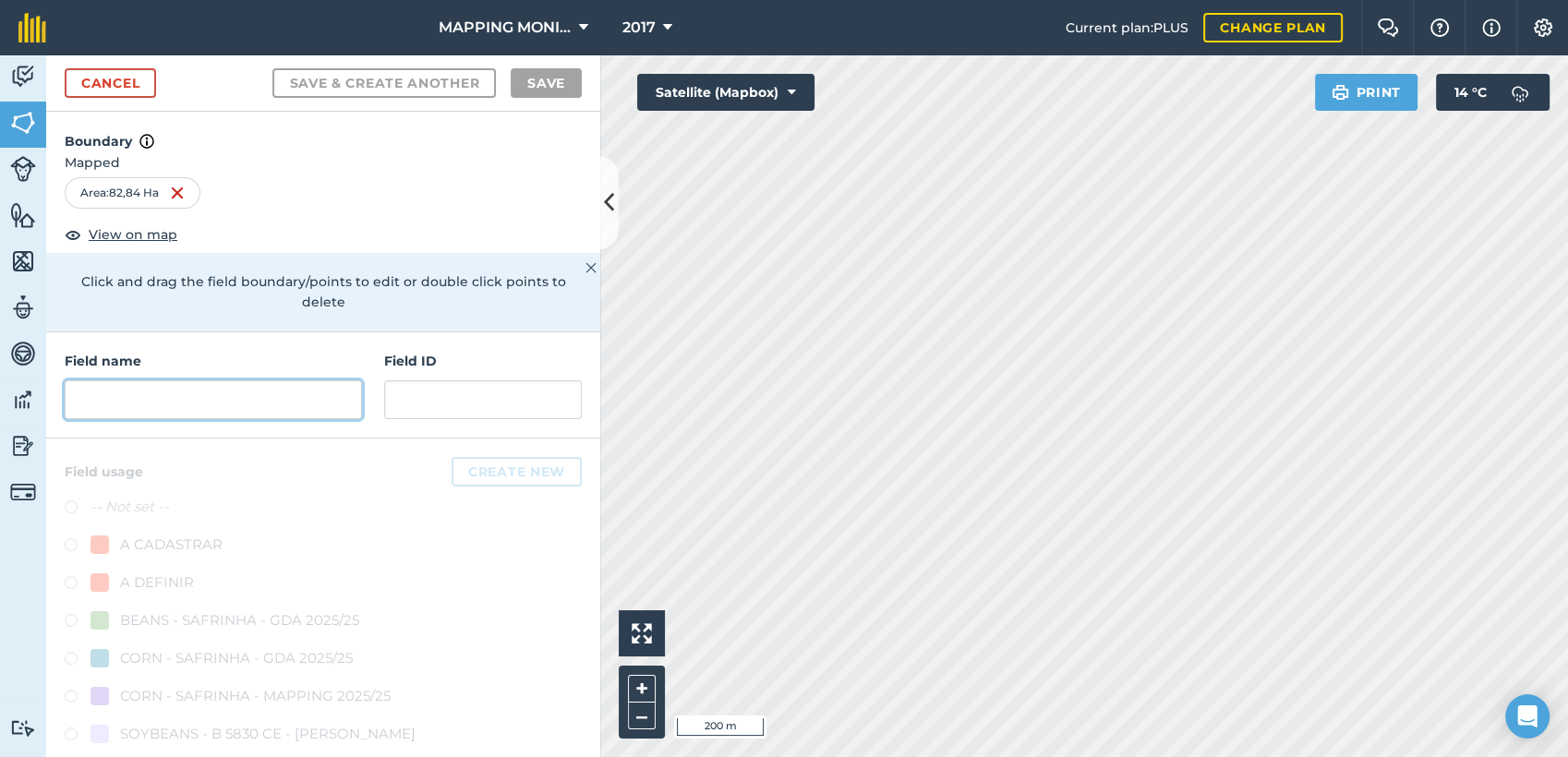
click at [266, 395] on input "text" at bounding box center [213, 400] width 298 height 39
paste input "PRIMAVERA DO LESTE/MT - EDIO OTTONELLI - TETÉIA"
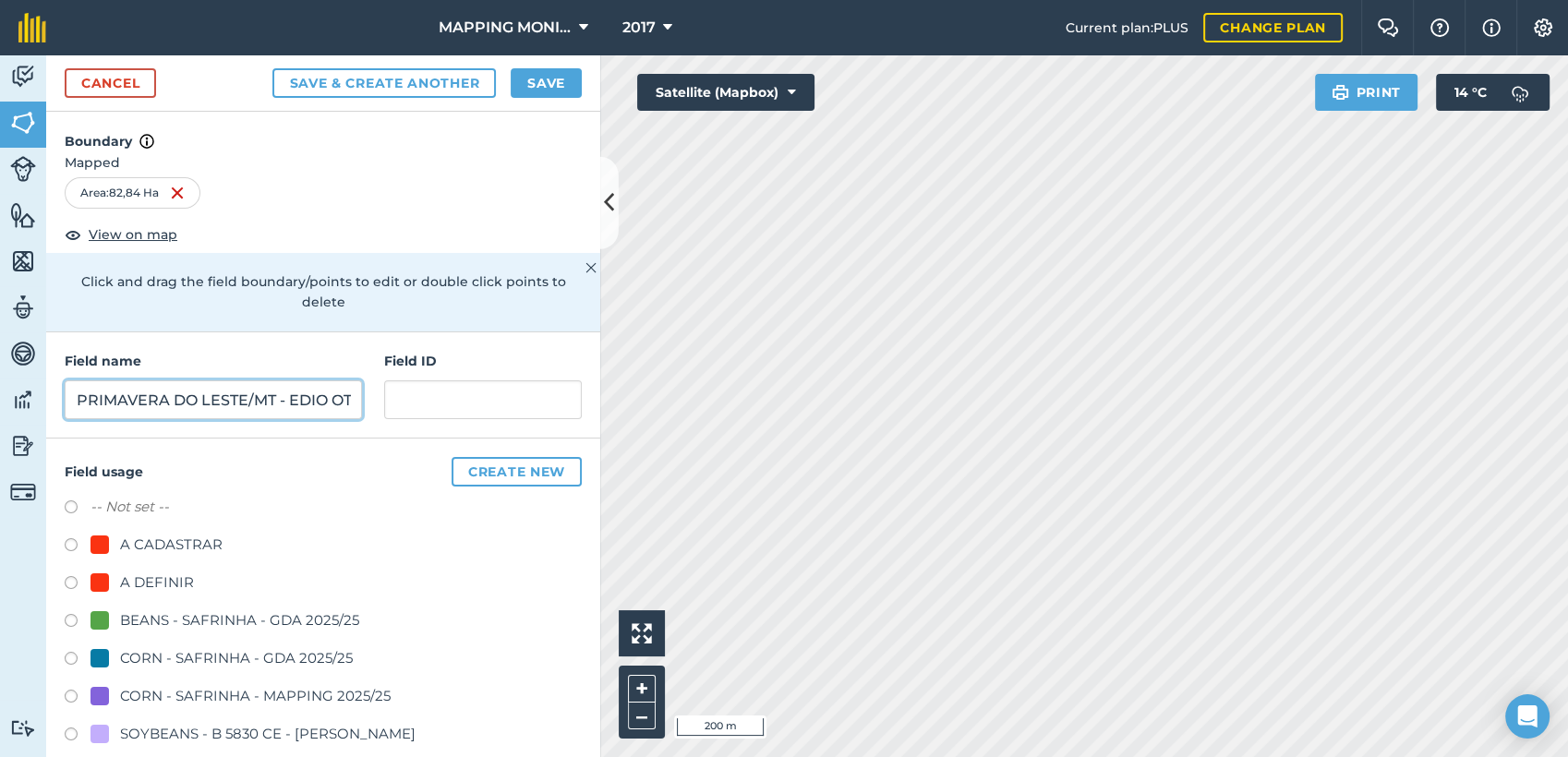
scroll to position [0, 143]
type input "PRIMAVERA DO LESTE/MT - EDIO OTTONELLI - TETÉIA"
drag, startPoint x: 153, startPoint y: 576, endPoint x: 190, endPoint y: 518, distance: 68.8
click at [154, 576] on div "A DEFINIR" at bounding box center [157, 583] width 74 height 22
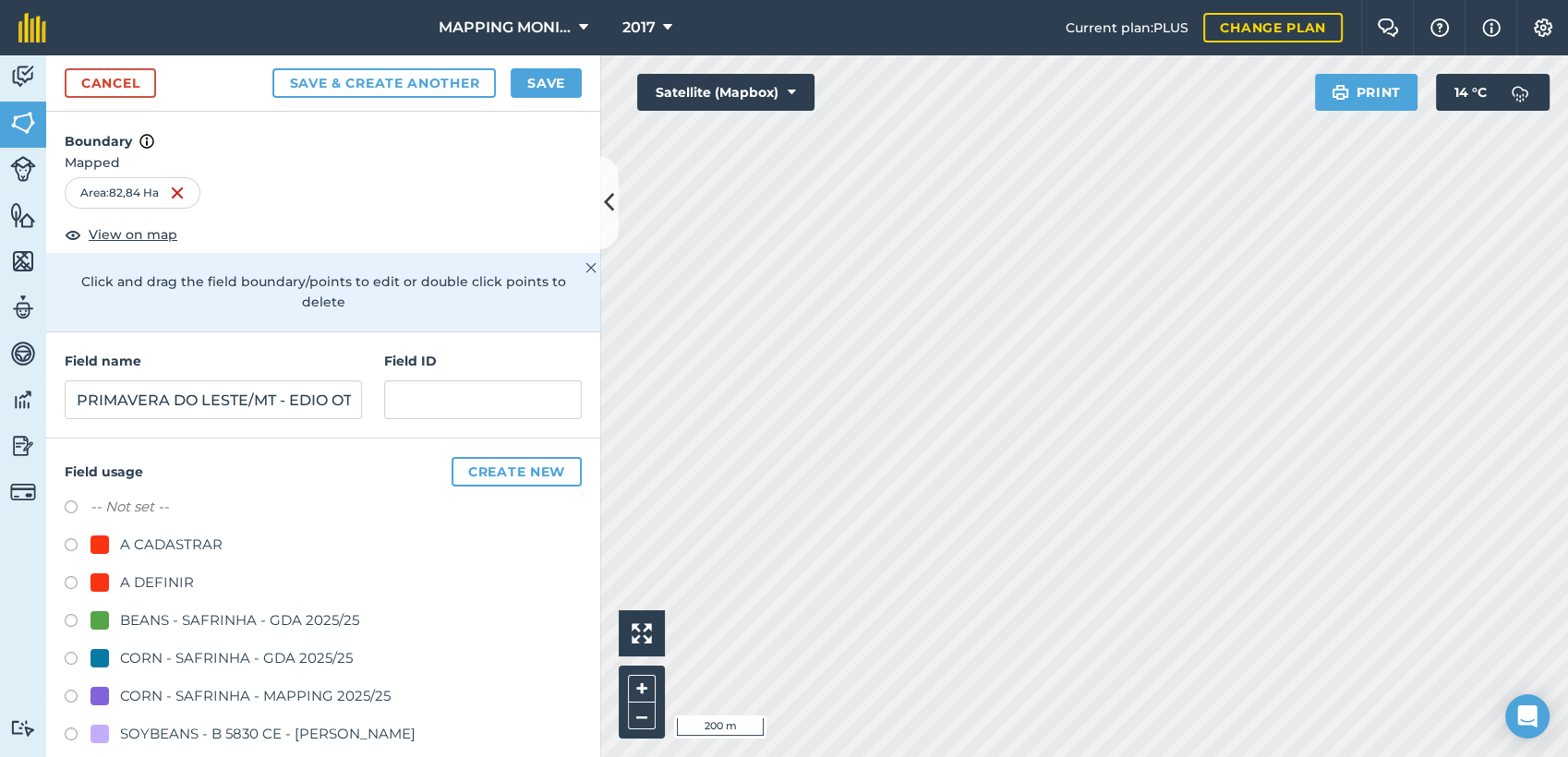
radio input "true"
drag, startPoint x: 314, startPoint y: 399, endPoint x: 418, endPoint y: 390, distance: 104.4
click at [418, 390] on div "Field name PRIMAVERA DO LESTE/MT - EDIO OTTONELLI - TETÉIA Field ID" at bounding box center [323, 385] width 554 height 106
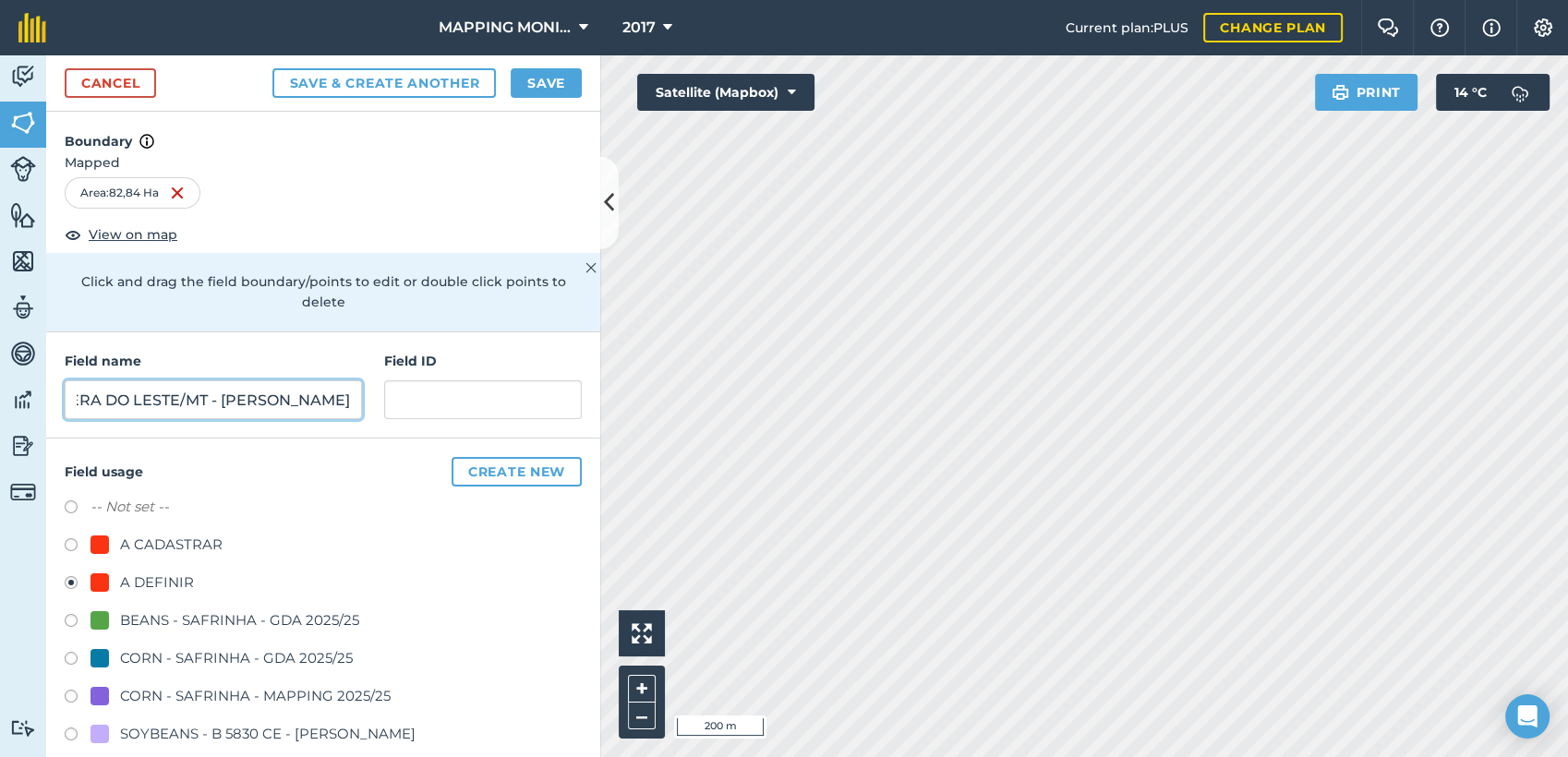
scroll to position [0, 0]
type input "PRIMAVERA DO LESTE/MT - EDIO OTTONELLI - CHIMELO"
click at [273, 69] on button "Save & Create Another" at bounding box center [384, 83] width 224 height 30
radio input "false"
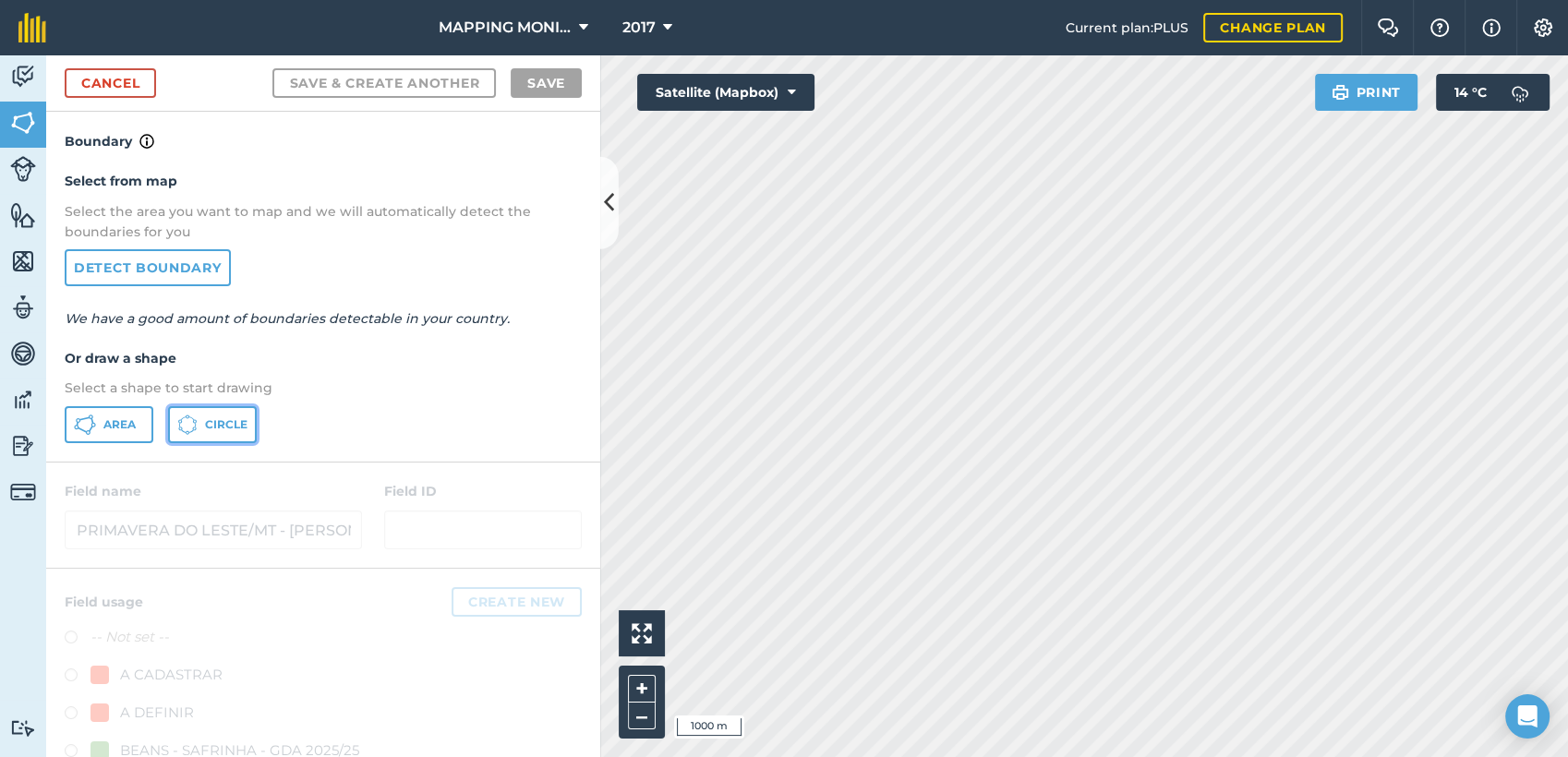
click at [219, 431] on button "Circle" at bounding box center [212, 425] width 89 height 37
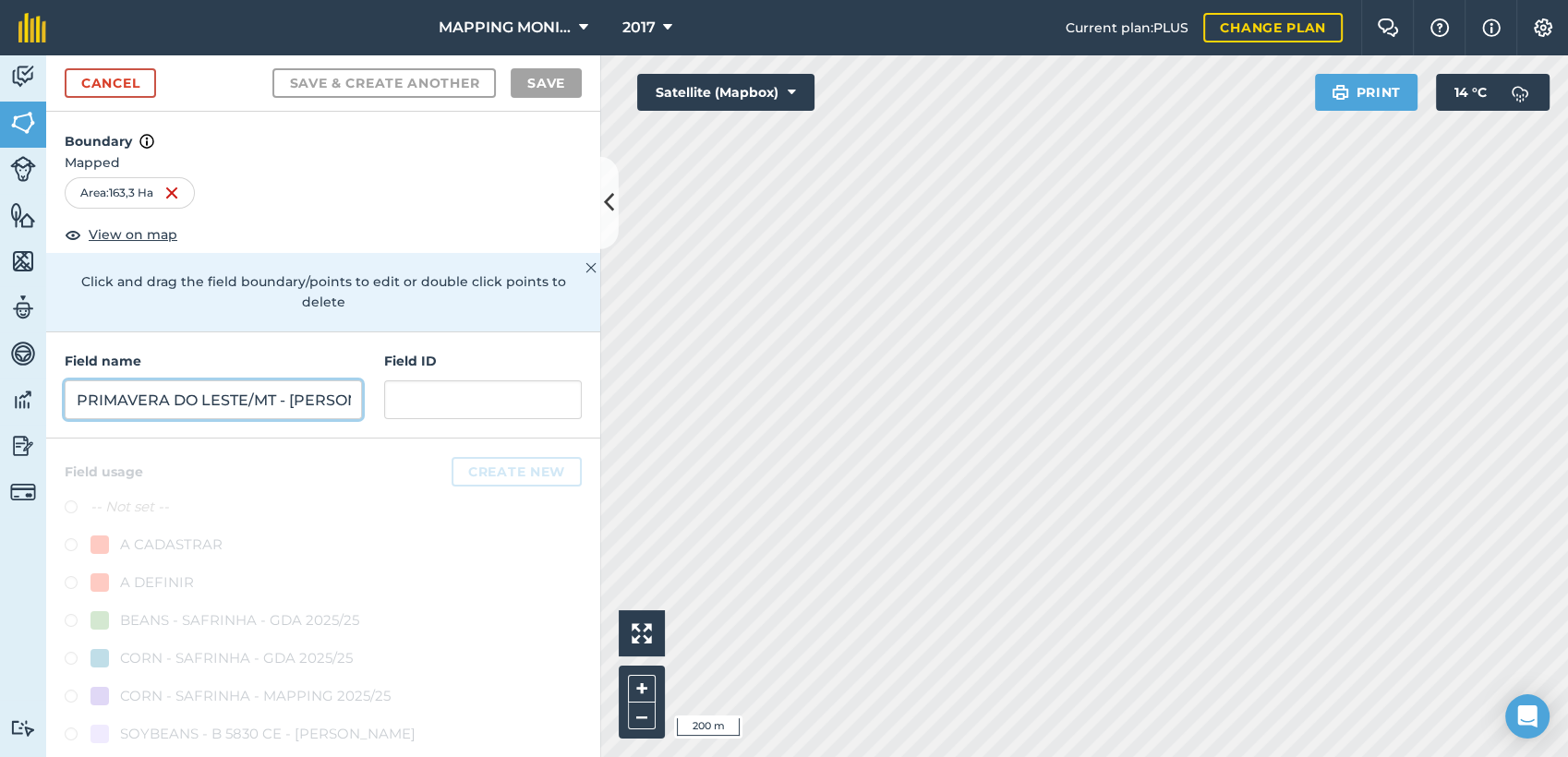
click at [283, 407] on input "PRIMAVERA DO LESTE/MT - EDIO OTTONELLI - CHIMELO" at bounding box center [213, 400] width 298 height 39
paste input "PRIMAVERA DO LESTE/MT - EDIO OTTONELLI - CHIMELO"
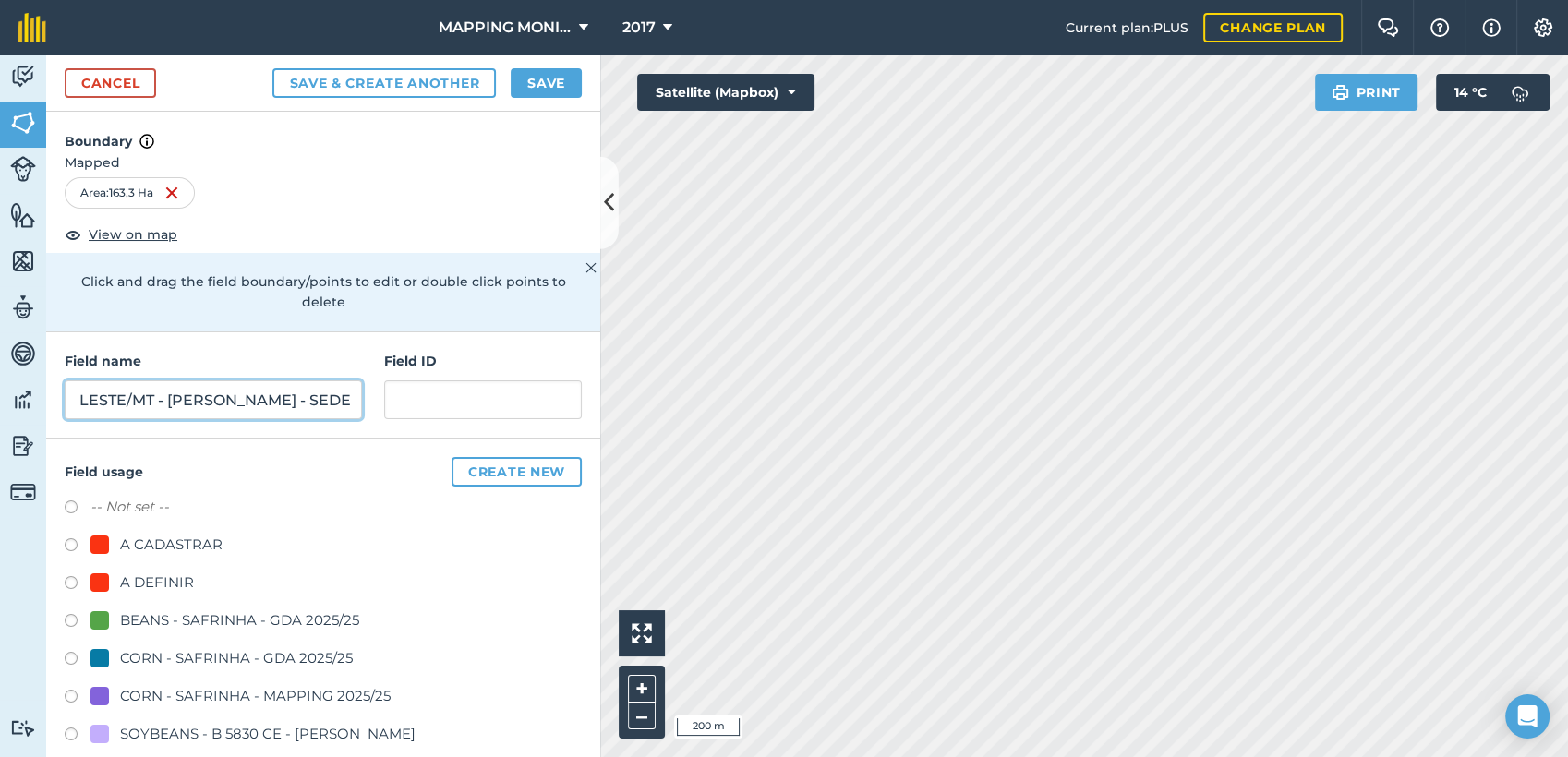
scroll to position [0, 132]
type input "PRIMAVERA DO LESTE/MT - EDIO OTTONELLI - SEDE"
click at [135, 580] on div "A DEFINIR" at bounding box center [157, 583] width 74 height 22
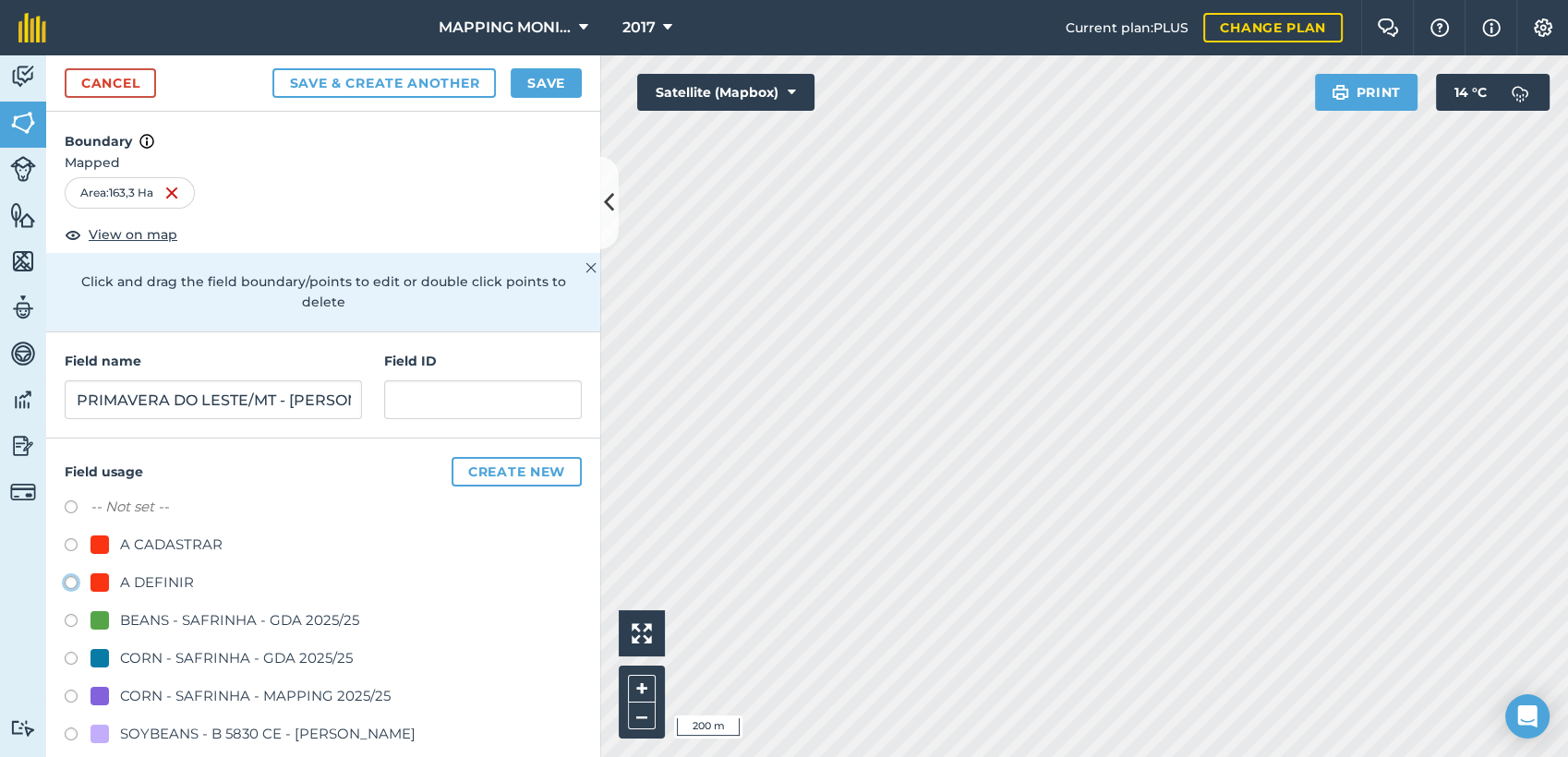
radio input "true"
click at [546, 82] on button "Save" at bounding box center [546, 83] width 71 height 30
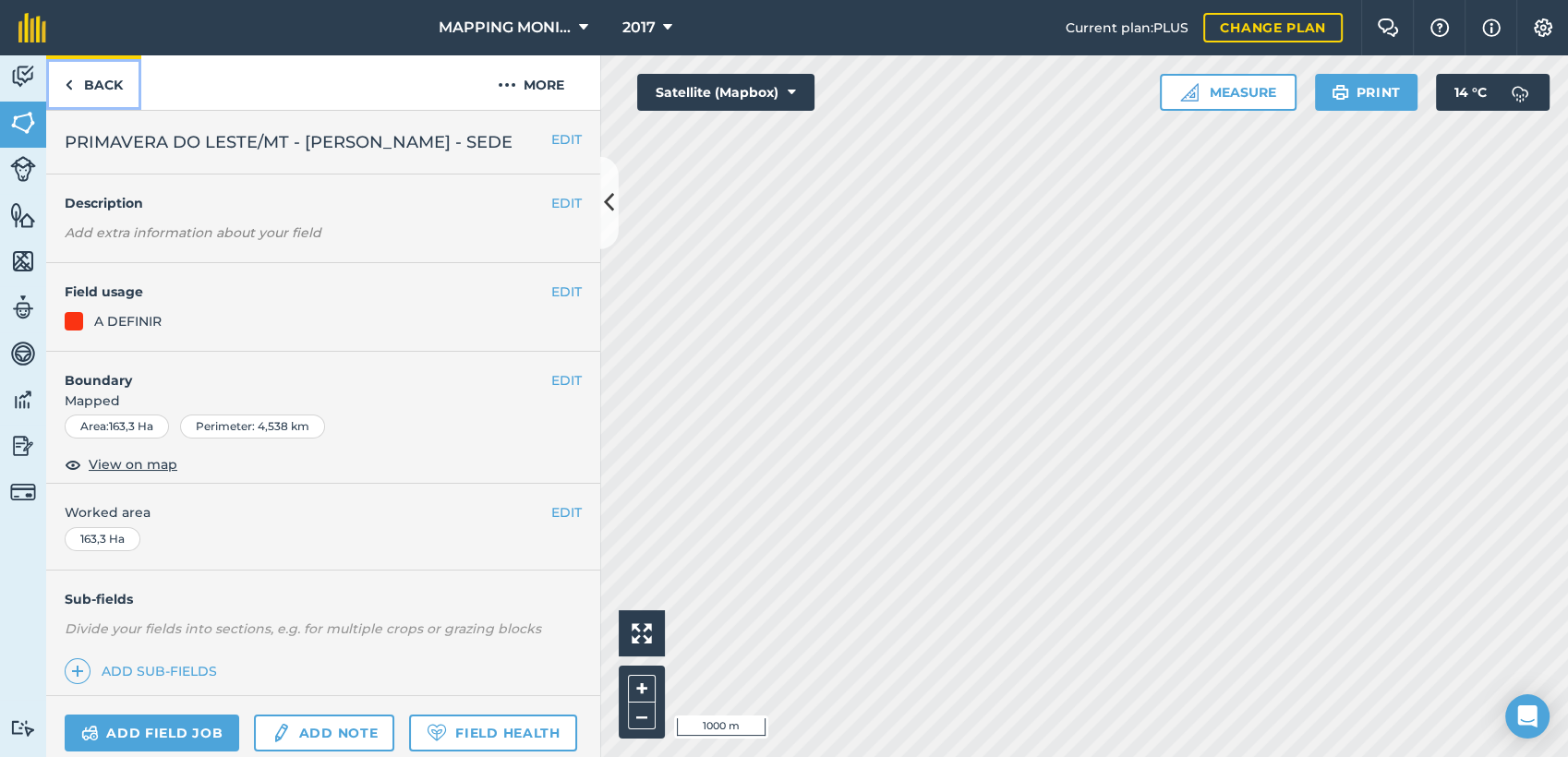
click at [99, 79] on link "Back" at bounding box center [94, 83] width 96 height 55
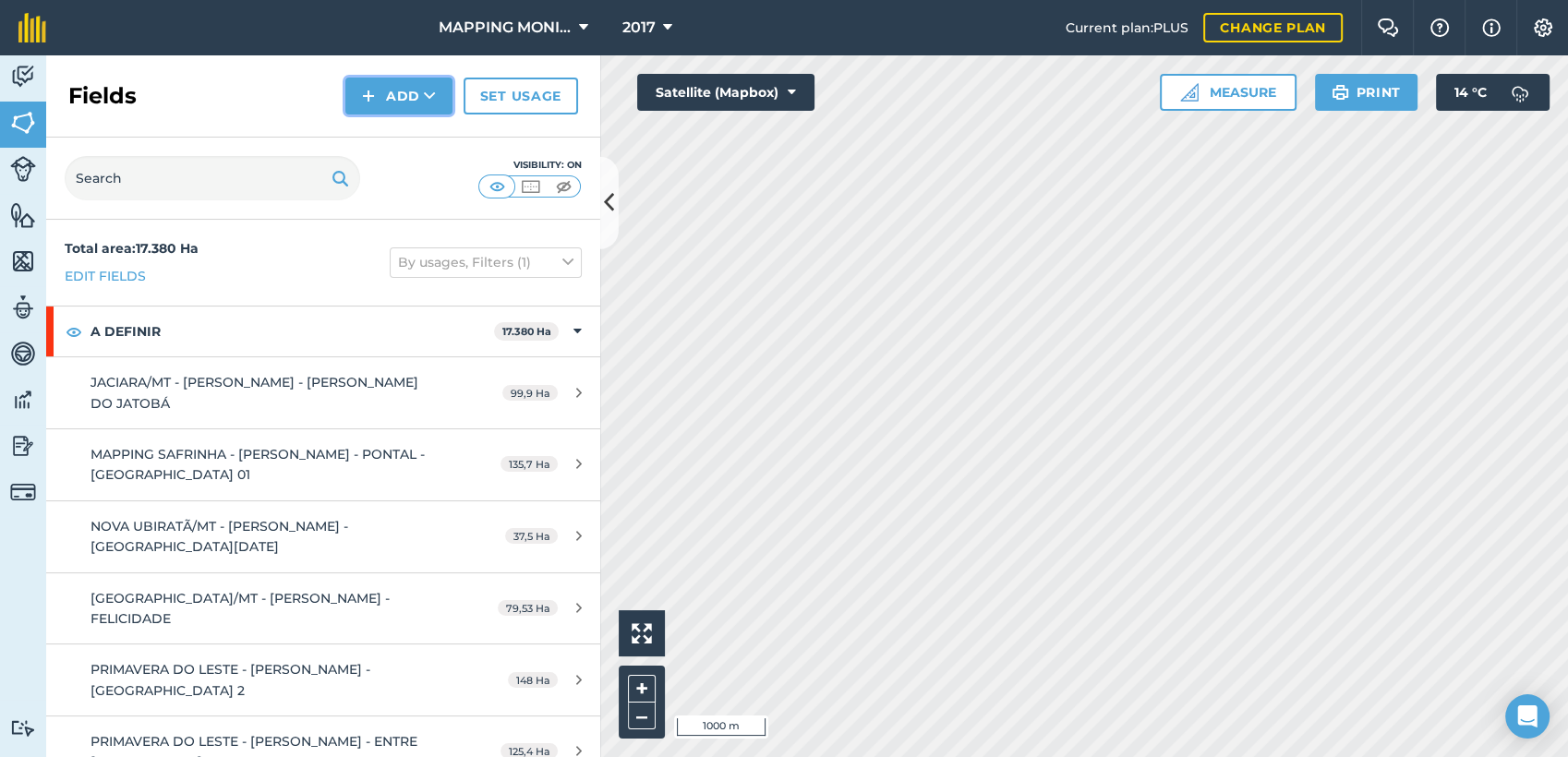
click at [427, 97] on icon at bounding box center [430, 96] width 12 height 19
click at [430, 133] on link "Draw" at bounding box center [398, 137] width 101 height 41
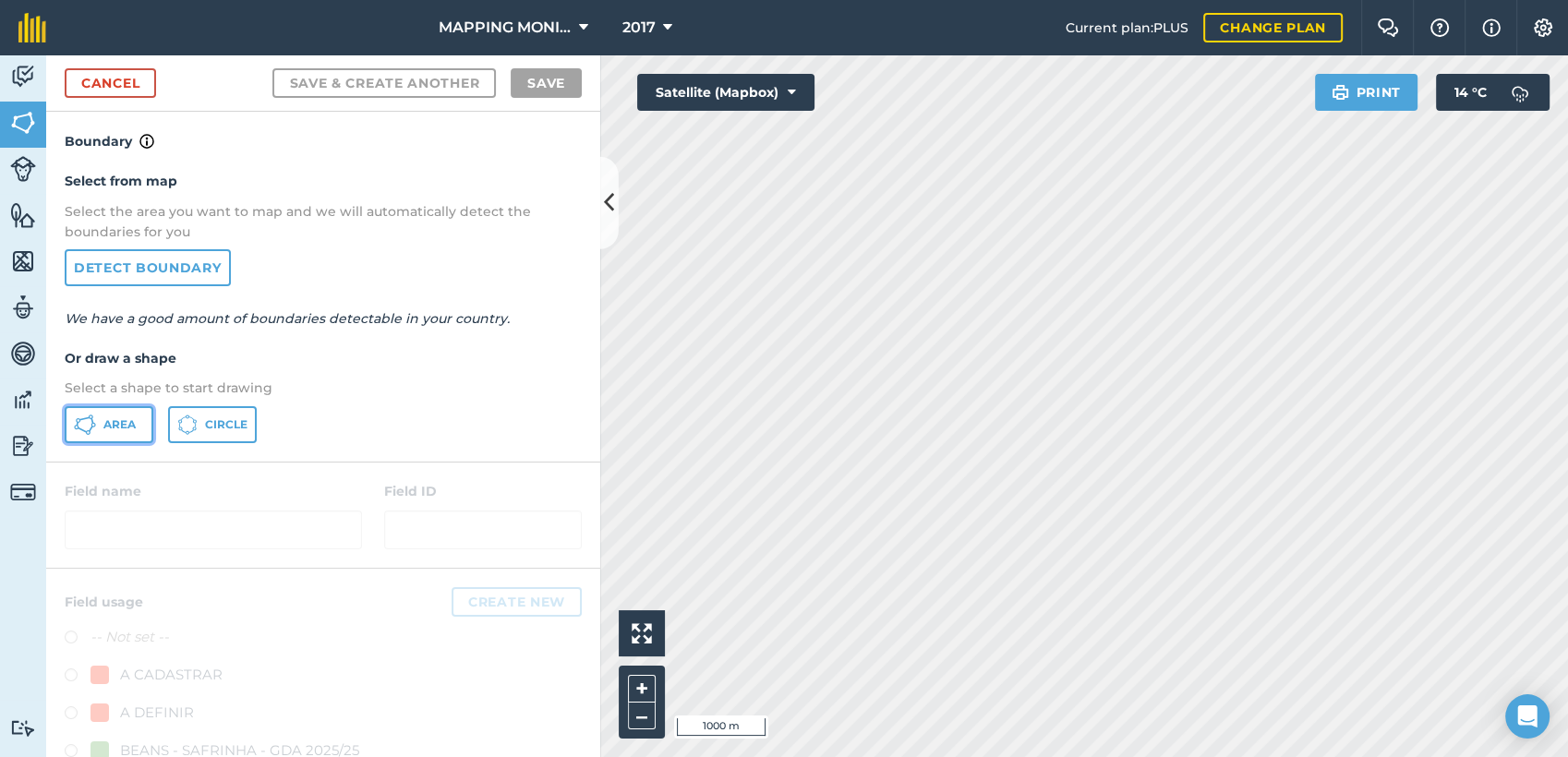
click at [128, 432] on button "Area" at bounding box center [109, 425] width 89 height 37
click at [220, 415] on button "Circle" at bounding box center [212, 425] width 89 height 37
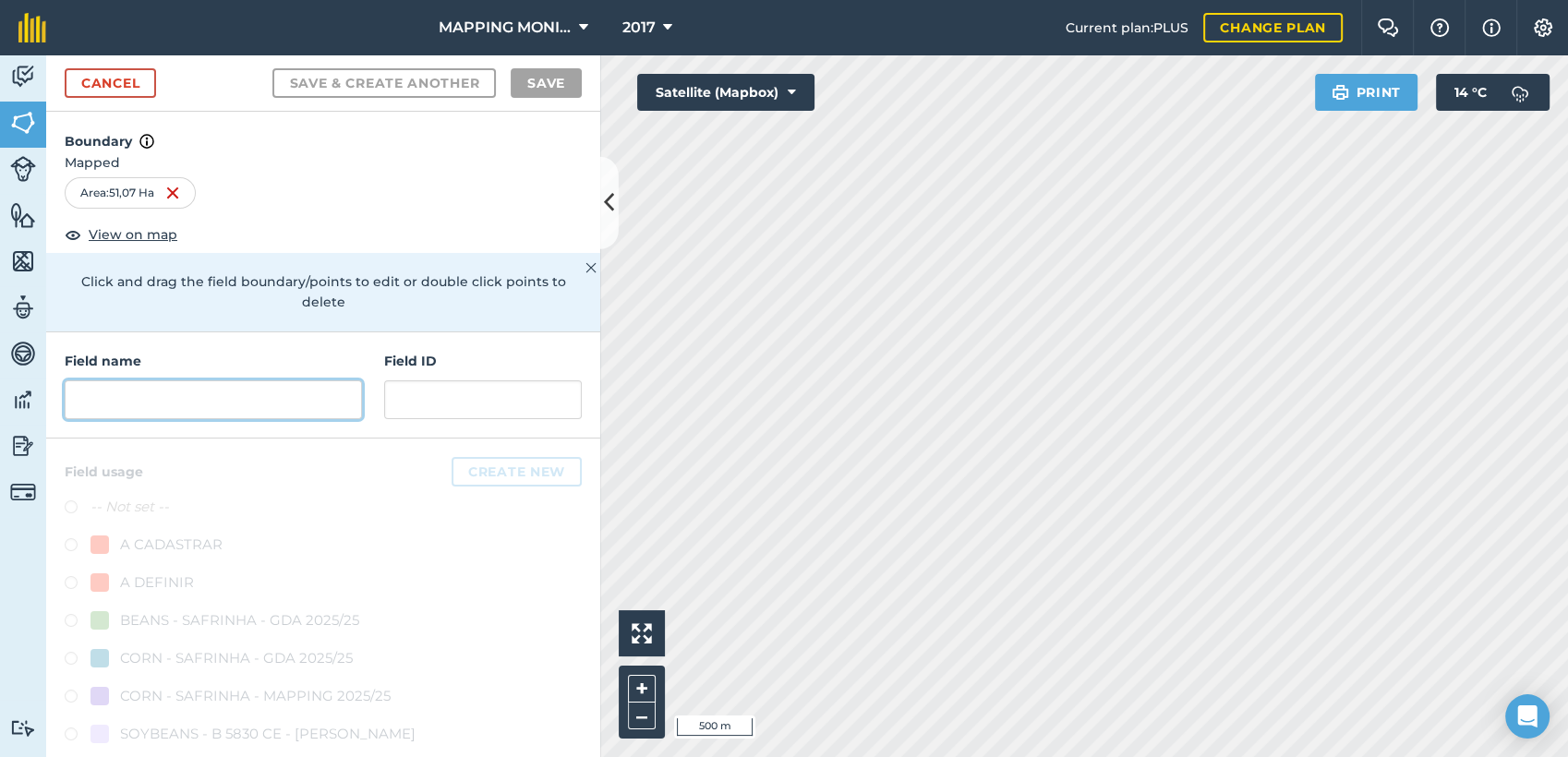
click at [200, 407] on input "text" at bounding box center [213, 400] width 298 height 39
paste input "PRIMAVERA DO LESTE/MT - EDIO OTTONELLI - CHIMELO"
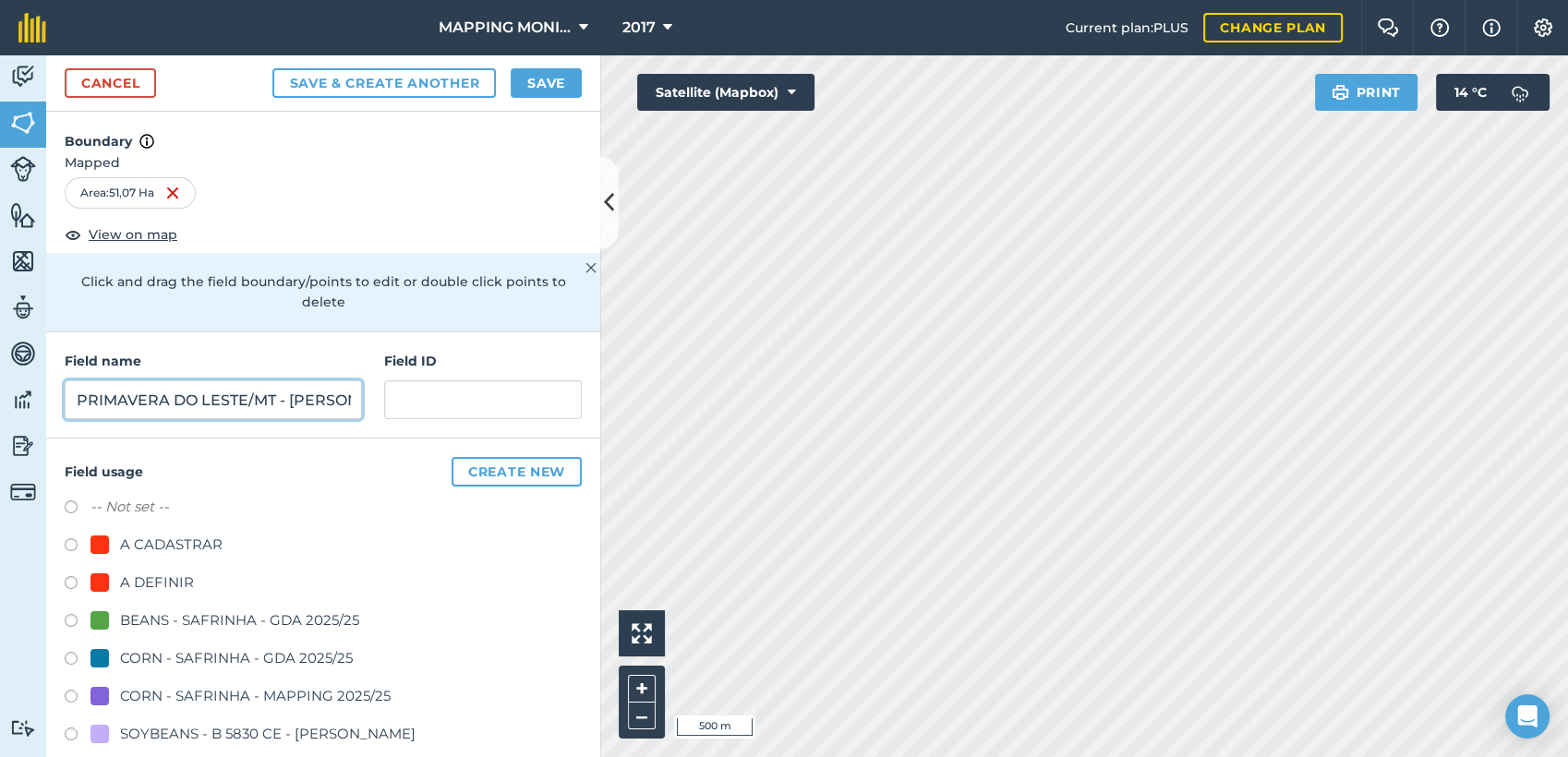
scroll to position [0, 162]
type input "PRIMAVERA DO LESTE/MT - EDIO OTTONELLI - CHIMELO"
click at [180, 574] on div "A DEFINIR" at bounding box center [157, 583] width 74 height 22
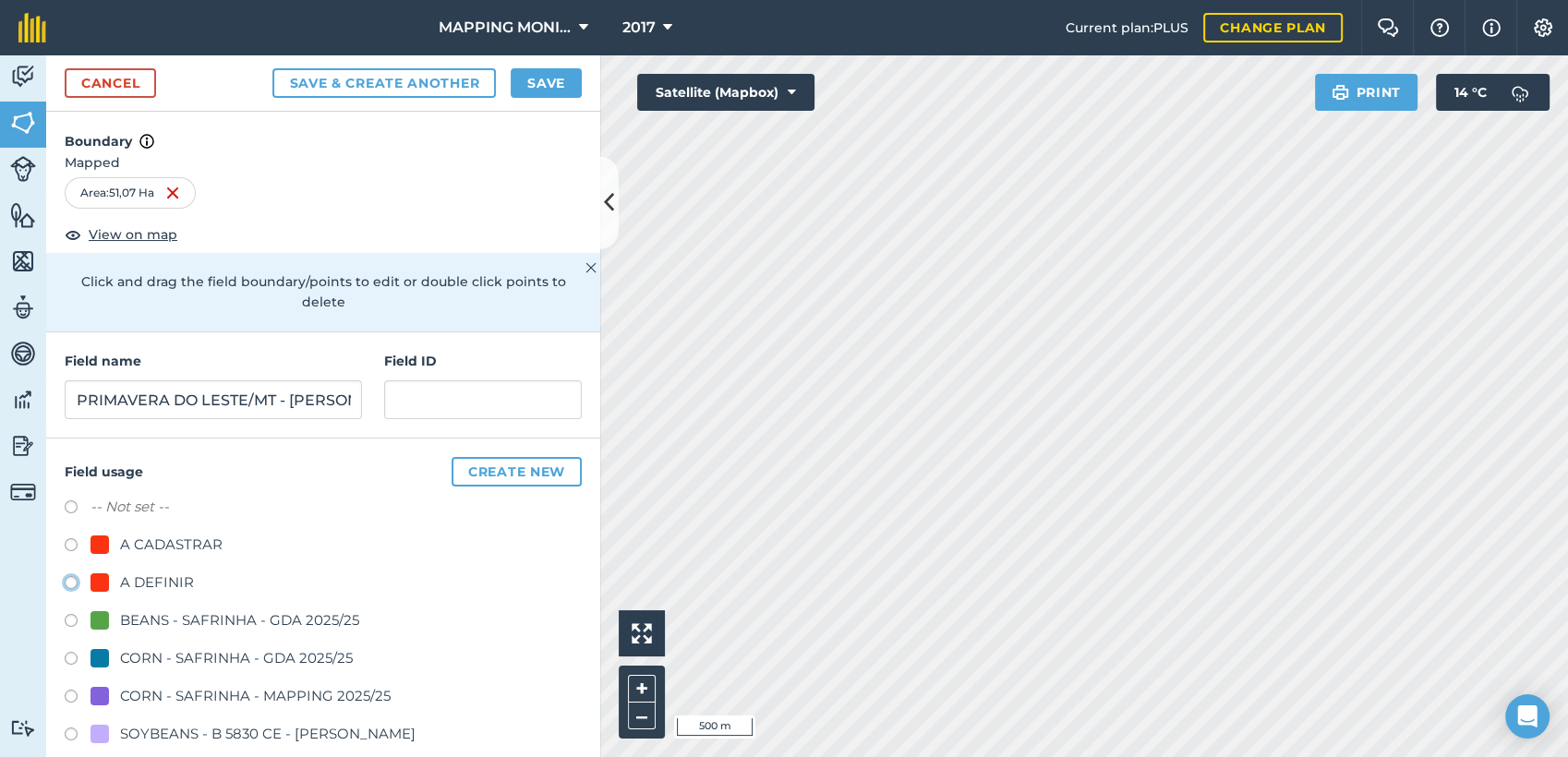
radio input "true"
click at [535, 84] on button "Save" at bounding box center [546, 83] width 71 height 30
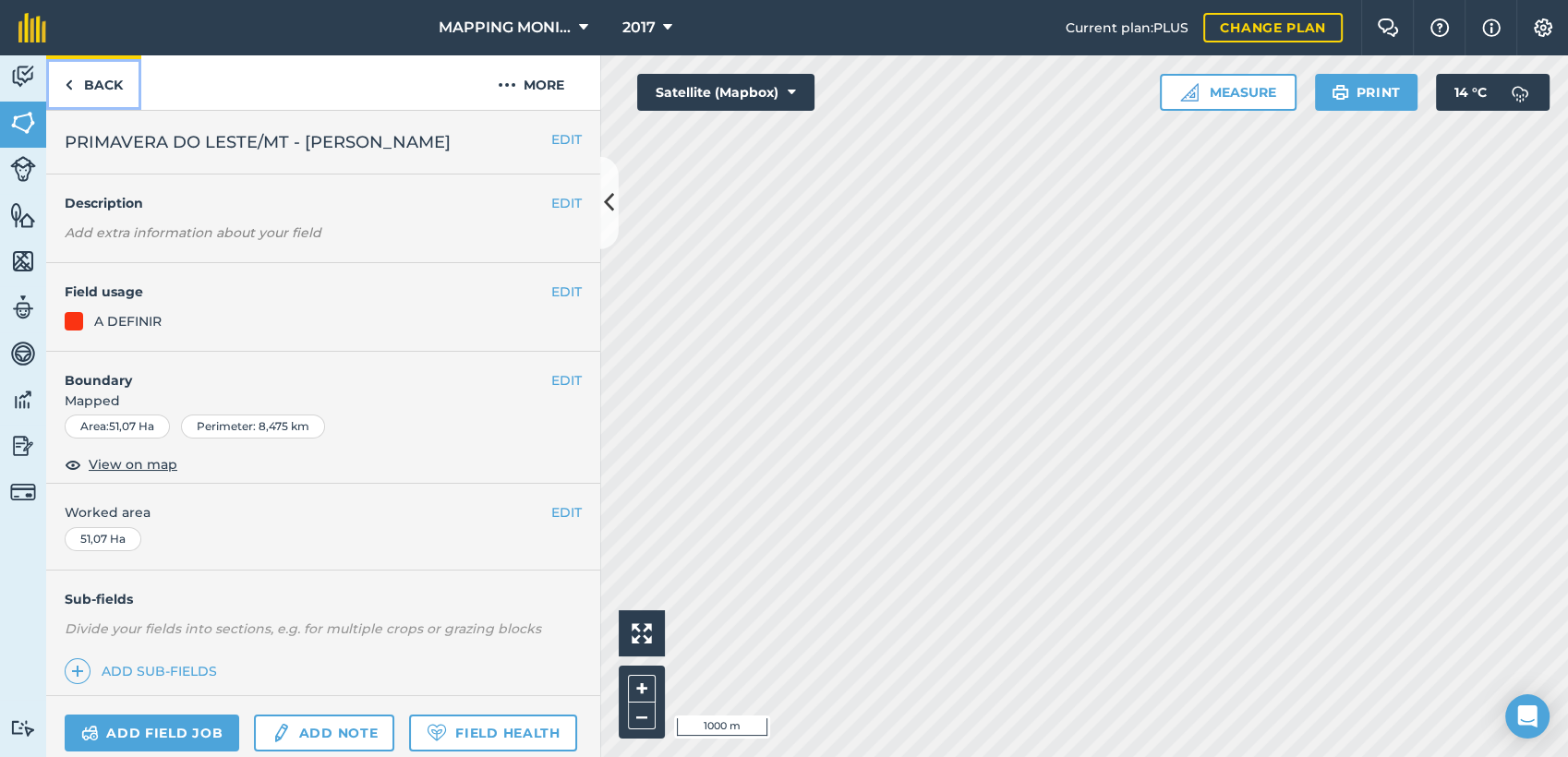
click at [86, 93] on link "Back" at bounding box center [94, 83] width 96 height 55
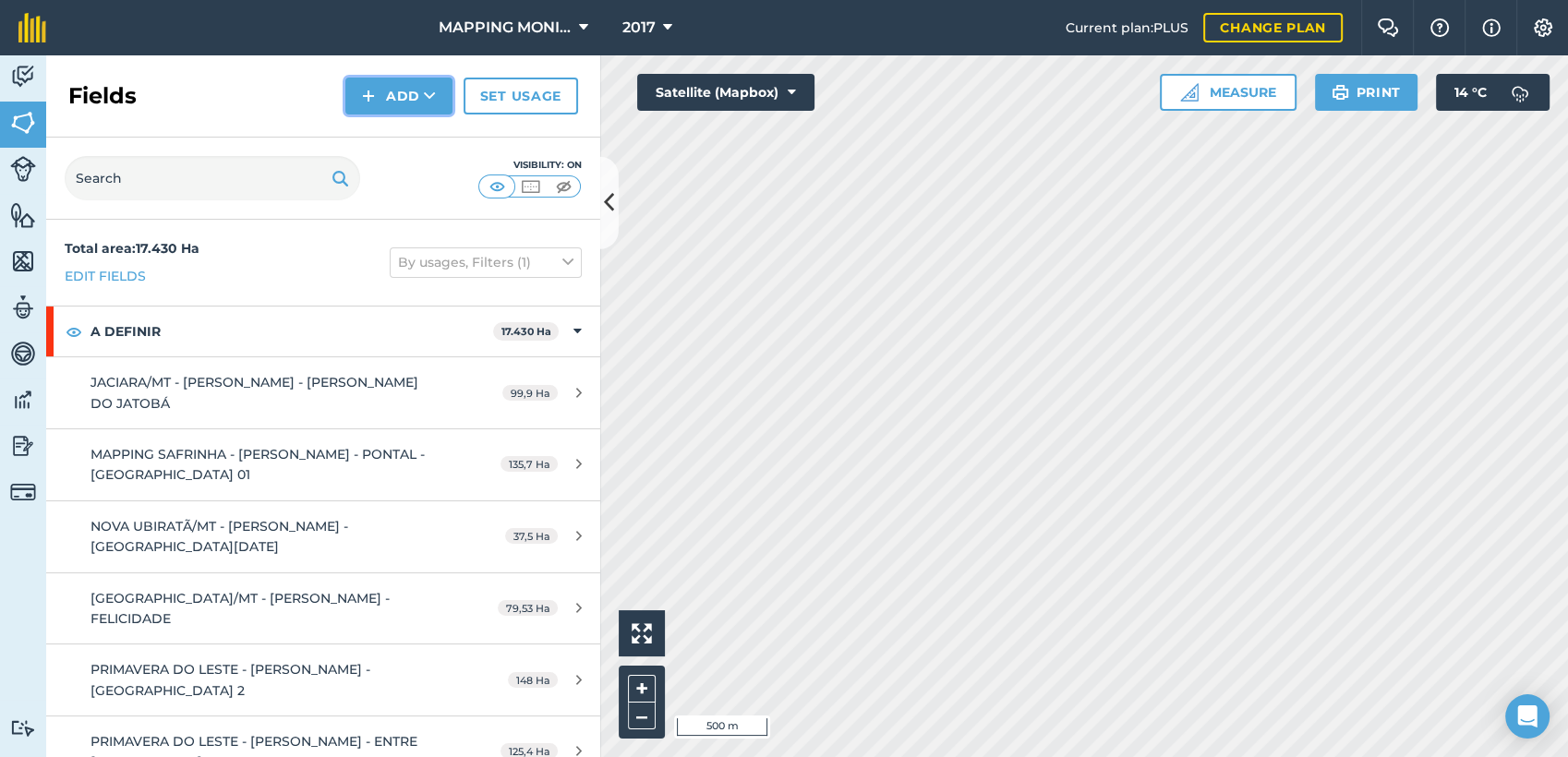
click at [416, 96] on button "Add" at bounding box center [398, 96] width 107 height 37
click at [412, 137] on link "Draw" at bounding box center [398, 137] width 101 height 41
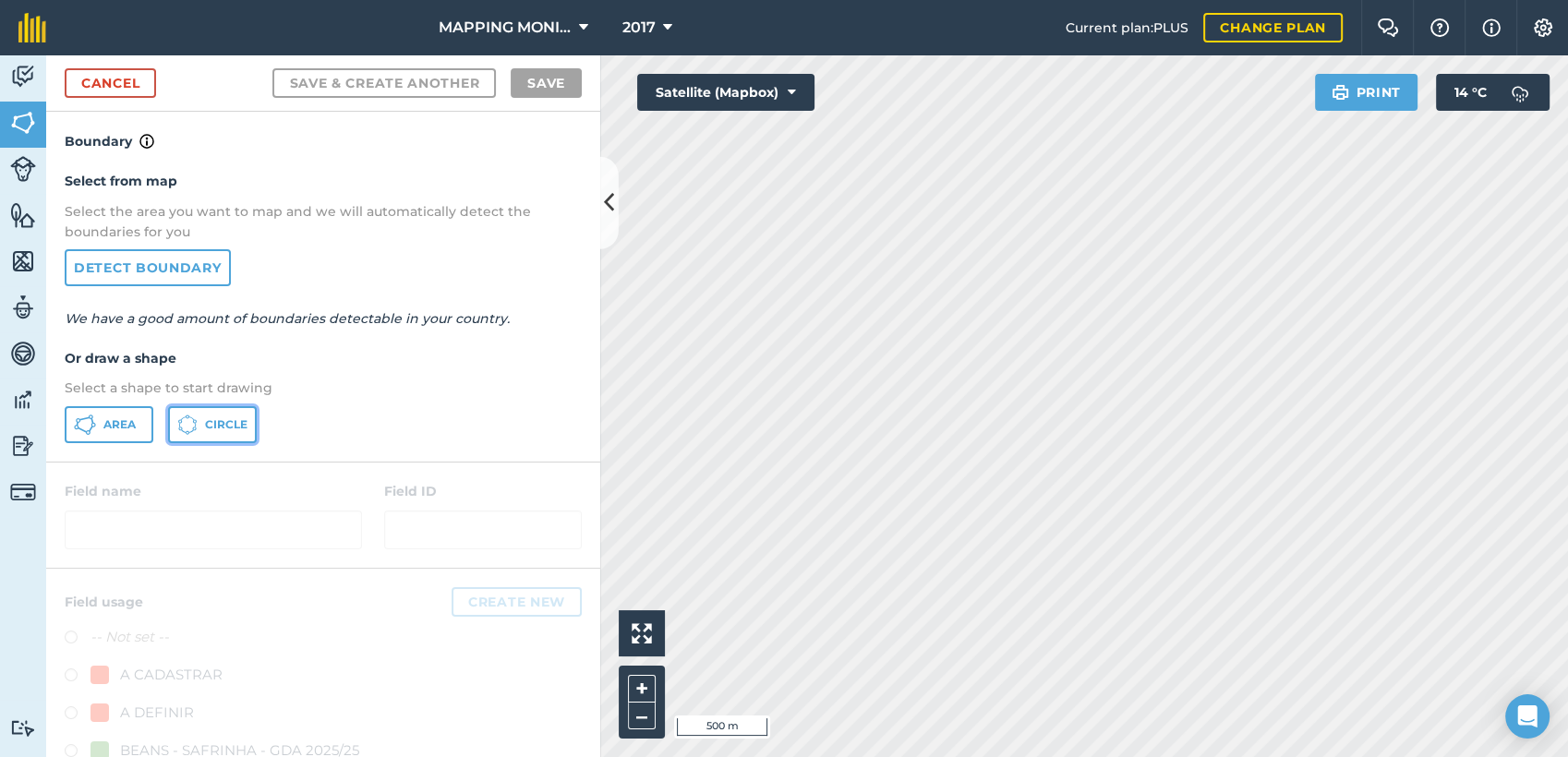
click at [225, 414] on button "Circle" at bounding box center [212, 425] width 89 height 37
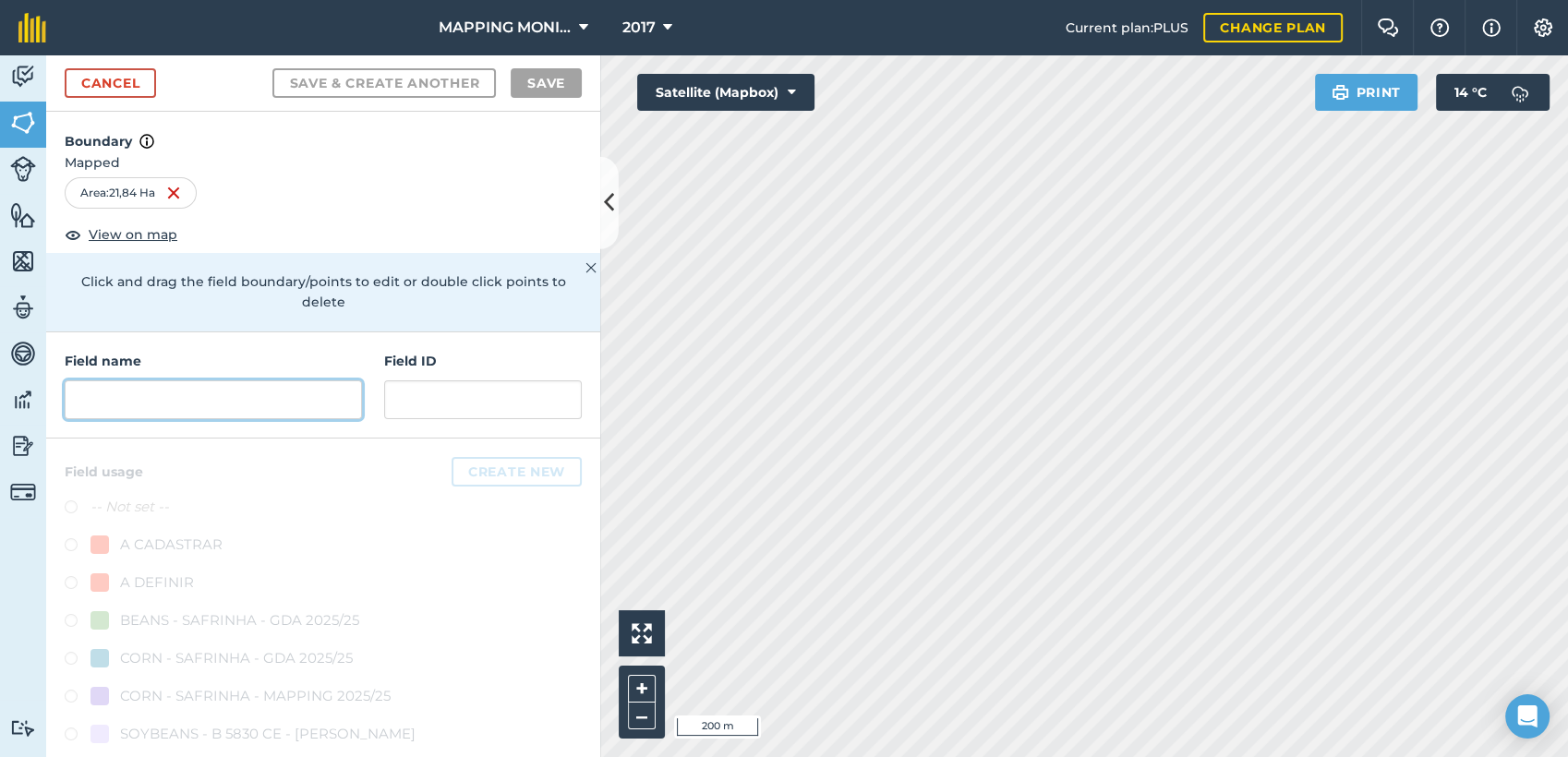
click at [249, 390] on input "text" at bounding box center [213, 400] width 298 height 39
paste input "PRIMAVERA DO LESTE/MT - EDIO OTTONELLI - CHIMELO"
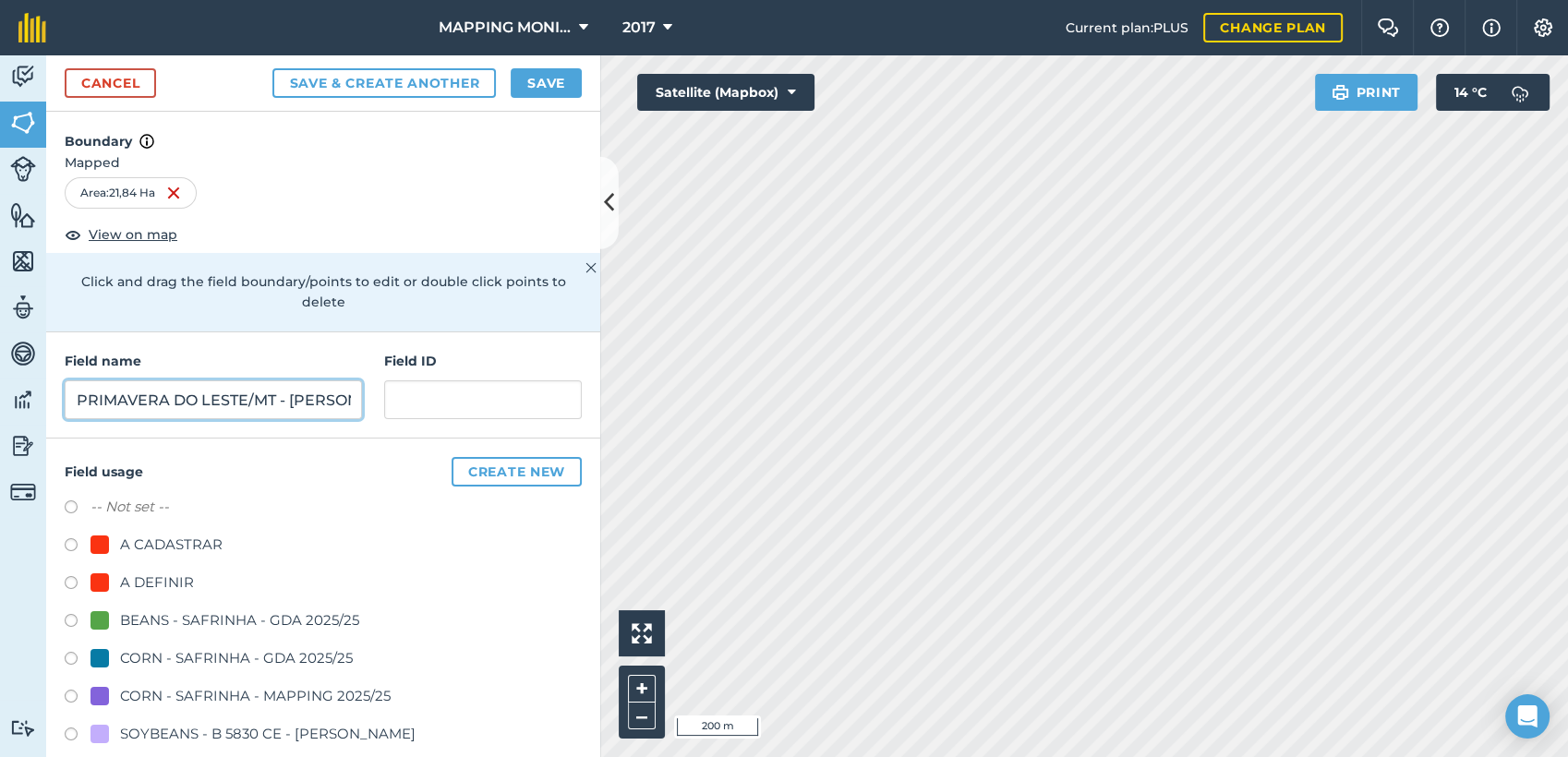
scroll to position [0, 162]
type input "PRIMAVERA DO LESTE/MT - EDIO OTTONELLI - CHIMELO"
click at [154, 586] on div "A DEFINIR" at bounding box center [157, 583] width 74 height 22
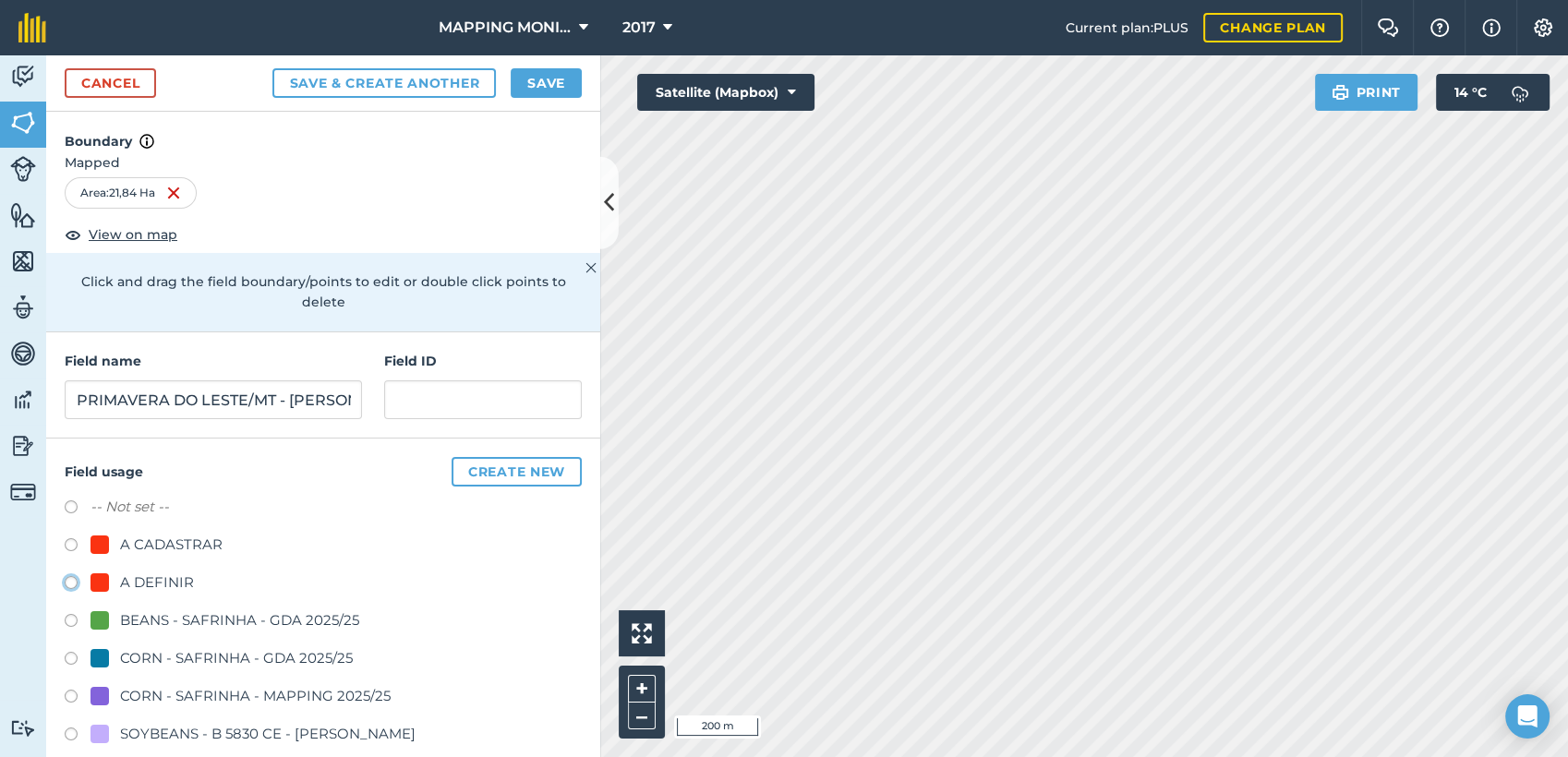
radio input "true"
click at [524, 83] on button "Save" at bounding box center [546, 83] width 71 height 30
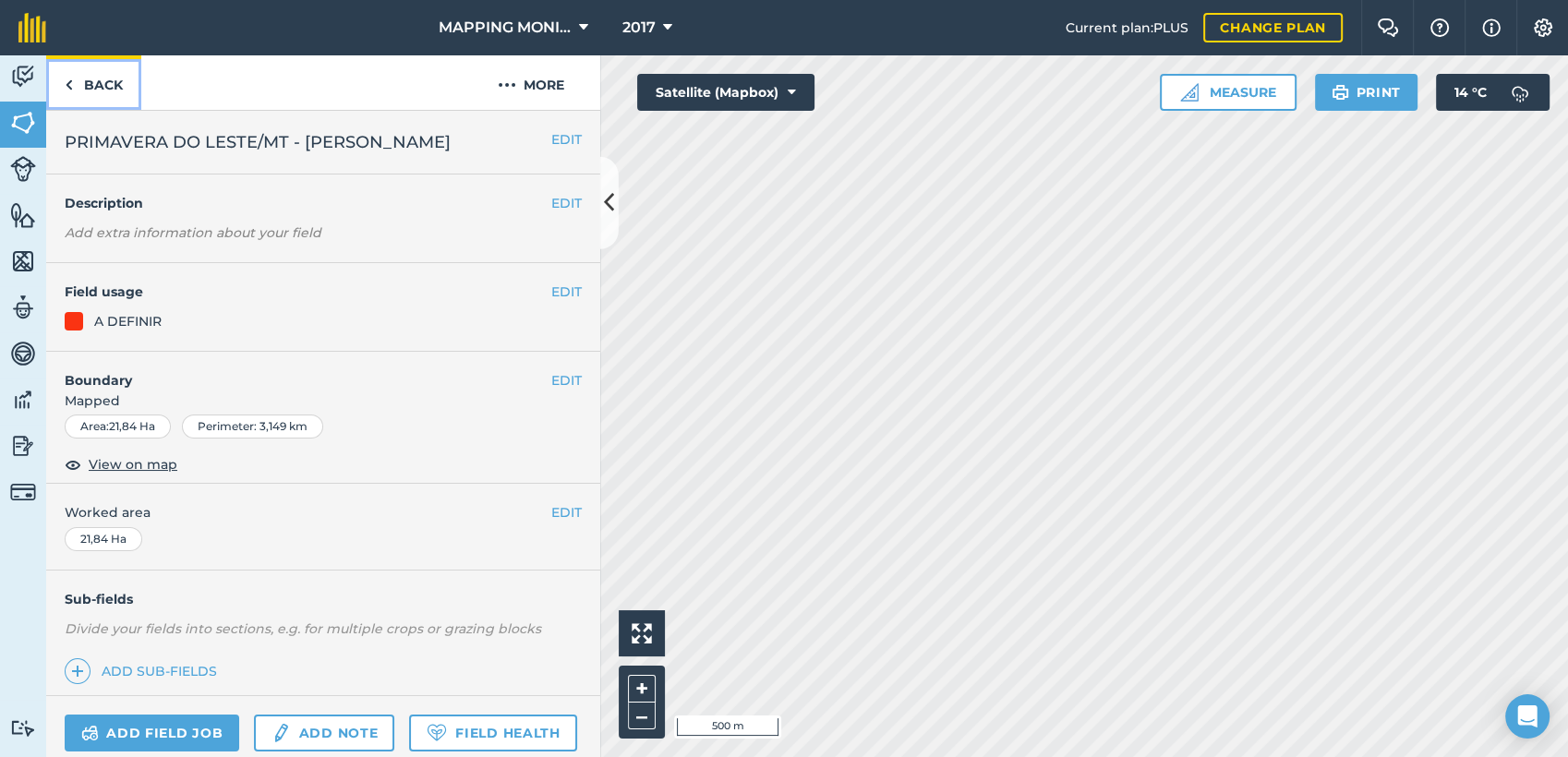
click at [82, 85] on link "Back" at bounding box center [94, 83] width 96 height 55
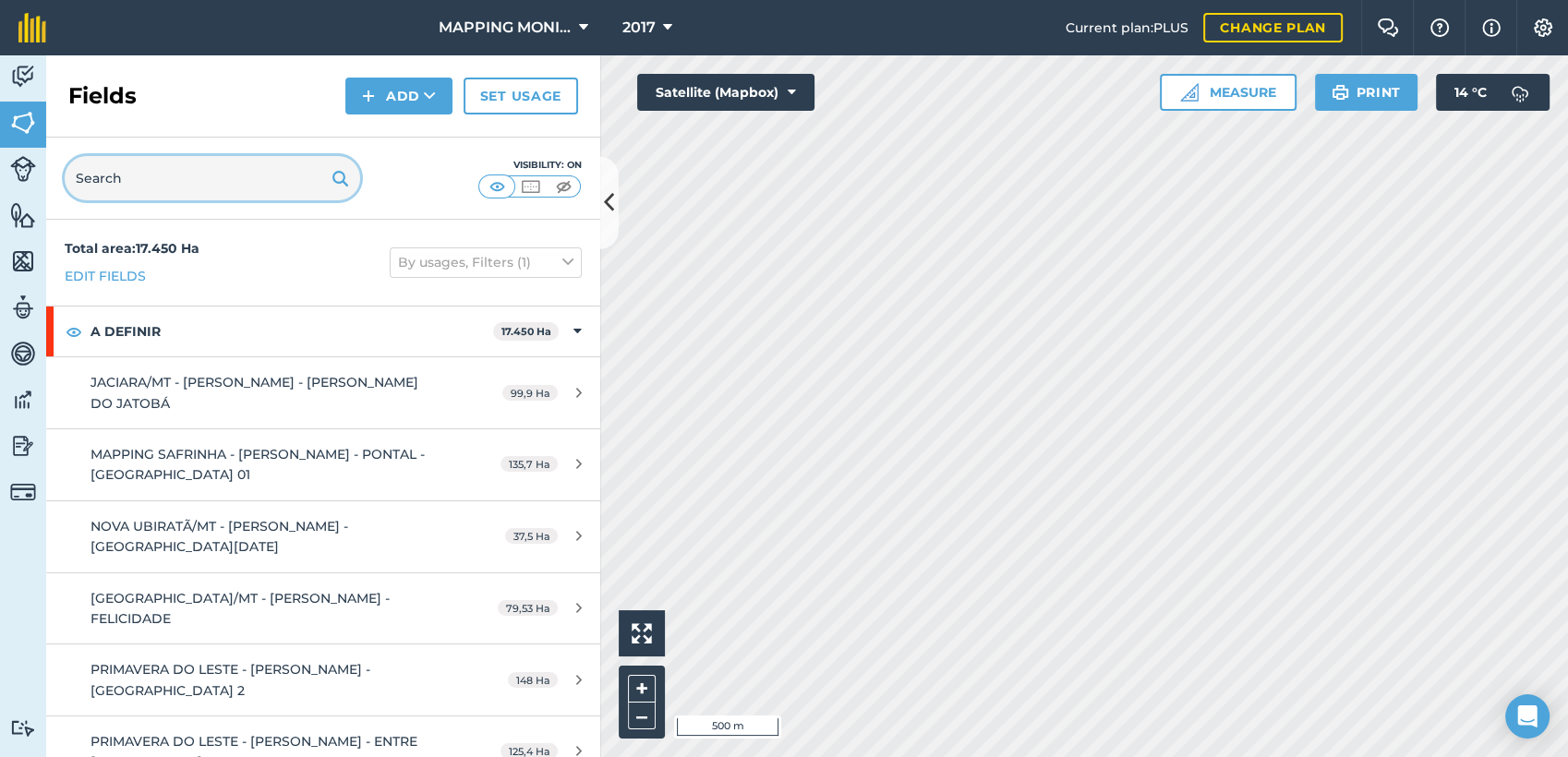
drag, startPoint x: 155, startPoint y: 177, endPoint x: 50, endPoint y: 182, distance: 105.1
click at [50, 182] on div "Visibility: On" at bounding box center [323, 178] width 554 height 83
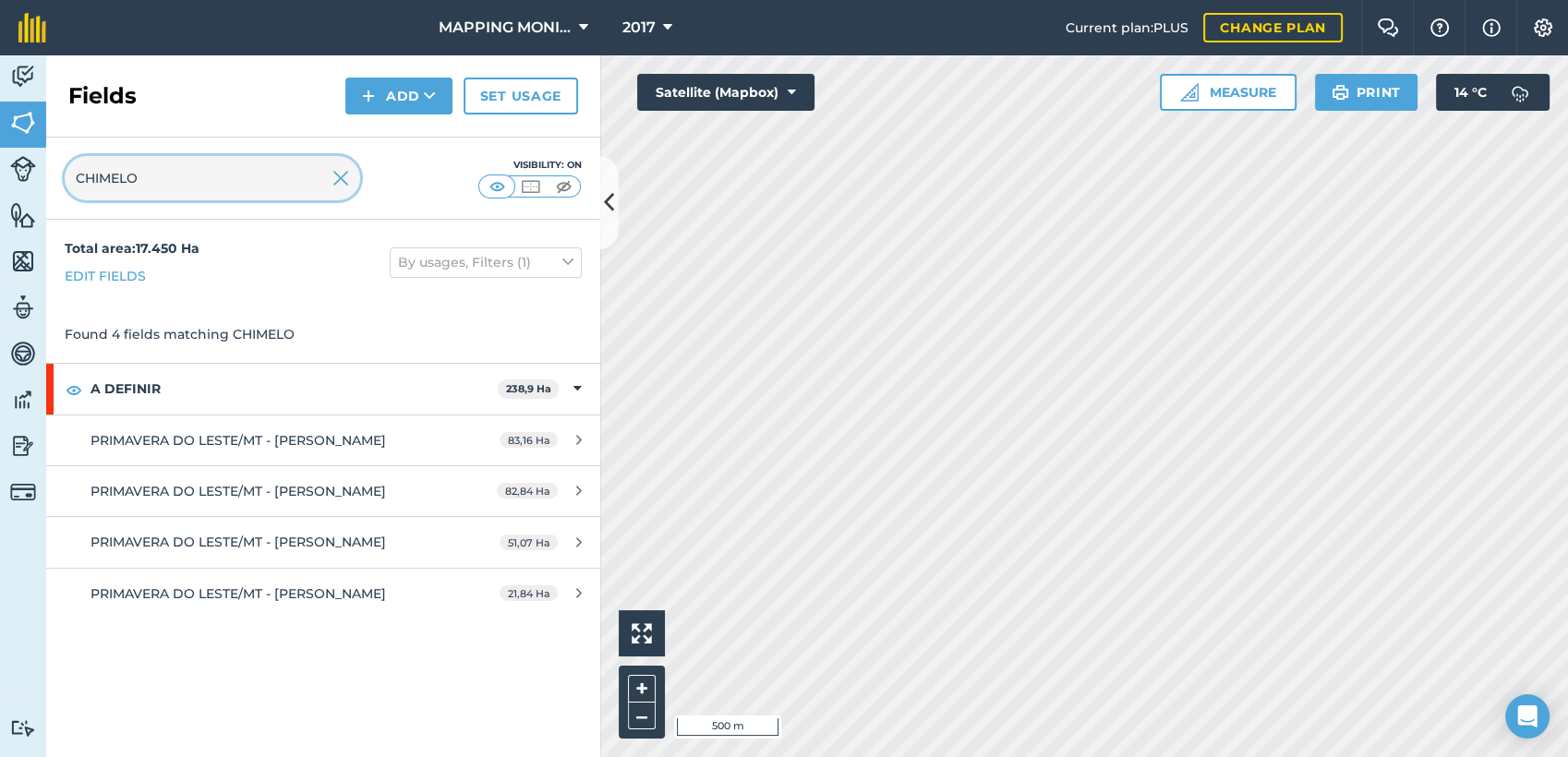
type input "CHIMELO"
click at [337, 181] on img at bounding box center [341, 178] width 17 height 22
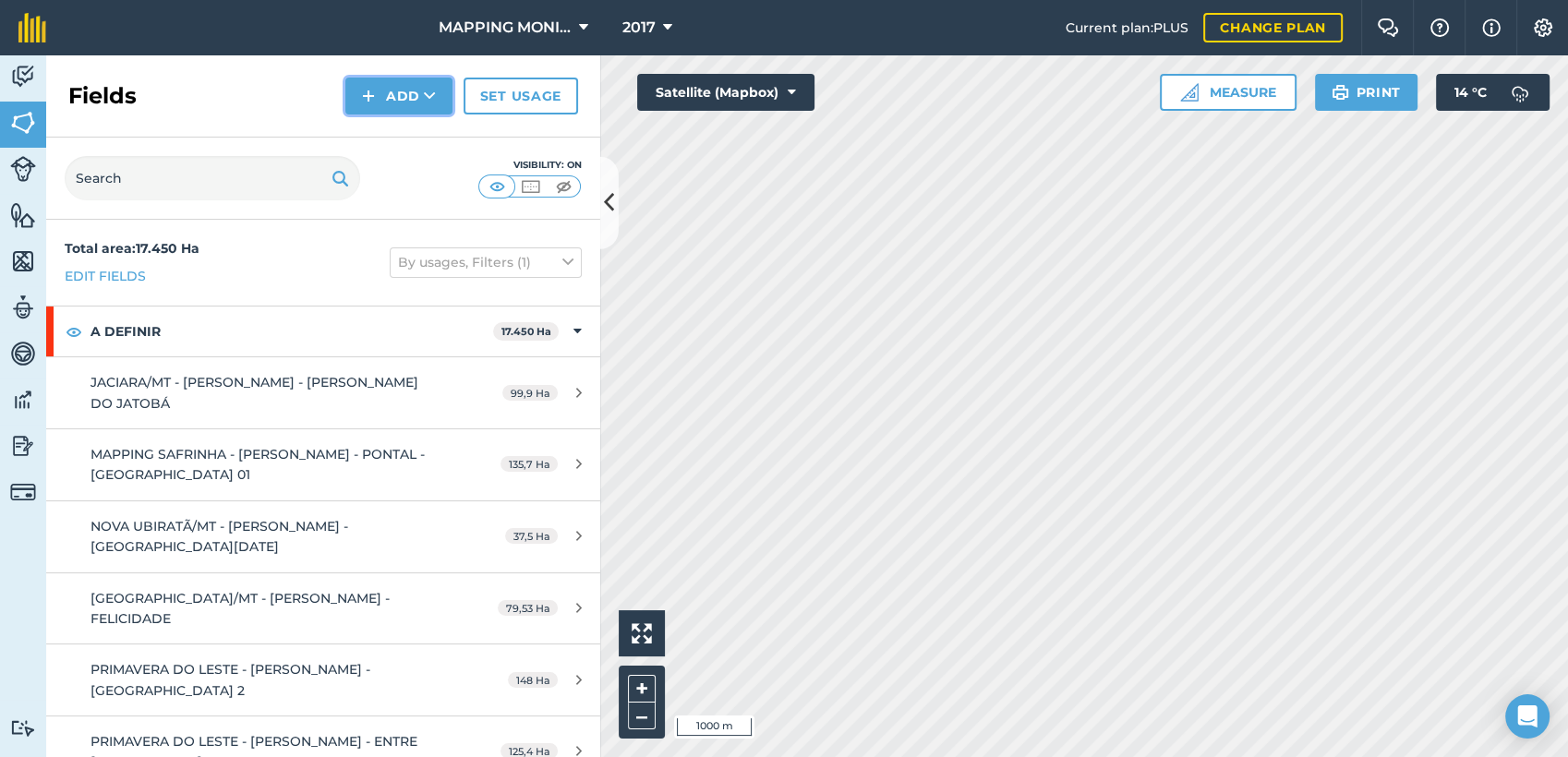
click at [429, 96] on icon at bounding box center [430, 96] width 12 height 19
click at [427, 144] on link "Draw" at bounding box center [398, 137] width 101 height 41
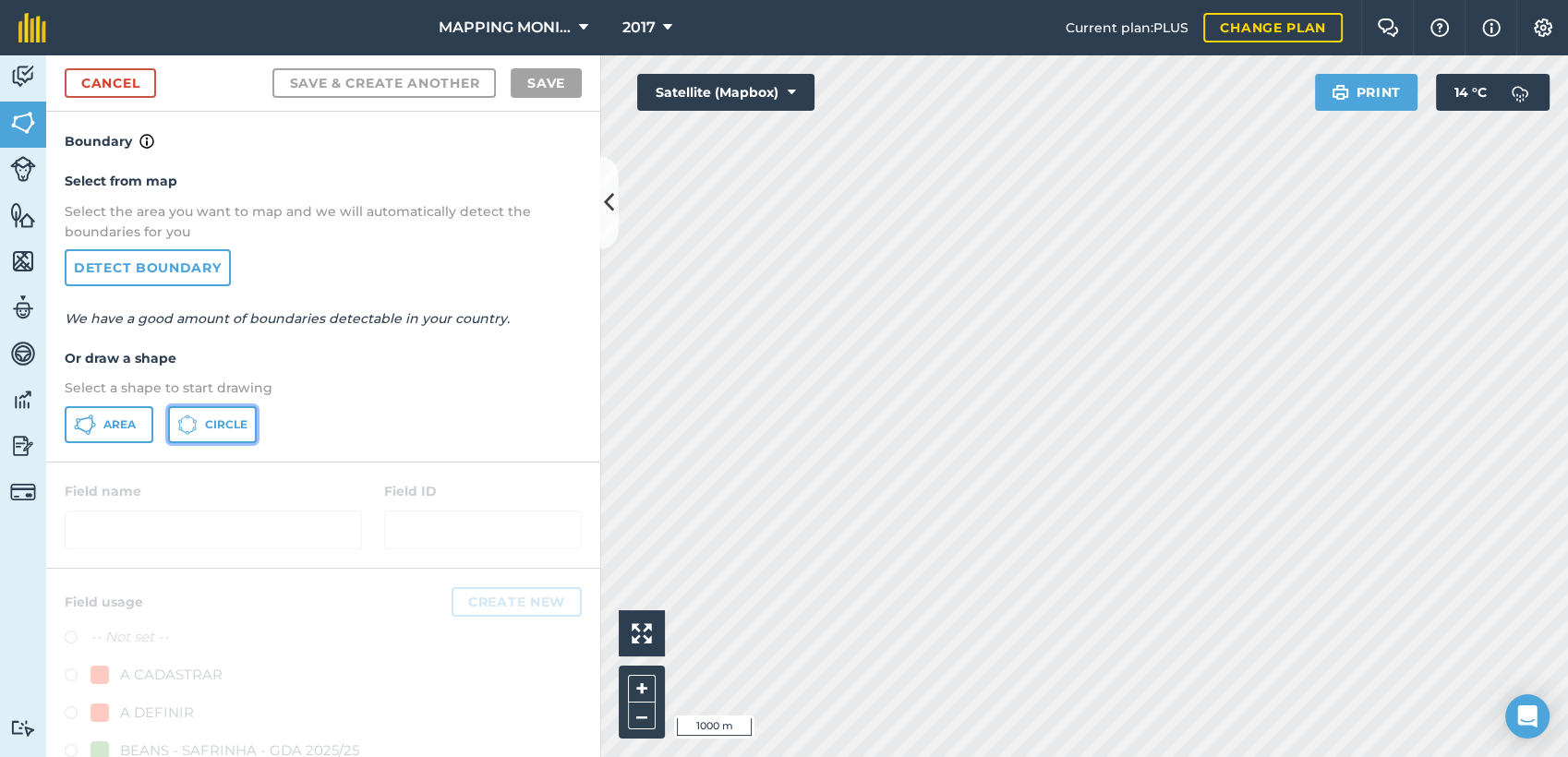
click at [246, 422] on span "Circle" at bounding box center [226, 425] width 43 height 15
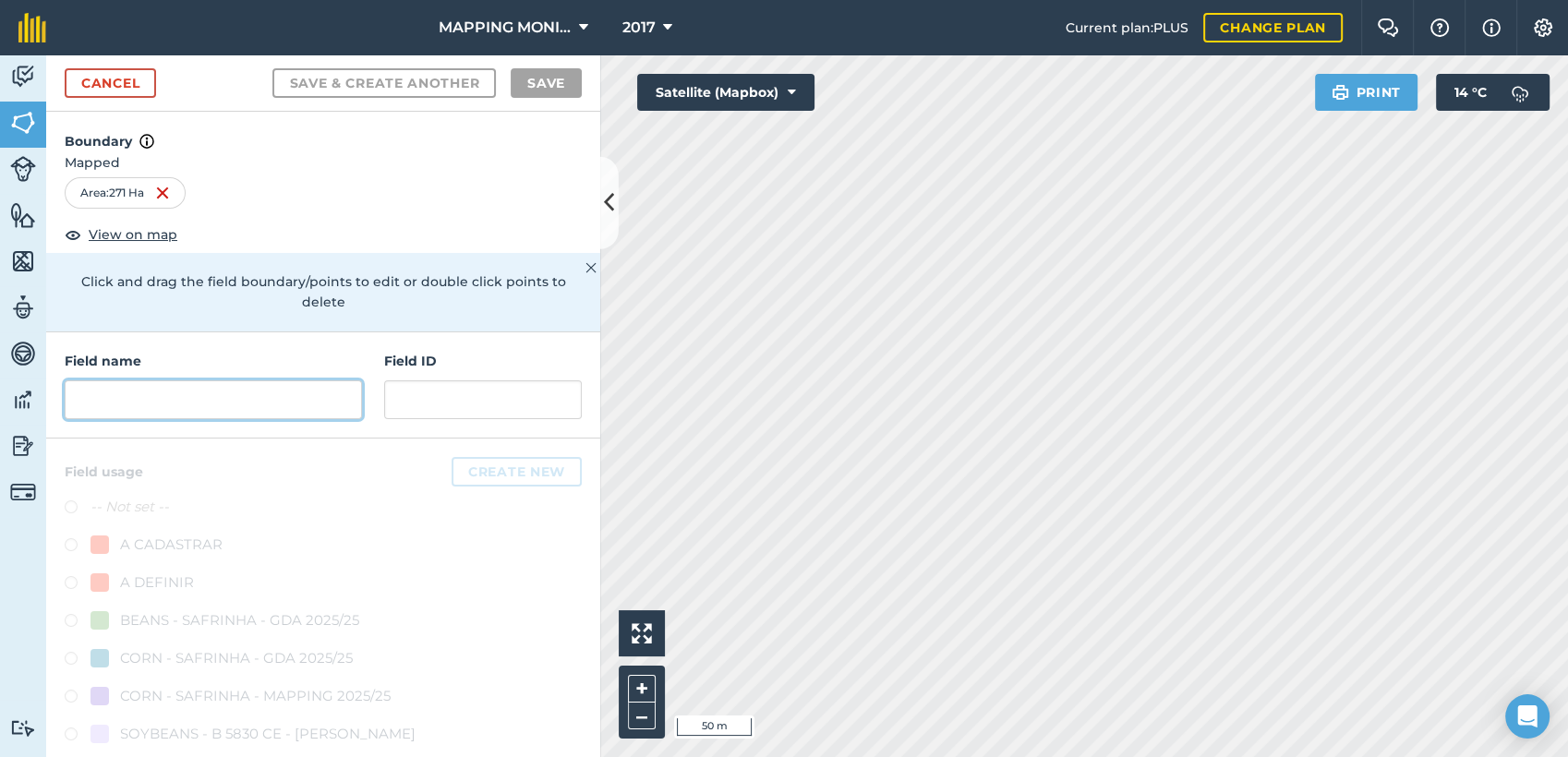
click at [170, 403] on input "text" at bounding box center [213, 400] width 298 height 39
paste input "PRIMAVERA DO LESTE/MT - EDIO OTTONELLI - CHIMELO"
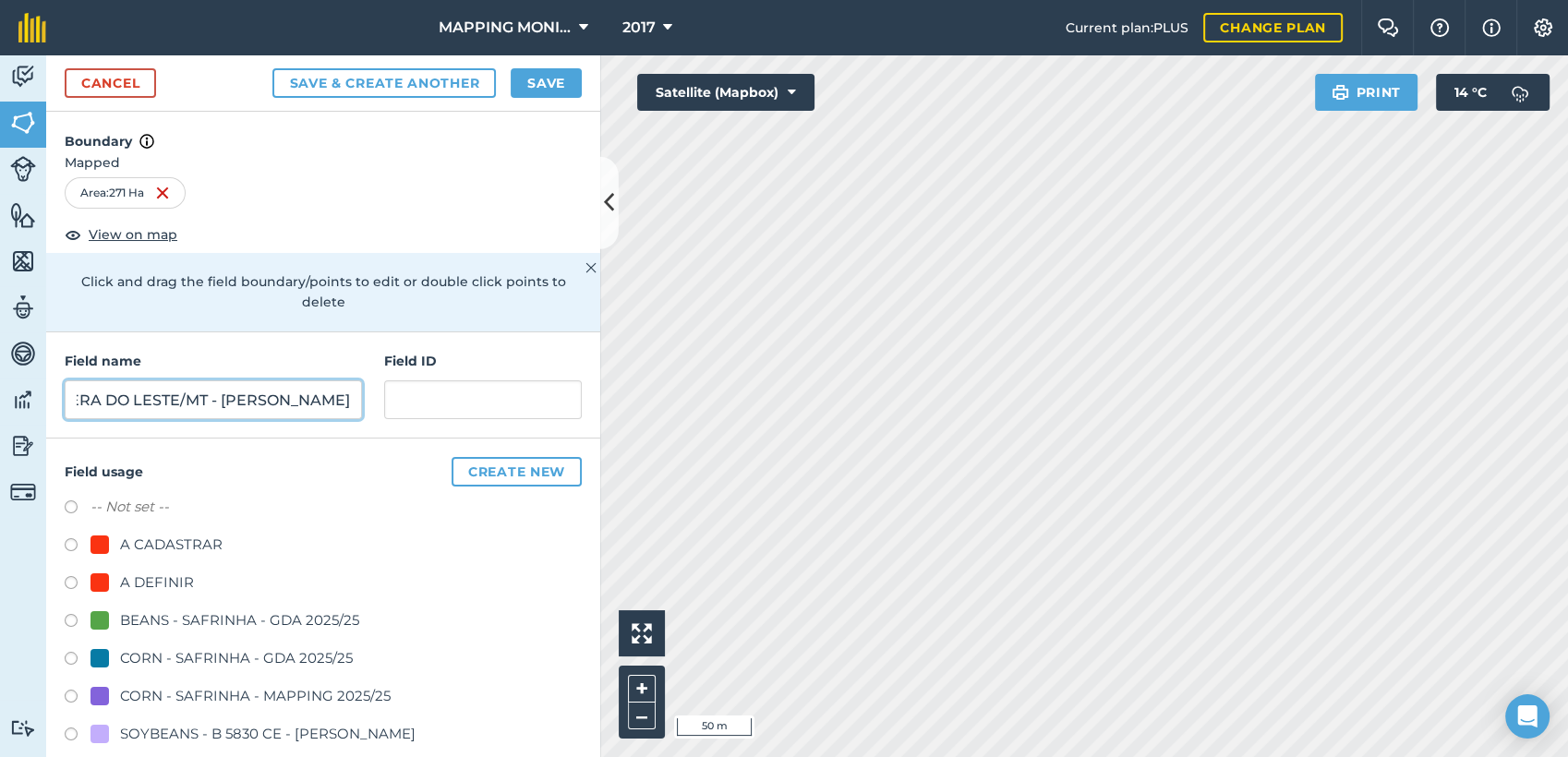
scroll to position [0, 163]
drag, startPoint x: 270, startPoint y: 392, endPoint x: 380, endPoint y: 396, distance: 110.1
click at [381, 396] on div "Field name PRIMAVERA DO LESTE/MT - EDIO OTTONELLI - CHIMELO Field ID" at bounding box center [323, 385] width 554 height 106
type input "PRIMAVERA DO LESTE/MT - EDIO OTTONELLI - SEDE"
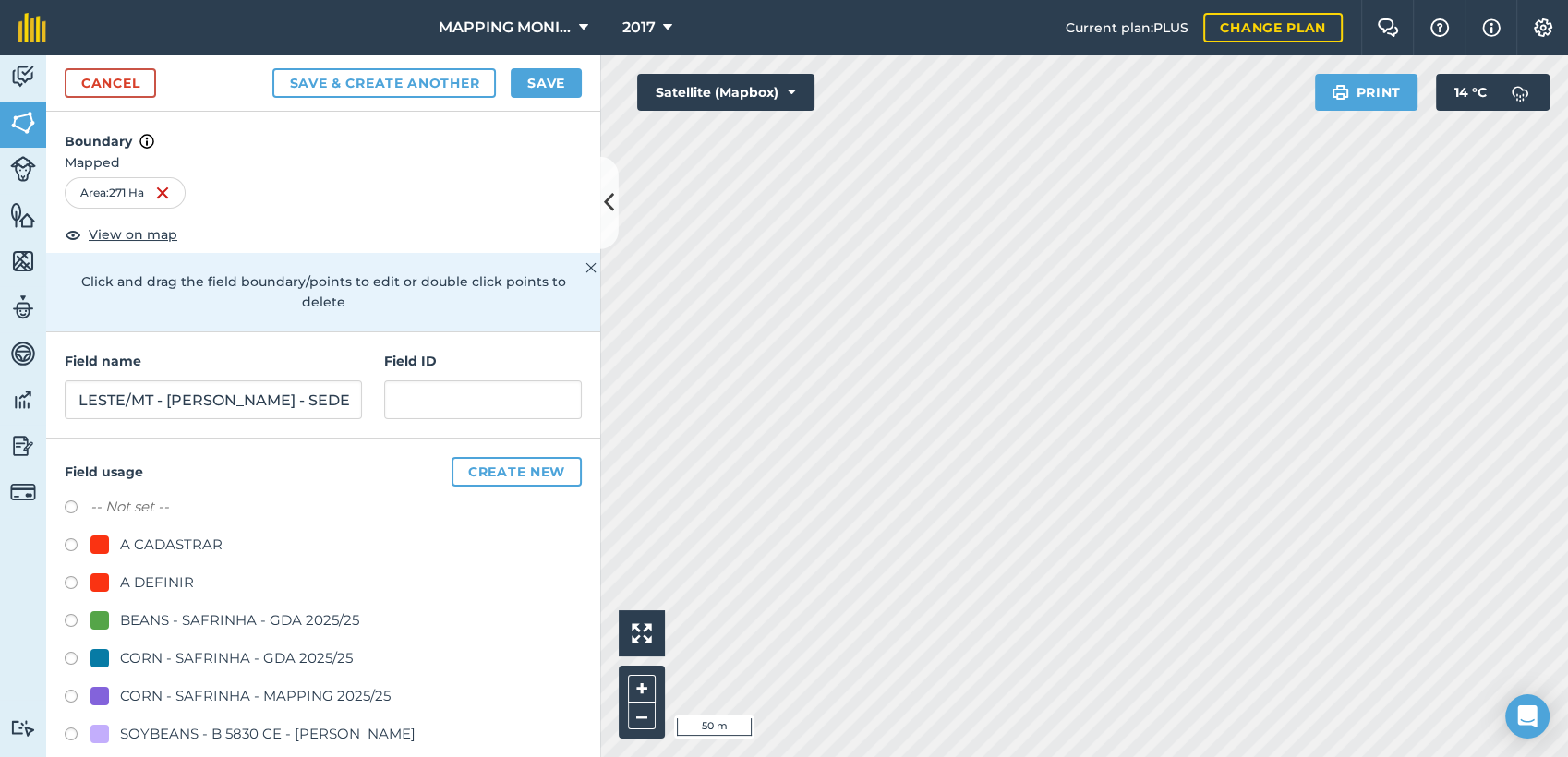
click at [159, 575] on div "A DEFINIR" at bounding box center [157, 583] width 74 height 22
click at [156, 584] on div "A DEFINIR" at bounding box center [157, 583] width 74 height 22
radio input "true"
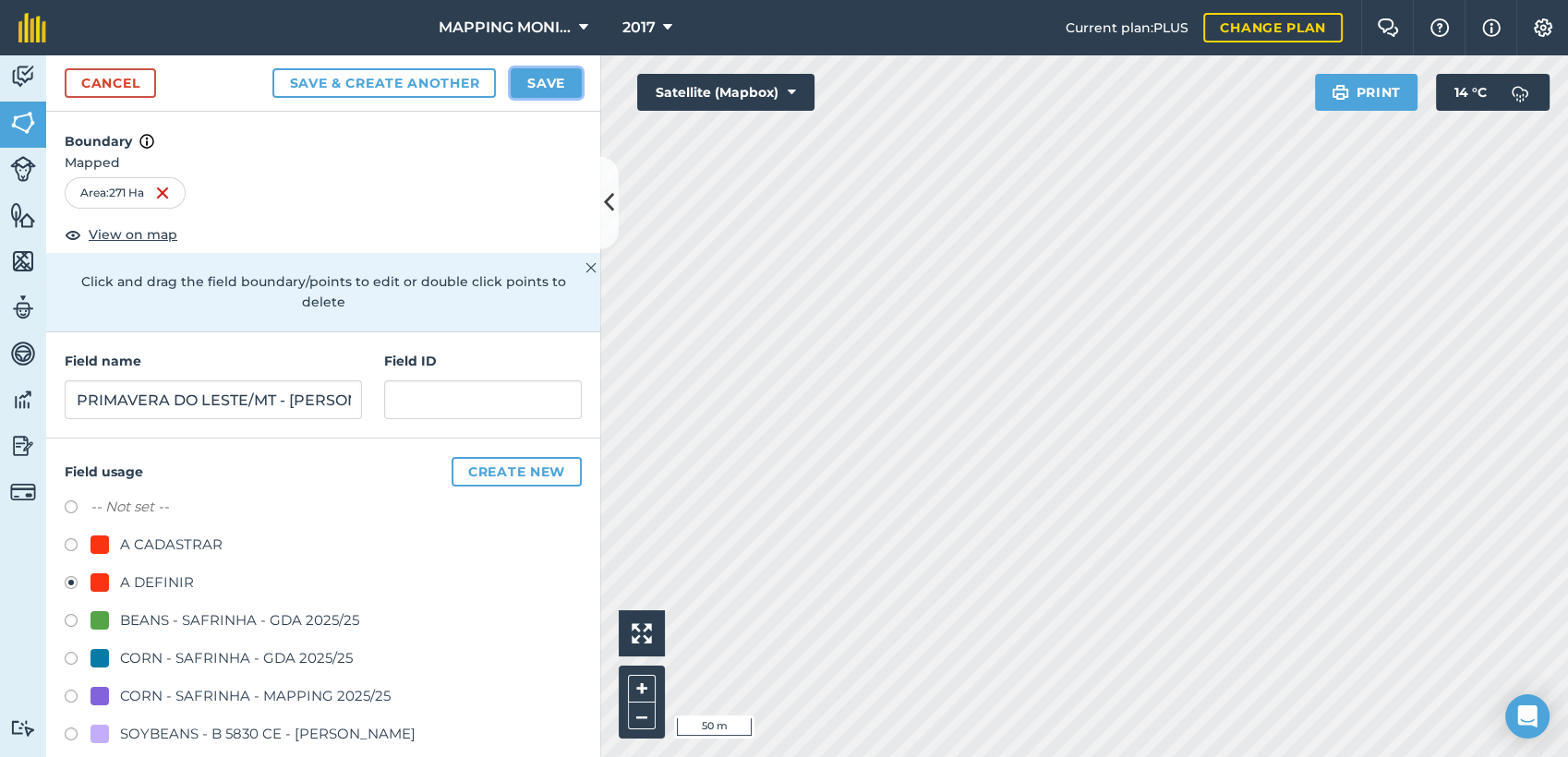
click at [550, 89] on button "Save" at bounding box center [546, 83] width 71 height 30
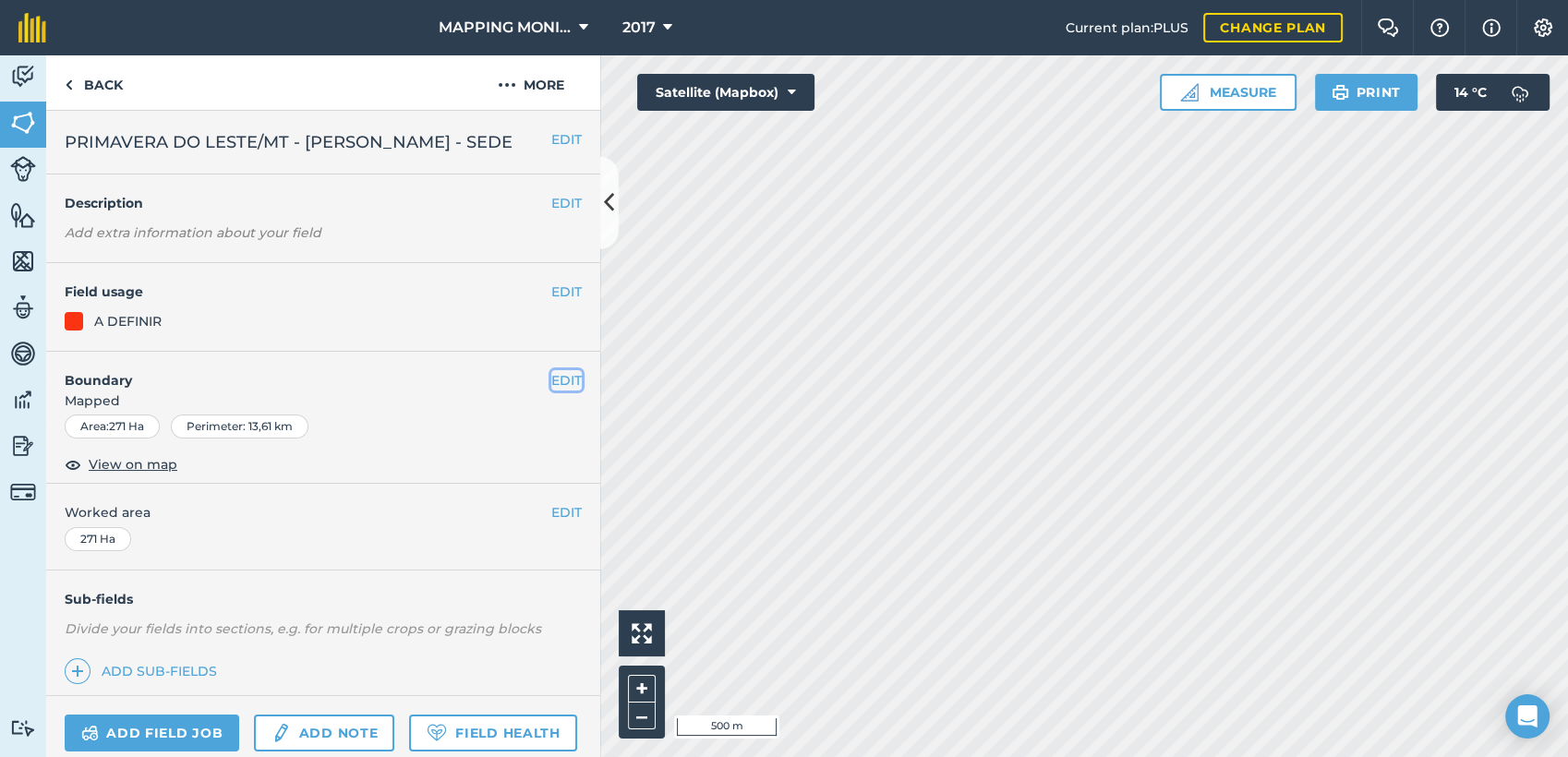
click at [551, 375] on button "EDIT" at bounding box center [566, 380] width 31 height 20
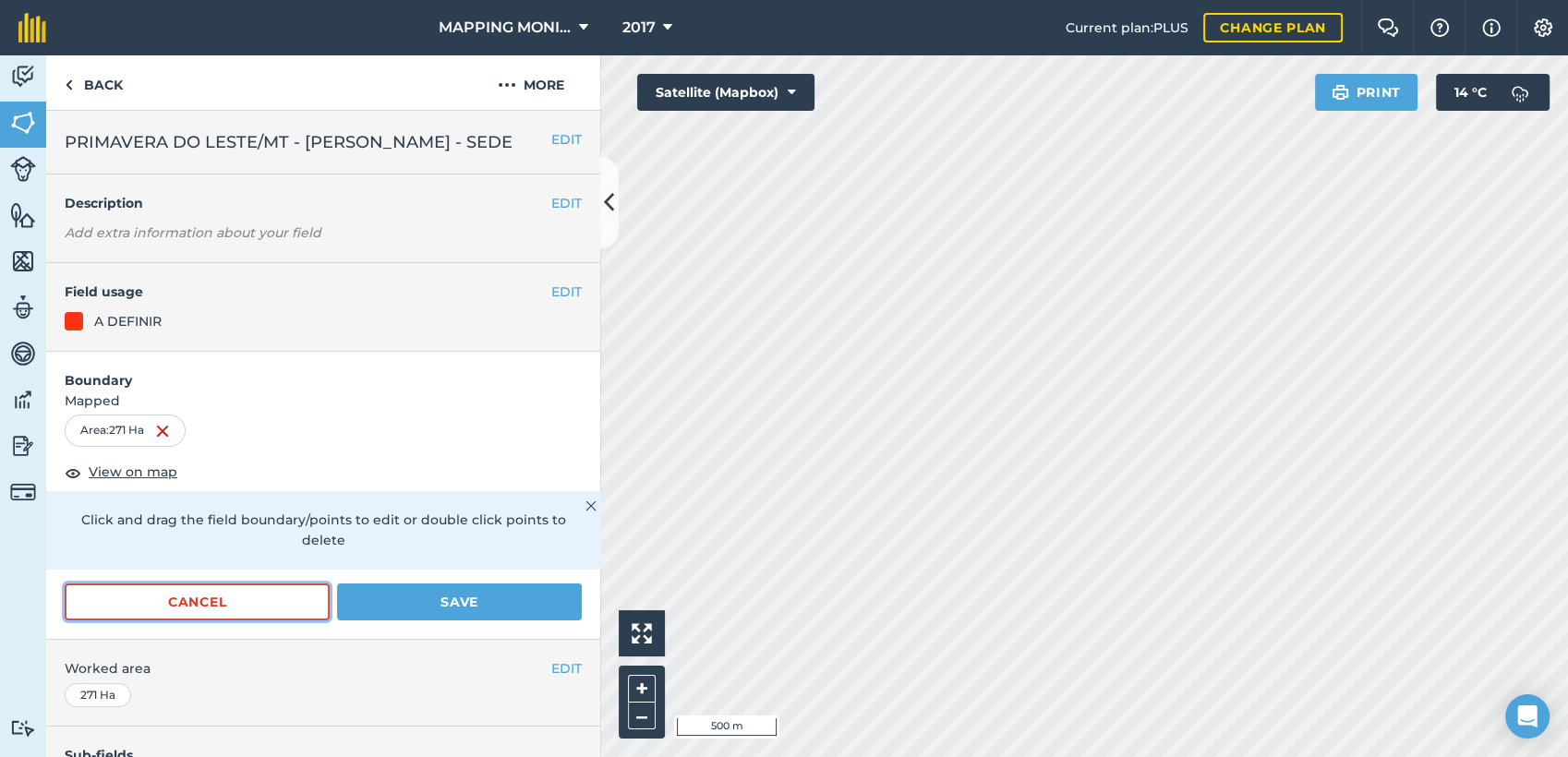
click at [225, 599] on button "Cancel" at bounding box center [198, 602] width 265 height 37
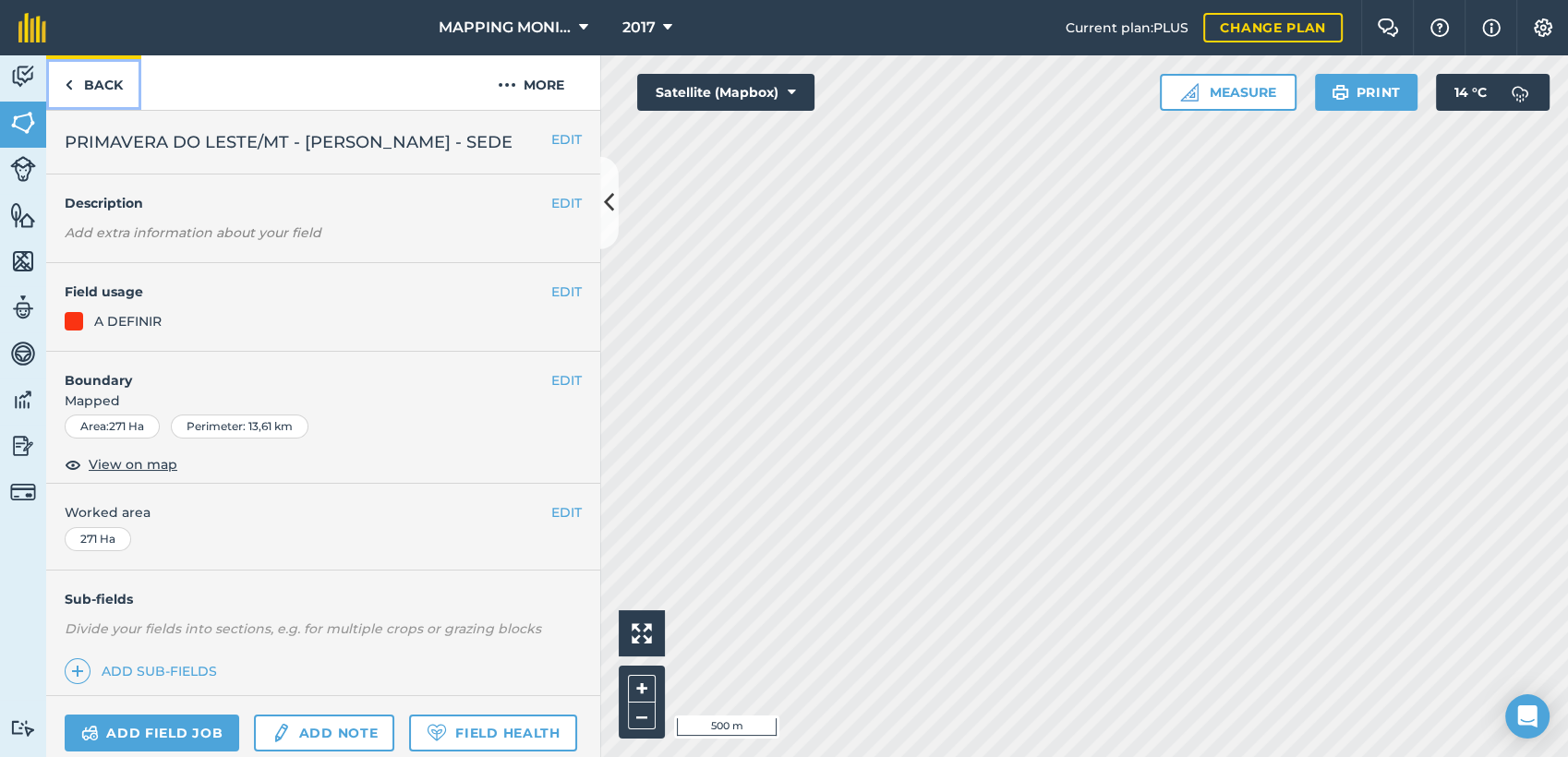
click at [104, 88] on link "Back" at bounding box center [94, 83] width 96 height 55
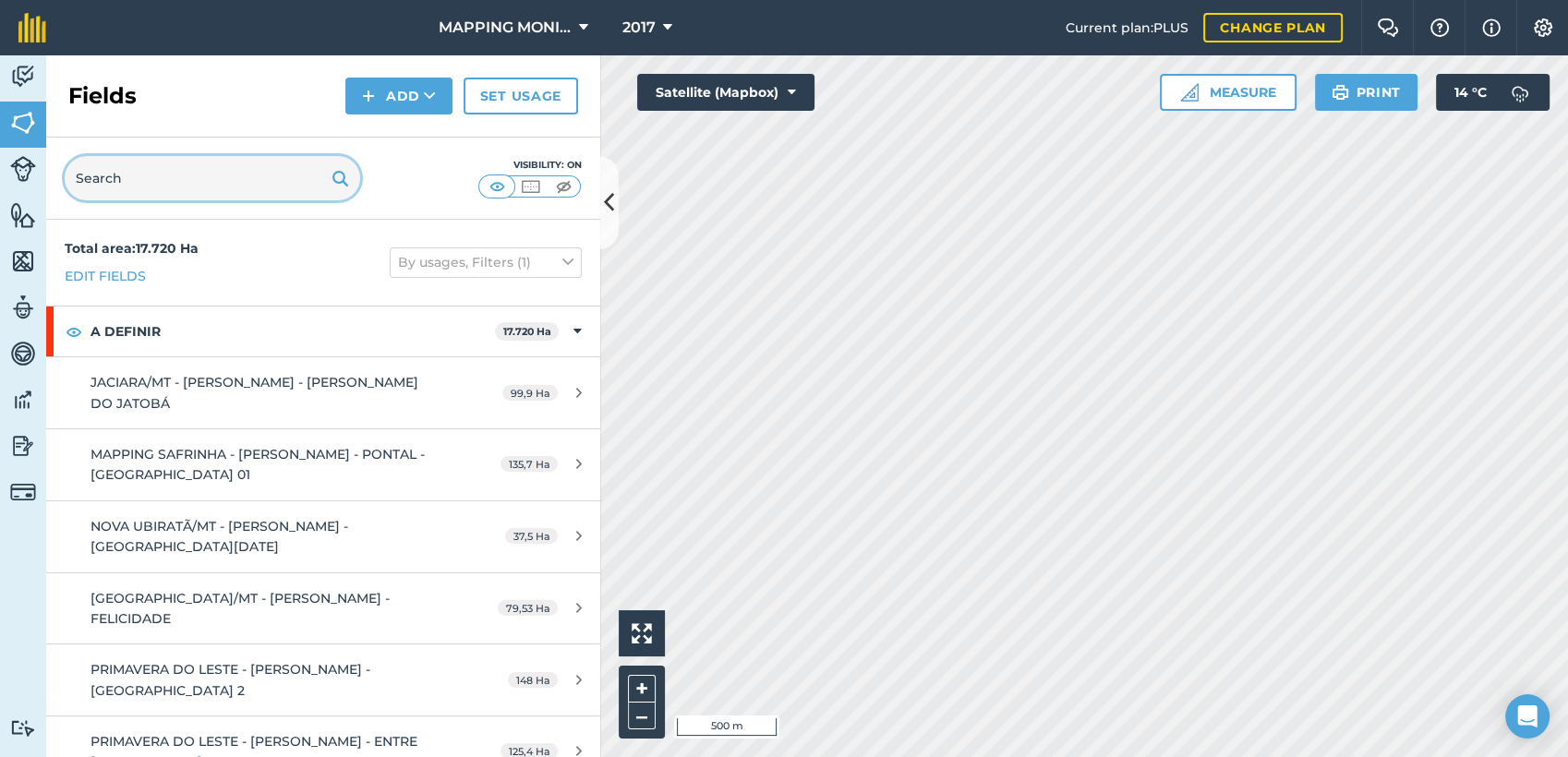
click at [207, 184] on input "text" at bounding box center [212, 178] width 296 height 45
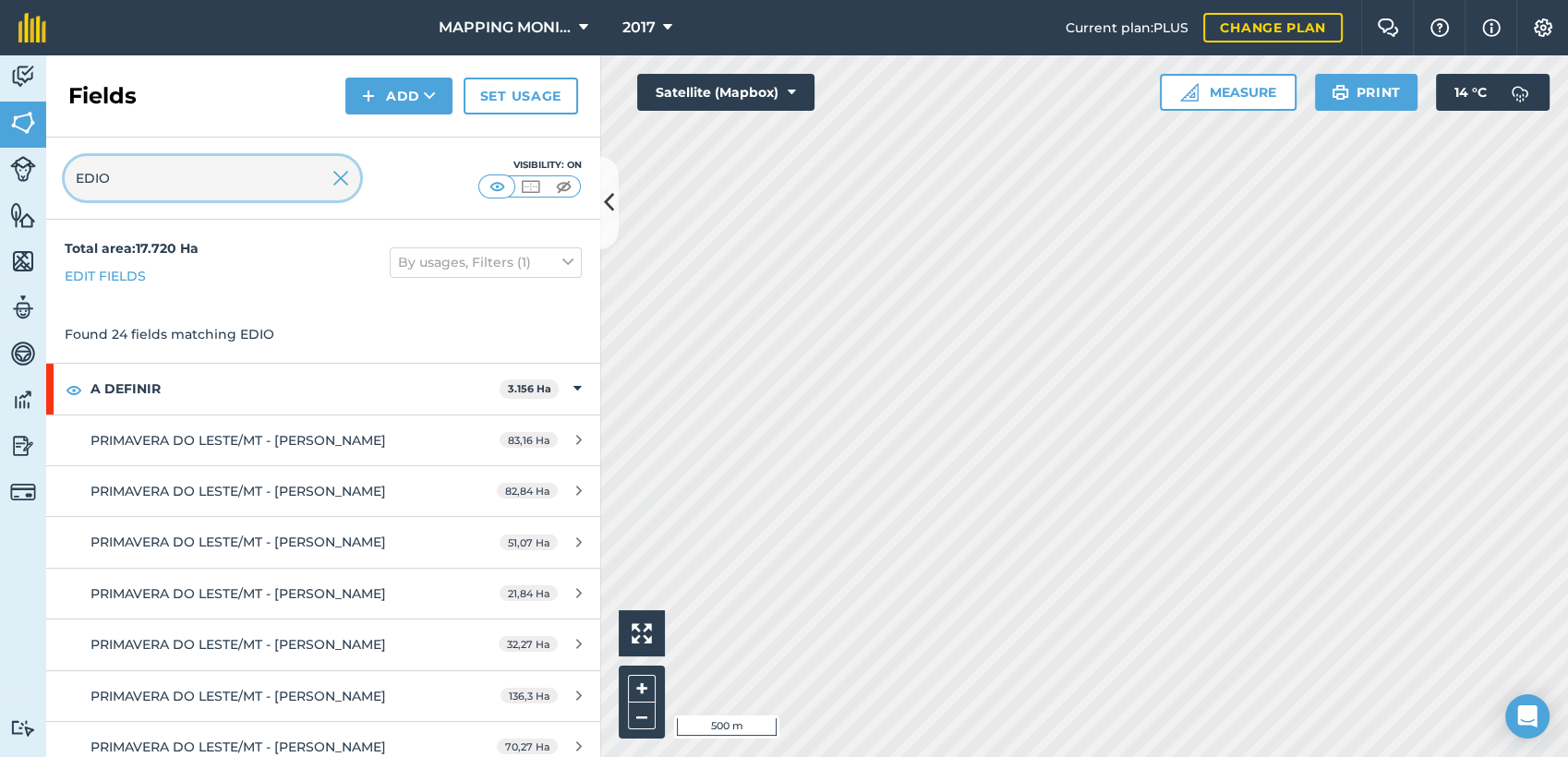
type input "EDIO"
click at [343, 176] on img at bounding box center [341, 178] width 17 height 22
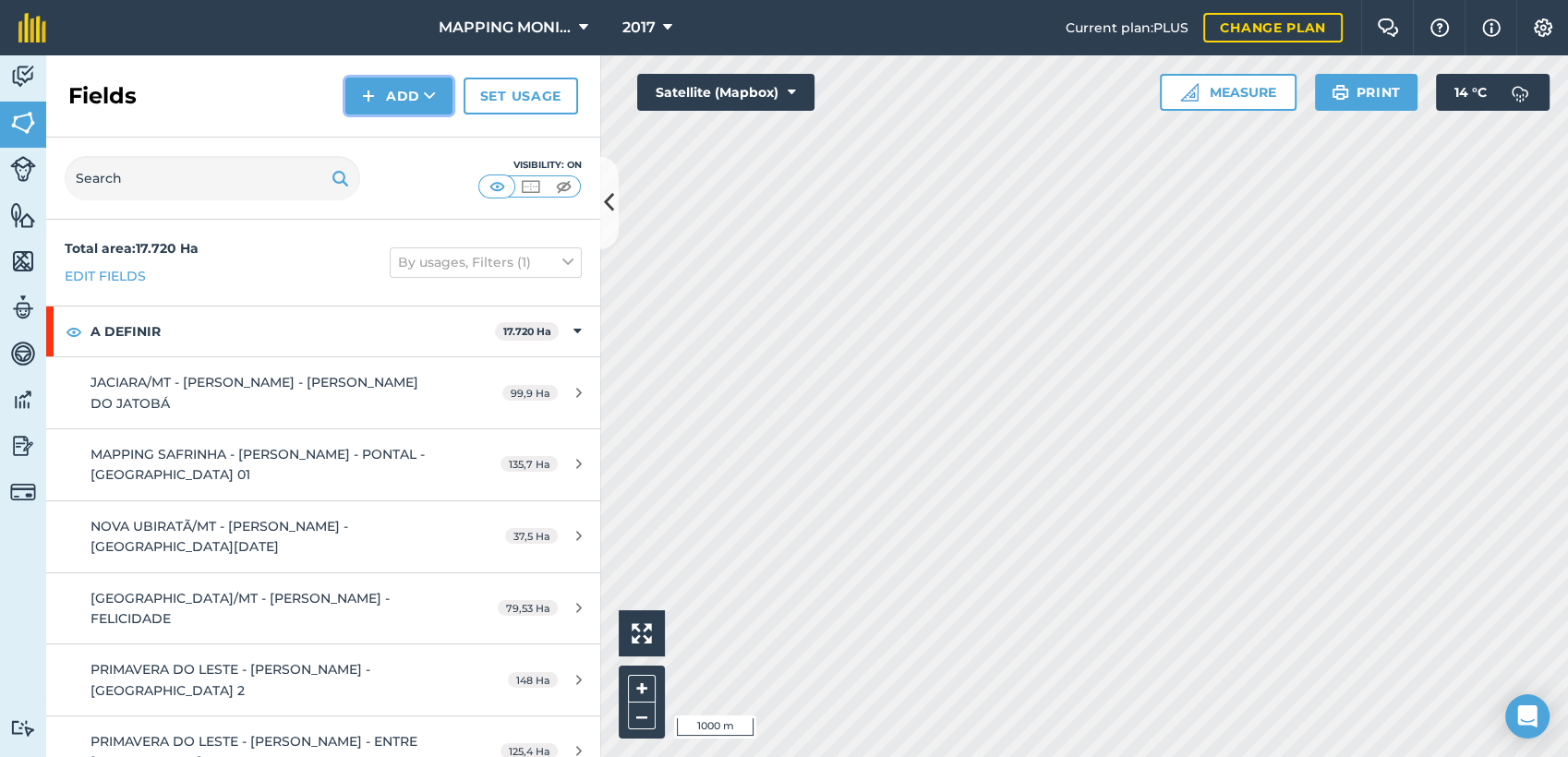
click at [423, 87] on button "Add" at bounding box center [398, 96] width 107 height 37
click at [399, 128] on link "Draw" at bounding box center [398, 137] width 101 height 41
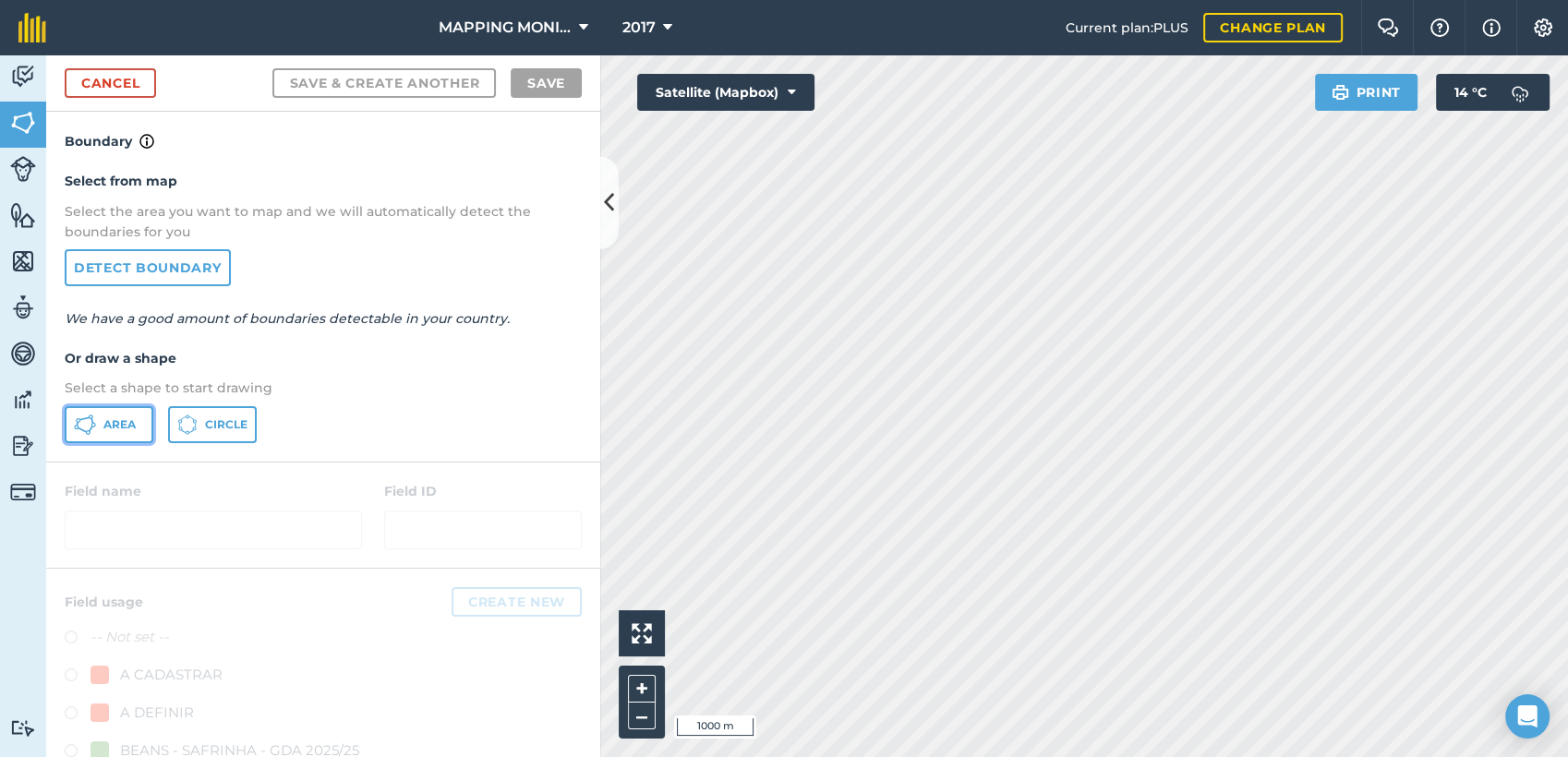
click at [142, 426] on button "Area" at bounding box center [109, 425] width 89 height 37
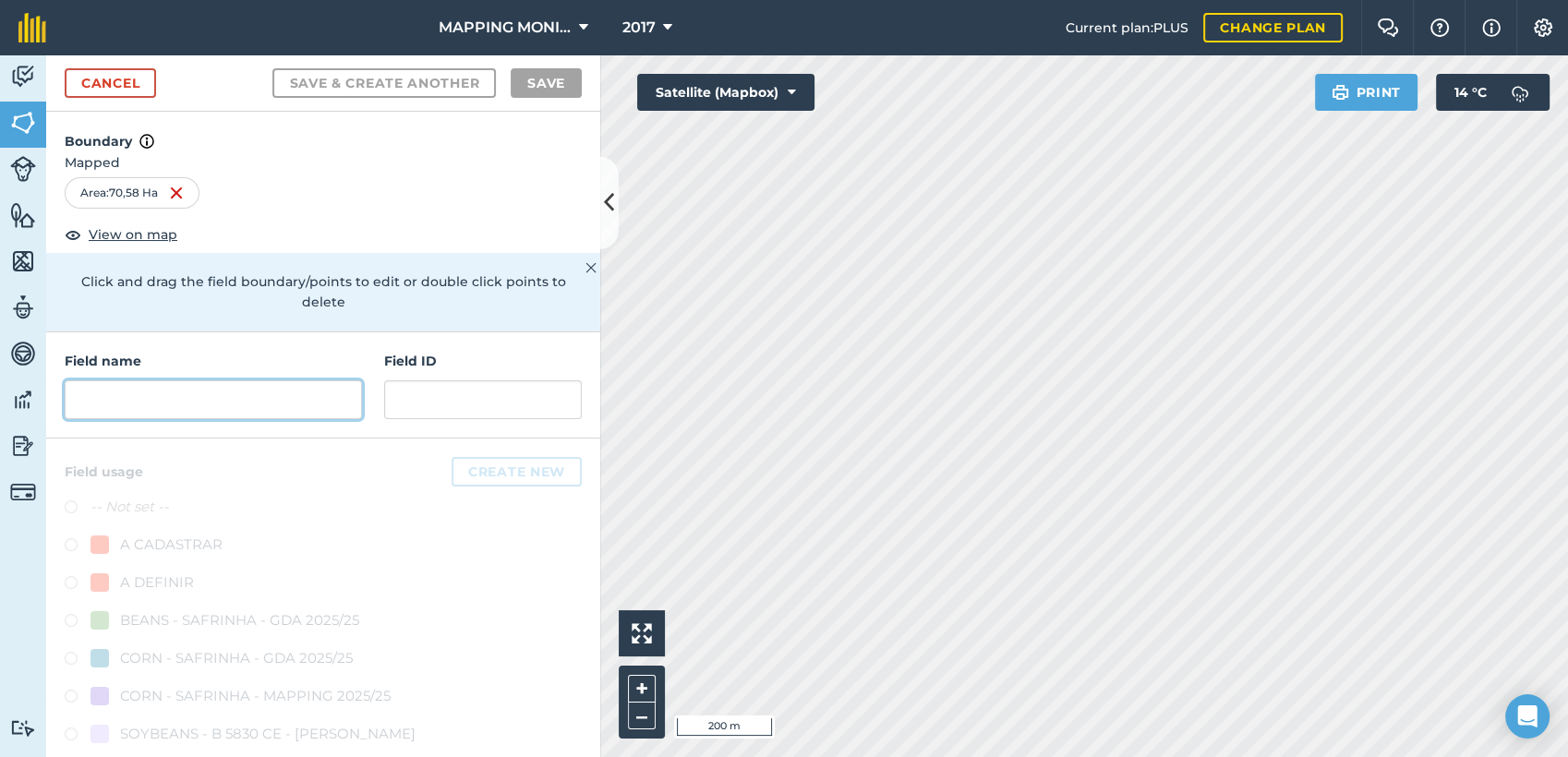
click at [159, 391] on input "text" at bounding box center [213, 400] width 298 height 39
paste input "PRIMAVERA DO LESTE/MT - EDIO OTTONELLI - CHIMELO"
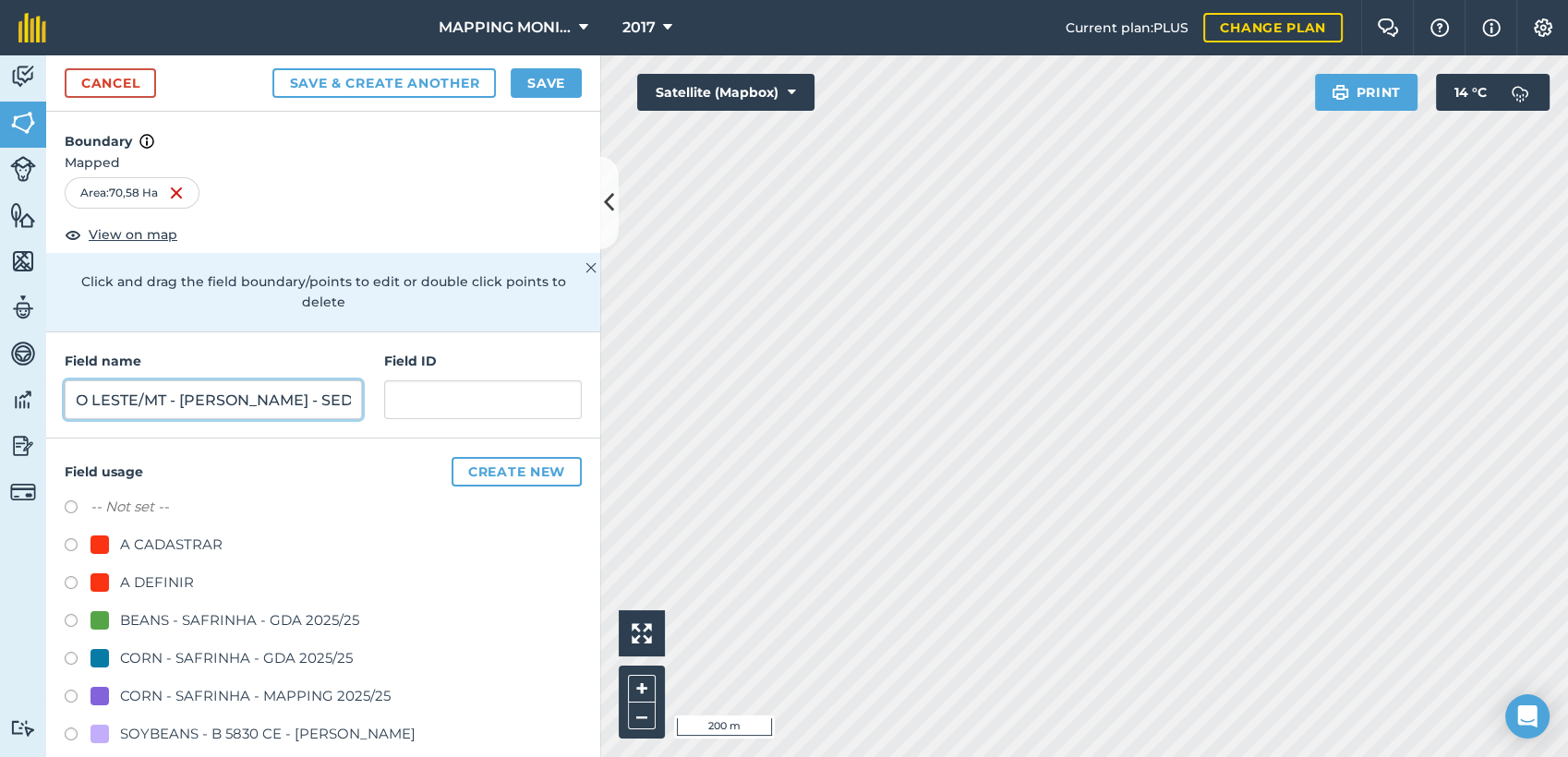
scroll to position [0, 132]
type input "PRIMAVERA DO LESTE/MT - EDIO OTTONELLI - SEDE"
click at [148, 577] on div "A DEFINIR" at bounding box center [157, 583] width 74 height 22
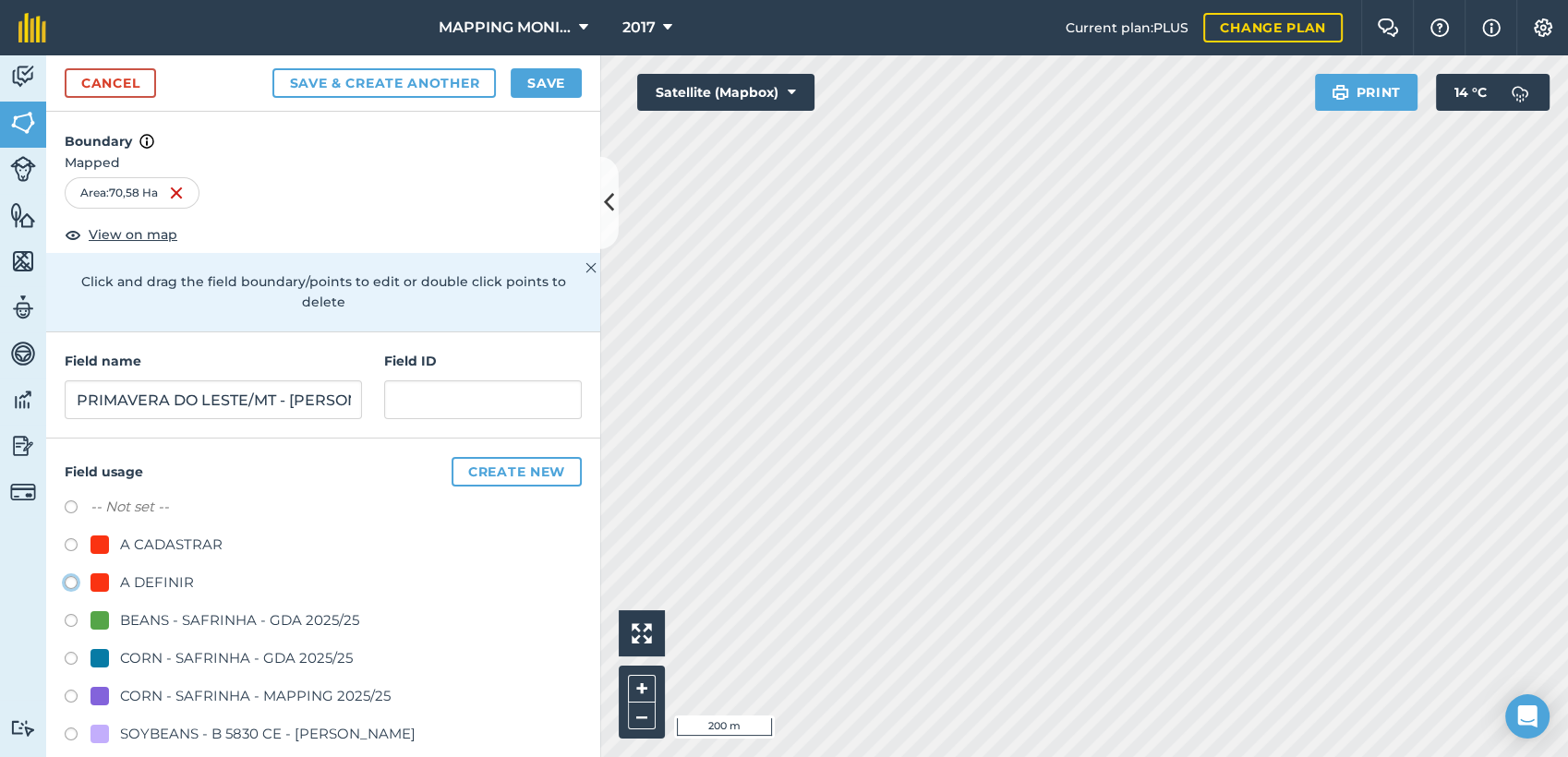
radio input "true"
click at [549, 96] on button "Save" at bounding box center [546, 83] width 71 height 30
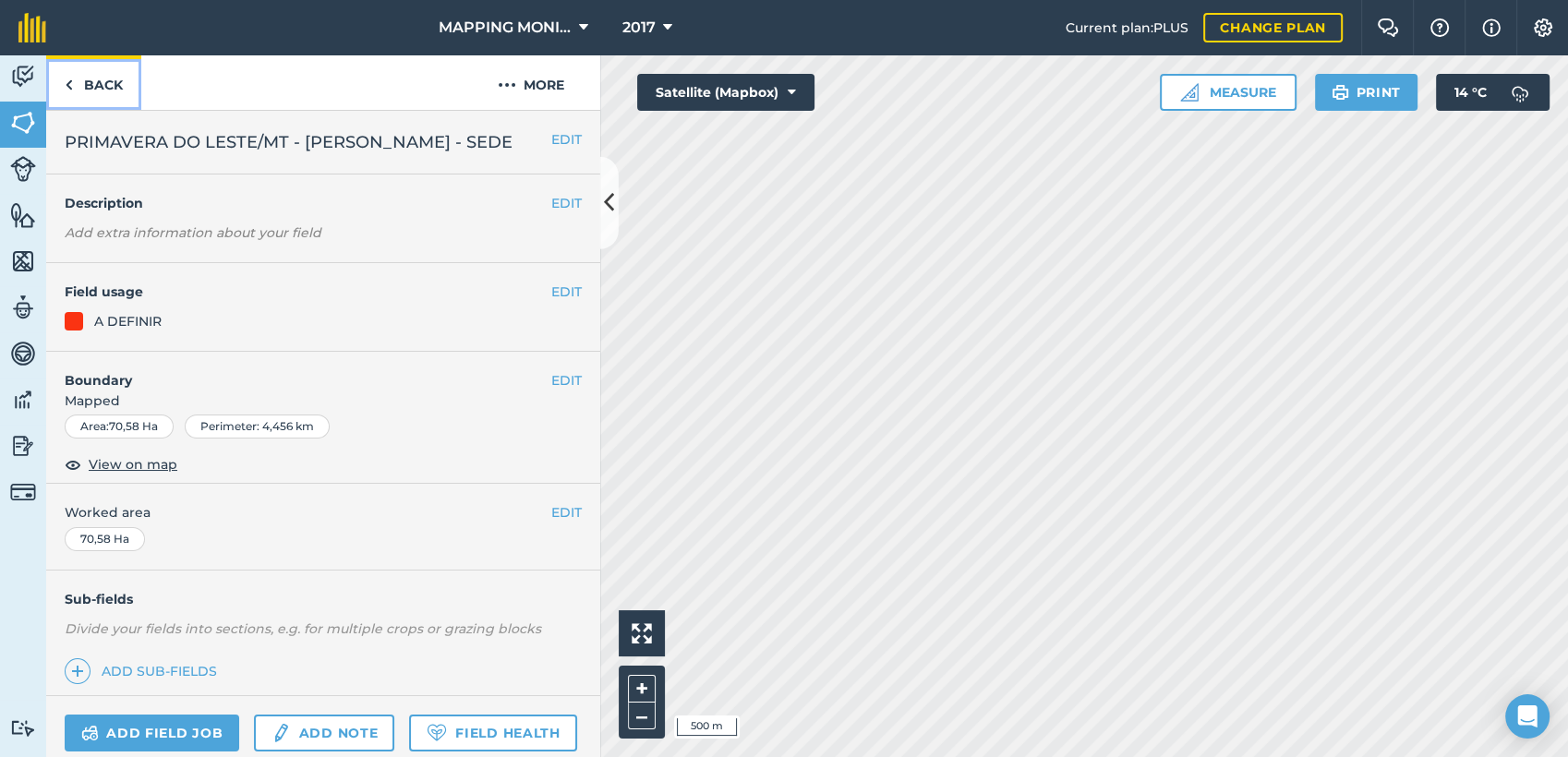
click at [94, 82] on link "Back" at bounding box center [94, 83] width 96 height 55
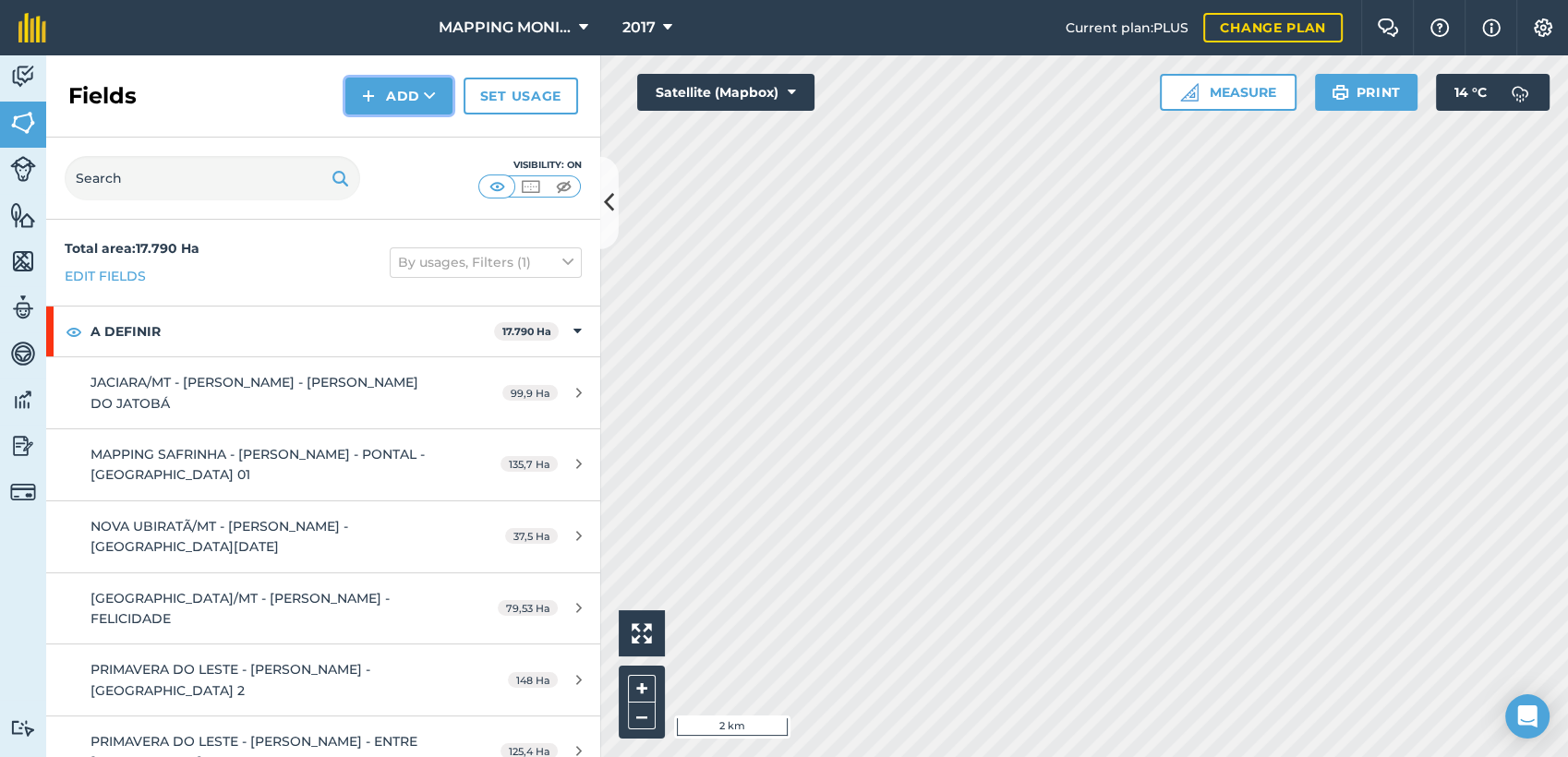
click at [429, 99] on icon at bounding box center [430, 96] width 12 height 19
click at [423, 134] on link "Draw" at bounding box center [398, 137] width 101 height 41
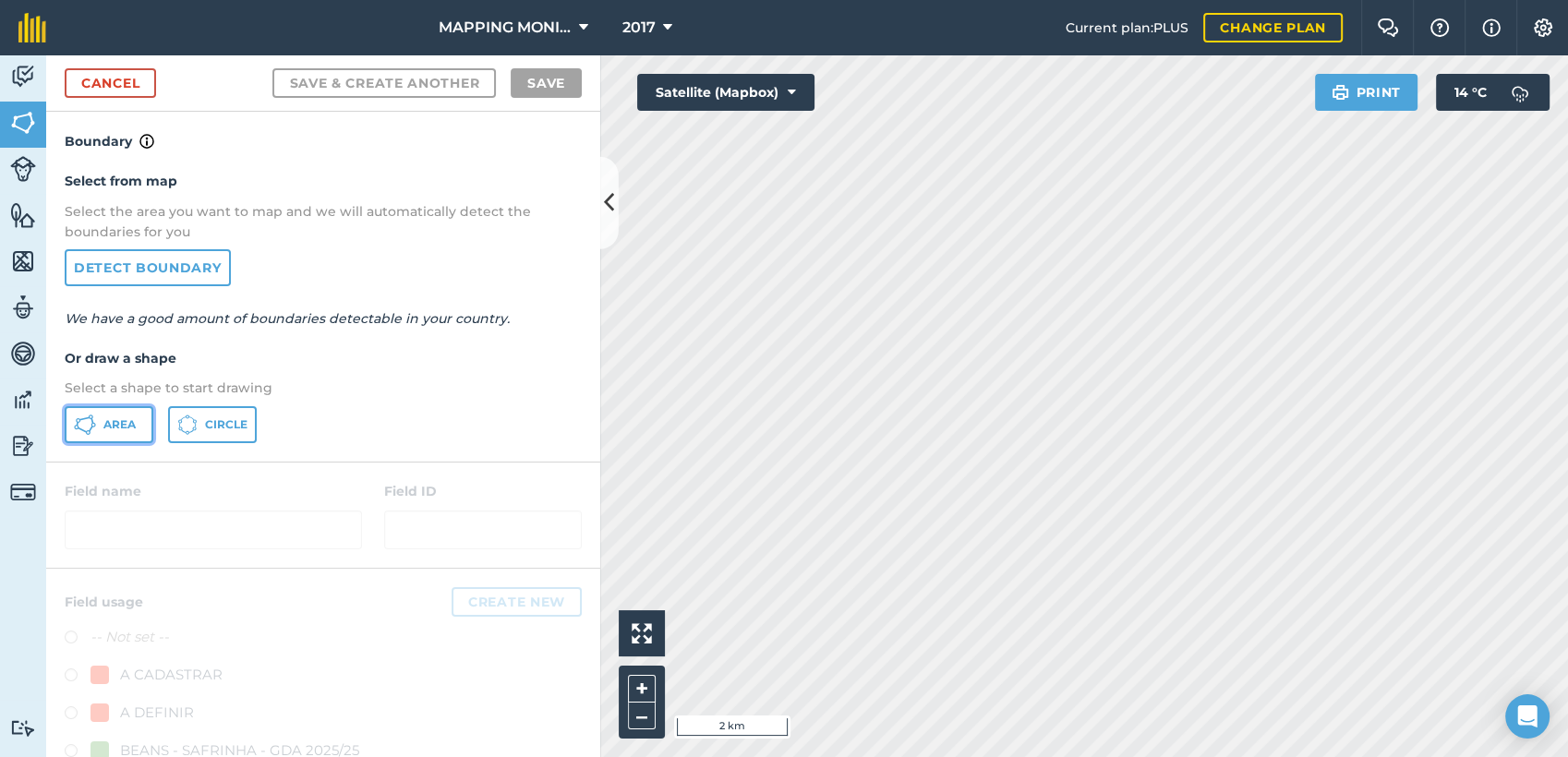
click at [141, 423] on button "Area" at bounding box center [109, 425] width 89 height 37
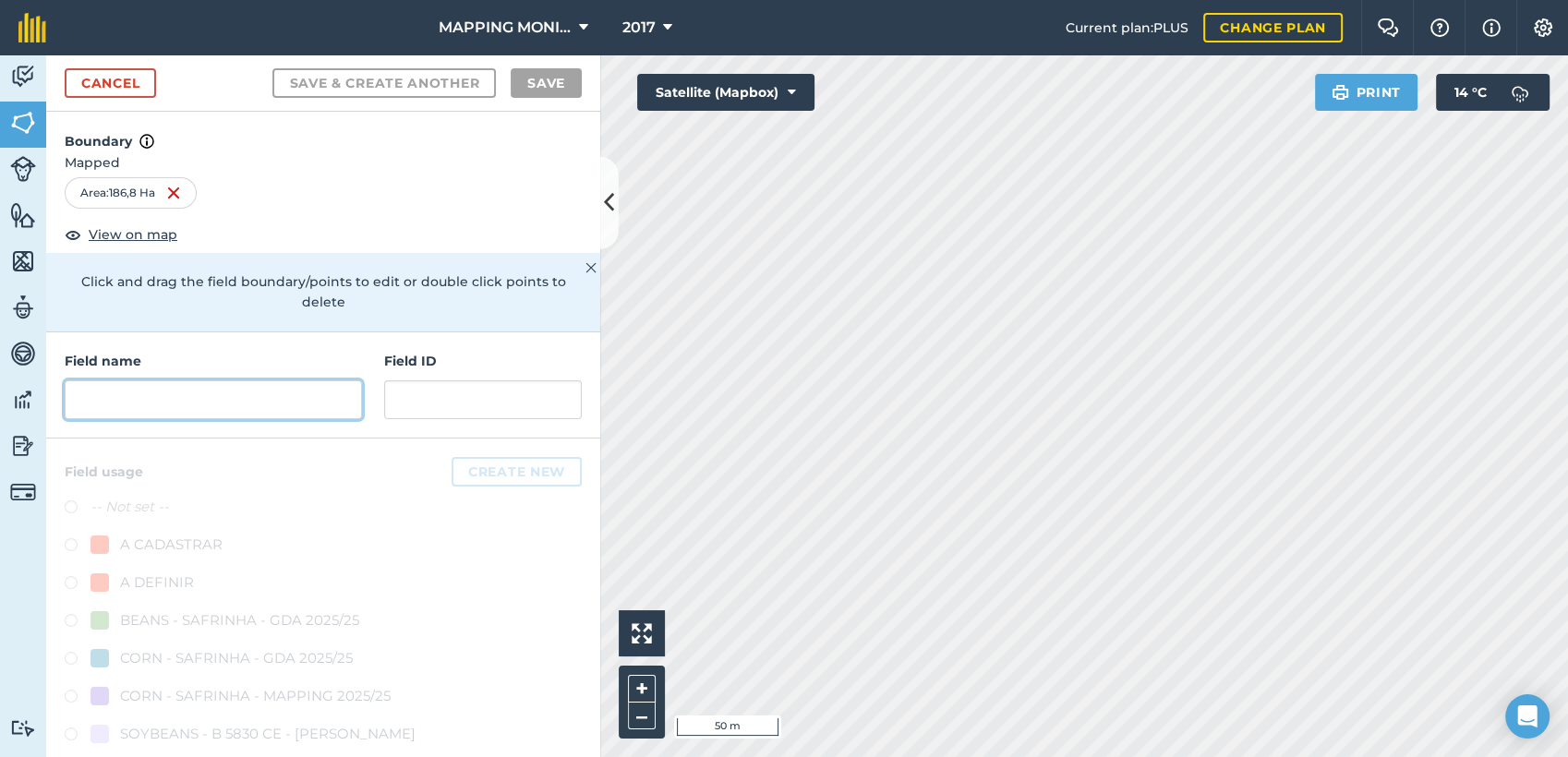
click at [221, 391] on input "text" at bounding box center [213, 400] width 298 height 39
paste input "PRIMAVERA DO LESTE/MT - EDIO OTTONELLI - CHIMELO"
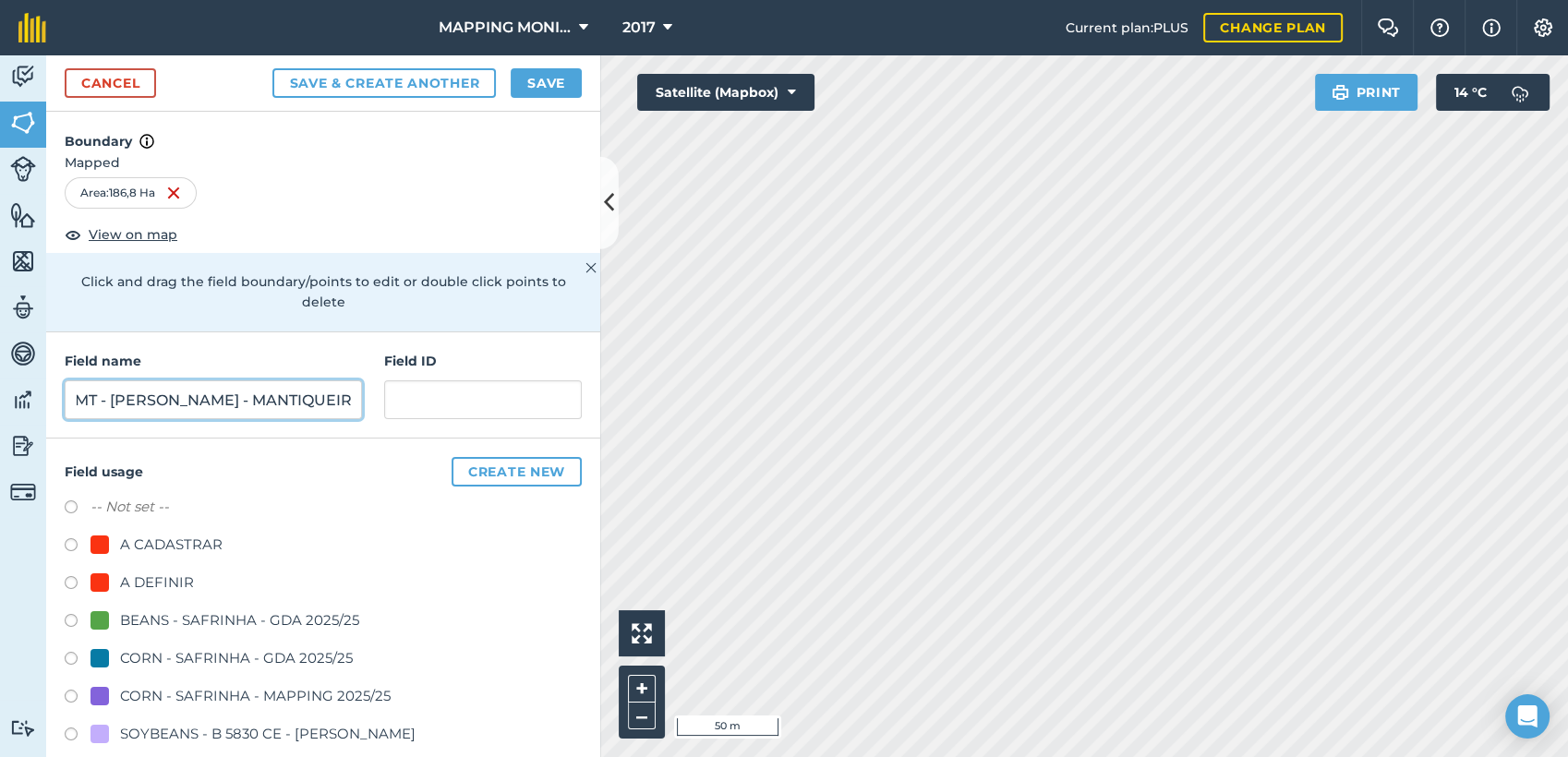
scroll to position [0, 200]
type input "PRIMAVERA DO LESTE/MT - EDIO OTTONELLI - MANTIQUEIRA"
click at [151, 583] on div "A DEFINIR" at bounding box center [157, 583] width 74 height 22
radio input "true"
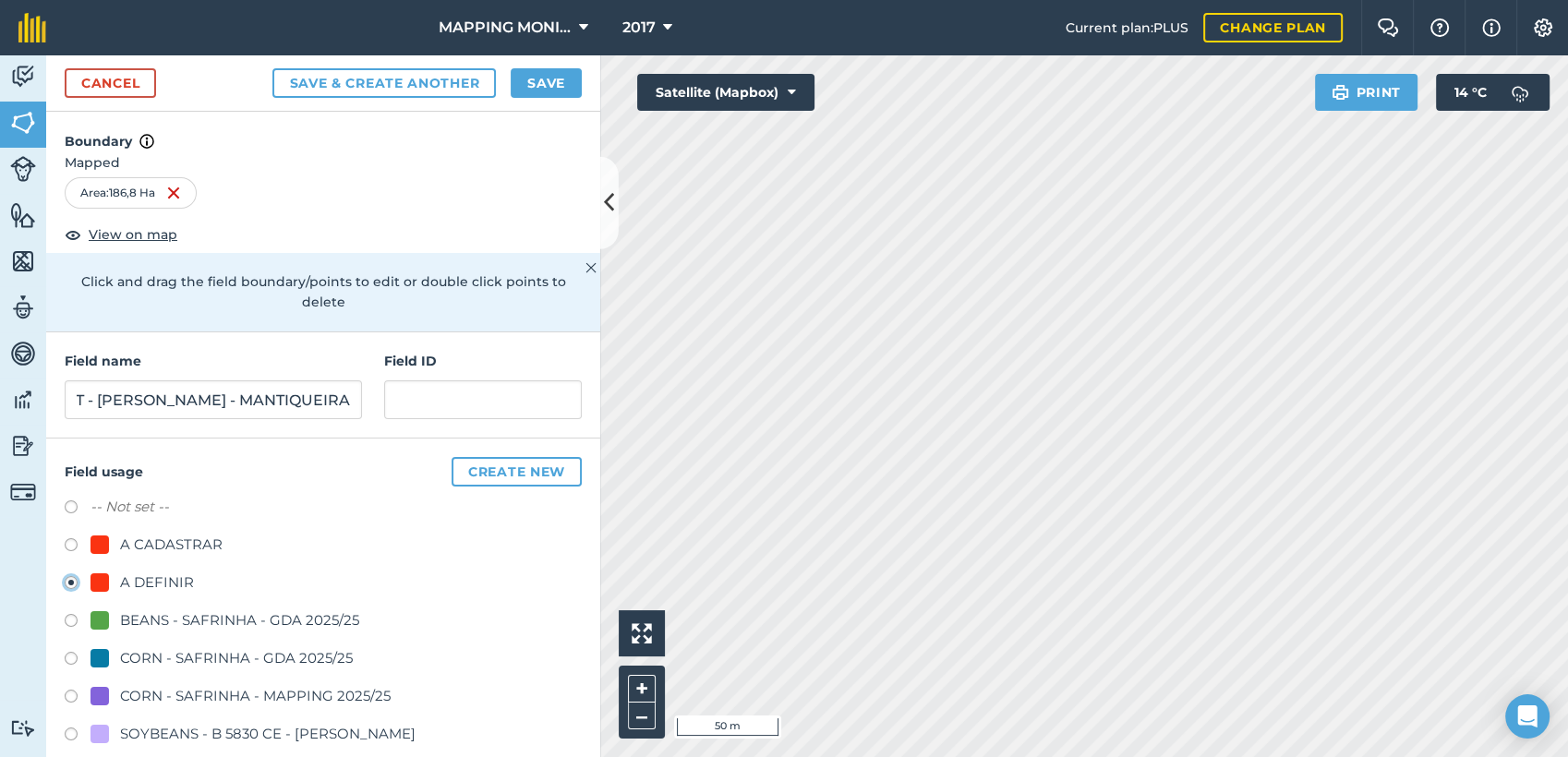
scroll to position [0, 0]
click at [533, 89] on button "Save" at bounding box center [546, 83] width 71 height 30
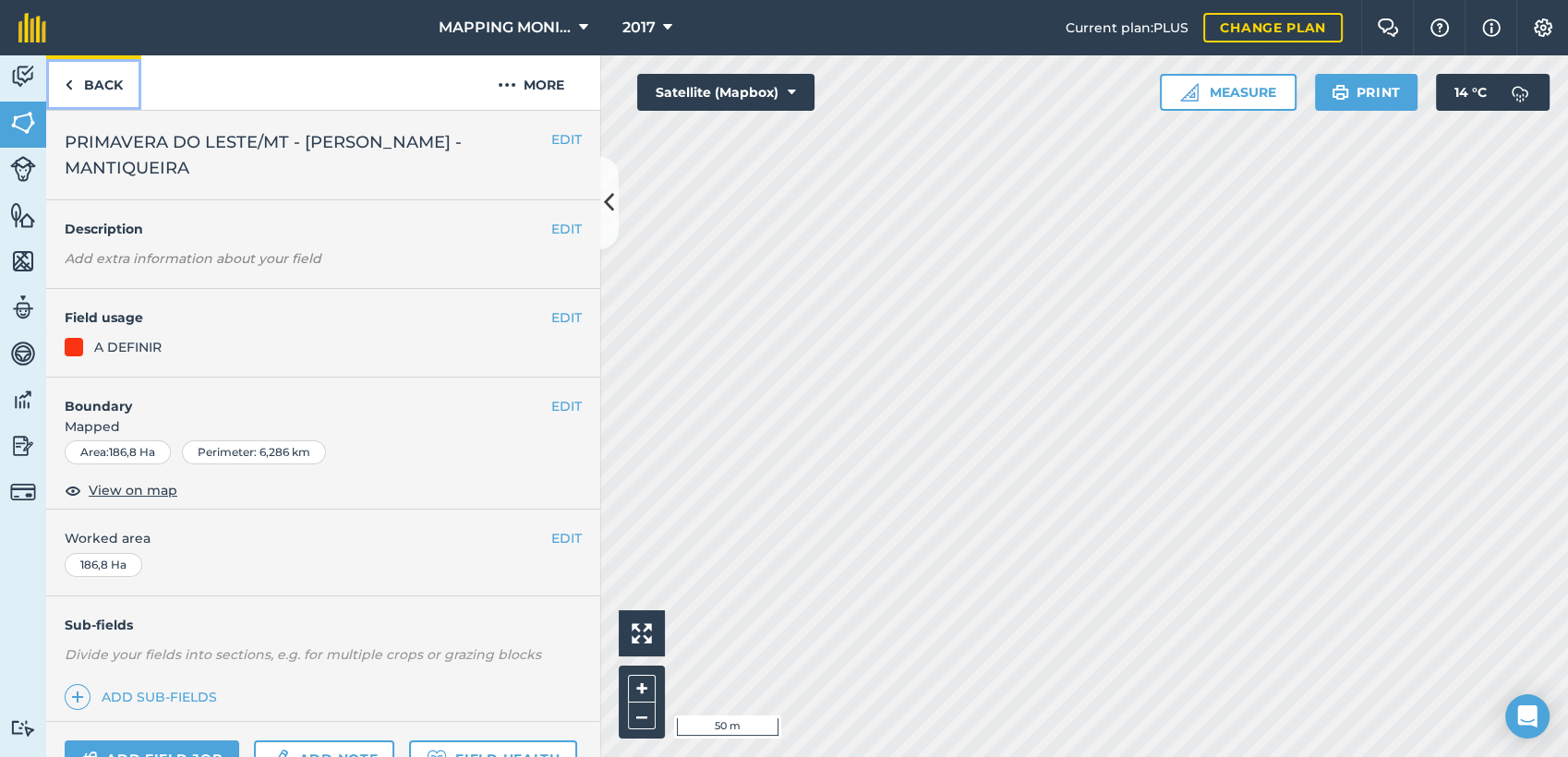
click at [122, 78] on link "Back" at bounding box center [94, 83] width 96 height 55
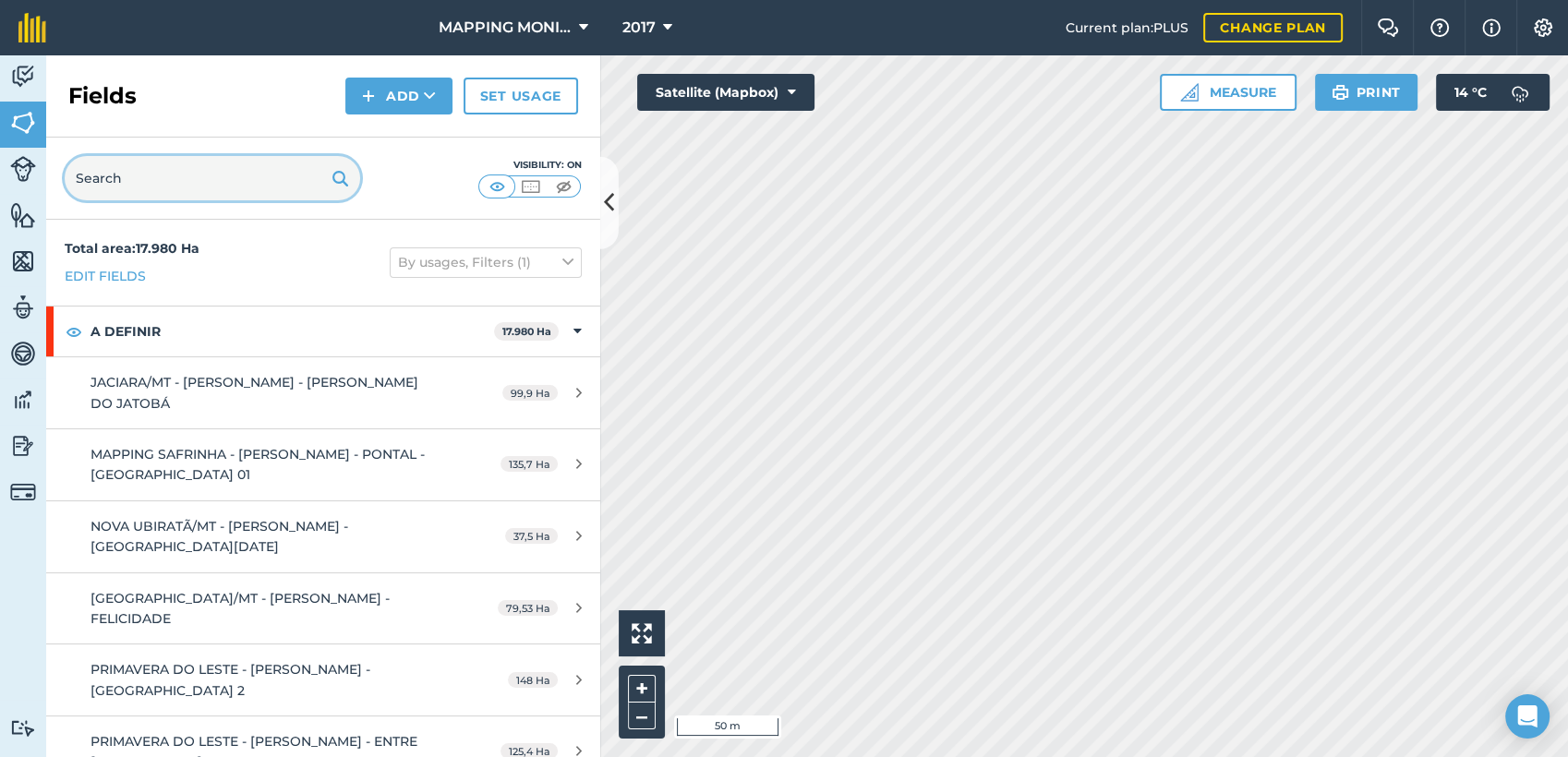
click at [275, 190] on input "text" at bounding box center [212, 178] width 296 height 45
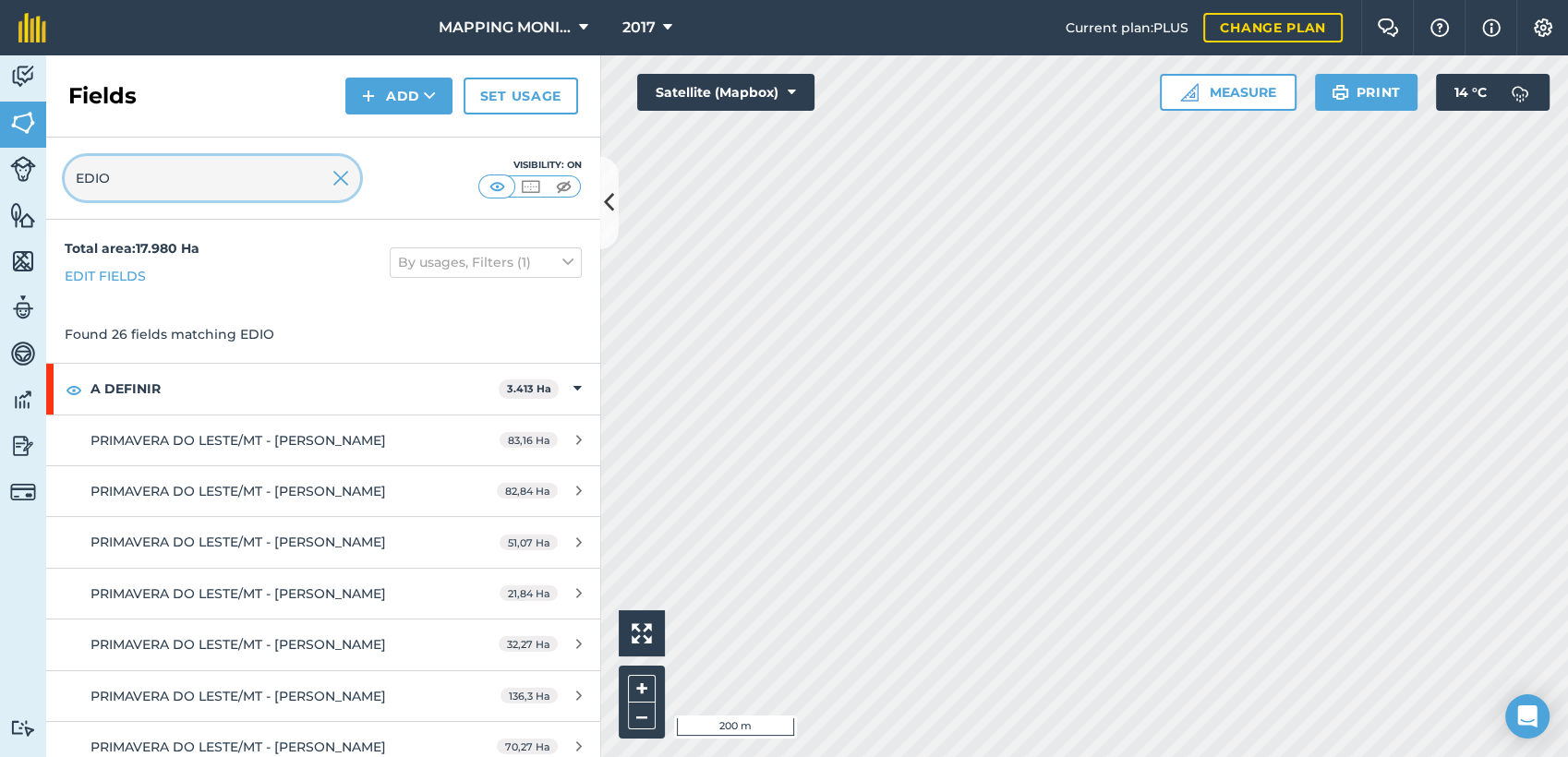
type input "EDIO"
click at [29, 78] on img at bounding box center [23, 77] width 26 height 28
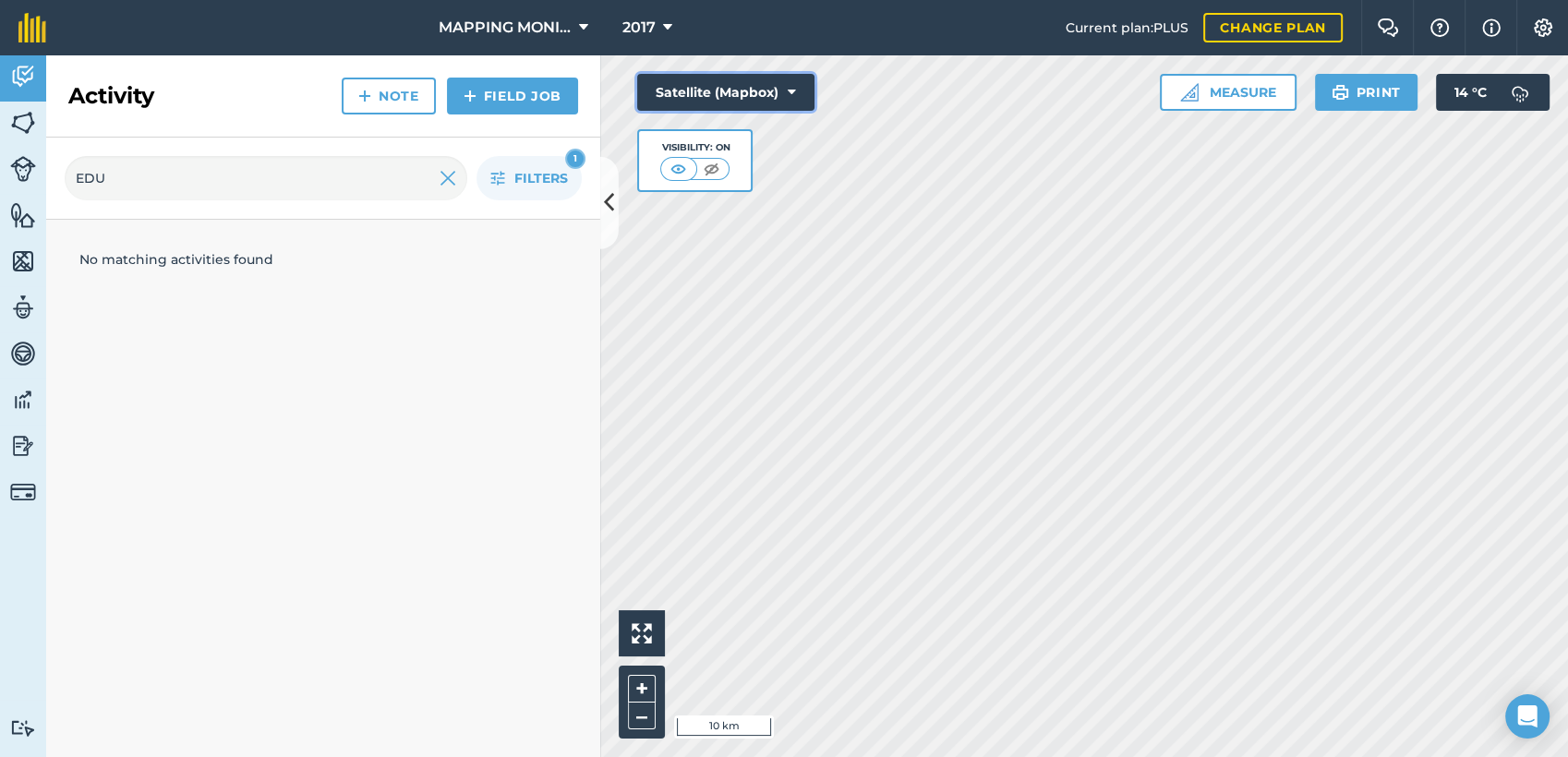
click at [794, 86] on icon at bounding box center [791, 93] width 8 height 19
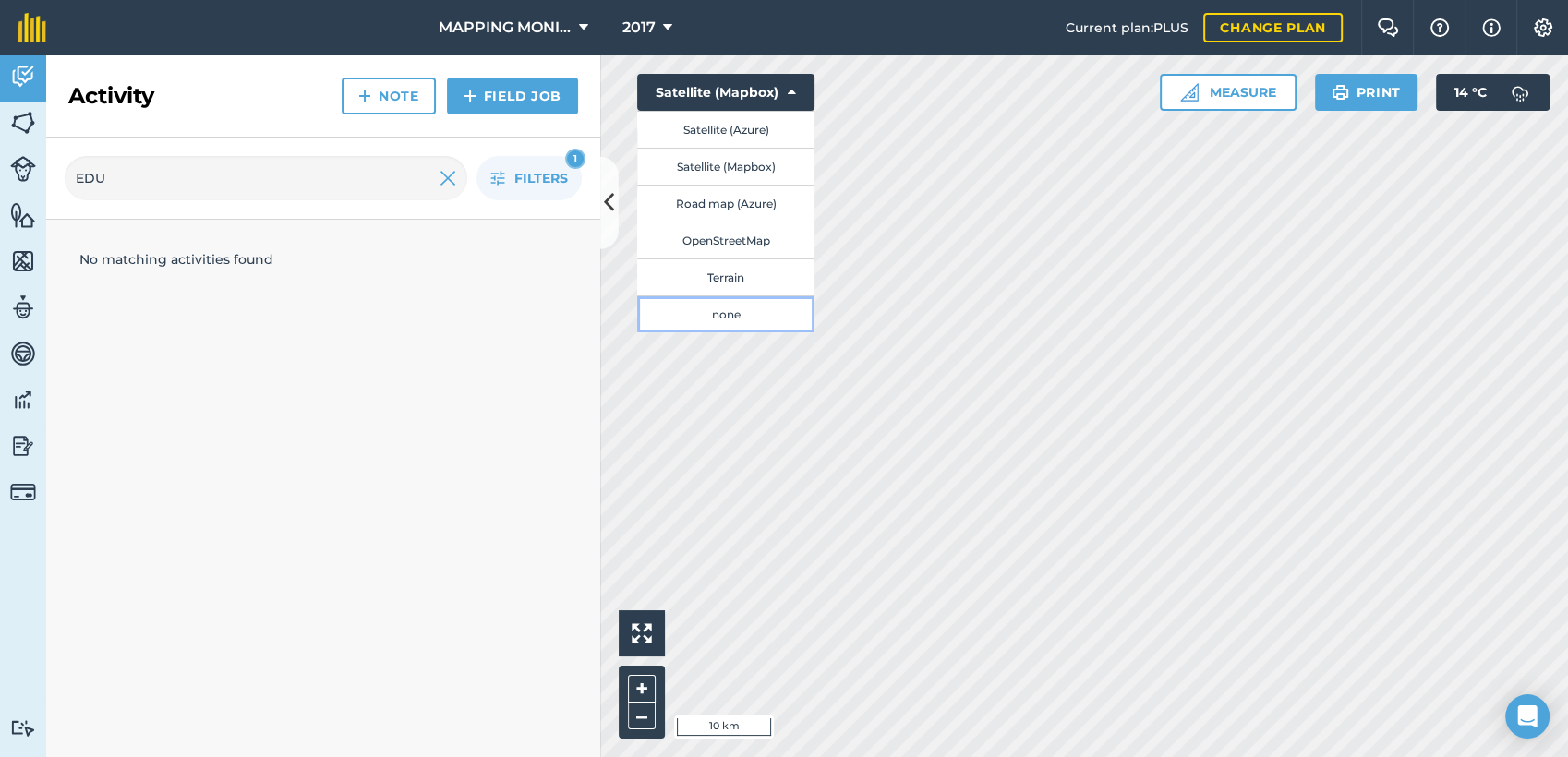
click at [740, 314] on button "none" at bounding box center [726, 314] width 177 height 37
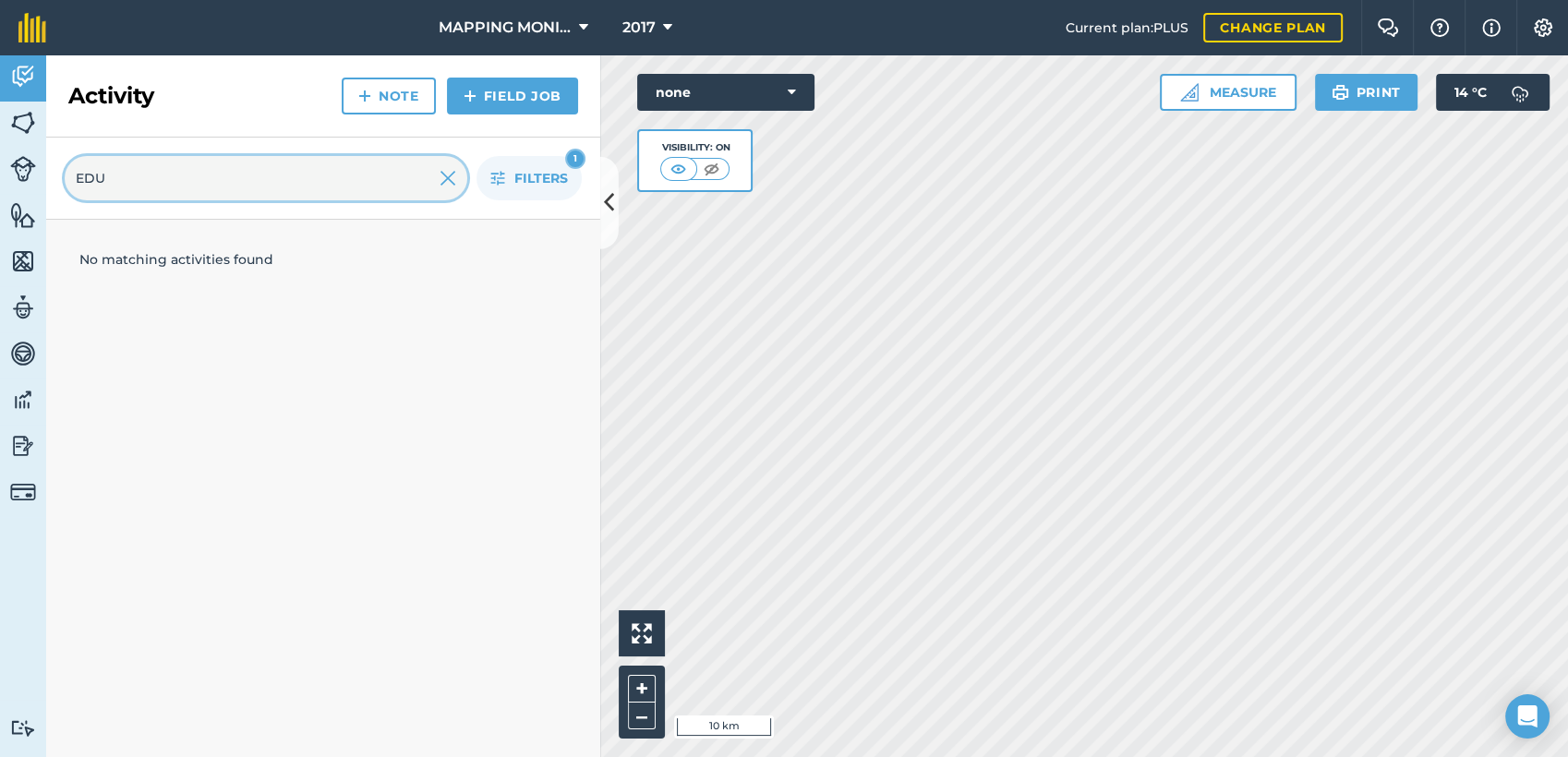
drag, startPoint x: 177, startPoint y: 188, endPoint x: 64, endPoint y: 177, distance: 113.5
click at [65, 177] on input "EDU" at bounding box center [266, 178] width 403 height 45
type input "GILBER"
click at [25, 117] on img at bounding box center [23, 122] width 26 height 28
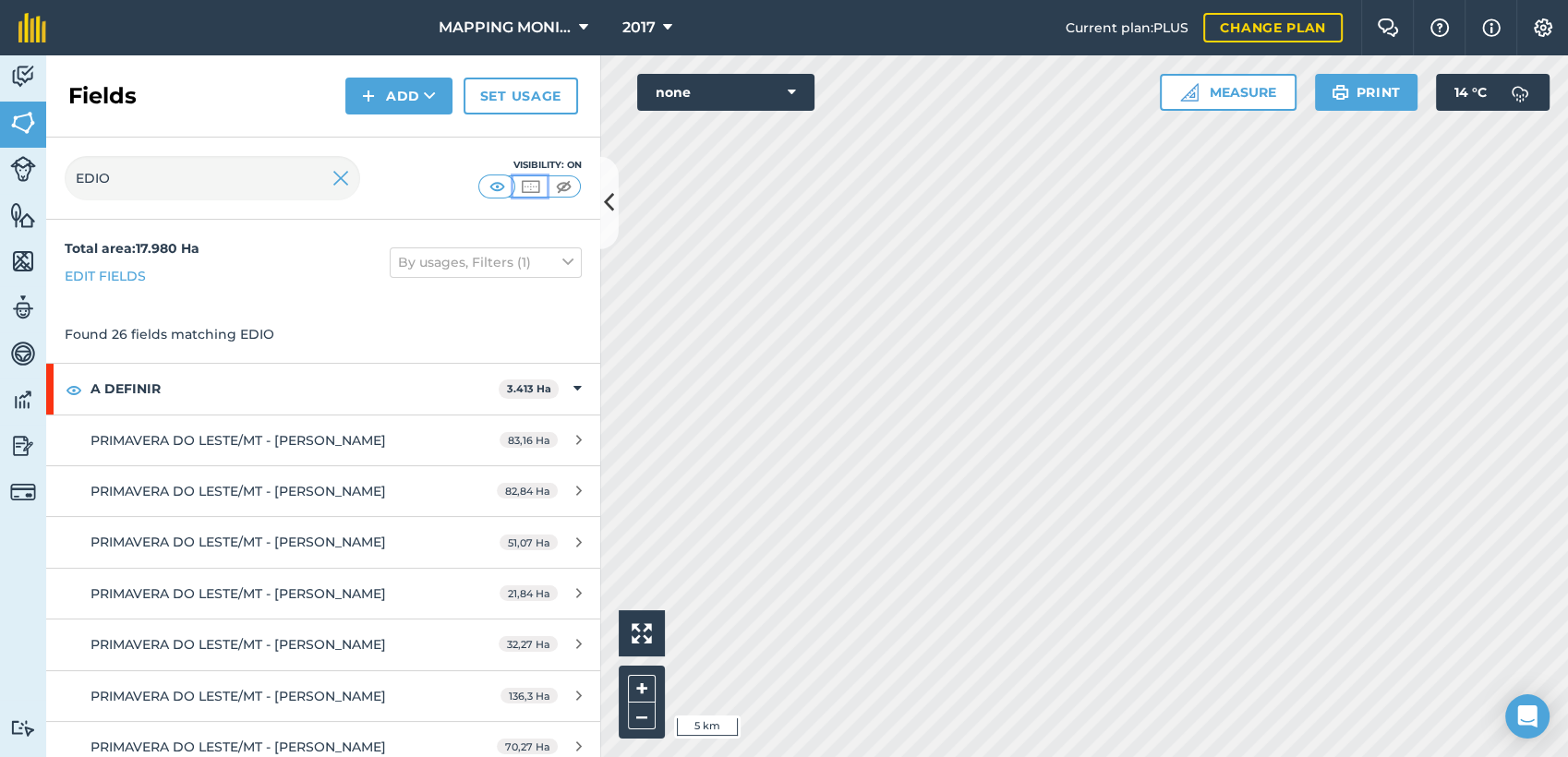
click at [539, 188] on img at bounding box center [530, 186] width 23 height 19
click at [538, 258] on button "By usages, Filters (1)" at bounding box center [485, 263] width 192 height 30
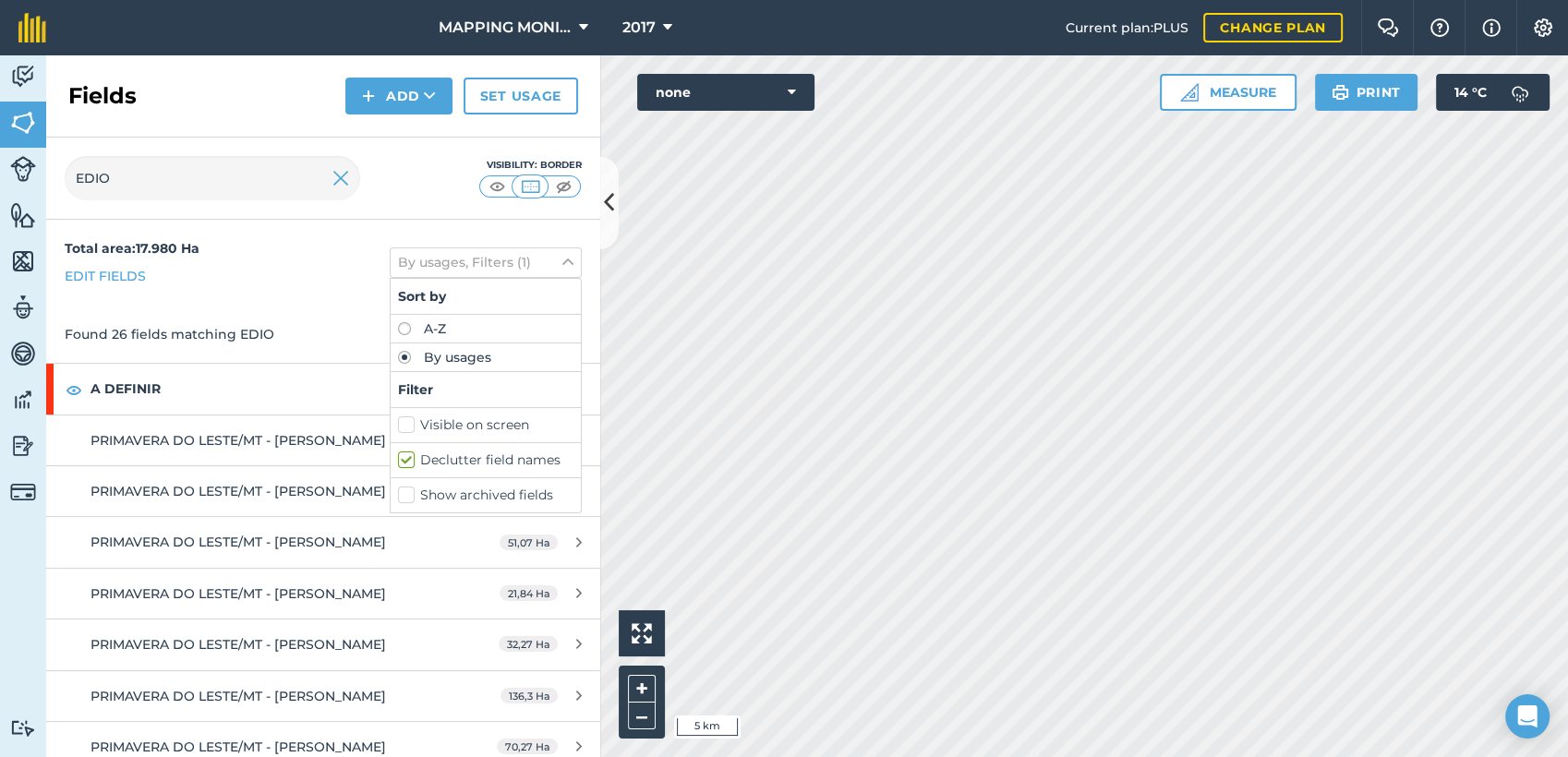
click at [398, 455] on label "Declutter field names" at bounding box center [485, 460] width 175 height 19
click at [398, 455] on input "Declutter field names" at bounding box center [404, 456] width 12 height 12
click at [398, 455] on label "Declutter field names" at bounding box center [485, 460] width 175 height 19
click at [398, 455] on input "Declutter field names" at bounding box center [404, 456] width 12 height 12
checkbox input "true"
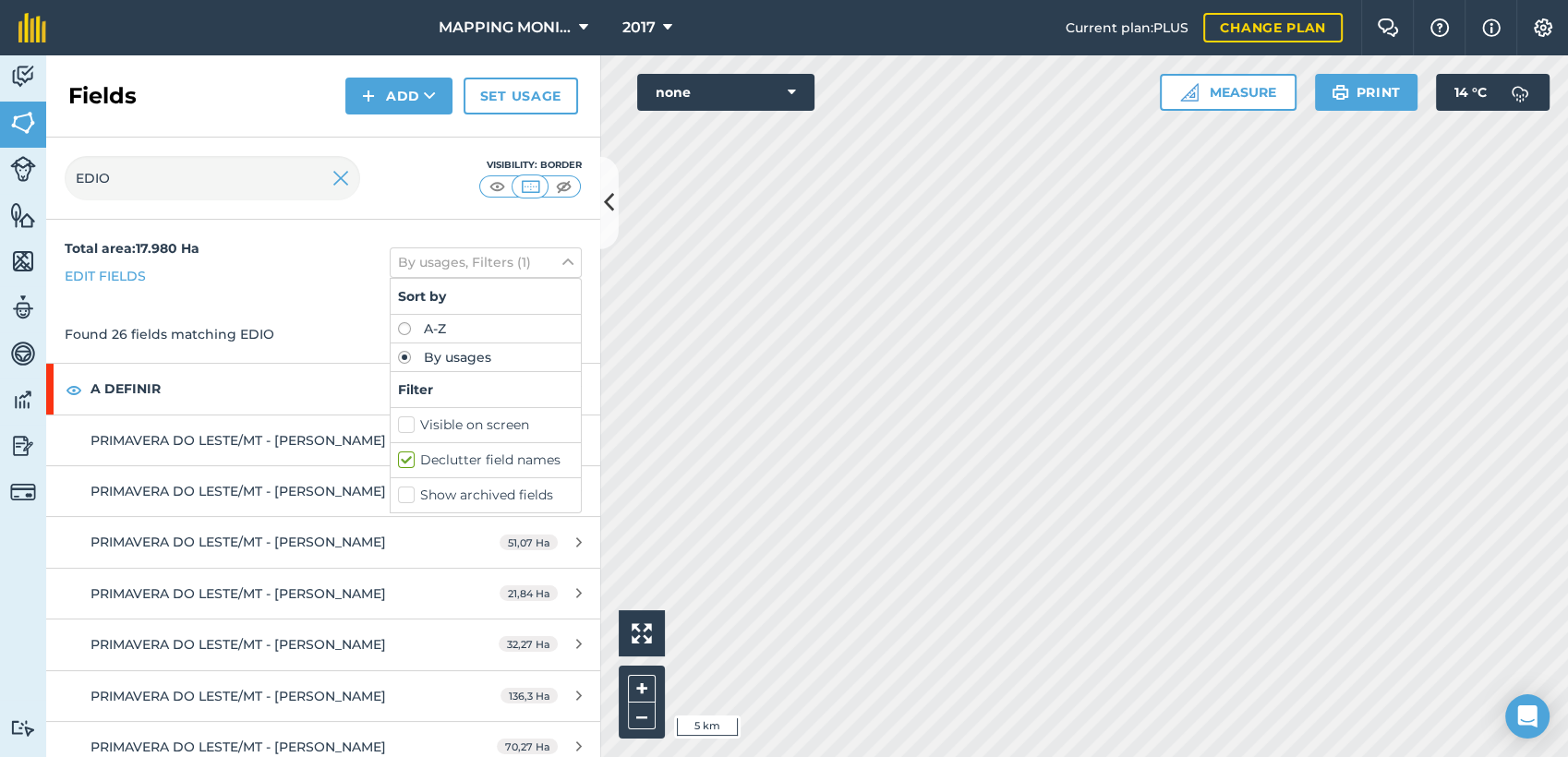
click at [398, 329] on label "A-Z" at bounding box center [485, 328] width 175 height 13
radio input "true"
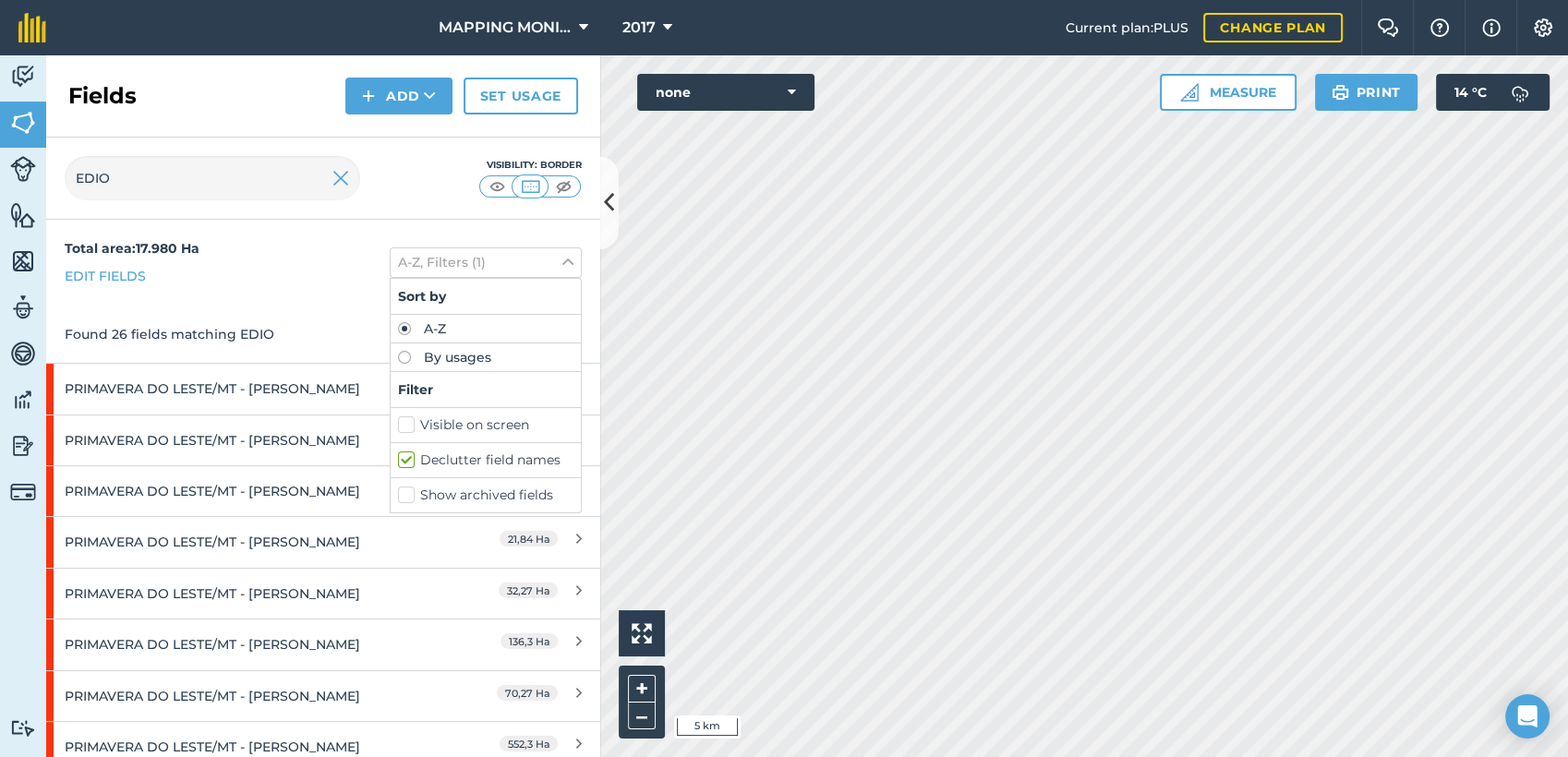
click at [398, 329] on label "A-Z" at bounding box center [485, 328] width 175 height 13
click at [398, 358] on label "By usages" at bounding box center [485, 357] width 175 height 13
radio input "true"
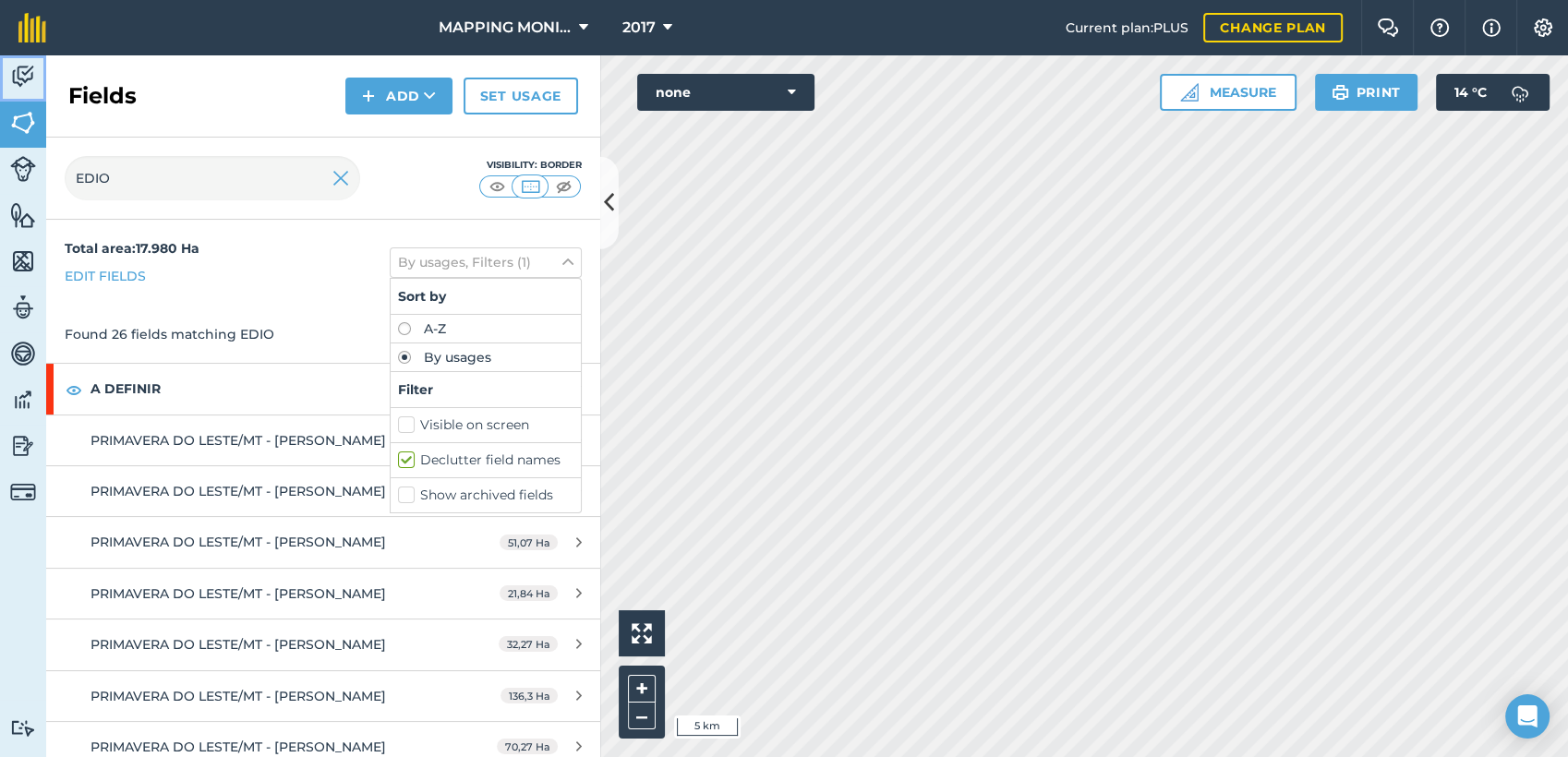
click at [25, 79] on img at bounding box center [23, 77] width 26 height 28
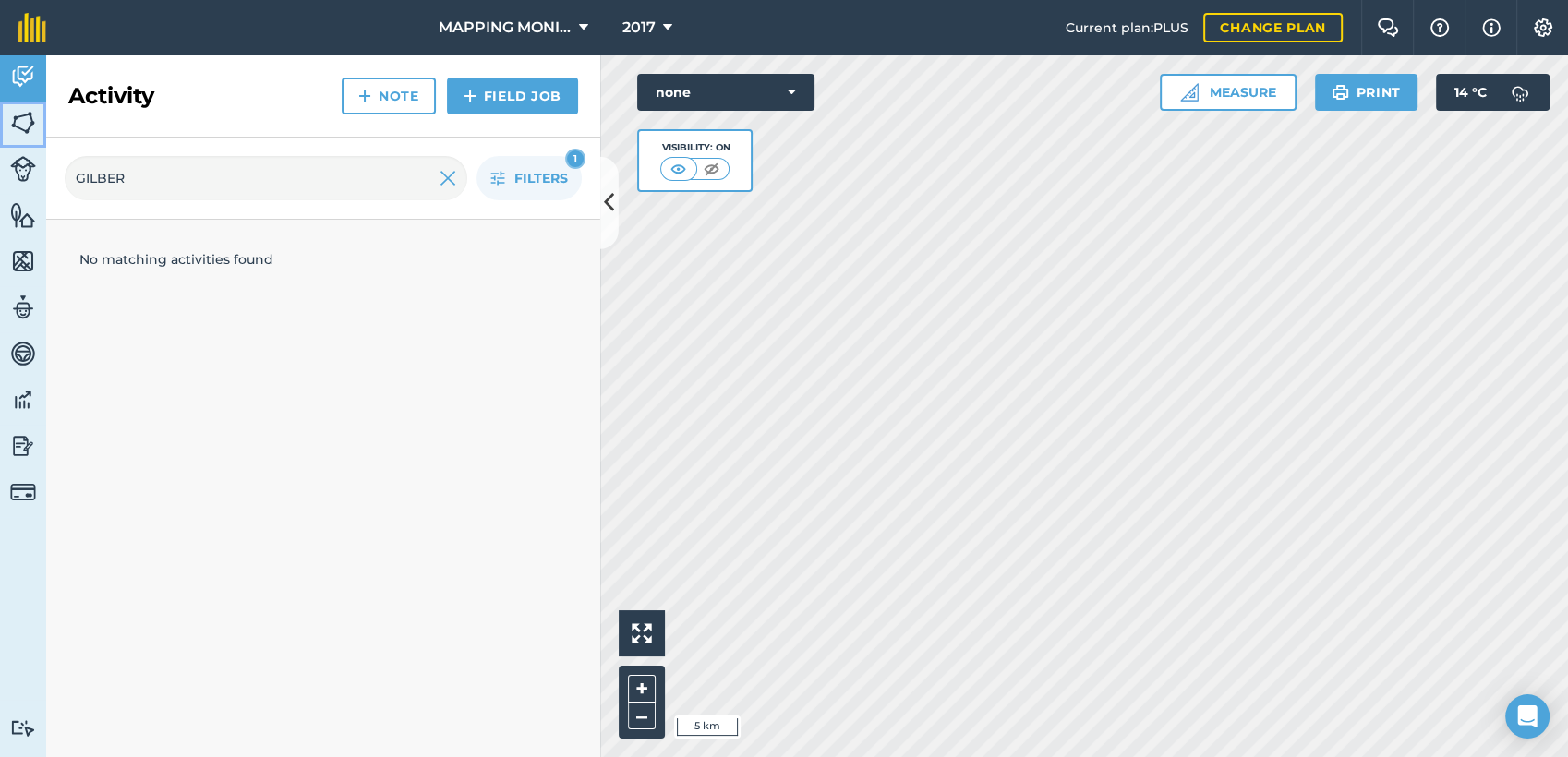
click at [23, 126] on img at bounding box center [23, 122] width 26 height 28
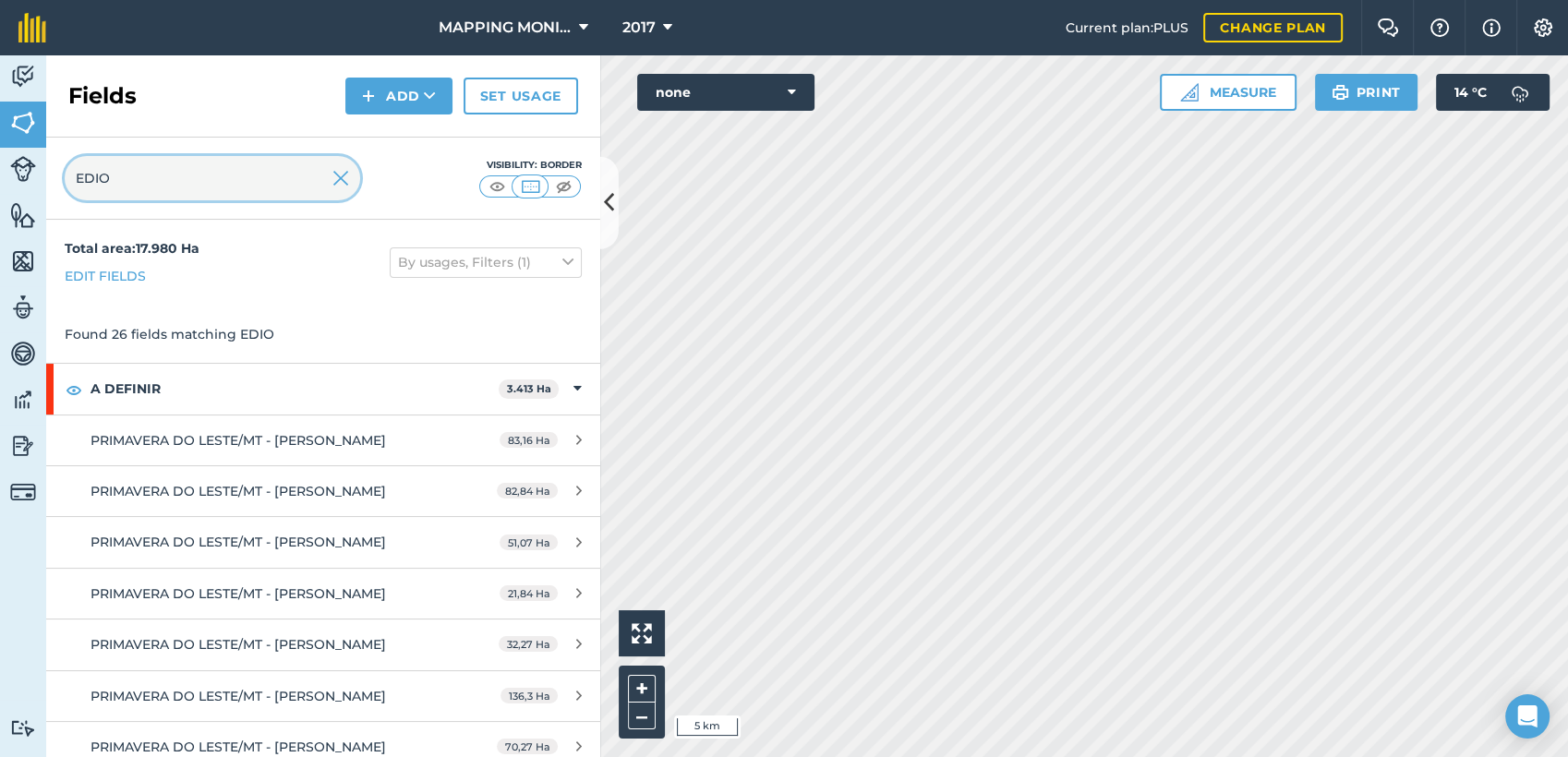
drag, startPoint x: 135, startPoint y: 175, endPoint x: 58, endPoint y: 173, distance: 77.0
click at [62, 173] on div "EDIO Visibility: Border" at bounding box center [323, 178] width 554 height 83
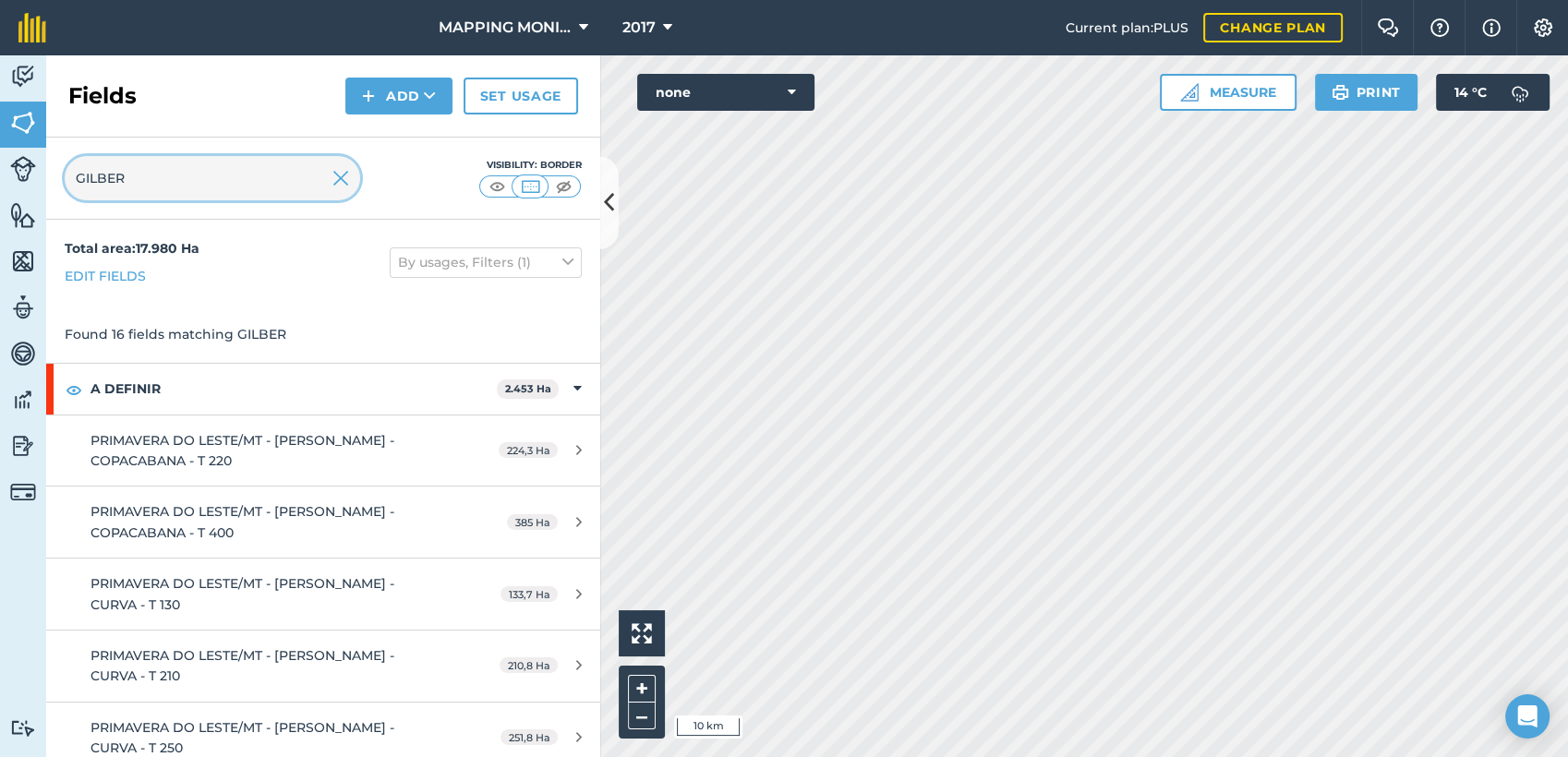
drag, startPoint x: 139, startPoint y: 173, endPoint x: 36, endPoint y: 170, distance: 103.0
click at [36, 170] on div "Activity Fields Livestock Features Maps Team Vehicles Data Reporting Billing Tu…" at bounding box center [784, 406] width 1568 height 701
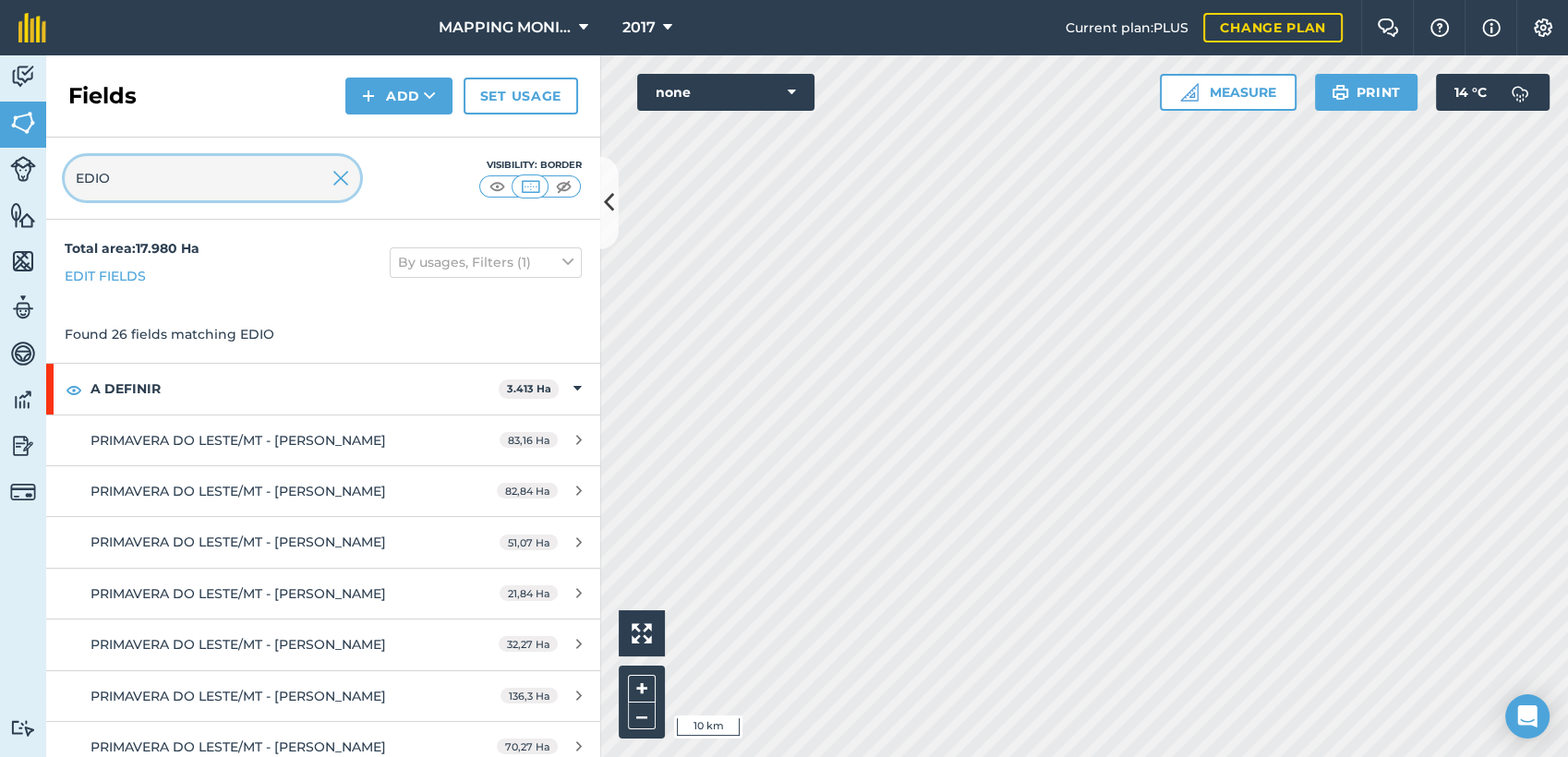
drag, startPoint x: 106, startPoint y: 178, endPoint x: 59, endPoint y: 175, distance: 47.1
click at [59, 175] on div "EDIO Visibility: Border" at bounding box center [323, 178] width 554 height 83
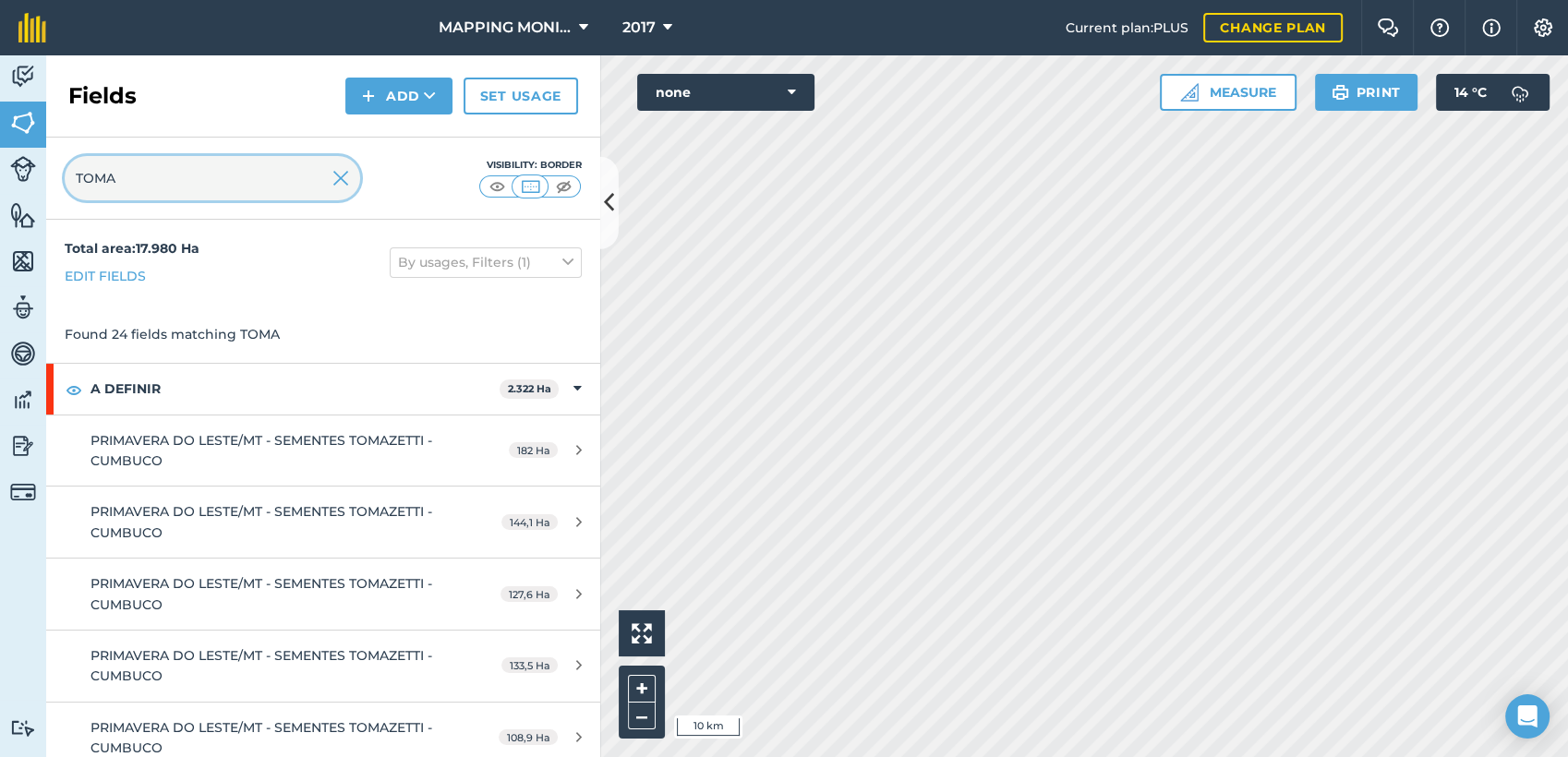
type input "TOMA"
click at [340, 176] on img at bounding box center [341, 178] width 17 height 22
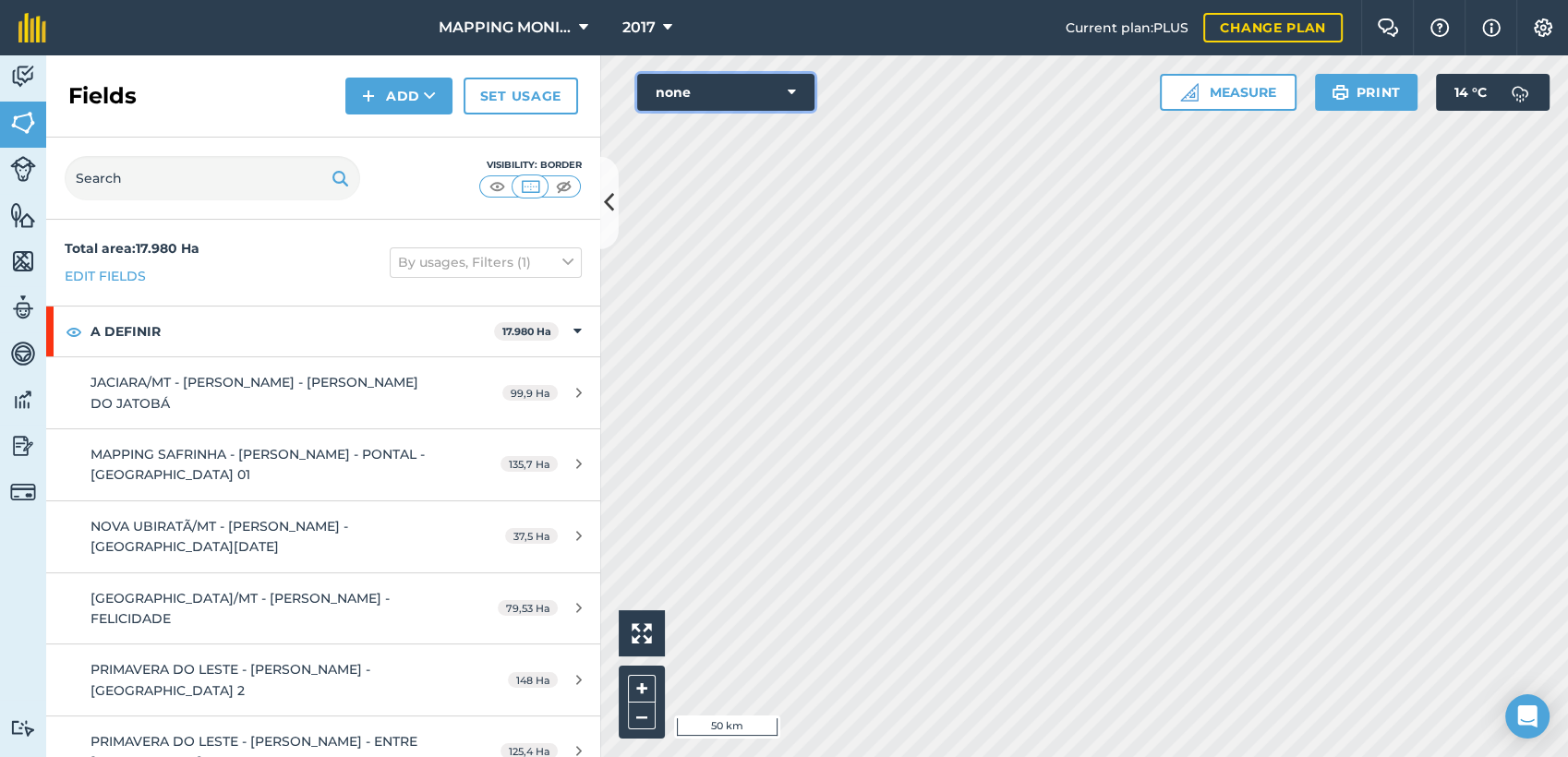
click at [789, 86] on icon at bounding box center [791, 93] width 8 height 19
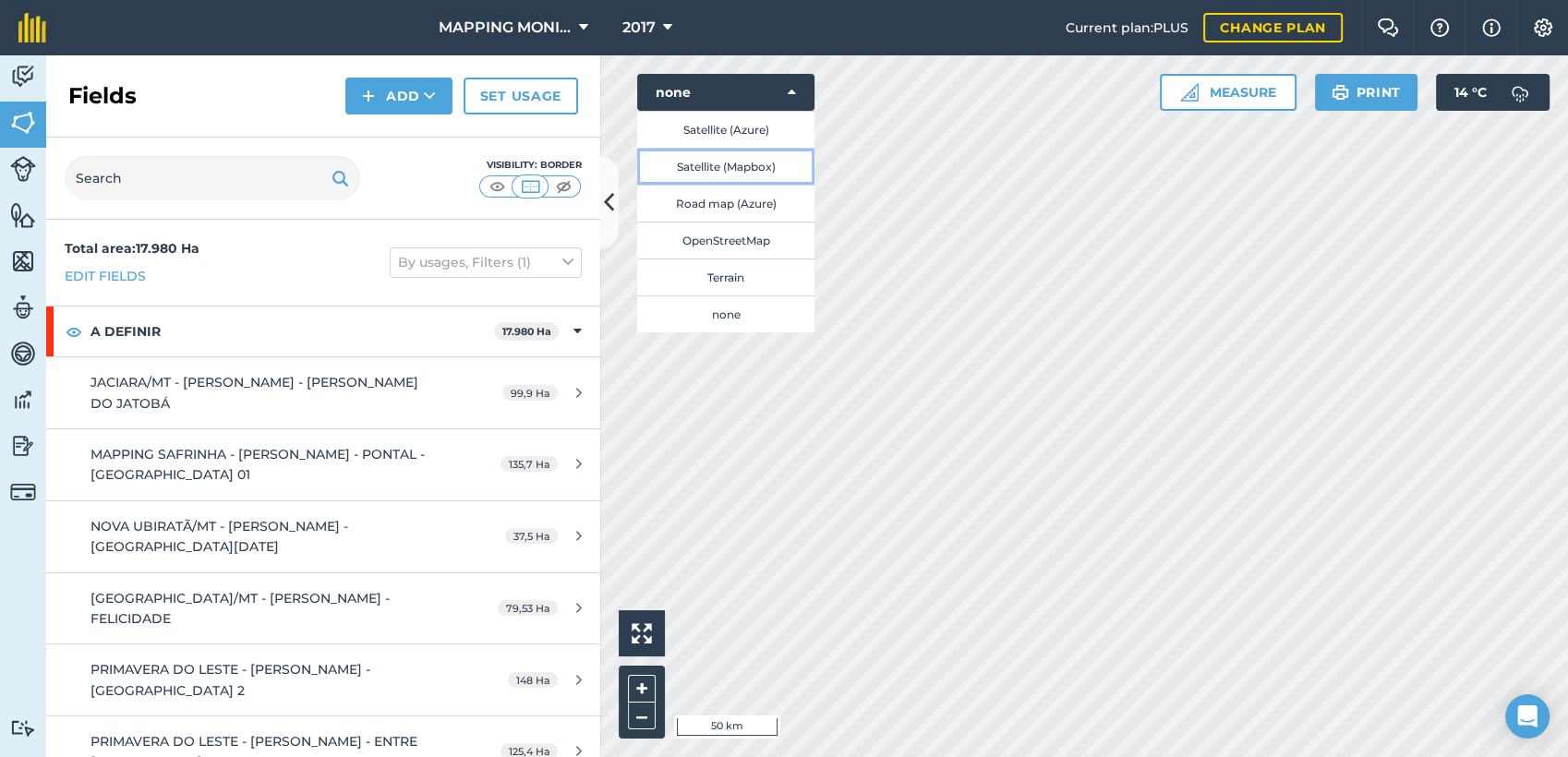
click at [754, 165] on button "Satellite (Mapbox)" at bounding box center [726, 166] width 177 height 37
